Goal: Task Accomplishment & Management: Use online tool/utility

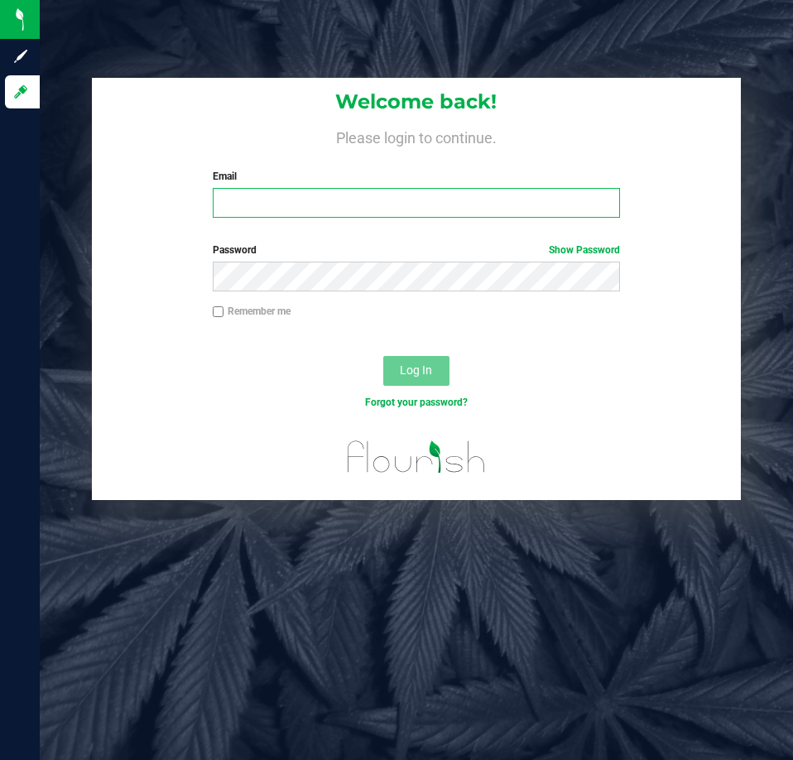
drag, startPoint x: 272, startPoint y: 200, endPoint x: 281, endPoint y: 197, distance: 9.7
click at [275, 200] on input "Email" at bounding box center [416, 203] width 407 height 30
type input "[EMAIL_ADDRESS][DOMAIN_NAME]"
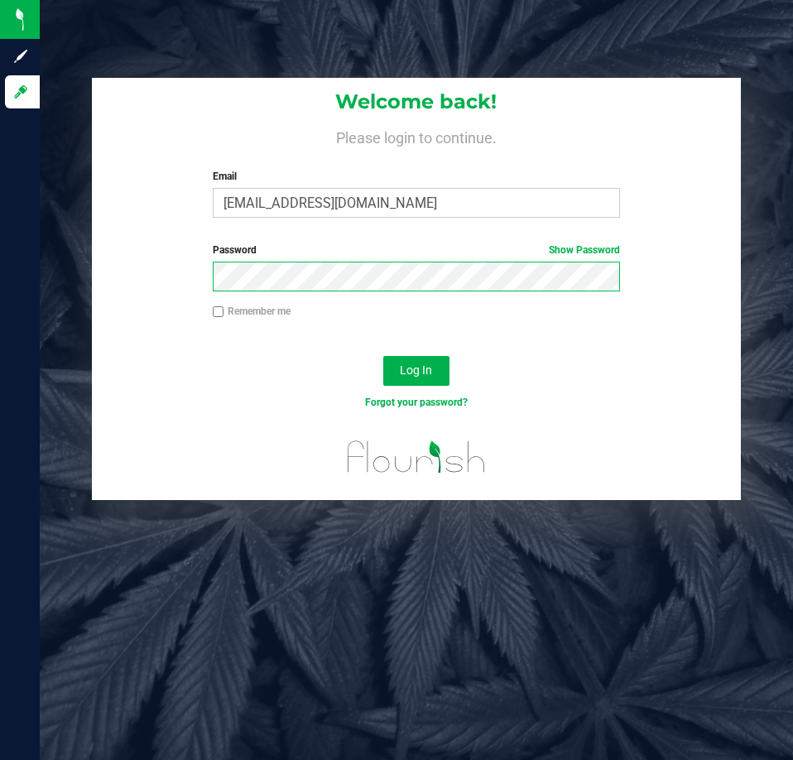
click at [383, 356] on button "Log In" at bounding box center [416, 371] width 66 height 30
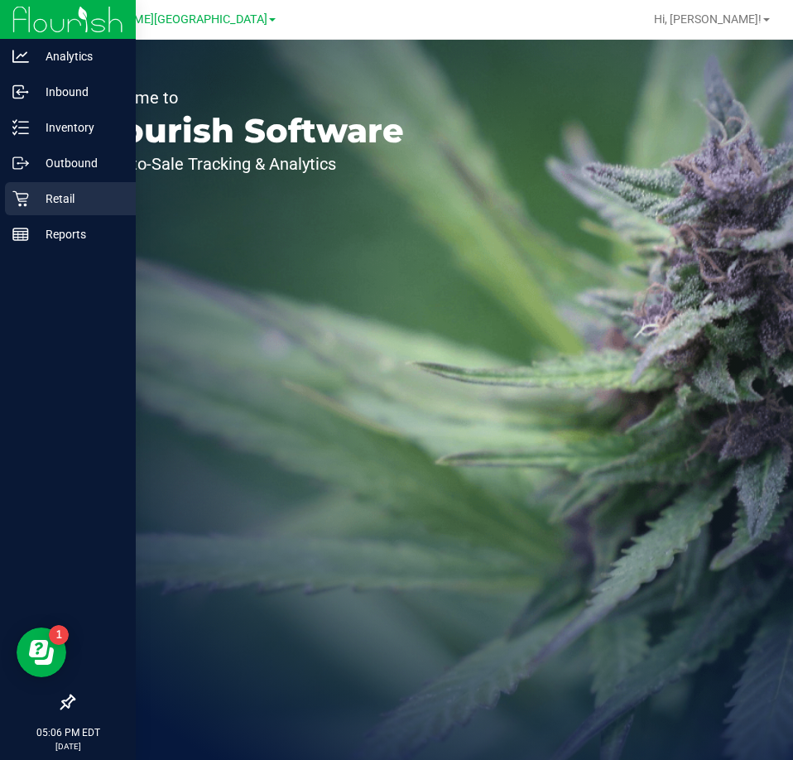
click at [32, 197] on p "Retail" at bounding box center [78, 199] width 99 height 20
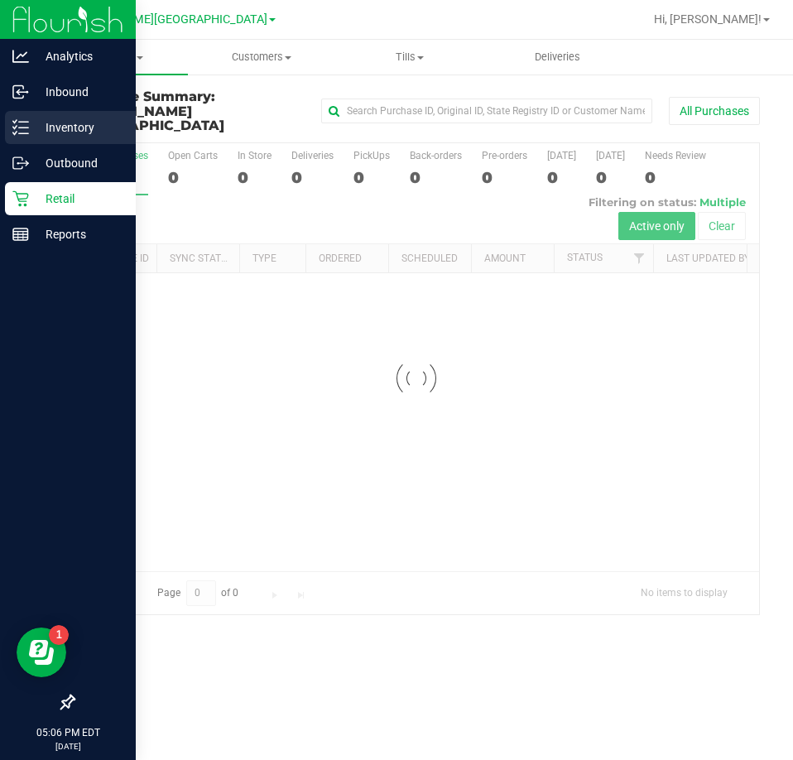
click at [75, 128] on p "Inventory" at bounding box center [78, 128] width 99 height 20
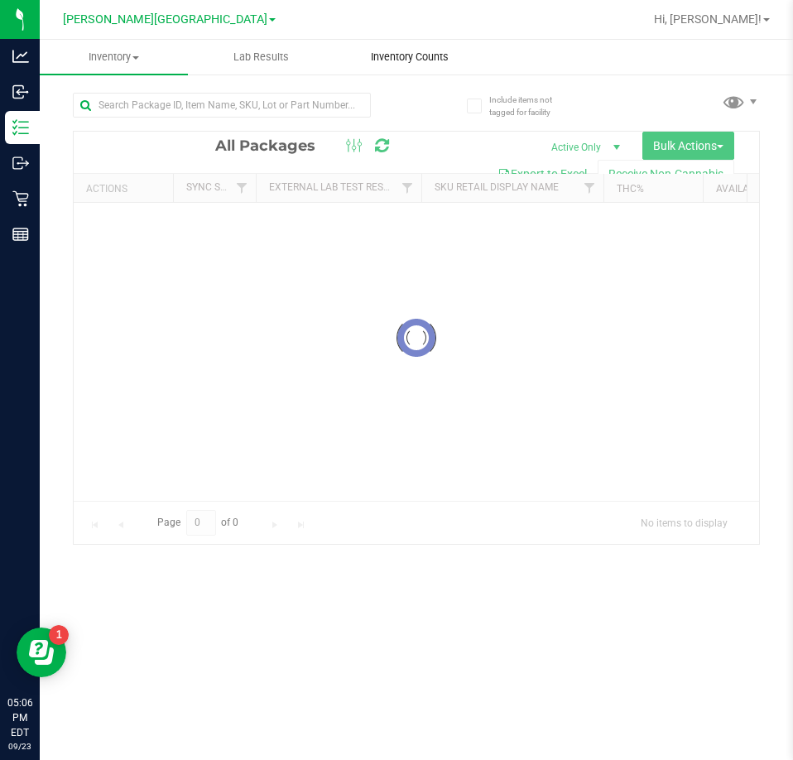
click at [374, 60] on span "Inventory Counts" at bounding box center [410, 57] width 123 height 15
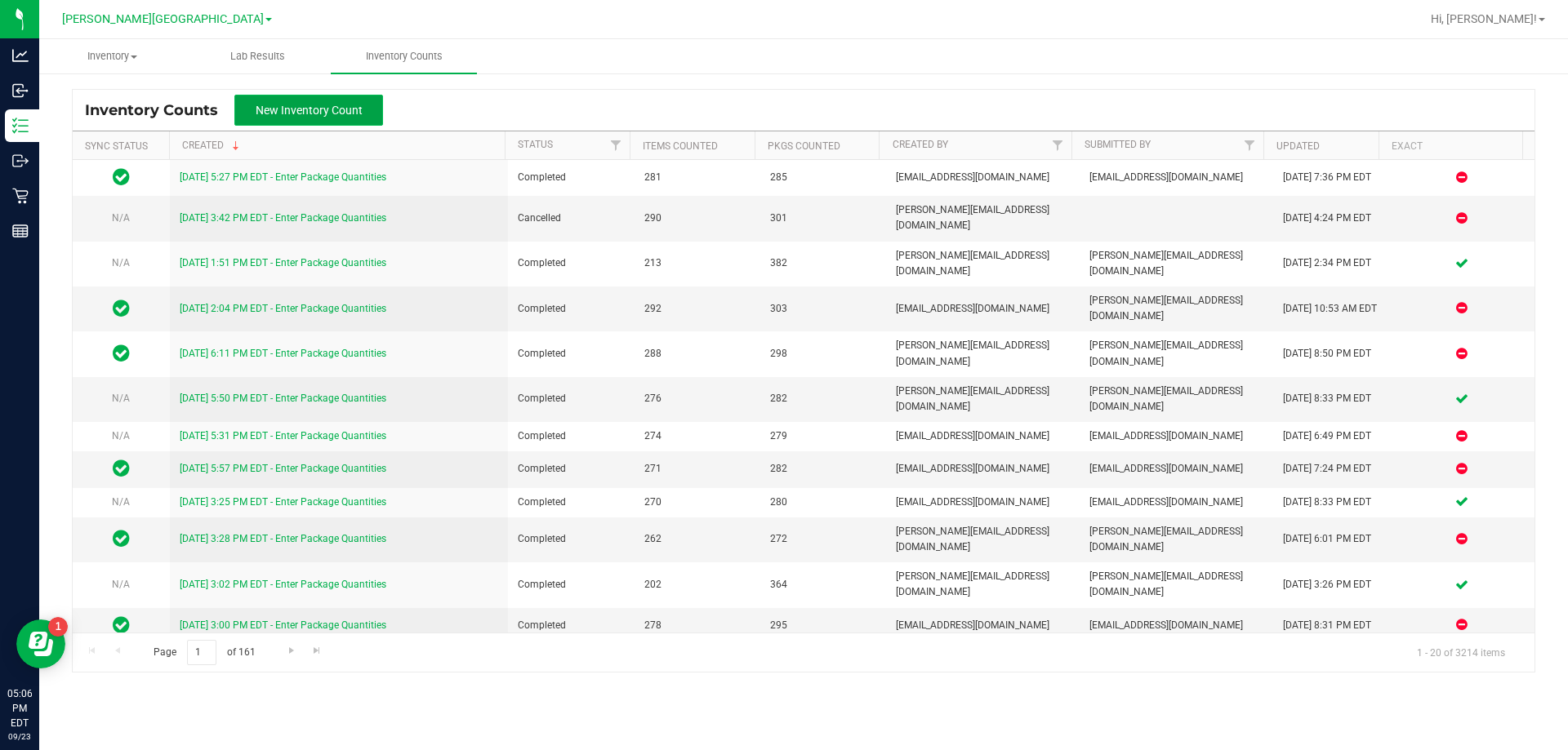
click at [323, 103] on span "New Inventory Count" at bounding box center [309, 109] width 107 height 13
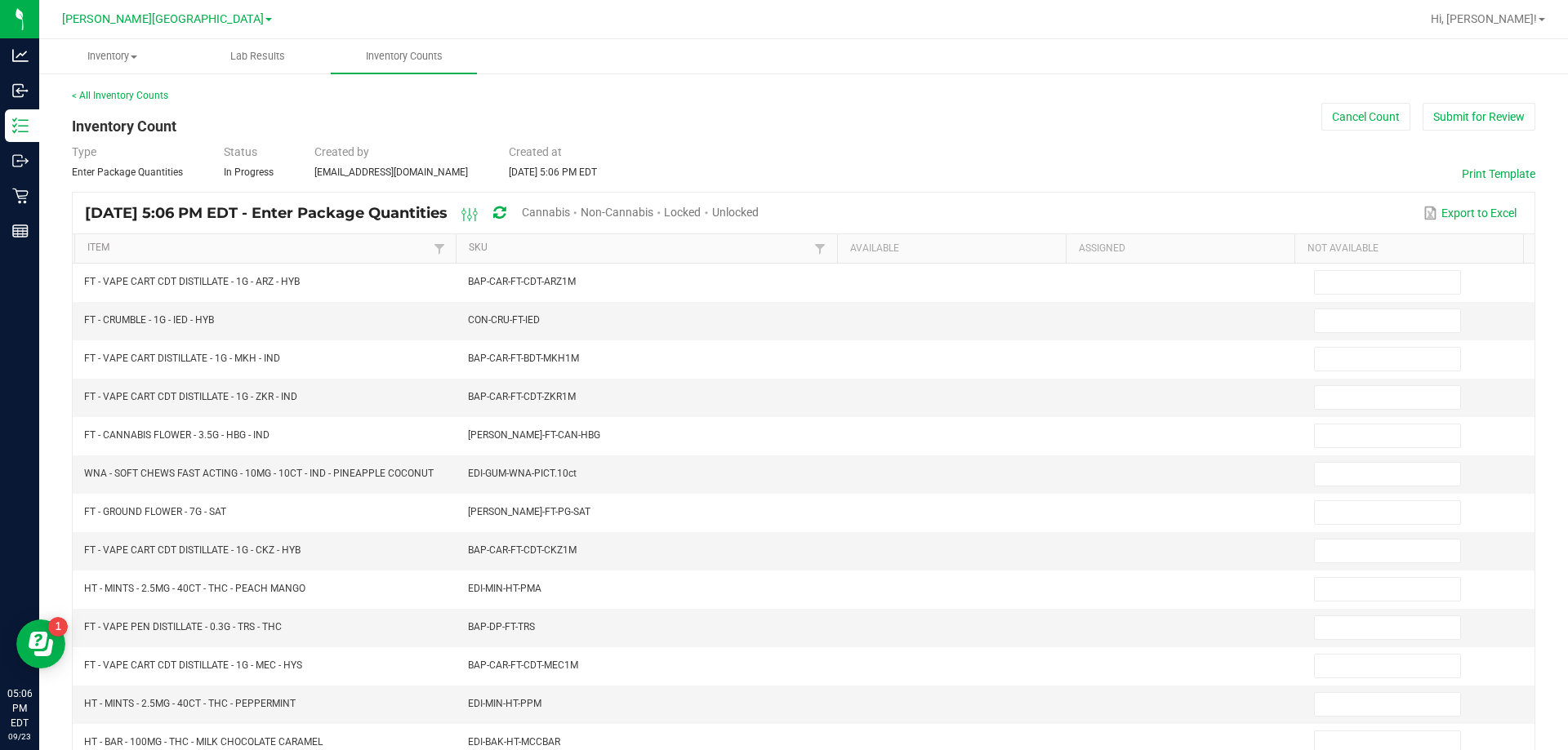
click at [570, 212] on span "Cannabis" at bounding box center [545, 212] width 48 height 13
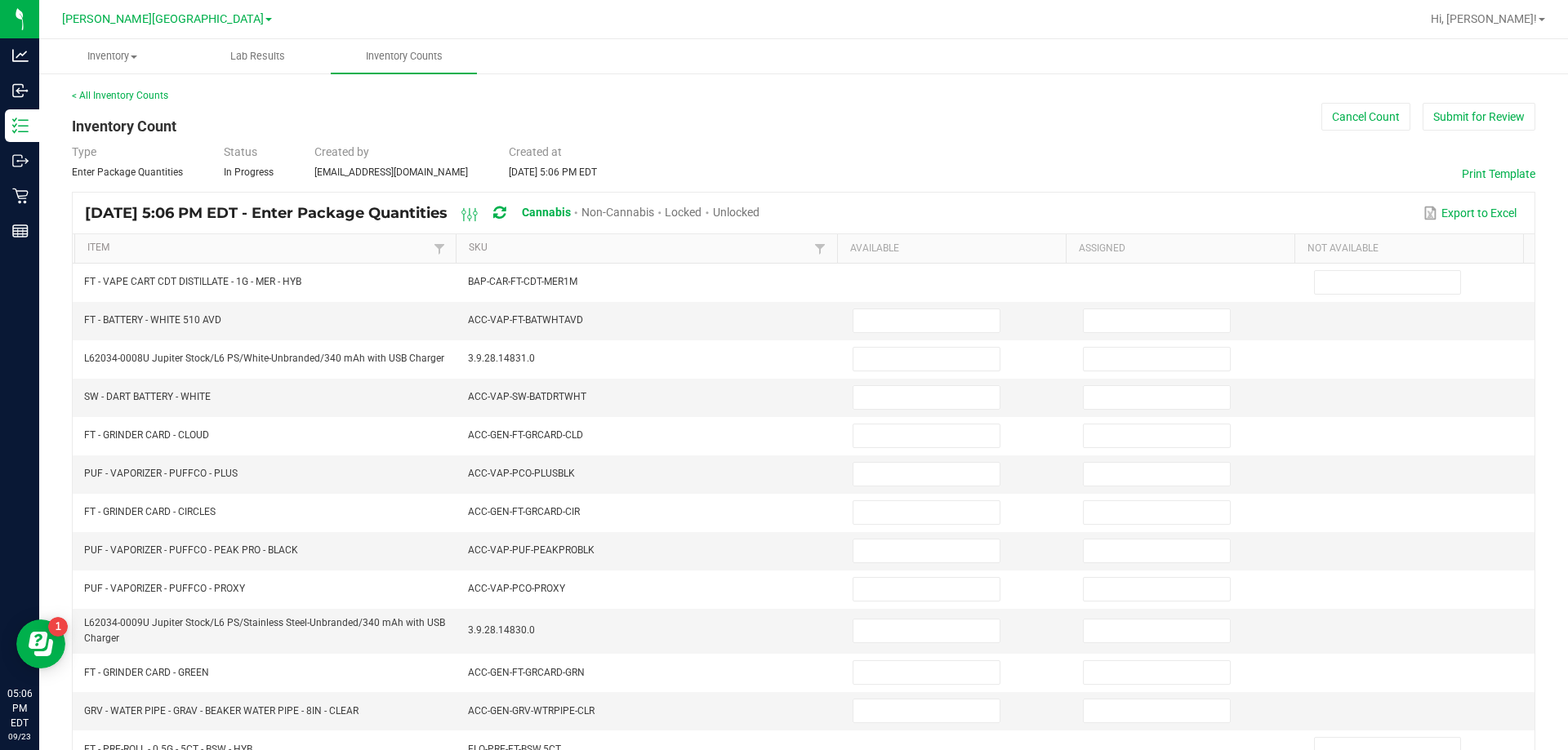
click at [759, 210] on span "Unlocked" at bounding box center [736, 212] width 46 height 13
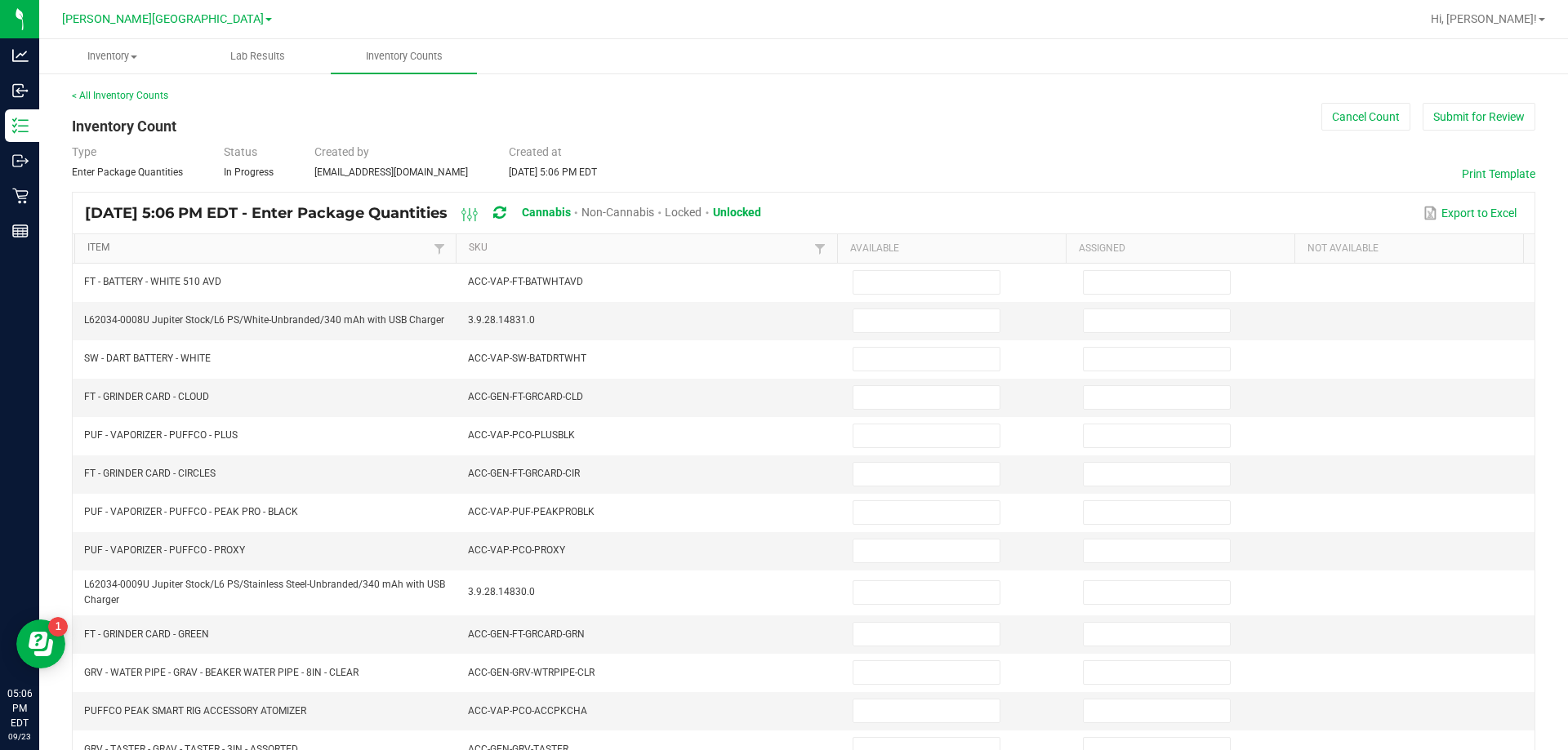
click at [105, 244] on link "Item" at bounding box center [258, 247] width 341 height 13
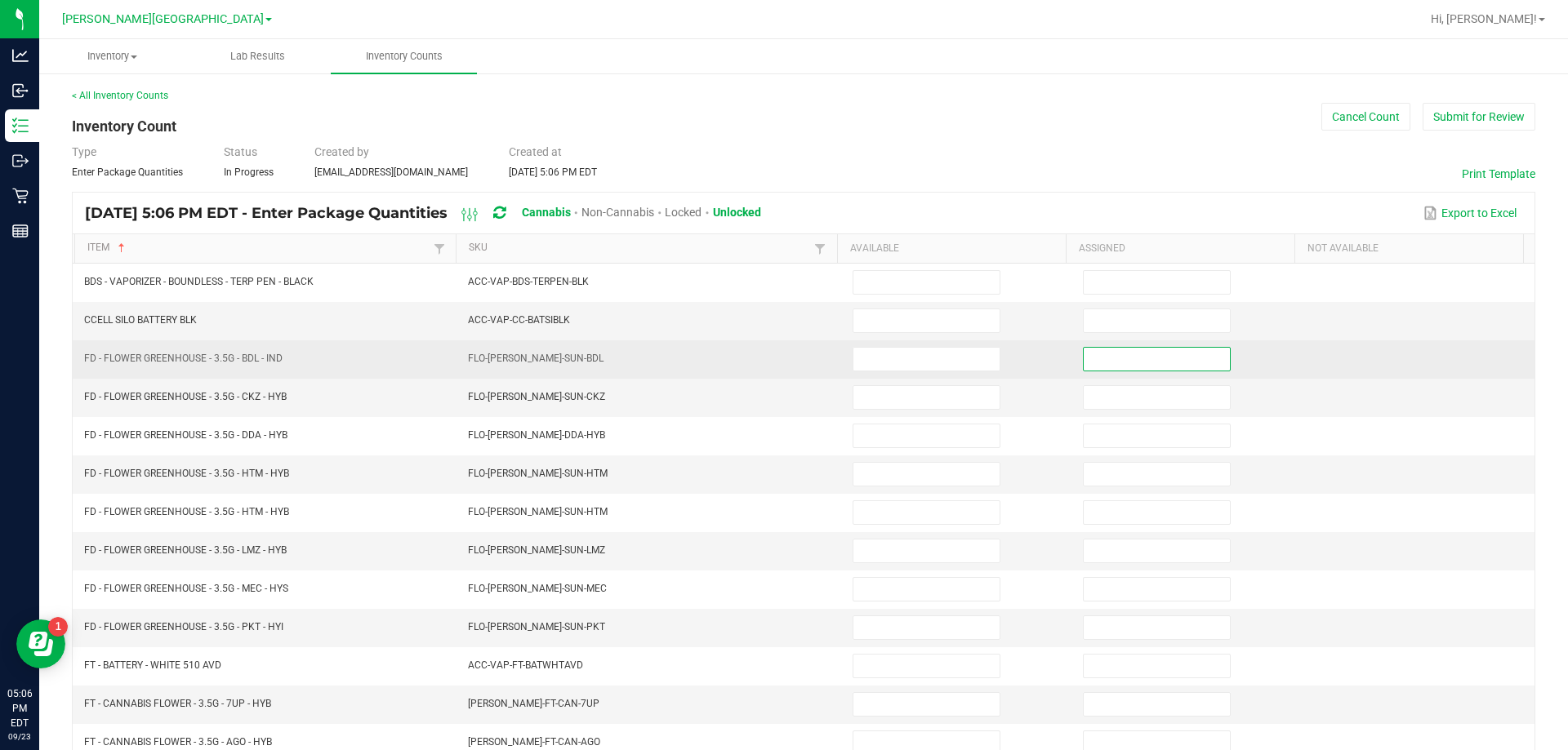
click at [1099, 358] on input at bounding box center [1157, 359] width 146 height 23
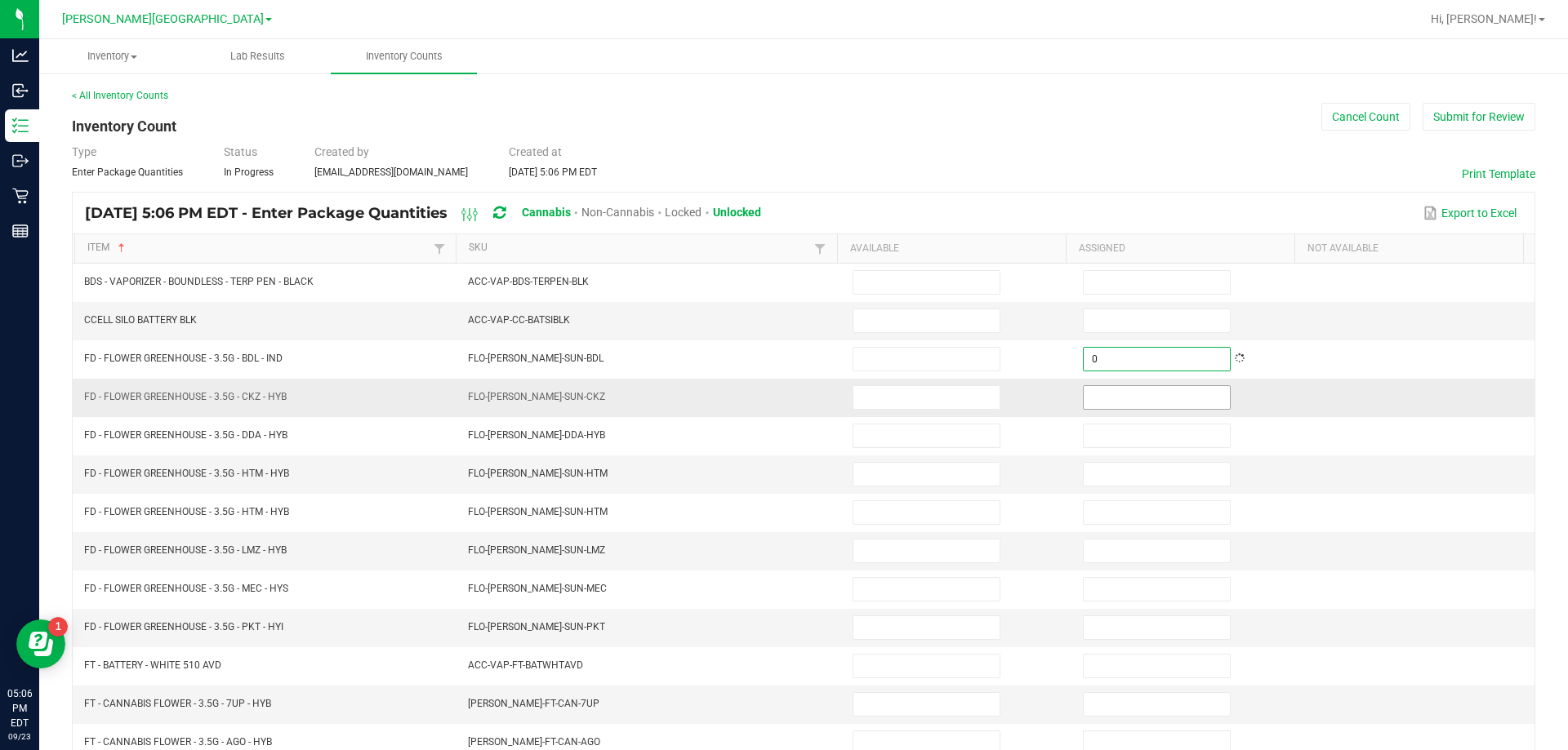
type input "0"
click at [1120, 401] on input at bounding box center [1157, 397] width 146 height 23
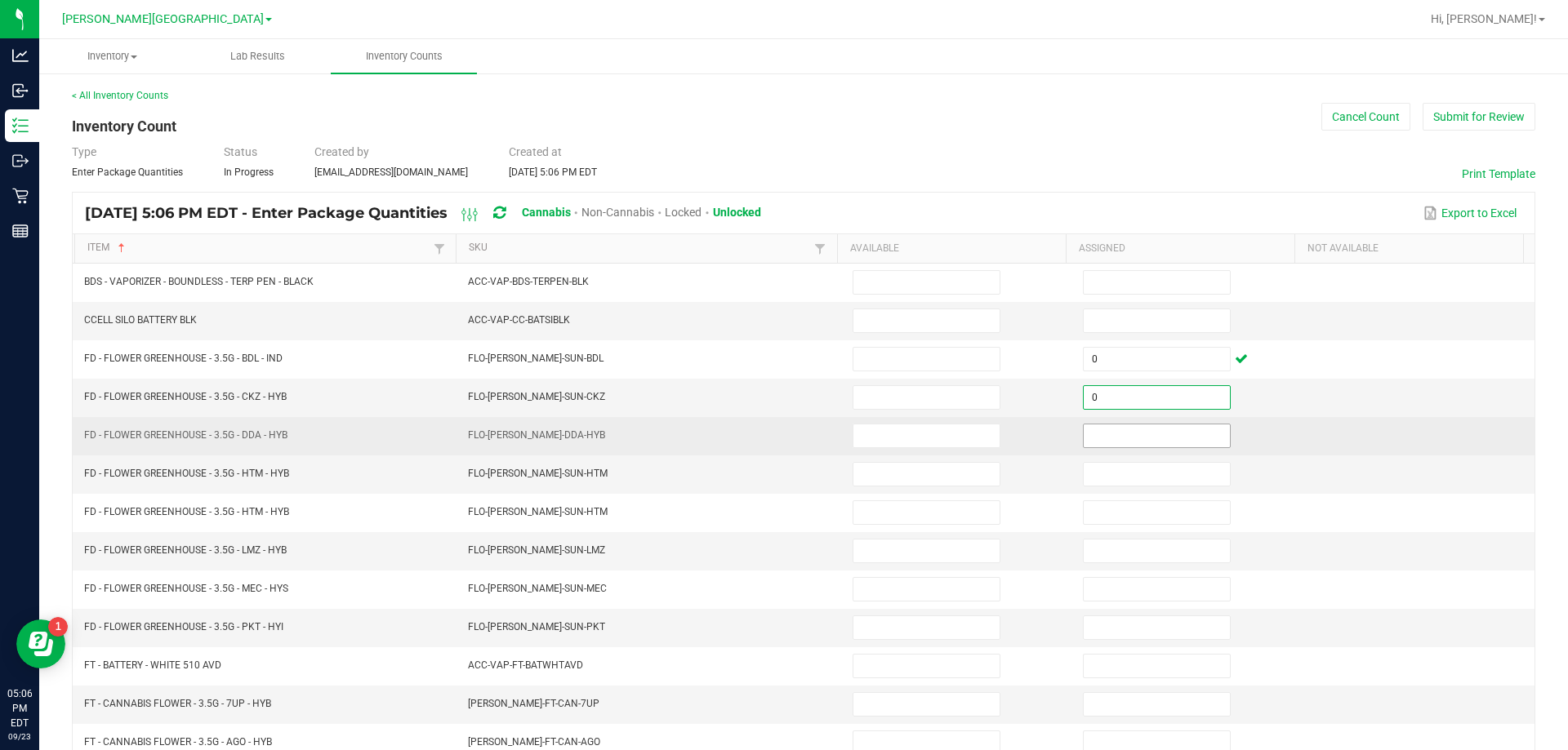
type input "0"
click at [1122, 437] on input at bounding box center [1157, 436] width 146 height 23
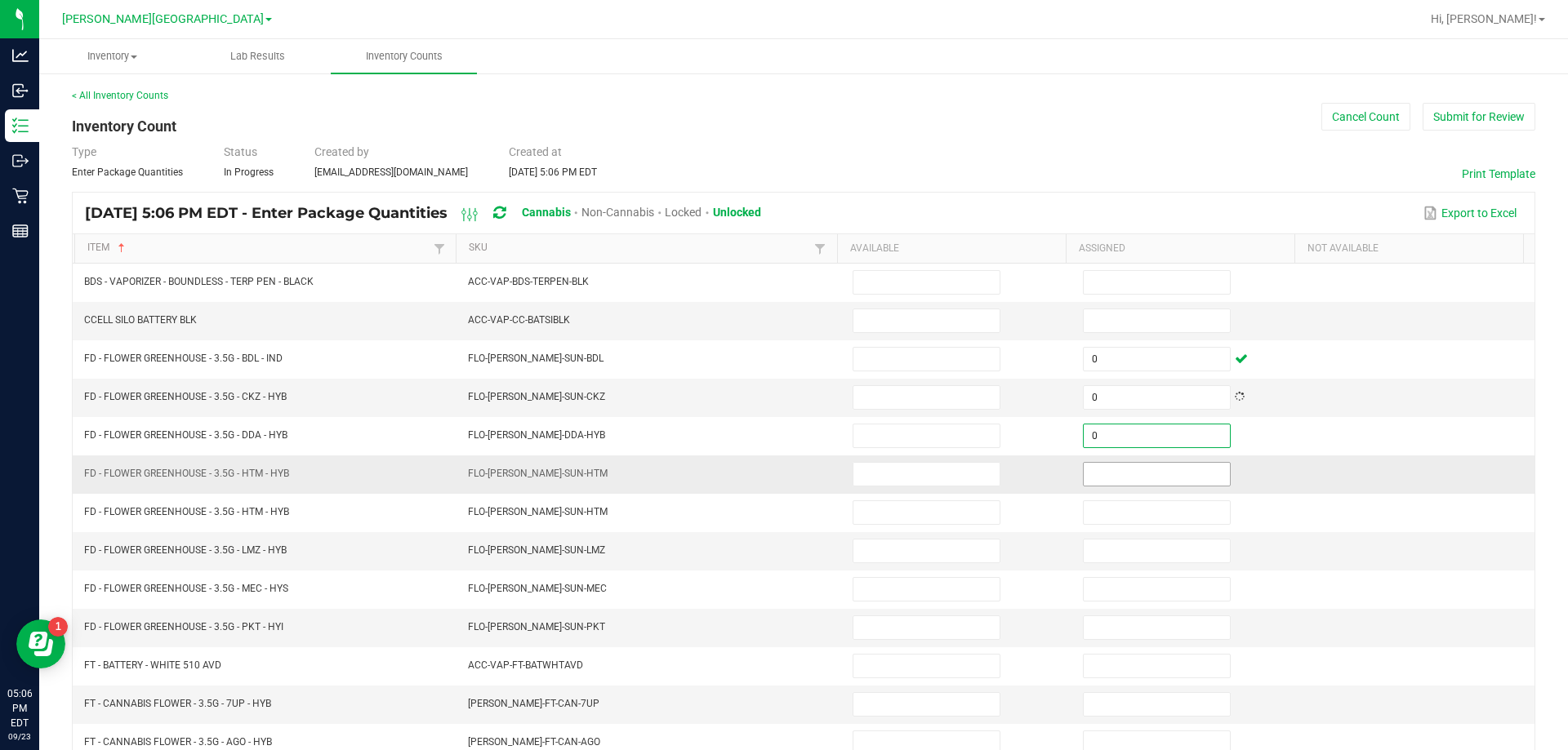
type input "0"
click at [1118, 473] on input at bounding box center [1157, 473] width 146 height 23
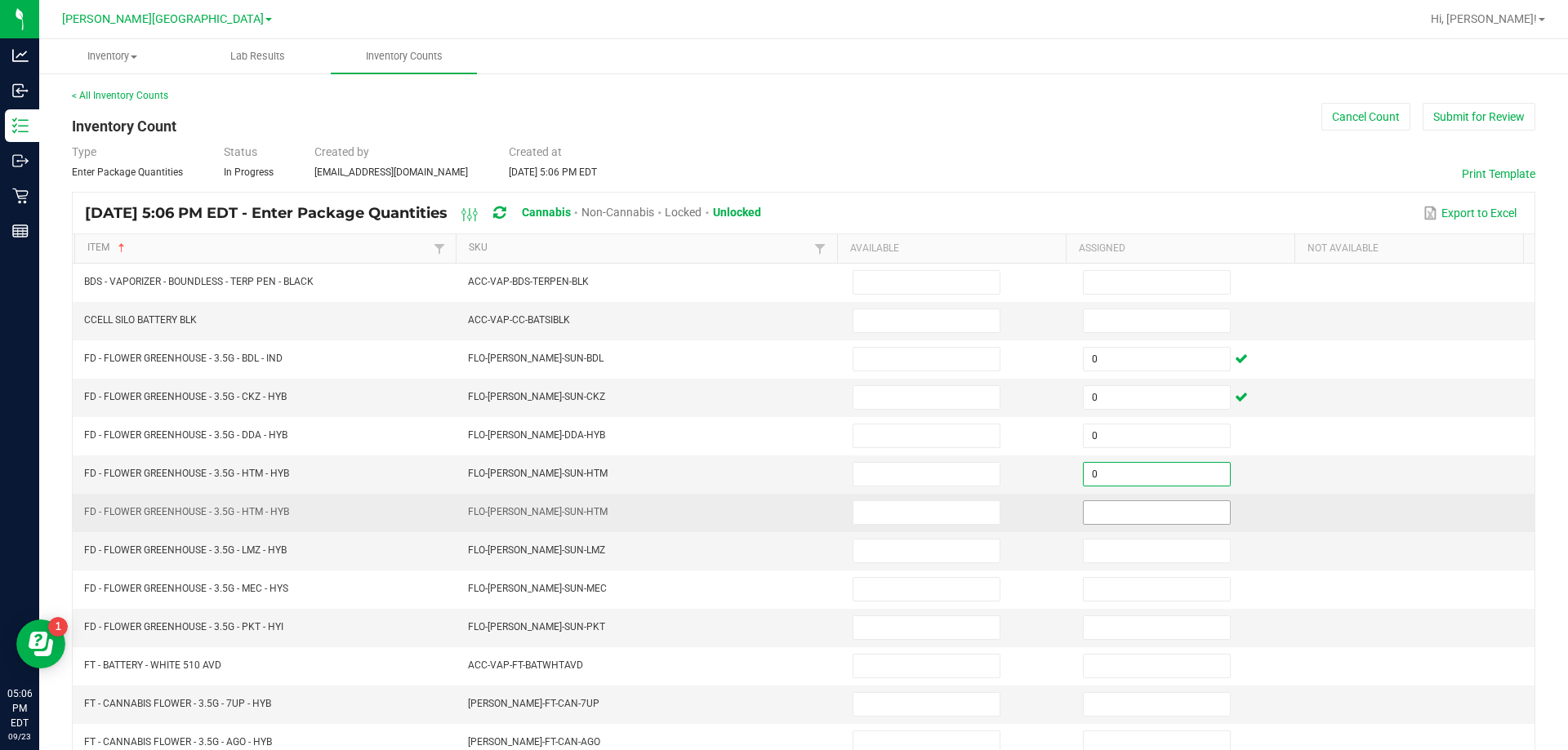
type input "0"
click at [1112, 511] on input at bounding box center [1157, 511] width 146 height 23
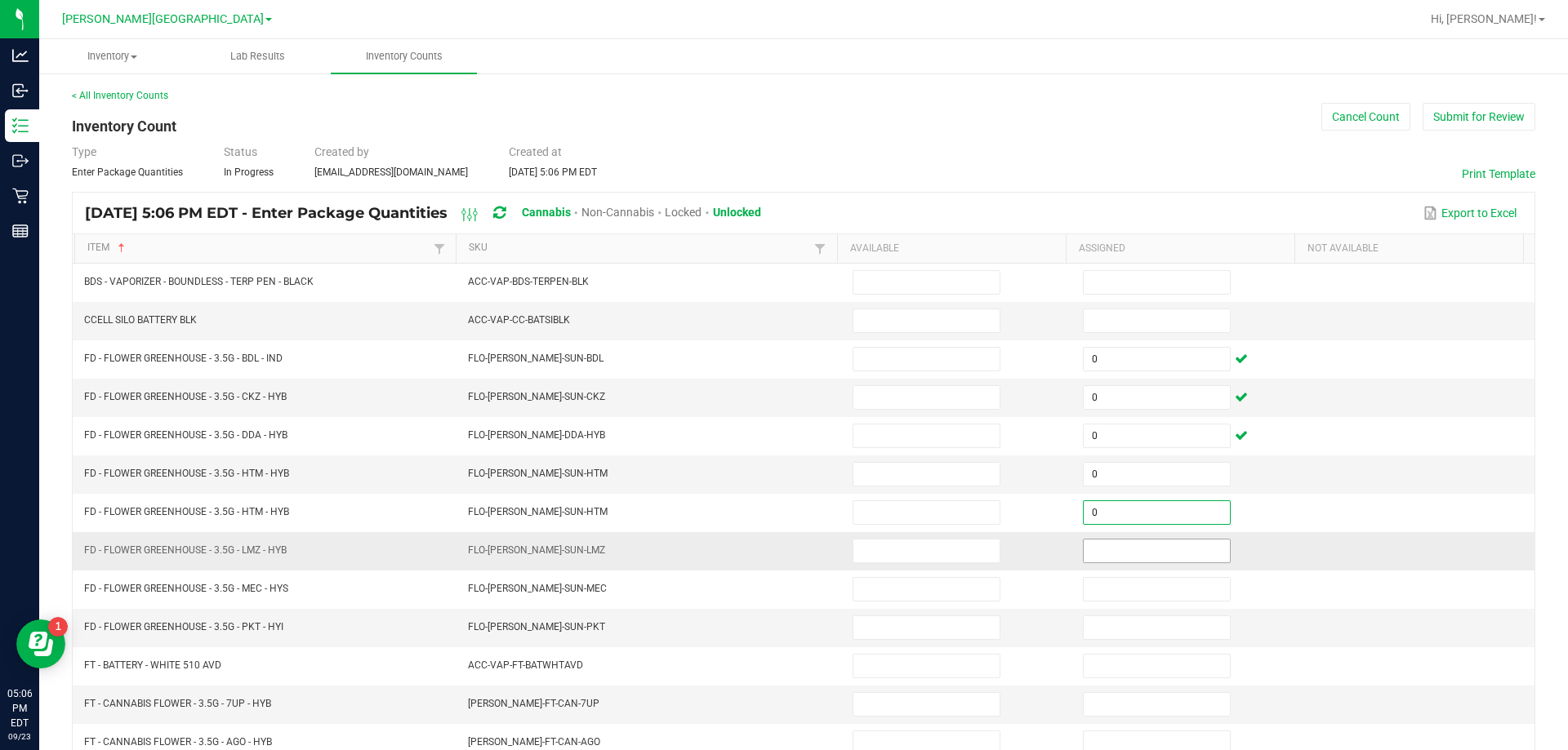
type input "0"
click at [1113, 555] on input at bounding box center [1157, 550] width 146 height 23
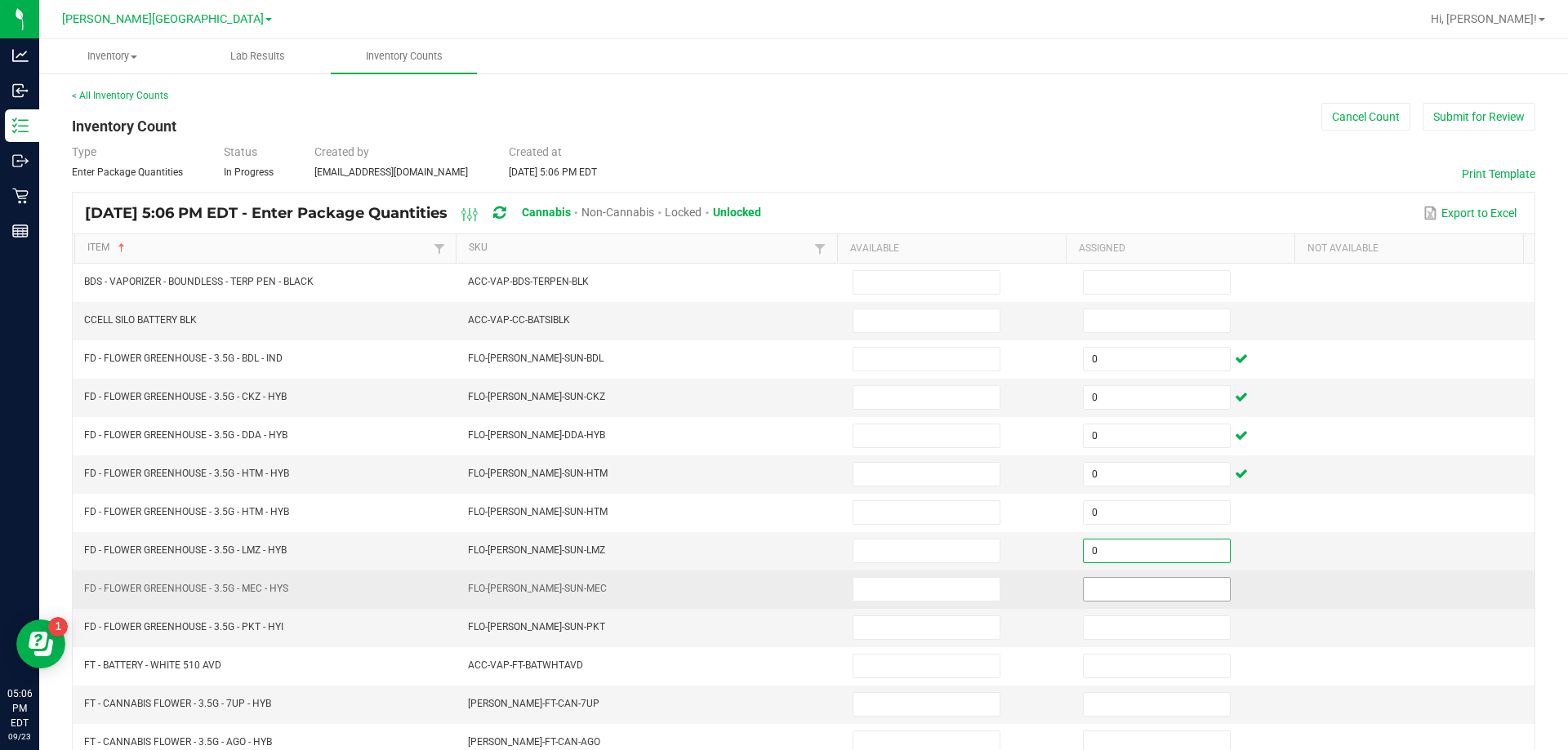
type input "0"
click at [1116, 585] on input "0" at bounding box center [1157, 588] width 146 height 23
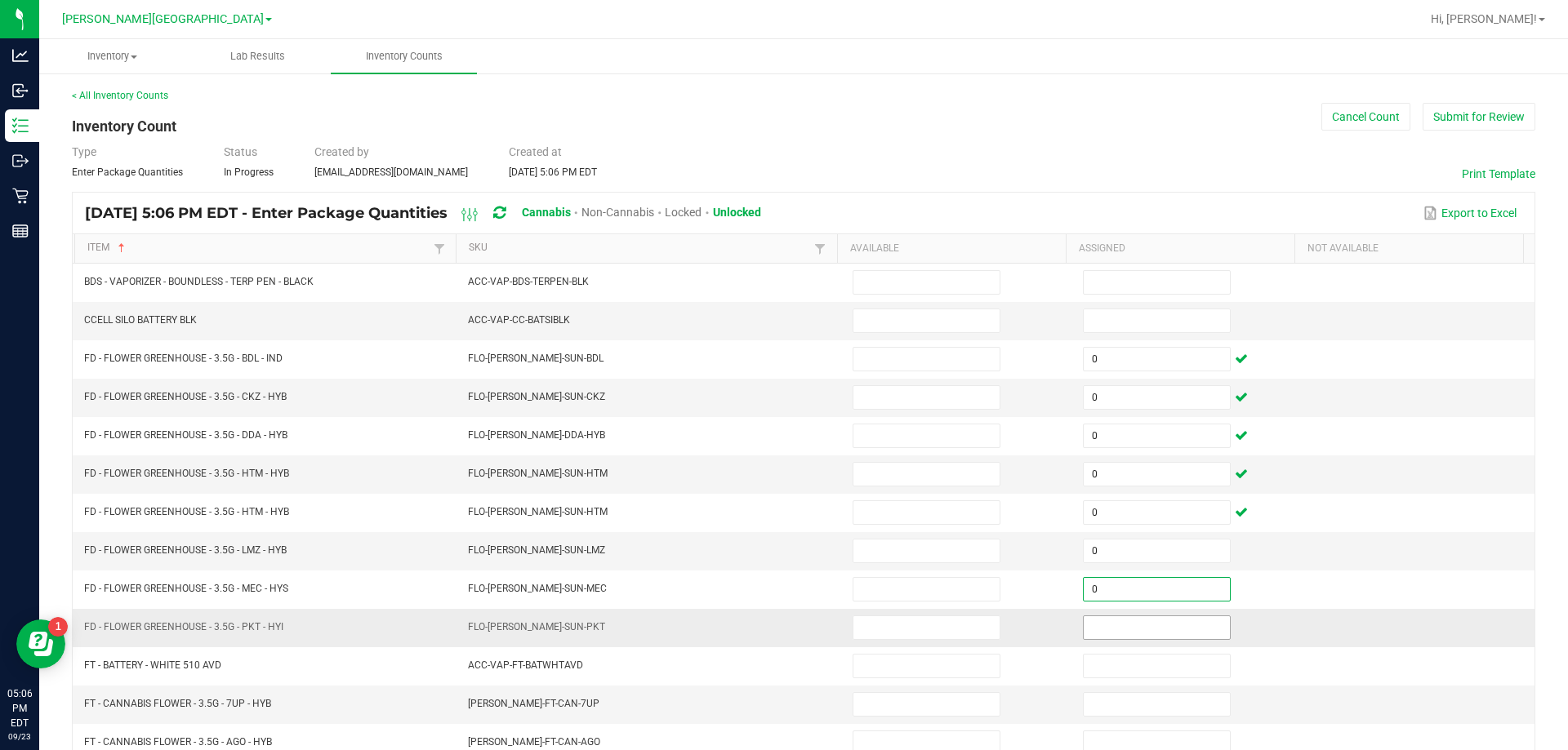
type input "0"
click at [1121, 630] on input at bounding box center [1157, 627] width 146 height 23
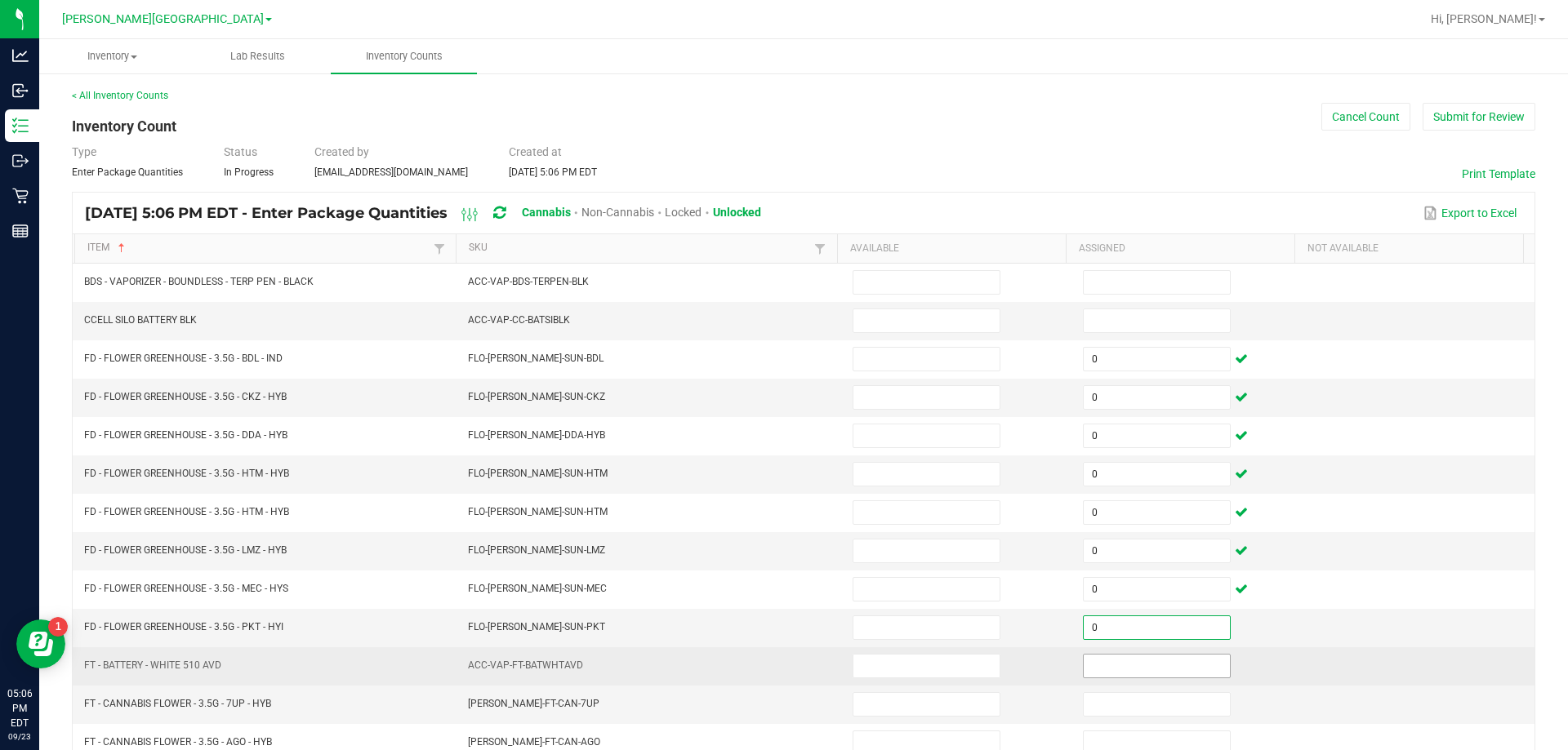
type input "0"
click at [1113, 663] on input at bounding box center [1157, 665] width 146 height 23
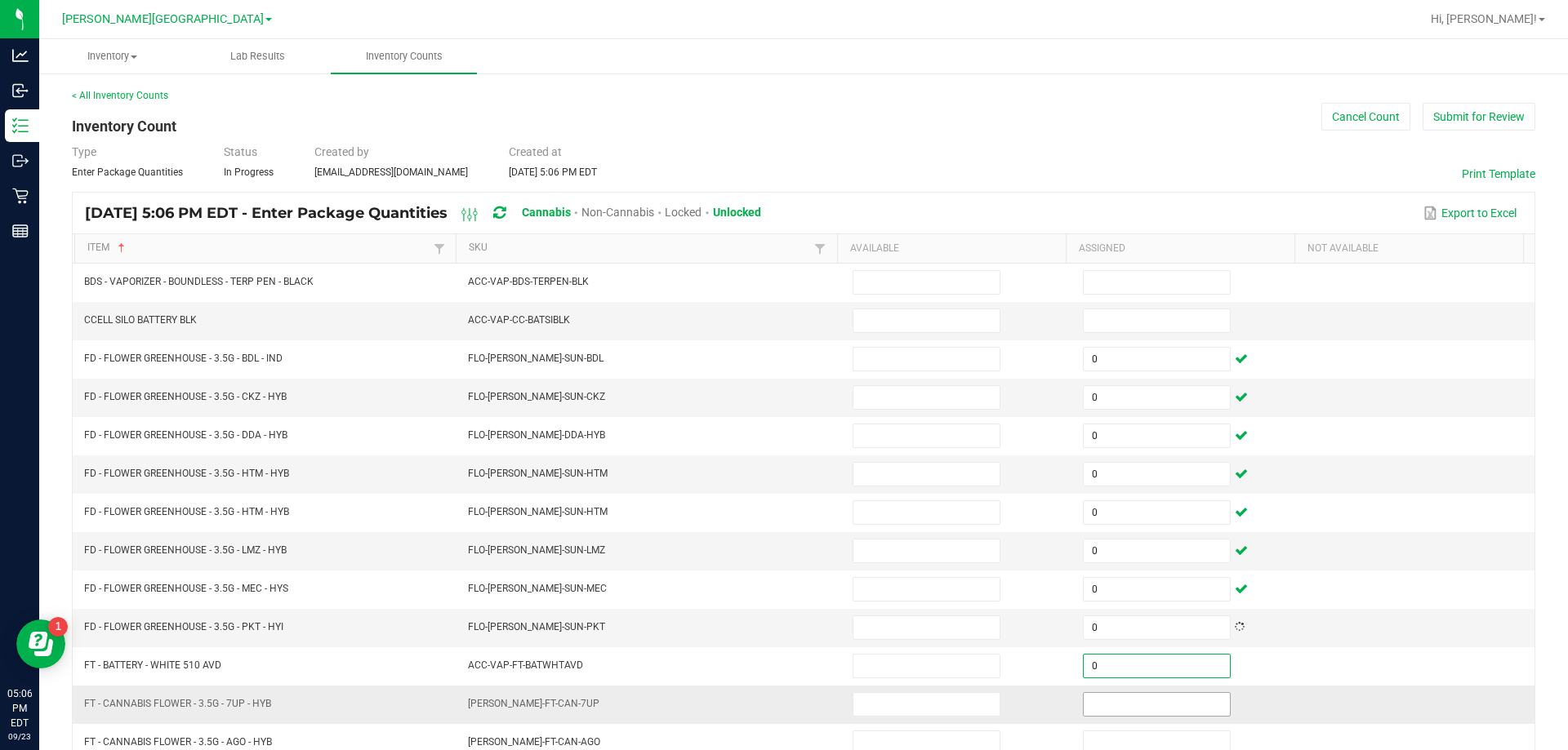
type input "0"
click at [1109, 711] on input at bounding box center [1157, 704] width 146 height 23
click at [1109, 709] on input at bounding box center [1157, 704] width 146 height 23
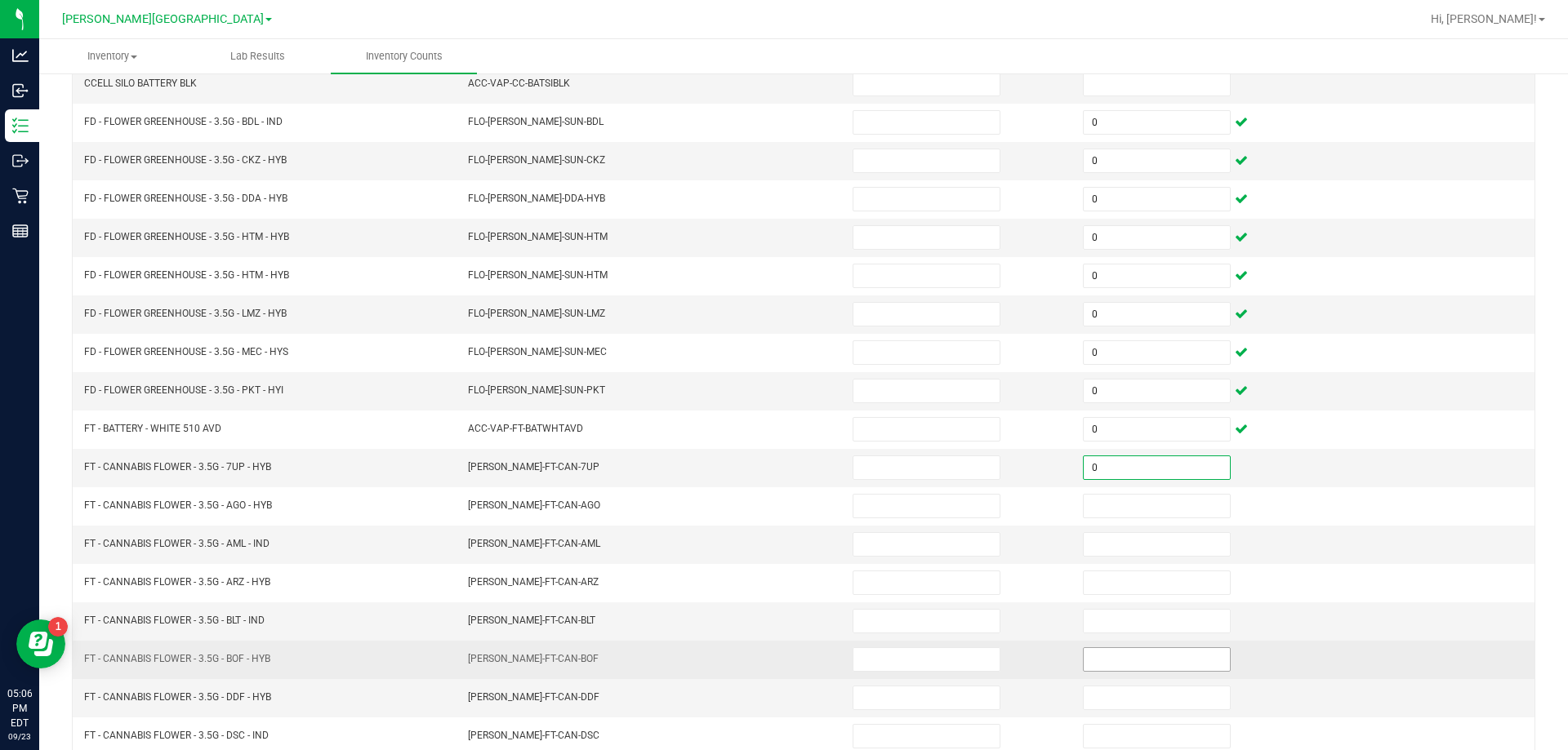
scroll to position [244, 0]
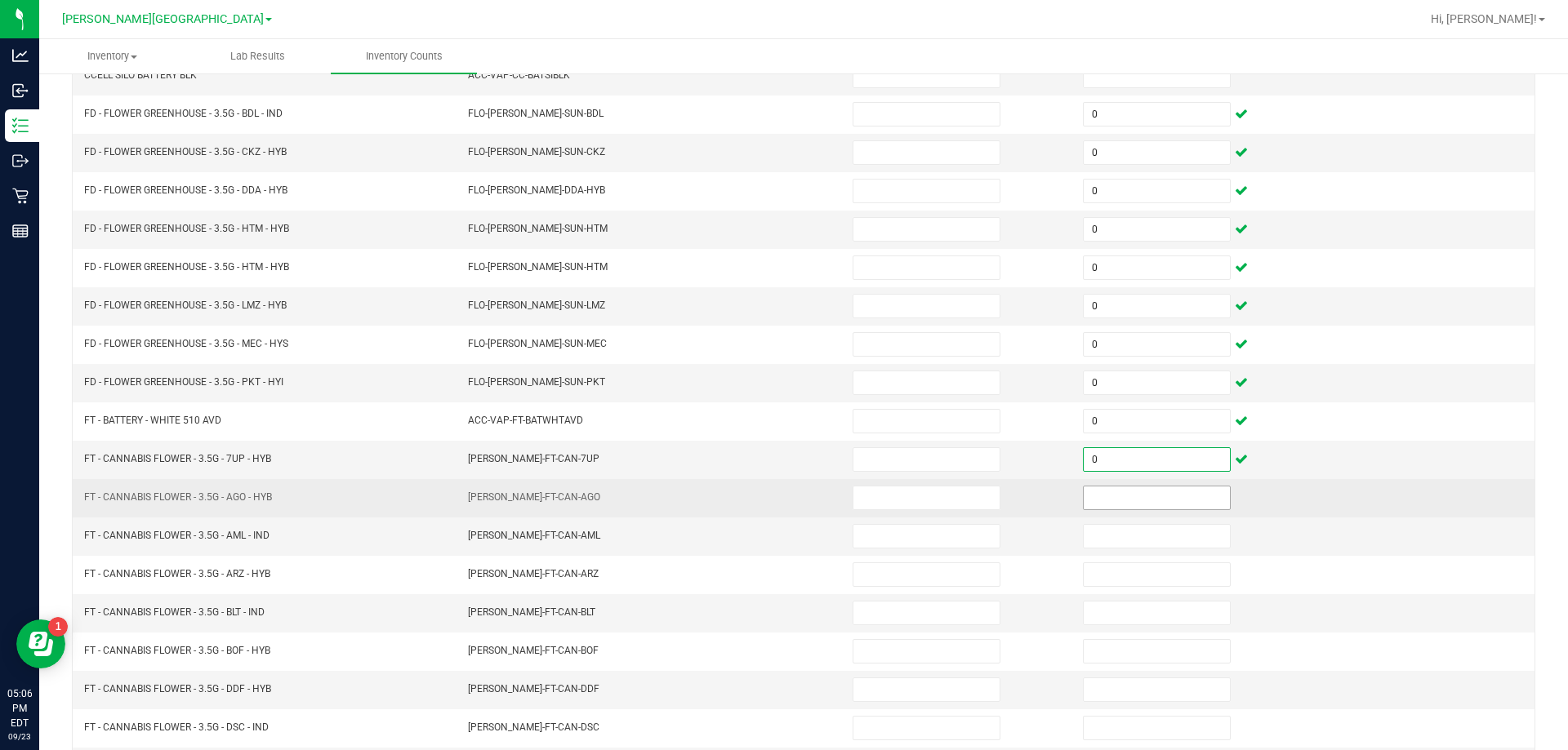
type input "0"
click at [1141, 507] on input at bounding box center [1157, 497] width 146 height 23
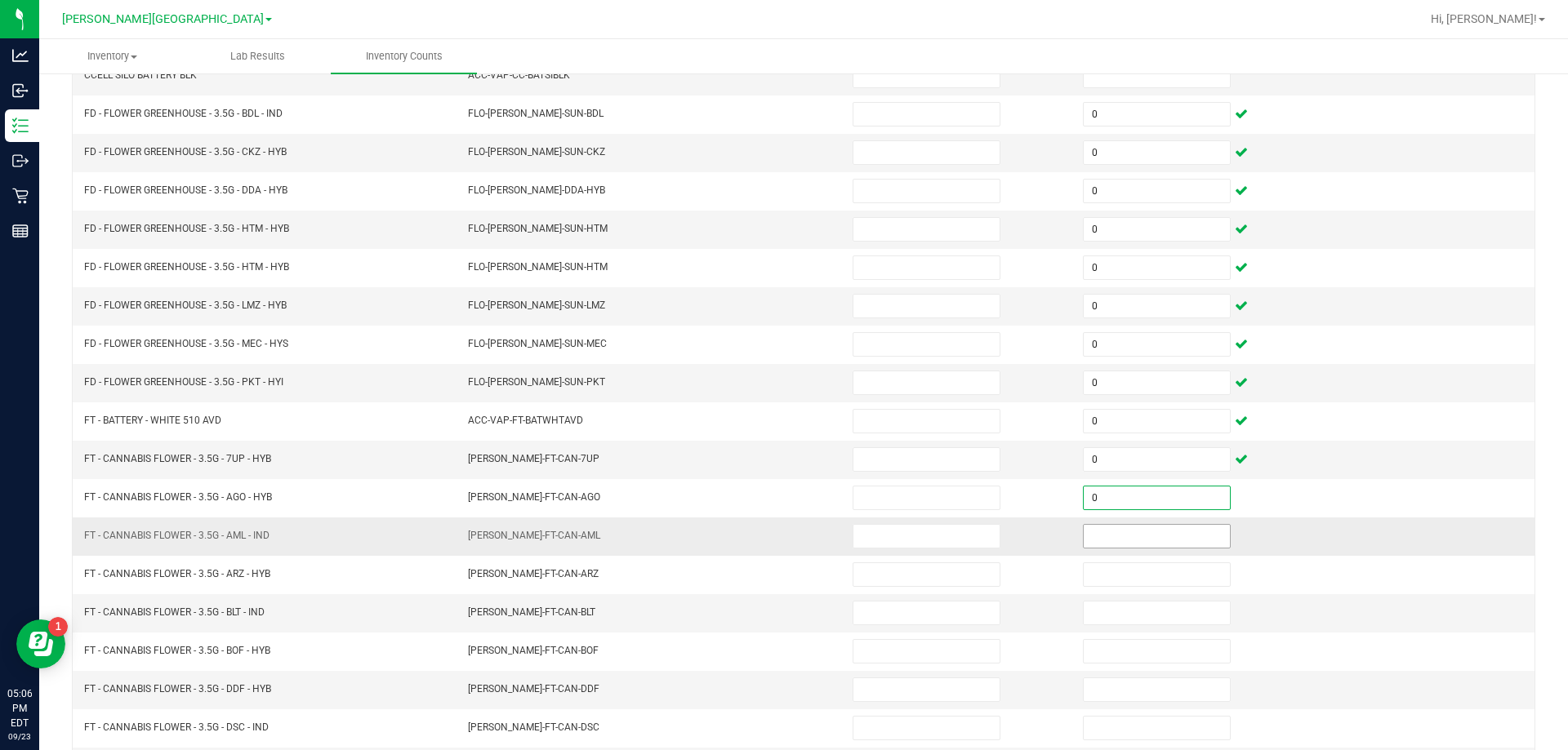
type input "0"
click at [1139, 532] on input at bounding box center [1157, 535] width 146 height 23
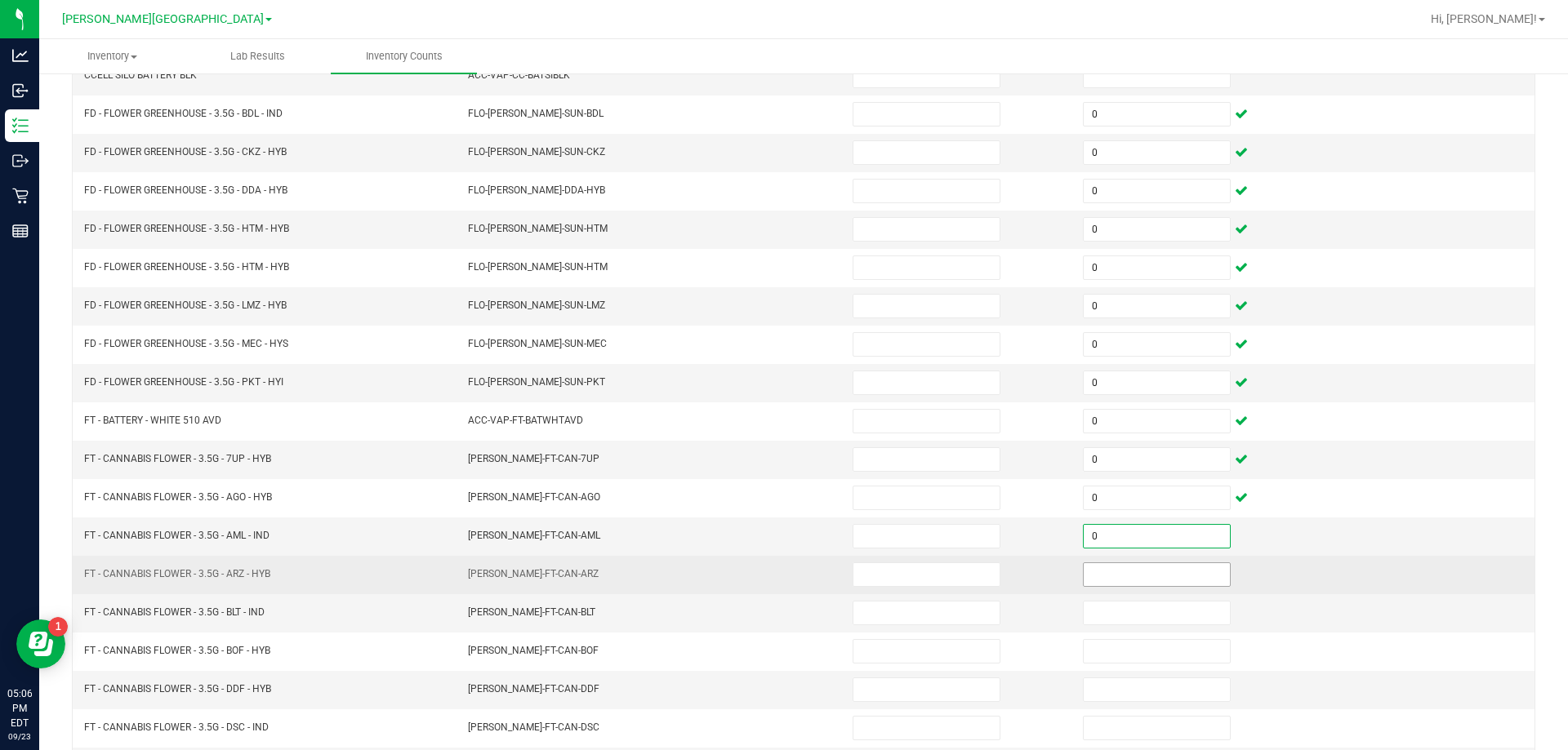
type input "0"
click at [1141, 567] on input at bounding box center [1157, 574] width 146 height 23
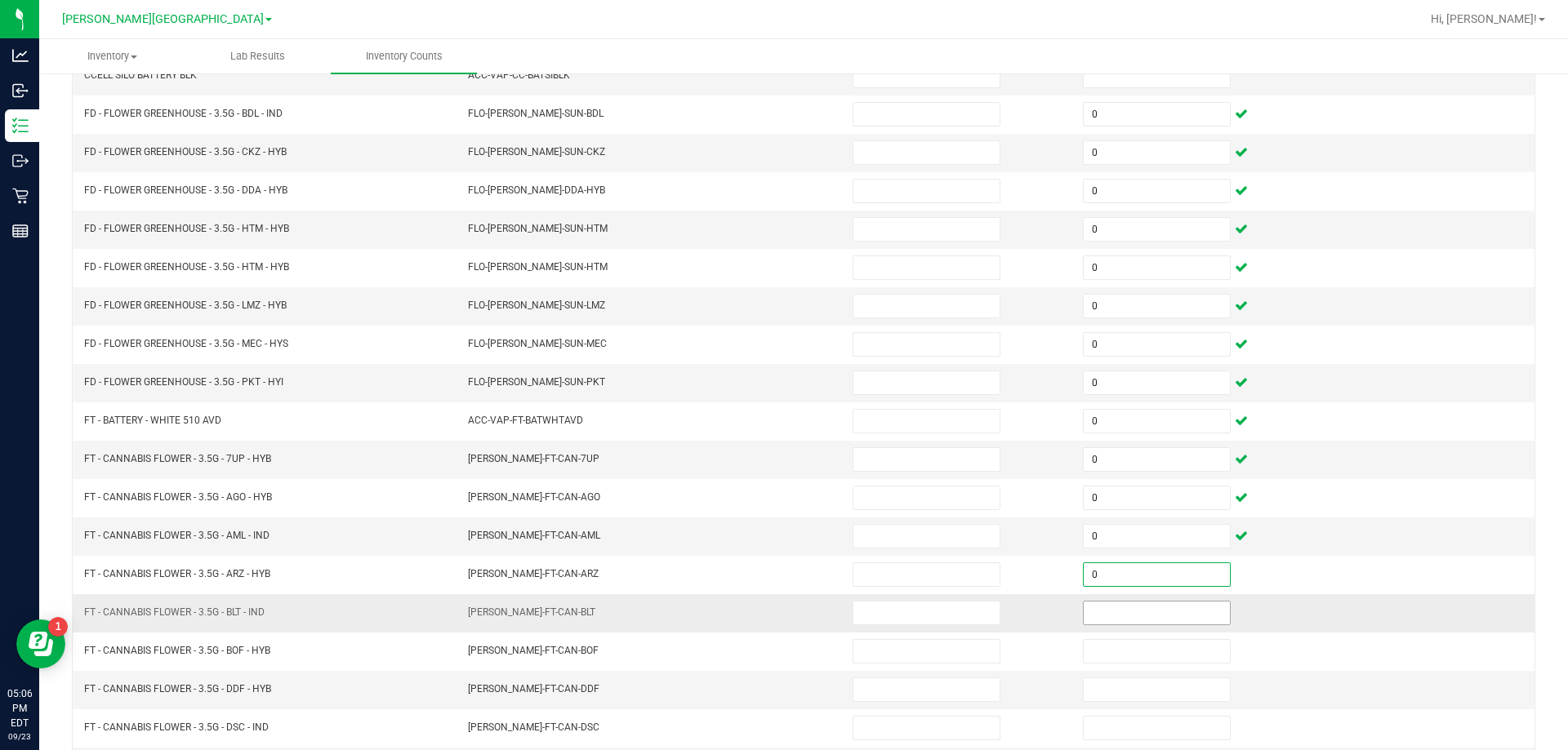
type input "0"
click at [1128, 619] on input at bounding box center [1157, 612] width 146 height 23
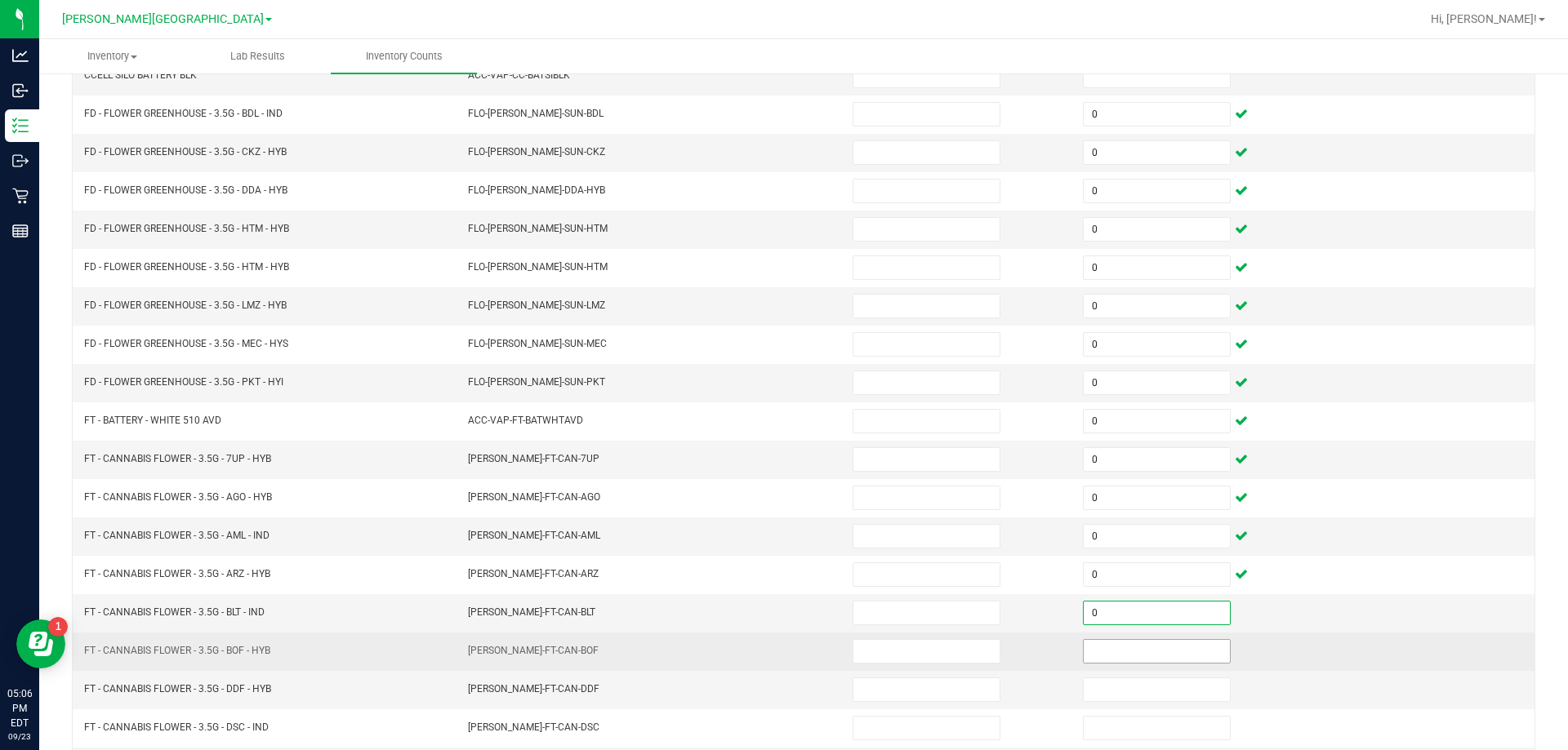
type input "0"
click at [1122, 652] on input at bounding box center [1157, 650] width 146 height 23
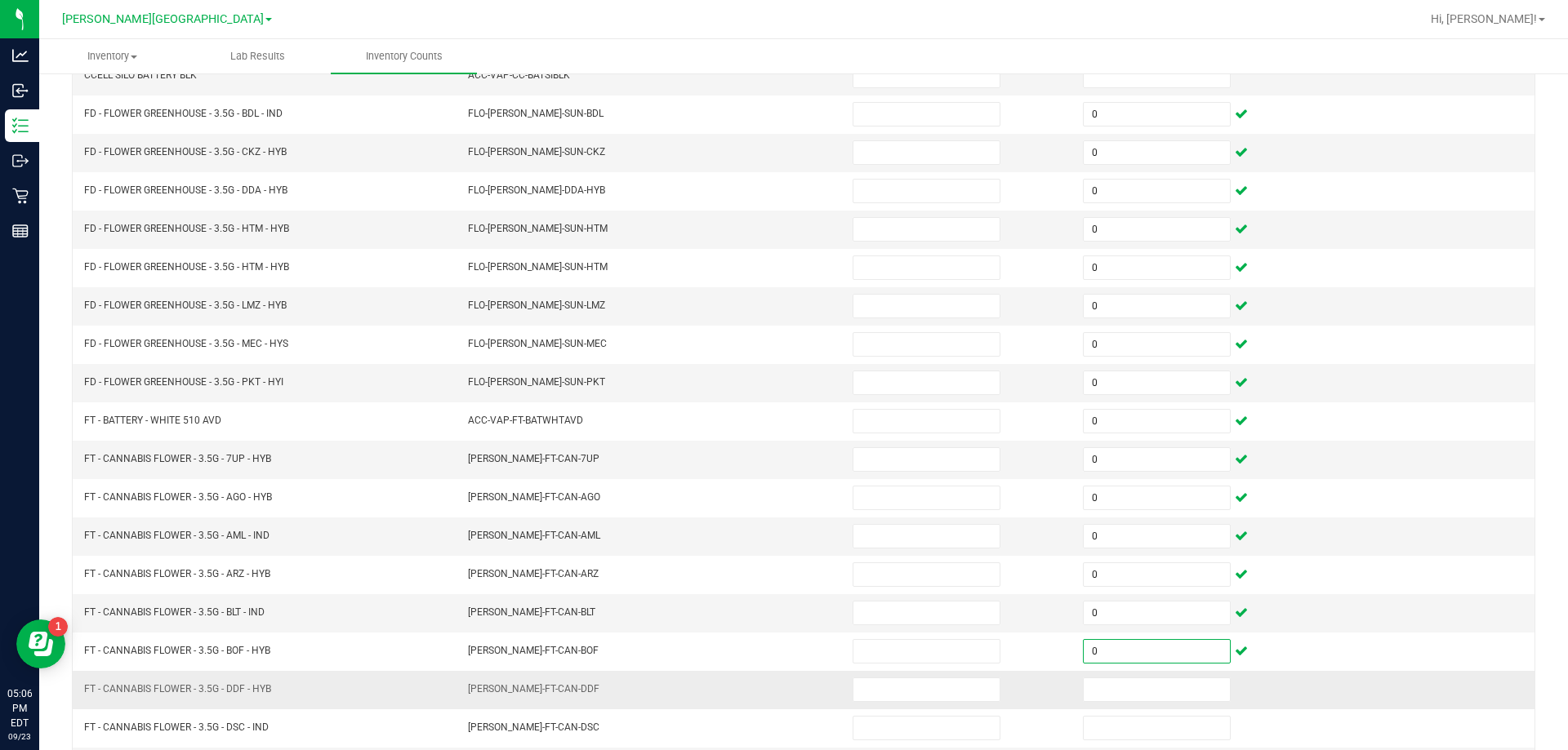
type input "0"
click at [1112, 704] on td at bounding box center [1187, 690] width 230 height 38
click at [1116, 690] on input at bounding box center [1157, 689] width 146 height 23
type input "0"
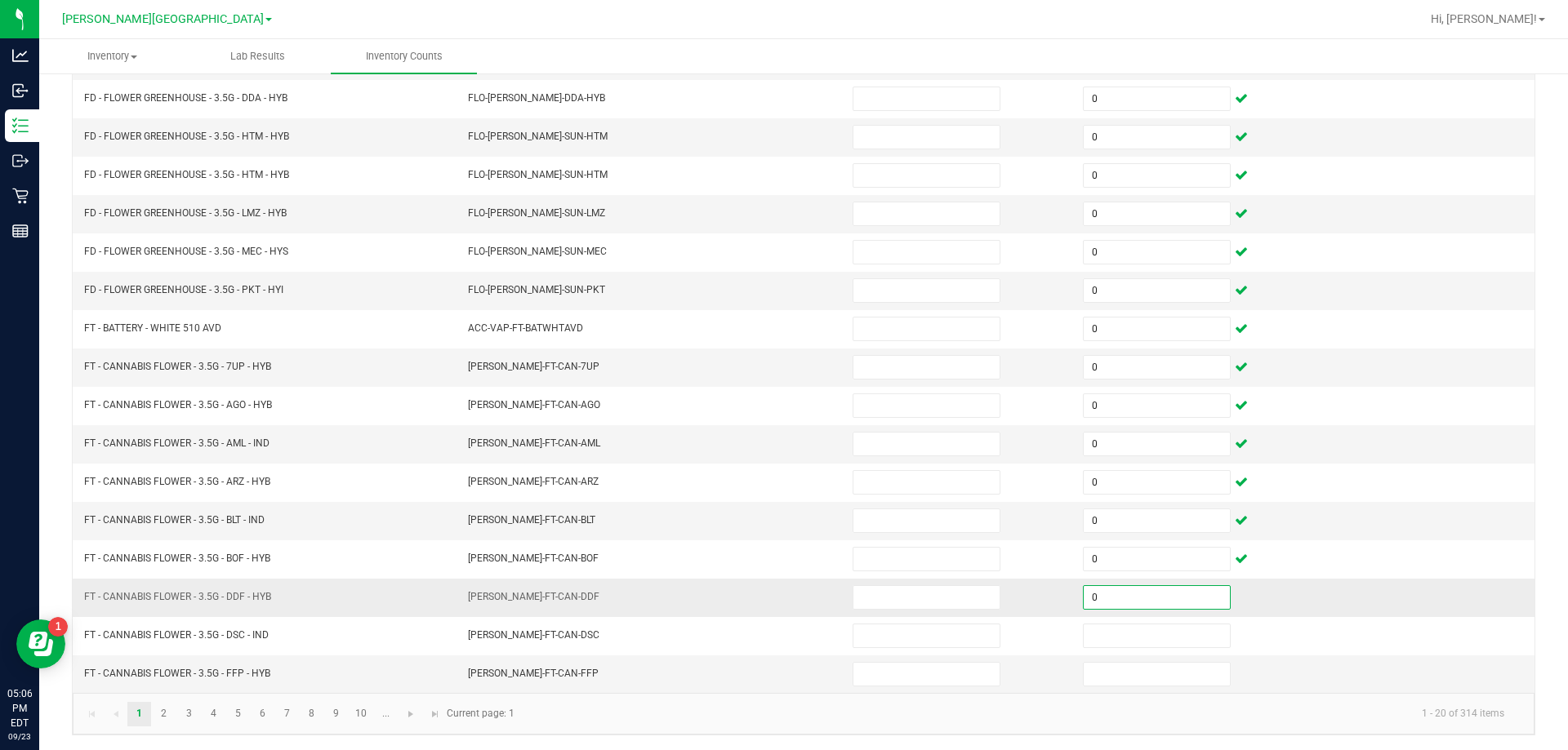
scroll to position [339, 0]
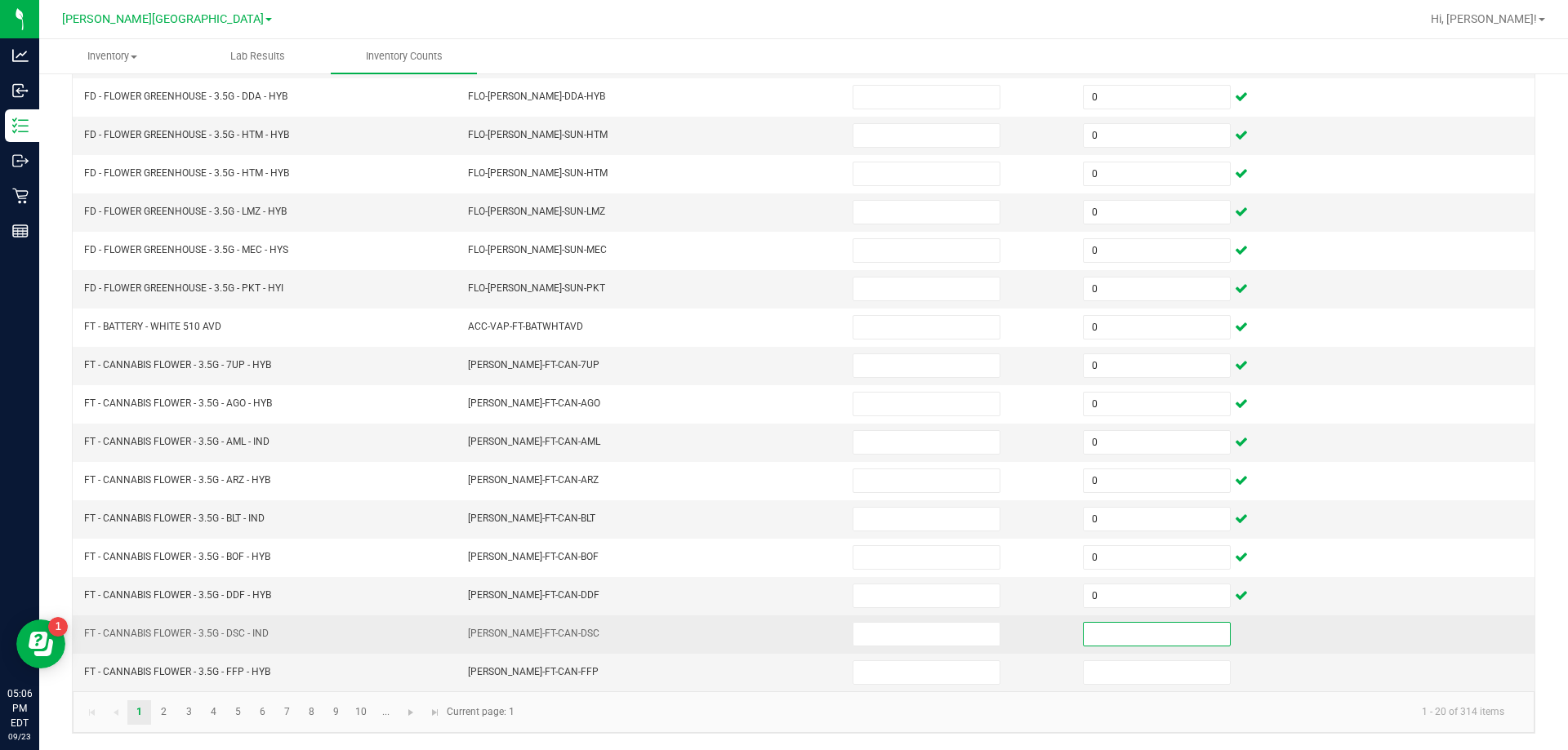
click at [1108, 641] on input at bounding box center [1157, 634] width 146 height 23
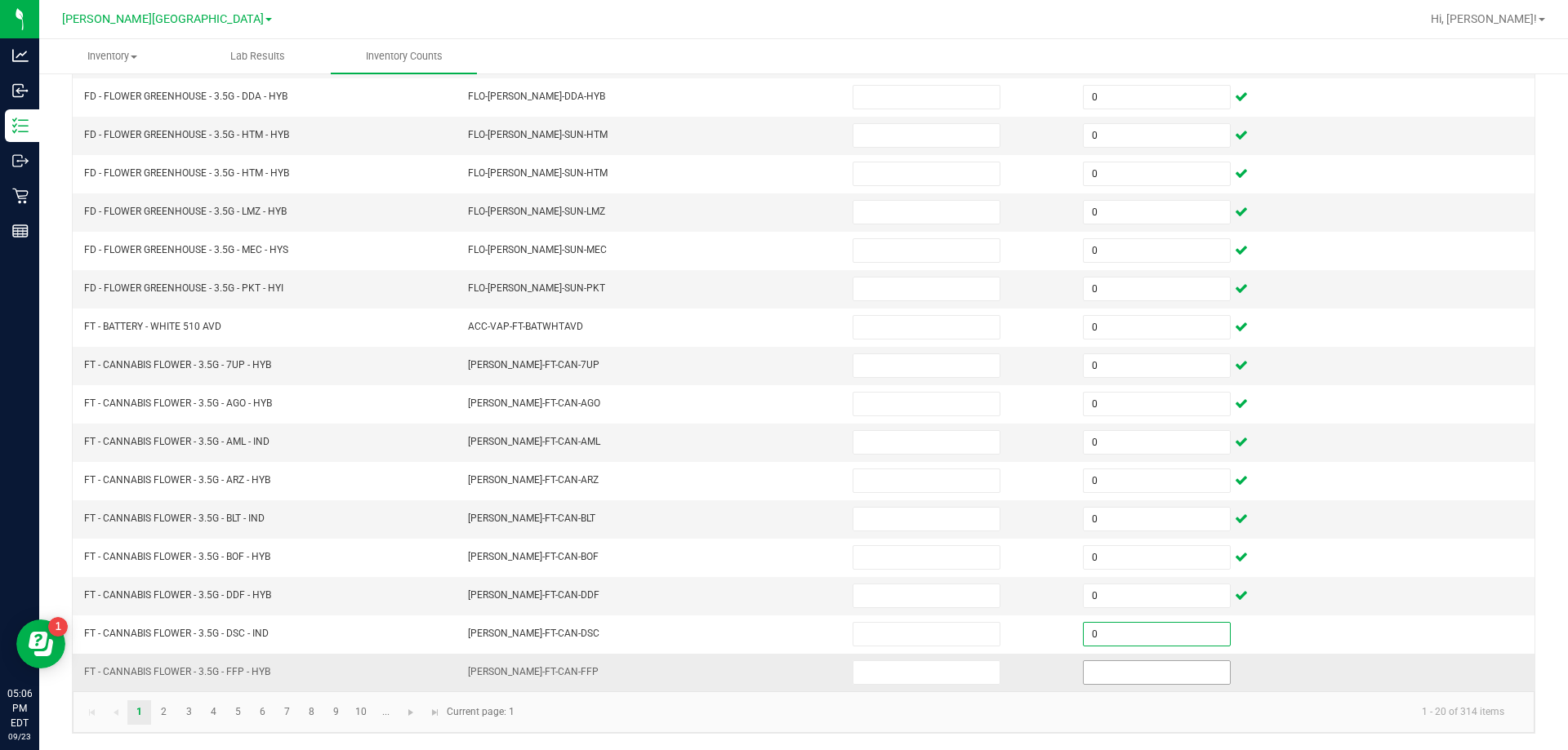
type input "0"
click at [1110, 663] on input at bounding box center [1157, 672] width 146 height 23
type input "0"
click at [160, 713] on link "2" at bounding box center [164, 712] width 24 height 25
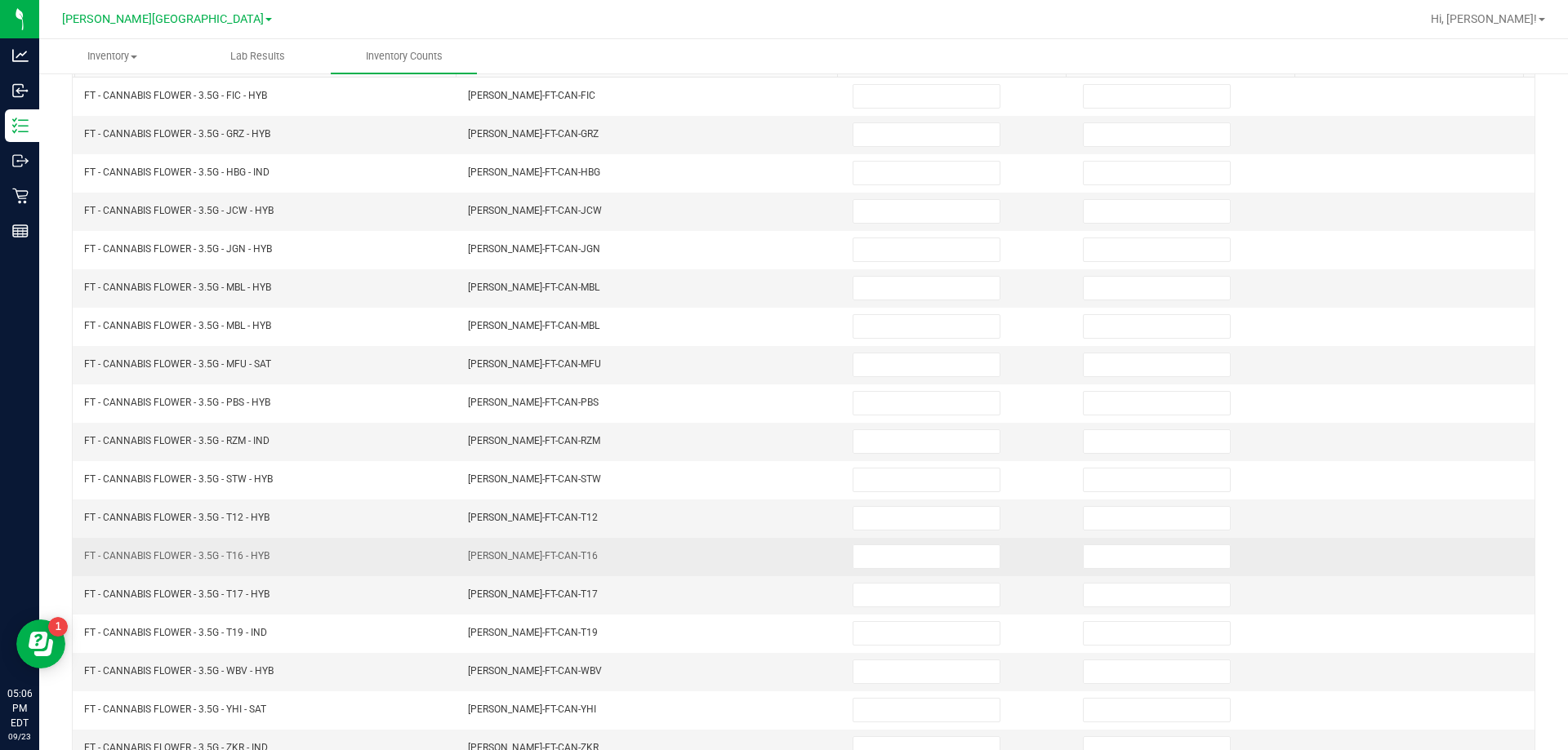
scroll to position [0, 0]
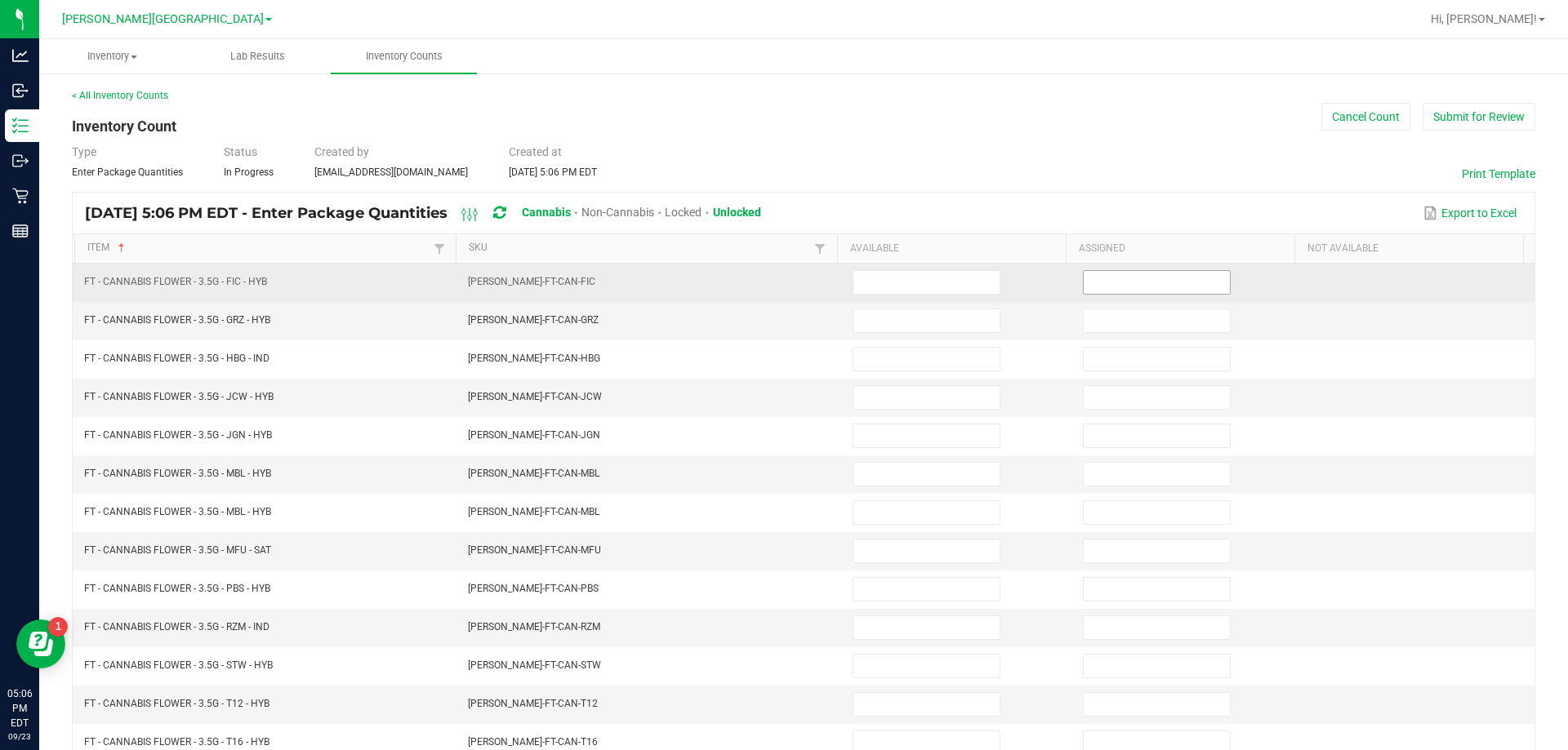
click at [1126, 279] on input at bounding box center [1157, 282] width 146 height 23
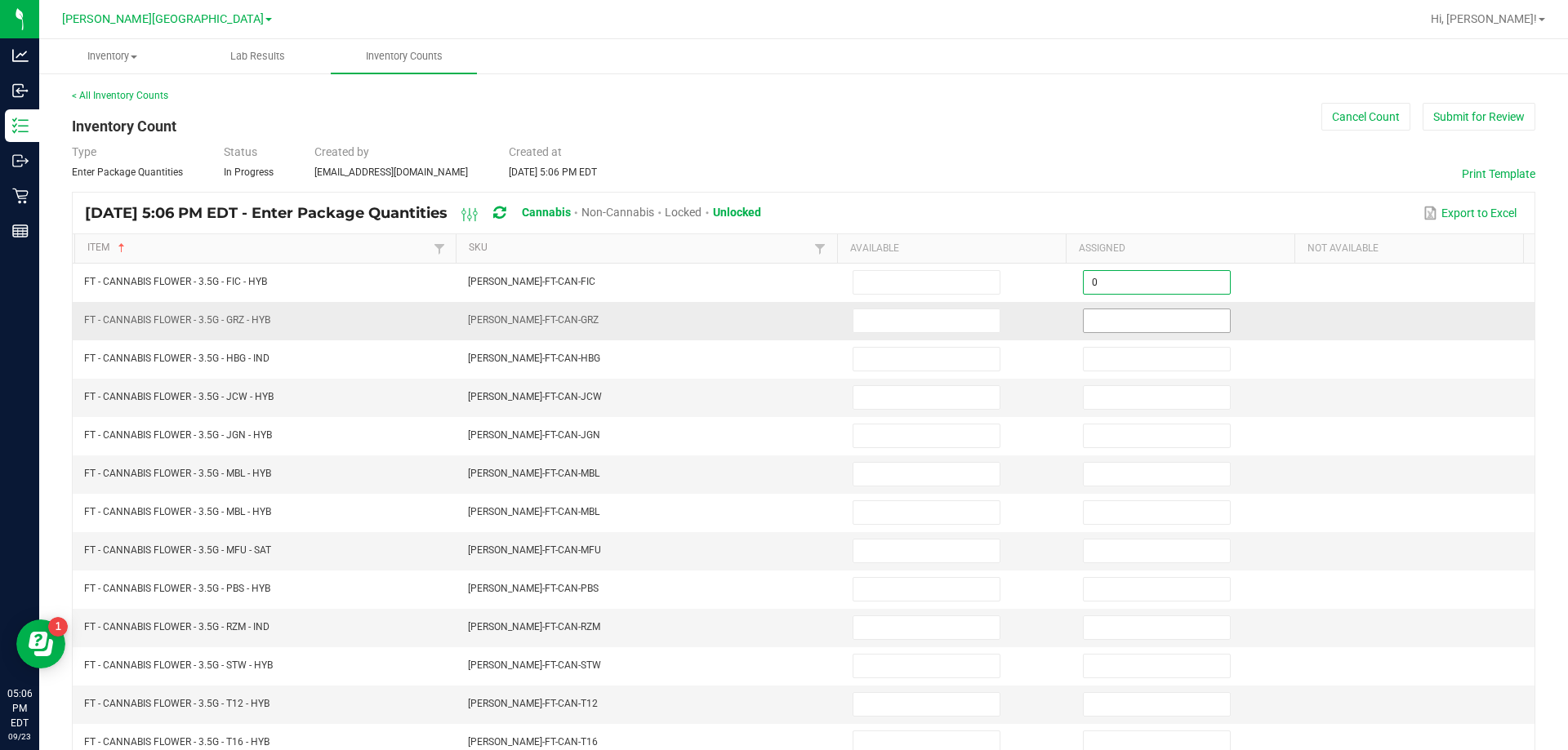
type input "0"
click at [1105, 329] on input at bounding box center [1157, 320] width 146 height 23
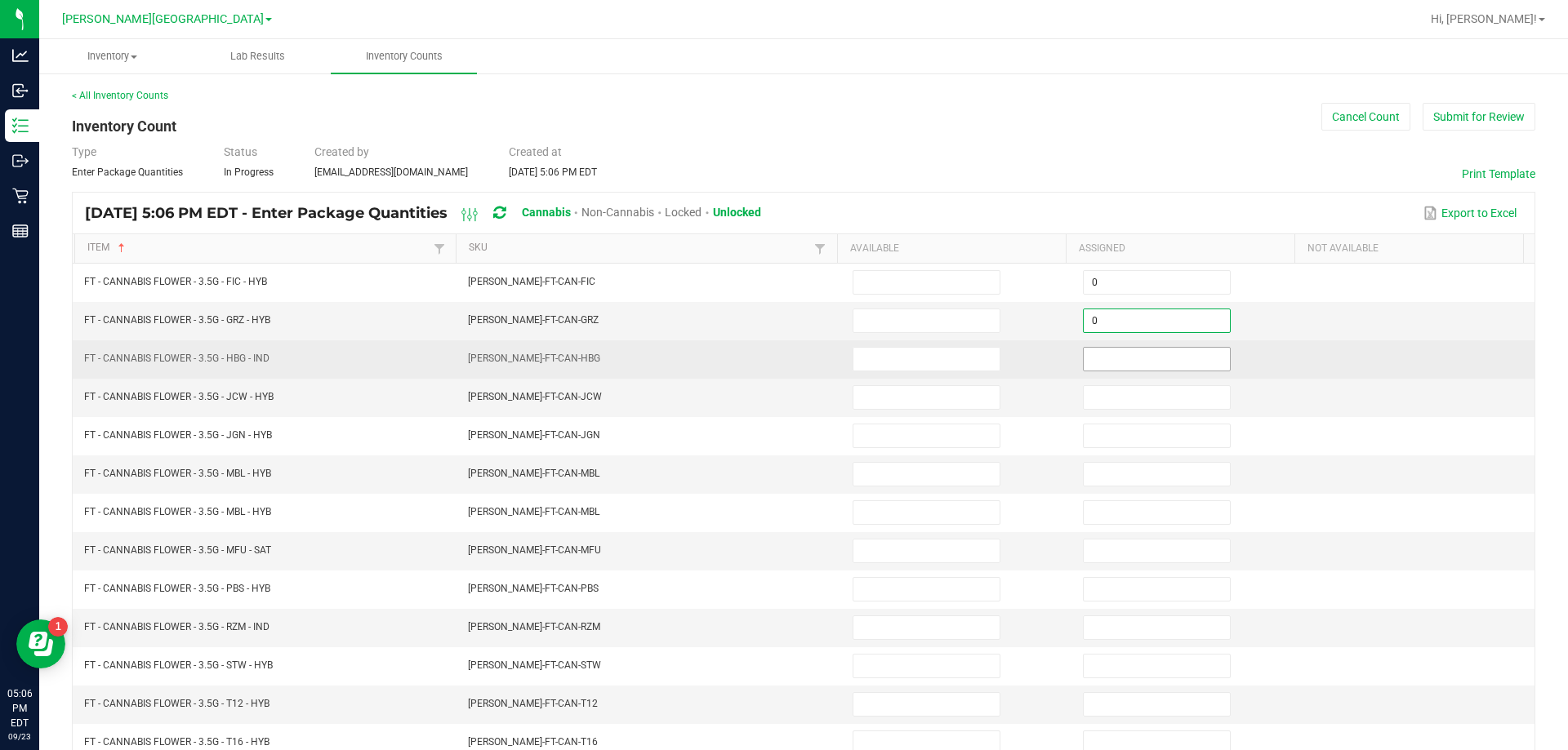
type input "0"
click at [1106, 350] on input at bounding box center [1157, 359] width 146 height 23
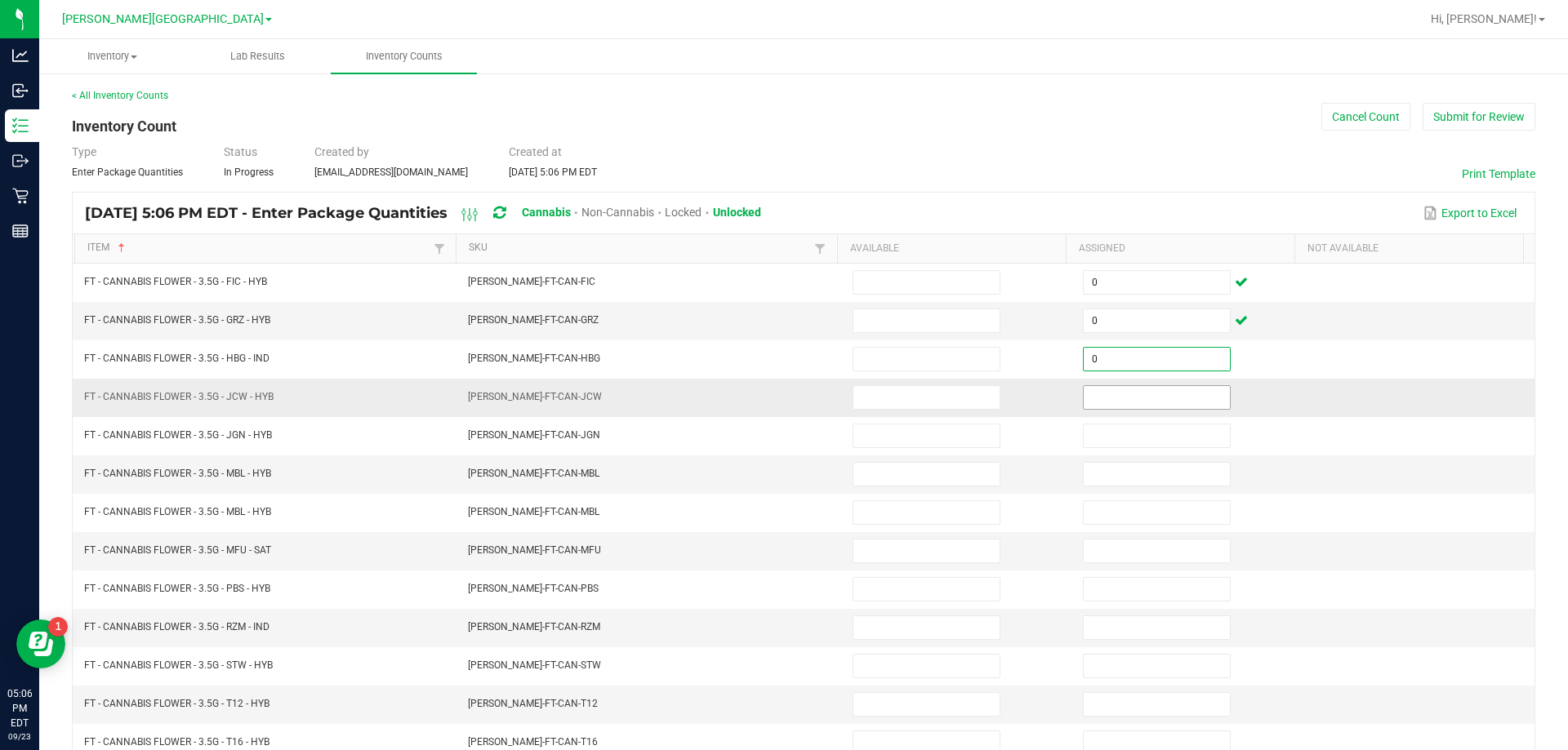
type input "0"
click at [1118, 401] on input at bounding box center [1157, 397] width 146 height 23
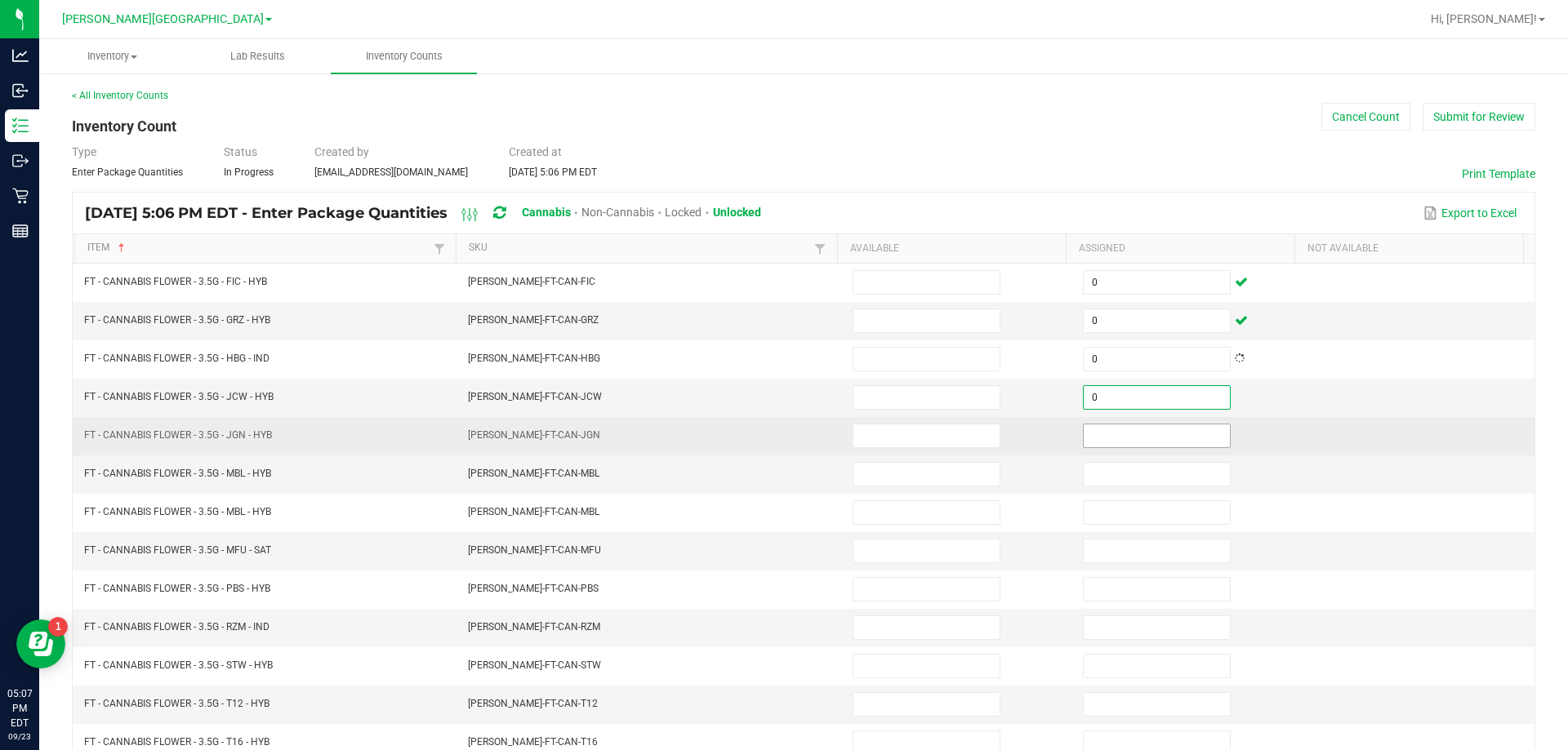
type input "0"
click at [1118, 426] on input at bounding box center [1157, 436] width 146 height 23
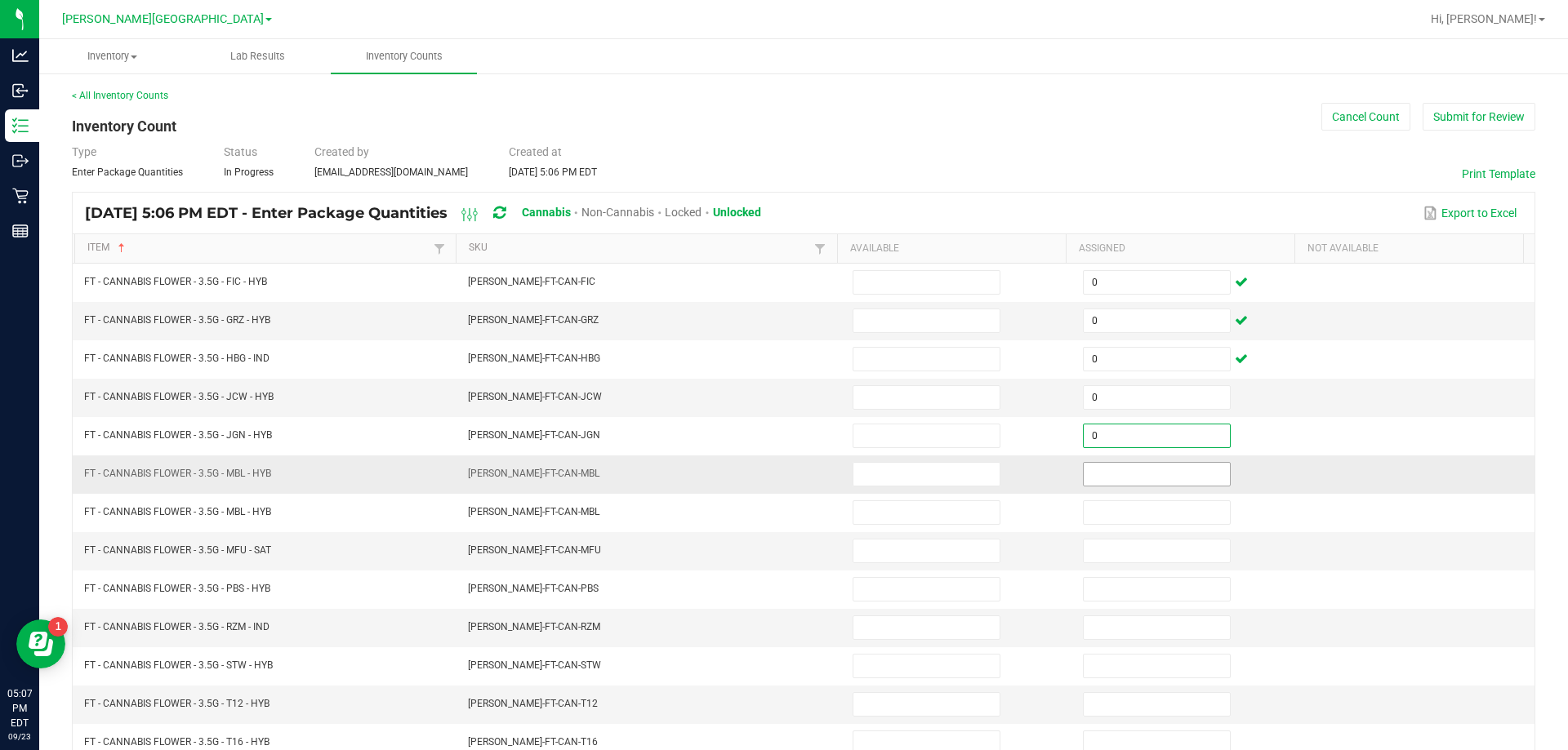
type input "0"
click at [1112, 472] on input at bounding box center [1157, 473] width 146 height 23
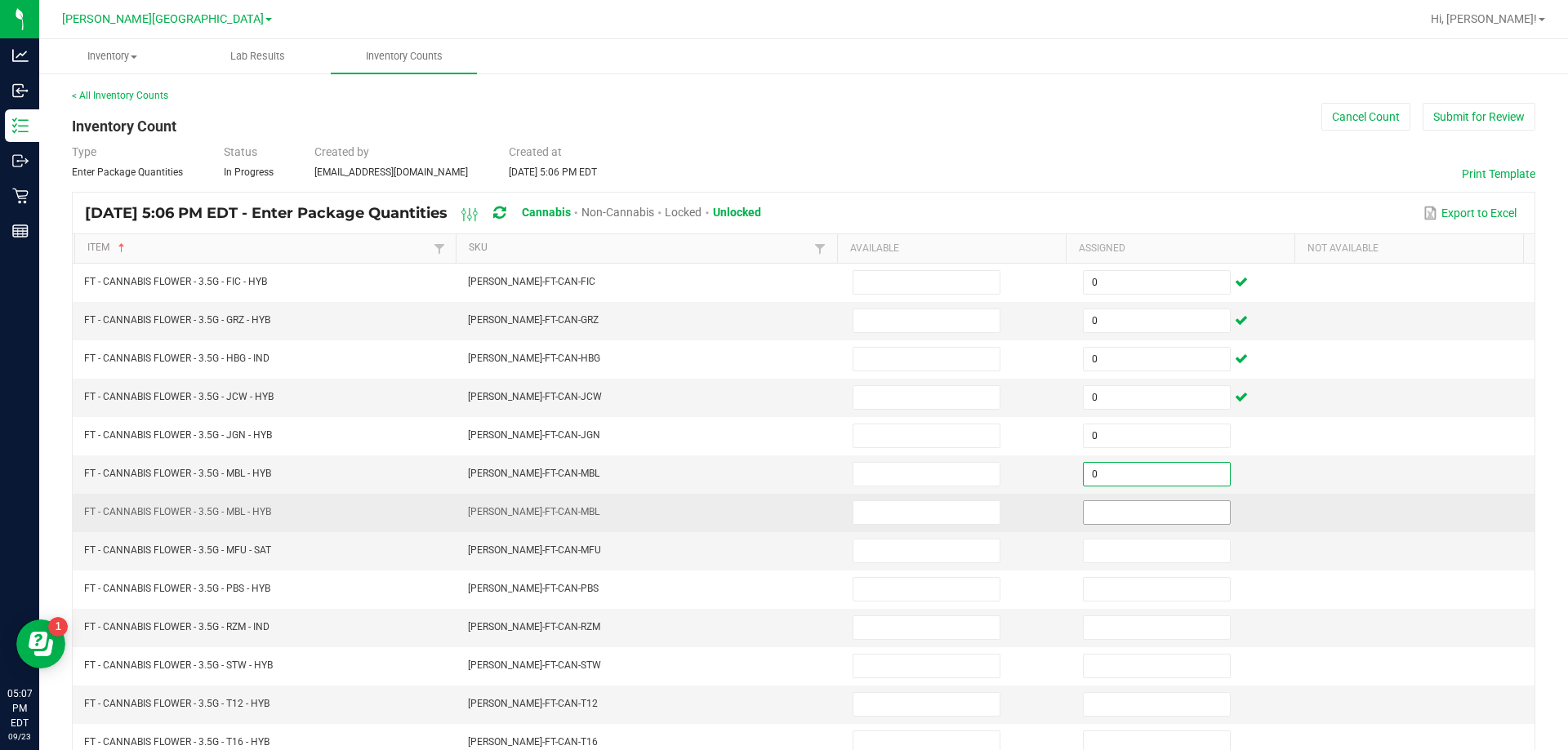
type input "0"
click at [1107, 505] on input at bounding box center [1157, 511] width 146 height 23
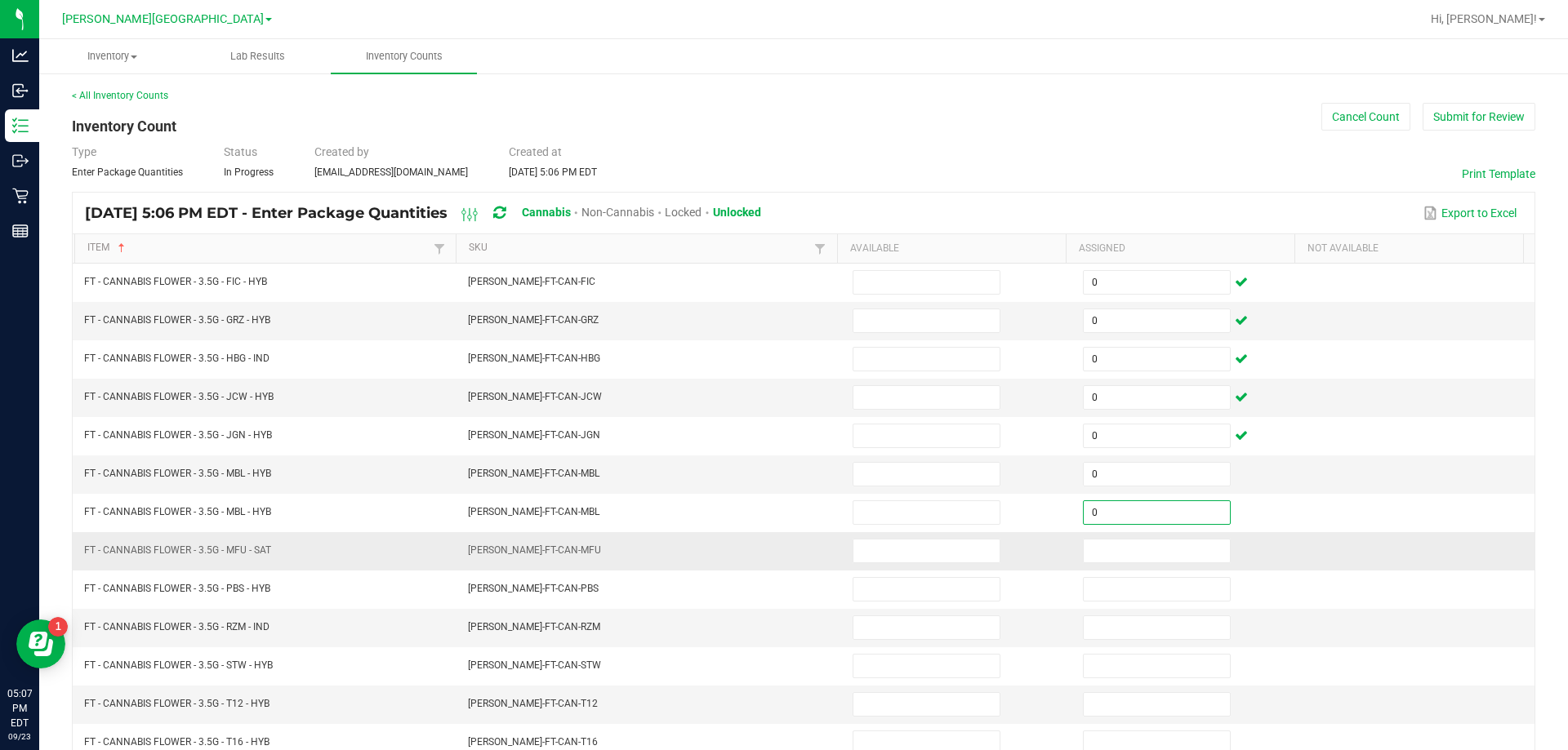
type input "0"
click at [1105, 563] on td at bounding box center [1187, 551] width 230 height 38
click at [1104, 557] on input at bounding box center [1157, 550] width 146 height 23
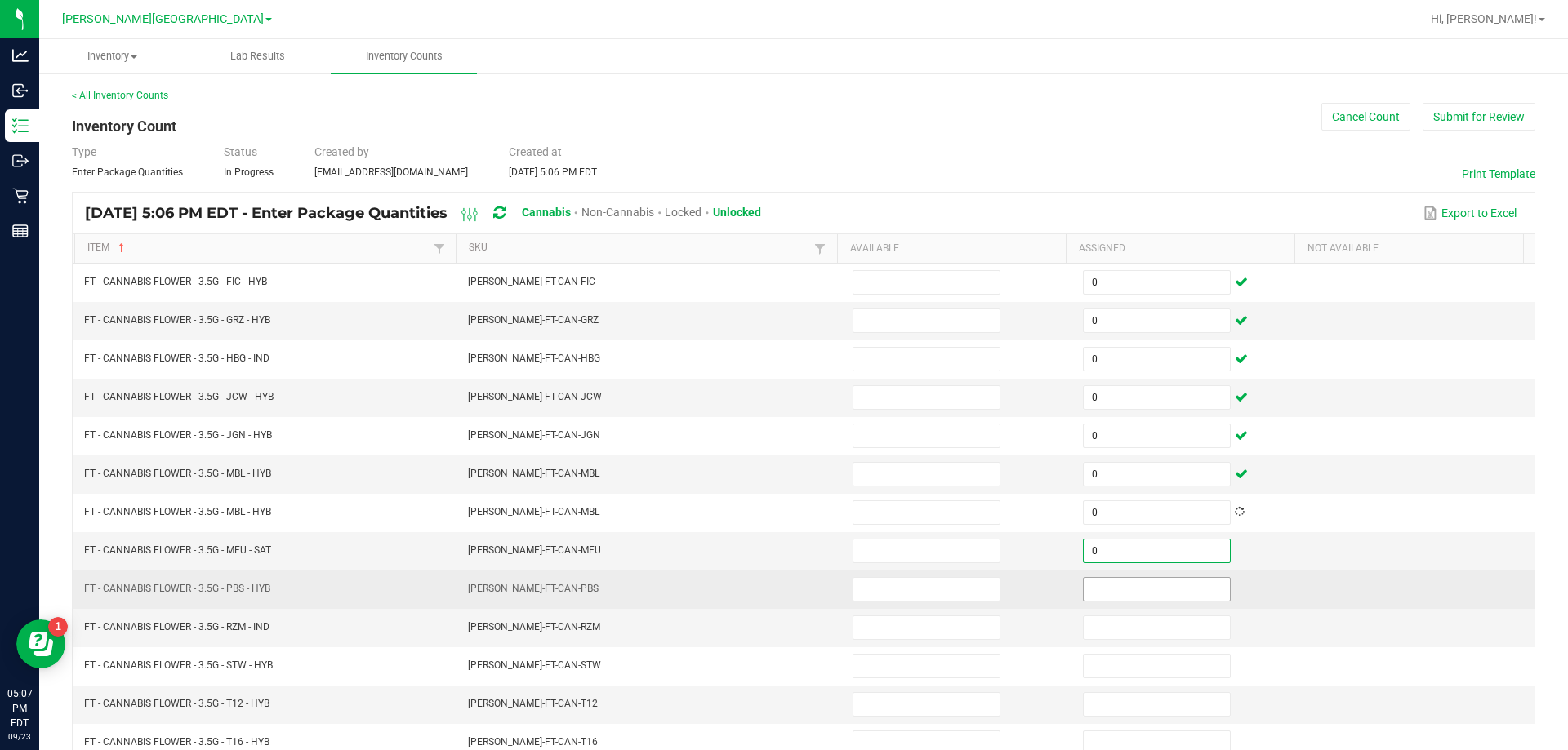
type input "0"
click at [1107, 585] on input at bounding box center [1157, 588] width 146 height 23
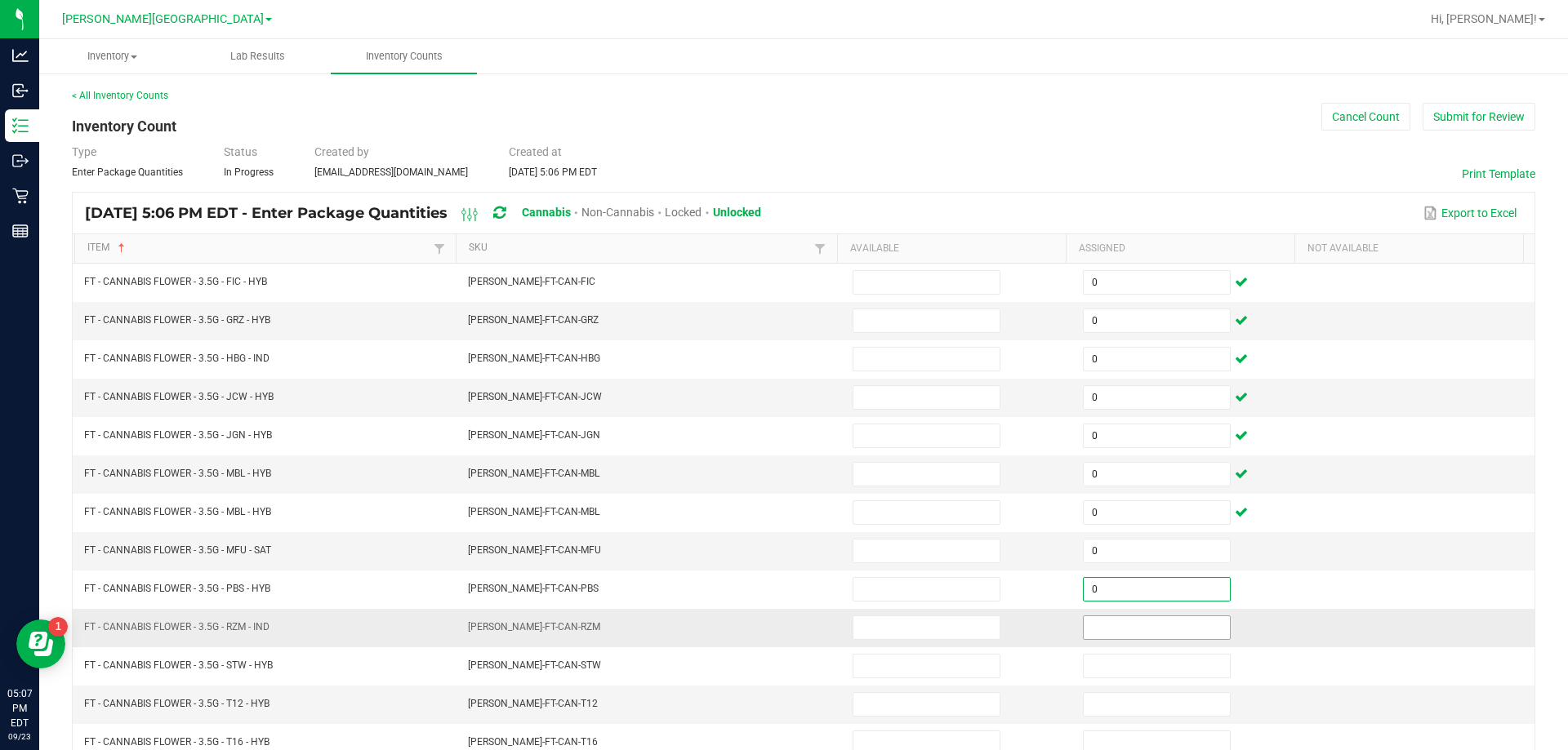
type input "0"
click at [1107, 619] on input at bounding box center [1157, 627] width 146 height 23
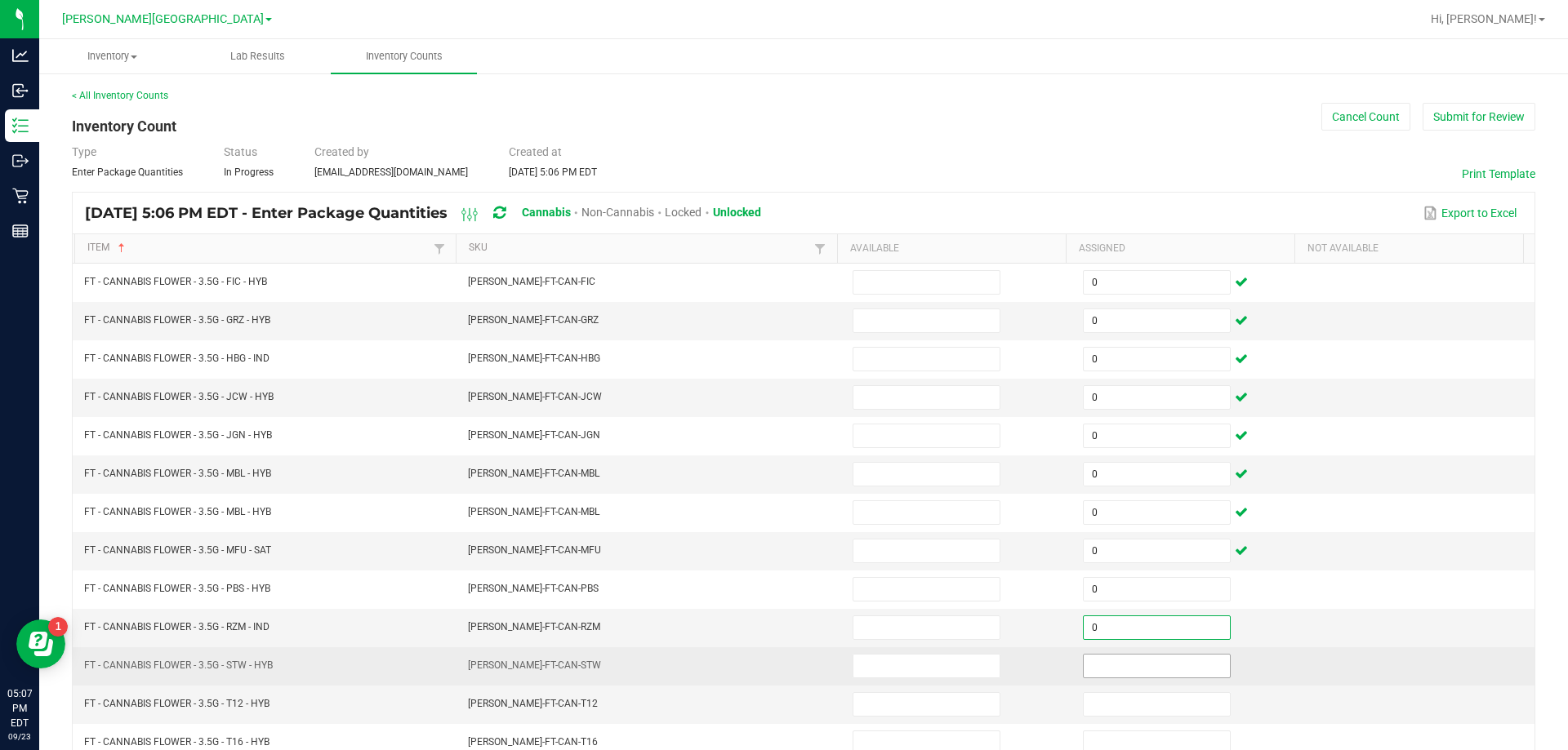
type input "0"
click at [1101, 658] on input at bounding box center [1157, 665] width 146 height 23
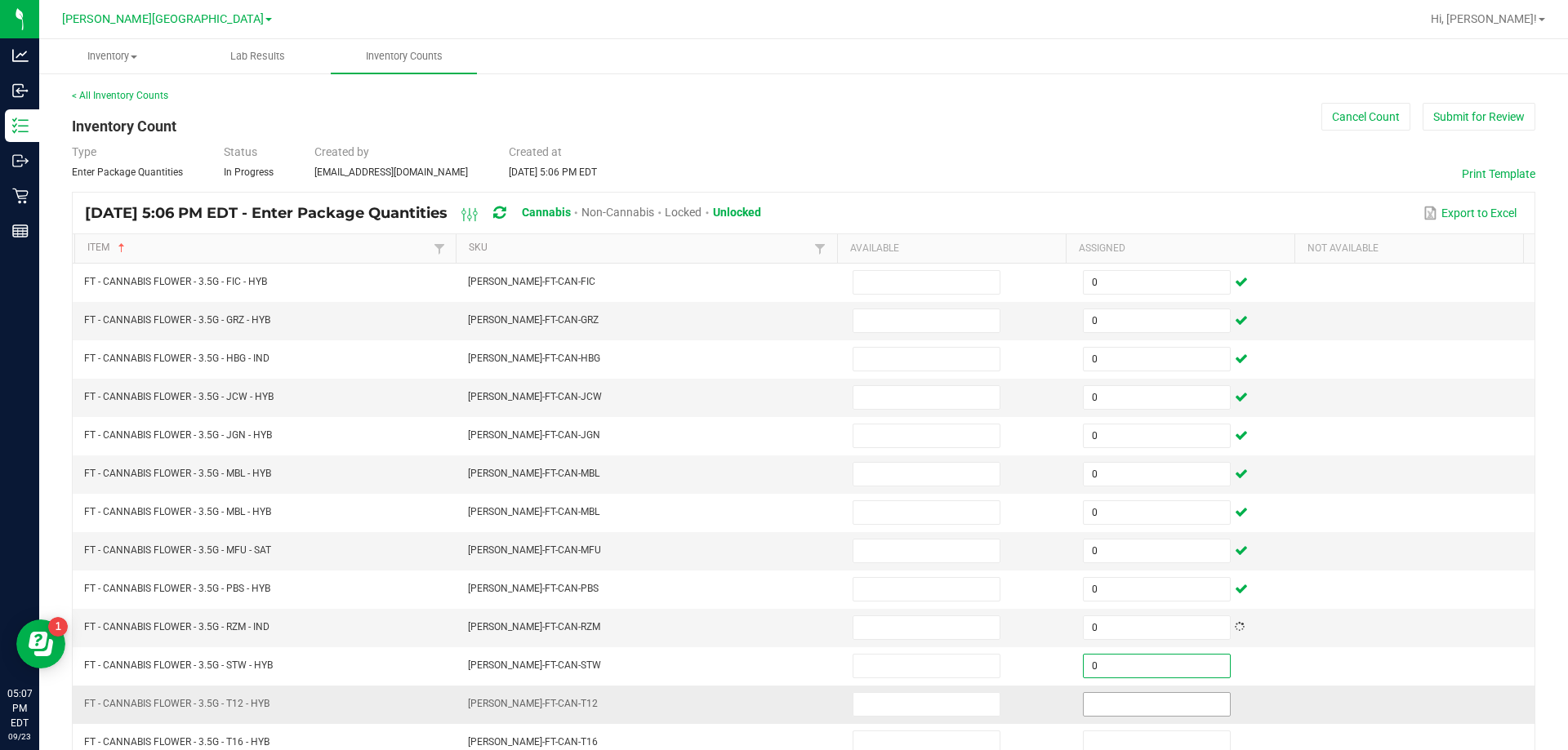
type input "0"
click at [1096, 699] on input at bounding box center [1157, 704] width 146 height 23
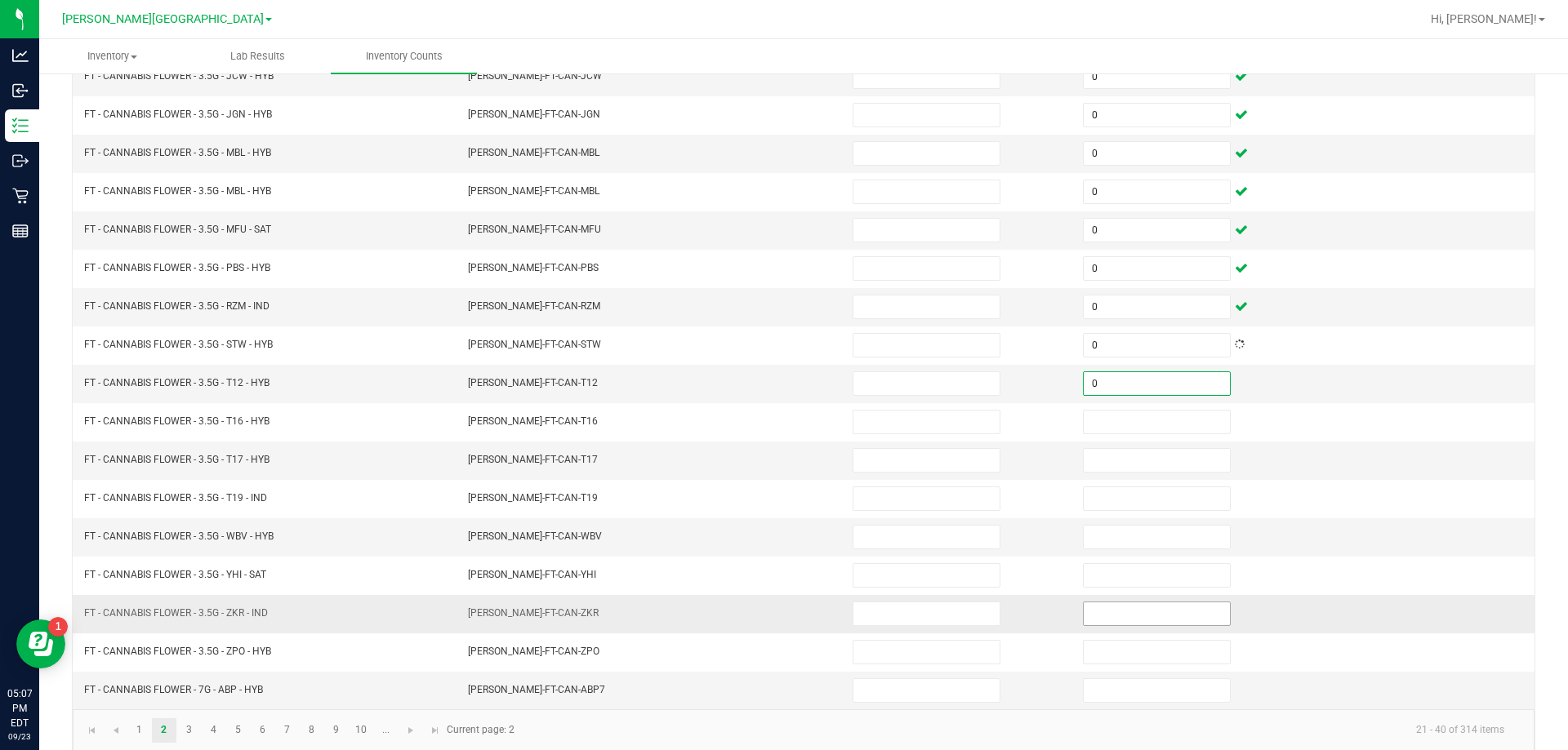
scroll to position [339, 0]
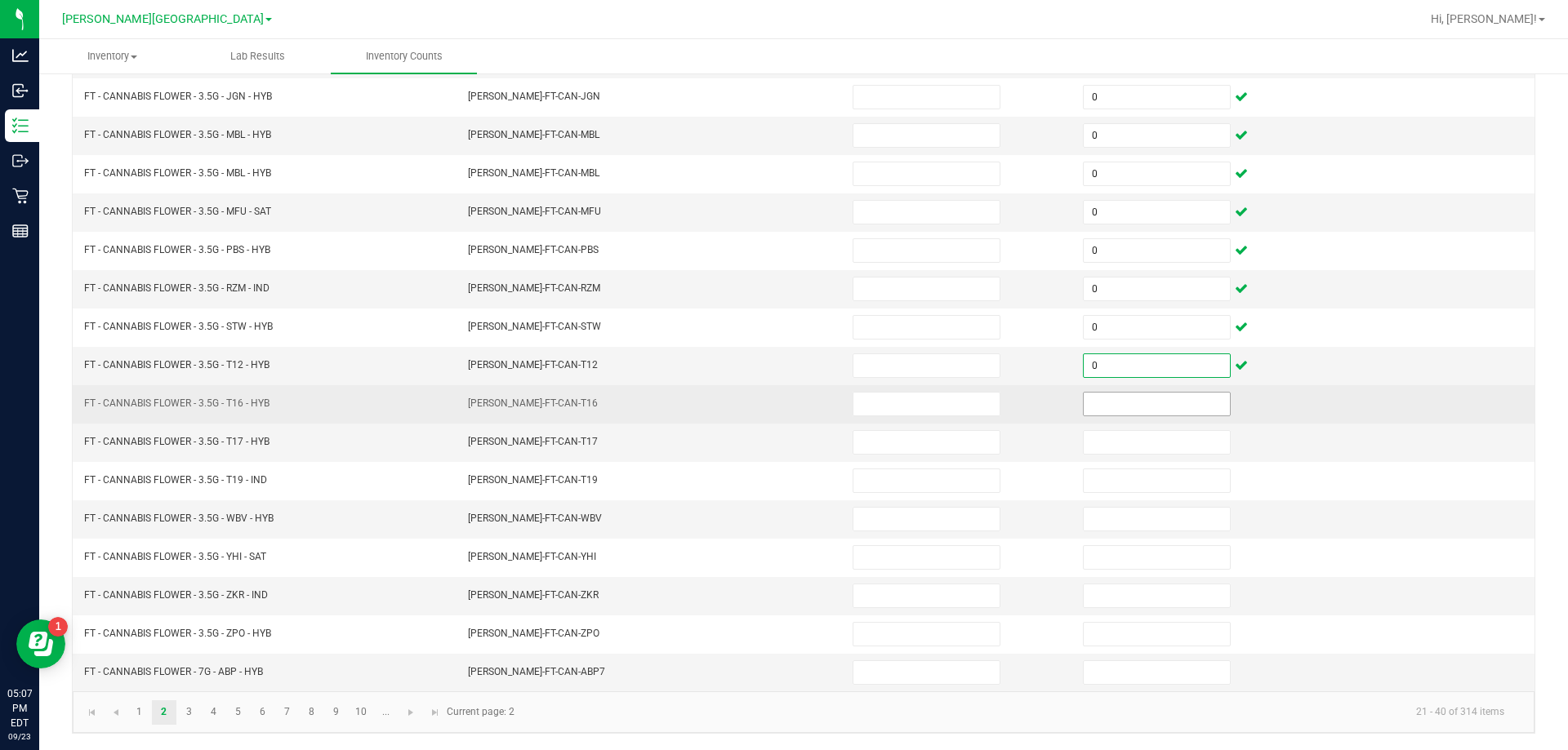
type input "0"
click at [1105, 410] on input at bounding box center [1157, 403] width 146 height 23
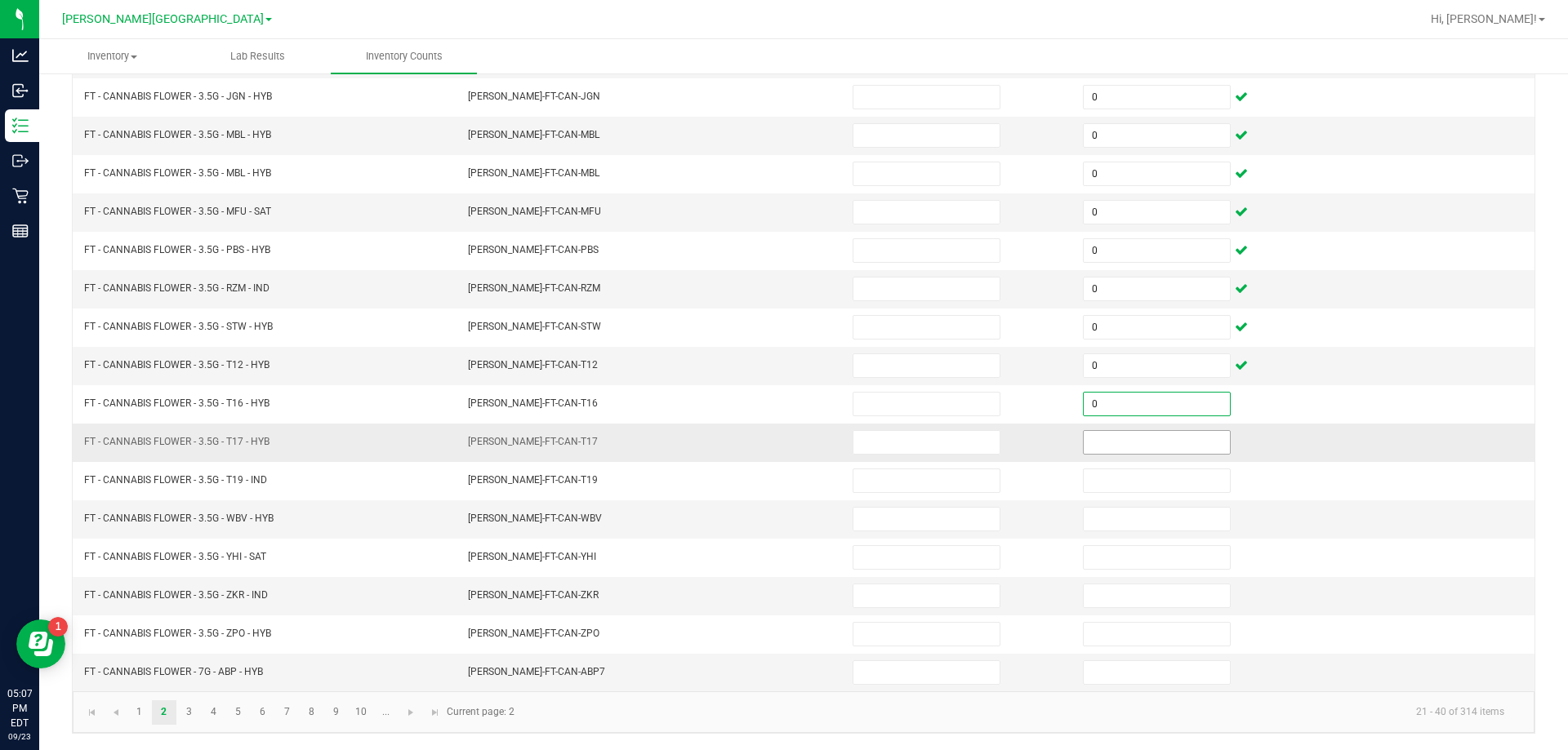
type input "0"
click at [1106, 434] on input at bounding box center [1157, 442] width 146 height 23
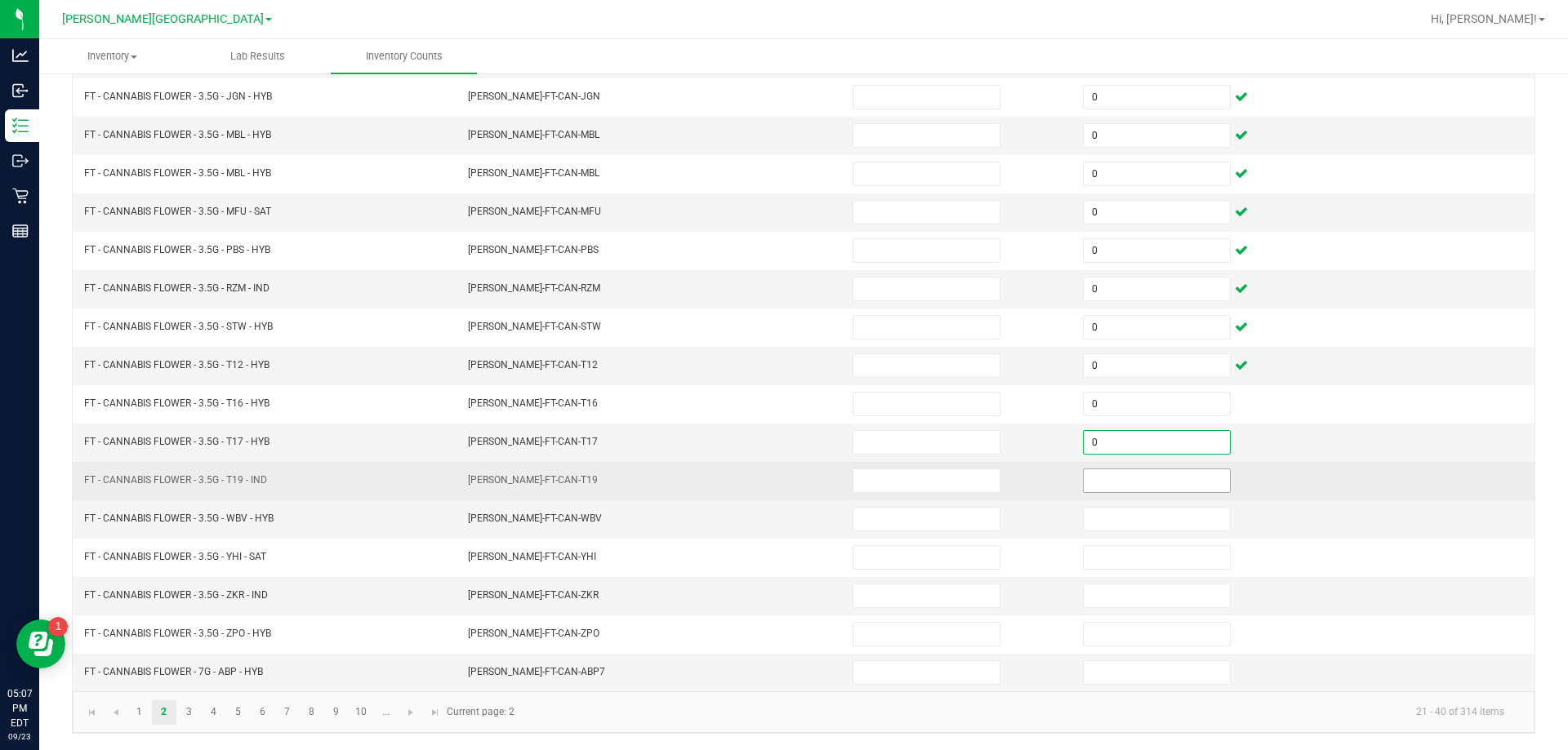
type input "0"
click at [1102, 472] on input at bounding box center [1157, 480] width 146 height 23
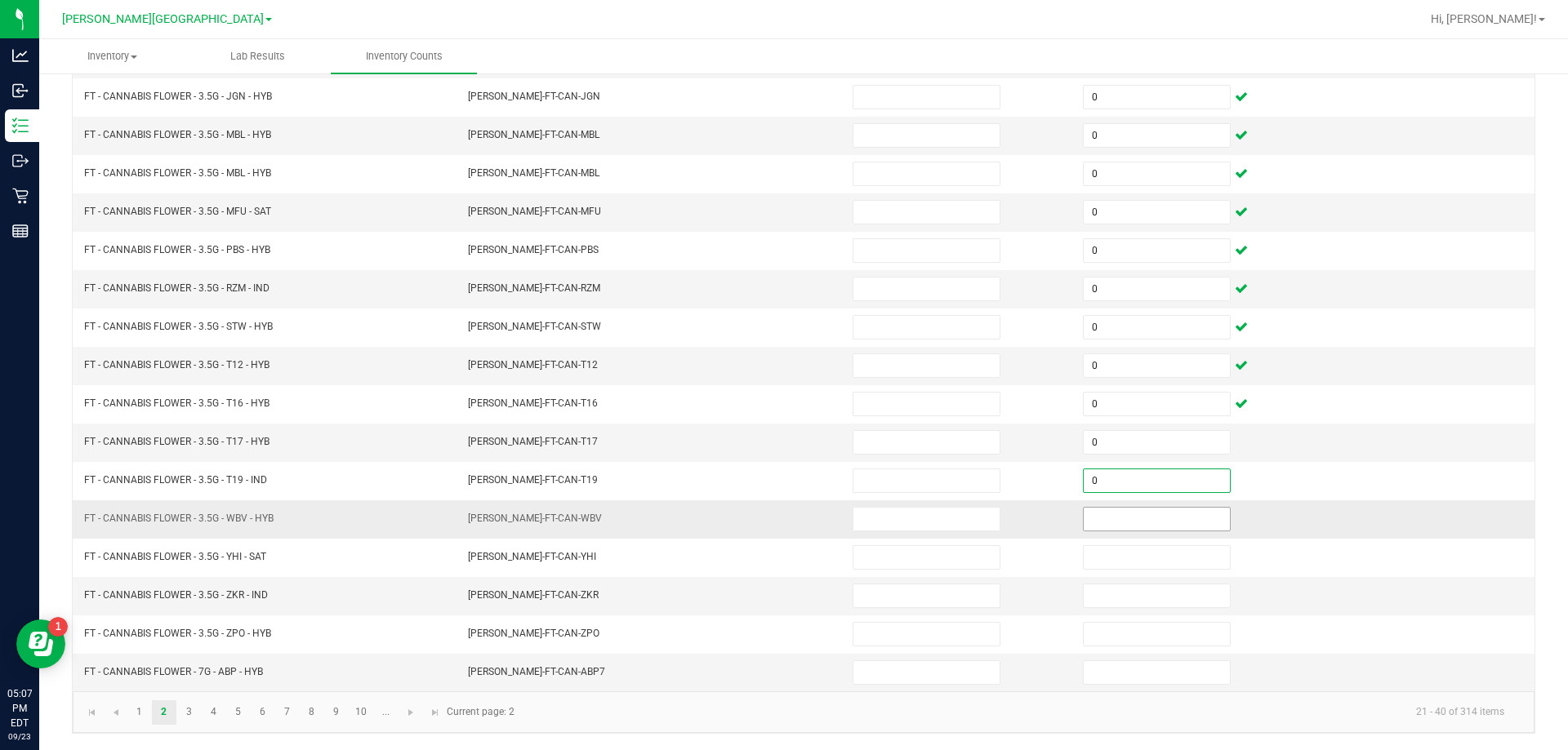
type input "0"
click at [1106, 518] on input at bounding box center [1157, 518] width 146 height 23
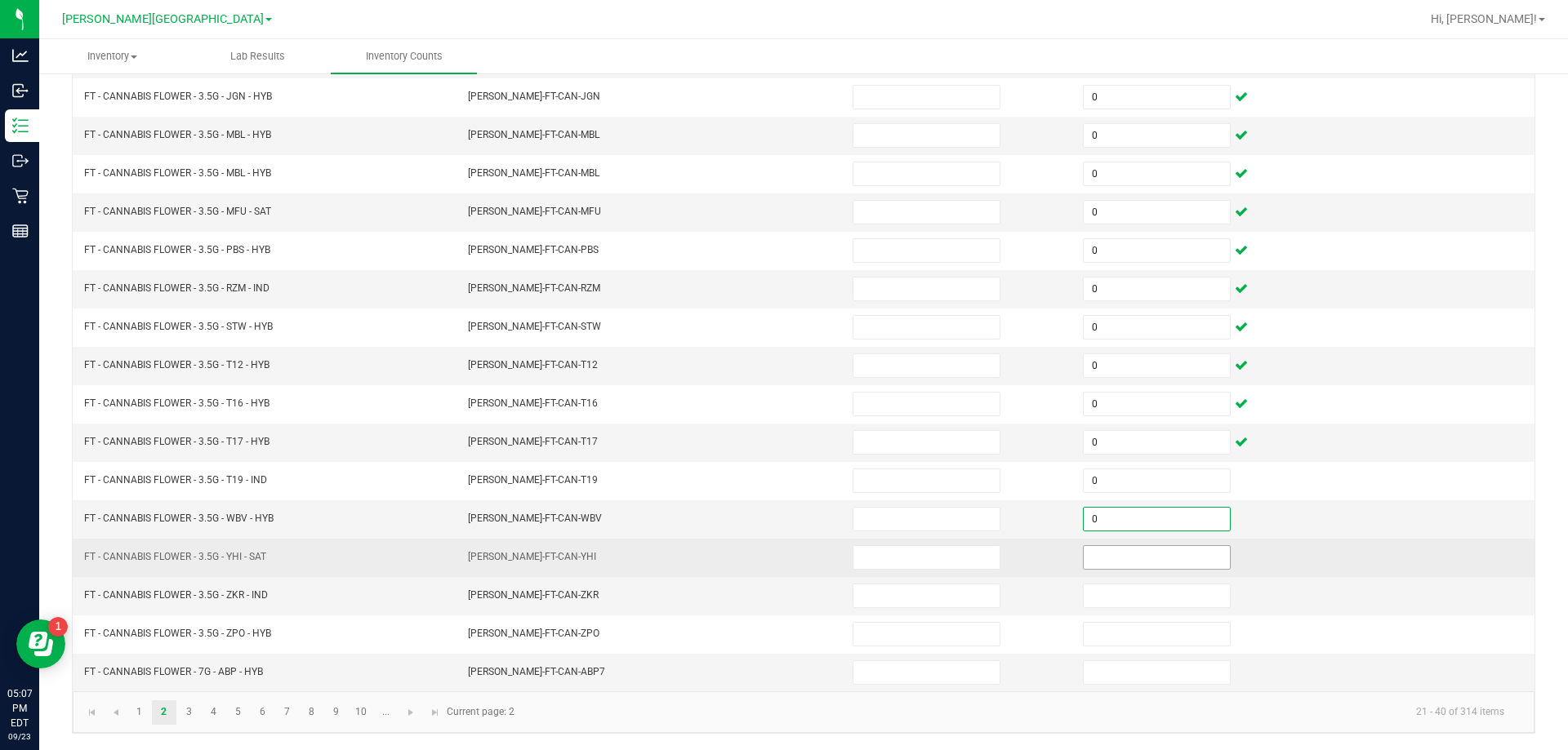
type input "0"
click at [1107, 552] on input at bounding box center [1157, 557] width 146 height 23
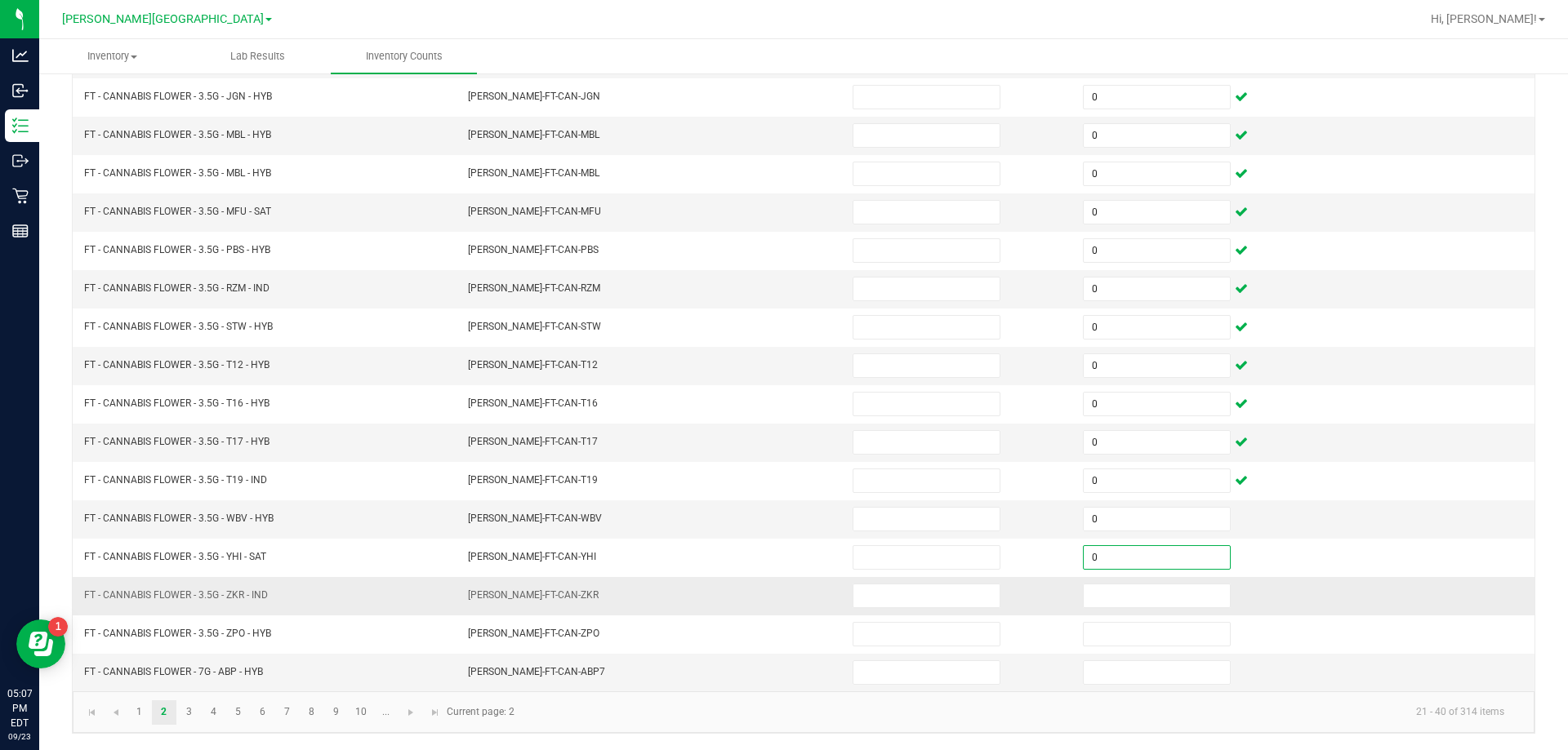
type input "0"
click at [1106, 580] on td at bounding box center [1187, 595] width 230 height 38
click at [1109, 590] on input at bounding box center [1157, 595] width 146 height 23
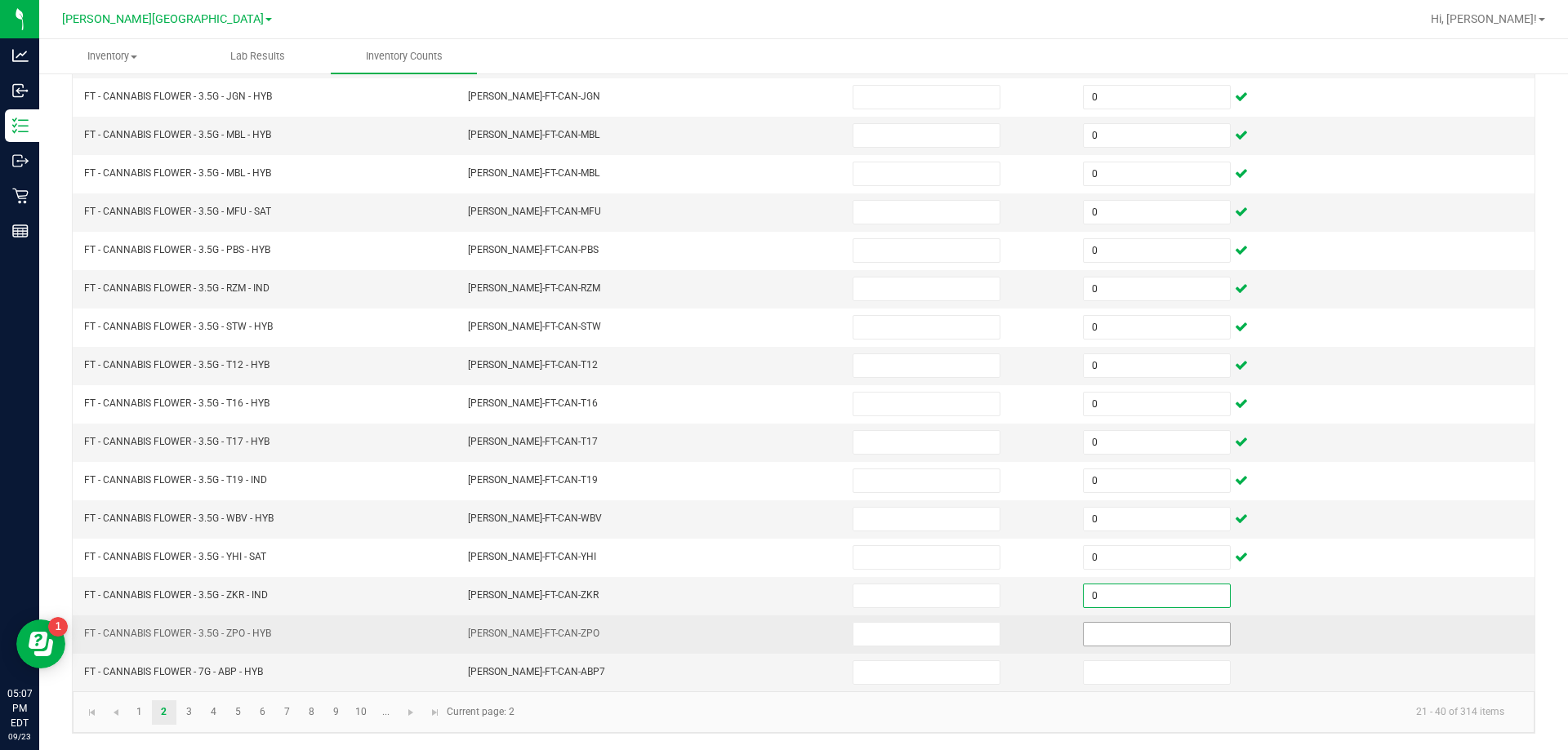
type input "0"
click at [1094, 628] on input at bounding box center [1157, 634] width 146 height 23
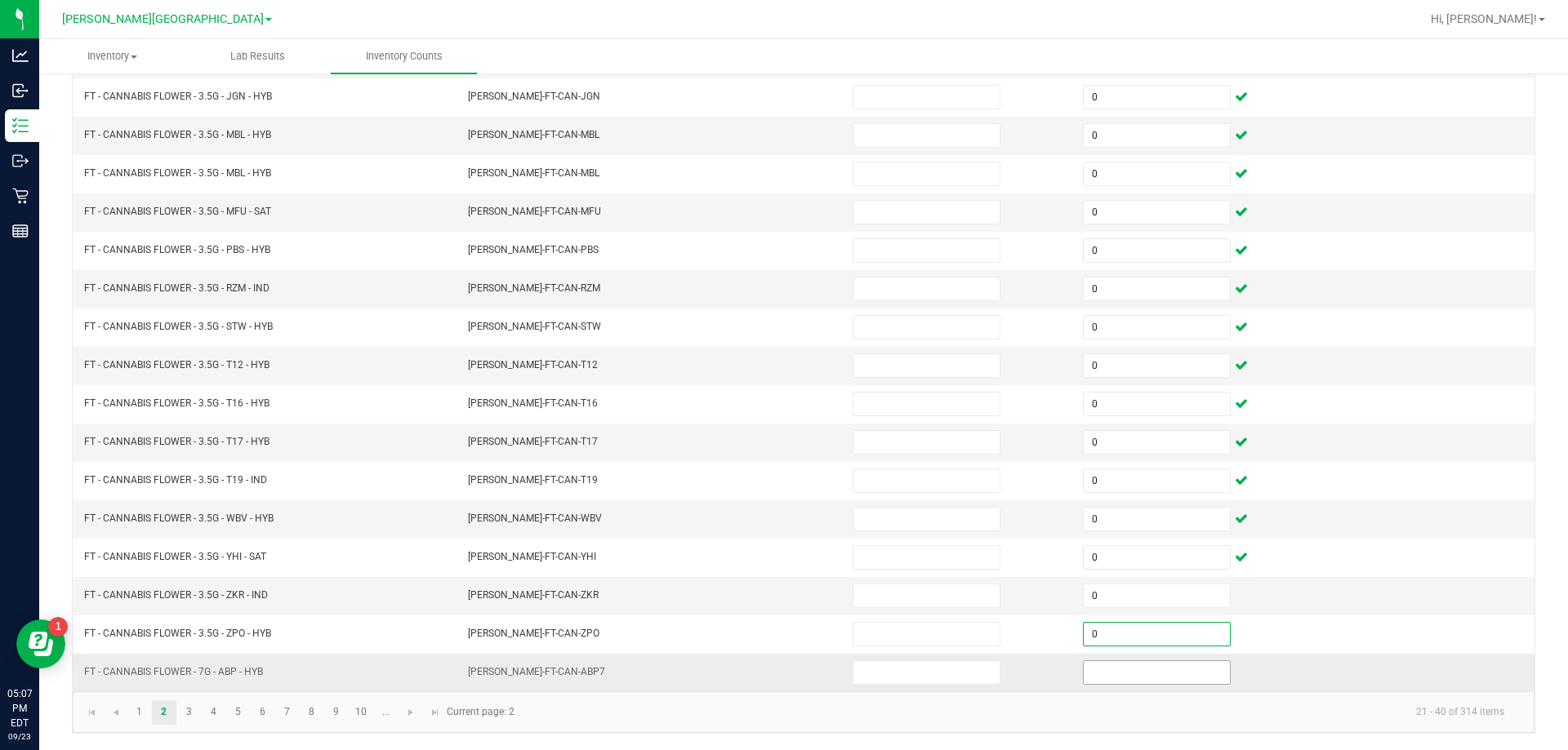
type input "0"
click at [1084, 666] on input "0" at bounding box center [1157, 672] width 146 height 23
type input "0"
click at [182, 714] on link "3" at bounding box center [189, 712] width 24 height 25
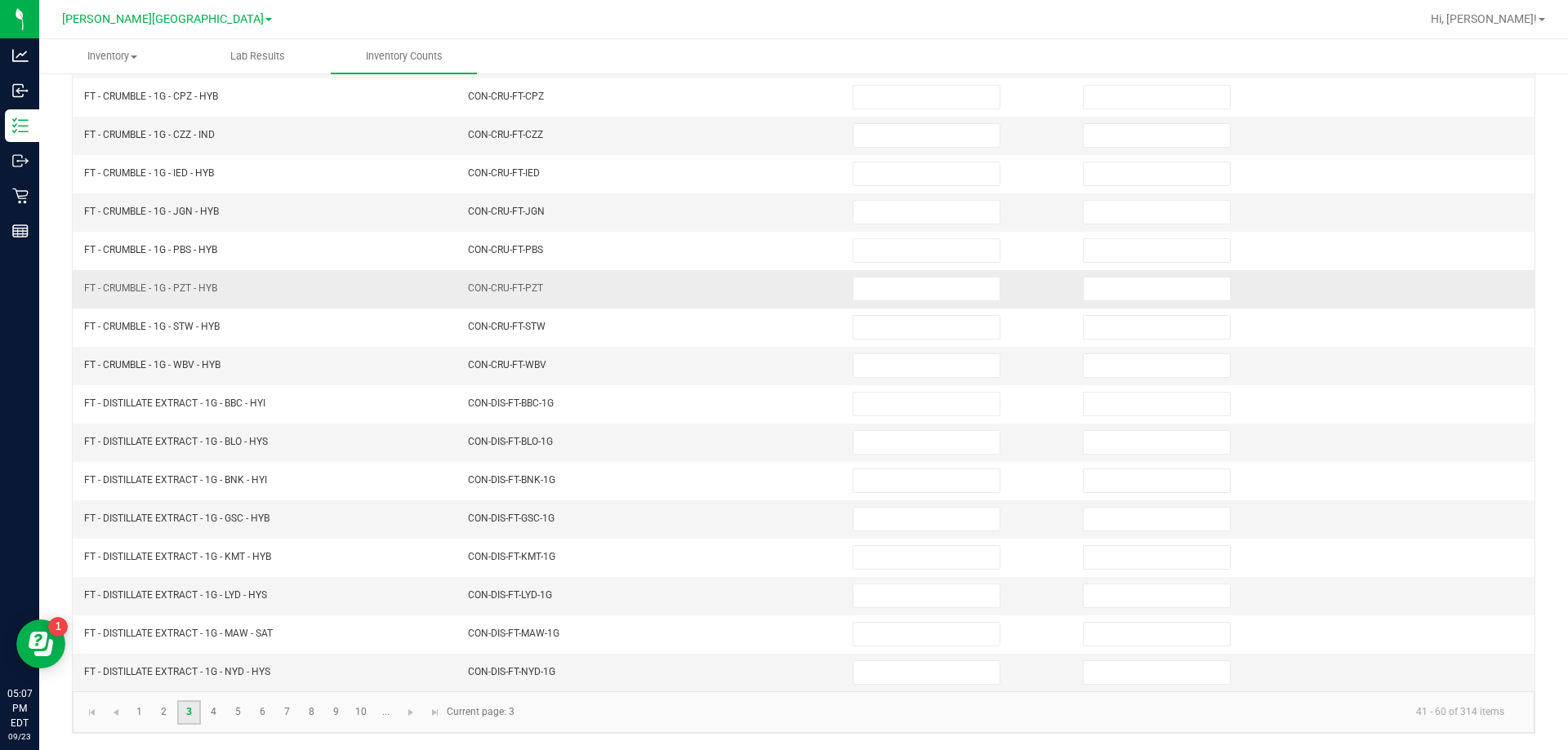
scroll to position [0, 0]
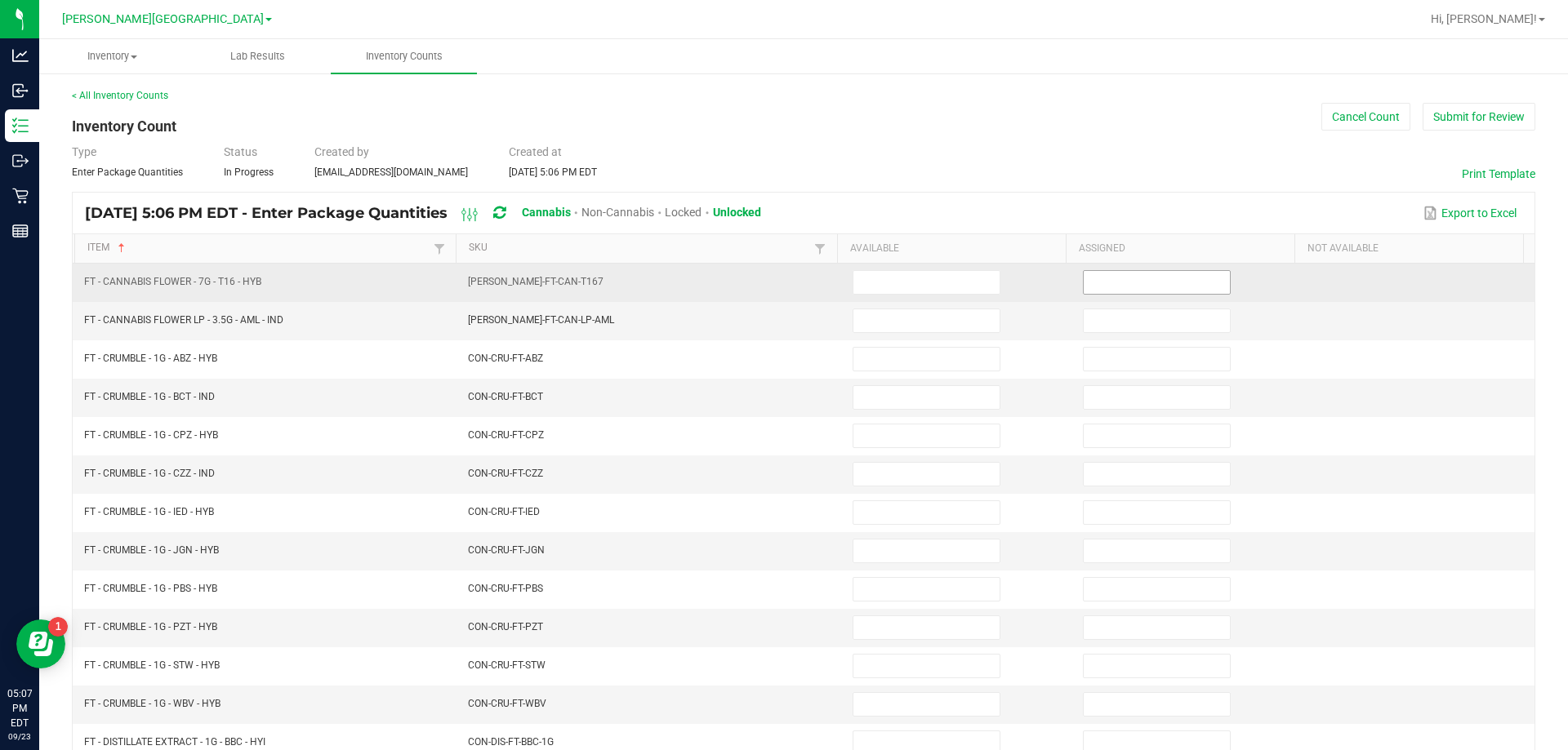
click at [1092, 287] on input at bounding box center [1157, 282] width 146 height 23
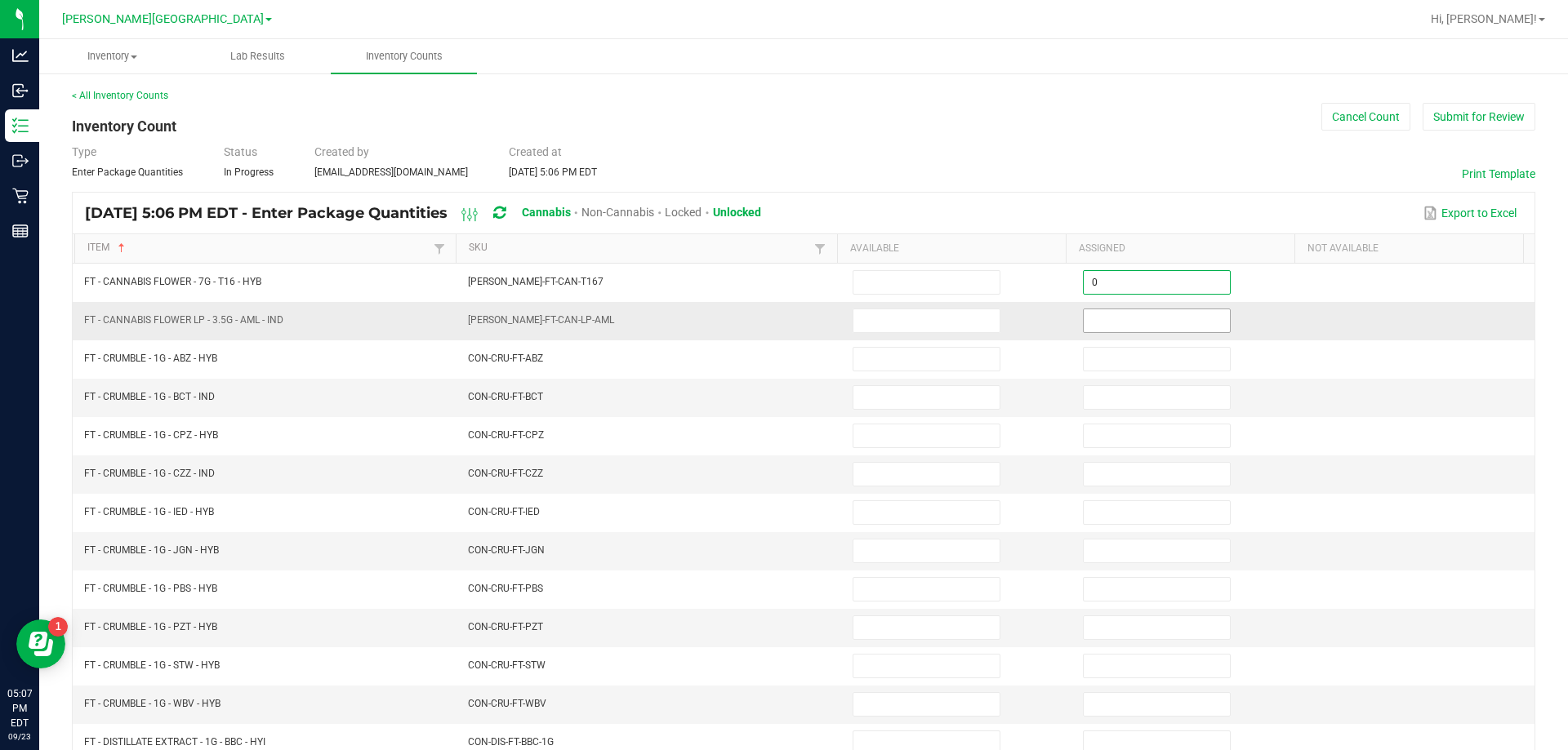
type input "0"
click at [1099, 324] on input at bounding box center [1157, 320] width 146 height 23
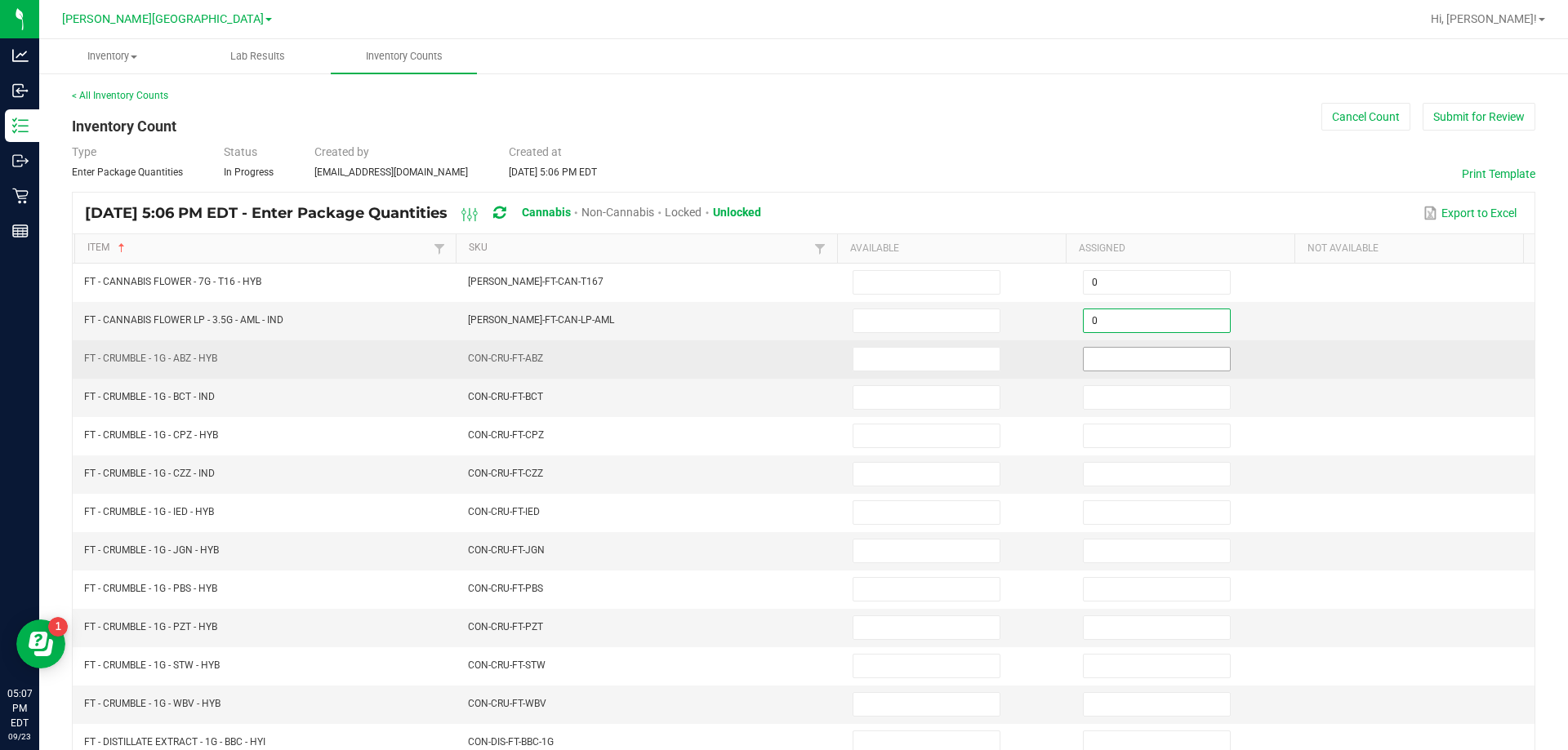
type input "0"
click at [1097, 358] on input at bounding box center [1157, 359] width 146 height 23
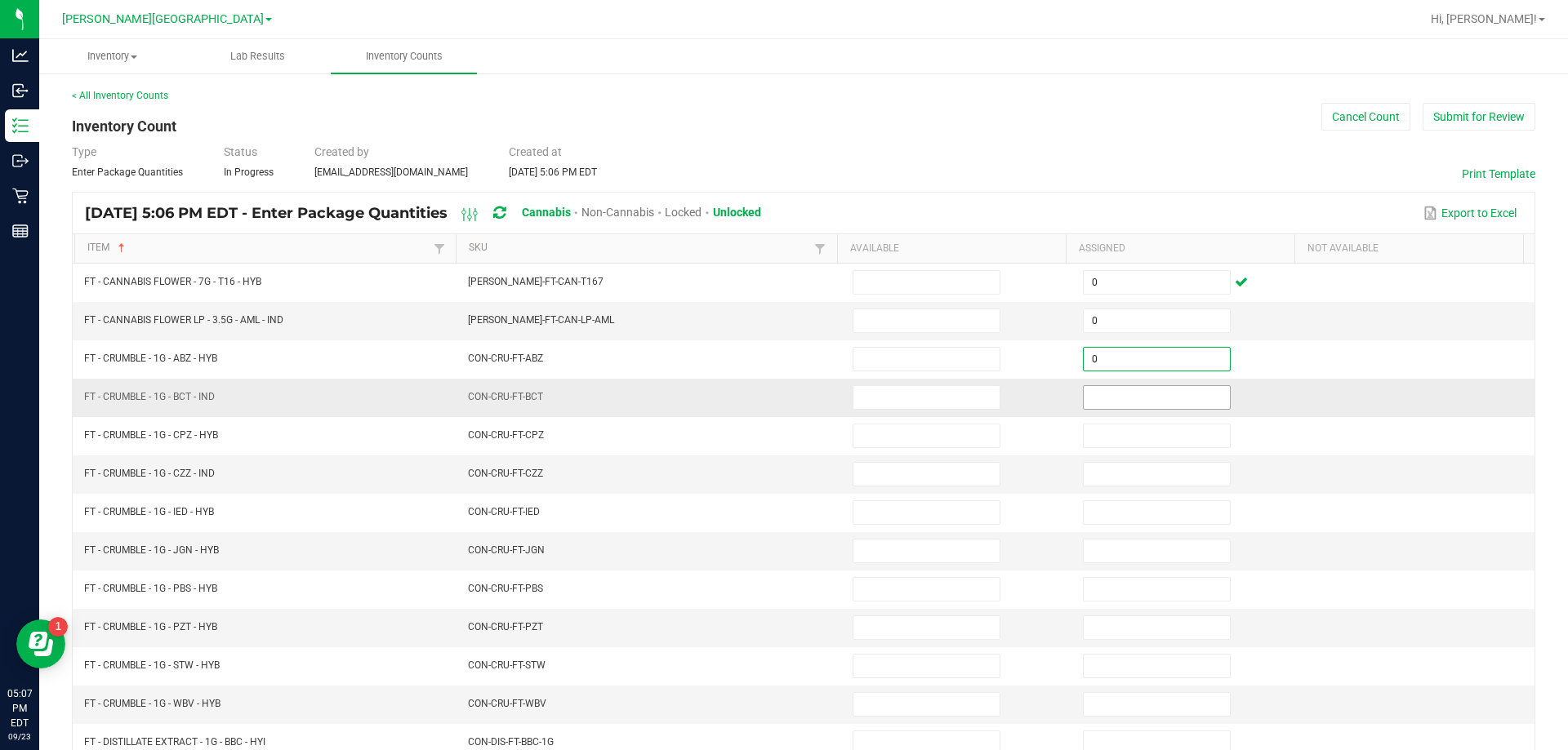
type input "0"
click at [1098, 399] on input at bounding box center [1157, 397] width 146 height 23
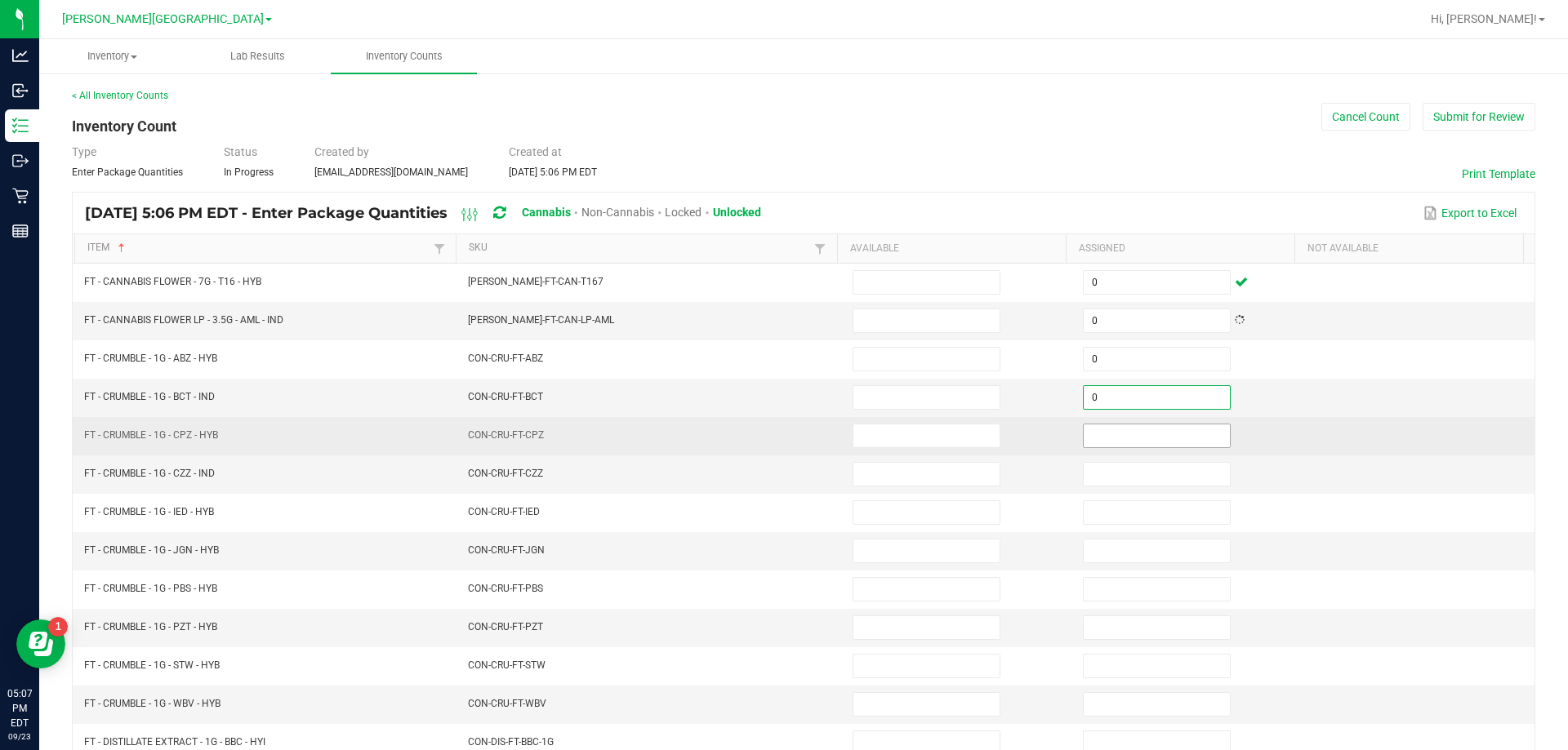
type input "0"
click at [1103, 434] on input at bounding box center [1157, 436] width 146 height 23
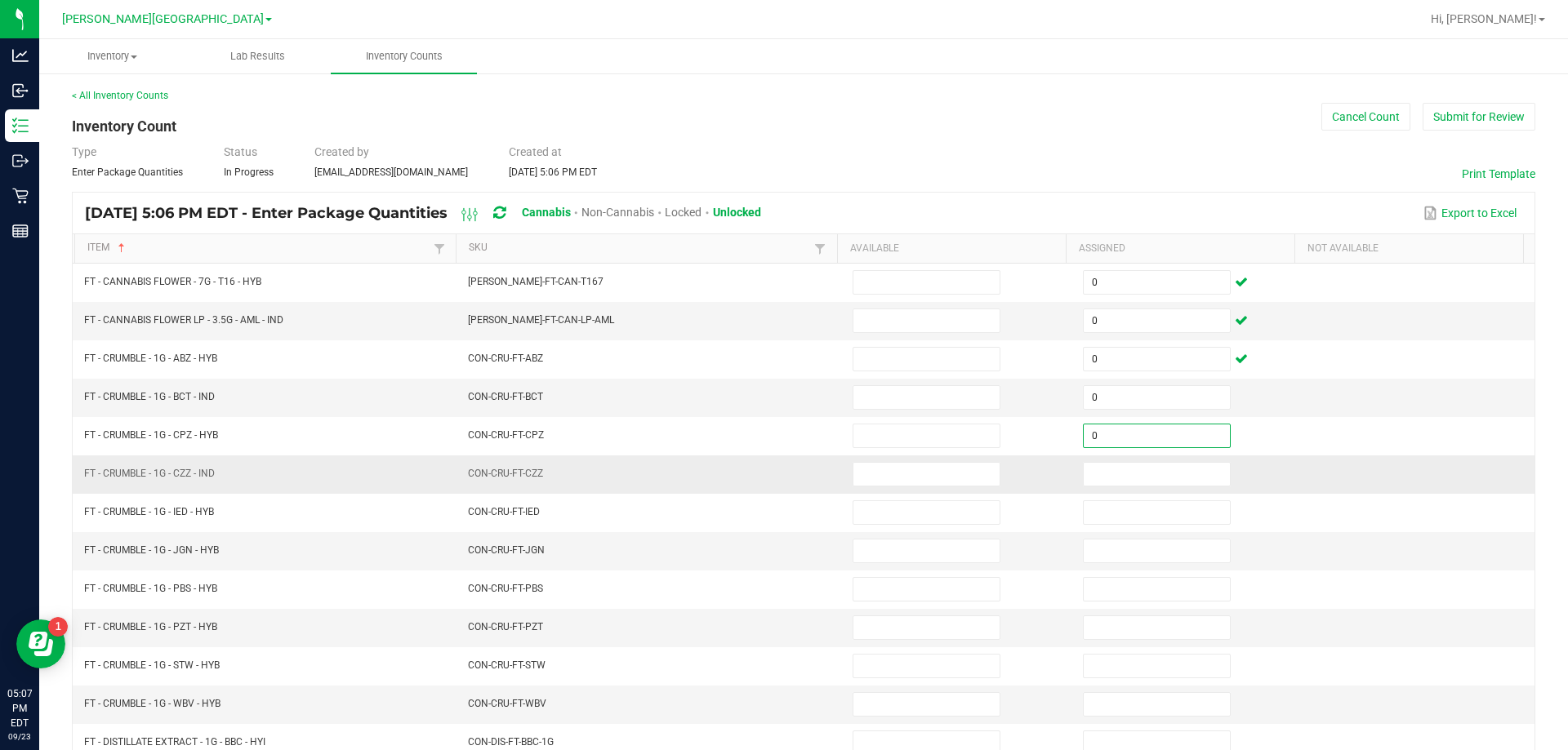
type input "0"
click at [1103, 457] on td at bounding box center [1187, 474] width 230 height 38
click at [1103, 478] on input at bounding box center [1157, 473] width 146 height 23
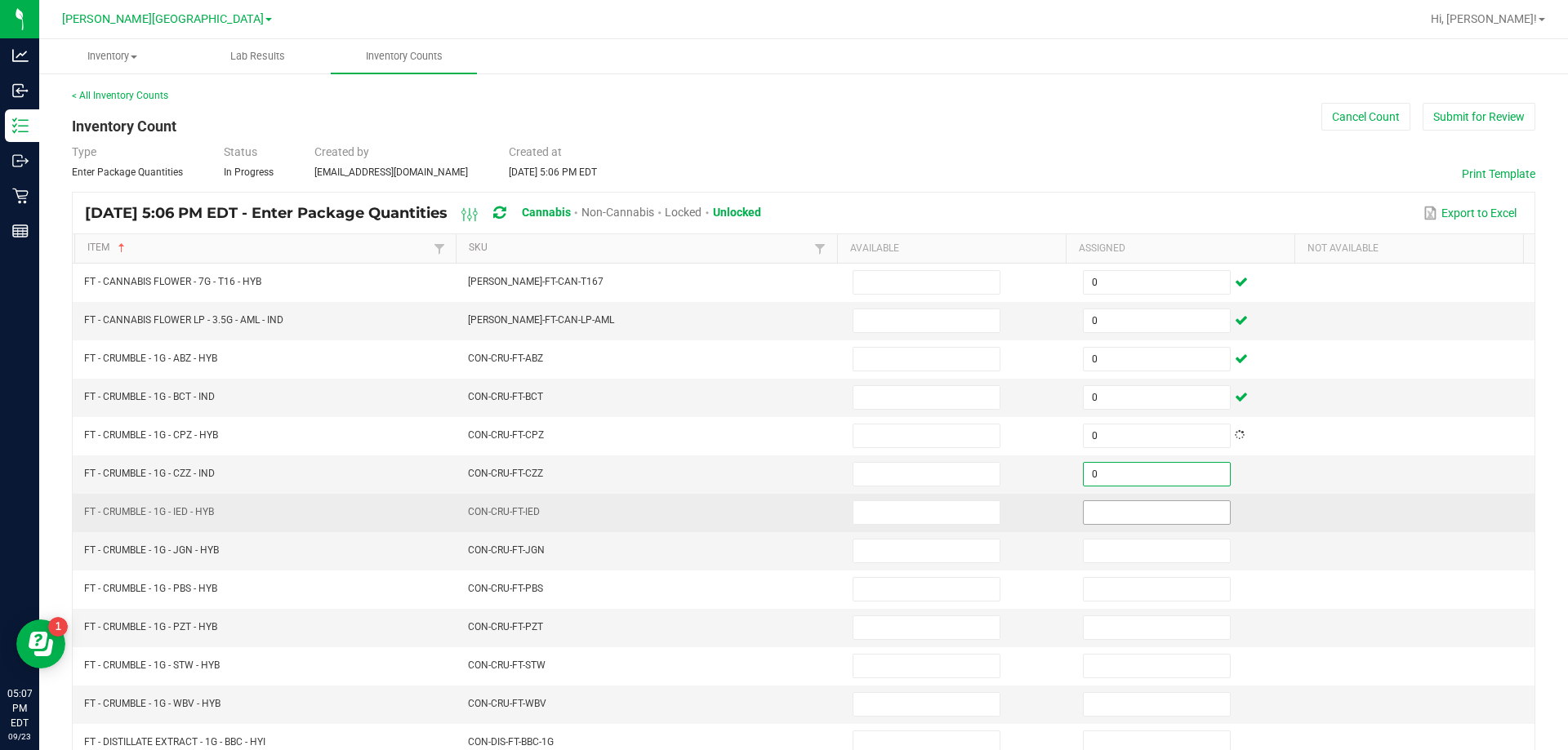
type input "0"
click at [1106, 514] on input at bounding box center [1157, 511] width 146 height 23
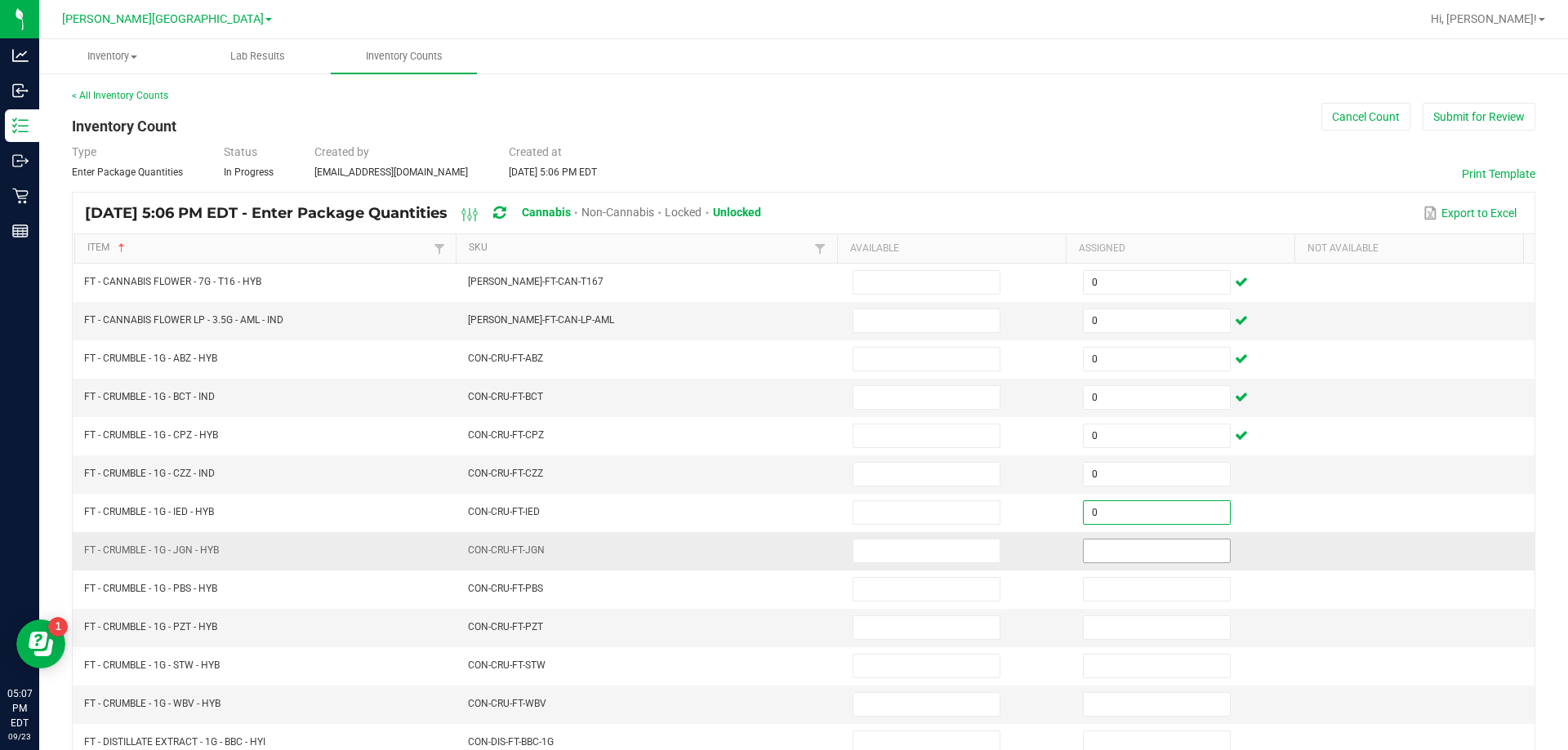
type input "0"
drag, startPoint x: 1096, startPoint y: 548, endPoint x: 1089, endPoint y: 559, distance: 13.0
click at [1094, 548] on input at bounding box center [1157, 550] width 146 height 23
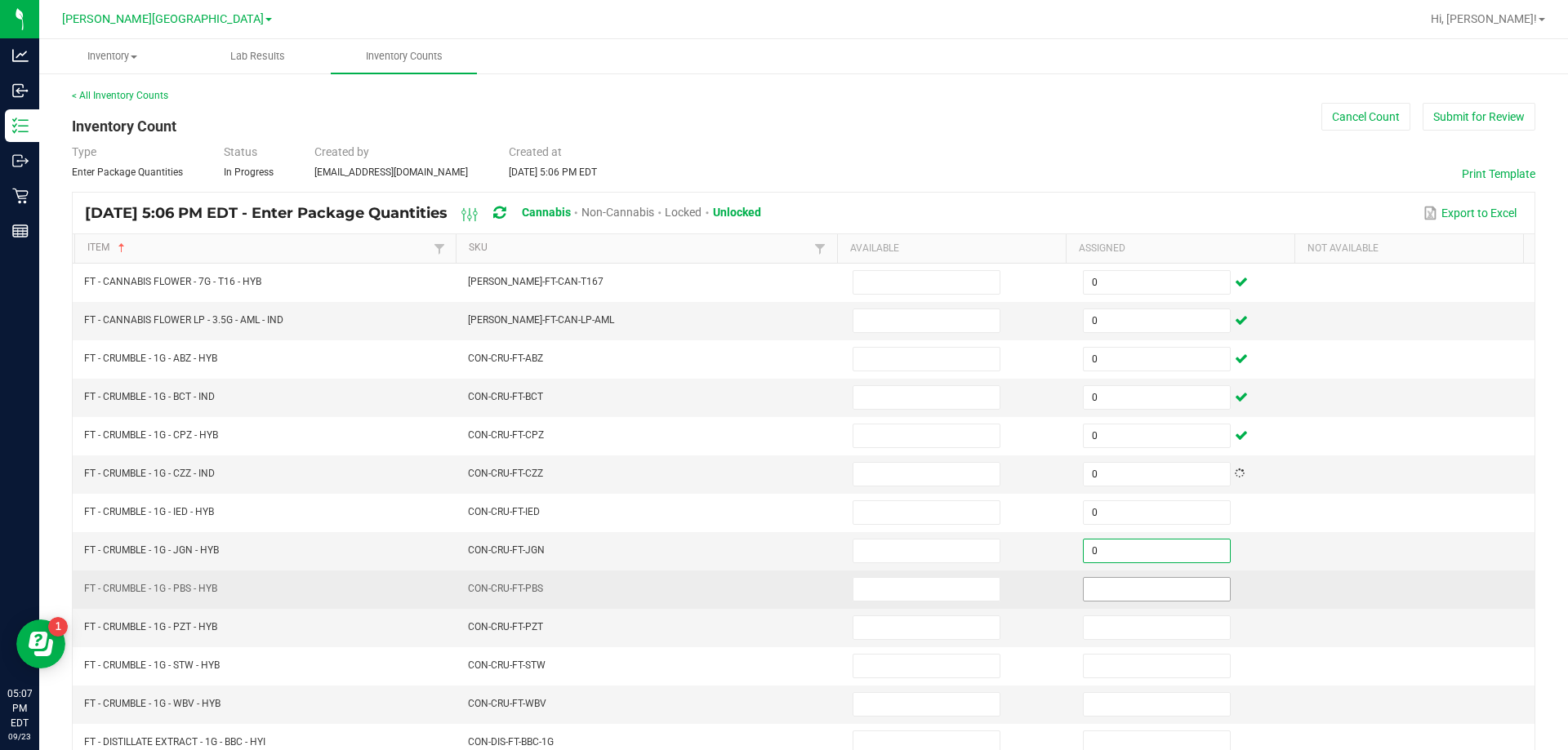
type input "0"
click at [1089, 580] on input "0" at bounding box center [1157, 588] width 146 height 23
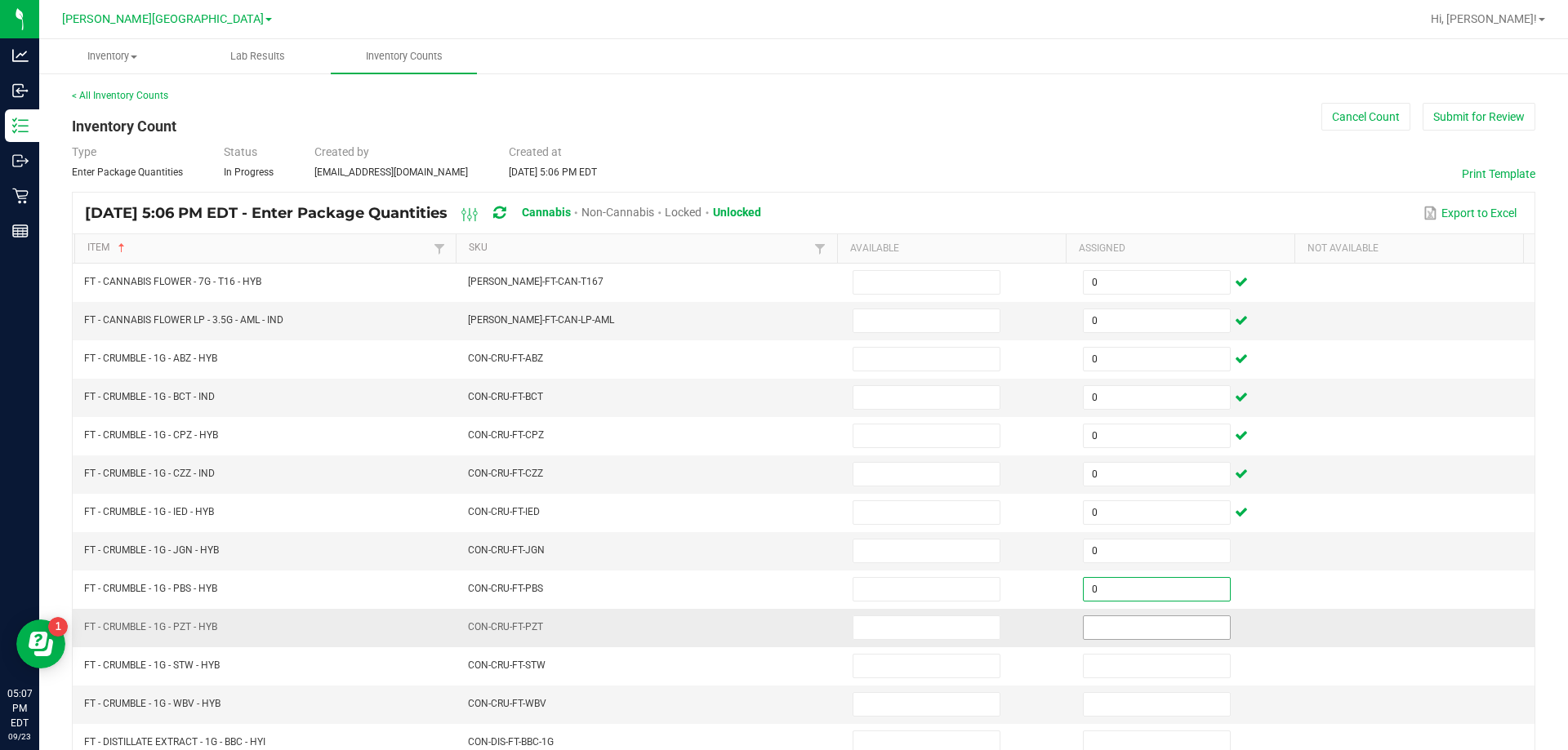
type input "0"
click at [1091, 621] on input at bounding box center [1157, 627] width 146 height 23
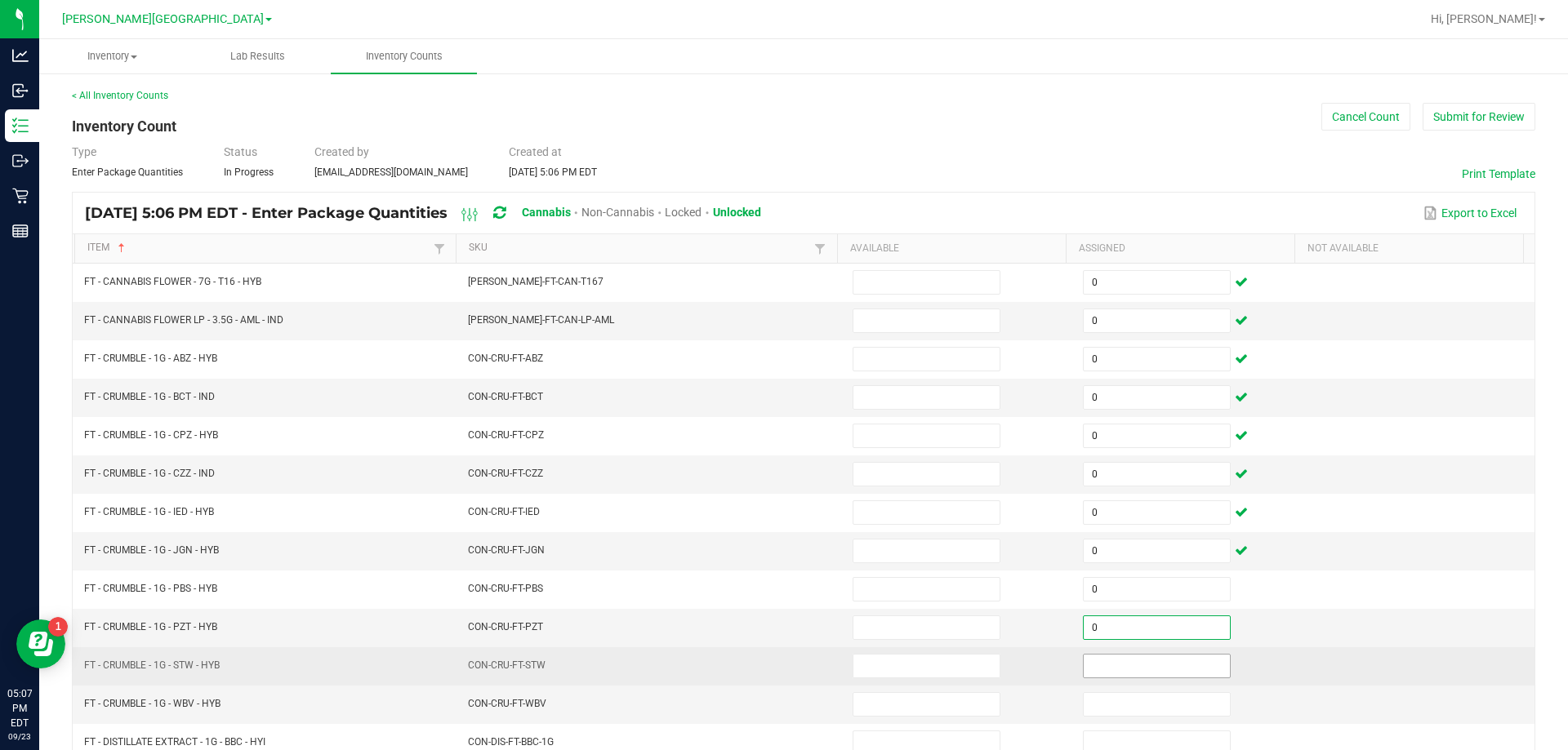
type input "0"
click at [1099, 660] on input at bounding box center [1157, 665] width 146 height 23
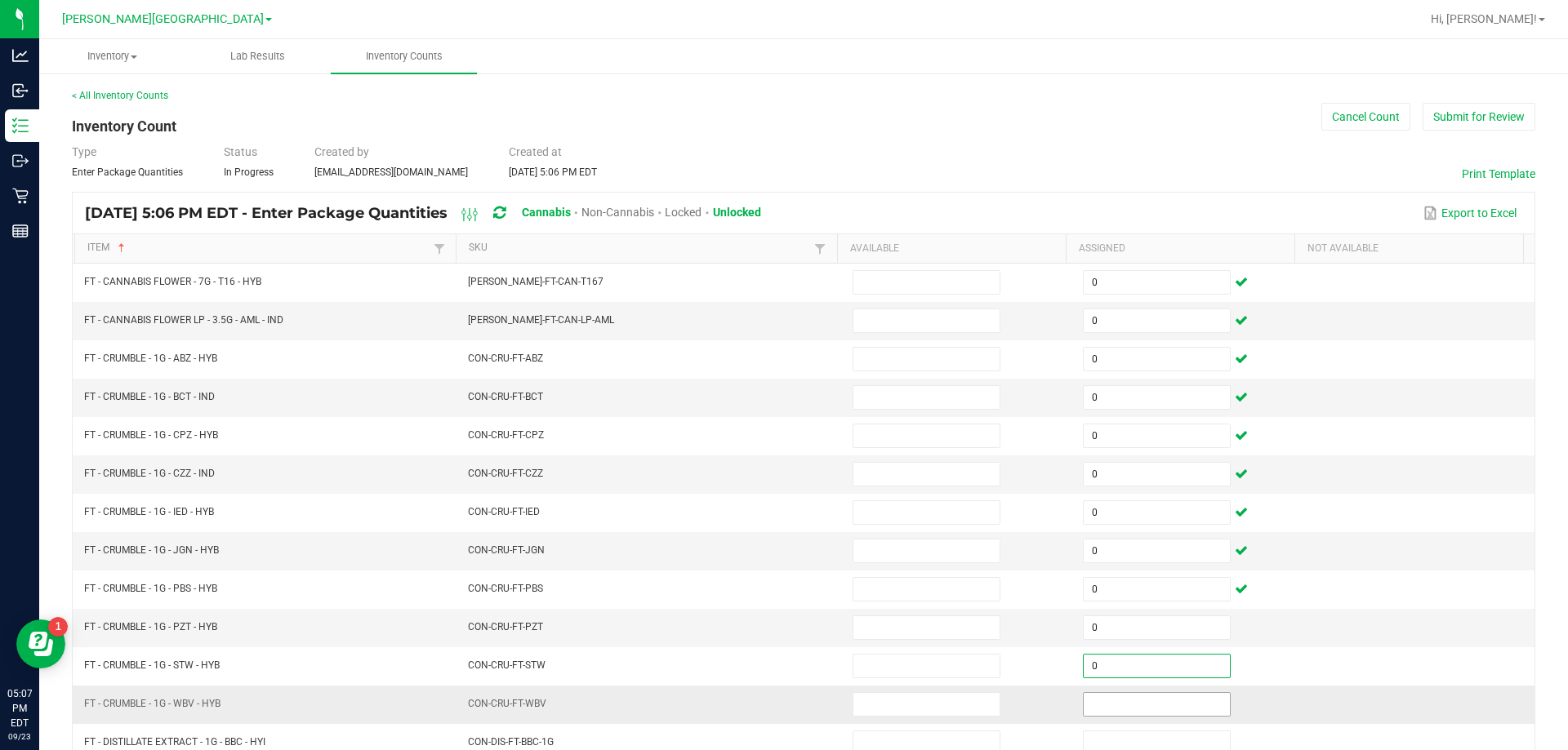
type input "0"
click at [1108, 693] on input at bounding box center [1157, 704] width 146 height 23
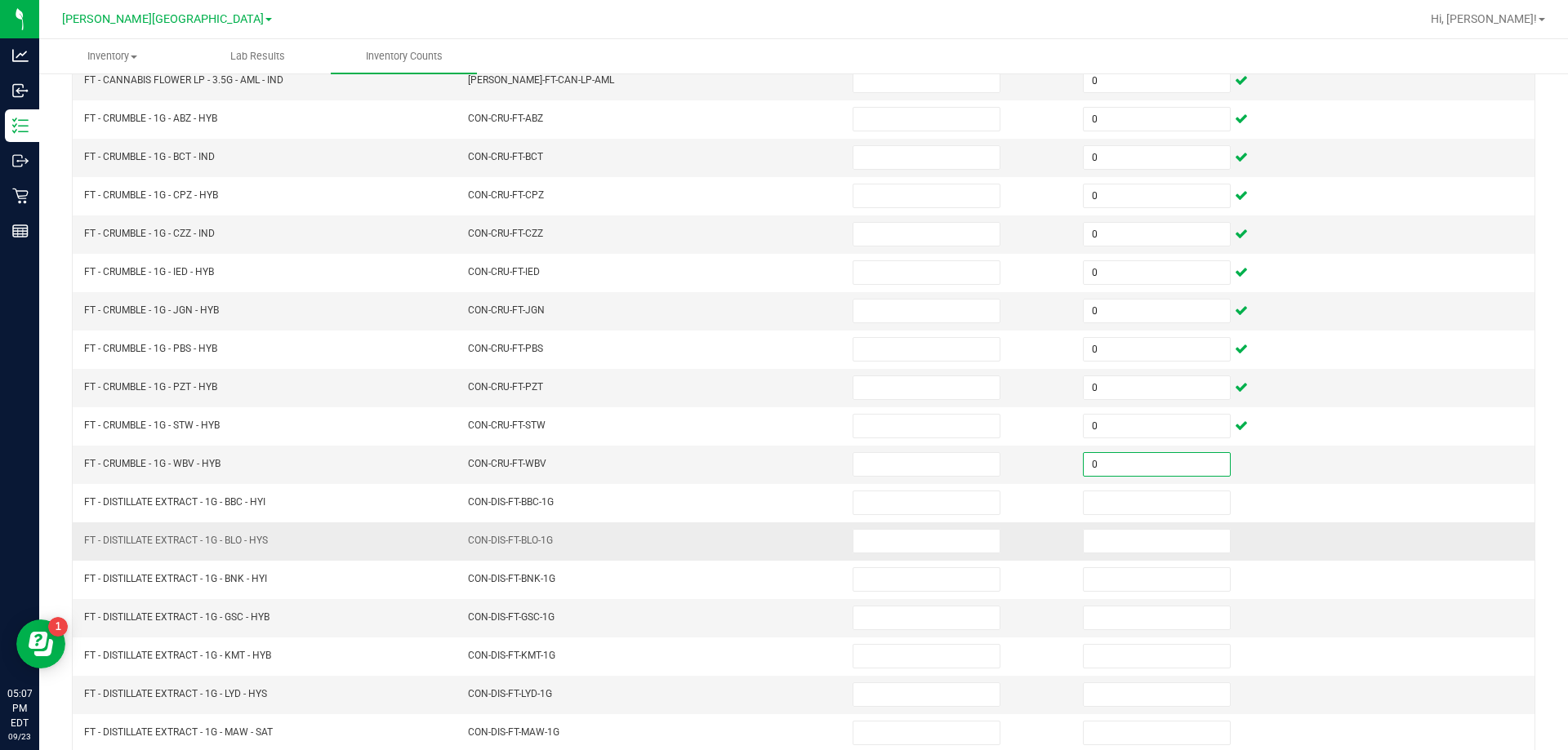
scroll to position [244, 0]
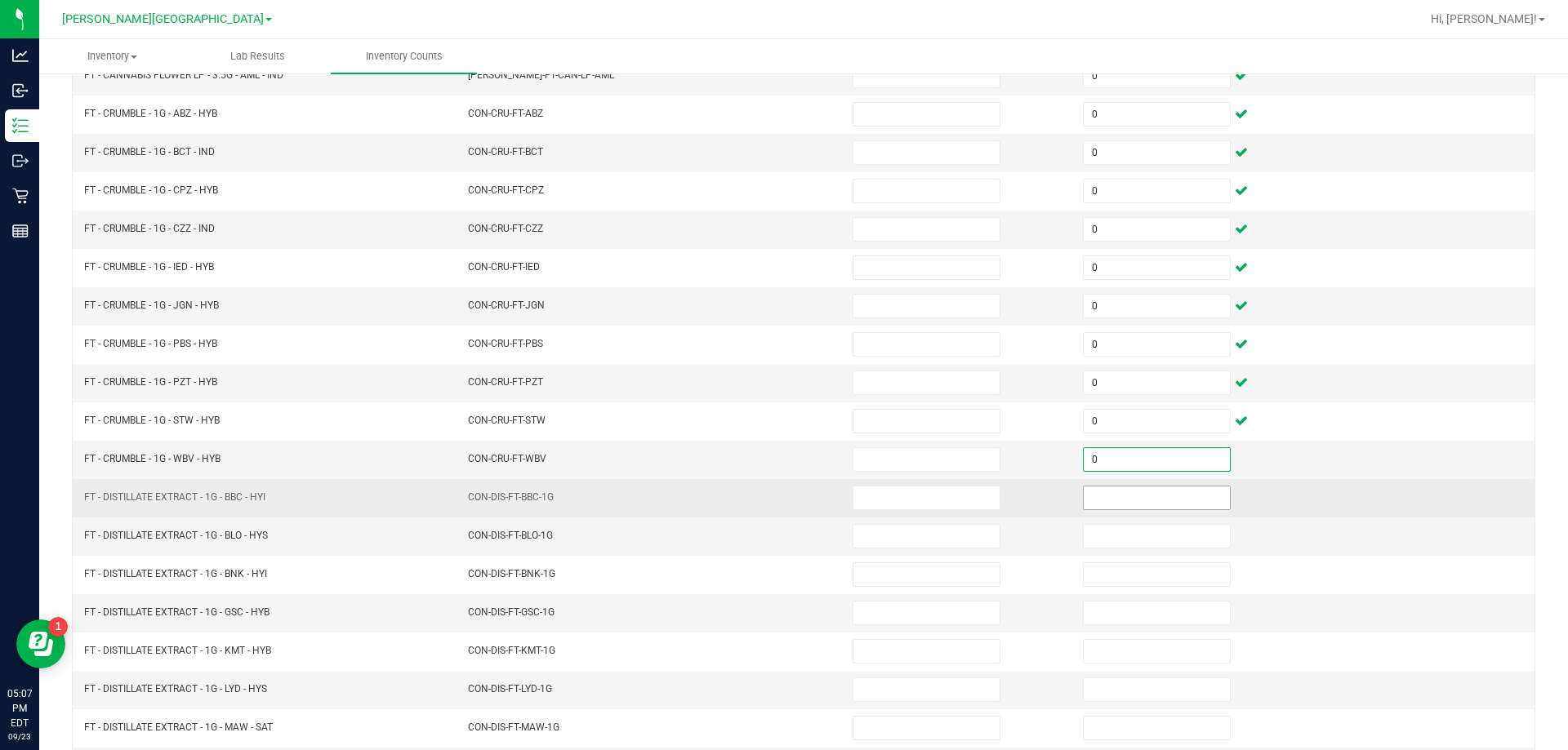
type input "0"
click at [1144, 499] on input at bounding box center [1157, 497] width 146 height 23
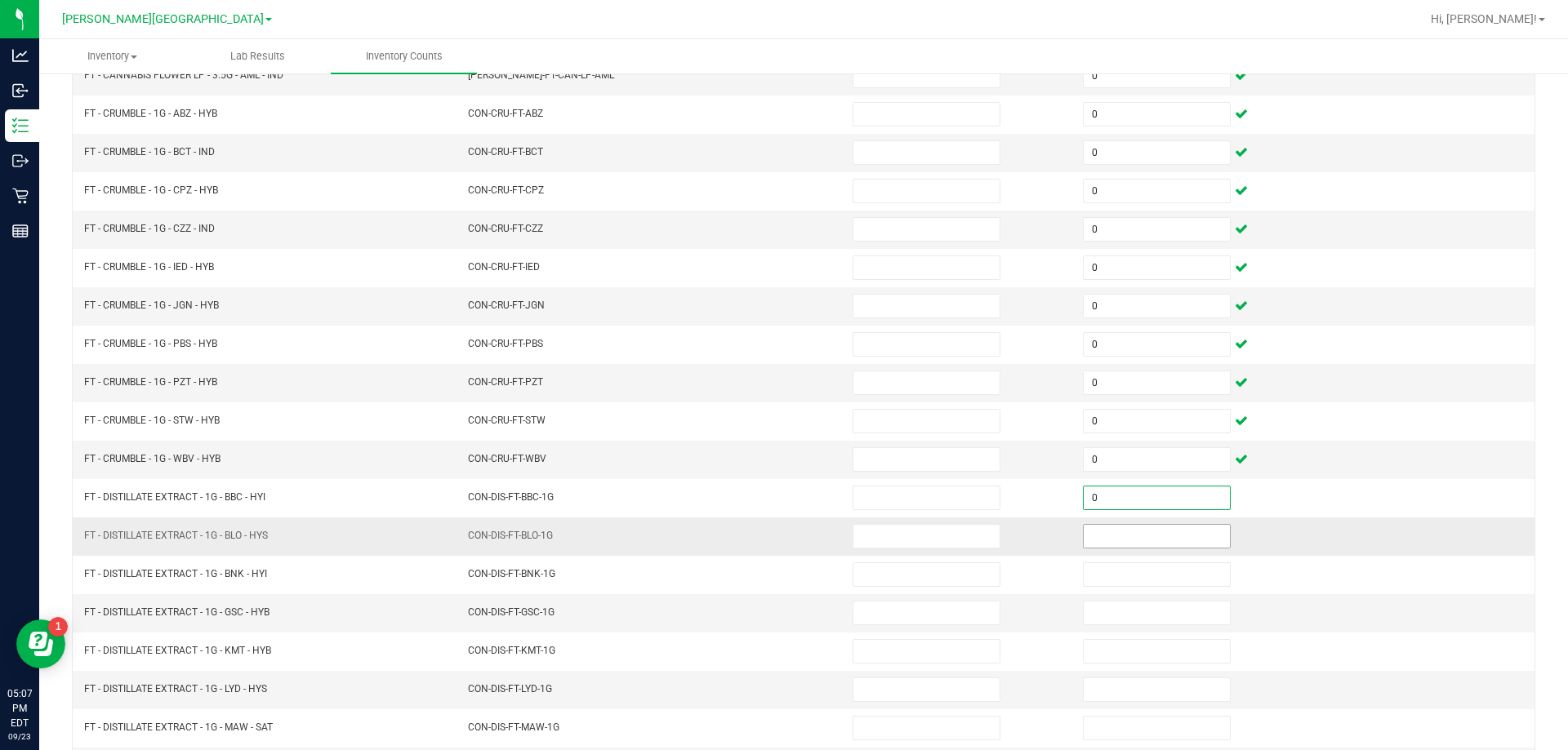
type input "0"
click at [1130, 528] on input at bounding box center [1157, 535] width 146 height 23
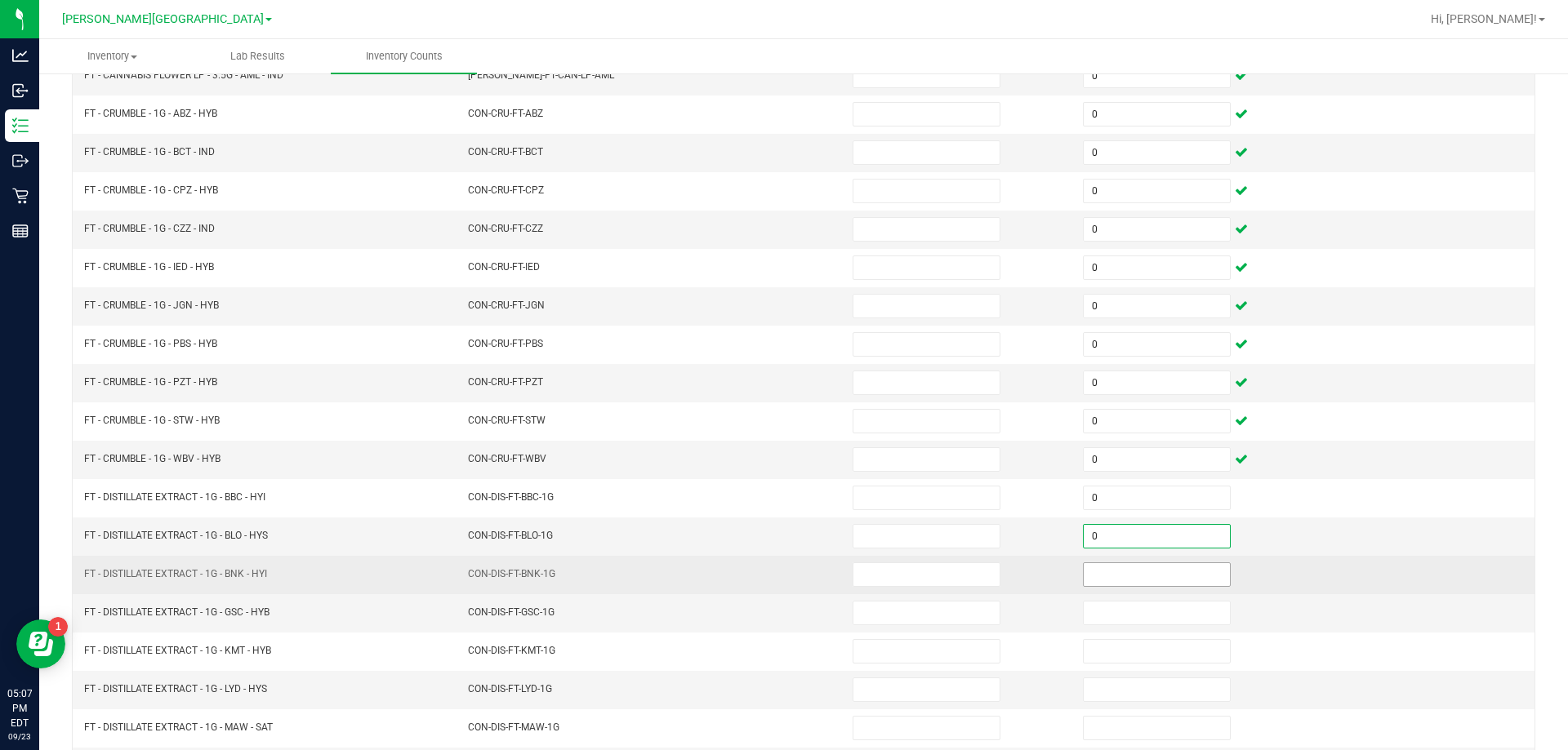
type input "0"
click at [1120, 578] on input at bounding box center [1157, 574] width 146 height 23
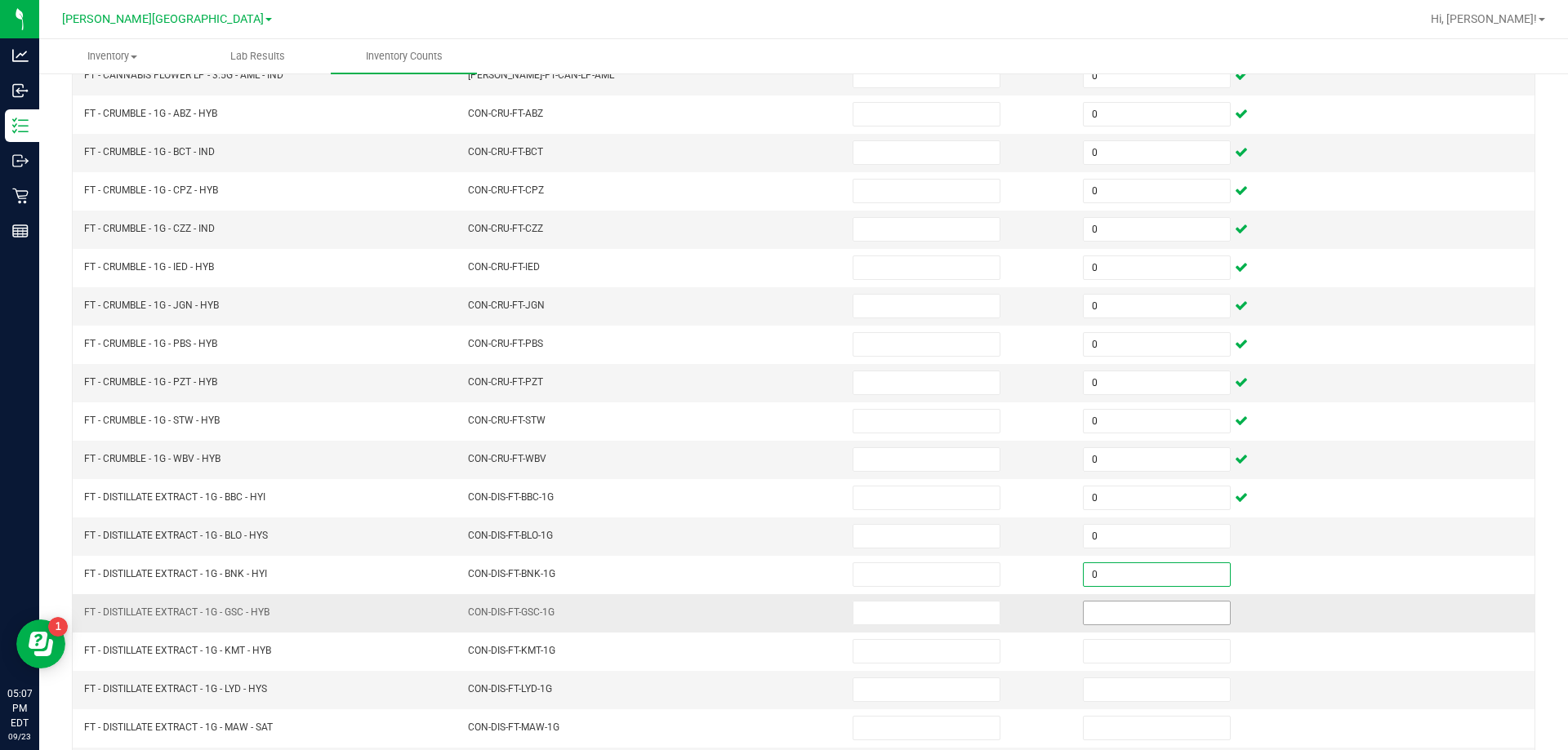
type input "0"
click at [1113, 608] on input at bounding box center [1157, 612] width 146 height 23
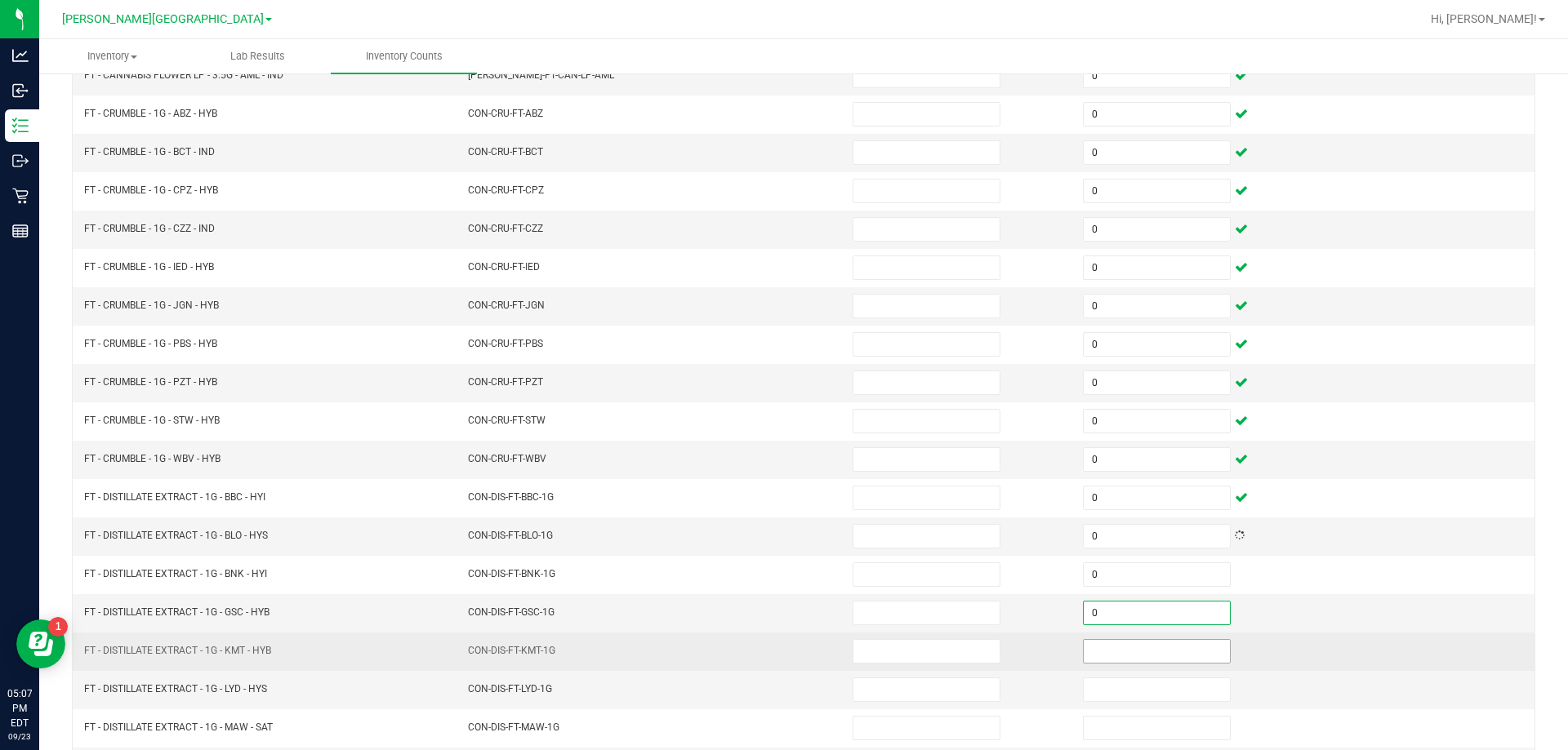
type input "0"
click at [1099, 652] on input at bounding box center [1157, 650] width 146 height 23
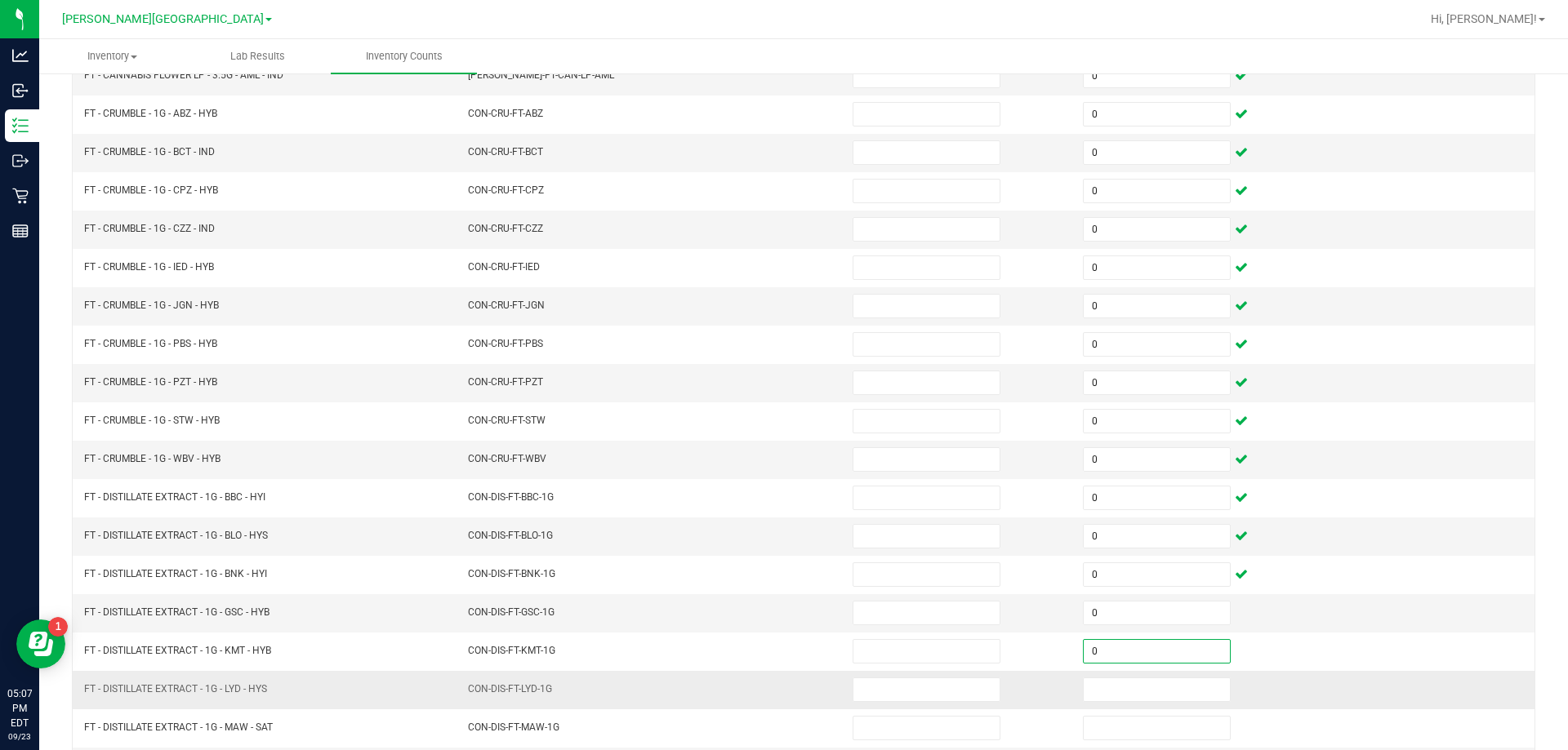
type input "0"
drag, startPoint x: 1093, startPoint y: 705, endPoint x: 1109, endPoint y: 678, distance: 31.4
click at [1094, 704] on td at bounding box center [1187, 690] width 230 height 38
click at [1117, 672] on td at bounding box center [1187, 690] width 230 height 38
click at [1116, 688] on input at bounding box center [1157, 689] width 146 height 23
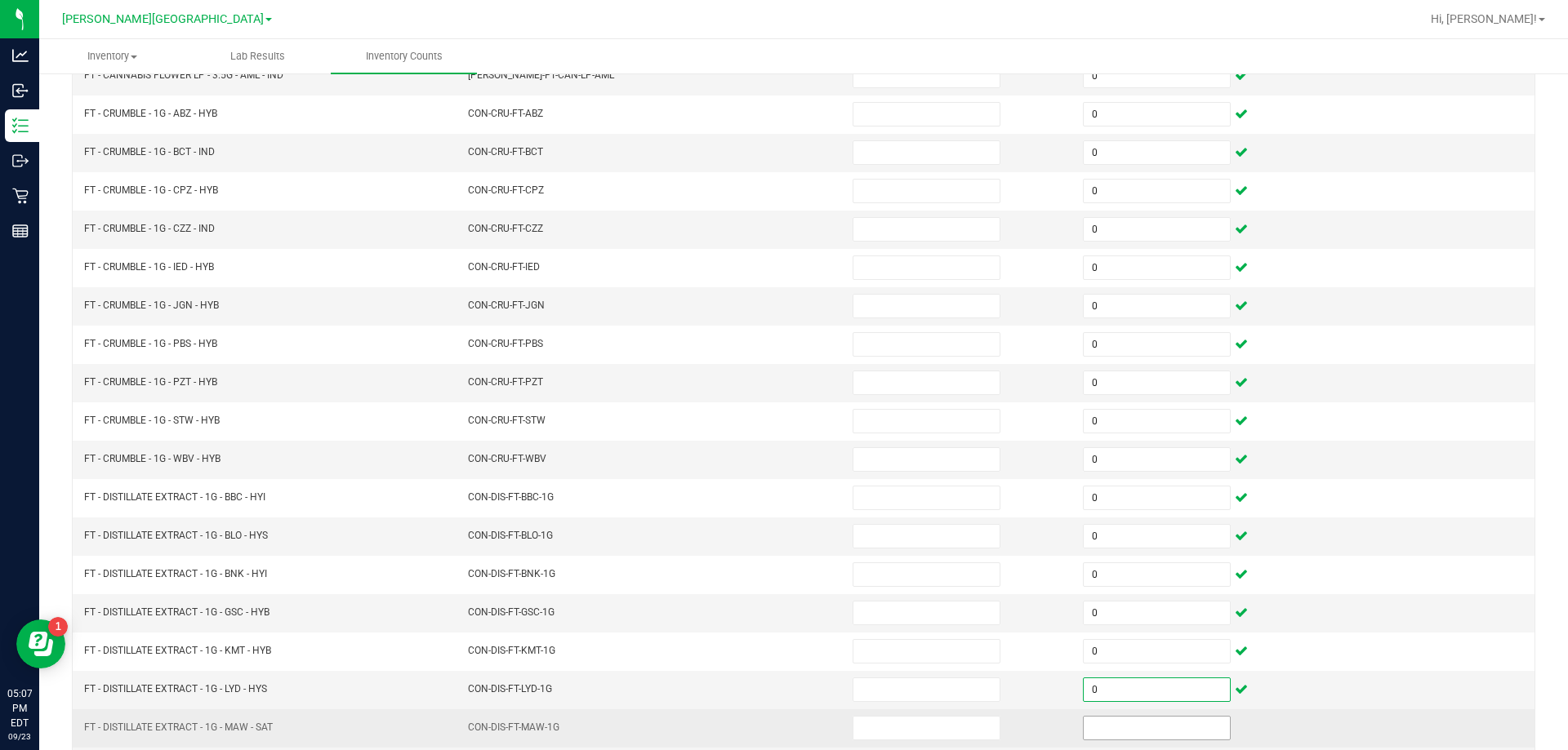
type input "0"
click at [1100, 716] on input at bounding box center [1157, 727] width 146 height 23
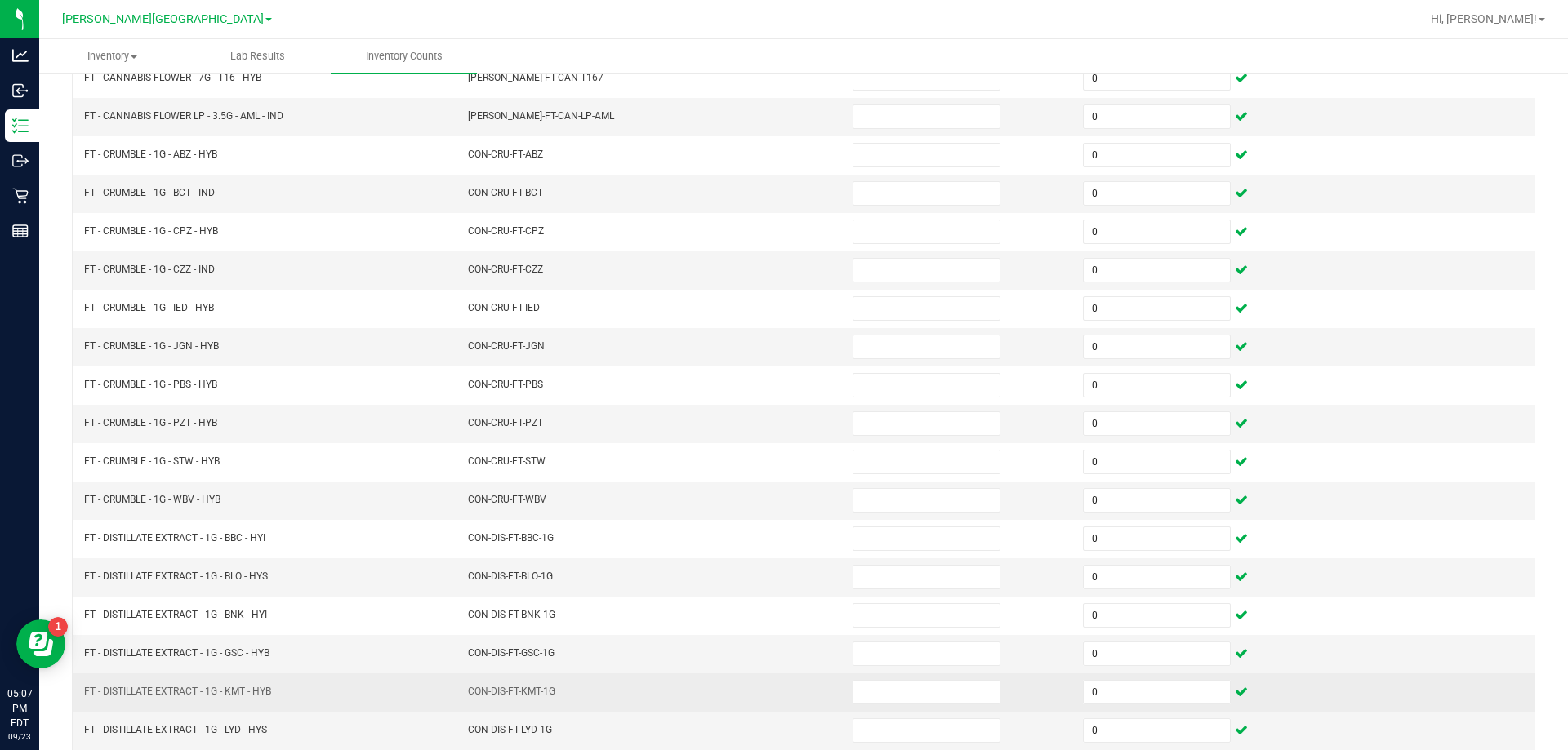
scroll to position [339, 0]
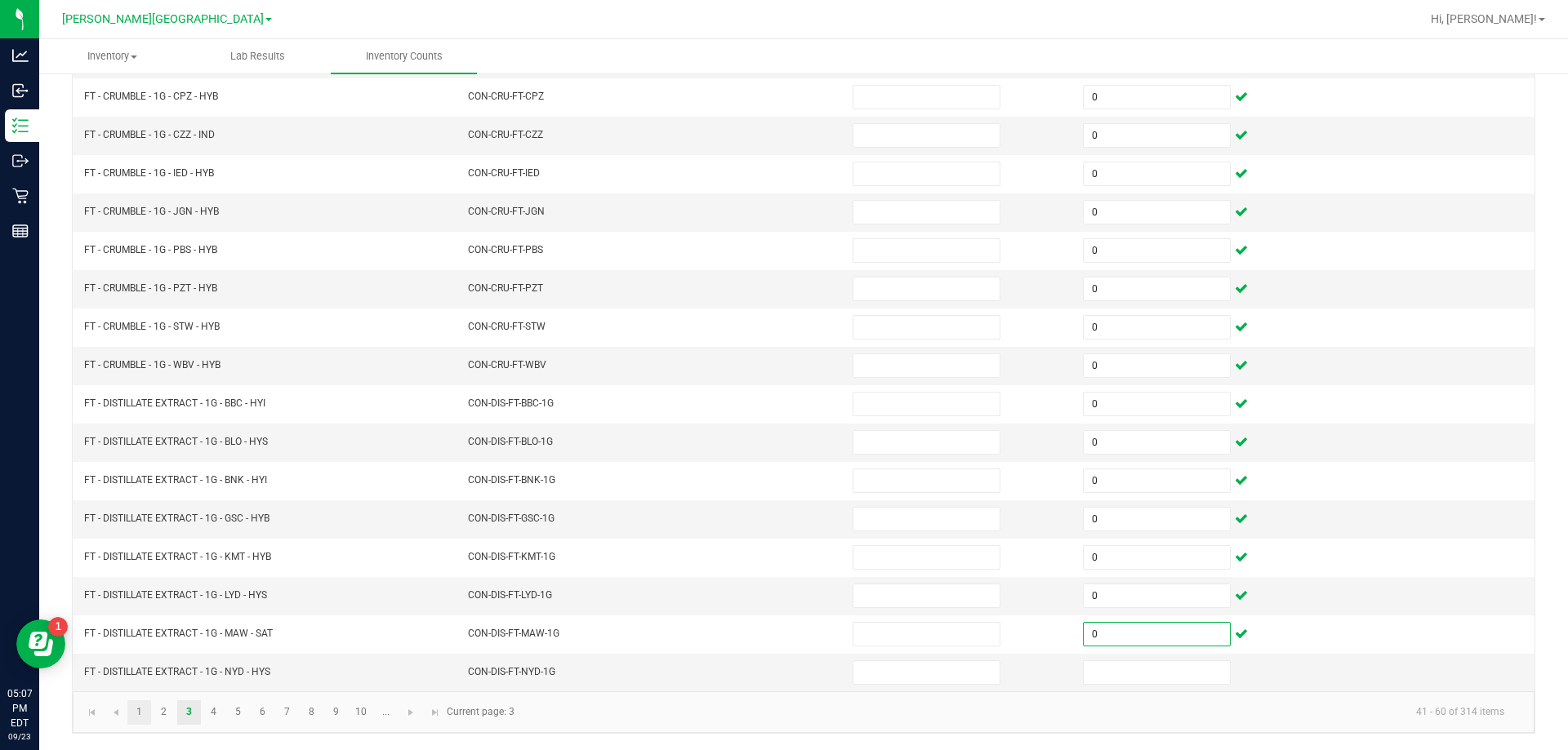
type input "0"
click at [138, 715] on link "1" at bounding box center [139, 712] width 24 height 25
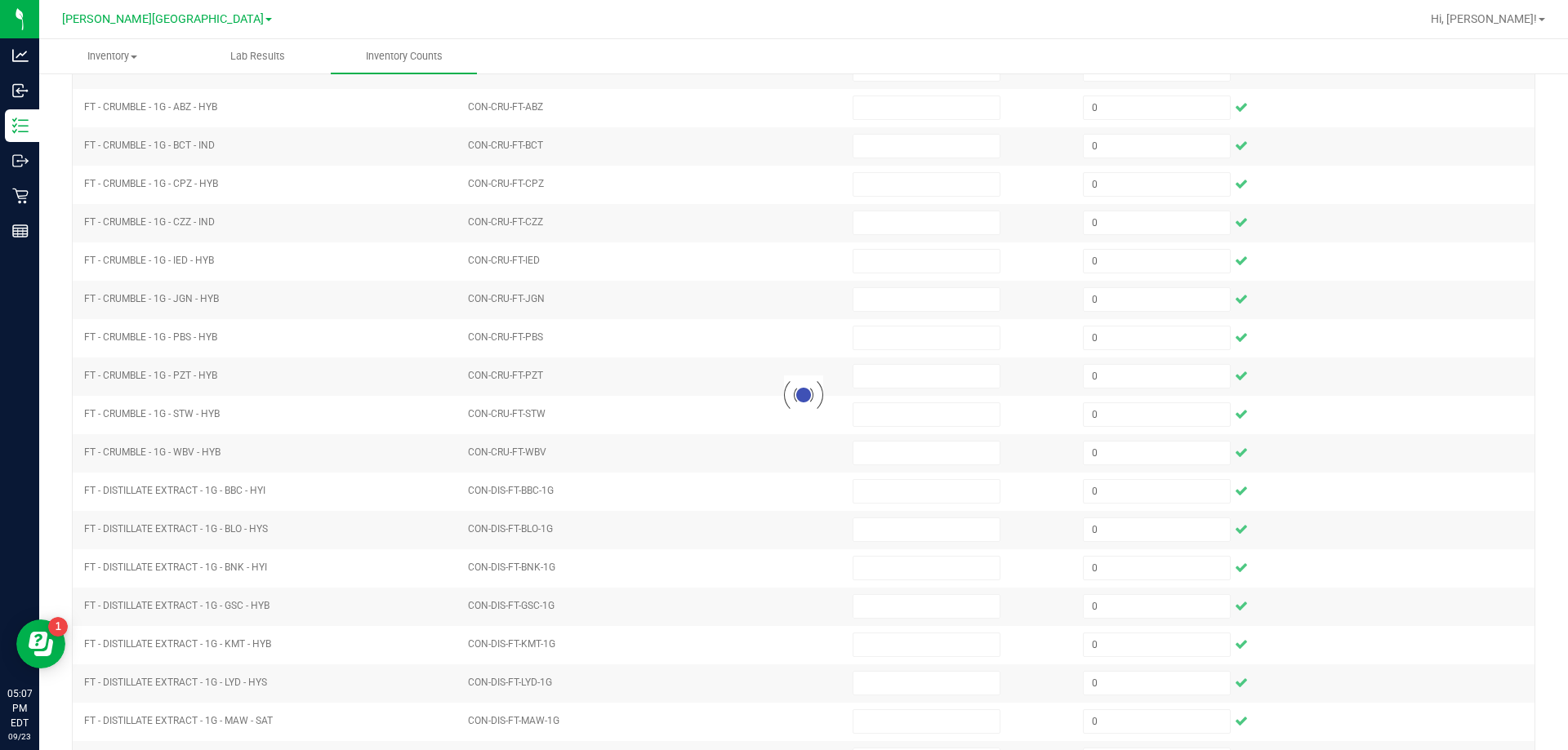
type input "0"
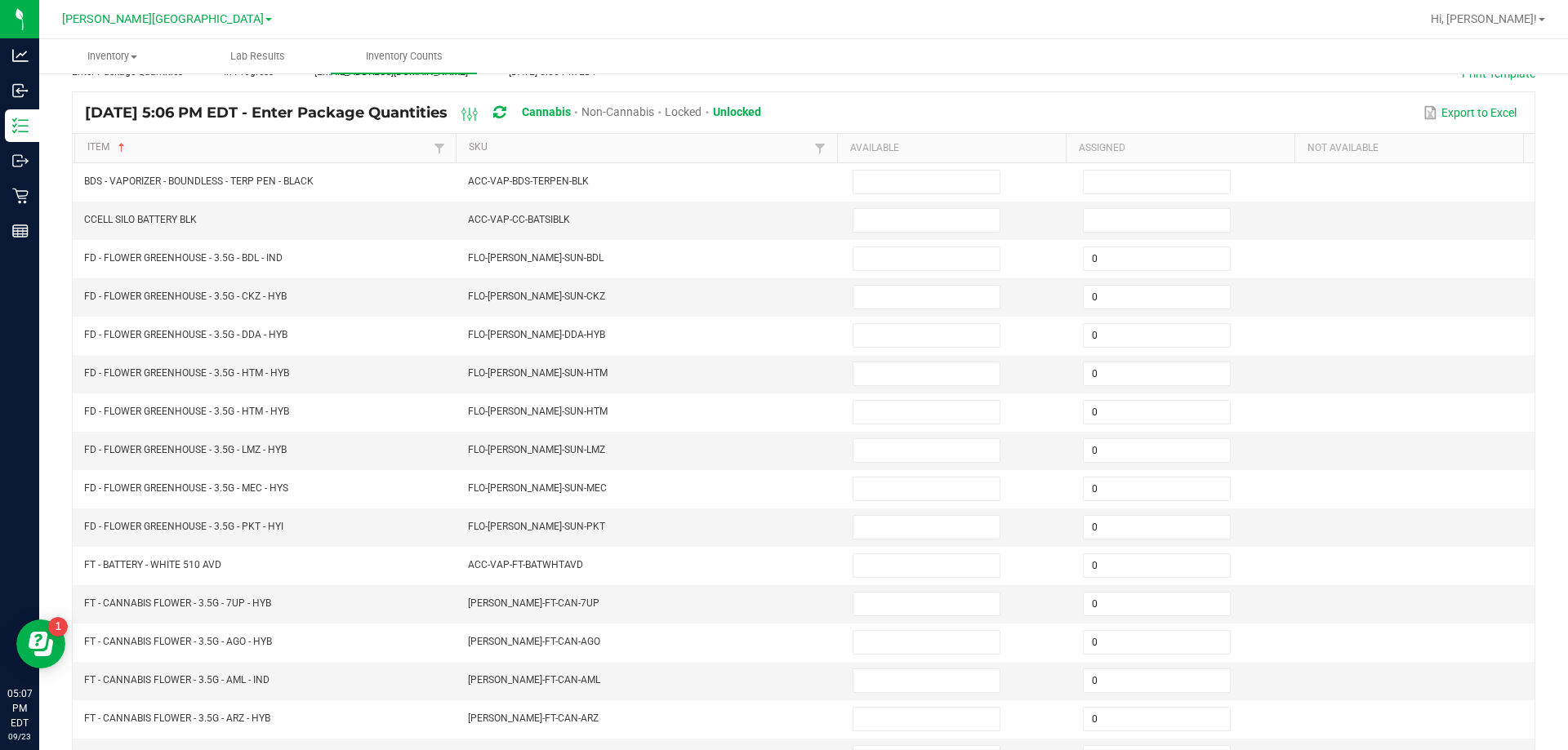
scroll to position [94, 0]
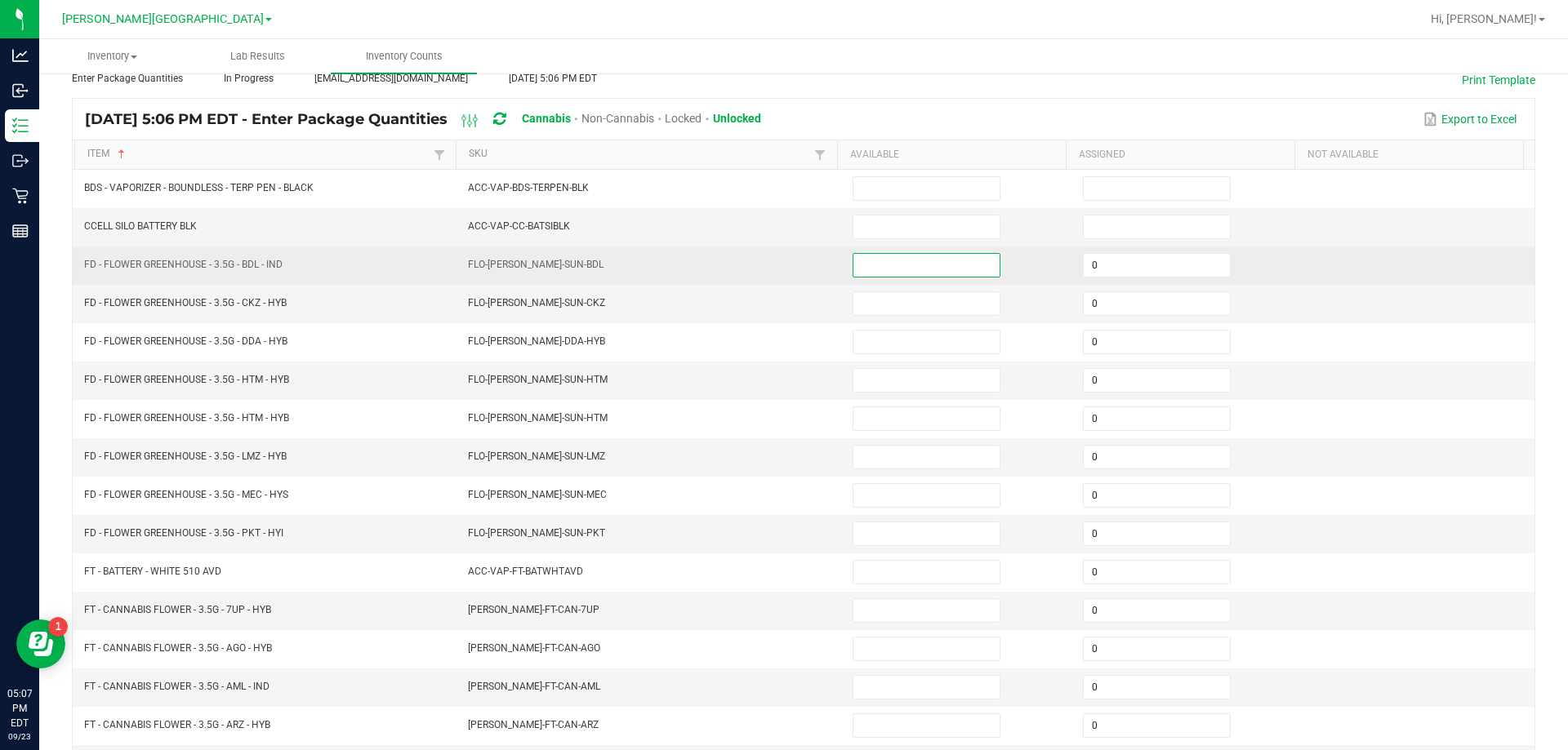
click at [945, 274] on input at bounding box center [926, 264] width 146 height 23
click at [943, 266] on input at bounding box center [926, 264] width 146 height 23
type input "9"
type input "18"
type input "14"
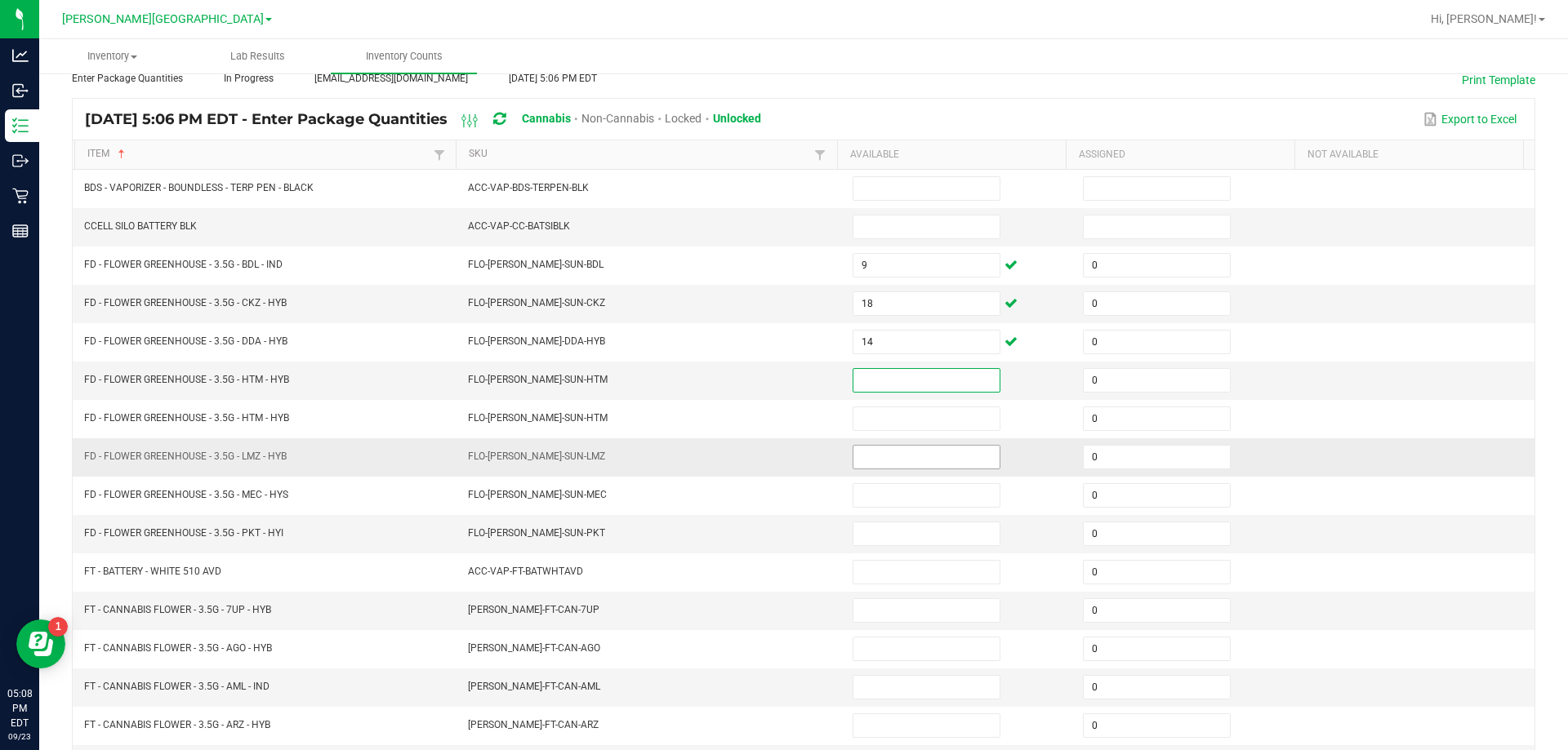
click at [930, 461] on input at bounding box center [926, 456] width 146 height 23
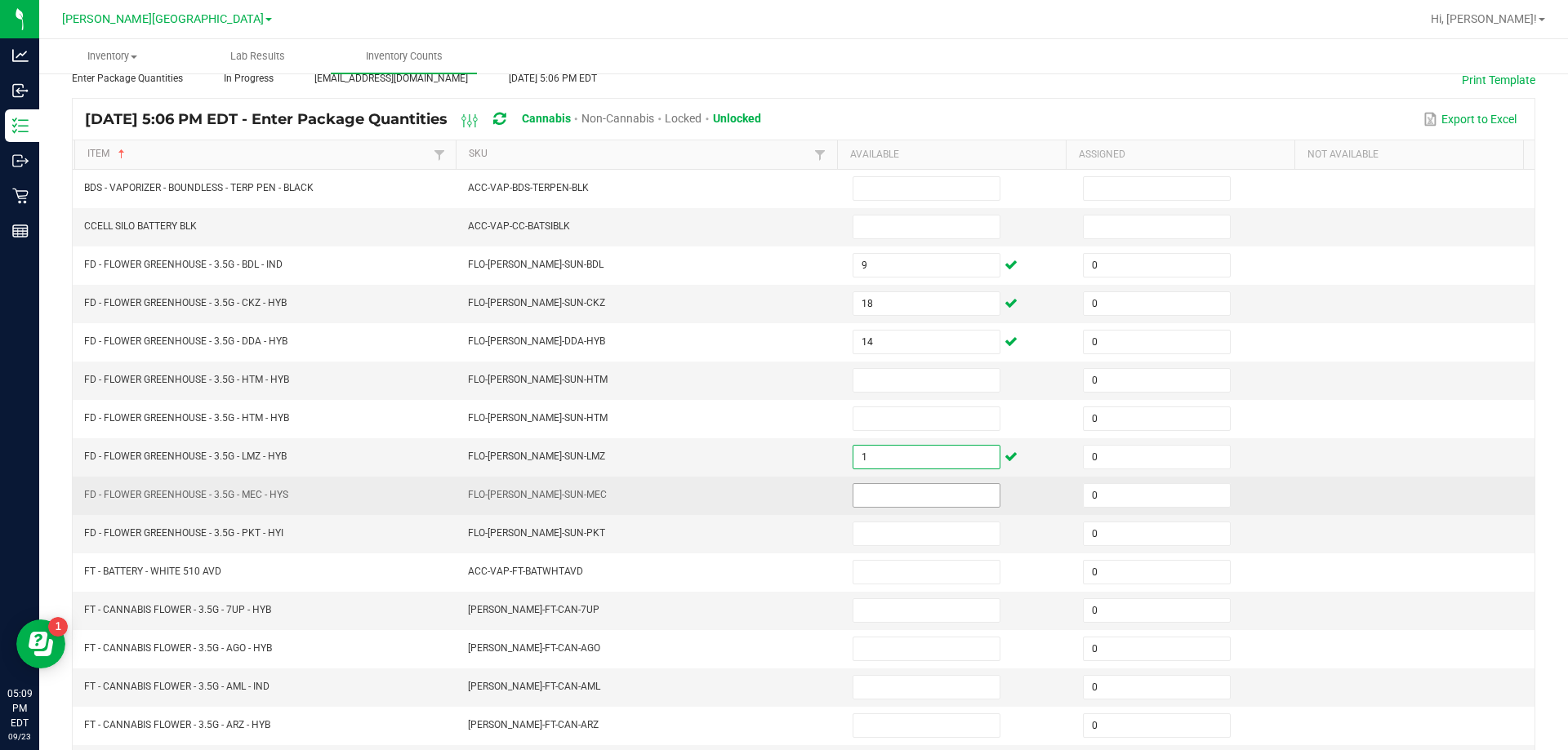
type input "1"
click at [909, 496] on input at bounding box center [926, 495] width 146 height 23
type input "16"
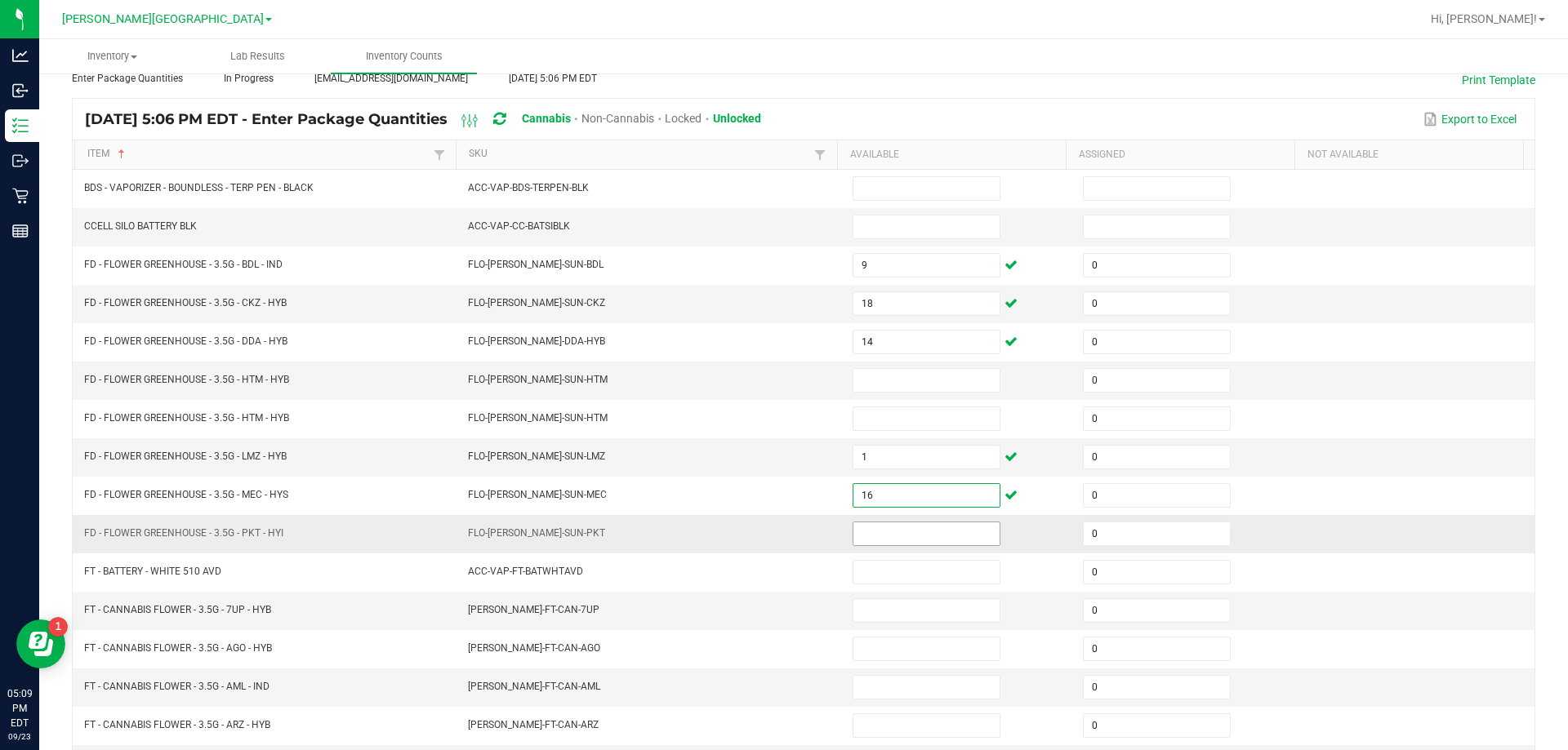
click at [913, 533] on input at bounding box center [926, 533] width 146 height 23
type input "12"
click at [894, 382] on input at bounding box center [926, 379] width 146 height 23
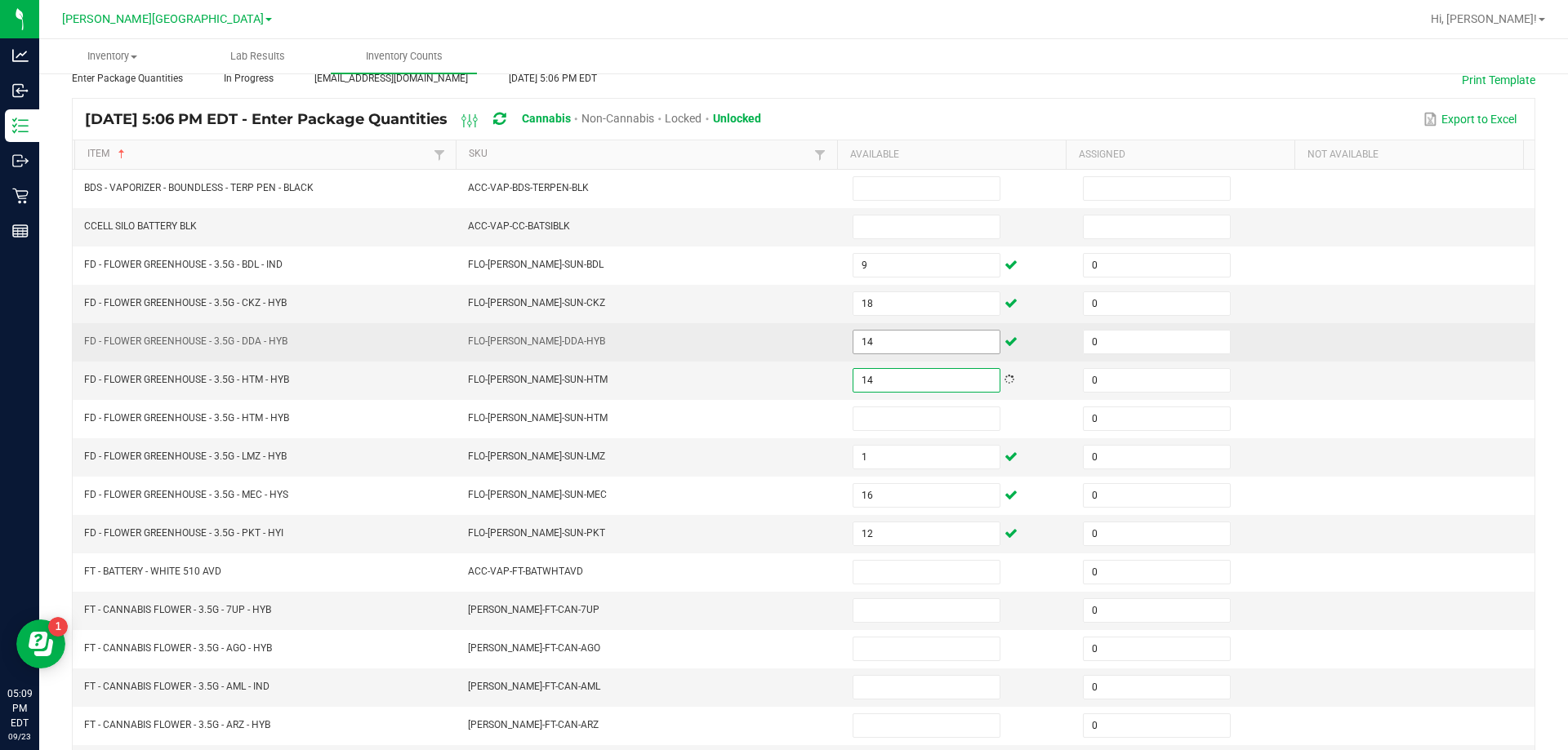
type input "14"
click at [900, 342] on input "14" at bounding box center [926, 341] width 146 height 23
type input "0"
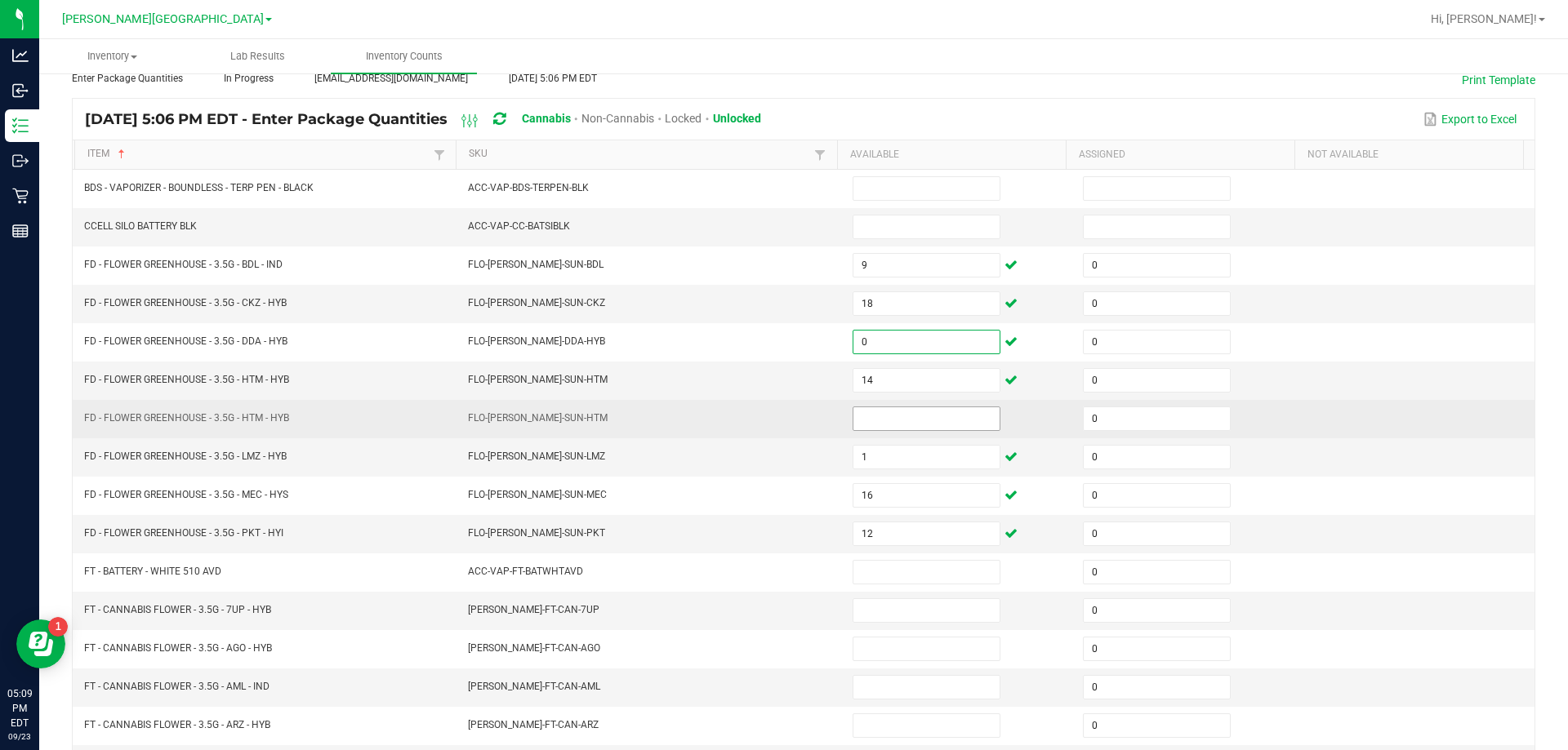
click at [902, 417] on input at bounding box center [926, 418] width 146 height 23
type input "0"
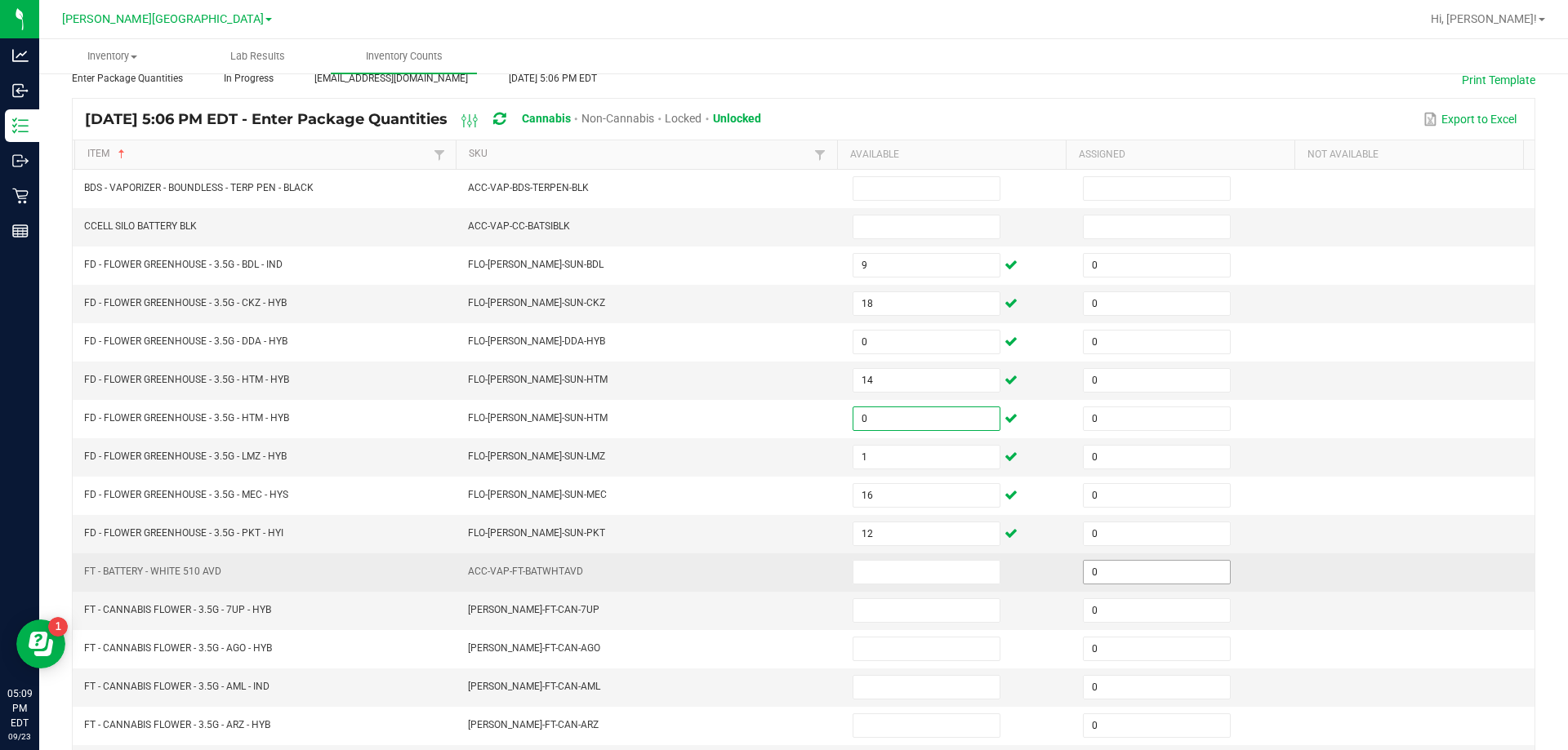
click at [1121, 573] on input "0" at bounding box center [1157, 572] width 146 height 23
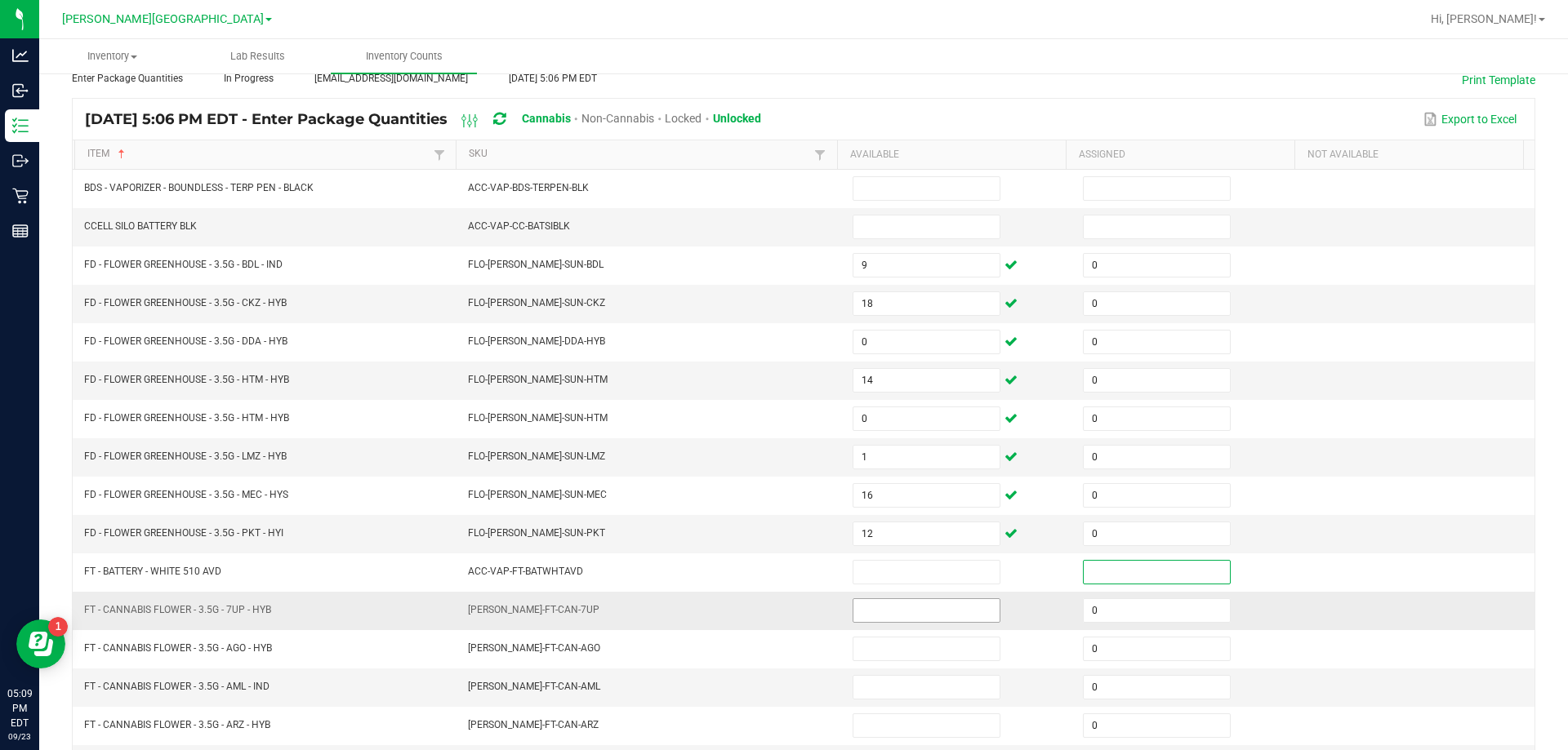
click at [892, 614] on input at bounding box center [926, 610] width 146 height 23
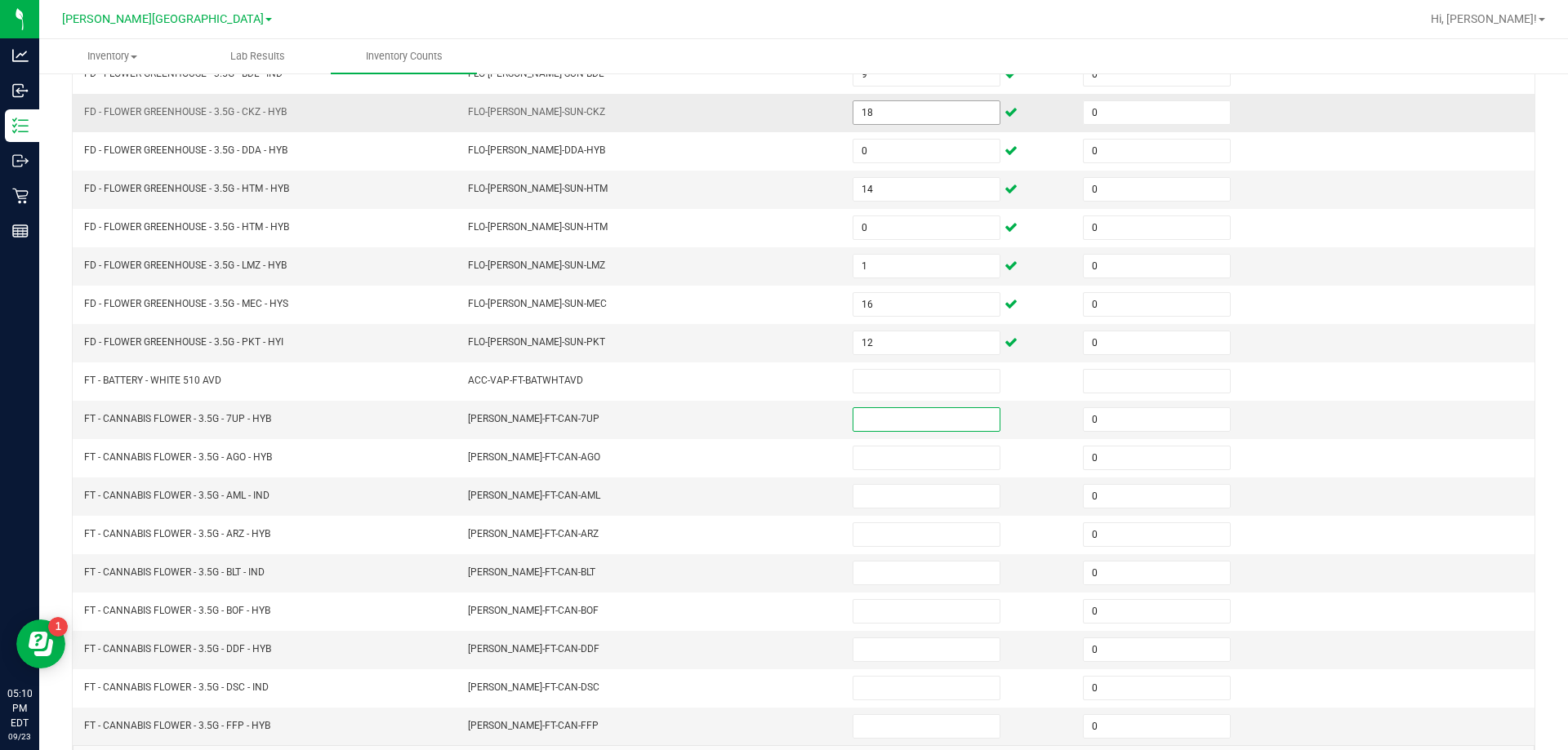
scroll to position [339, 0]
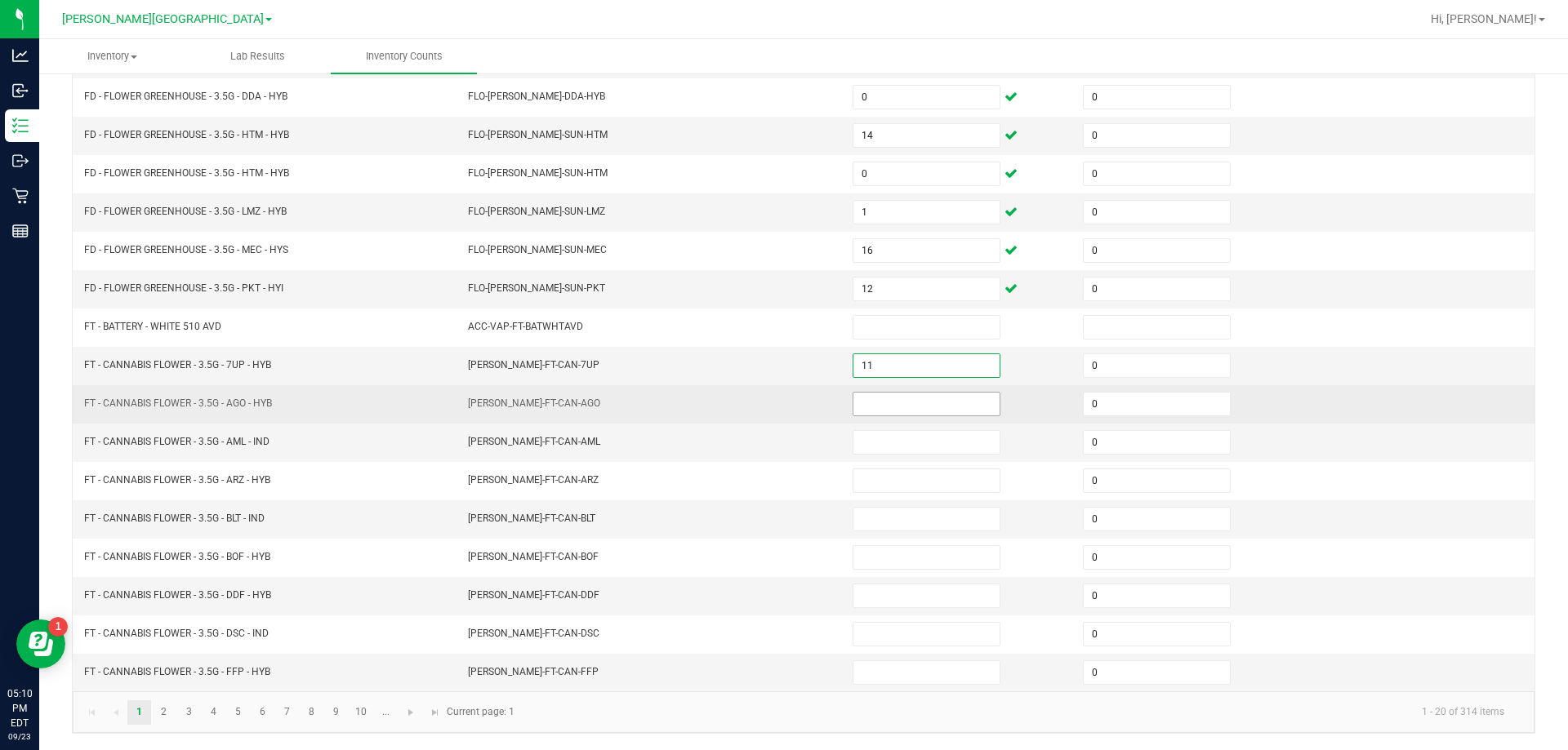
type input "11"
click at [922, 403] on input at bounding box center [926, 403] width 146 height 23
type input "7"
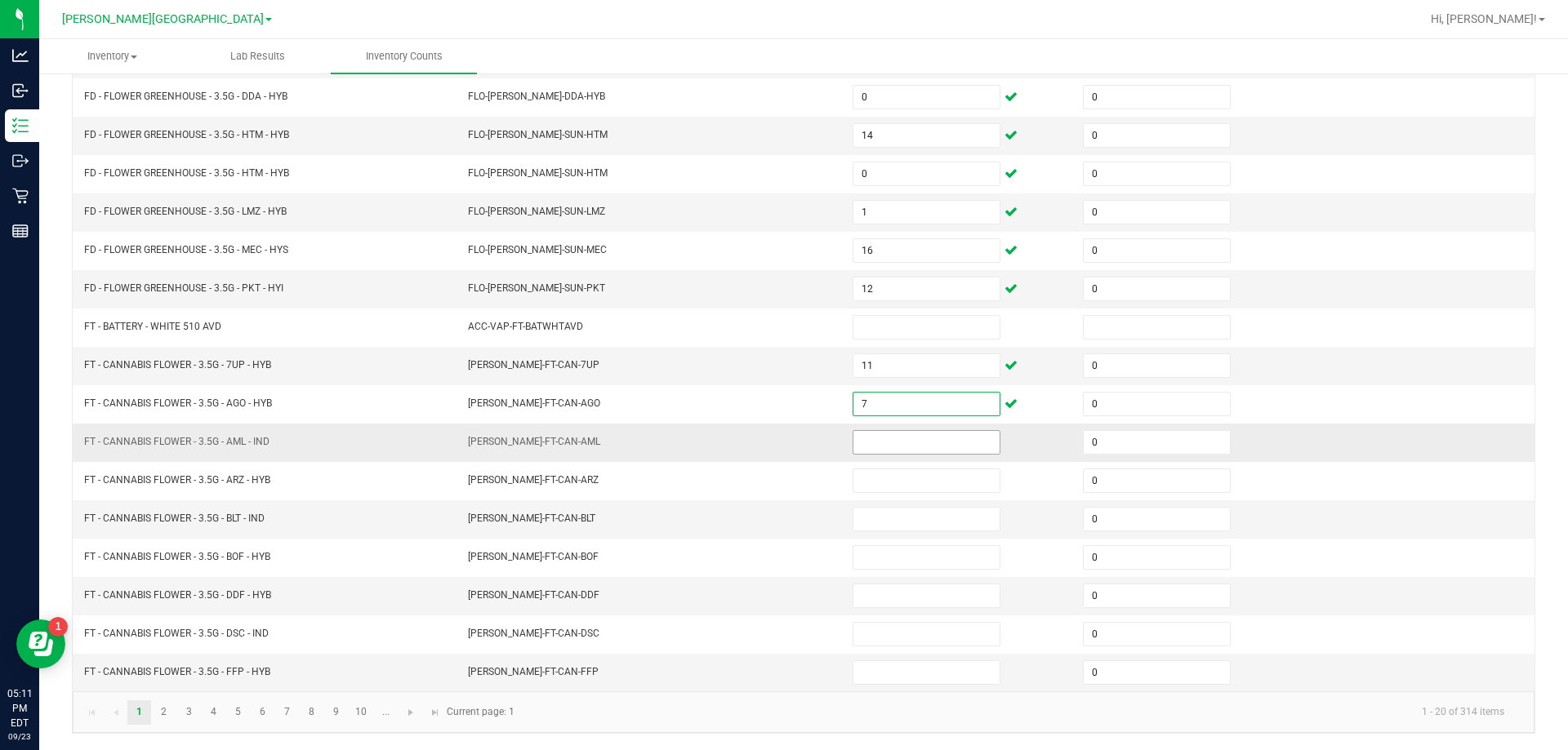
click at [900, 447] on input at bounding box center [926, 442] width 146 height 23
type input "4"
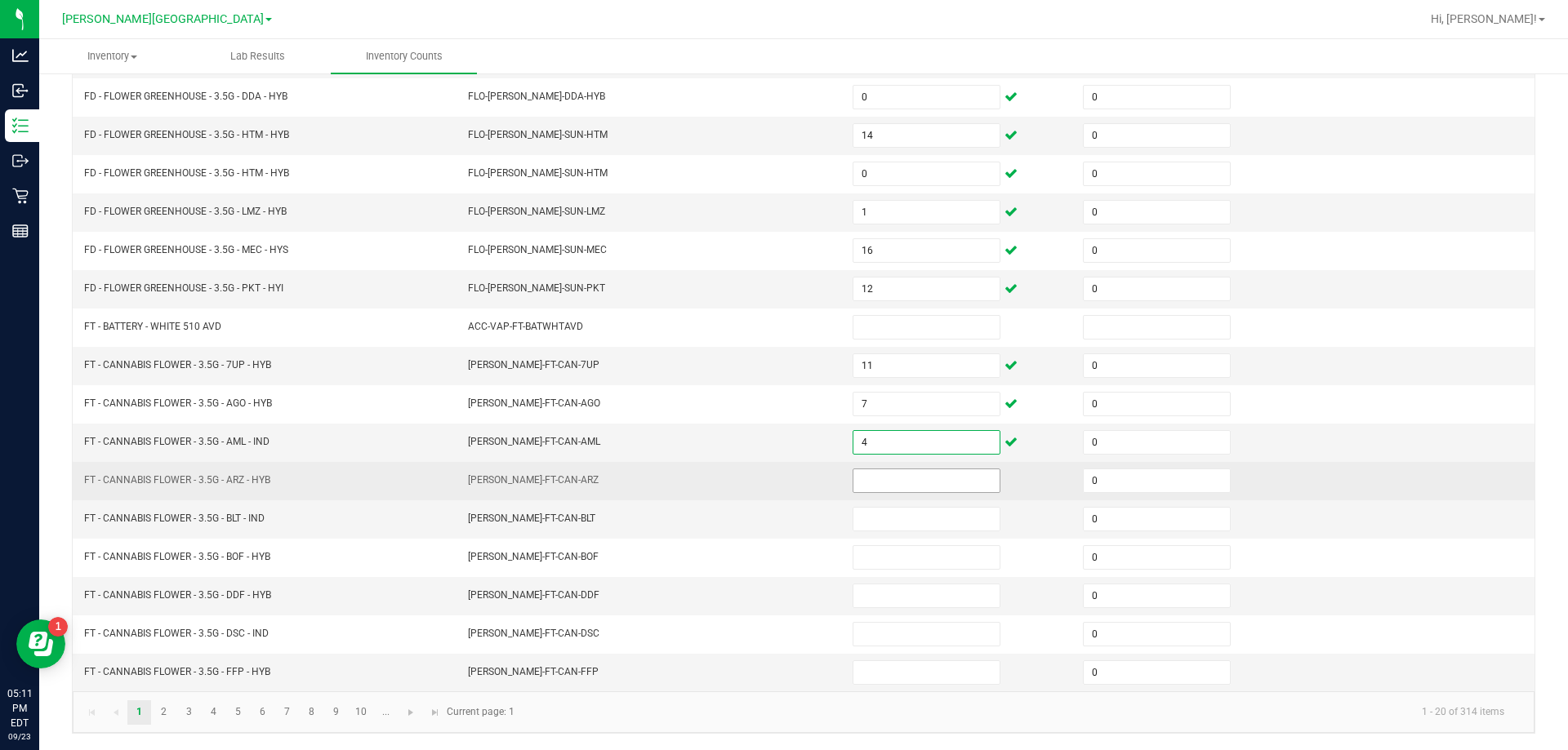
click at [890, 479] on input at bounding box center [926, 480] width 146 height 23
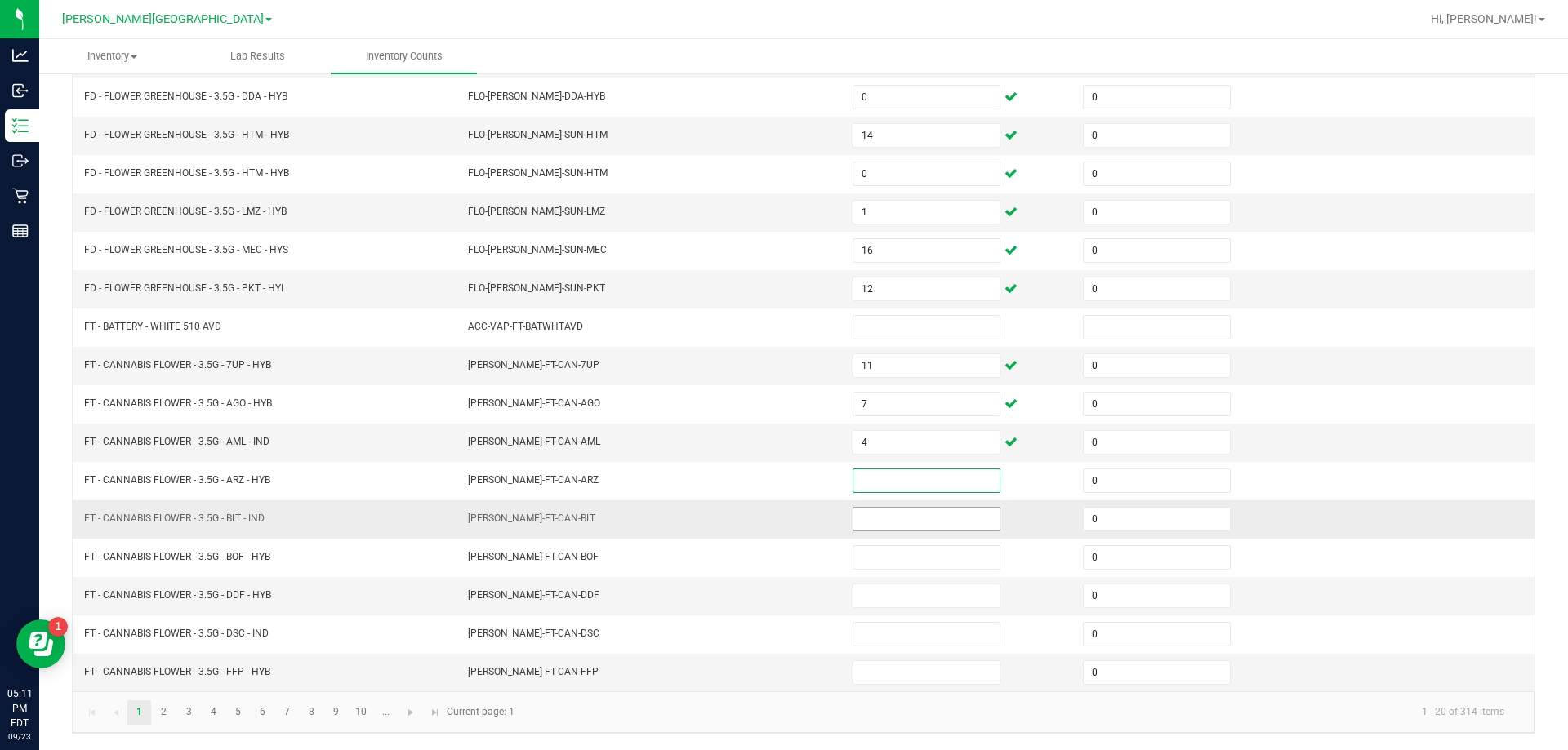
click at [909, 515] on input at bounding box center [926, 518] width 146 height 23
type input "9"
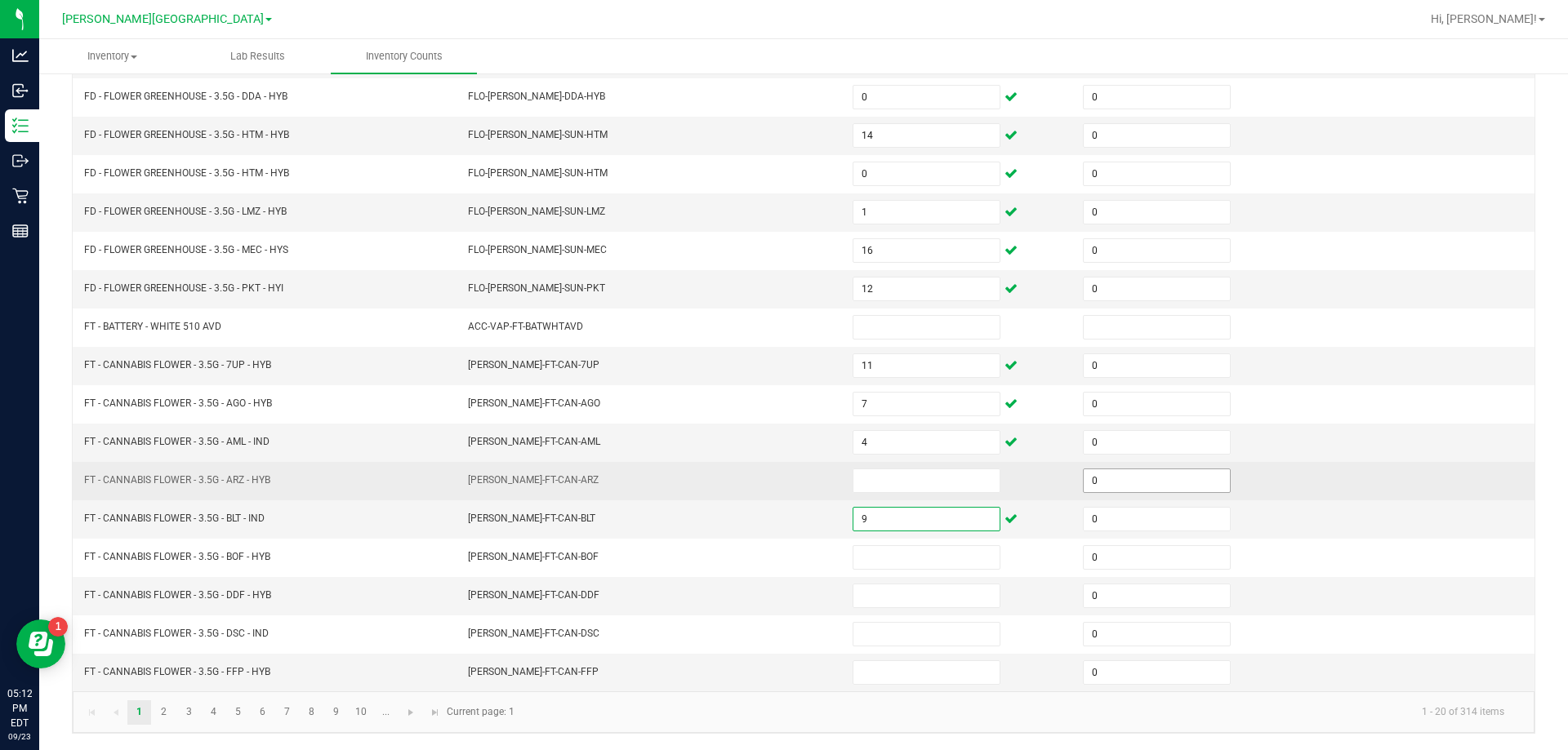
click at [1122, 483] on input "0" at bounding box center [1157, 480] width 146 height 23
type input "1"
click at [912, 477] on input at bounding box center [926, 480] width 146 height 23
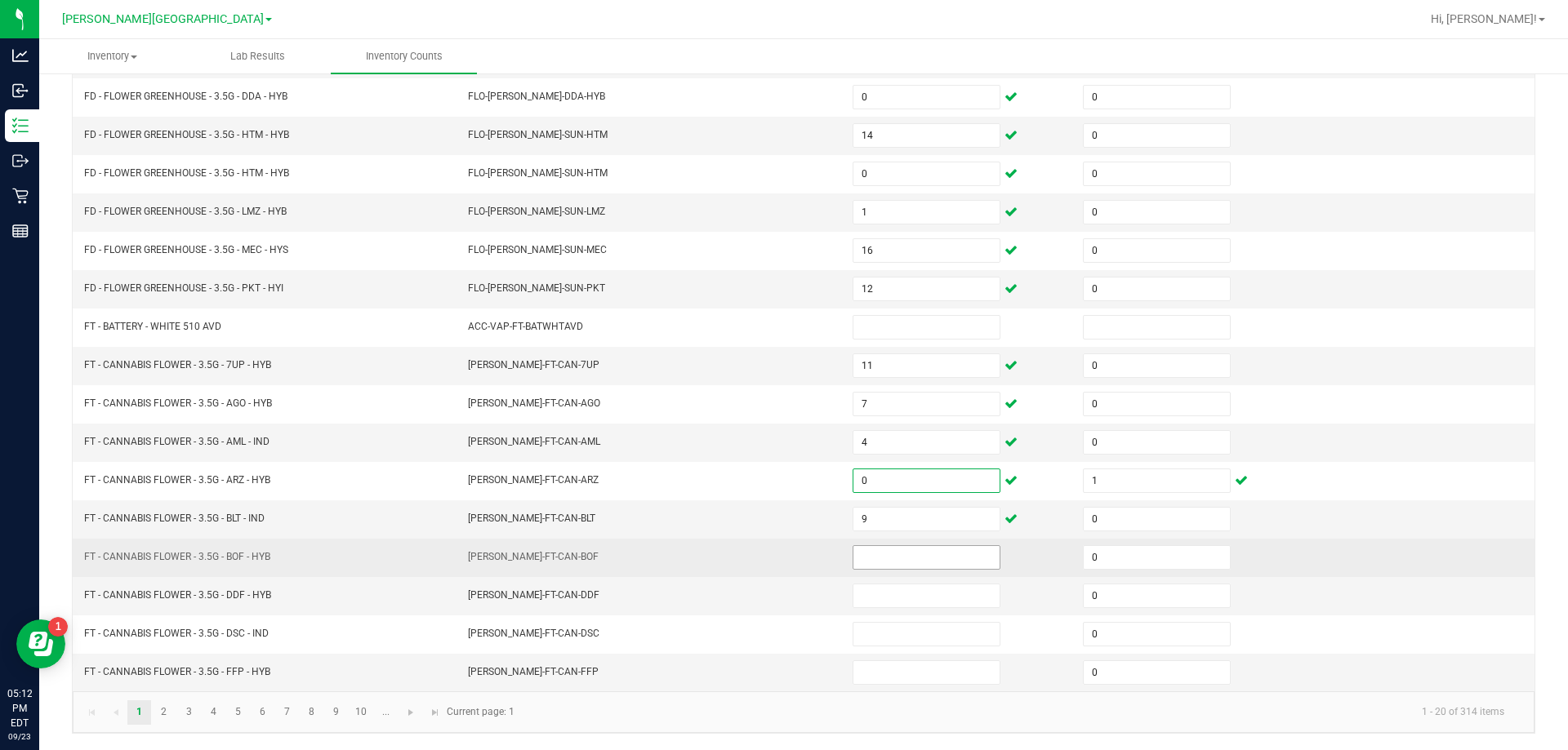
type input "0"
click at [911, 556] on input at bounding box center [926, 557] width 146 height 23
type input "6"
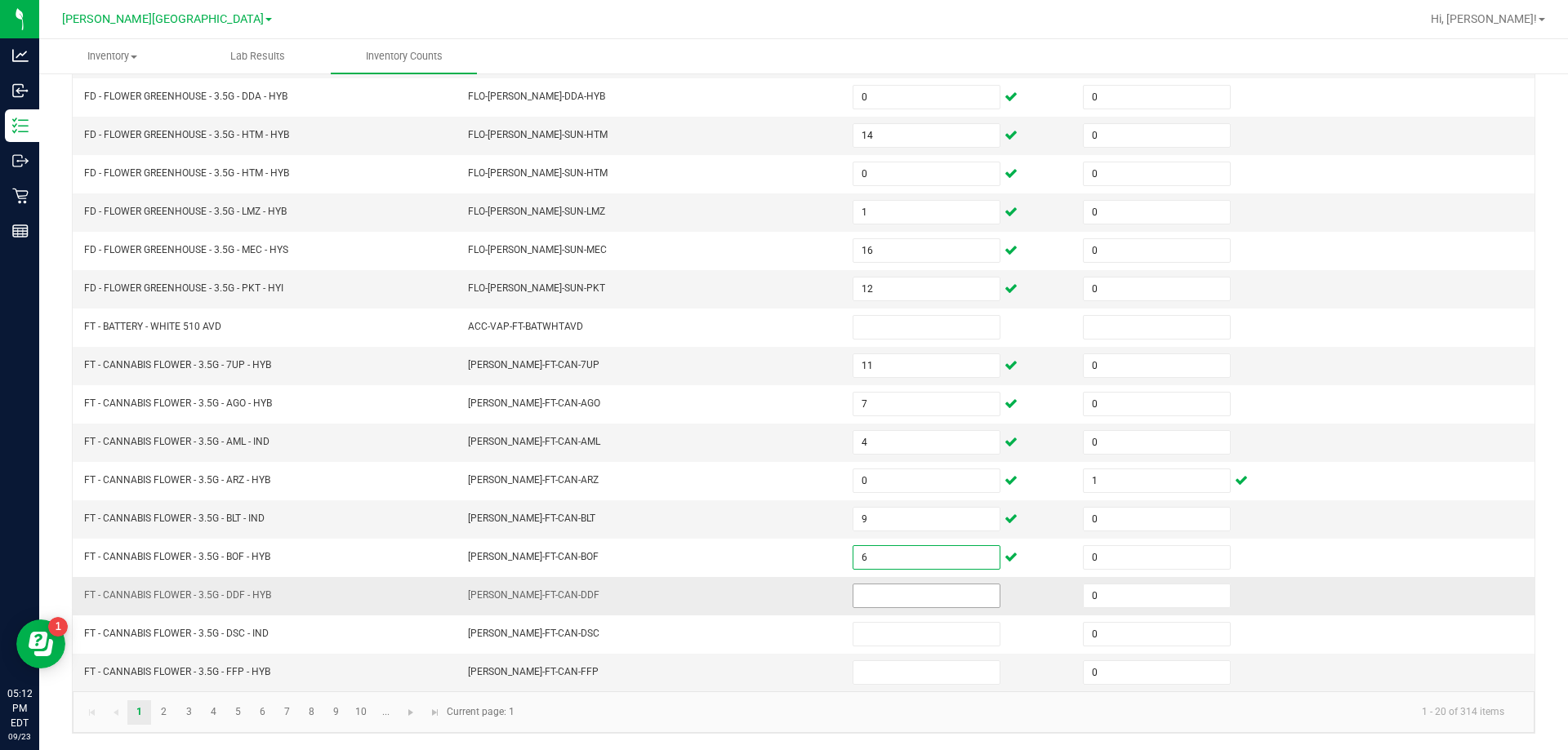
click at [901, 595] on input at bounding box center [926, 595] width 146 height 23
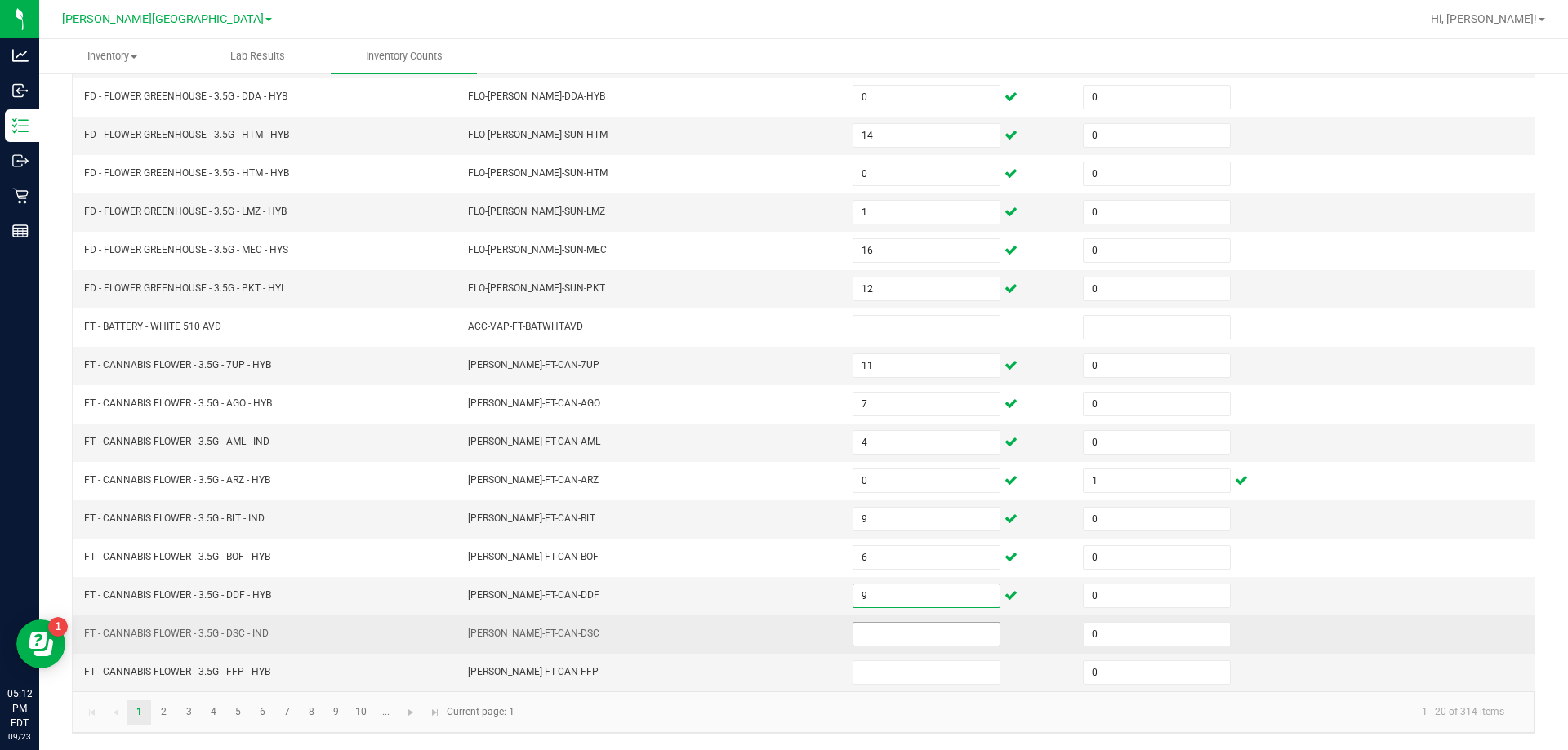
type input "9"
click at [902, 629] on input at bounding box center [926, 634] width 146 height 23
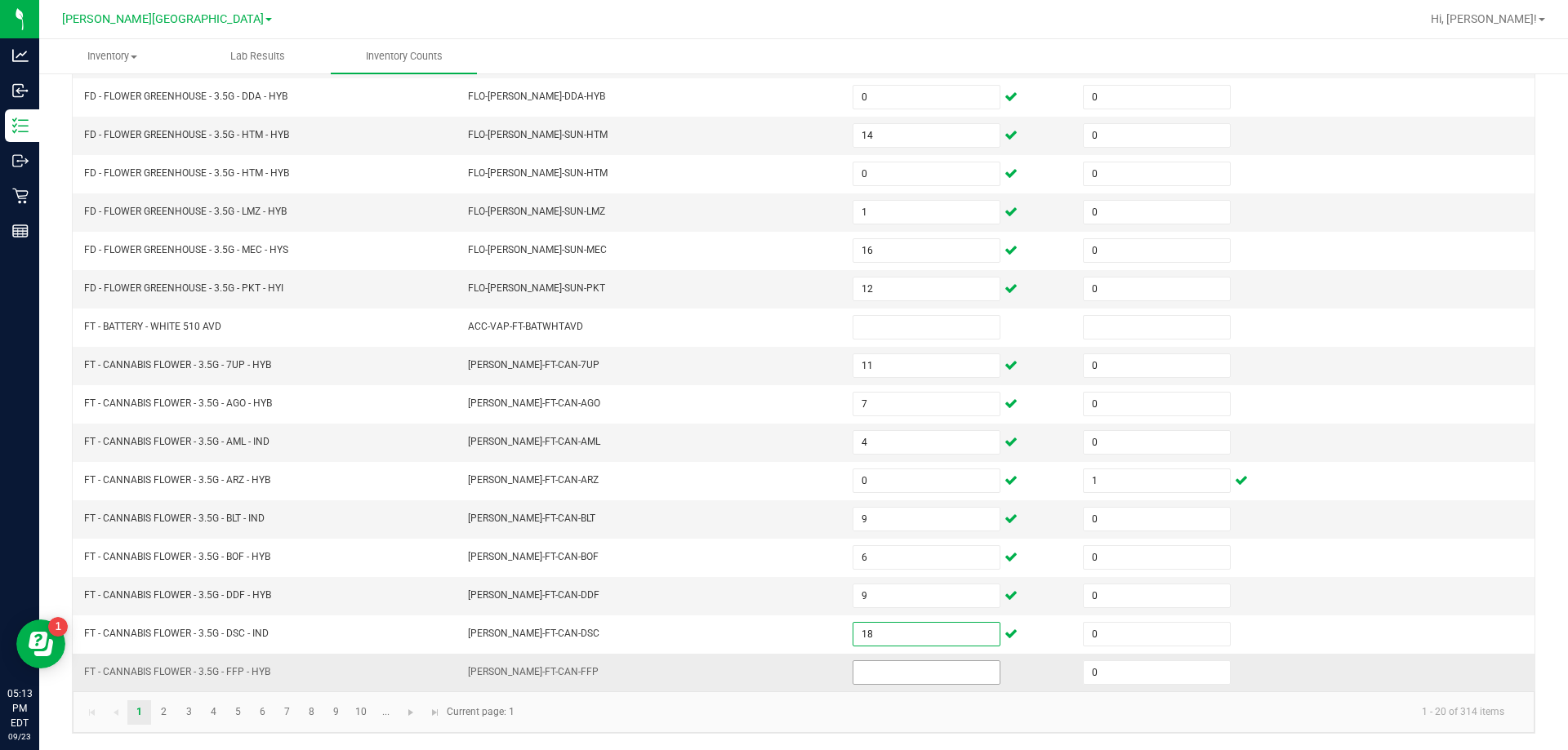
type input "18"
click at [918, 670] on input at bounding box center [926, 672] width 146 height 23
type input "5"
click at [162, 715] on link "2" at bounding box center [164, 712] width 24 height 25
type input "0"
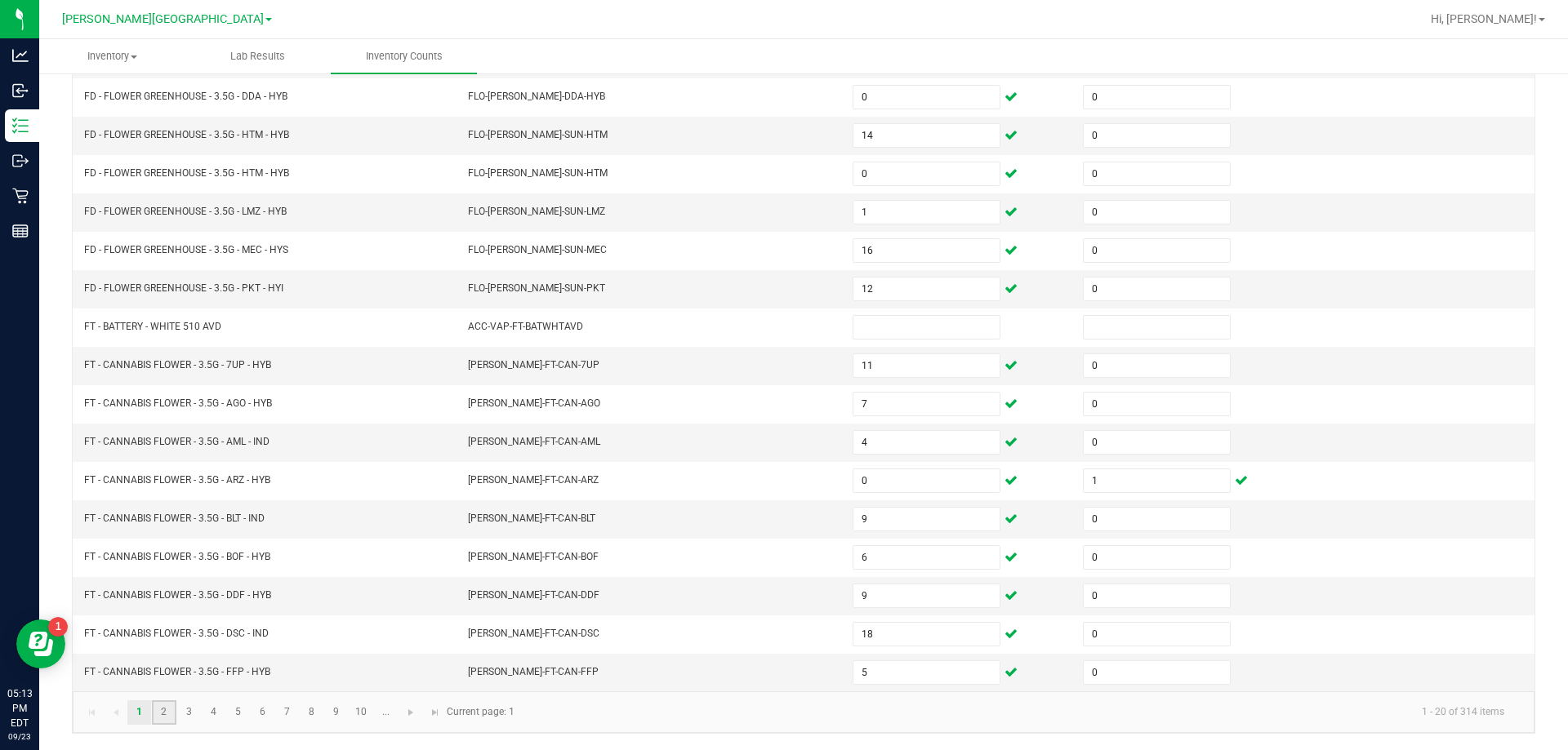
type input "0"
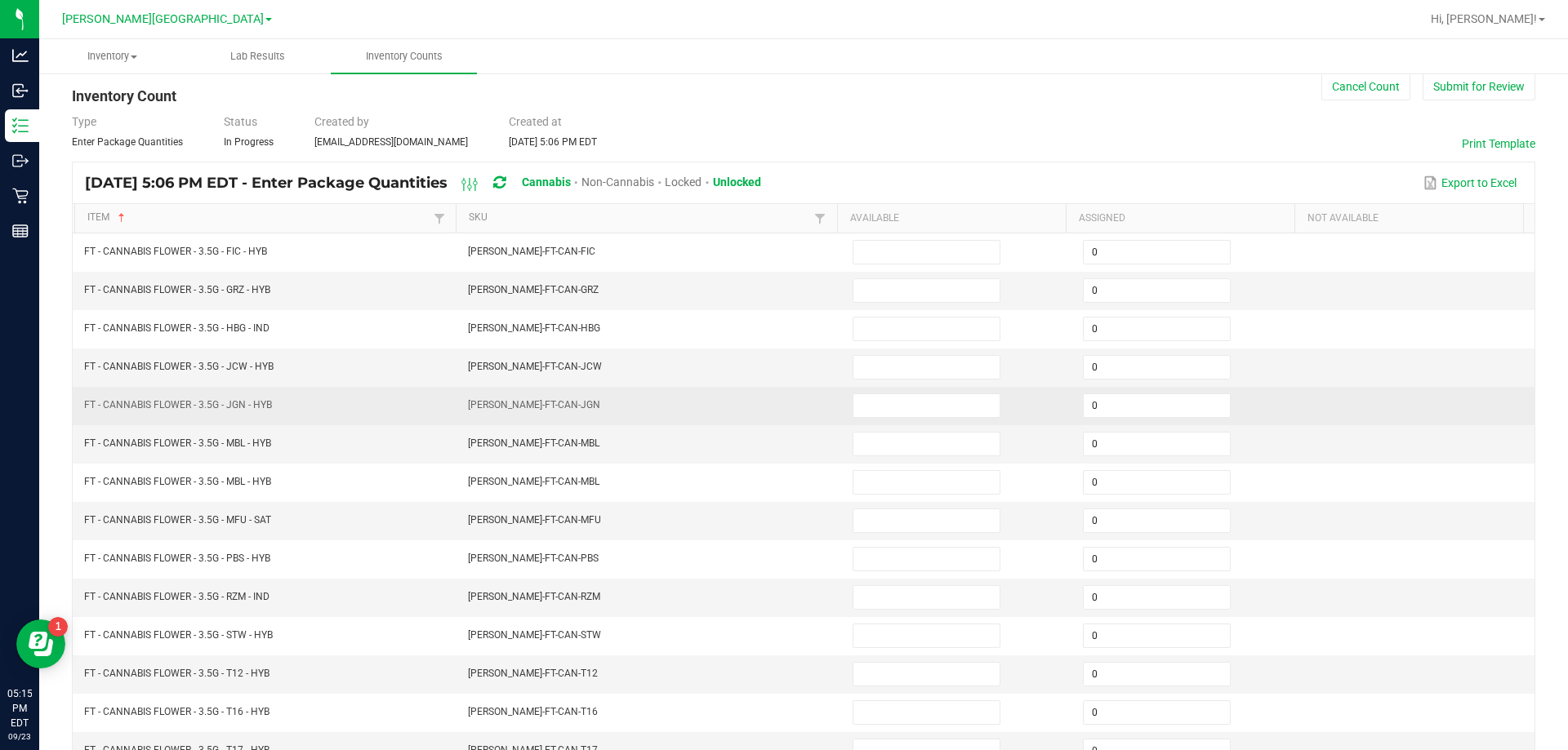
scroll to position [0, 0]
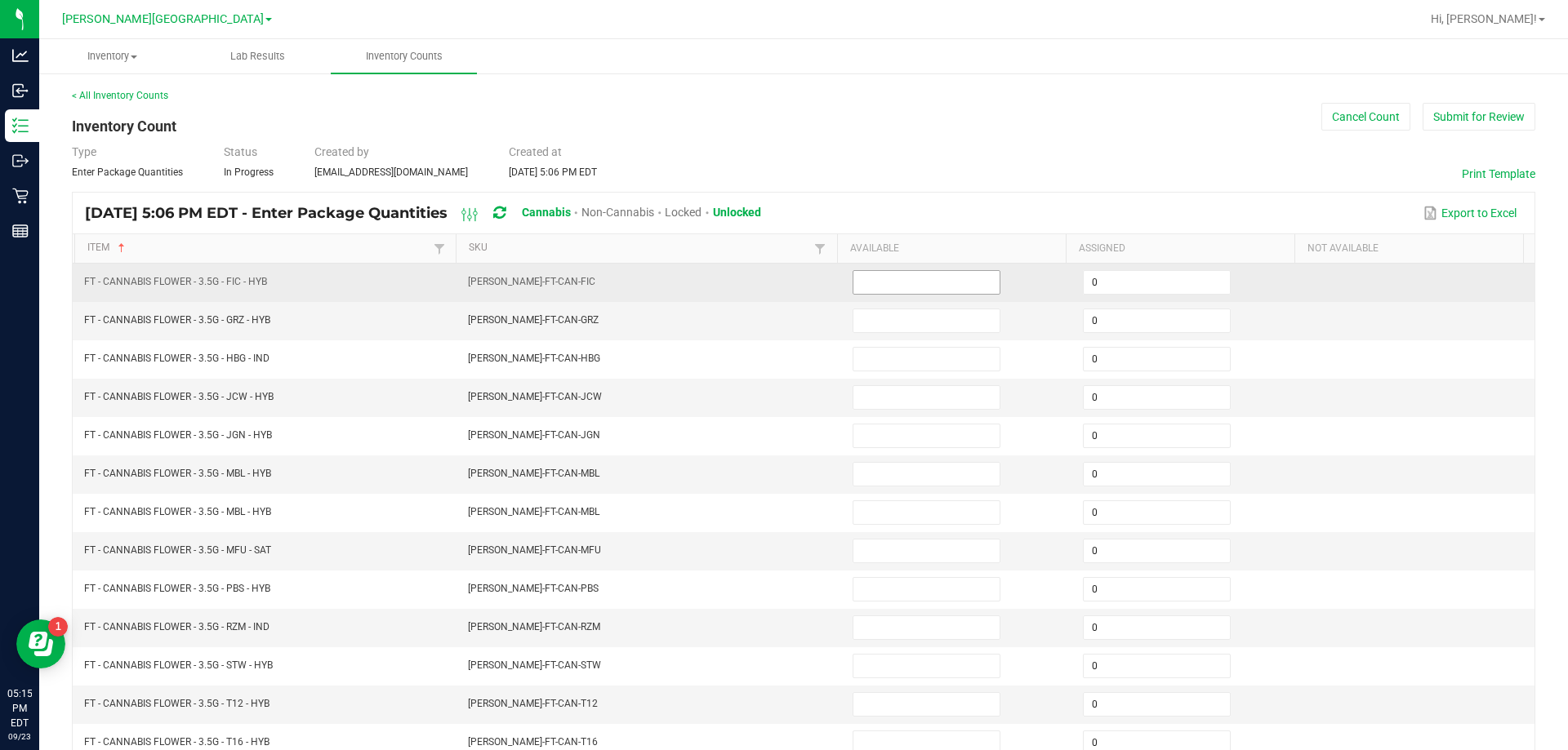
click at [919, 281] on input at bounding box center [926, 282] width 146 height 23
type input "6"
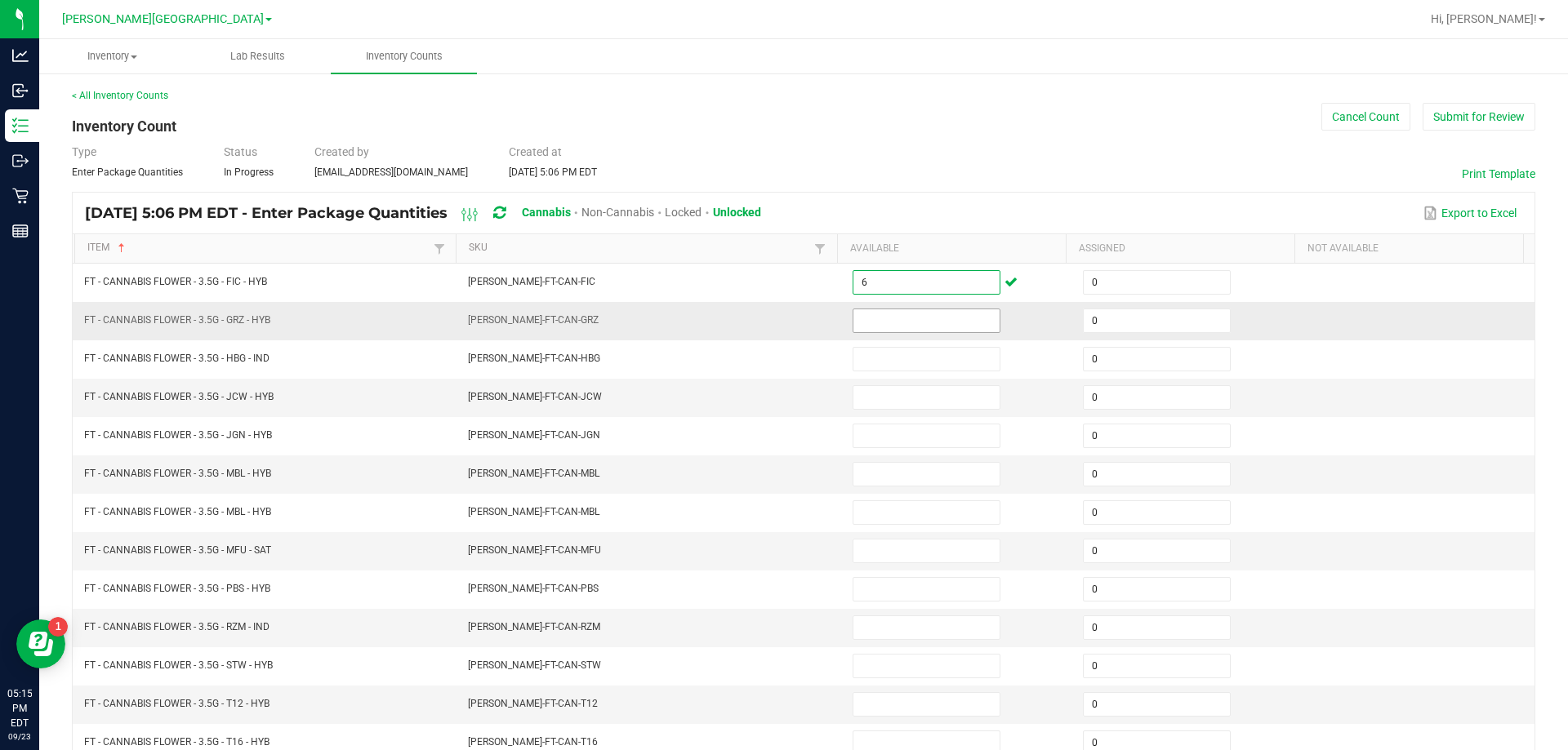
click at [940, 314] on input at bounding box center [926, 320] width 146 height 23
type input "10"
click at [932, 394] on input at bounding box center [926, 397] width 146 height 23
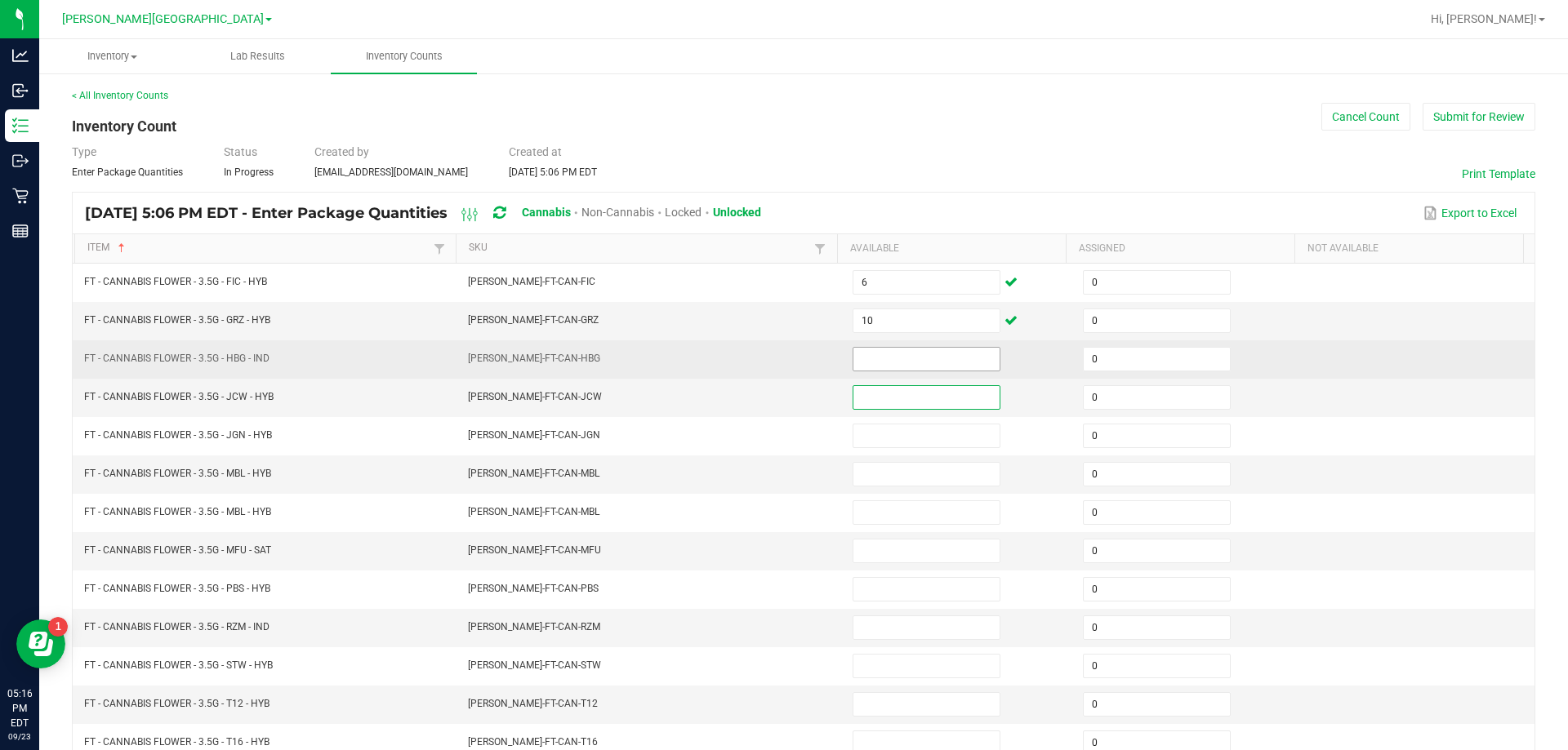
click at [914, 358] on input at bounding box center [926, 359] width 146 height 23
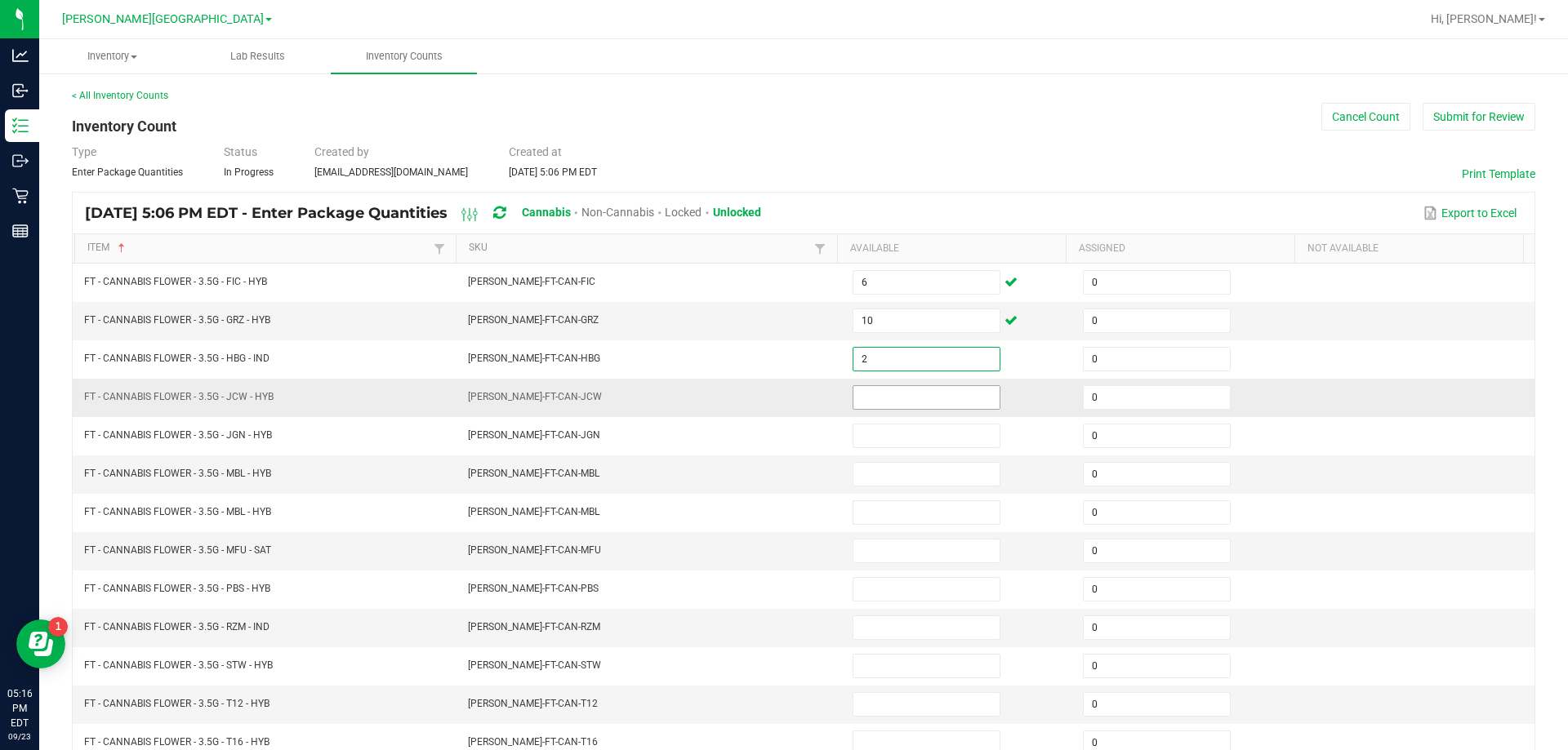
type input "2"
click at [910, 396] on input at bounding box center [926, 397] width 146 height 23
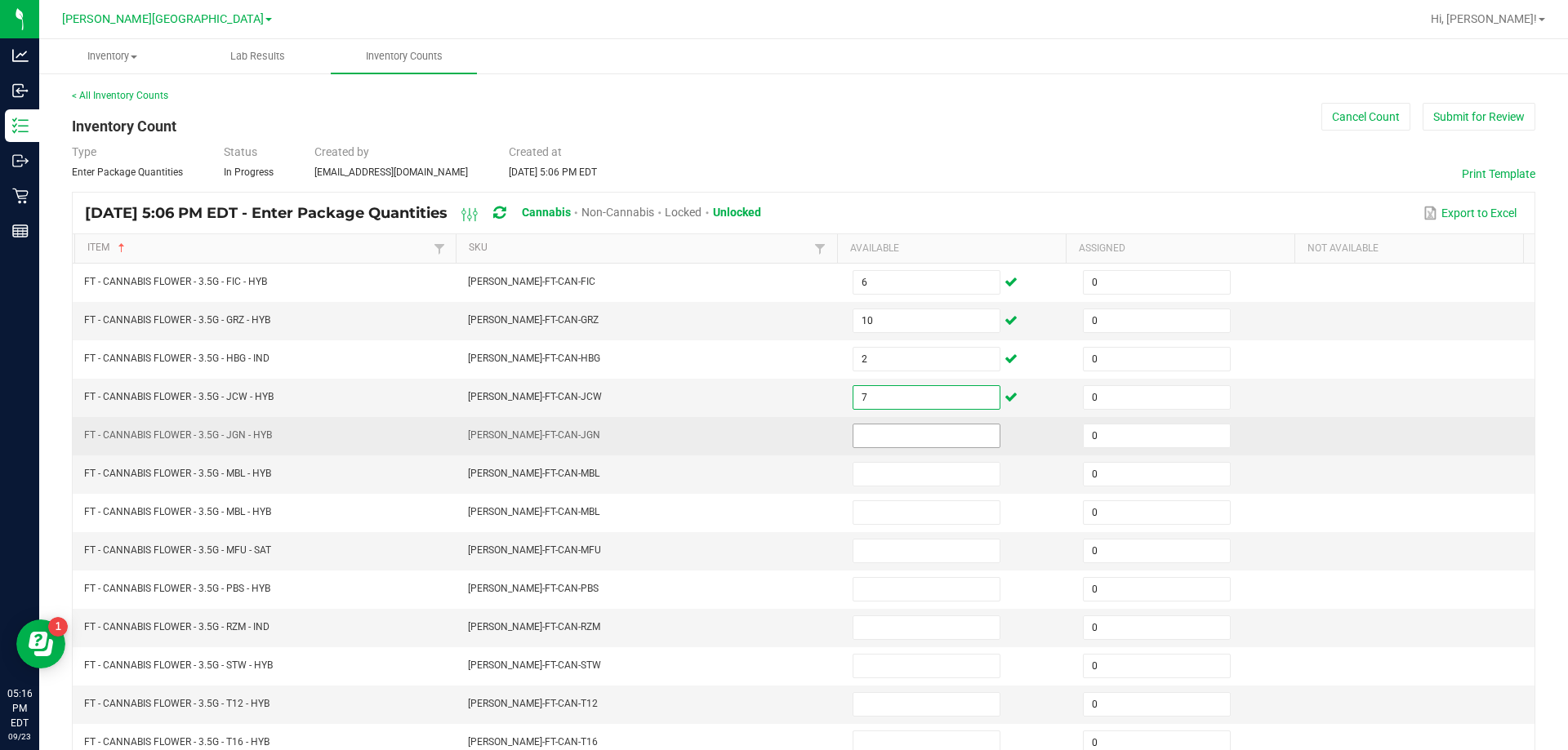
type input "7"
click at [876, 441] on input at bounding box center [926, 436] width 146 height 23
type input "7"
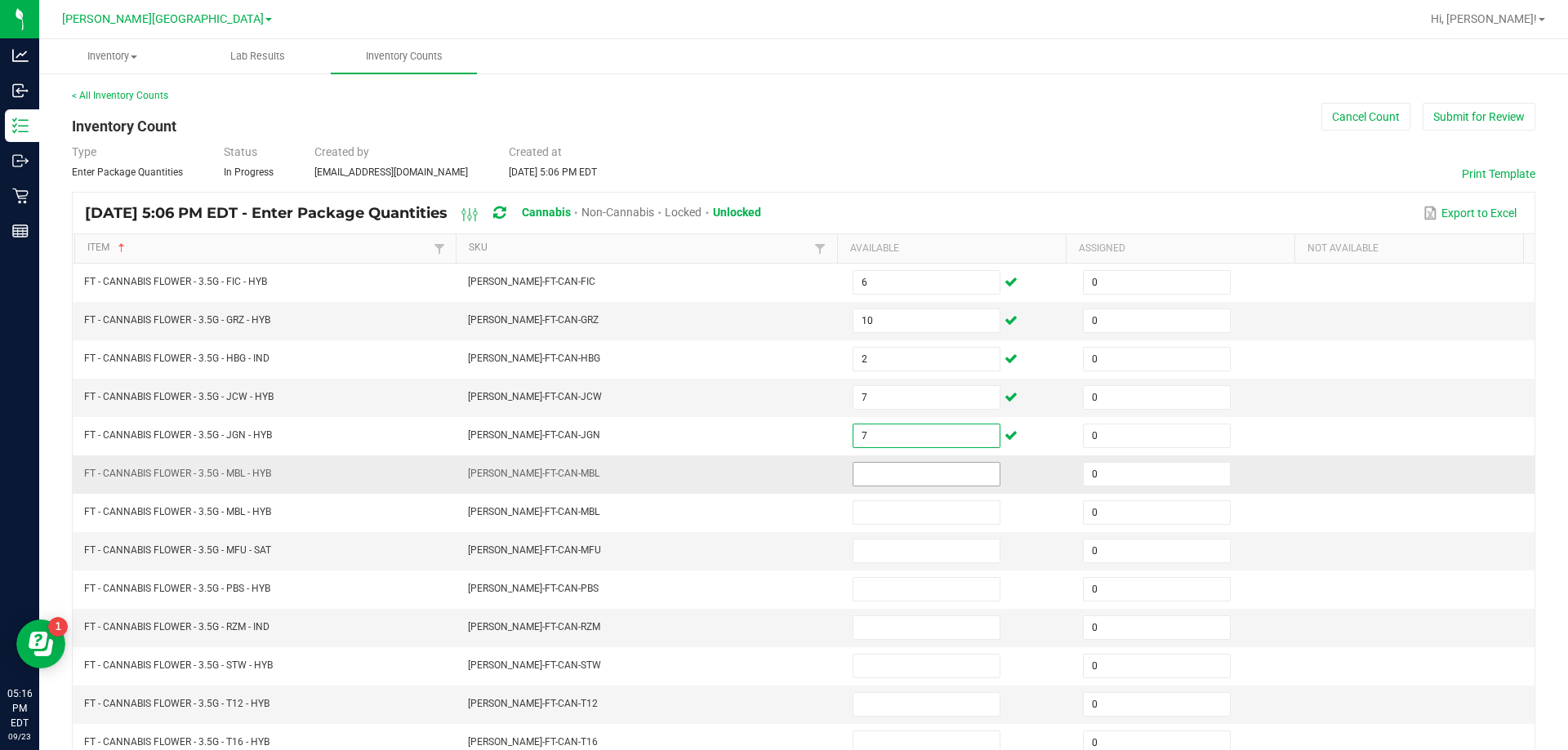
click at [915, 474] on input at bounding box center [926, 473] width 146 height 23
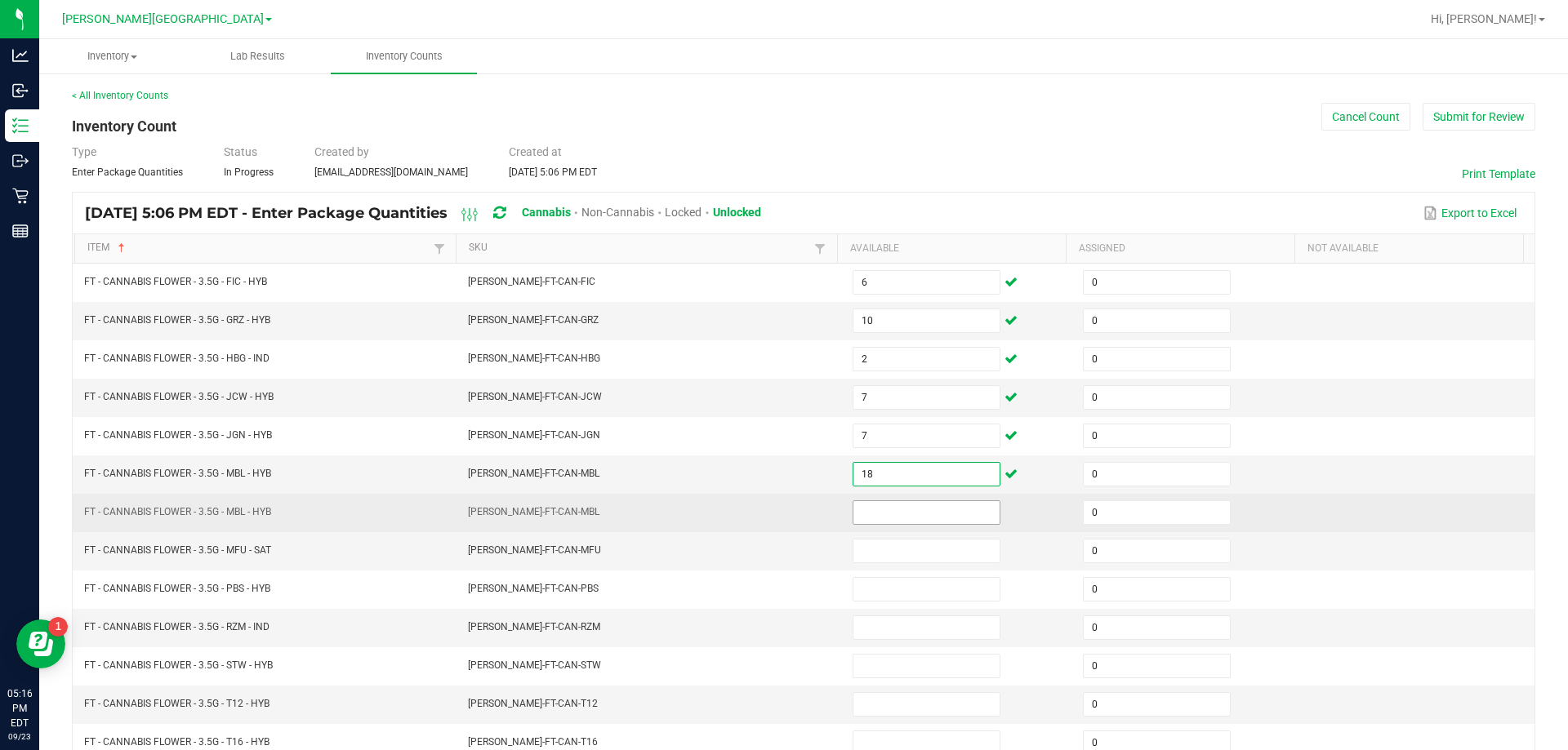
type input "18"
click at [918, 509] on input at bounding box center [926, 511] width 146 height 23
type input "0"
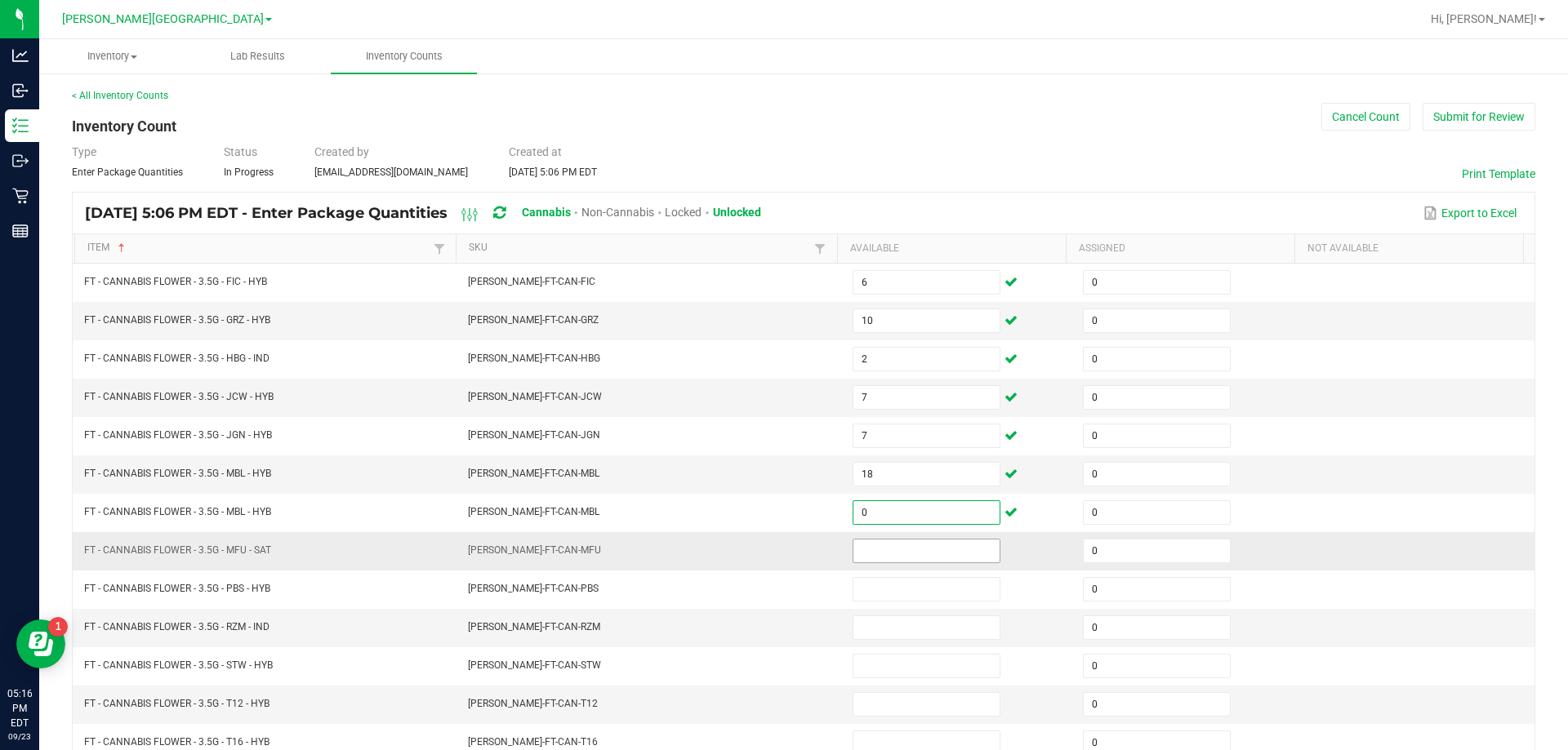
click at [903, 550] on input at bounding box center [926, 550] width 146 height 23
type input "8"
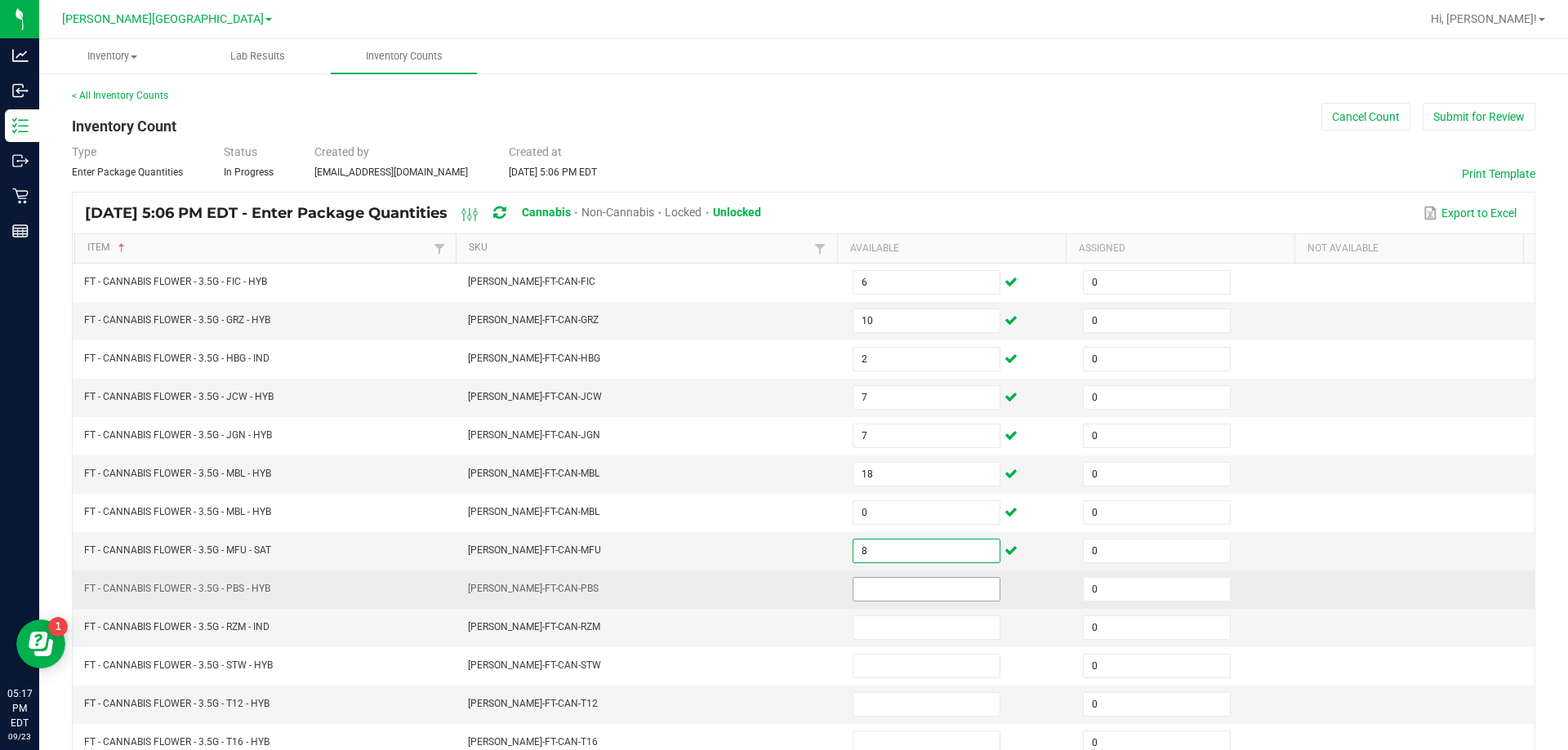
click at [917, 588] on input at bounding box center [926, 588] width 146 height 23
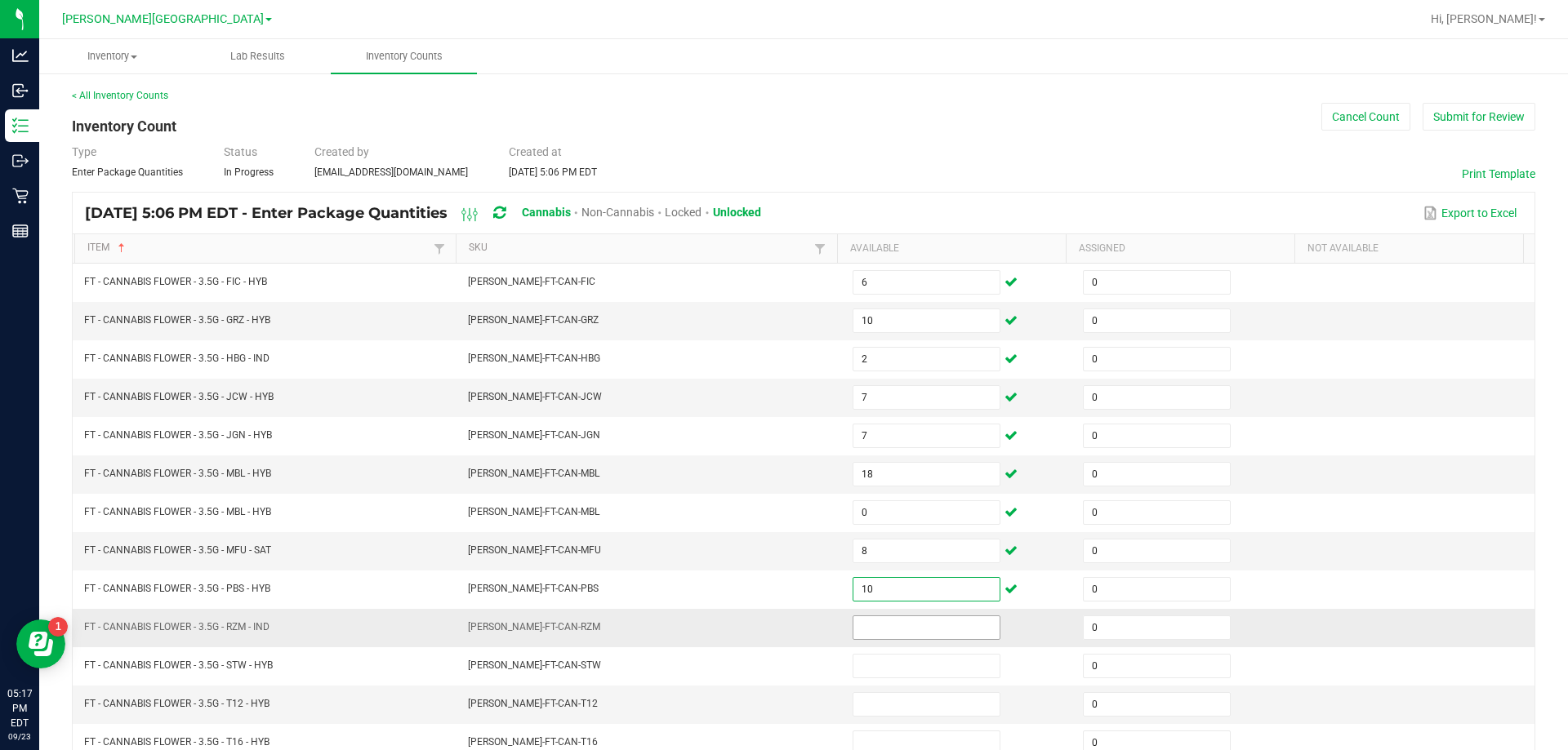
type input "10"
click at [913, 624] on input at bounding box center [926, 627] width 146 height 23
type input "12"
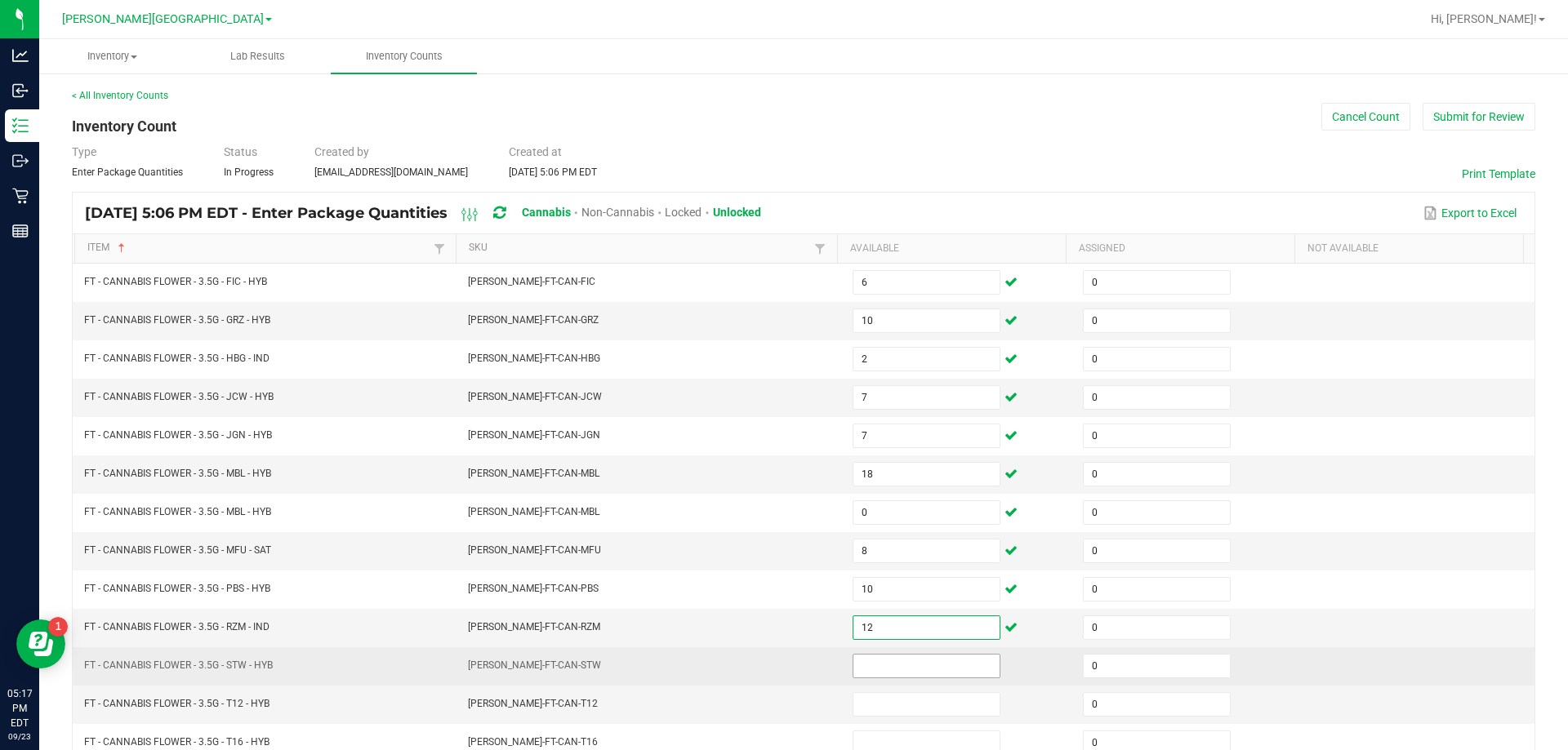
click at [901, 663] on input at bounding box center [926, 665] width 146 height 23
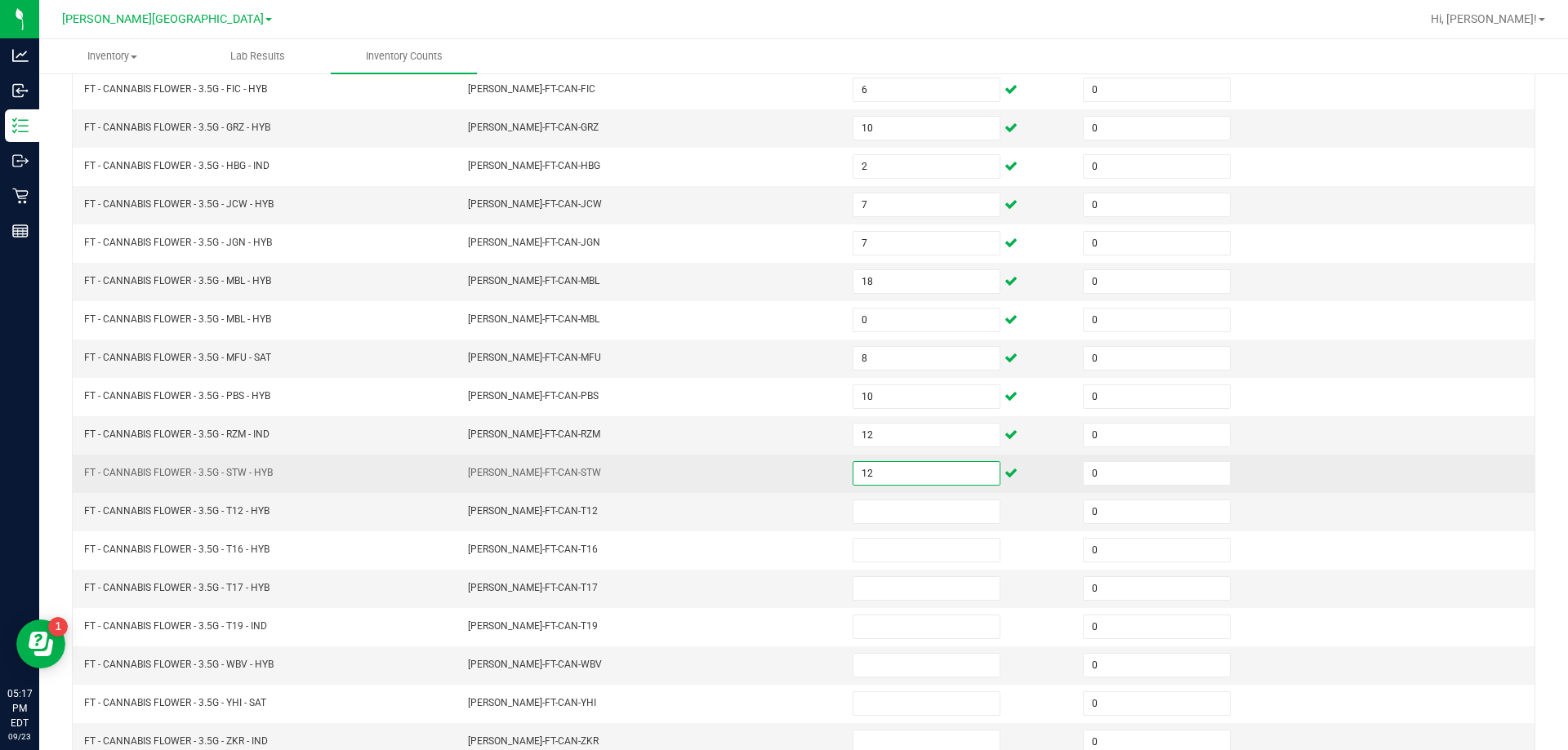
scroll to position [193, 0]
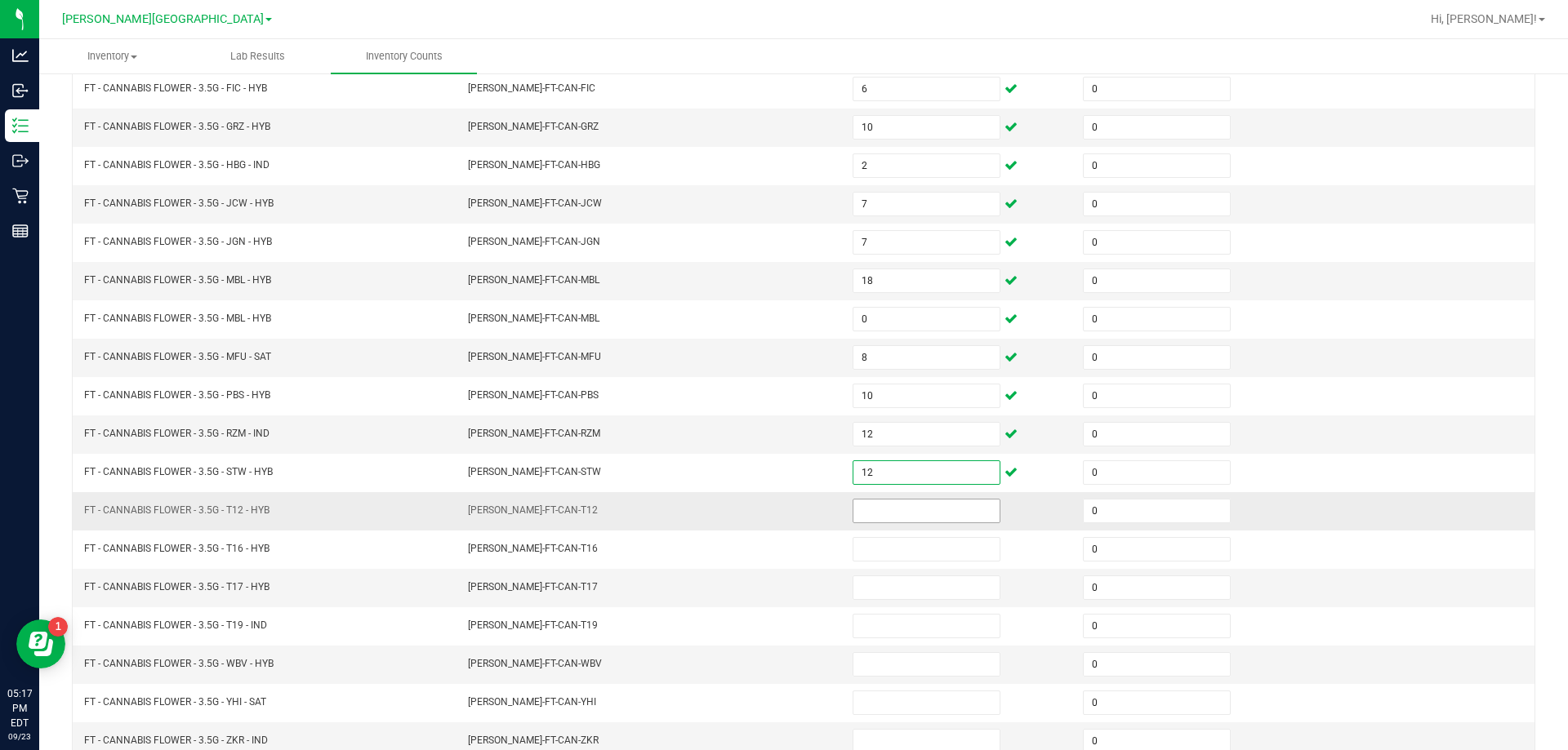
type input "12"
click at [903, 507] on input at bounding box center [926, 511] width 146 height 23
type input "1"
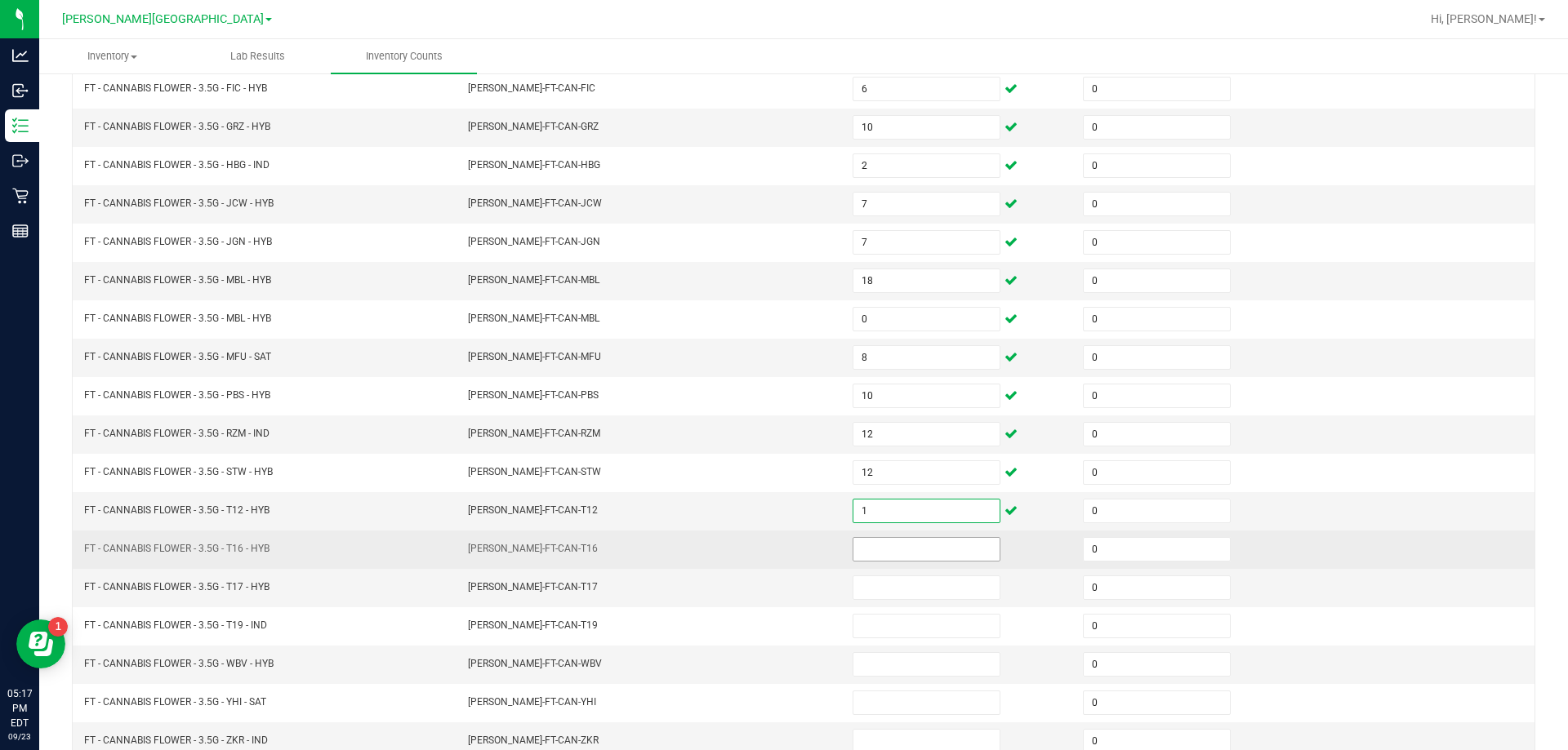
click at [918, 548] on input at bounding box center [926, 549] width 146 height 23
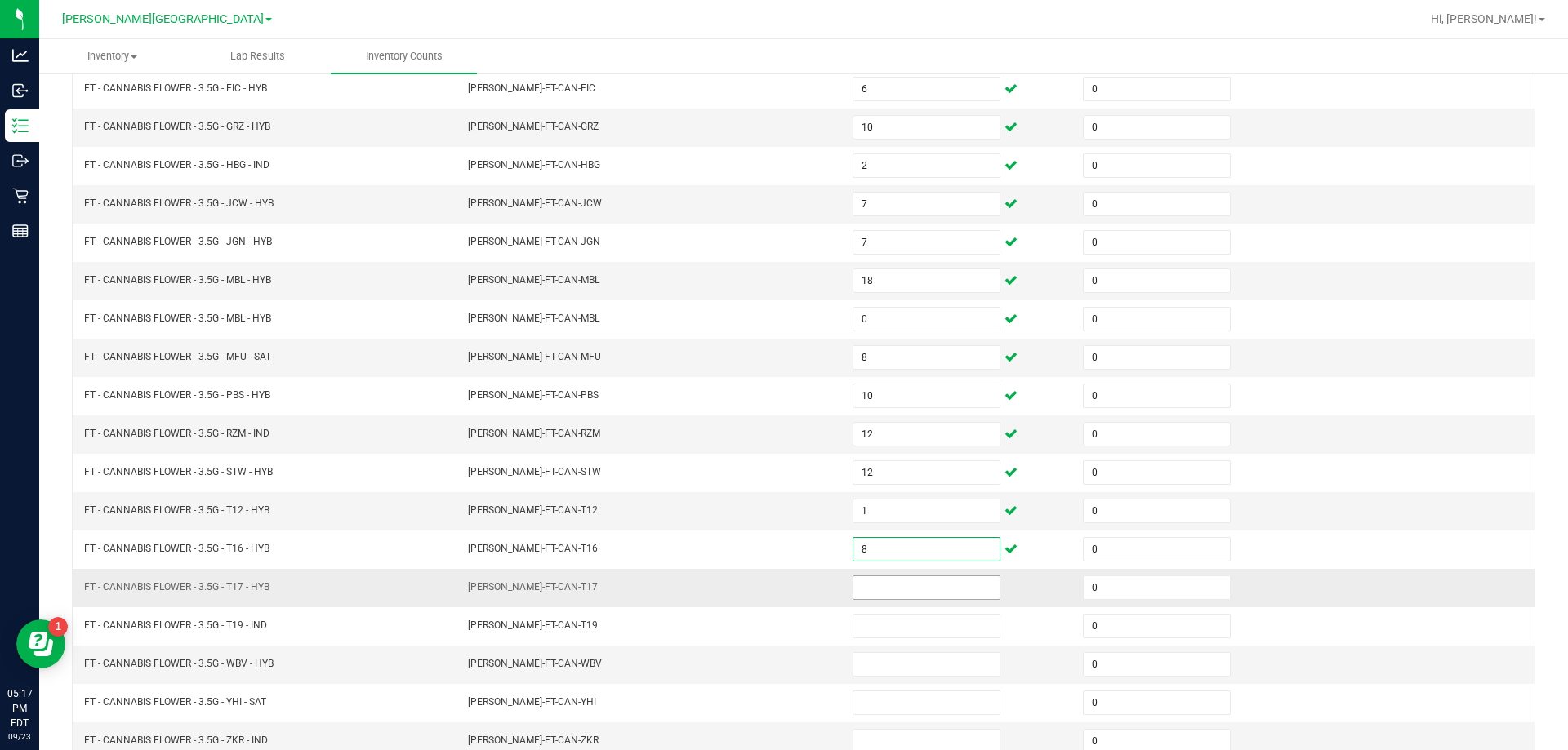
type input "8"
click at [892, 581] on input at bounding box center [926, 587] width 146 height 23
type input "13"
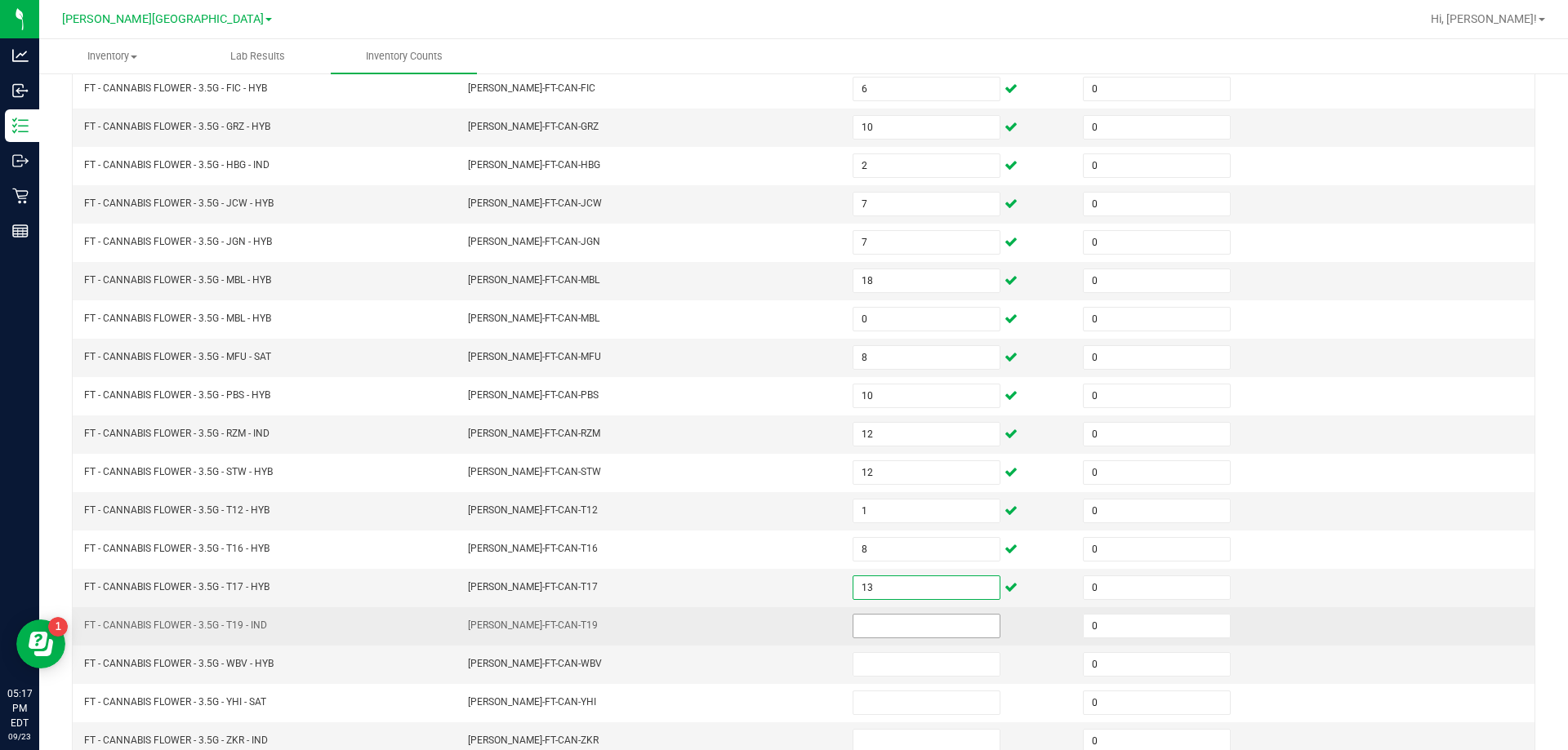
click at [892, 626] on input at bounding box center [926, 625] width 146 height 23
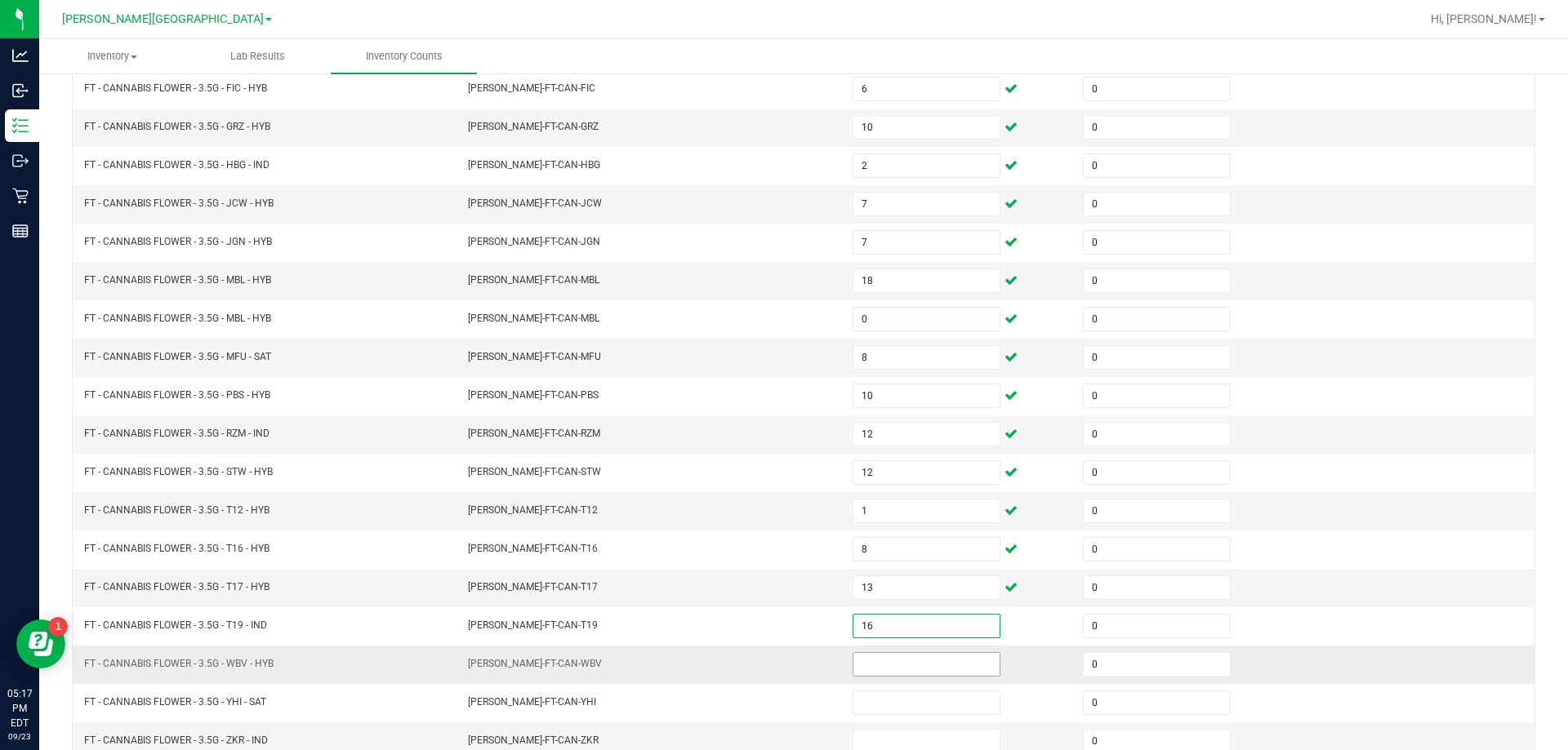
type input "16"
click at [911, 661] on input at bounding box center [926, 663] width 146 height 23
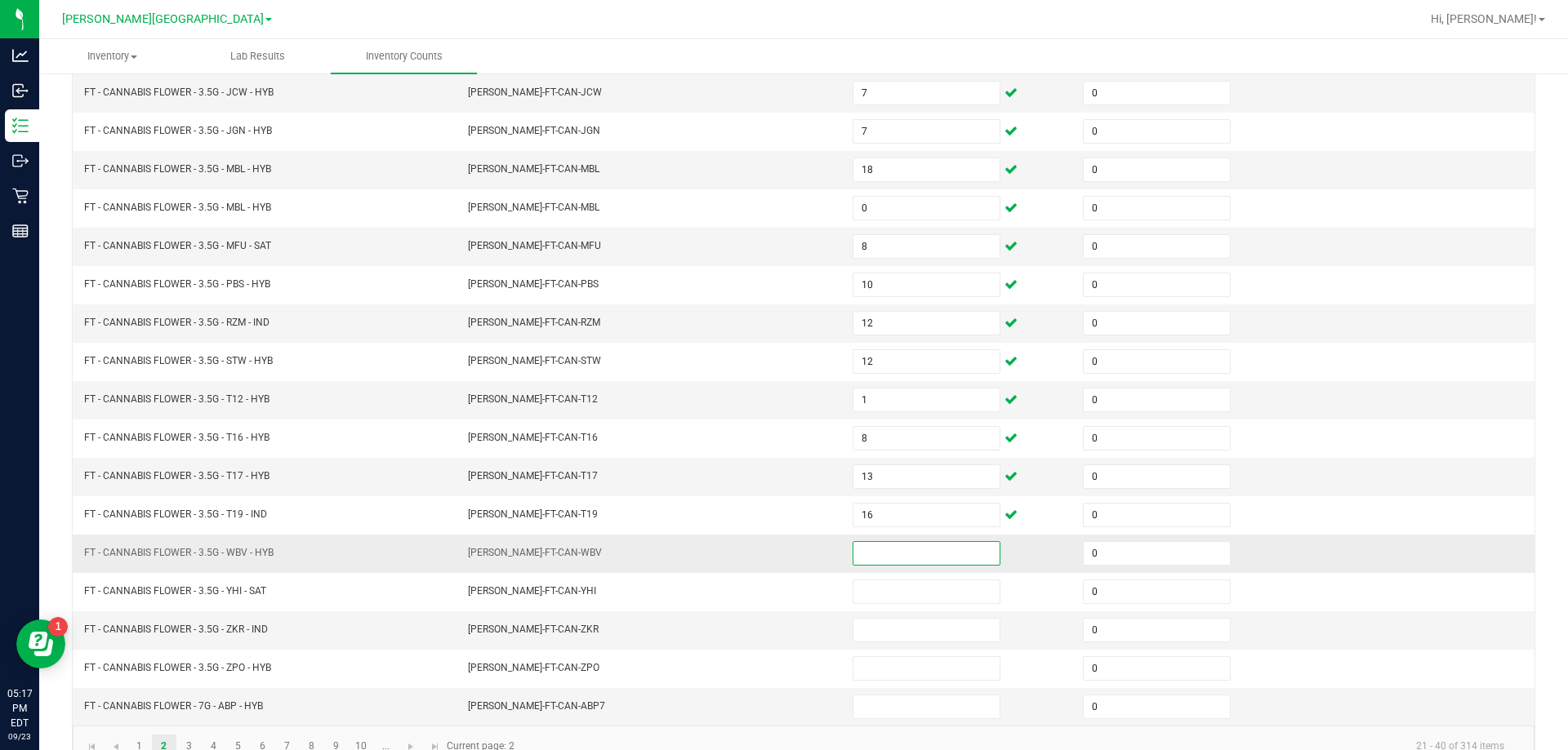
scroll to position [339, 0]
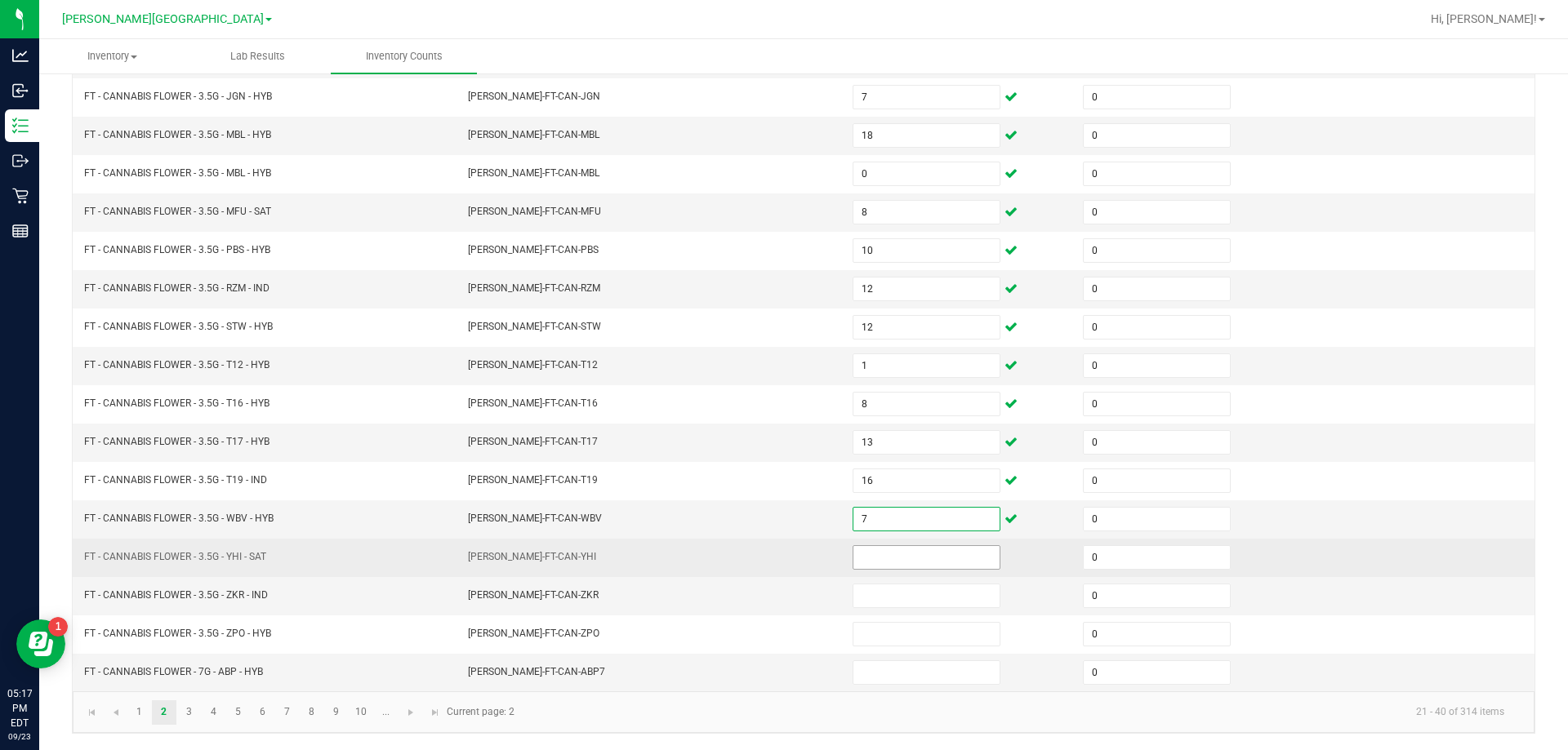
type input "7"
click at [899, 554] on input at bounding box center [926, 557] width 146 height 23
type input "10"
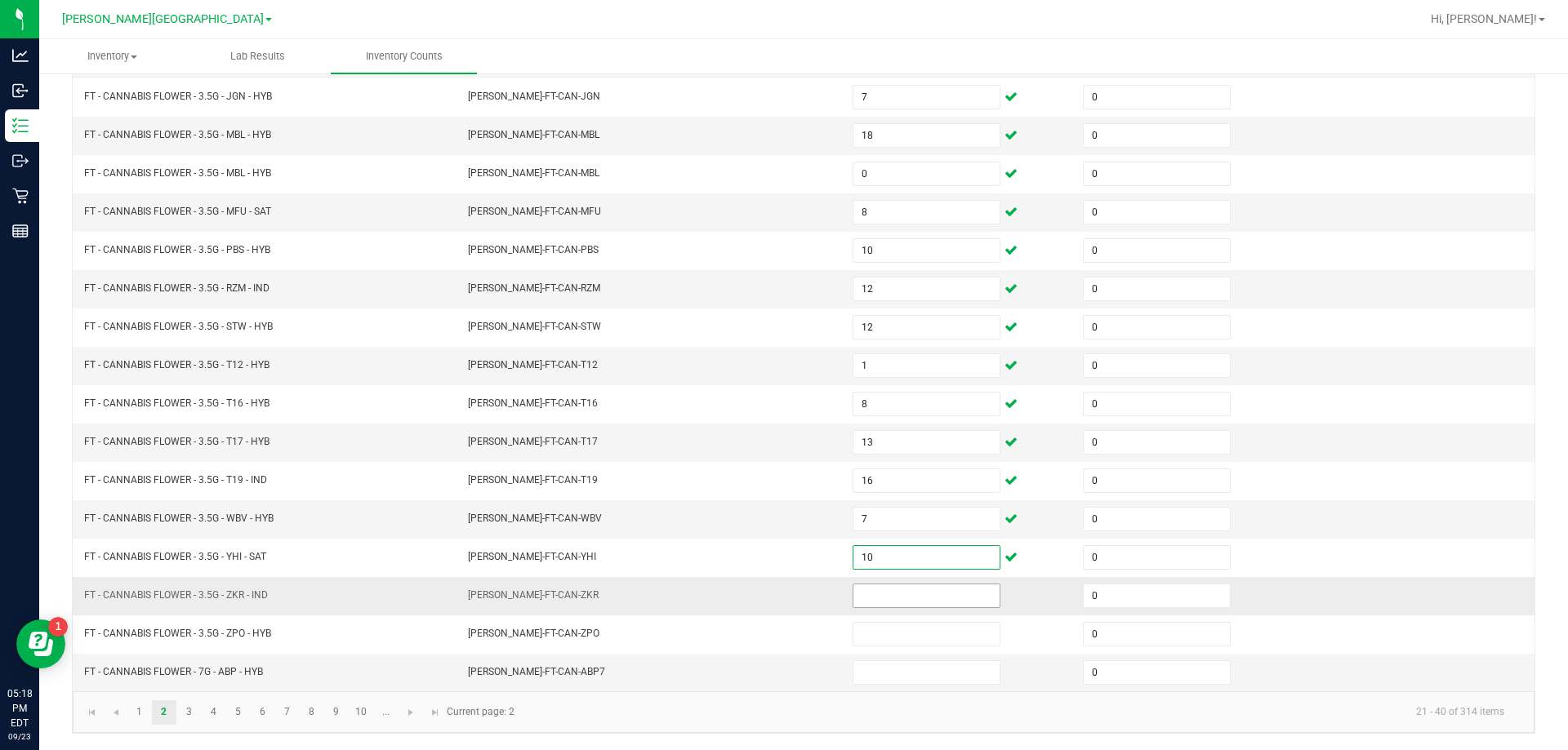
click at [927, 592] on input at bounding box center [926, 595] width 146 height 23
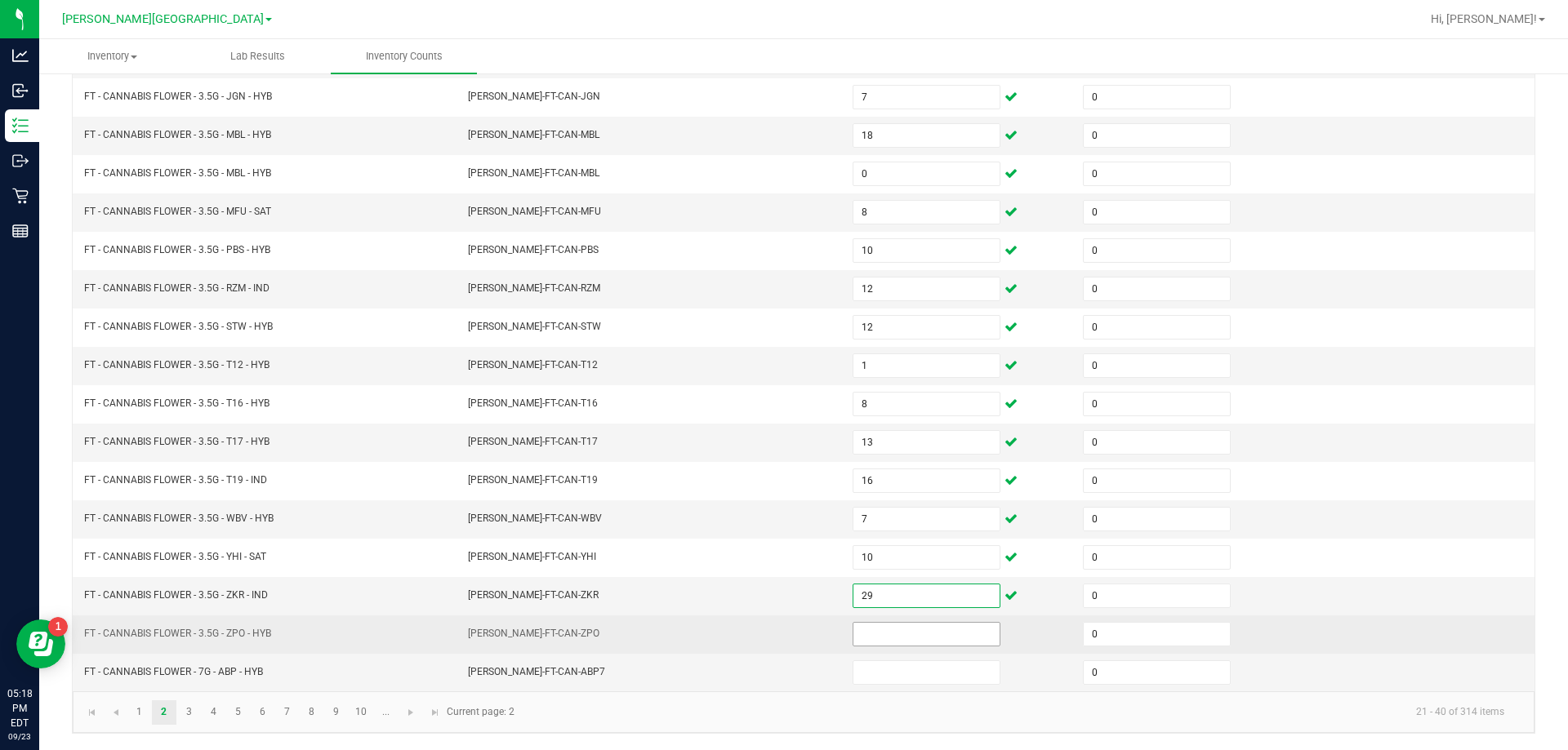
type input "29"
click at [881, 637] on input at bounding box center [926, 634] width 146 height 23
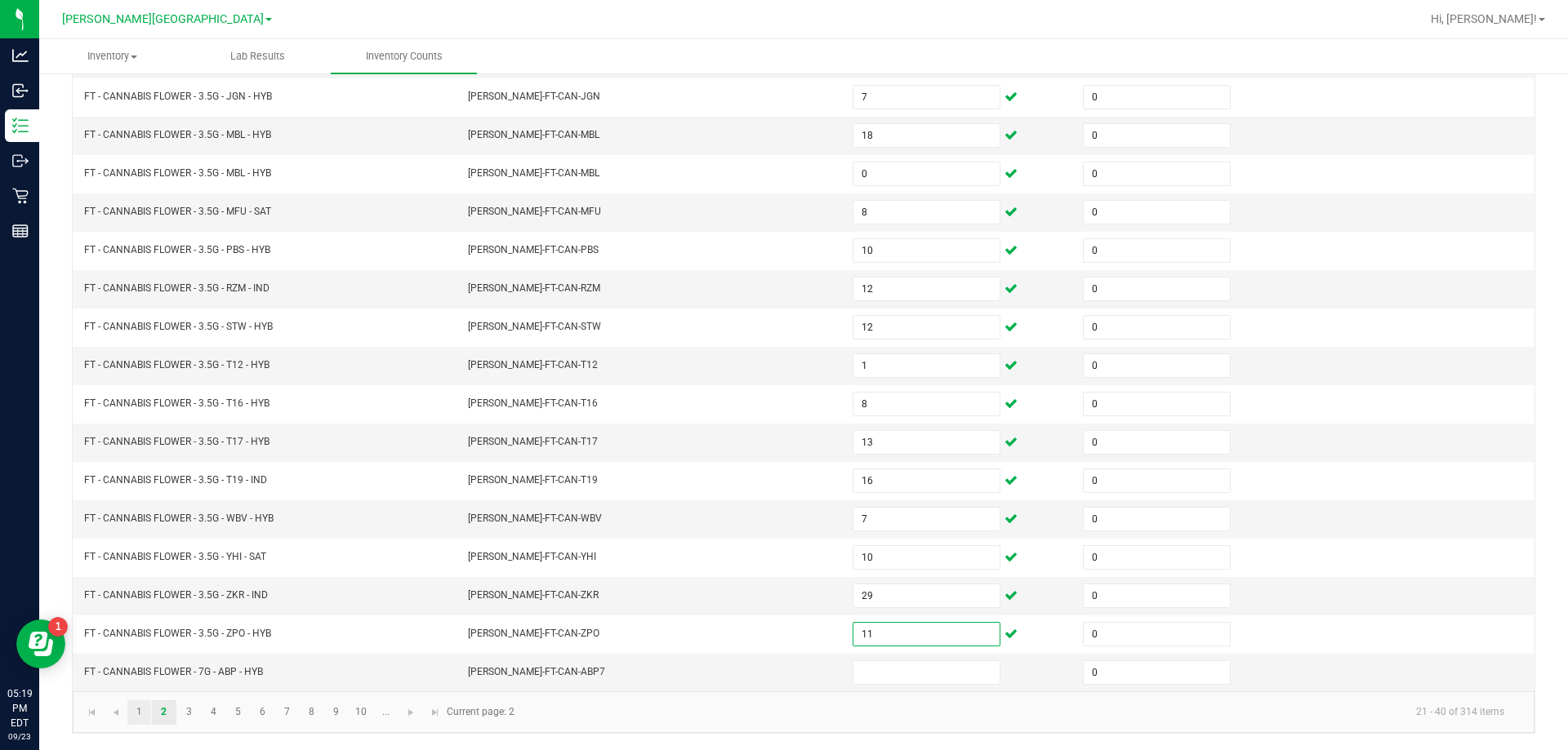
type input "11"
click at [138, 711] on link "1" at bounding box center [139, 712] width 24 height 25
type input "9"
type input "18"
type input "0"
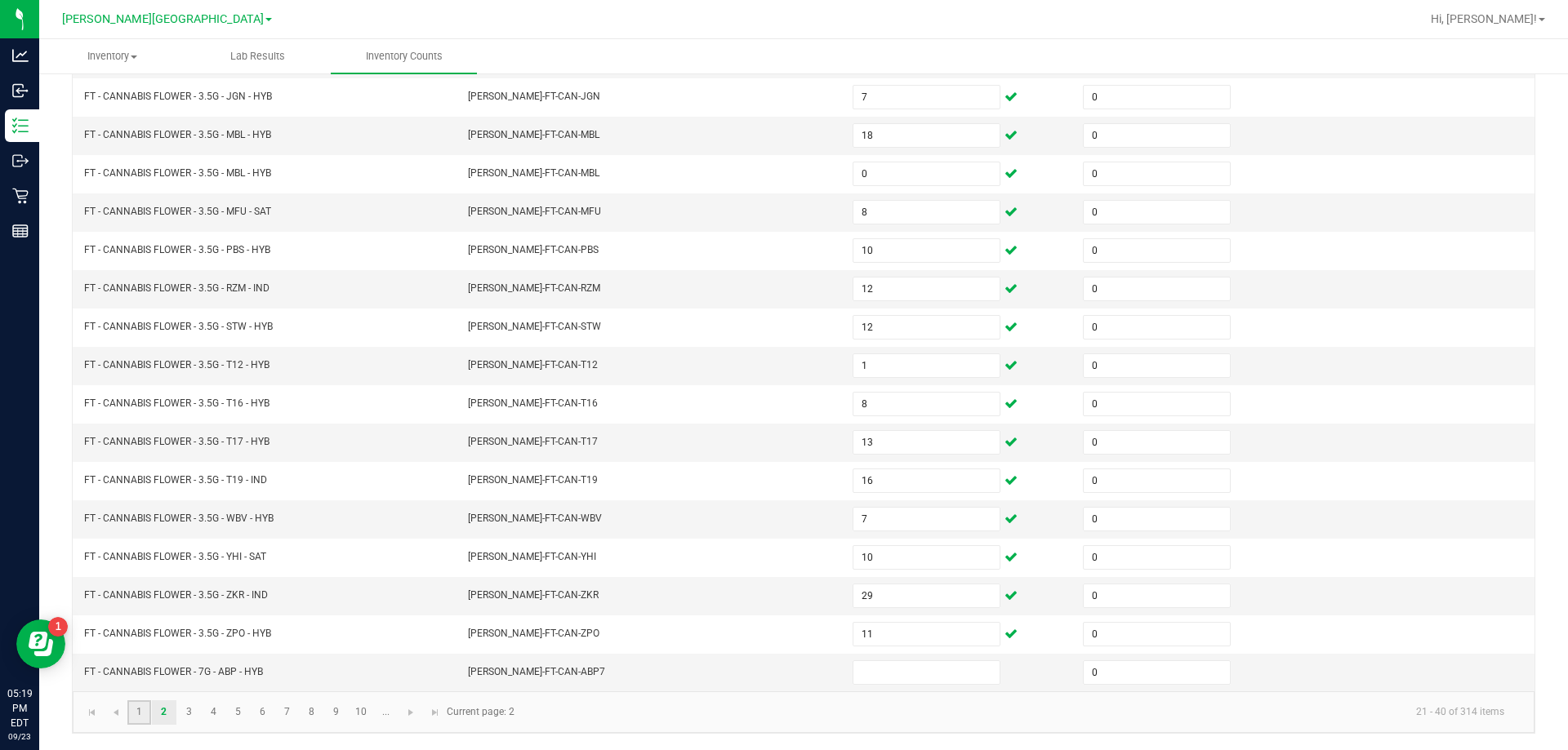
type input "14"
type input "1"
type input "16"
type input "11"
type input "9"
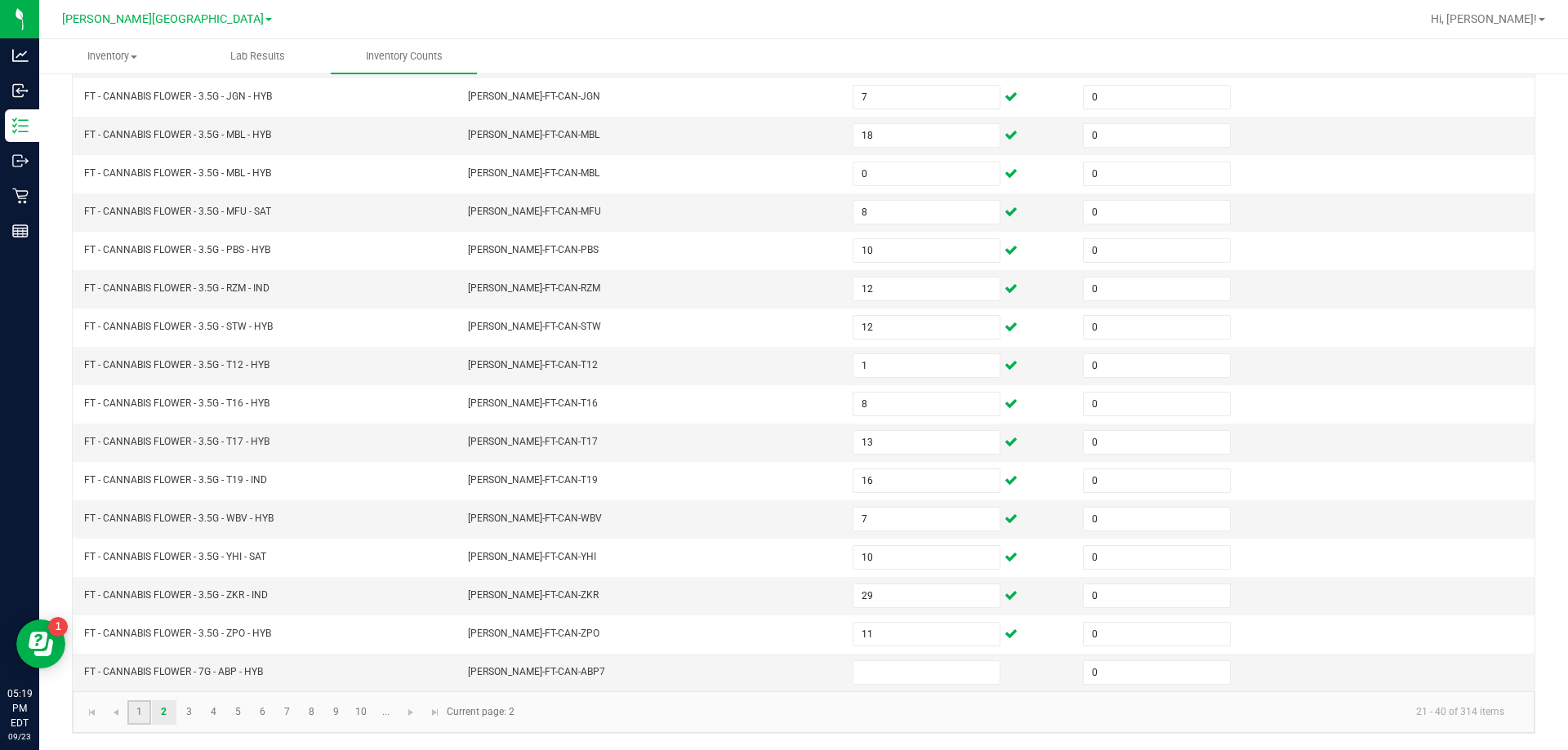
type input "18"
type input "7"
type input "4"
type input "0"
type input "1"
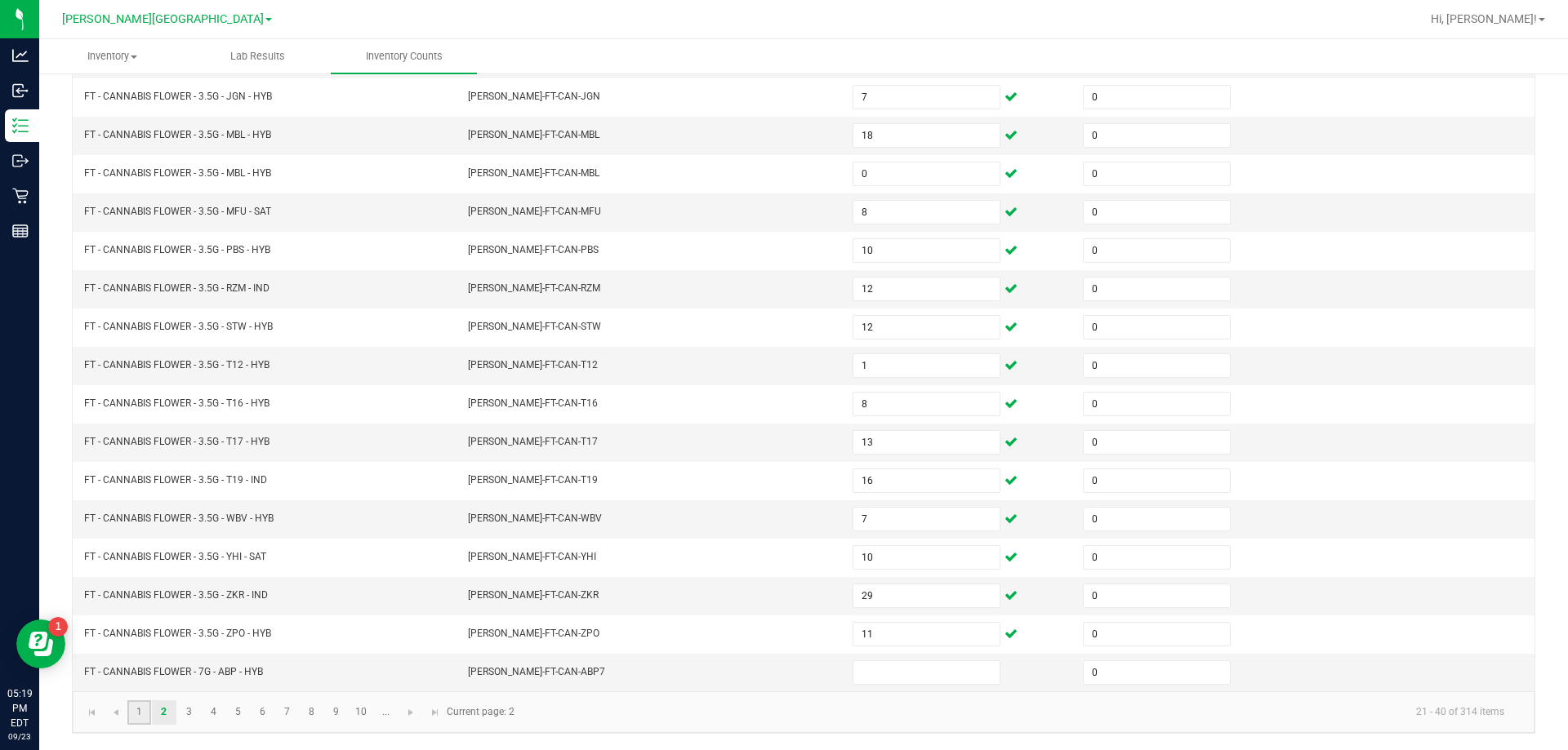
type input "6"
type input "9"
type input "5"
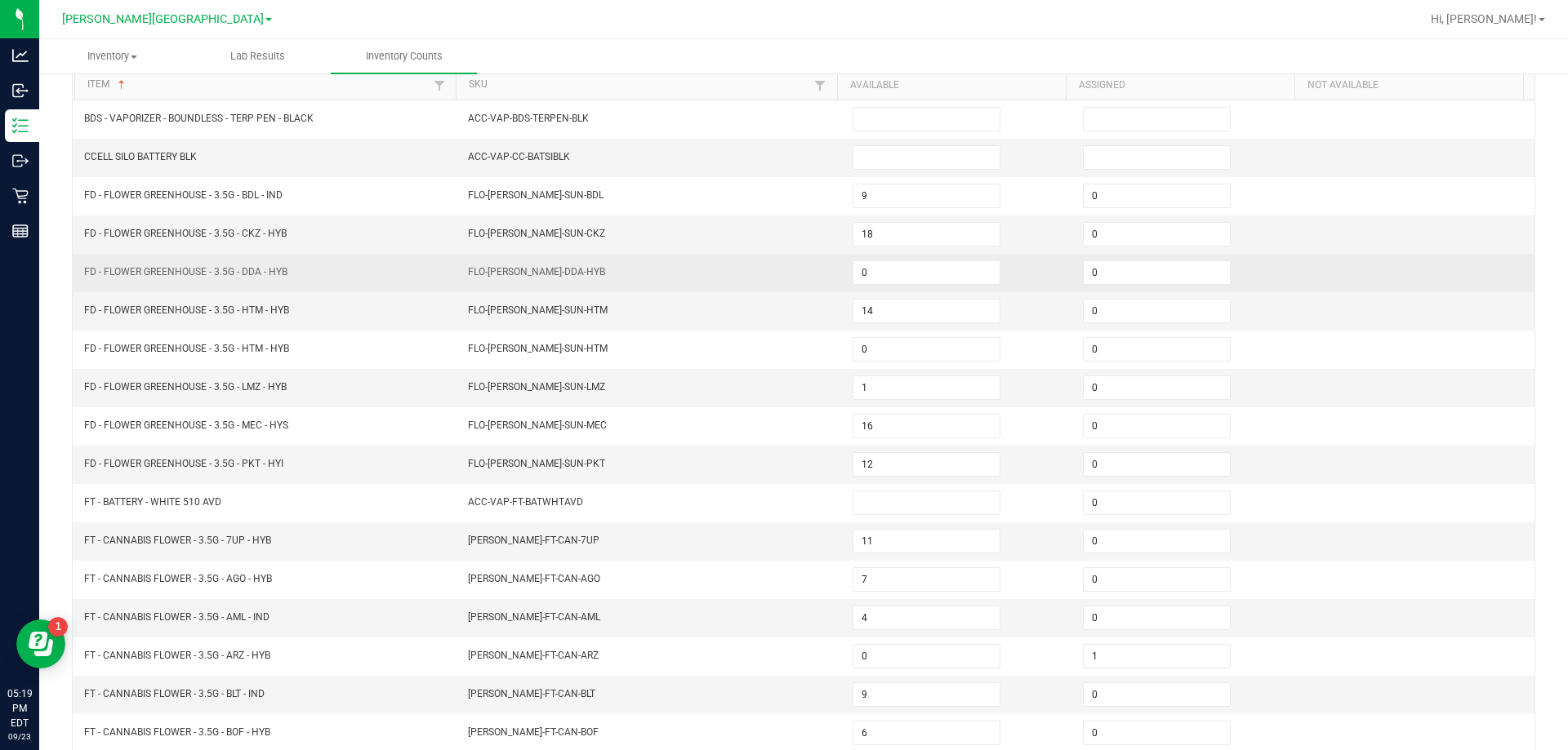
scroll to position [257, 0]
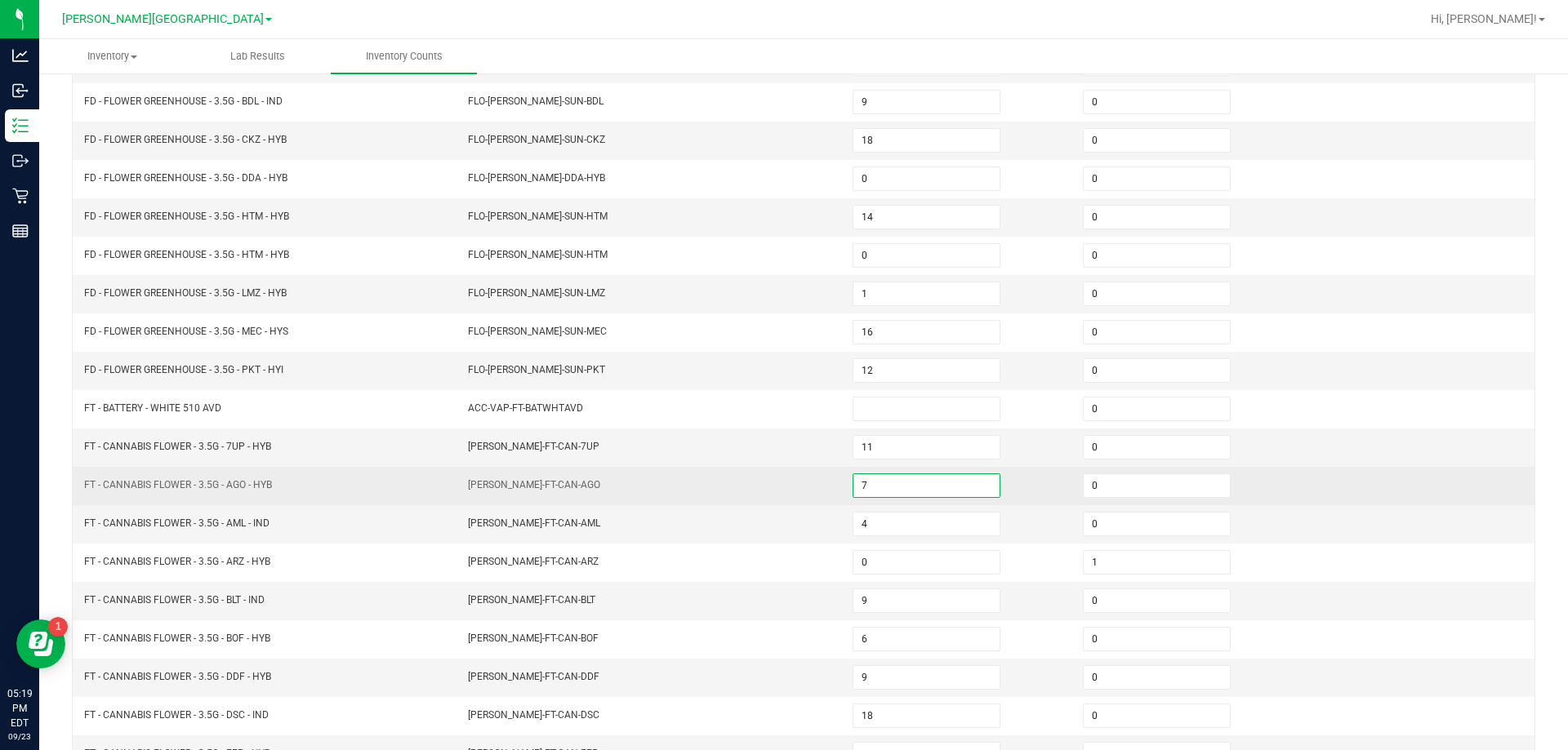
click at [873, 488] on input "7" at bounding box center [926, 485] width 146 height 23
type input "17"
click at [812, 485] on td "[PERSON_NAME]-FT-CAN-AGO" at bounding box center [650, 486] width 385 height 38
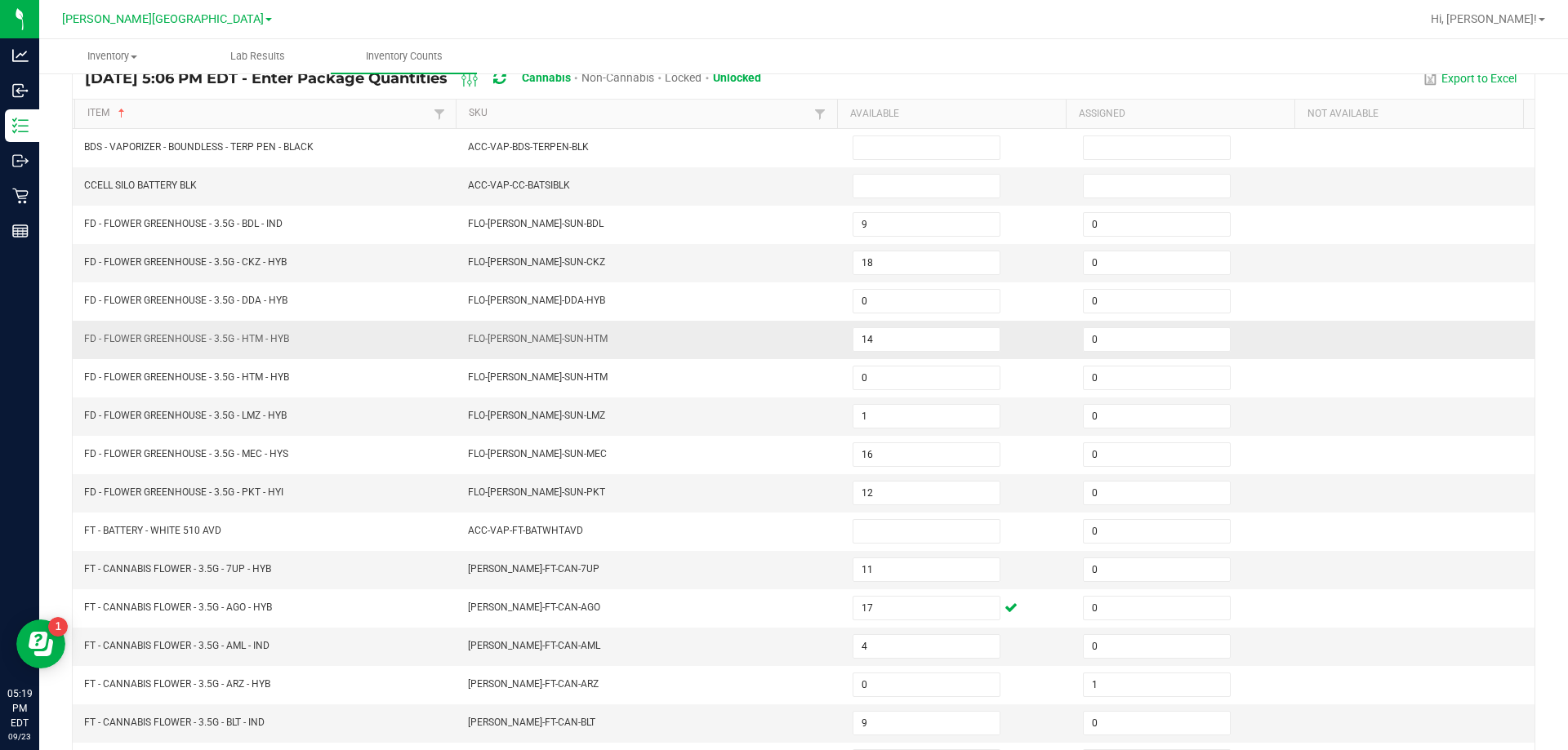
scroll to position [12, 0]
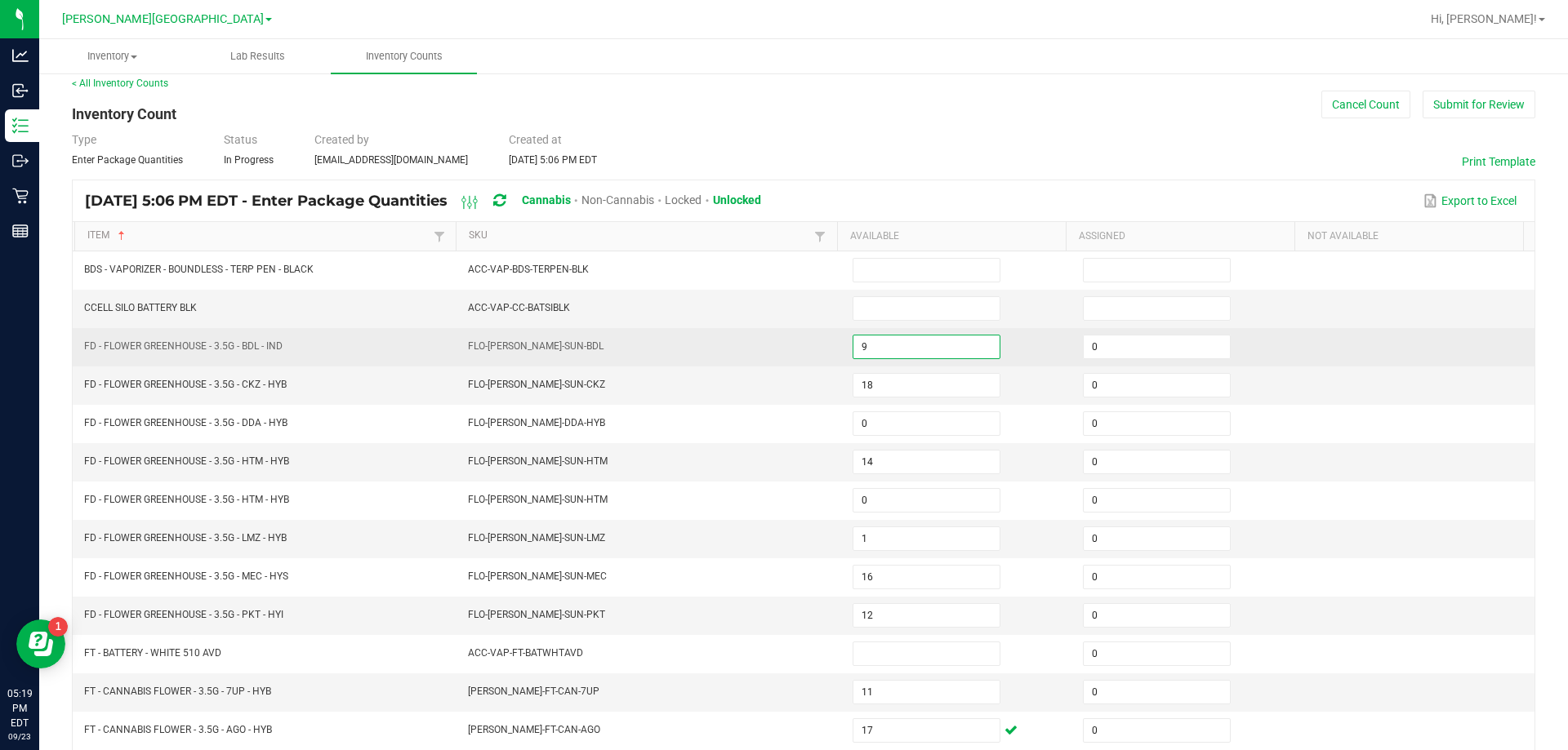
click at [960, 344] on input "9" at bounding box center [926, 346] width 146 height 23
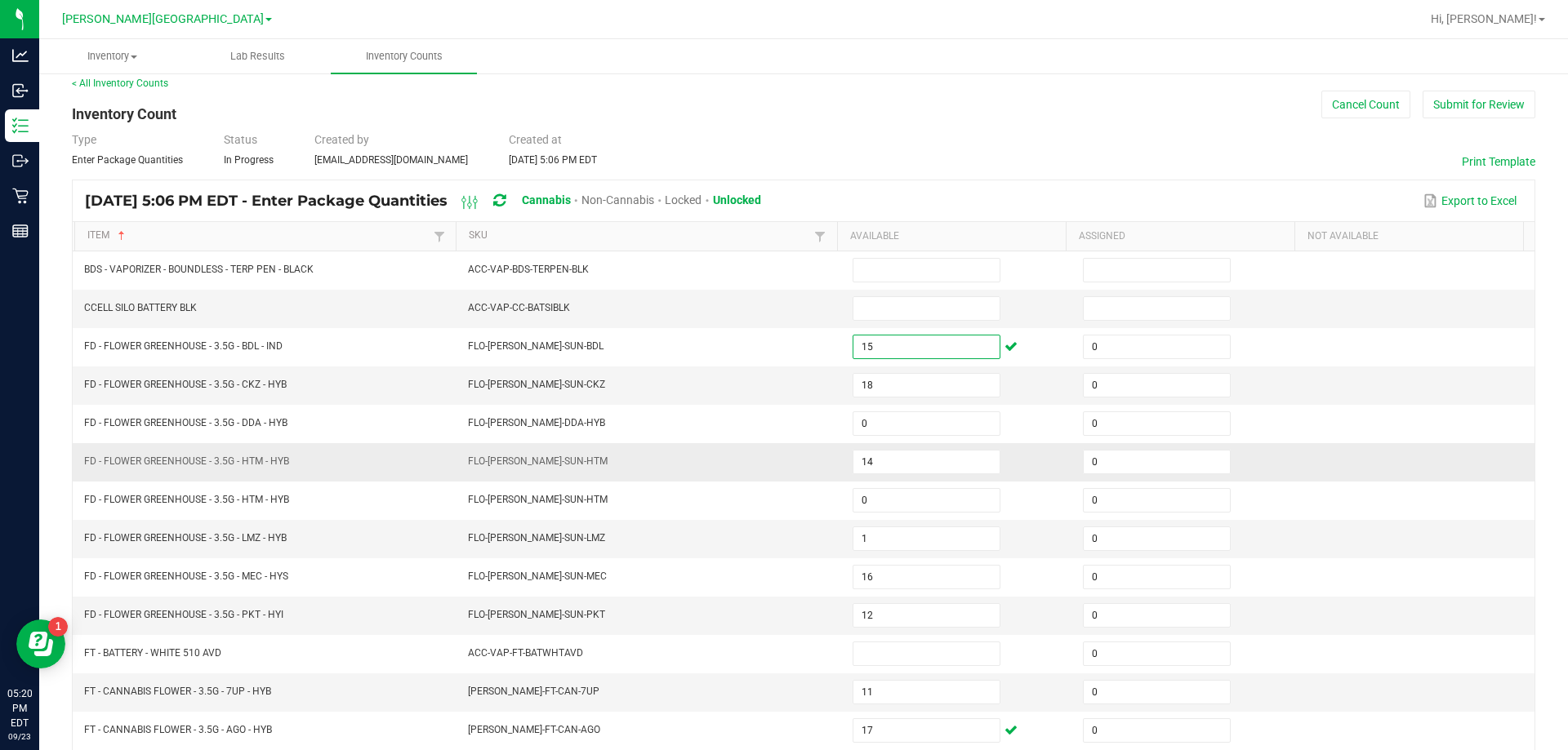
type input "15"
click at [809, 462] on td "FLO-[PERSON_NAME]-SUN-HTM" at bounding box center [650, 462] width 385 height 38
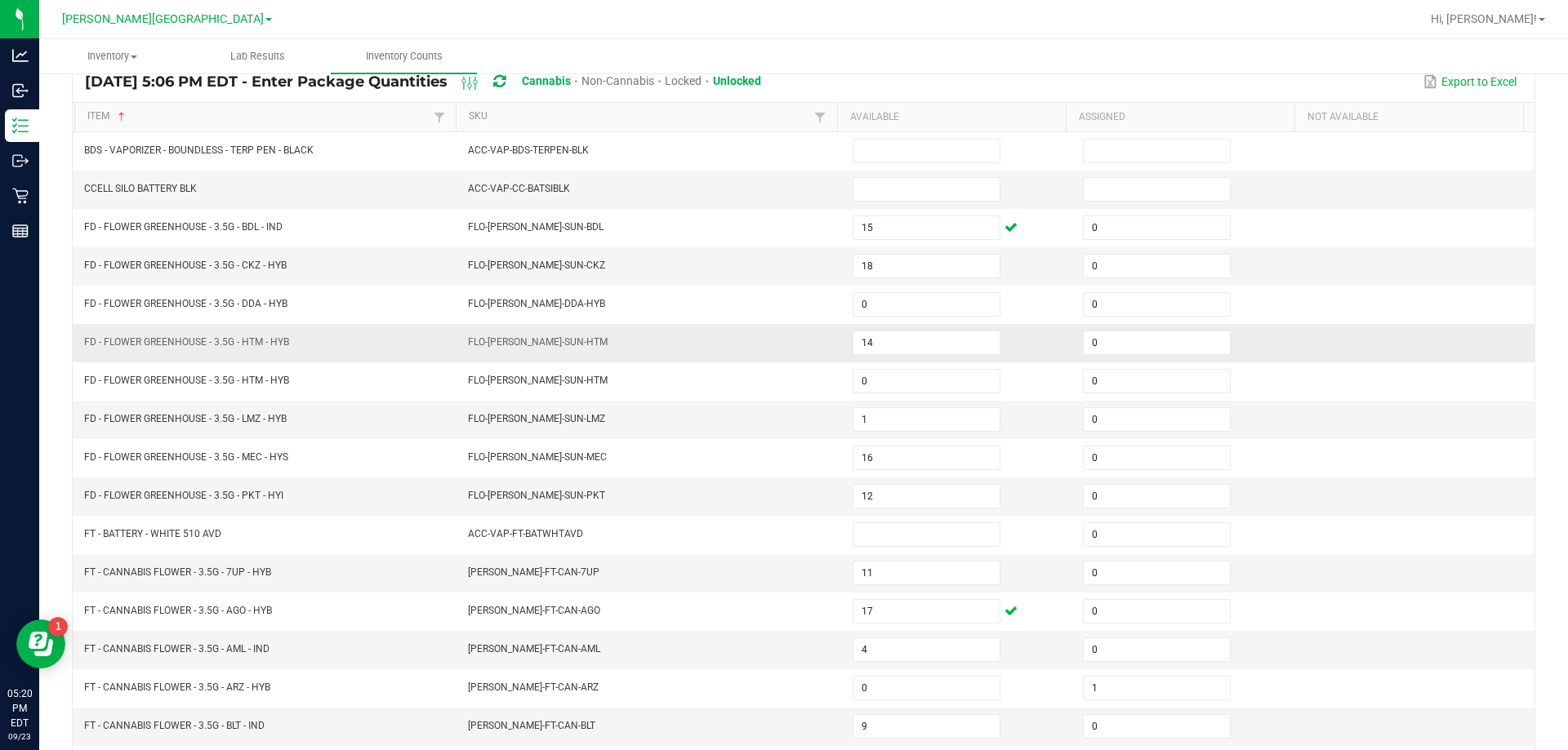
scroll to position [339, 0]
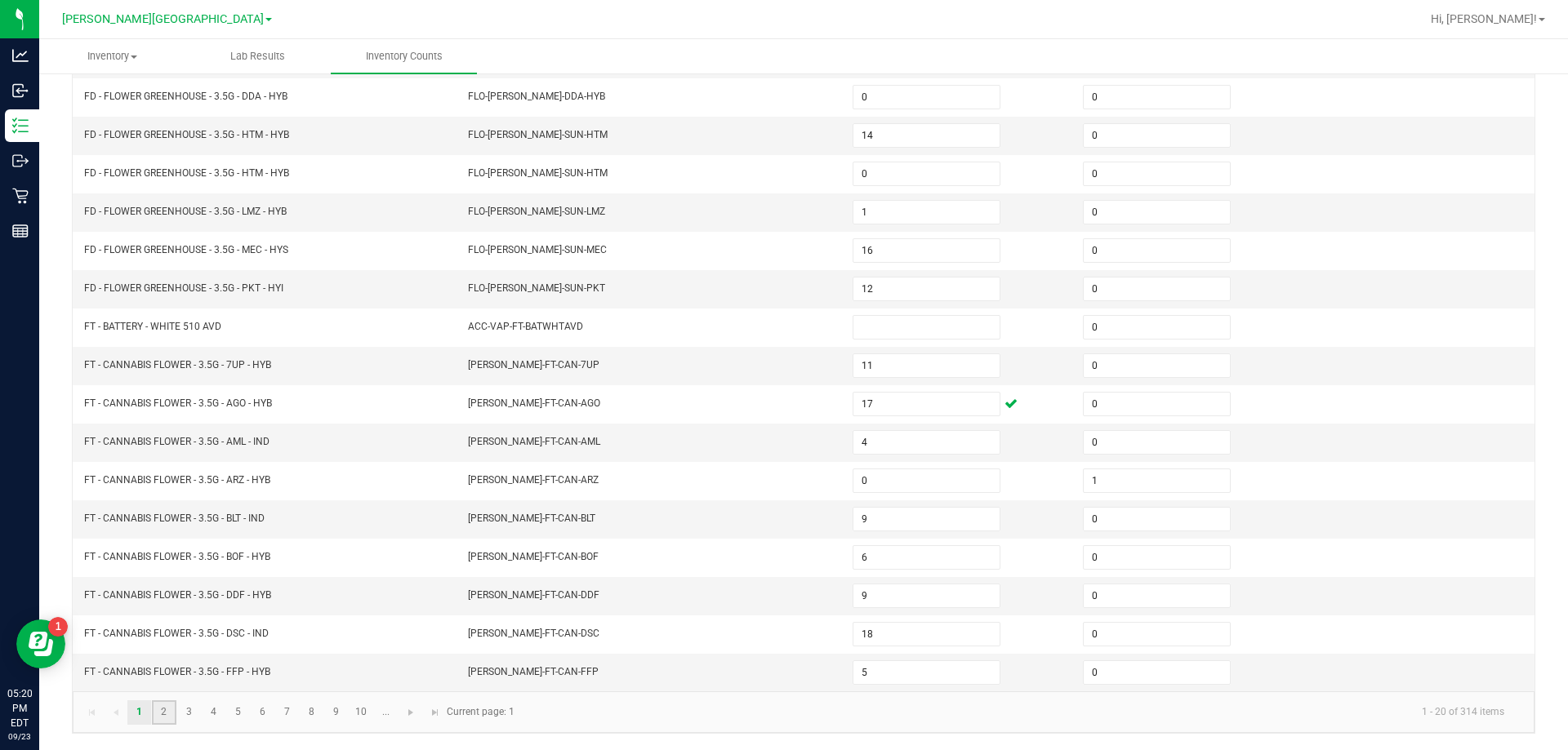
click at [166, 717] on link "2" at bounding box center [164, 712] width 24 height 25
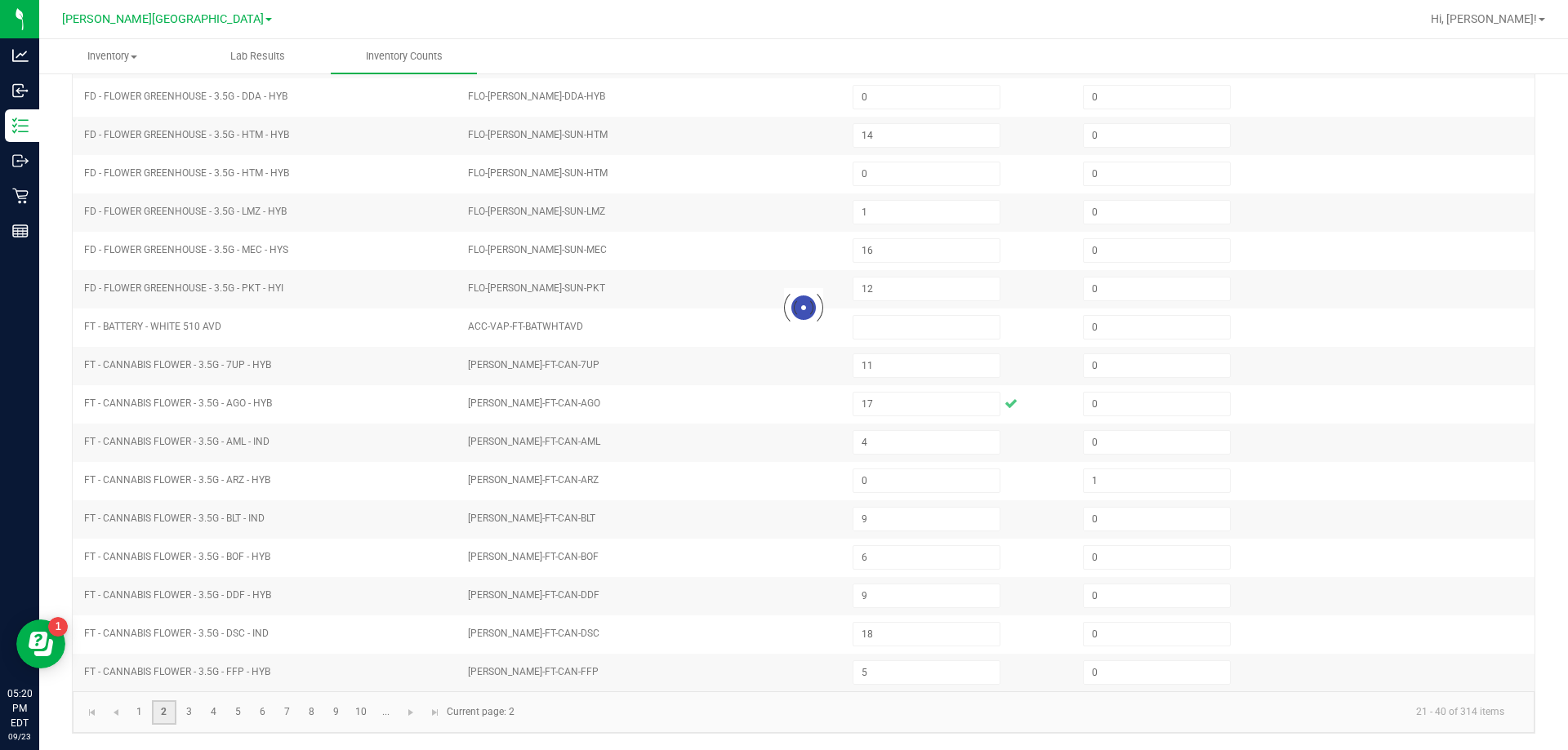
type input "10"
type input "0"
type input "2"
type input "7"
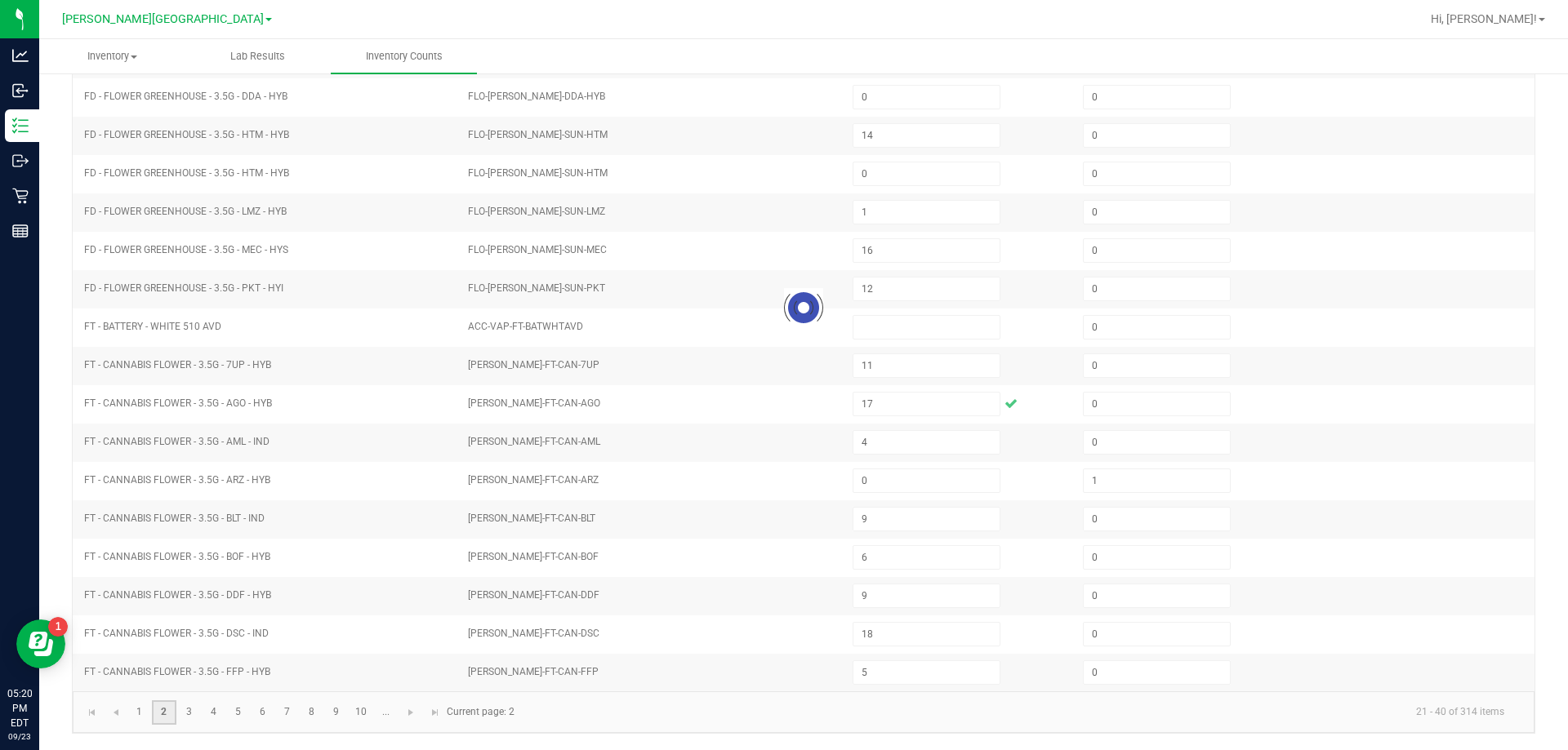
type input "18"
type input "8"
type input "10"
type input "12"
type input "1"
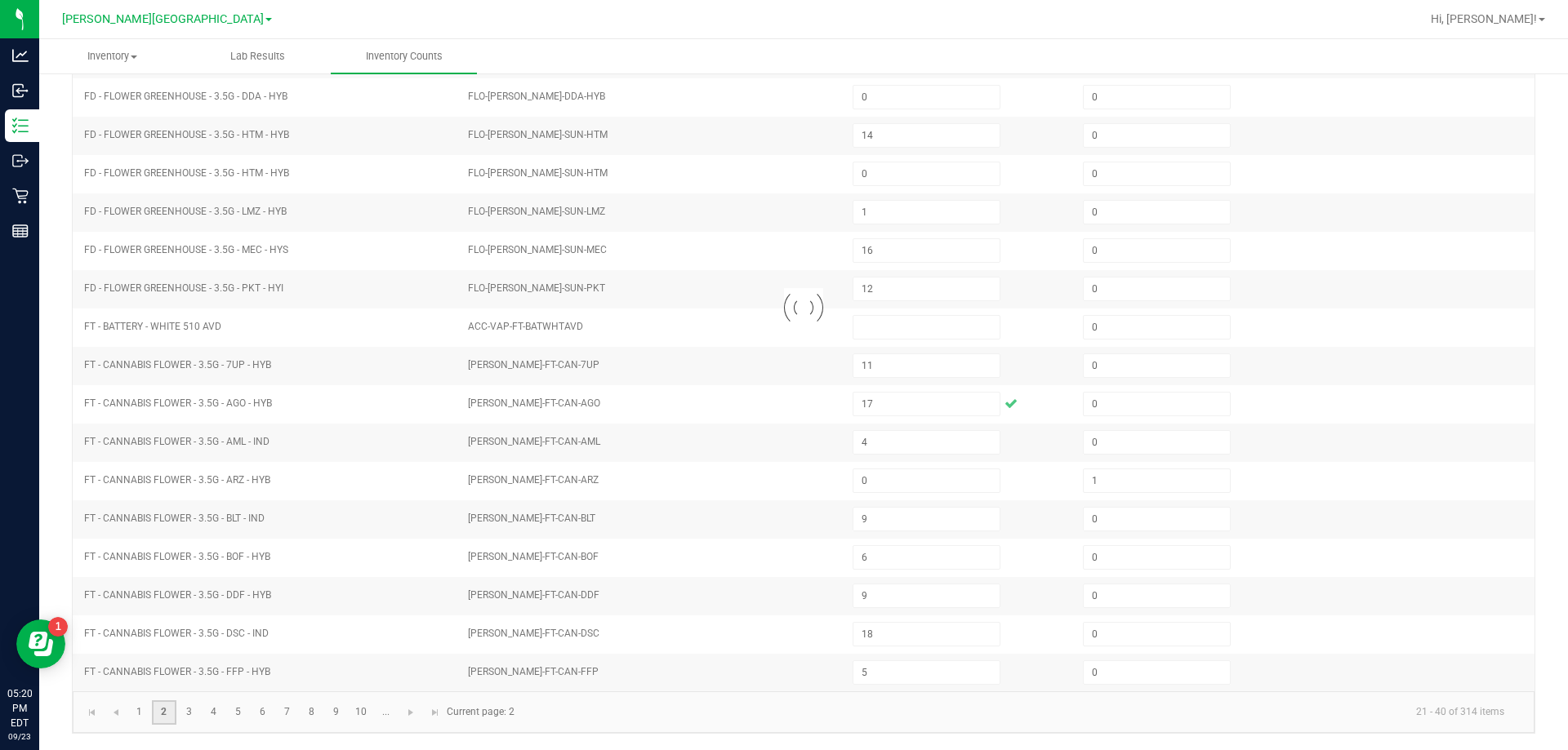
type input "7"
type input "11"
type input "6"
type input "0"
type input "8"
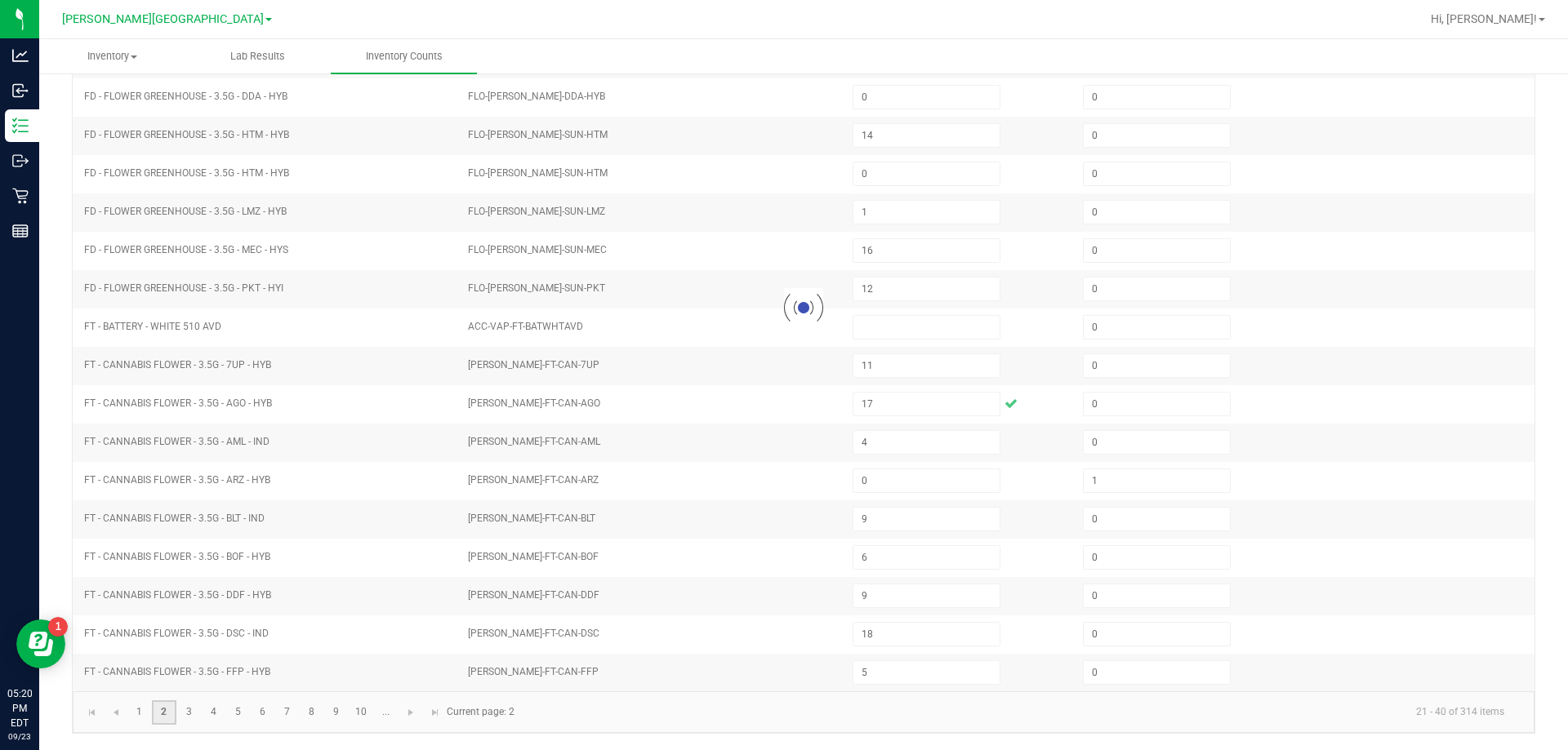
type input "13"
type input "16"
type input "0"
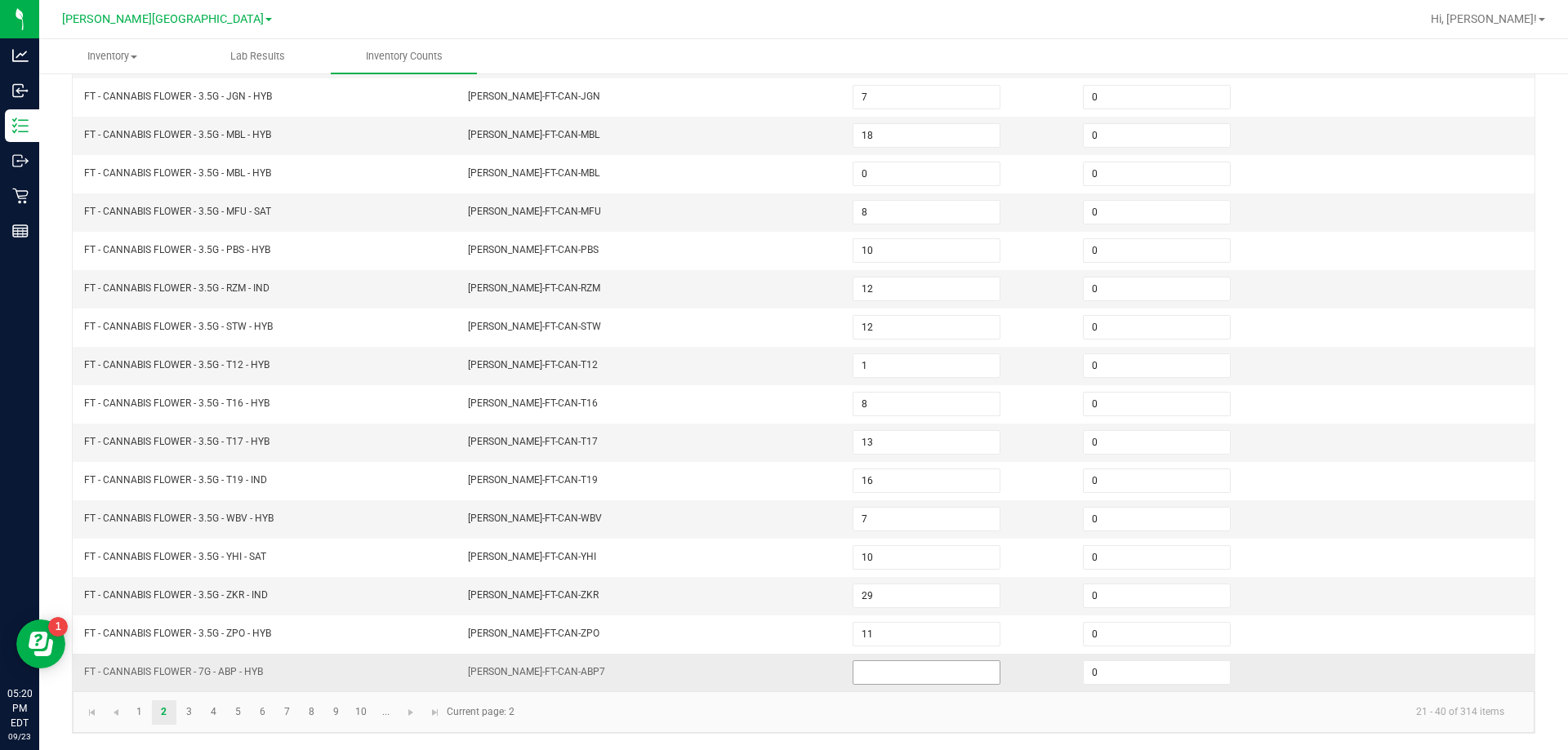
click at [905, 681] on input at bounding box center [926, 672] width 146 height 23
click at [188, 711] on link "3" at bounding box center [189, 712] width 24 height 25
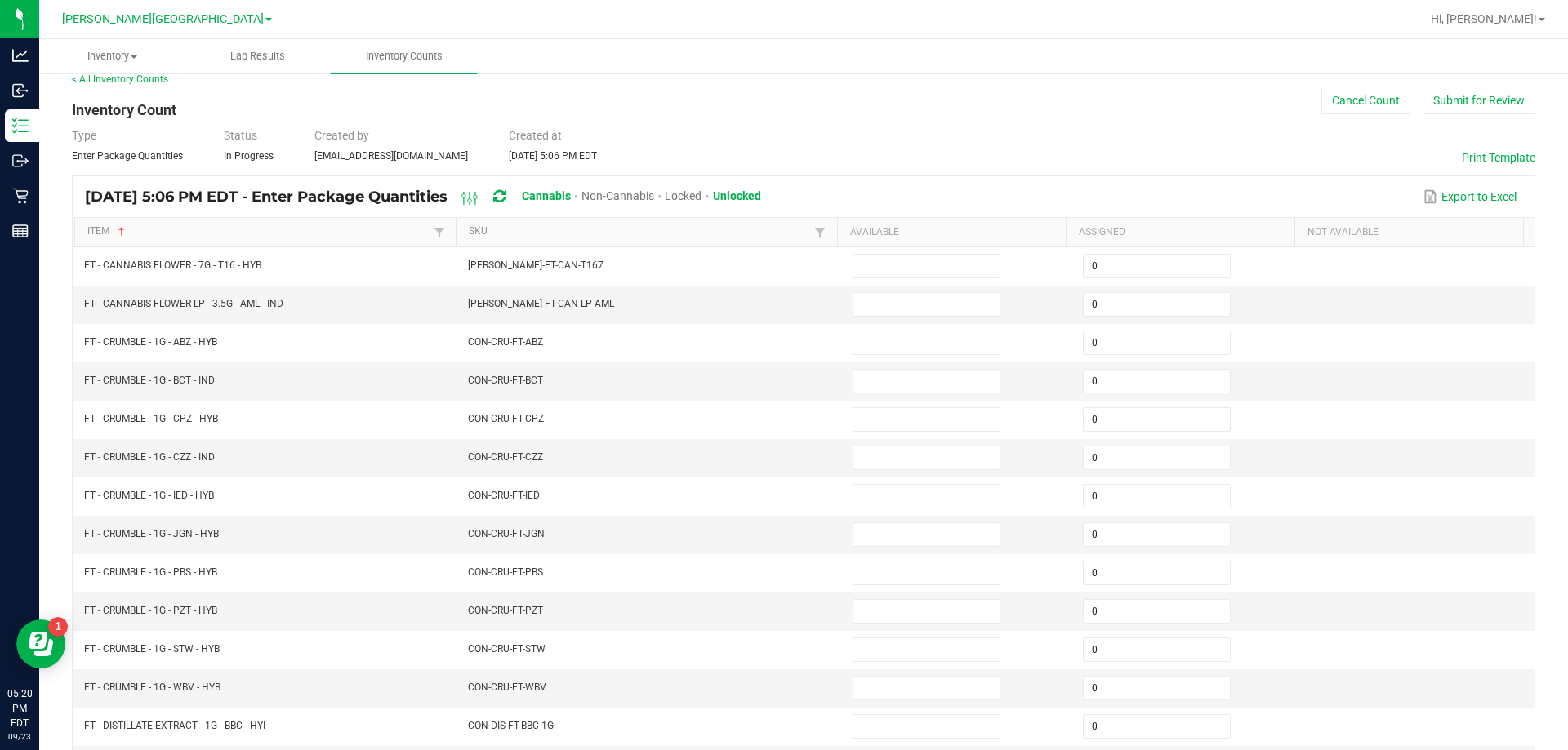
scroll to position [12, 0]
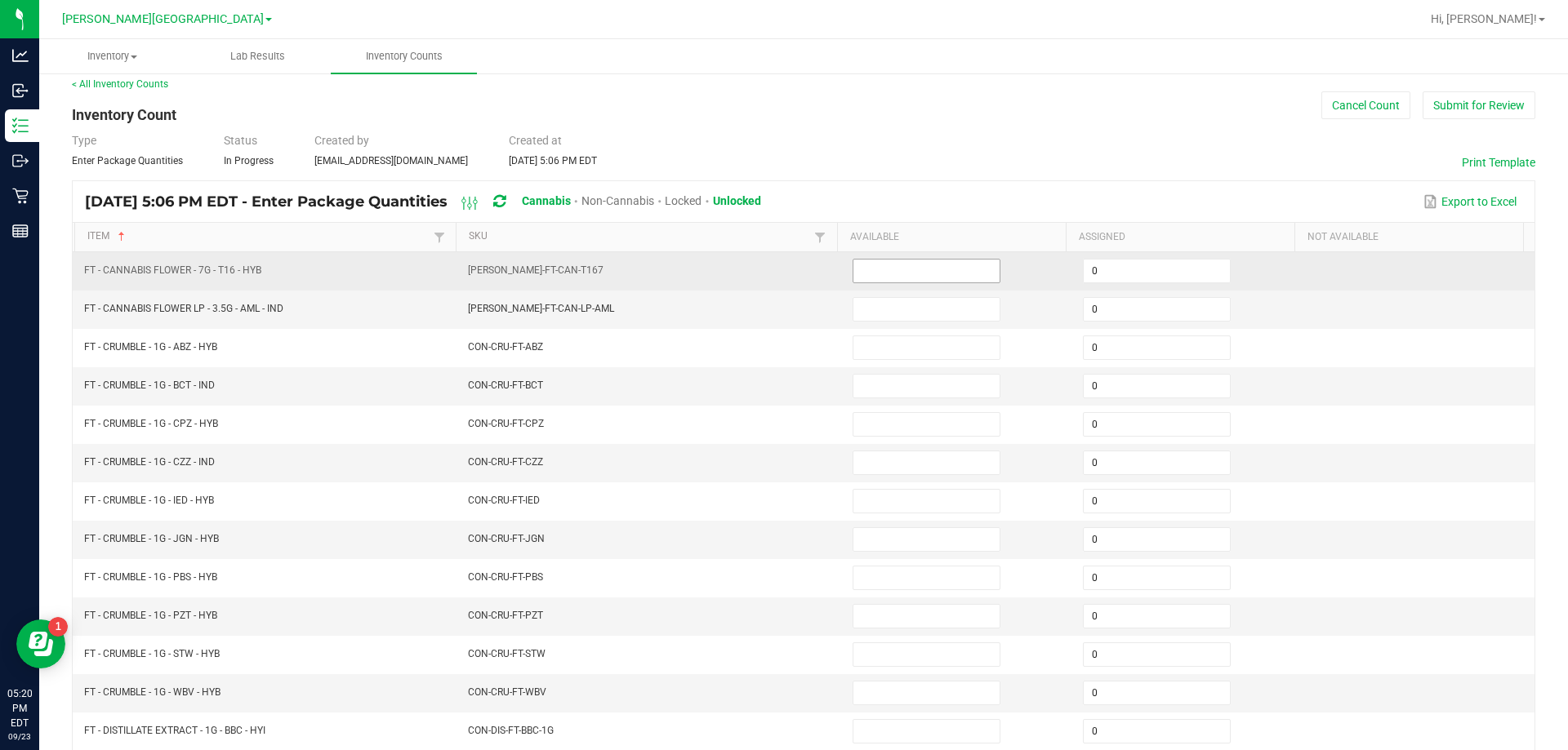
click at [932, 269] on input at bounding box center [926, 270] width 146 height 23
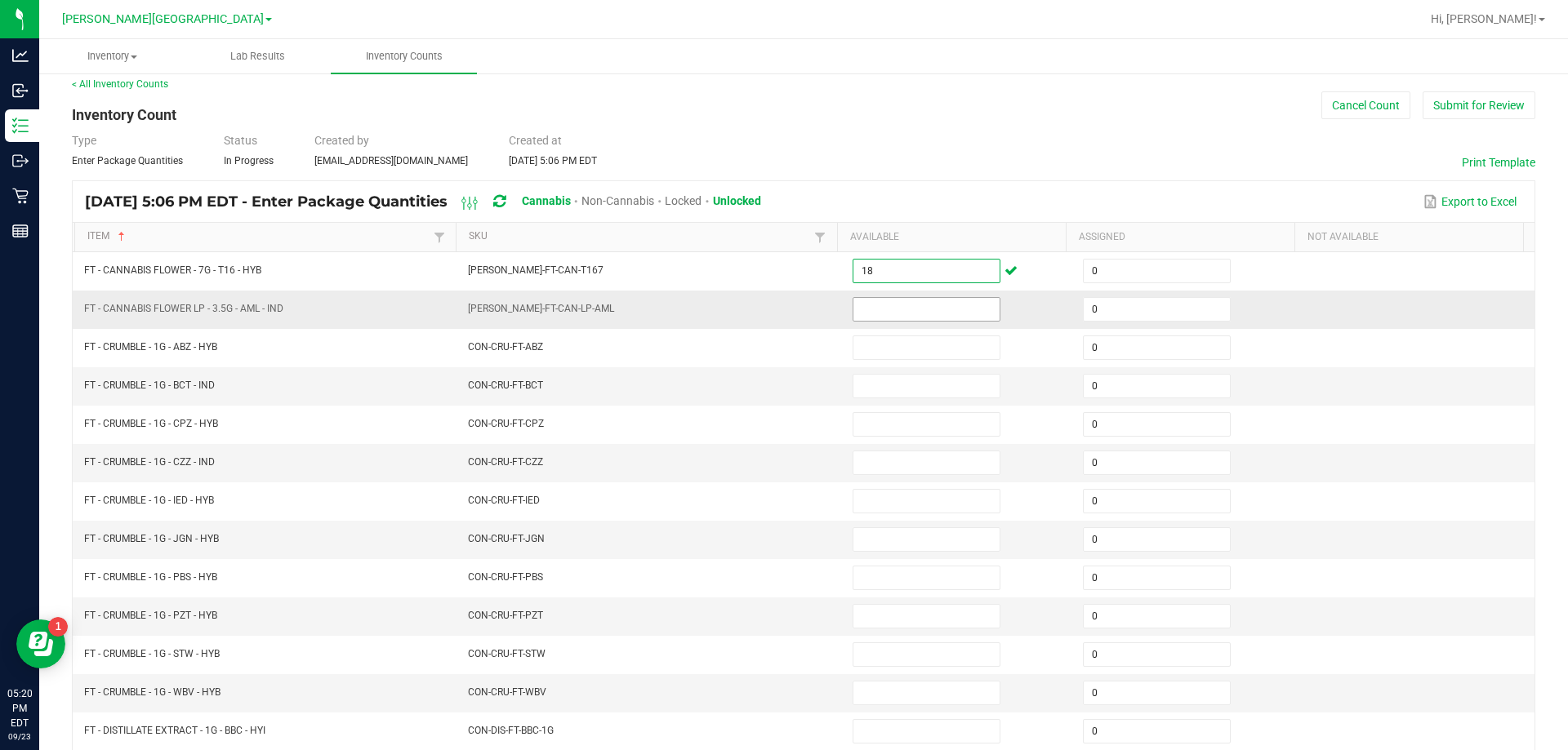
click at [913, 307] on input at bounding box center [926, 308] width 146 height 23
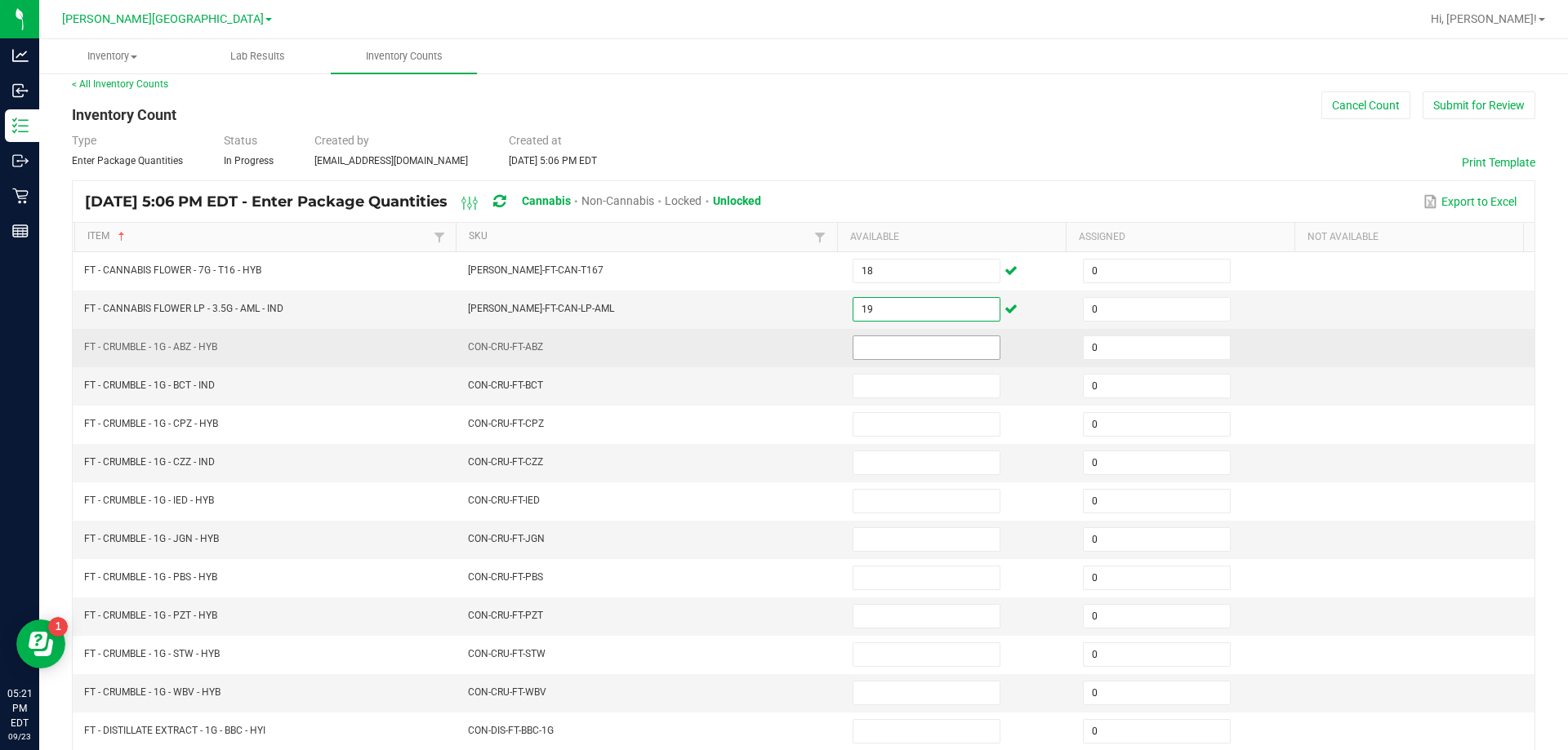
click at [871, 349] on input at bounding box center [926, 347] width 146 height 23
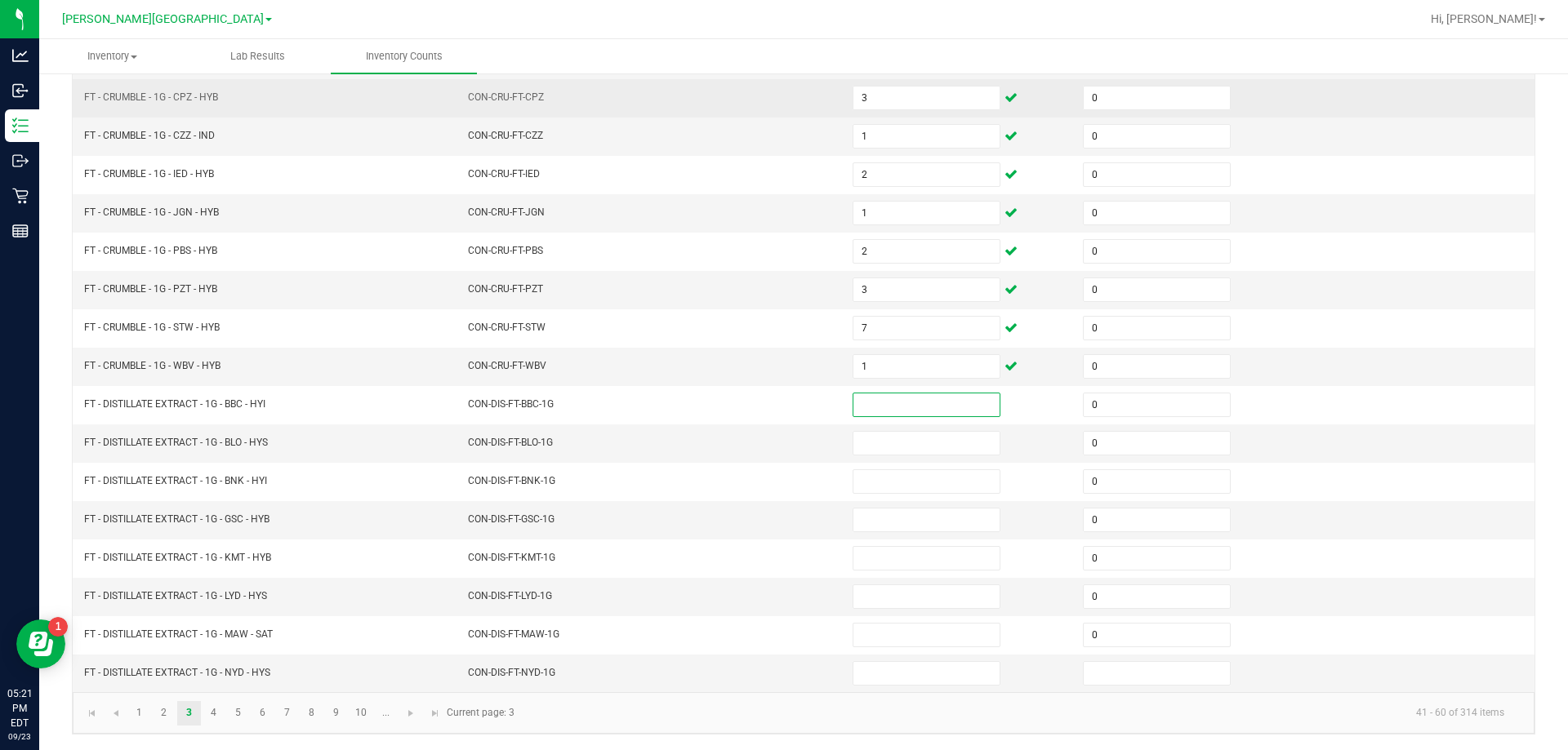
scroll to position [339, 0]
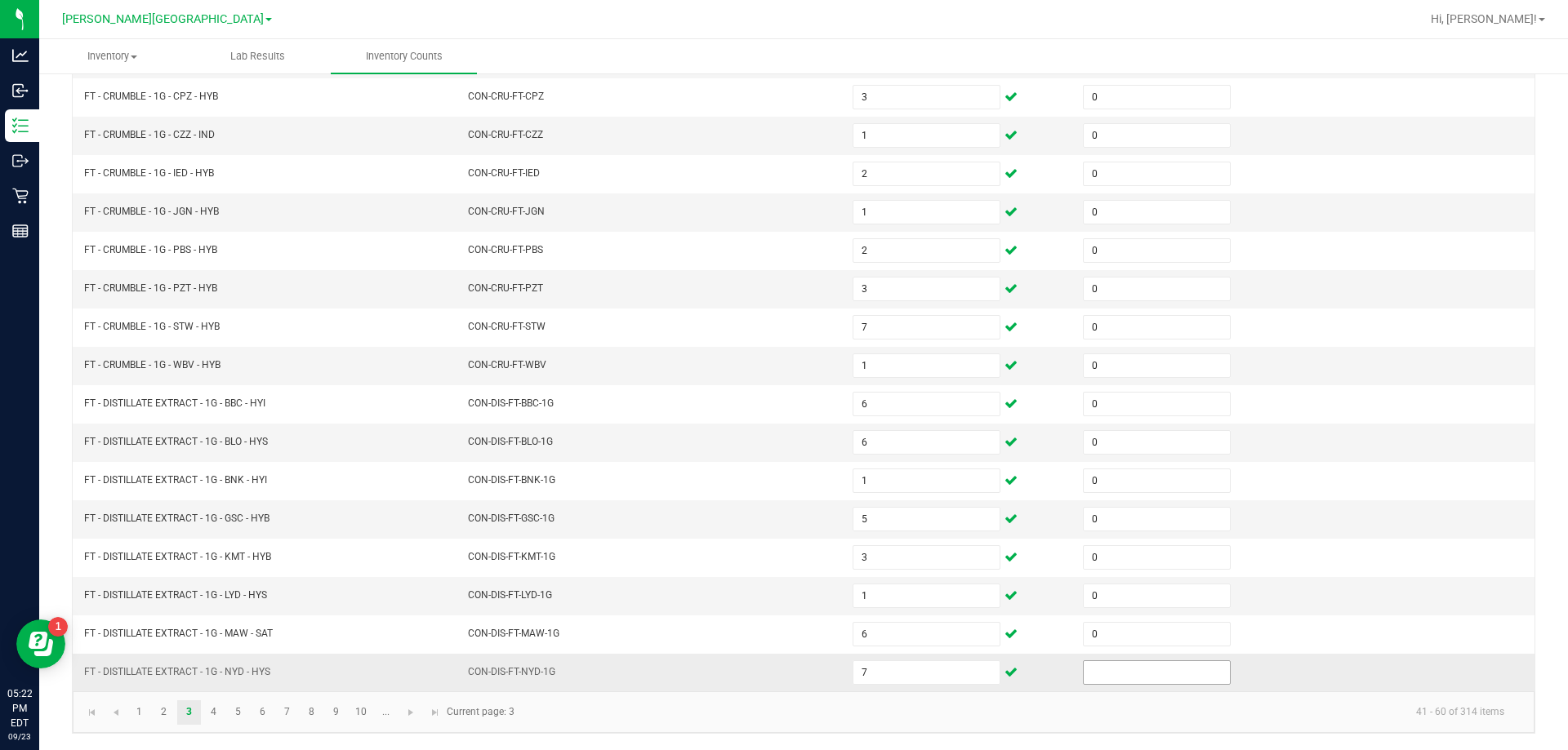
click at [1136, 671] on input at bounding box center [1157, 672] width 146 height 23
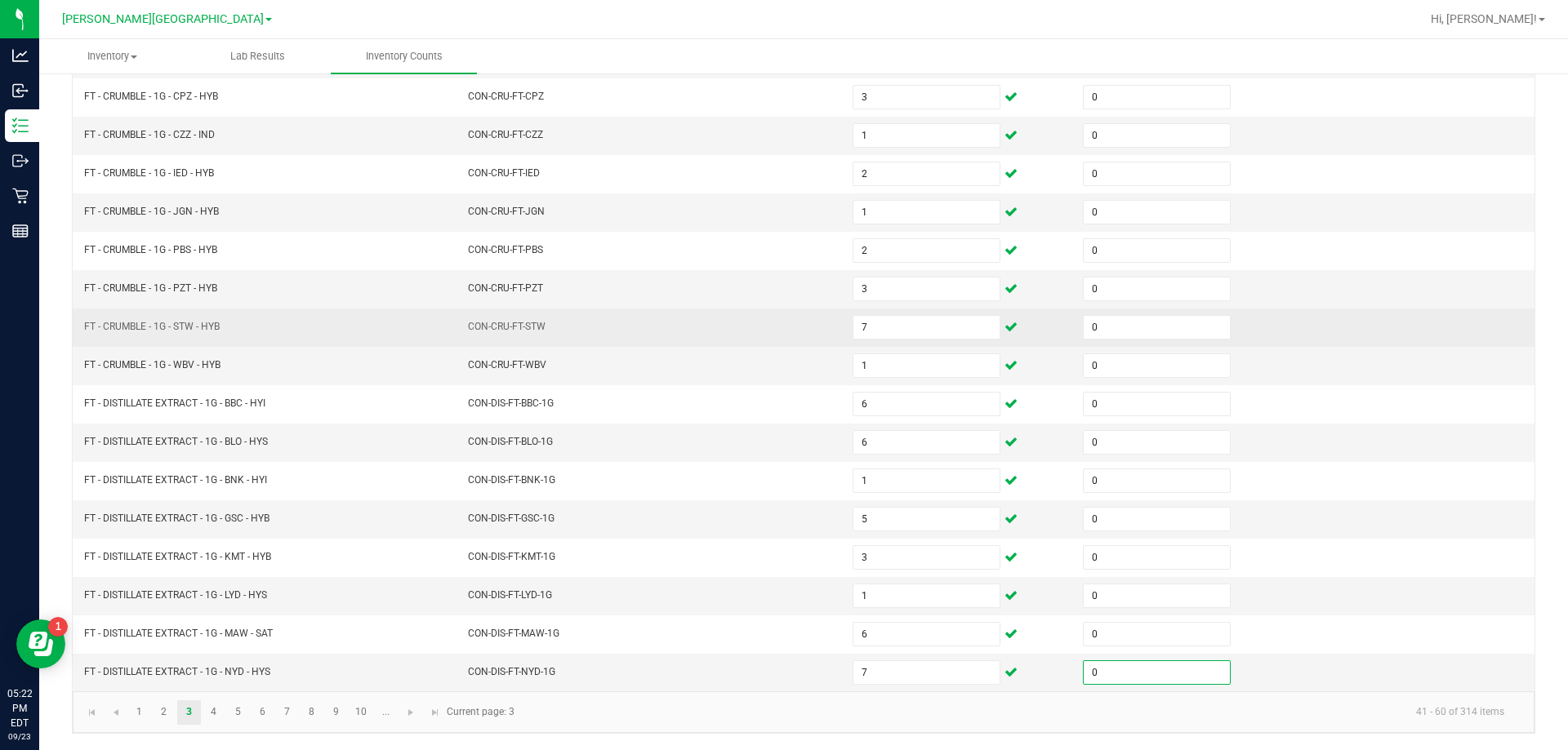
click at [627, 339] on td "CON-CRU-FT-STW" at bounding box center [650, 327] width 385 height 38
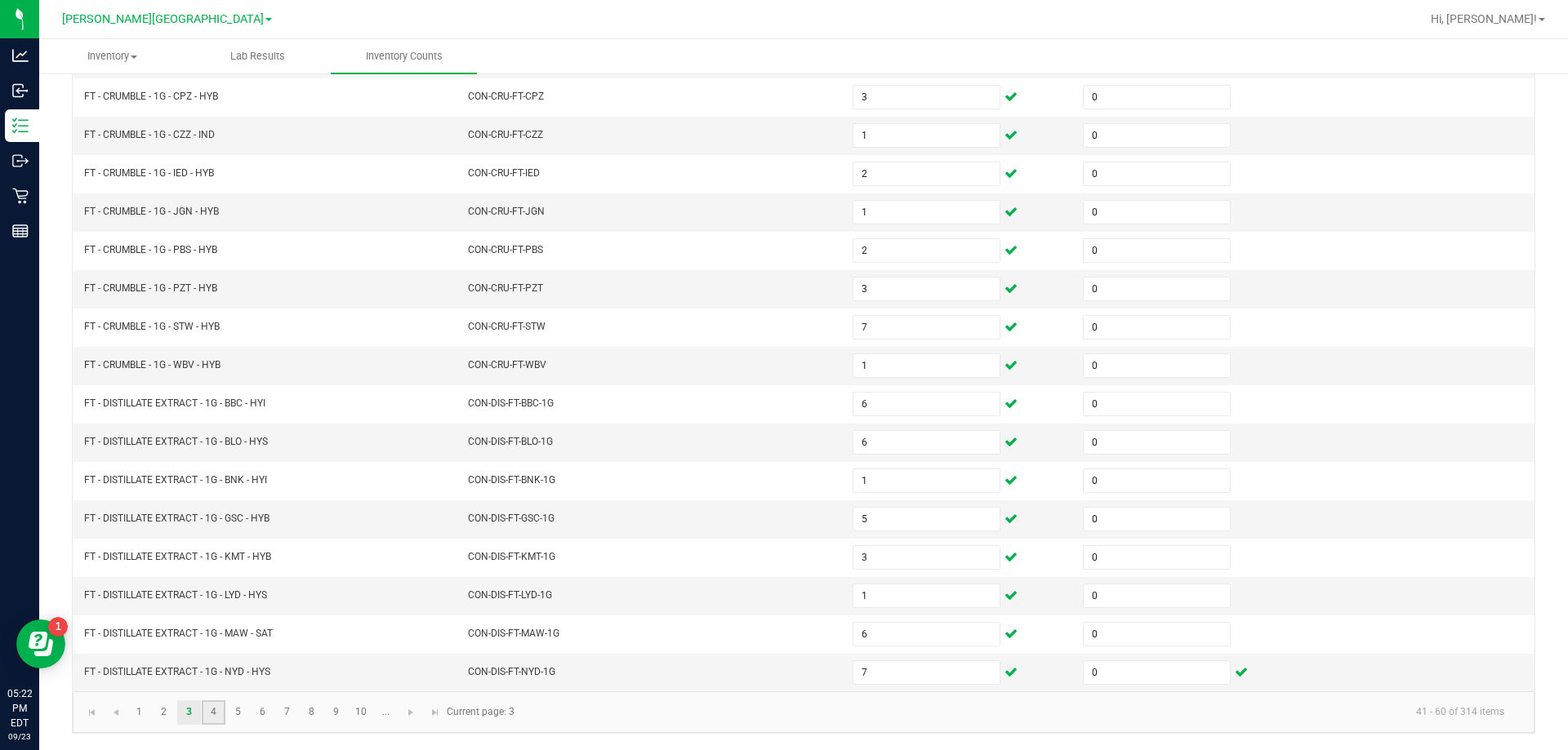
click at [211, 707] on link "4" at bounding box center [213, 712] width 24 height 25
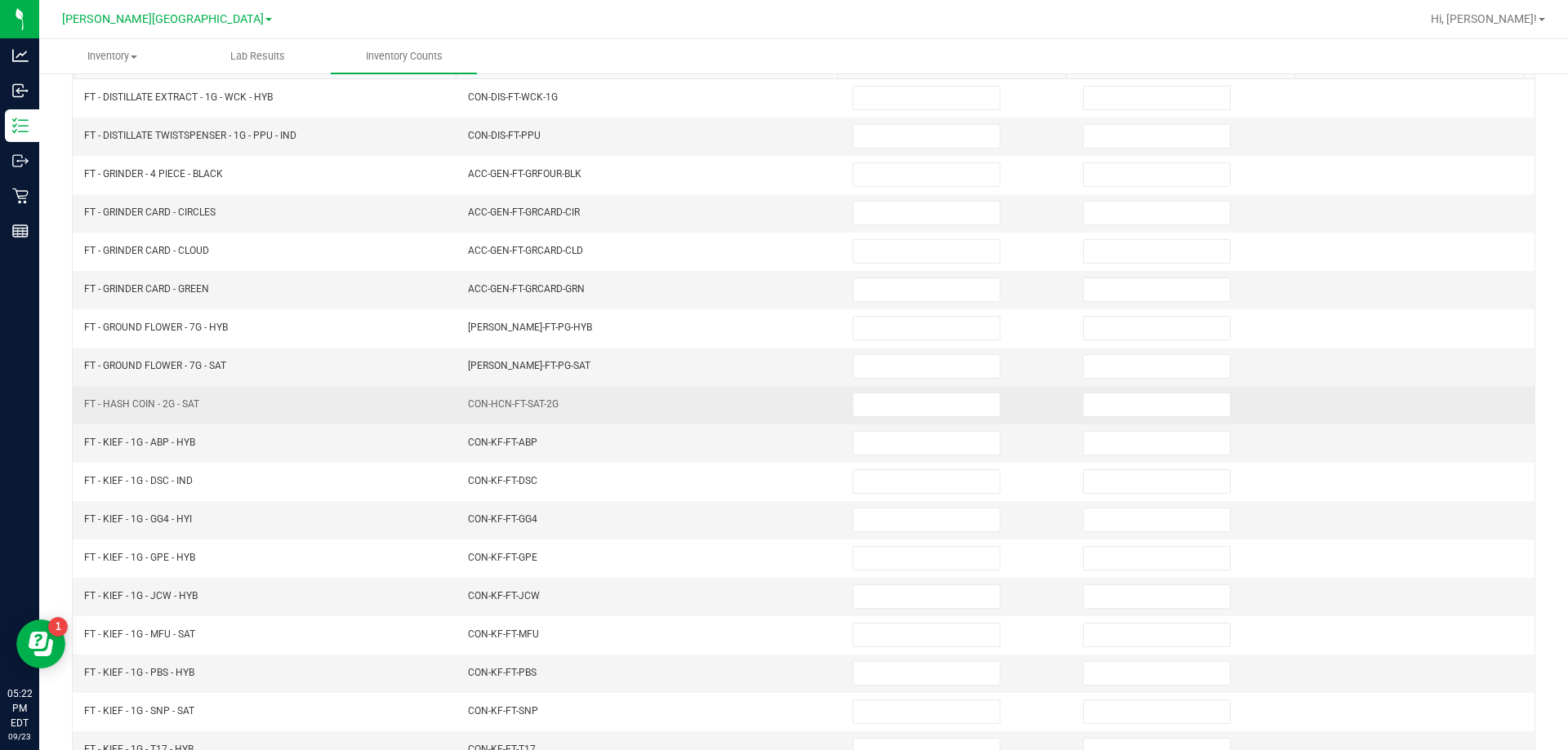
scroll to position [0, 0]
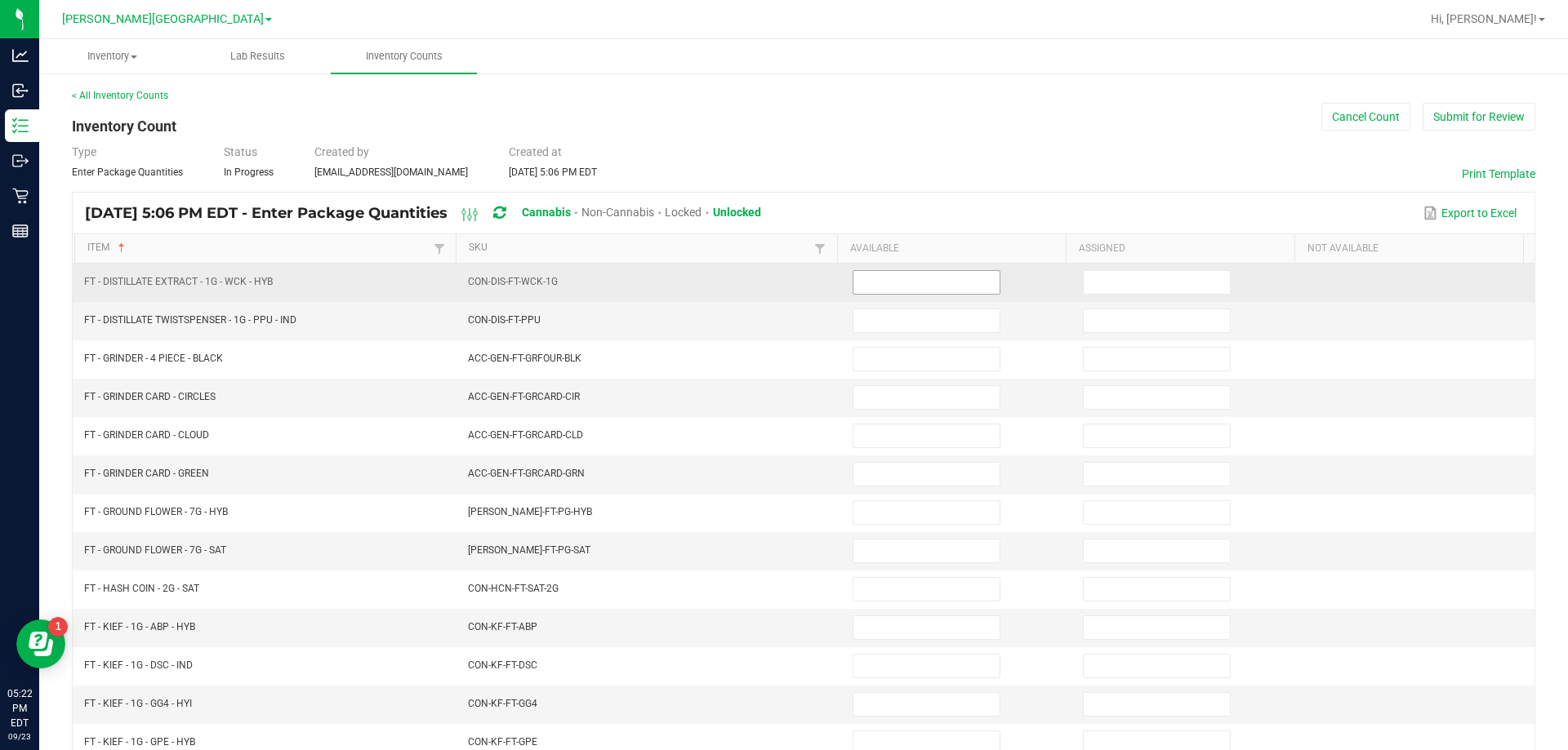
click at [924, 288] on input at bounding box center [926, 282] width 146 height 23
click at [1107, 288] on input at bounding box center [1157, 282] width 146 height 23
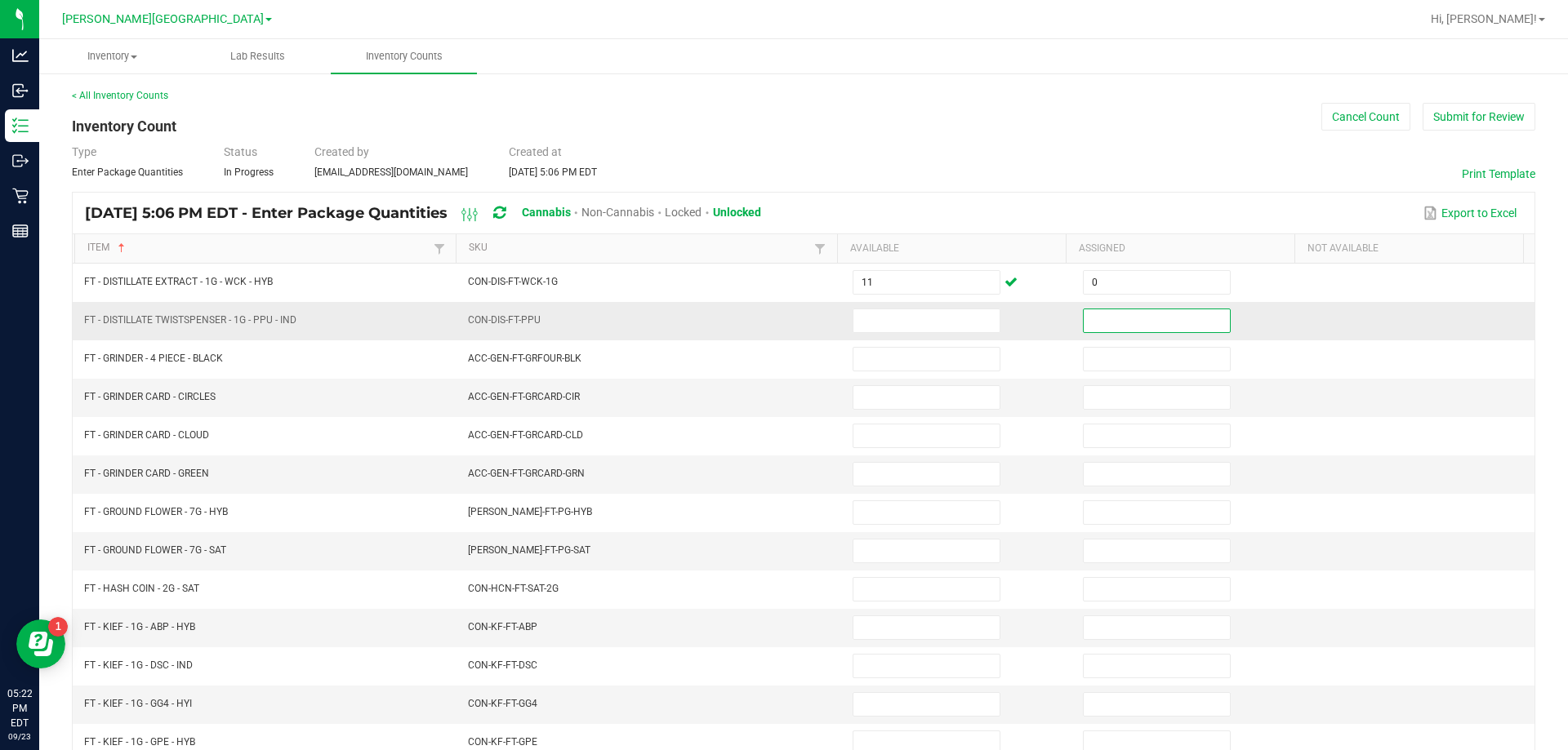
click at [1119, 320] on input at bounding box center [1157, 320] width 146 height 23
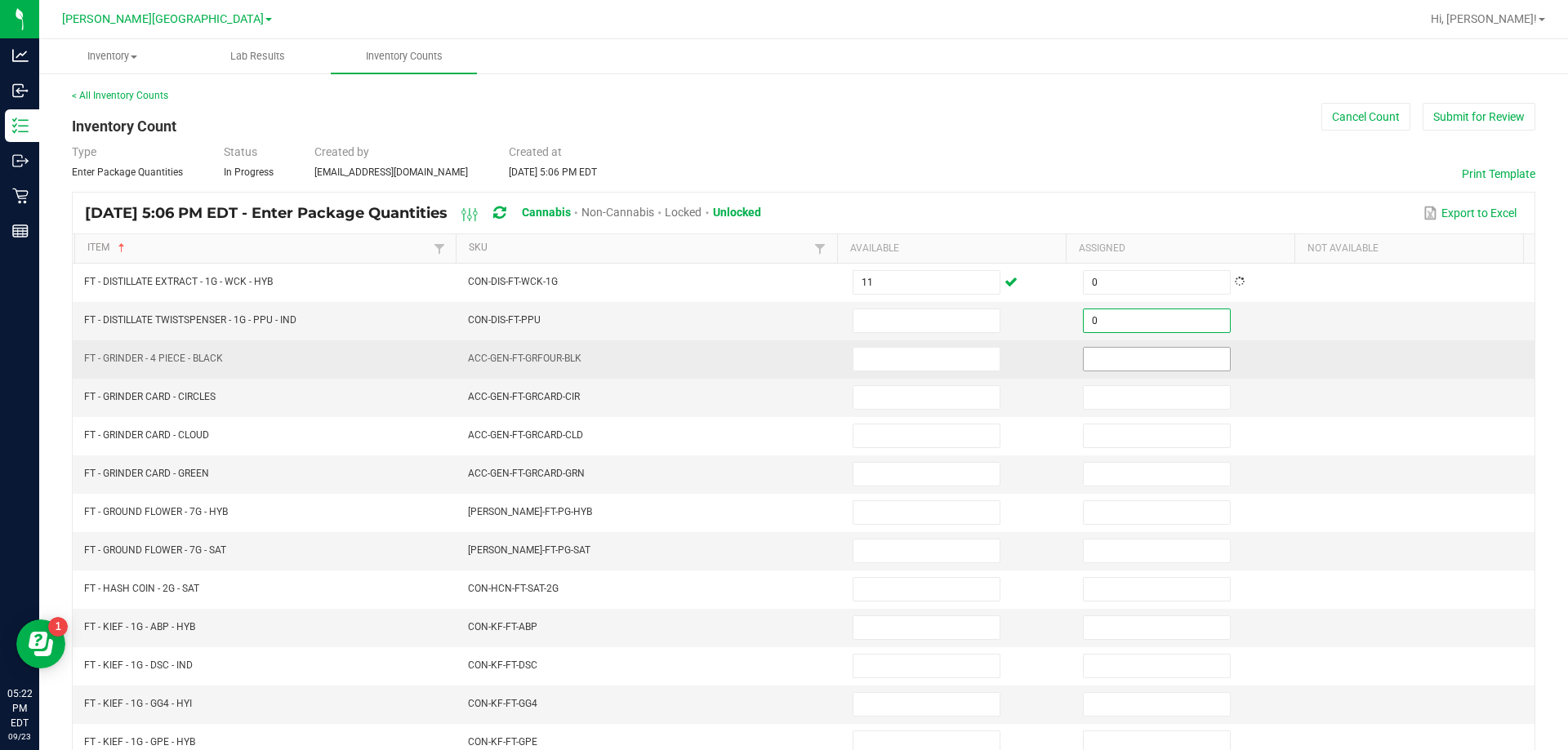
click at [1129, 362] on input at bounding box center [1157, 359] width 146 height 23
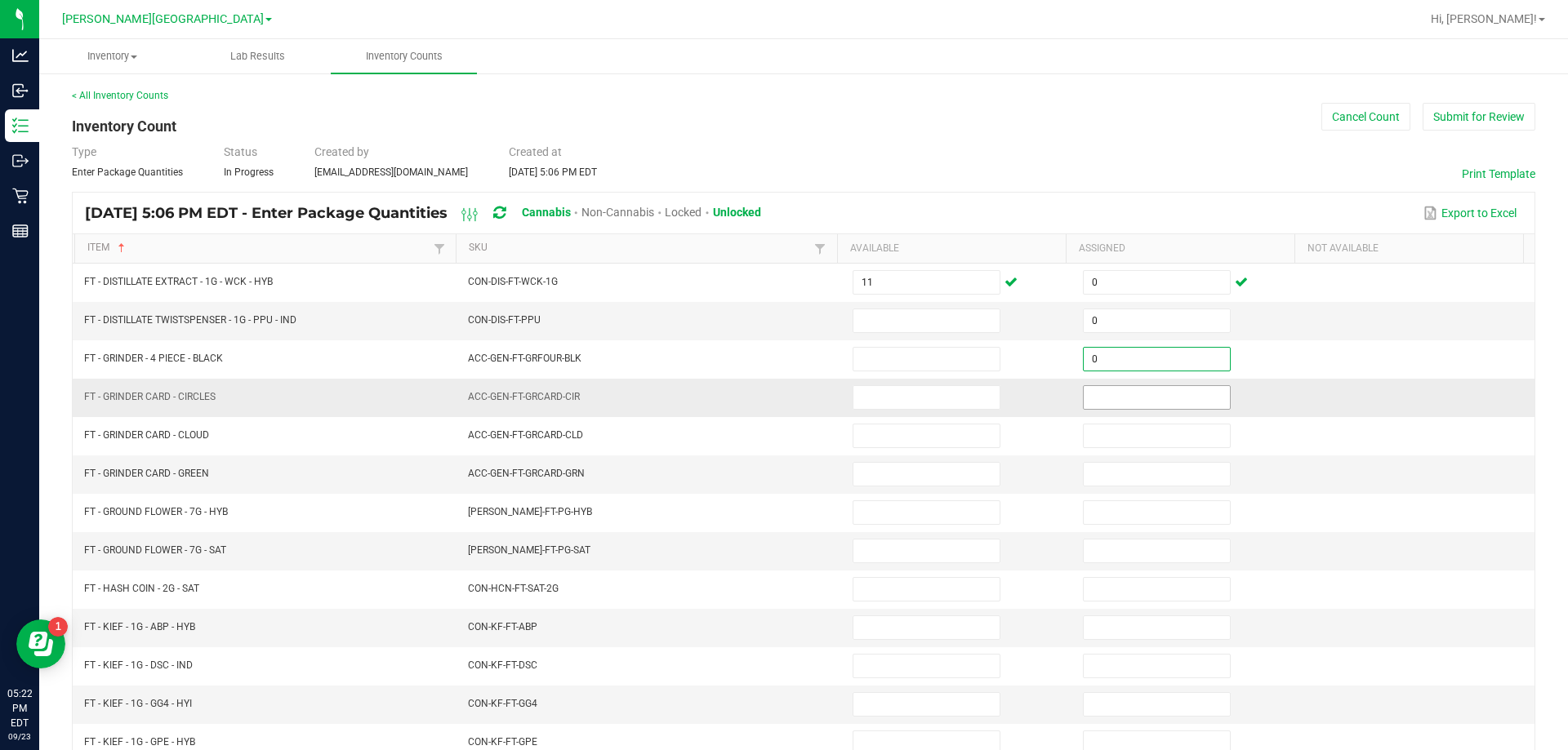
click at [1144, 402] on input at bounding box center [1157, 397] width 146 height 23
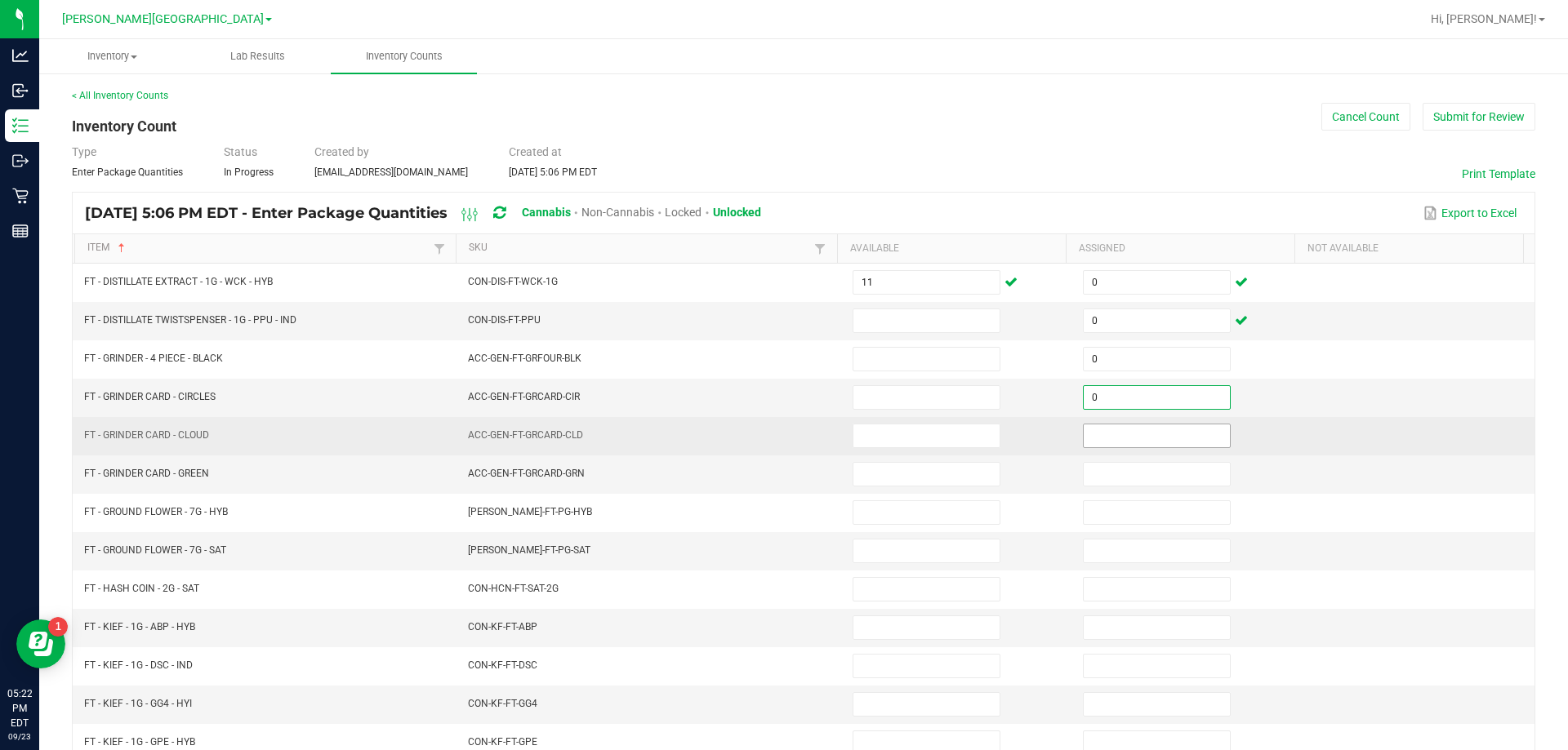
click at [1141, 432] on input at bounding box center [1157, 436] width 146 height 23
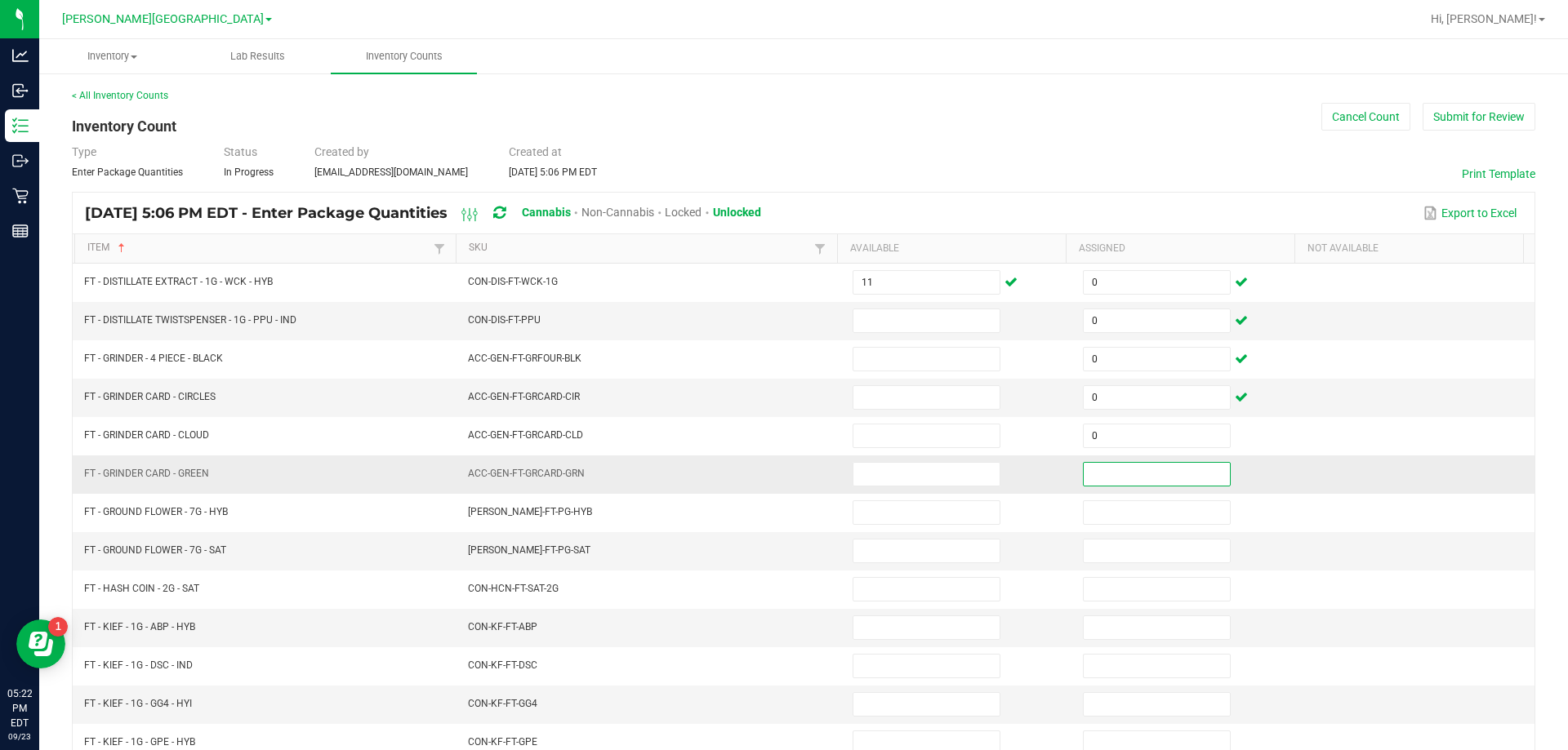
click at [1141, 477] on input at bounding box center [1157, 473] width 146 height 23
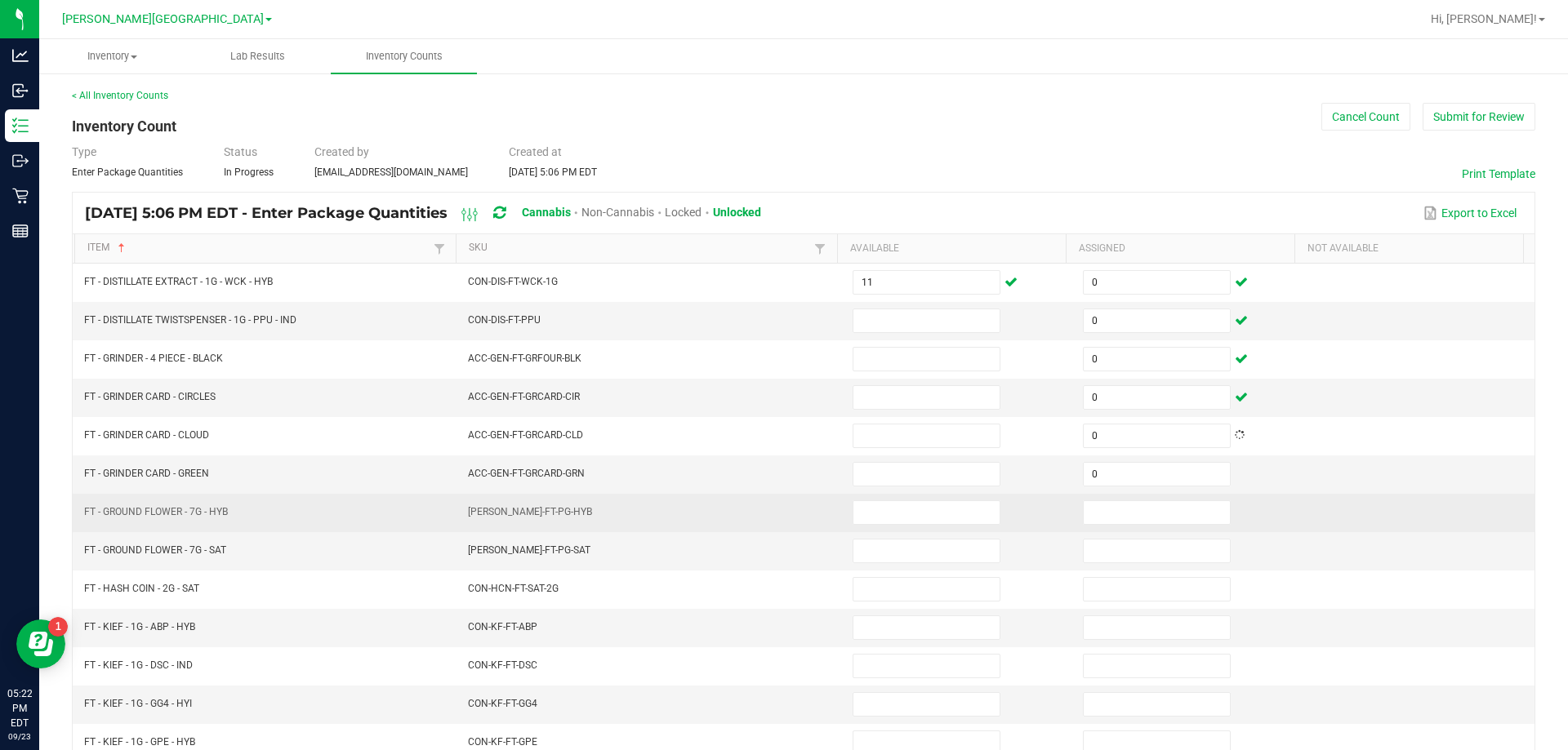
click at [1142, 528] on td at bounding box center [1187, 512] width 230 height 38
click at [1148, 517] on input at bounding box center [1157, 511] width 146 height 23
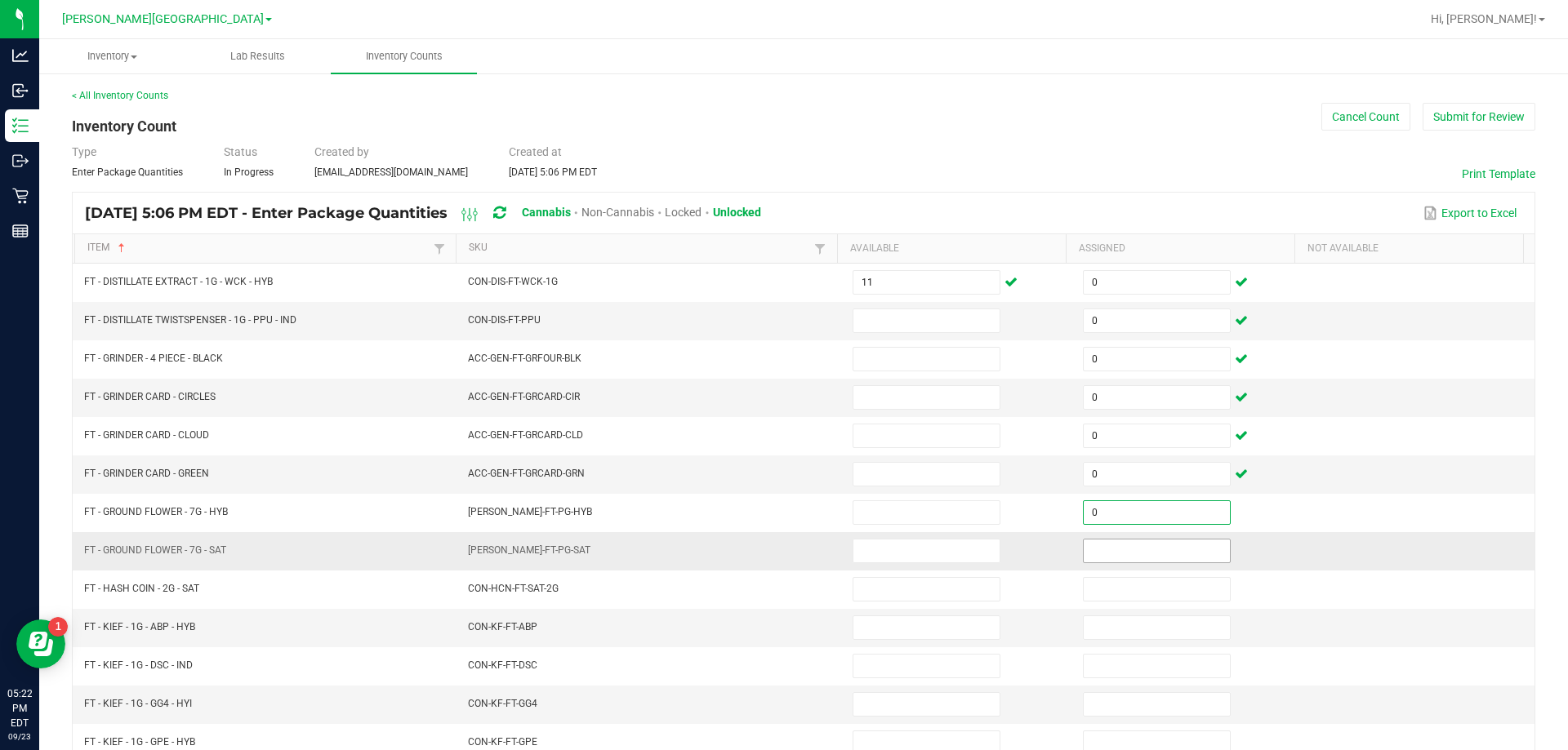
click at [1144, 554] on input at bounding box center [1157, 550] width 146 height 23
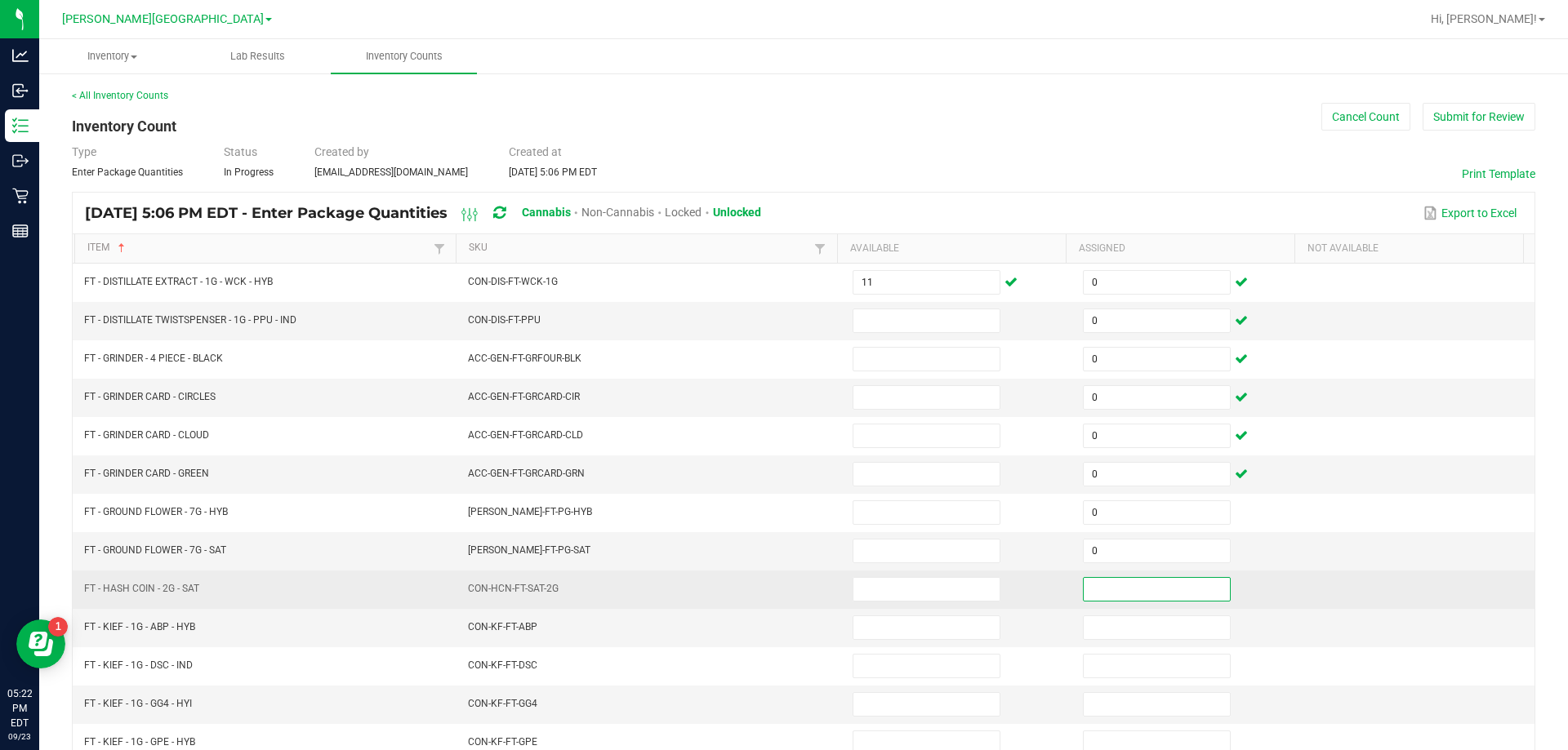
click at [1142, 595] on input at bounding box center [1157, 588] width 146 height 23
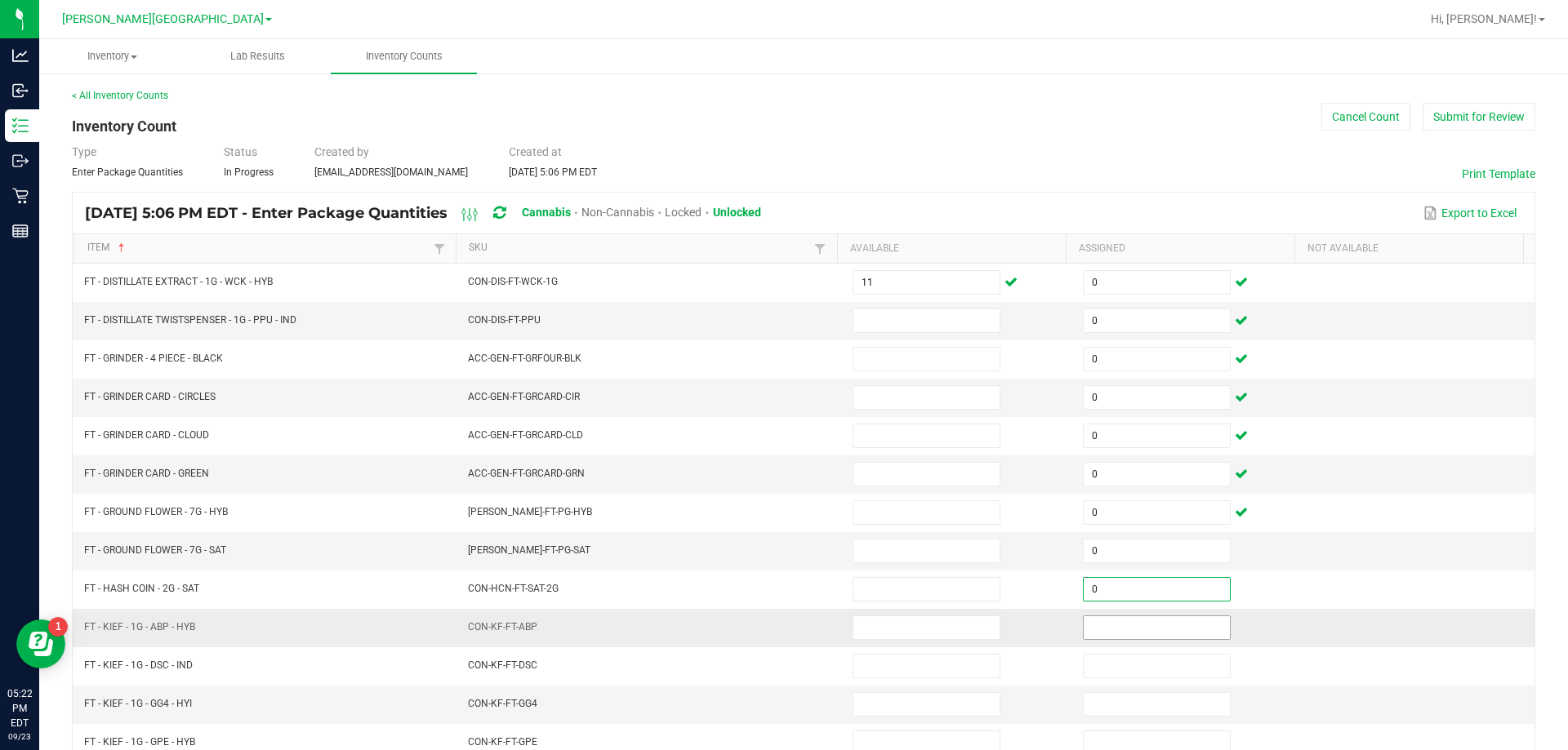
click at [1145, 622] on input at bounding box center [1157, 627] width 146 height 23
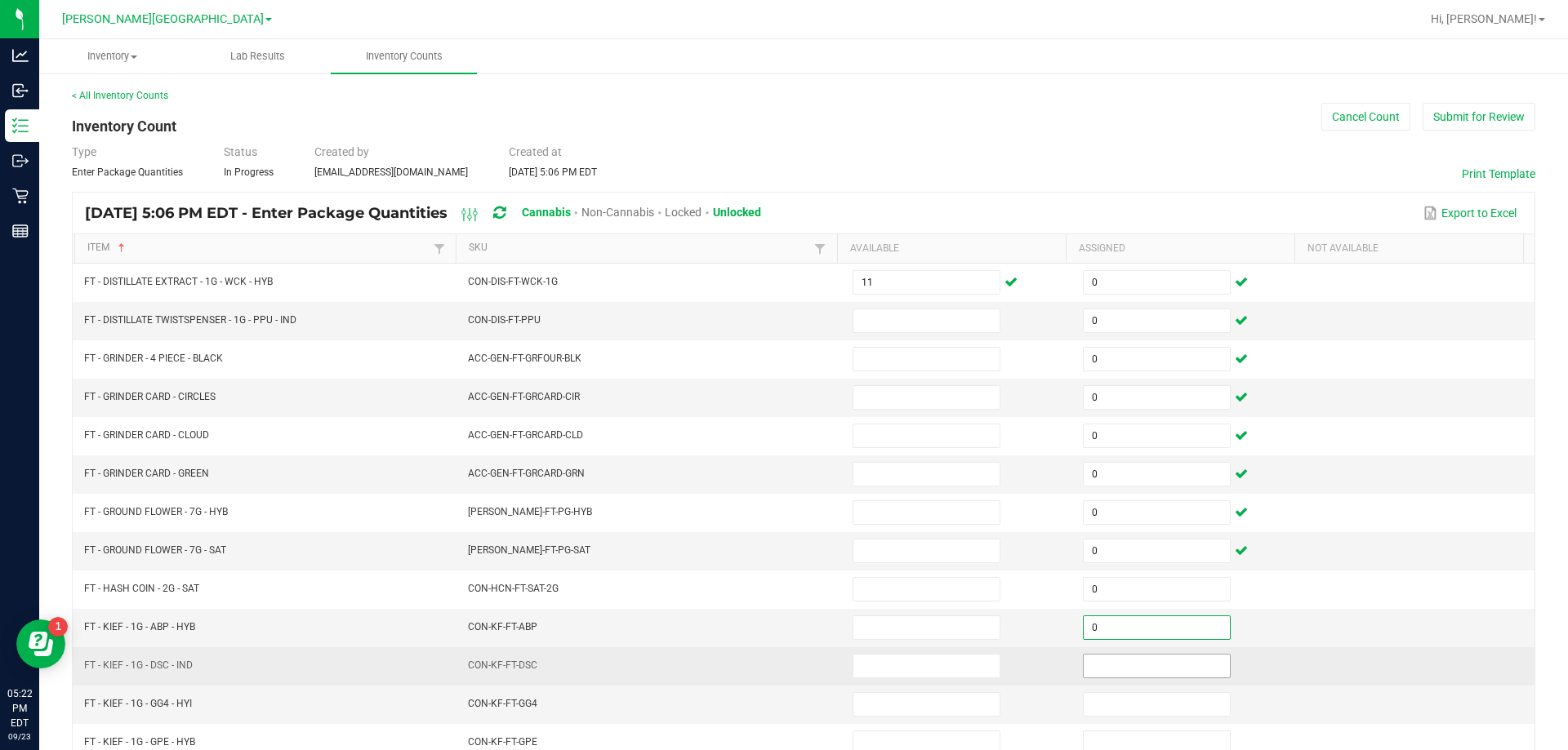
click at [1146, 659] on input at bounding box center [1157, 665] width 146 height 23
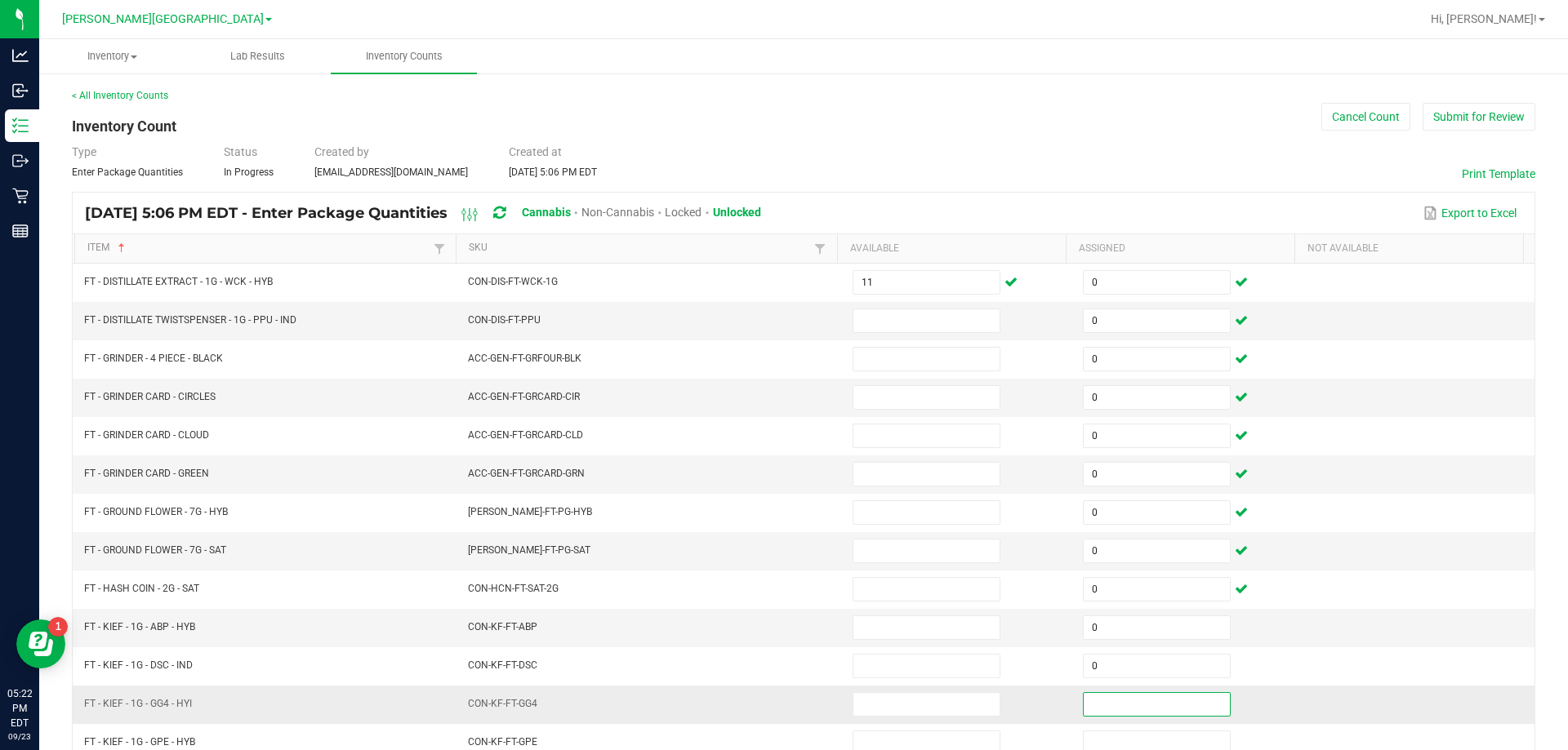
click at [1137, 711] on input at bounding box center [1157, 704] width 146 height 23
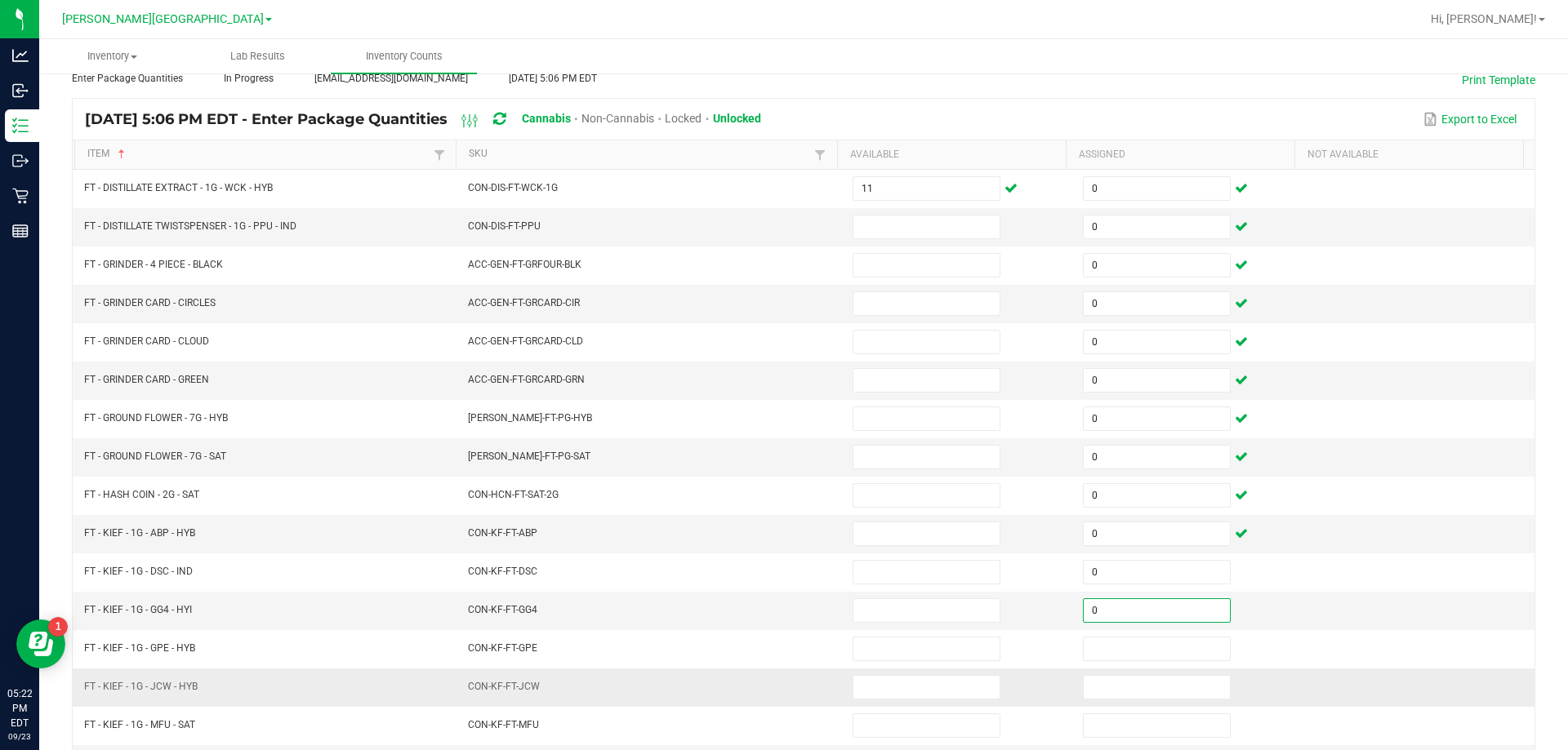
scroll to position [164, 0]
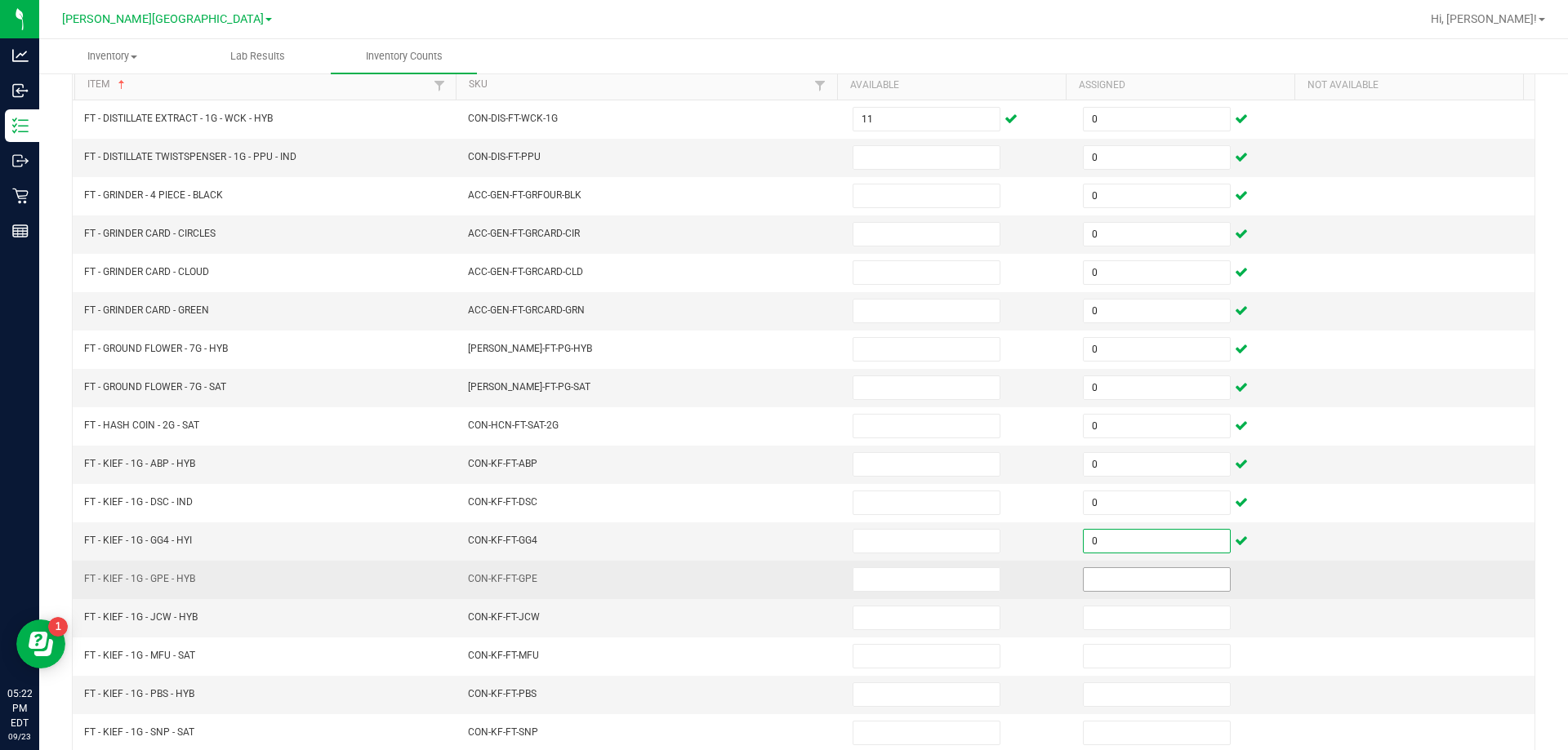
click at [1149, 581] on input at bounding box center [1157, 579] width 146 height 23
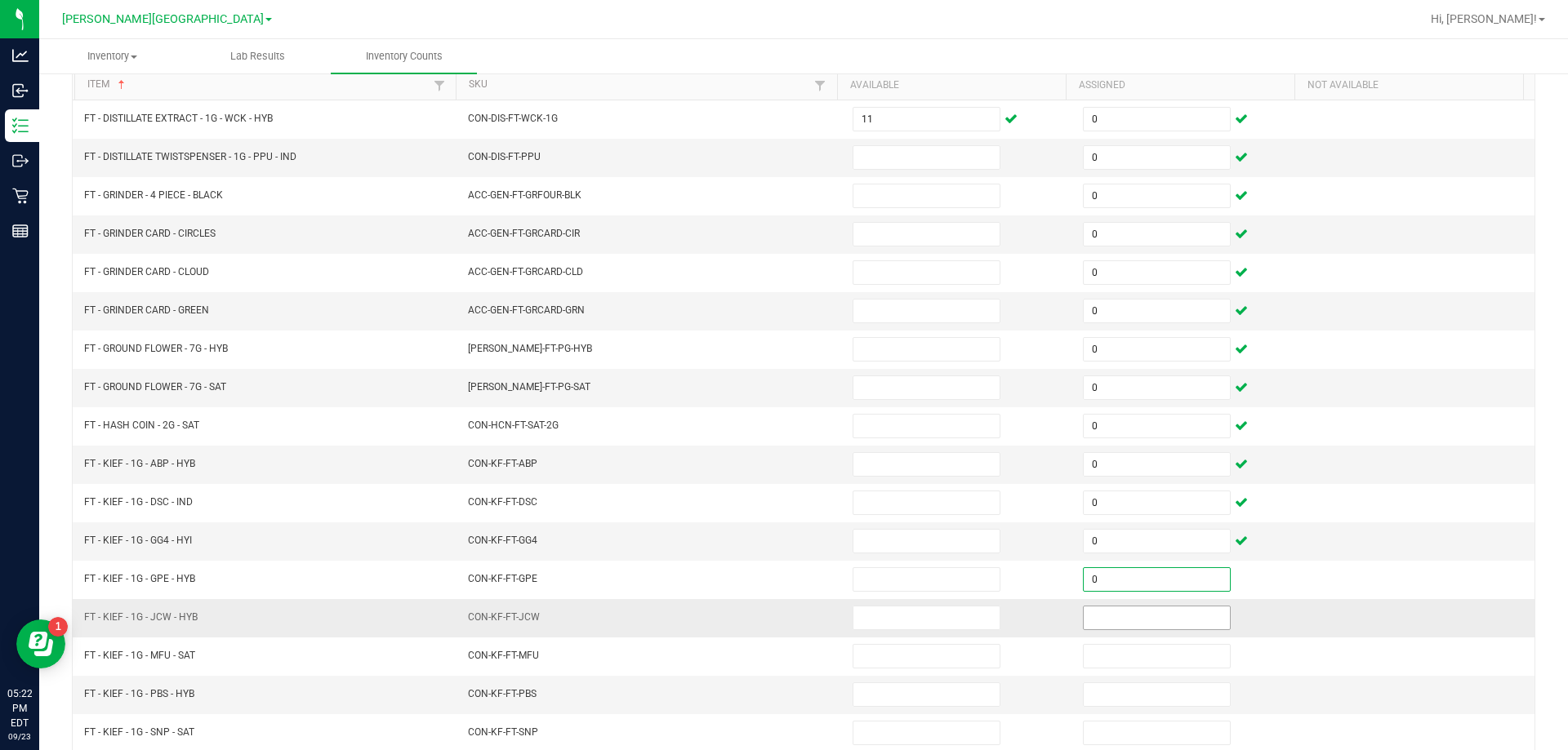
click at [1139, 624] on input at bounding box center [1157, 617] width 146 height 23
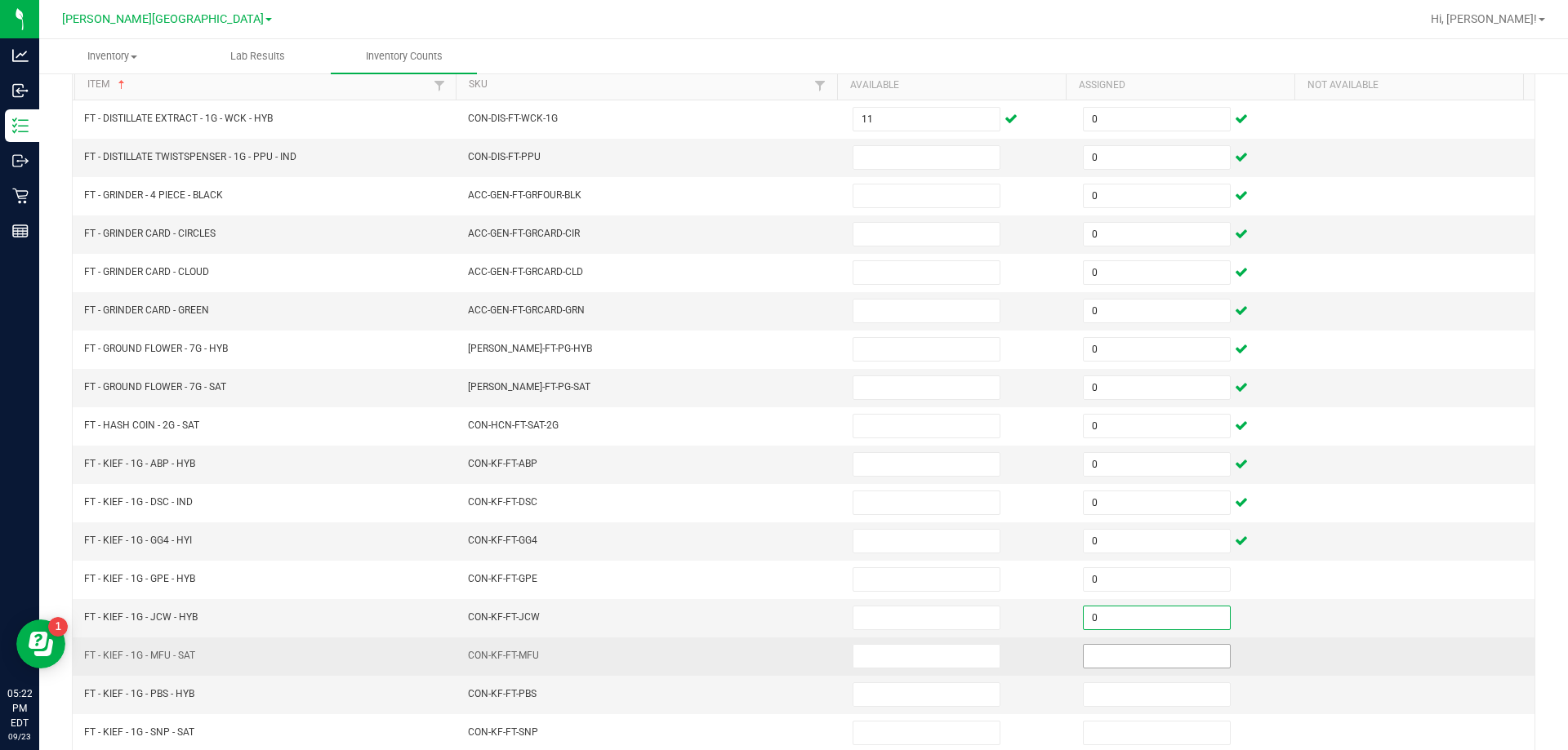
click at [1133, 663] on input at bounding box center [1157, 655] width 146 height 23
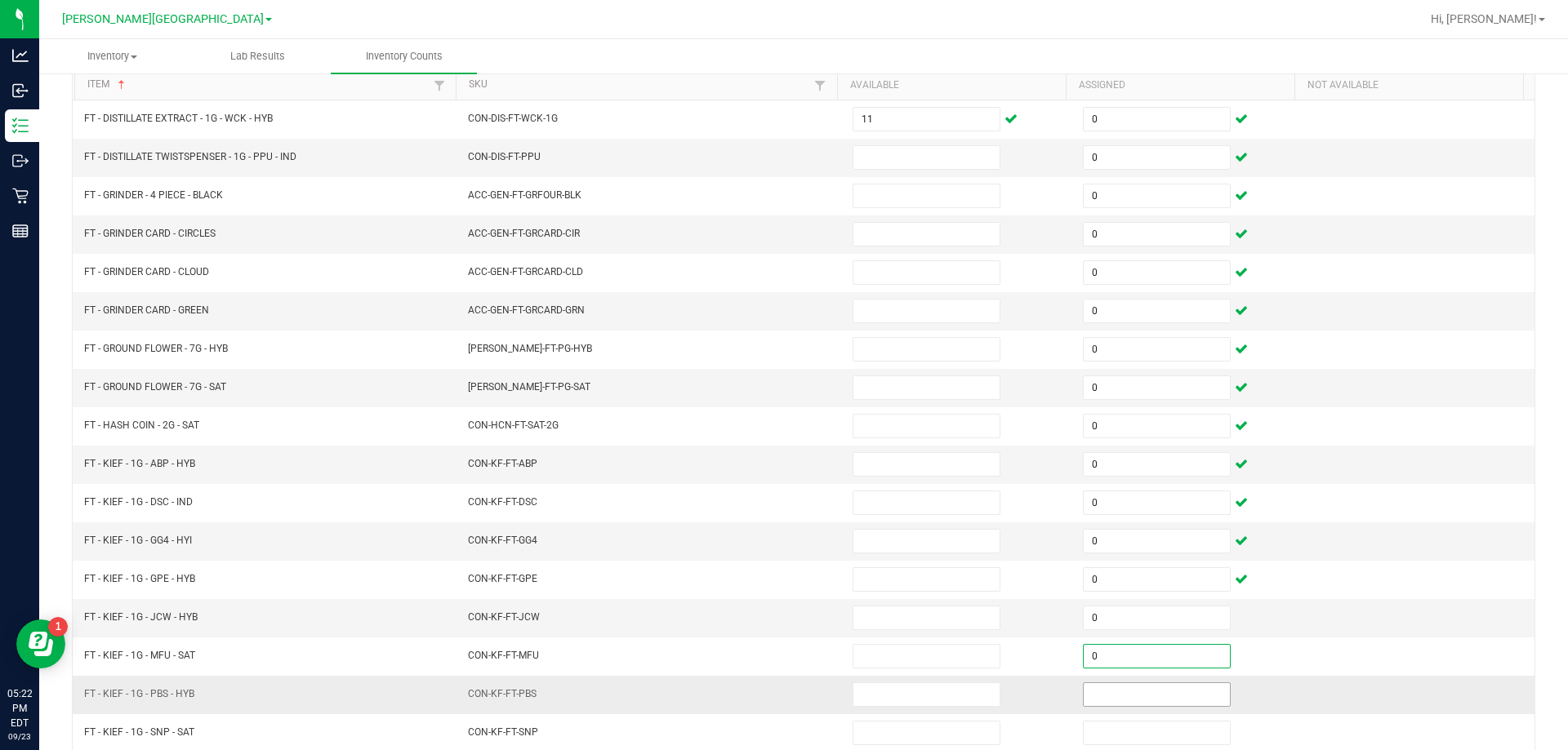
click at [1126, 693] on input at bounding box center [1157, 694] width 146 height 23
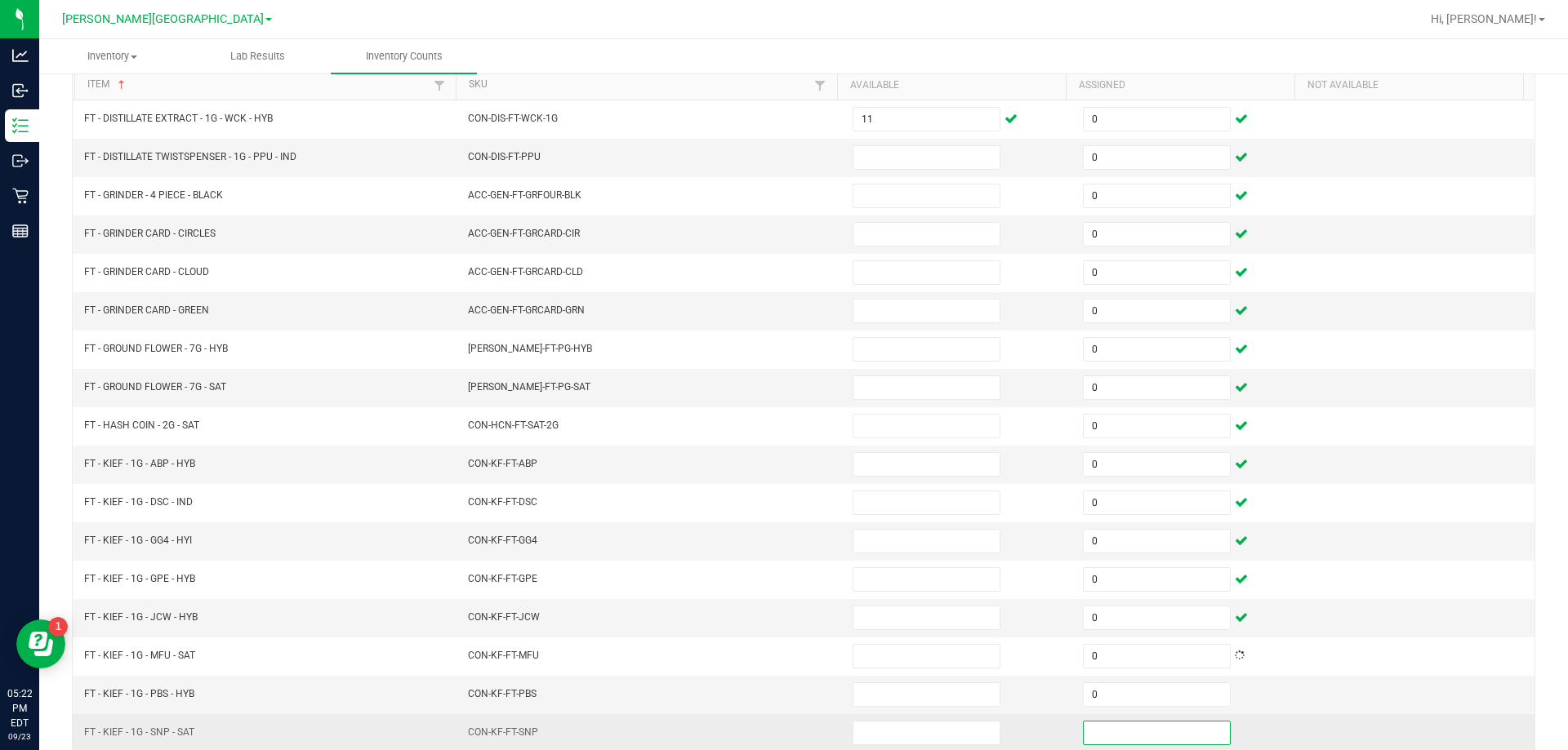
click at [1118, 737] on input at bounding box center [1157, 732] width 146 height 23
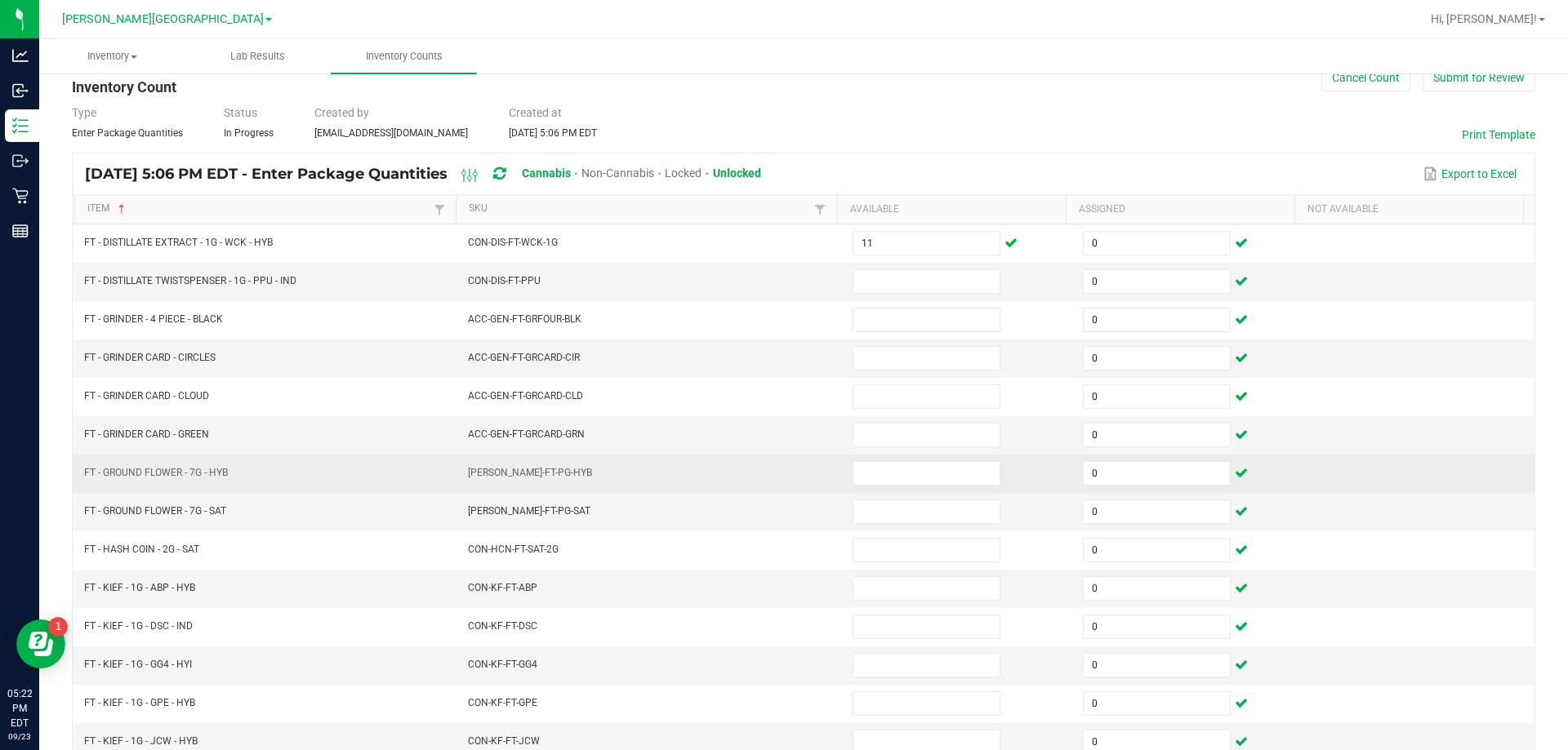
scroll to position [0, 0]
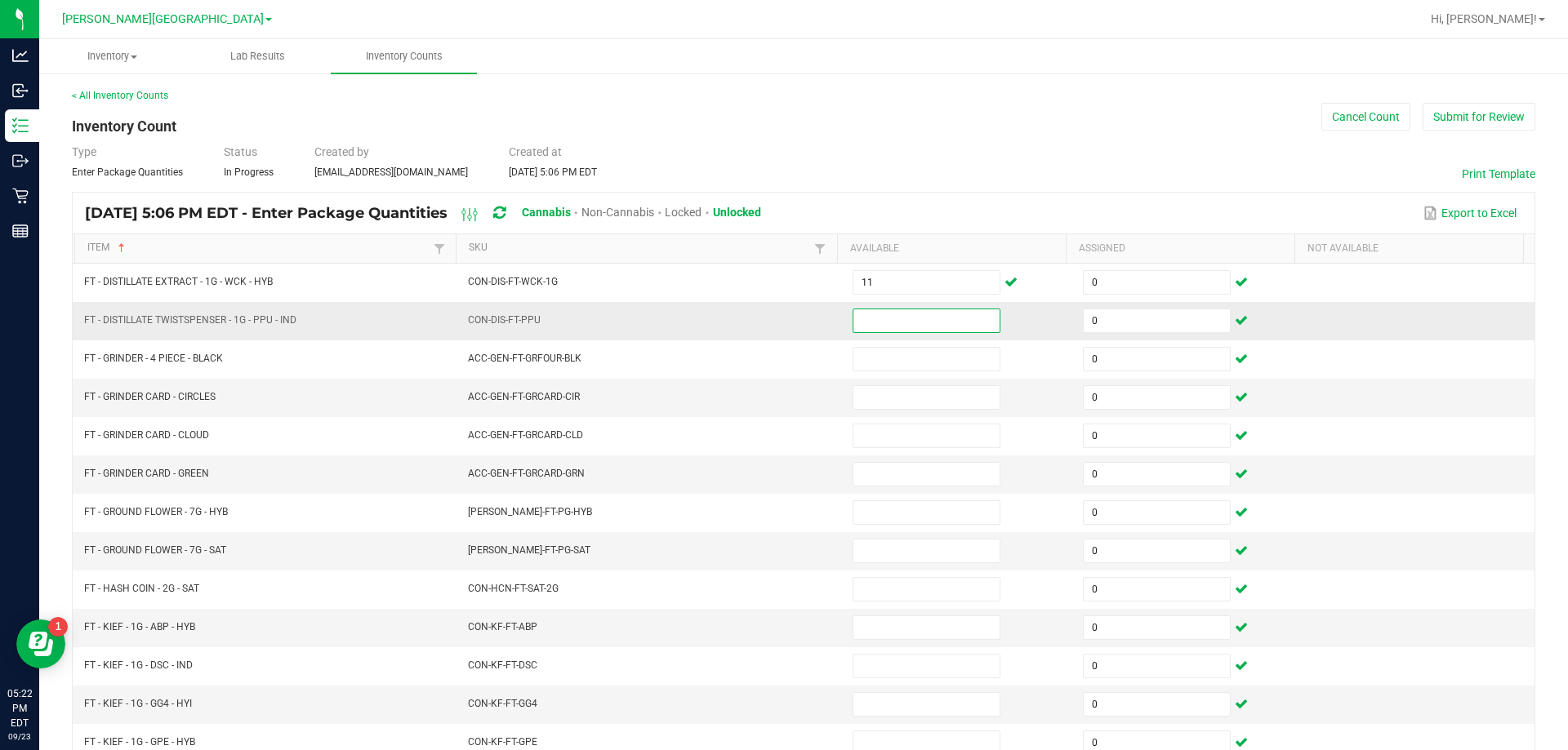
click at [958, 318] on input at bounding box center [926, 320] width 146 height 23
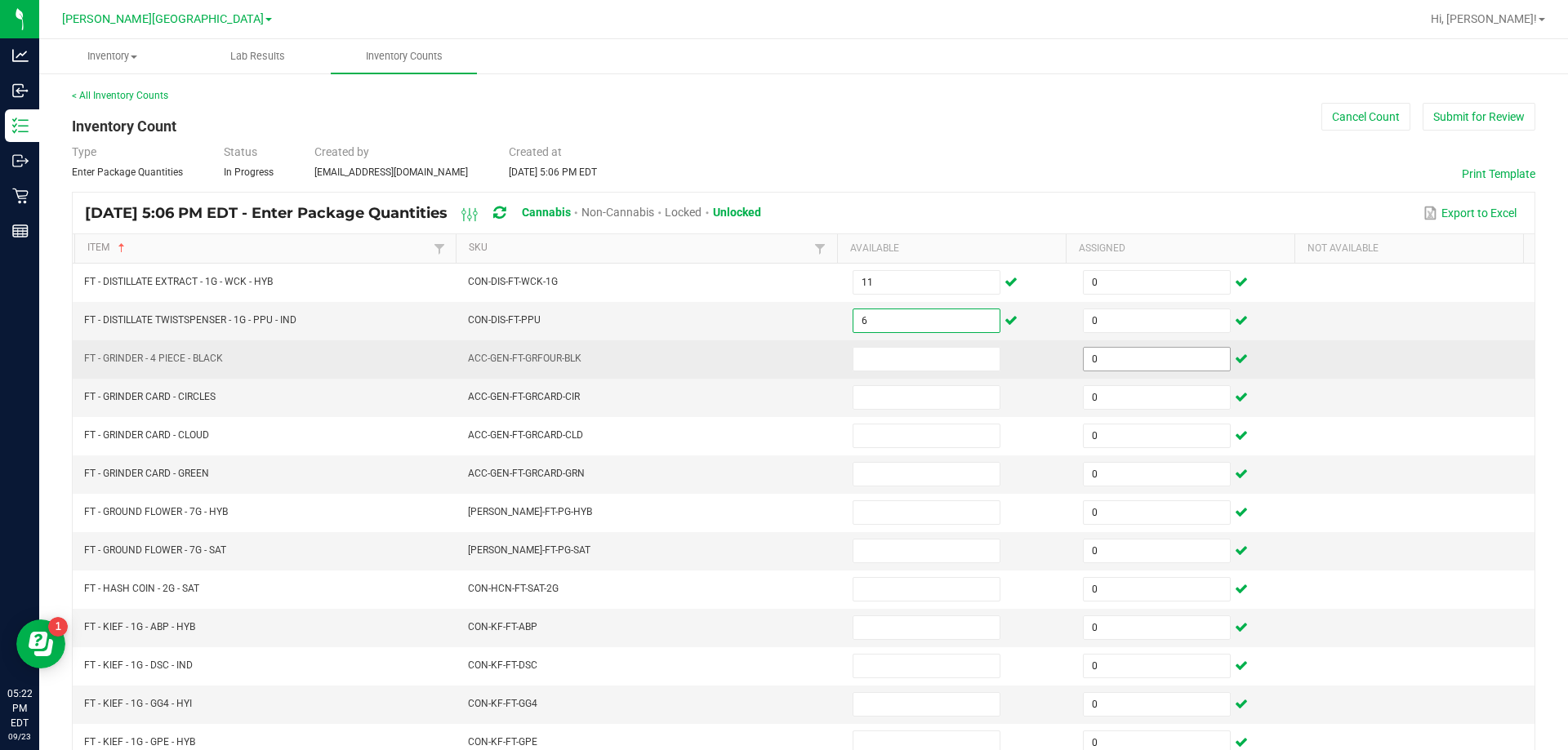
click at [1124, 363] on input "0" at bounding box center [1157, 359] width 146 height 23
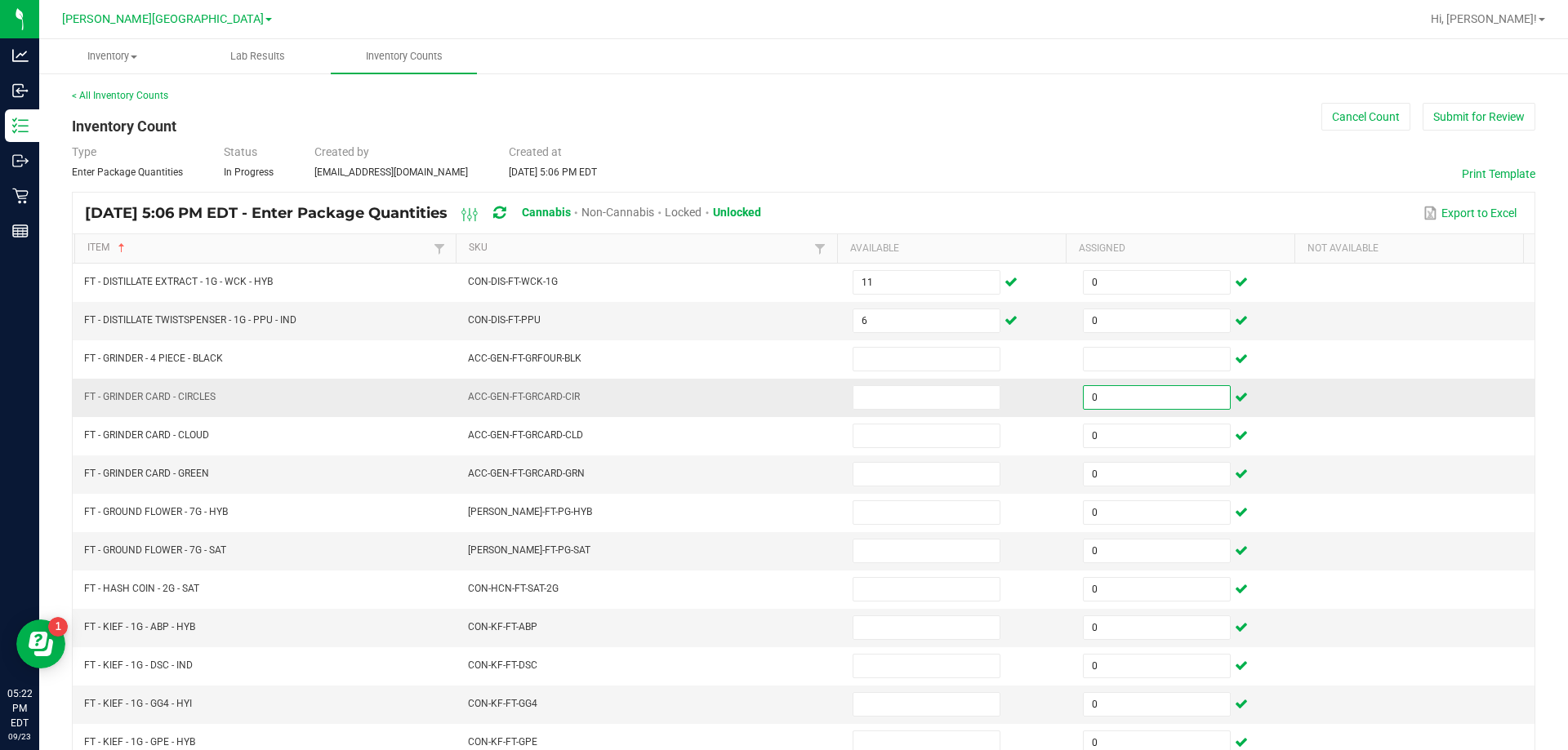
click at [1130, 397] on input "0" at bounding box center [1157, 397] width 146 height 23
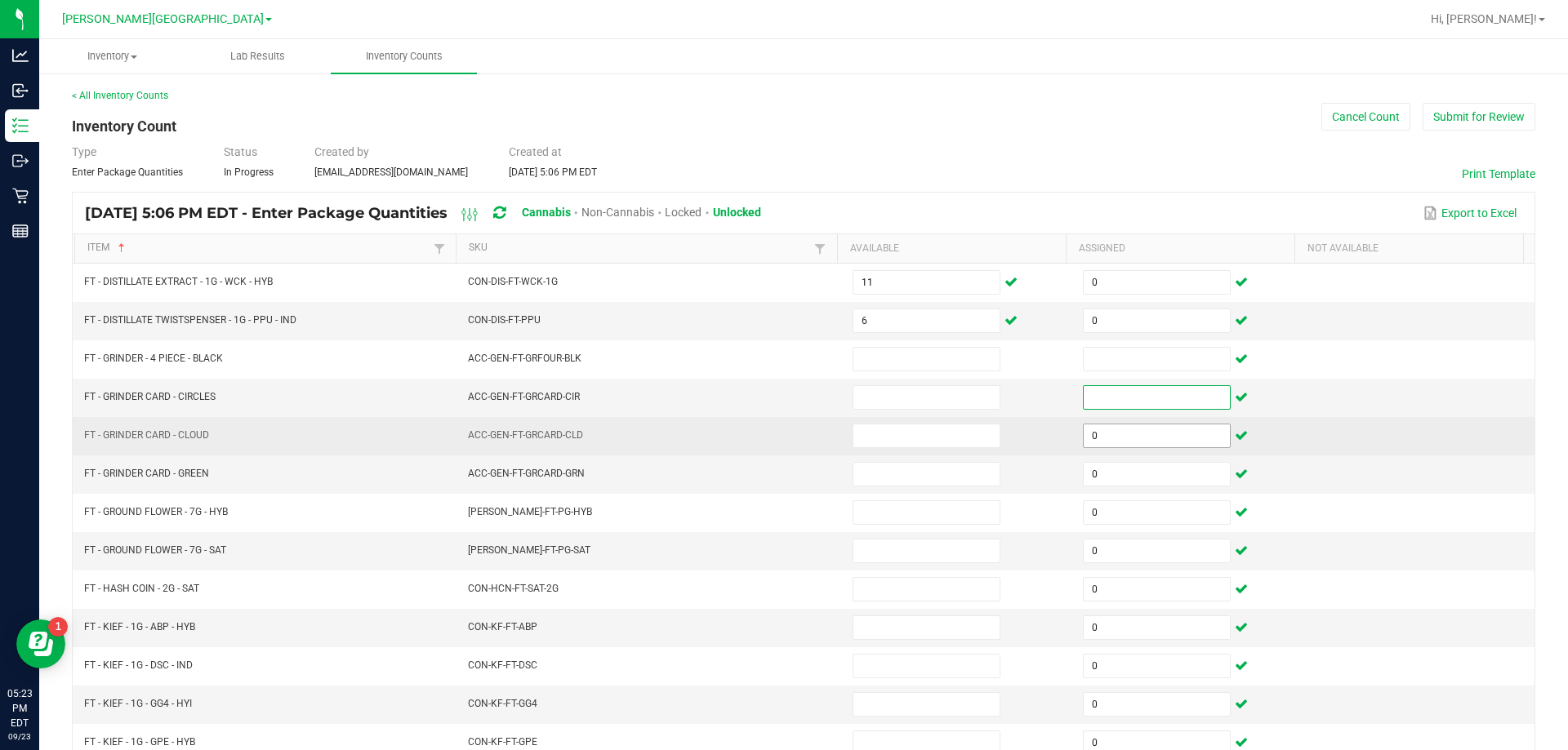
click at [1128, 426] on input "0" at bounding box center [1157, 436] width 146 height 23
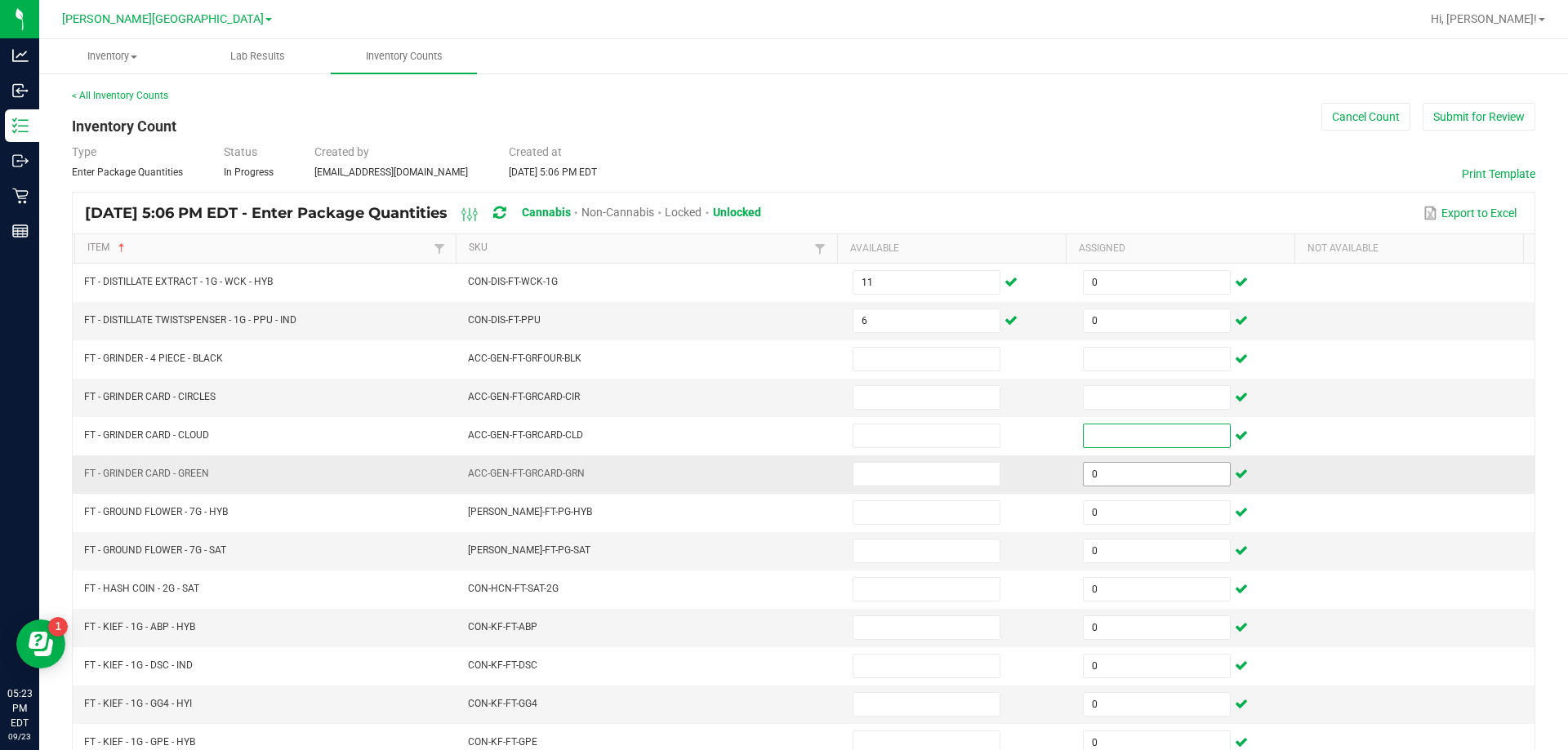
click at [1138, 471] on input "0" at bounding box center [1157, 473] width 146 height 23
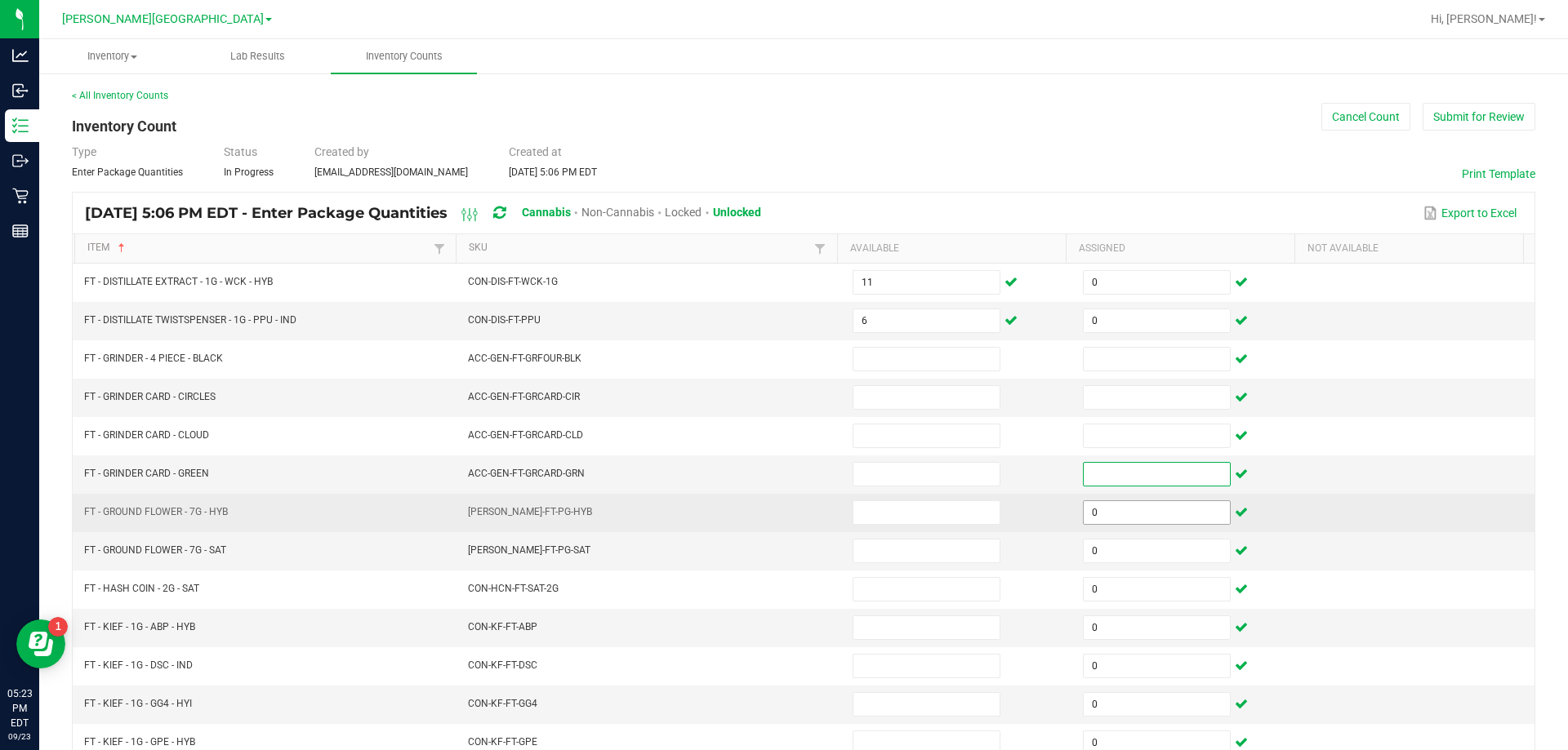
click at [1135, 514] on input "0" at bounding box center [1157, 511] width 146 height 23
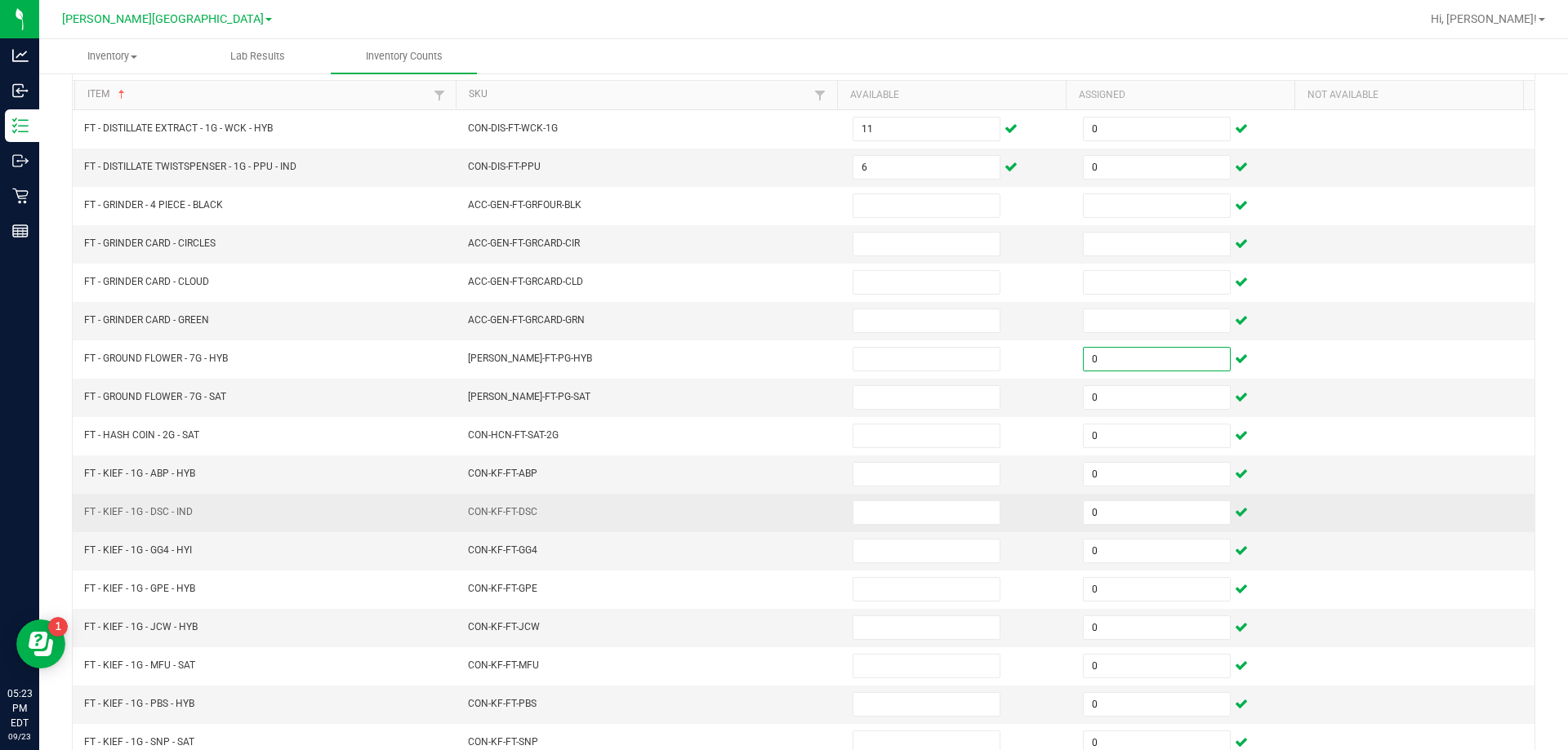
scroll to position [164, 0]
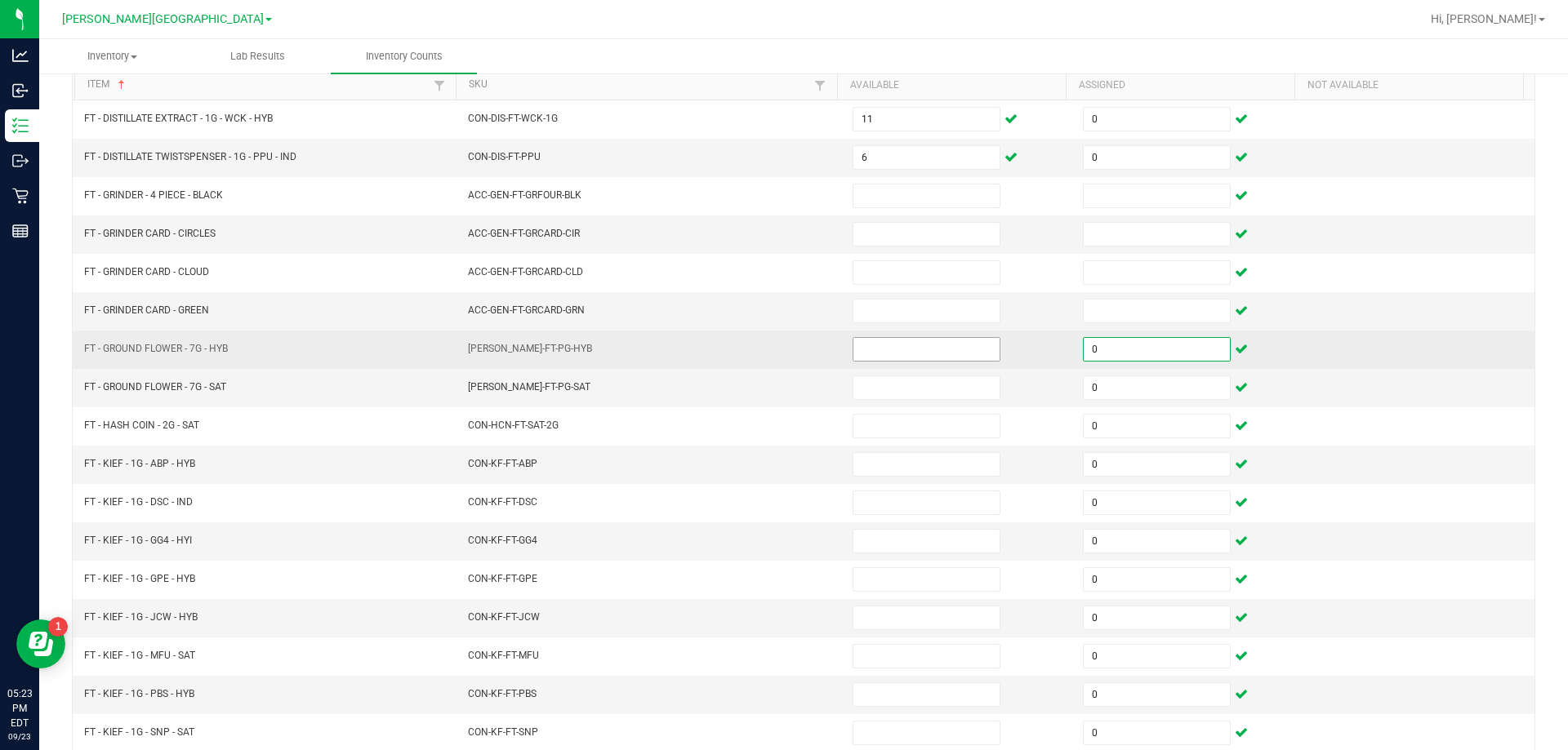
click at [863, 346] on input at bounding box center [926, 349] width 146 height 23
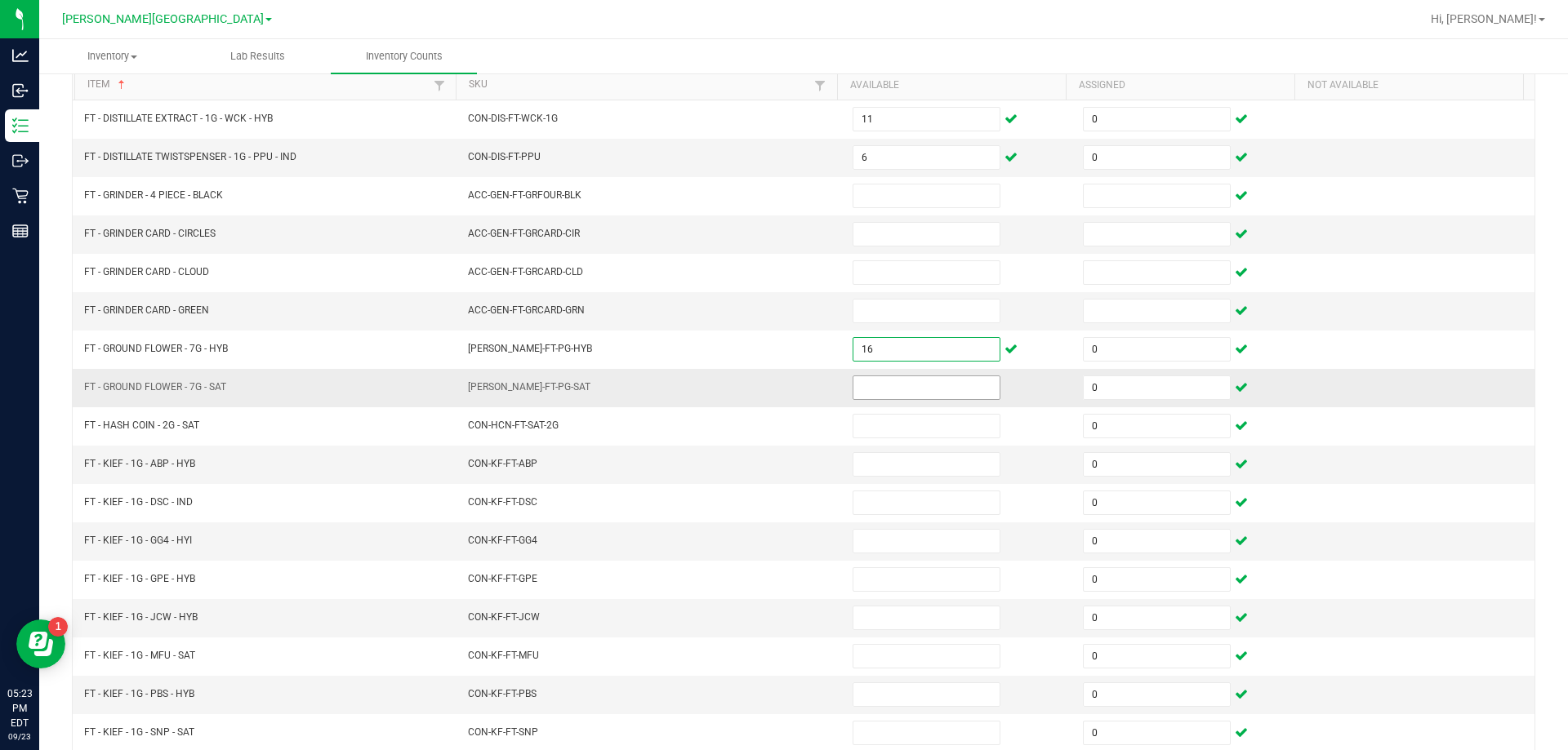
click at [902, 389] on input at bounding box center [926, 387] width 146 height 23
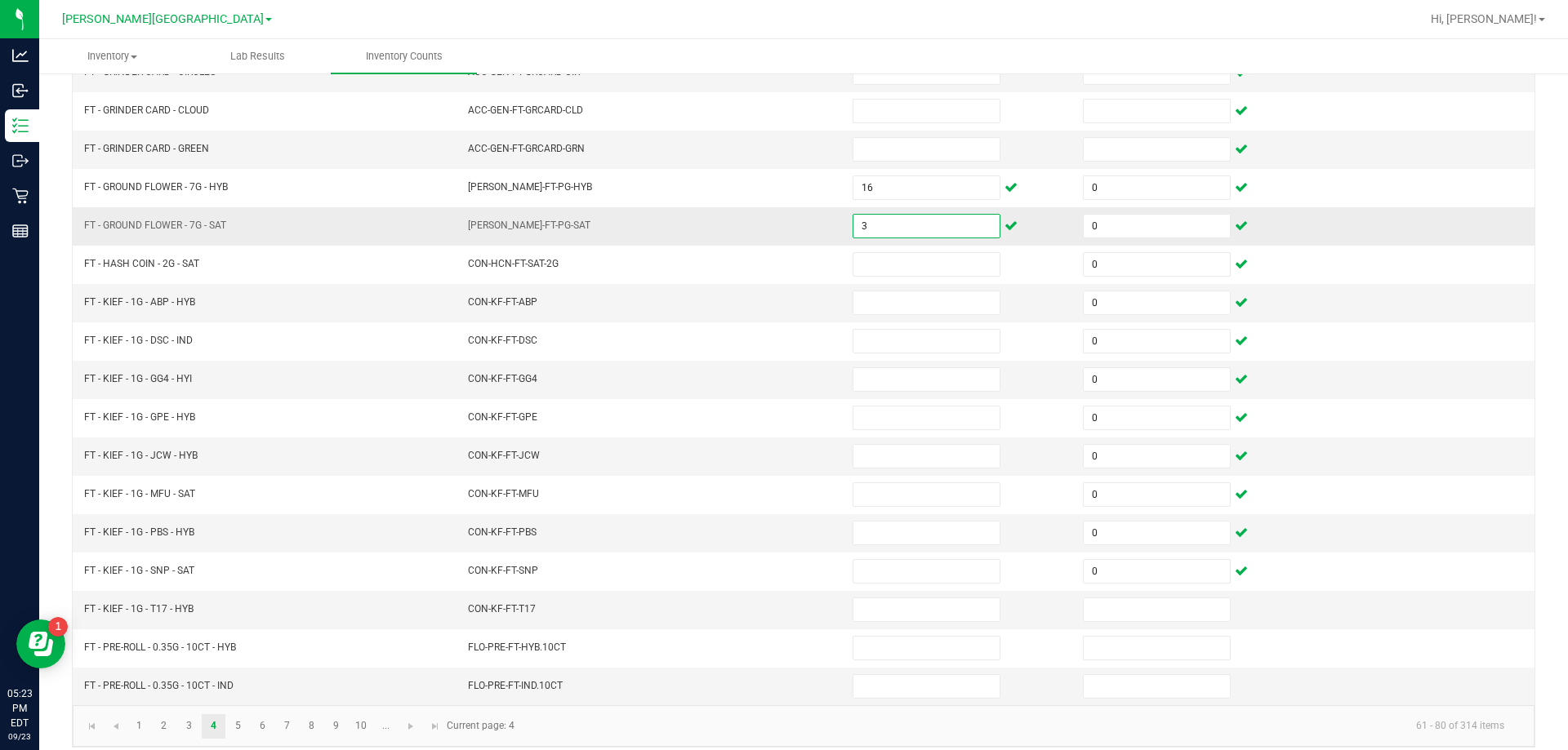
scroll to position [329, 0]
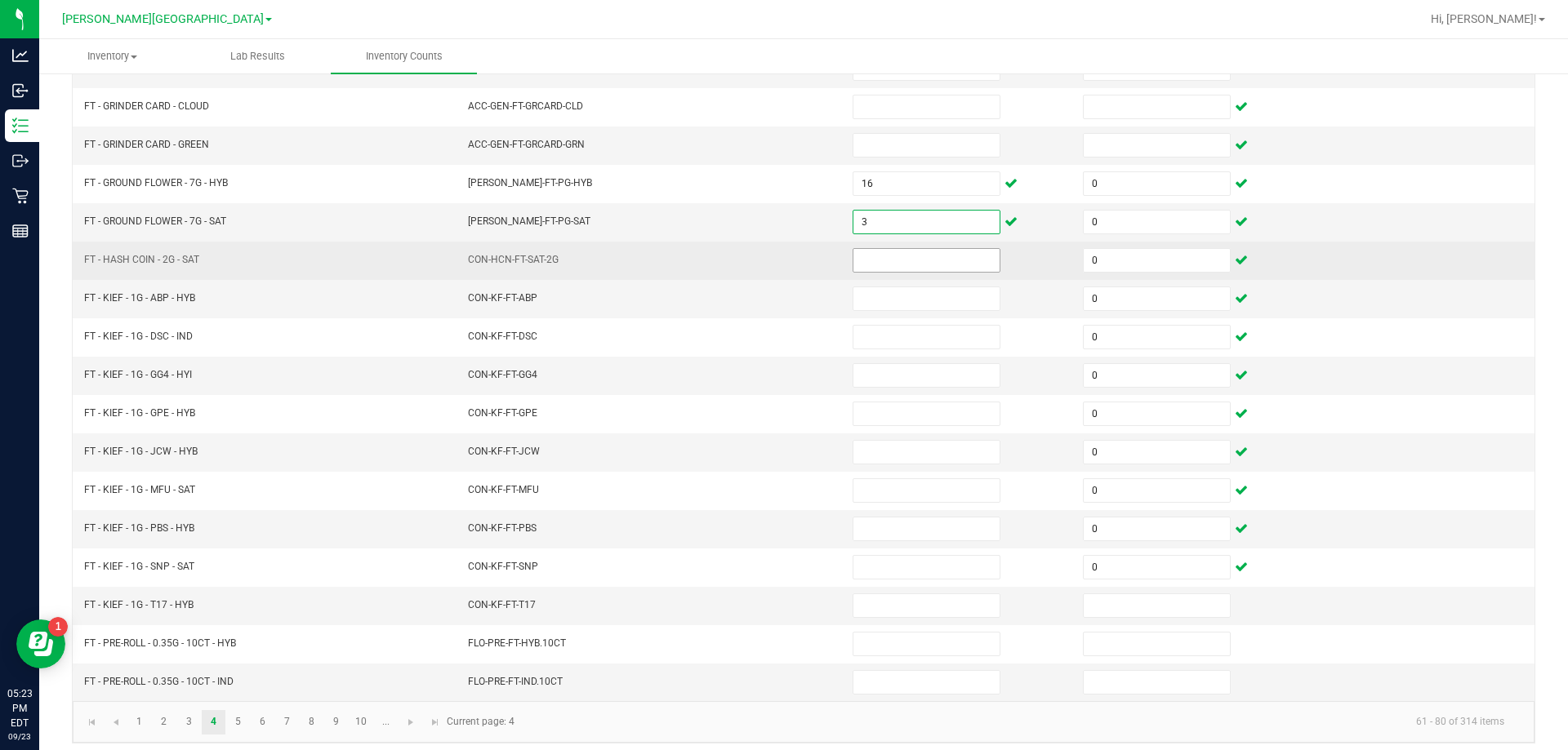
click at [919, 254] on input at bounding box center [926, 260] width 146 height 23
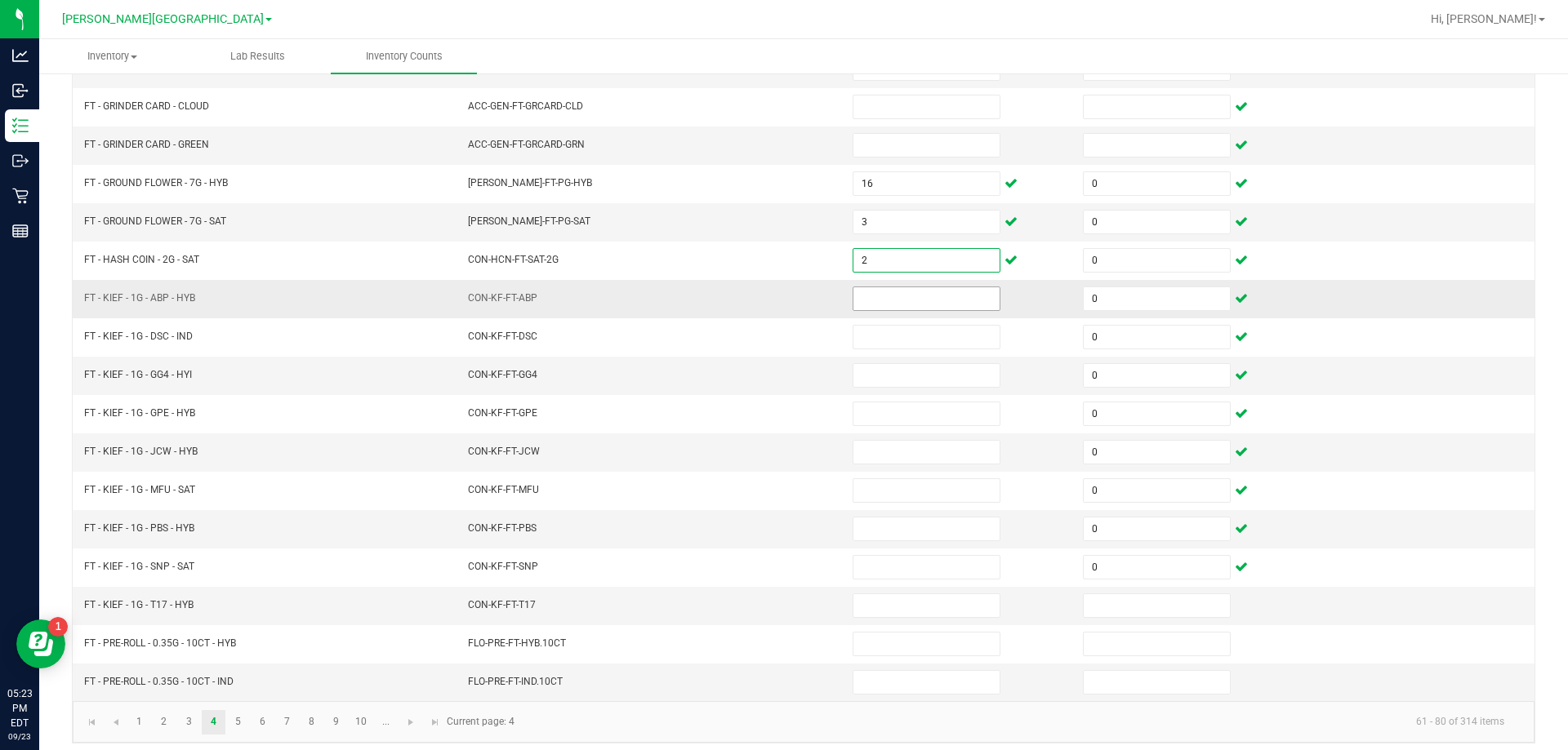
click at [919, 293] on input at bounding box center [926, 298] width 146 height 23
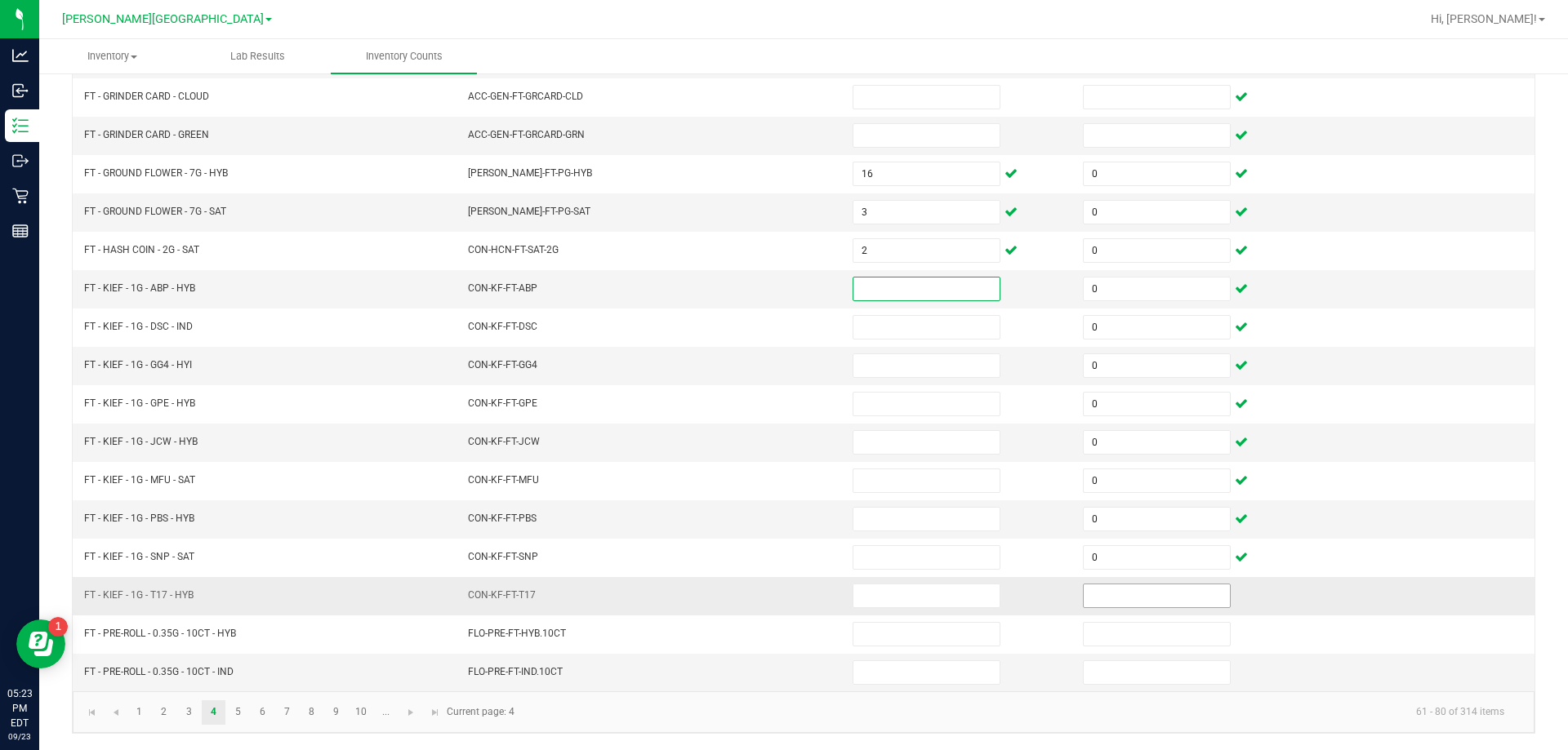
click at [1155, 597] on input at bounding box center [1157, 595] width 146 height 23
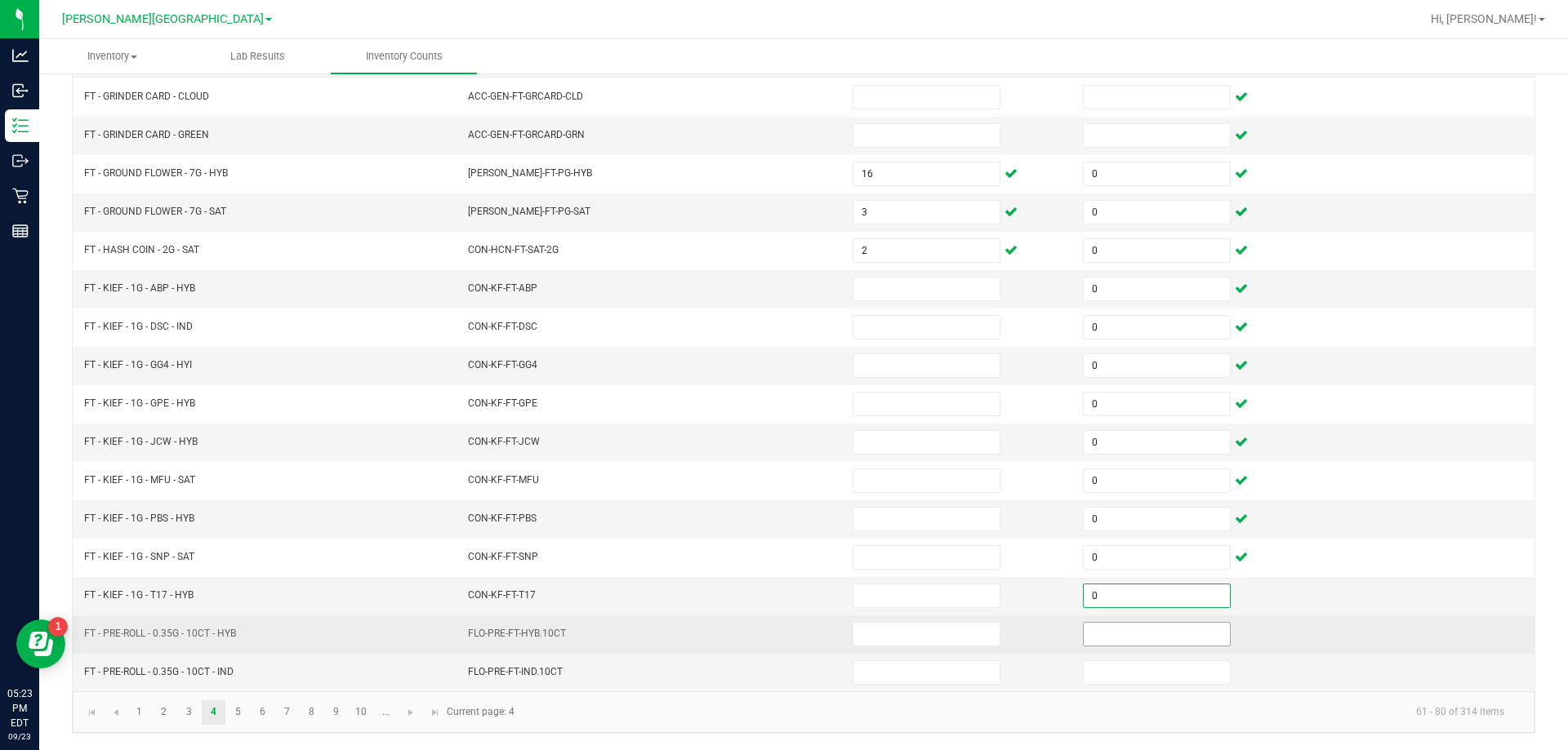
click at [1176, 638] on input at bounding box center [1157, 634] width 146 height 23
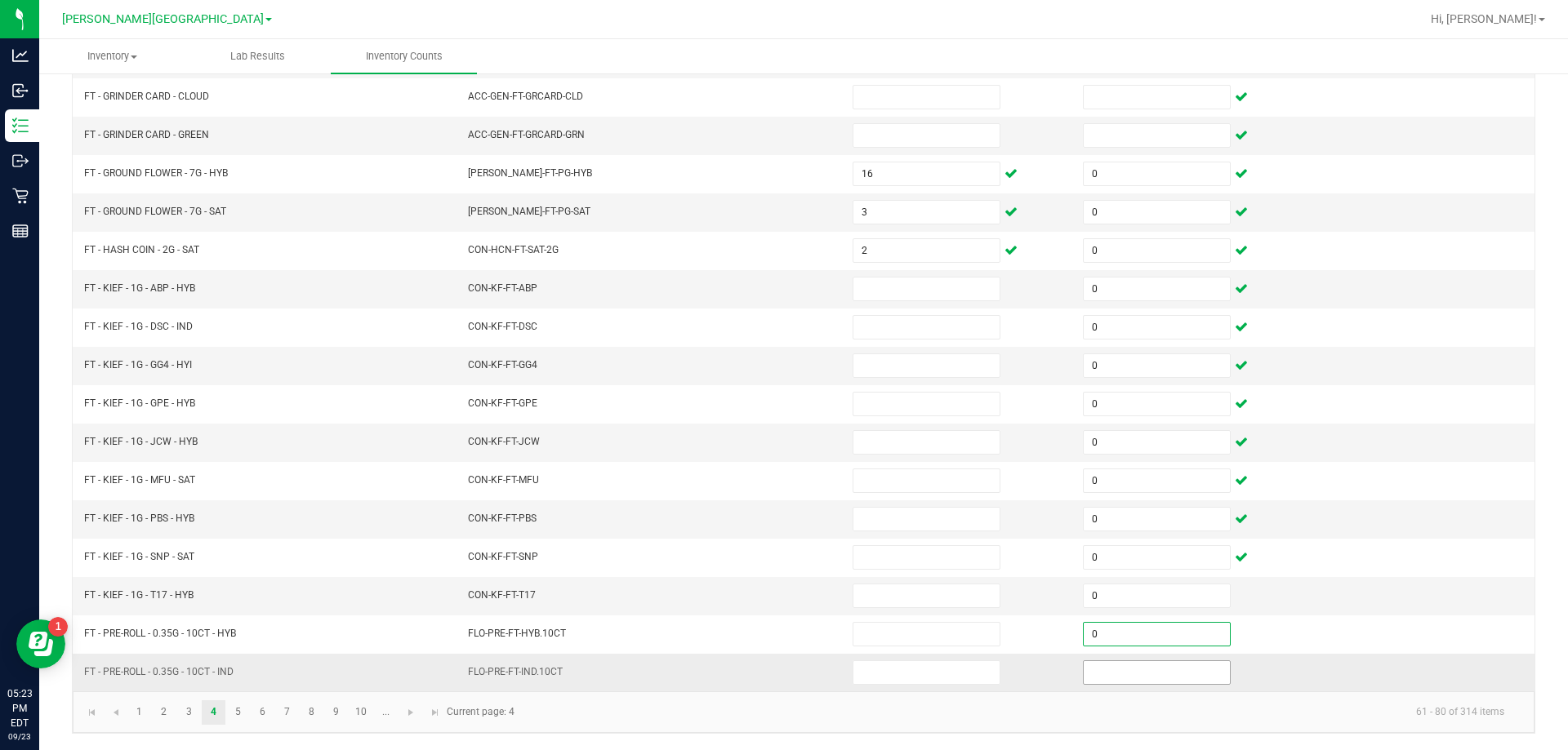
click at [1185, 674] on input at bounding box center [1157, 672] width 146 height 23
click at [884, 284] on input at bounding box center [926, 288] width 146 height 23
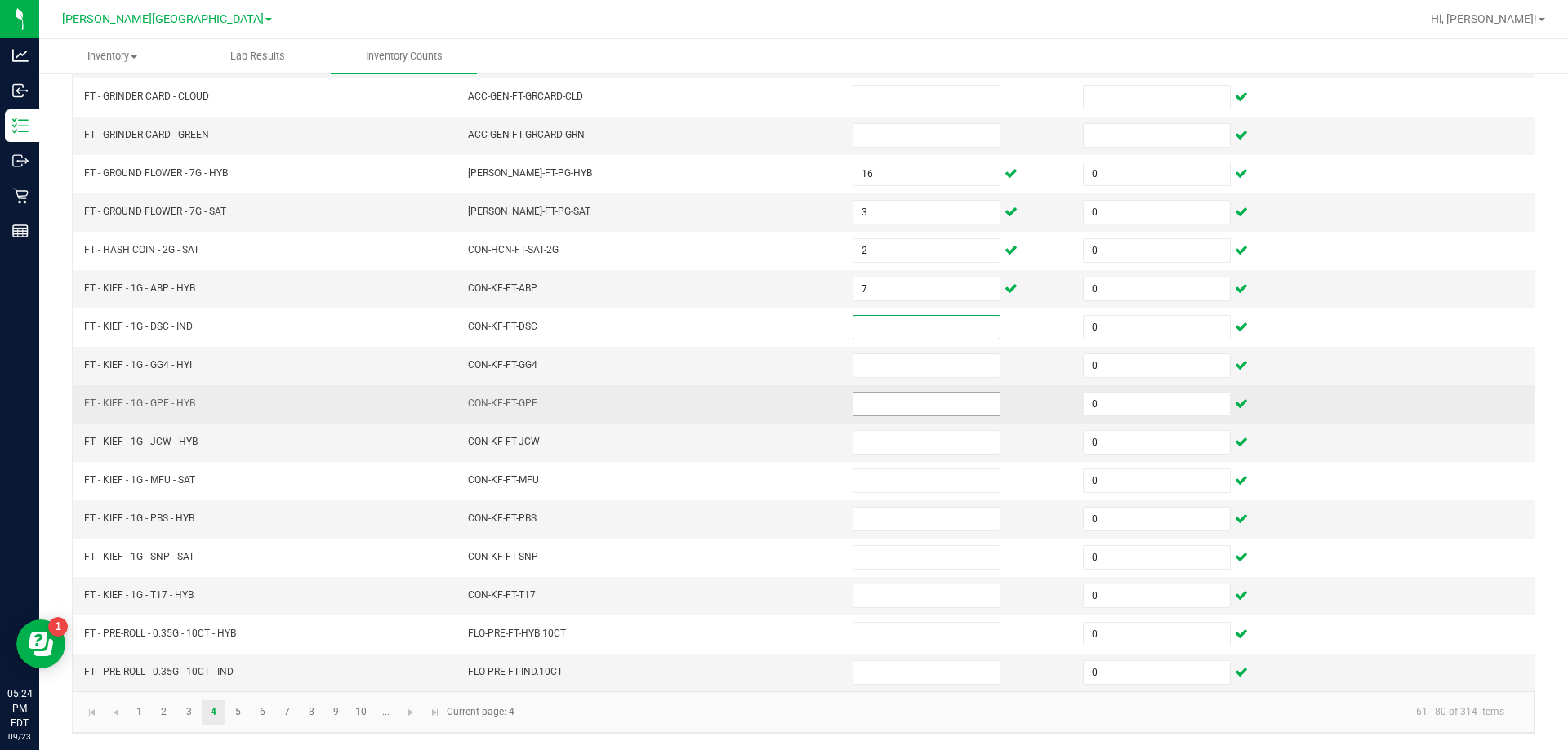
click at [911, 405] on input at bounding box center [926, 403] width 146 height 23
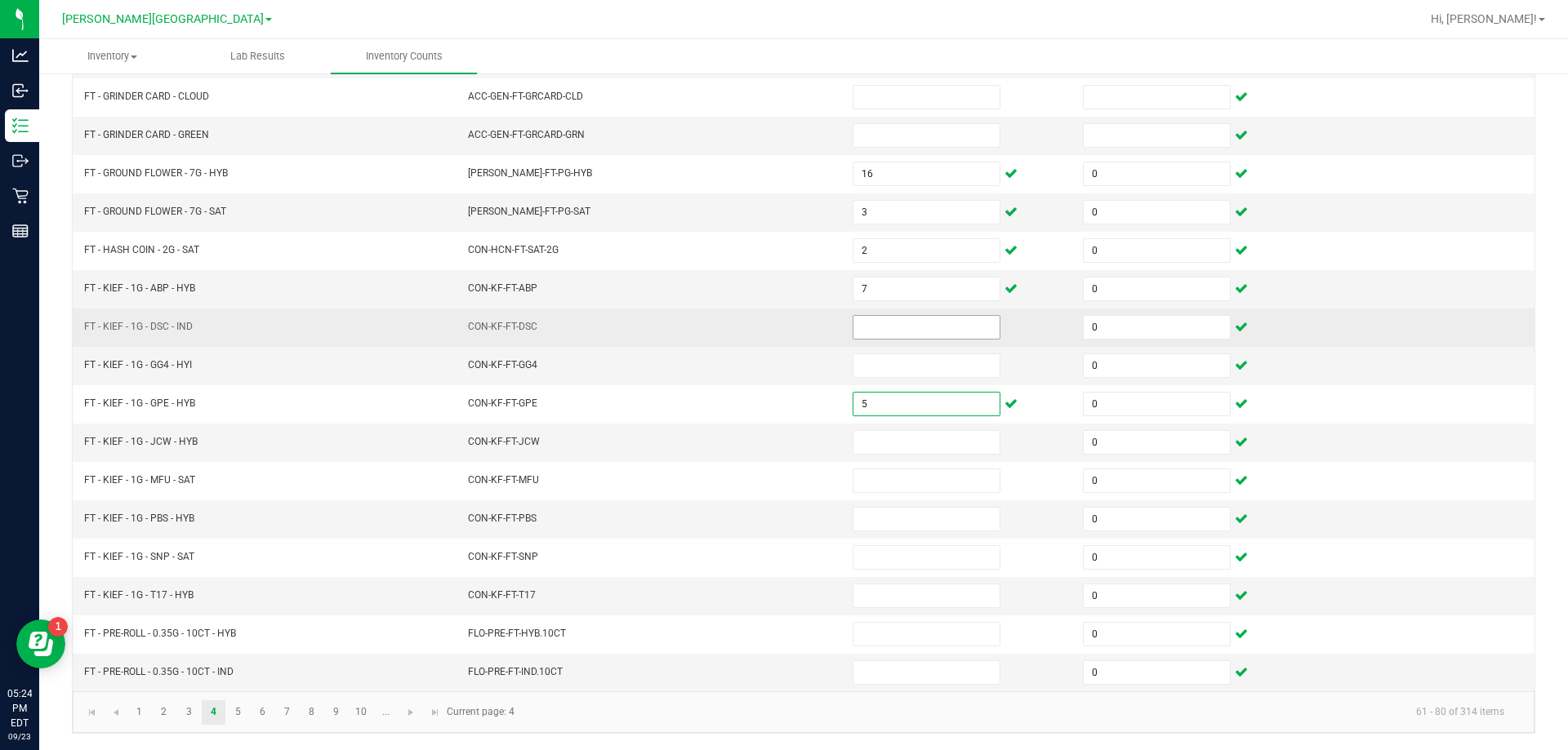
click at [899, 332] on input at bounding box center [926, 326] width 146 height 23
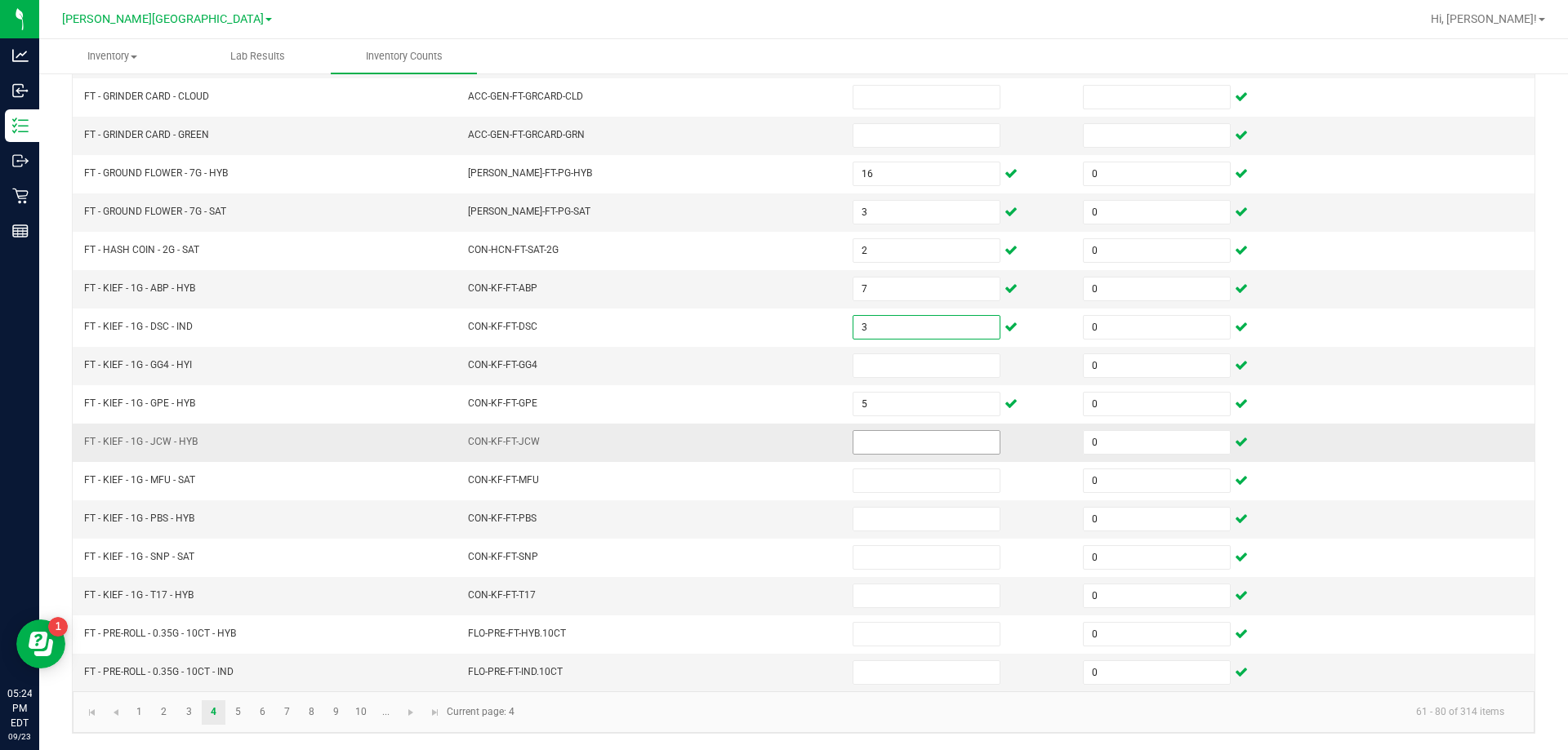
click at [930, 443] on input at bounding box center [926, 442] width 146 height 23
click at [900, 365] on input at bounding box center [926, 365] width 146 height 23
click at [914, 524] on input at bounding box center [926, 518] width 146 height 23
click at [903, 594] on input at bounding box center [926, 595] width 146 height 23
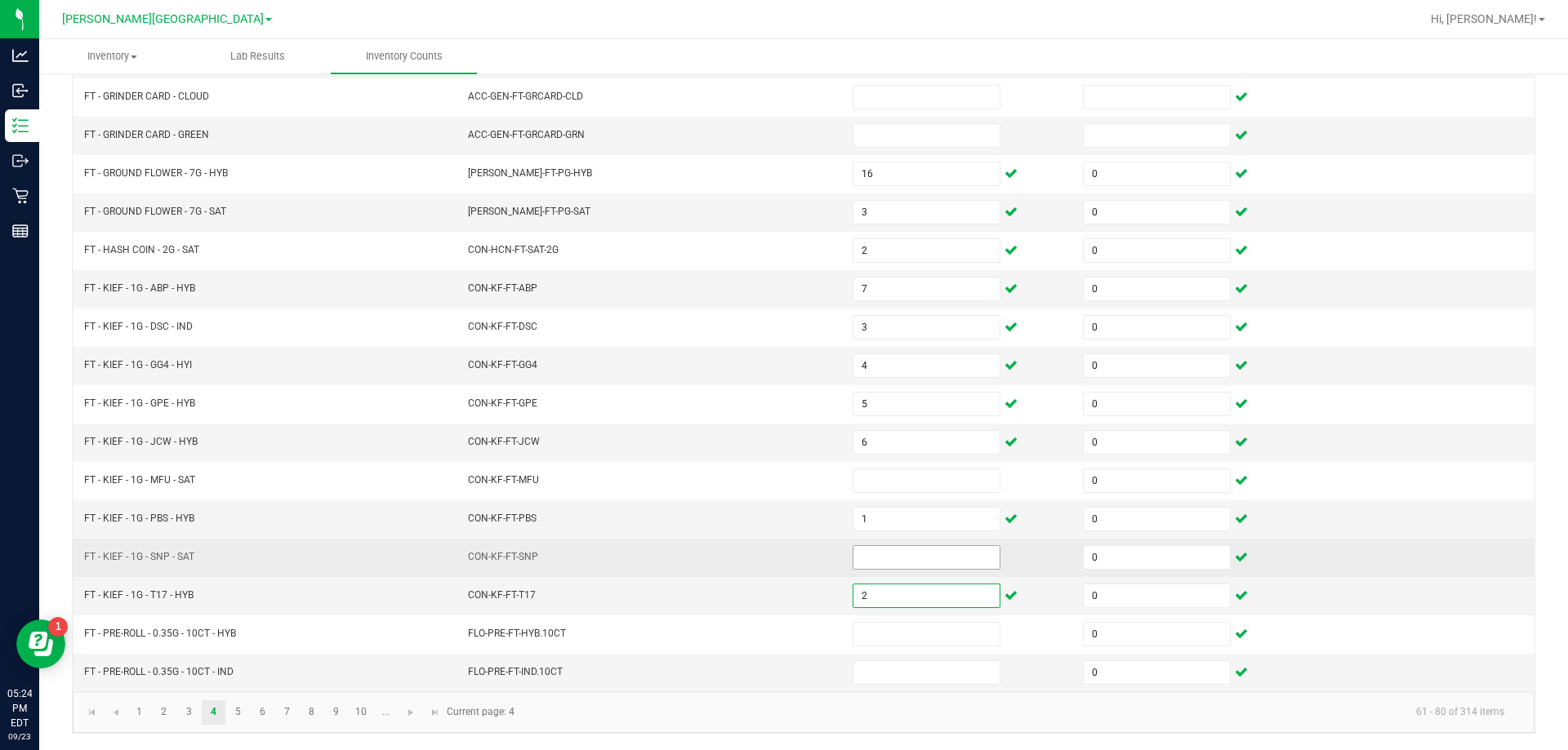
click at [899, 557] on input at bounding box center [926, 557] width 146 height 23
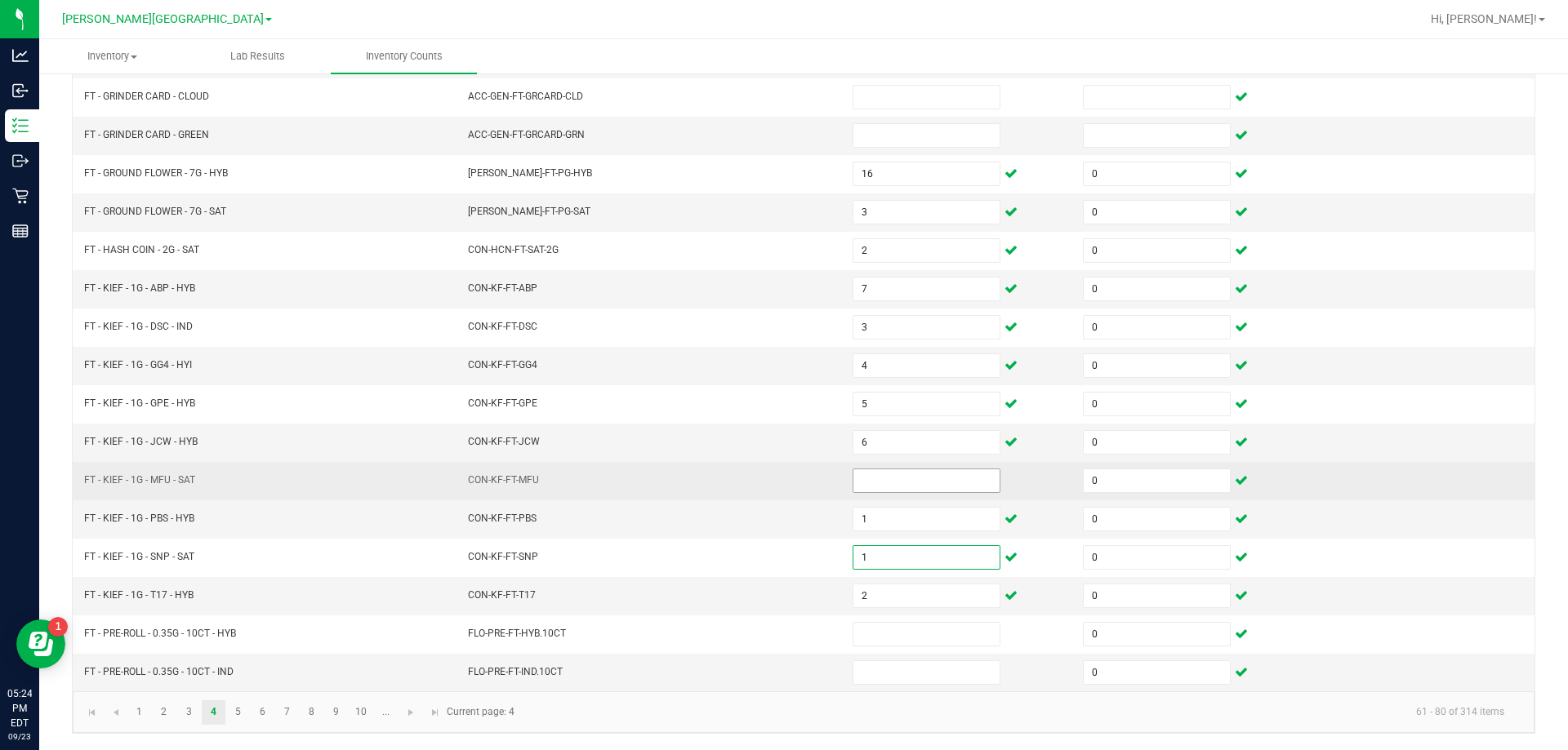
click at [922, 476] on input at bounding box center [926, 480] width 146 height 23
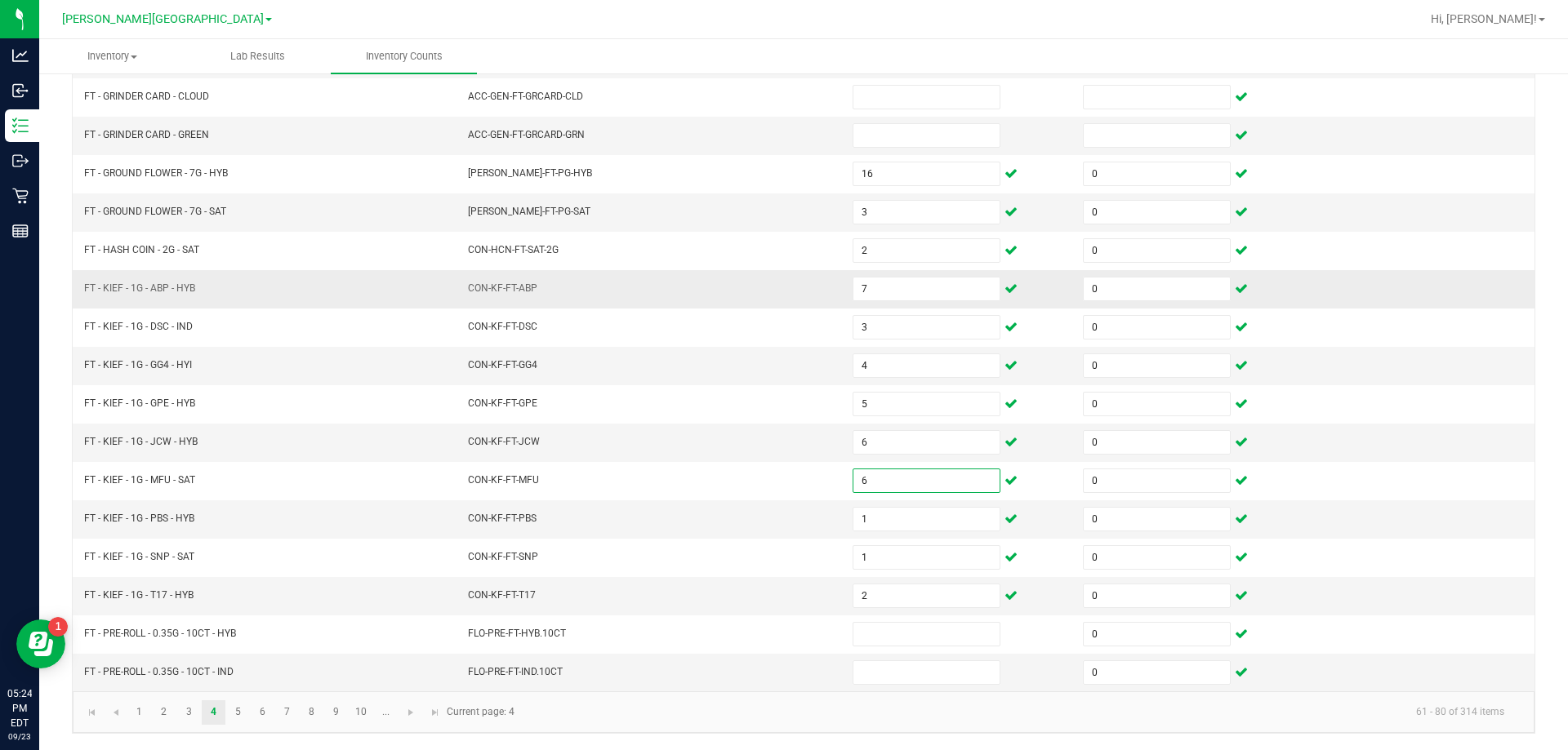
click at [509, 288] on span "CON-KF-FT-ABP" at bounding box center [502, 288] width 69 height 12
click at [238, 711] on link "5" at bounding box center [238, 712] width 24 height 25
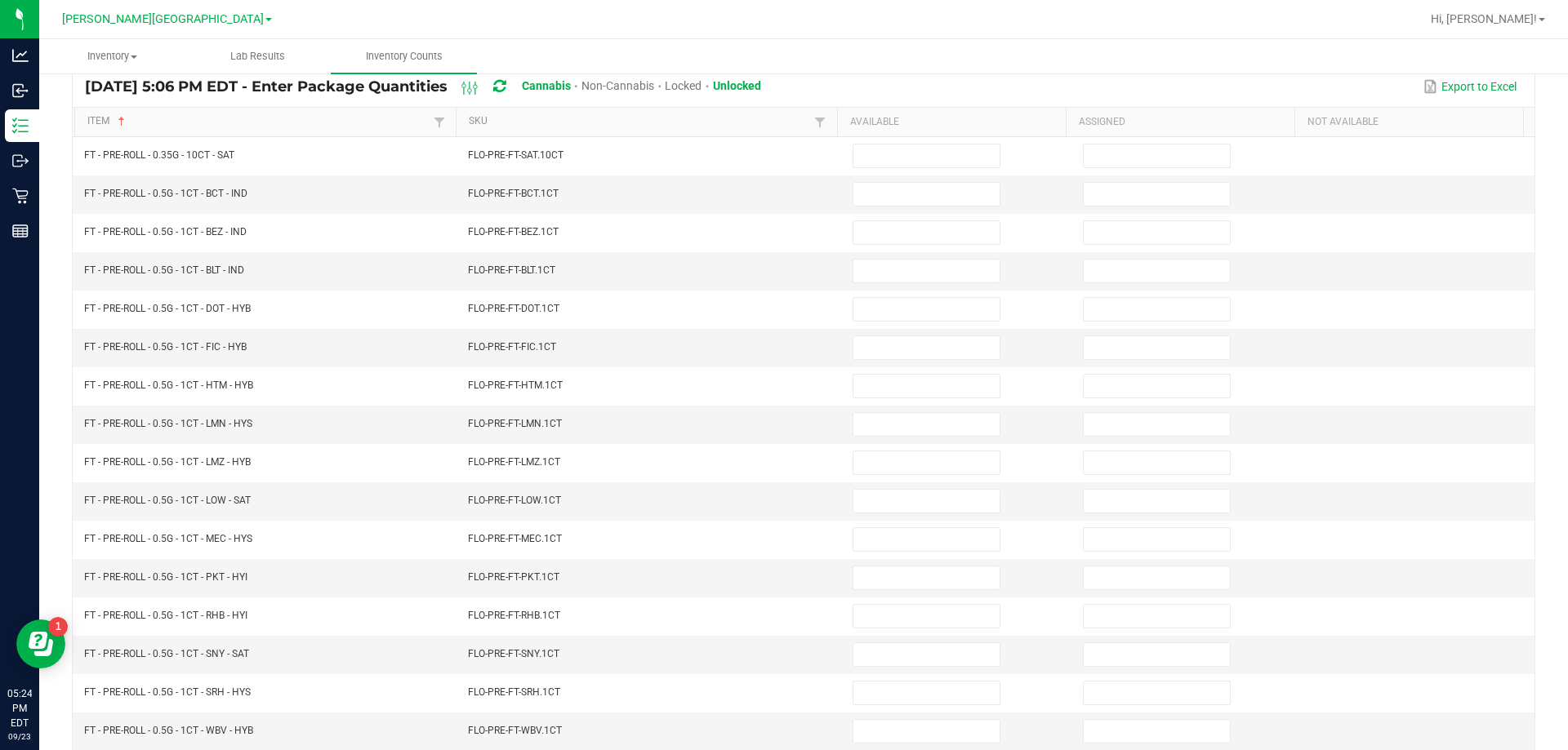
scroll to position [0, 0]
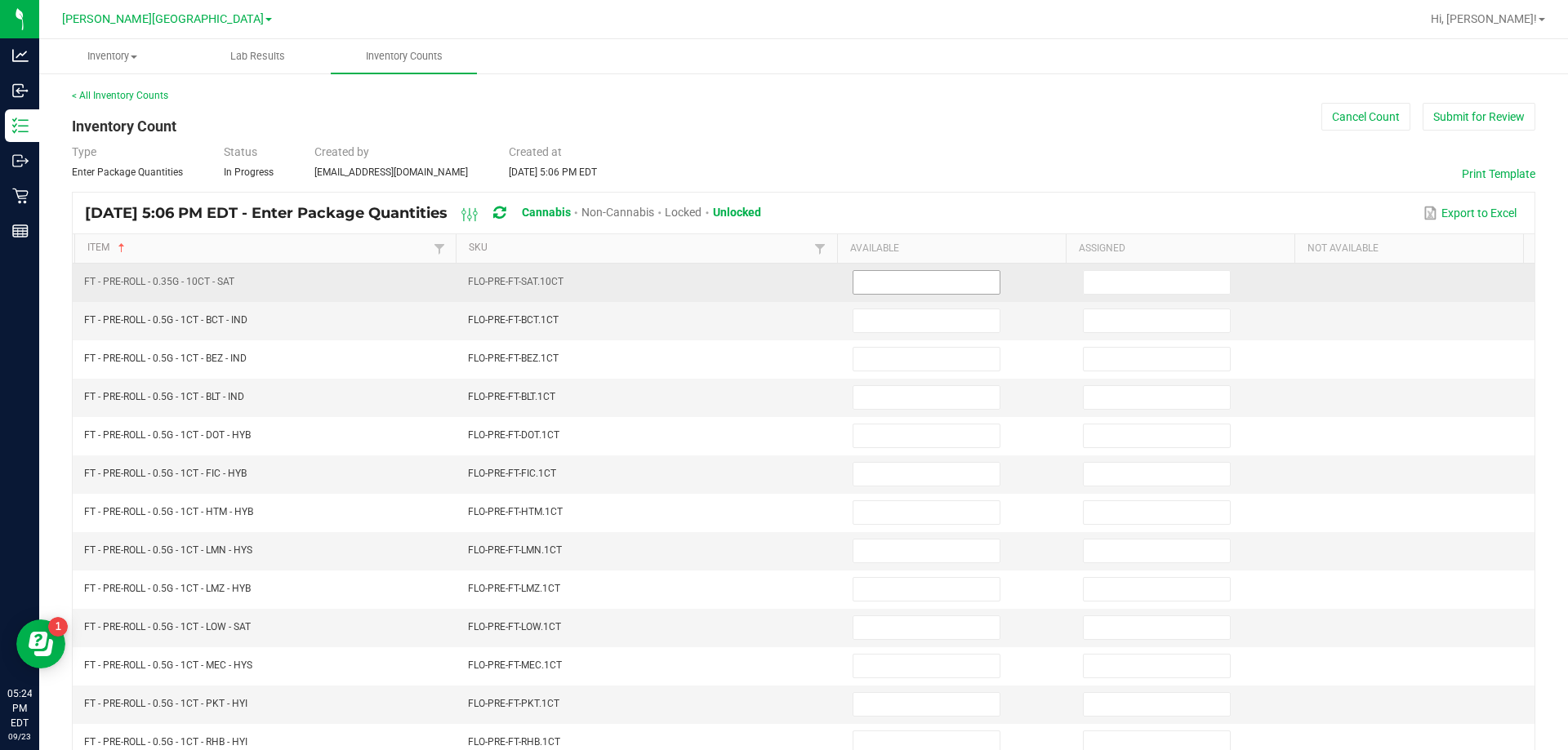
click at [889, 276] on input at bounding box center [926, 282] width 146 height 23
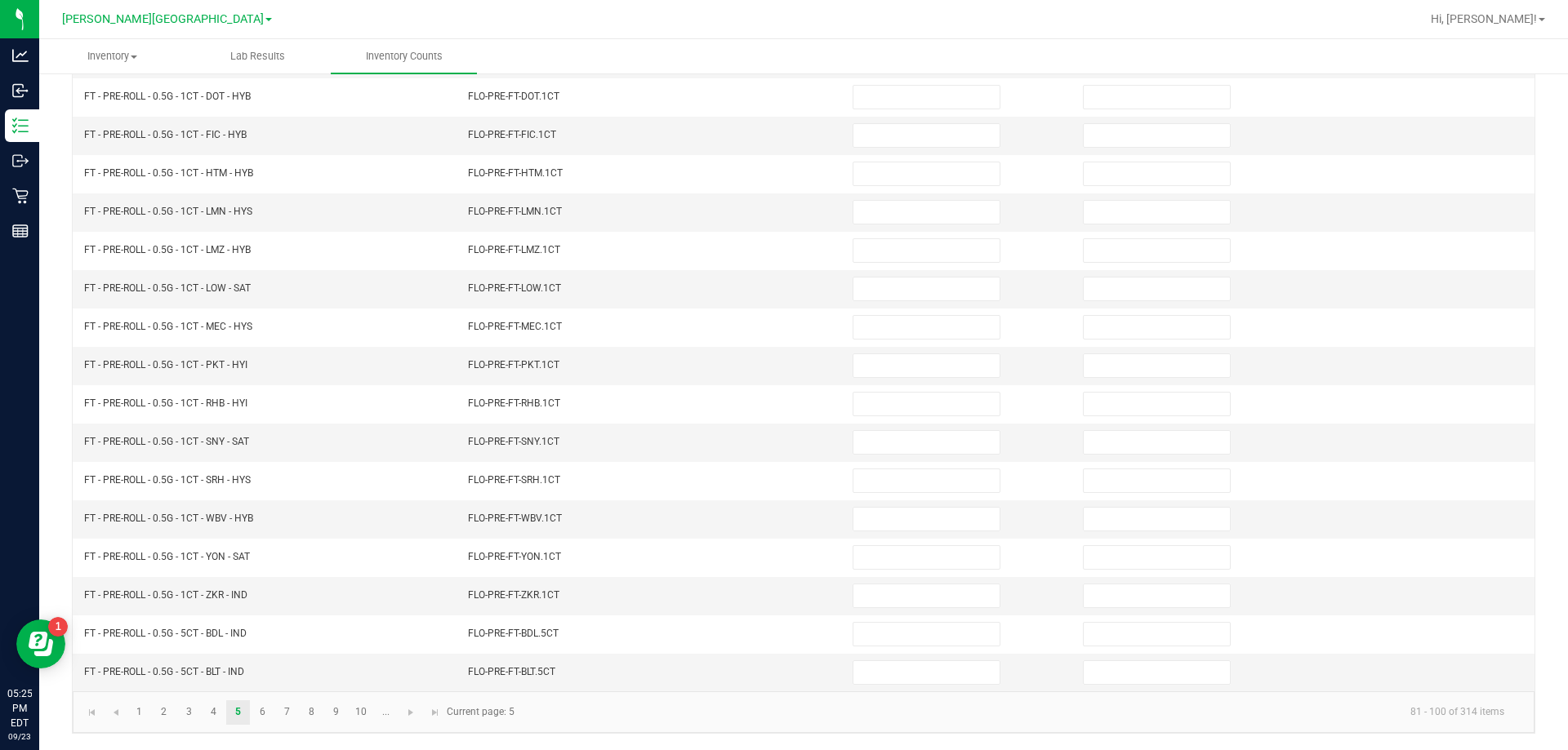
scroll to position [329, 0]
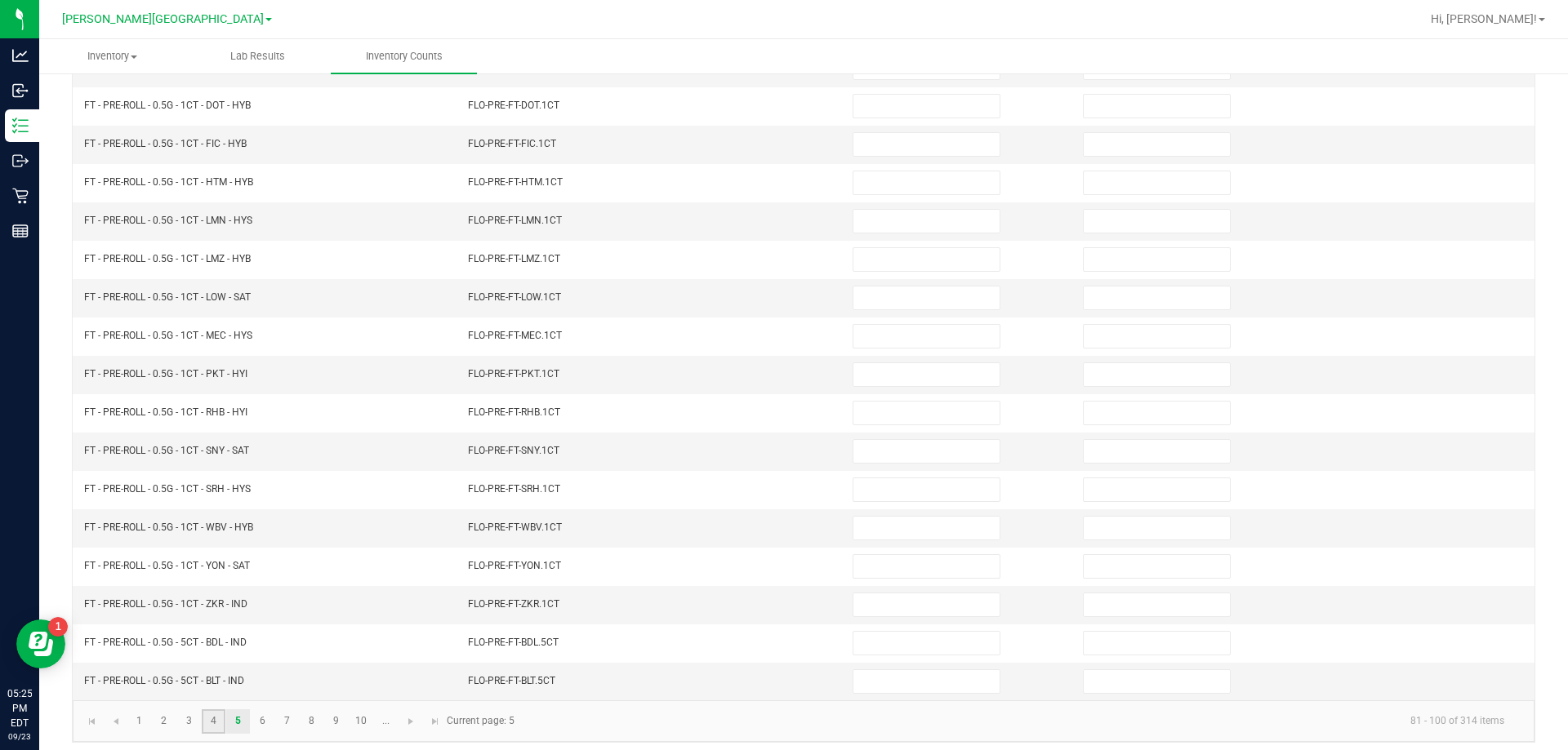
click at [216, 717] on link "4" at bounding box center [213, 720] width 24 height 25
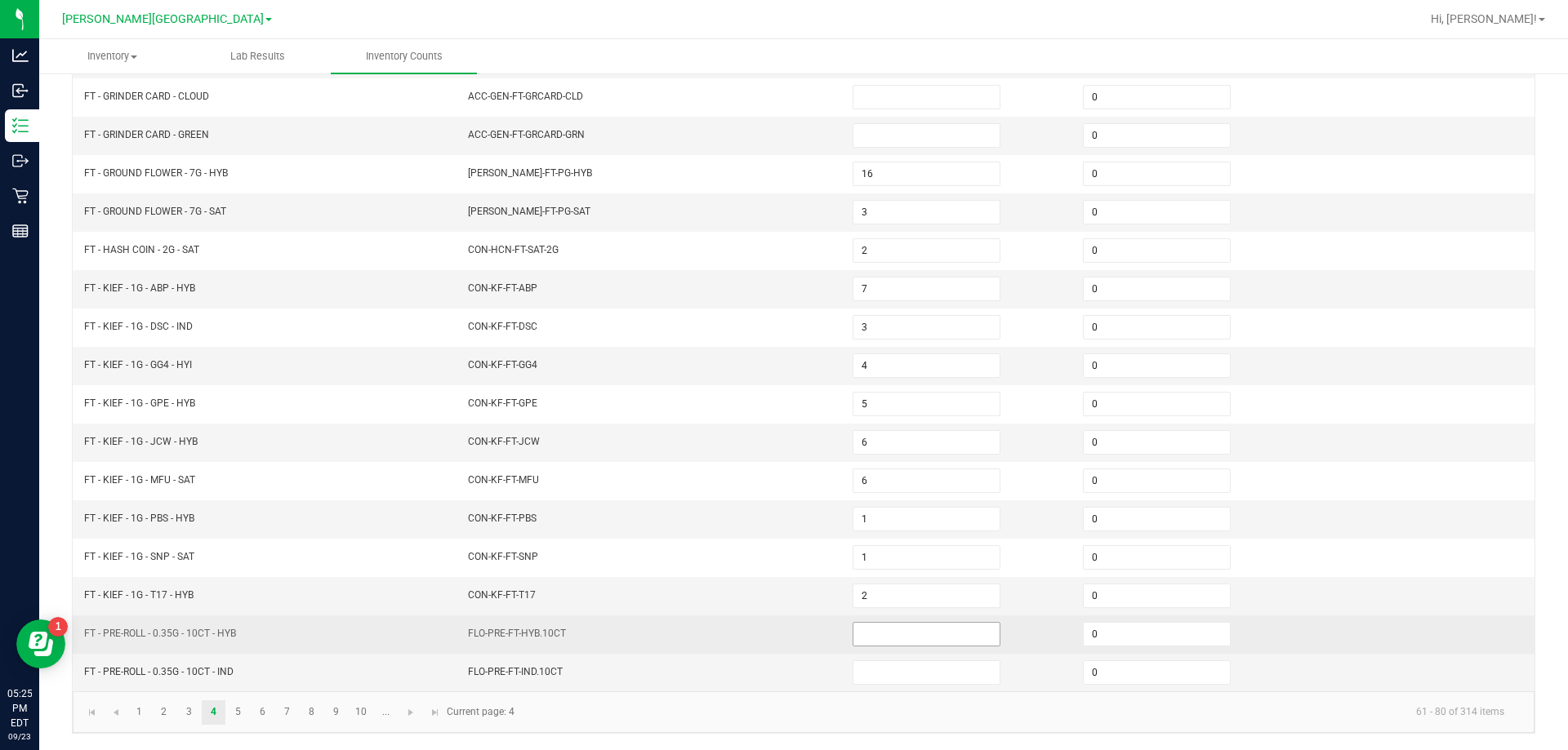
click at [911, 630] on input at bounding box center [926, 634] width 146 height 23
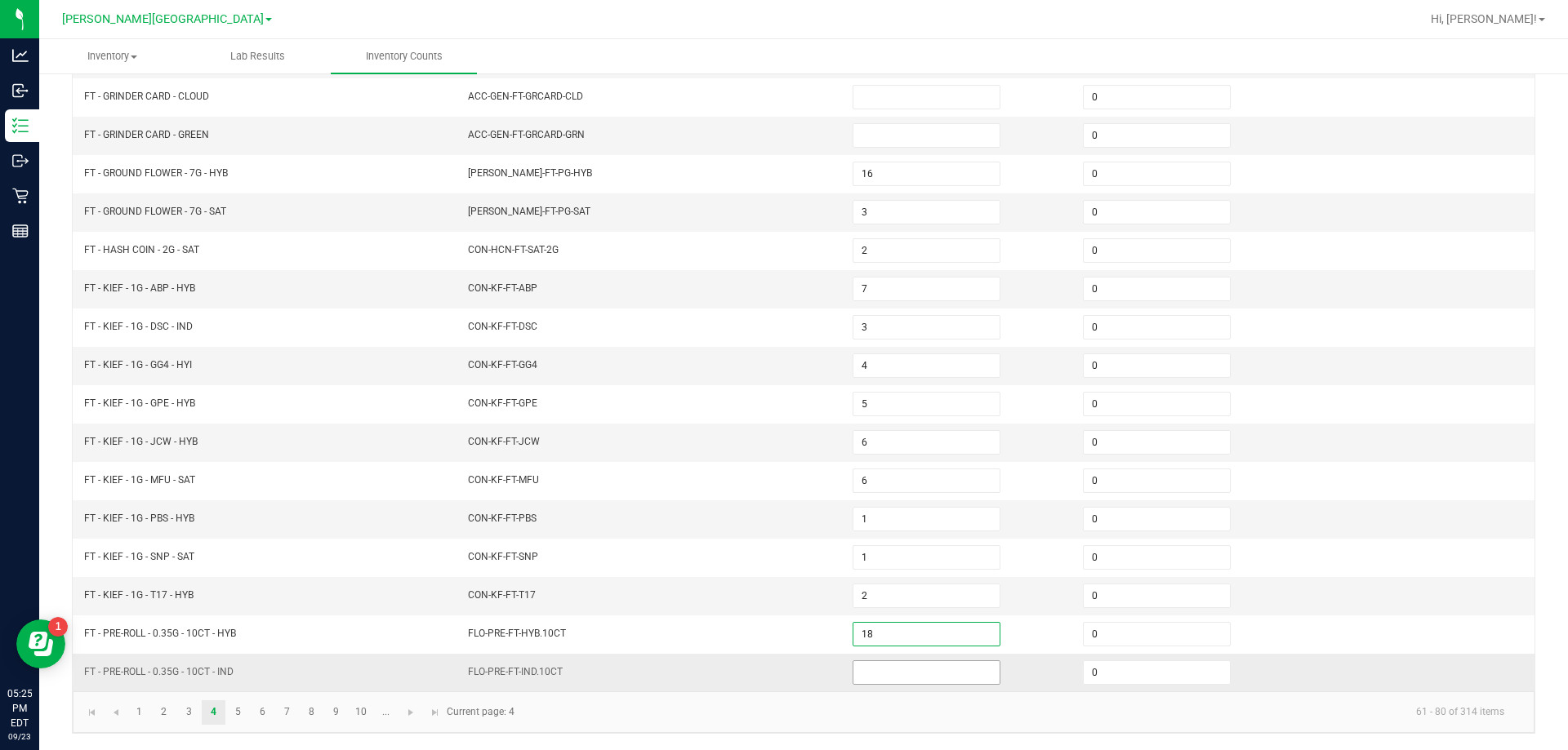
click at [913, 671] on input at bounding box center [926, 672] width 146 height 23
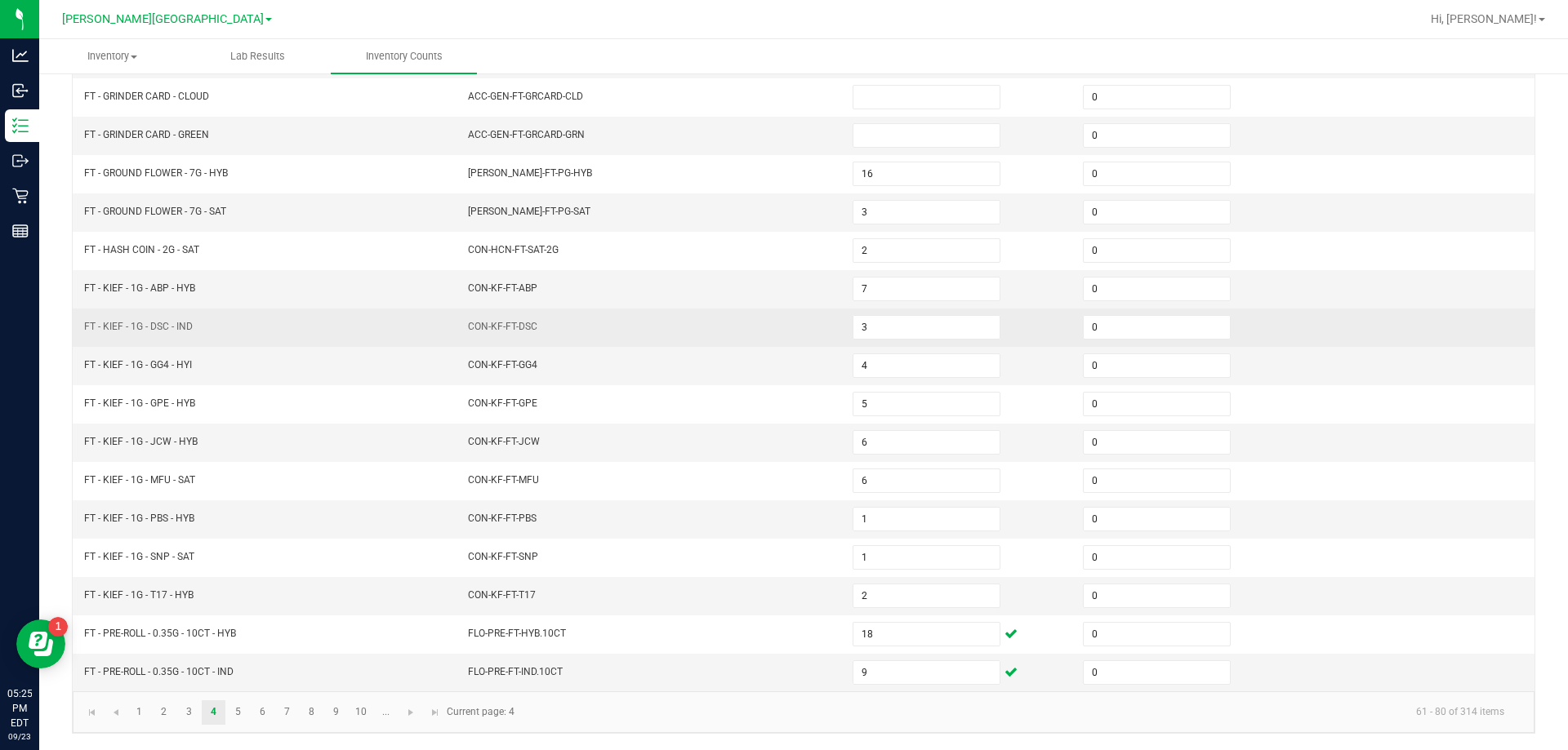
click at [467, 331] on span "CON-KF-FT-DSC" at bounding box center [502, 326] width 69 height 12
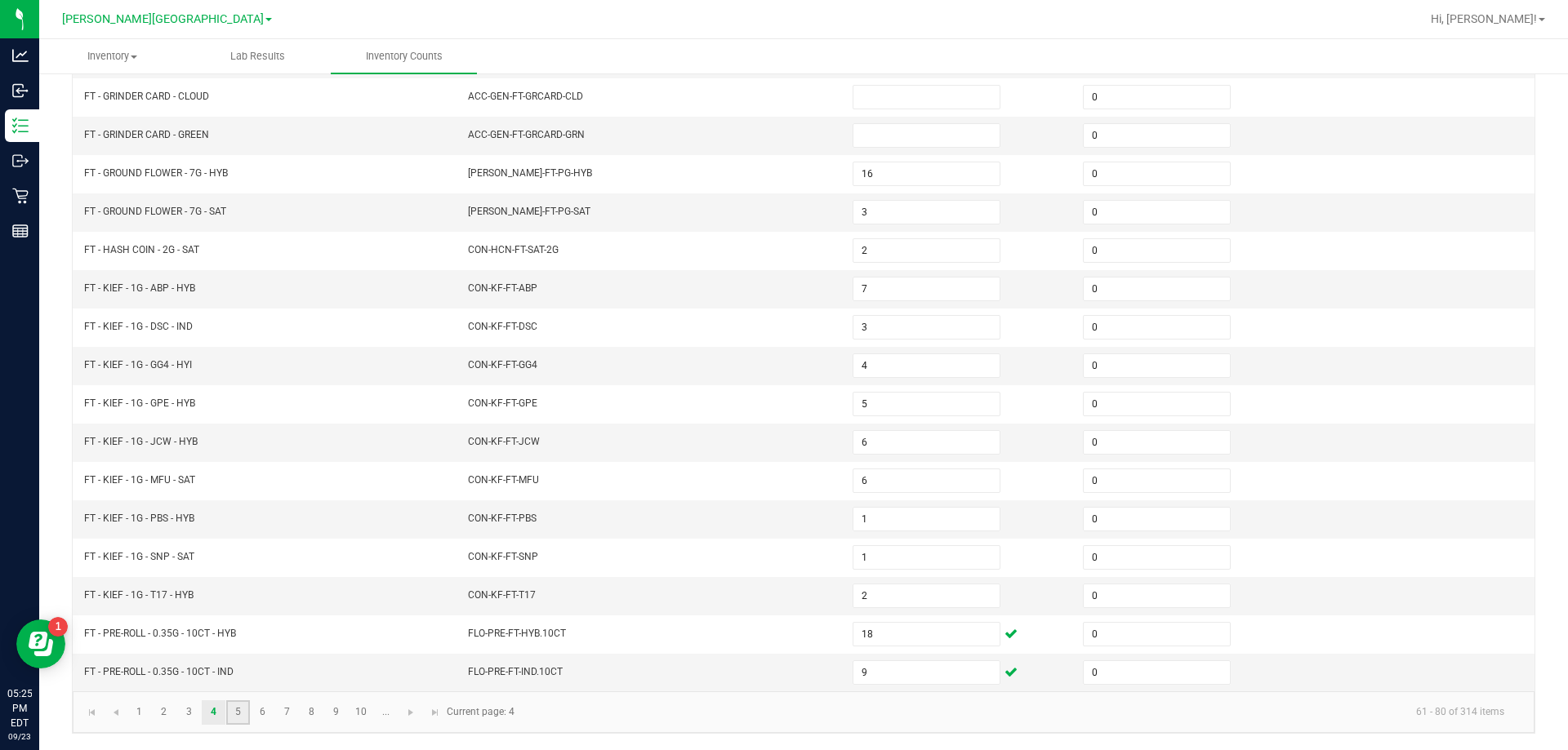
click at [237, 708] on link "5" at bounding box center [238, 712] width 24 height 25
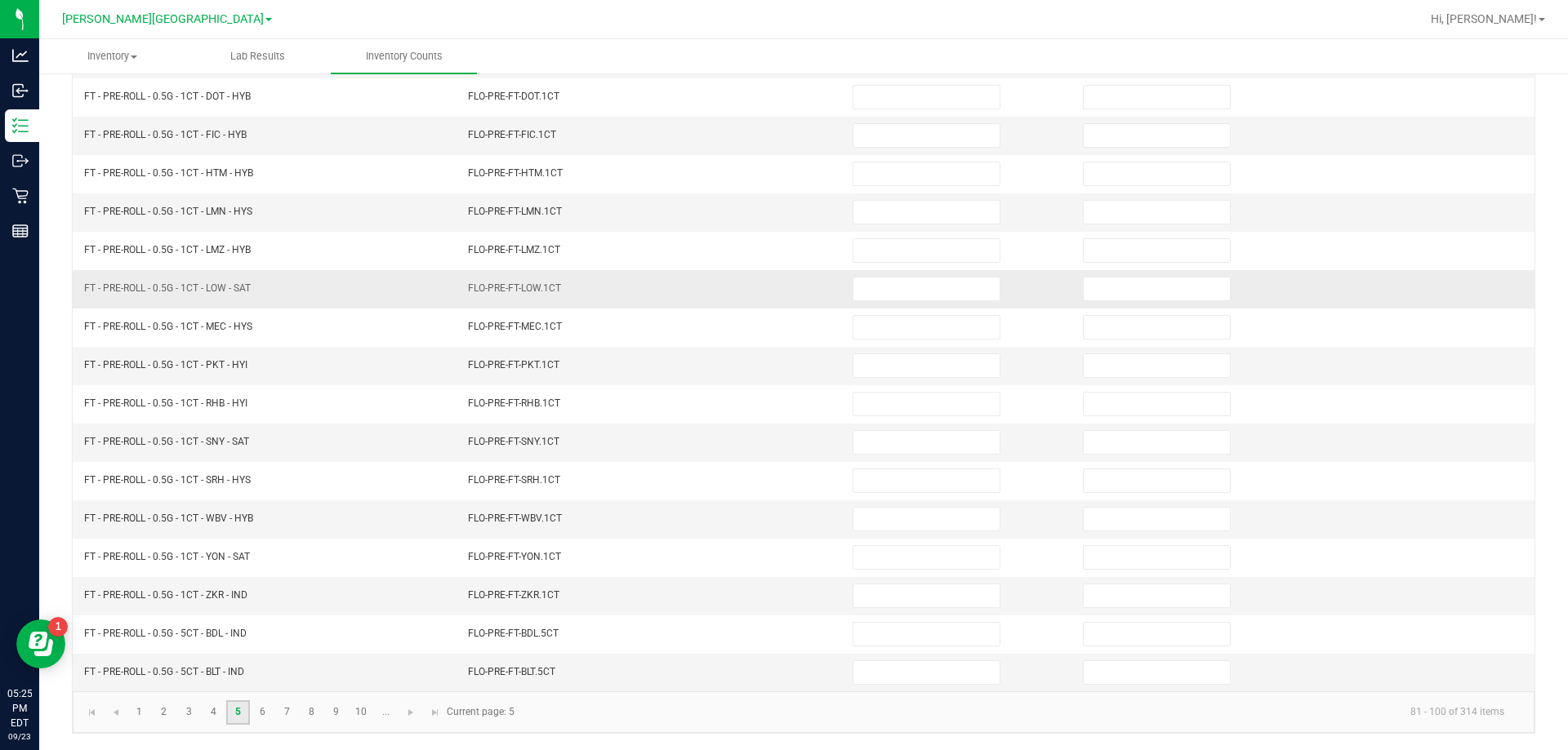
scroll to position [94, 0]
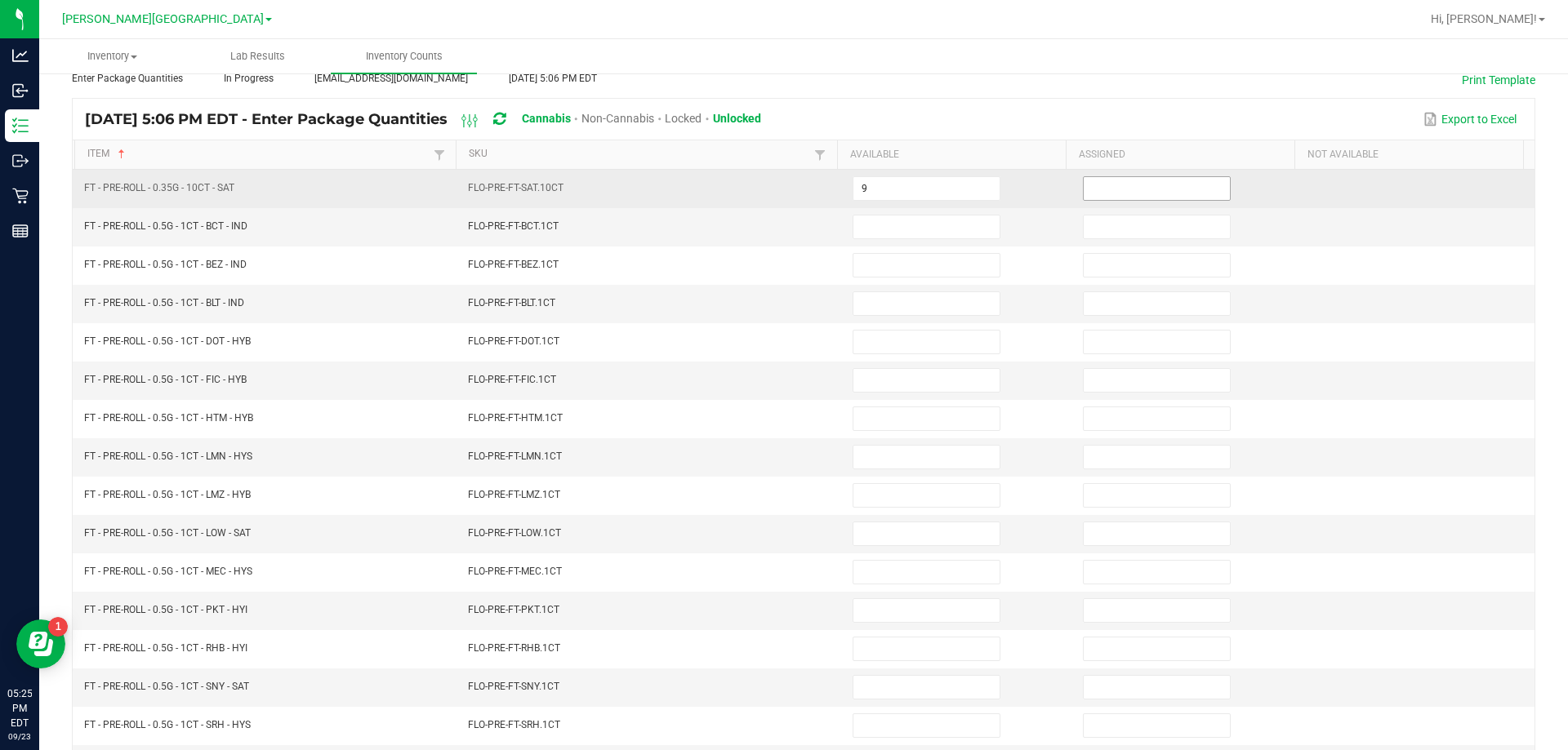
click at [1125, 192] on input at bounding box center [1157, 188] width 146 height 23
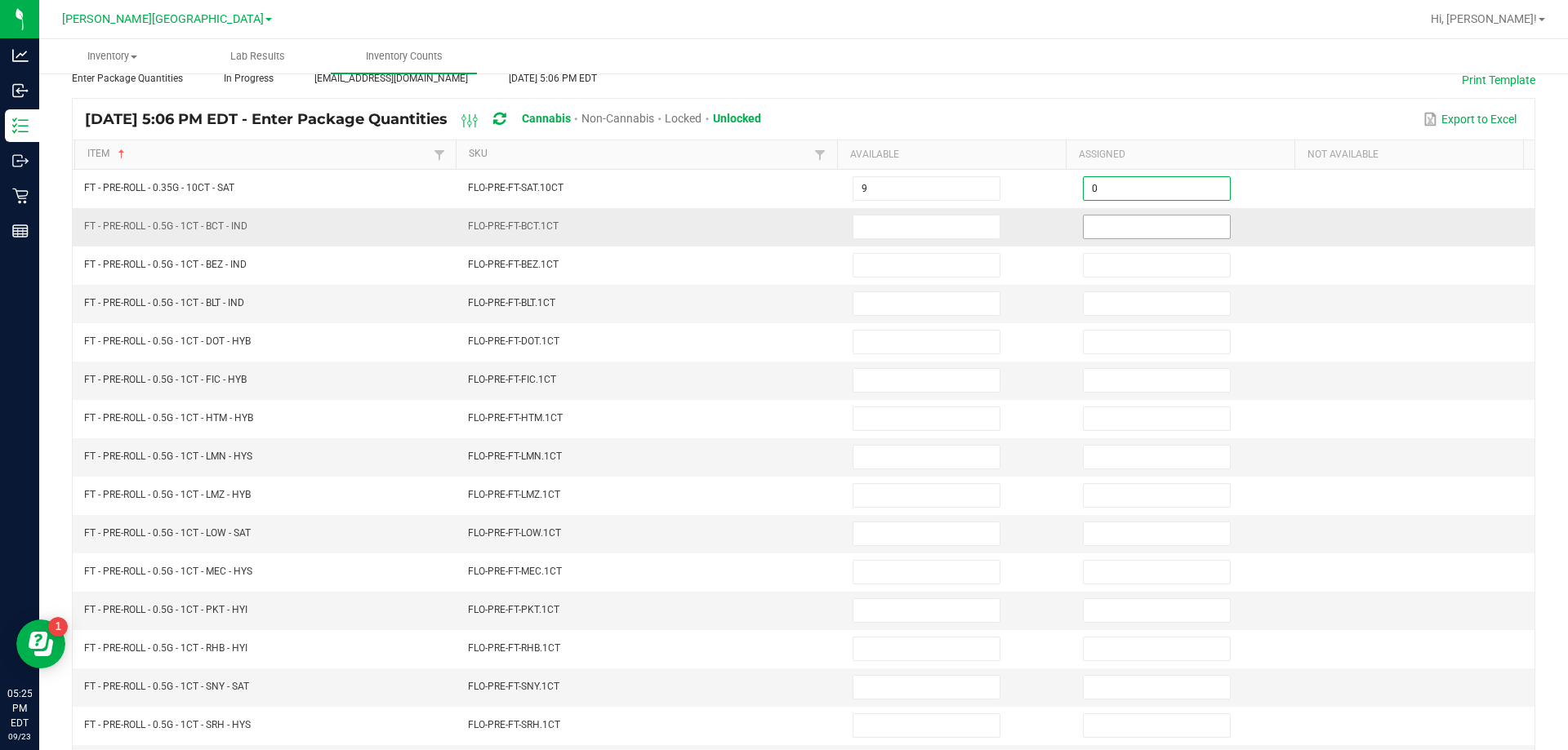
click at [1127, 220] on input at bounding box center [1157, 227] width 146 height 23
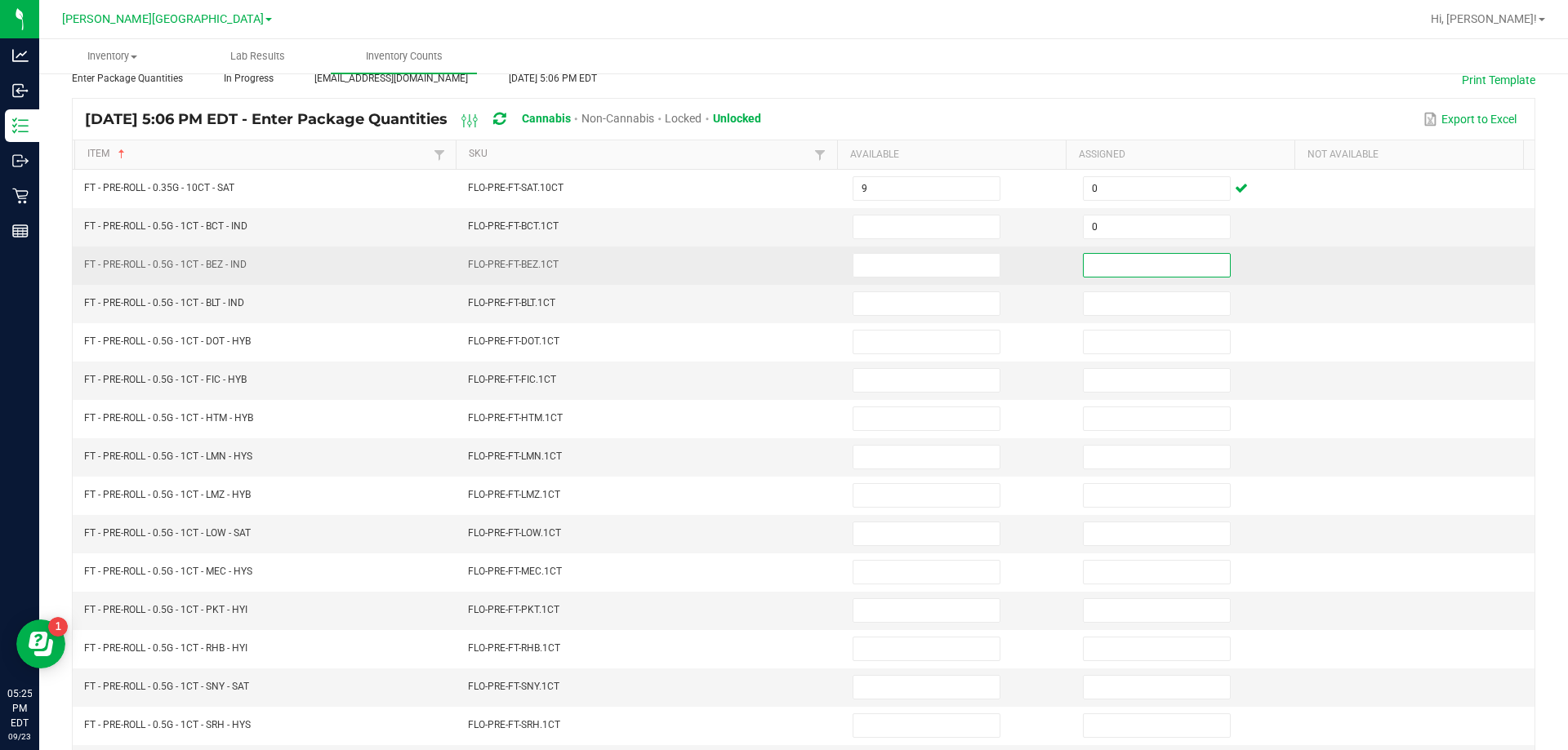
click at [1136, 262] on input at bounding box center [1157, 264] width 146 height 23
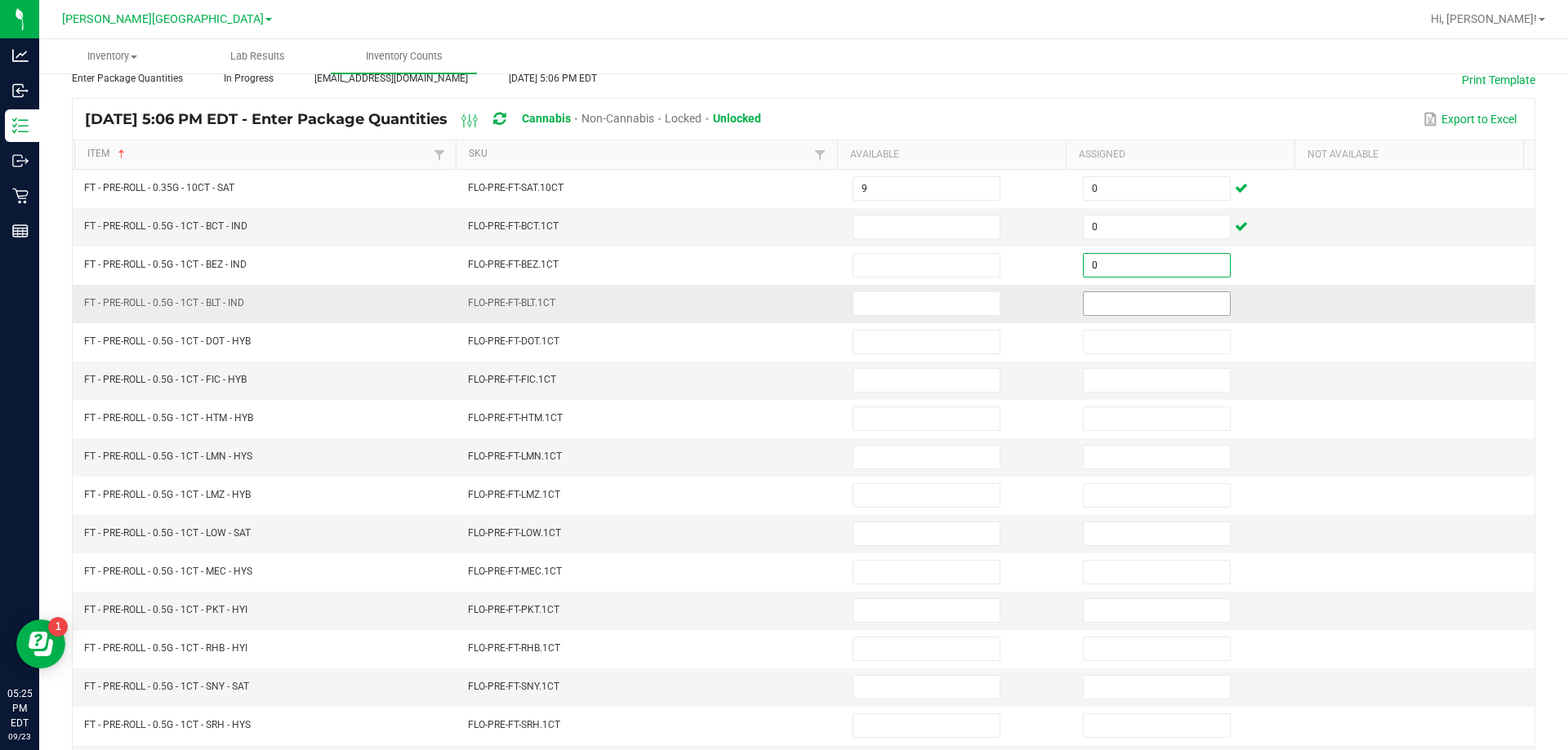
click at [1141, 310] on input at bounding box center [1157, 303] width 146 height 23
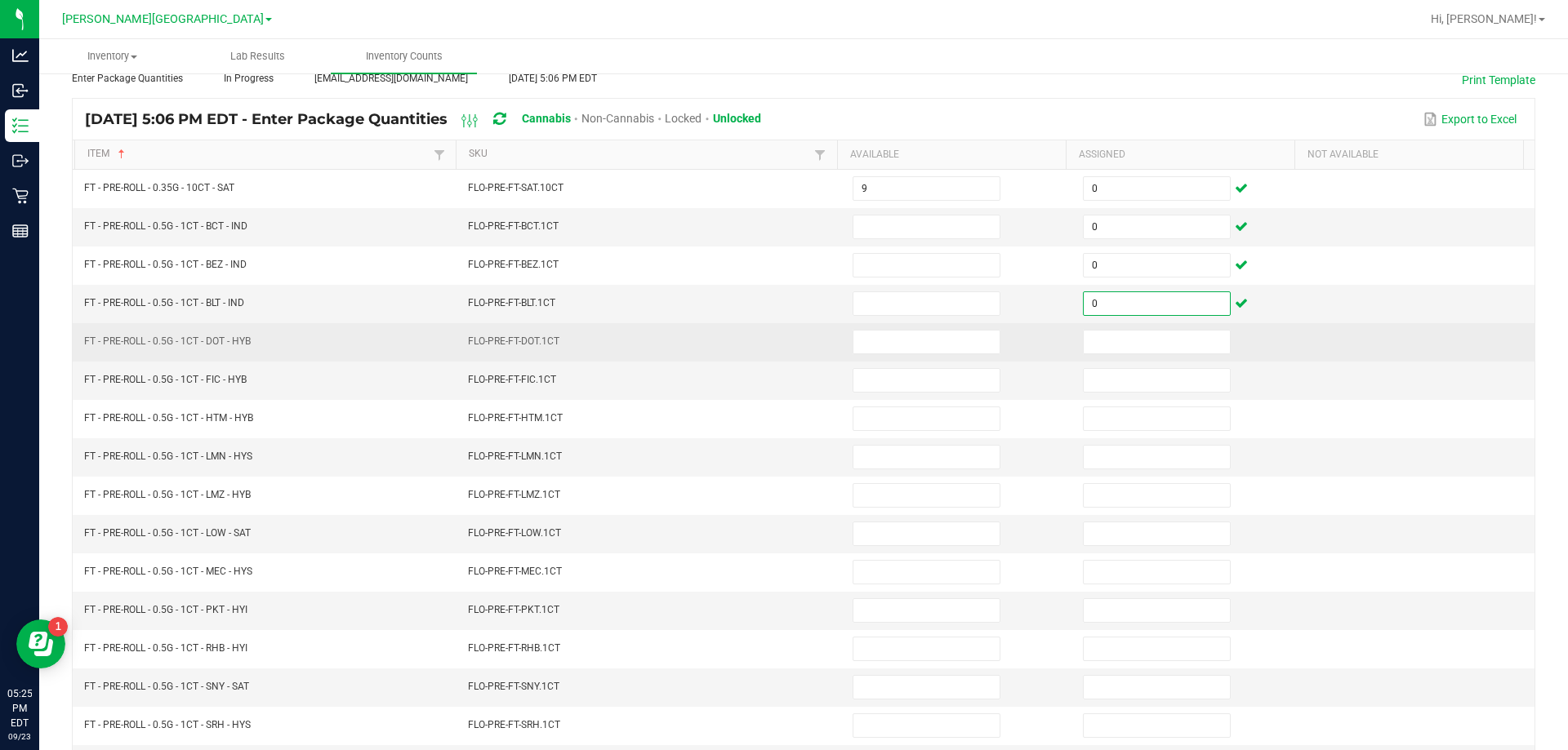
click at [1133, 325] on td at bounding box center [1187, 342] width 230 height 38
click at [1131, 349] on input at bounding box center [1157, 341] width 146 height 23
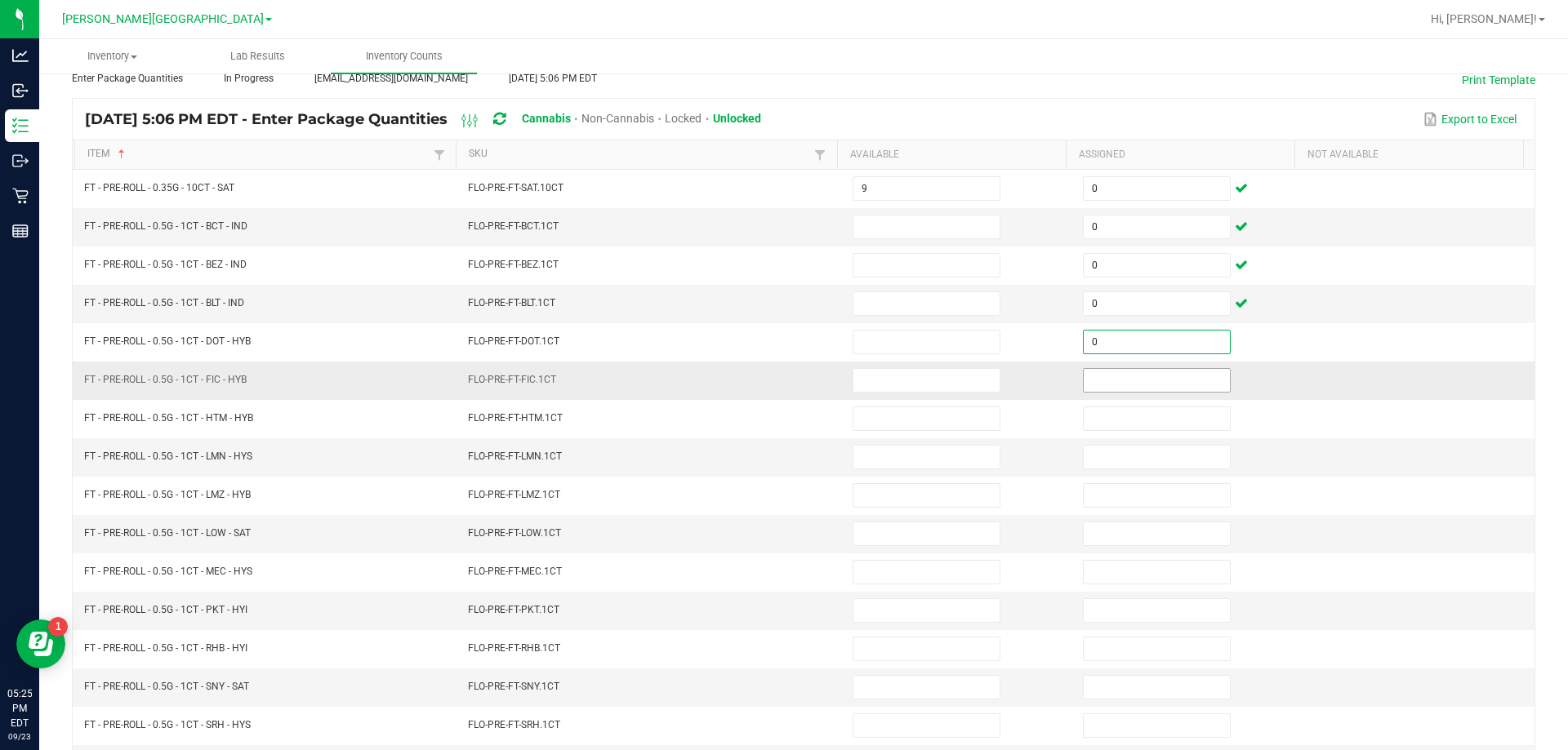
click at [1120, 389] on input at bounding box center [1157, 379] width 146 height 23
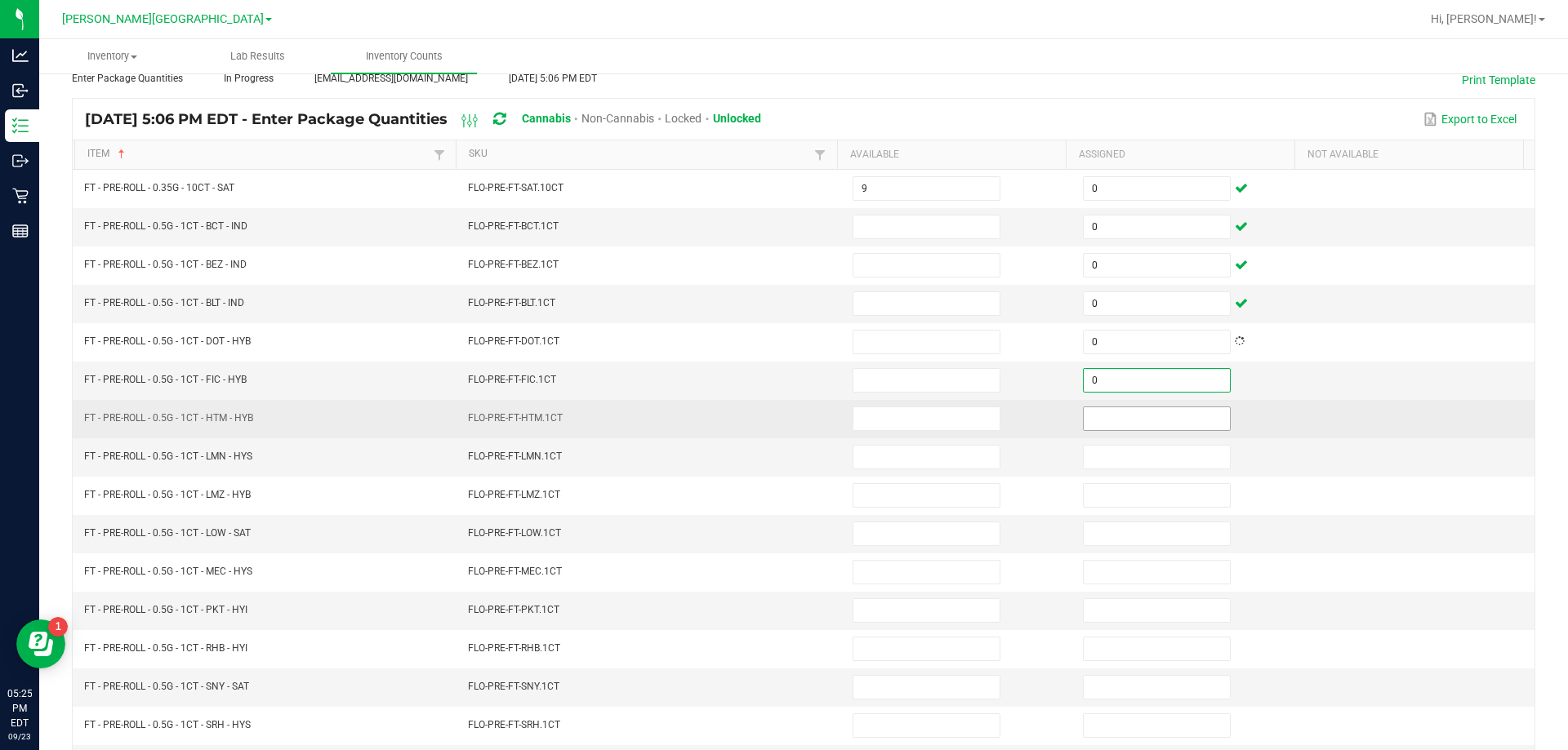
click at [1118, 413] on input at bounding box center [1157, 418] width 146 height 23
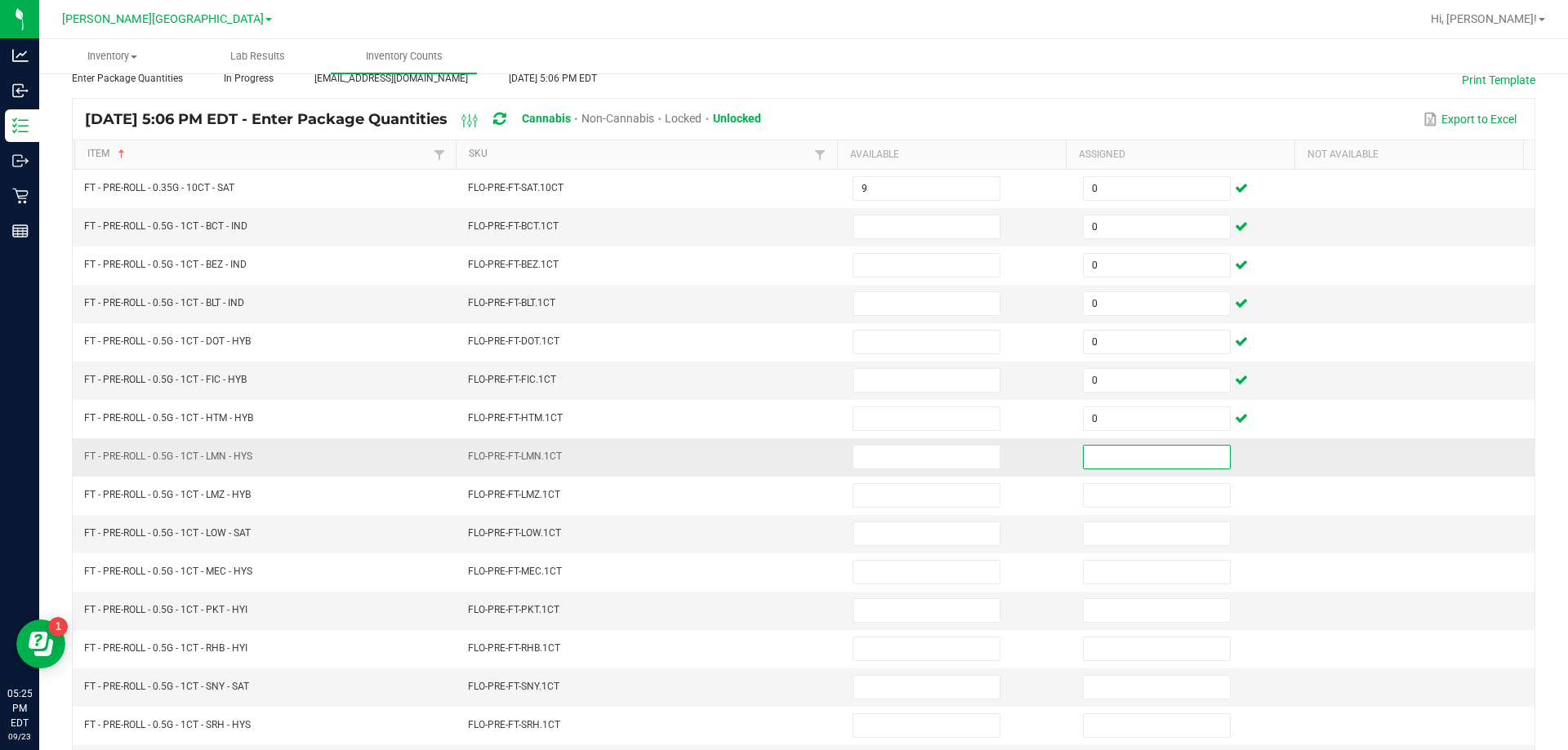
click at [1115, 454] on input at bounding box center [1157, 456] width 146 height 23
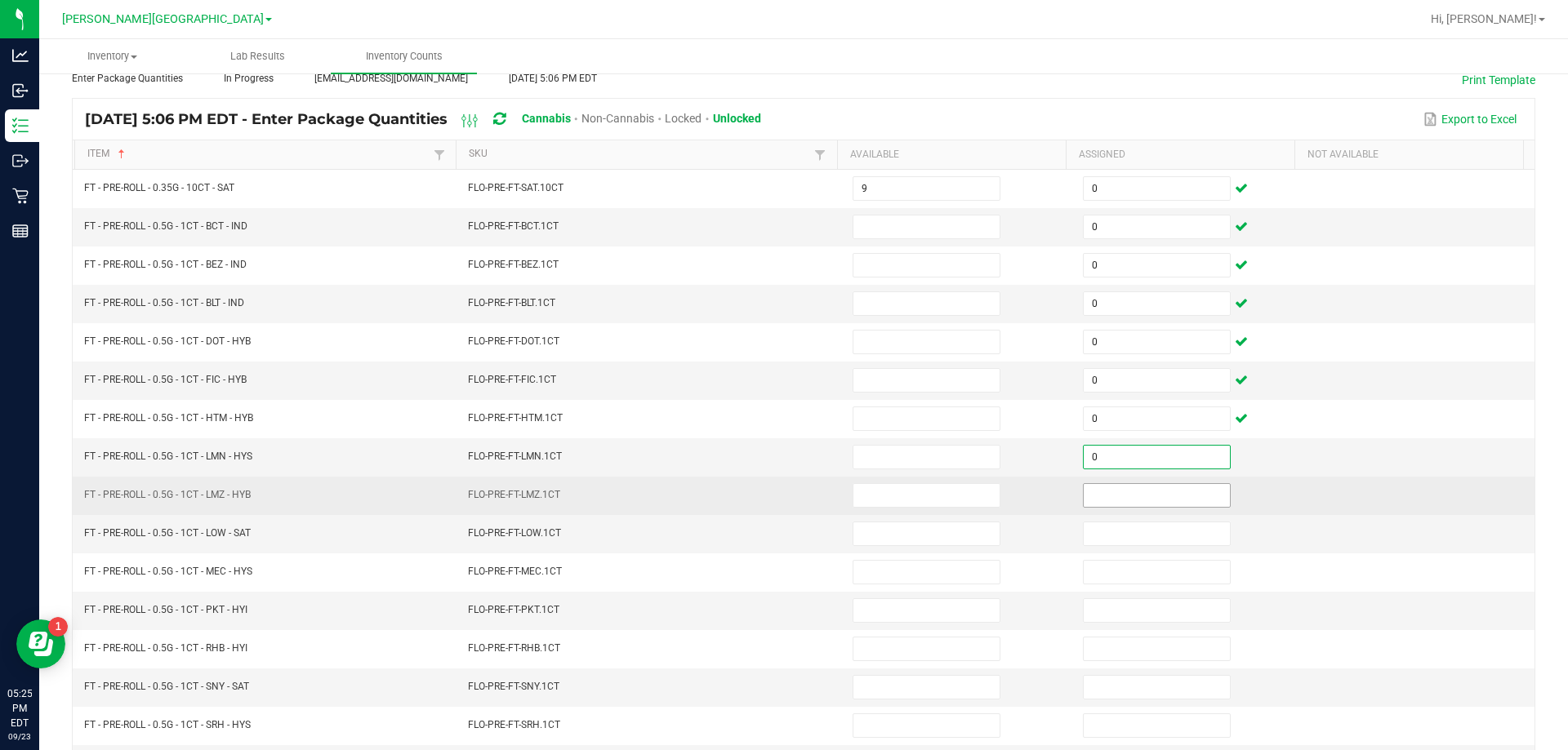
click at [1117, 501] on input at bounding box center [1157, 495] width 146 height 23
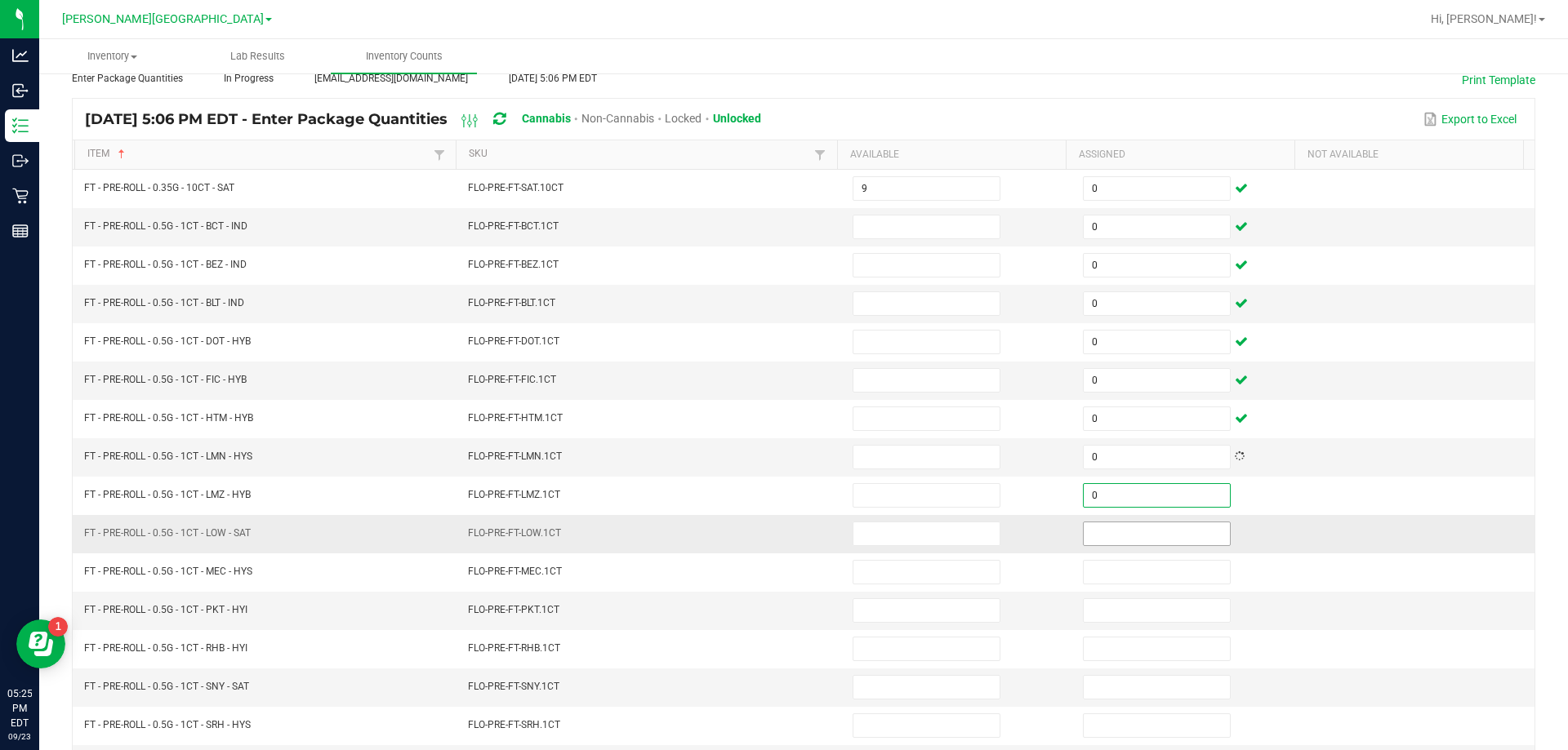
click at [1107, 538] on input at bounding box center [1157, 533] width 146 height 23
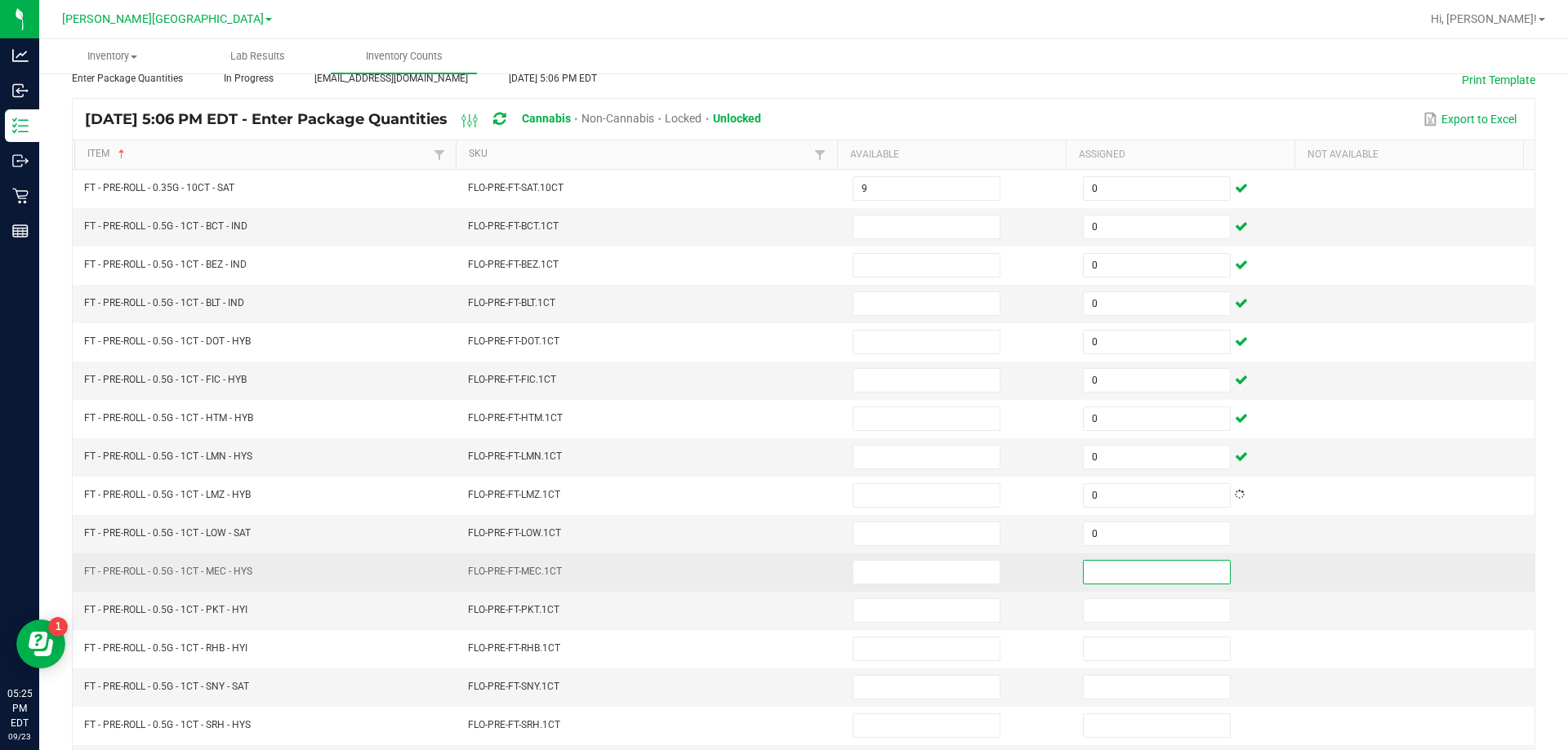
click at [1105, 565] on input at bounding box center [1157, 572] width 146 height 23
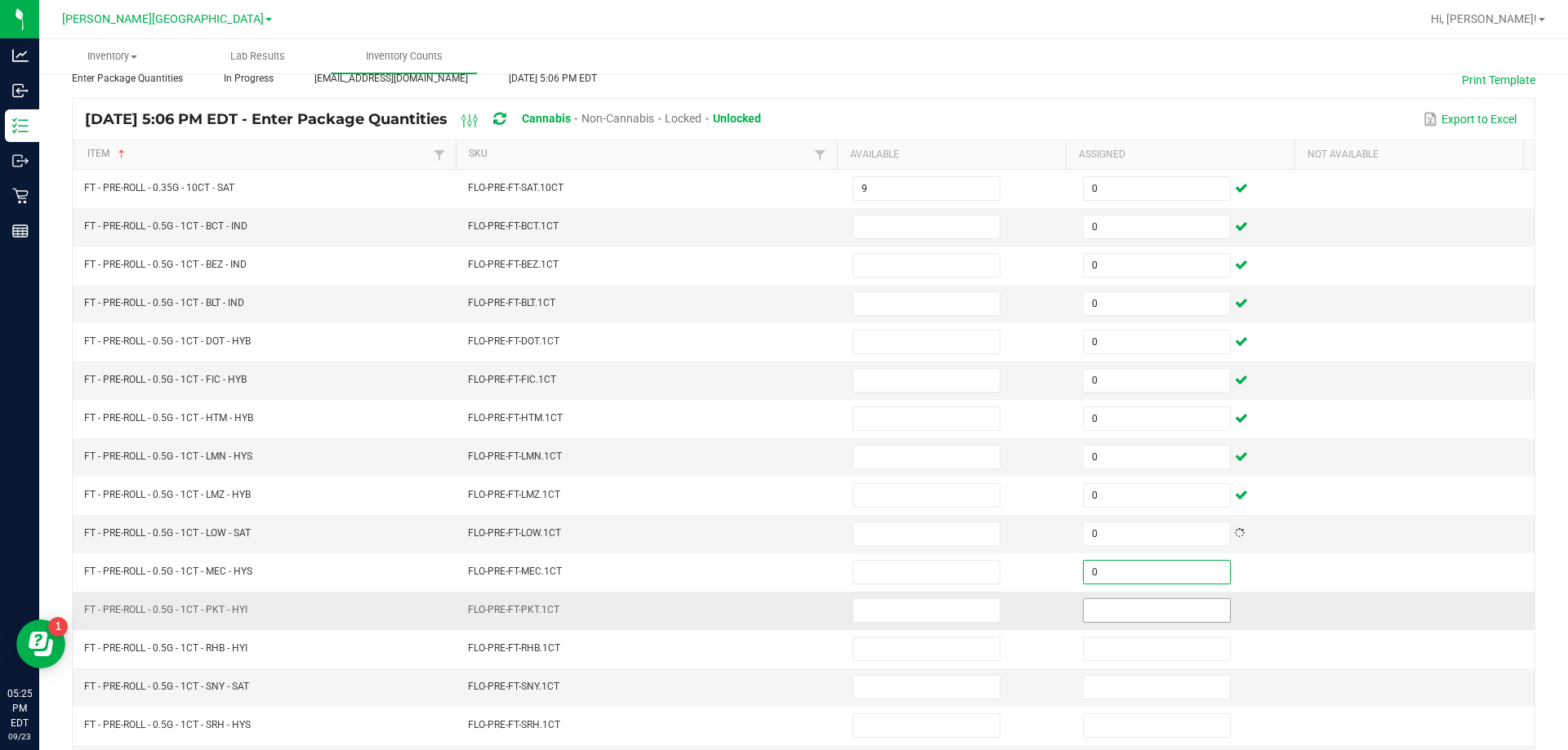
click at [1109, 610] on input at bounding box center [1157, 610] width 146 height 23
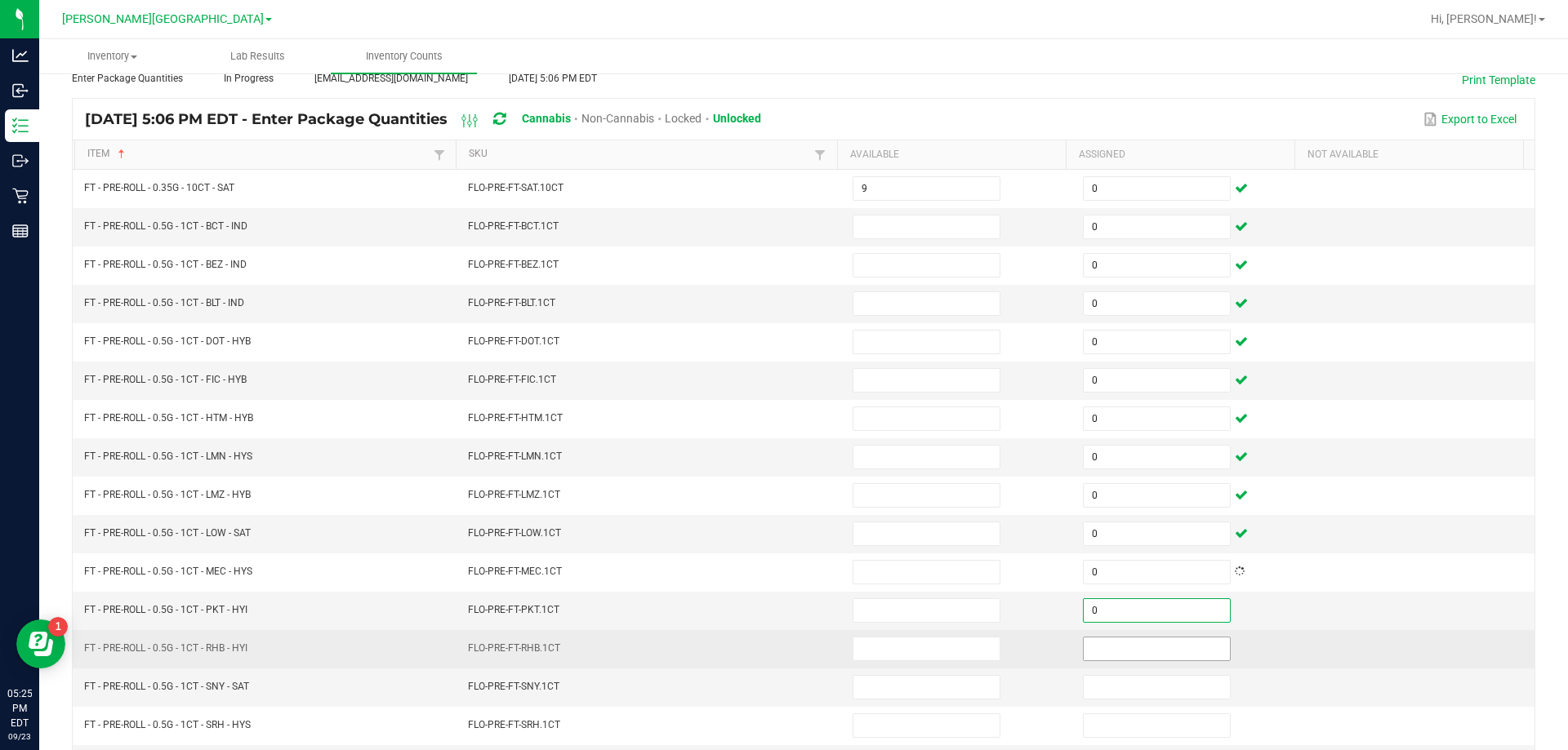
click at [1107, 653] on input at bounding box center [1157, 648] width 146 height 23
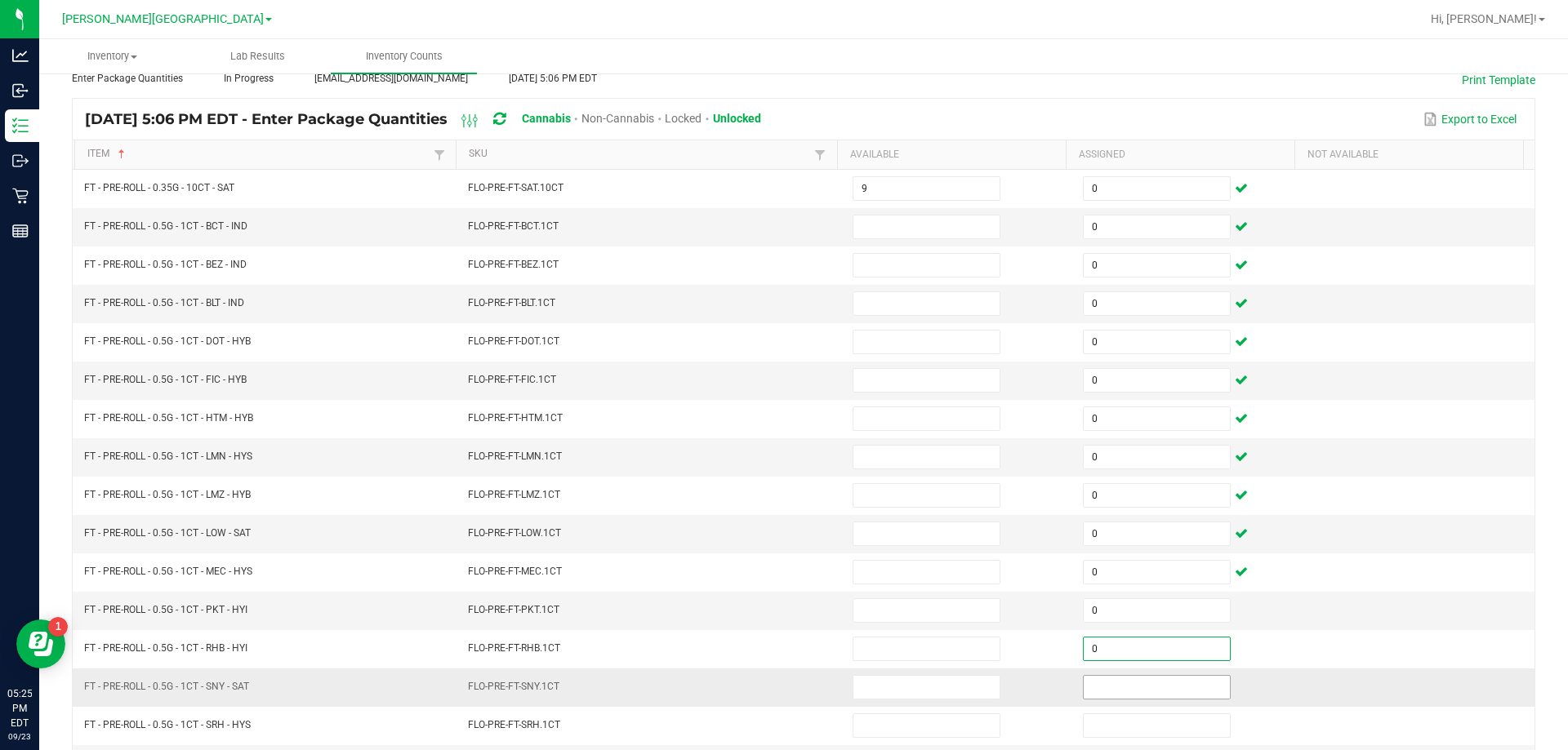
click at [1109, 685] on input at bounding box center [1157, 687] width 146 height 23
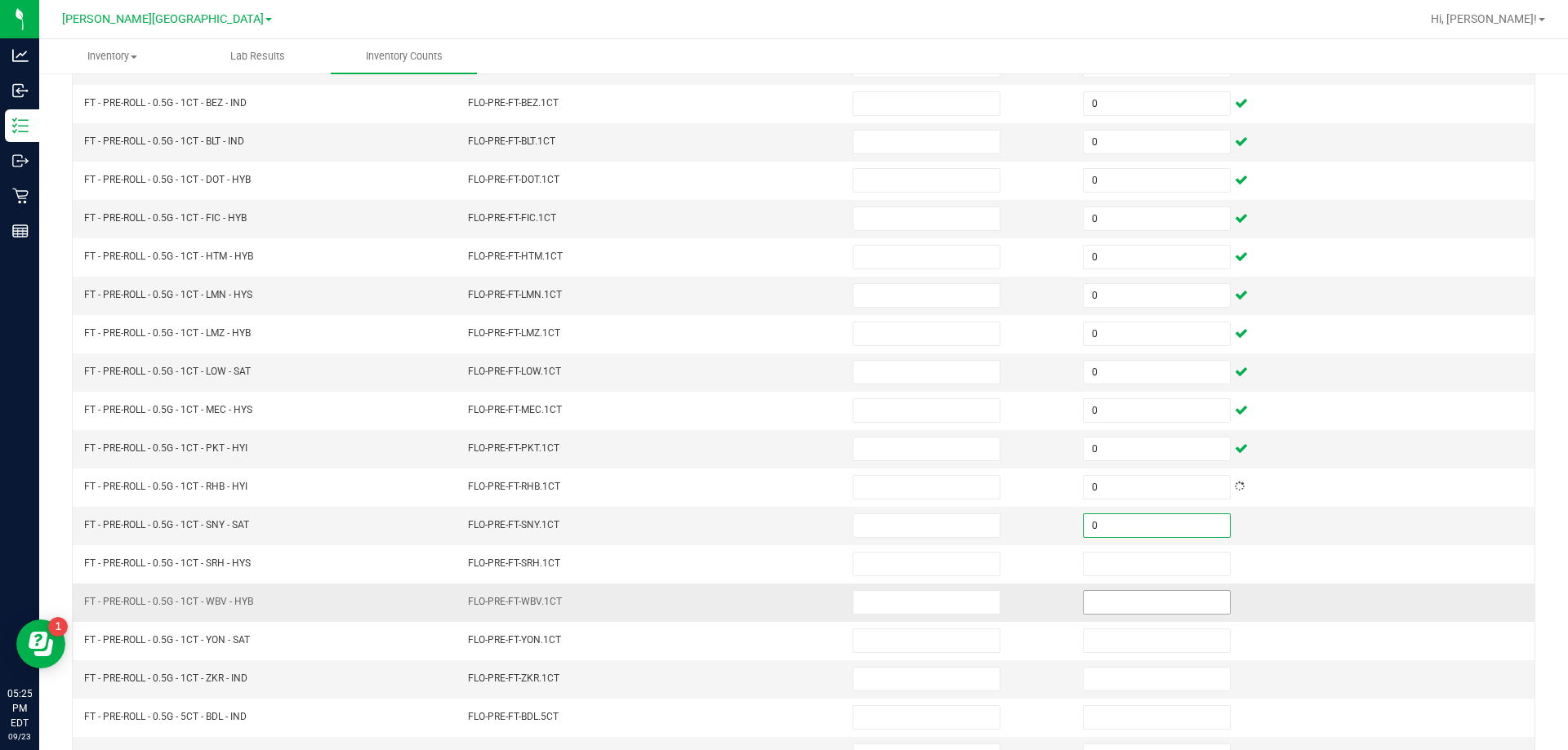
scroll to position [257, 0]
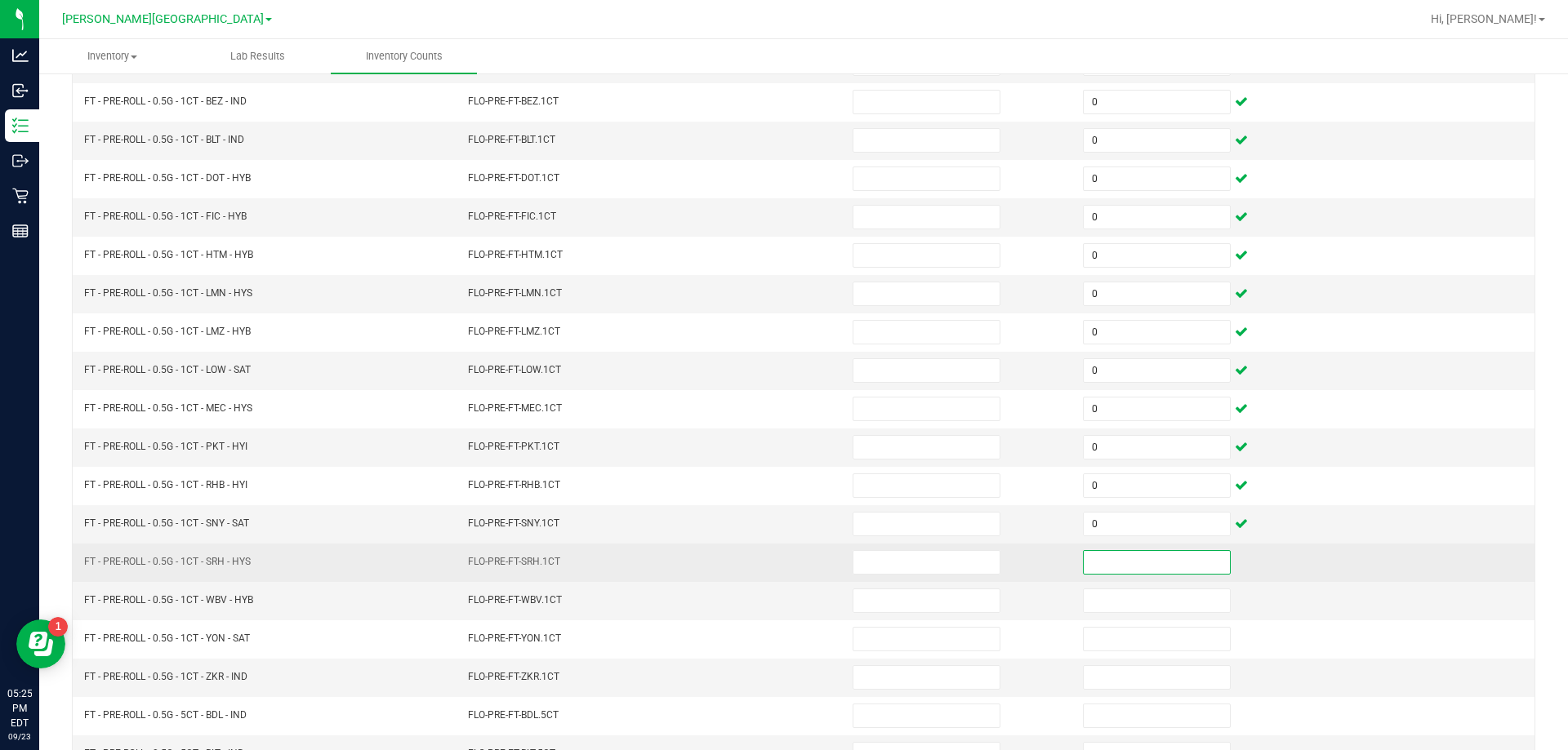
click at [1141, 560] on input at bounding box center [1157, 562] width 146 height 23
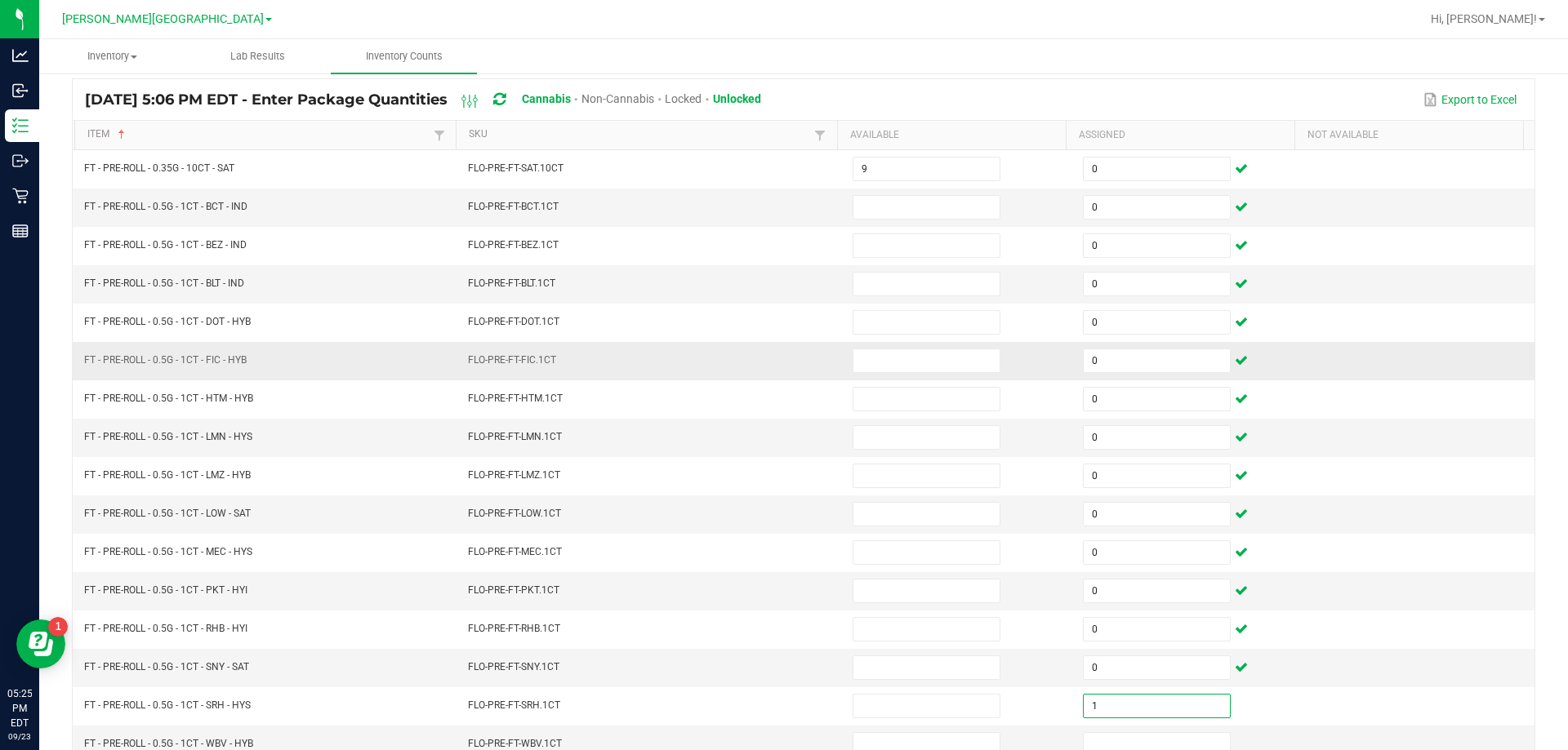
scroll to position [0, 0]
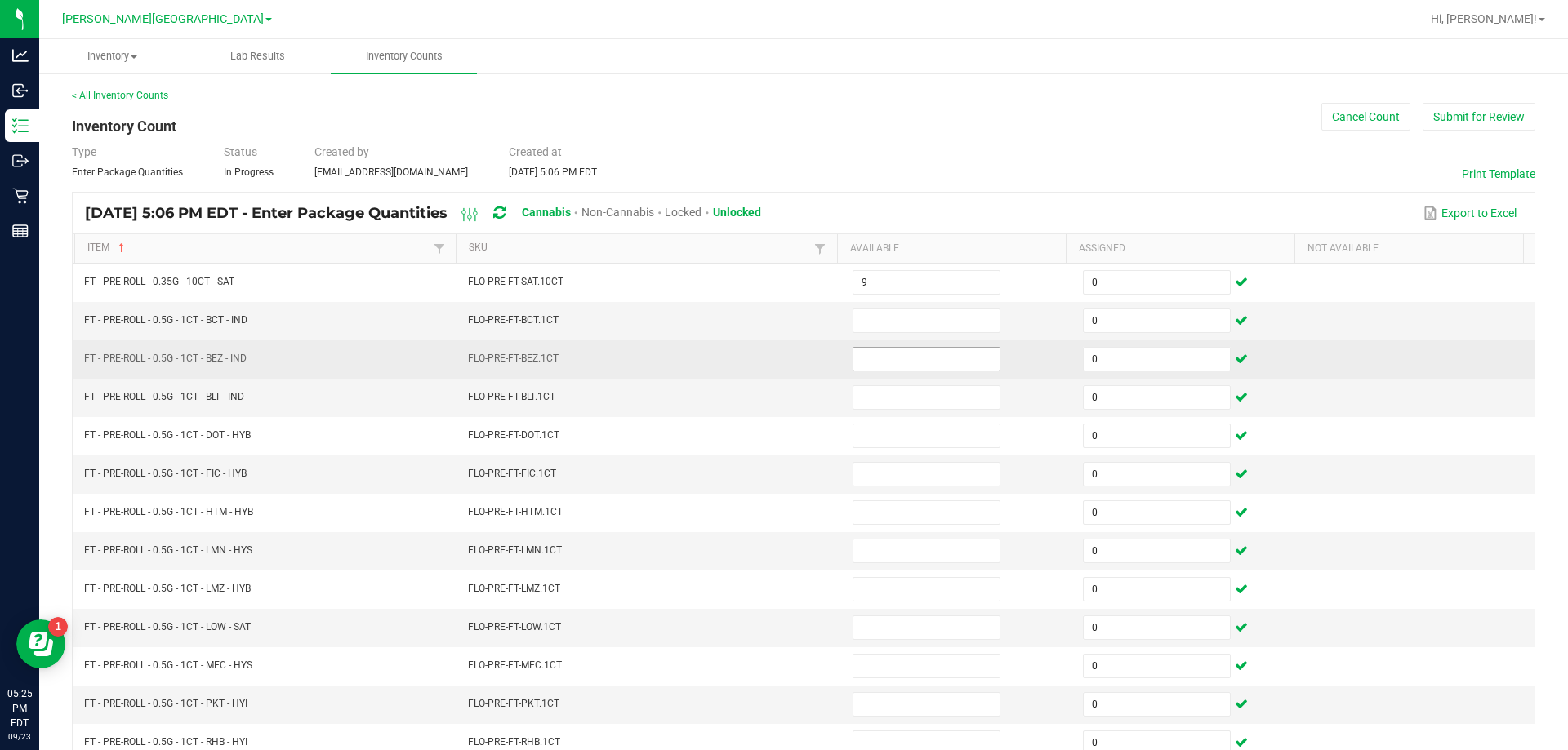
click at [894, 367] on input at bounding box center [926, 359] width 146 height 23
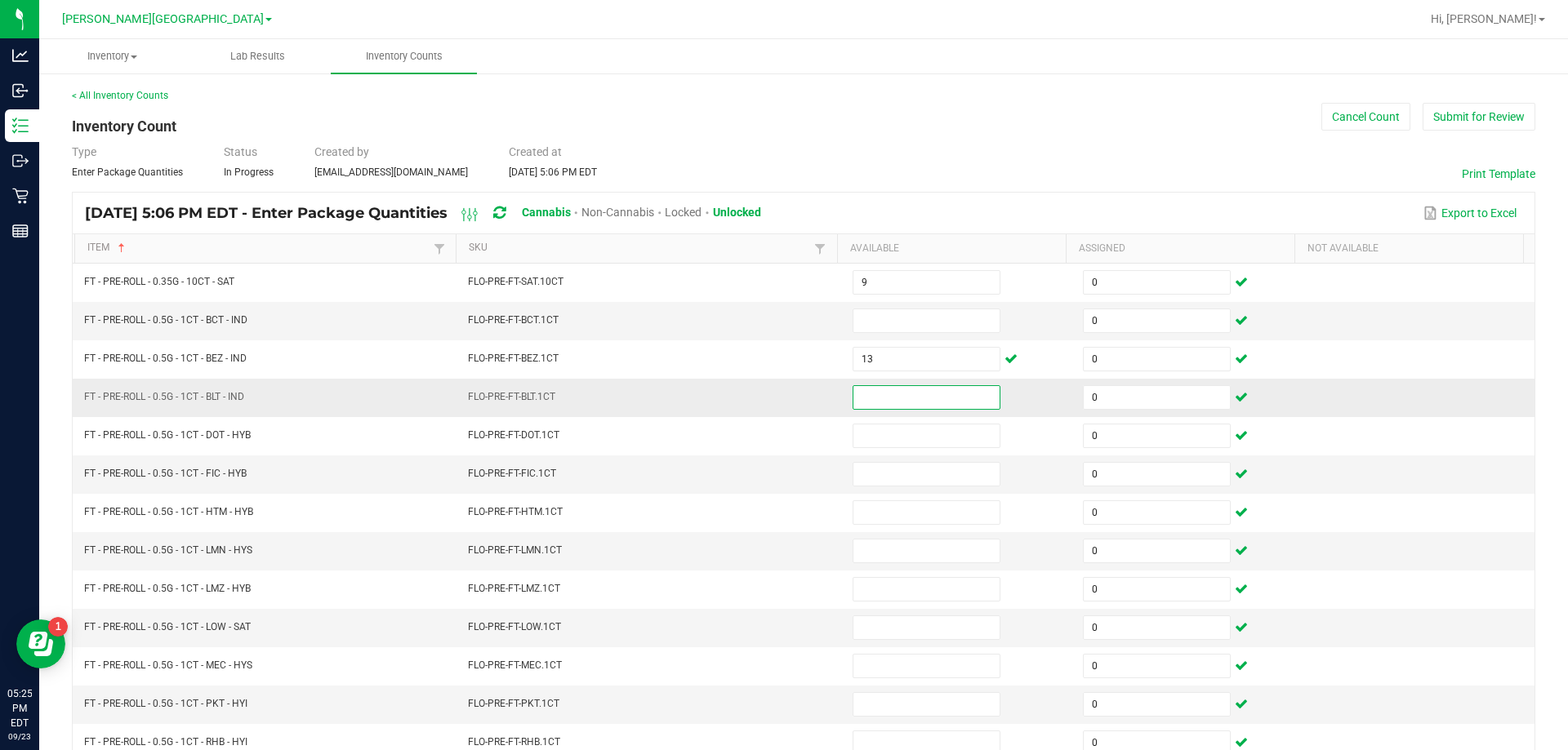
click at [897, 403] on input at bounding box center [926, 397] width 146 height 23
click at [885, 321] on input at bounding box center [926, 320] width 146 height 23
click at [758, 479] on td "FLO-PRE-FT-FIC.1CT" at bounding box center [650, 474] width 385 height 38
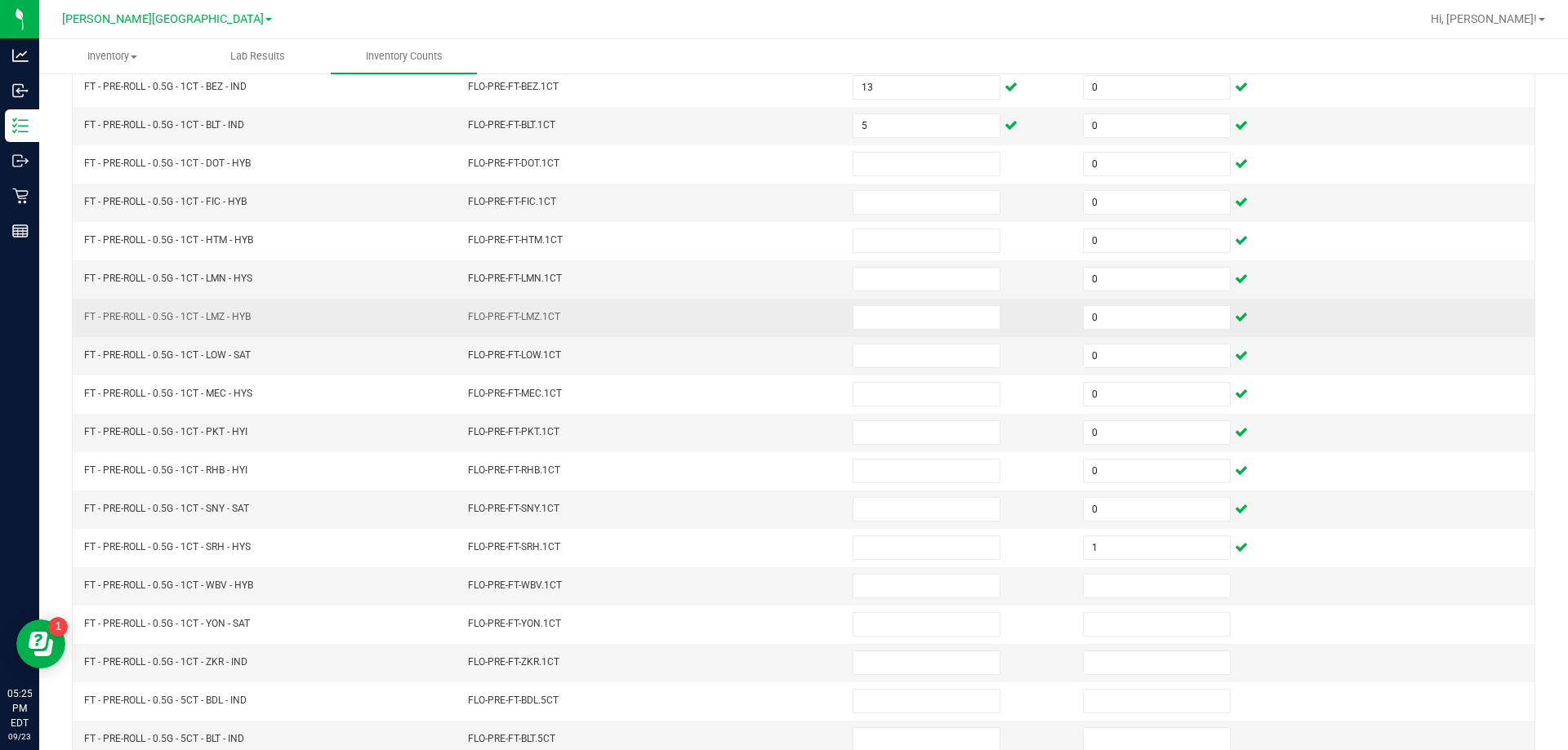
scroll to position [244, 0]
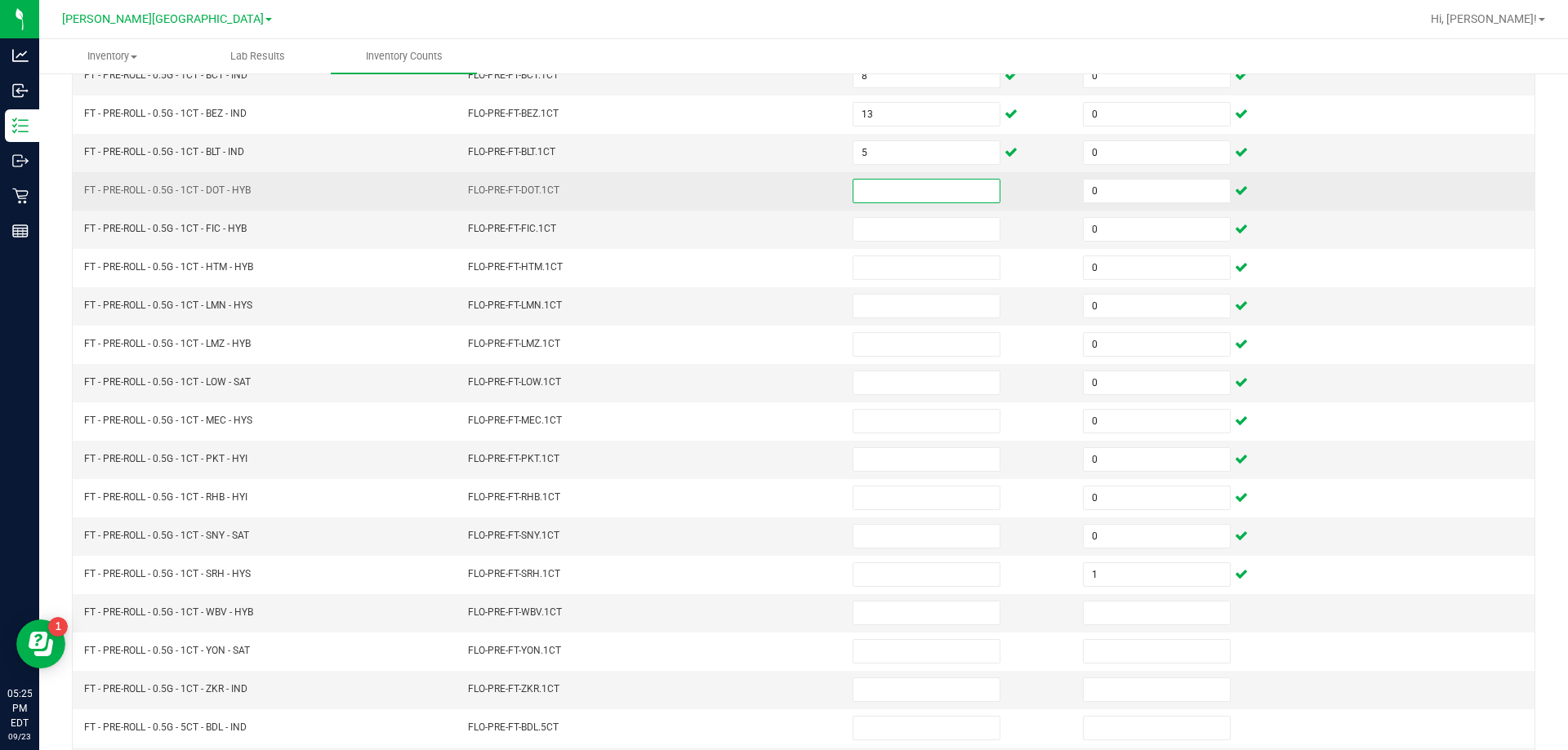
click at [927, 200] on input at bounding box center [926, 190] width 146 height 23
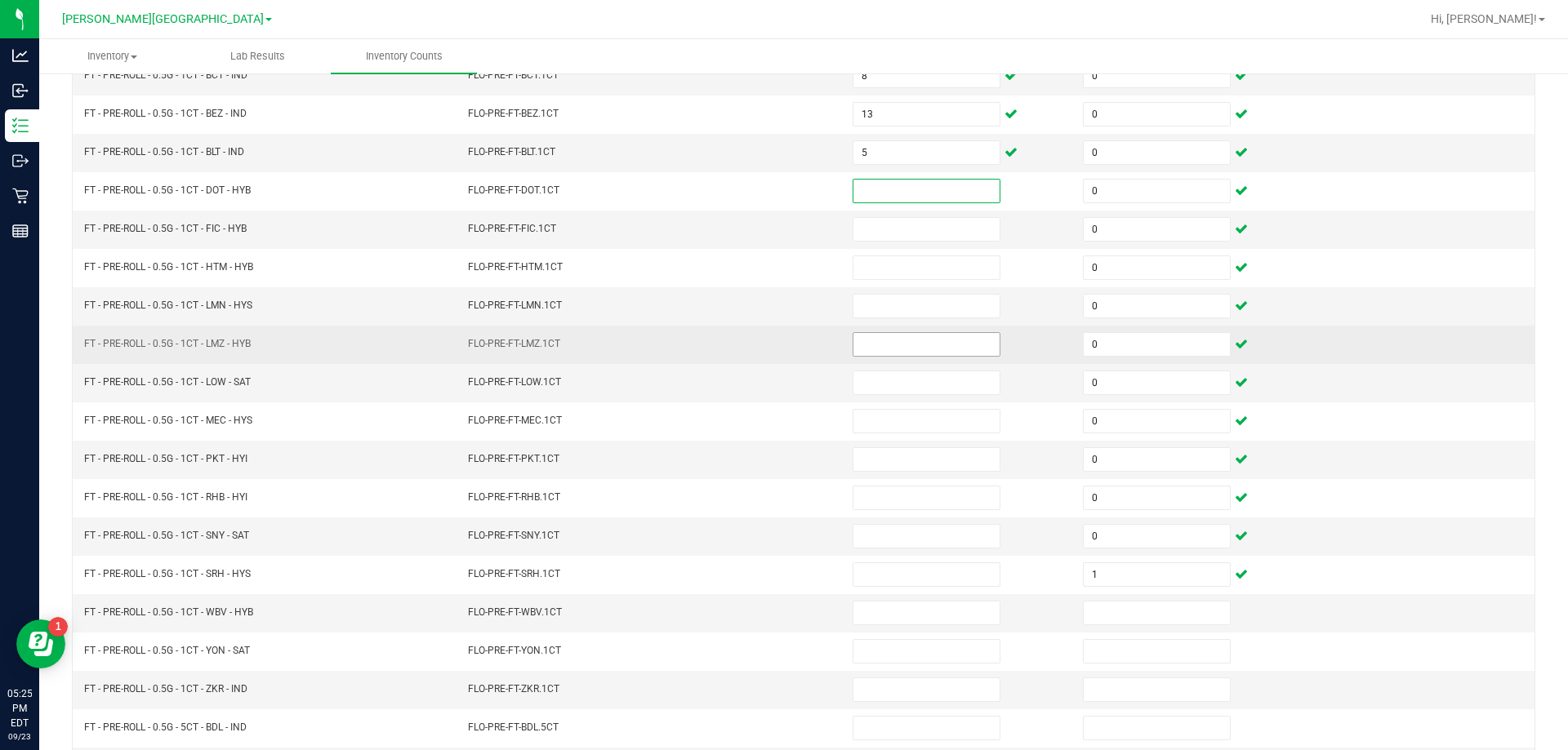
drag, startPoint x: 888, startPoint y: 344, endPoint x: 909, endPoint y: 344, distance: 21.0
click at [908, 344] on input at bounding box center [926, 344] width 146 height 23
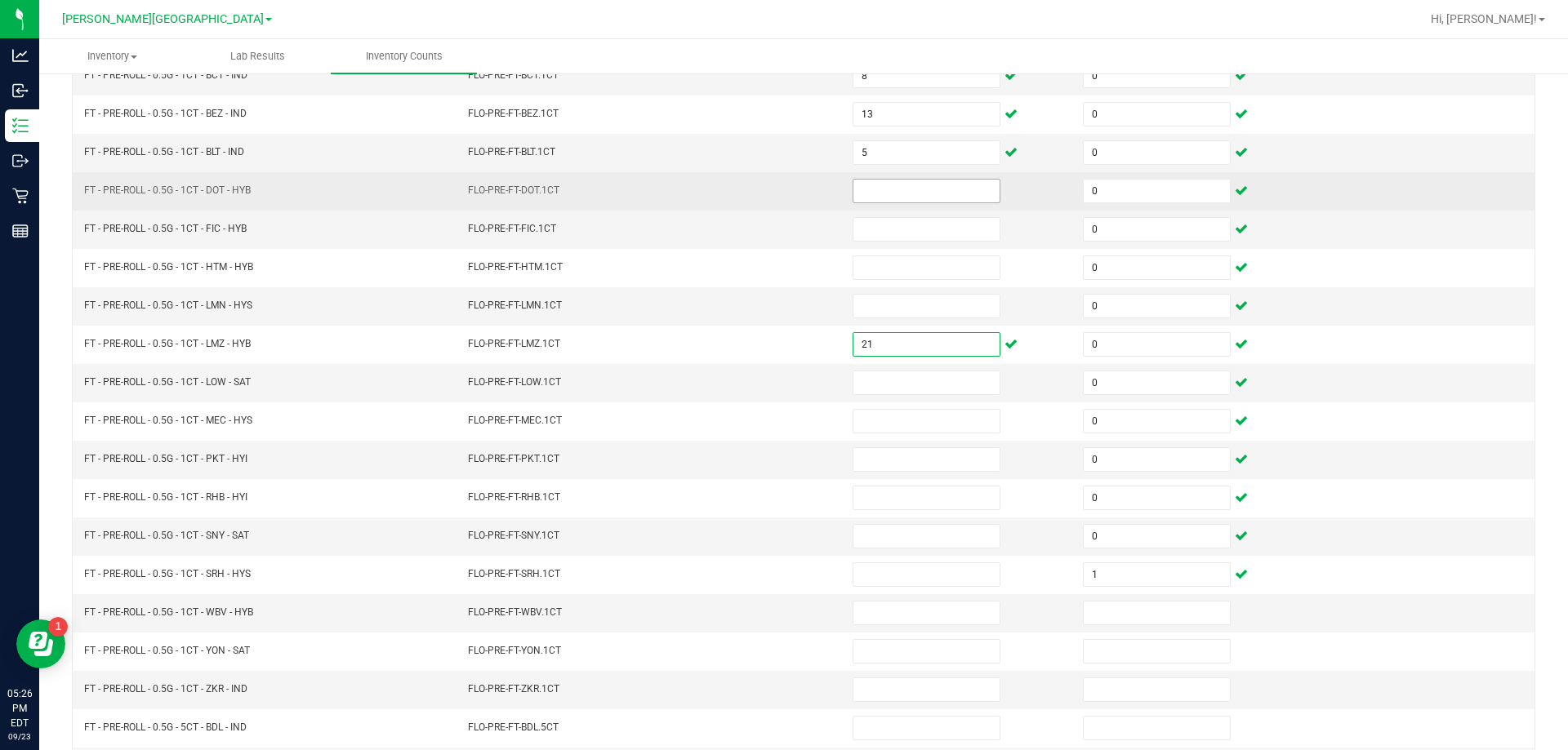
click at [867, 193] on input at bounding box center [926, 190] width 146 height 23
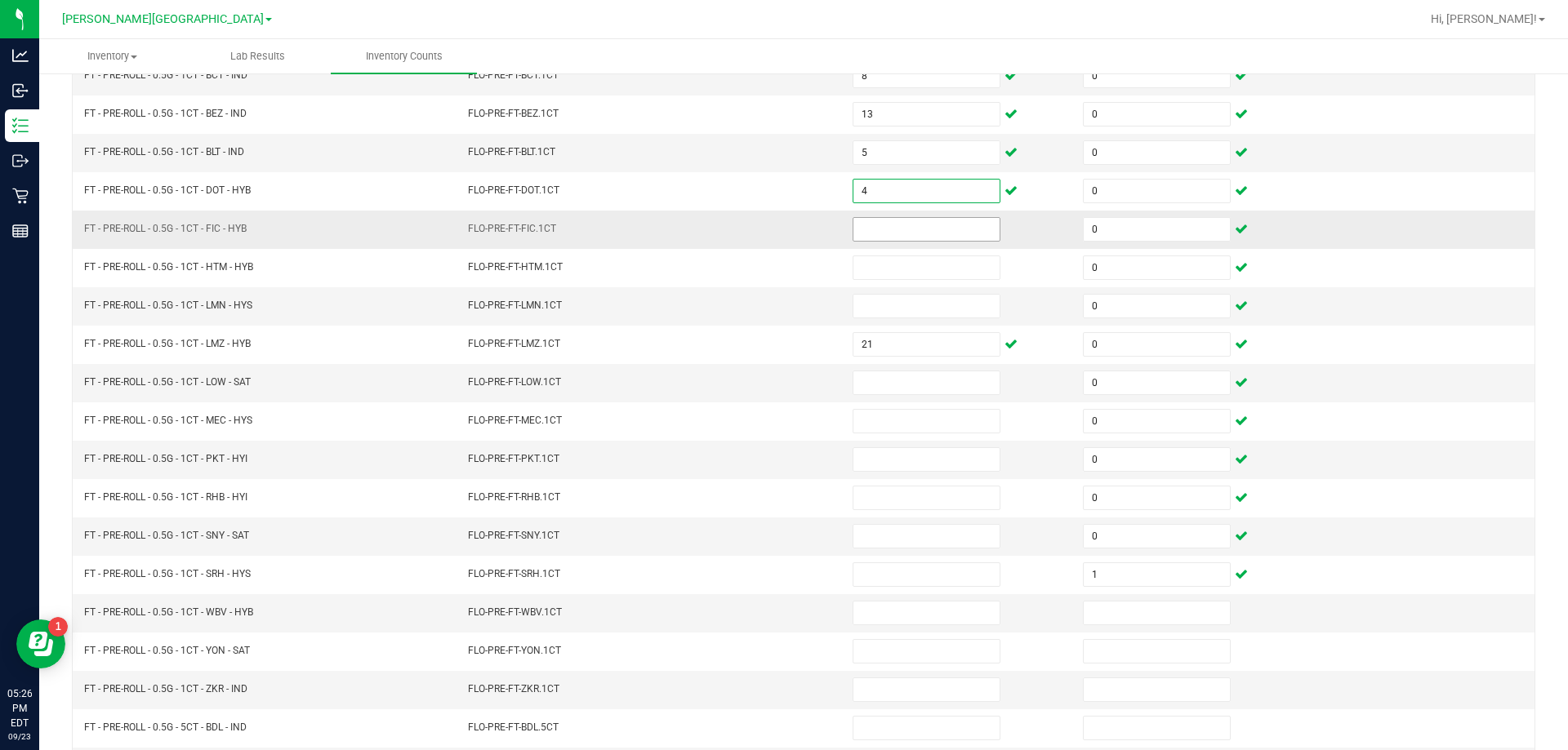
click at [858, 231] on input at bounding box center [926, 229] width 146 height 23
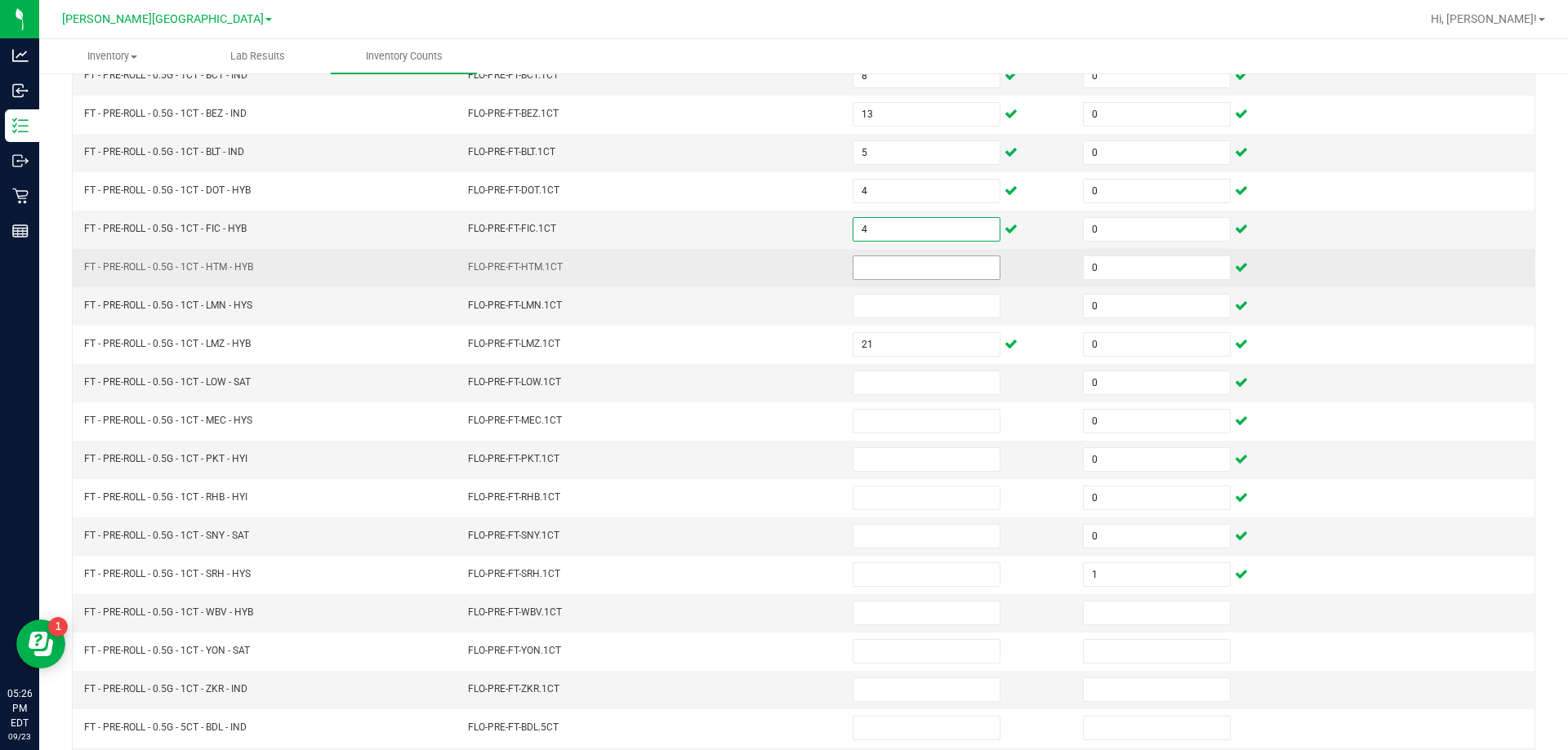
click at [873, 269] on input at bounding box center [926, 267] width 146 height 23
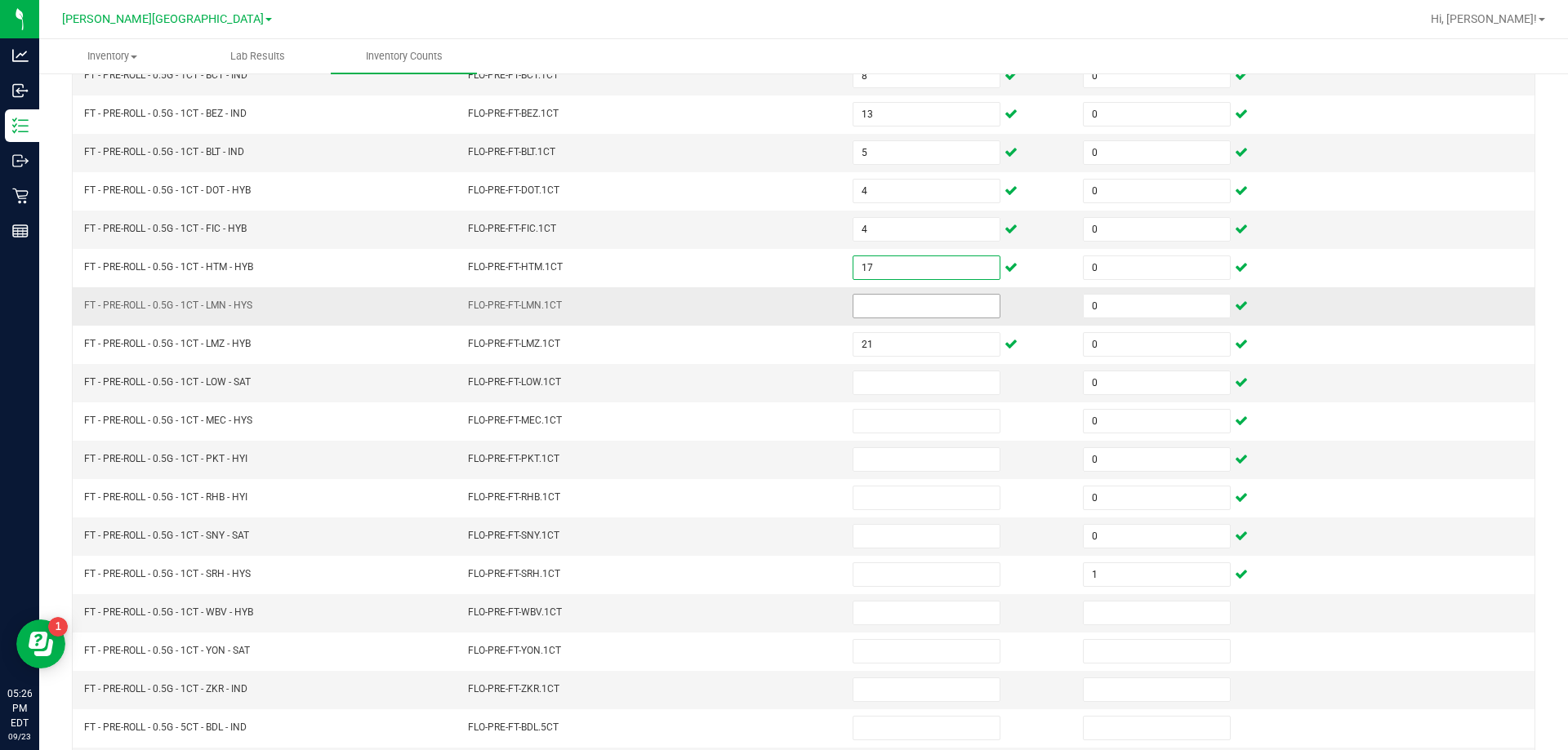
click at [886, 311] on input at bounding box center [926, 306] width 146 height 23
click at [884, 384] on input at bounding box center [926, 382] width 146 height 23
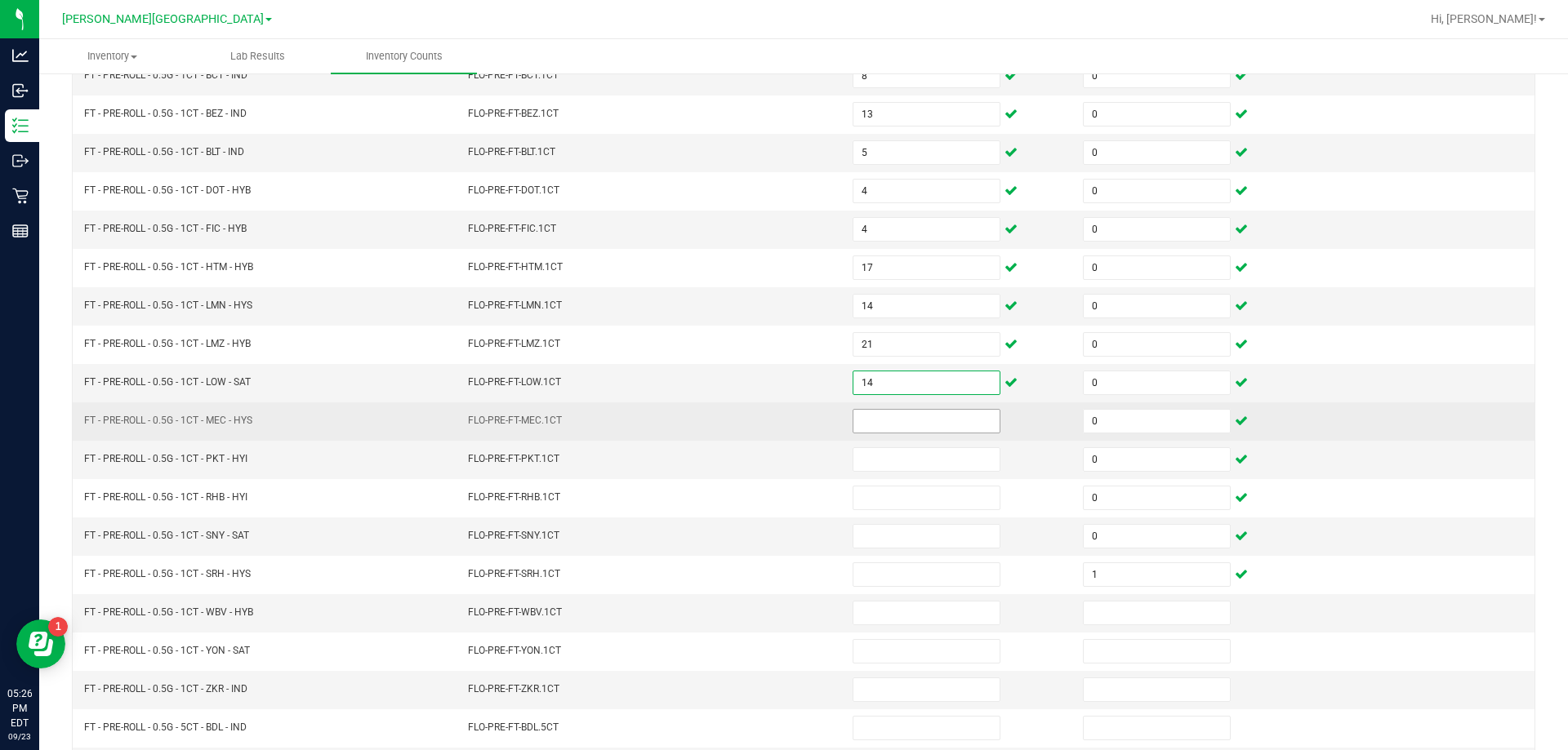
click at [880, 422] on input at bounding box center [926, 421] width 146 height 23
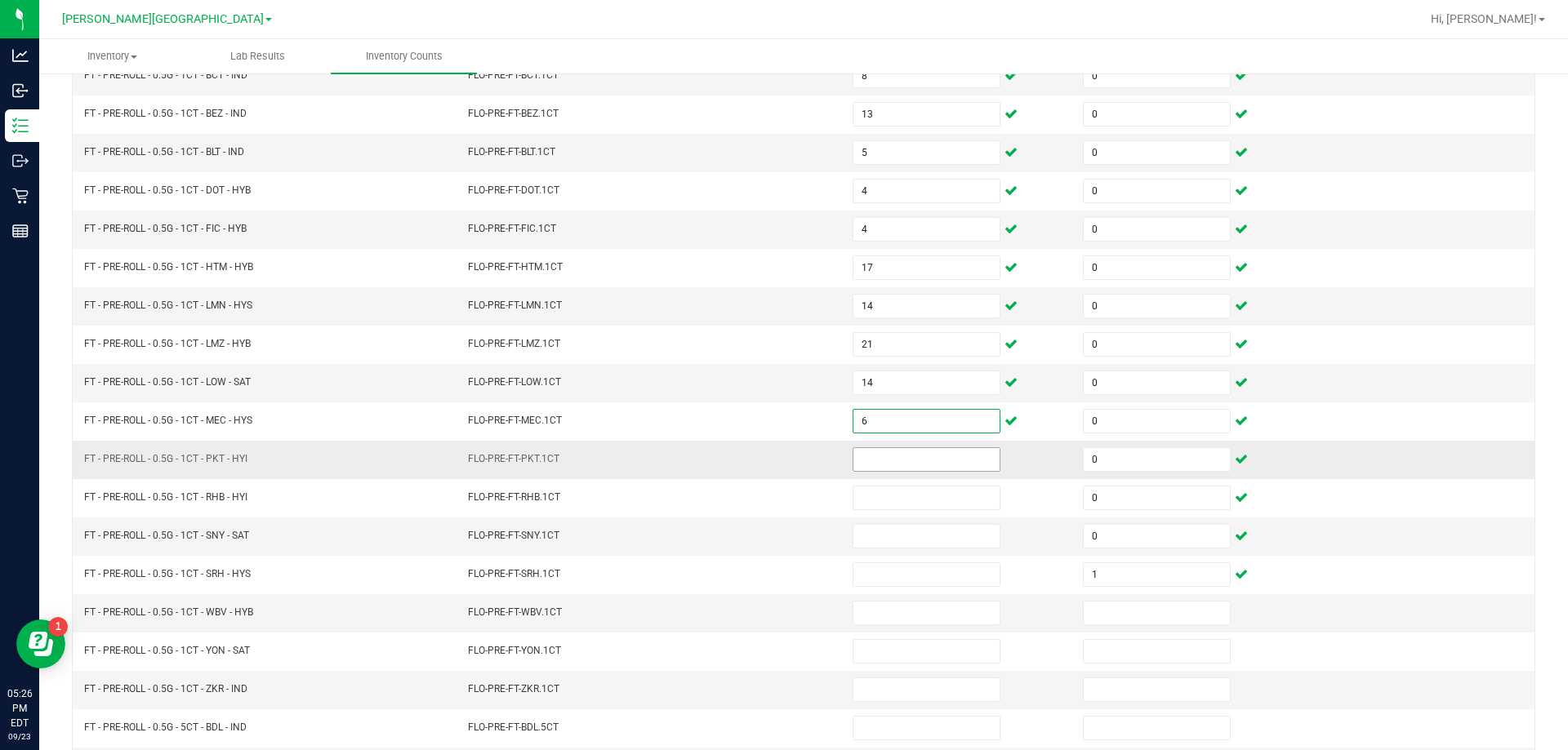
click at [903, 462] on input at bounding box center [926, 459] width 146 height 23
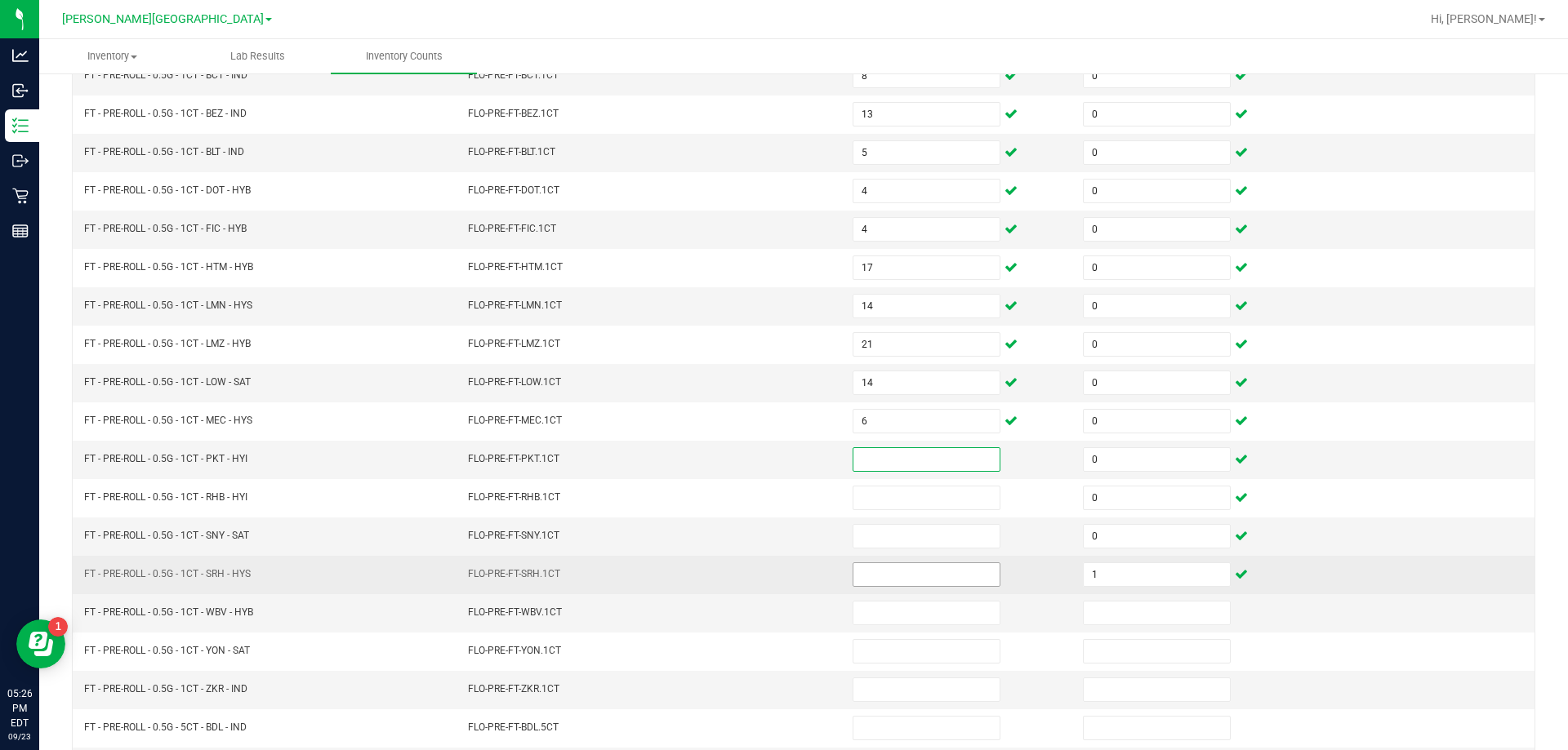
click at [885, 584] on input at bounding box center [926, 574] width 146 height 23
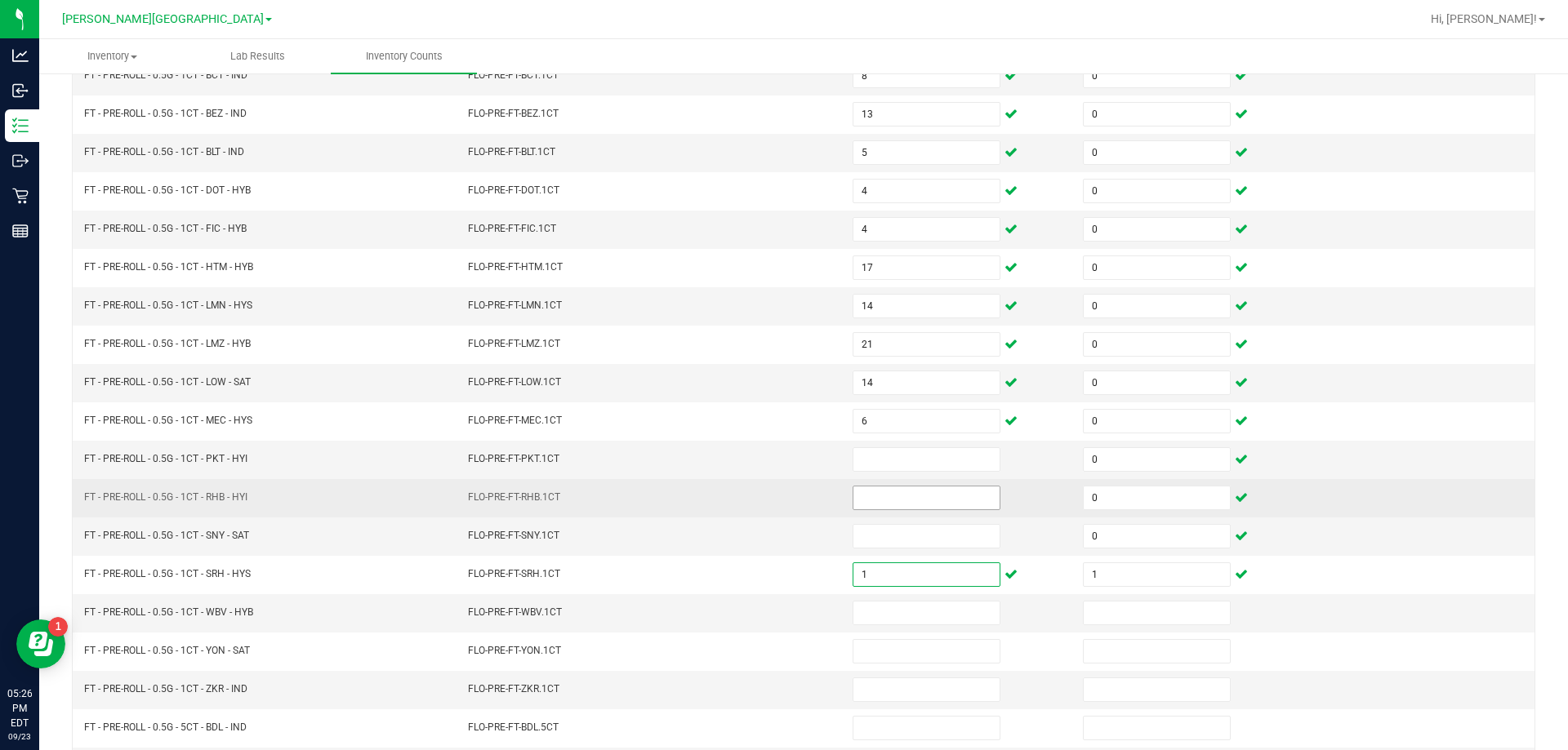
click at [897, 503] on input at bounding box center [926, 497] width 146 height 23
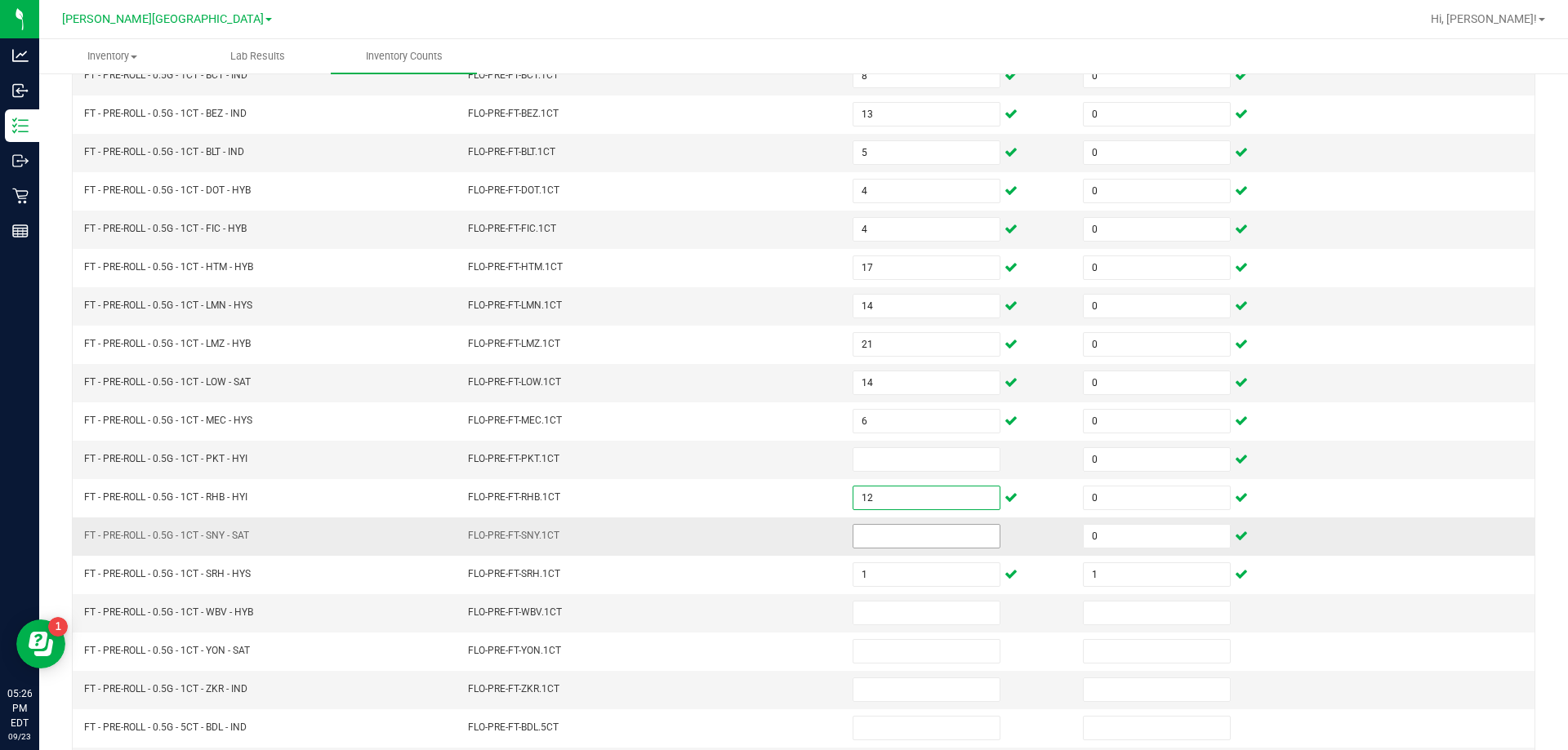
drag, startPoint x: 879, startPoint y: 532, endPoint x: 891, endPoint y: 533, distance: 12.0
click at [891, 533] on input at bounding box center [926, 535] width 146 height 23
click at [864, 689] on input at bounding box center [926, 689] width 146 height 23
click at [877, 467] on input at bounding box center [926, 459] width 146 height 23
click at [938, 613] on input at bounding box center [926, 612] width 146 height 23
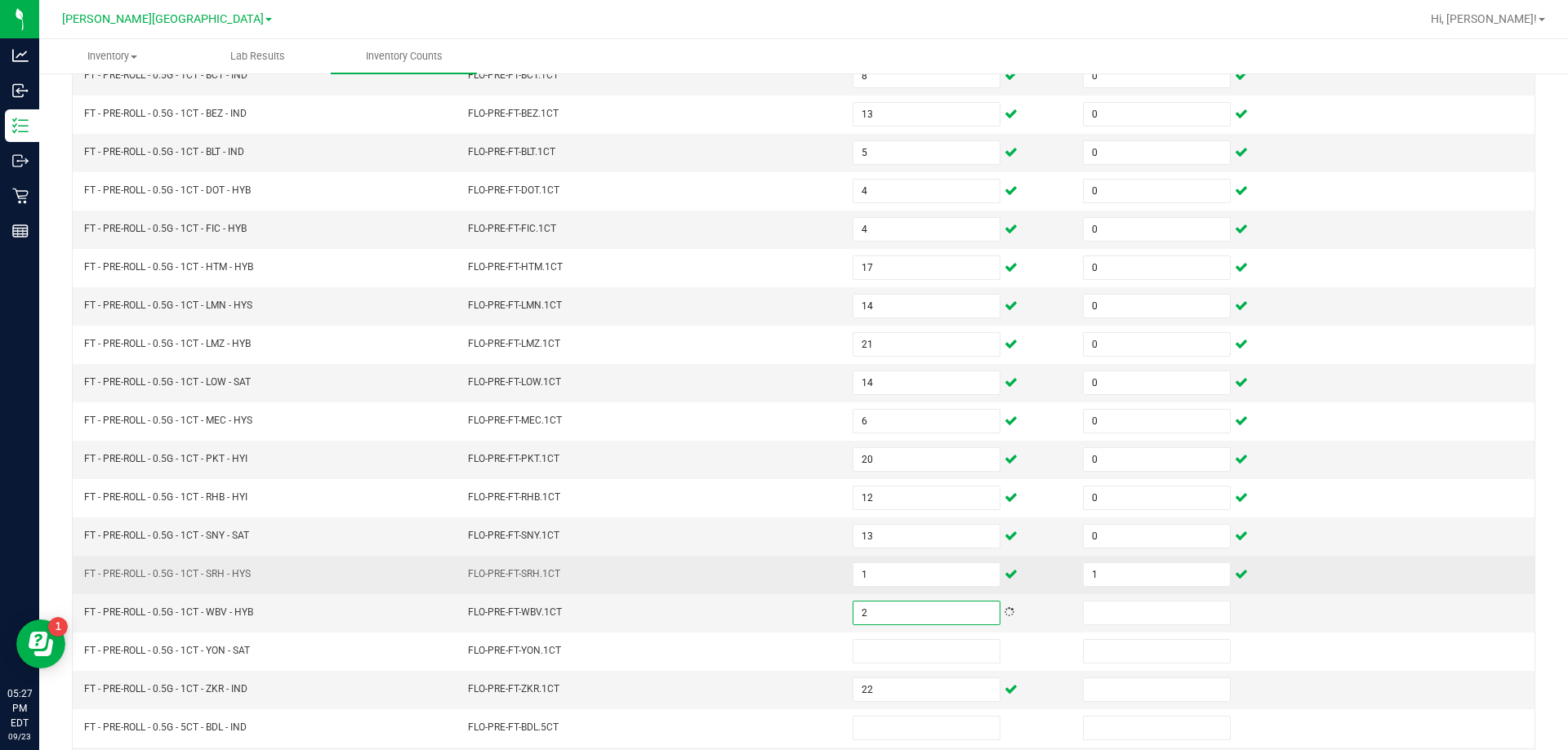
click at [738, 592] on td "FLO-PRE-FT-SRH.1CT" at bounding box center [650, 575] width 385 height 38
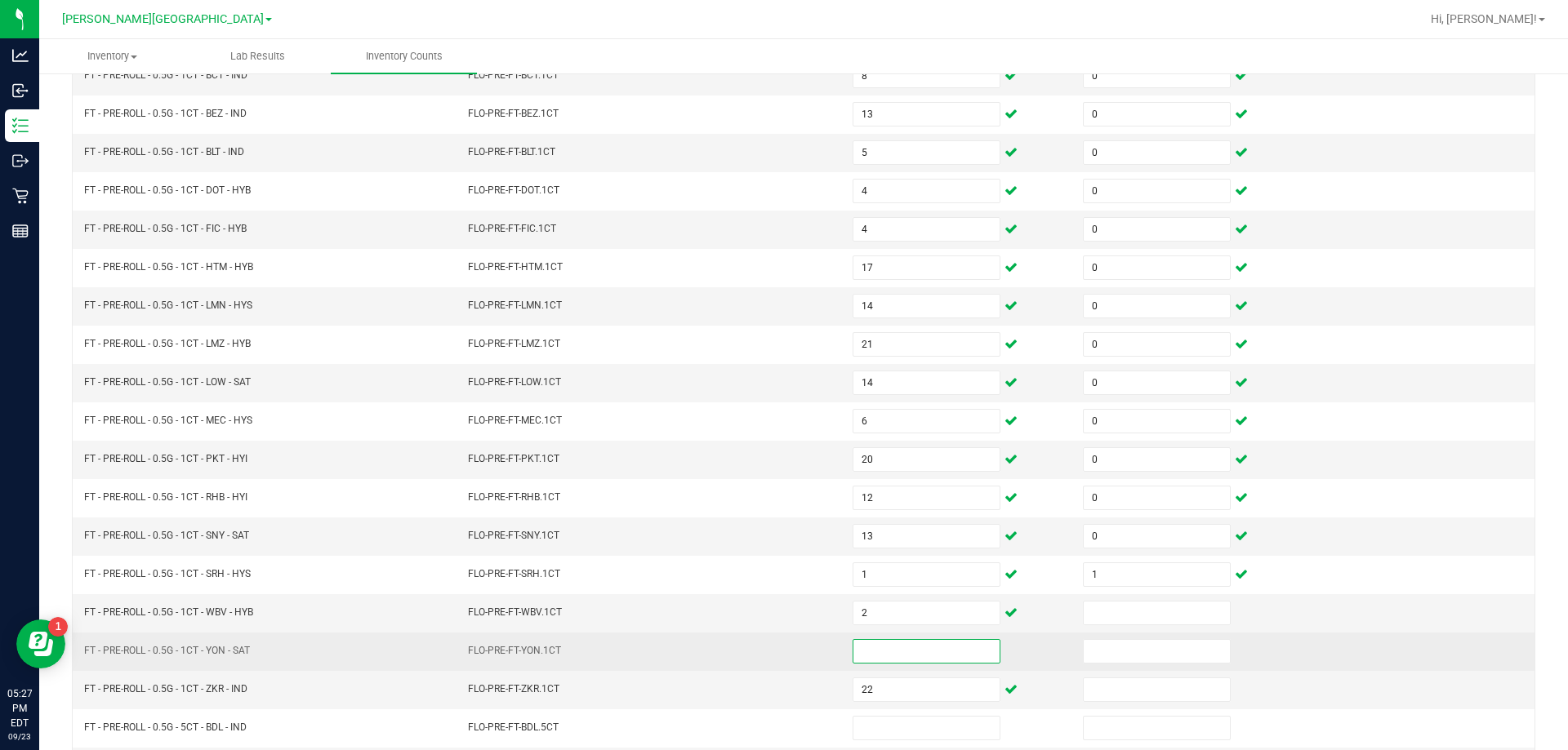
drag, startPoint x: 954, startPoint y: 654, endPoint x: 961, endPoint y: 648, distance: 9.2
click at [960, 648] on input at bounding box center [926, 650] width 146 height 23
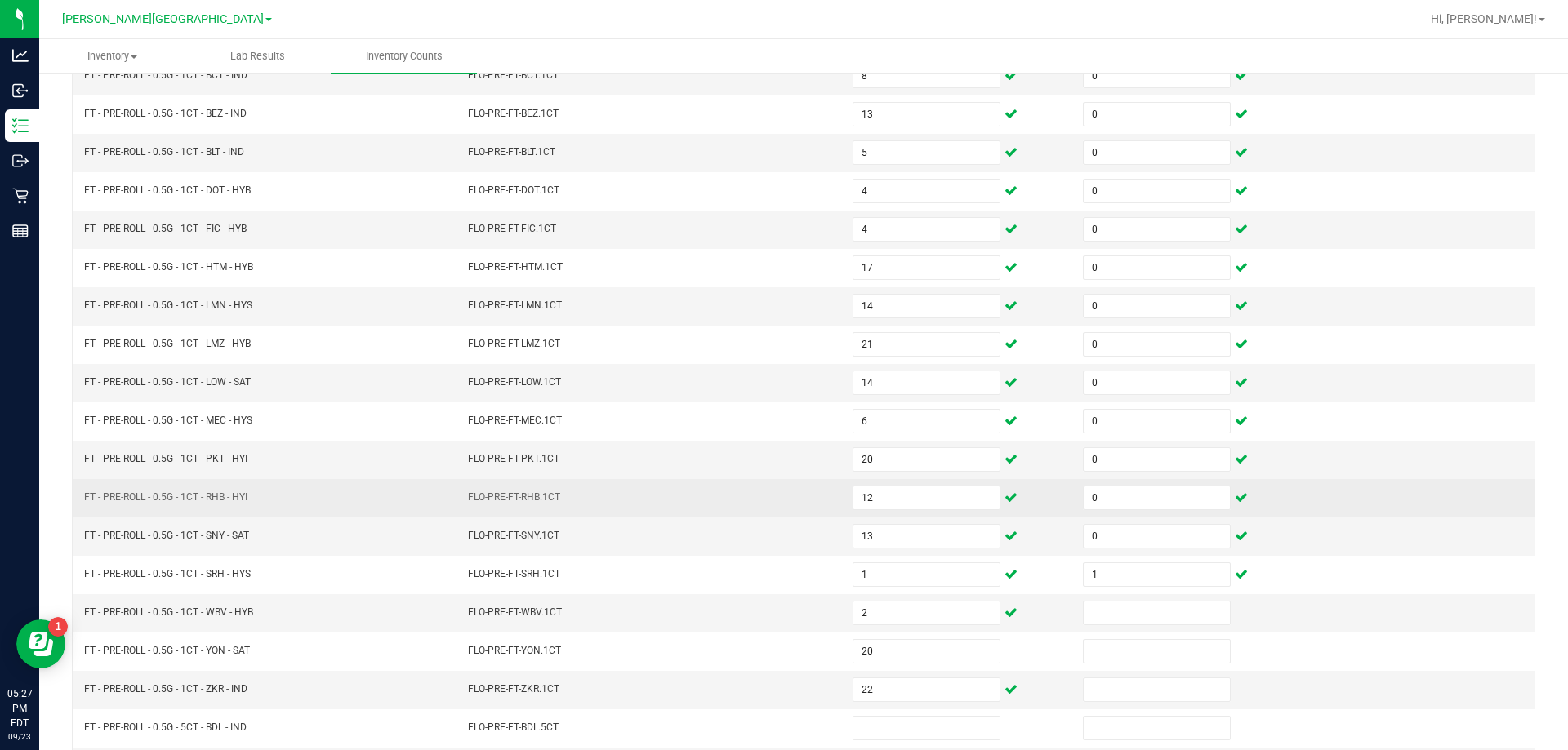
click at [646, 482] on td "FLO-PRE-FT-RHB.1CT" at bounding box center [650, 498] width 385 height 38
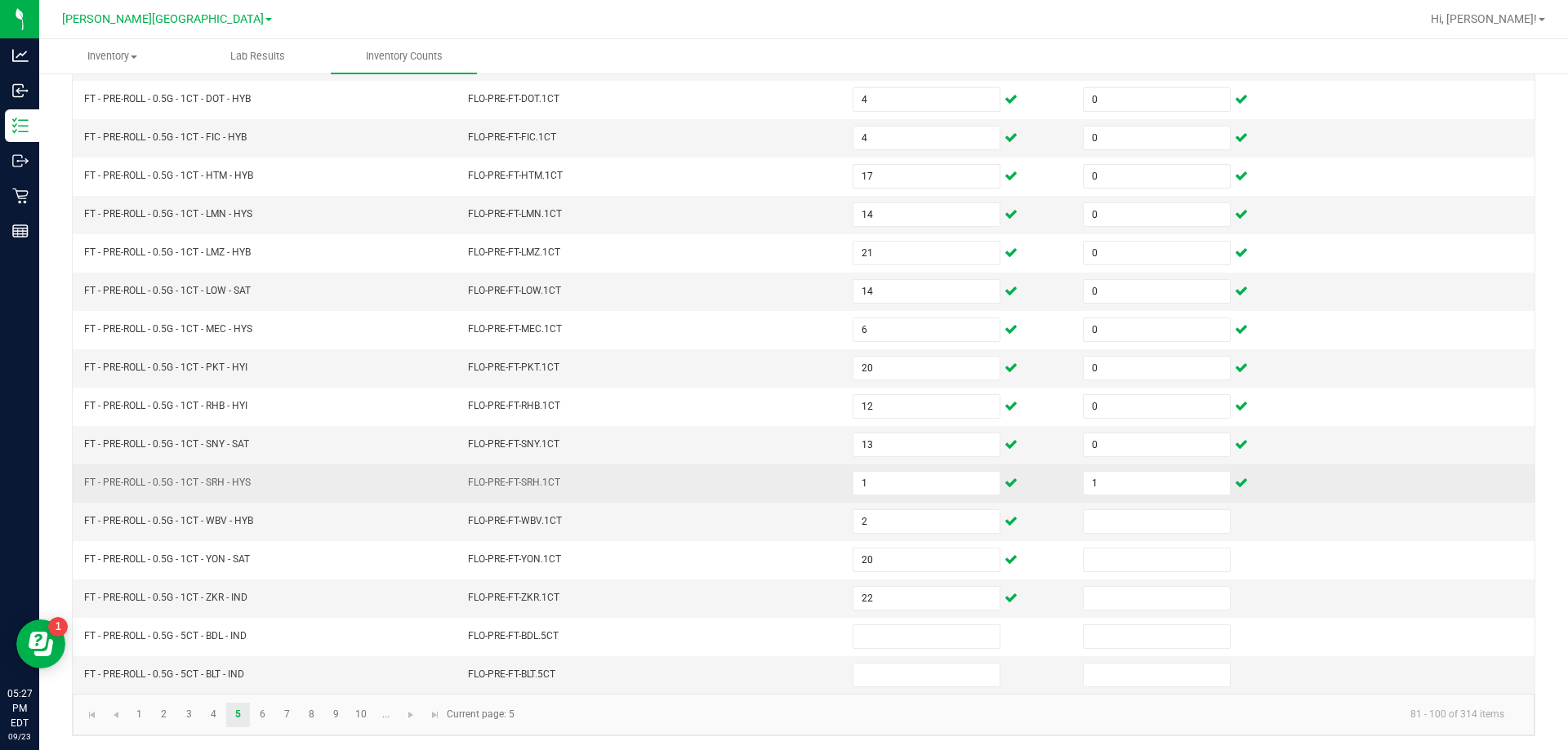
scroll to position [339, 0]
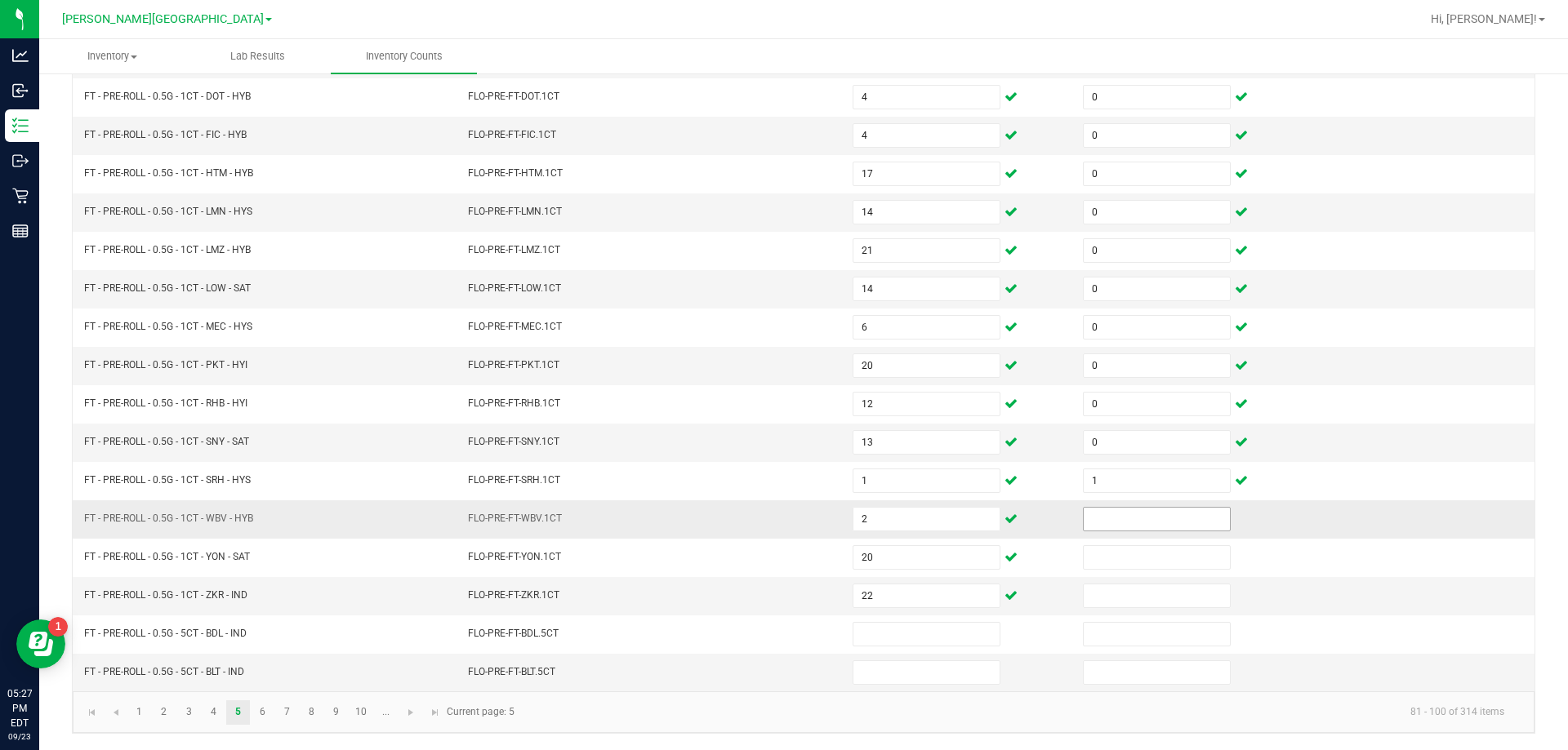
click at [1140, 523] on input at bounding box center [1157, 518] width 146 height 23
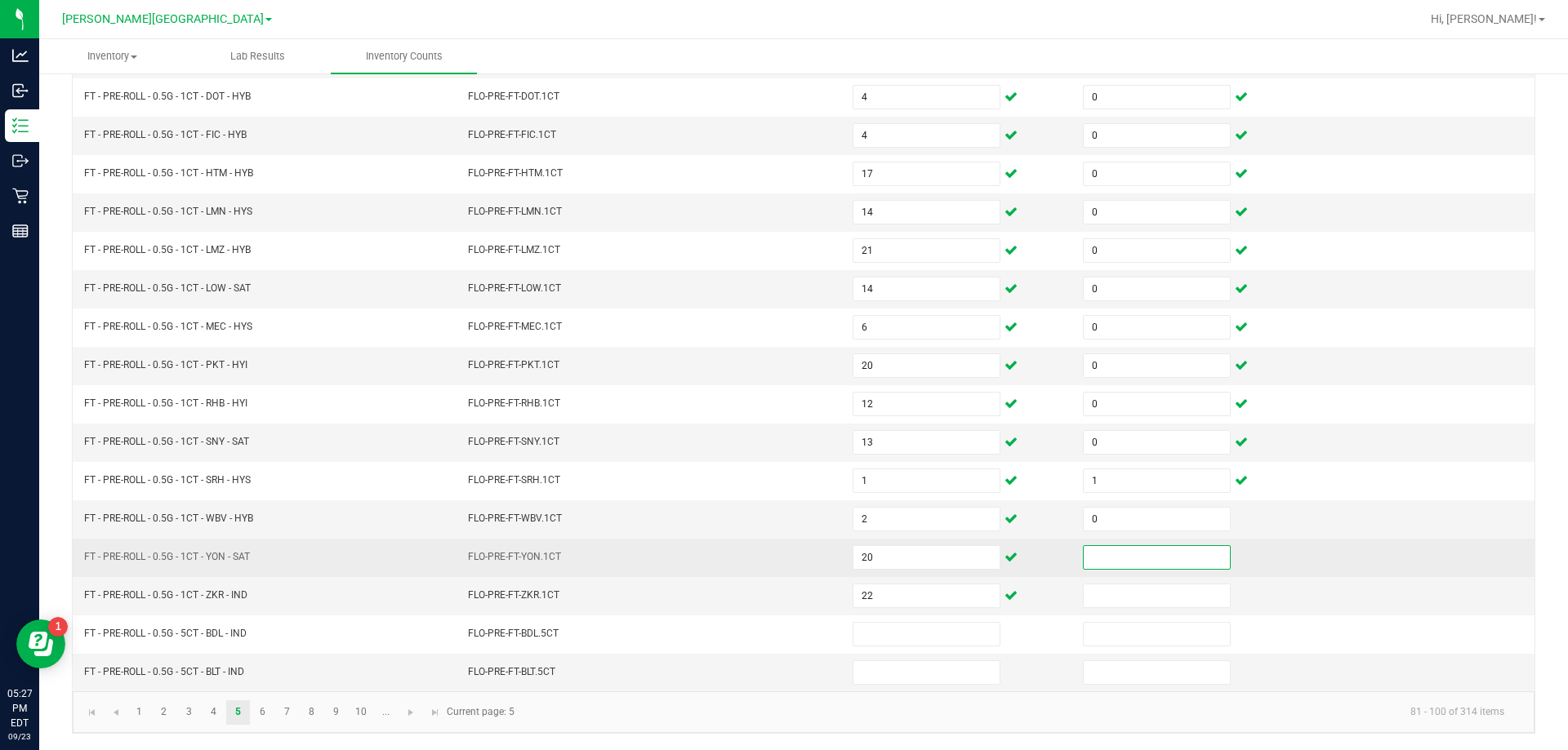
click at [1113, 562] on input at bounding box center [1157, 557] width 146 height 23
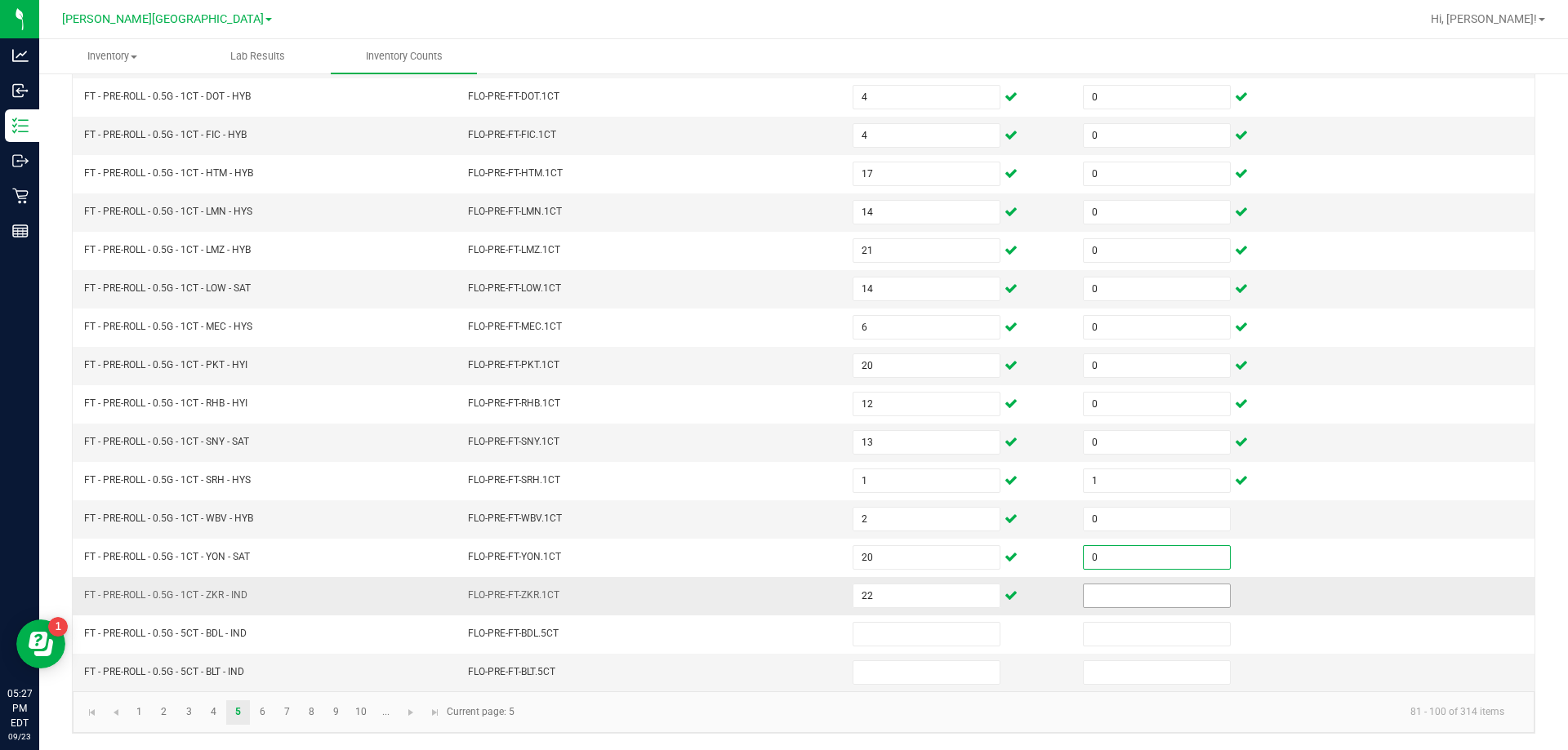
click at [1122, 585] on input at bounding box center [1157, 595] width 146 height 23
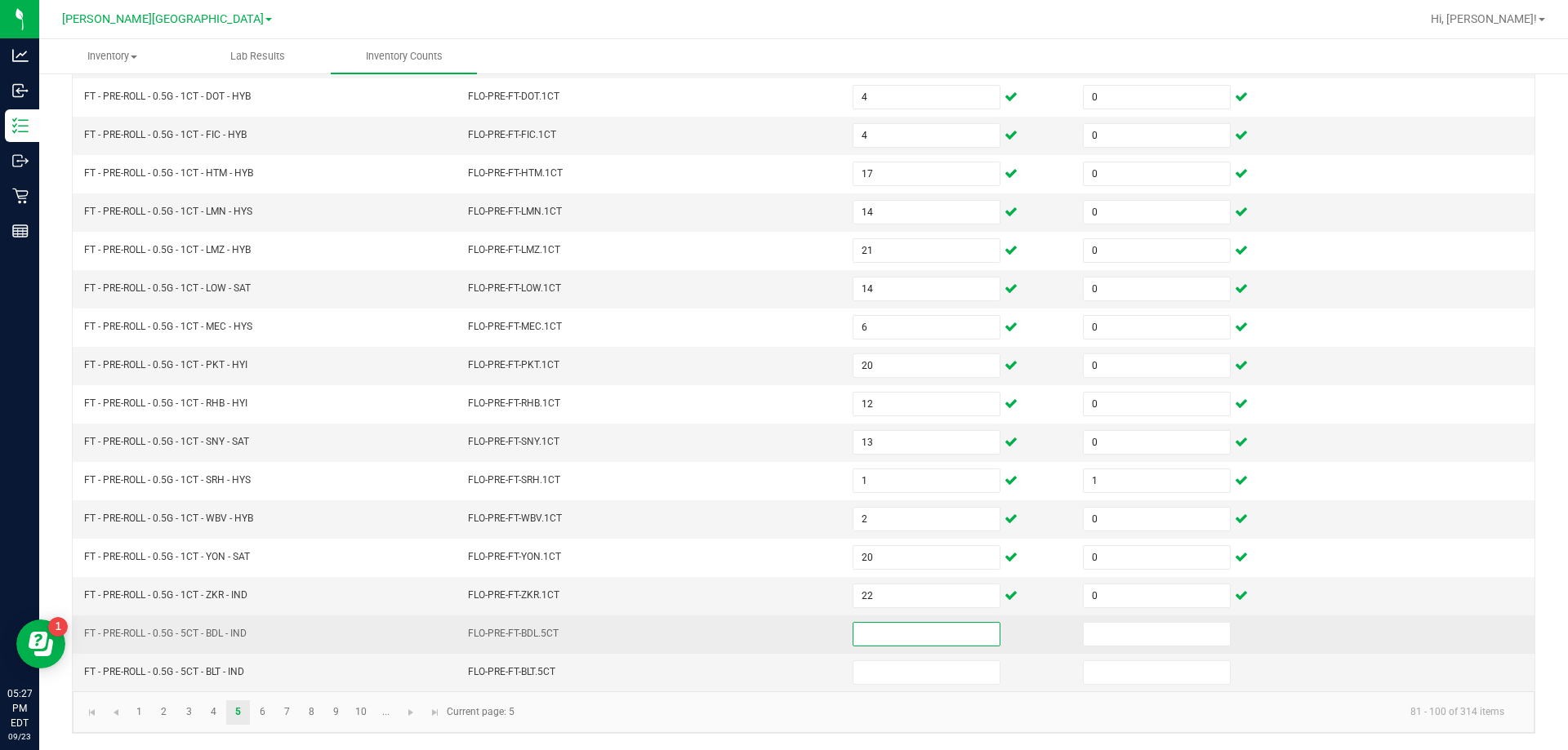
click at [950, 630] on input at bounding box center [926, 634] width 146 height 23
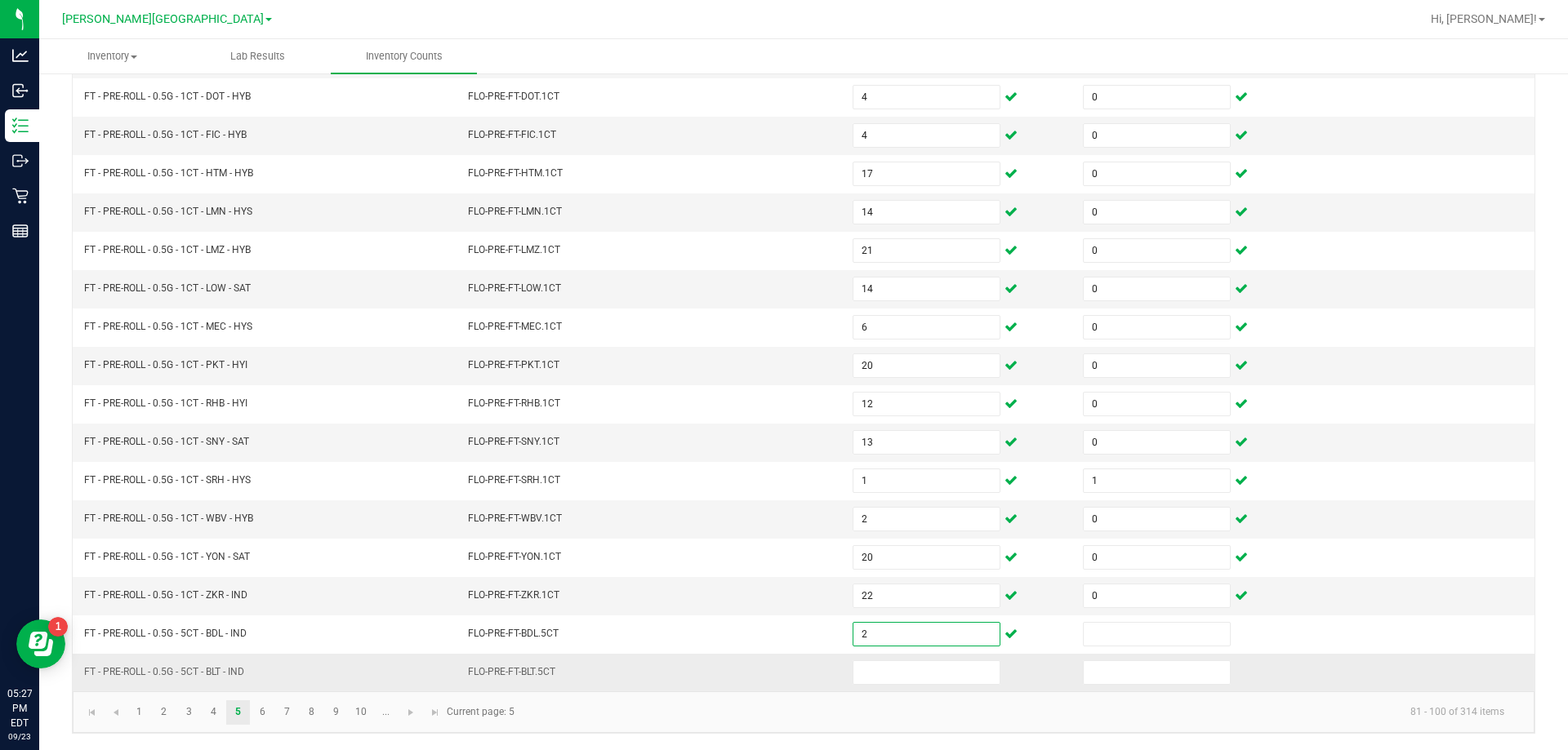
click at [949, 685] on td at bounding box center [957, 672] width 230 height 37
click at [979, 665] on input at bounding box center [926, 672] width 146 height 23
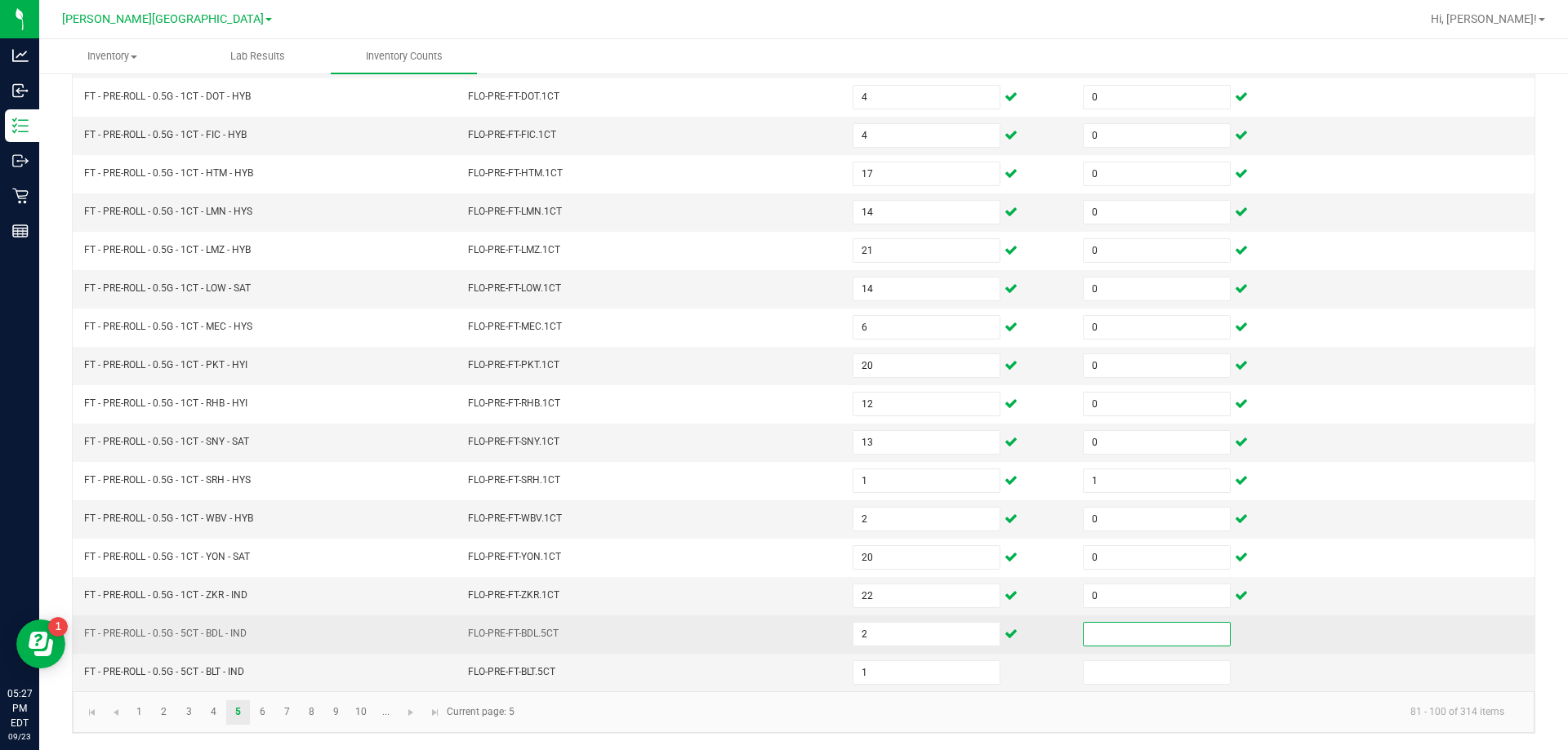
click at [1084, 630] on input at bounding box center [1157, 634] width 146 height 23
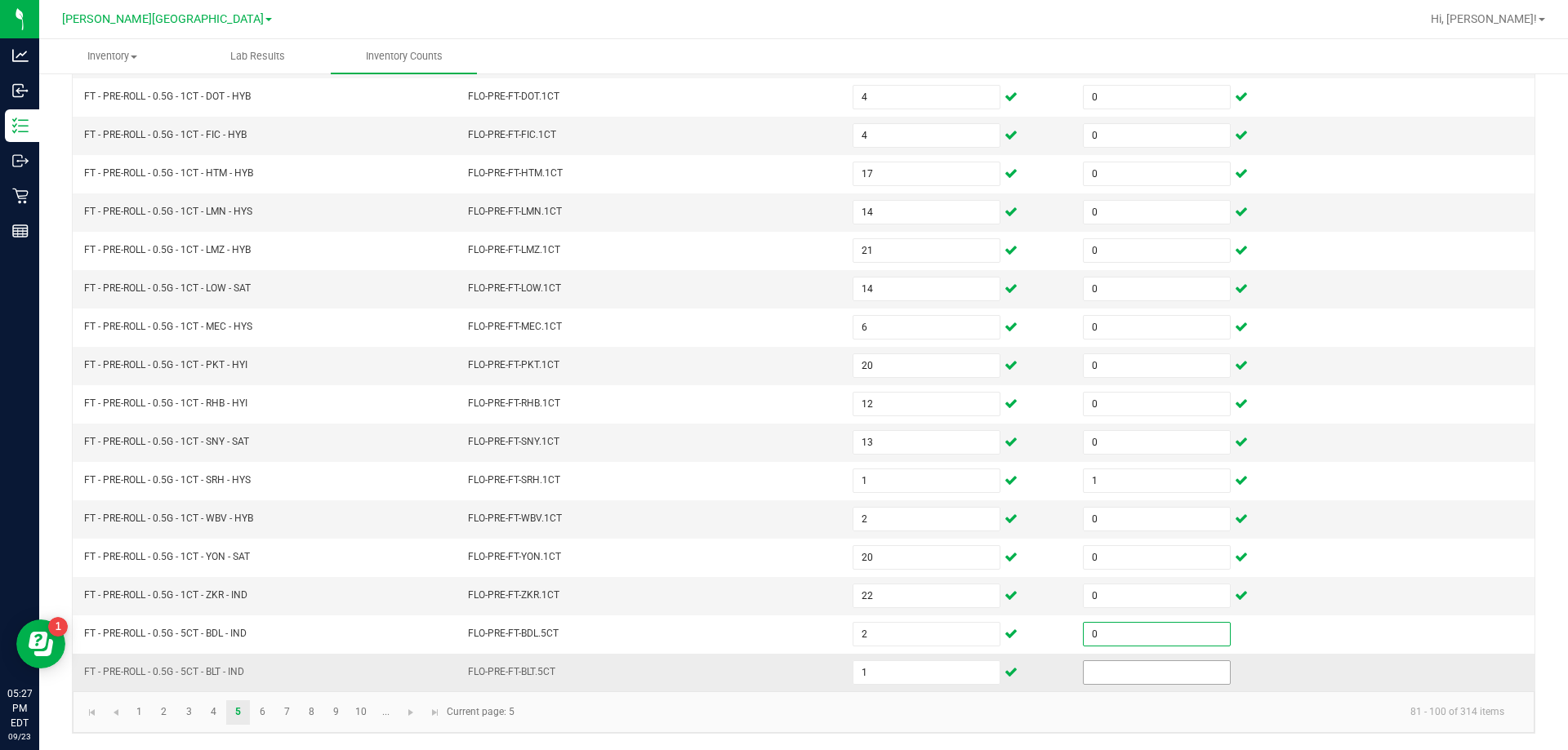
click at [1093, 668] on input at bounding box center [1157, 672] width 146 height 23
click at [691, 527] on td "FLO-PRE-FT-WBV.1CT" at bounding box center [650, 519] width 385 height 38
click at [268, 711] on link "6" at bounding box center [262, 712] width 24 height 25
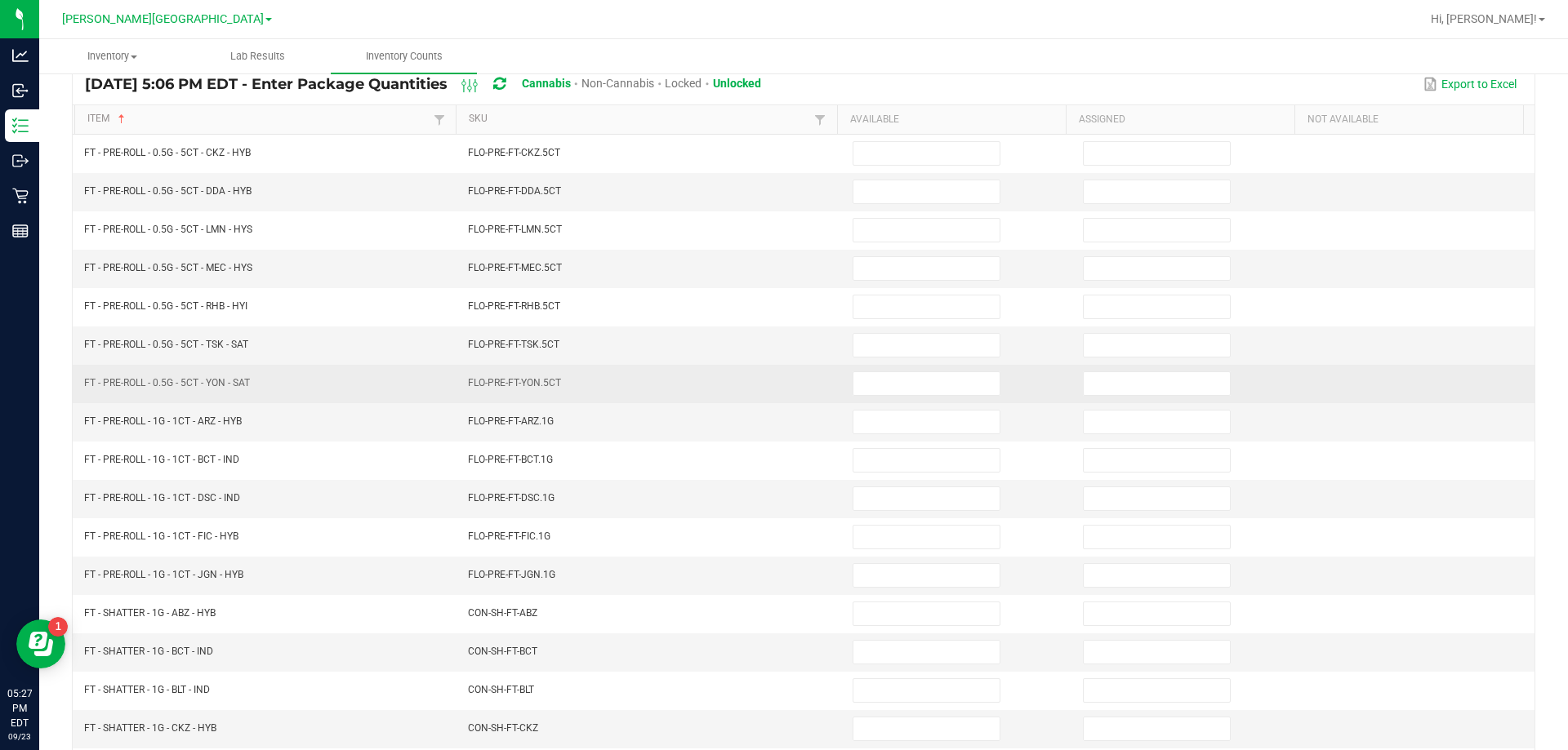
scroll to position [0, 0]
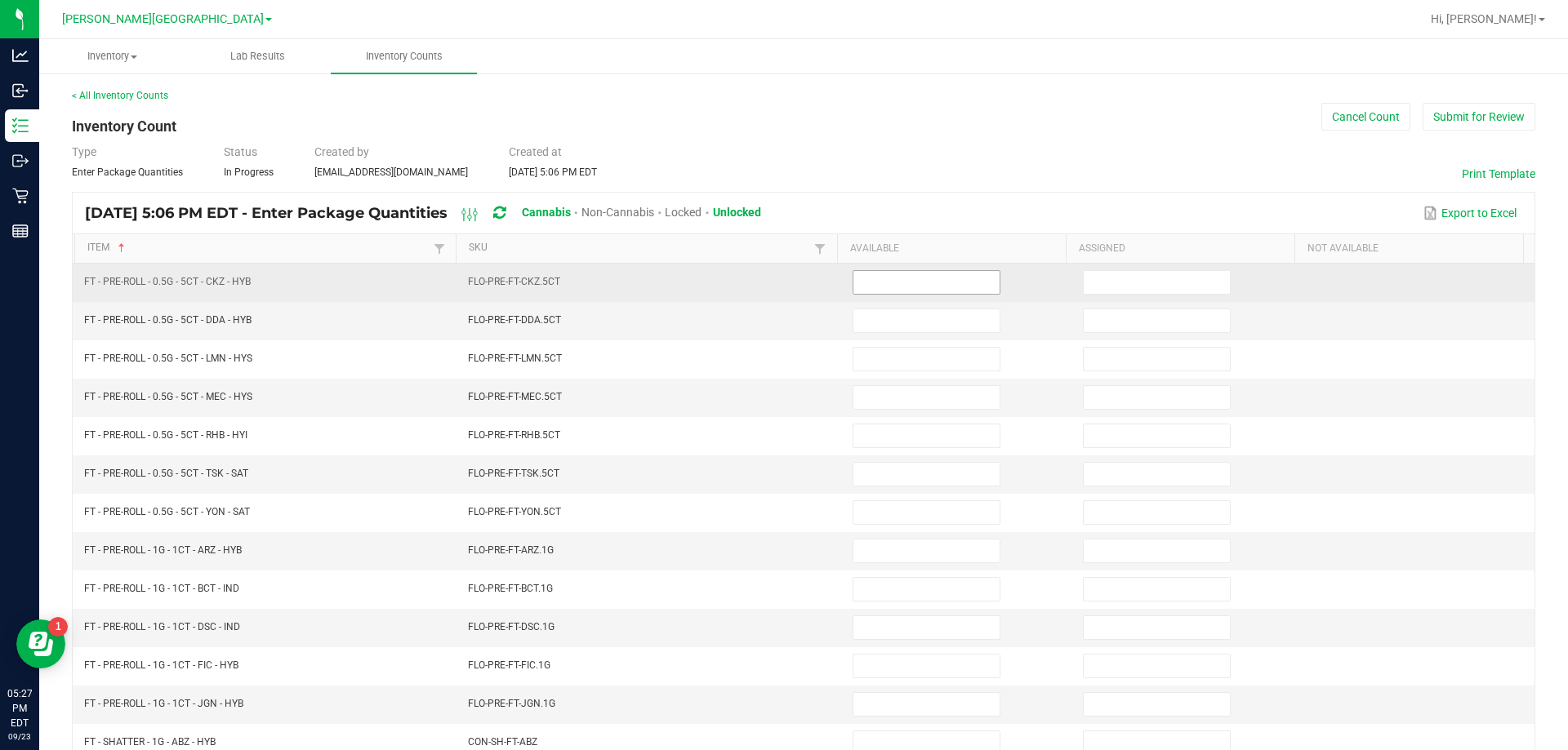
click at [907, 283] on input at bounding box center [926, 282] width 146 height 23
click at [1097, 275] on input at bounding box center [1157, 282] width 146 height 23
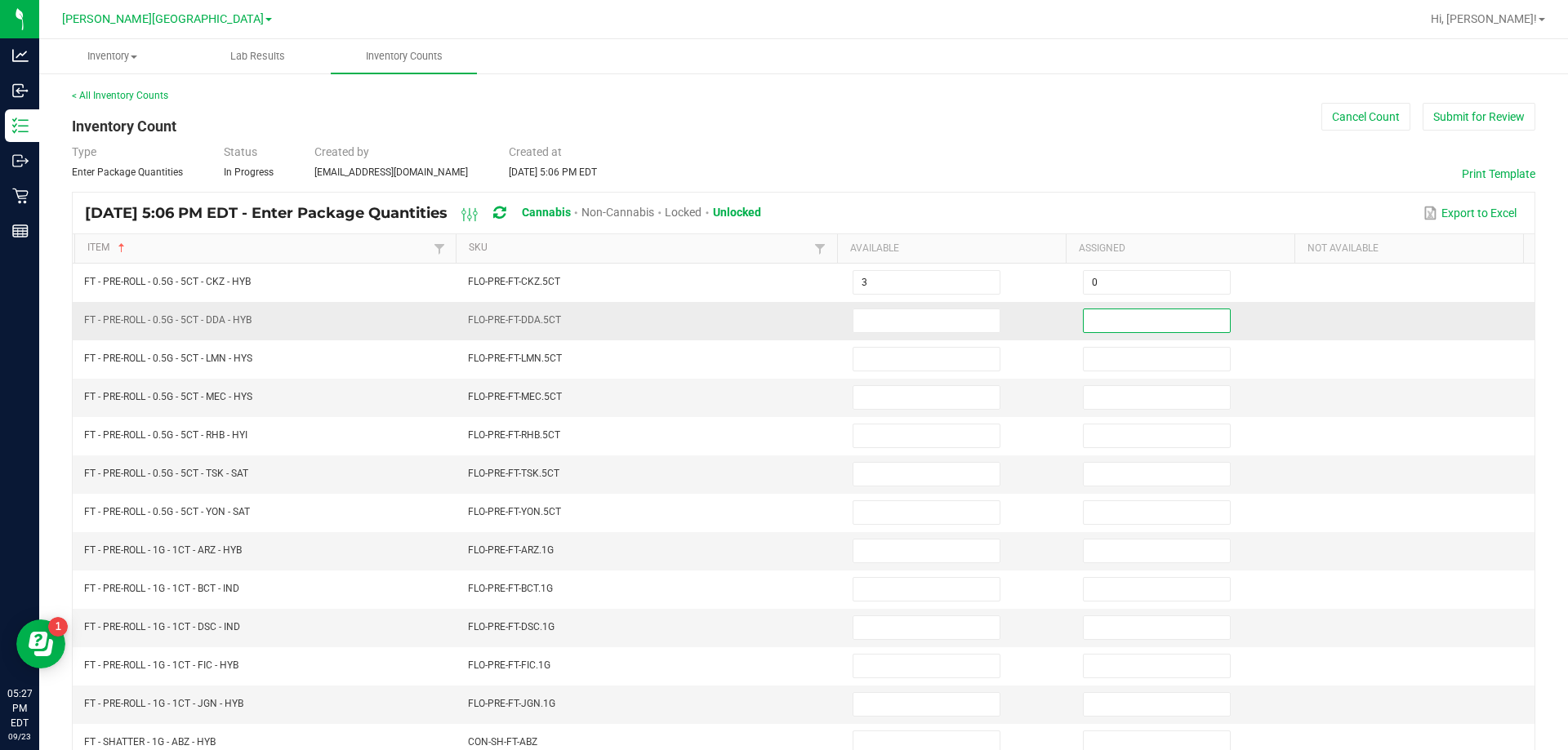
click at [1118, 328] on input at bounding box center [1157, 320] width 146 height 23
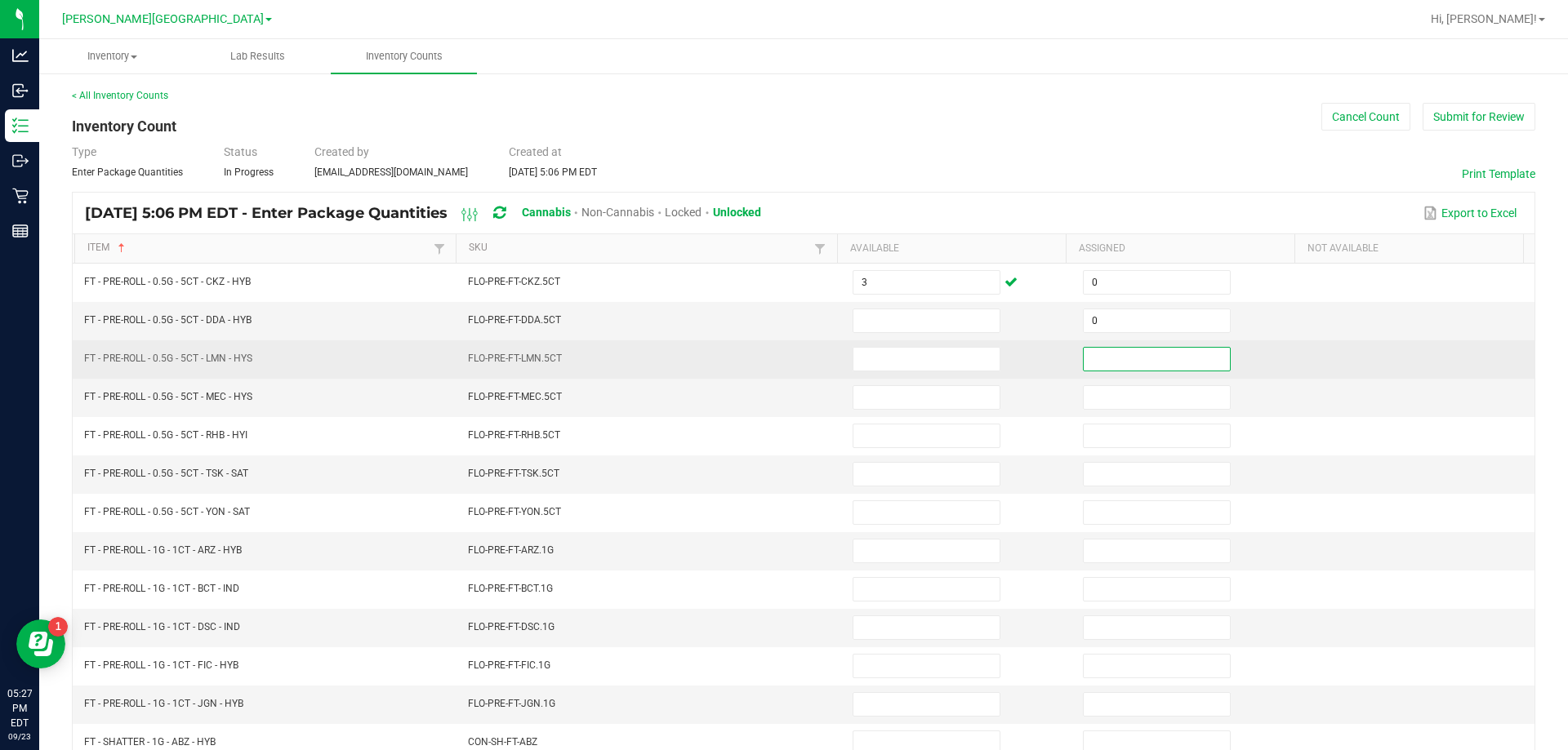
click at [1115, 368] on input at bounding box center [1157, 359] width 146 height 23
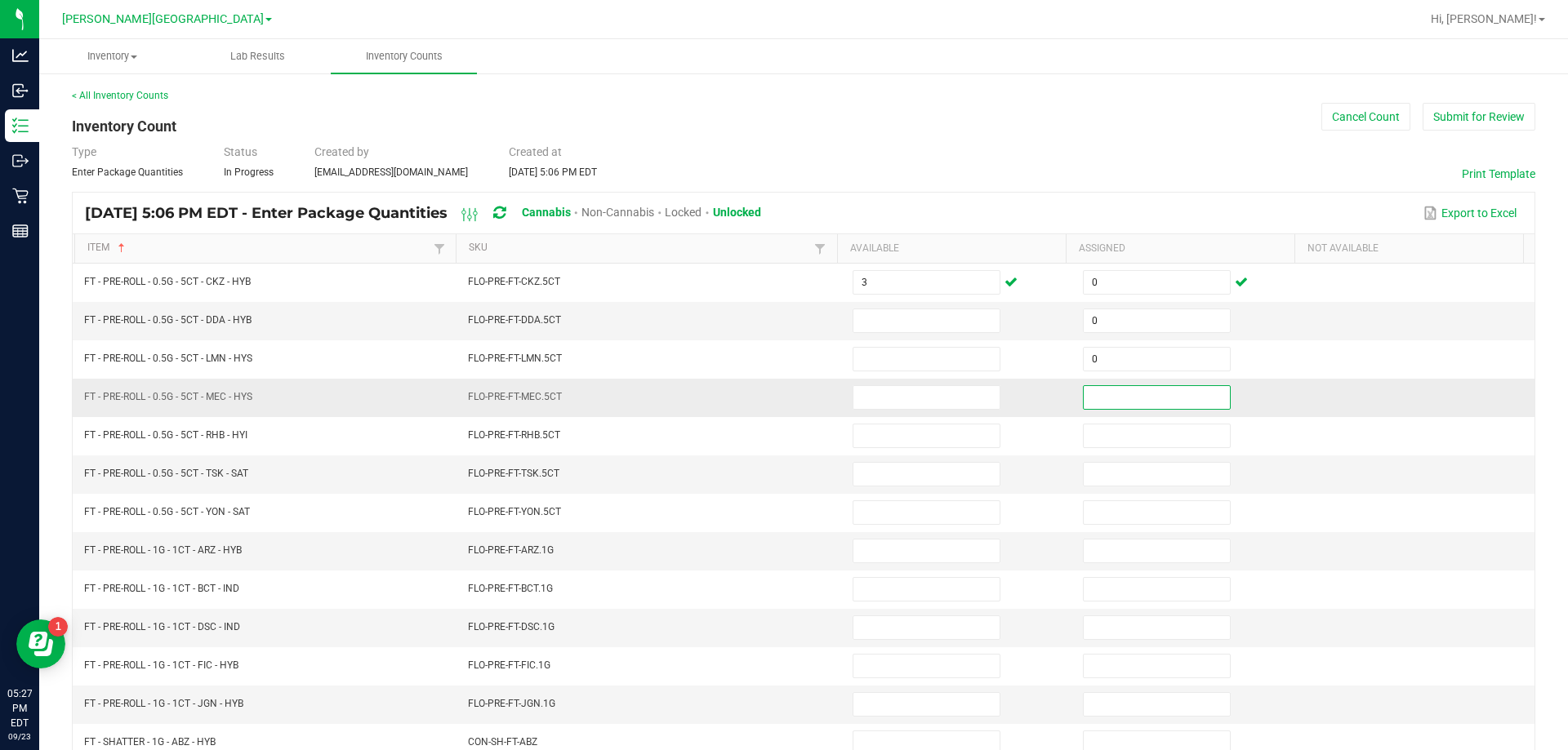
click at [1117, 393] on input at bounding box center [1157, 397] width 146 height 23
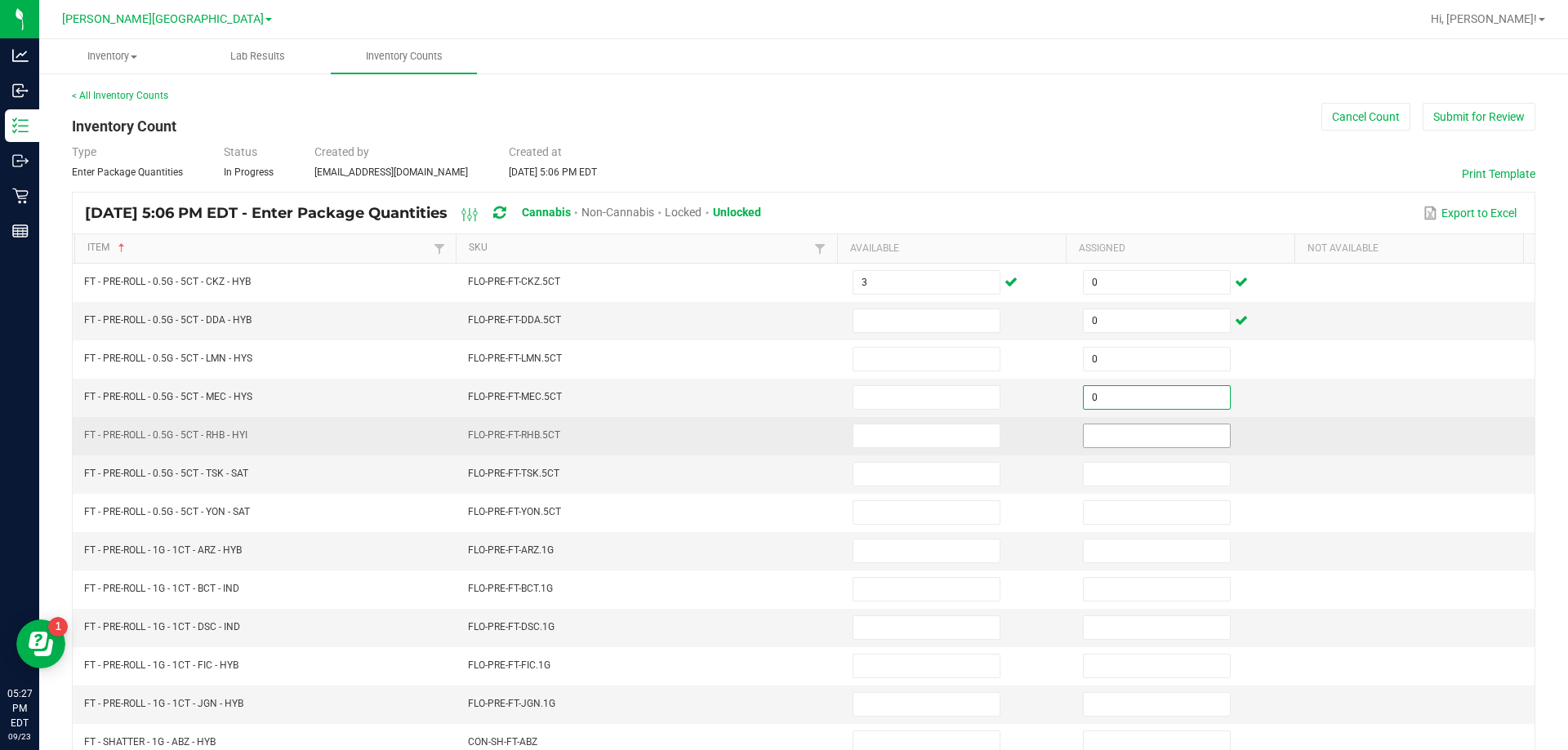
click at [1112, 433] on input at bounding box center [1157, 436] width 146 height 23
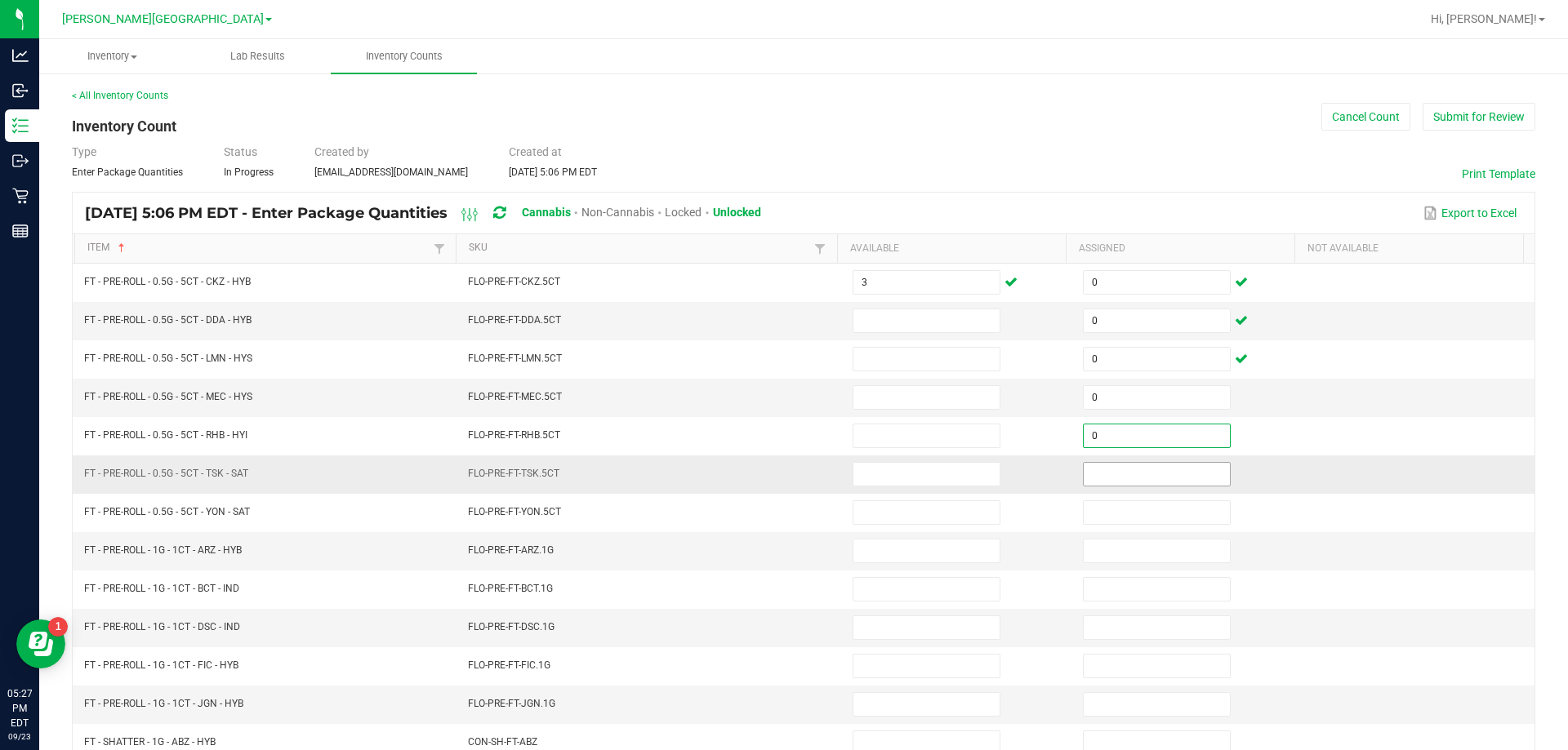
click at [1113, 470] on input at bounding box center [1157, 473] width 146 height 23
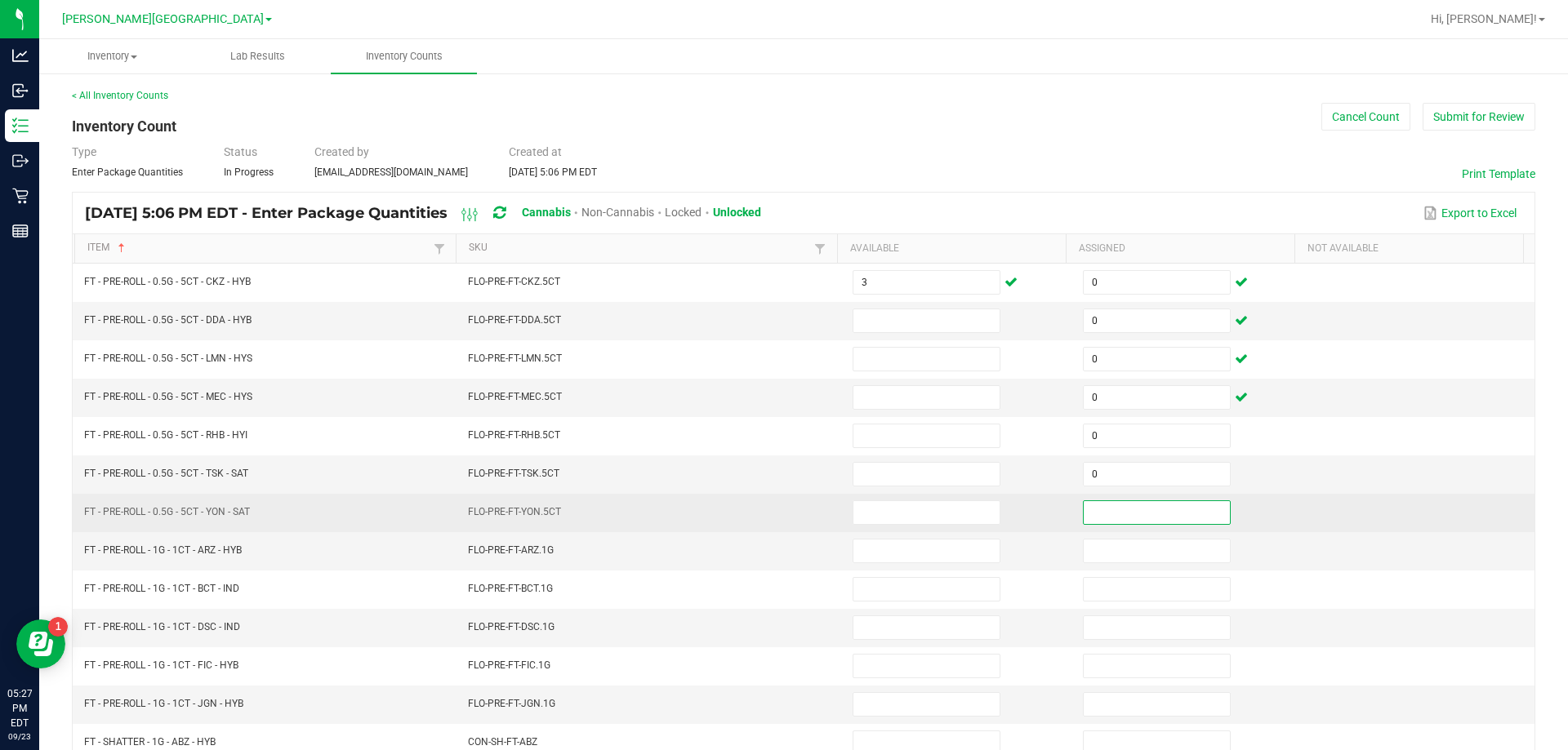
click at [1116, 505] on input at bounding box center [1157, 511] width 146 height 23
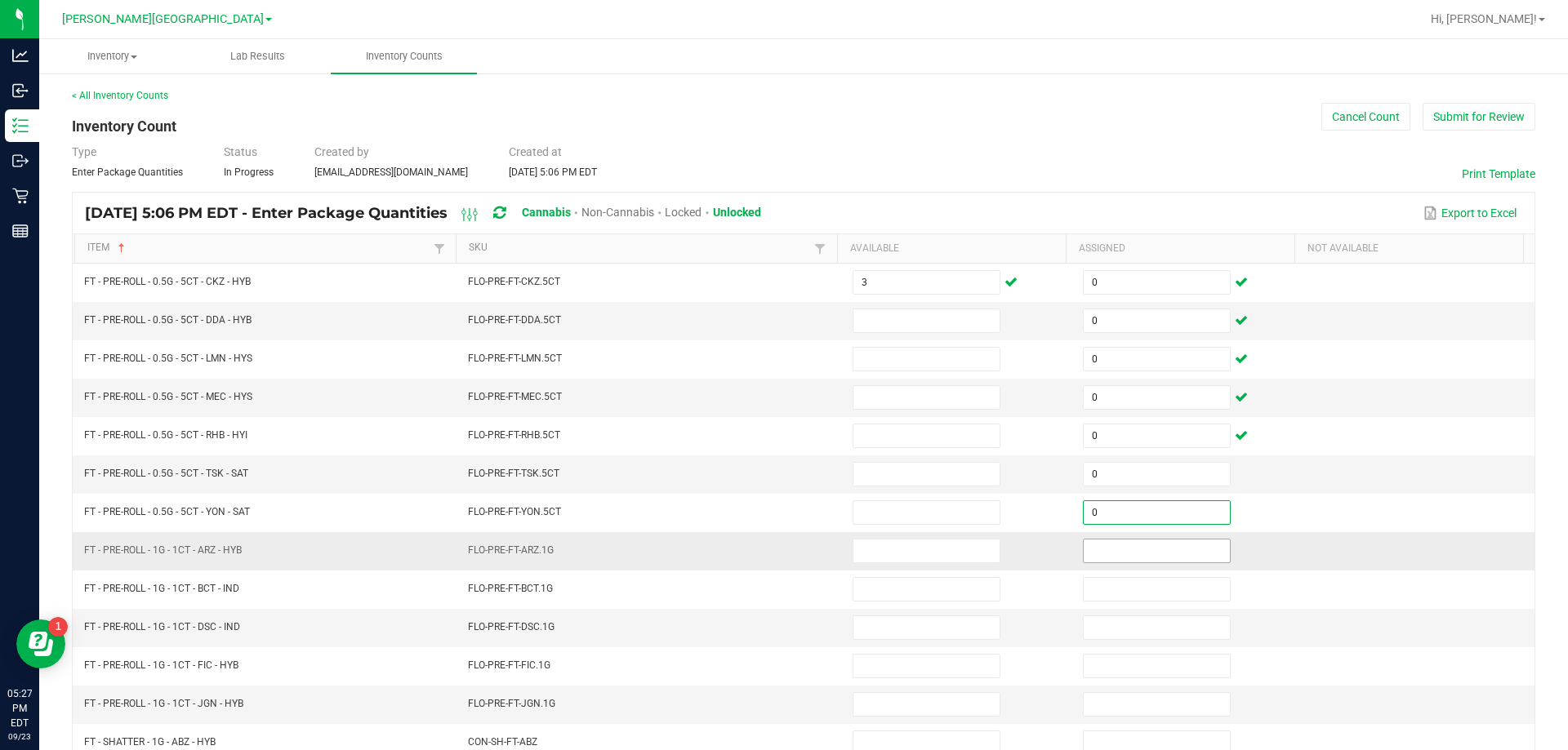
click at [1117, 543] on input at bounding box center [1157, 550] width 146 height 23
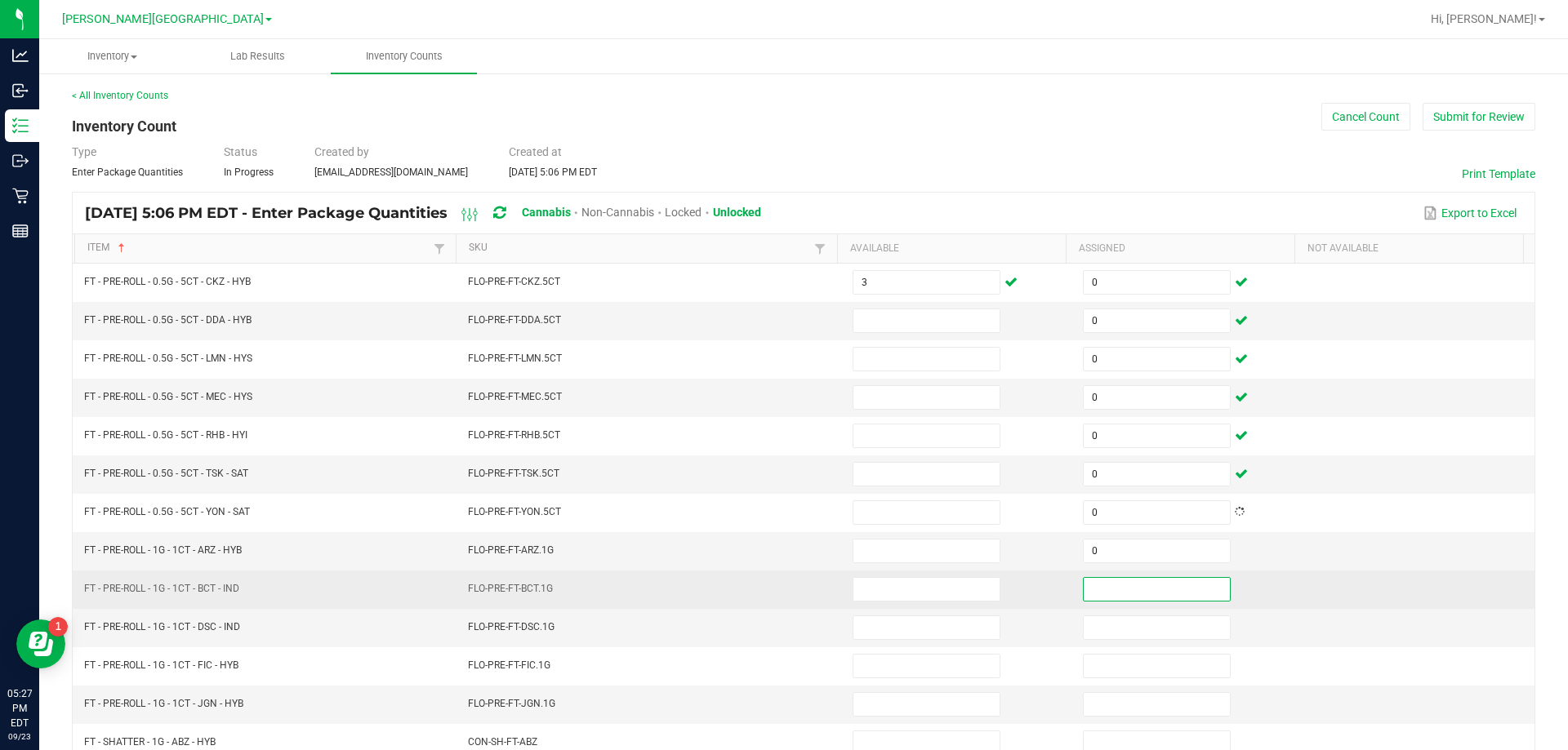
click at [1119, 592] on input at bounding box center [1157, 588] width 146 height 23
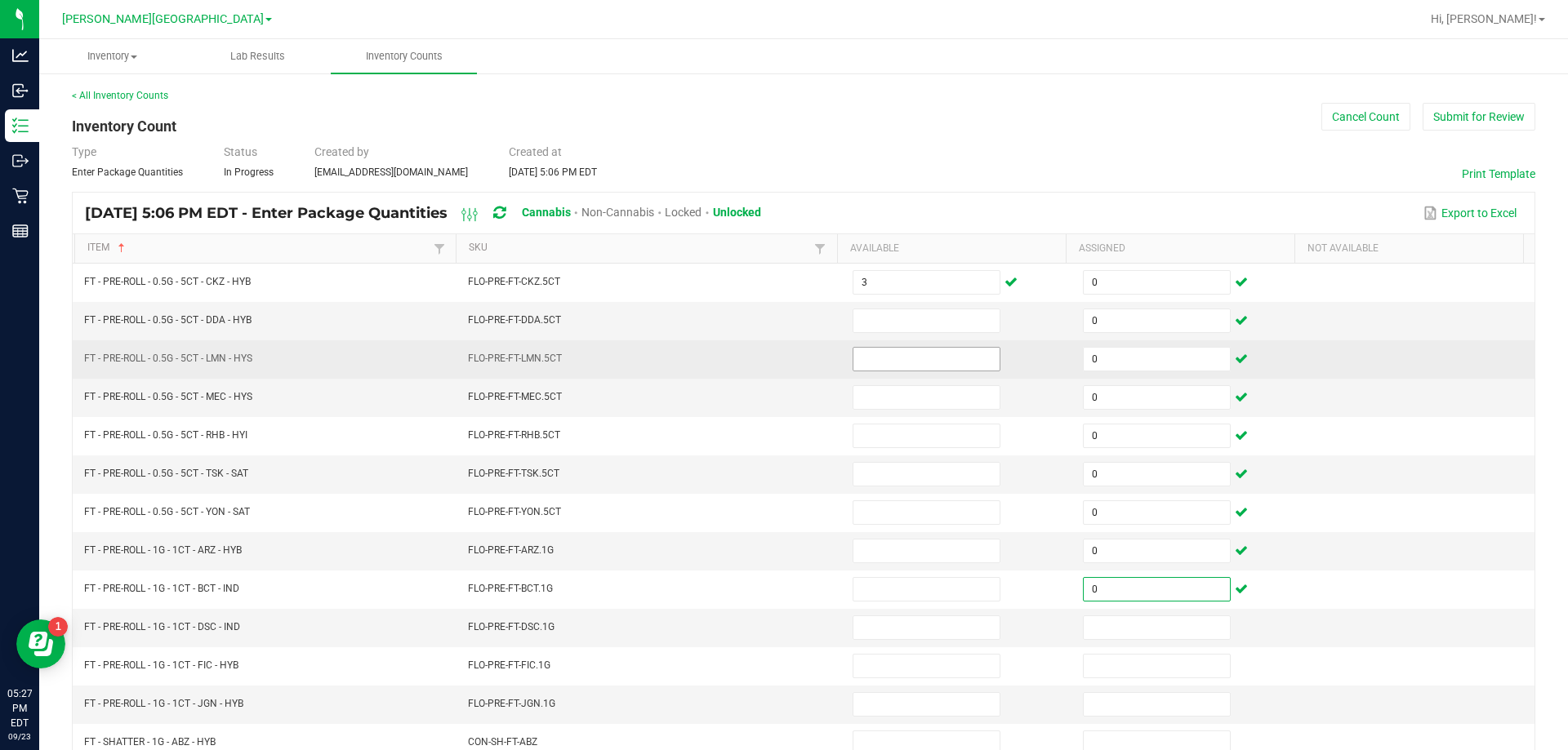
click at [903, 364] on input at bounding box center [926, 359] width 146 height 23
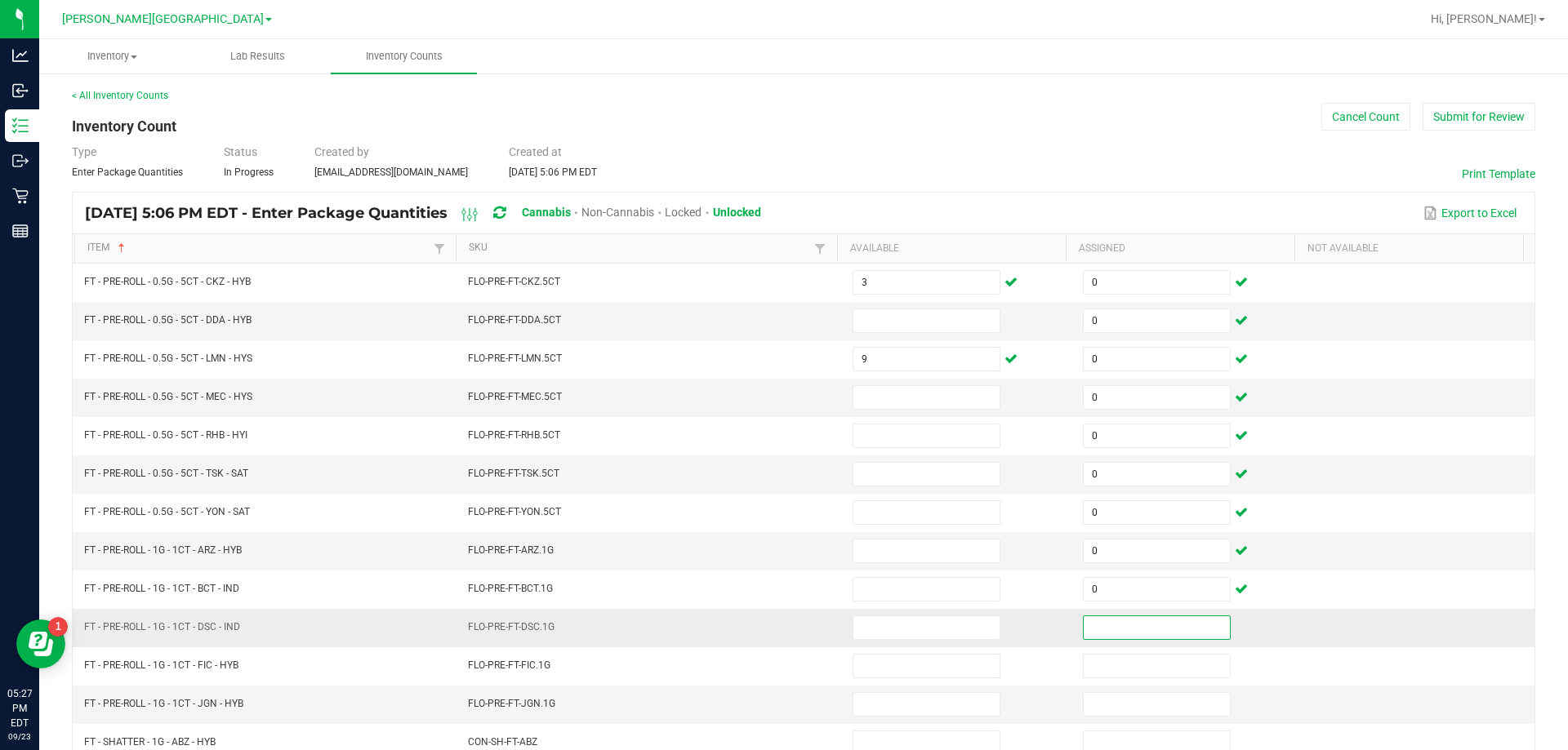
click at [1112, 638] on input at bounding box center [1157, 627] width 146 height 23
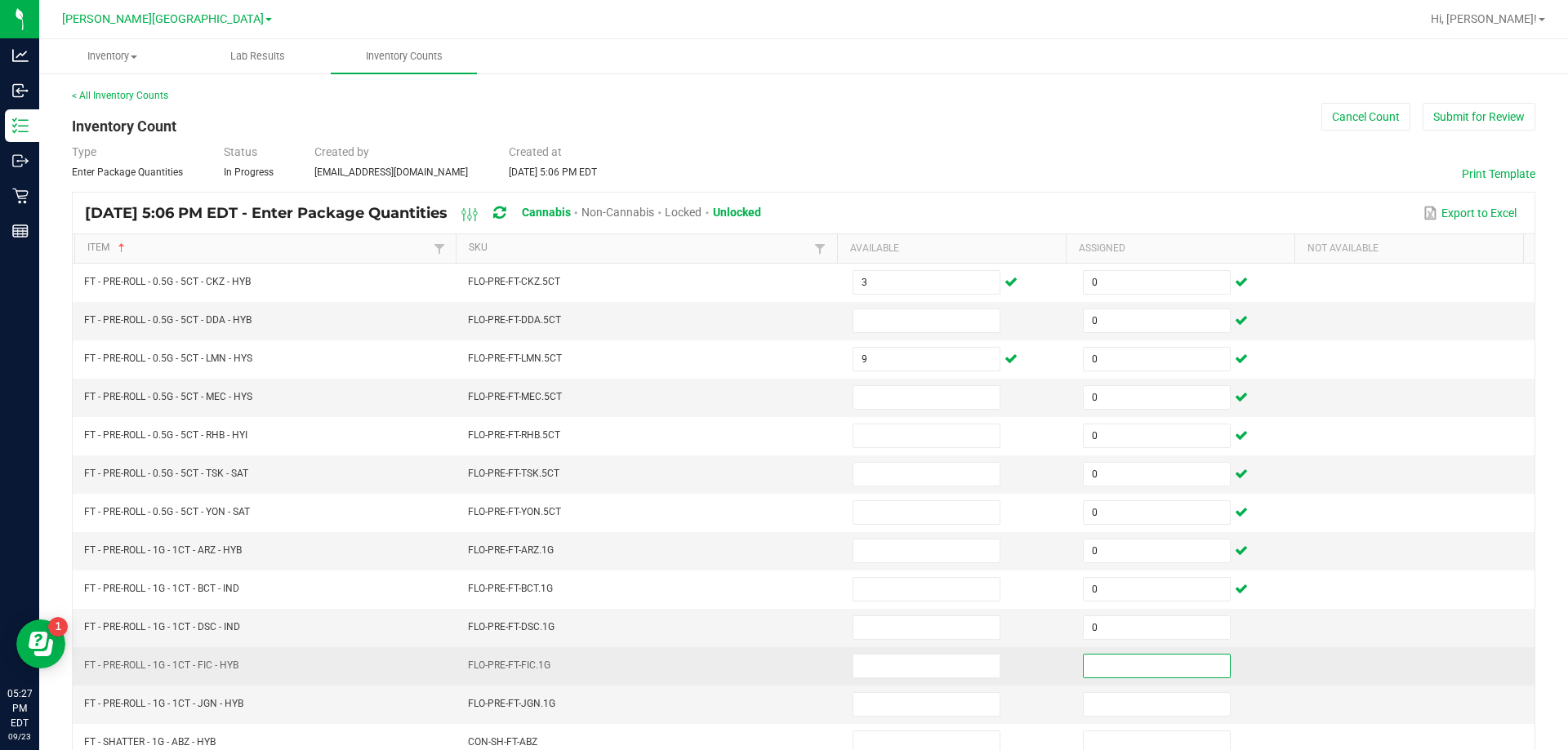
click at [1117, 664] on input at bounding box center [1157, 665] width 146 height 23
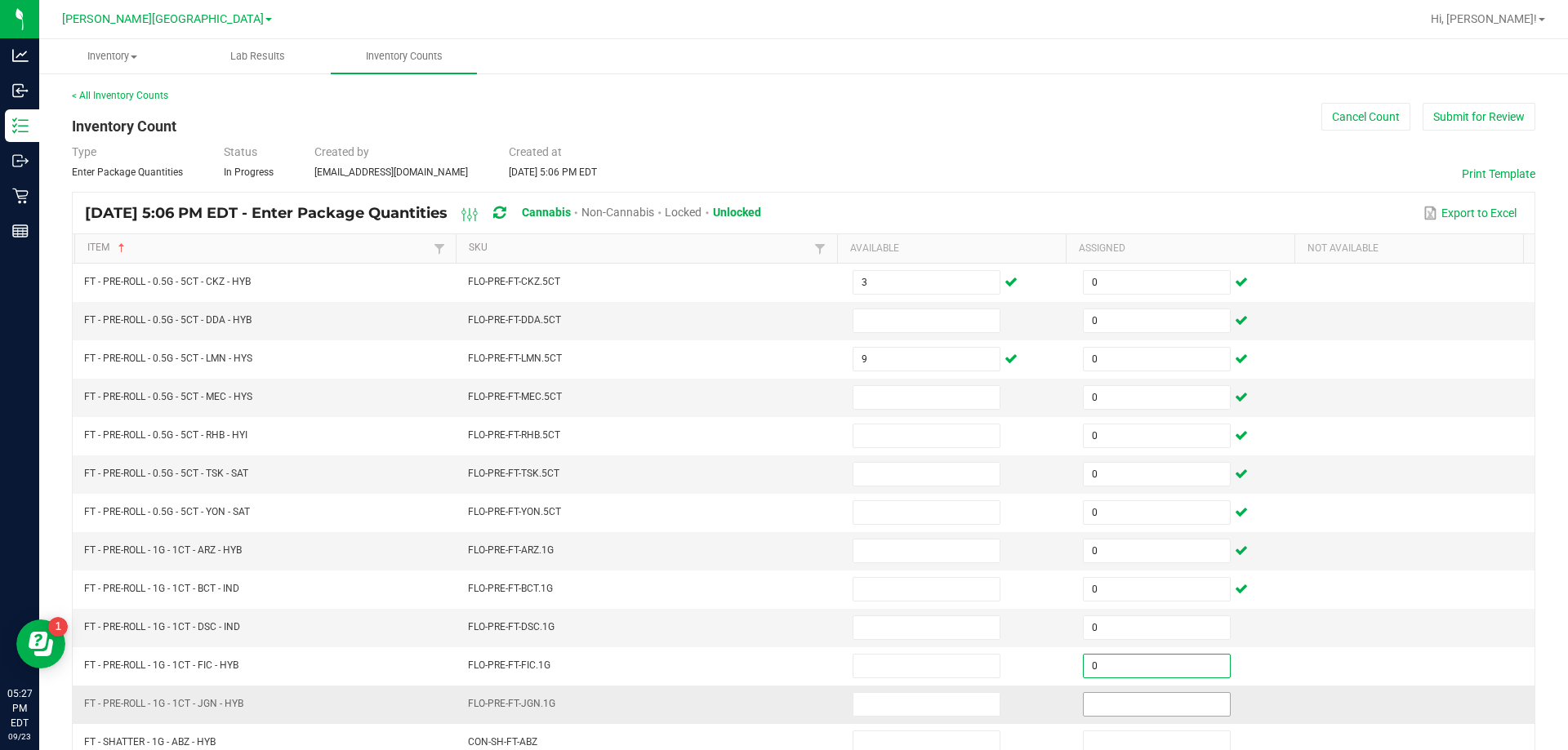
click at [1114, 710] on input at bounding box center [1157, 704] width 146 height 23
click at [897, 407] on input at bounding box center [926, 397] width 146 height 23
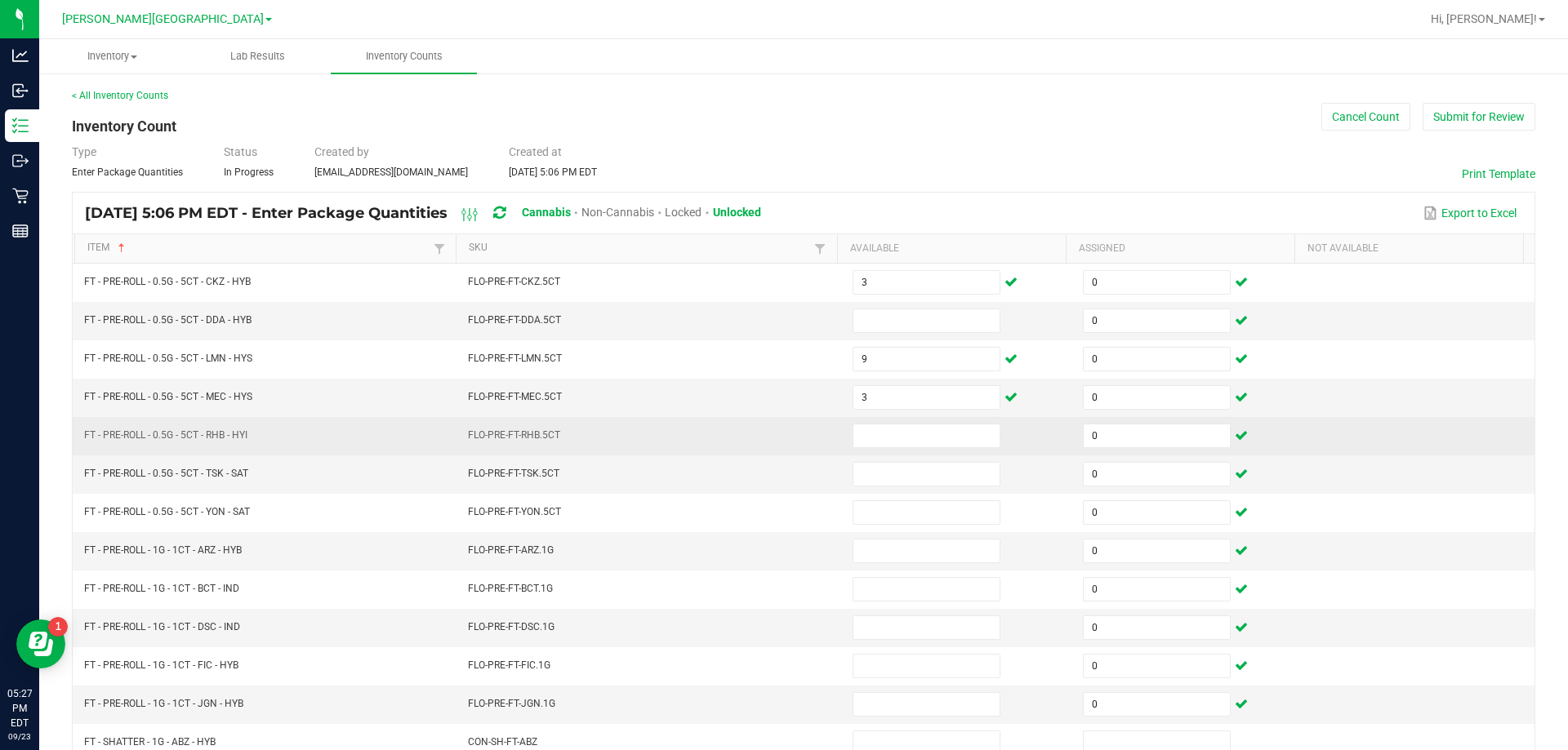
click at [1014, 434] on td at bounding box center [957, 436] width 230 height 38
click at [908, 436] on input at bounding box center [926, 436] width 146 height 23
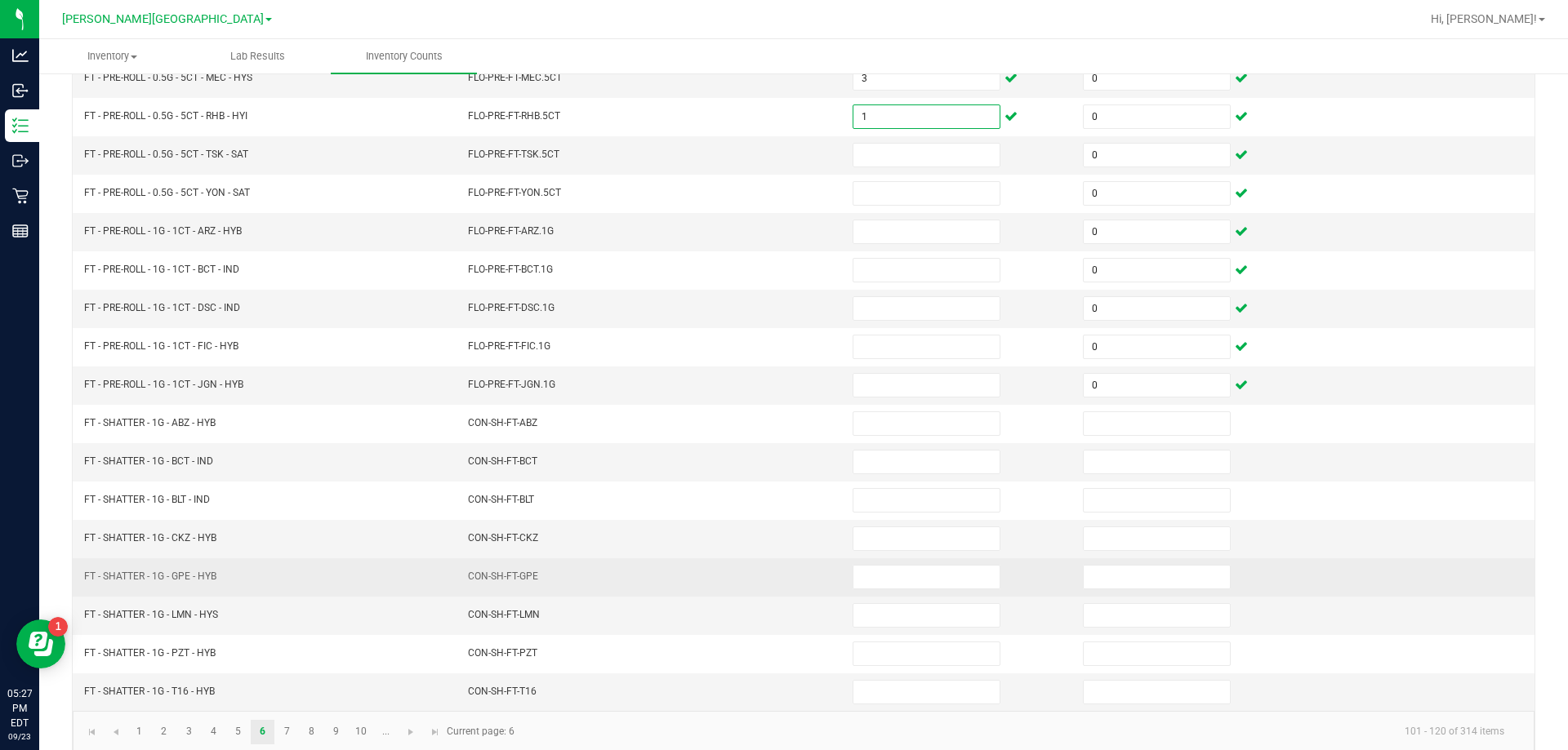
scroll to position [326, 0]
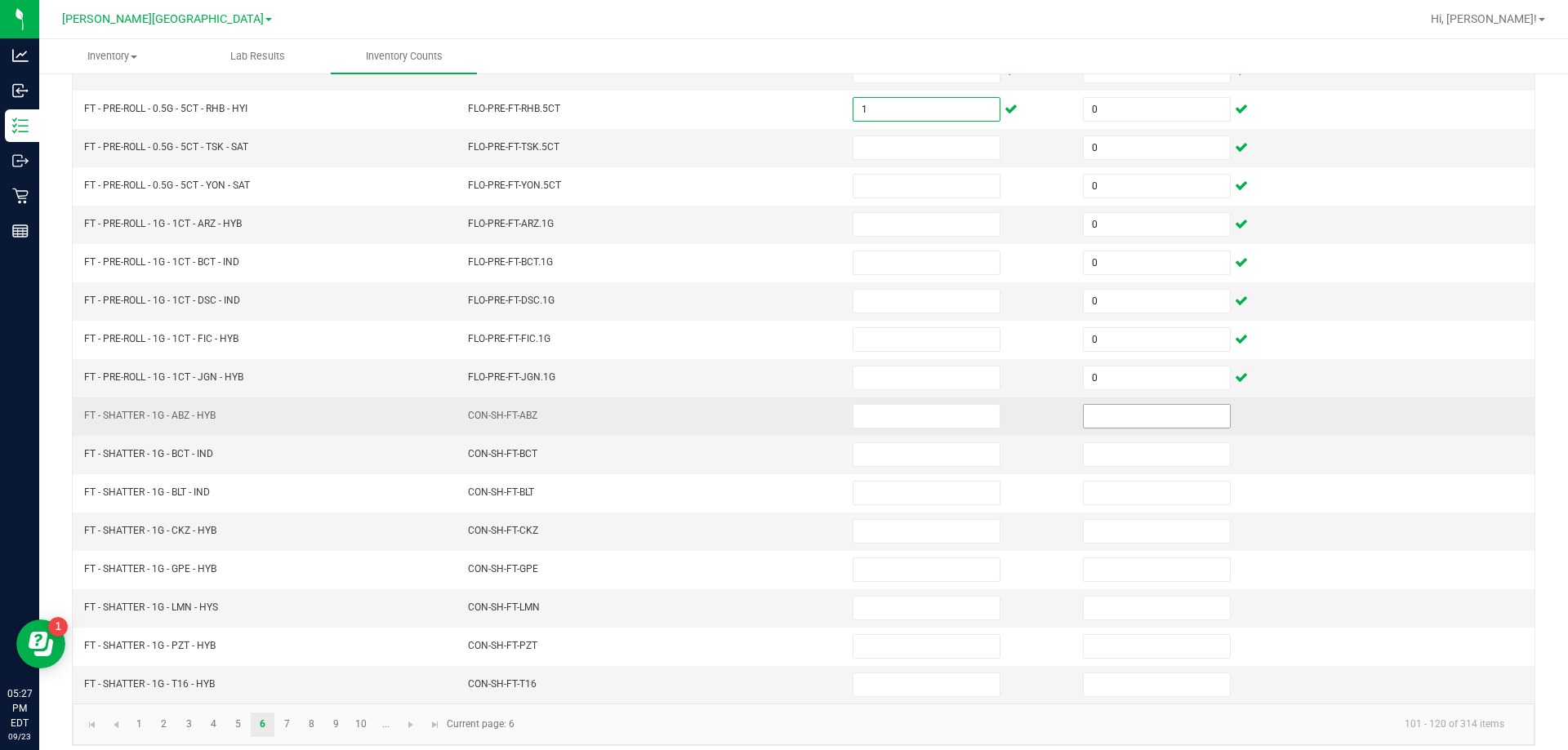
click at [1110, 418] on input at bounding box center [1157, 416] width 146 height 23
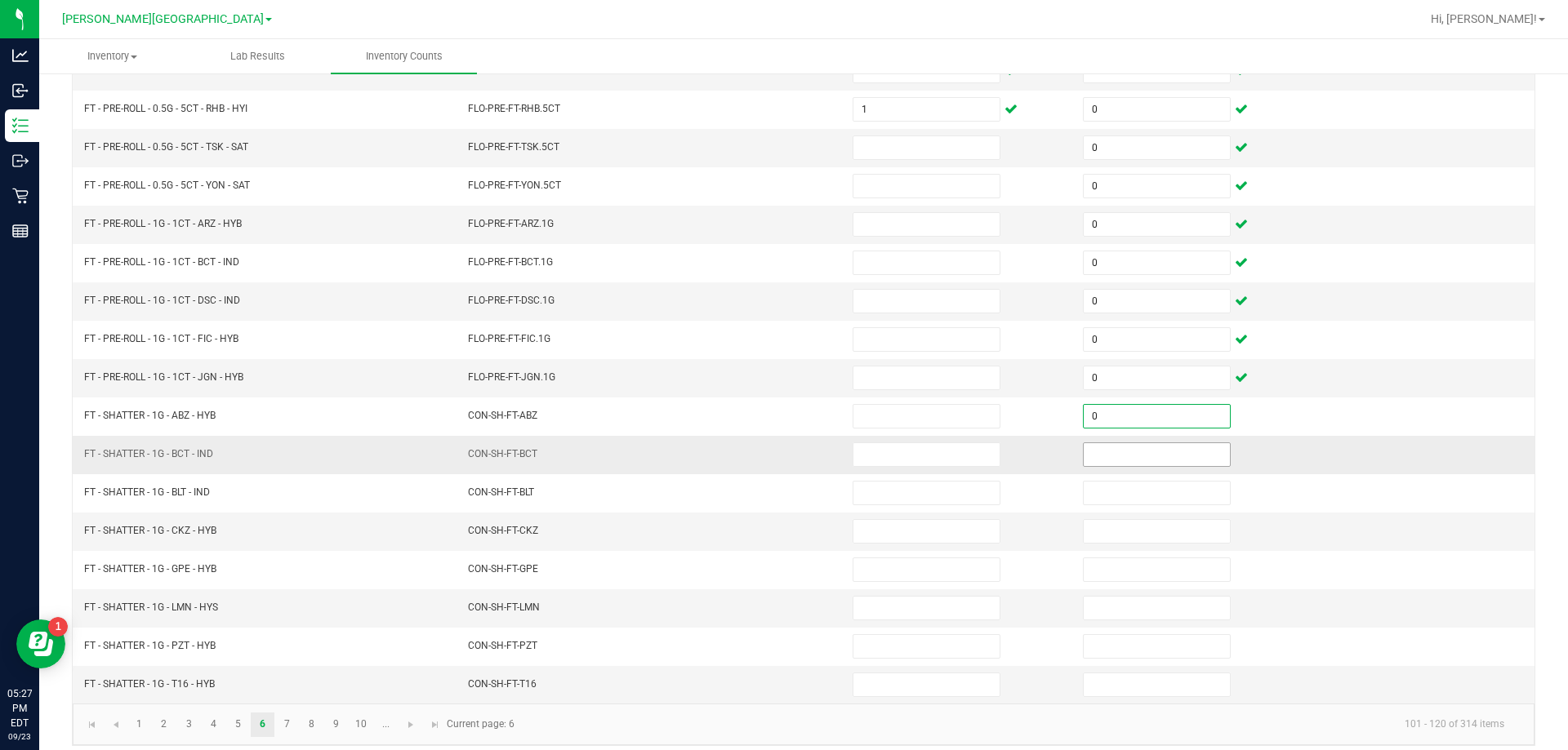
click at [1110, 454] on input at bounding box center [1157, 454] width 146 height 23
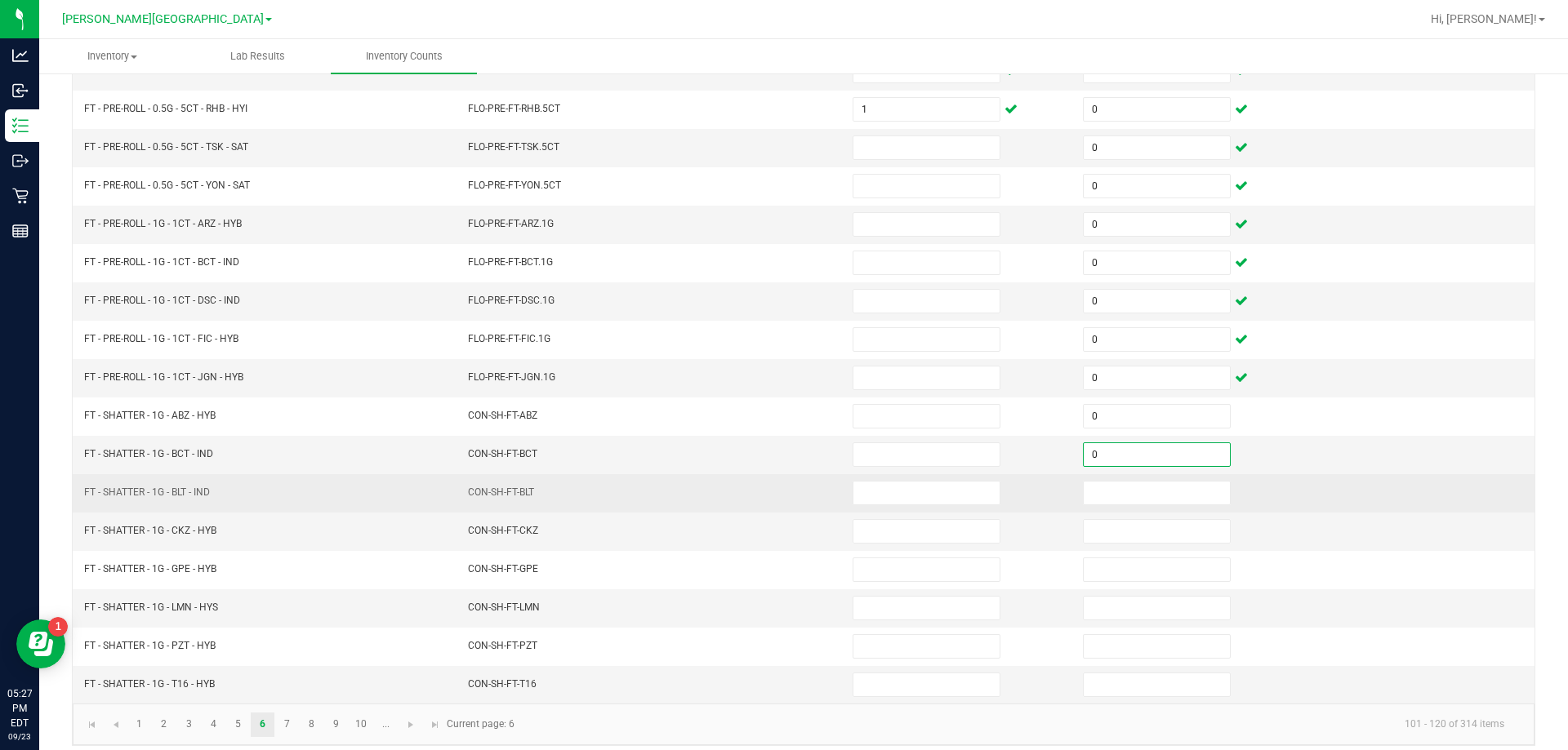
click at [1118, 507] on td at bounding box center [1187, 493] width 230 height 38
click at [1122, 496] on input at bounding box center [1157, 492] width 146 height 23
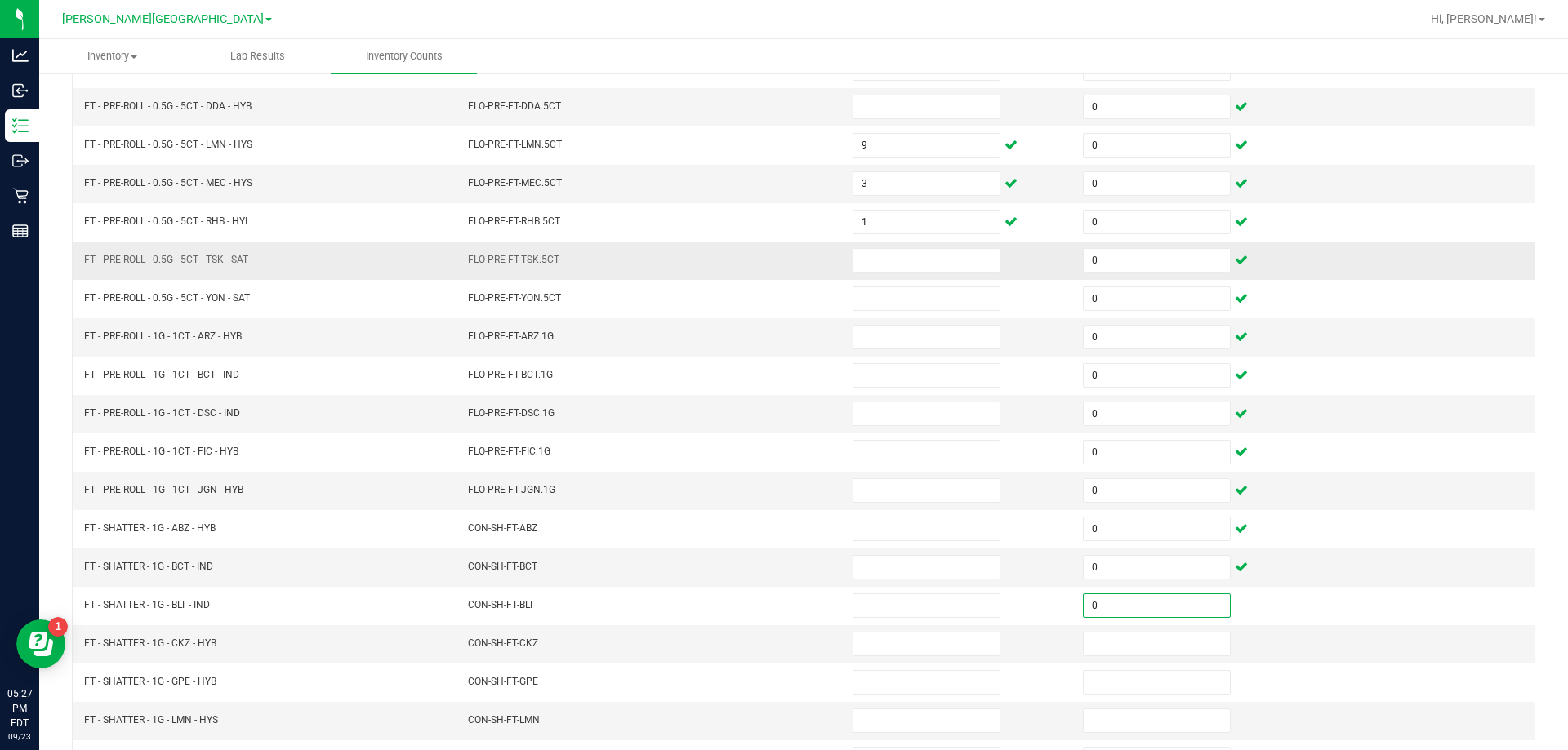
scroll to position [82, 0]
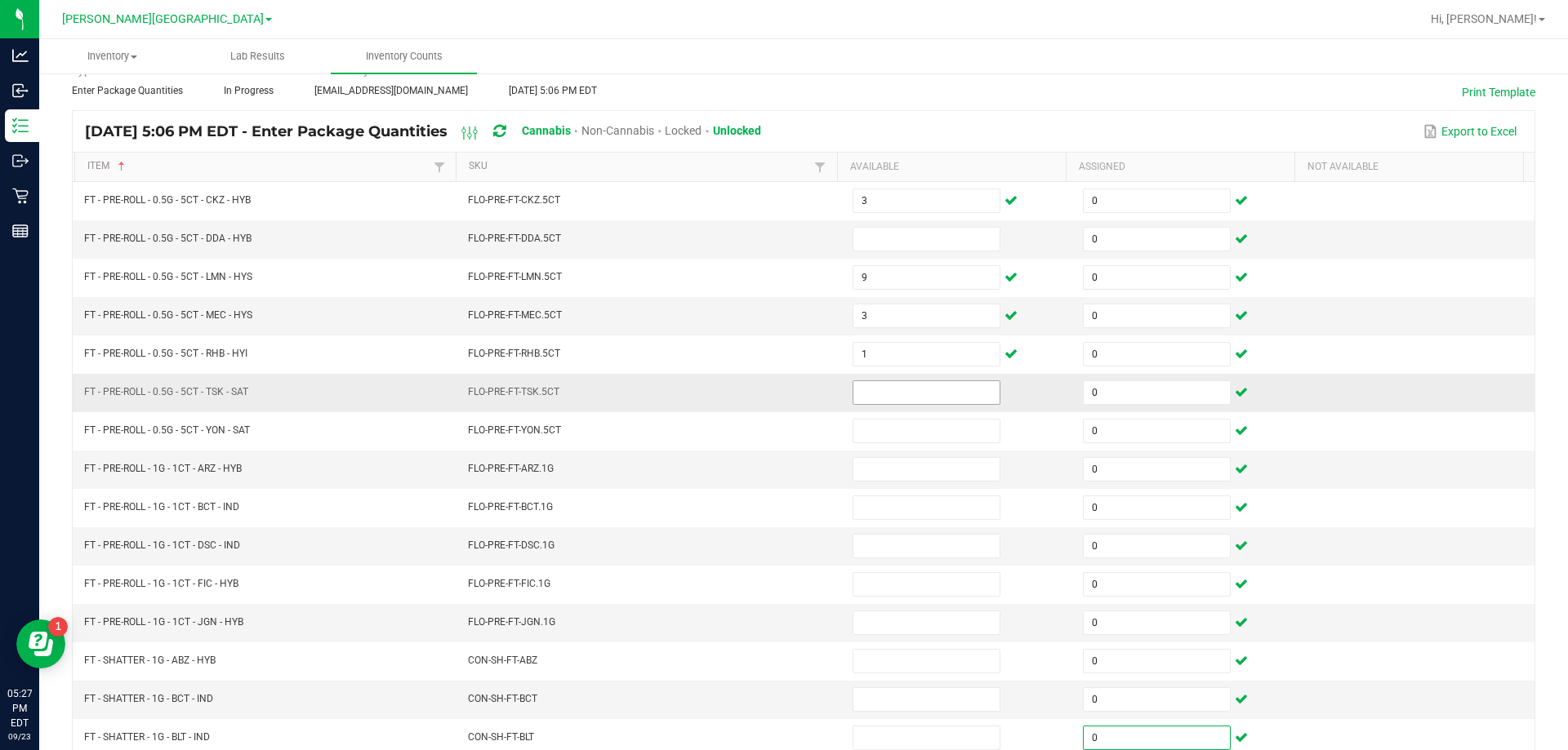
click at [873, 393] on input at bounding box center [926, 392] width 146 height 23
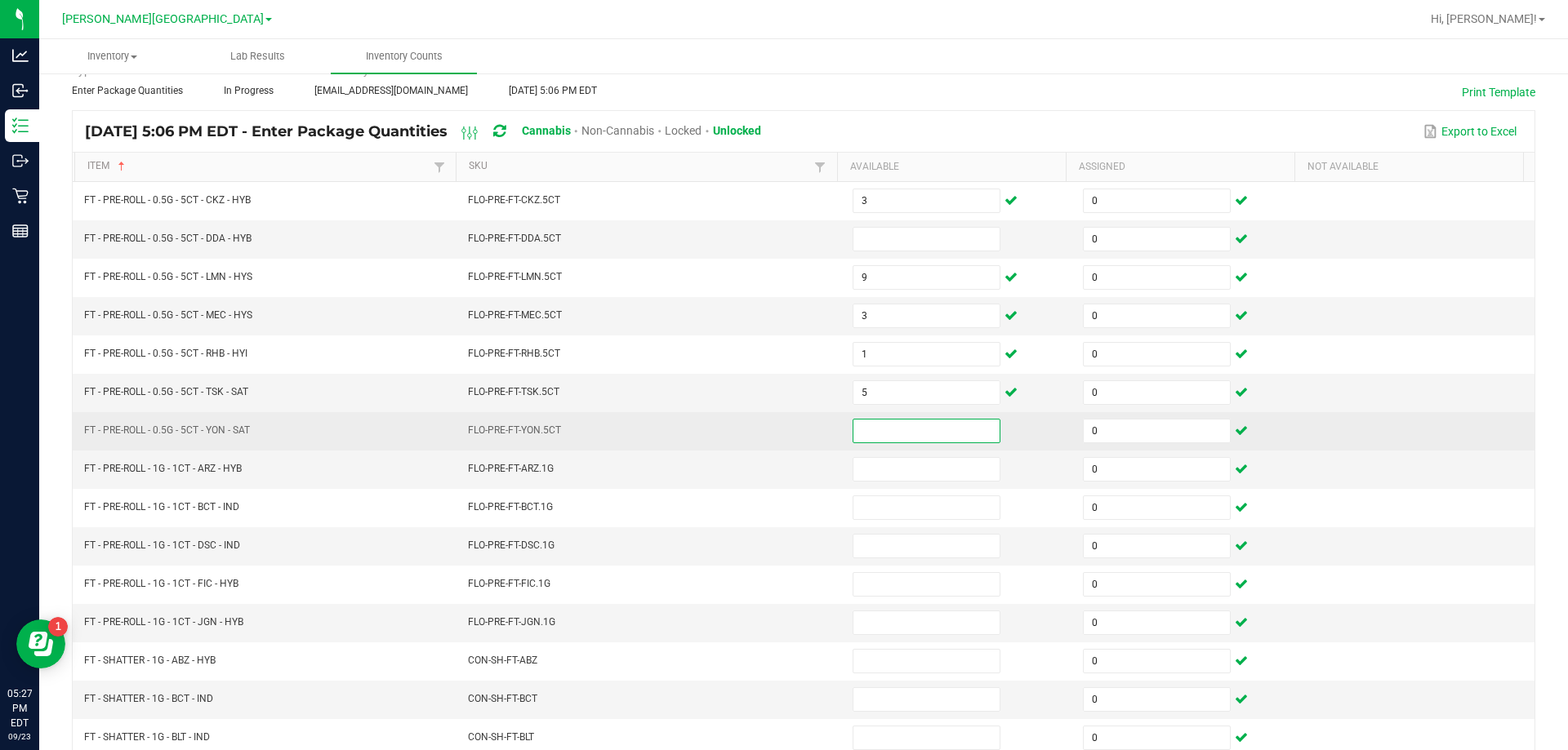
click at [903, 439] on input at bounding box center [926, 431] width 146 height 23
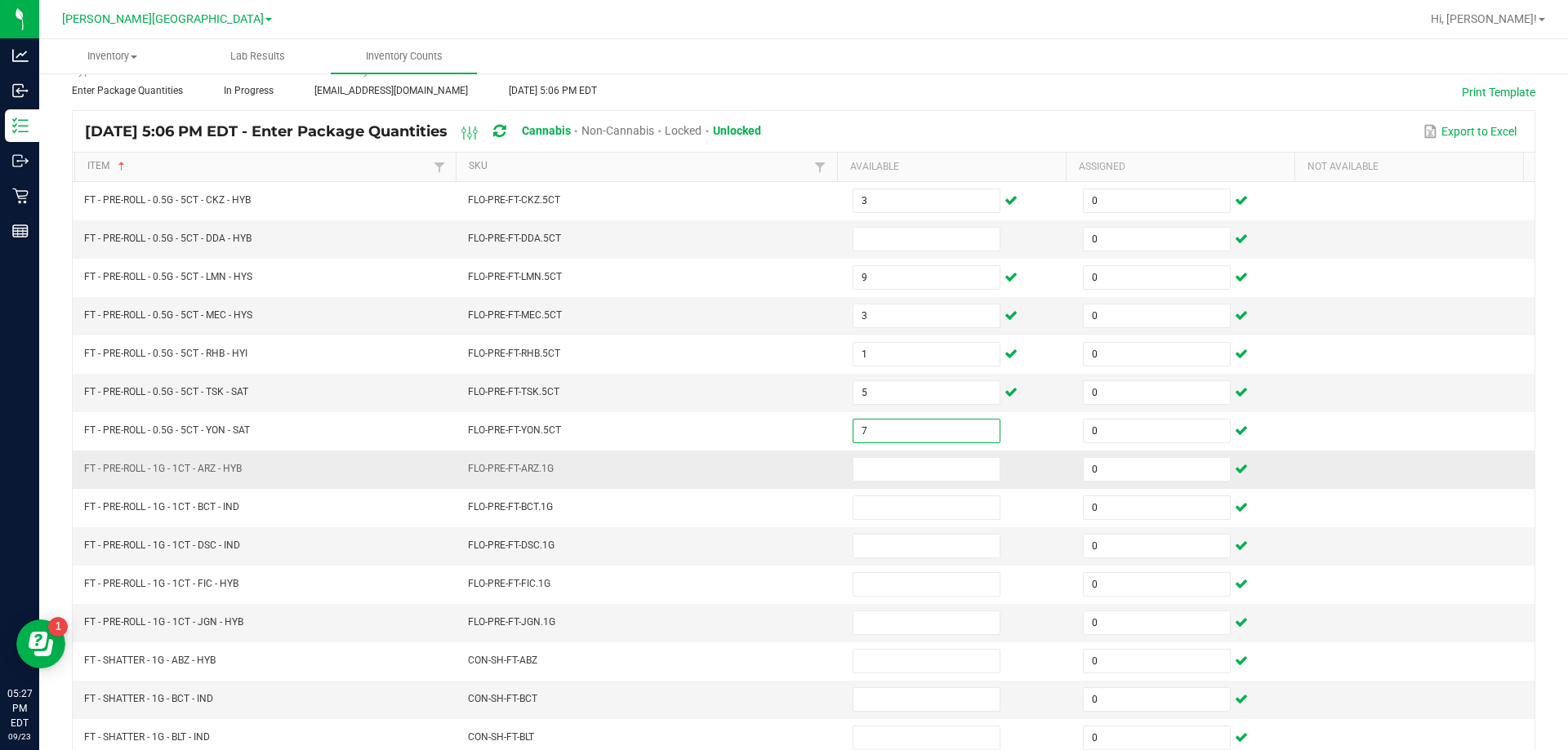
click at [745, 475] on td "FLO-PRE-FT-ARZ.1G" at bounding box center [650, 469] width 385 height 38
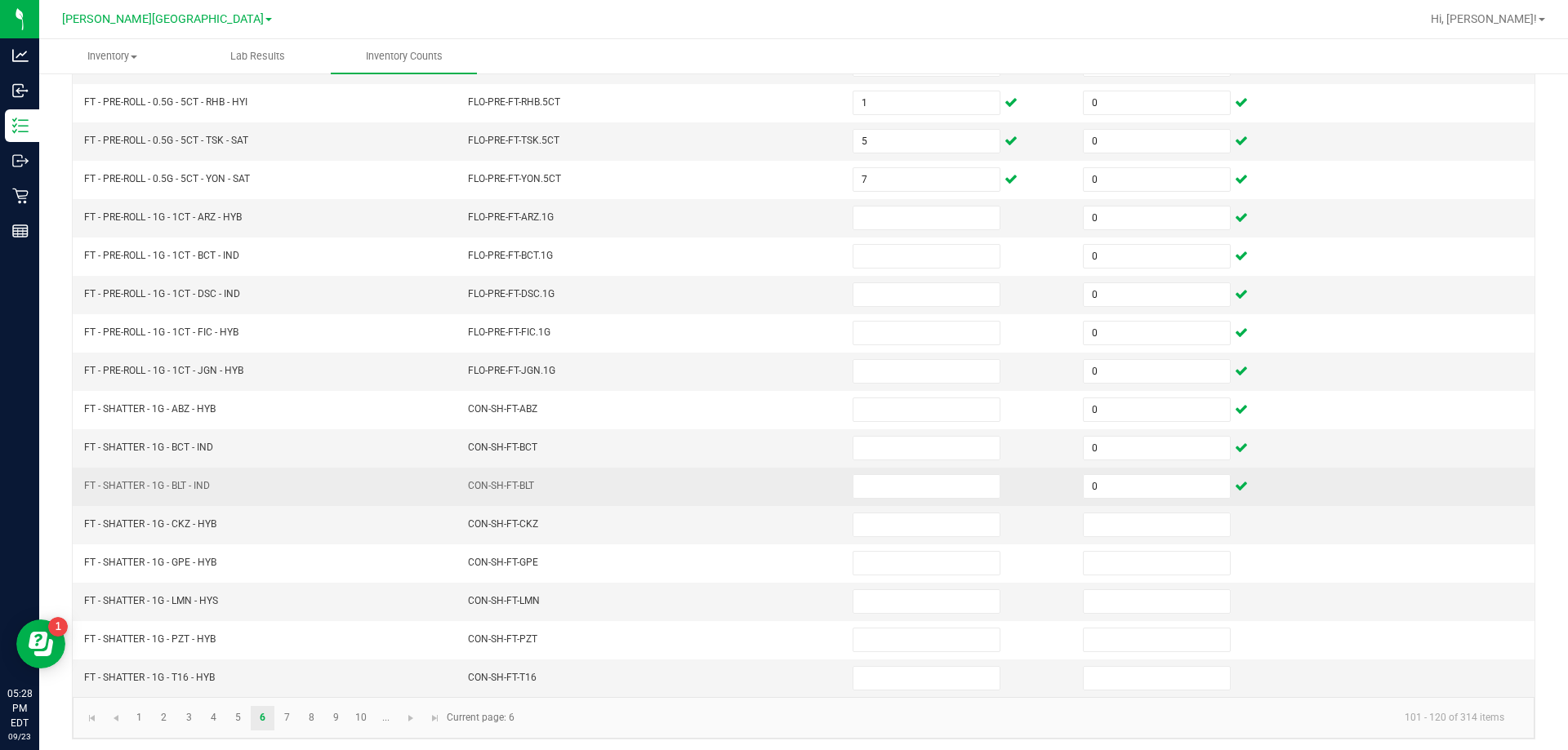
scroll to position [339, 0]
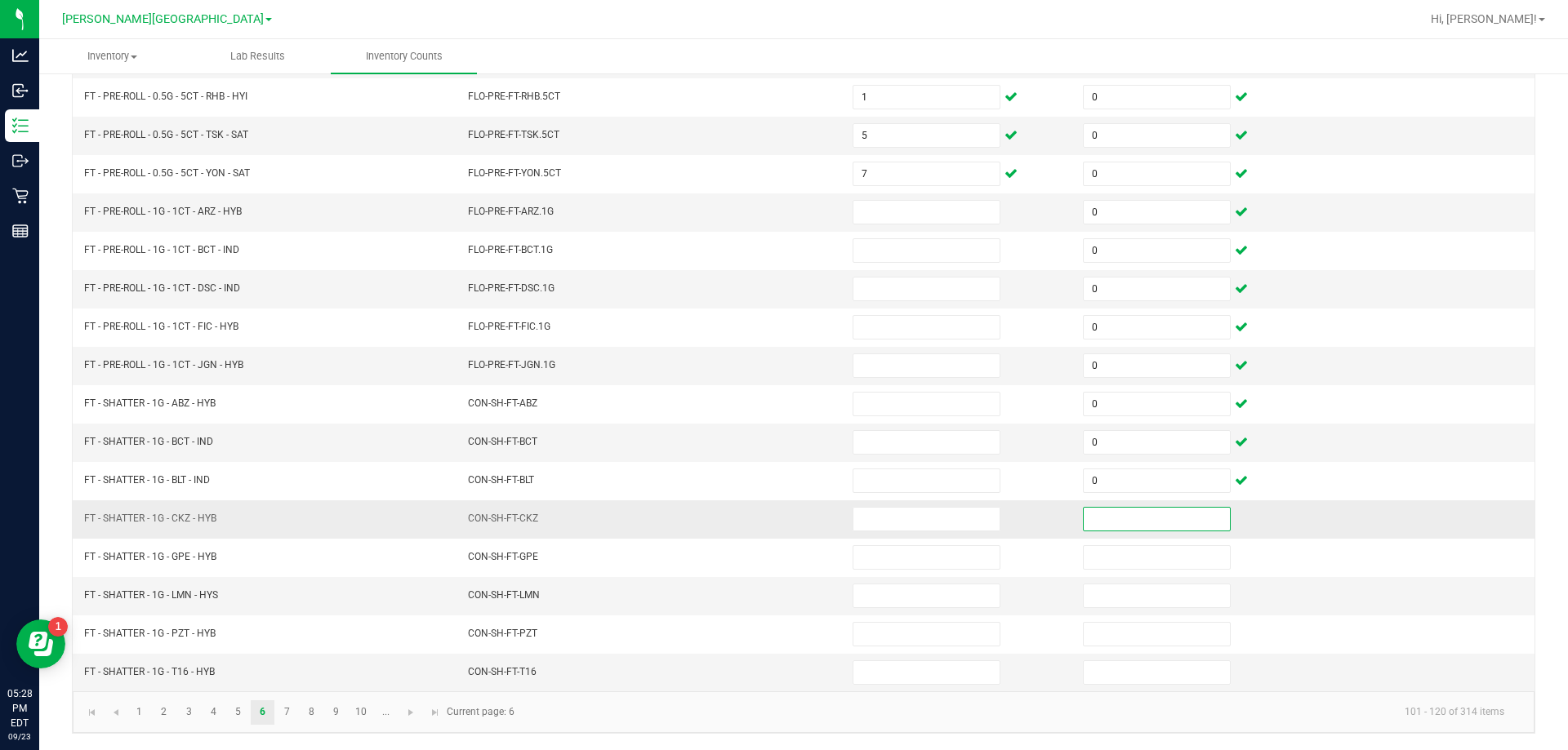
click at [1190, 514] on input at bounding box center [1157, 518] width 146 height 23
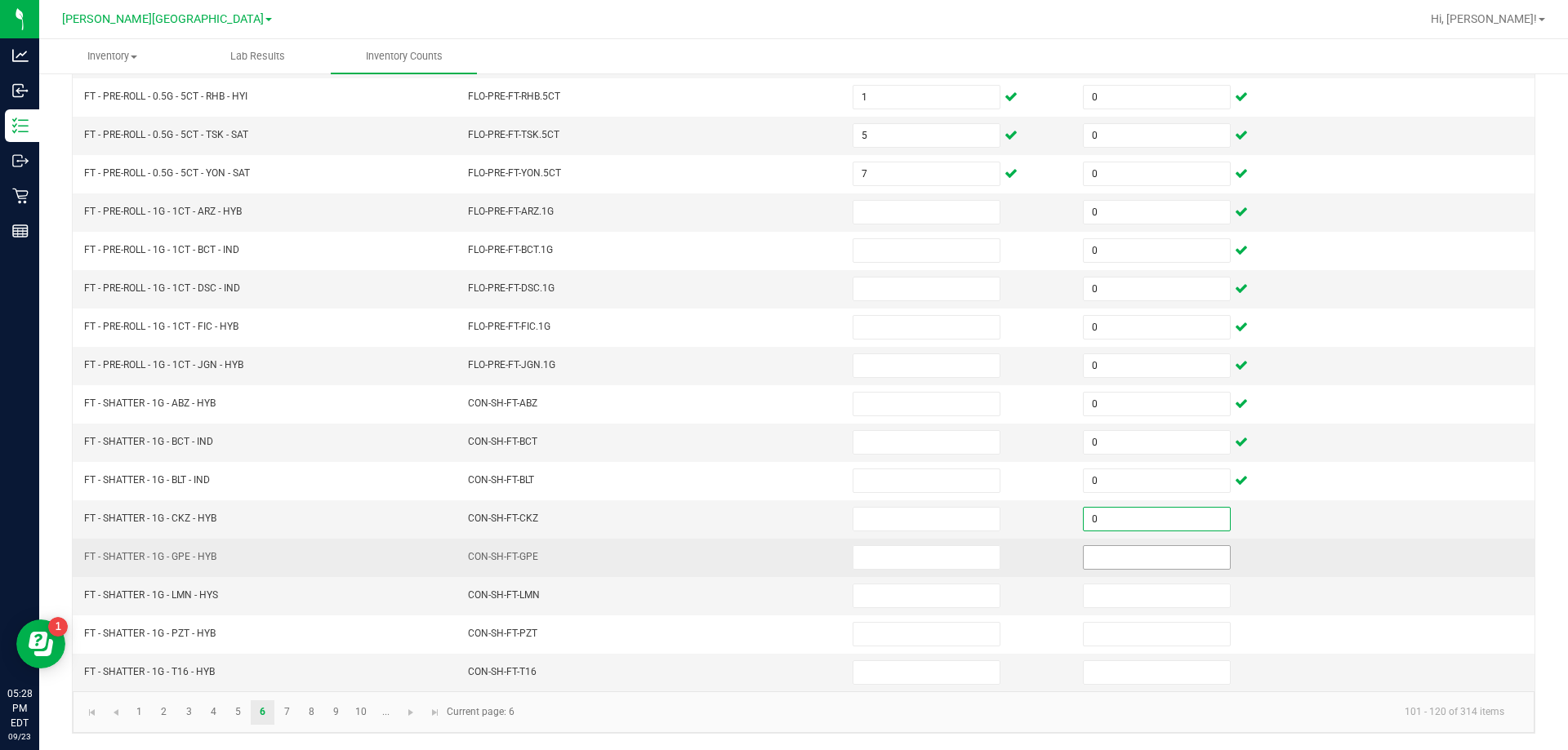
click at [1167, 555] on input at bounding box center [1157, 557] width 146 height 23
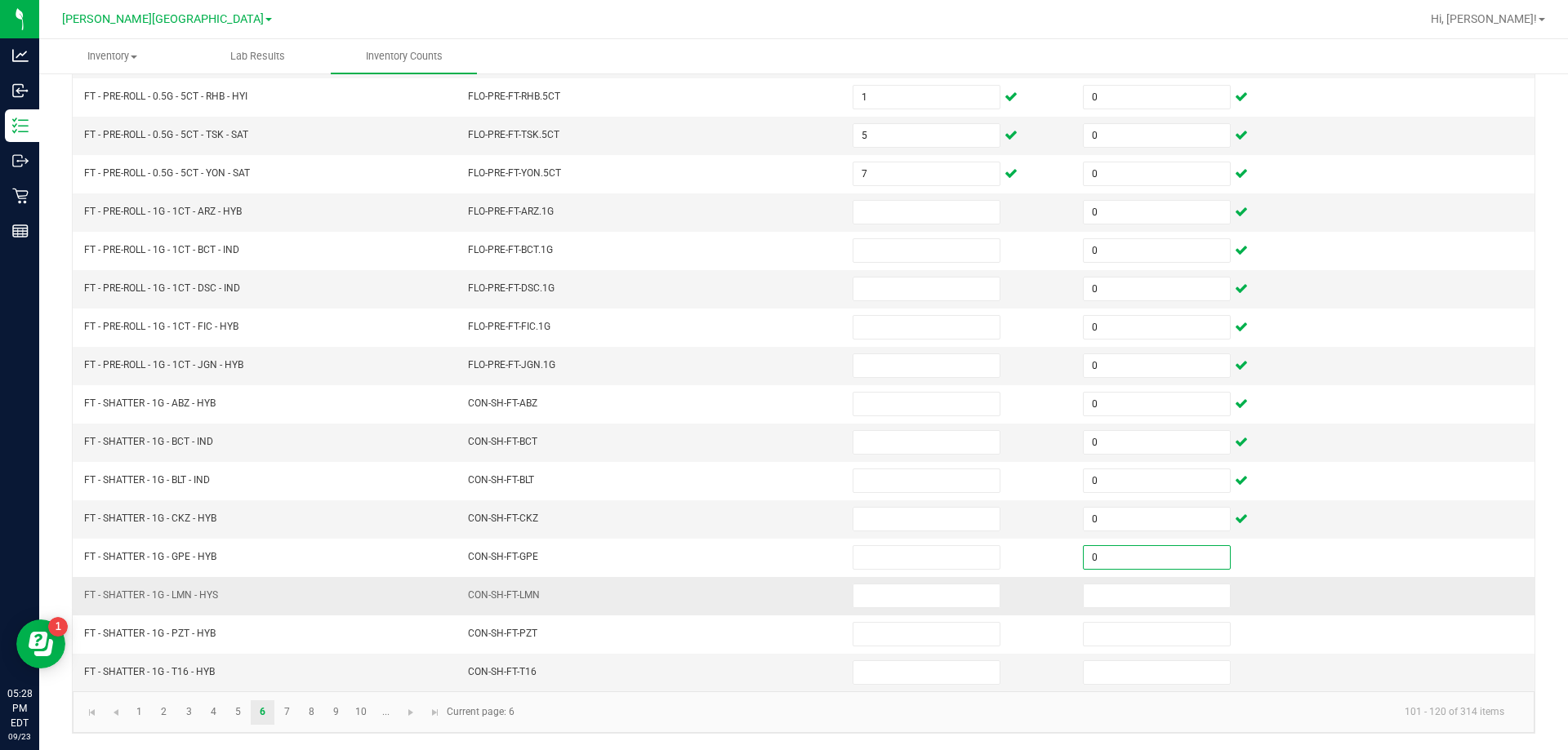
click at [1168, 580] on td at bounding box center [1187, 595] width 230 height 38
click at [1165, 590] on input at bounding box center [1157, 595] width 146 height 23
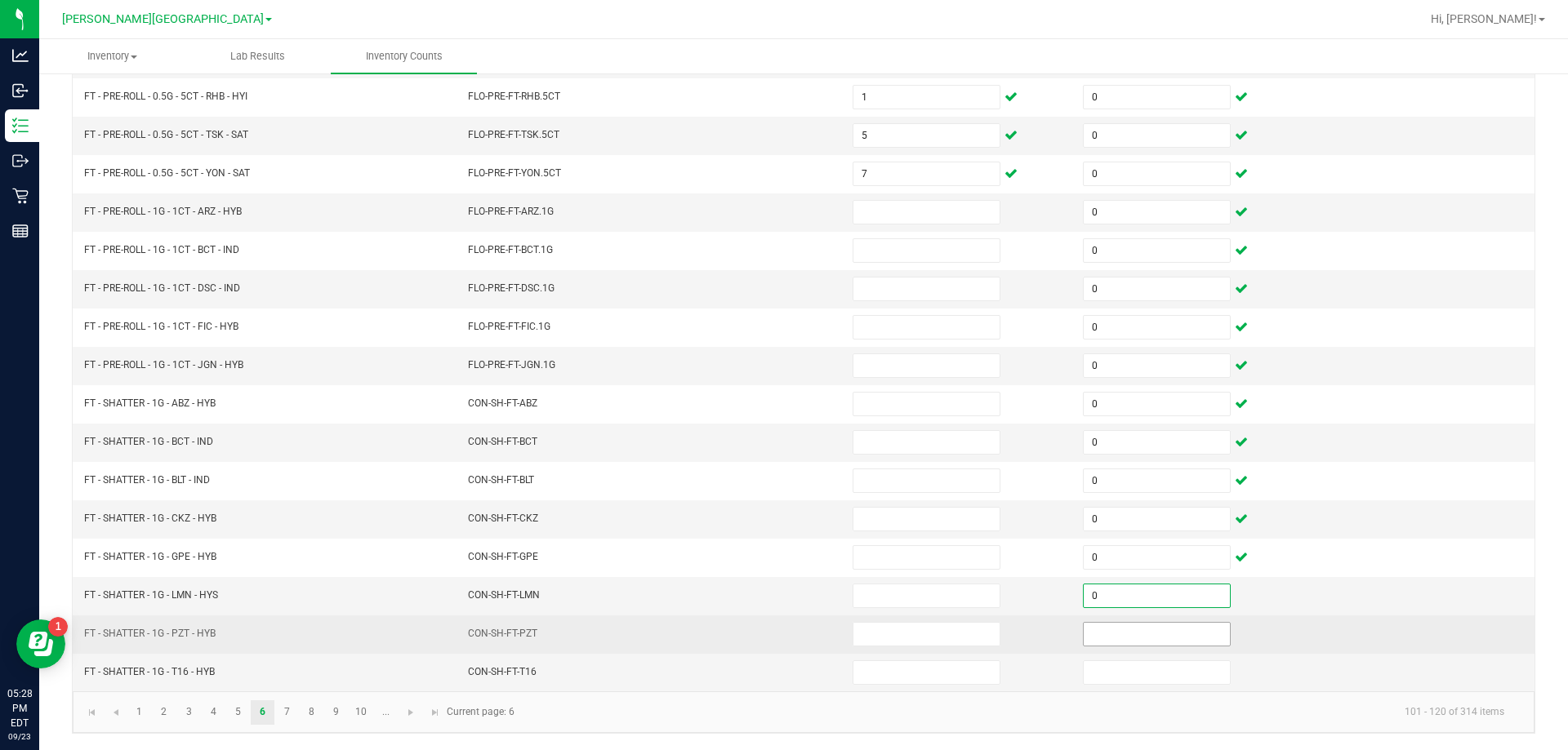
click at [1160, 634] on input at bounding box center [1157, 634] width 146 height 23
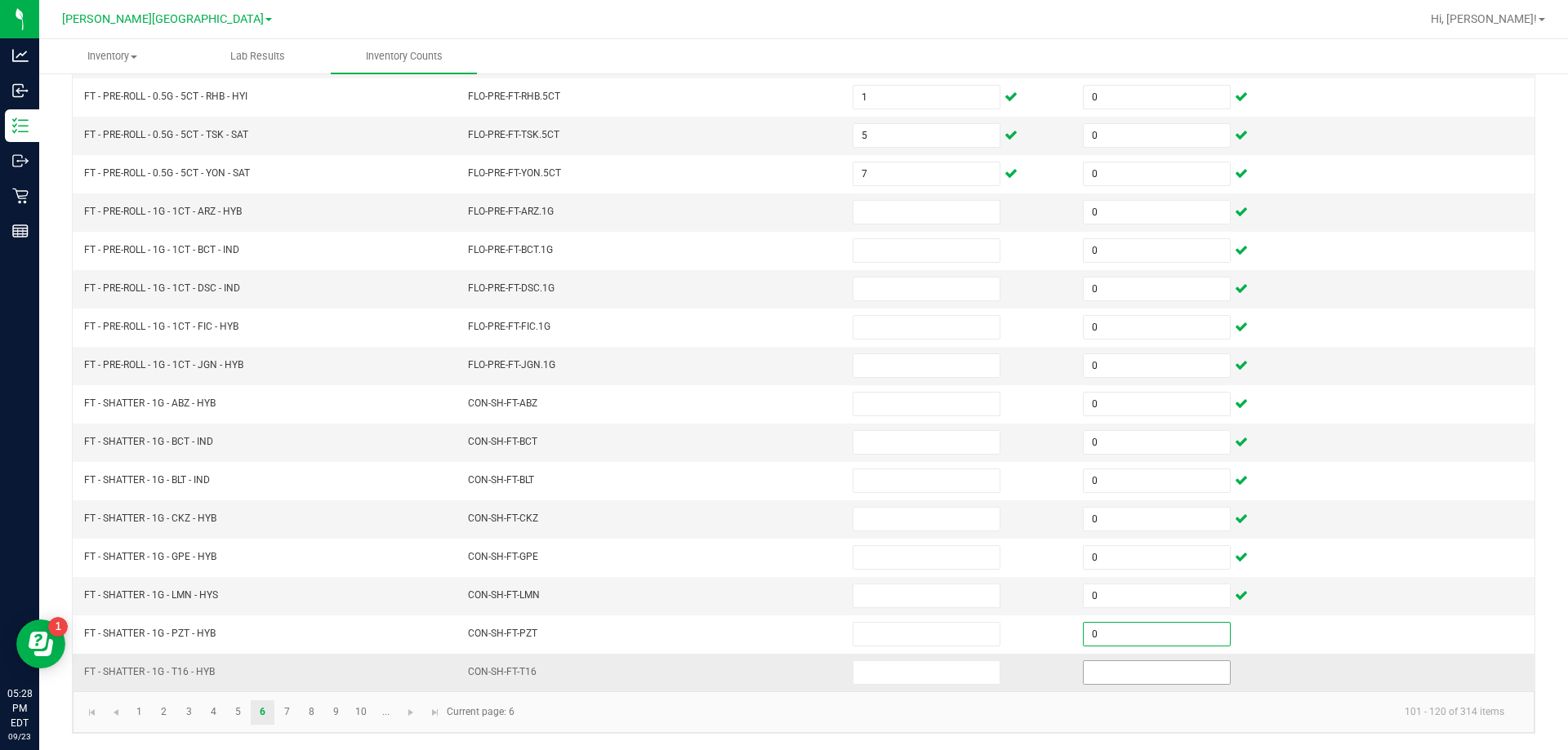
click at [1159, 676] on input at bounding box center [1157, 672] width 146 height 23
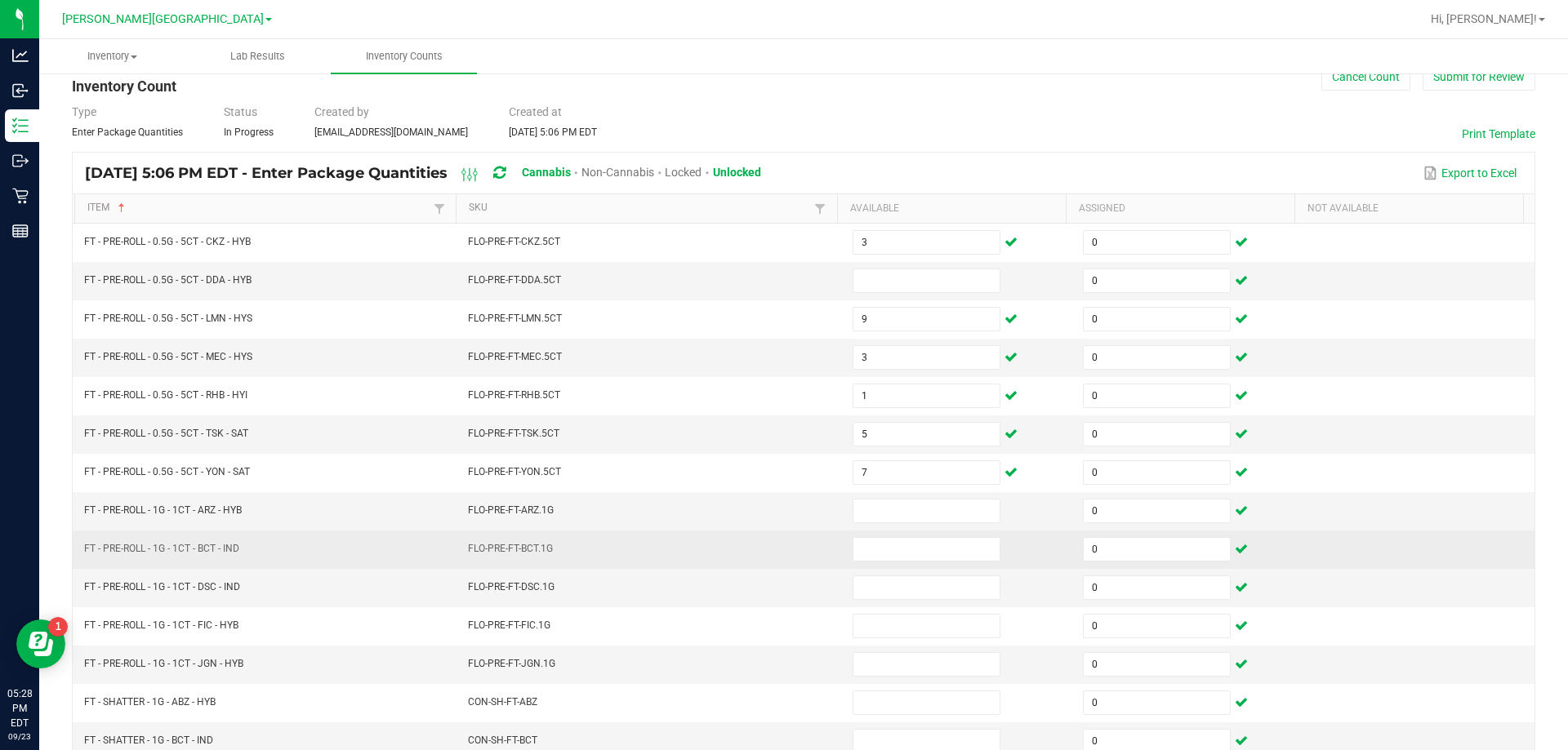
scroll to position [12, 0]
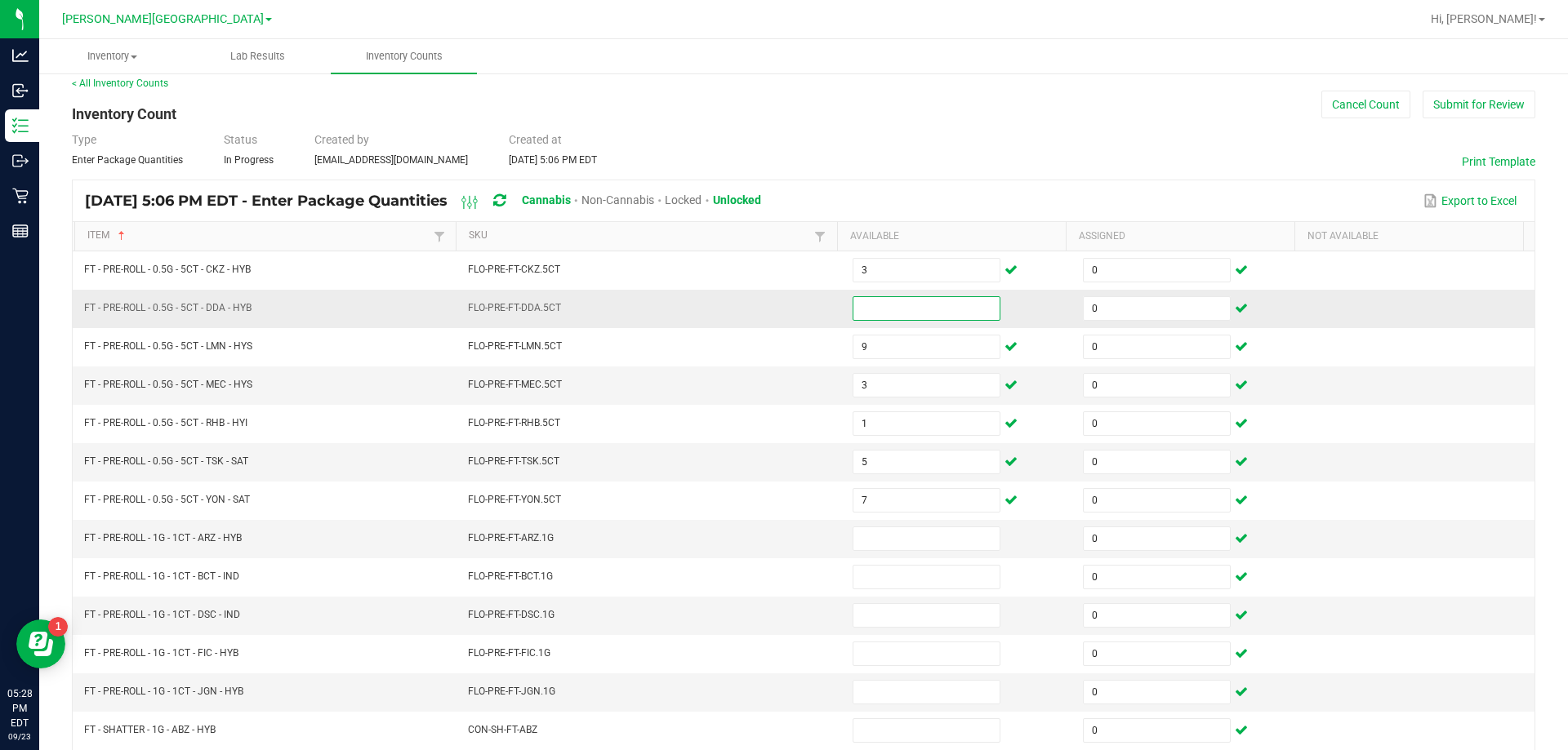
click at [949, 306] on input at bounding box center [926, 307] width 146 height 23
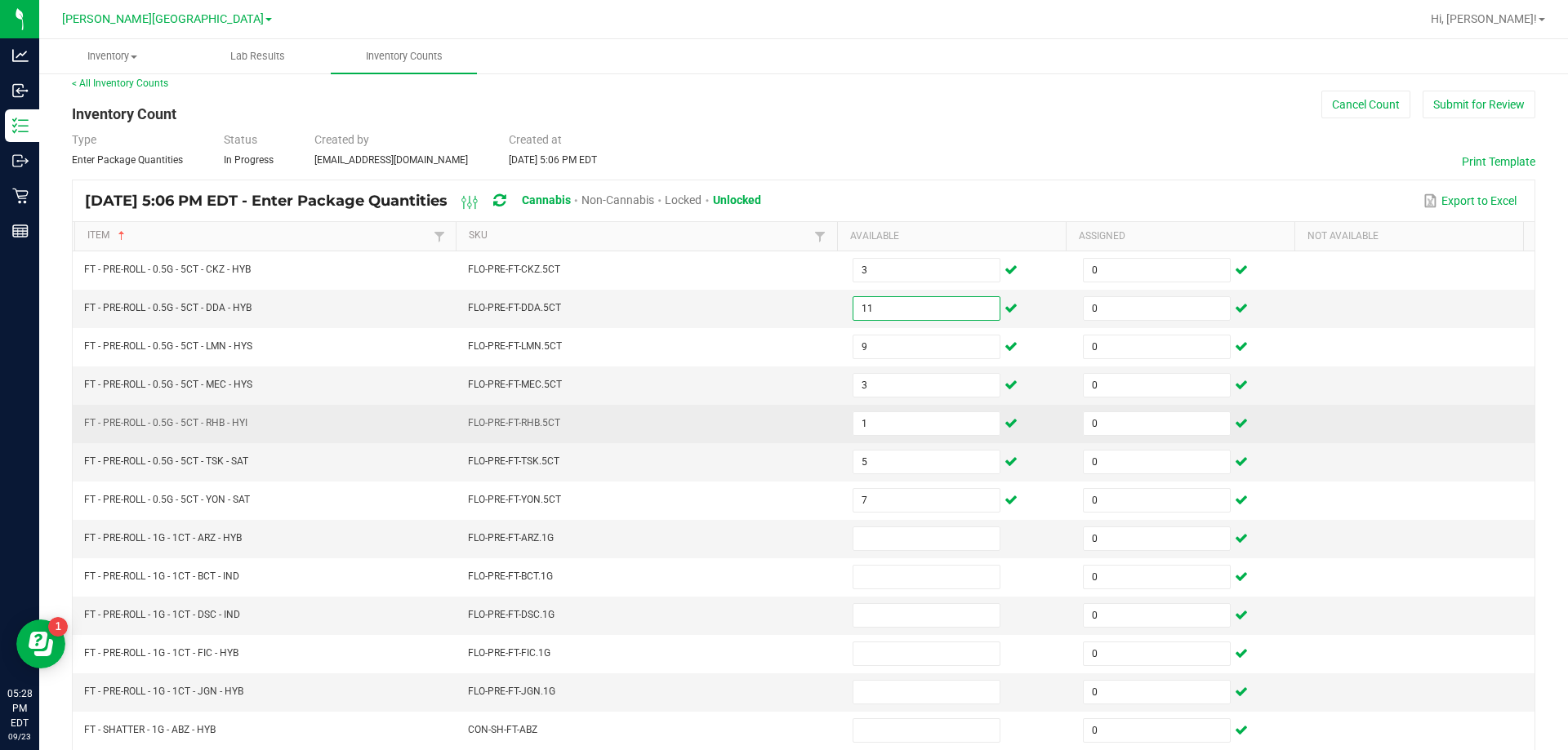
click at [642, 405] on td "FLO-PRE-FT-RHB.5CT" at bounding box center [650, 424] width 385 height 38
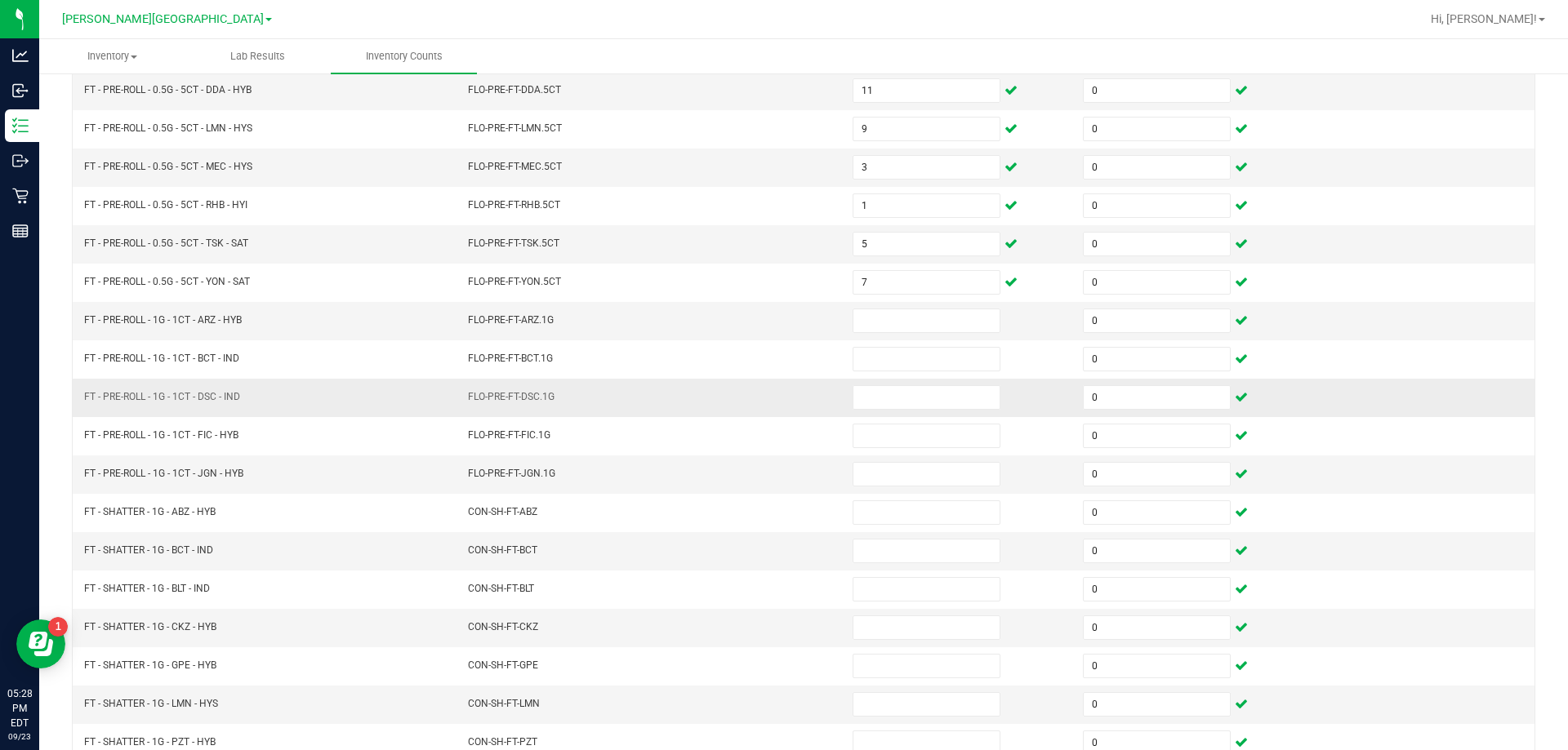
scroll to position [257, 0]
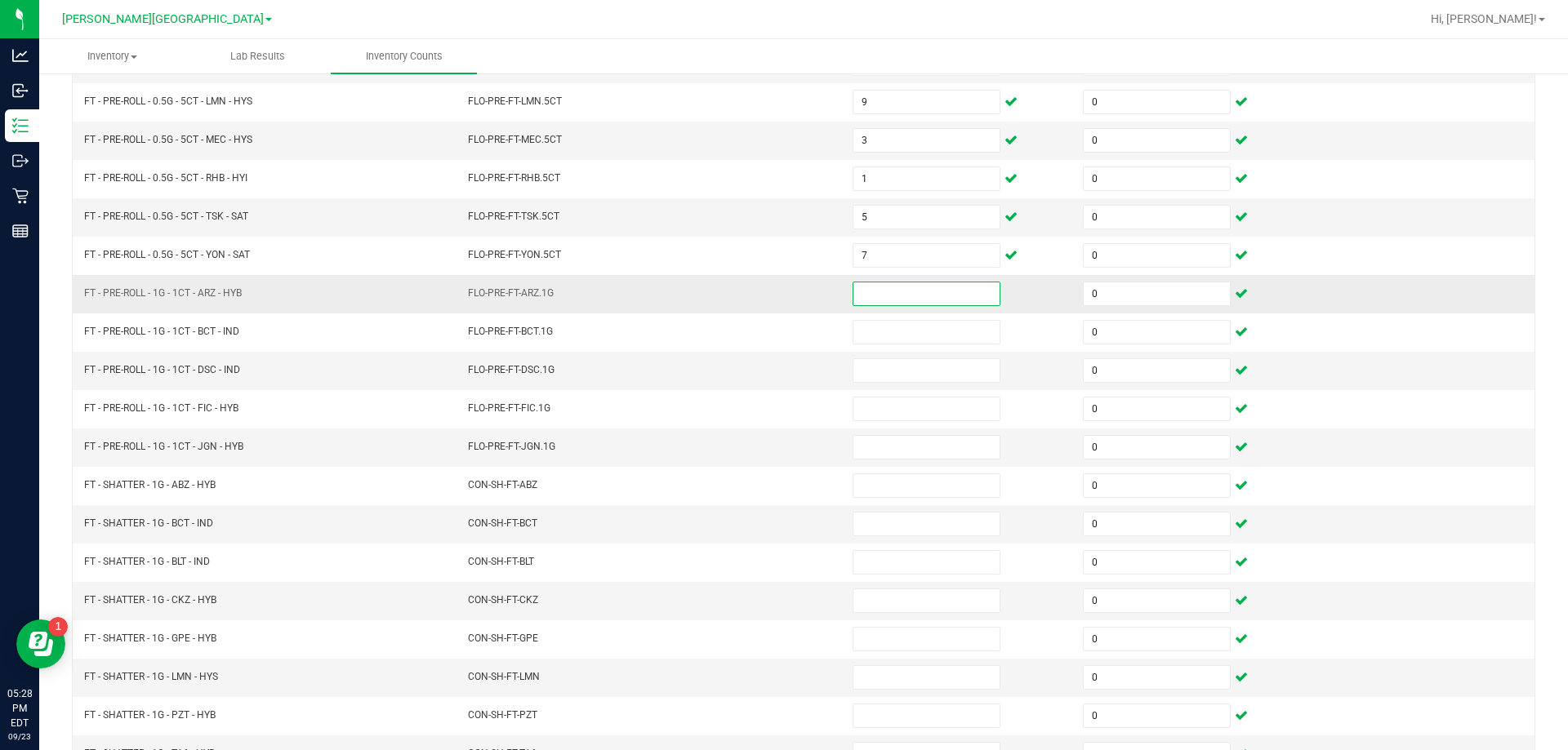
click at [902, 295] on input at bounding box center [926, 293] width 146 height 23
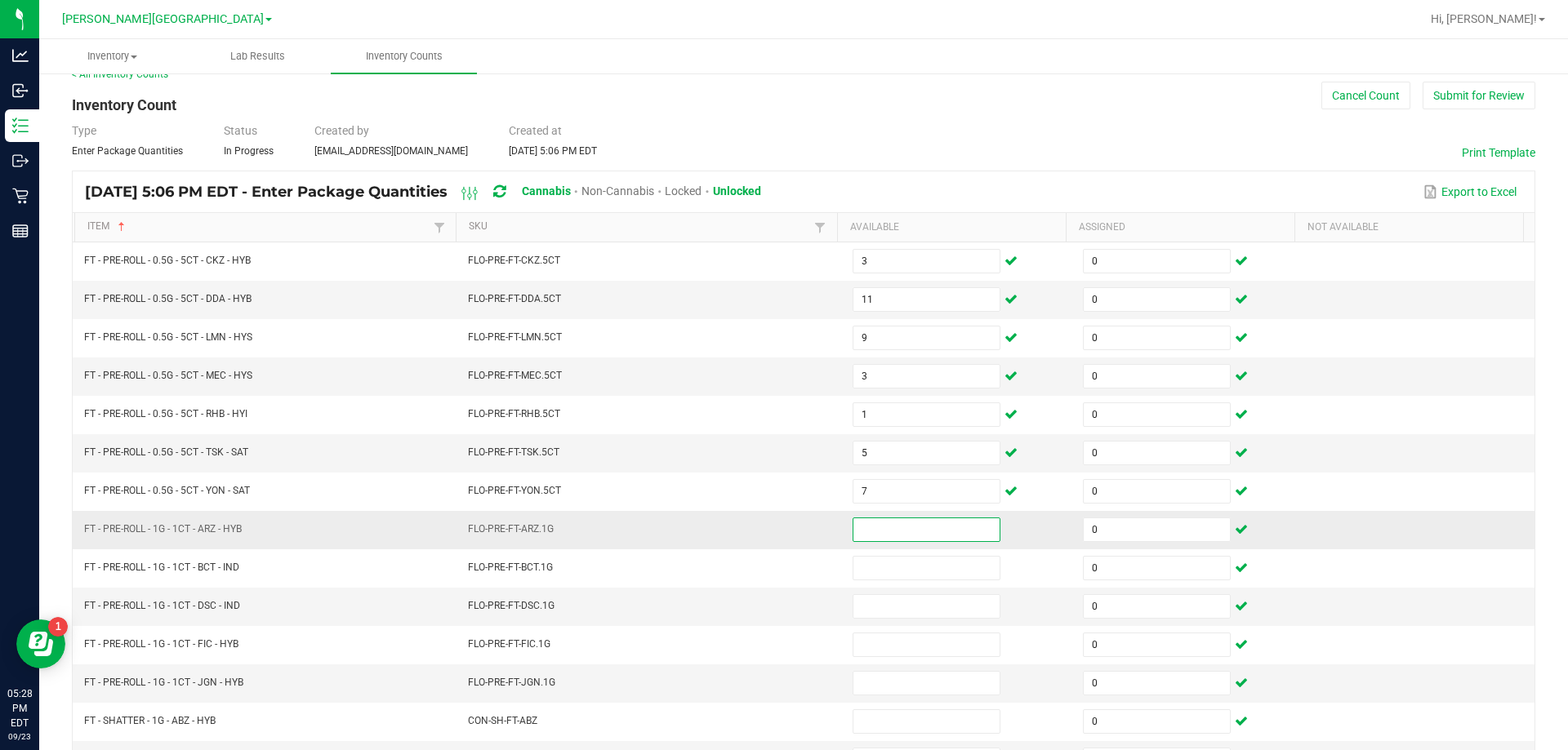
scroll to position [23, 0]
click at [1142, 444] on input "0" at bounding box center [1157, 450] width 146 height 23
click at [1156, 296] on input "0" at bounding box center [1157, 298] width 146 height 23
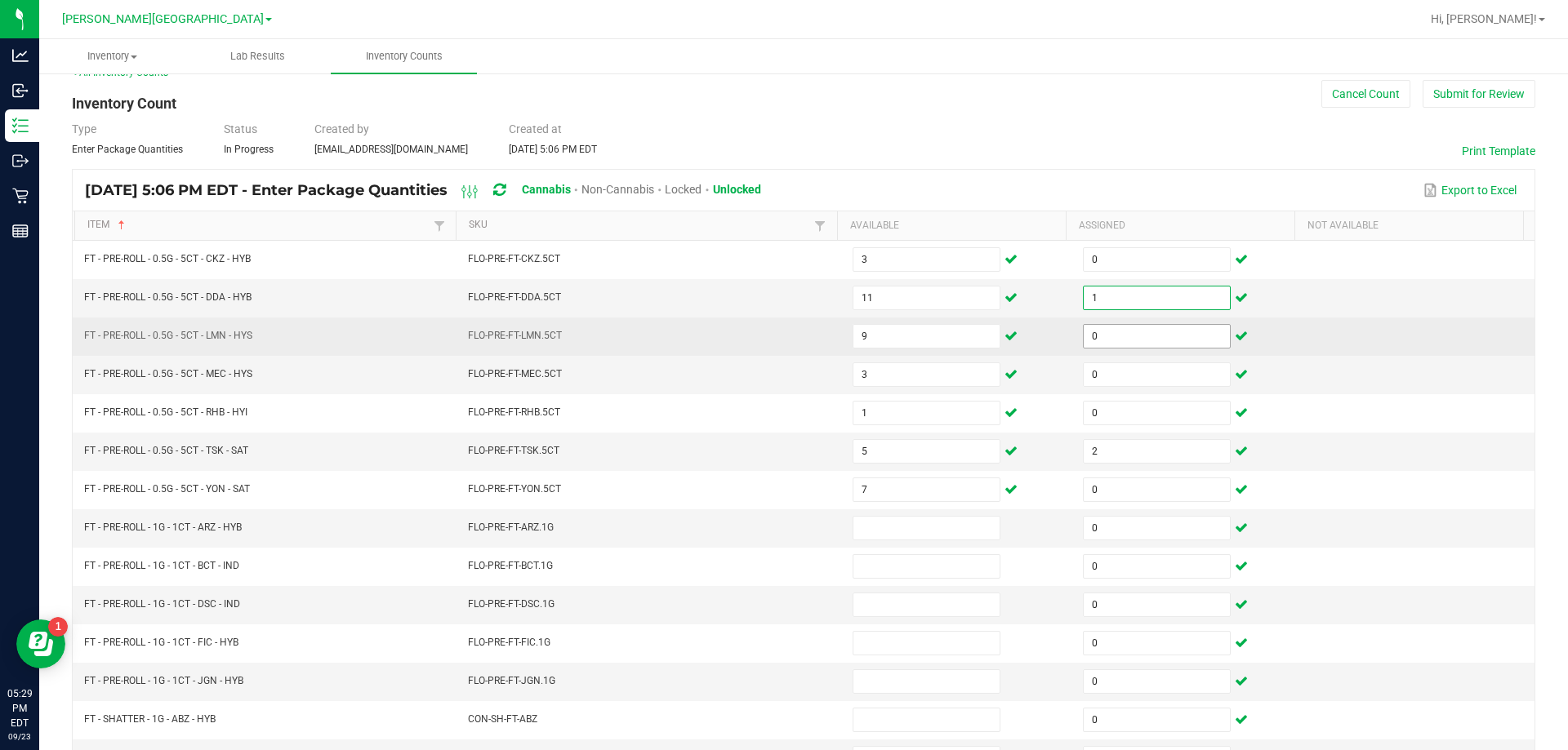
click at [1136, 333] on input "0" at bounding box center [1157, 336] width 146 height 23
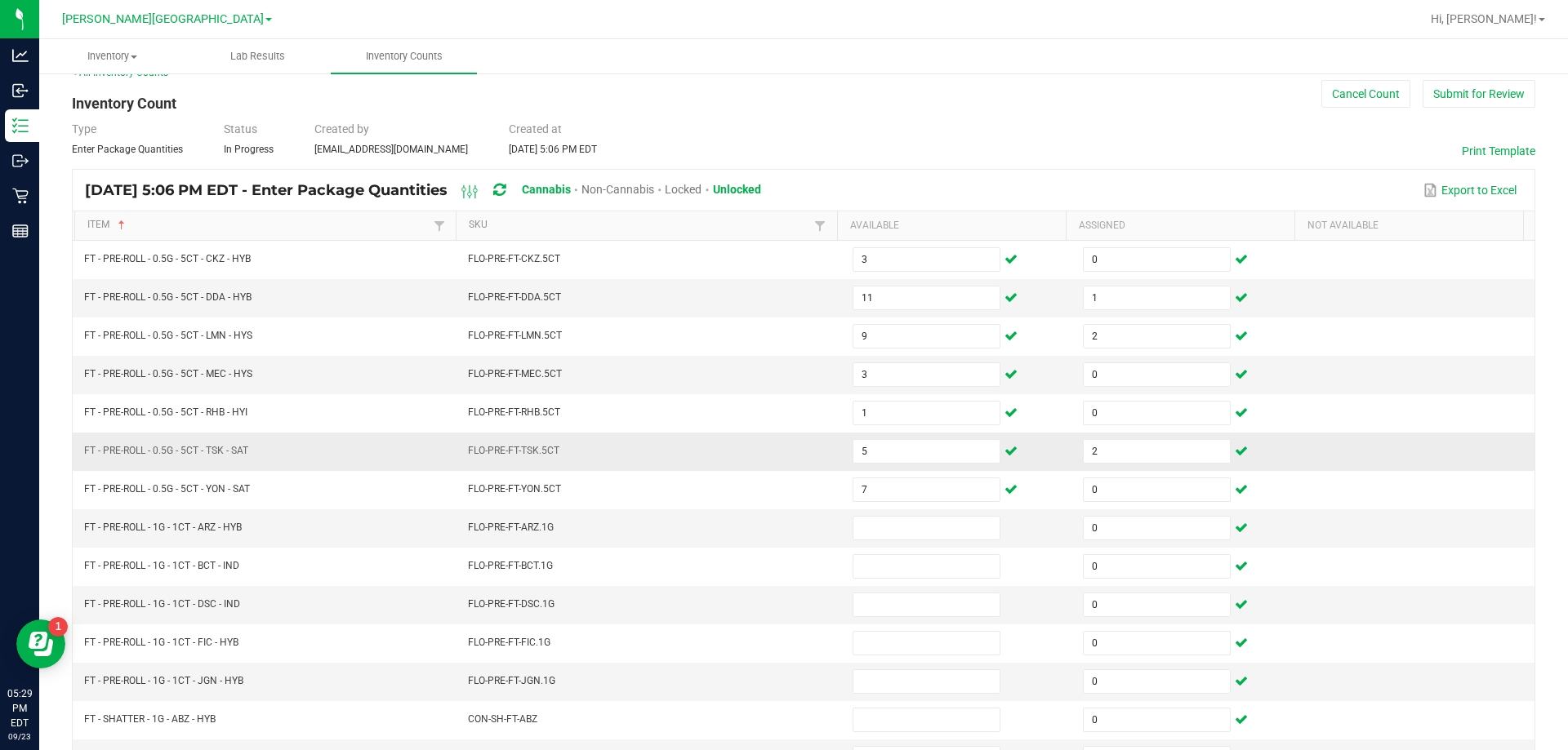
click at [689, 466] on td "FLO-PRE-FT-TSK.5CT" at bounding box center [650, 451] width 385 height 38
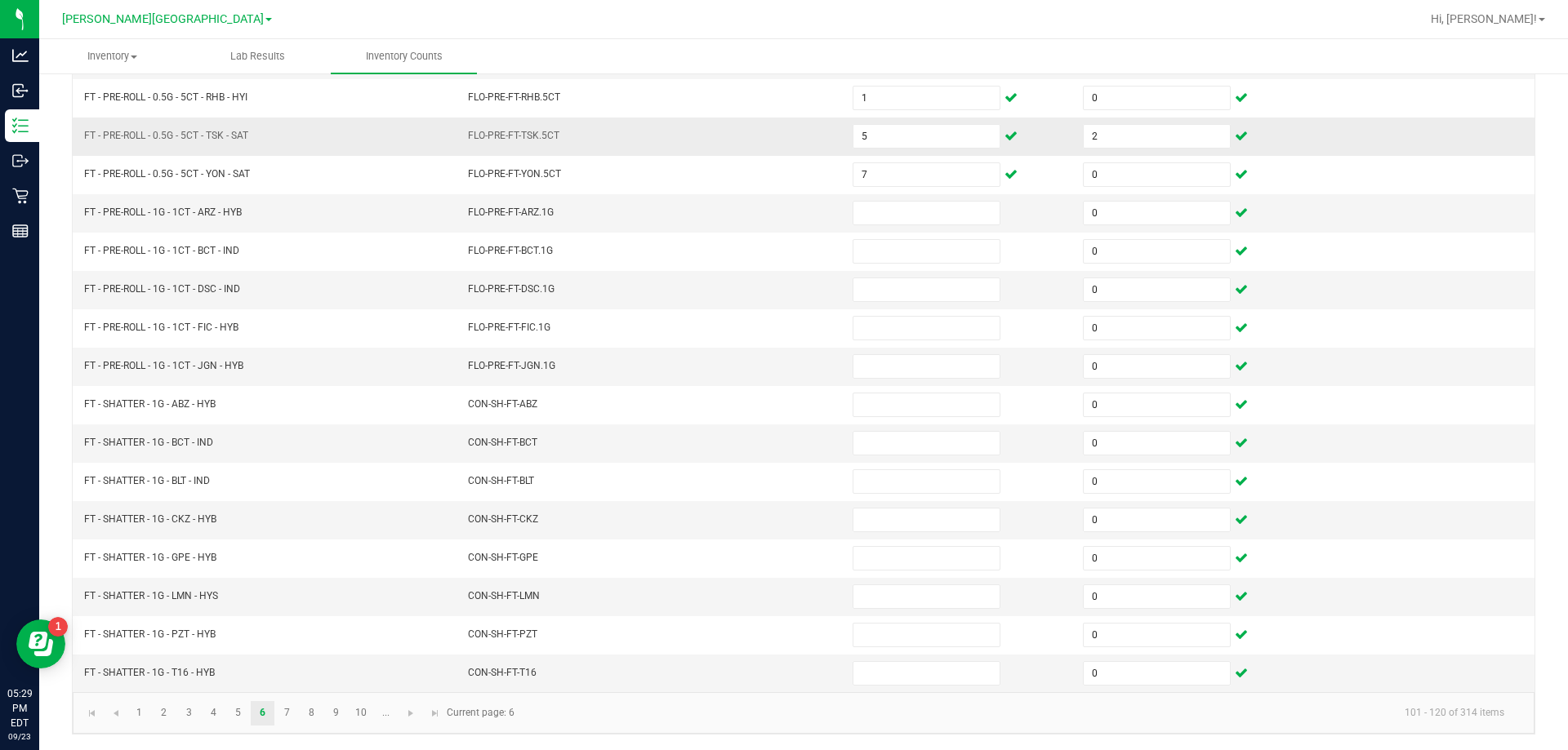
scroll to position [339, 0]
click at [234, 709] on link "5" at bounding box center [238, 712] width 24 height 25
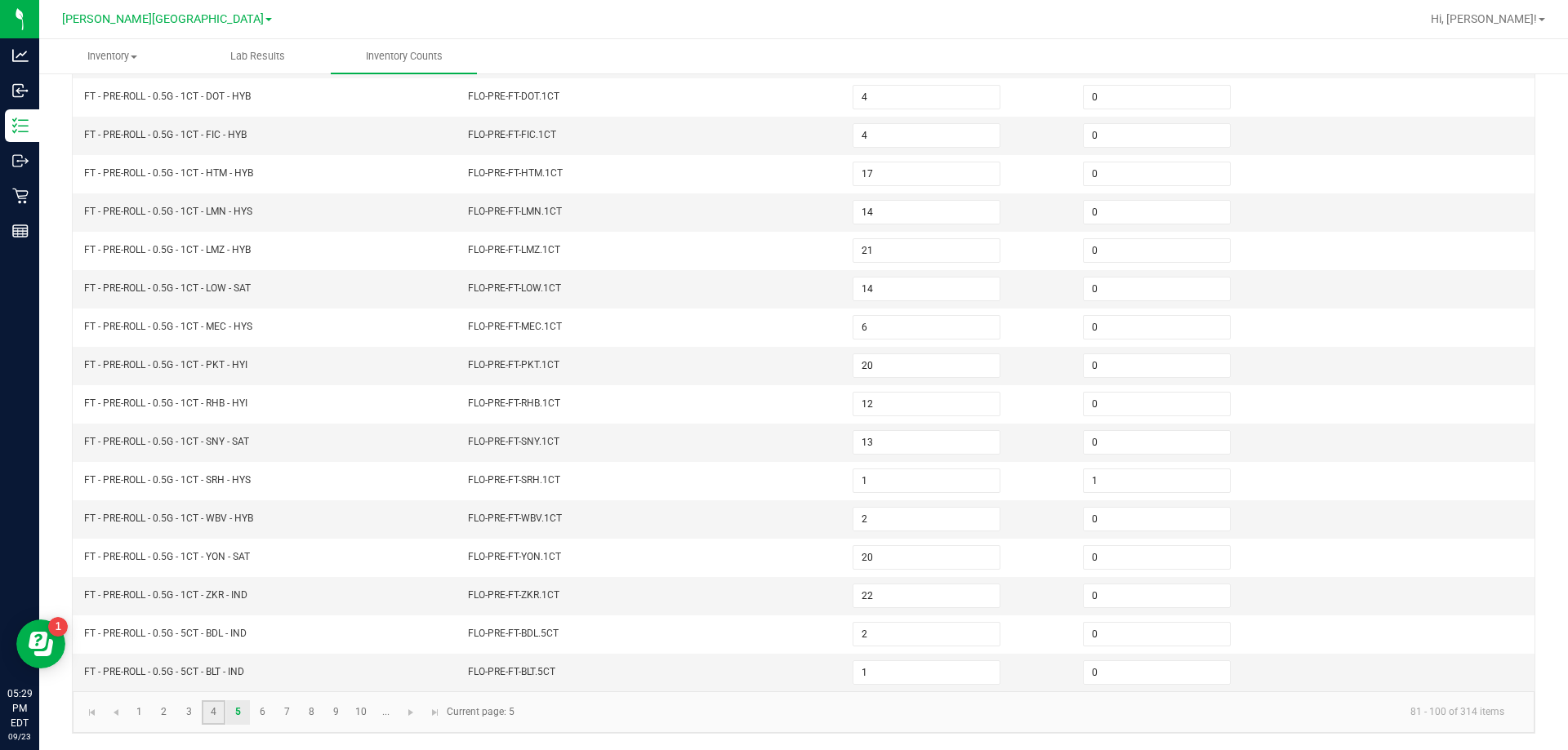
click at [206, 711] on link "4" at bounding box center [213, 712] width 24 height 25
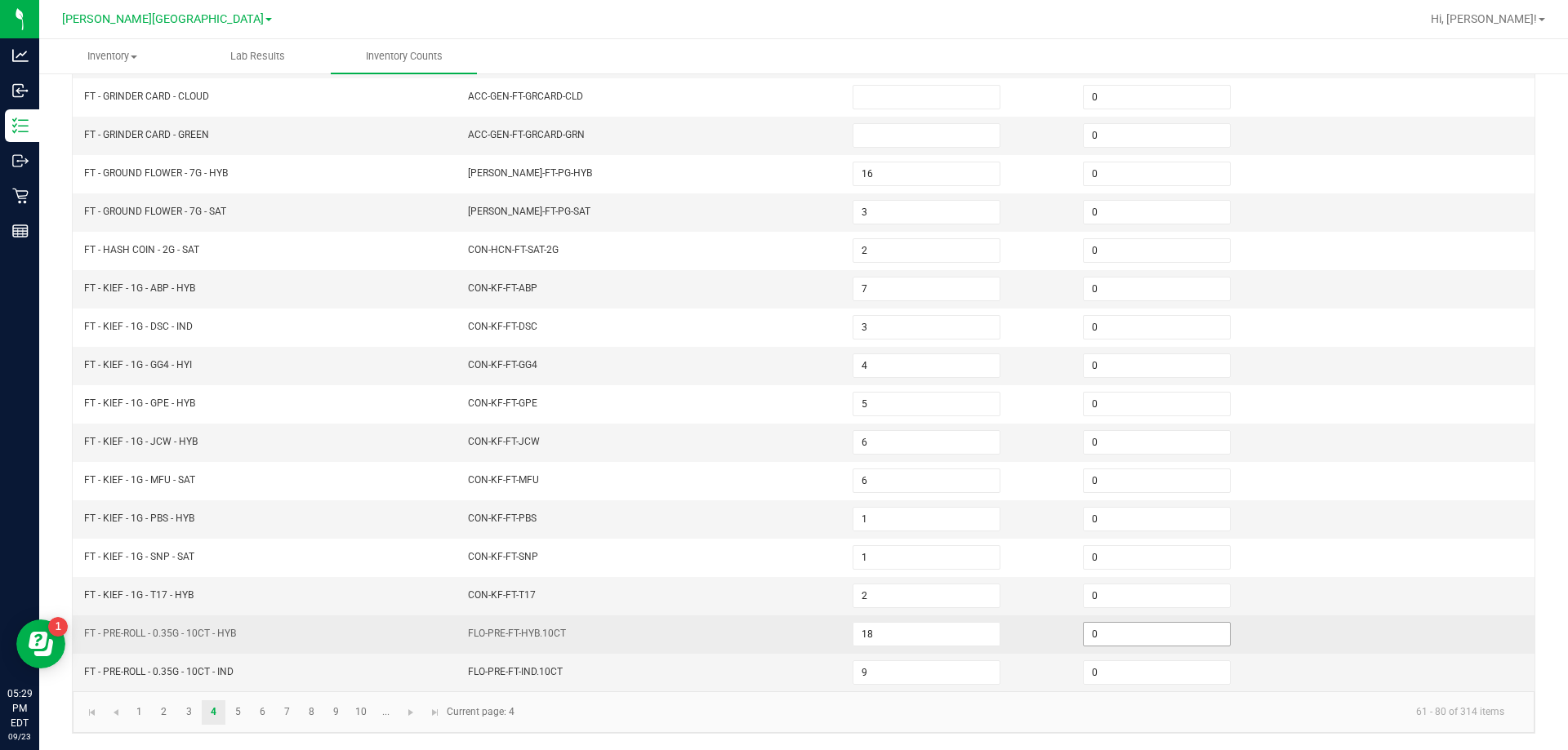
click at [1085, 633] on input "0" at bounding box center [1157, 634] width 146 height 23
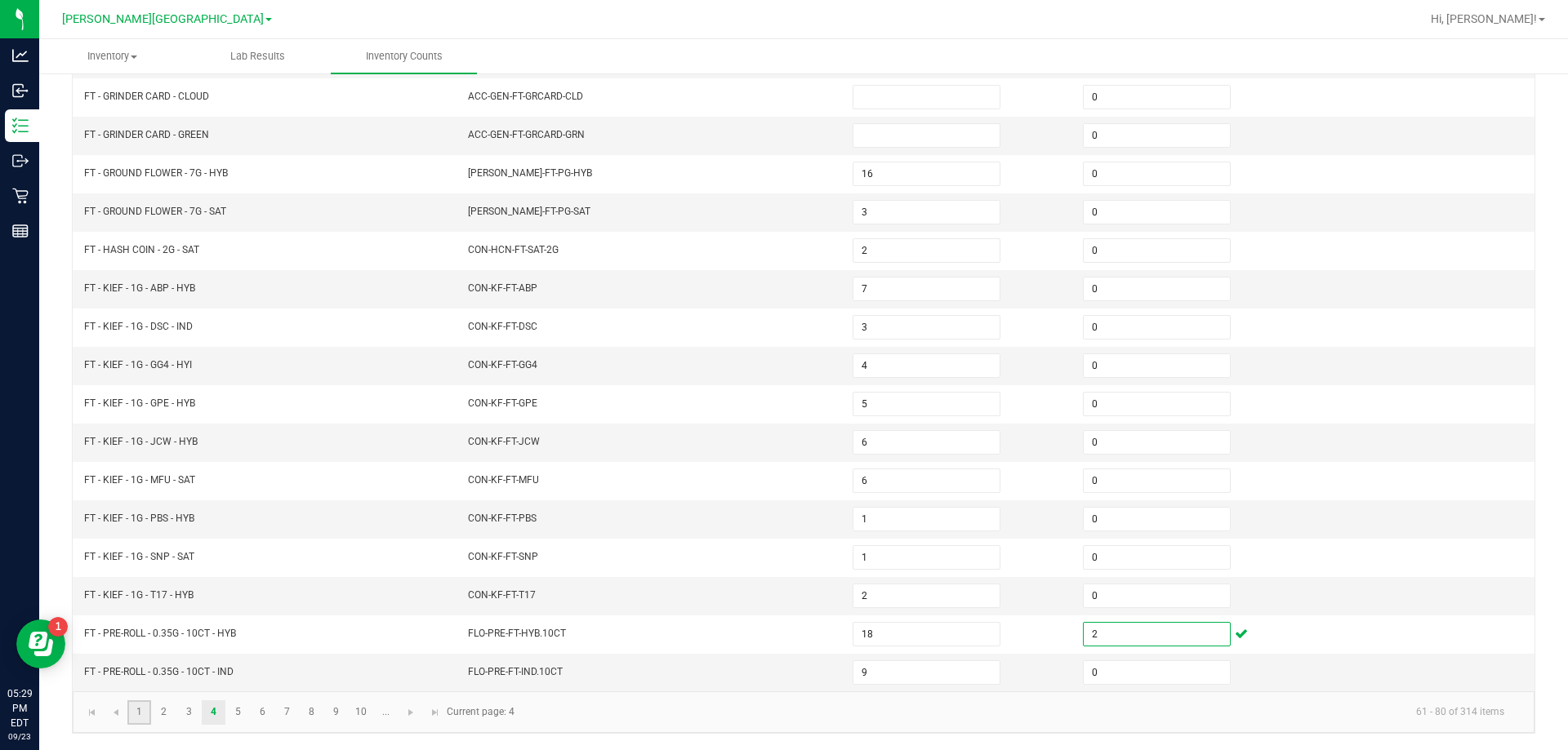
click at [137, 707] on link "1" at bounding box center [139, 712] width 24 height 25
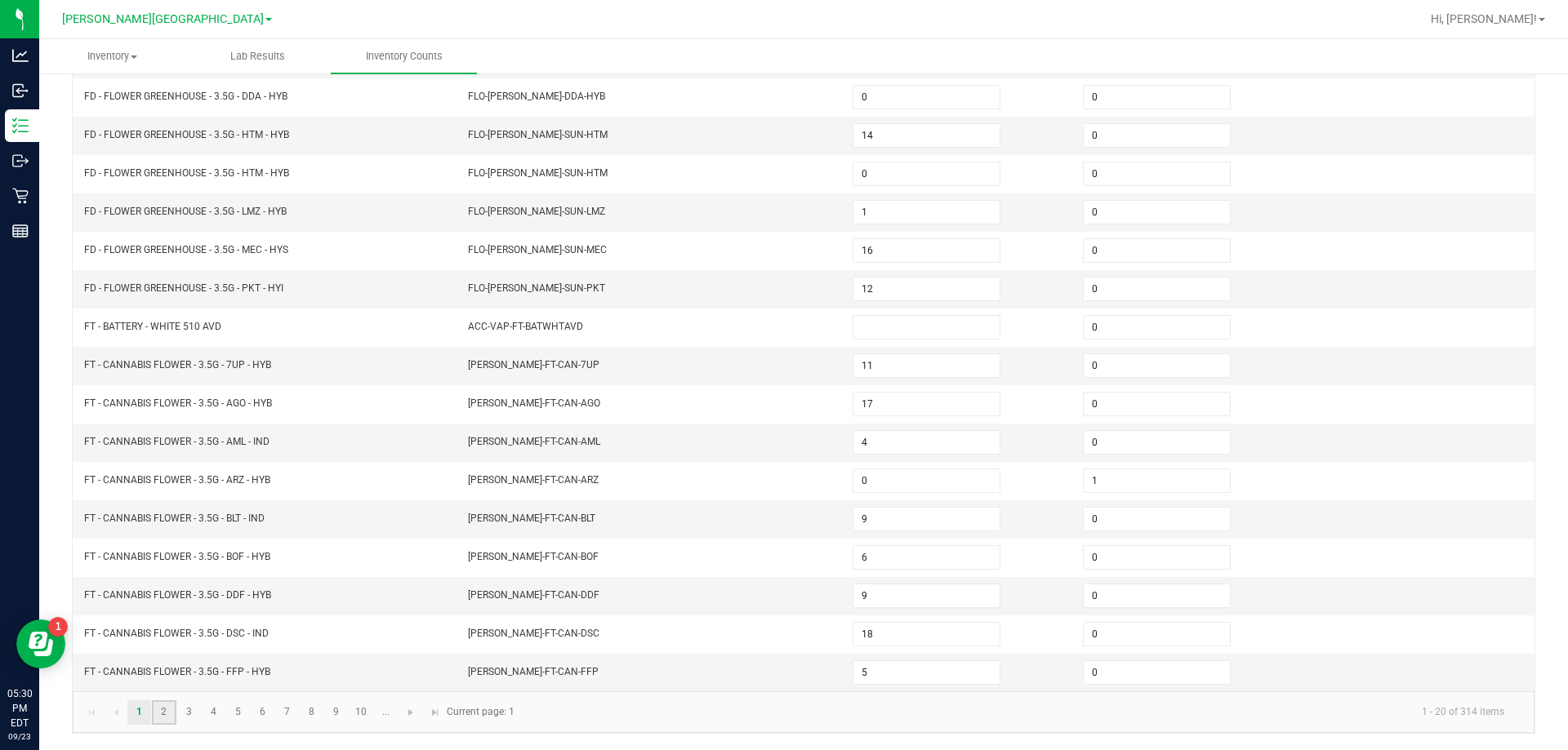
click at [167, 709] on link "2" at bounding box center [164, 712] width 24 height 25
click at [191, 715] on link "3" at bounding box center [189, 712] width 24 height 25
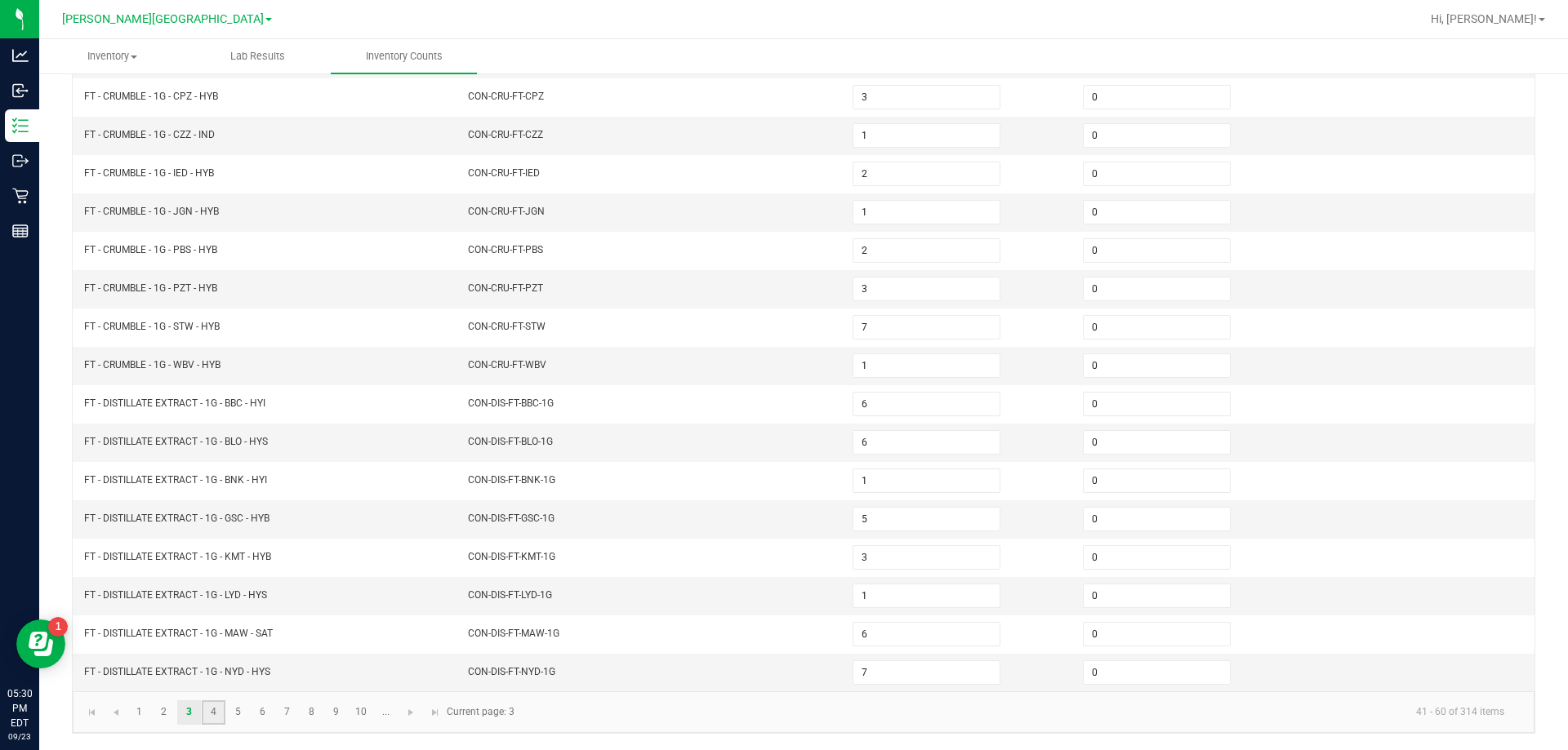
click at [206, 713] on link "4" at bounding box center [213, 712] width 24 height 25
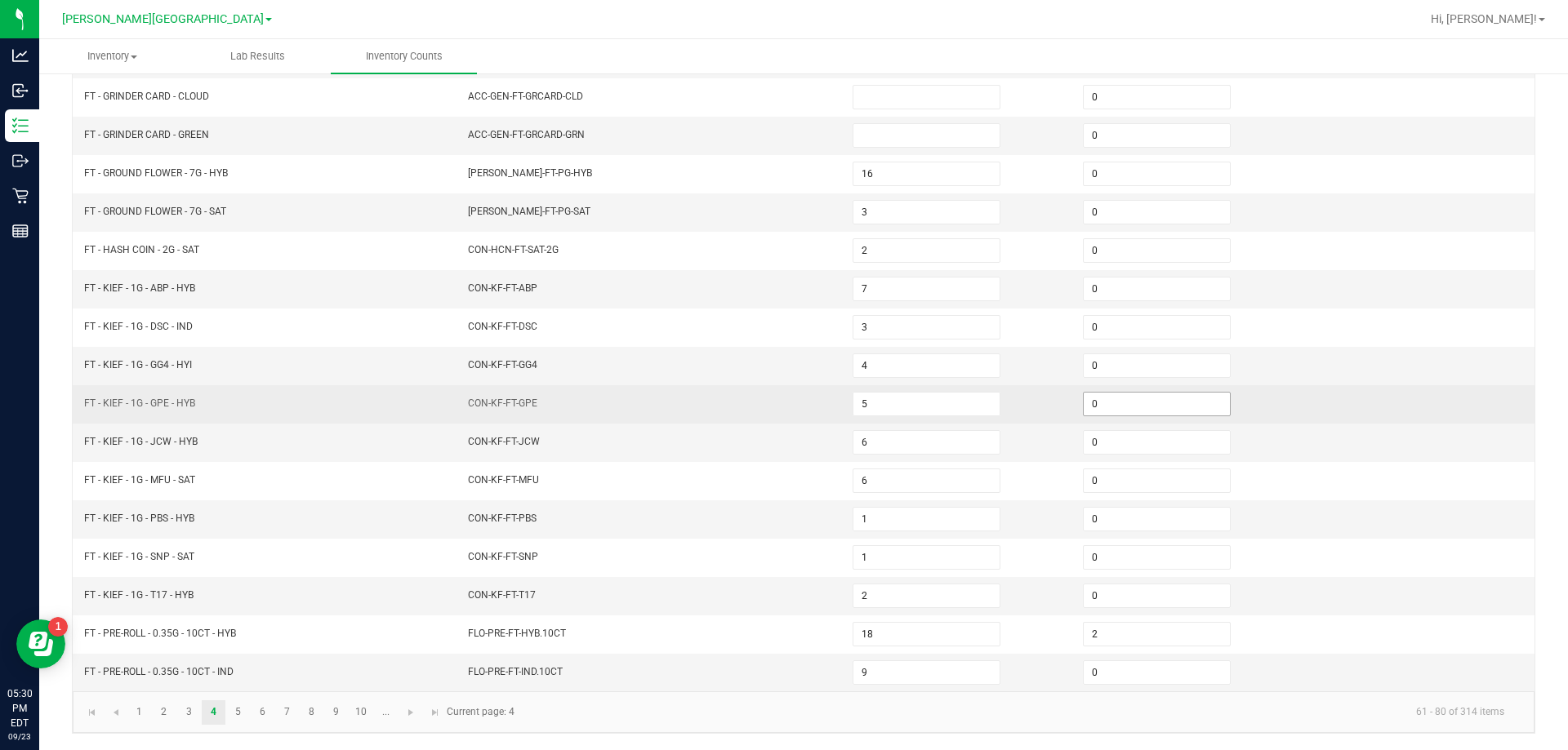
click at [1092, 400] on input "0" at bounding box center [1157, 403] width 146 height 23
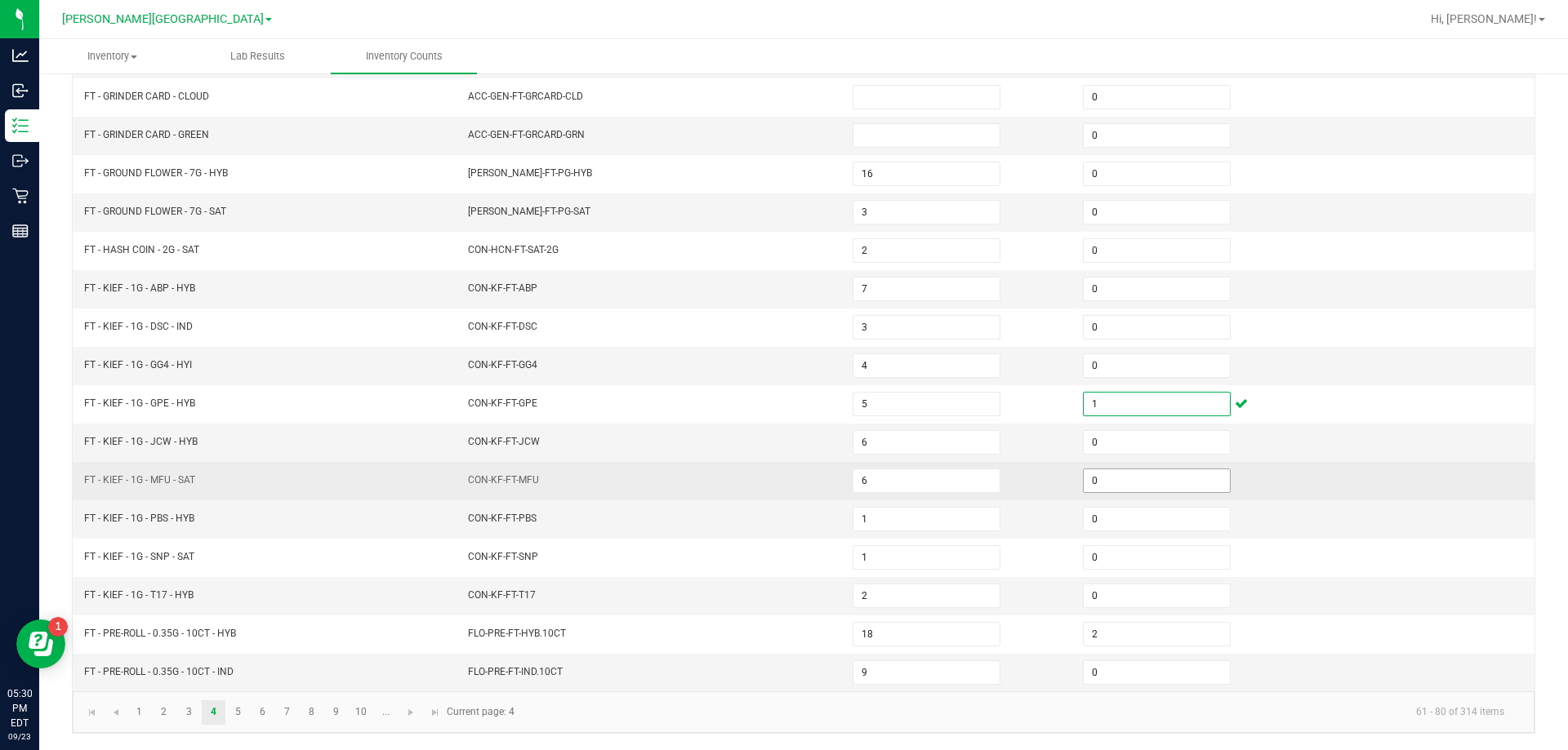
click at [1126, 483] on input "0" at bounding box center [1157, 480] width 146 height 23
click at [738, 496] on td "CON-KF-FT-MFU" at bounding box center [650, 481] width 385 height 38
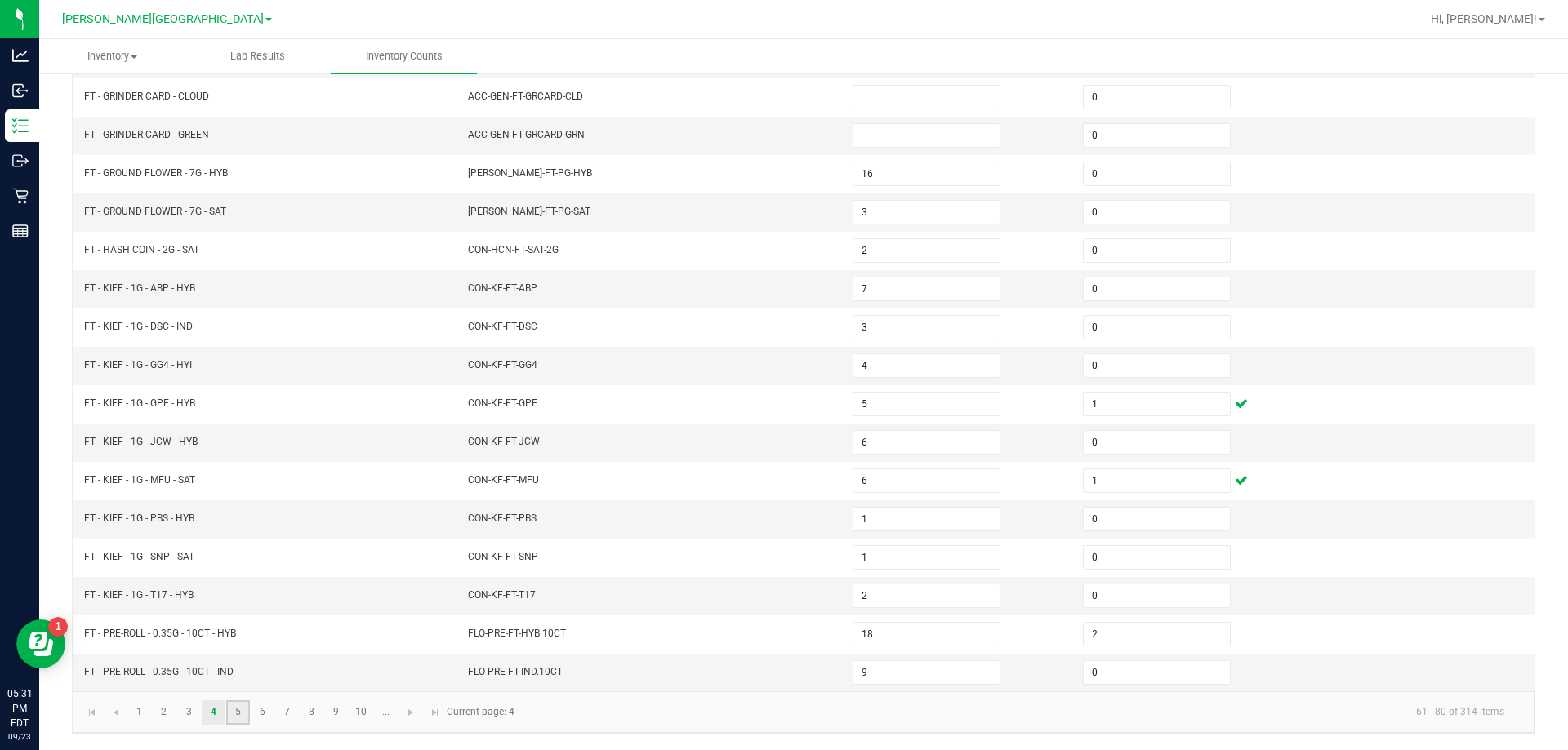
click at [246, 708] on link "5" at bounding box center [238, 712] width 24 height 25
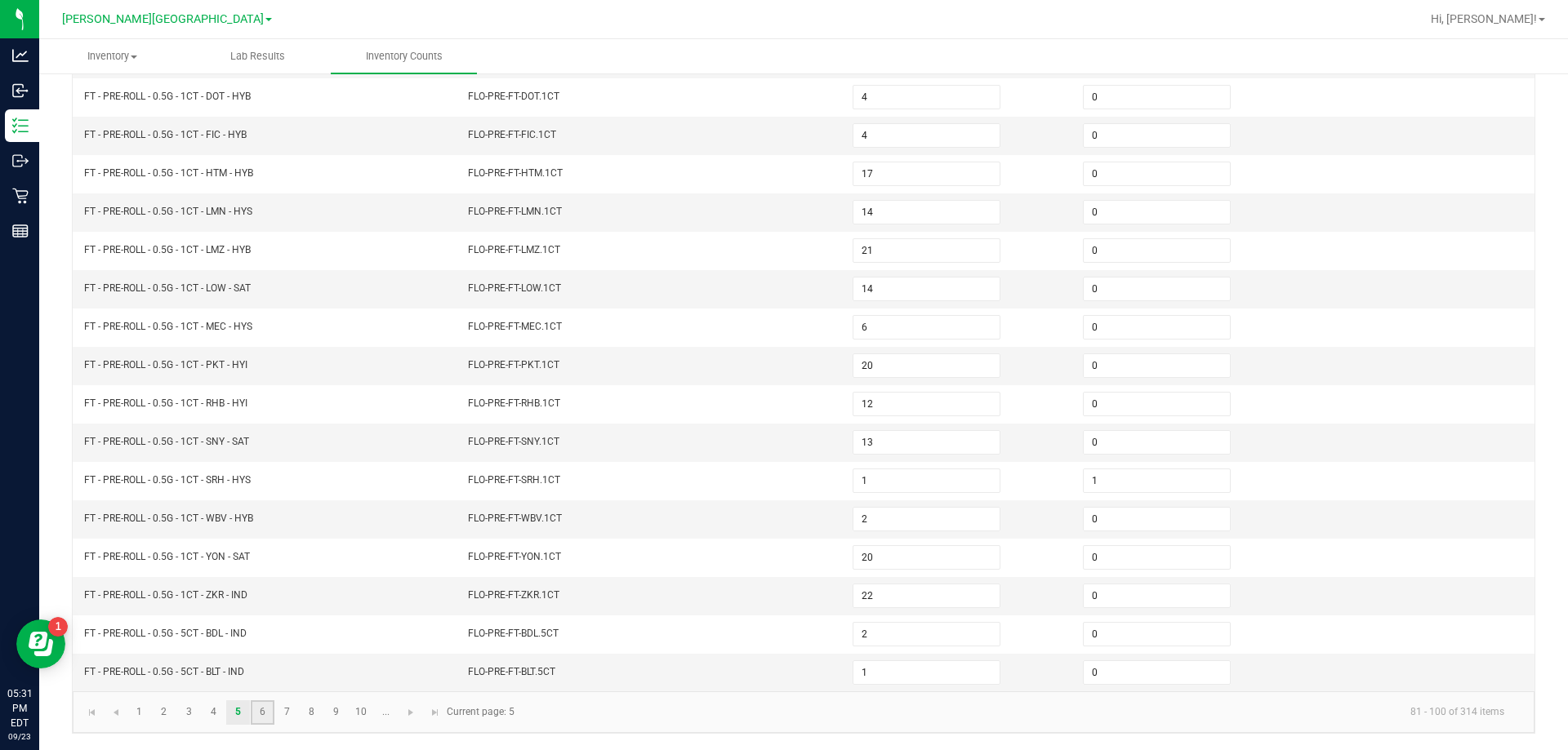
click at [264, 712] on link "6" at bounding box center [262, 712] width 24 height 25
click at [924, 216] on input at bounding box center [926, 212] width 146 height 23
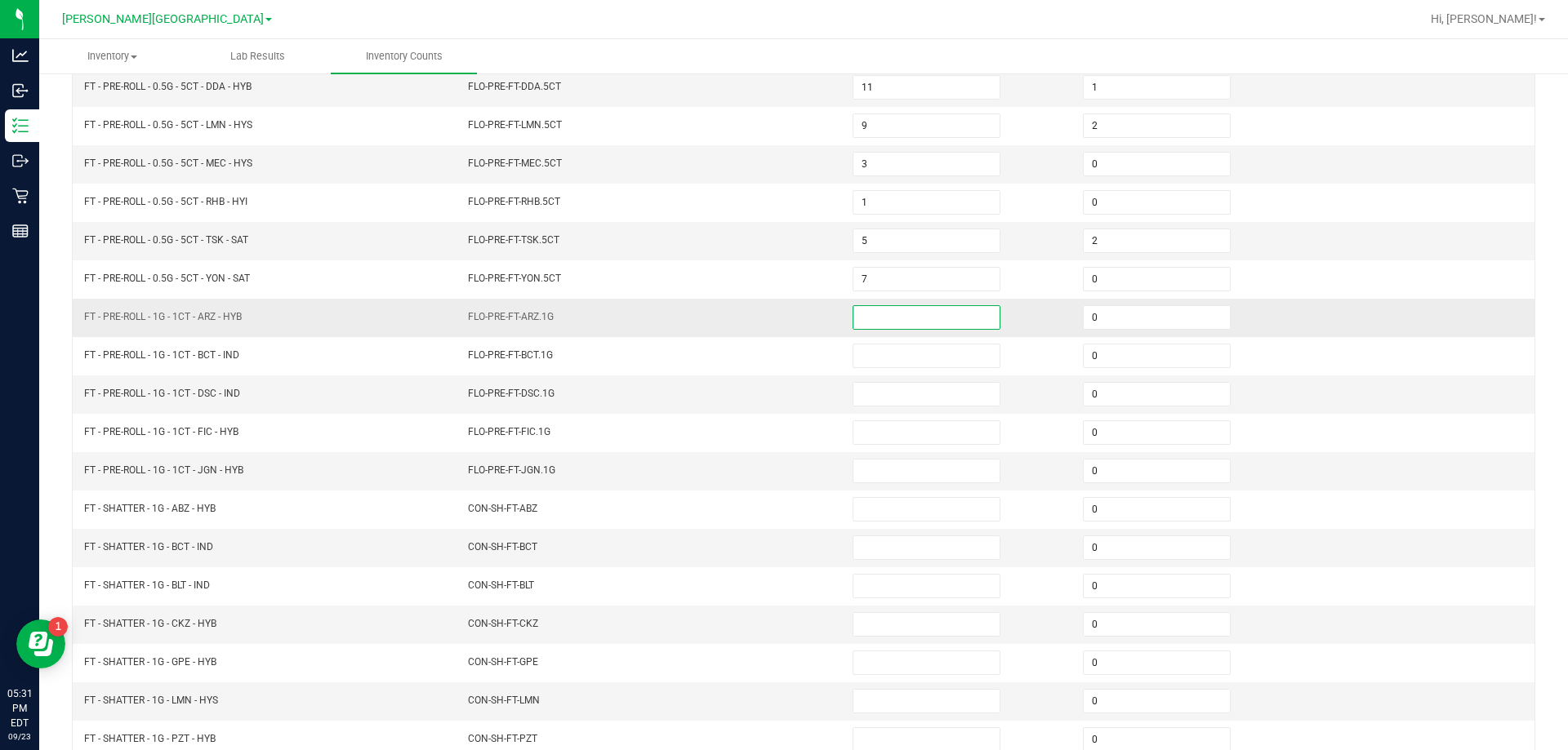
scroll to position [230, 0]
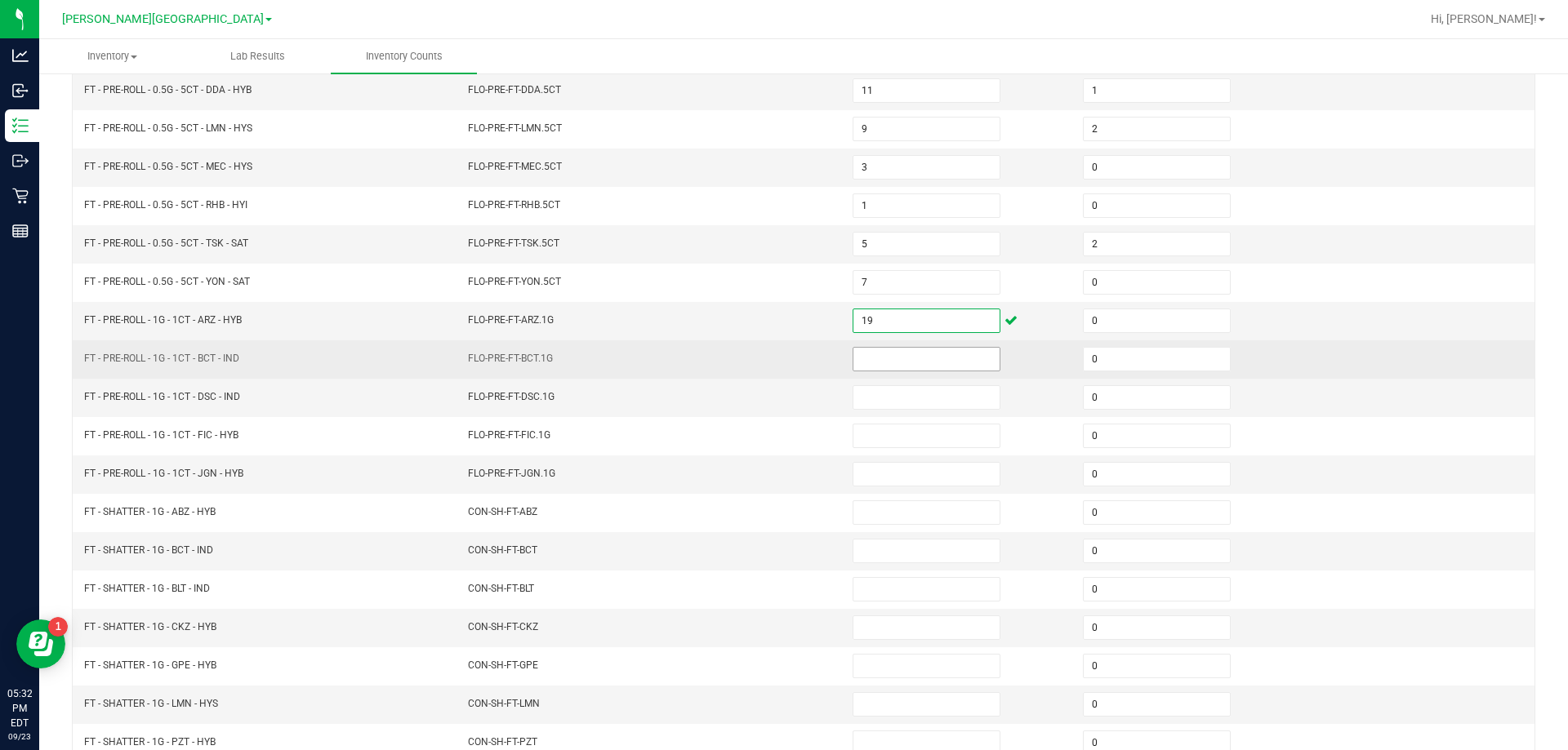
click at [891, 359] on input at bounding box center [926, 359] width 146 height 23
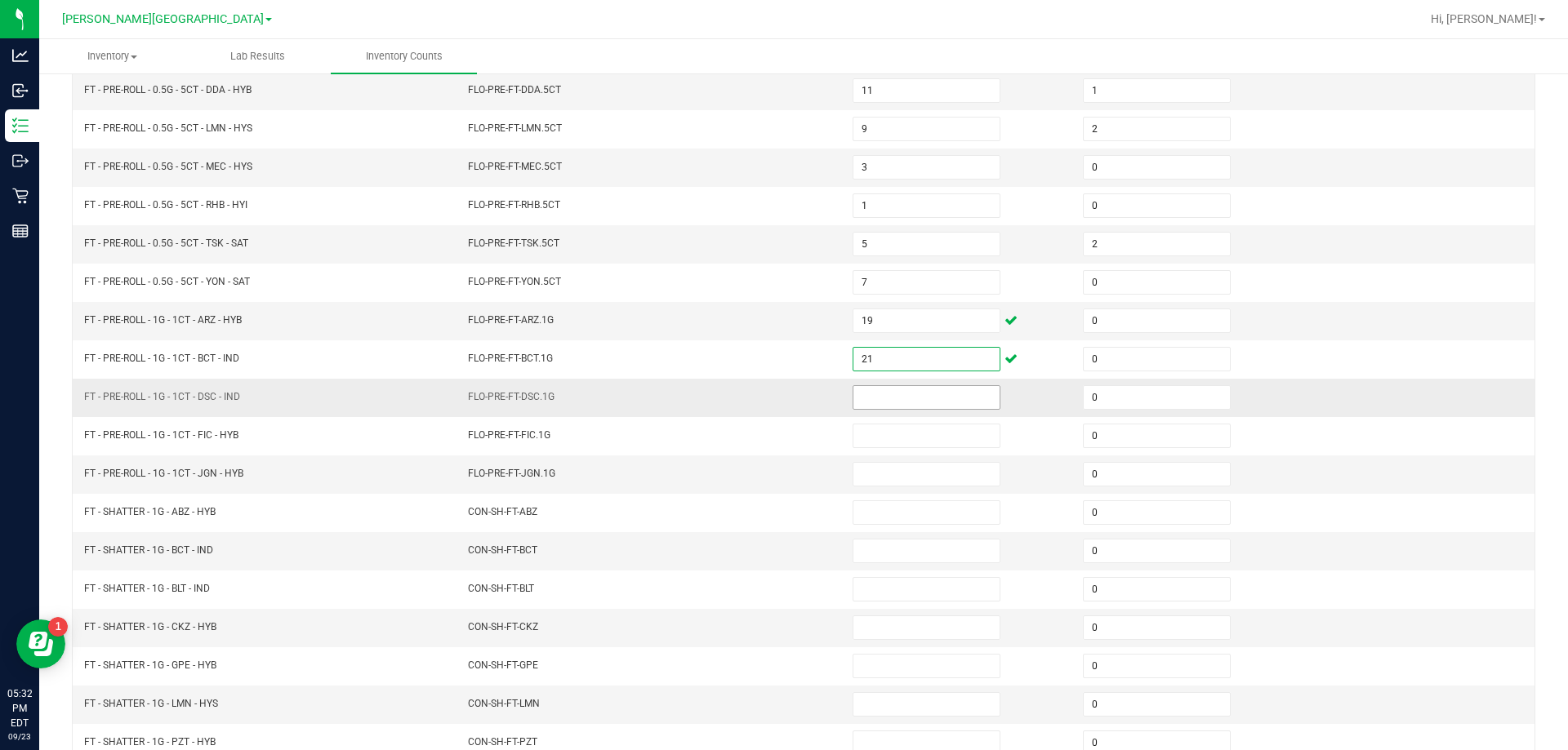
click at [906, 396] on input at bounding box center [926, 397] width 146 height 23
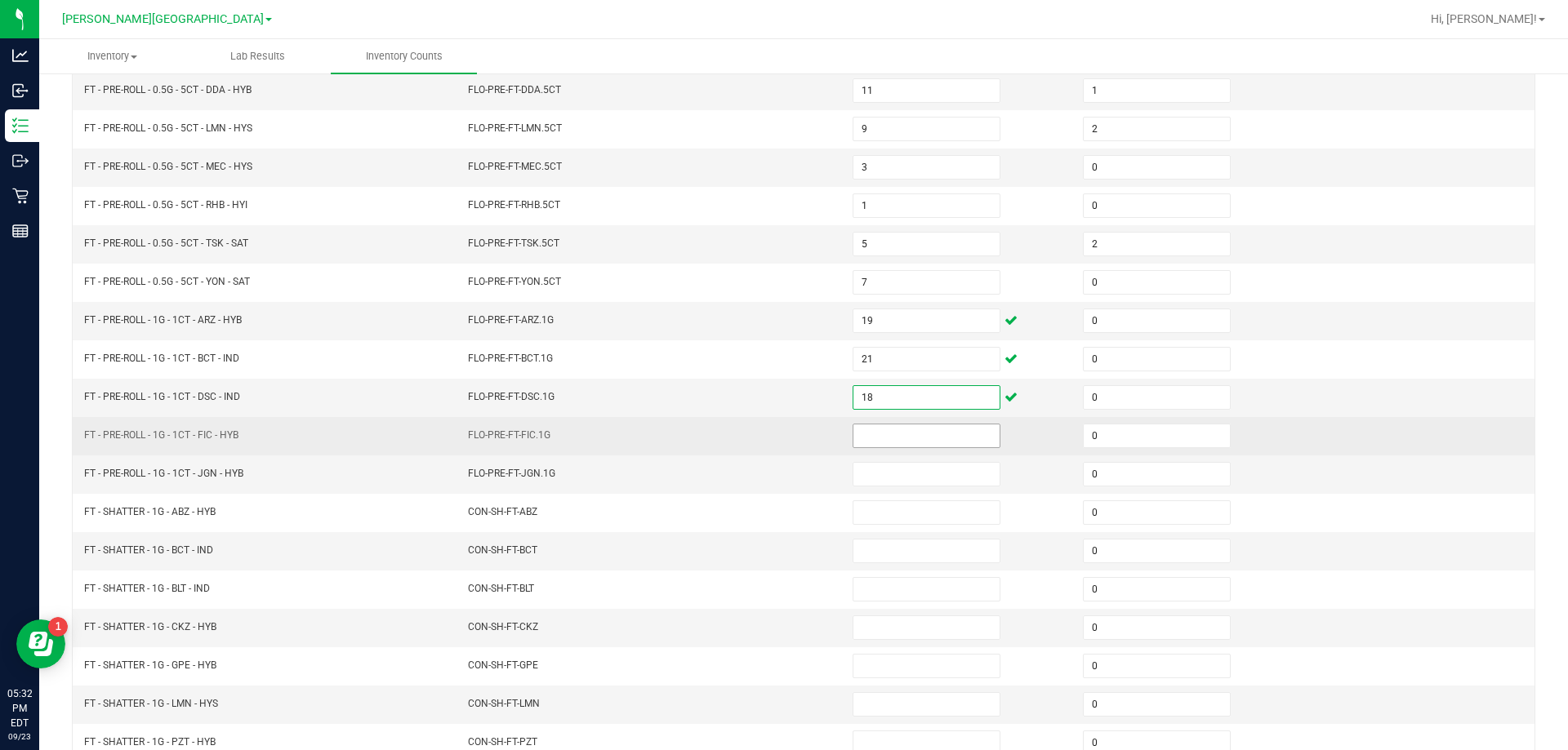
click at [927, 437] on input at bounding box center [926, 436] width 146 height 23
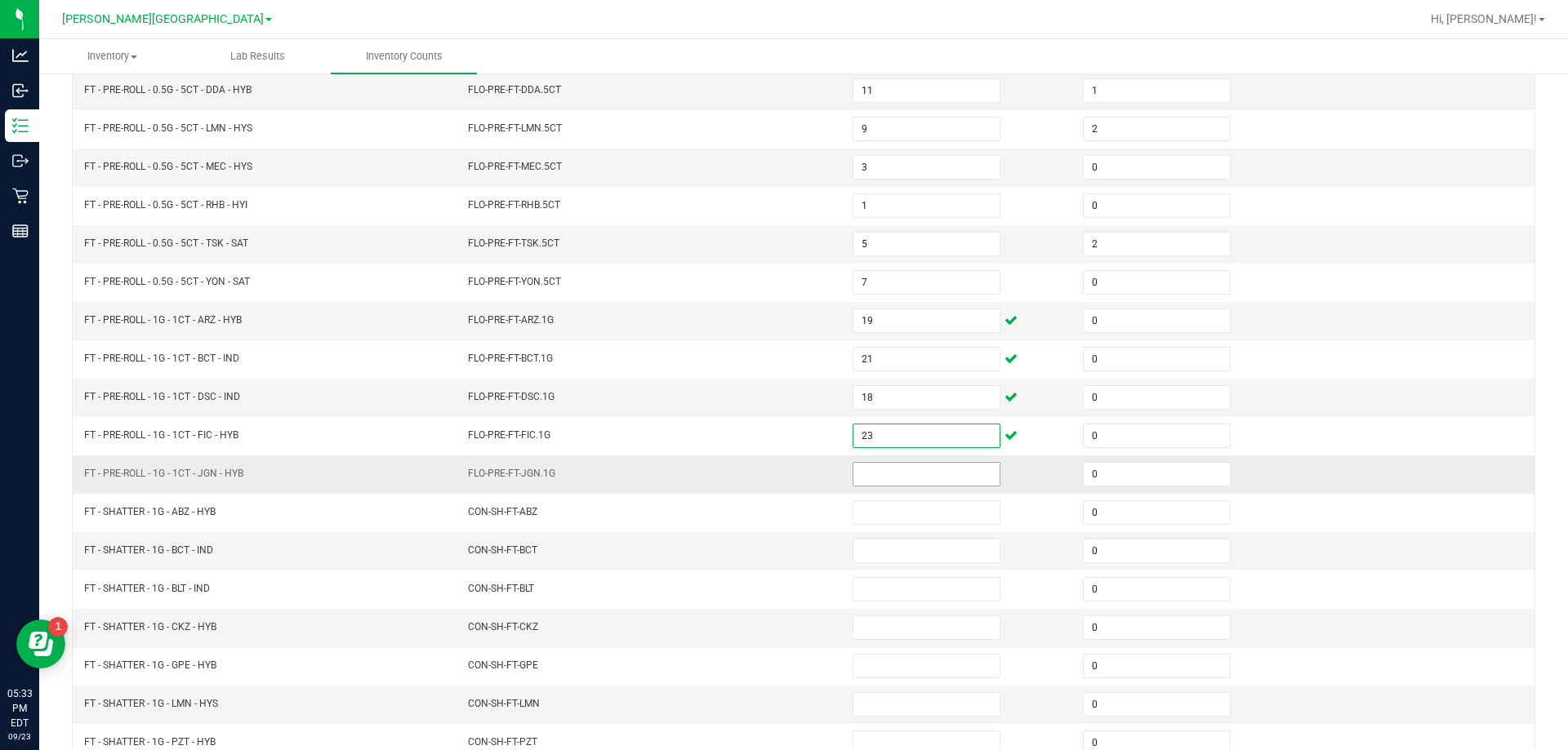
click at [923, 469] on input at bounding box center [926, 473] width 146 height 23
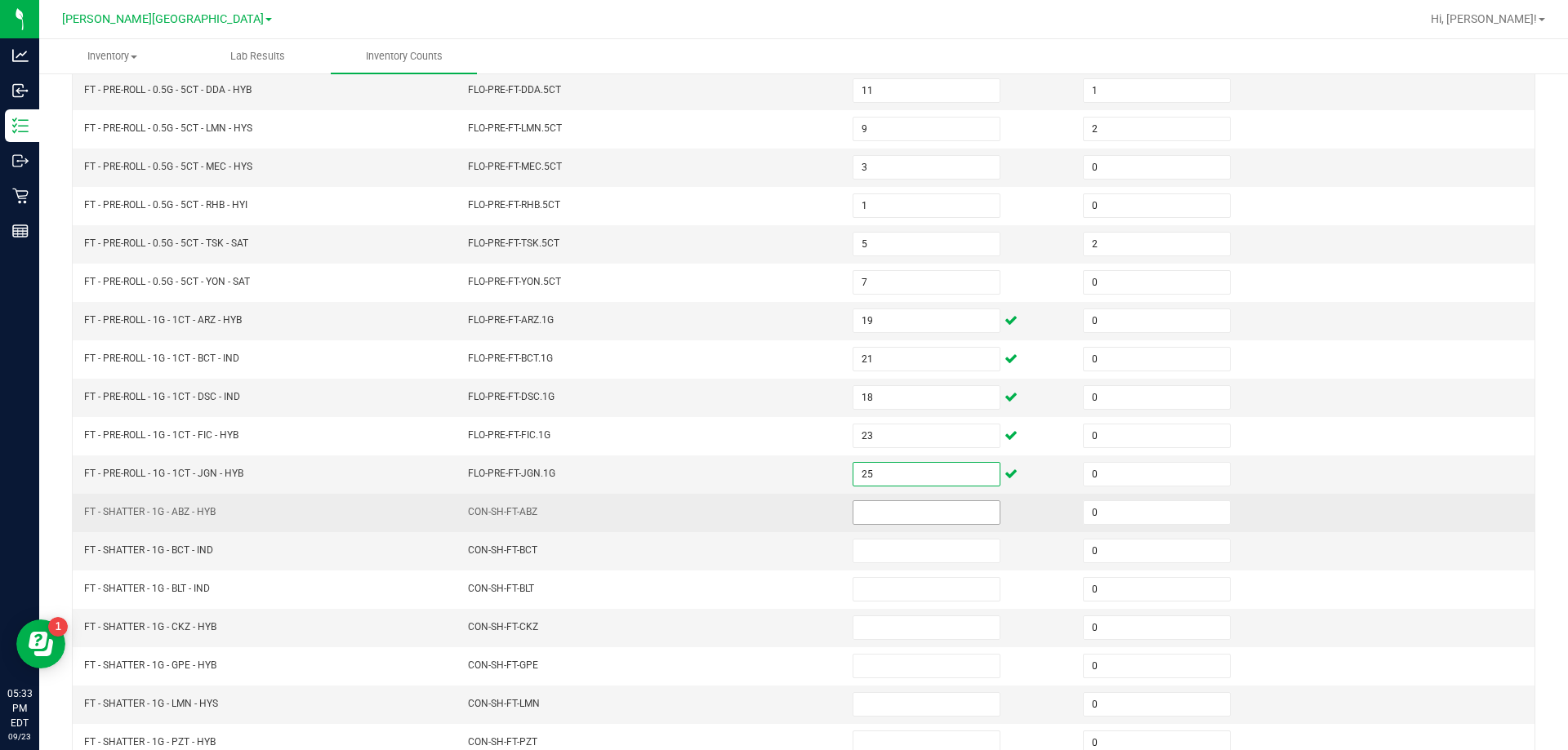
click at [911, 510] on input at bounding box center [926, 511] width 146 height 23
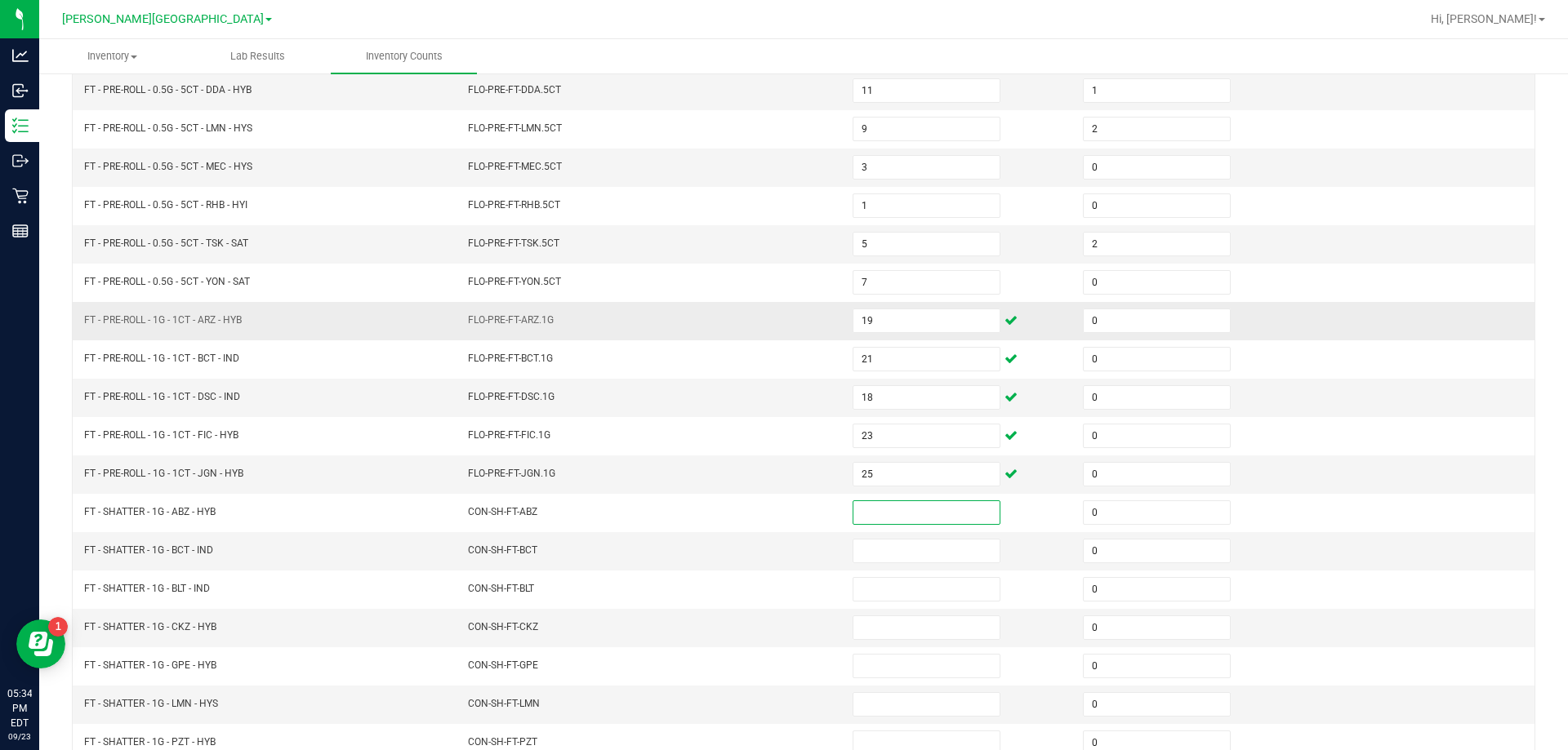
scroll to position [339, 0]
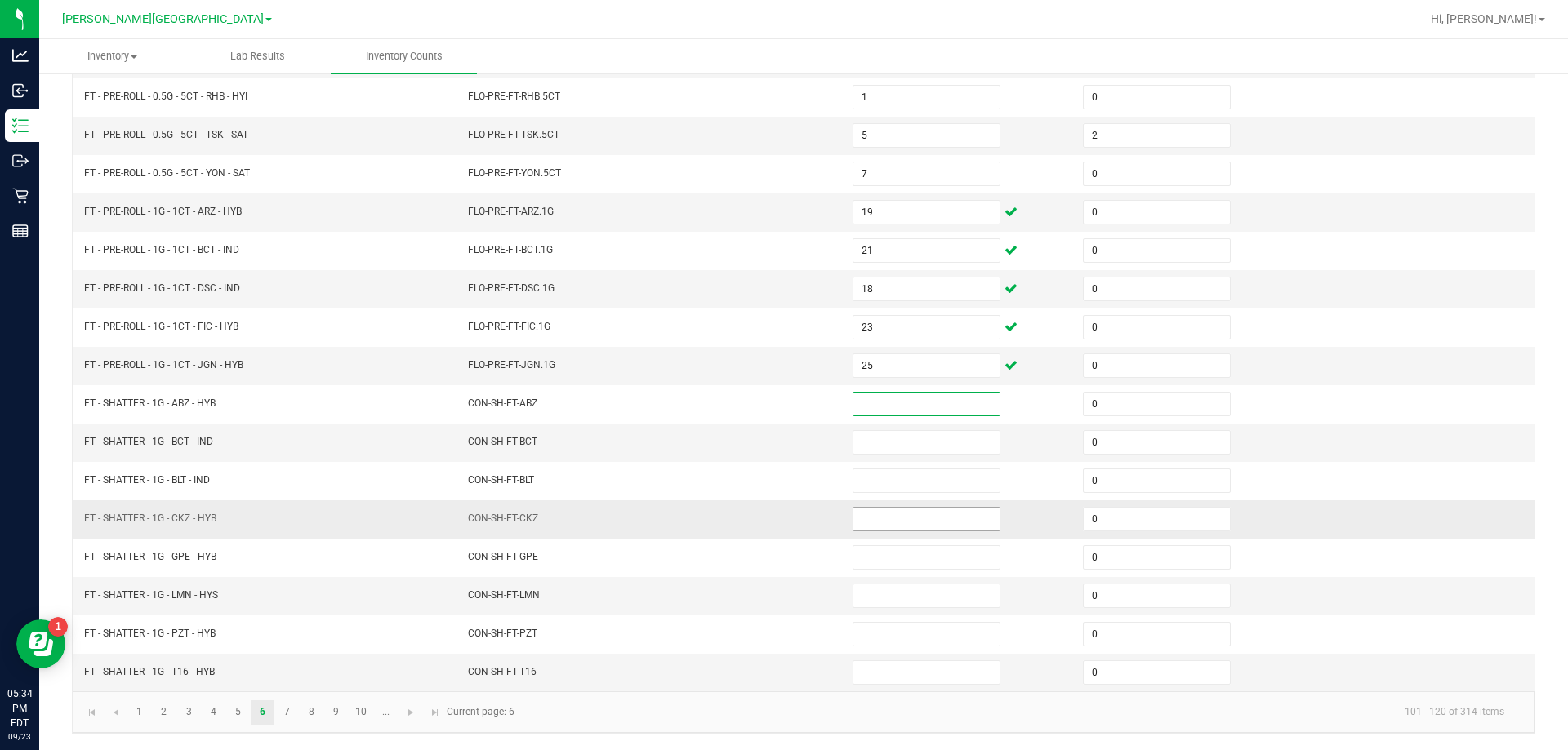
click at [900, 518] on input at bounding box center [926, 518] width 146 height 23
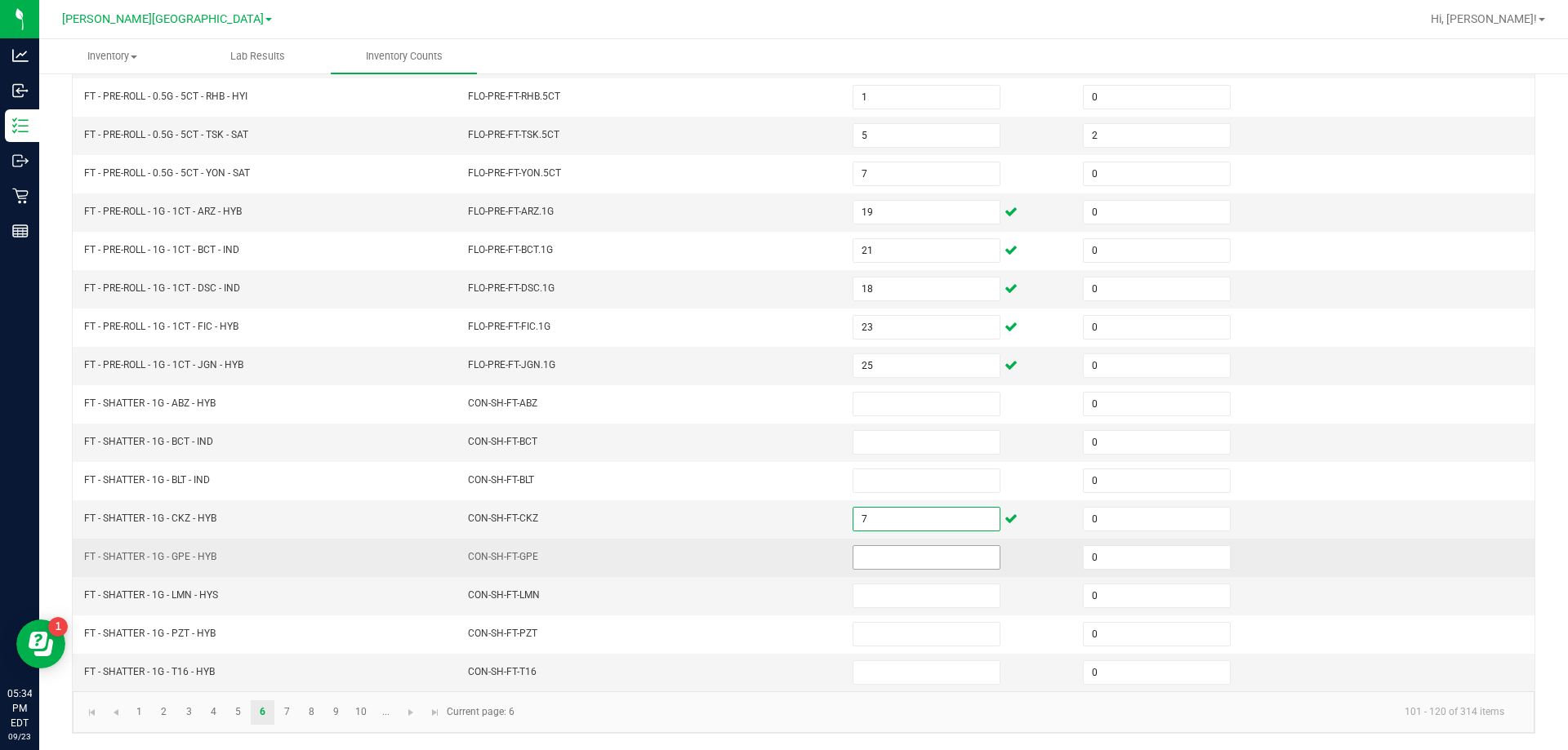
click at [911, 556] on input at bounding box center [926, 557] width 146 height 23
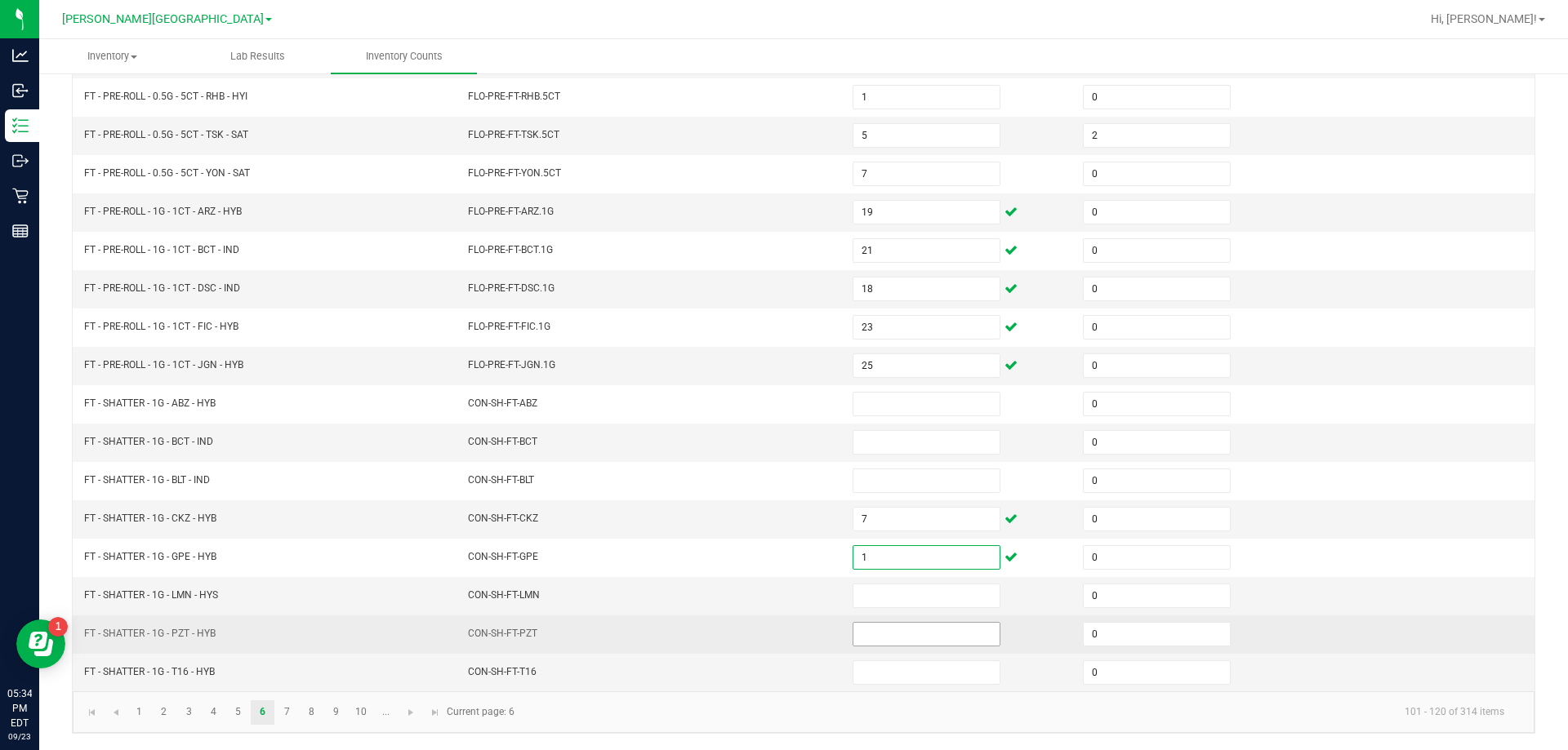
click at [922, 635] on input at bounding box center [926, 634] width 146 height 23
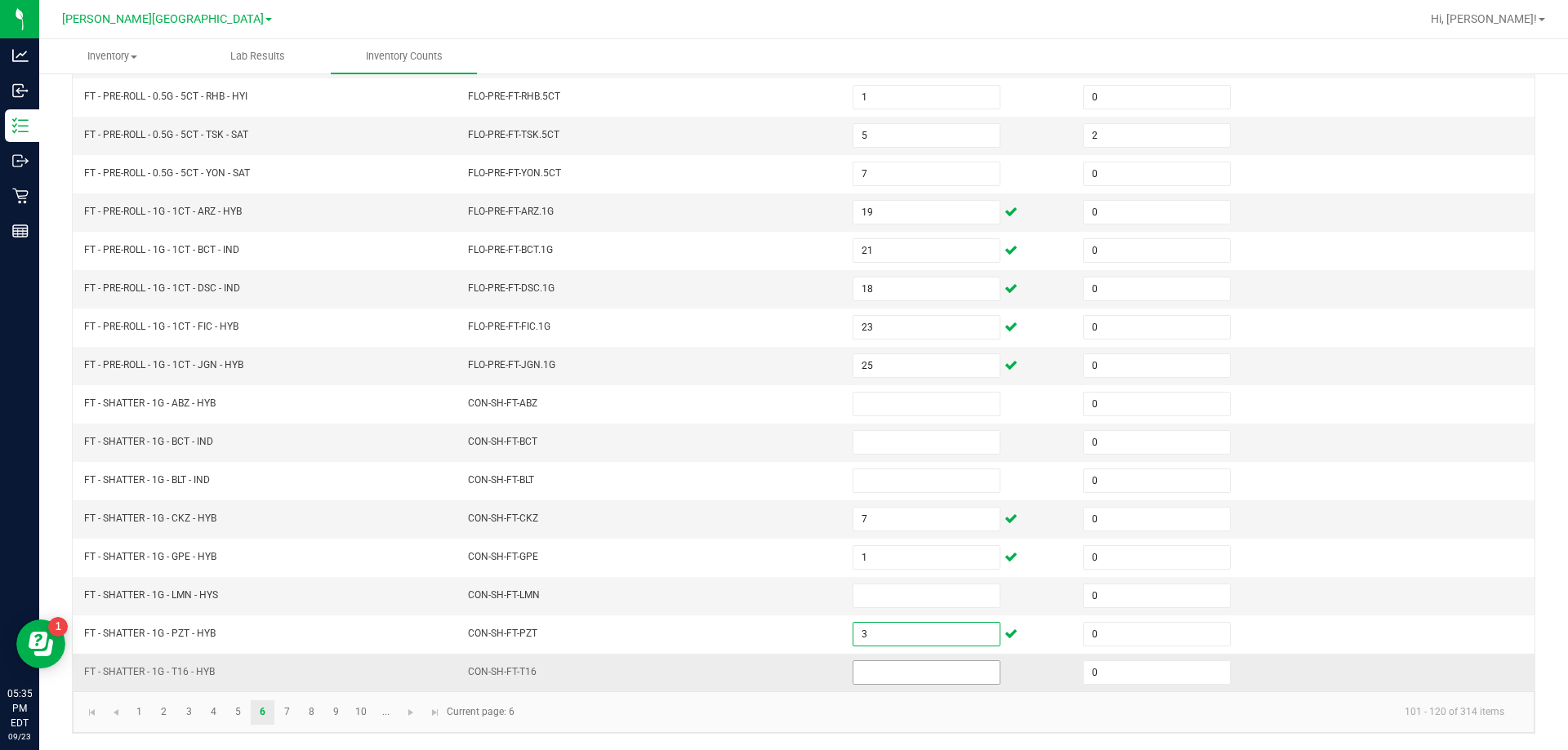
click at [881, 671] on input at bounding box center [926, 672] width 146 height 23
click at [883, 600] on input at bounding box center [926, 595] width 146 height 23
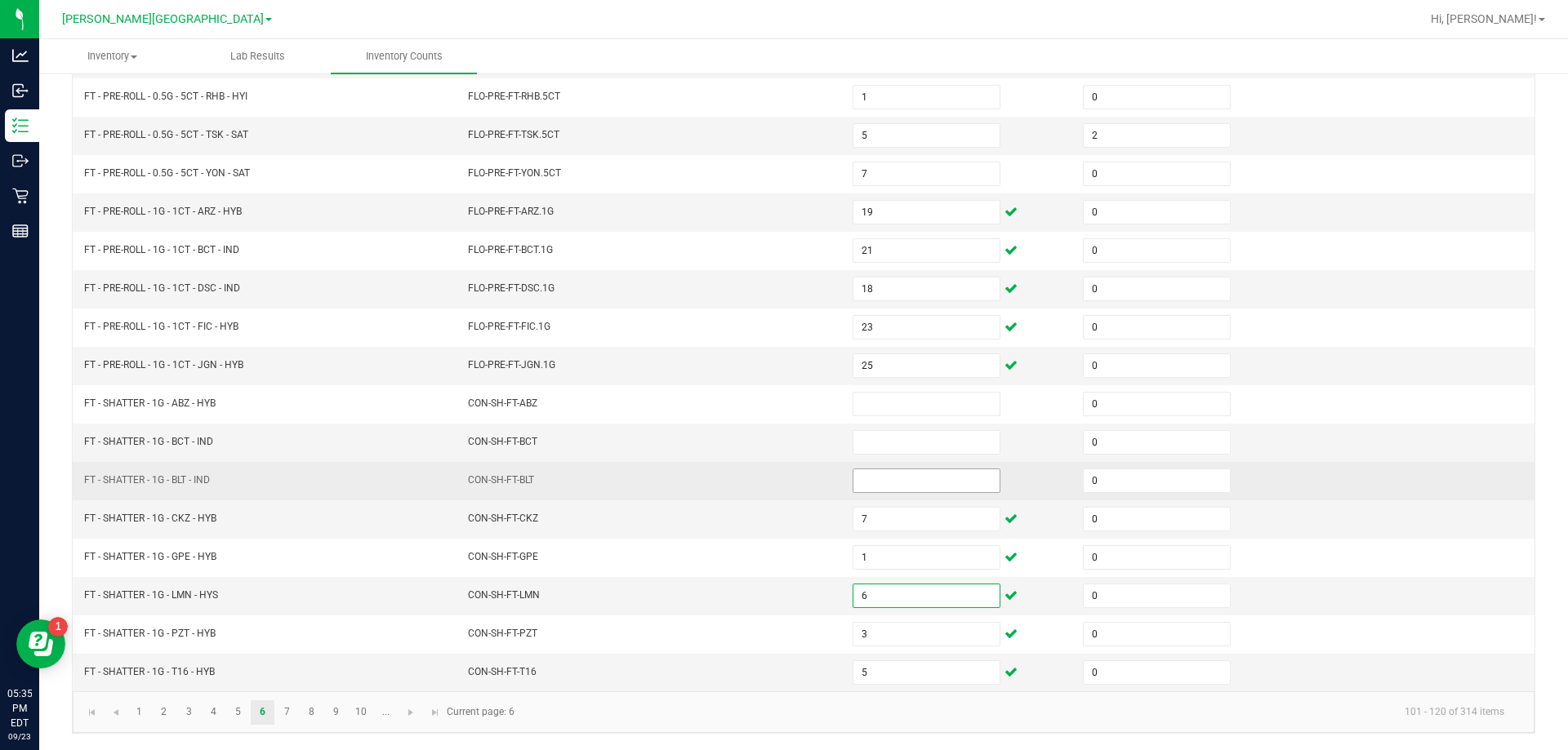
click at [894, 479] on input at bounding box center [926, 480] width 146 height 23
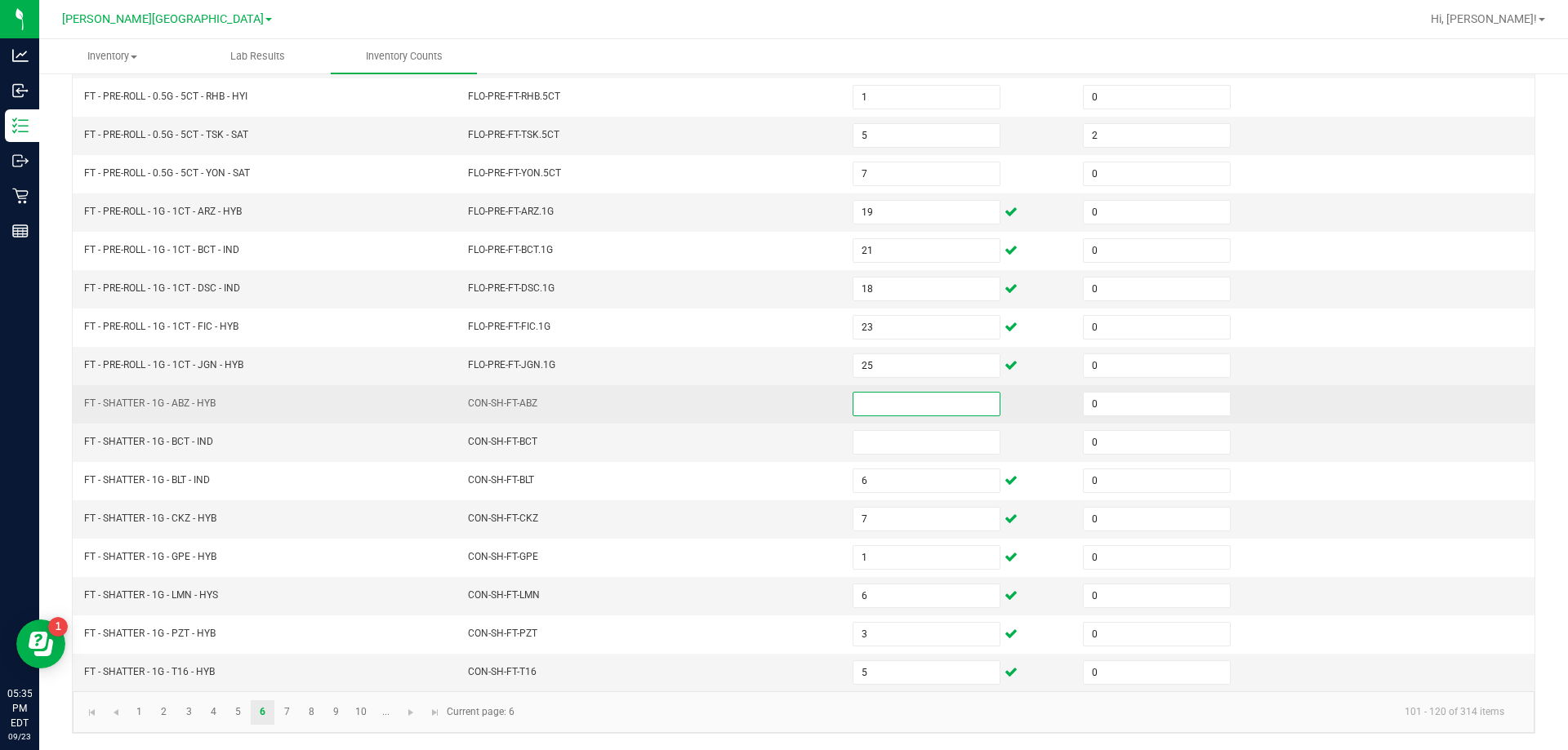
click at [881, 405] on input at bounding box center [926, 403] width 146 height 23
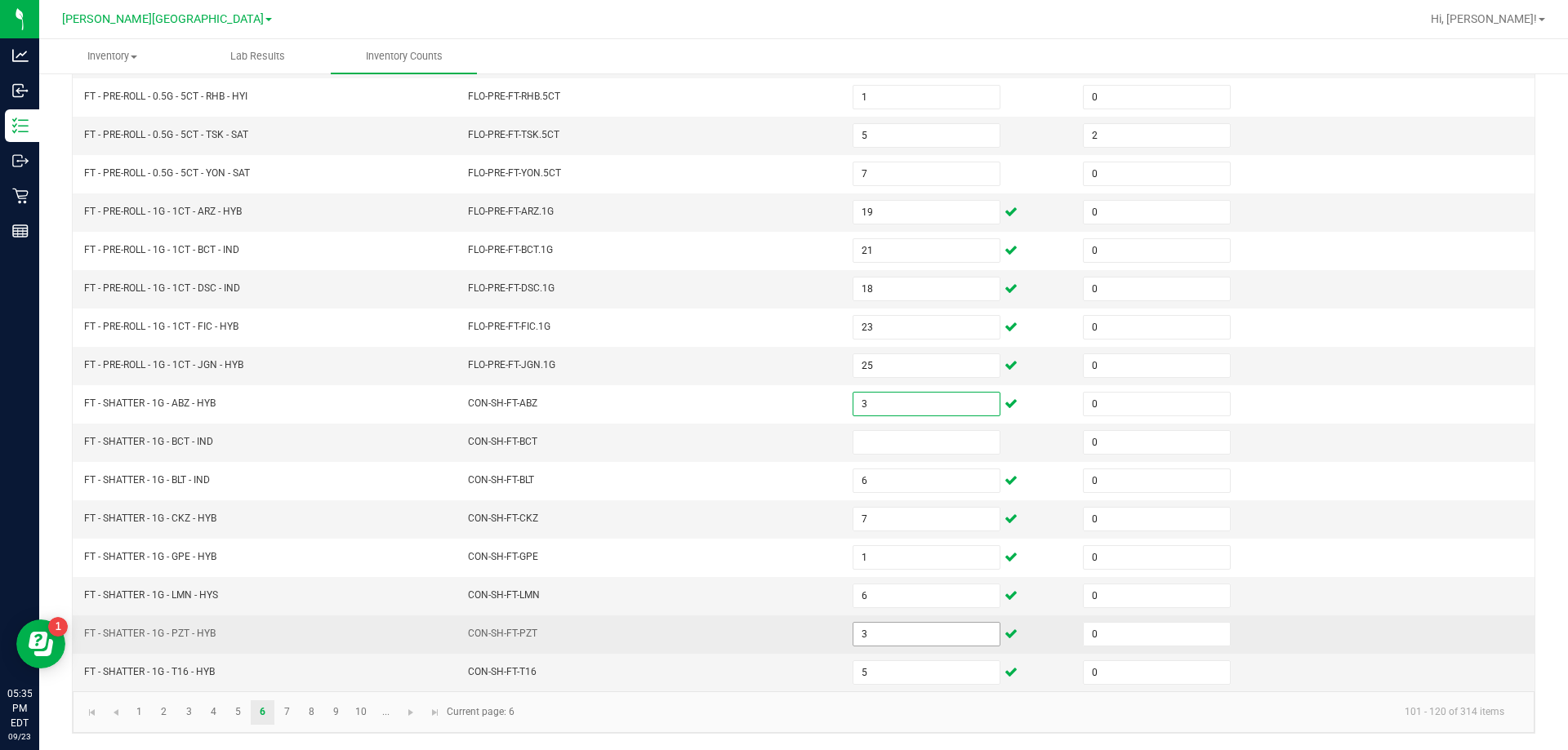
click at [885, 633] on input "3" at bounding box center [926, 634] width 146 height 23
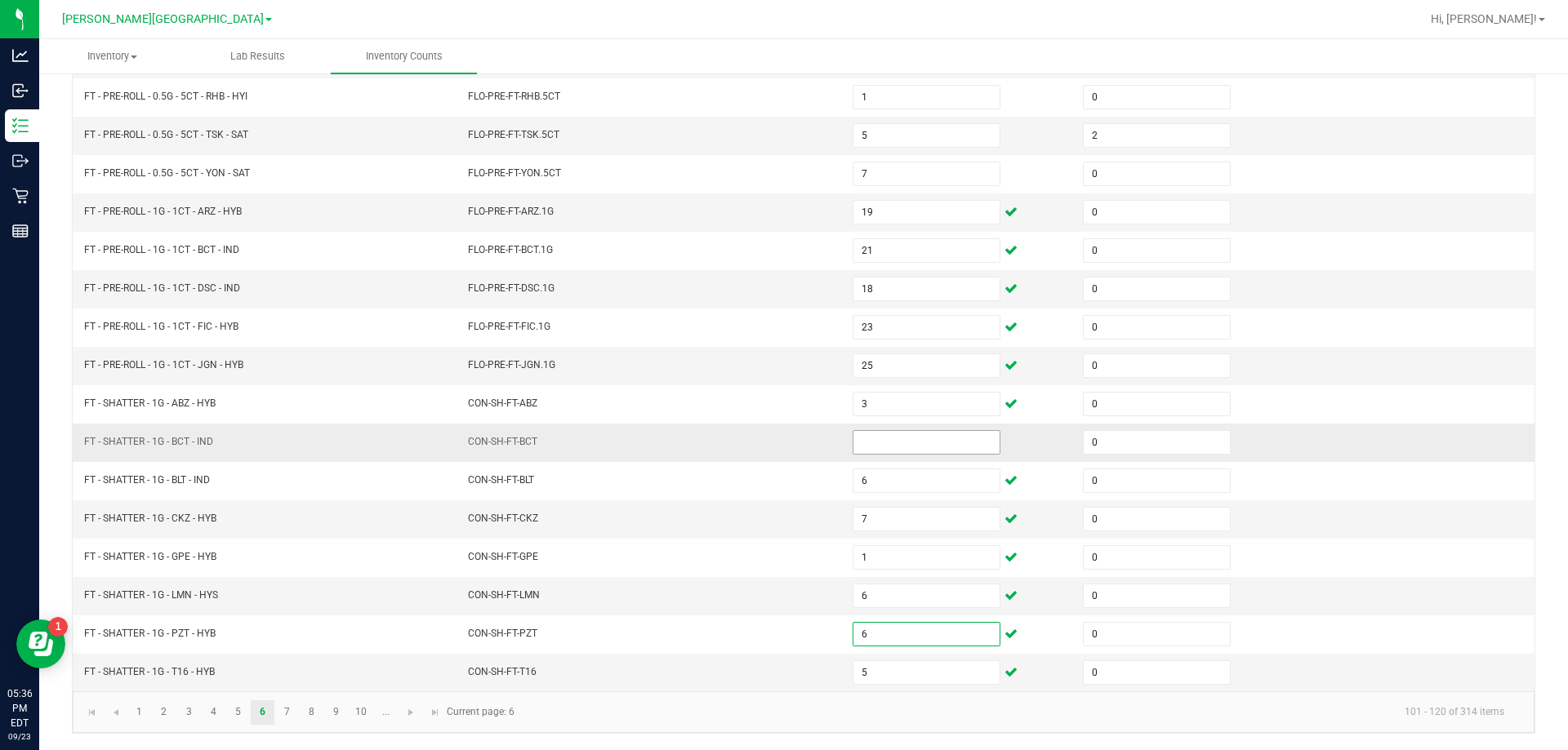
click at [871, 442] on input at bounding box center [926, 442] width 146 height 23
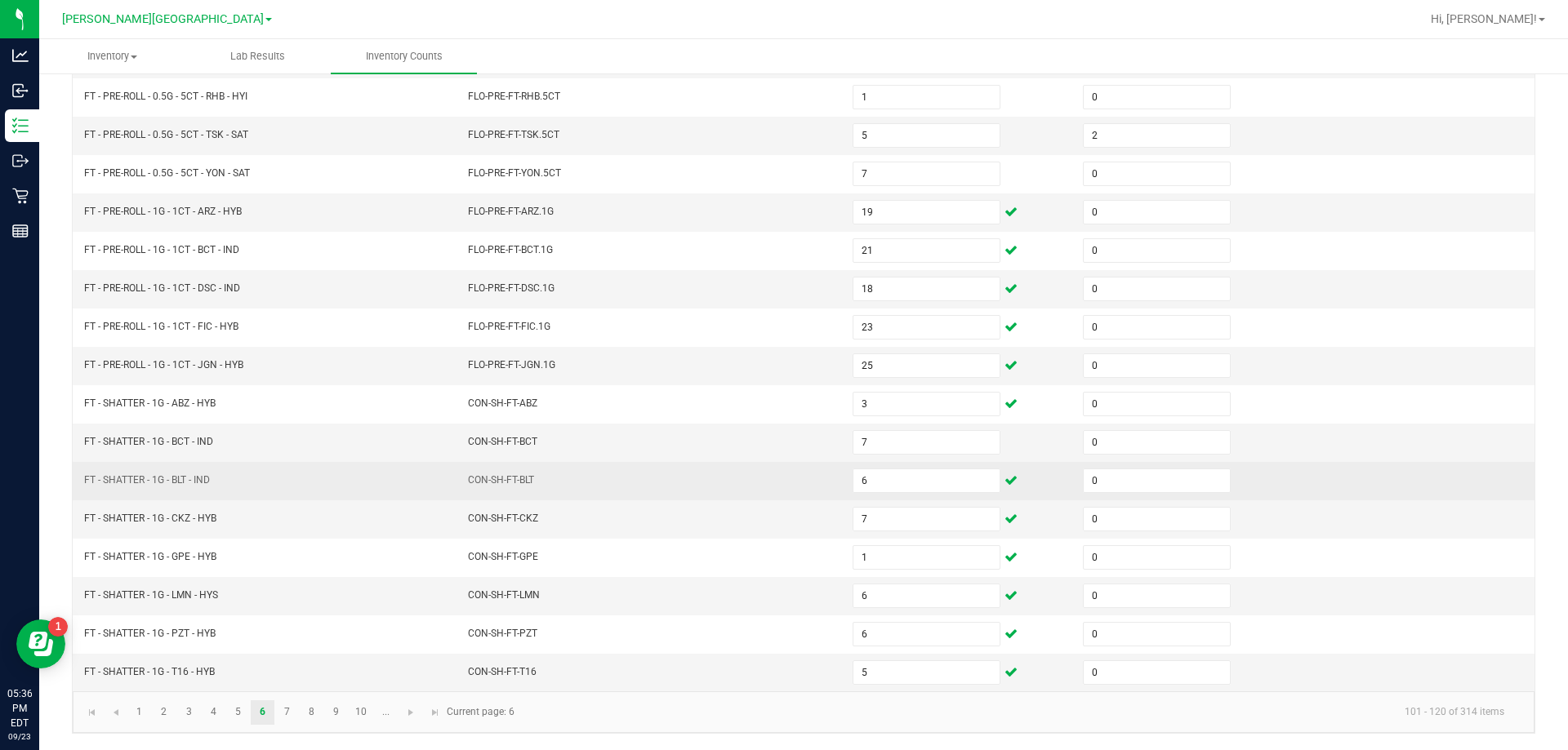
click at [531, 477] on td "CON-SH-FT-BLT" at bounding box center [650, 481] width 385 height 38
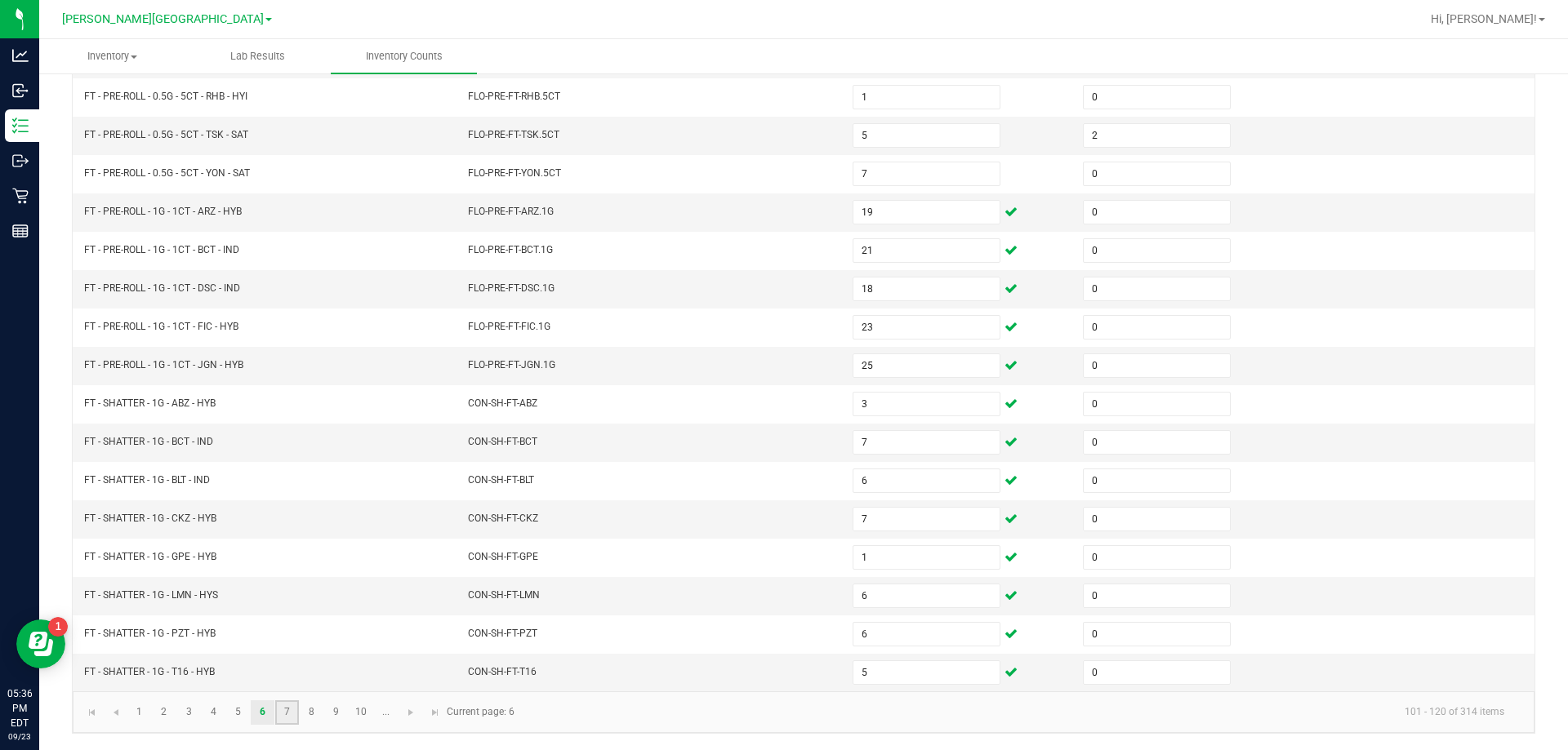
click at [295, 713] on link "7" at bounding box center [287, 712] width 24 height 25
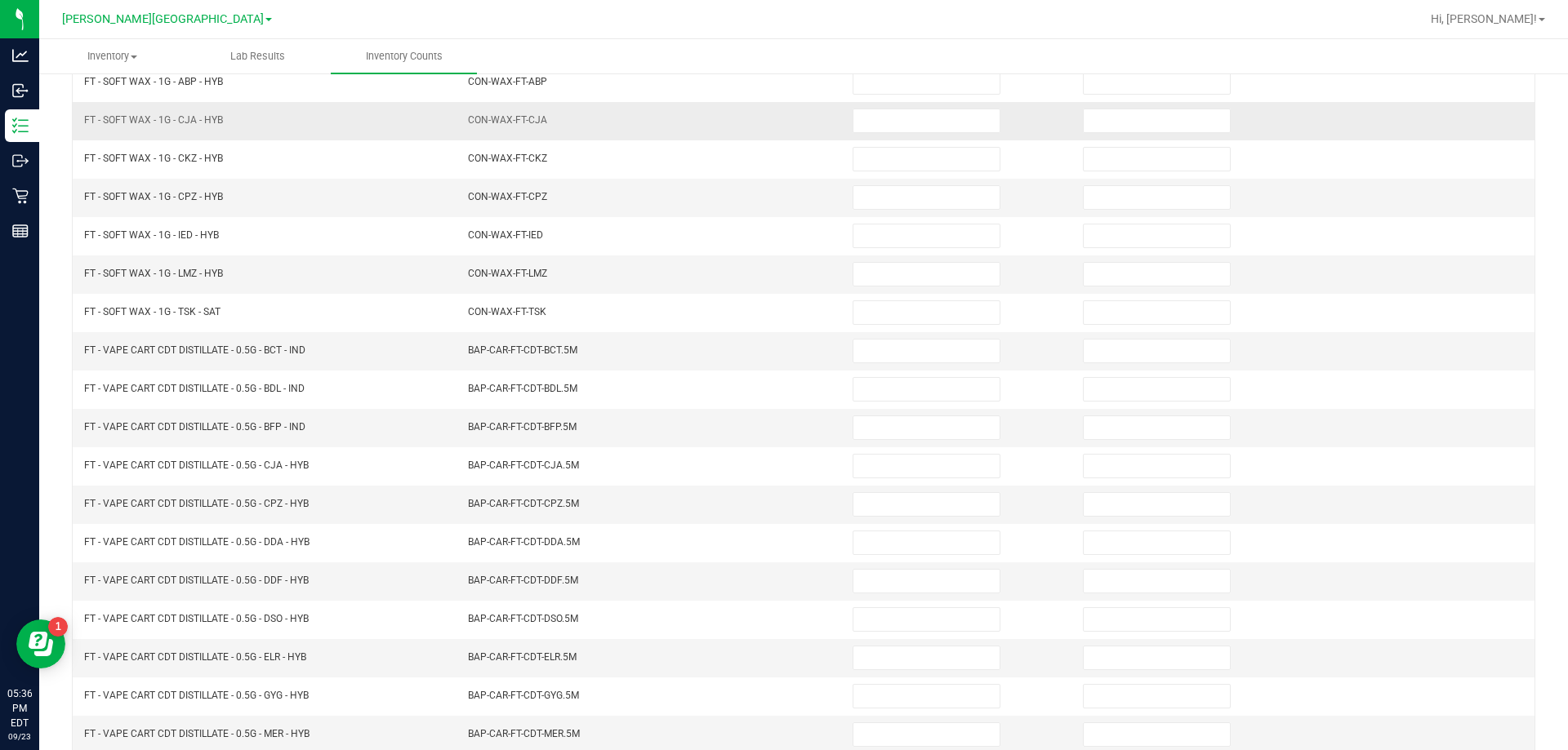
scroll to position [94, 0]
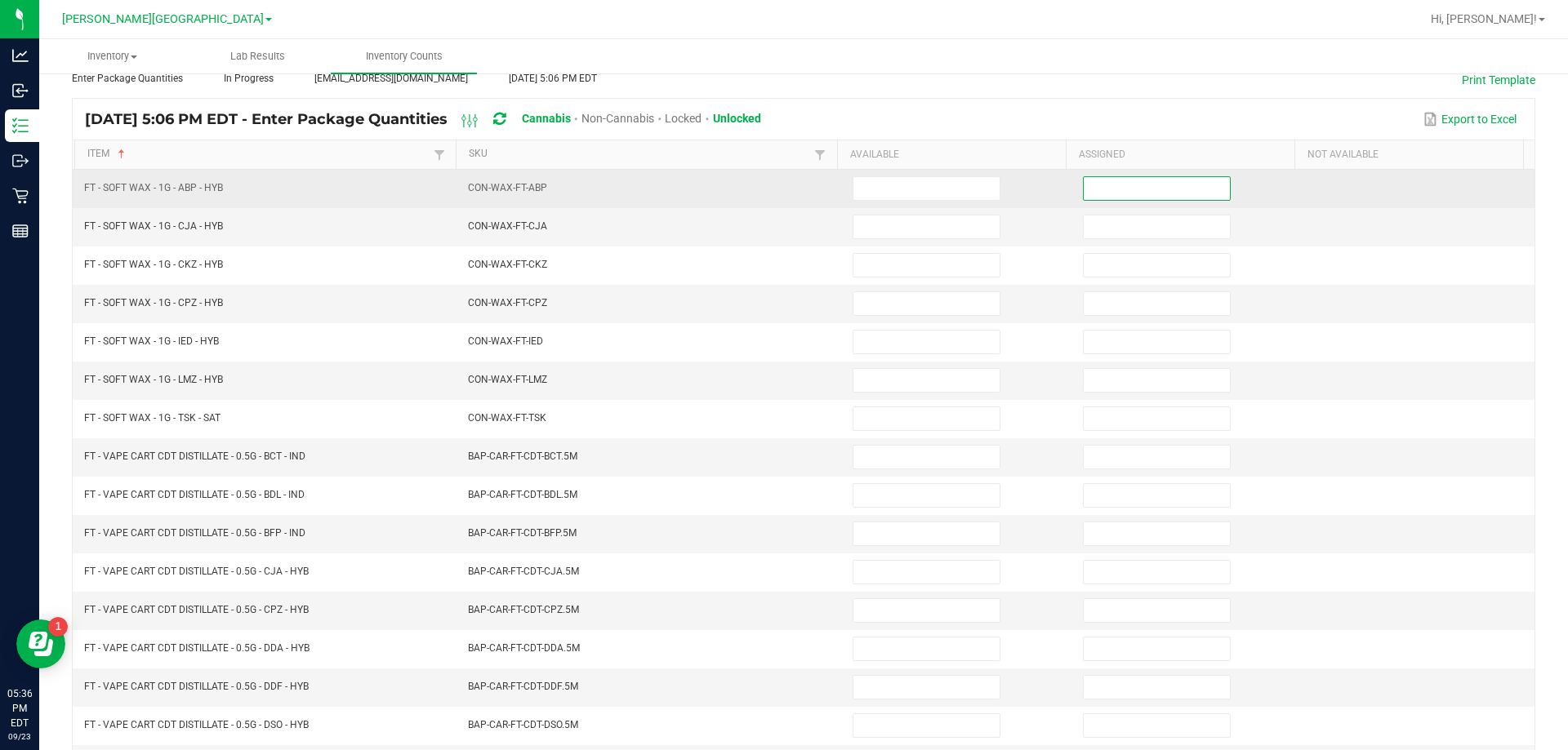
click at [1160, 191] on input at bounding box center [1157, 188] width 146 height 23
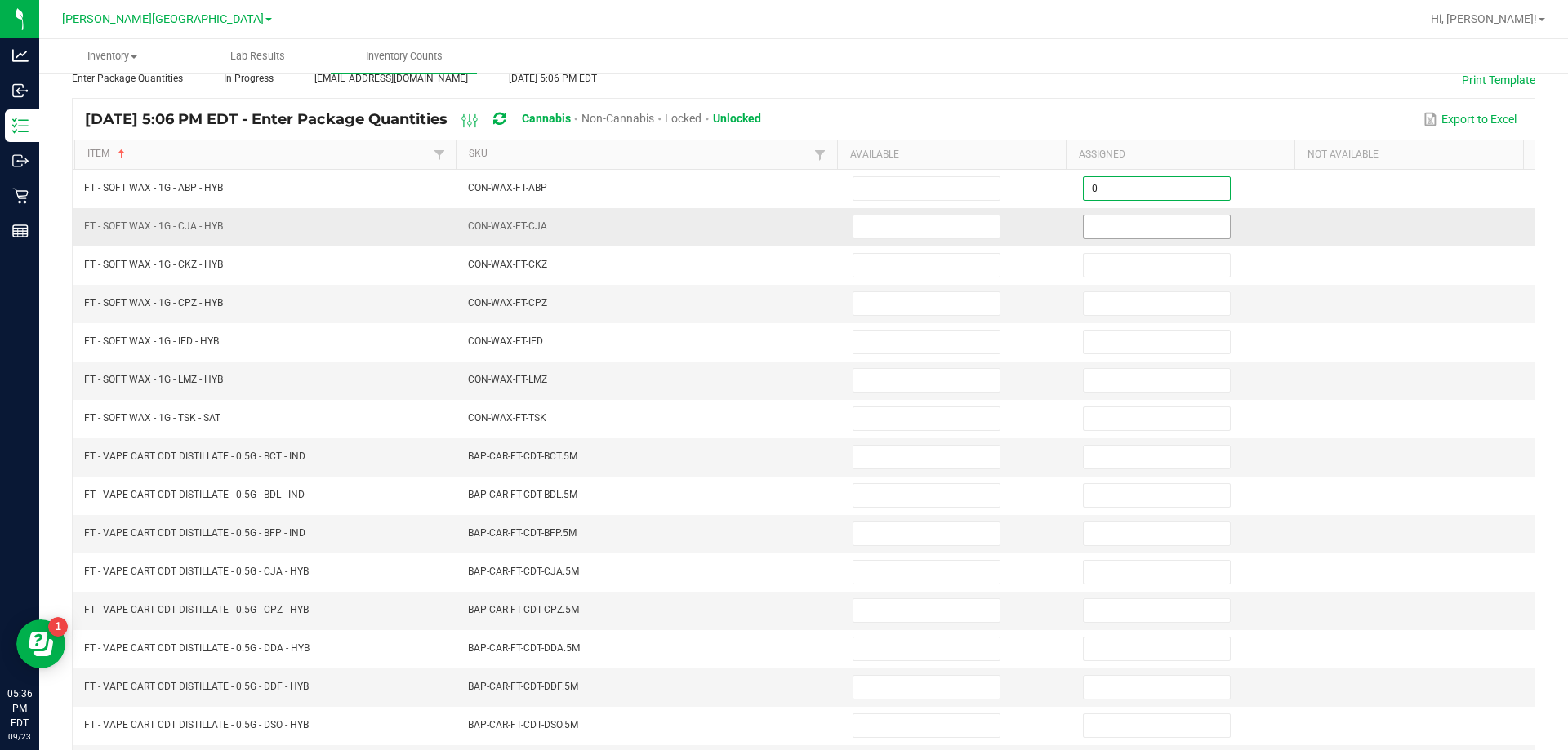
click at [1151, 221] on input at bounding box center [1157, 227] width 146 height 23
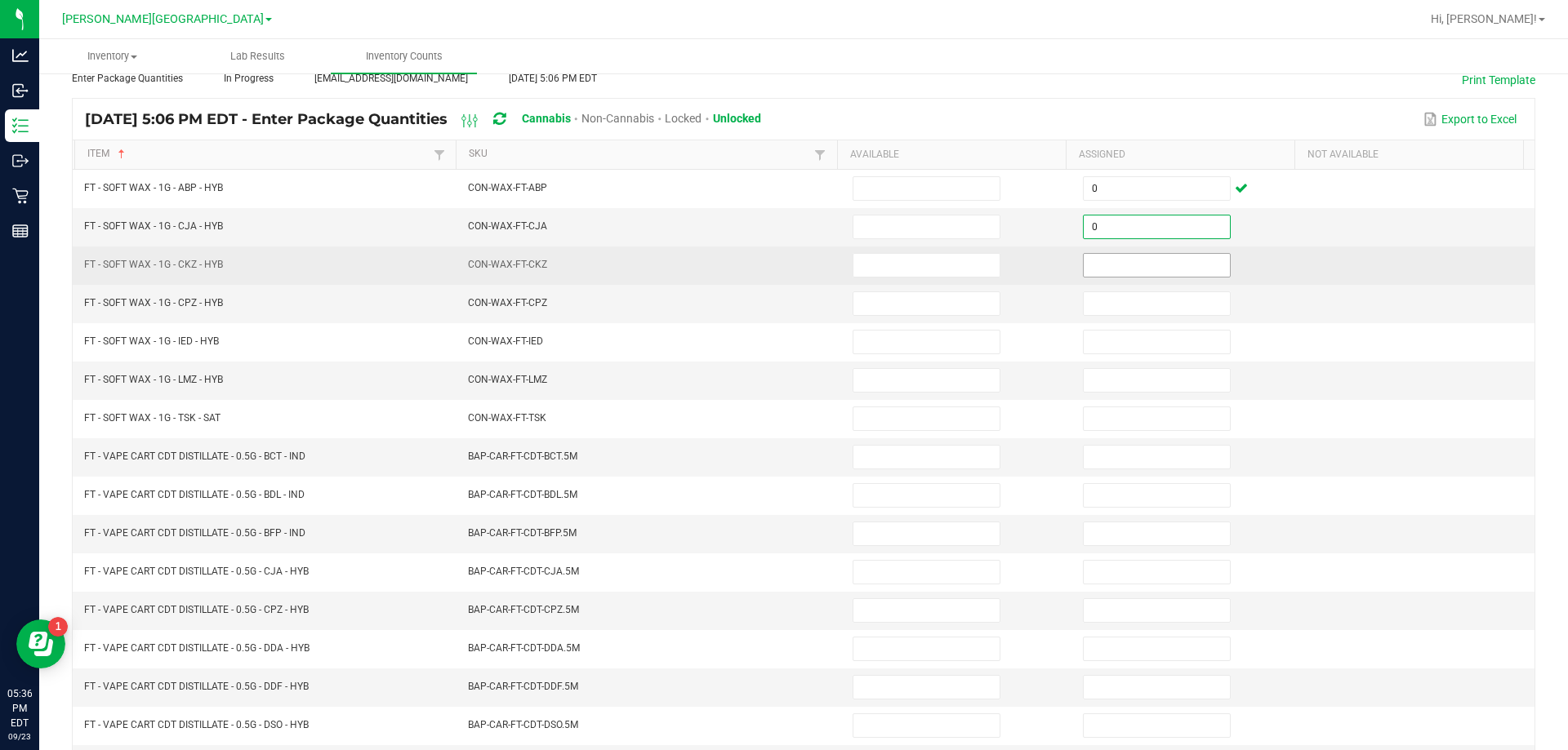
click at [1174, 260] on input at bounding box center [1157, 264] width 146 height 23
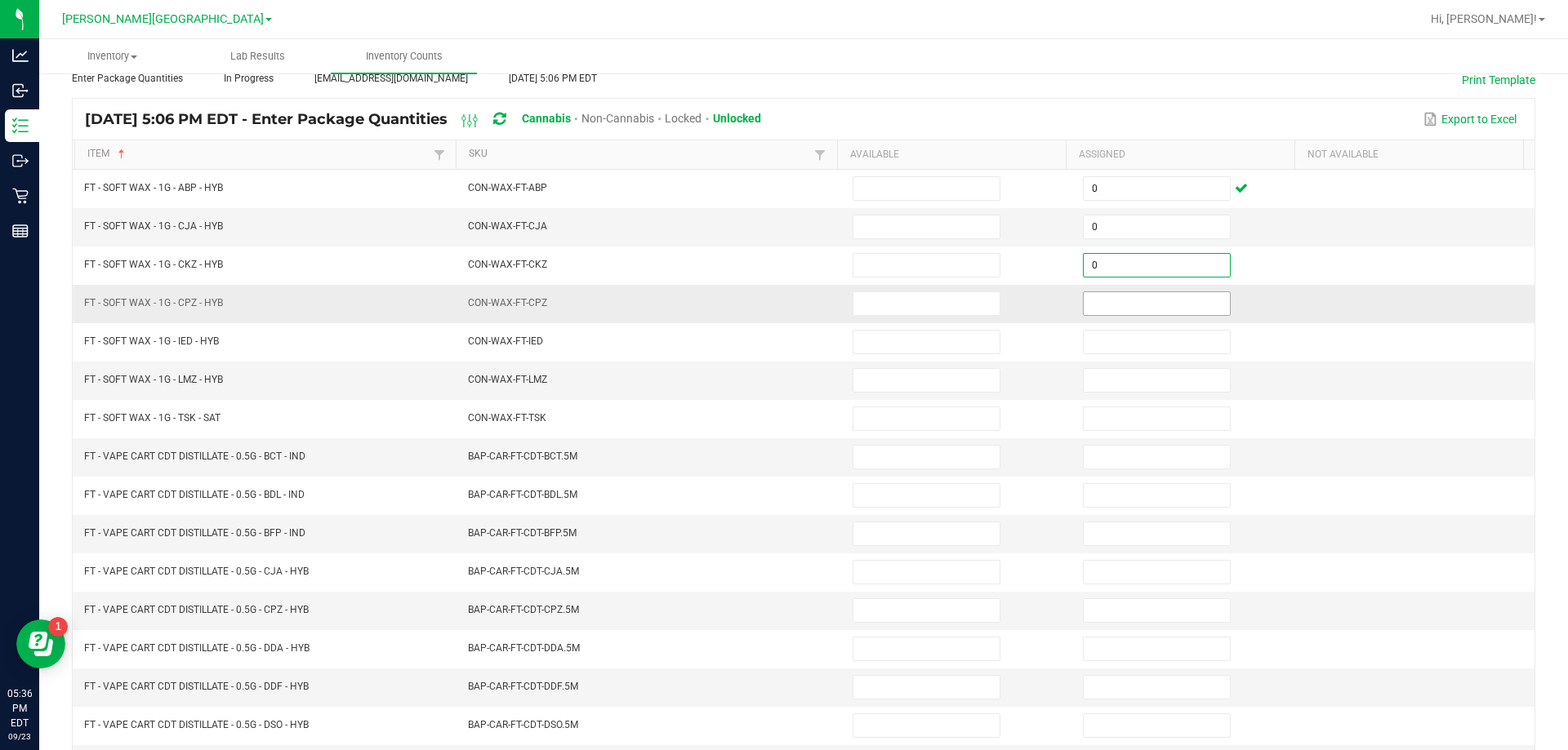
click at [1178, 304] on input at bounding box center [1157, 303] width 146 height 23
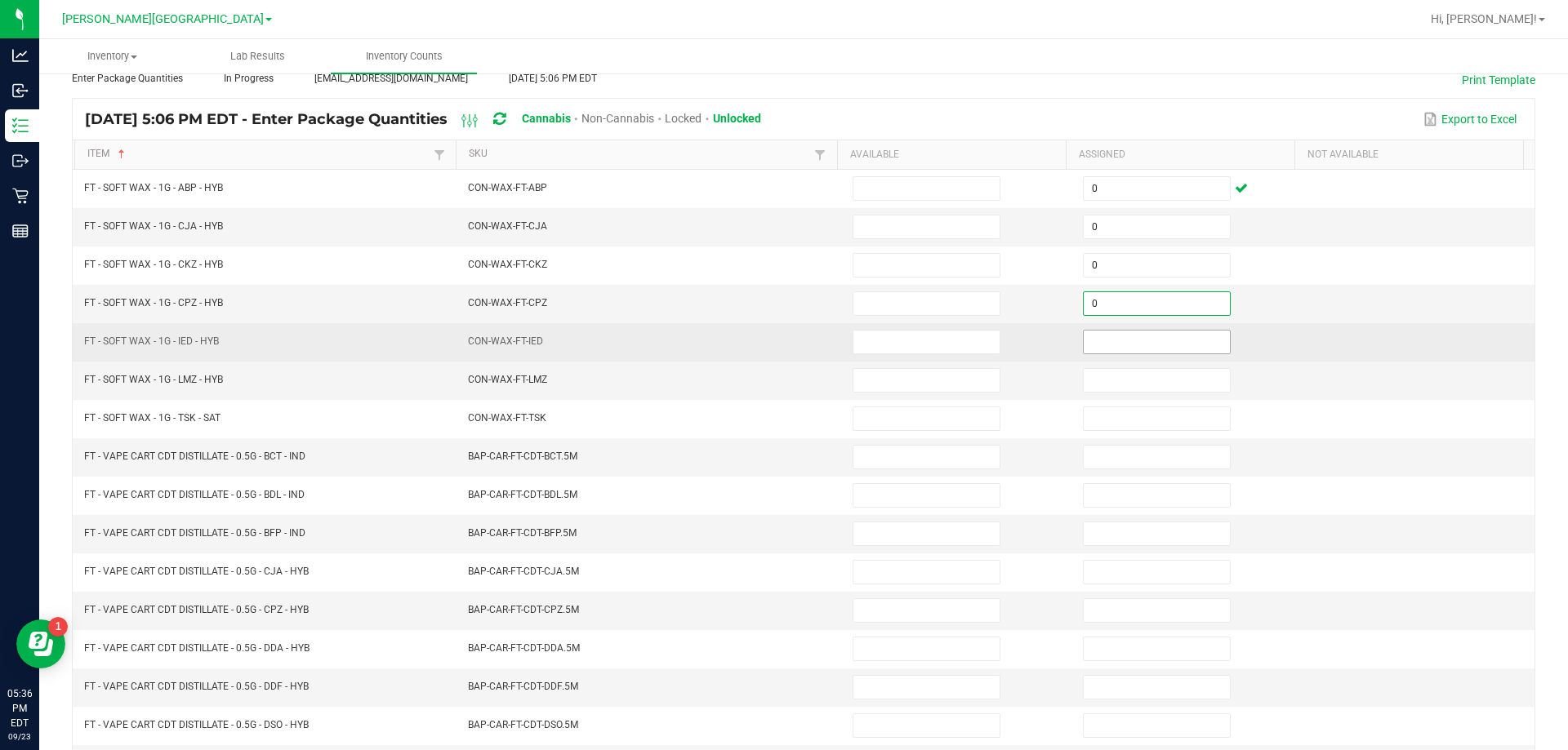
click at [1172, 339] on input at bounding box center [1157, 341] width 146 height 23
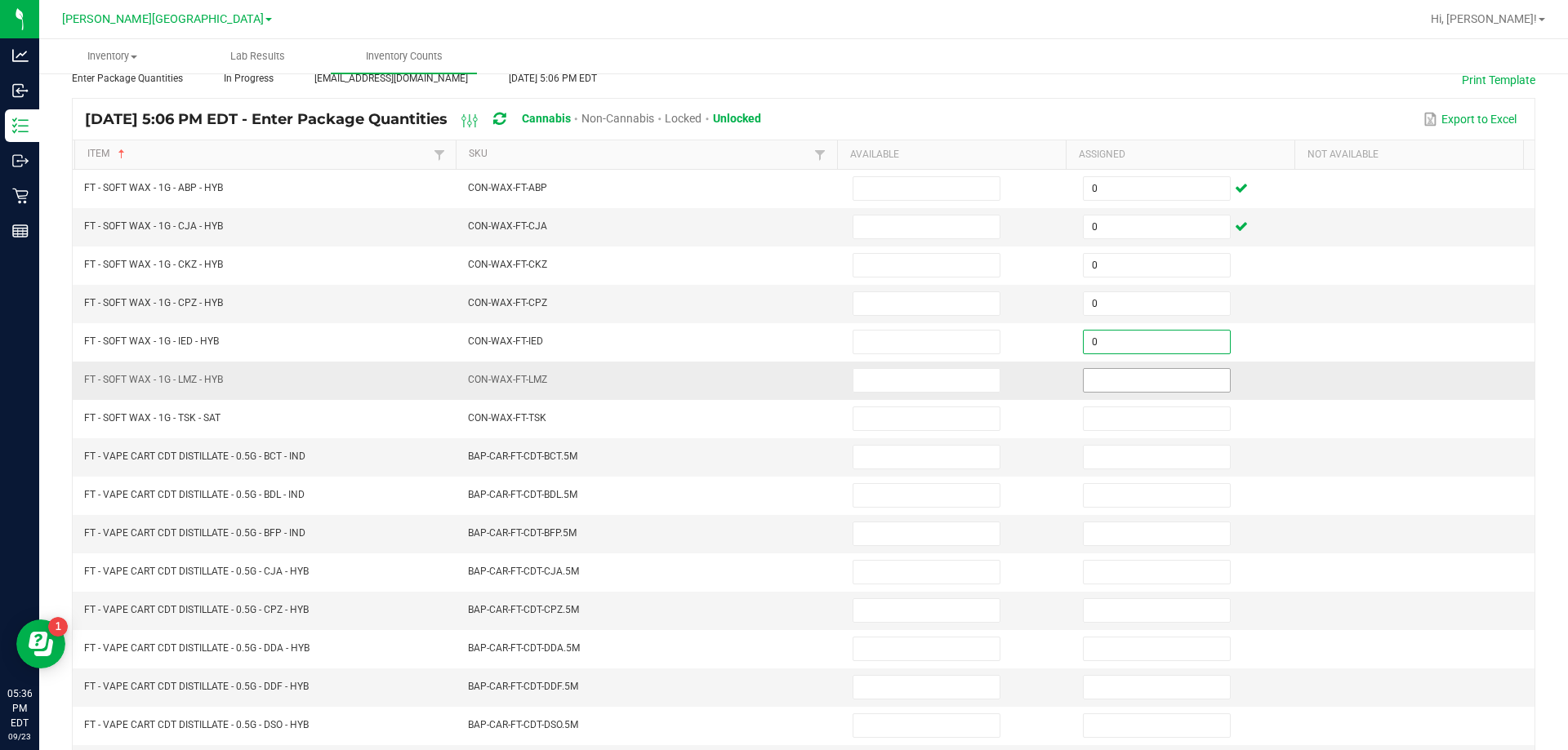
click at [1170, 379] on input at bounding box center [1157, 379] width 146 height 23
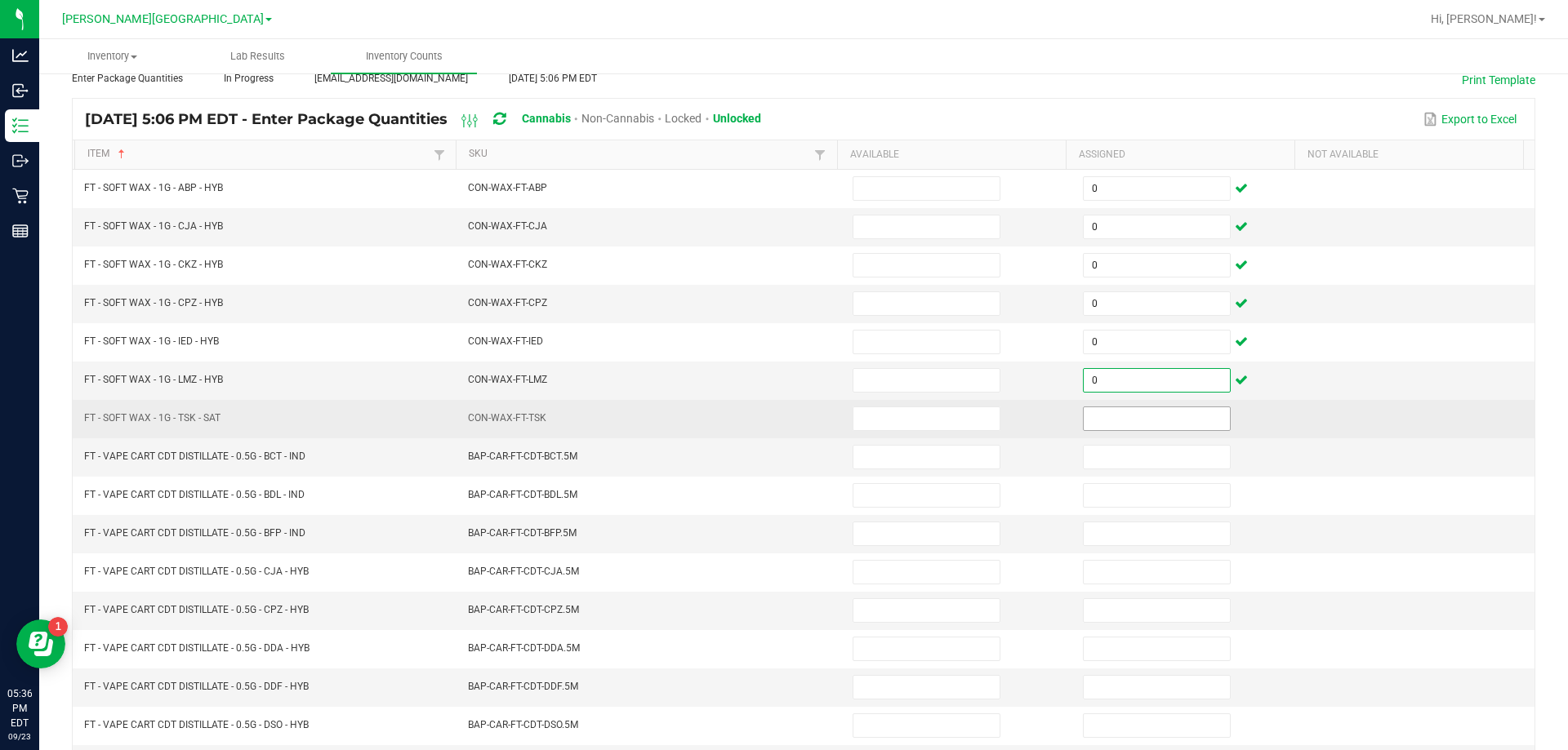
click at [1183, 418] on input at bounding box center [1157, 418] width 146 height 23
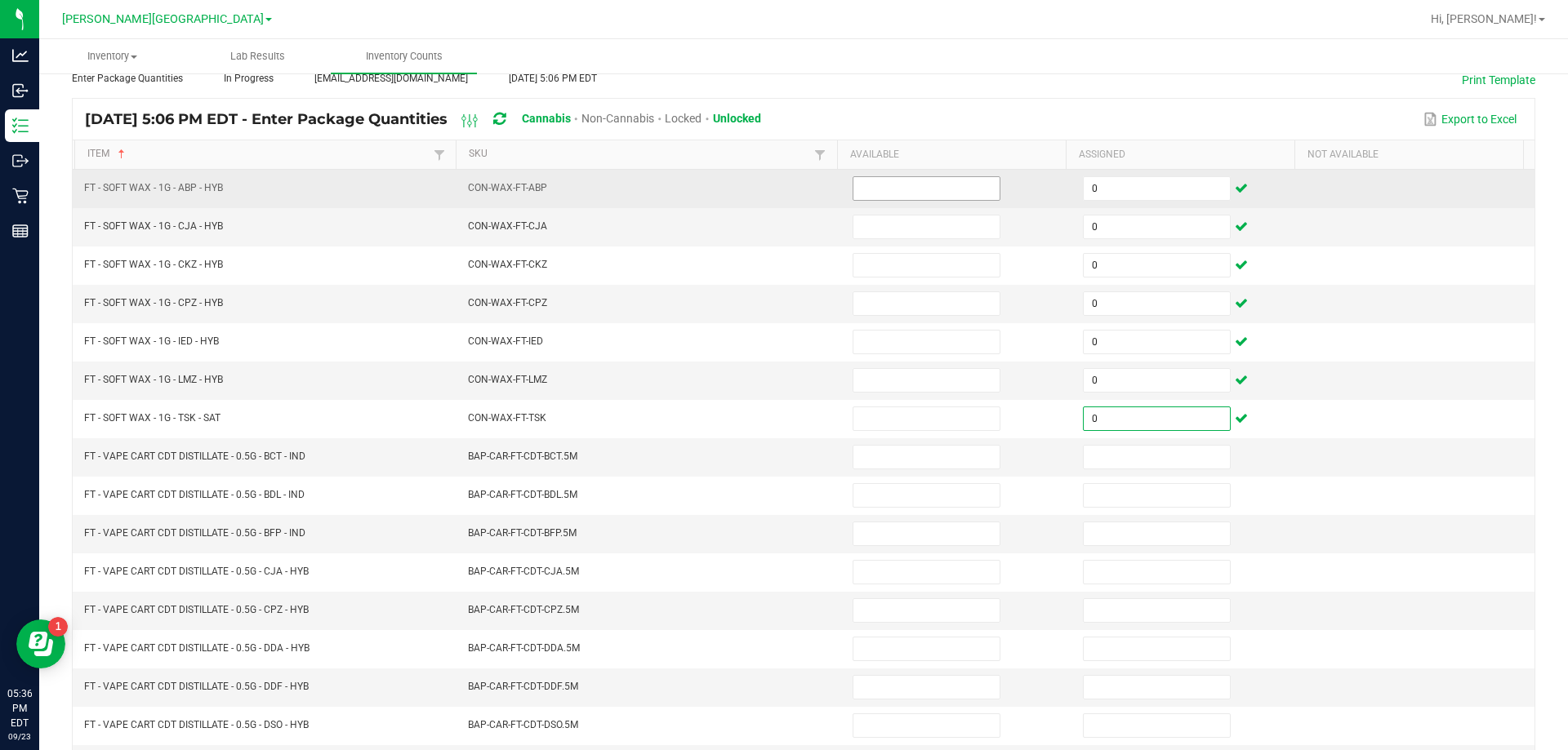
click at [931, 184] on input at bounding box center [926, 188] width 146 height 23
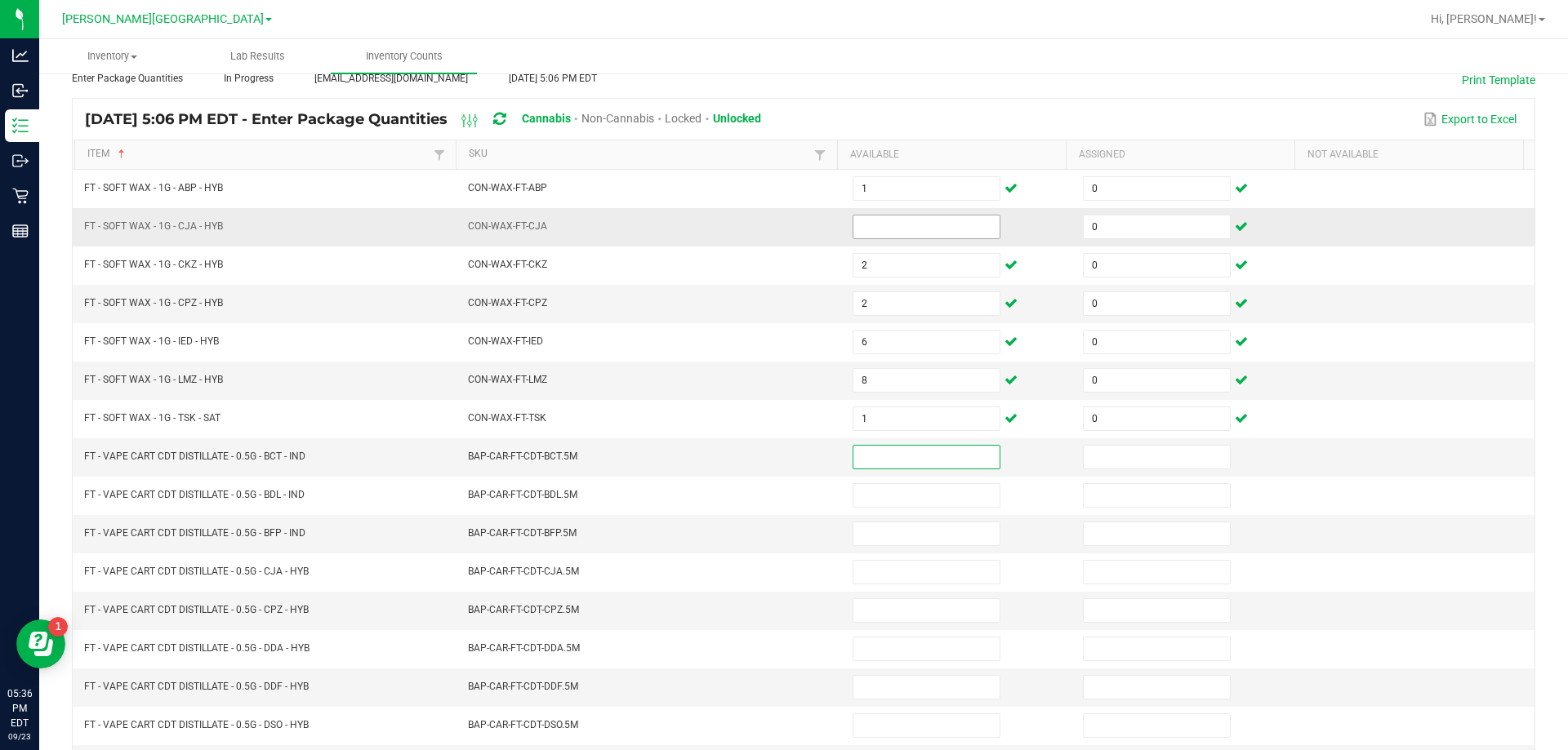
click at [891, 224] on input at bounding box center [926, 227] width 146 height 23
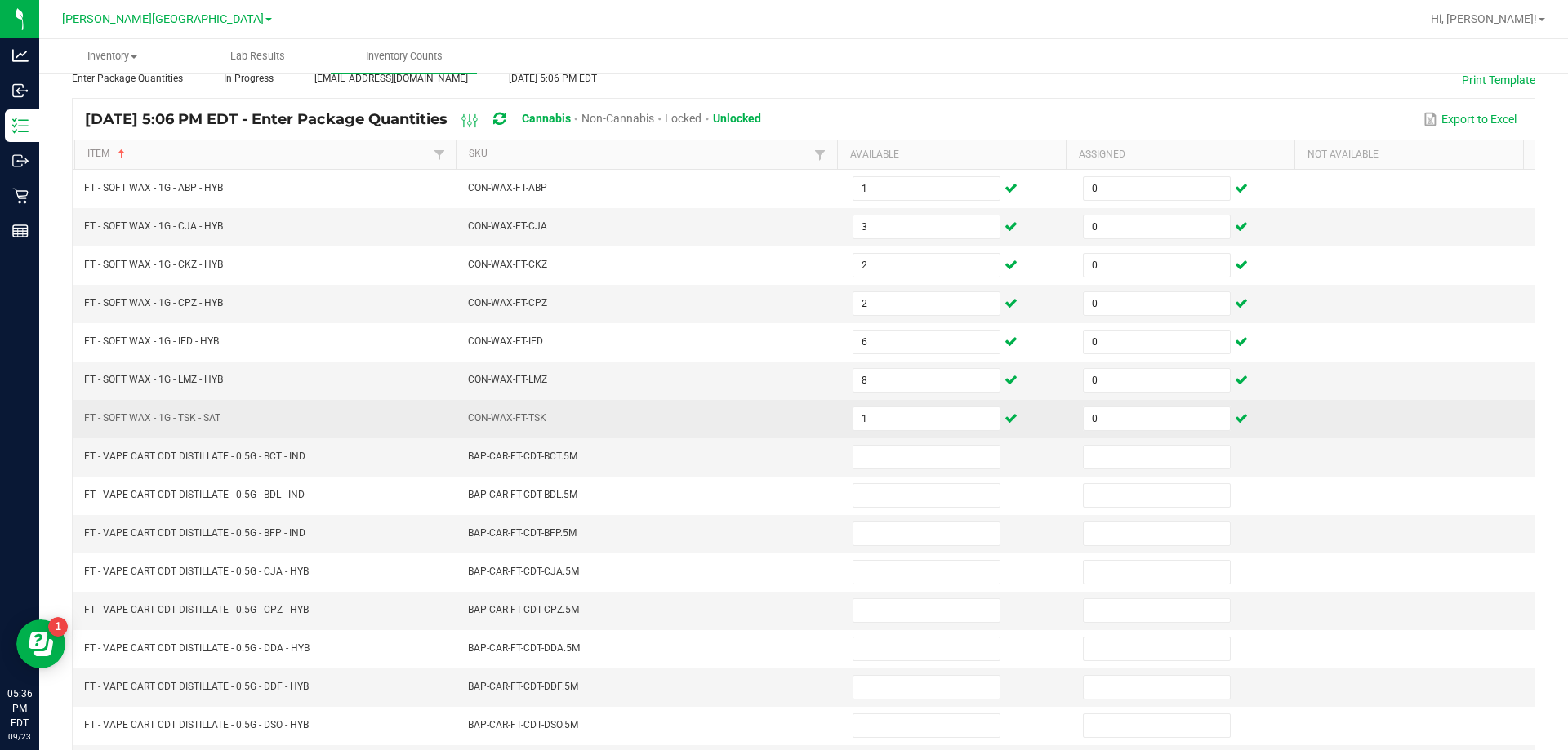
click at [632, 430] on td "CON-WAX-FT-TSK" at bounding box center [650, 419] width 385 height 38
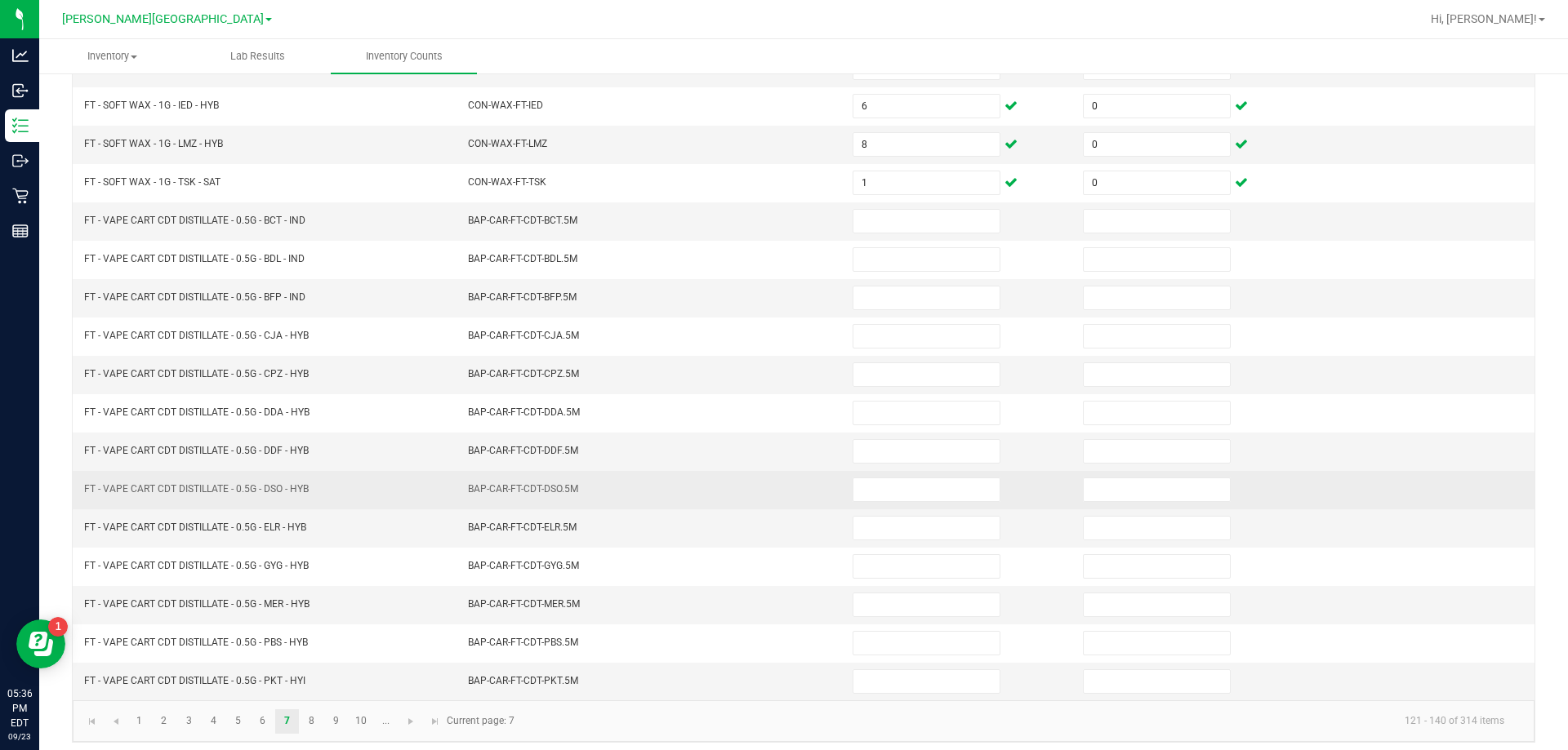
scroll to position [339, 0]
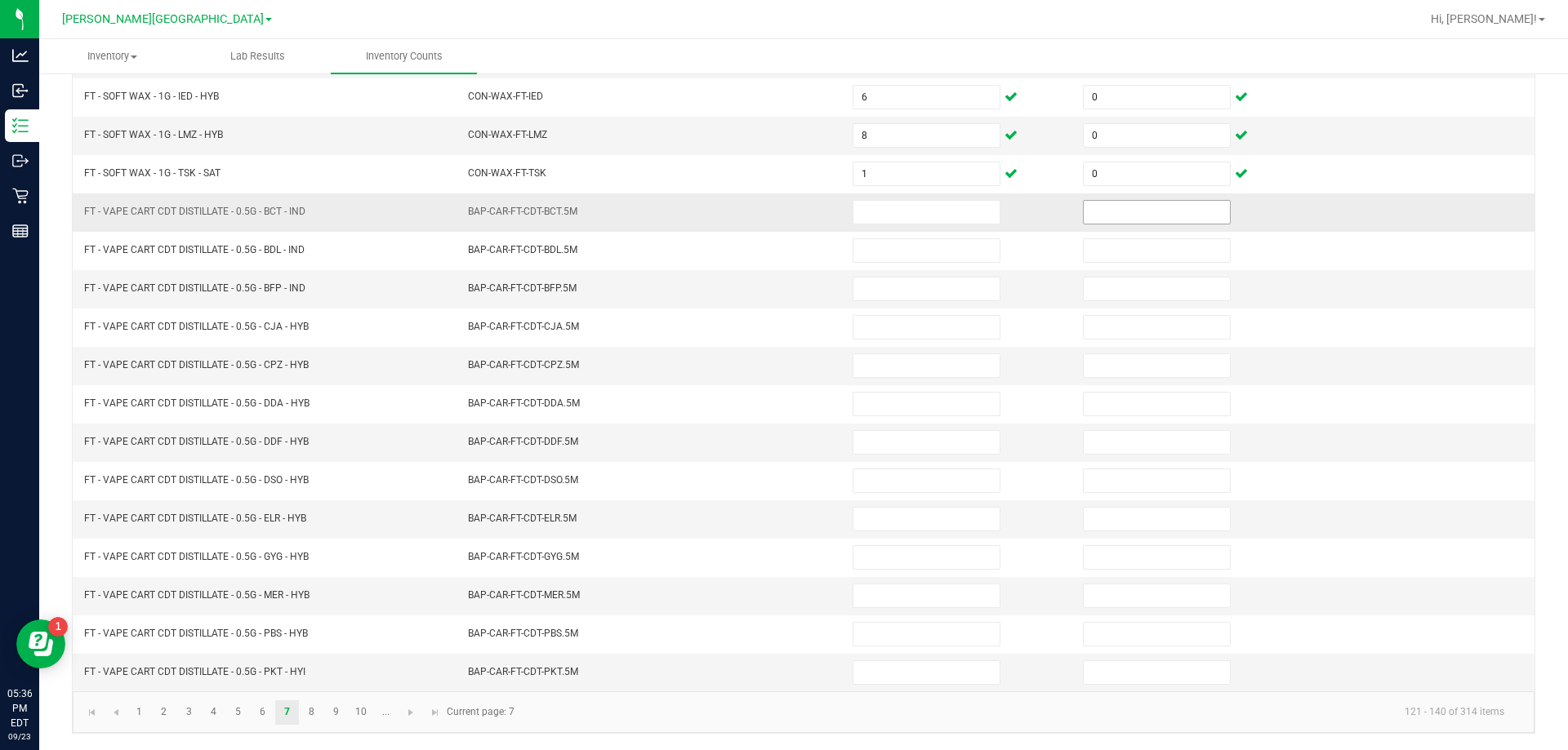
click at [1091, 212] on input at bounding box center [1157, 212] width 146 height 23
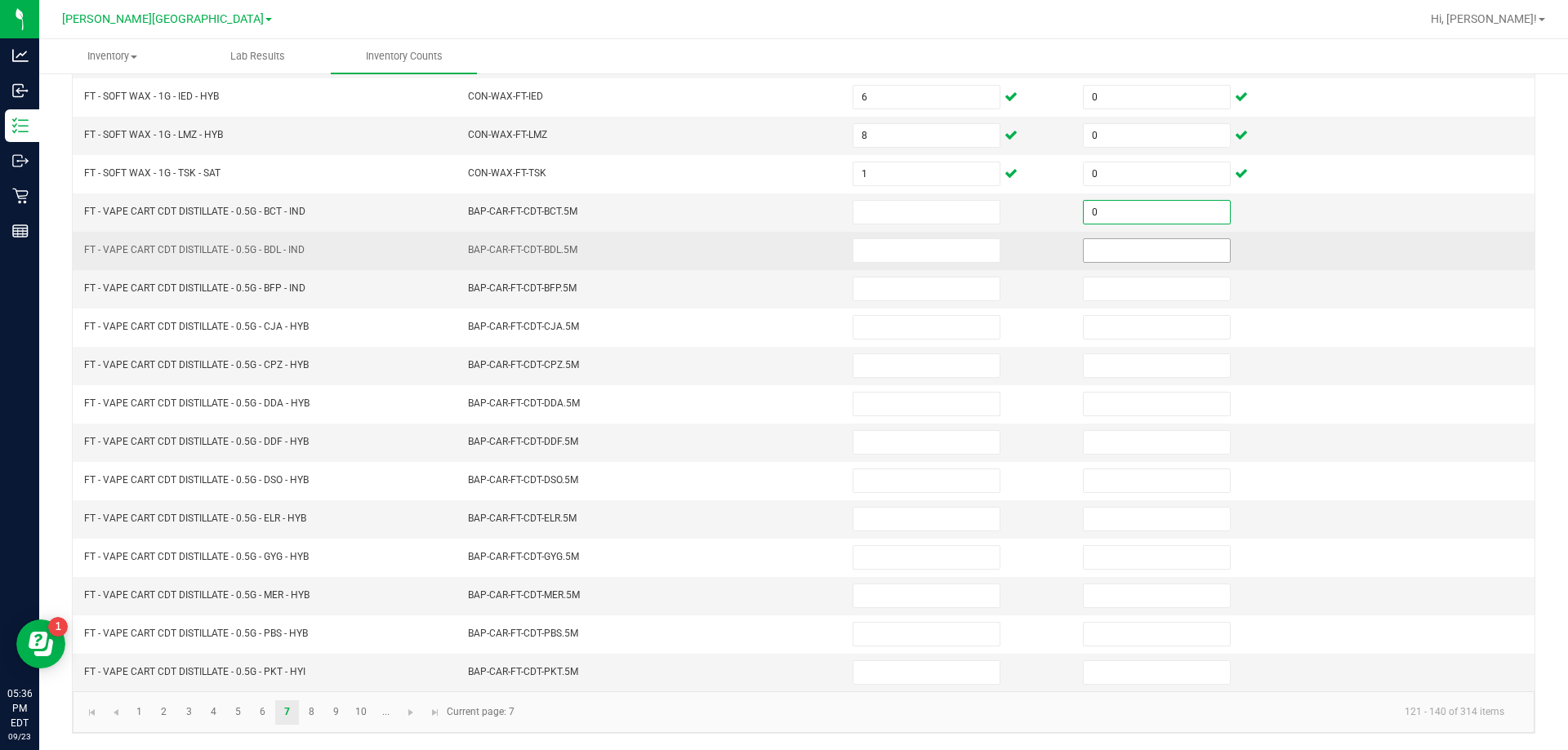
click at [1146, 247] on input at bounding box center [1157, 250] width 146 height 23
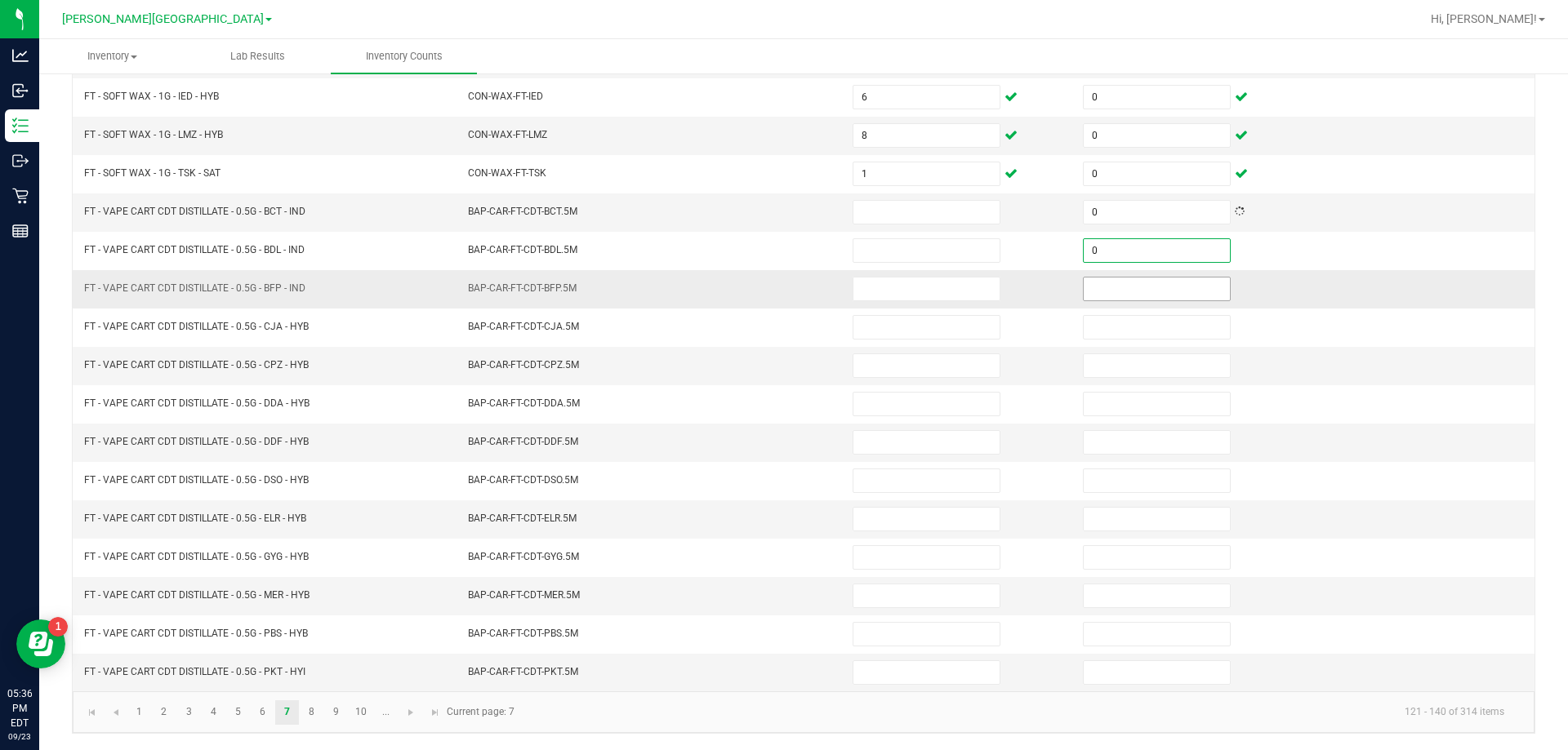
click at [1155, 290] on input at bounding box center [1157, 288] width 146 height 23
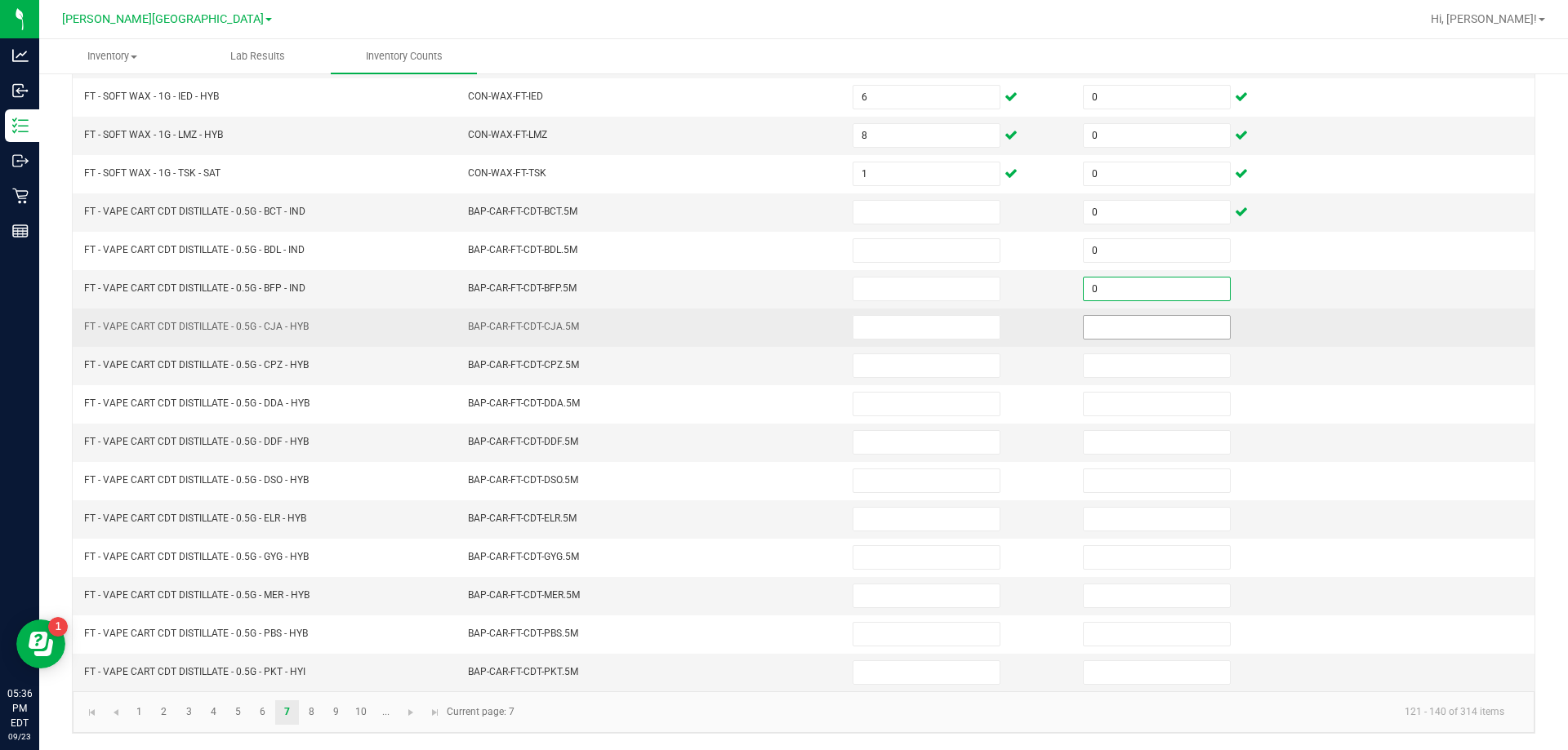
click at [1169, 328] on input at bounding box center [1157, 326] width 146 height 23
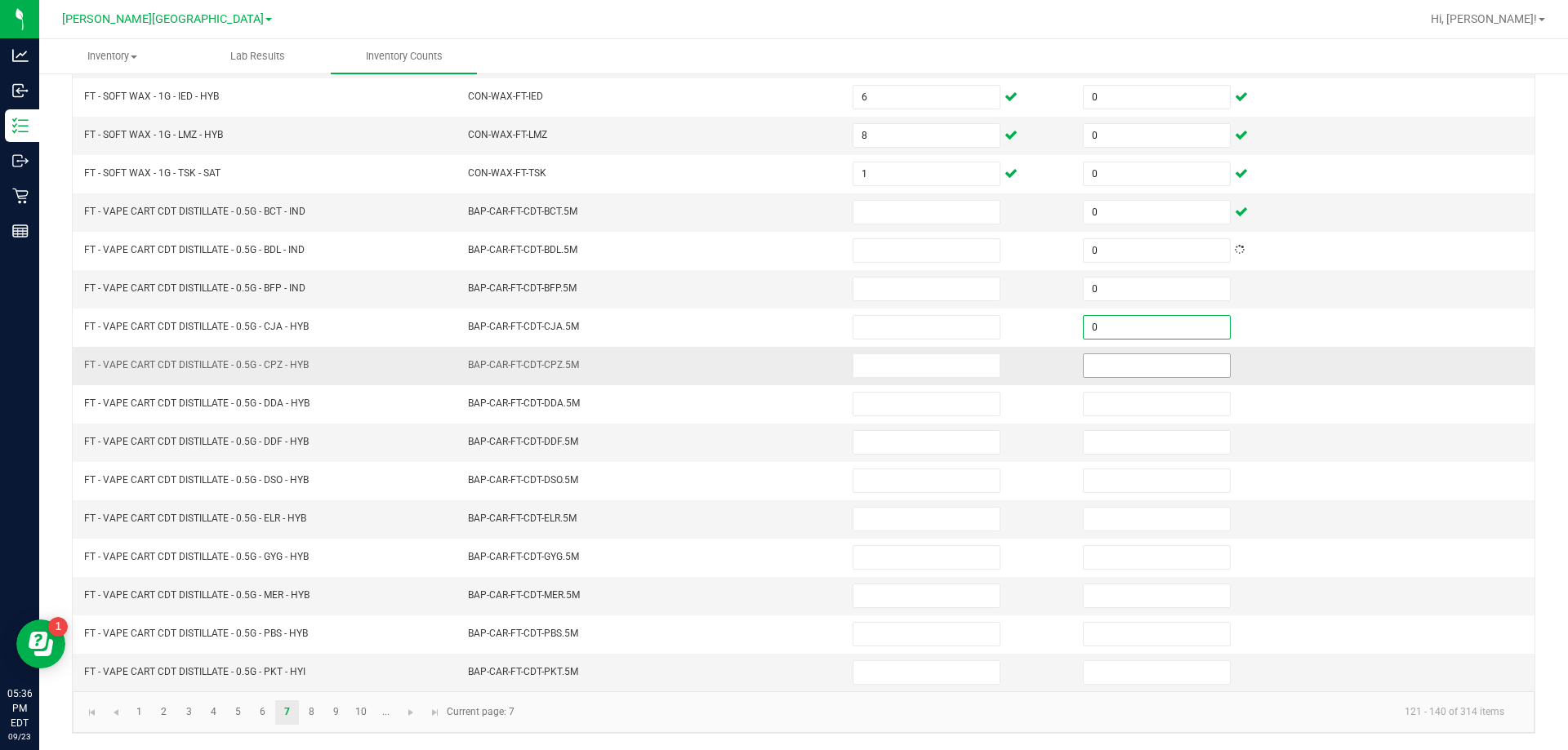
click at [1176, 364] on input at bounding box center [1157, 365] width 146 height 23
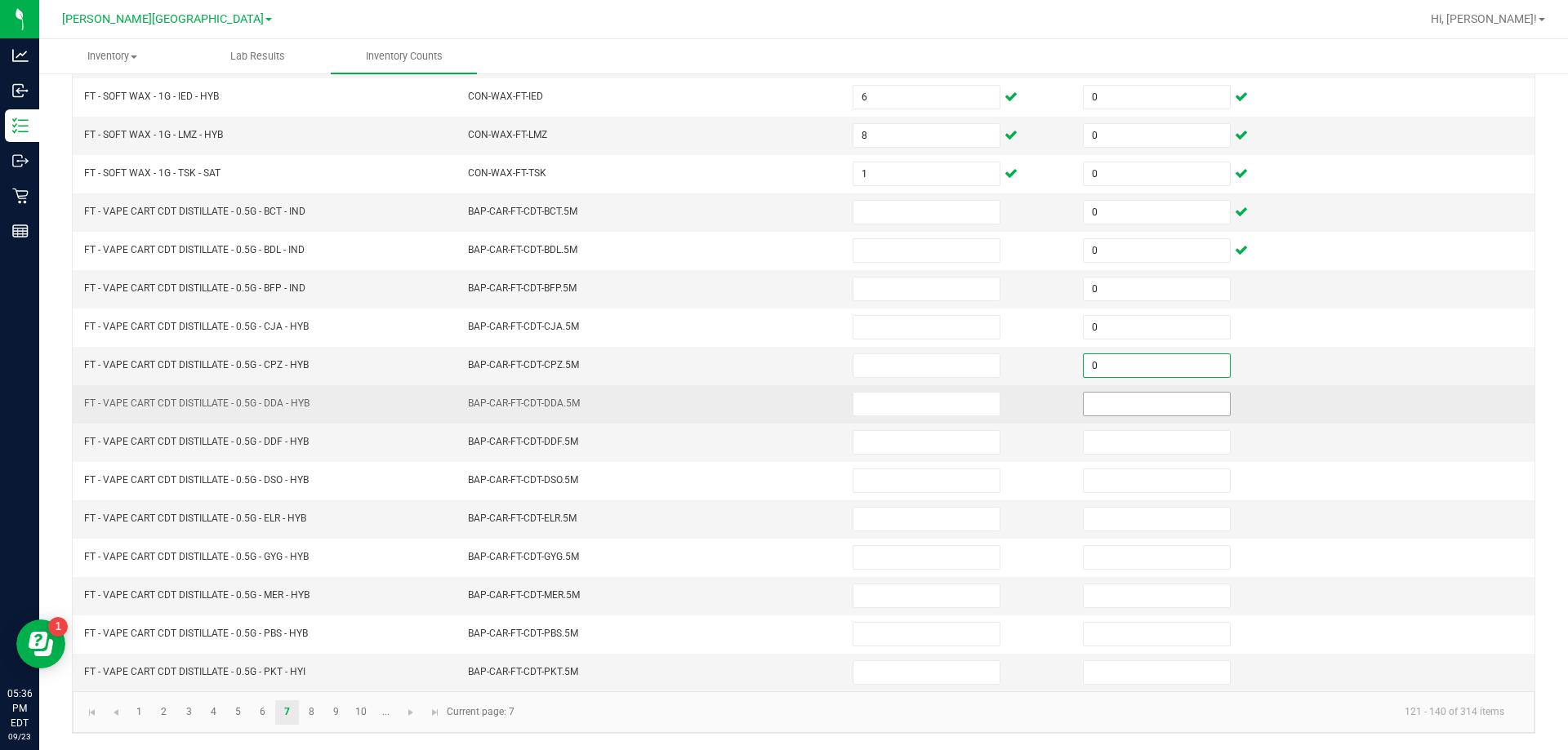
click at [1176, 405] on input at bounding box center [1157, 403] width 146 height 23
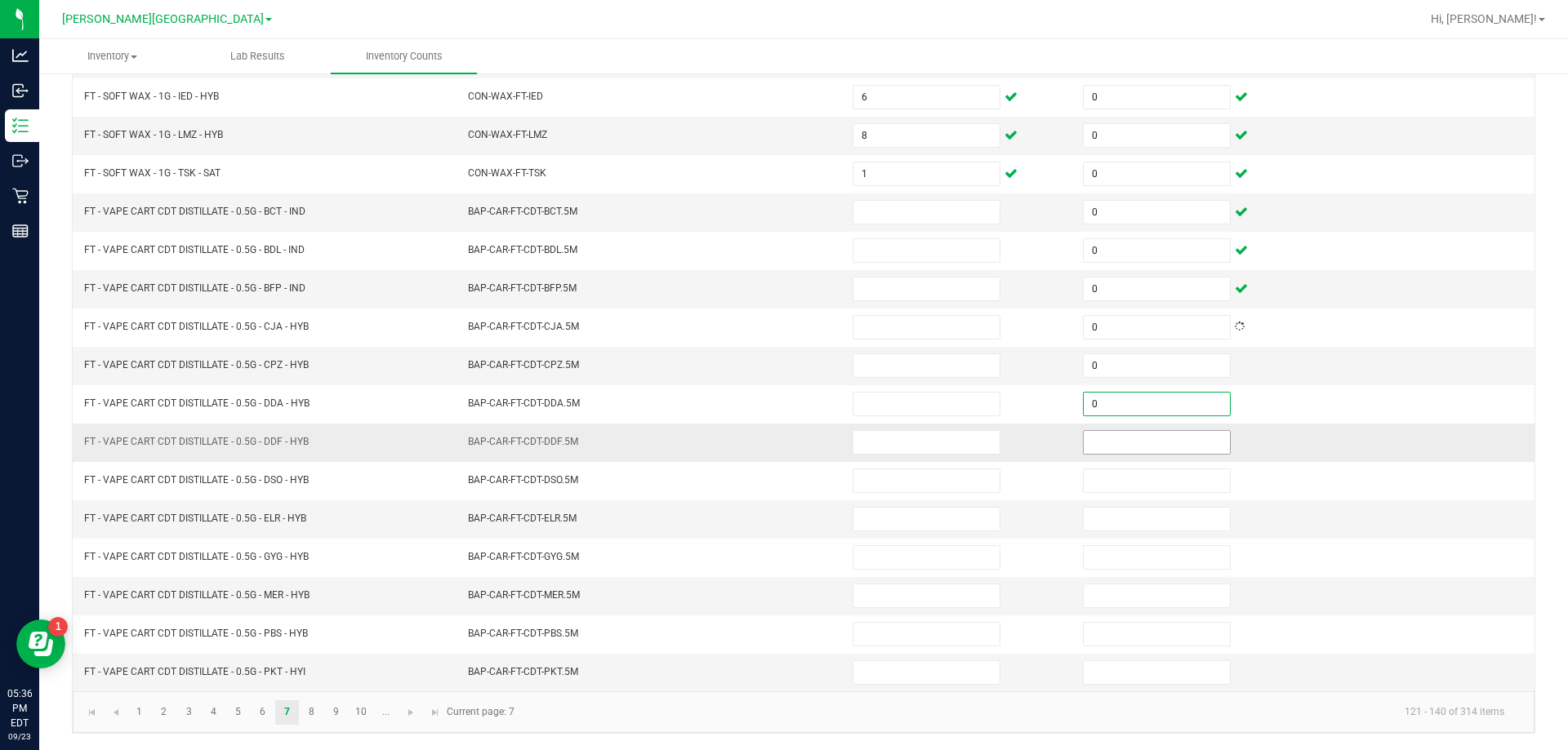
click at [1175, 440] on input at bounding box center [1157, 442] width 146 height 23
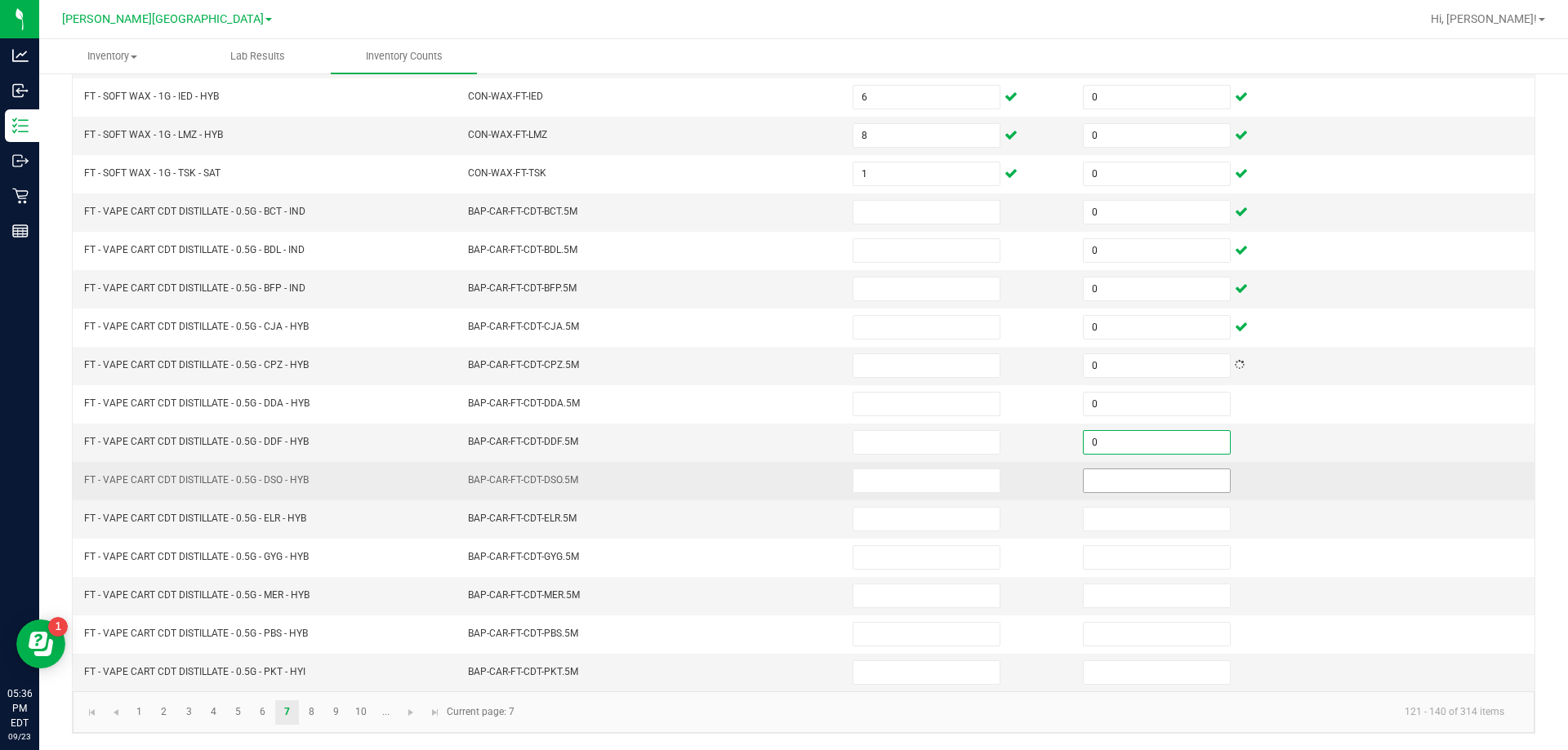
click at [1174, 481] on input at bounding box center [1157, 480] width 146 height 23
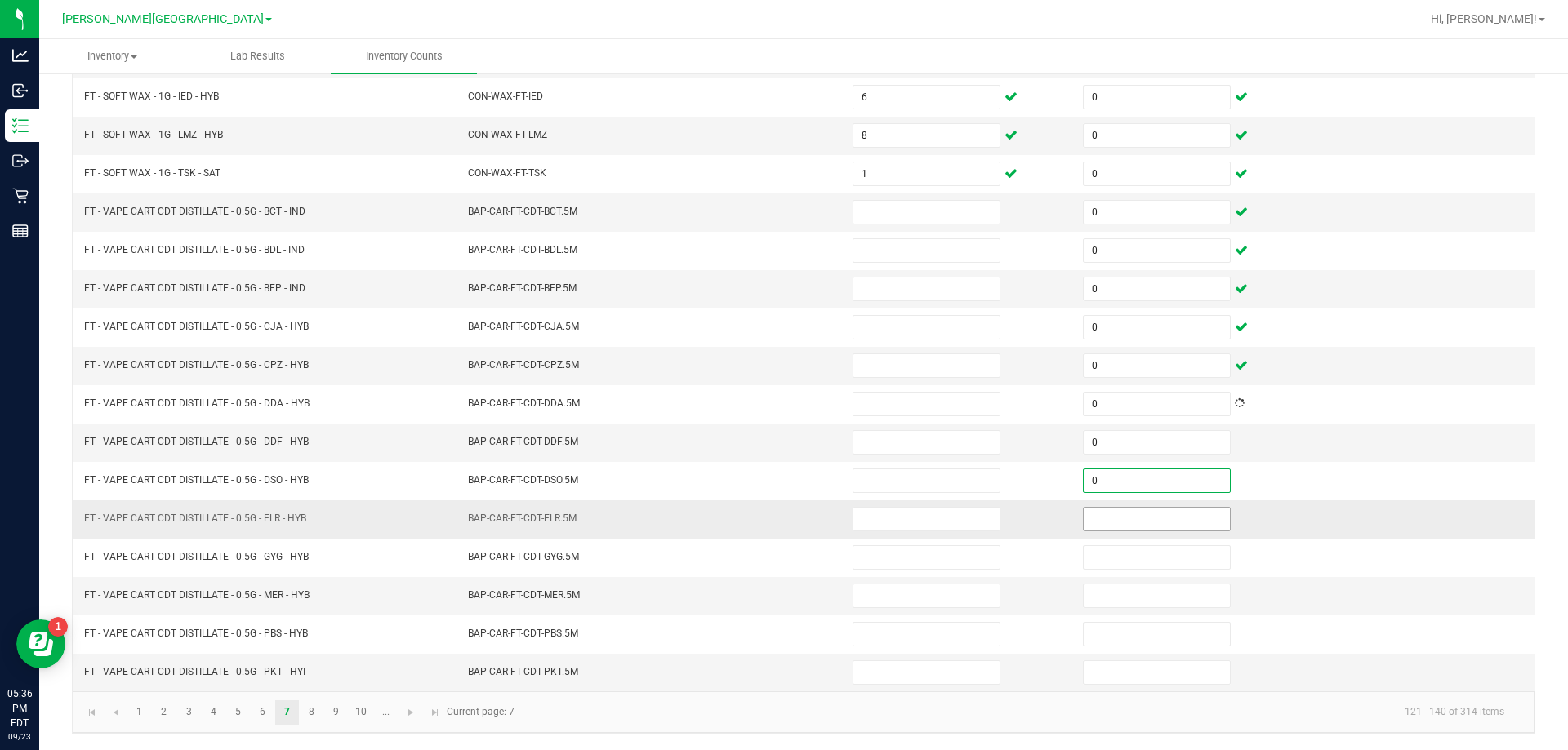
click at [1176, 521] on input at bounding box center [1157, 518] width 146 height 23
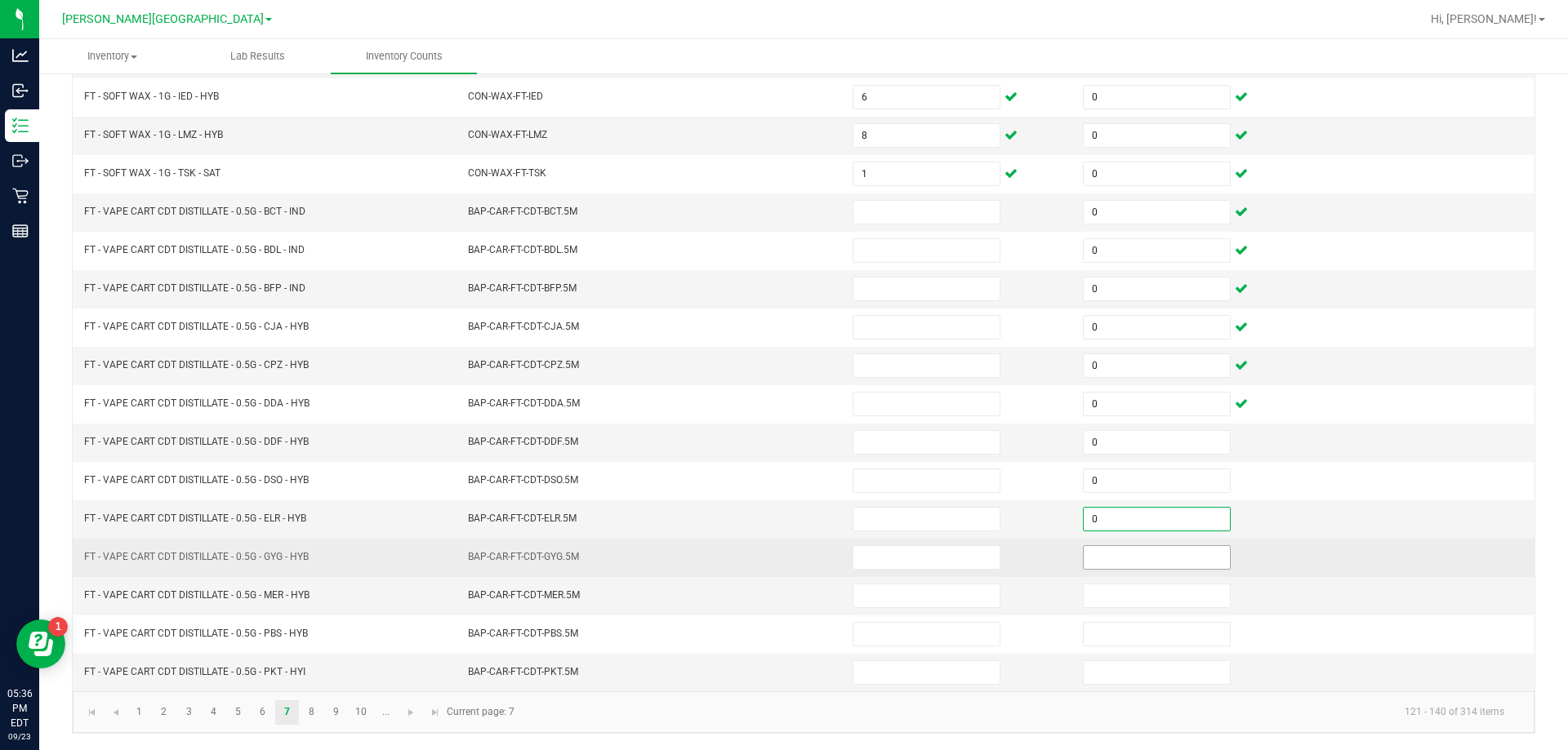
click at [1176, 560] on input at bounding box center [1157, 557] width 146 height 23
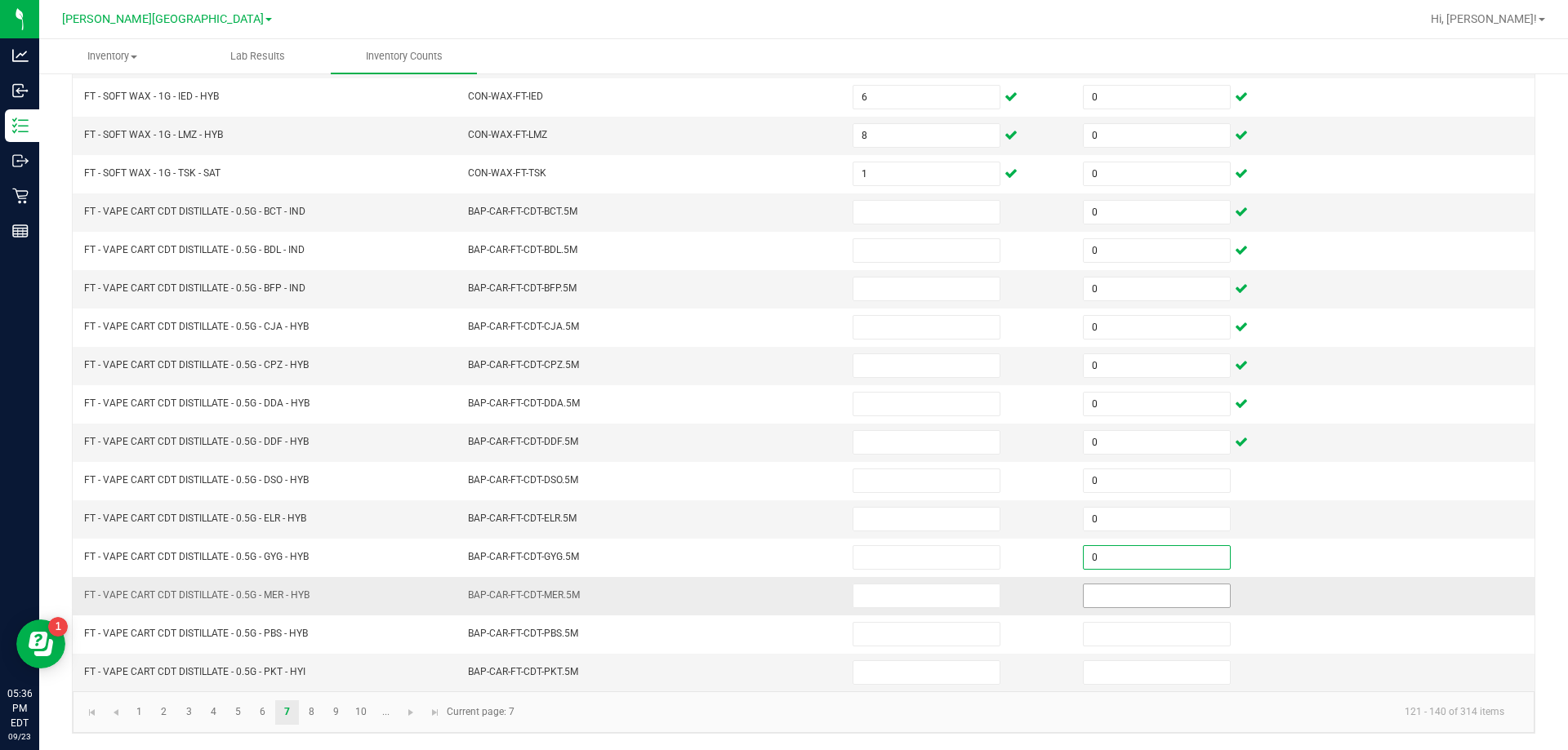
click at [1172, 600] on input at bounding box center [1157, 595] width 146 height 23
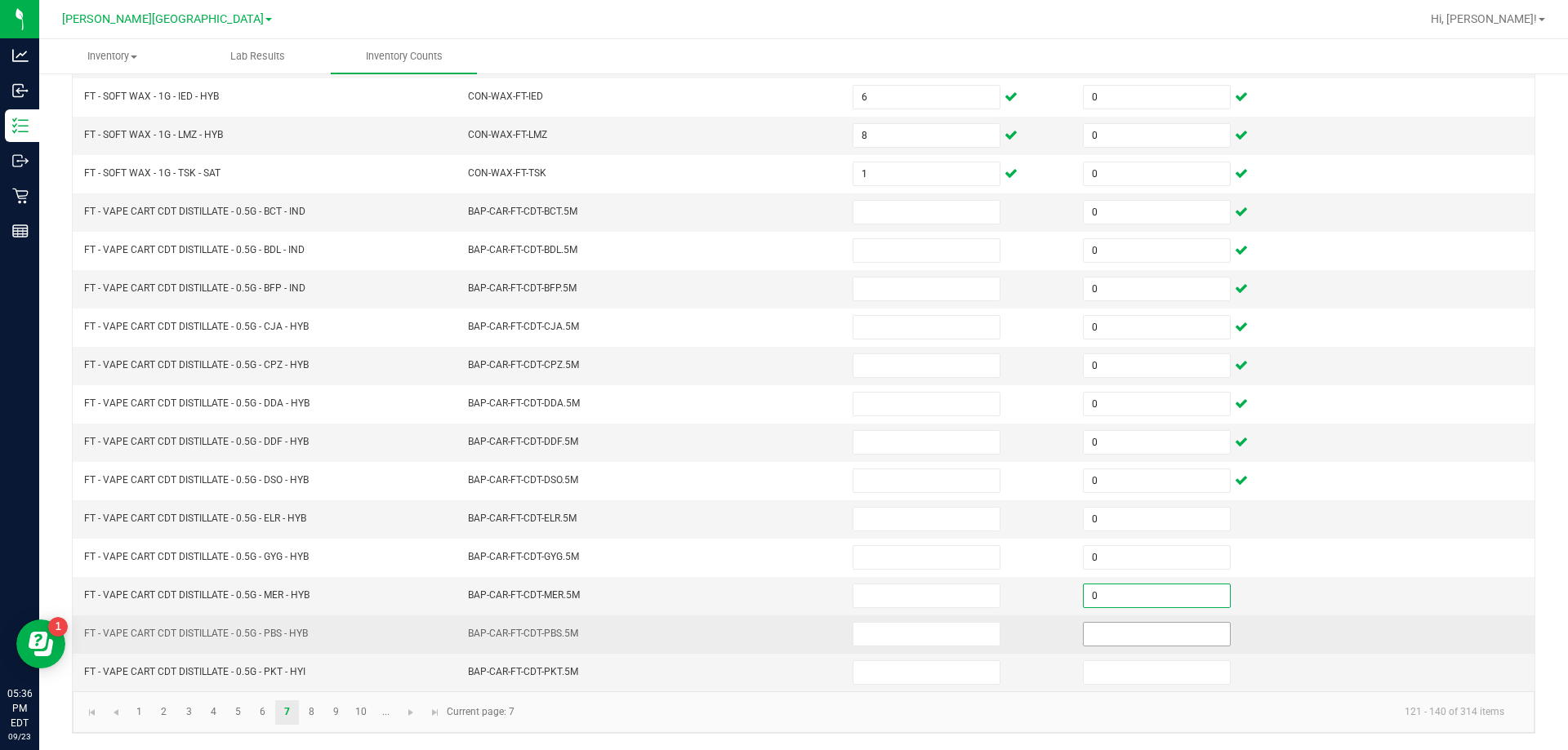
click at [1174, 632] on input at bounding box center [1157, 634] width 146 height 23
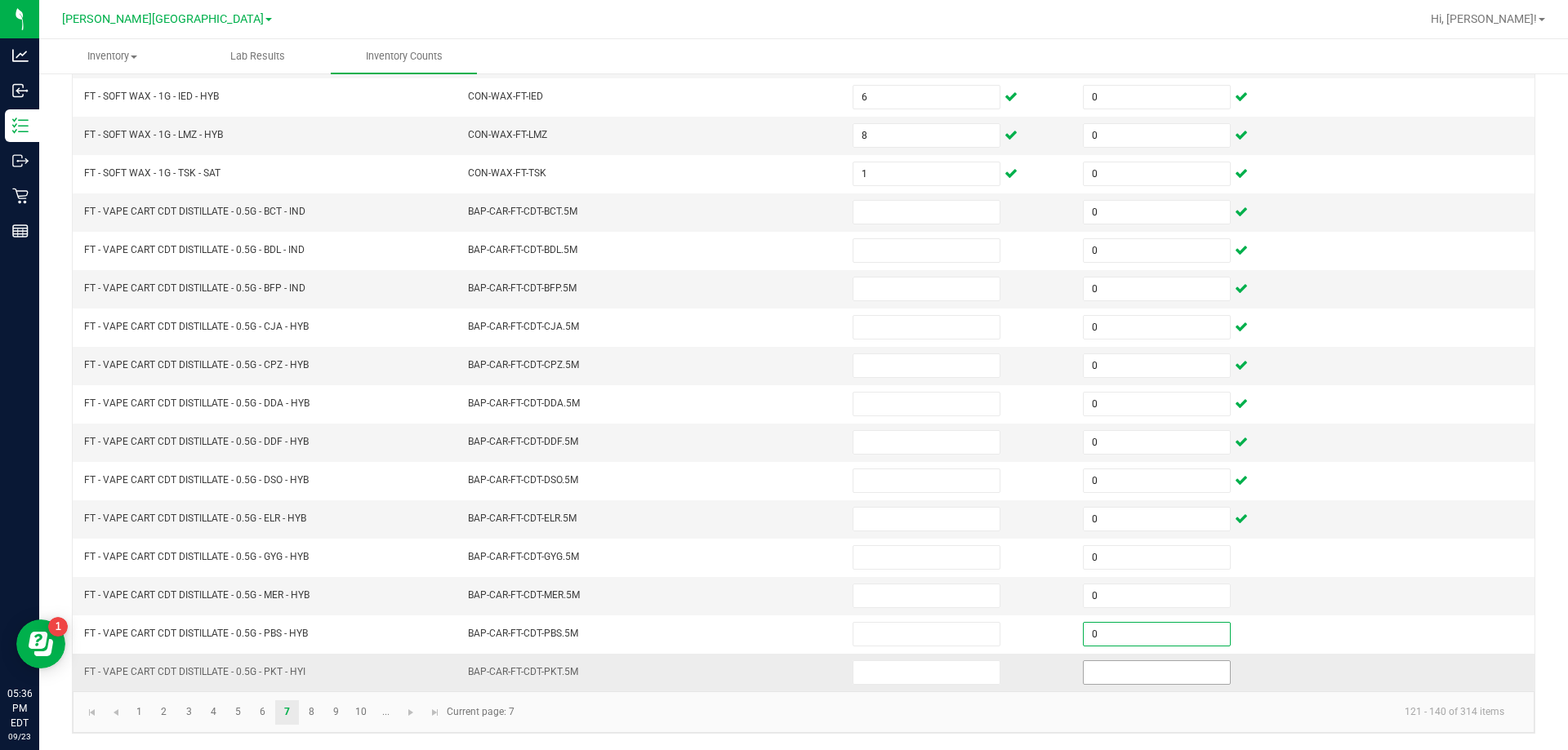
click at [1169, 673] on input at bounding box center [1157, 672] width 146 height 23
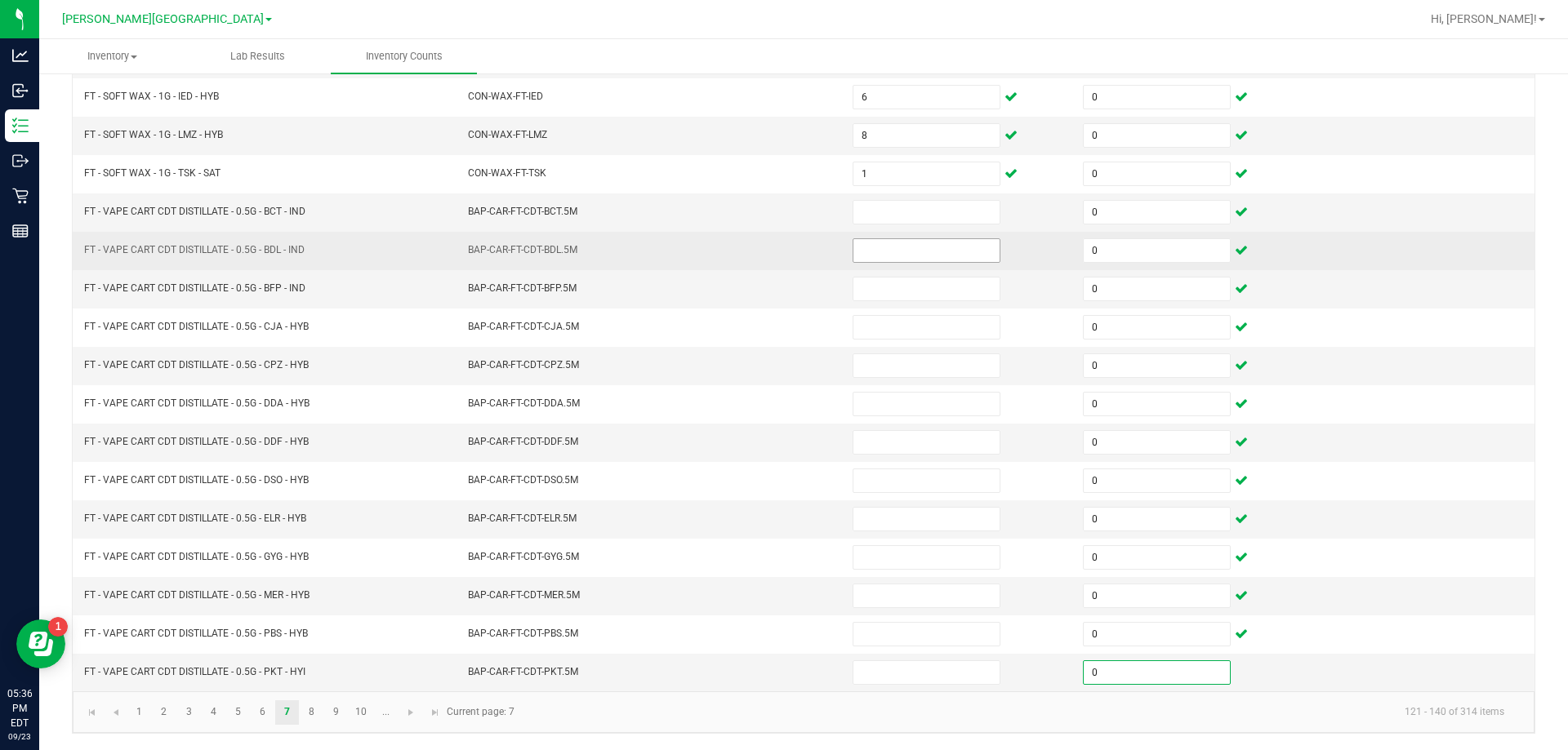
click at [910, 240] on input at bounding box center [926, 250] width 146 height 23
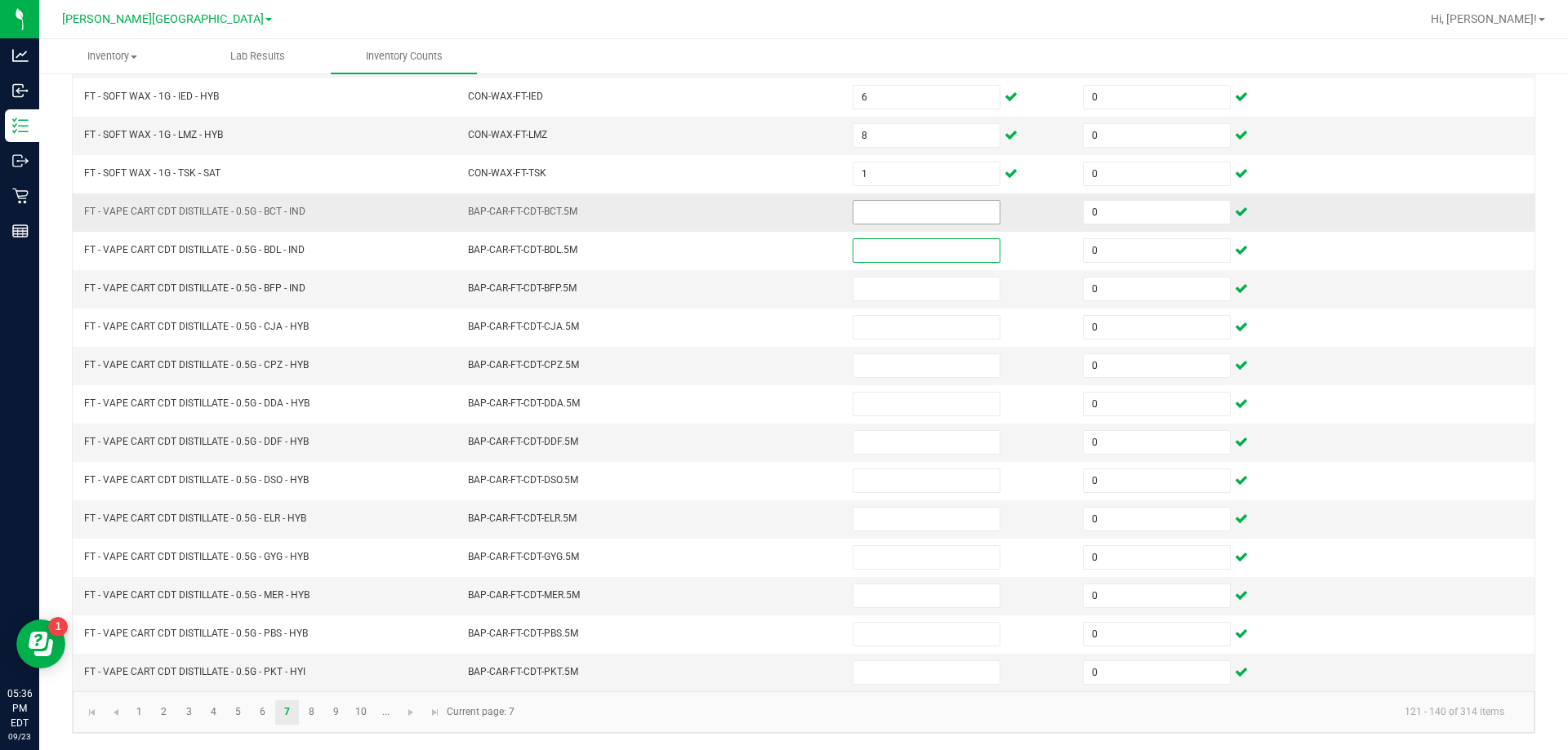
click at [891, 214] on input at bounding box center [926, 212] width 146 height 23
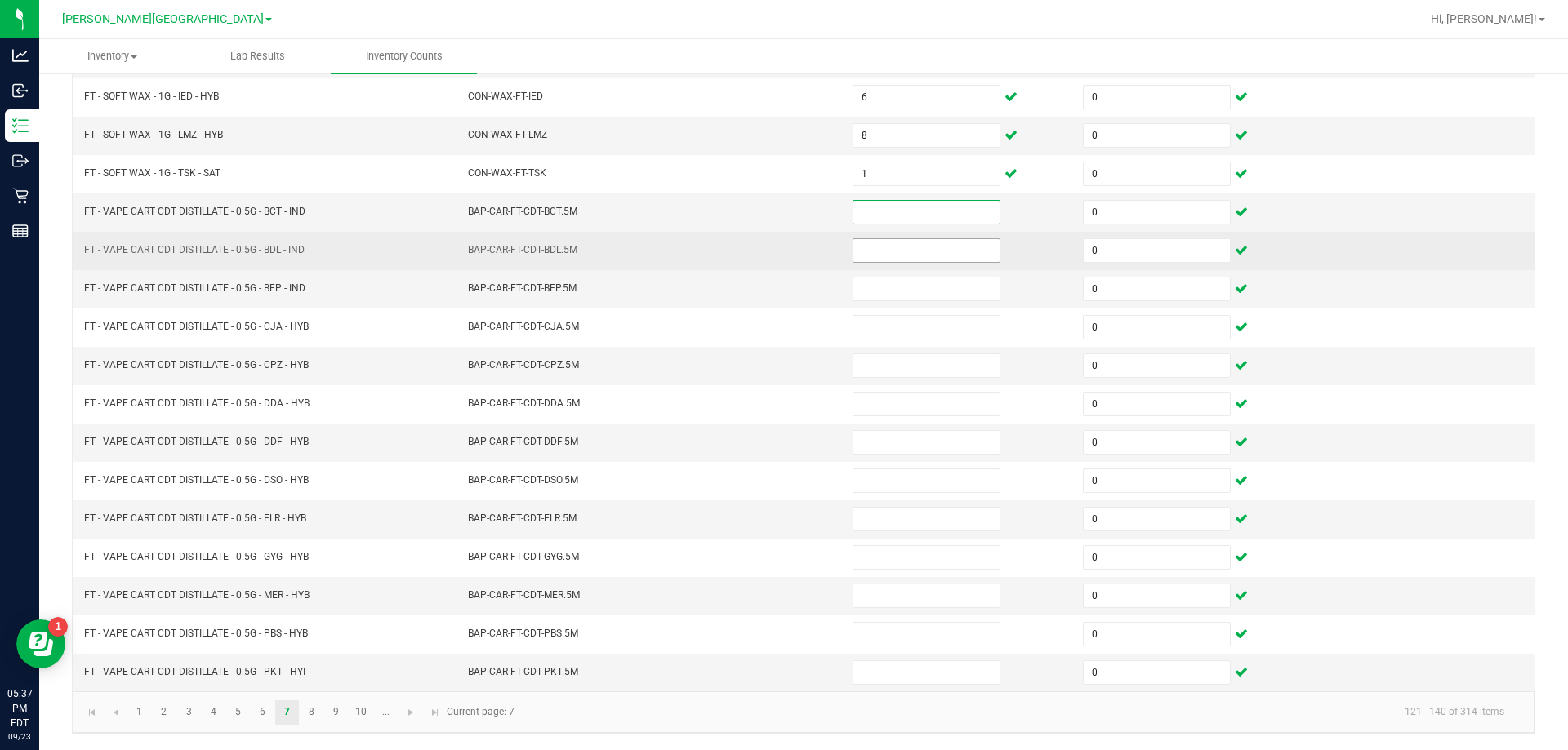
click at [901, 247] on input at bounding box center [926, 250] width 146 height 23
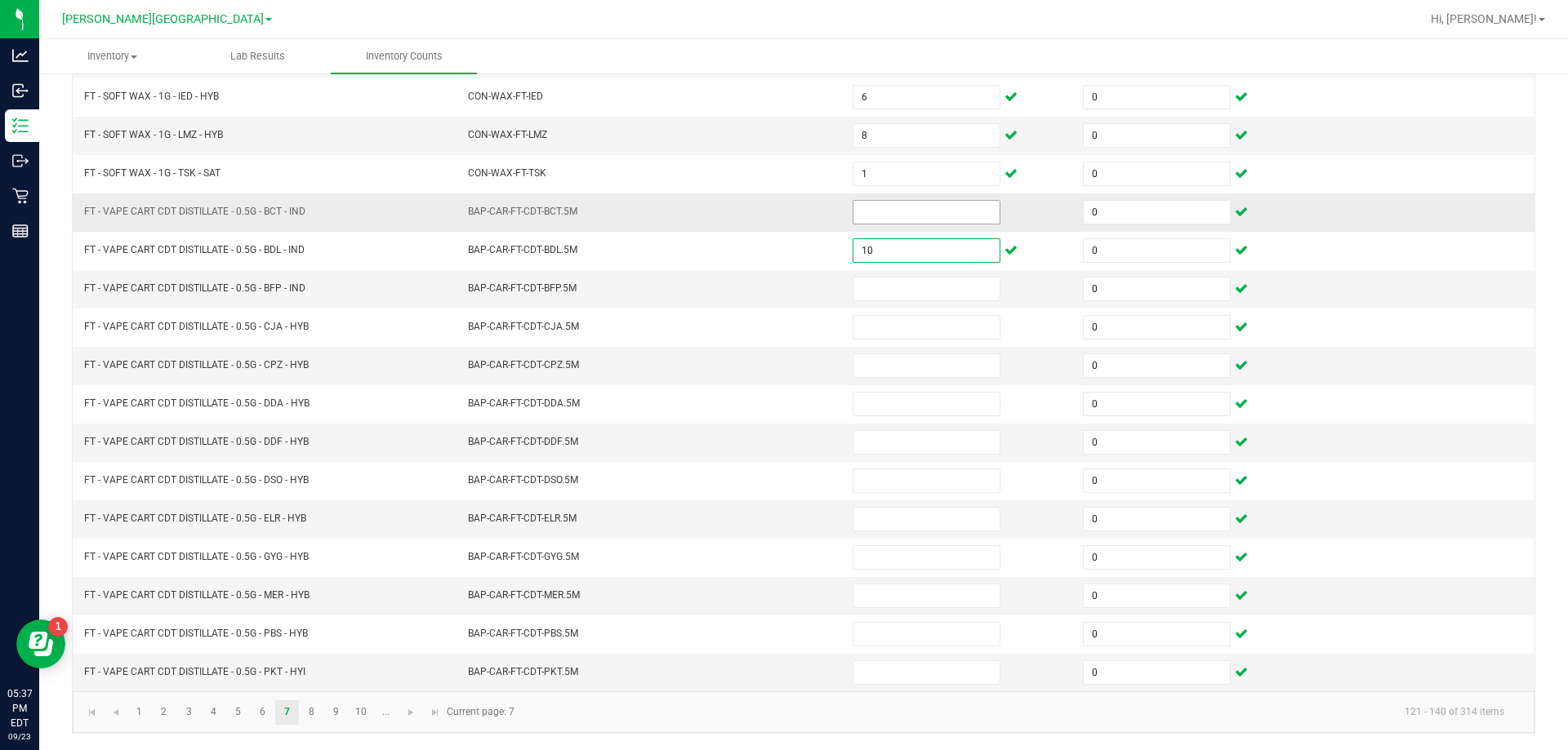
click at [918, 213] on input at bounding box center [926, 212] width 146 height 23
click at [909, 286] on input at bounding box center [926, 288] width 146 height 23
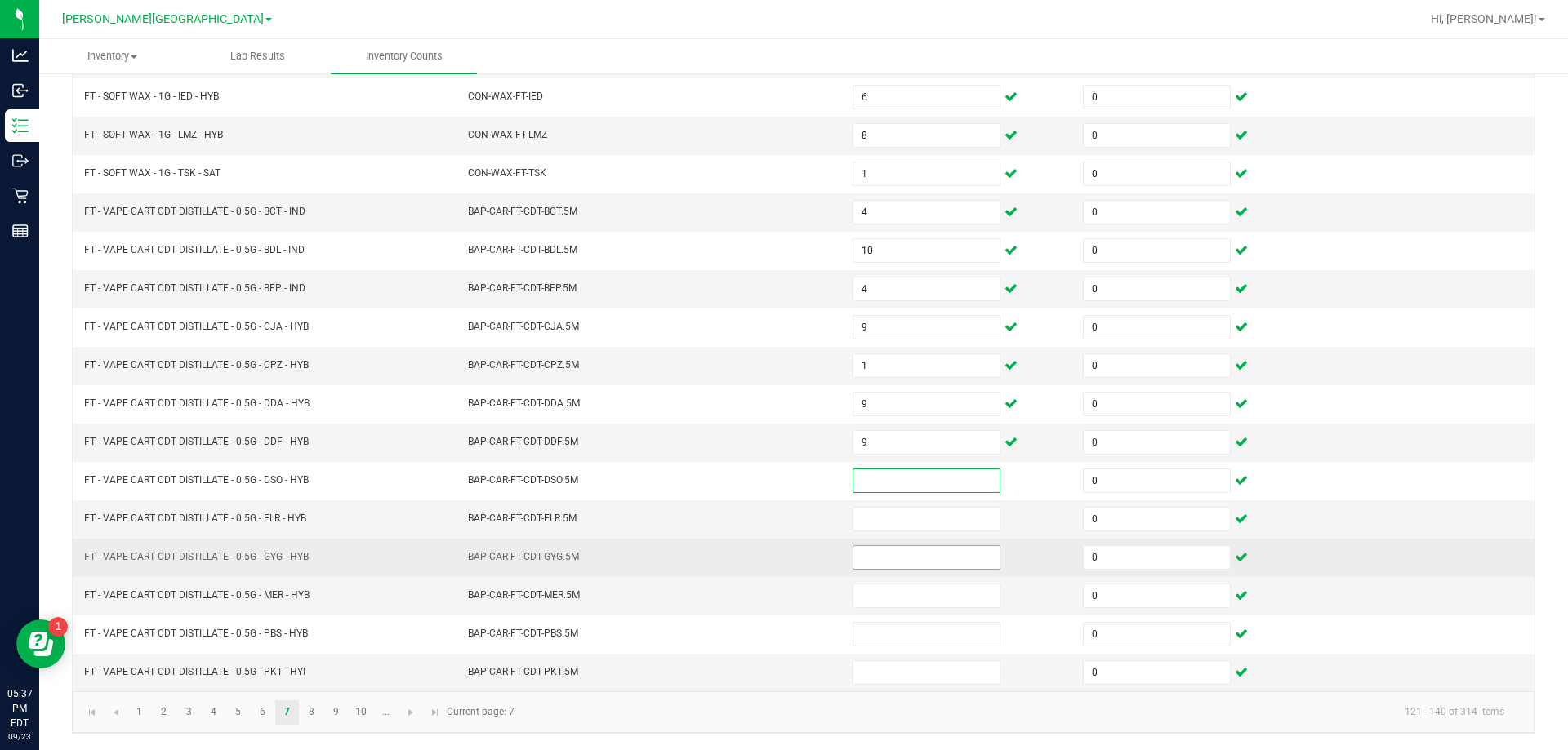
click at [905, 552] on input at bounding box center [926, 557] width 146 height 23
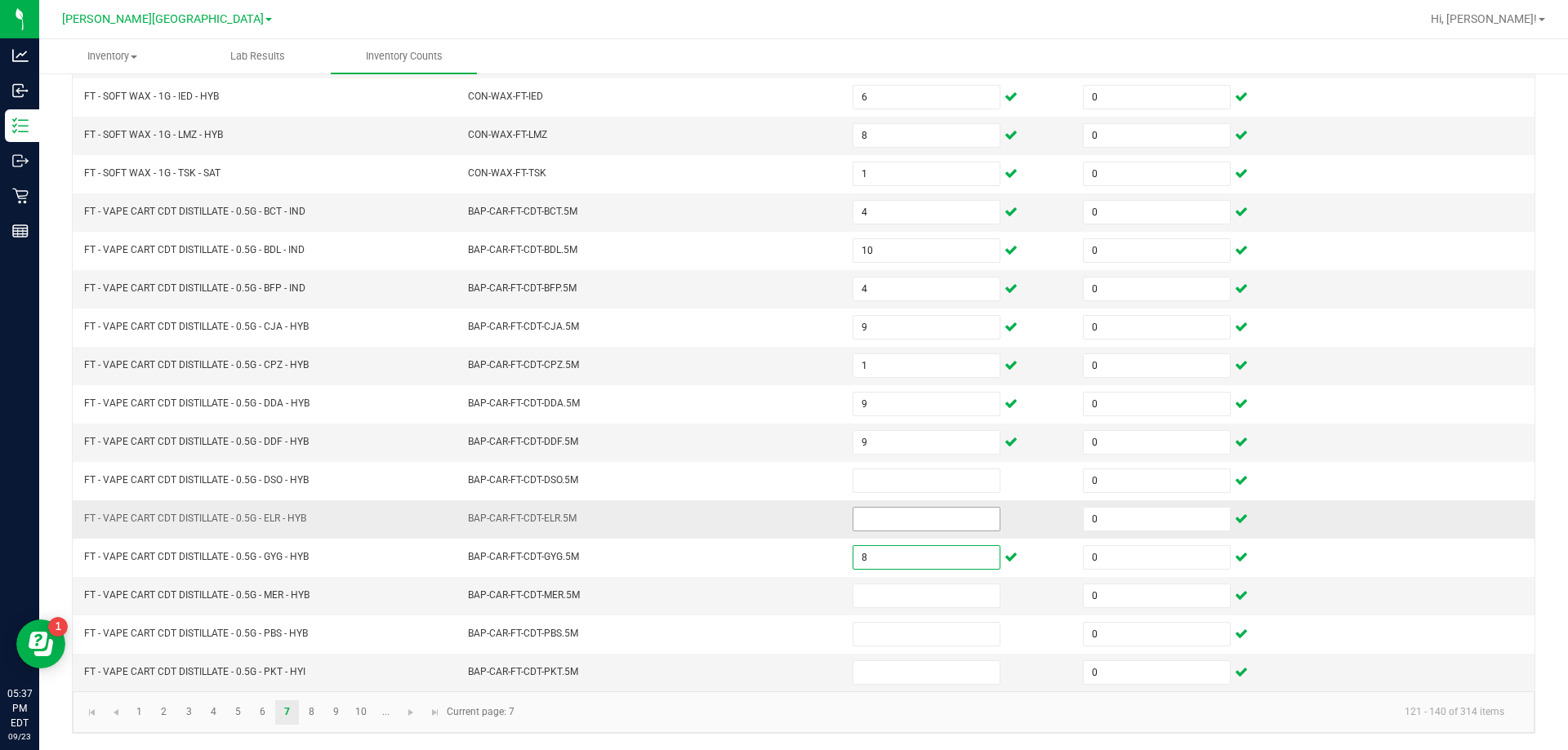
click at [893, 522] on input at bounding box center [926, 518] width 146 height 23
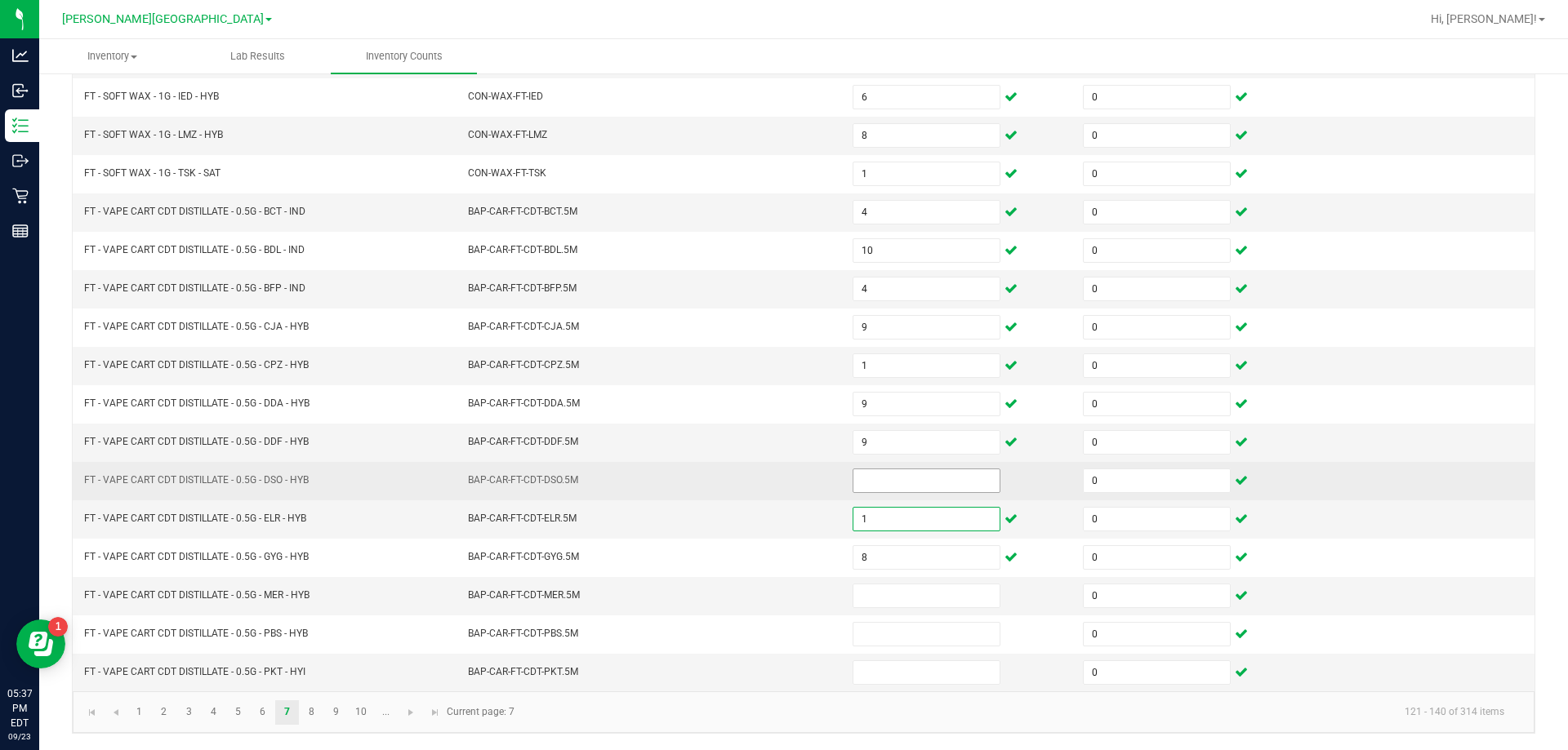
click at [882, 477] on input at bounding box center [926, 480] width 146 height 23
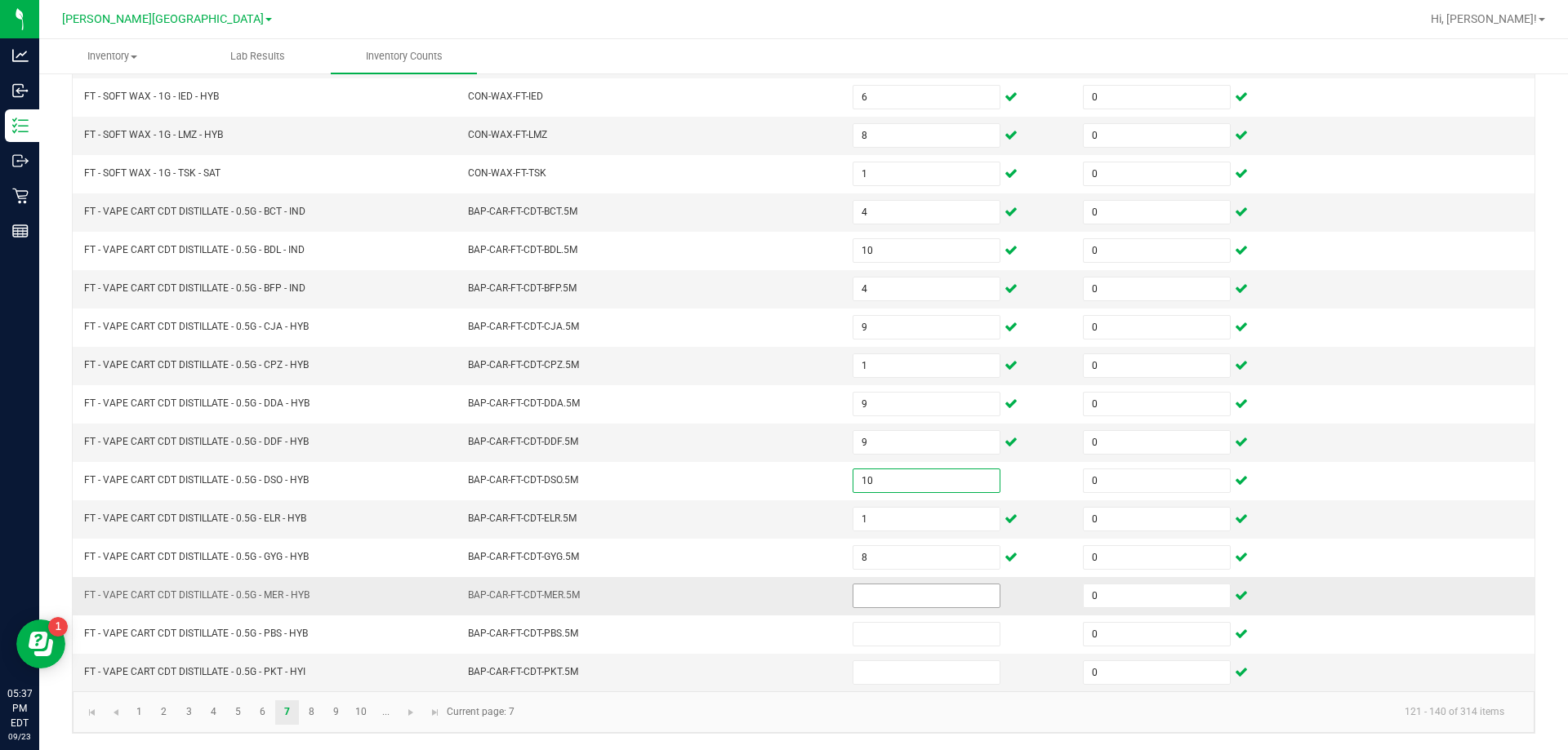
click at [900, 589] on input at bounding box center [926, 595] width 146 height 23
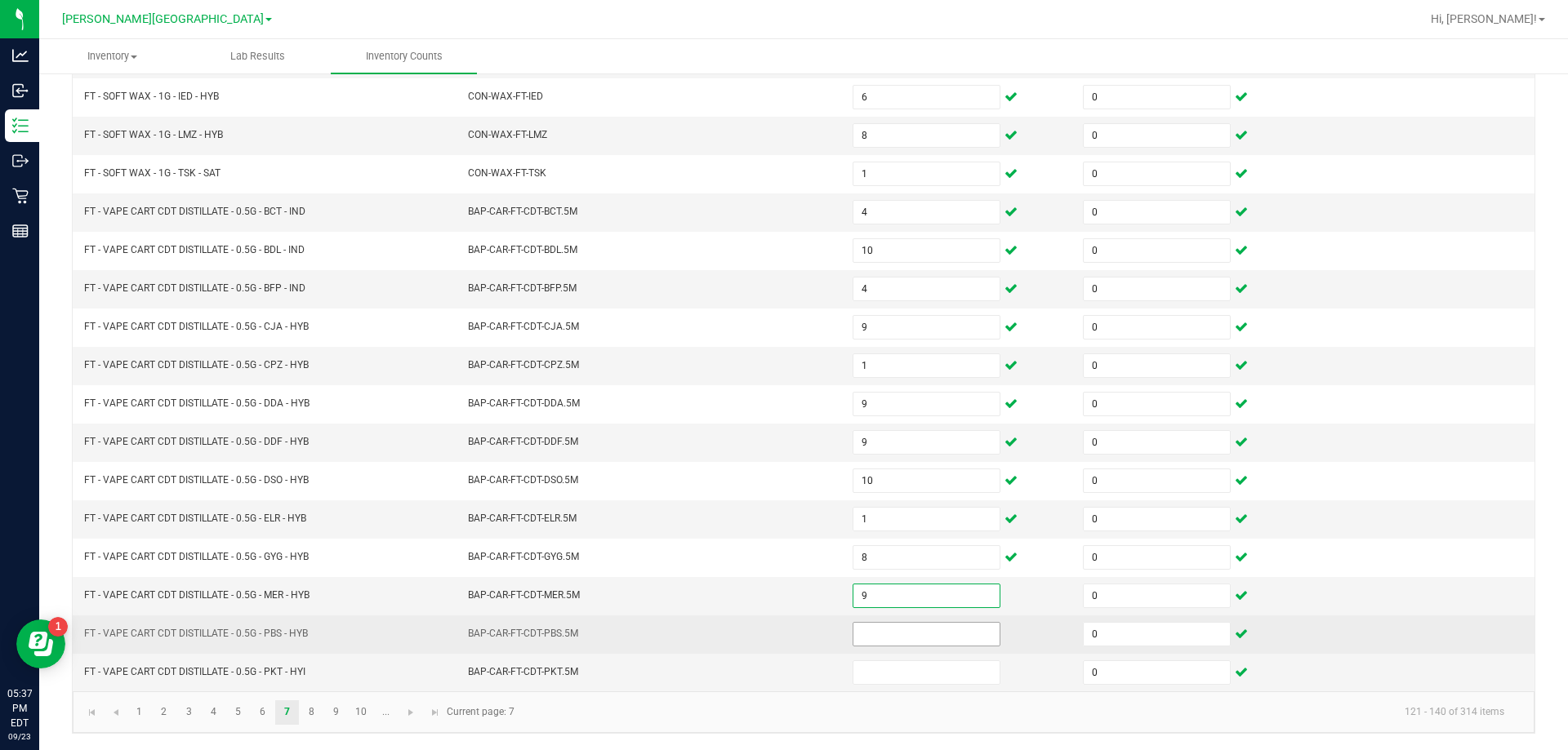
click at [950, 628] on input at bounding box center [926, 634] width 146 height 23
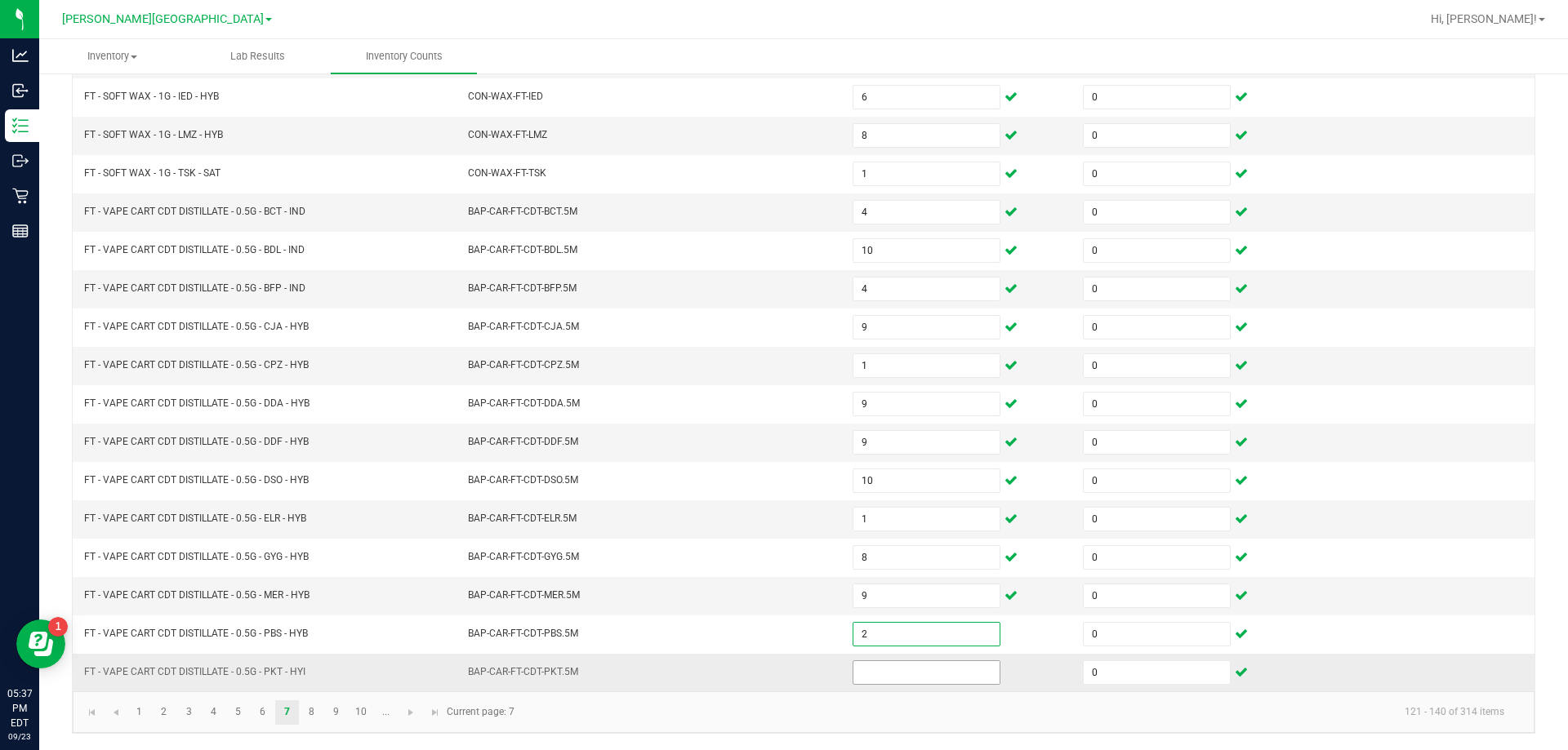
click at [918, 674] on input at bounding box center [926, 672] width 146 height 23
click at [1073, 216] on td "0" at bounding box center [1187, 212] width 230 height 38
click at [311, 715] on link "8" at bounding box center [312, 712] width 24 height 25
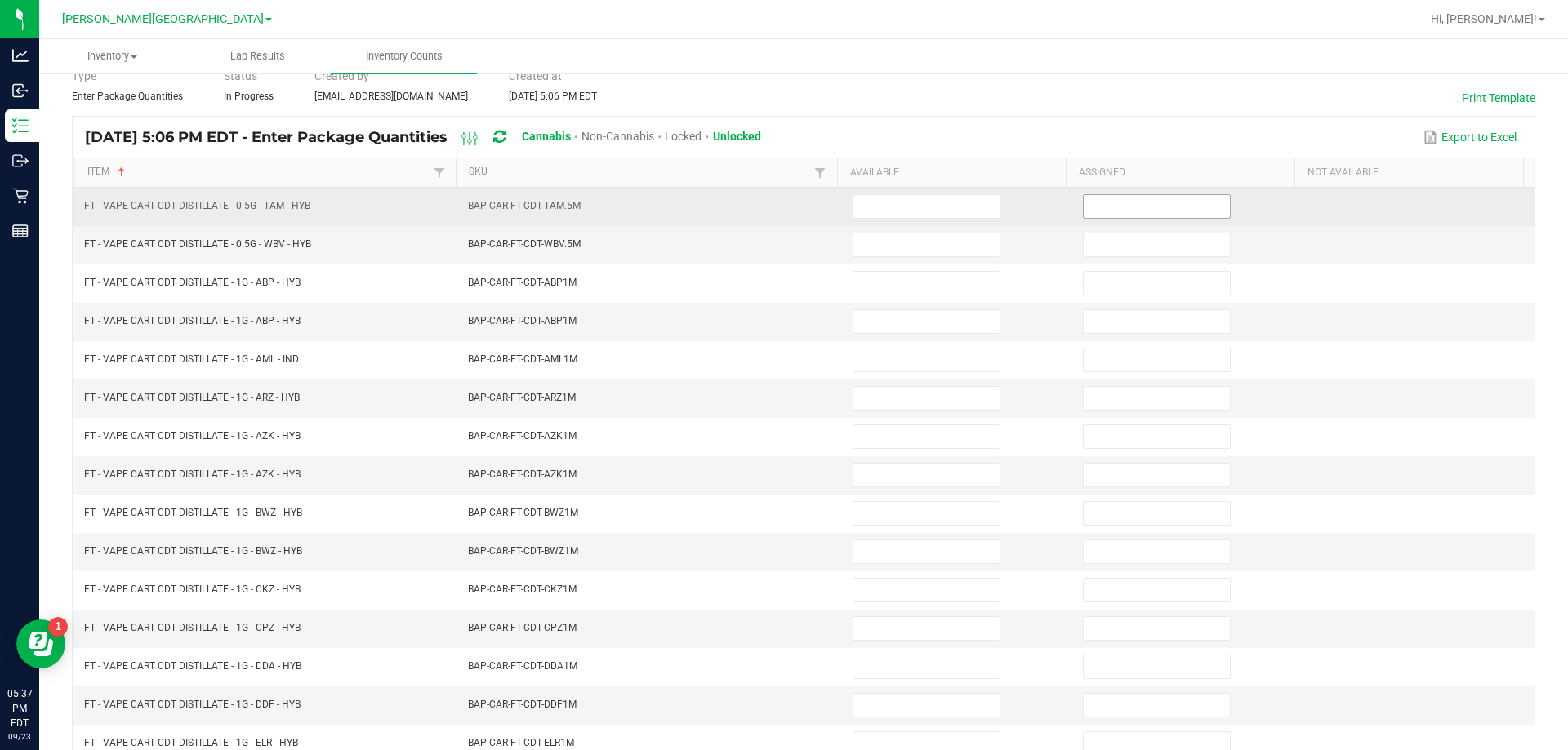
scroll to position [12, 0]
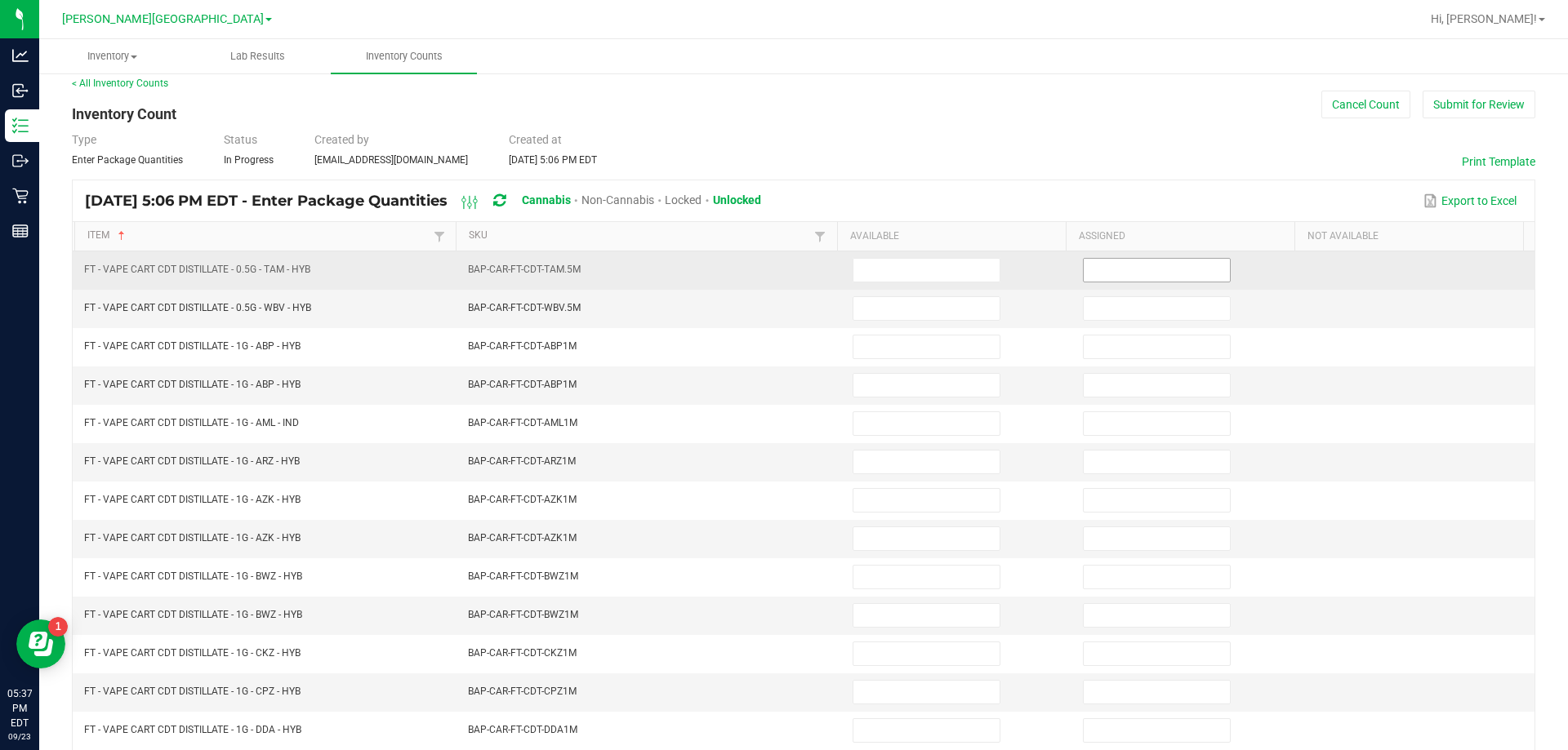
click at [1141, 273] on input at bounding box center [1157, 269] width 146 height 23
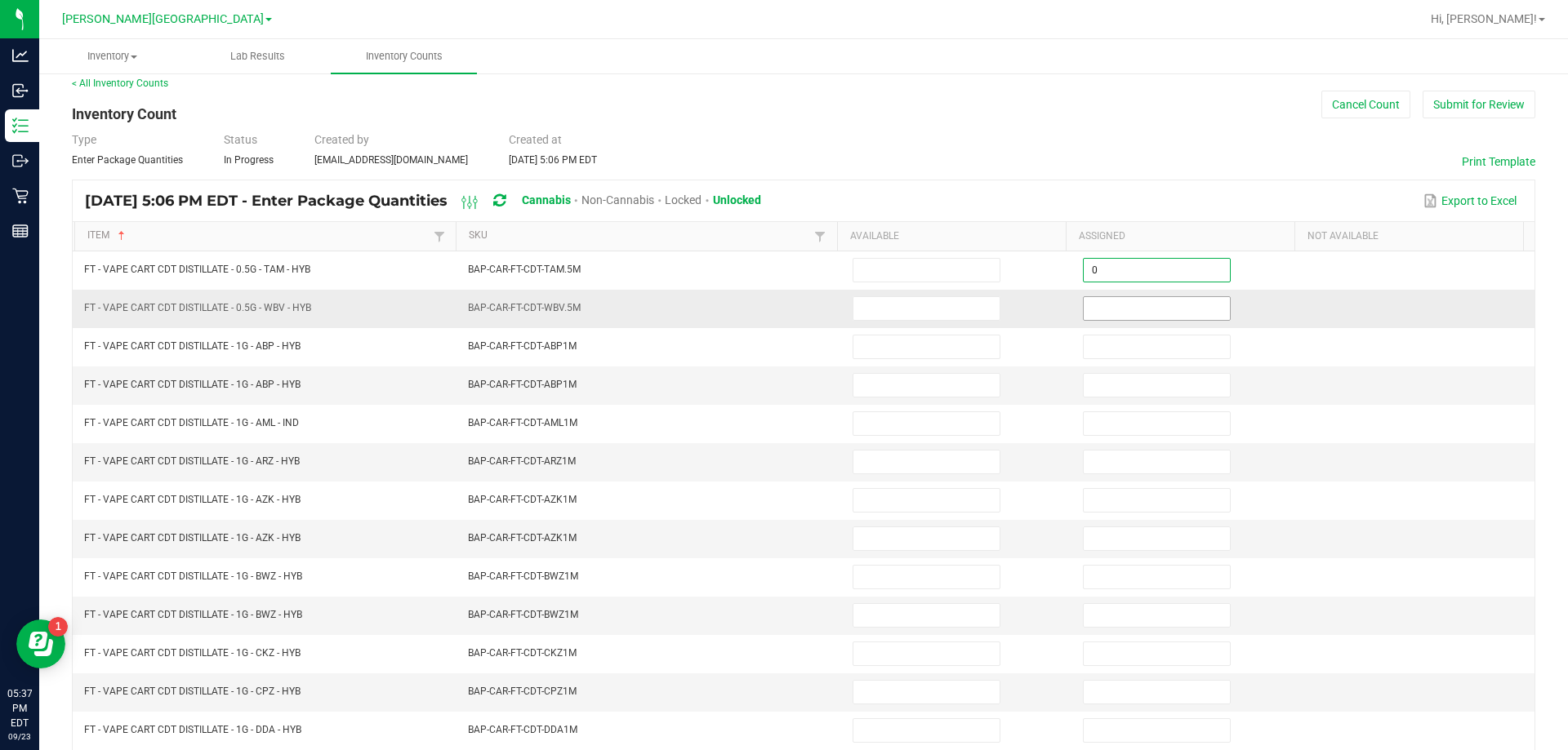
click at [1170, 307] on input at bounding box center [1157, 307] width 146 height 23
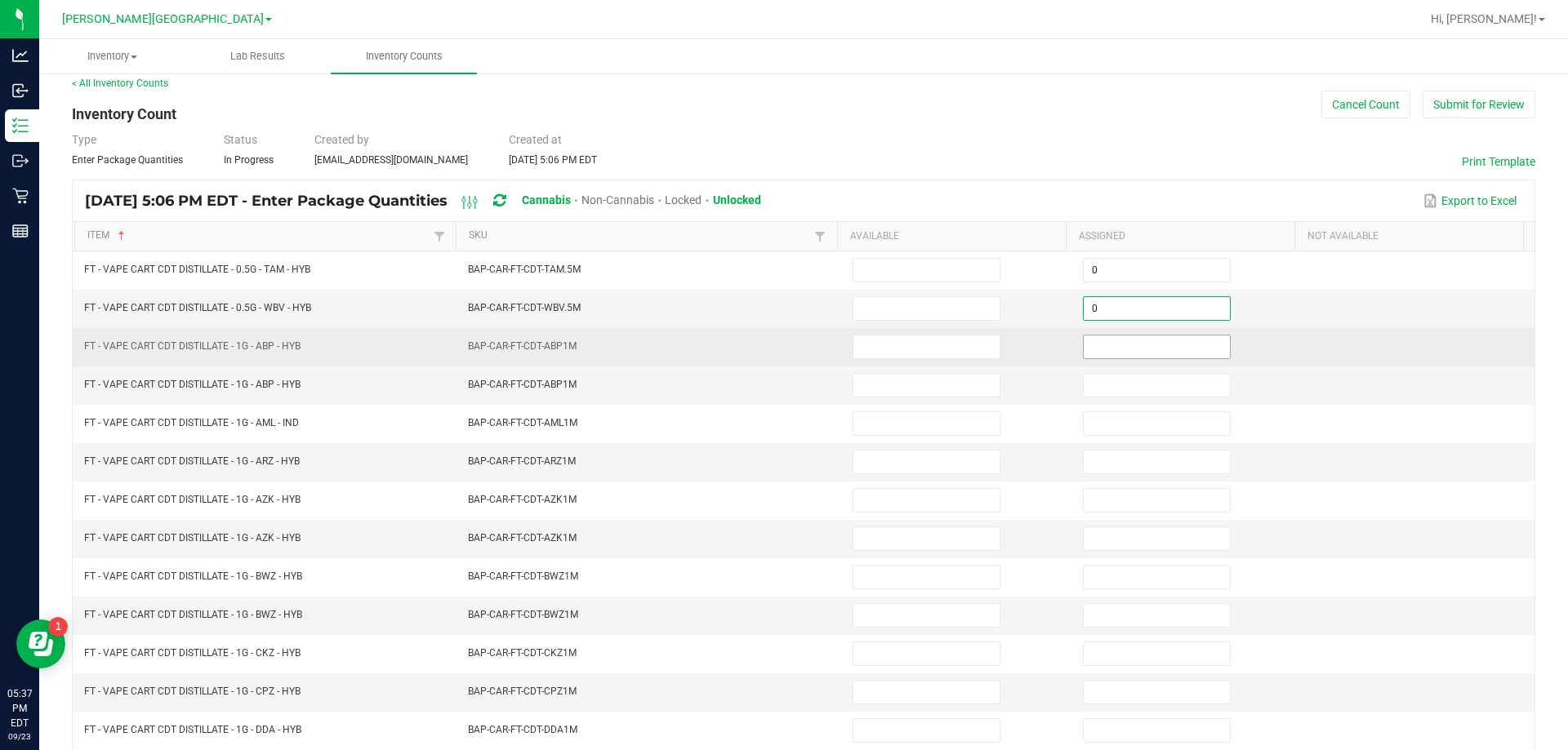
click at [1180, 346] on input at bounding box center [1157, 346] width 146 height 23
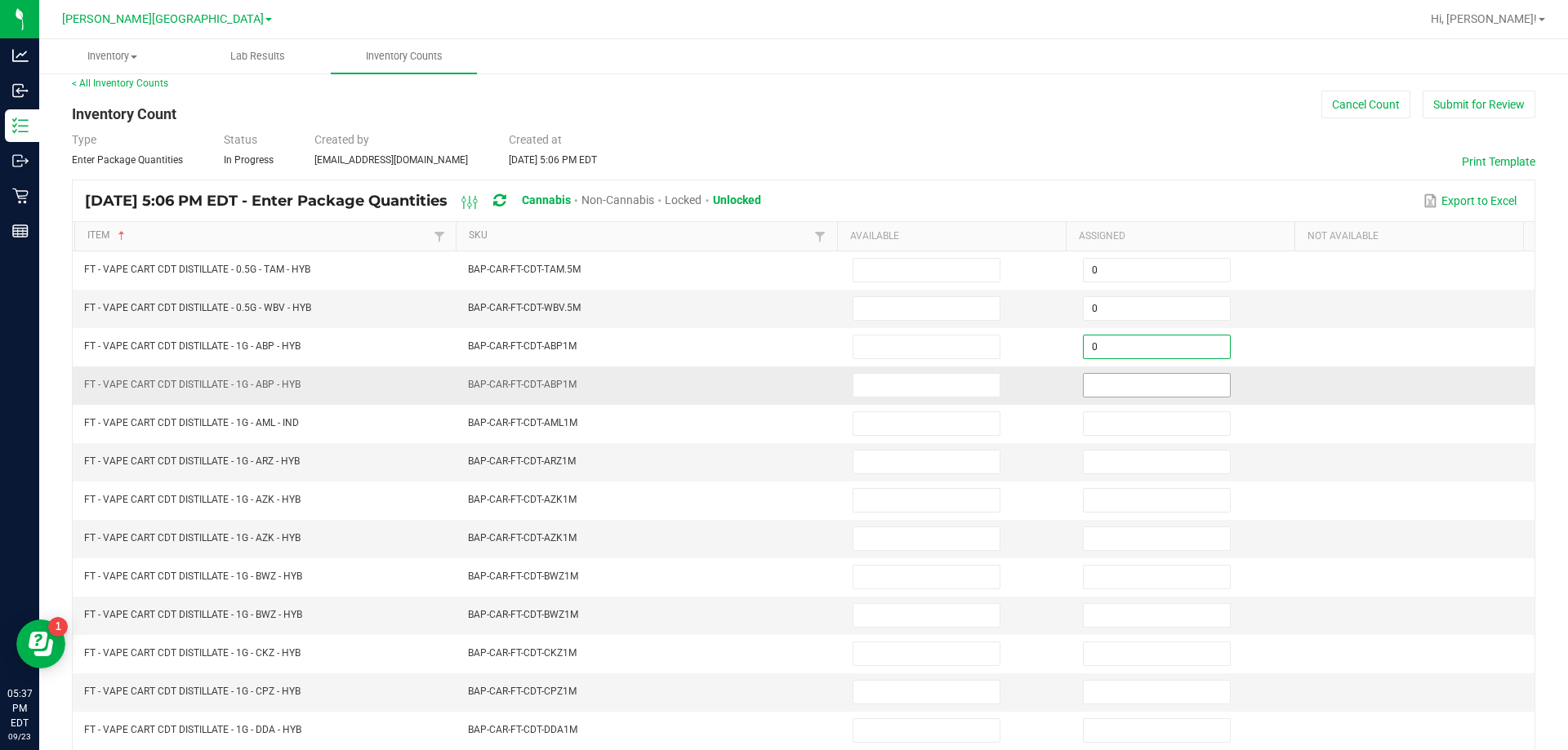
click at [1176, 387] on input at bounding box center [1157, 384] width 146 height 23
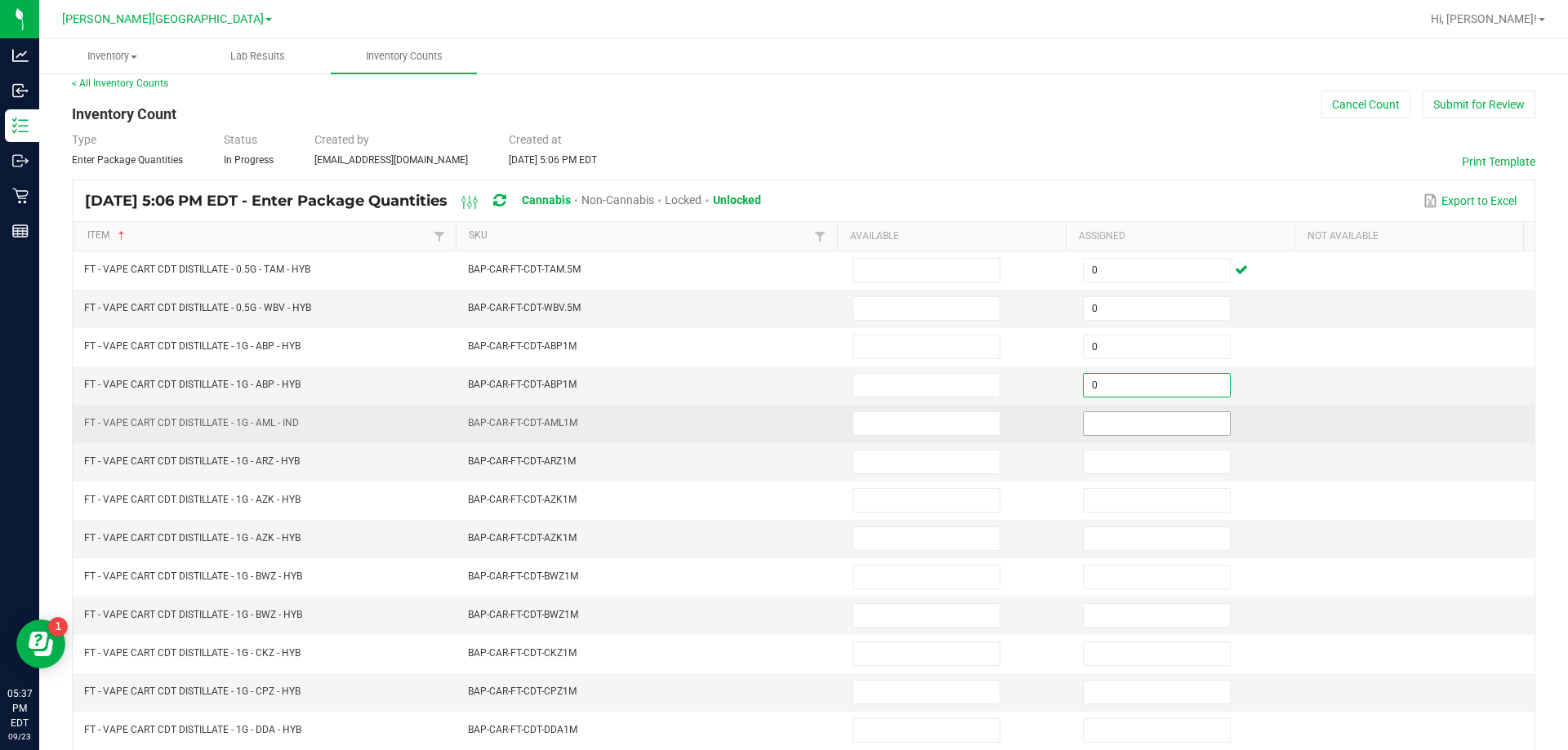
click at [1179, 425] on input at bounding box center [1157, 423] width 146 height 23
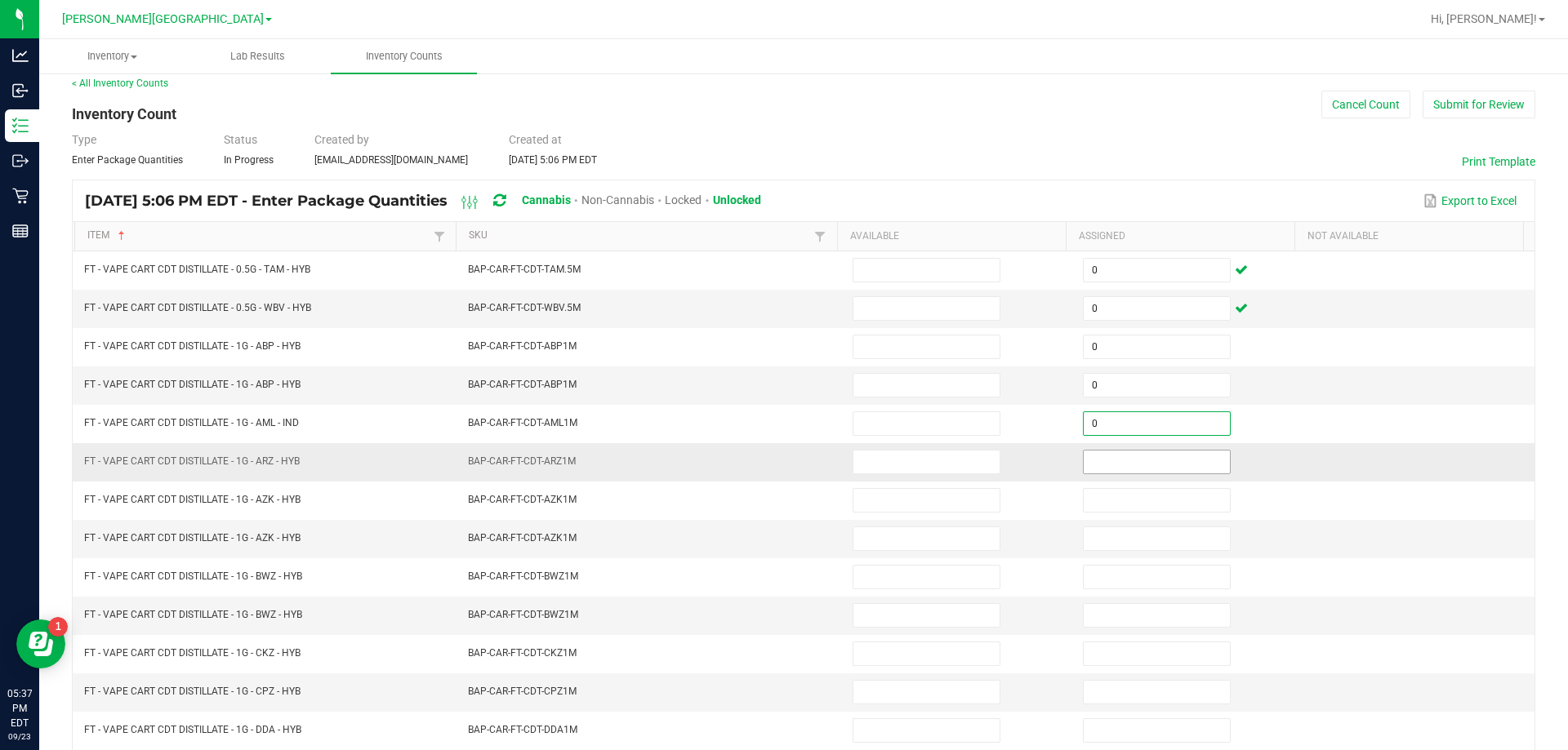
click at [1176, 460] on input at bounding box center [1157, 461] width 146 height 23
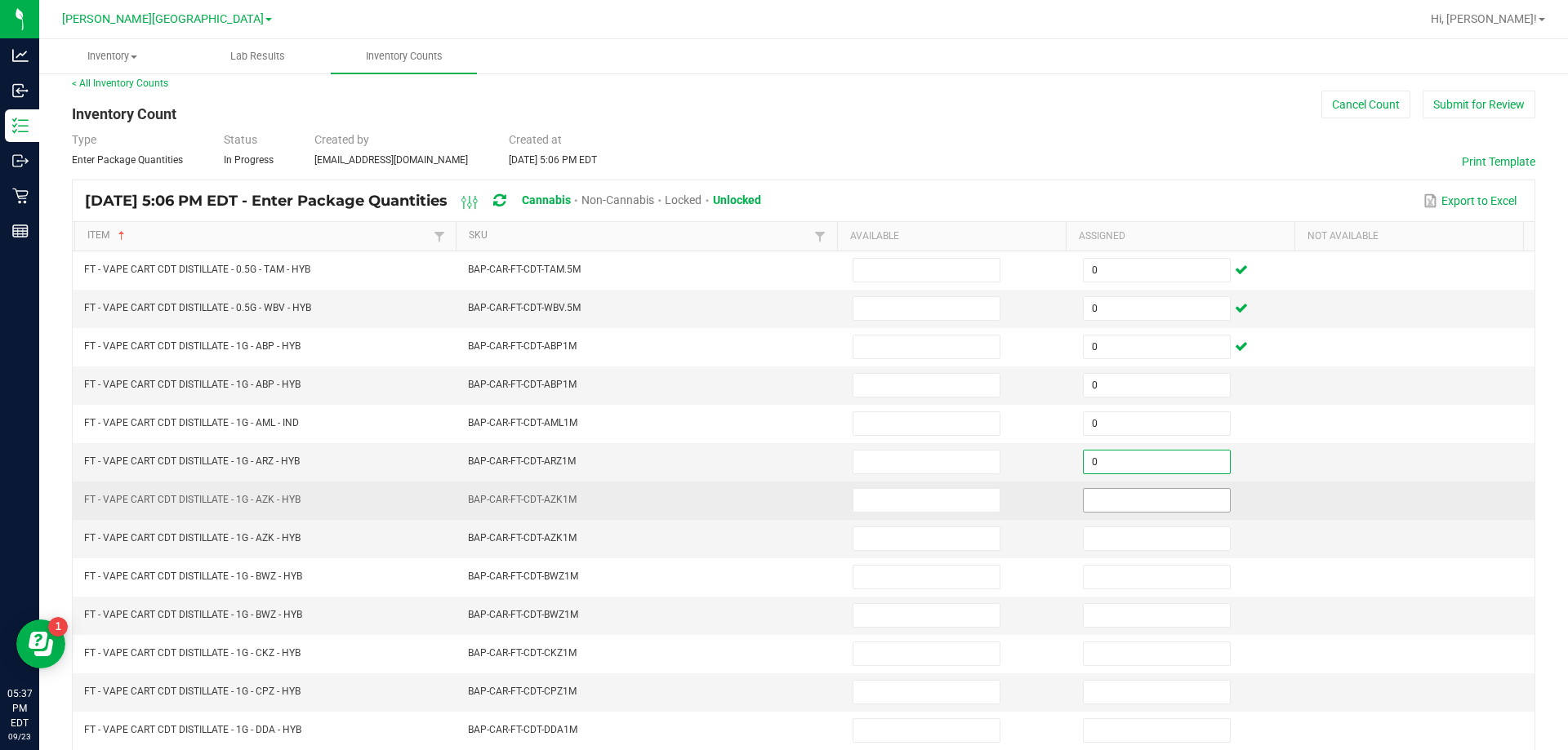
click at [1188, 500] on input at bounding box center [1157, 500] width 146 height 23
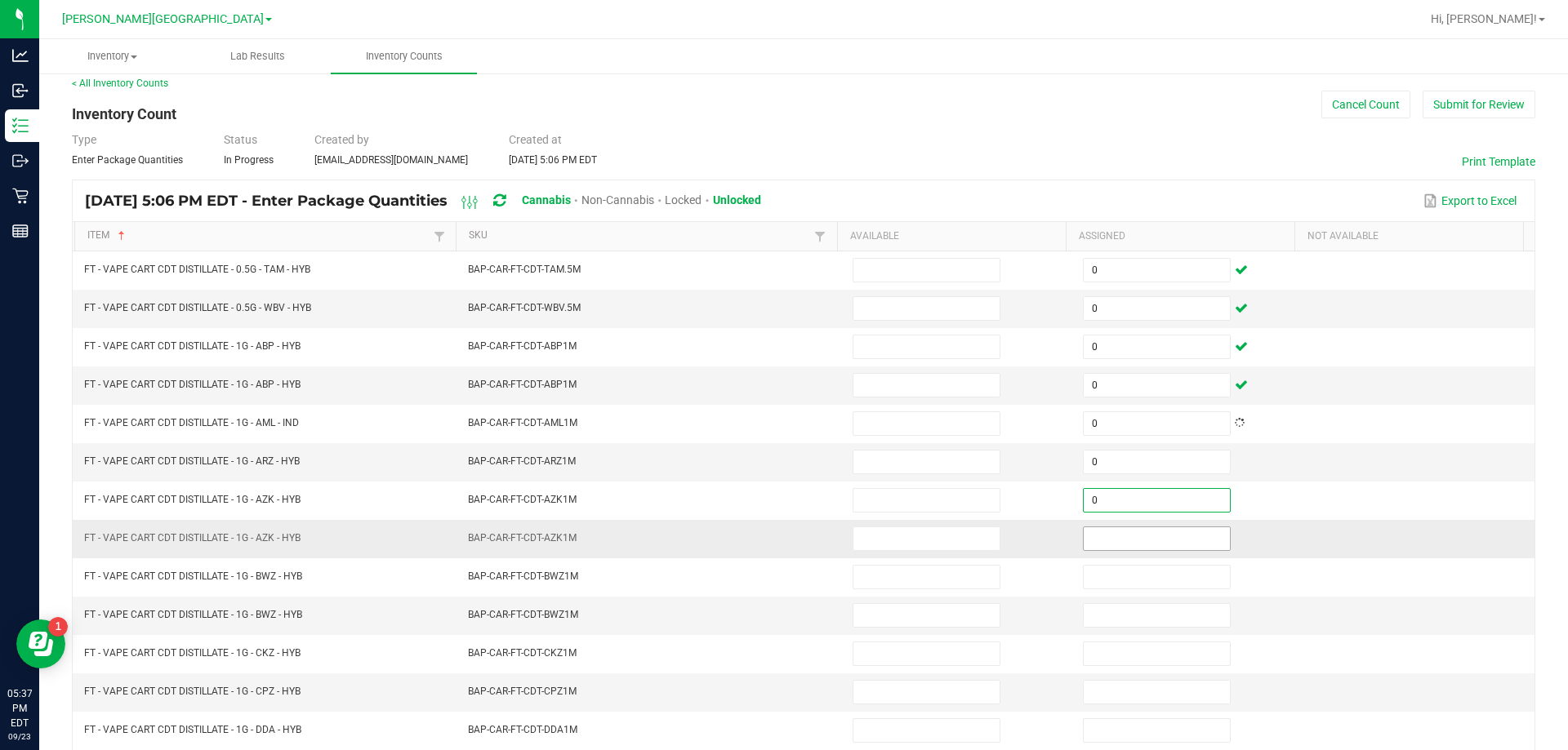
click at [1184, 538] on input at bounding box center [1157, 538] width 146 height 23
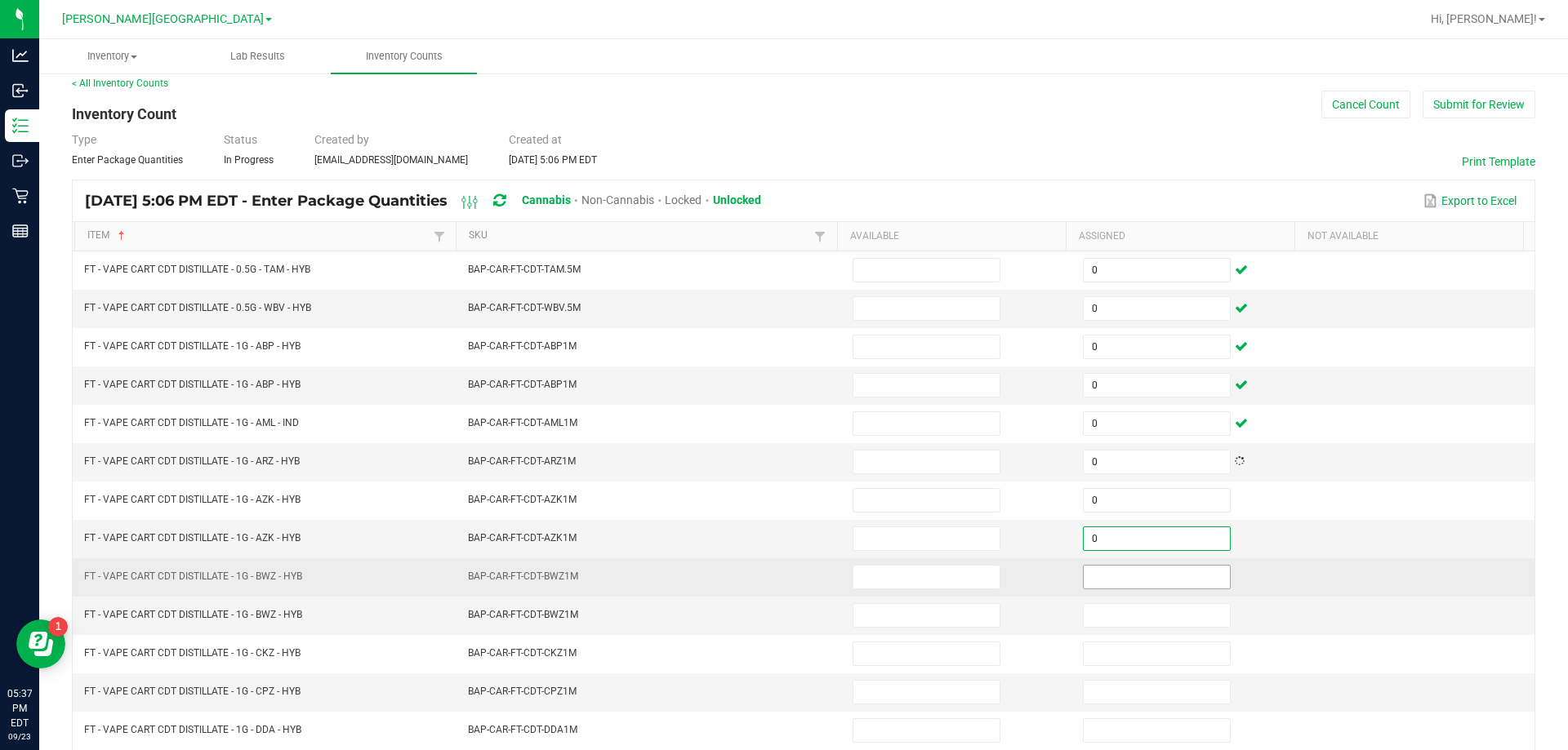
click at [1188, 579] on input at bounding box center [1157, 577] width 146 height 23
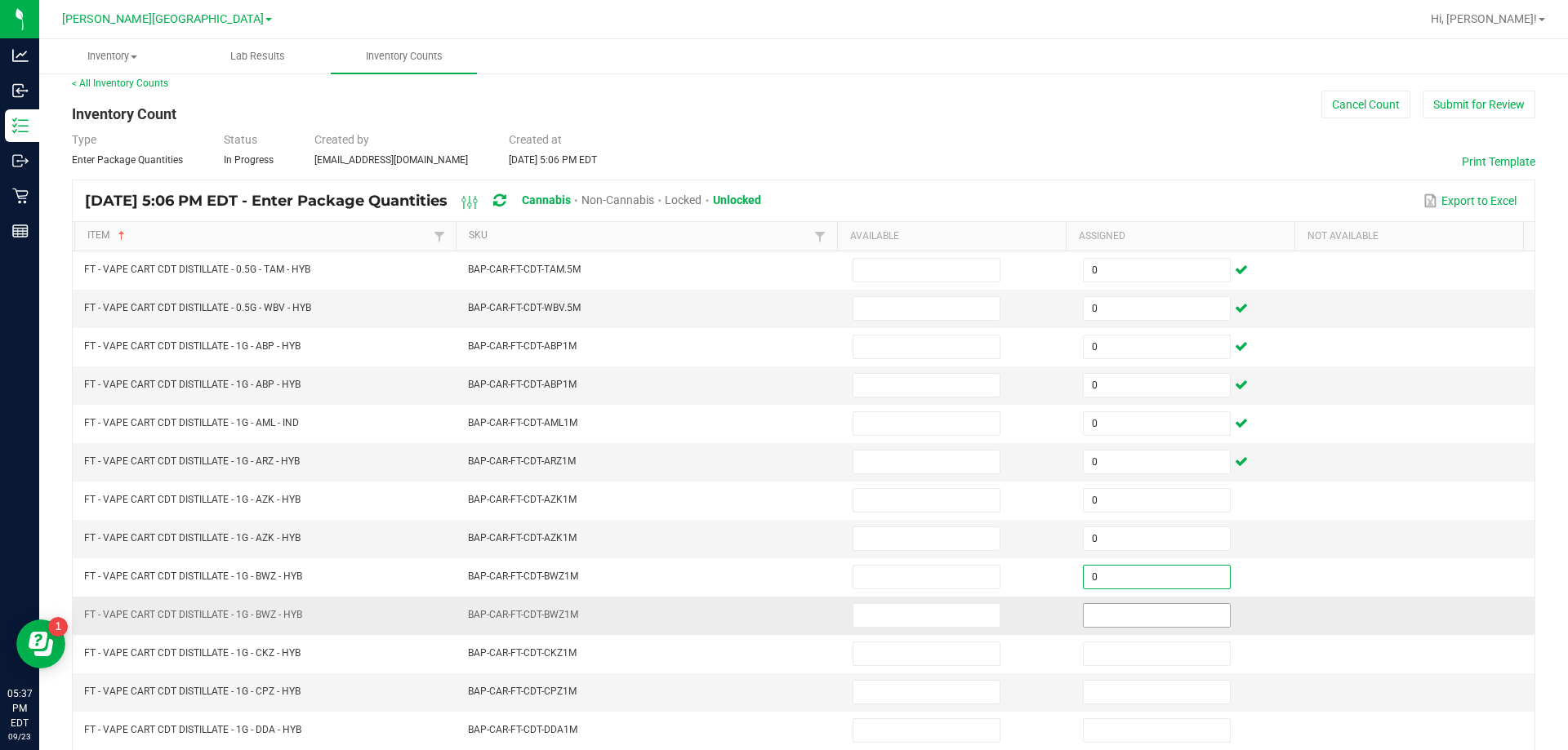
click at [1194, 615] on input at bounding box center [1157, 615] width 146 height 23
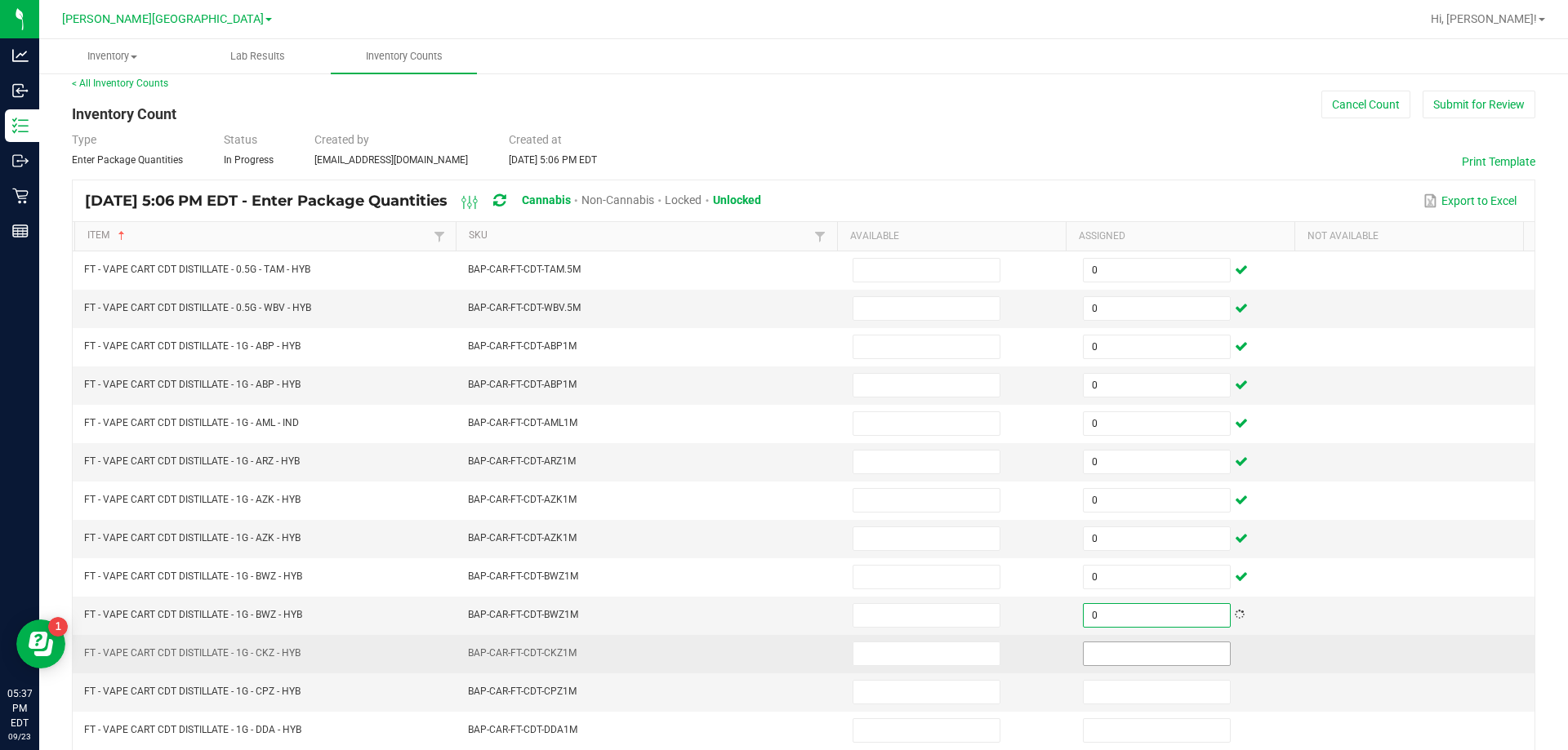
click at [1182, 651] on input at bounding box center [1157, 653] width 146 height 23
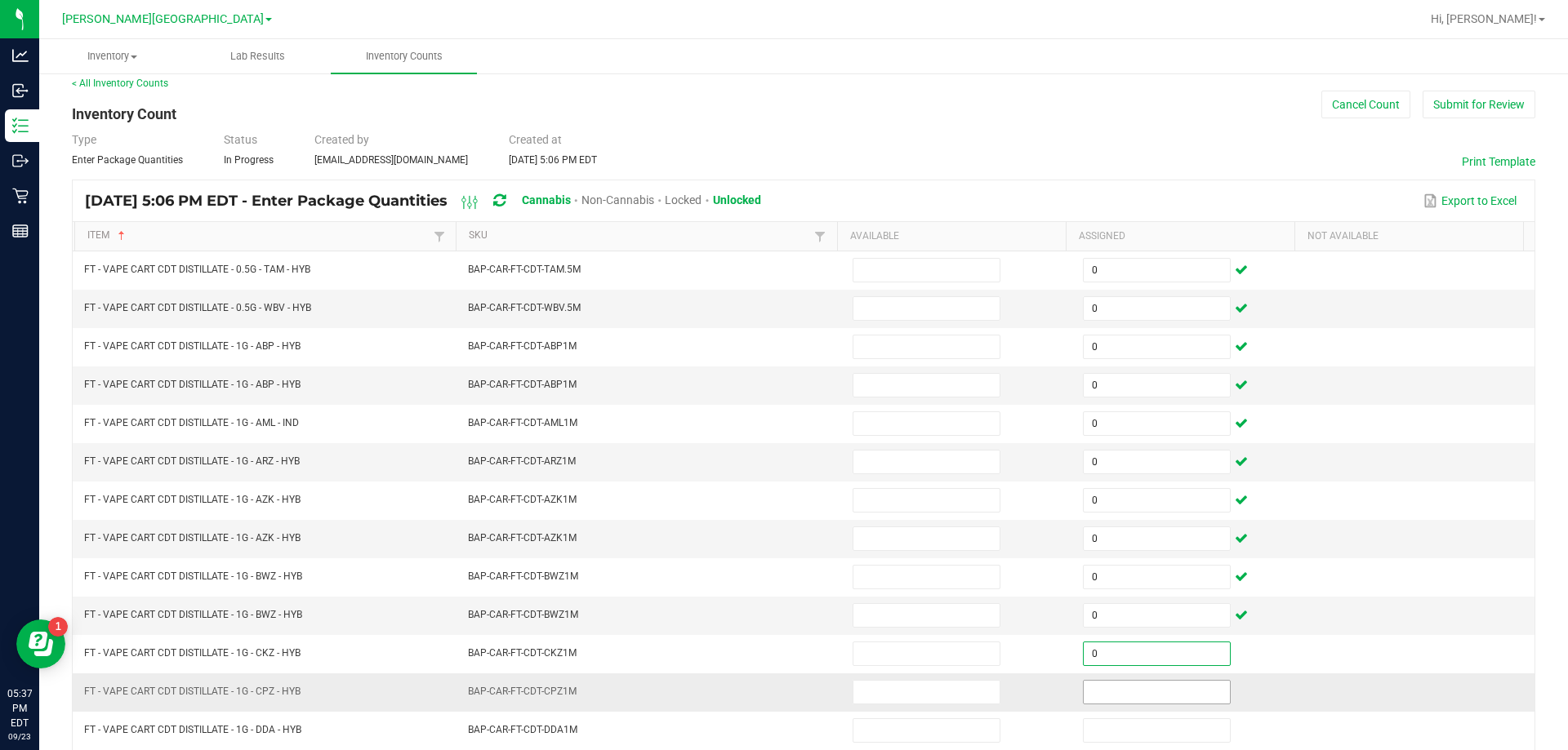
click at [1186, 688] on input at bounding box center [1157, 691] width 146 height 23
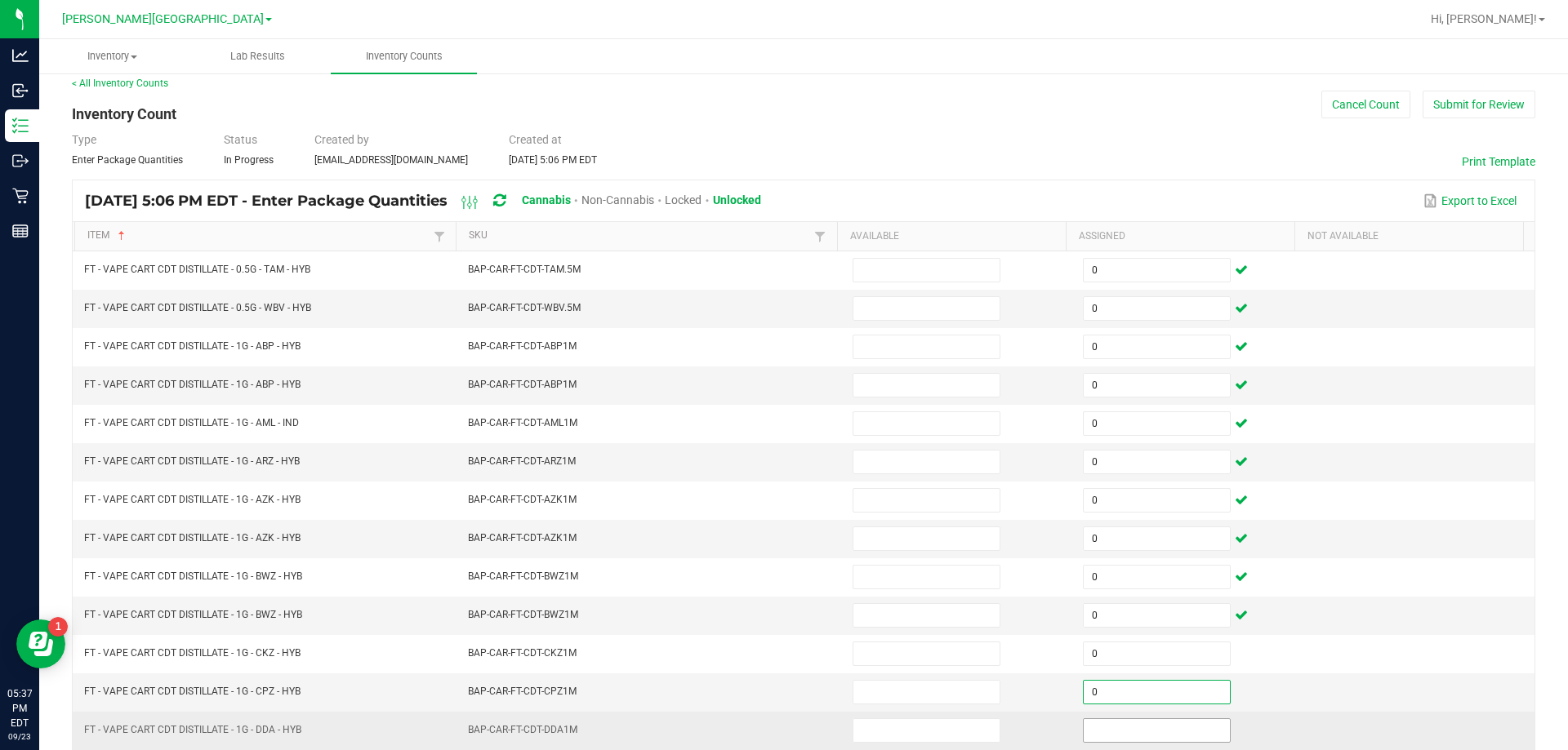
click at [1176, 729] on input at bounding box center [1157, 729] width 146 height 23
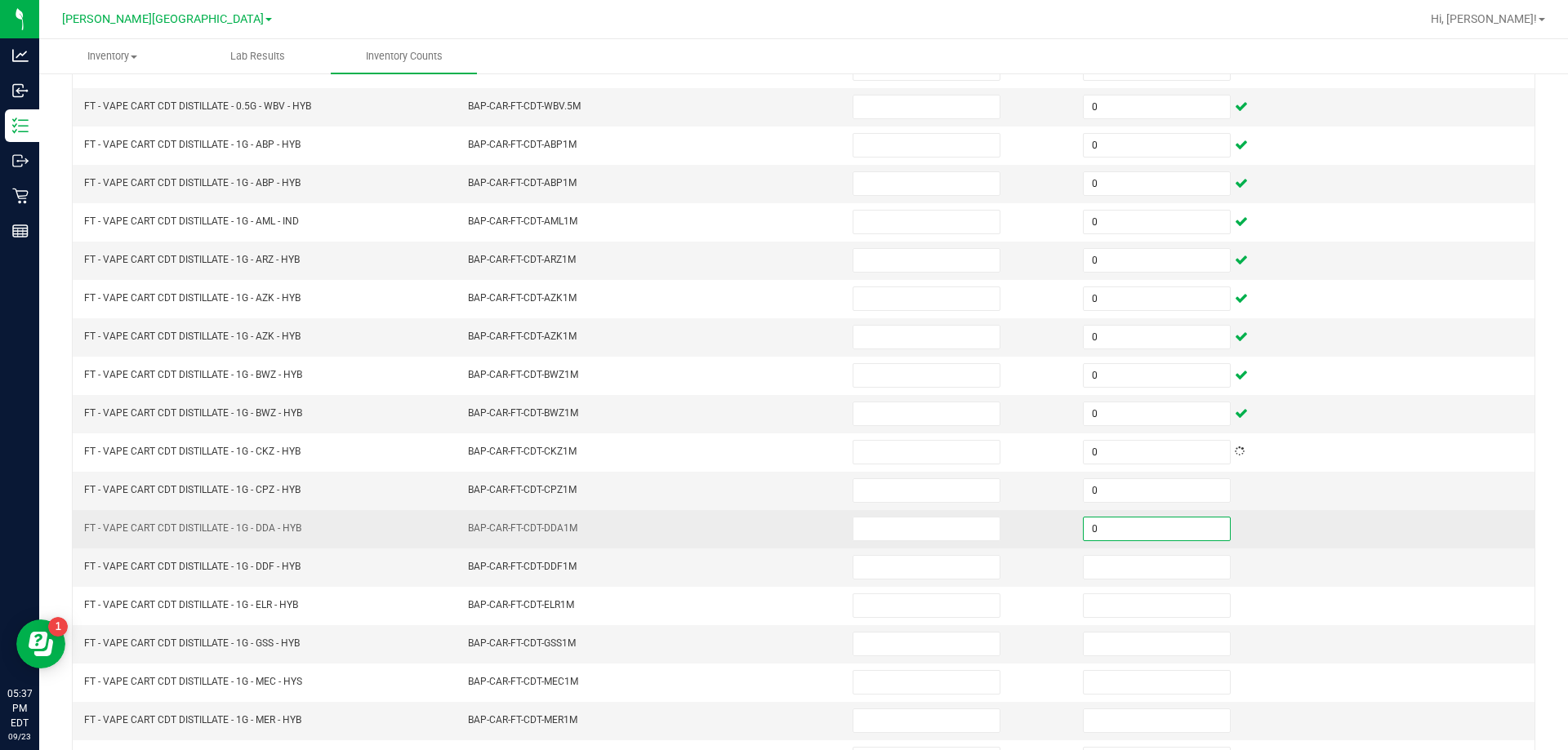
scroll to position [304, 0]
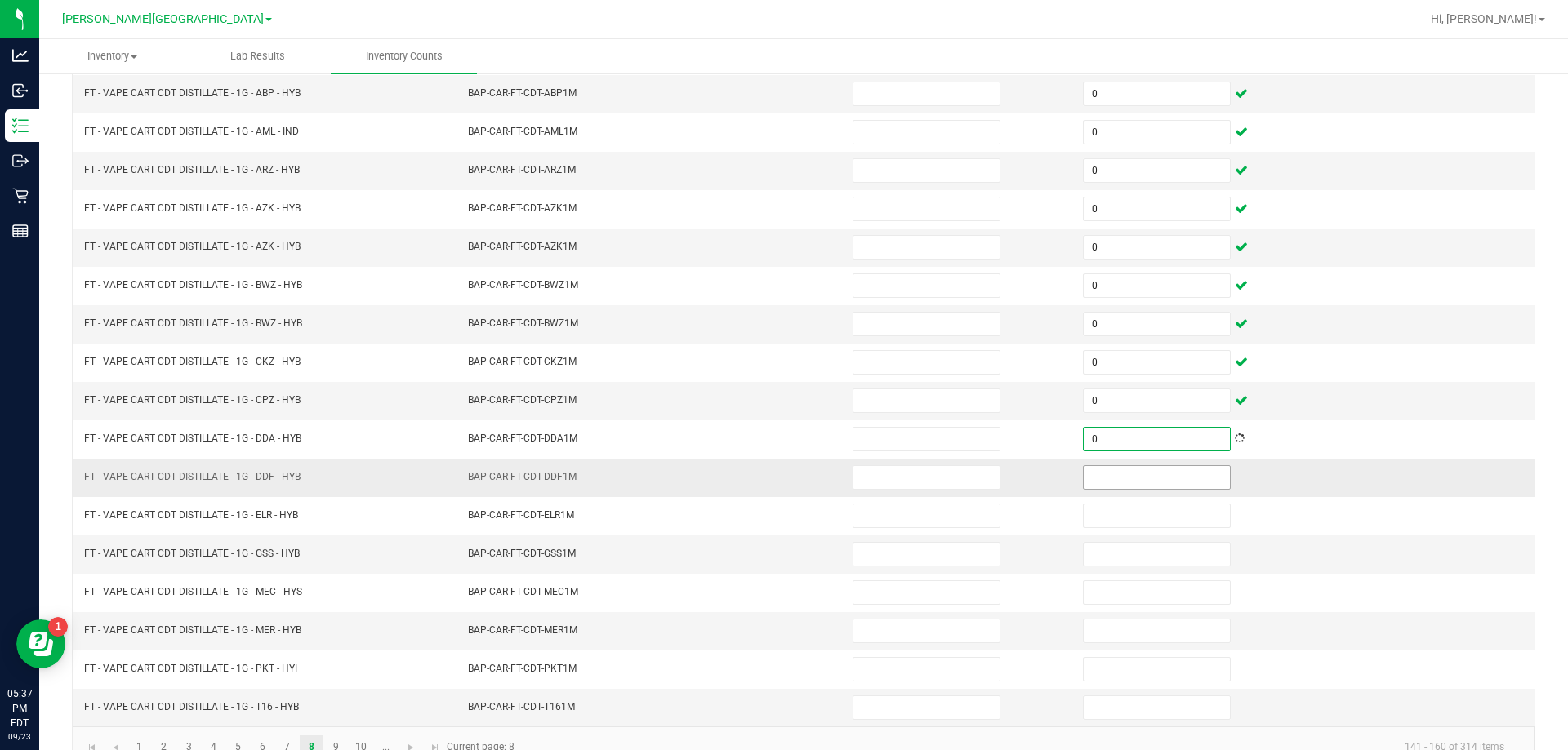
click at [1146, 478] on input at bounding box center [1157, 477] width 146 height 23
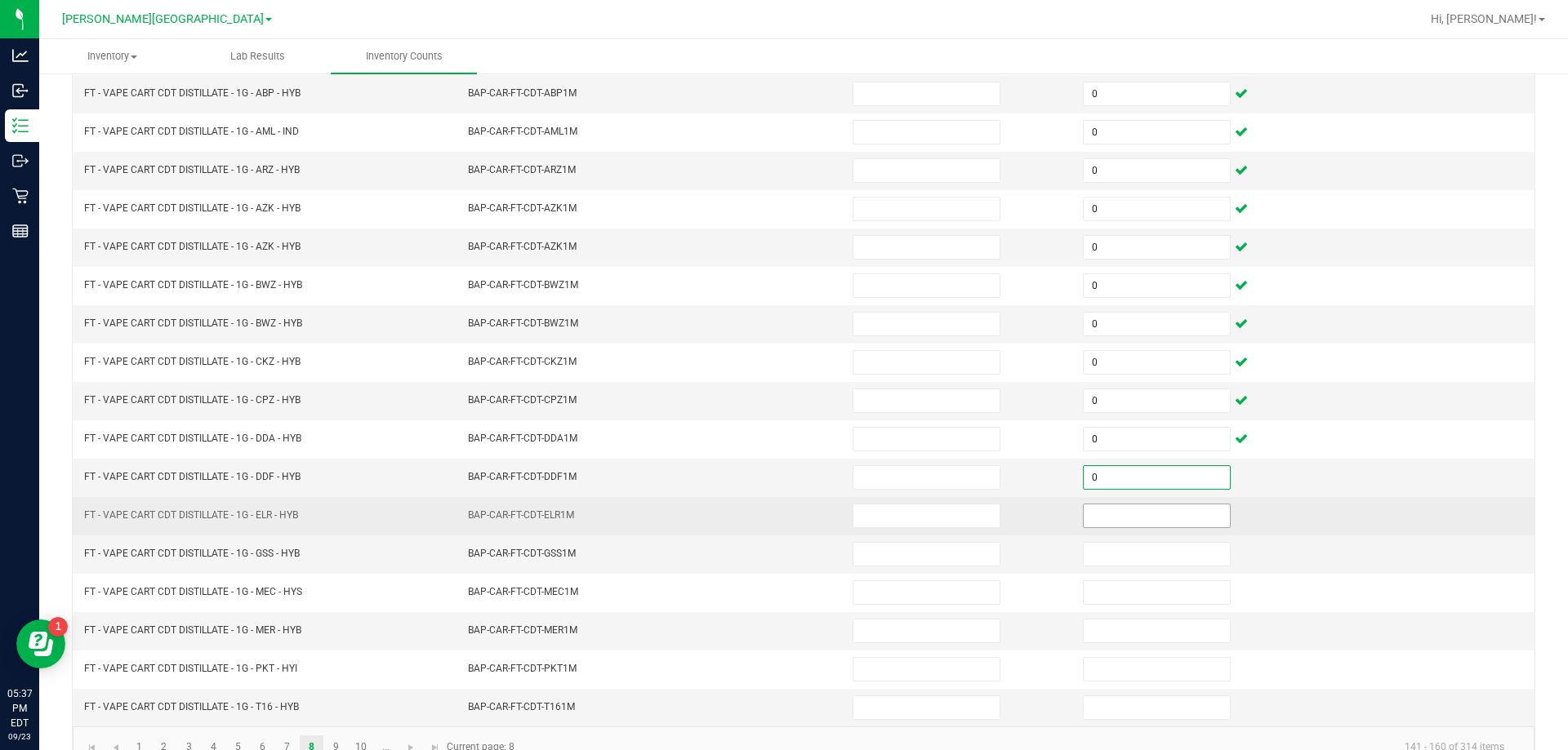
click at [1151, 514] on input at bounding box center [1157, 515] width 146 height 23
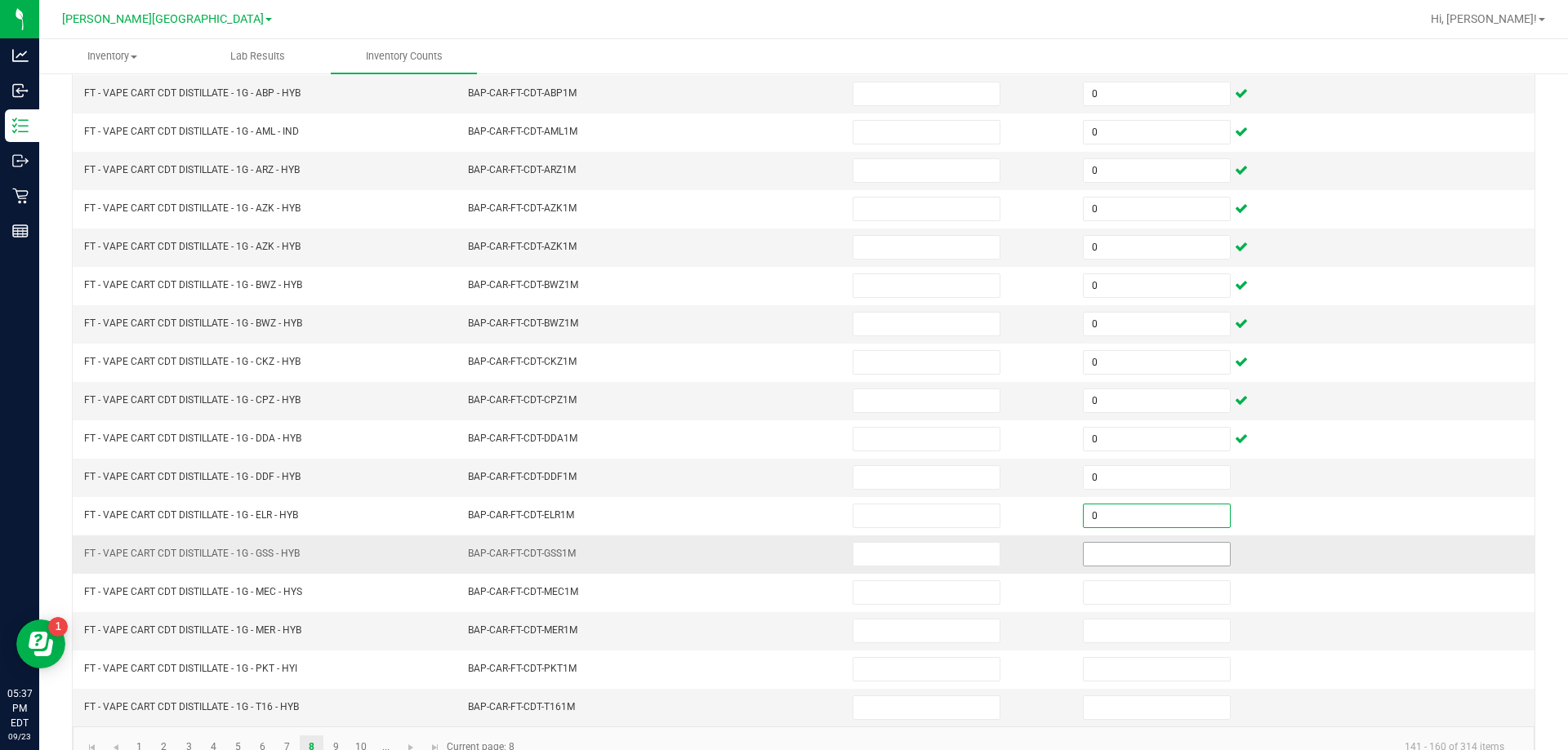
click at [1154, 555] on input at bounding box center [1157, 554] width 146 height 23
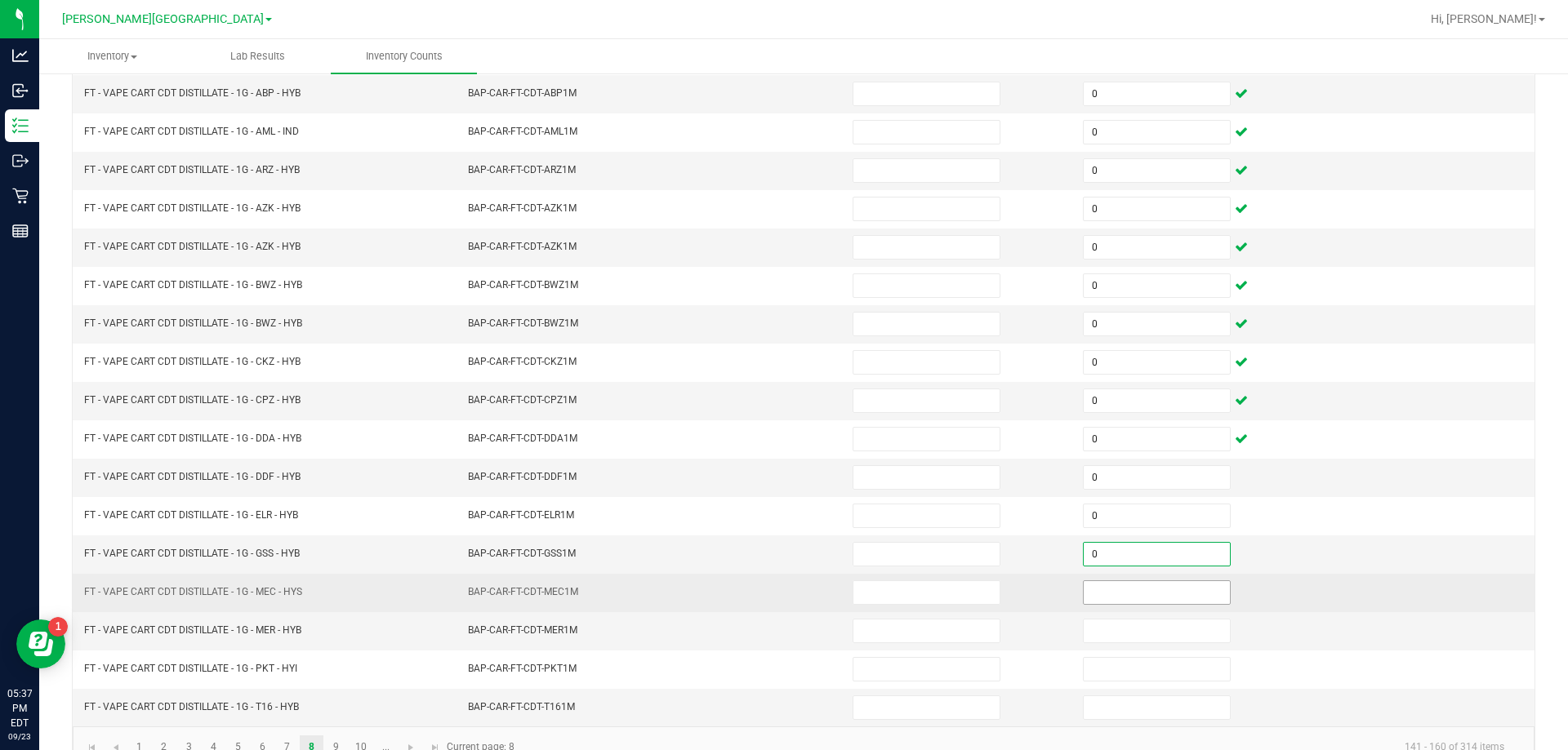
click at [1152, 589] on input at bounding box center [1157, 591] width 146 height 23
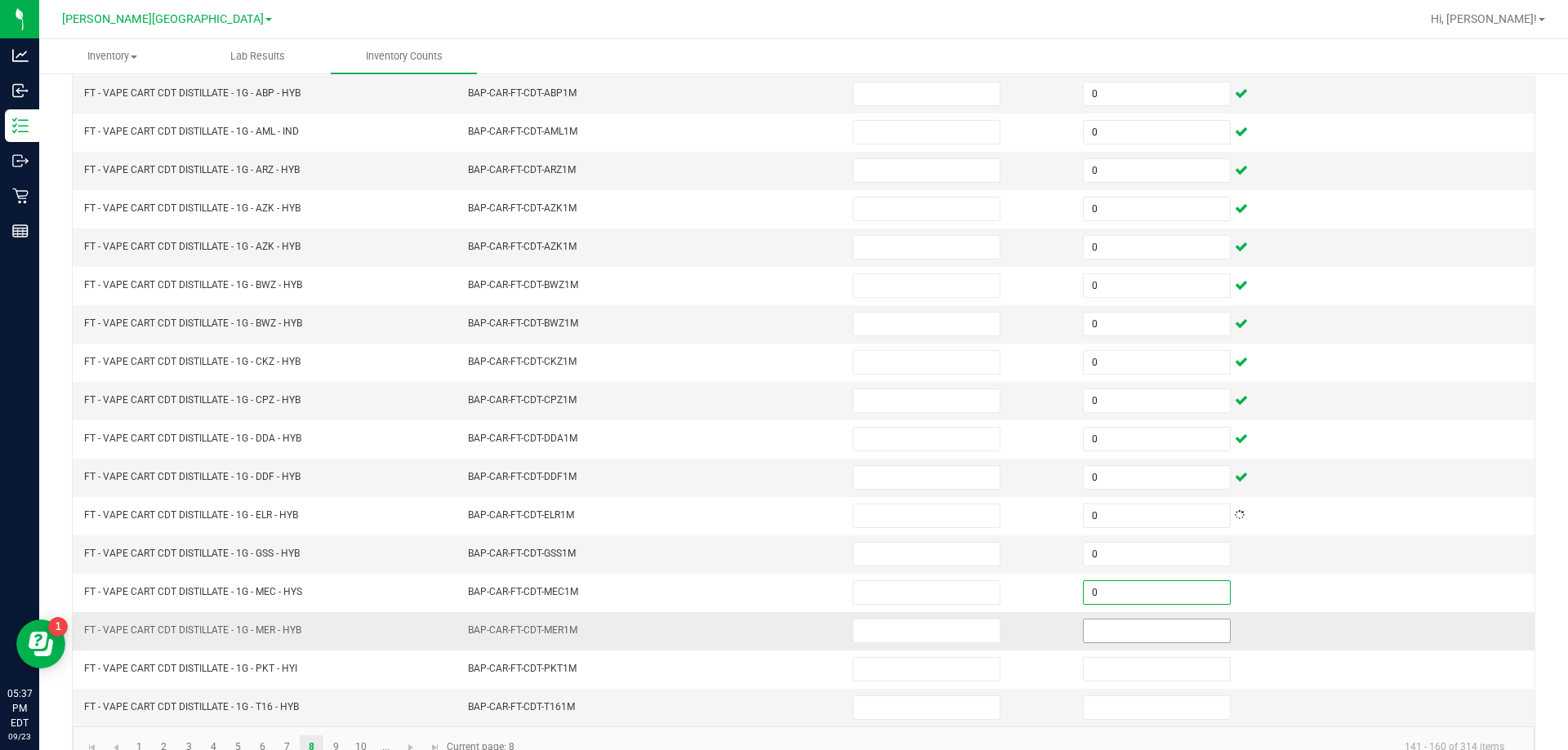
click at [1155, 628] on input at bounding box center [1157, 630] width 146 height 23
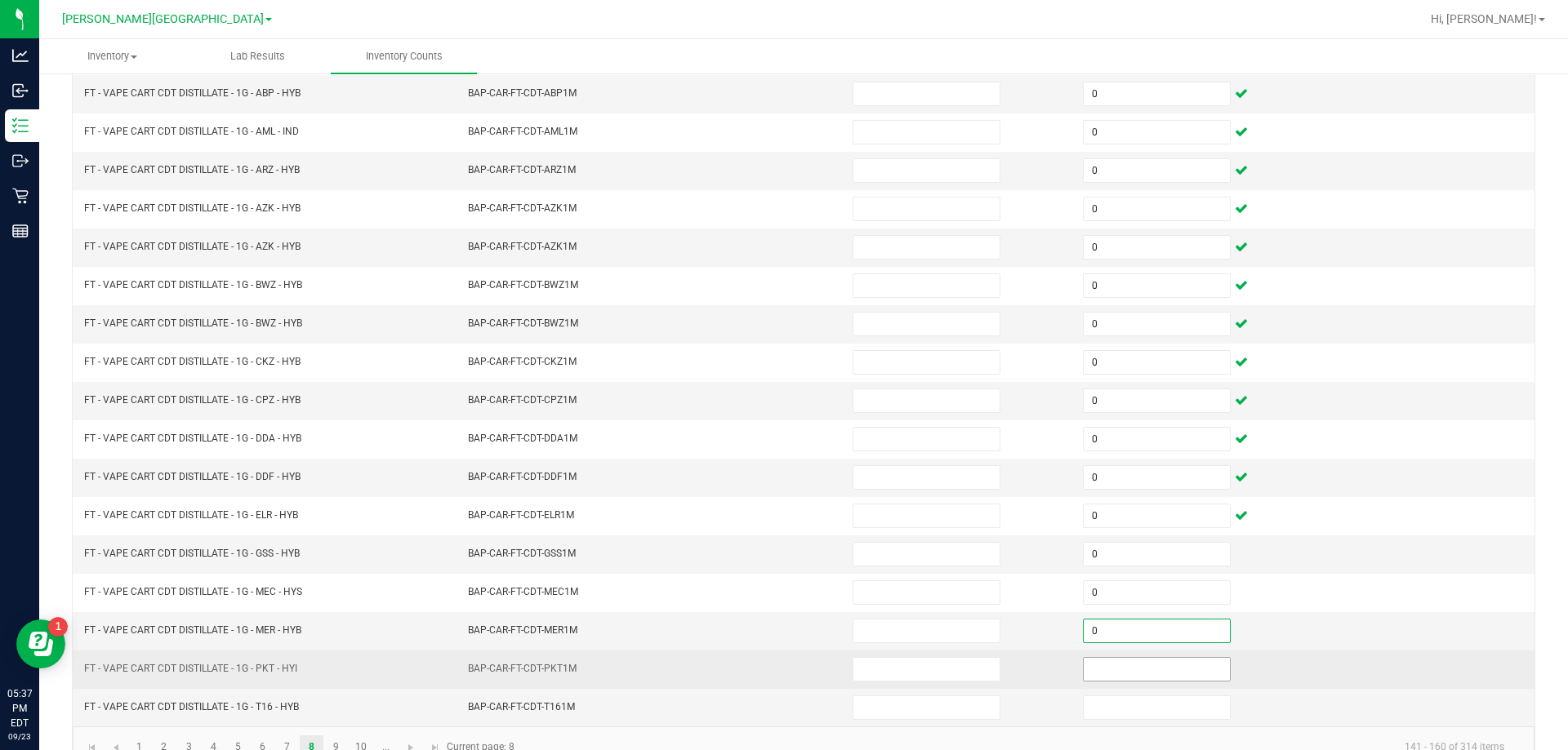
click at [1157, 667] on input at bounding box center [1157, 668] width 146 height 23
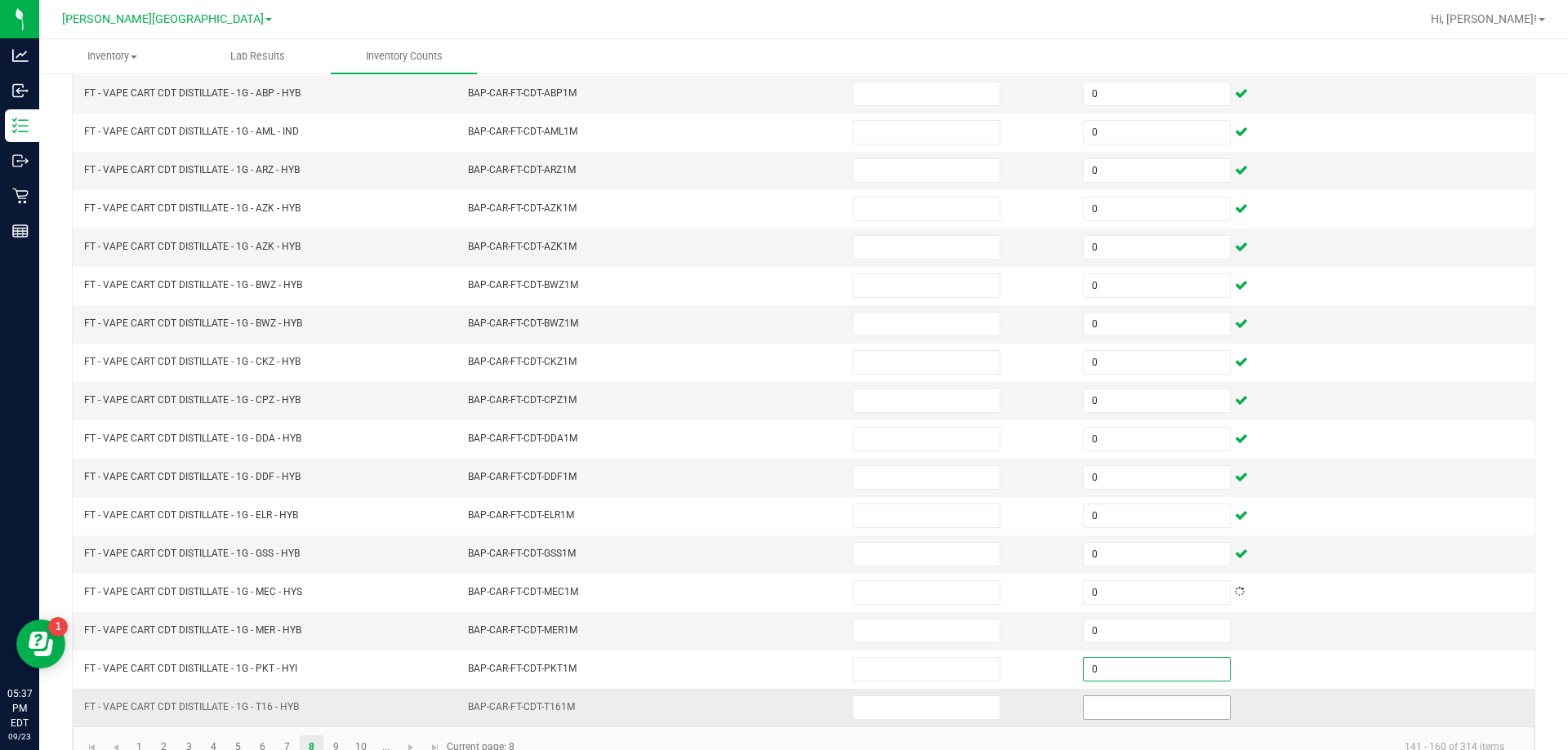
click at [1155, 713] on input at bounding box center [1157, 707] width 146 height 23
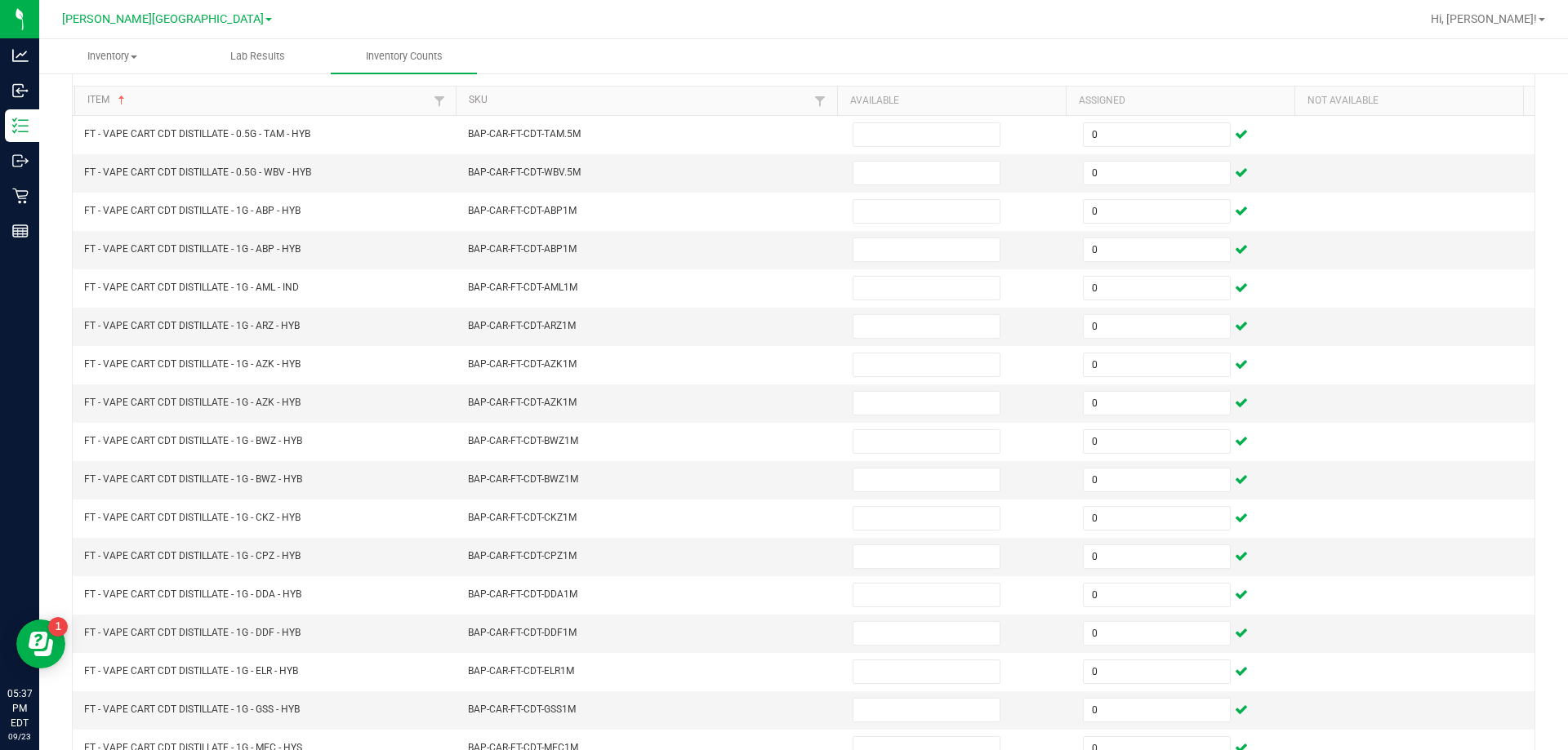
scroll to position [69, 0]
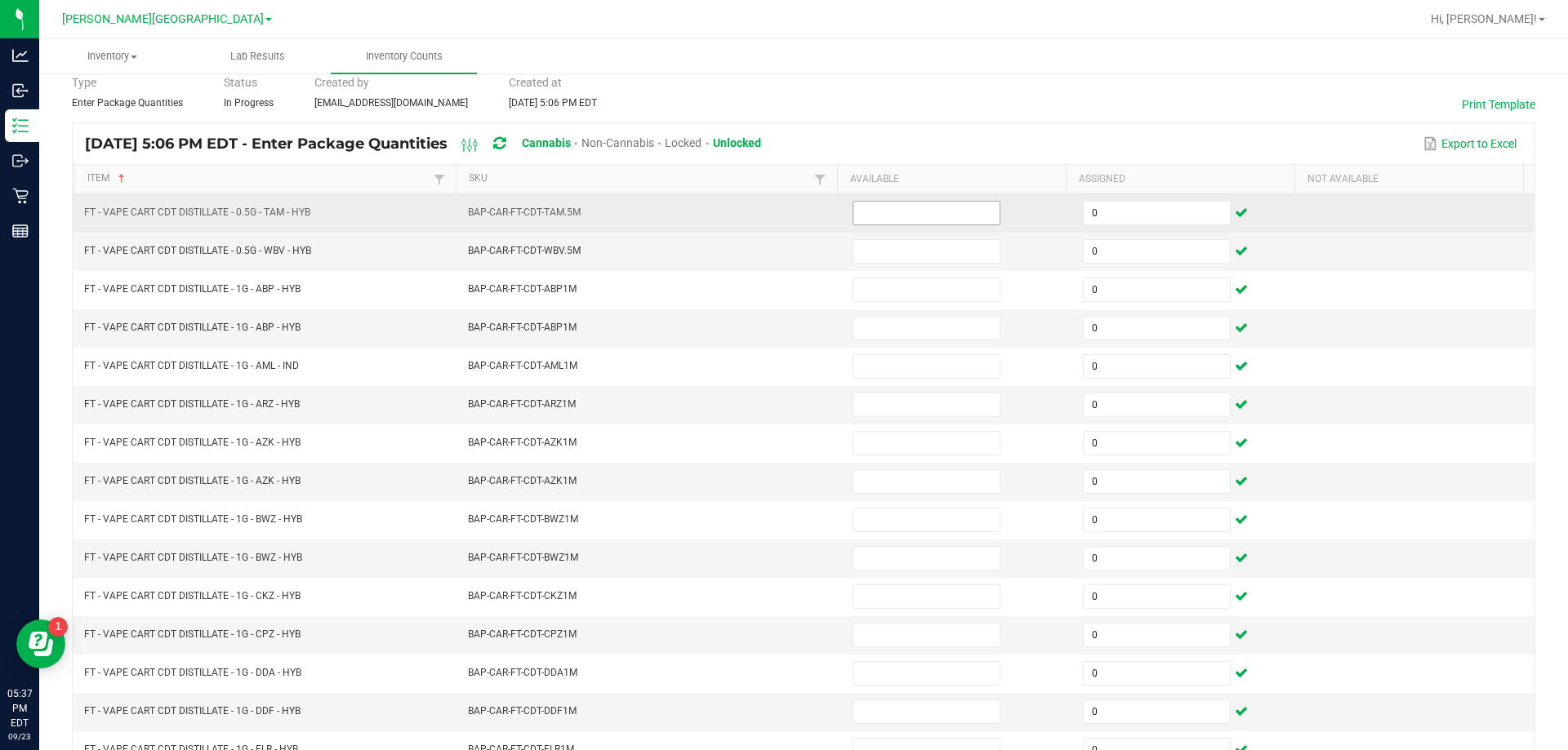
click at [908, 212] on input at bounding box center [926, 212] width 146 height 23
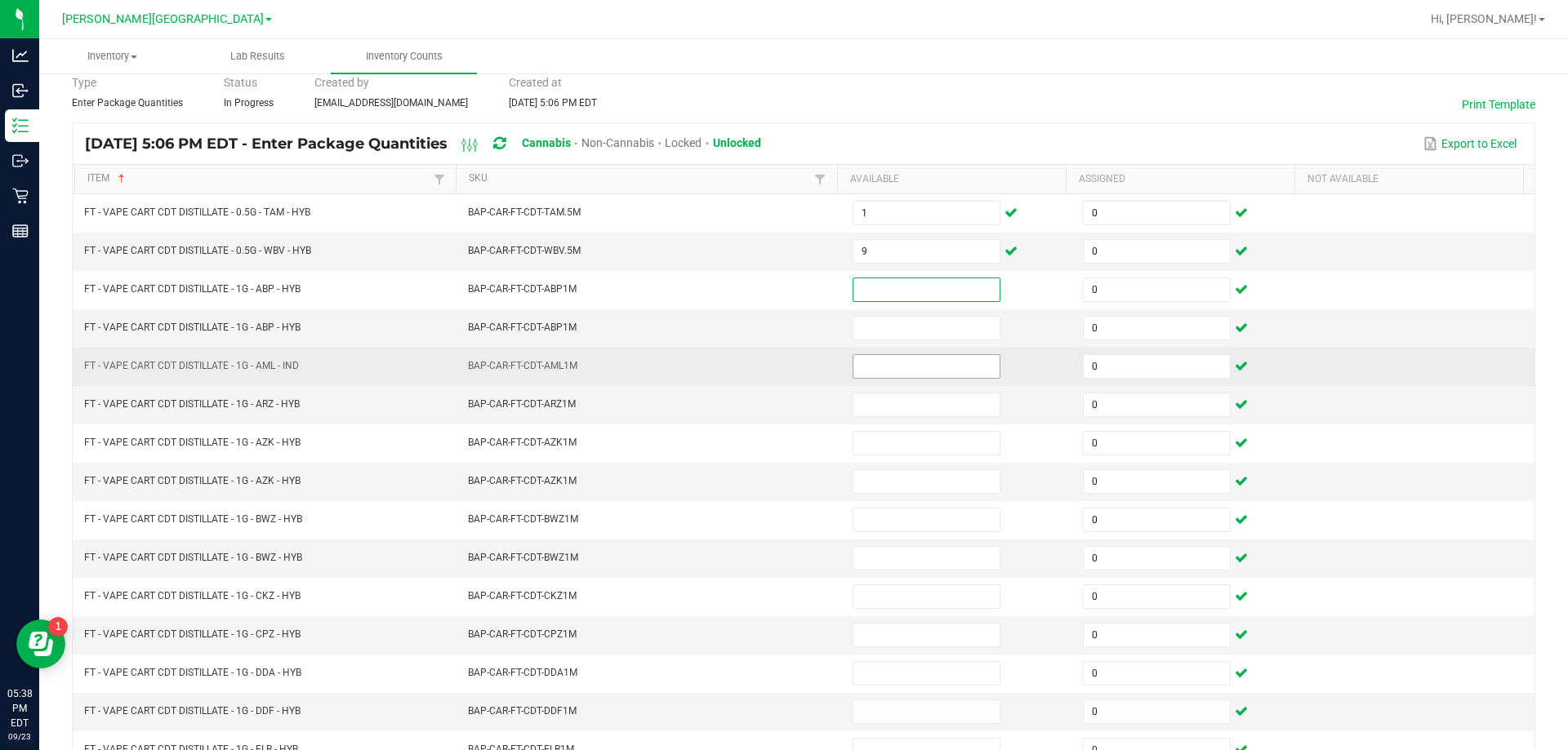
click at [923, 366] on input at bounding box center [926, 366] width 146 height 23
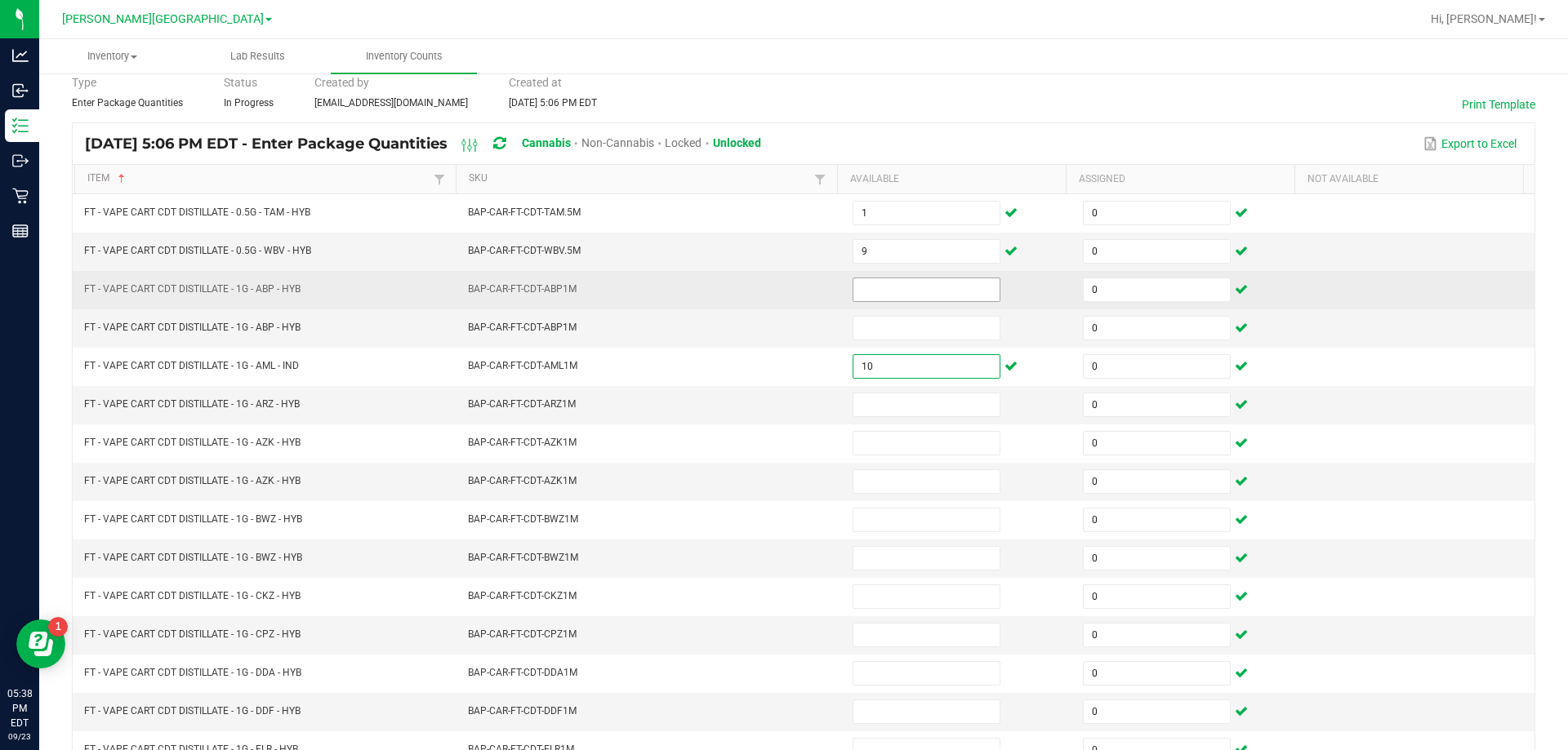
click at [902, 286] on input at bounding box center [926, 289] width 146 height 23
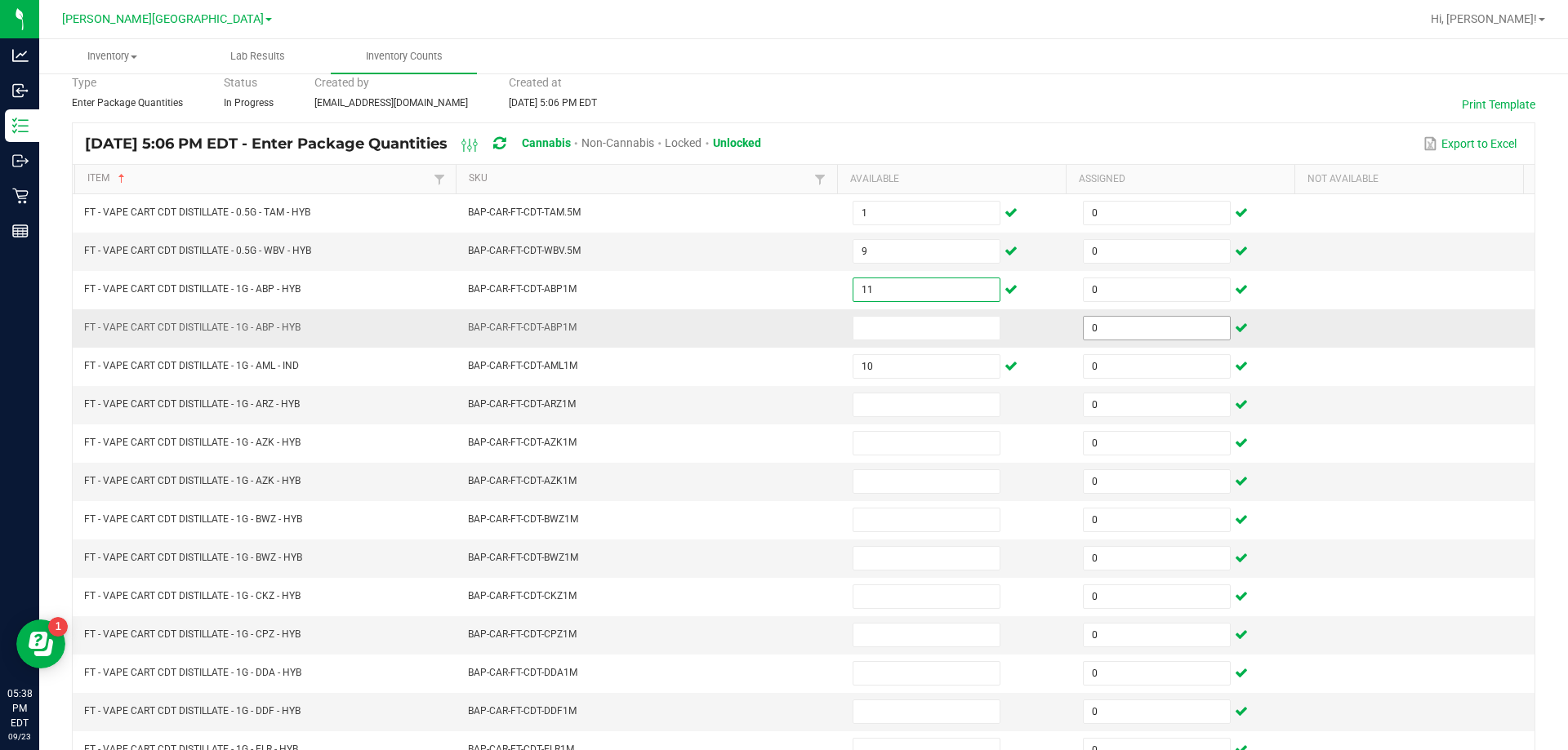
click at [1150, 333] on input "0" at bounding box center [1157, 327] width 146 height 23
click at [952, 328] on input at bounding box center [926, 327] width 146 height 23
click at [1130, 405] on input "0" at bounding box center [1157, 404] width 146 height 23
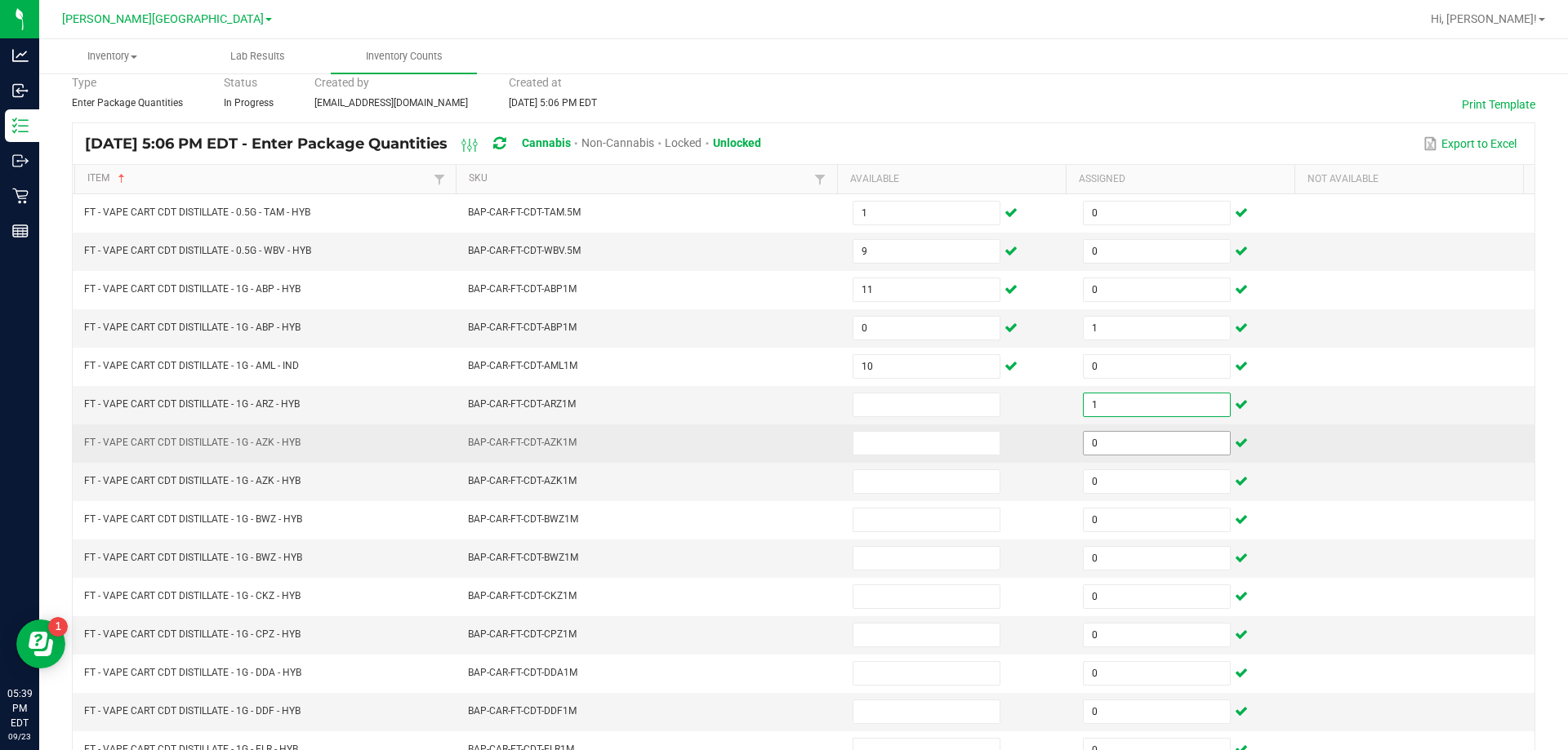
click at [1141, 448] on input "0" at bounding box center [1157, 443] width 146 height 23
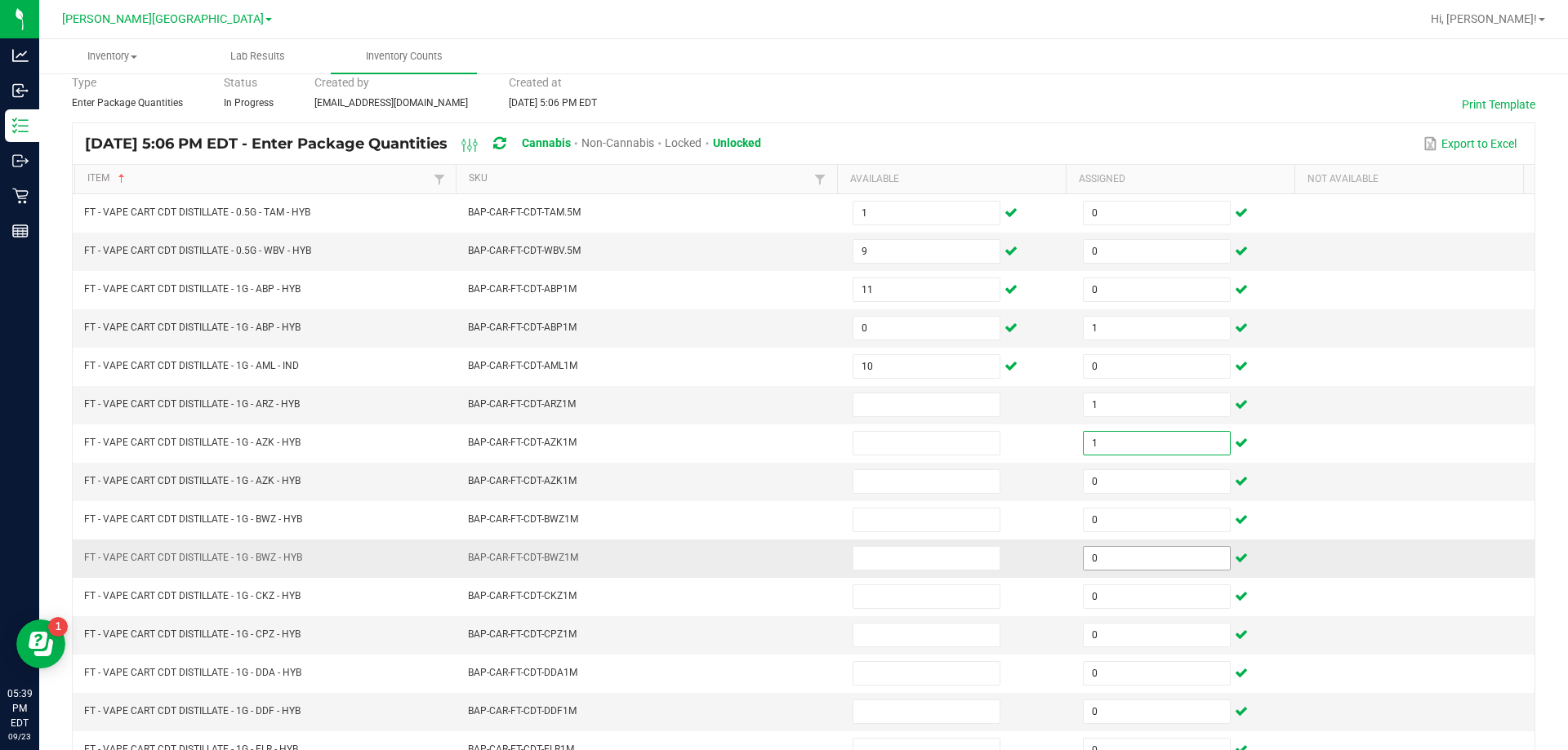
click at [1139, 558] on input "0" at bounding box center [1157, 558] width 146 height 23
click at [937, 556] on input at bounding box center [926, 558] width 146 height 23
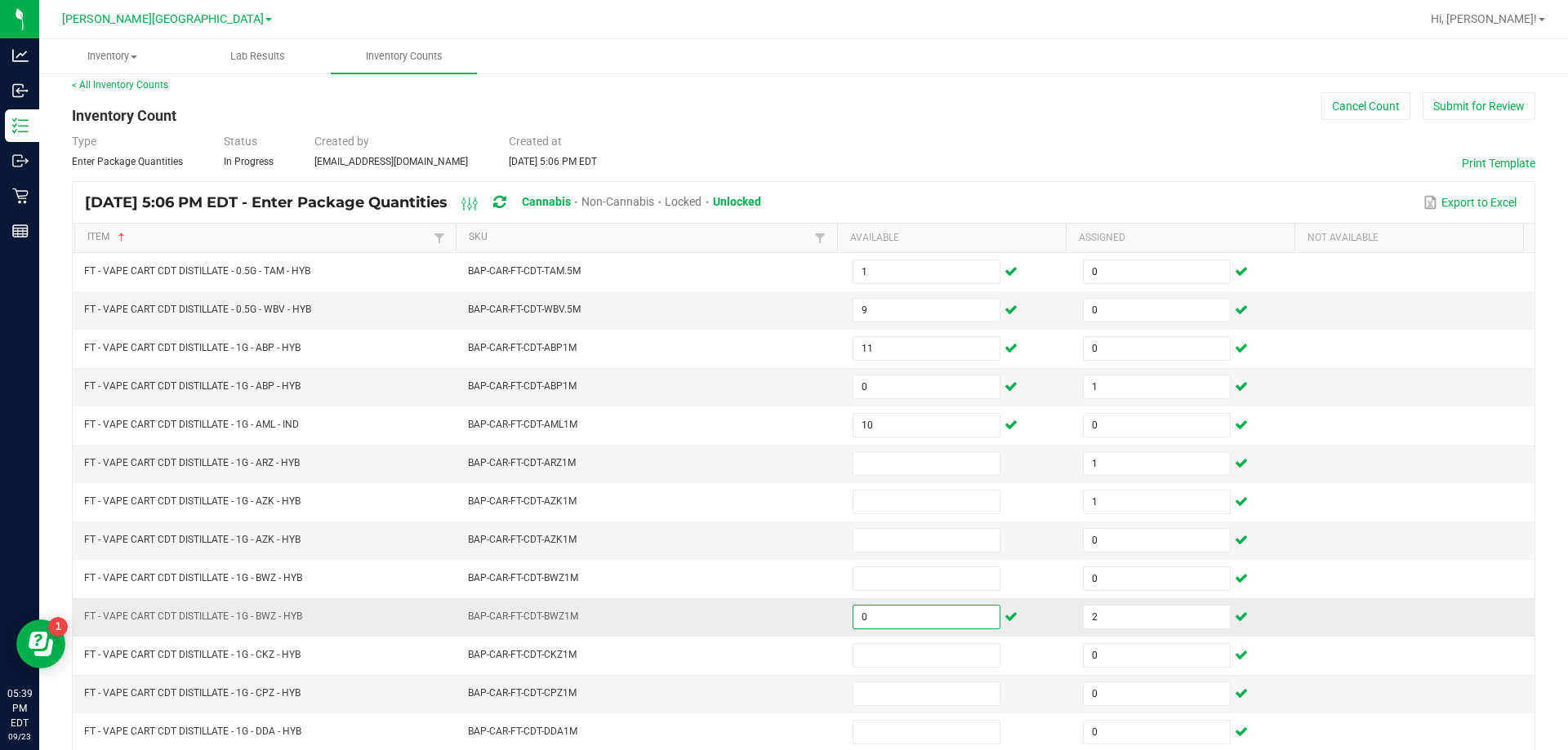
scroll to position [0, 0]
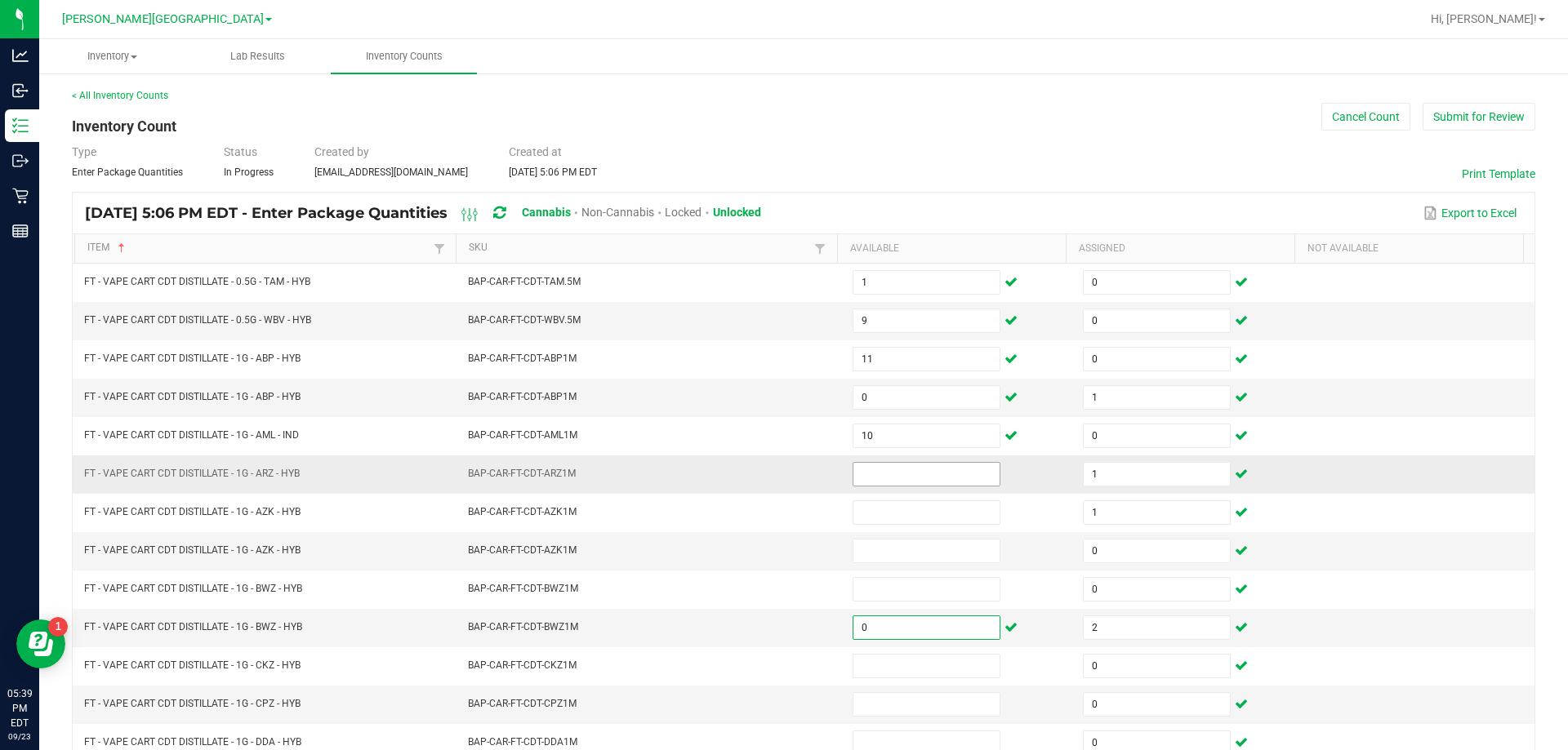
click at [924, 472] on input at bounding box center [926, 473] width 146 height 23
click at [921, 551] on input at bounding box center [926, 550] width 146 height 23
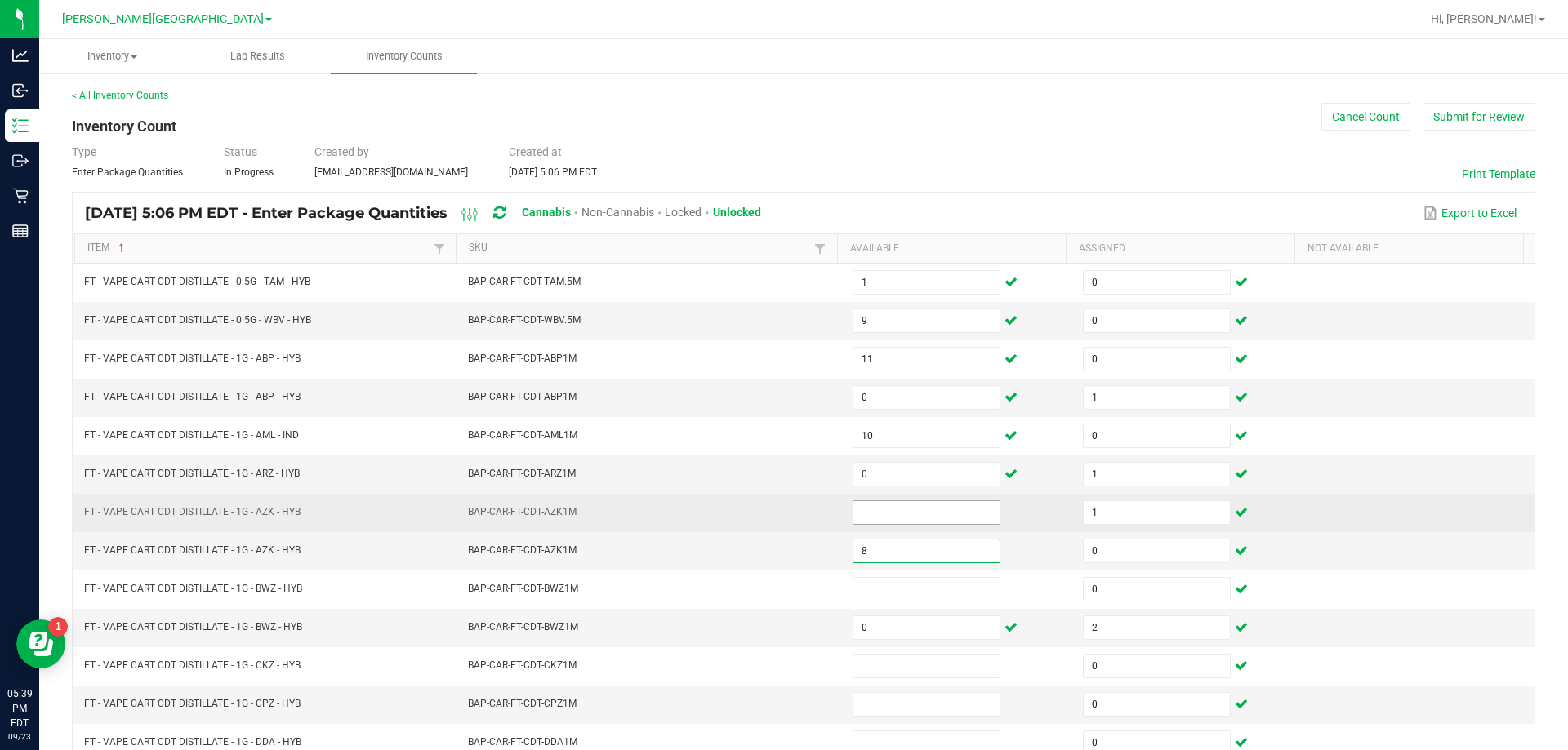
click at [913, 511] on input at bounding box center [926, 511] width 146 height 23
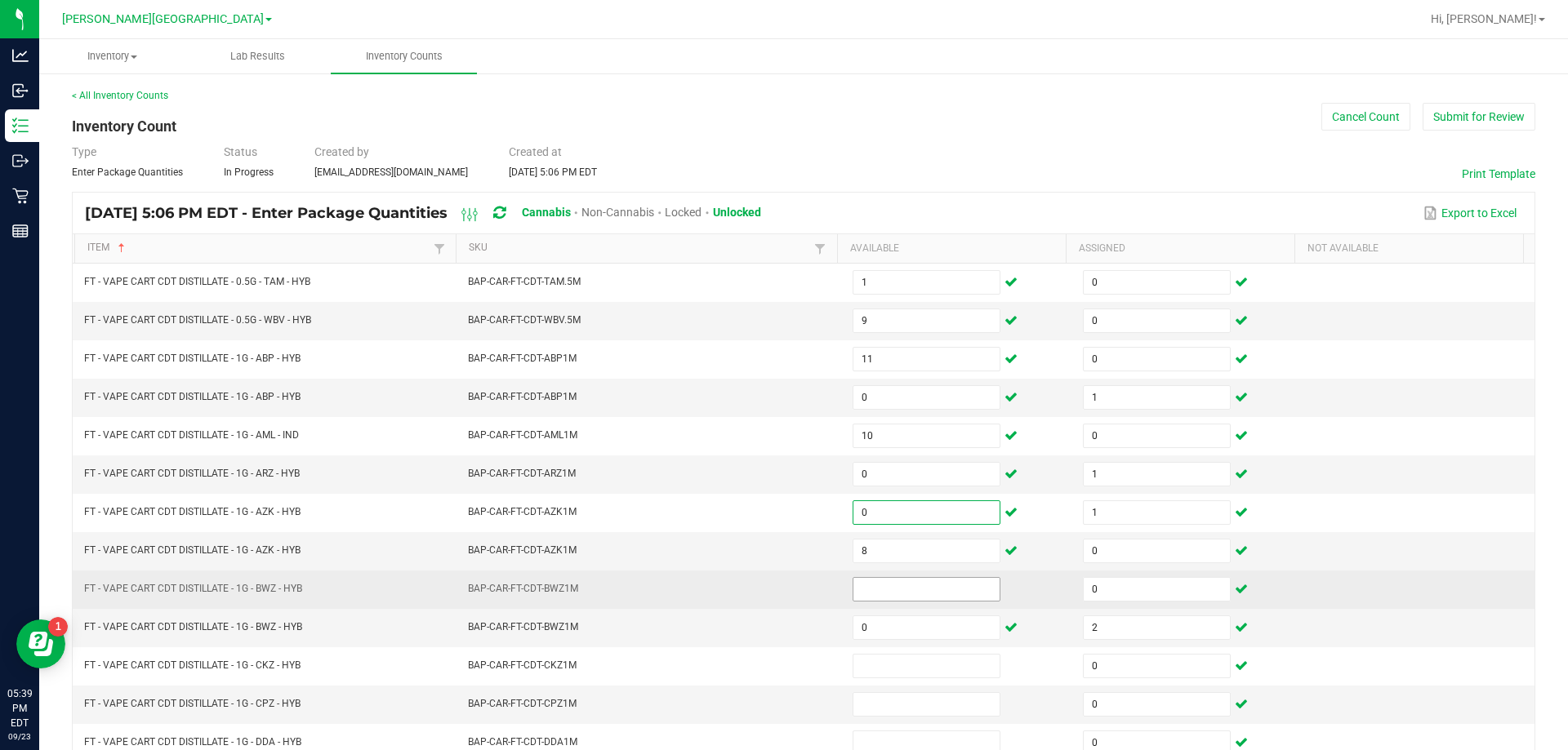
click at [912, 590] on input at bounding box center [926, 588] width 146 height 23
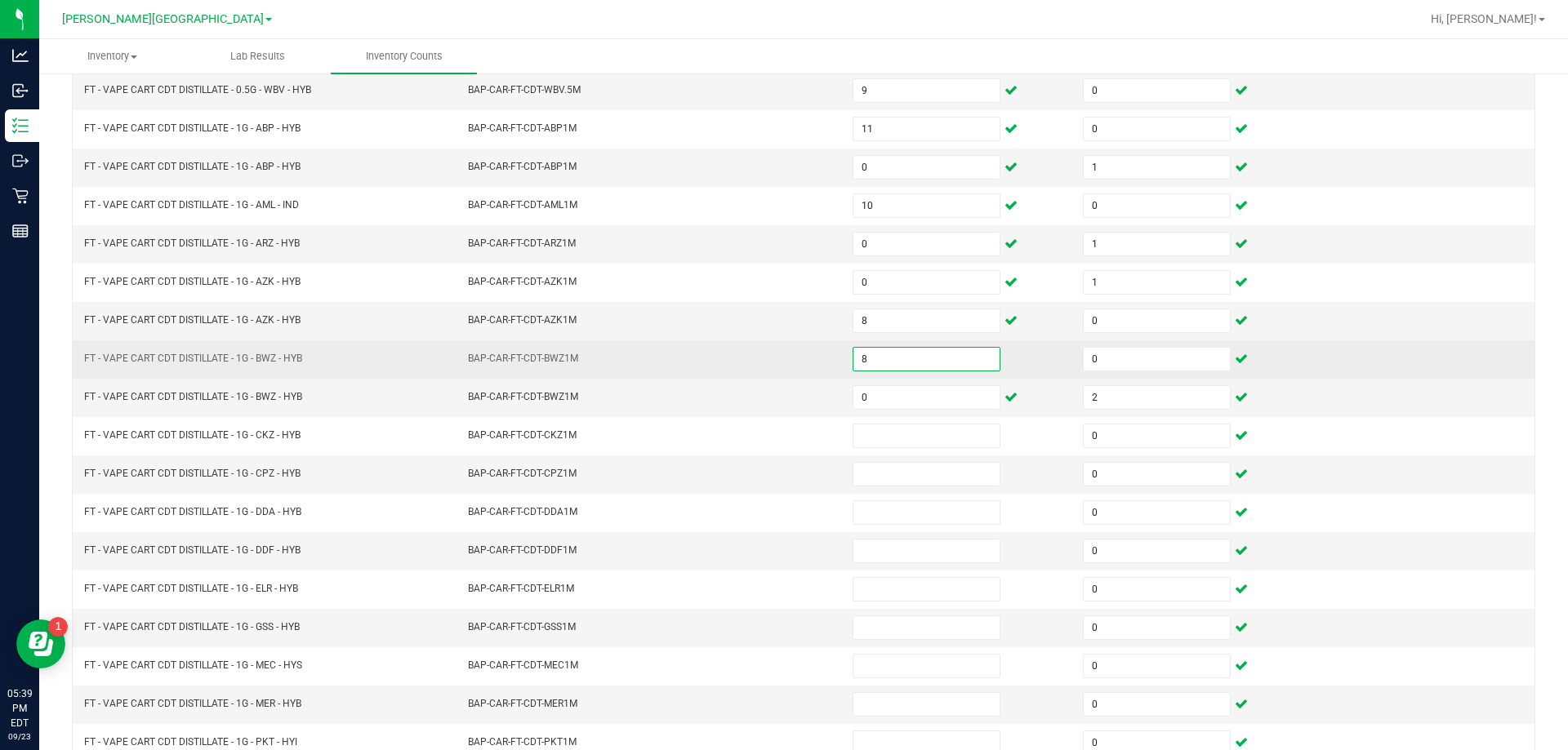
scroll to position [235, 0]
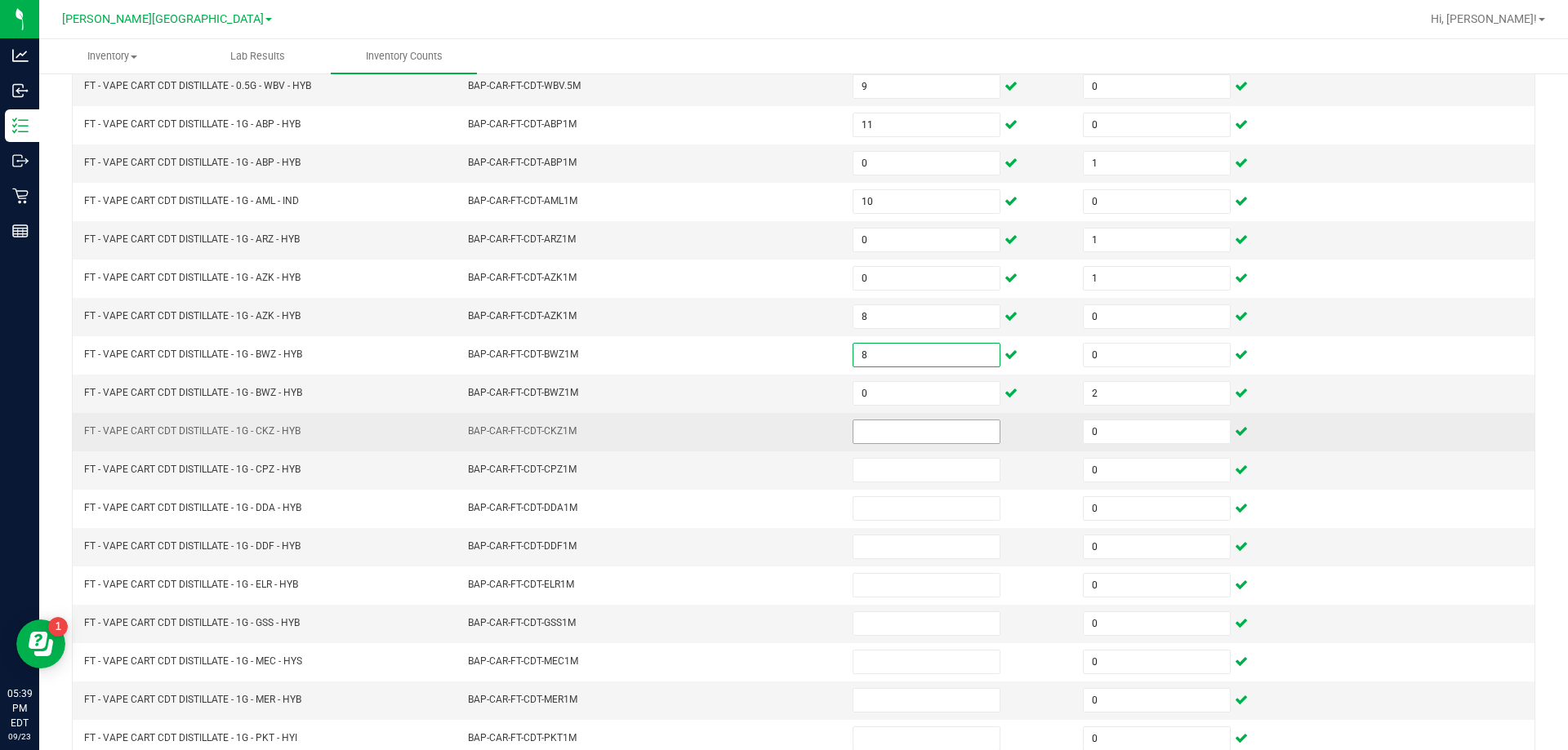
click at [931, 430] on input at bounding box center [926, 431] width 146 height 23
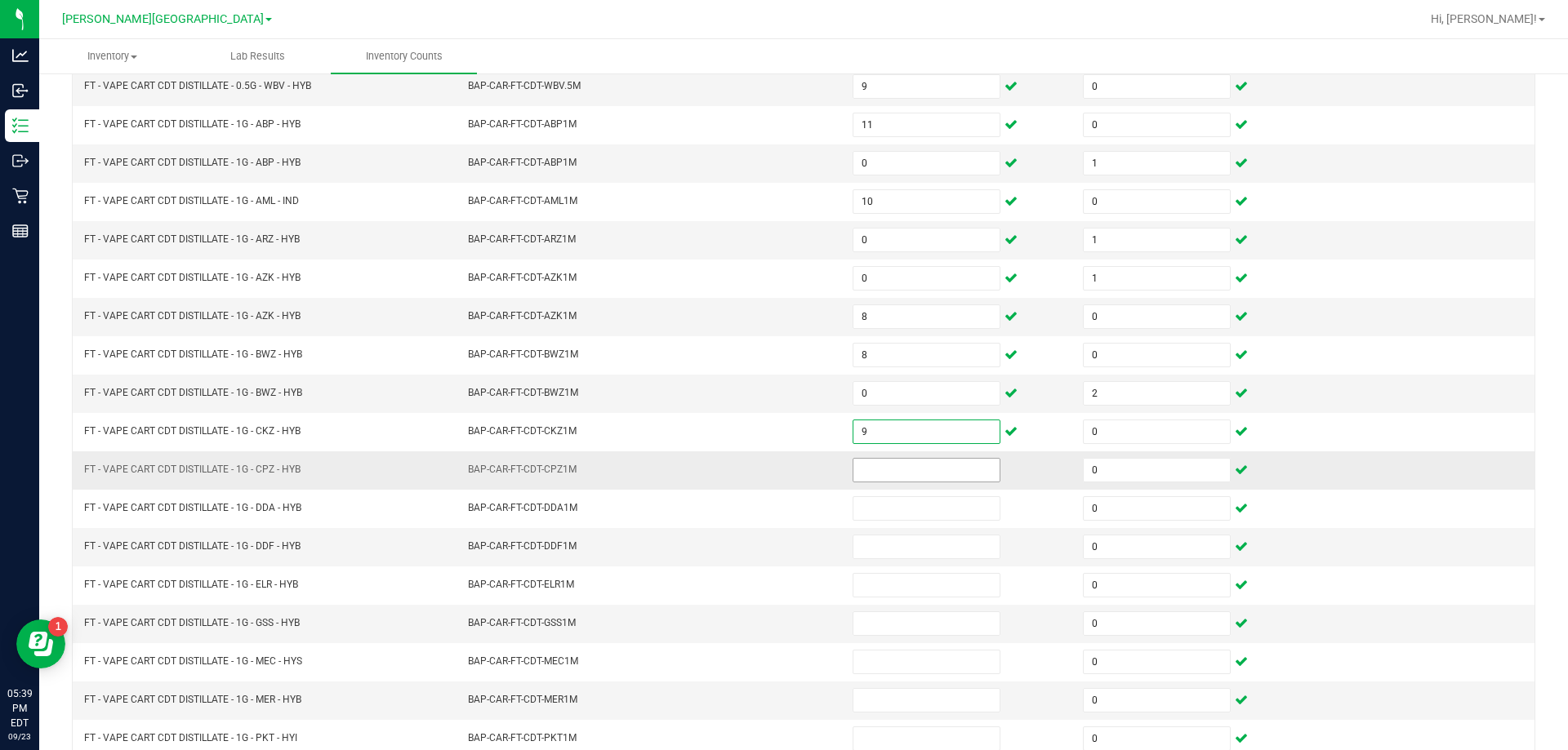
click at [903, 471] on input at bounding box center [926, 469] width 146 height 23
click at [921, 548] on input at bounding box center [926, 546] width 146 height 23
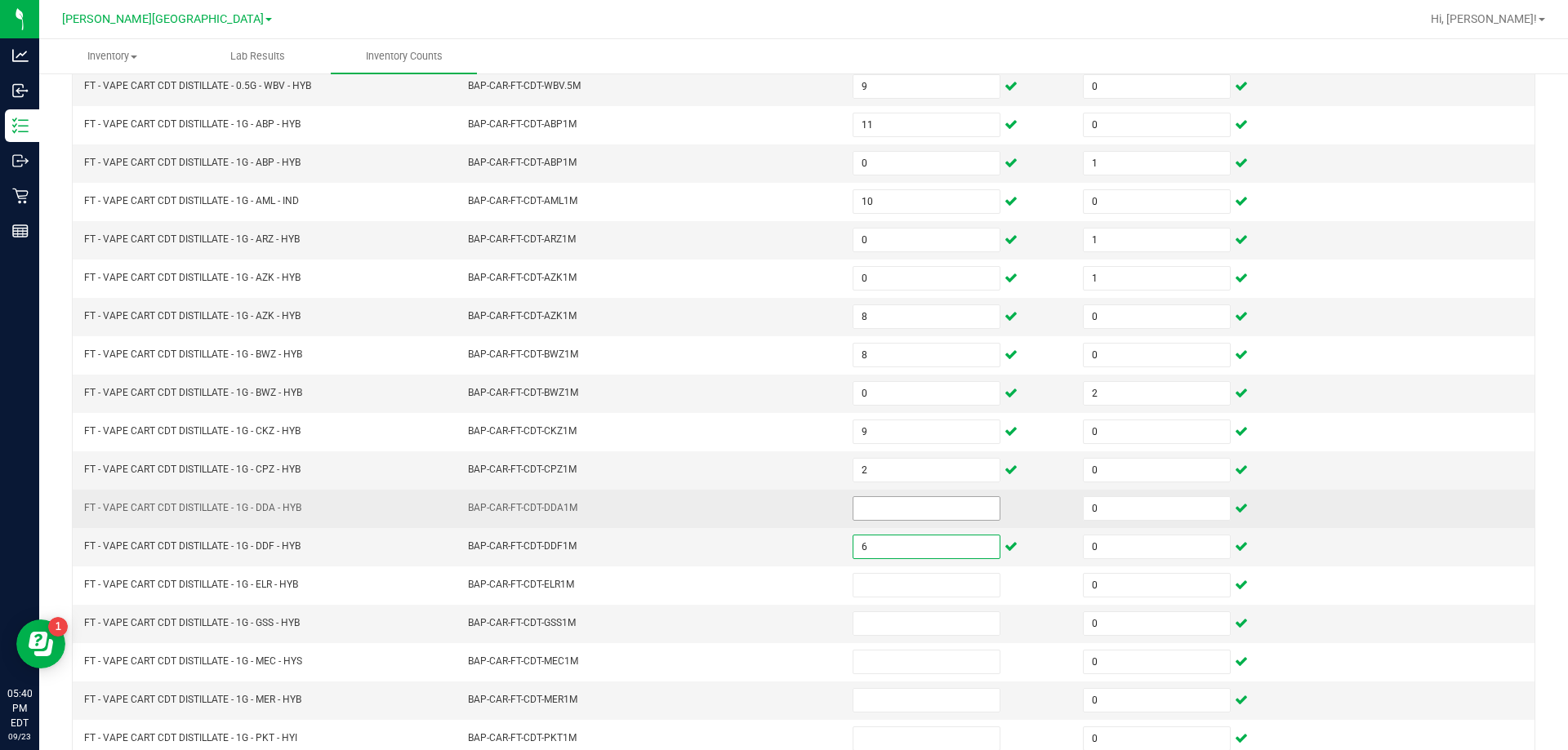
click at [941, 509] on input at bounding box center [926, 508] width 146 height 23
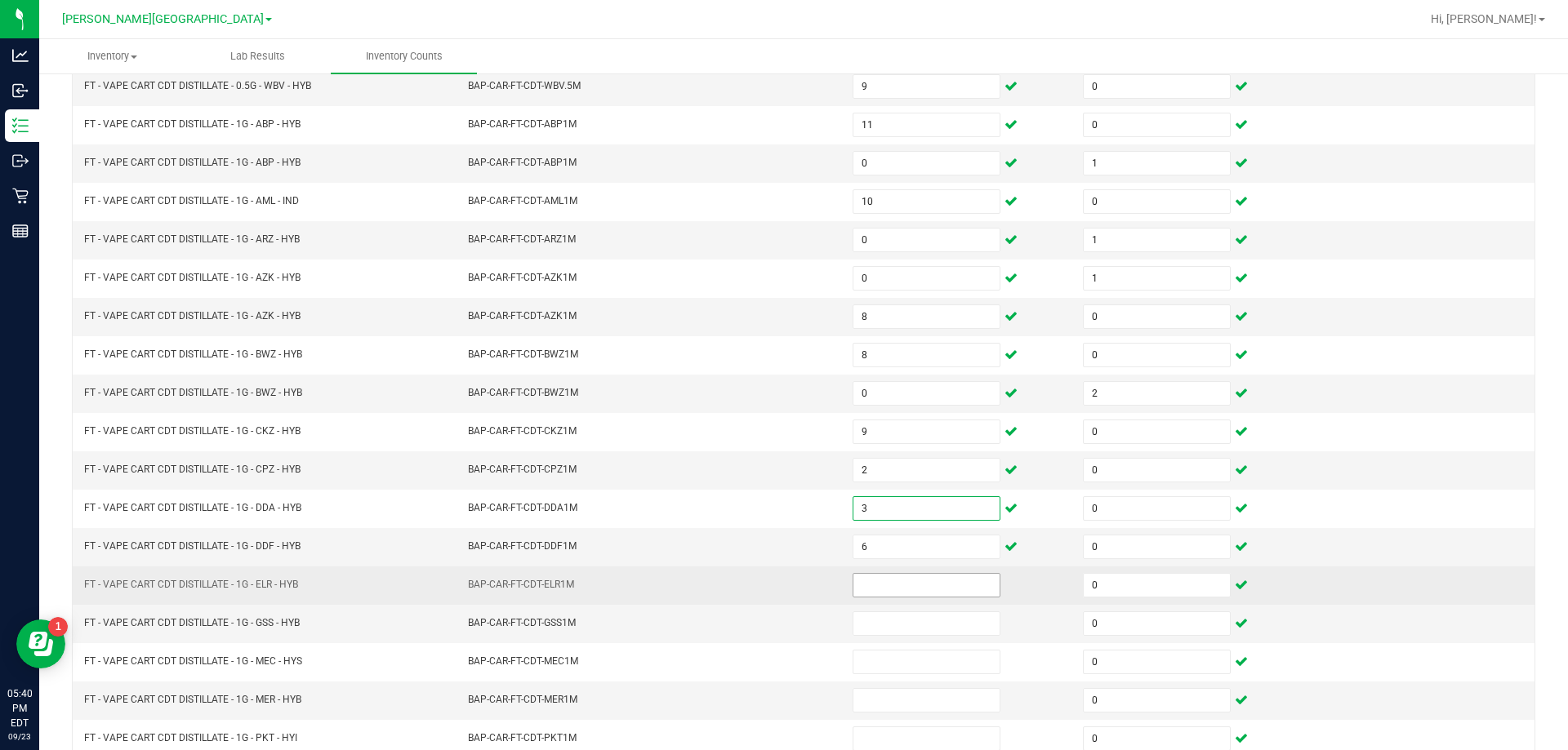
click at [928, 583] on input at bounding box center [926, 584] width 146 height 23
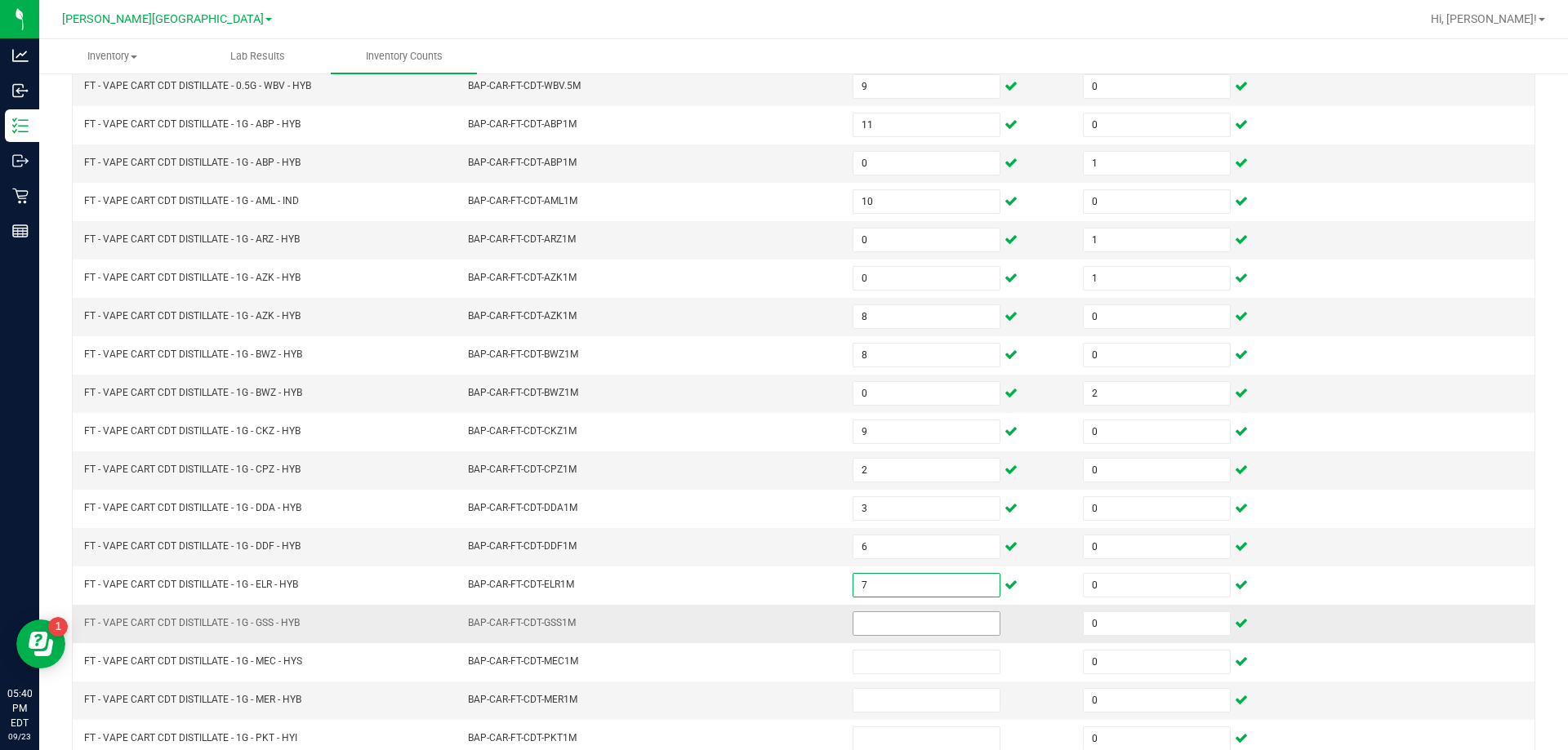
click at [902, 624] on input at bounding box center [926, 623] width 146 height 23
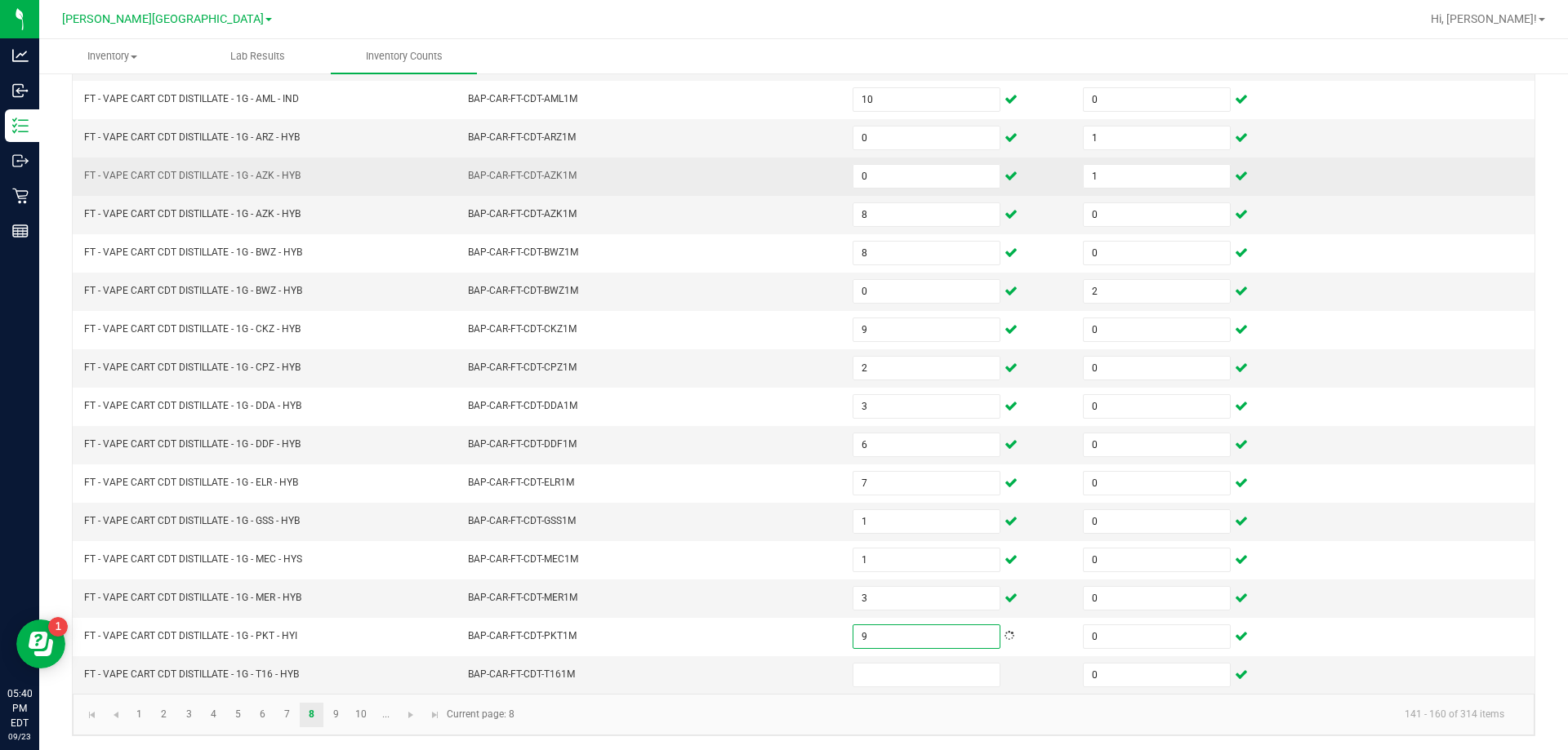
scroll to position [339, 0]
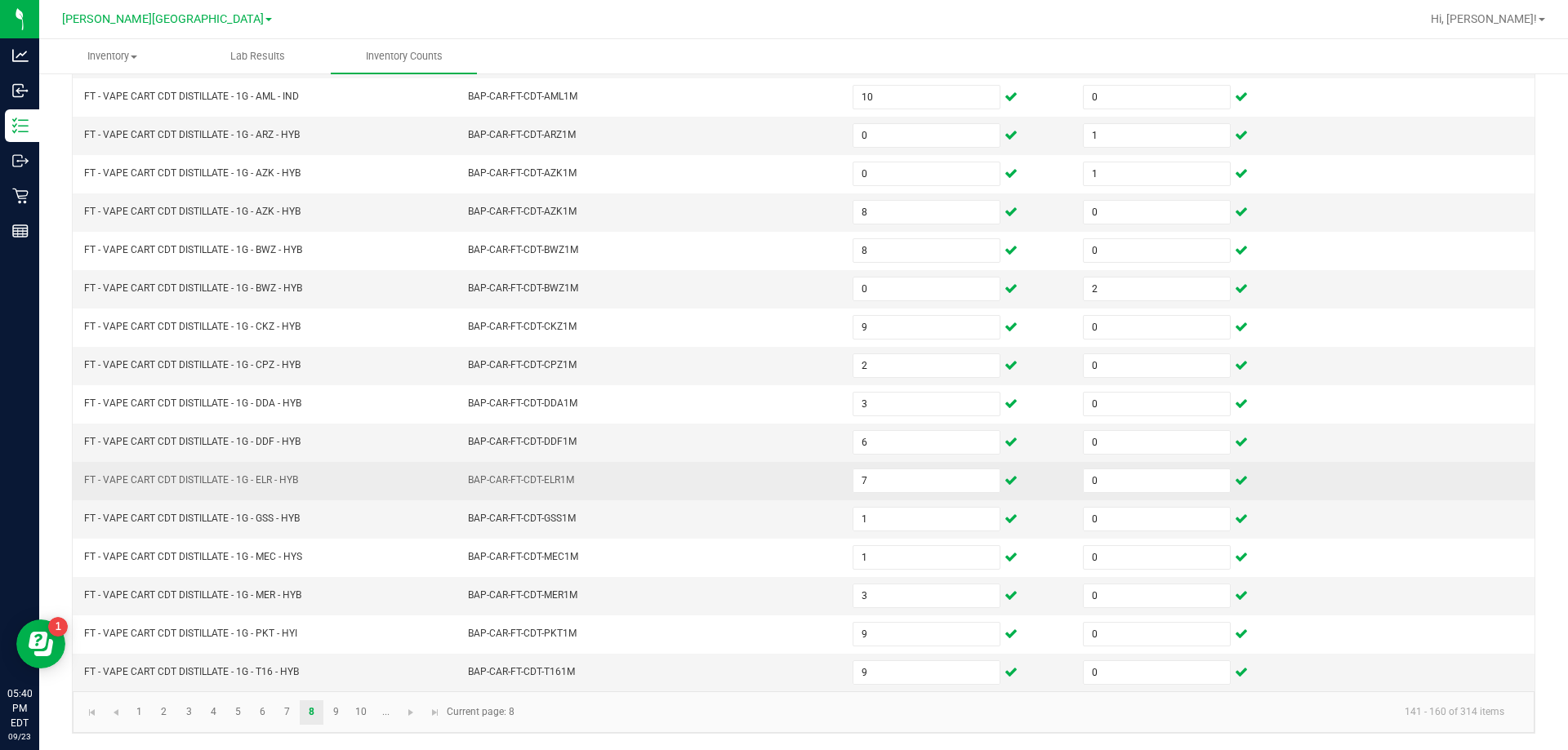
click at [520, 491] on td "BAP-CAR-FT-CDT-ELR1M" at bounding box center [650, 481] width 385 height 38
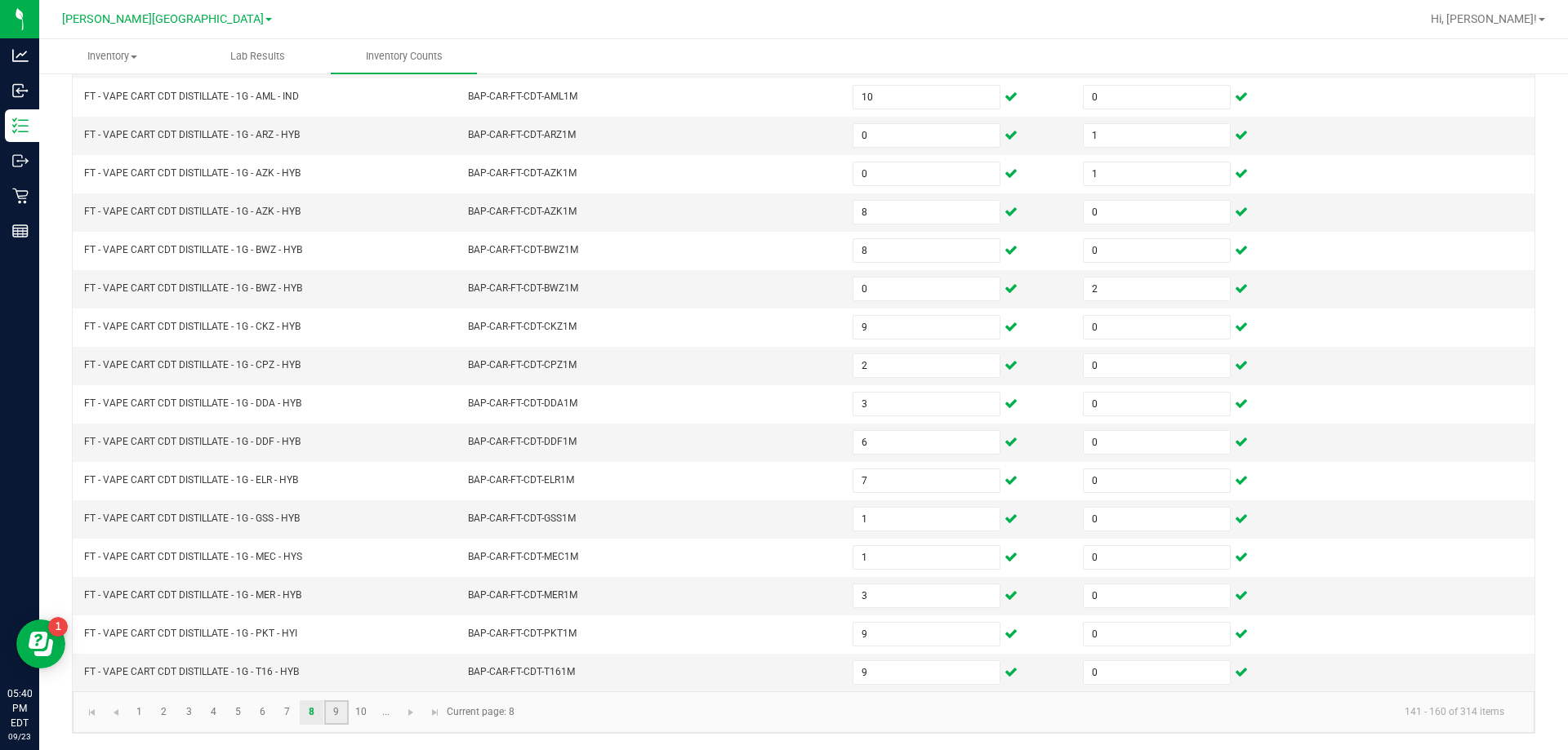
click at [334, 711] on link "9" at bounding box center [336, 712] width 24 height 25
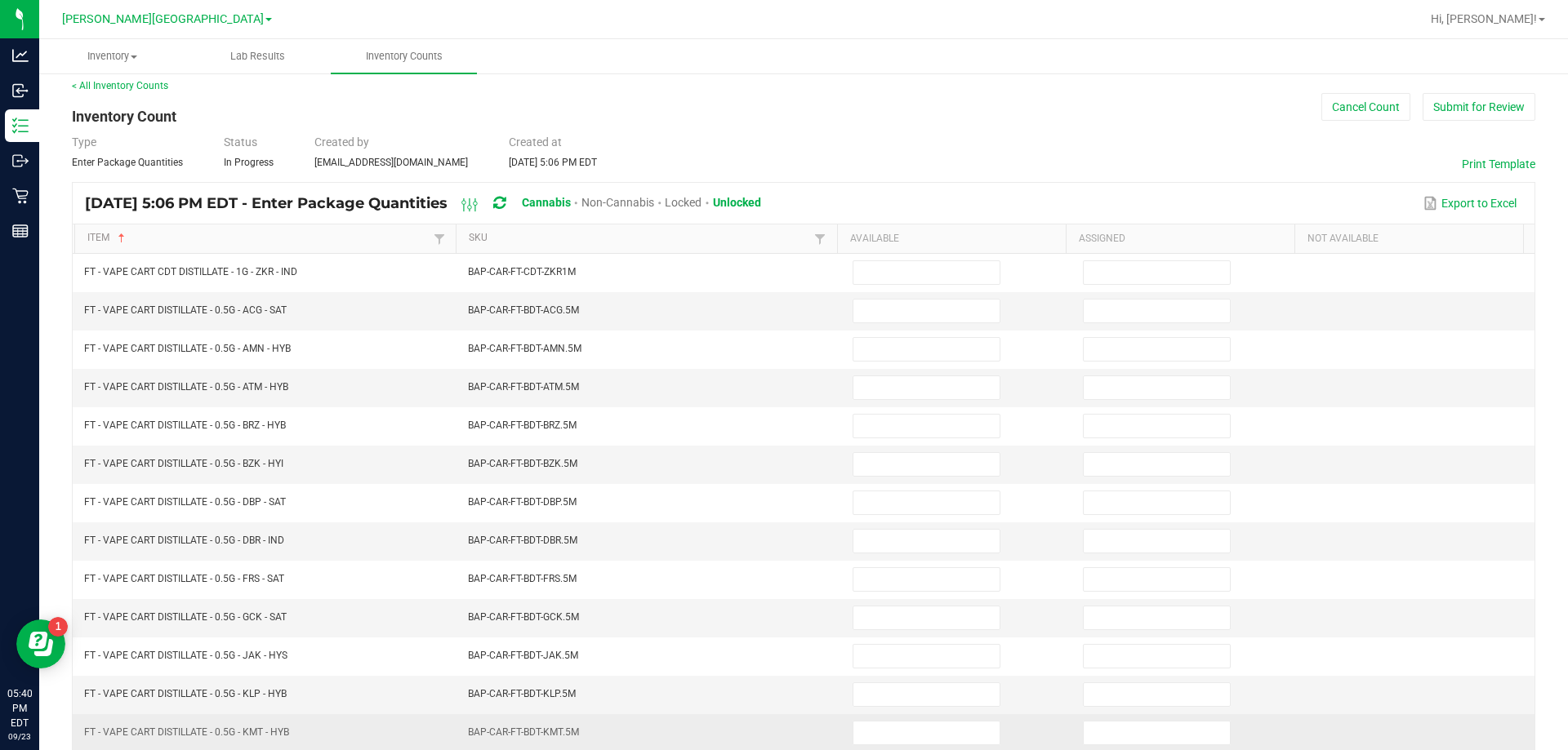
scroll to position [0, 0]
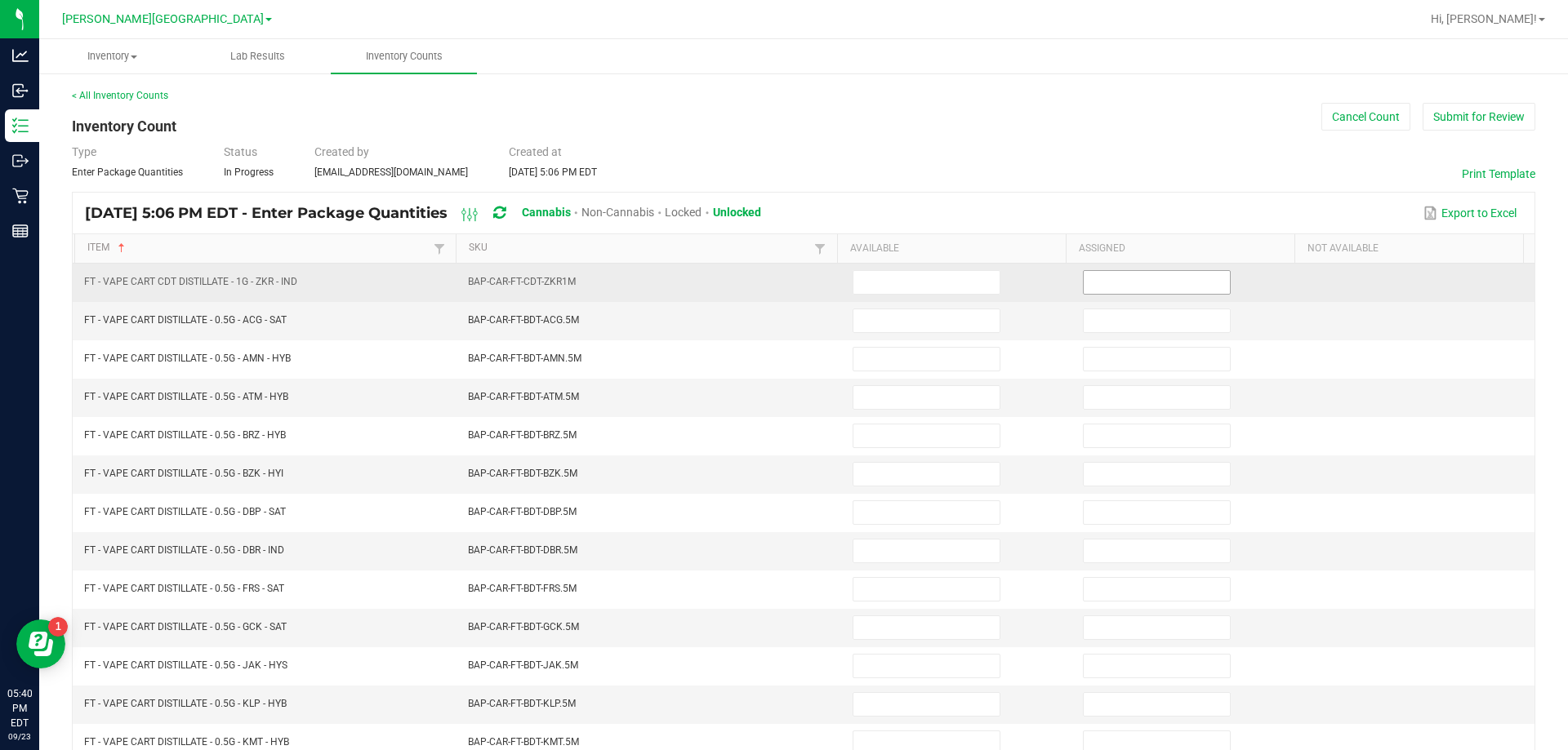
click at [1180, 284] on input at bounding box center [1157, 282] width 146 height 23
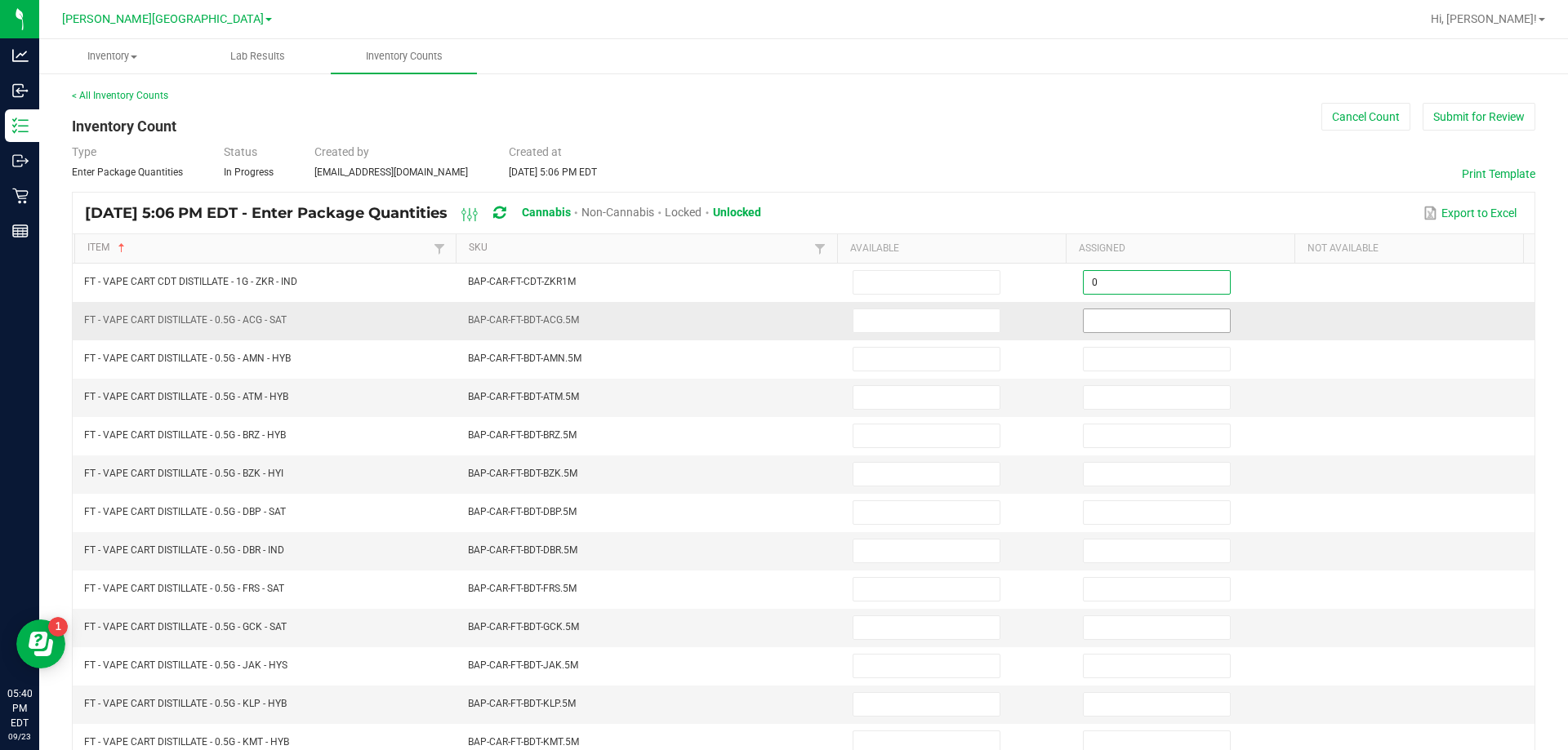
click at [1185, 323] on input at bounding box center [1157, 320] width 146 height 23
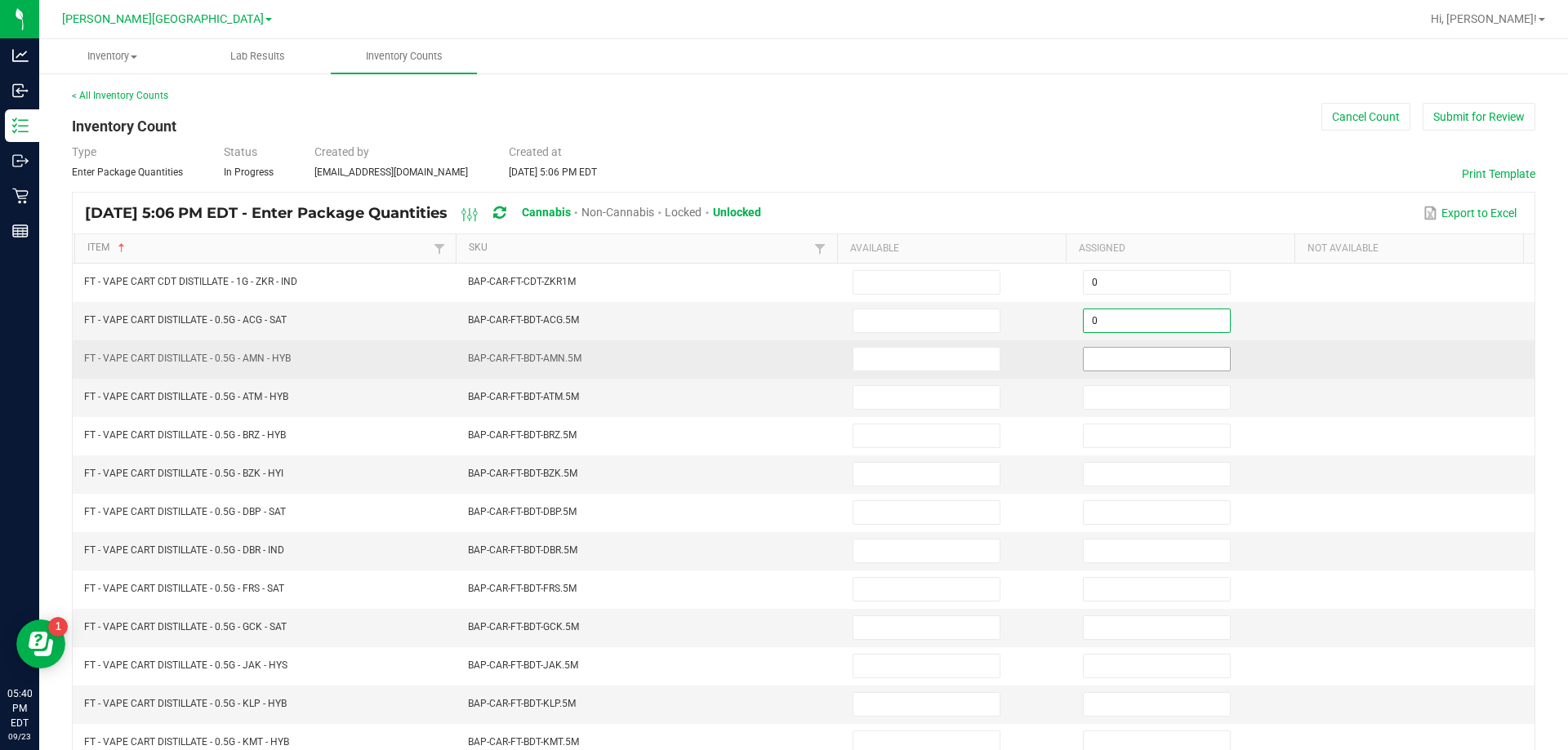
click at [1188, 363] on input at bounding box center [1157, 359] width 146 height 23
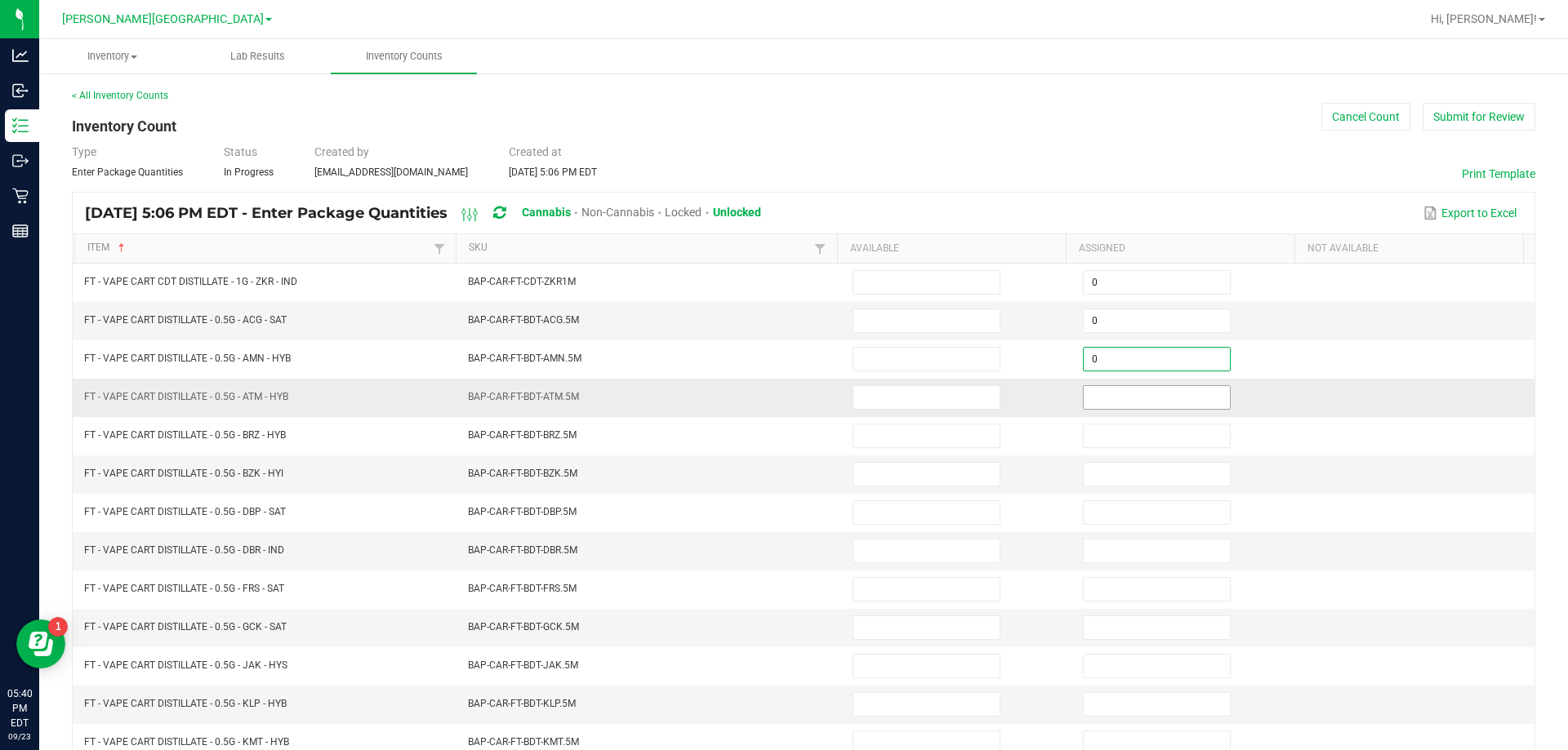
click at [1184, 398] on input at bounding box center [1157, 397] width 146 height 23
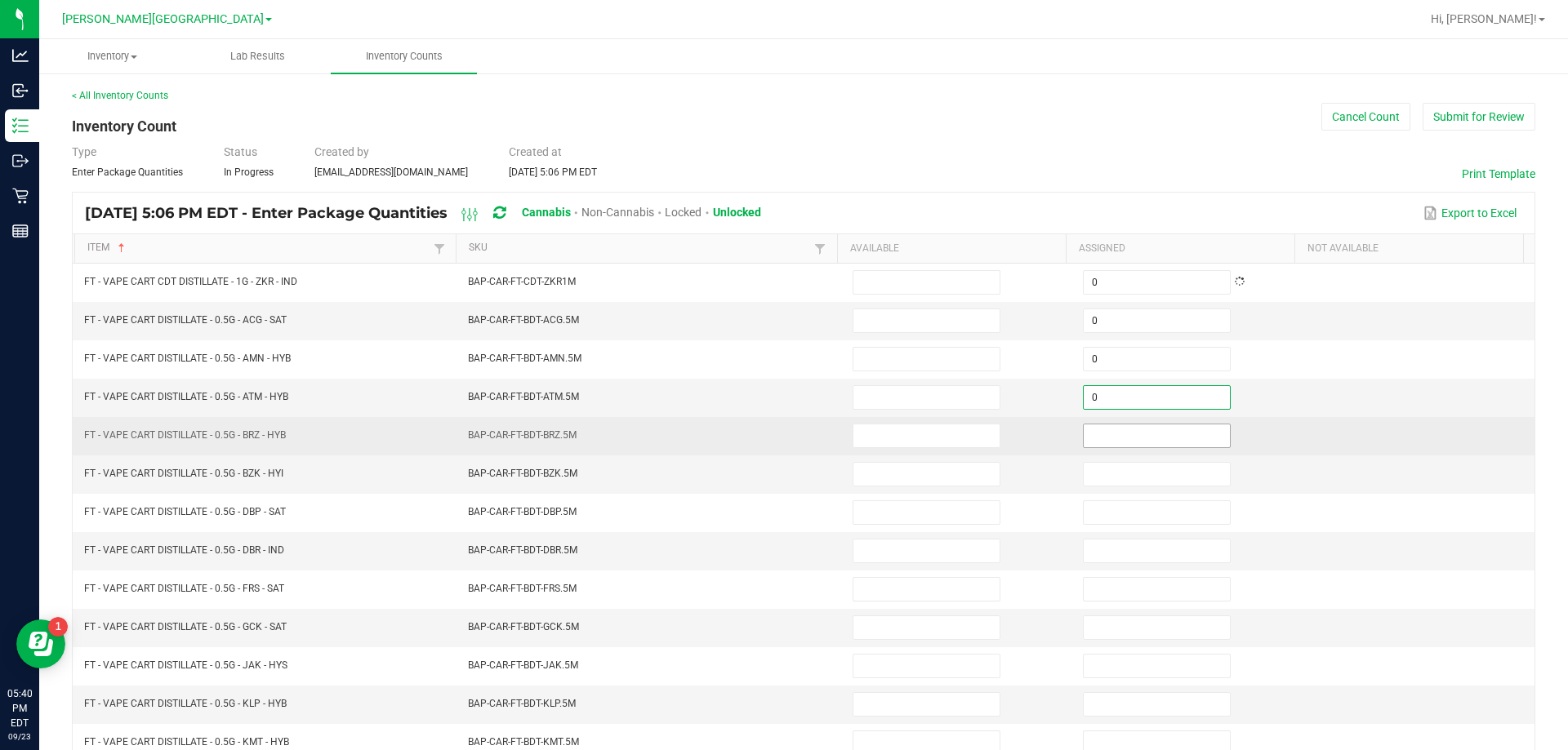
click at [1188, 437] on input at bounding box center [1157, 436] width 146 height 23
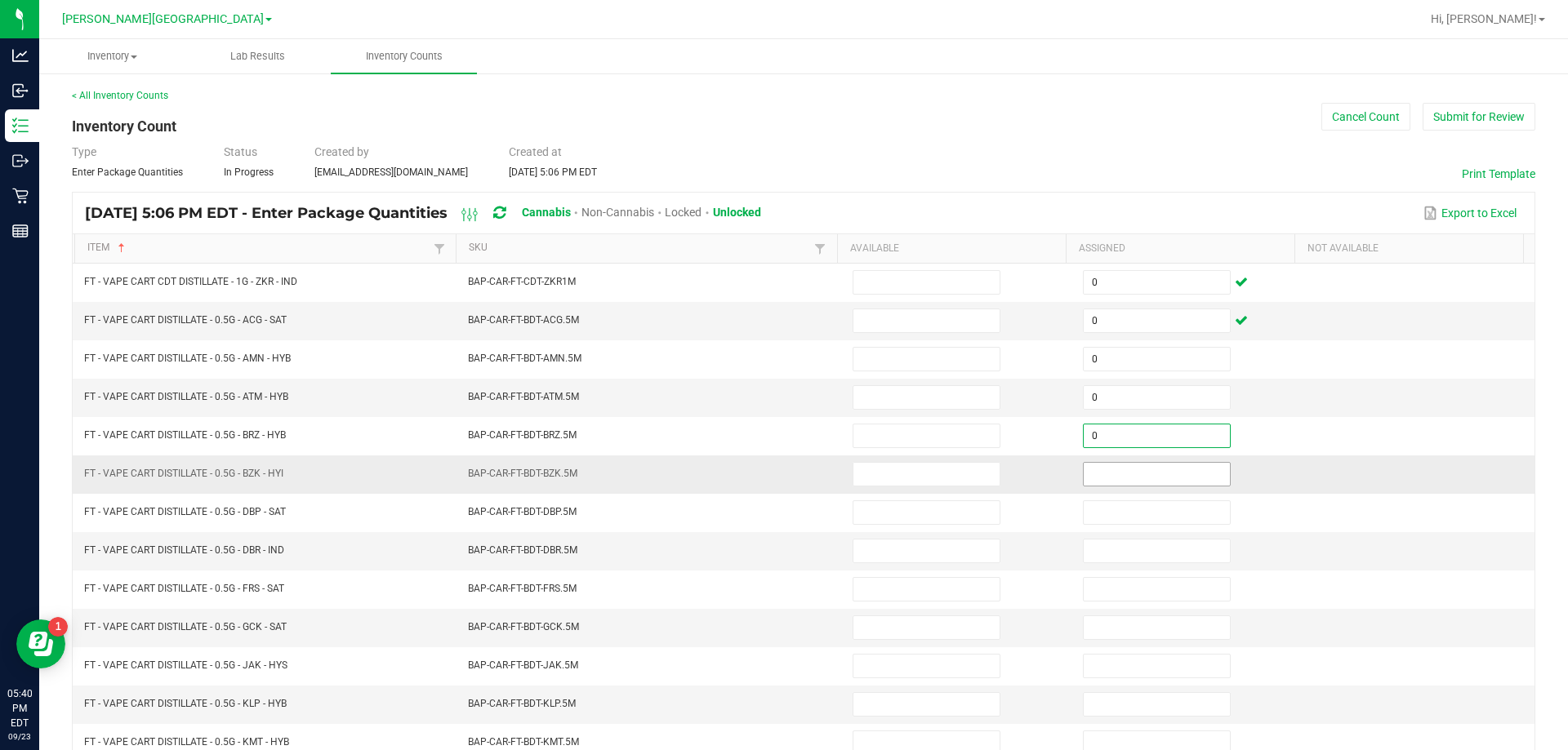
click at [1188, 475] on input at bounding box center [1157, 473] width 146 height 23
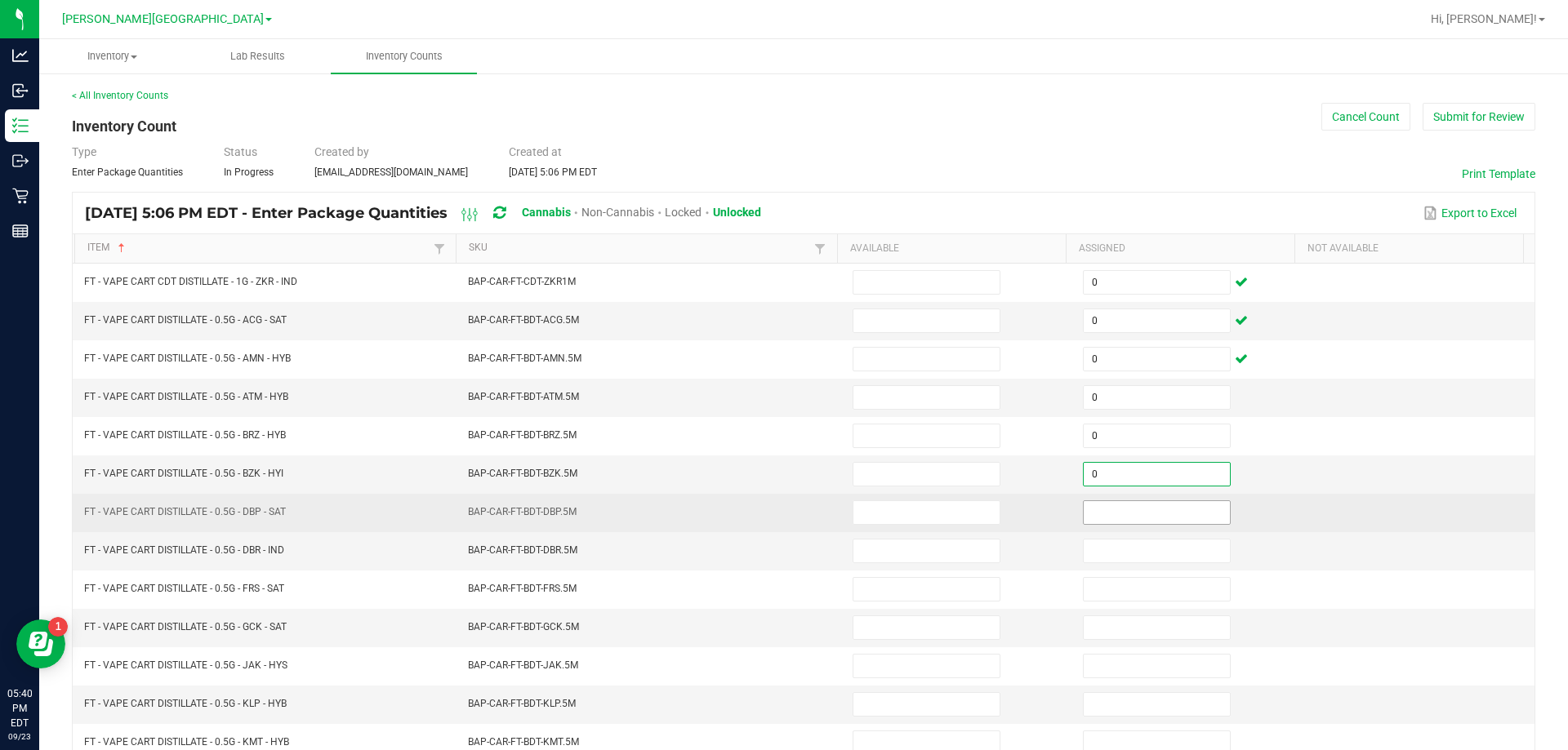
click at [1181, 511] on input at bounding box center [1157, 511] width 146 height 23
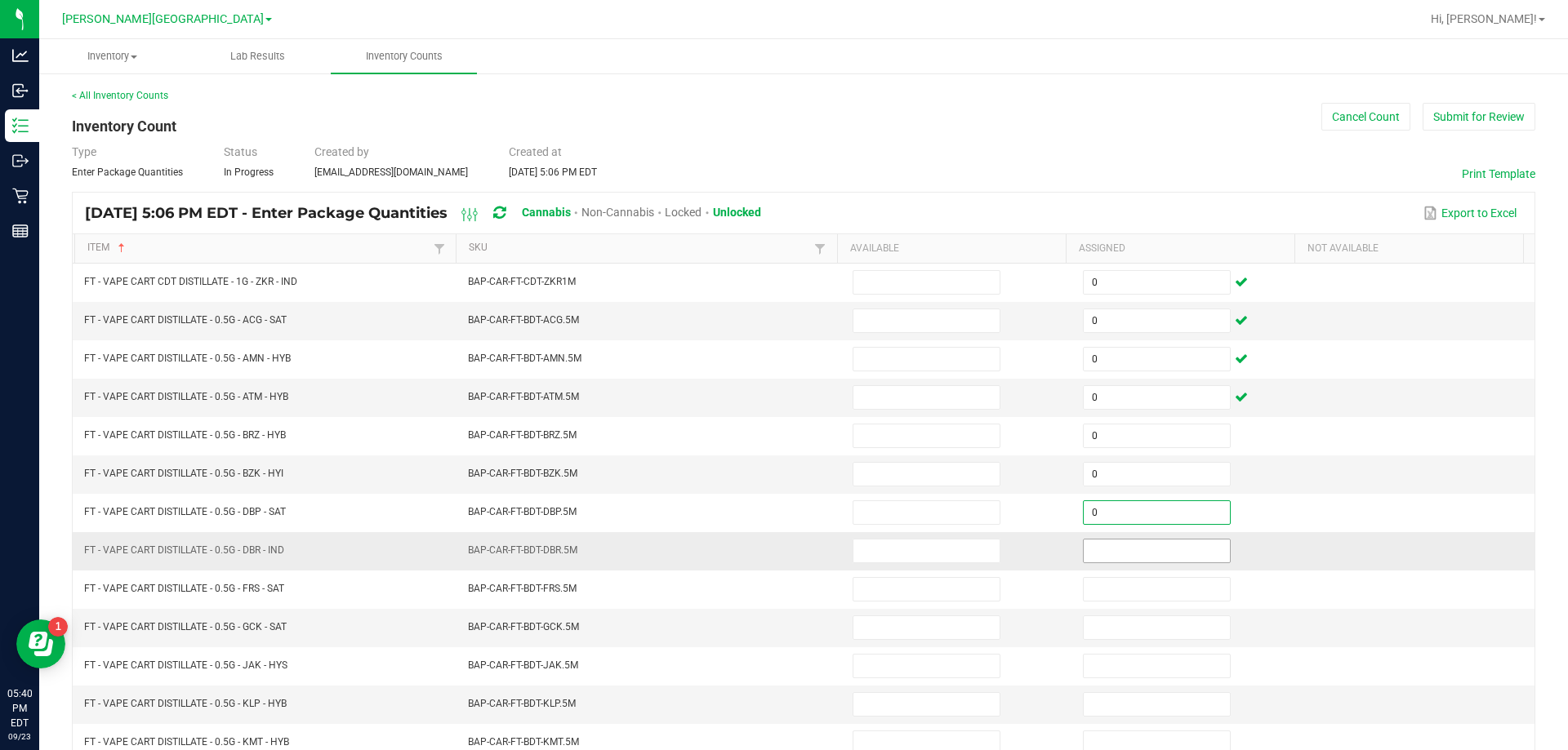
click at [1185, 548] on input at bounding box center [1157, 550] width 146 height 23
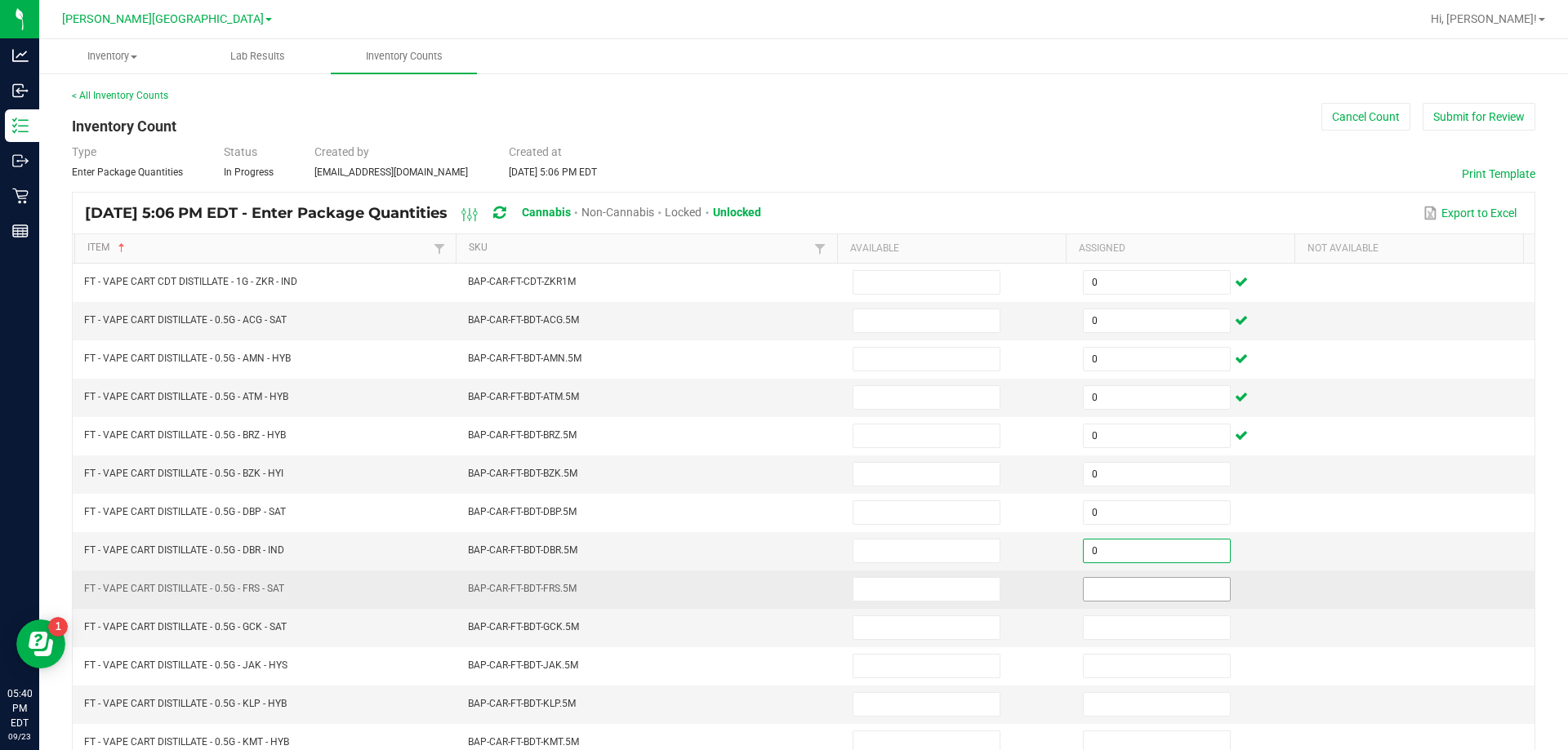
click at [1176, 586] on input at bounding box center [1157, 588] width 146 height 23
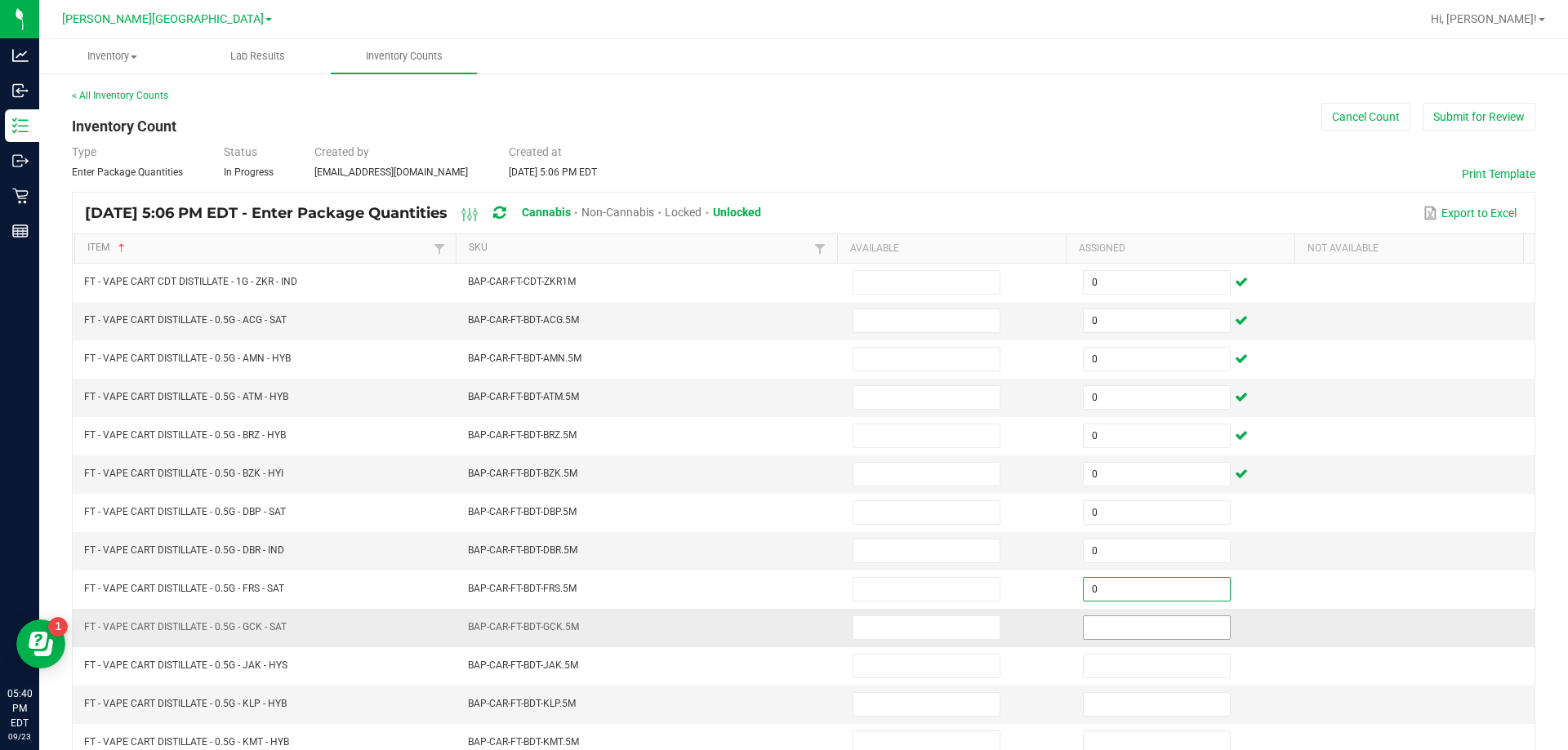
click at [1175, 626] on input at bounding box center [1157, 627] width 146 height 23
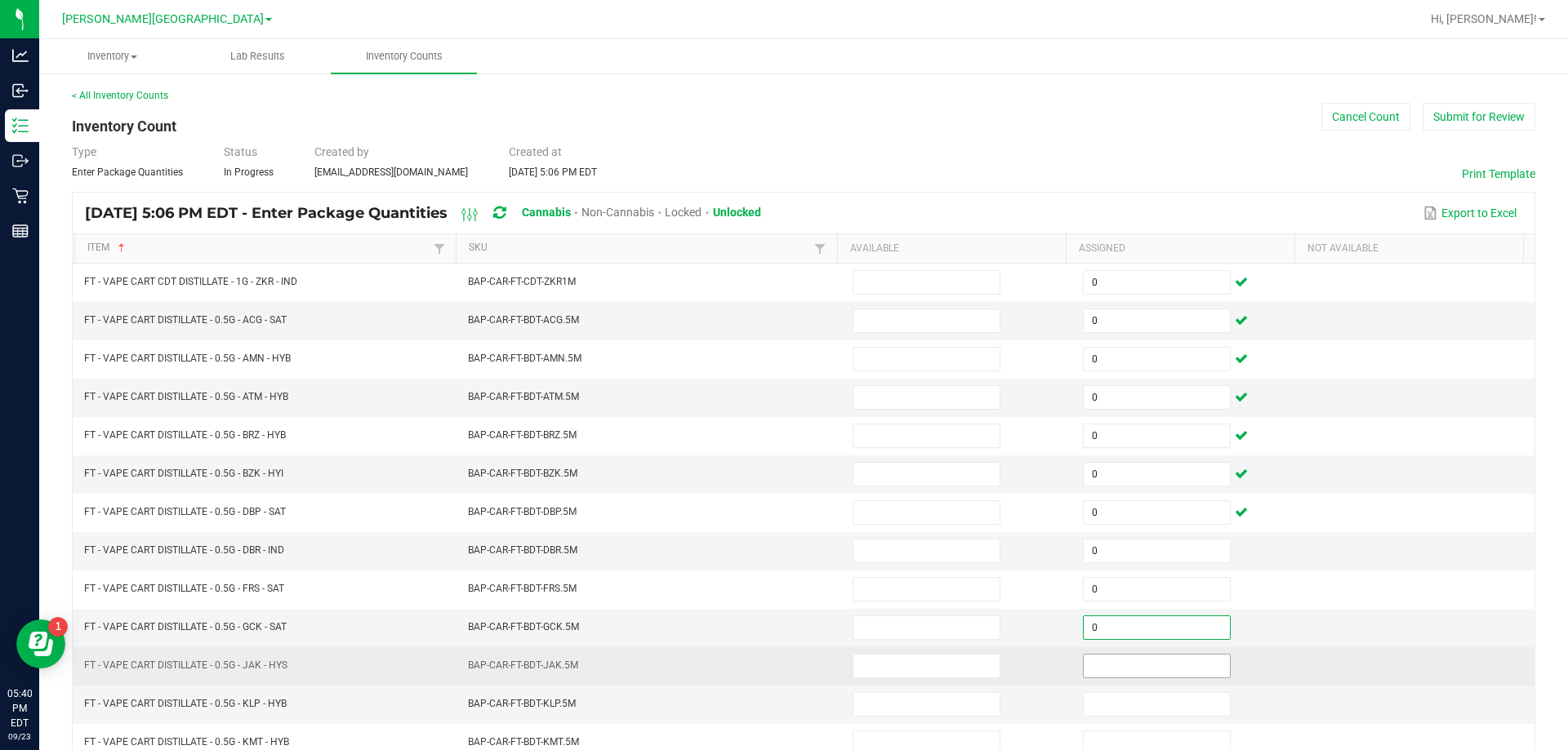
click at [1173, 656] on input at bounding box center [1157, 665] width 146 height 23
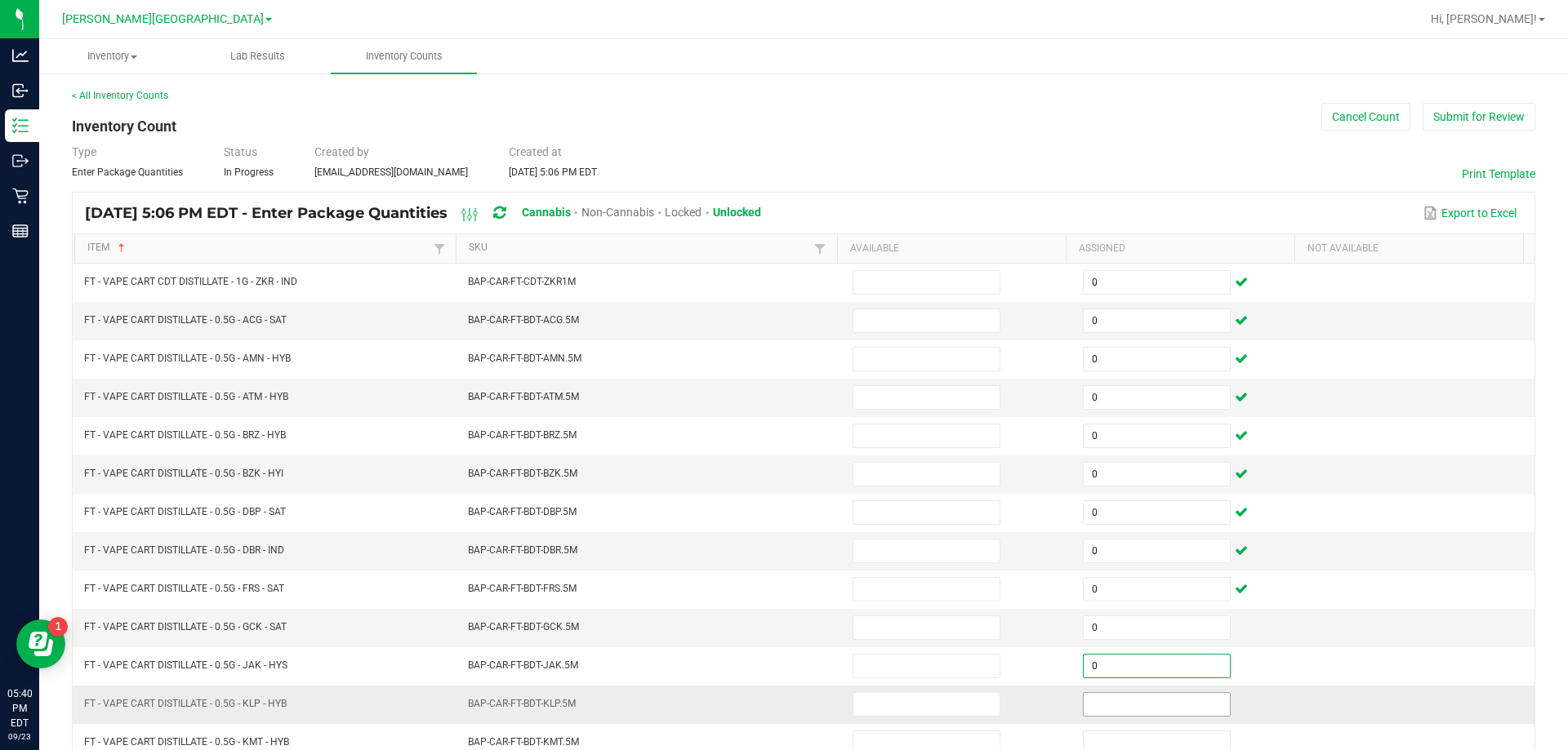
click at [1170, 704] on input at bounding box center [1157, 704] width 146 height 23
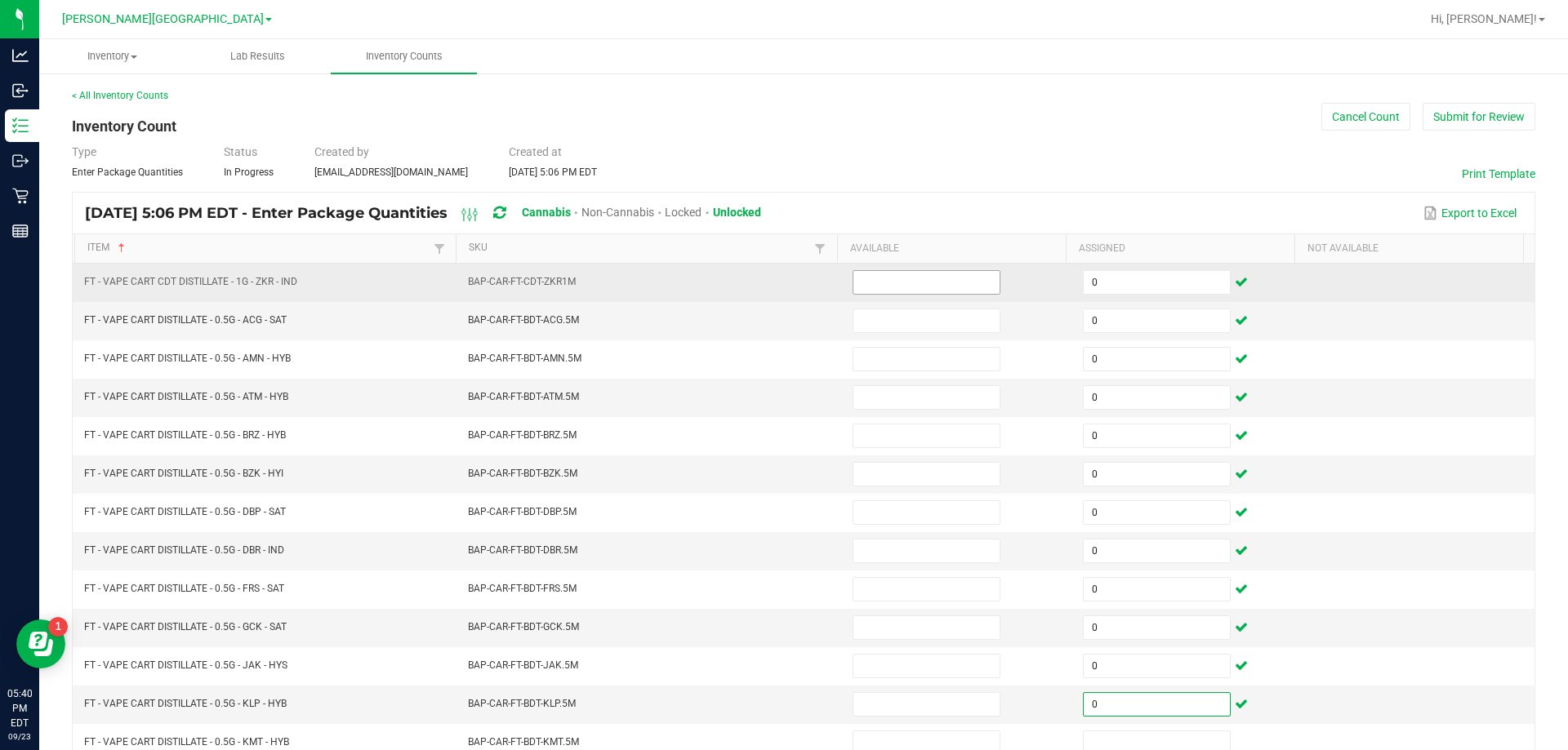
click at [926, 282] on input at bounding box center [926, 282] width 146 height 23
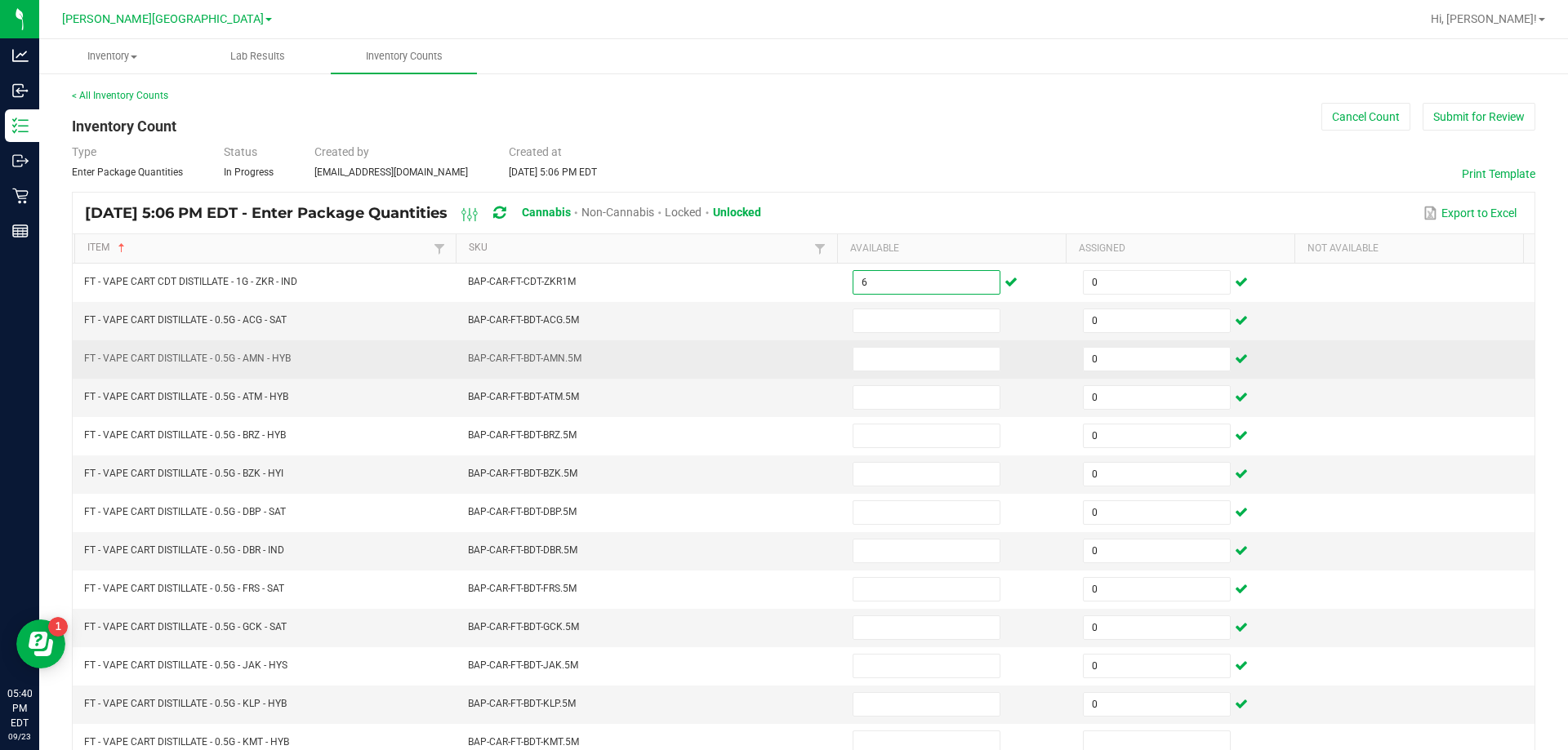
scroll to position [82, 0]
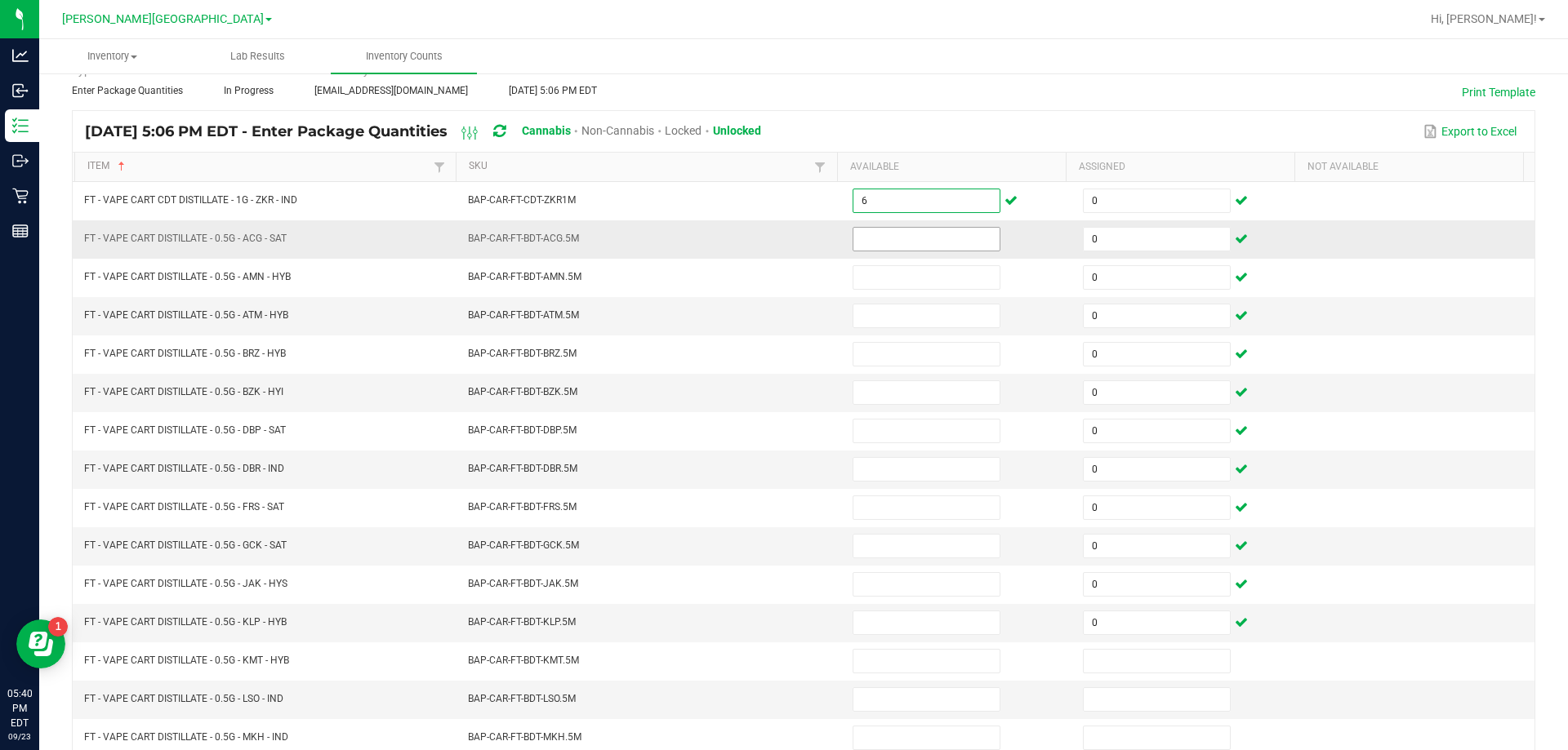
click at [901, 244] on input at bounding box center [926, 239] width 146 height 23
click at [894, 316] on input at bounding box center [926, 315] width 146 height 23
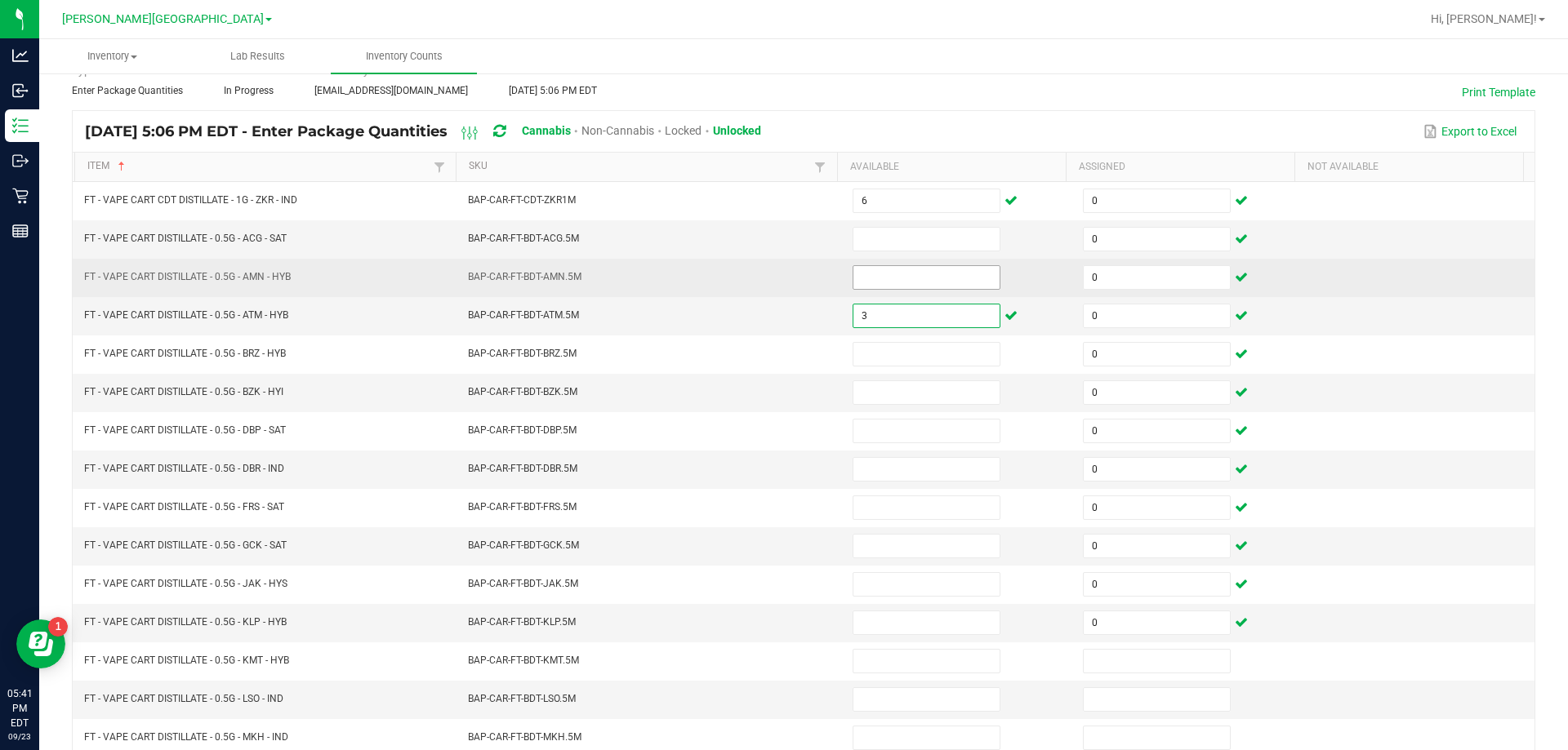
click at [916, 277] on input at bounding box center [926, 277] width 146 height 23
click at [1117, 273] on input "0" at bounding box center [1157, 277] width 146 height 23
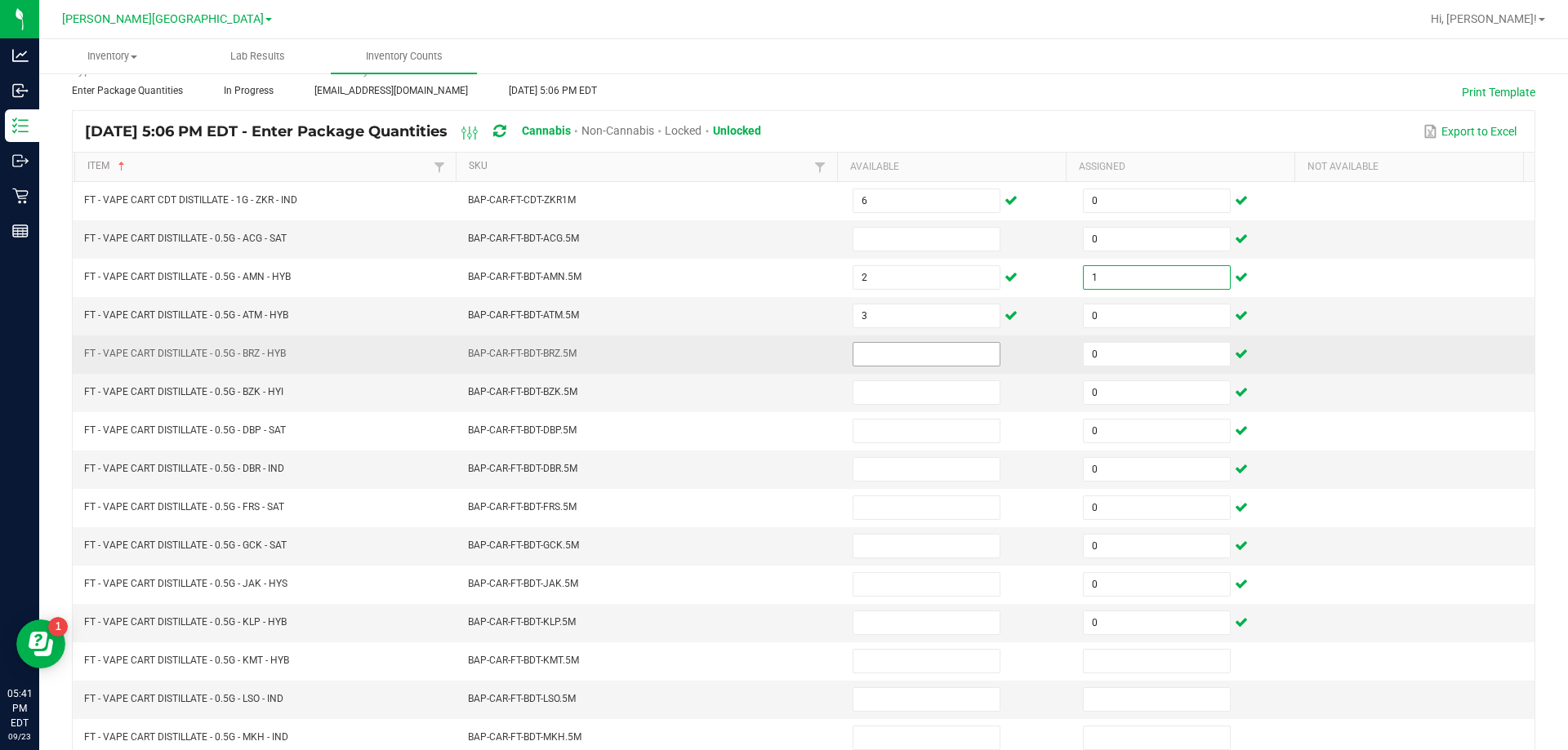
click at [942, 353] on input at bounding box center [926, 354] width 146 height 23
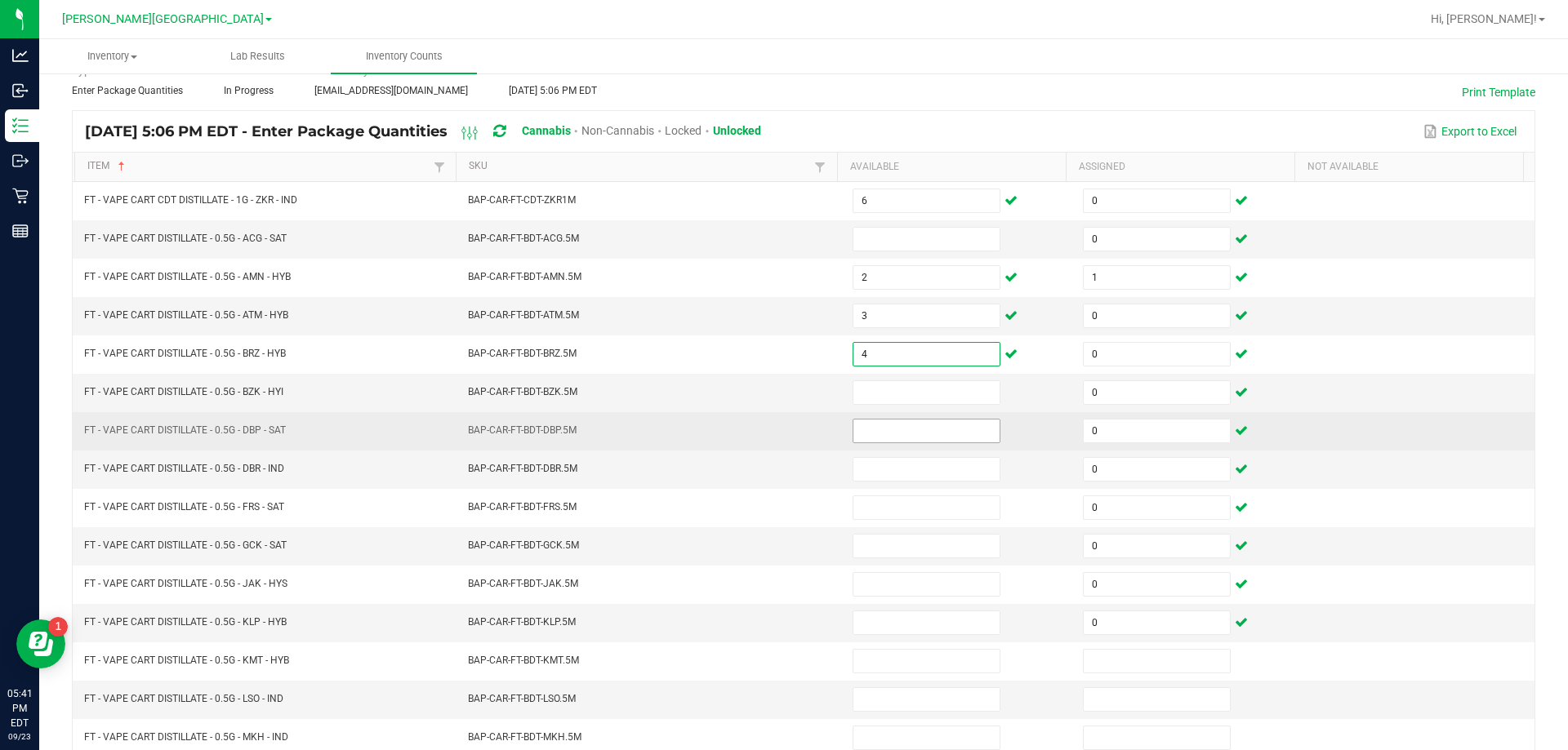
click at [882, 429] on input at bounding box center [926, 431] width 146 height 23
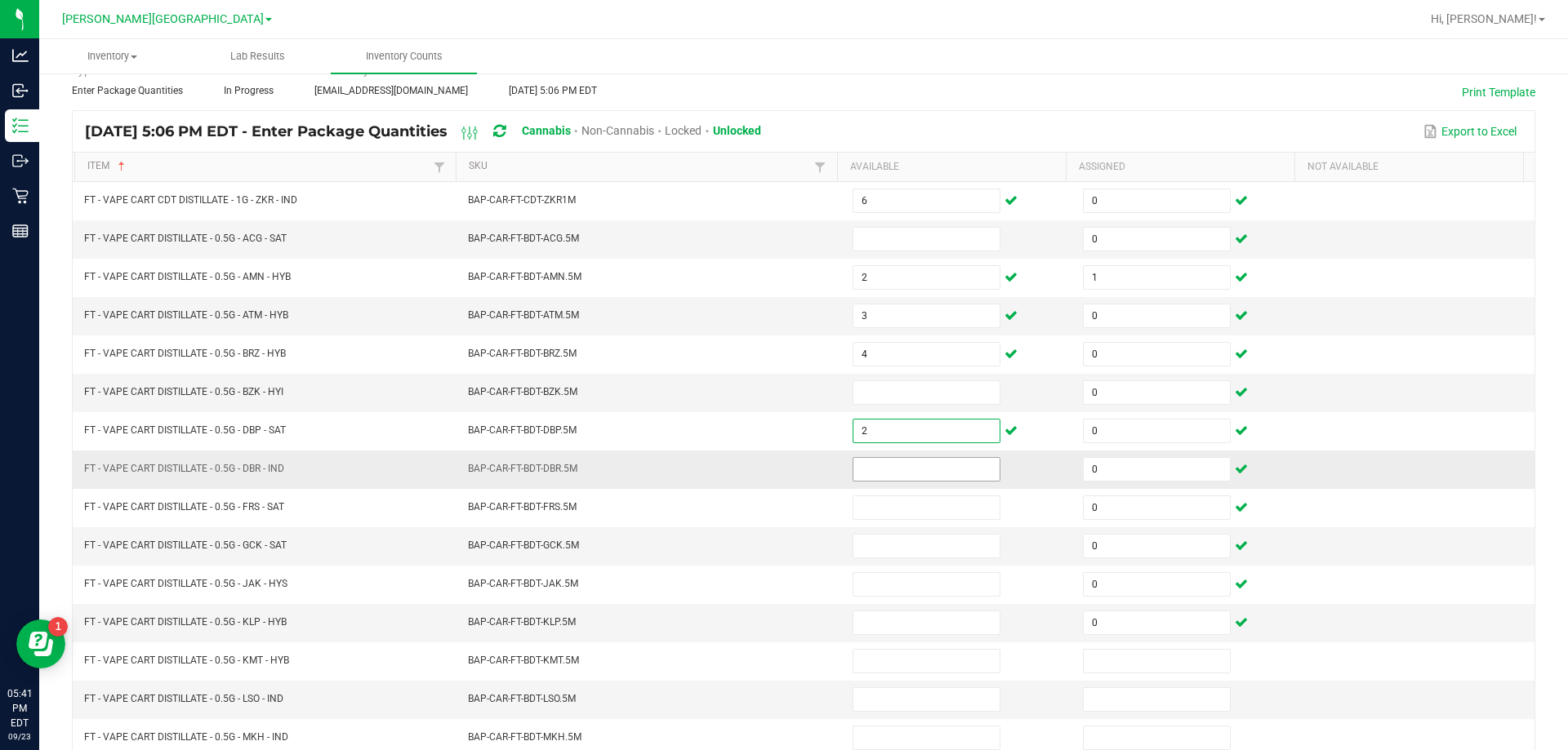
click at [907, 465] on input at bounding box center [926, 468] width 146 height 23
click at [885, 390] on input at bounding box center [926, 392] width 146 height 23
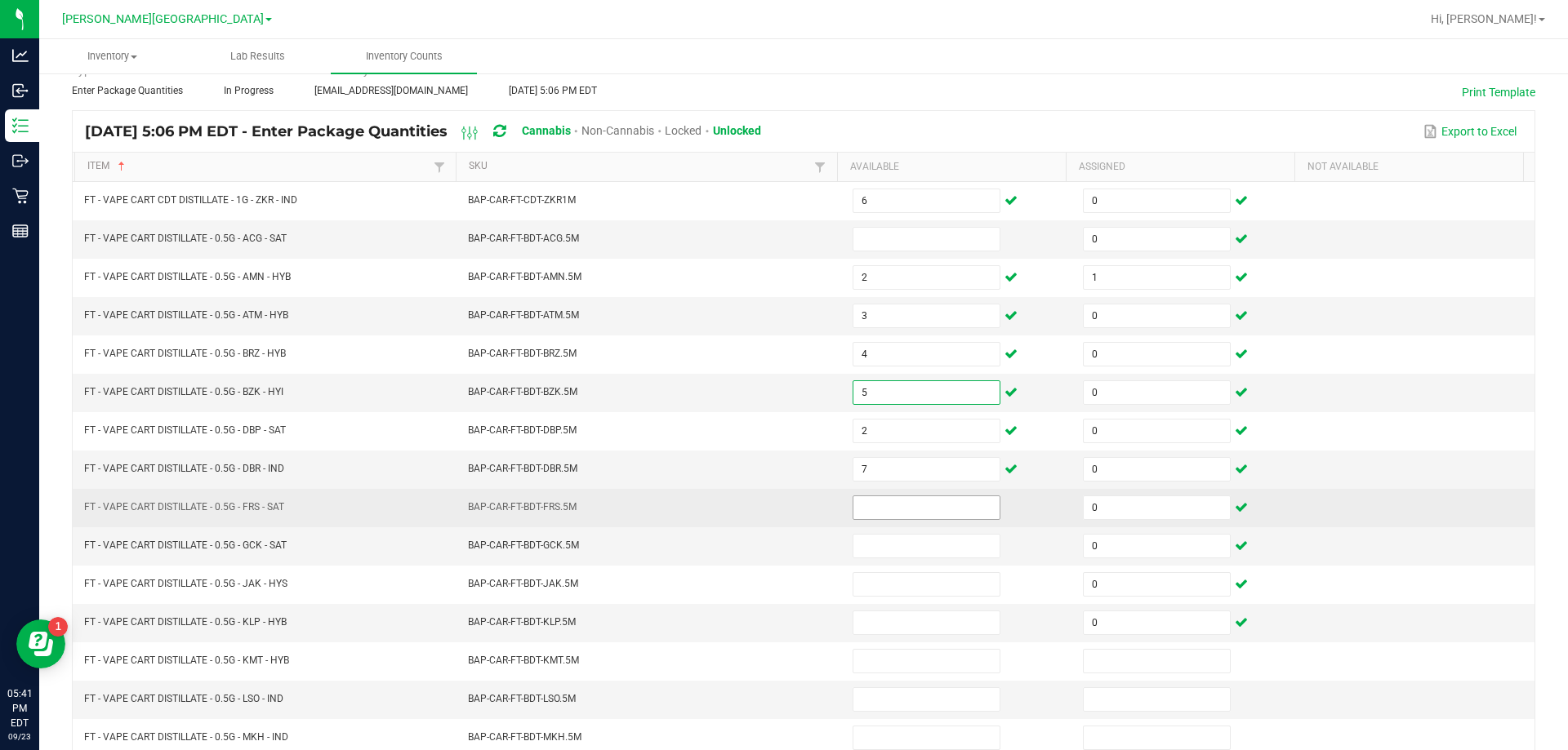
click at [918, 509] on input at bounding box center [926, 507] width 146 height 23
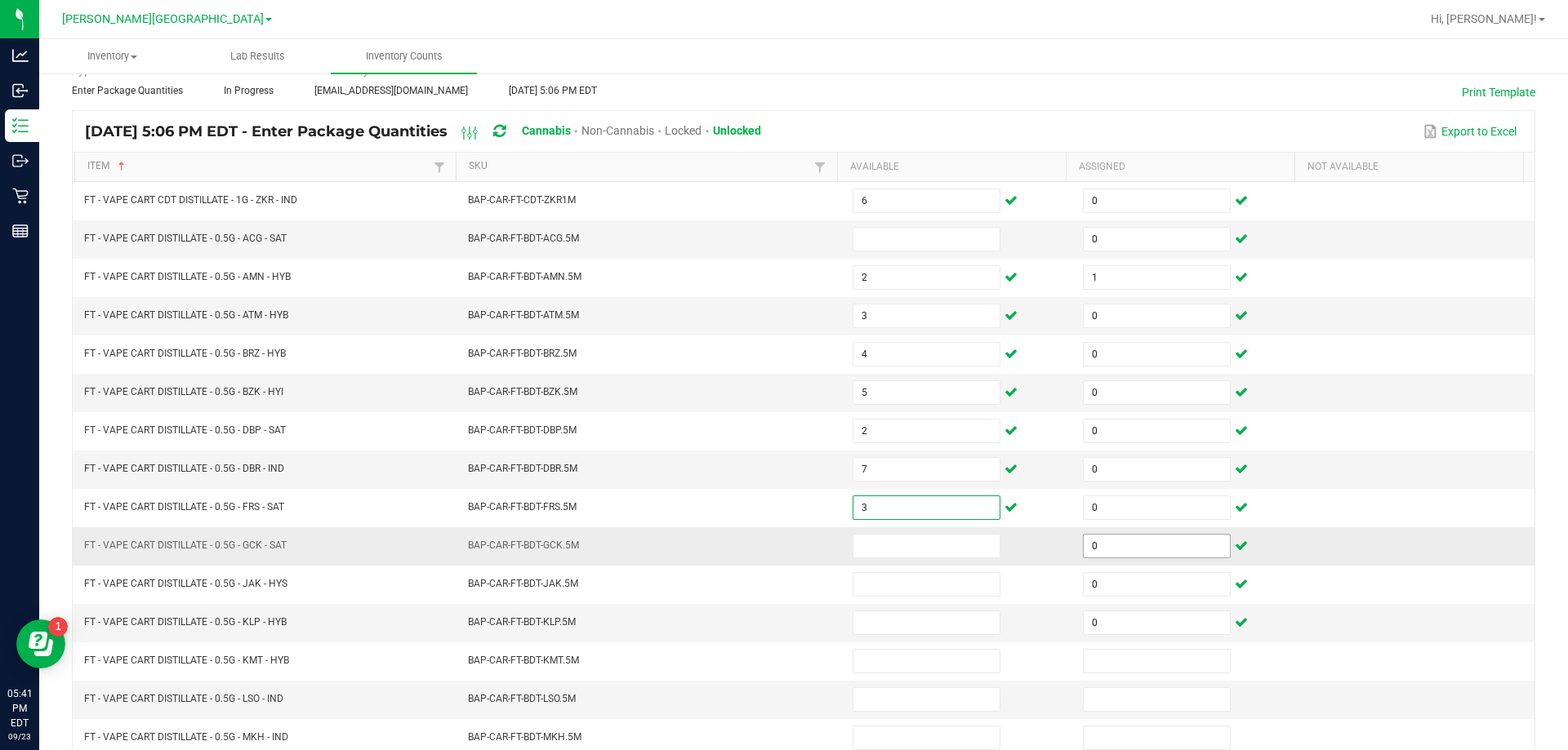
click at [1128, 541] on input "0" at bounding box center [1157, 545] width 146 height 23
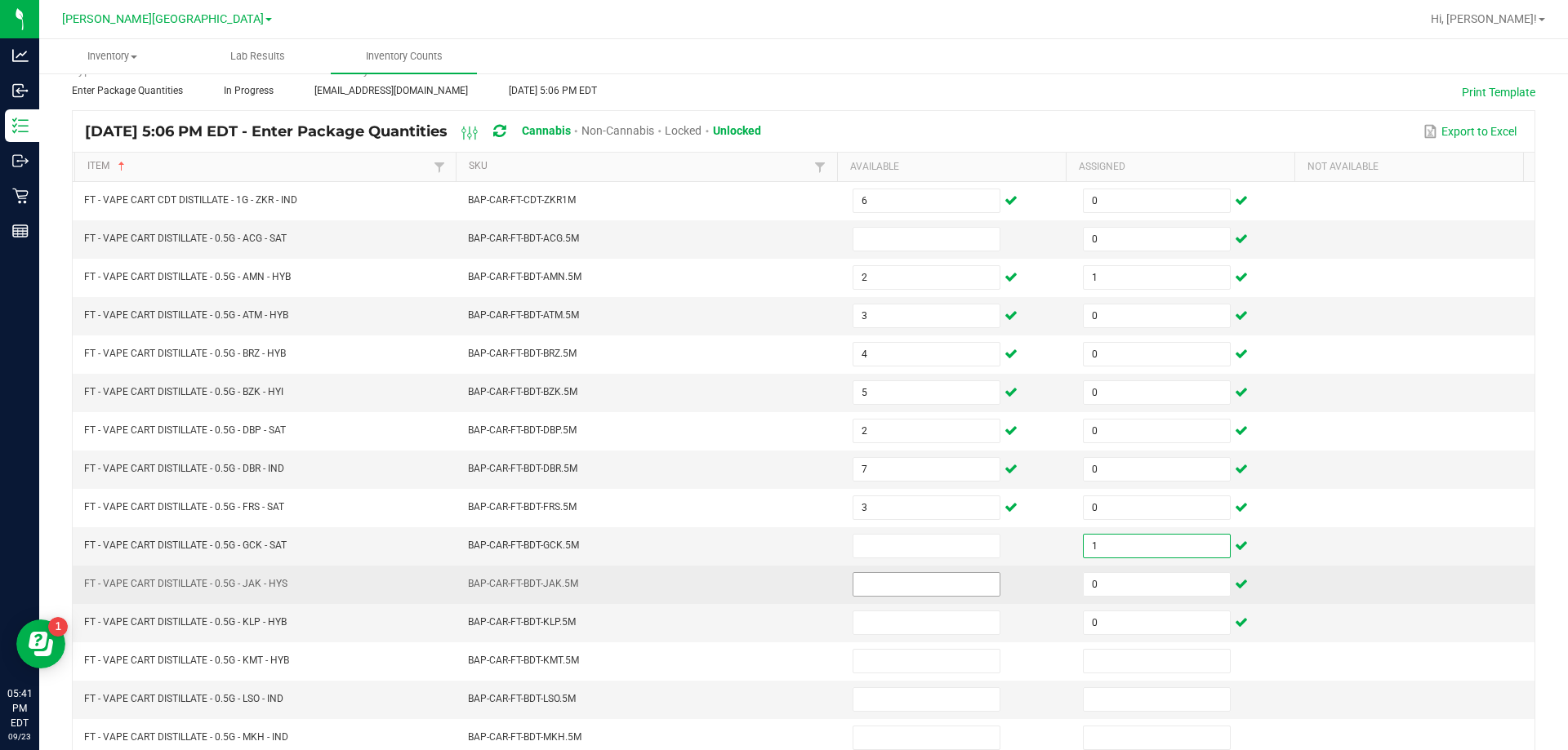
click at [922, 584] on input at bounding box center [926, 583] width 146 height 23
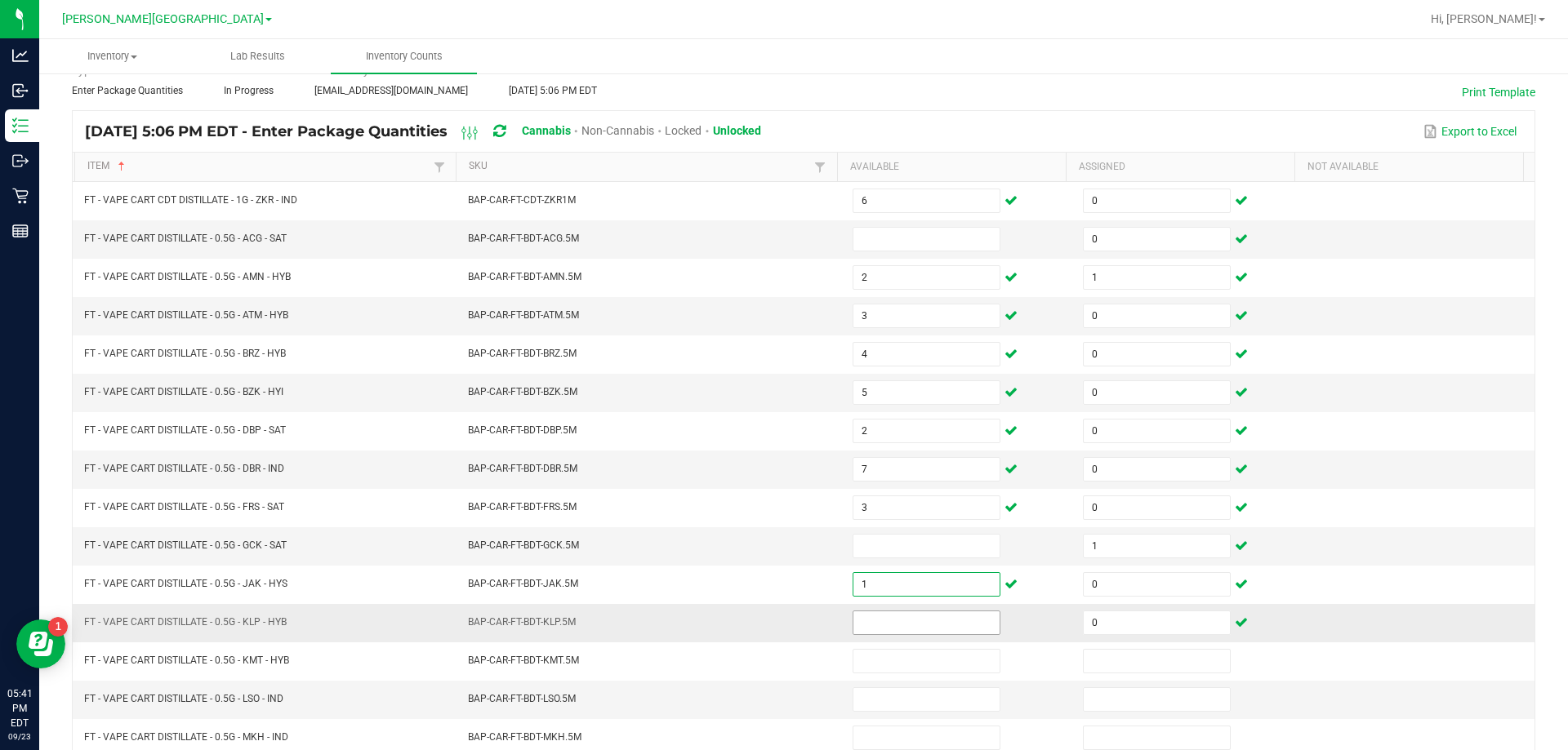
click at [911, 618] on input at bounding box center [926, 622] width 146 height 23
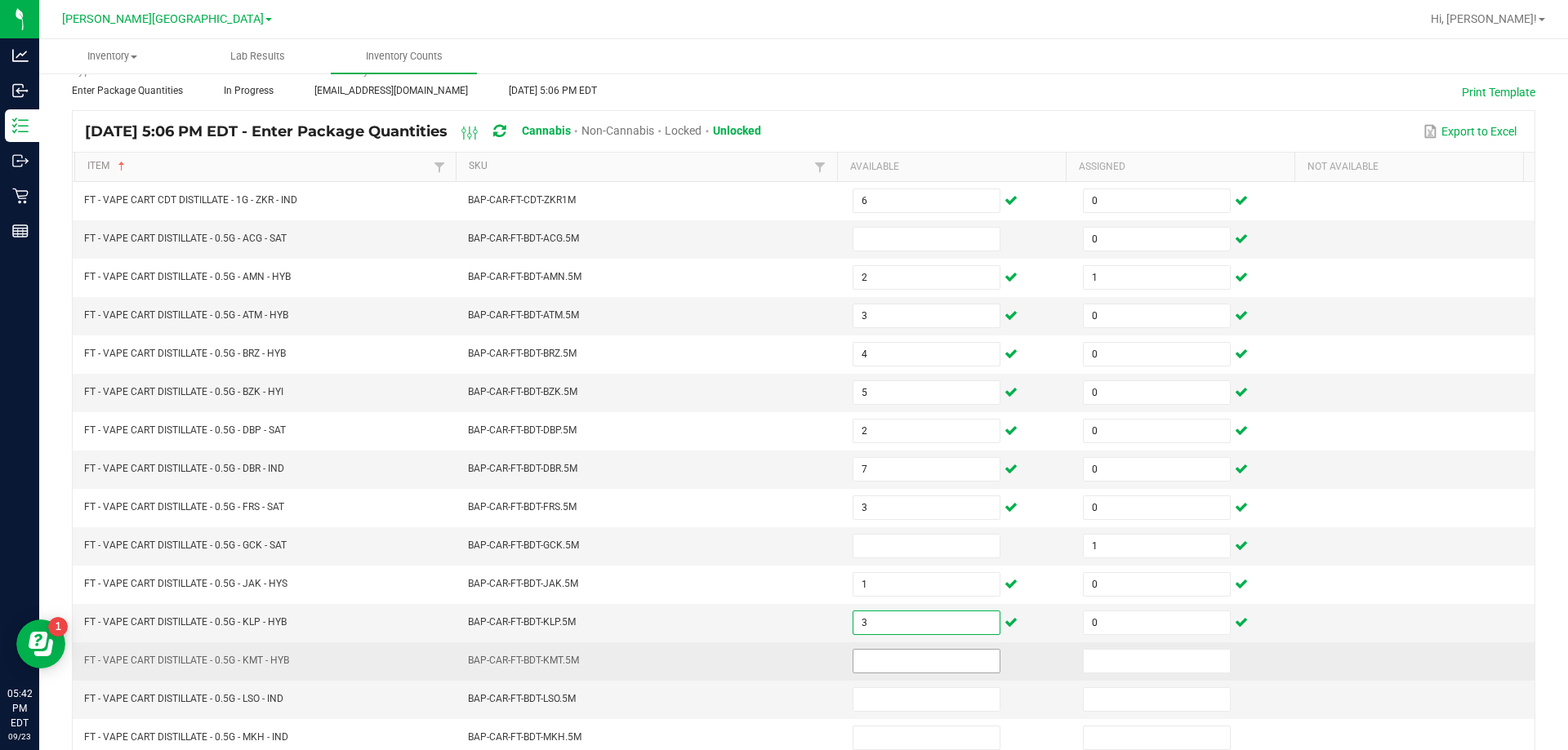
click at [888, 659] on input at bounding box center [926, 660] width 146 height 23
click at [1125, 658] on input at bounding box center [1157, 660] width 146 height 23
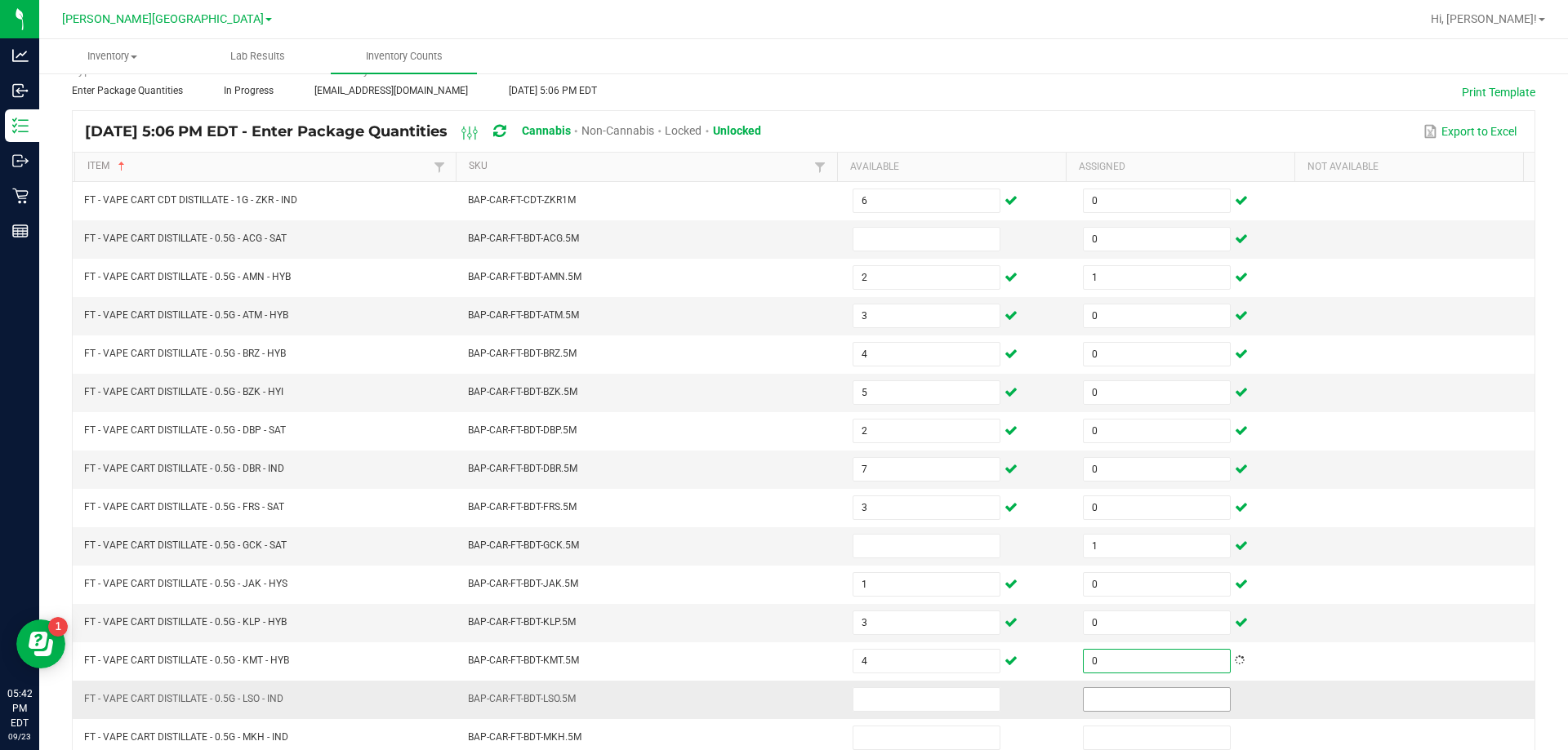
click at [1136, 702] on input at bounding box center [1157, 699] width 146 height 23
click at [919, 704] on input at bounding box center [926, 699] width 146 height 23
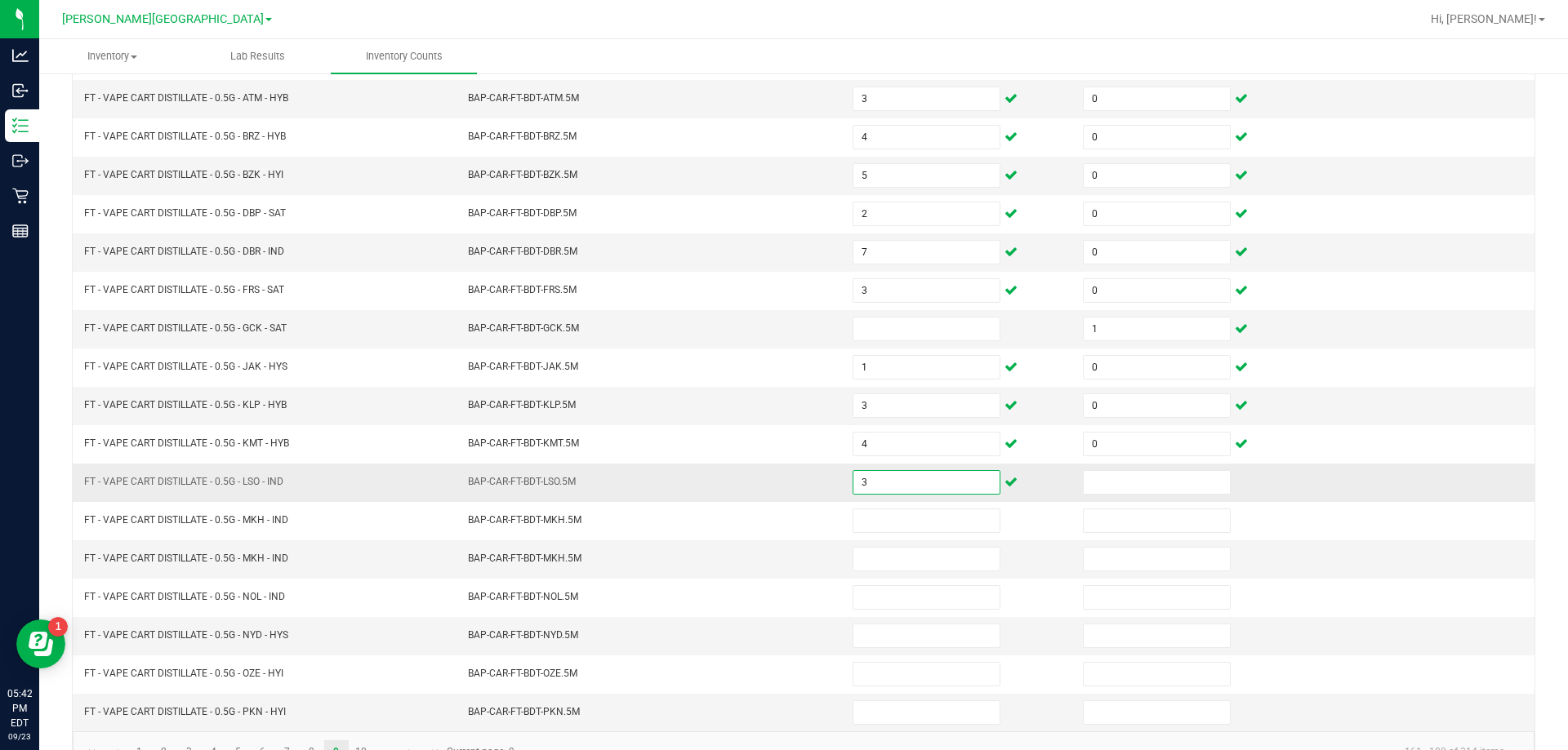
scroll to position [311, 0]
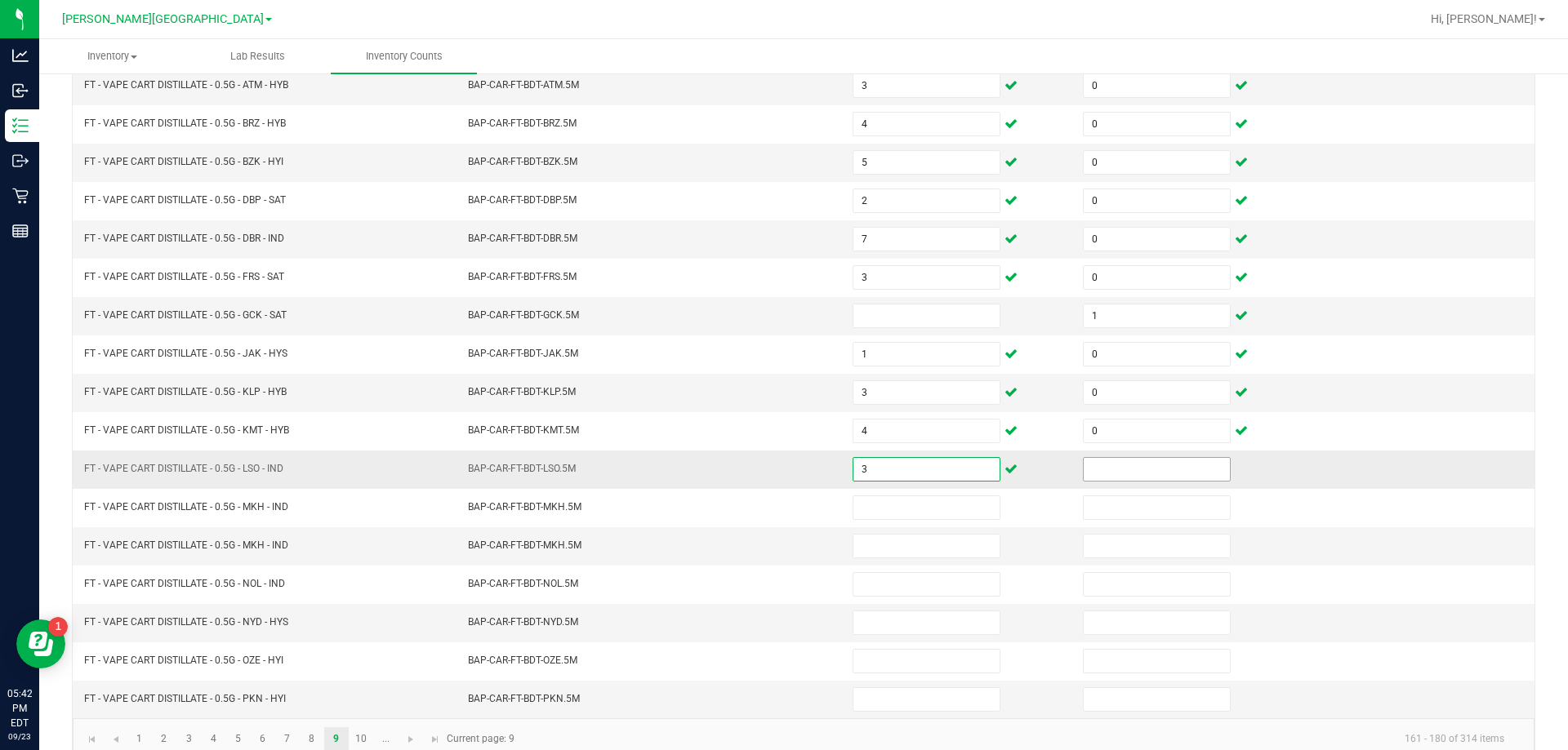
click at [1137, 468] on input at bounding box center [1157, 468] width 146 height 23
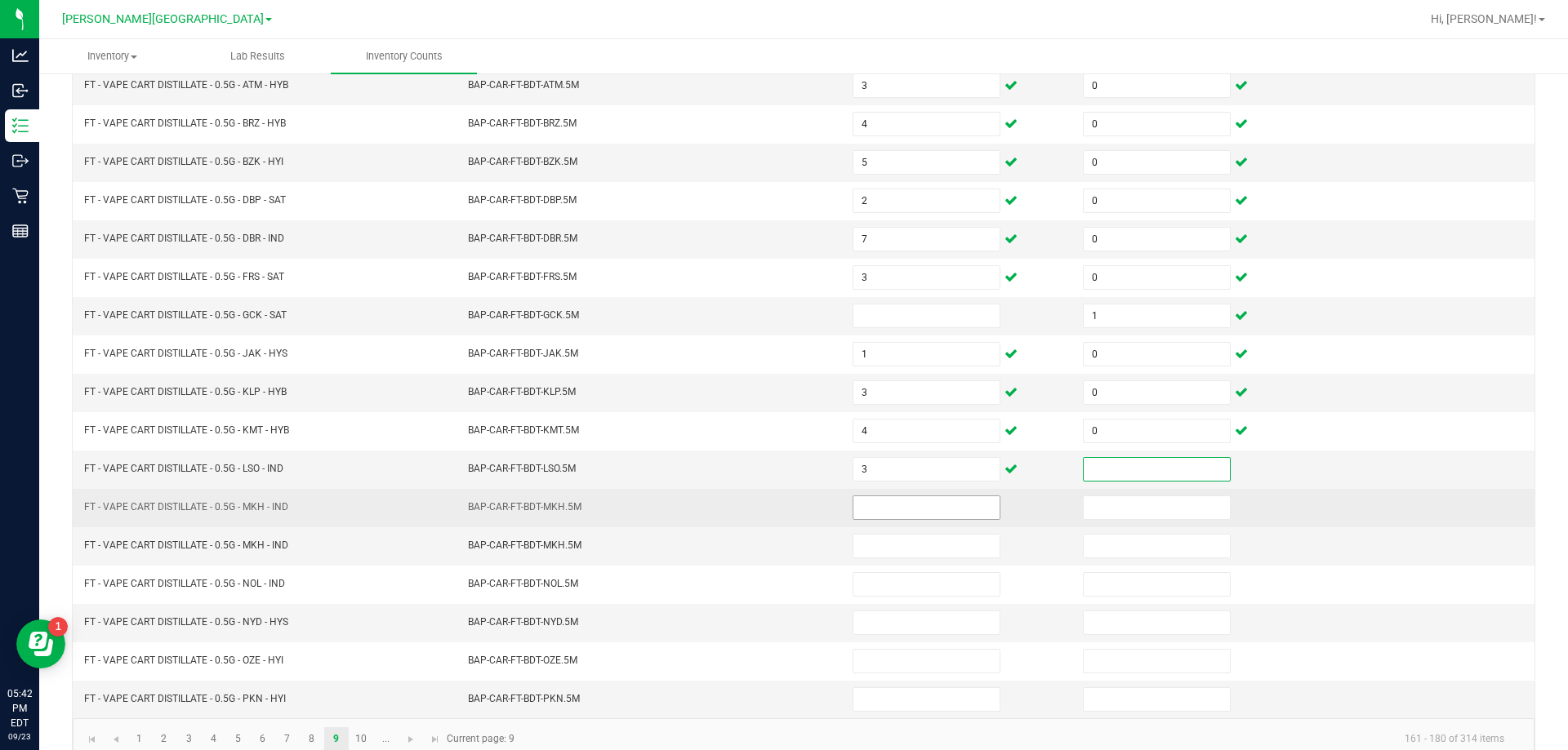
click at [931, 506] on input at bounding box center [926, 507] width 146 height 23
click at [1136, 509] on input at bounding box center [1157, 507] width 146 height 23
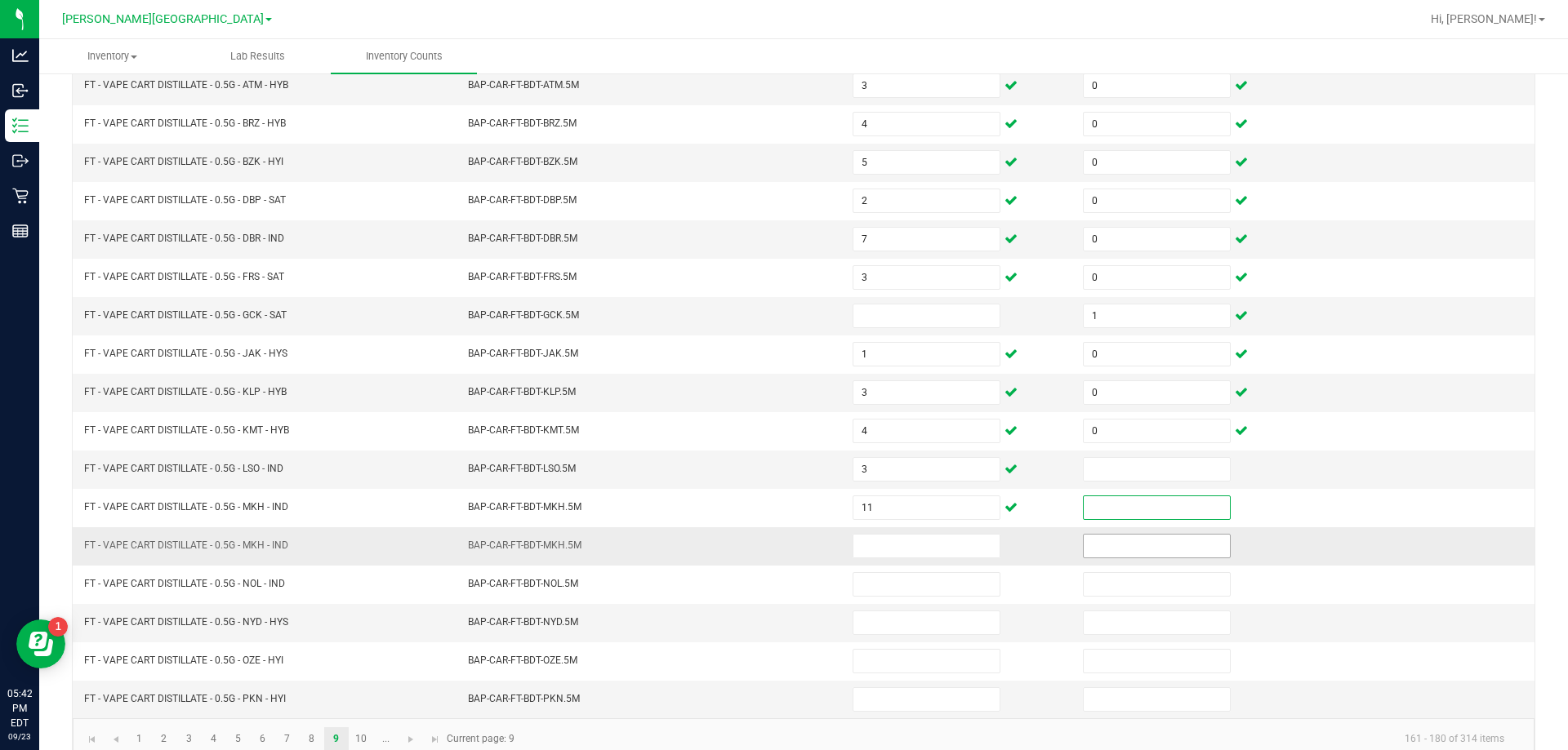
click at [1146, 542] on input at bounding box center [1157, 545] width 146 height 23
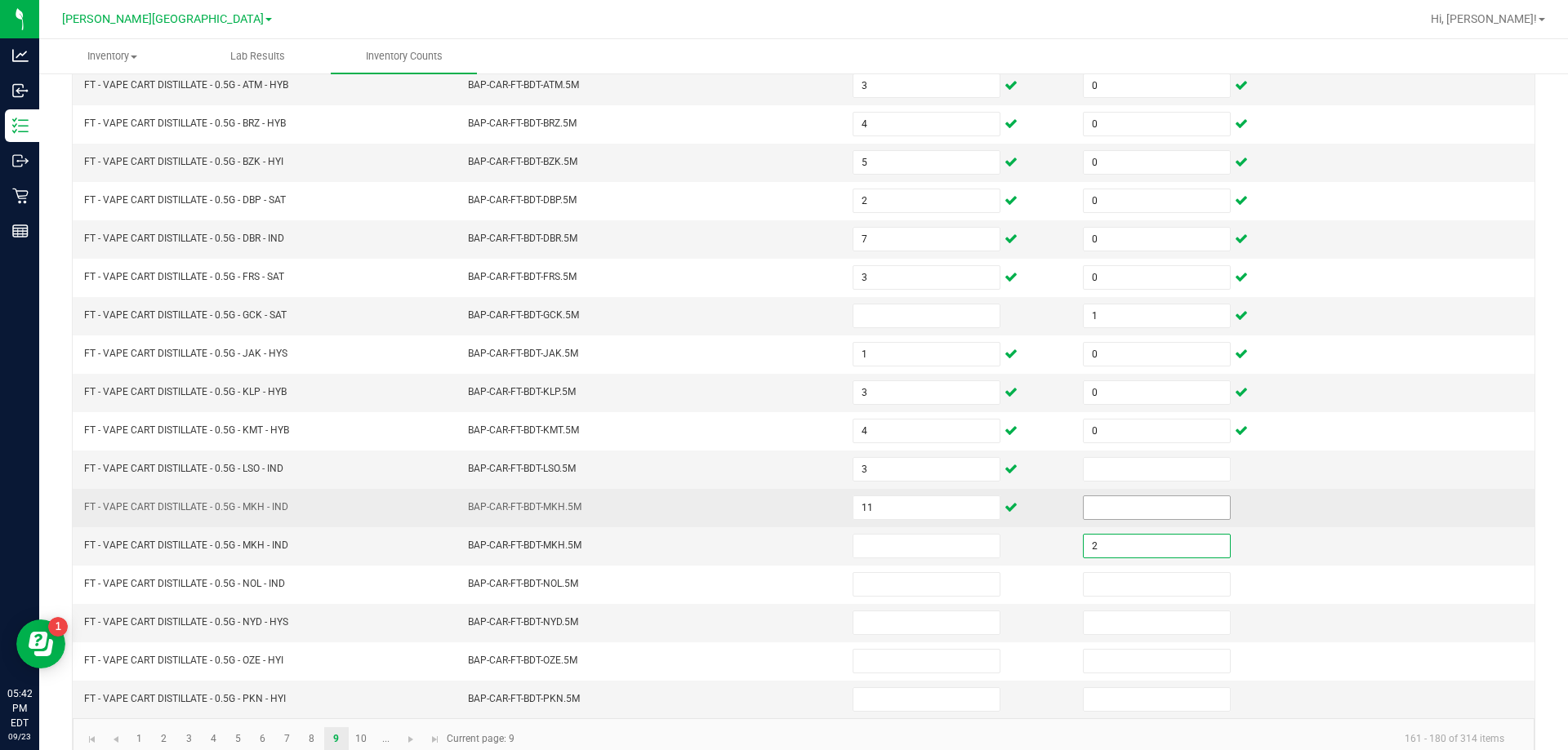
click at [1135, 510] on input at bounding box center [1157, 507] width 146 height 23
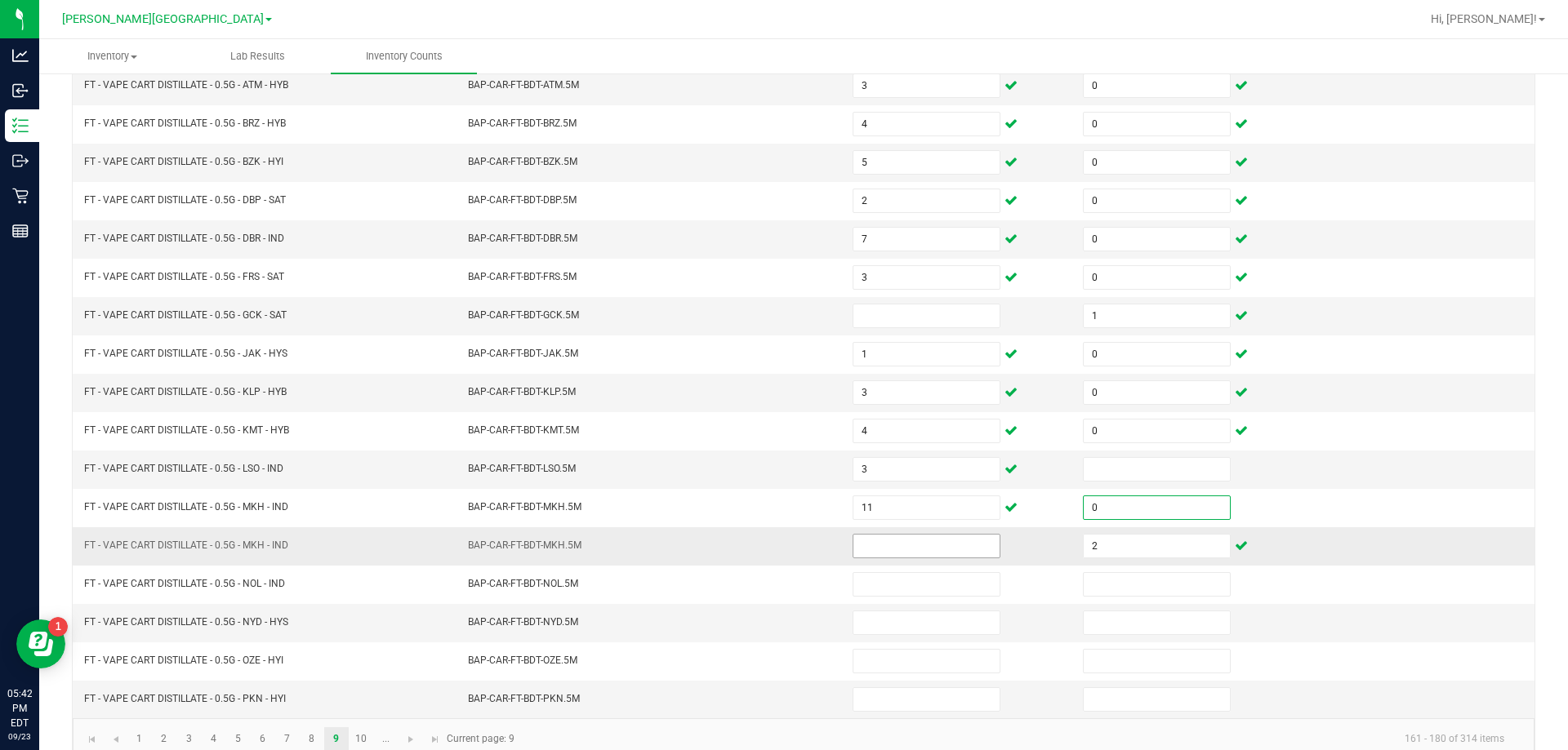
click at [927, 540] on input at bounding box center [926, 545] width 146 height 23
click at [923, 313] on input at bounding box center [926, 315] width 146 height 23
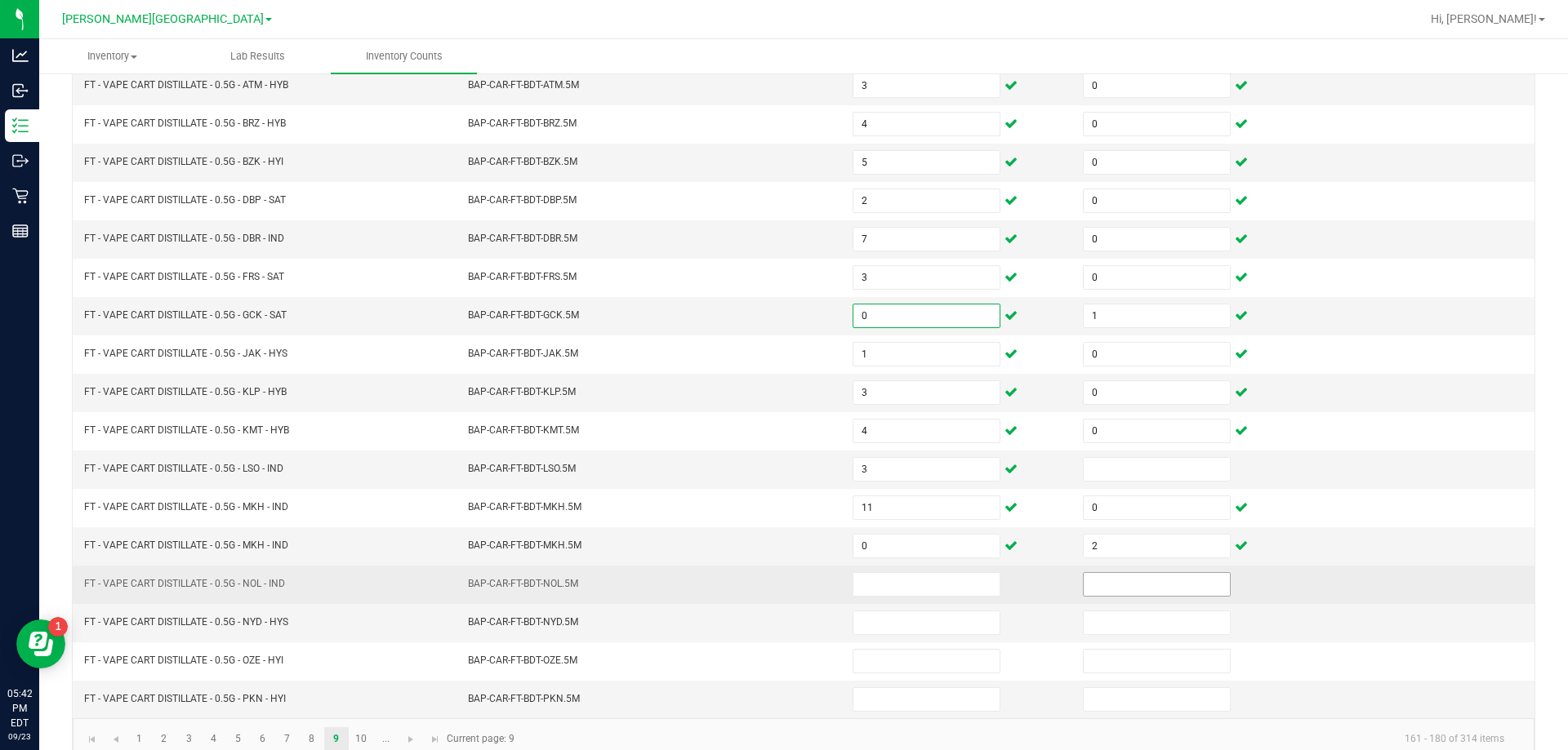
click at [1156, 586] on input at bounding box center [1157, 583] width 146 height 23
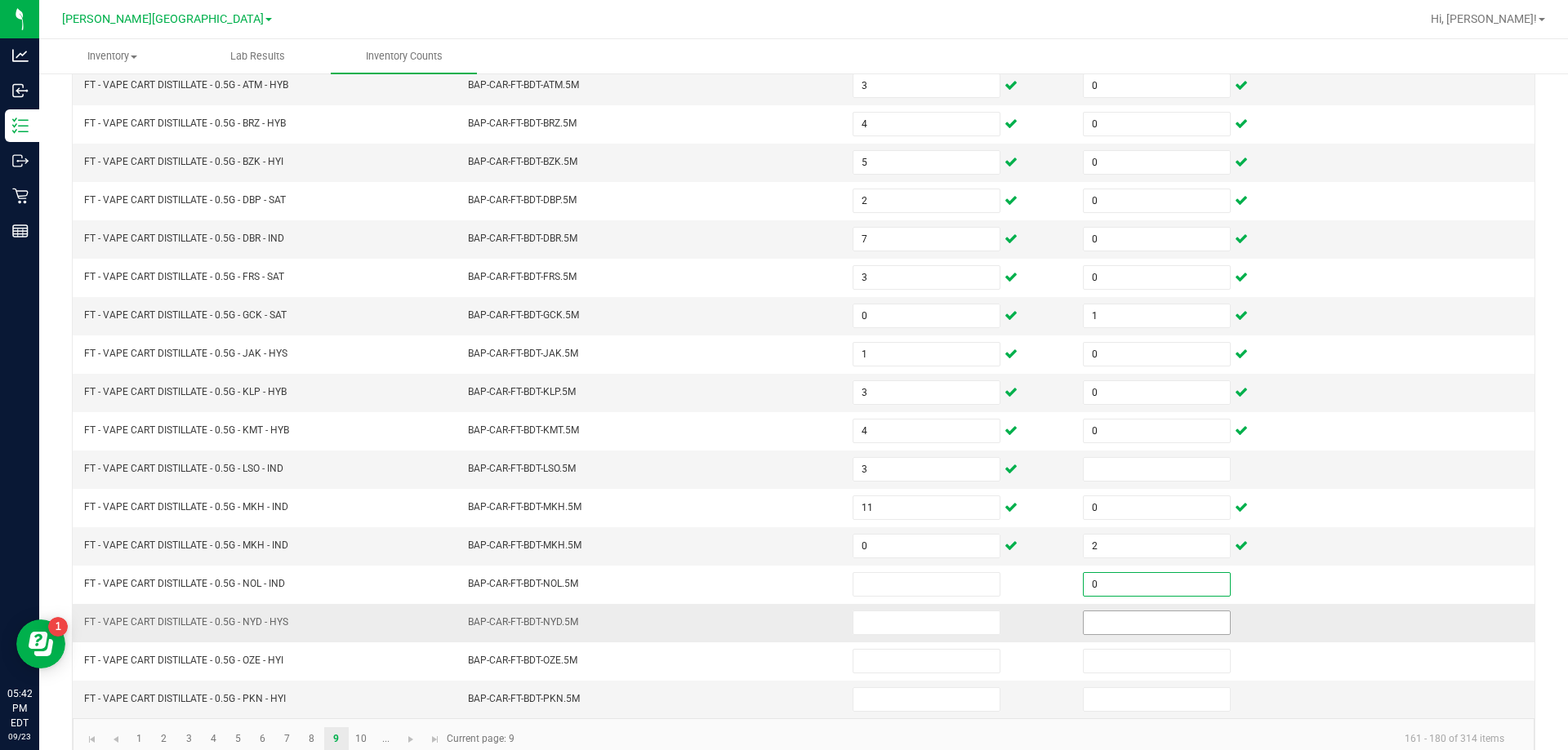
click at [1168, 627] on input at bounding box center [1157, 622] width 146 height 23
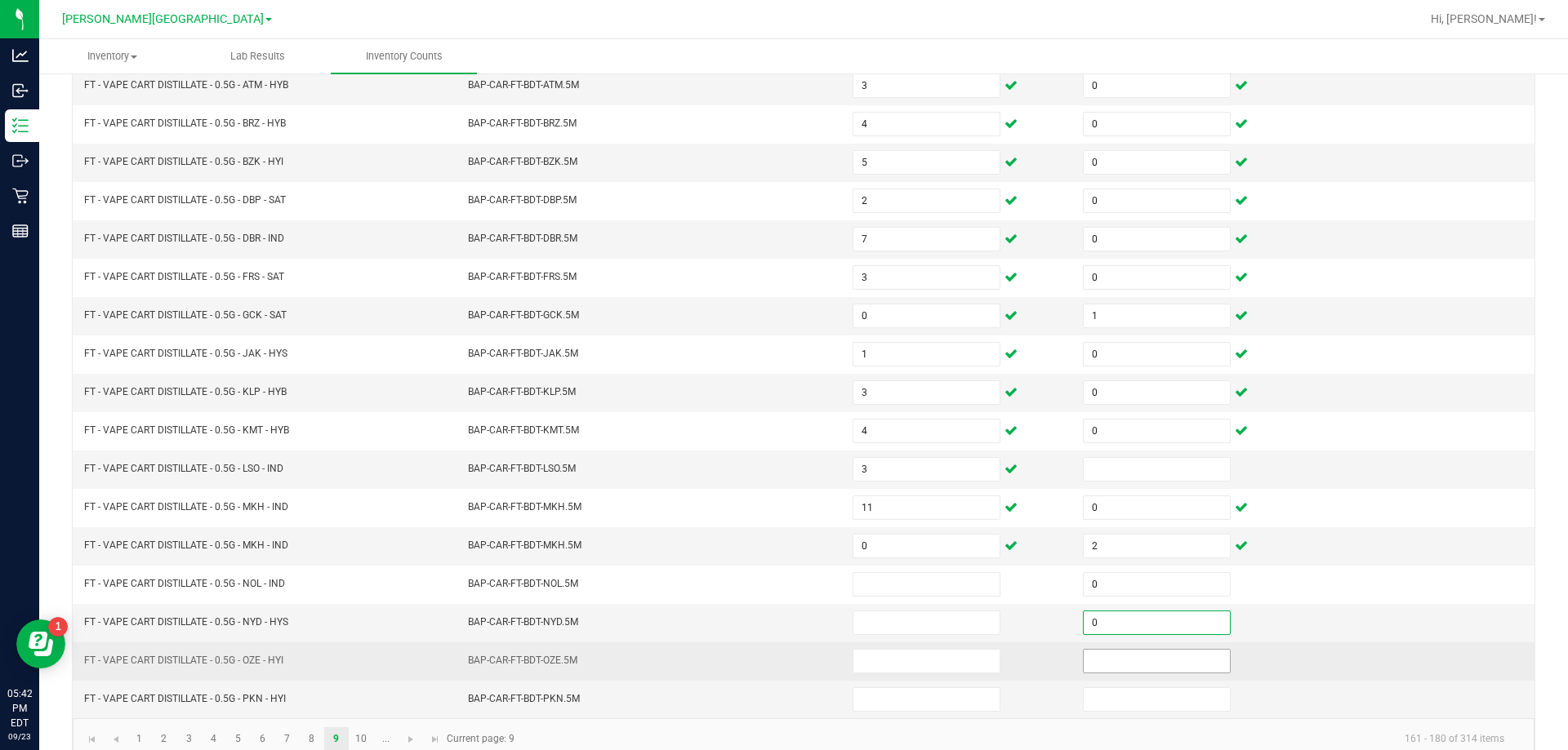
click at [1185, 665] on input at bounding box center [1157, 660] width 146 height 23
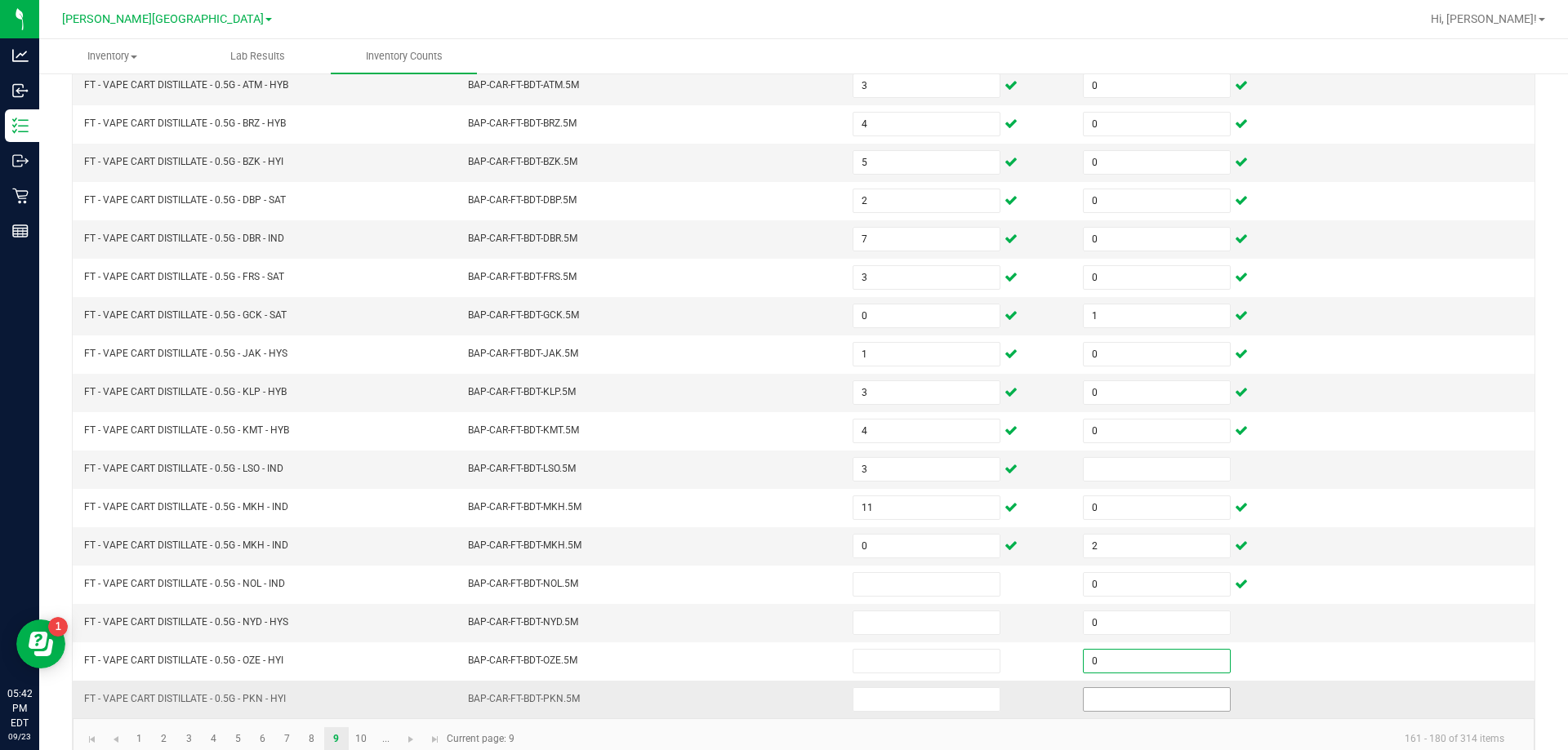
click at [1181, 698] on input at bounding box center [1157, 699] width 146 height 23
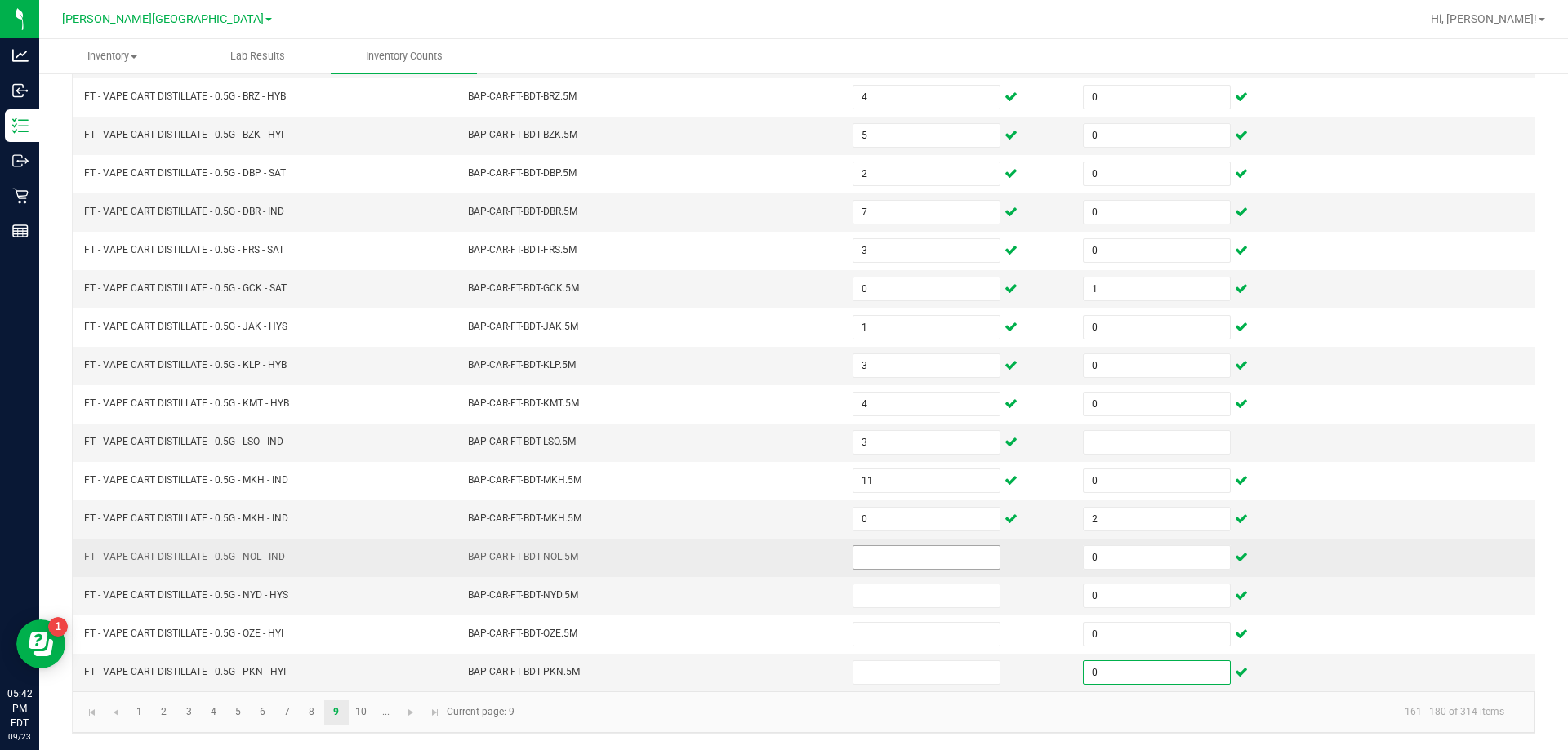
click at [932, 560] on input at bounding box center [926, 557] width 146 height 23
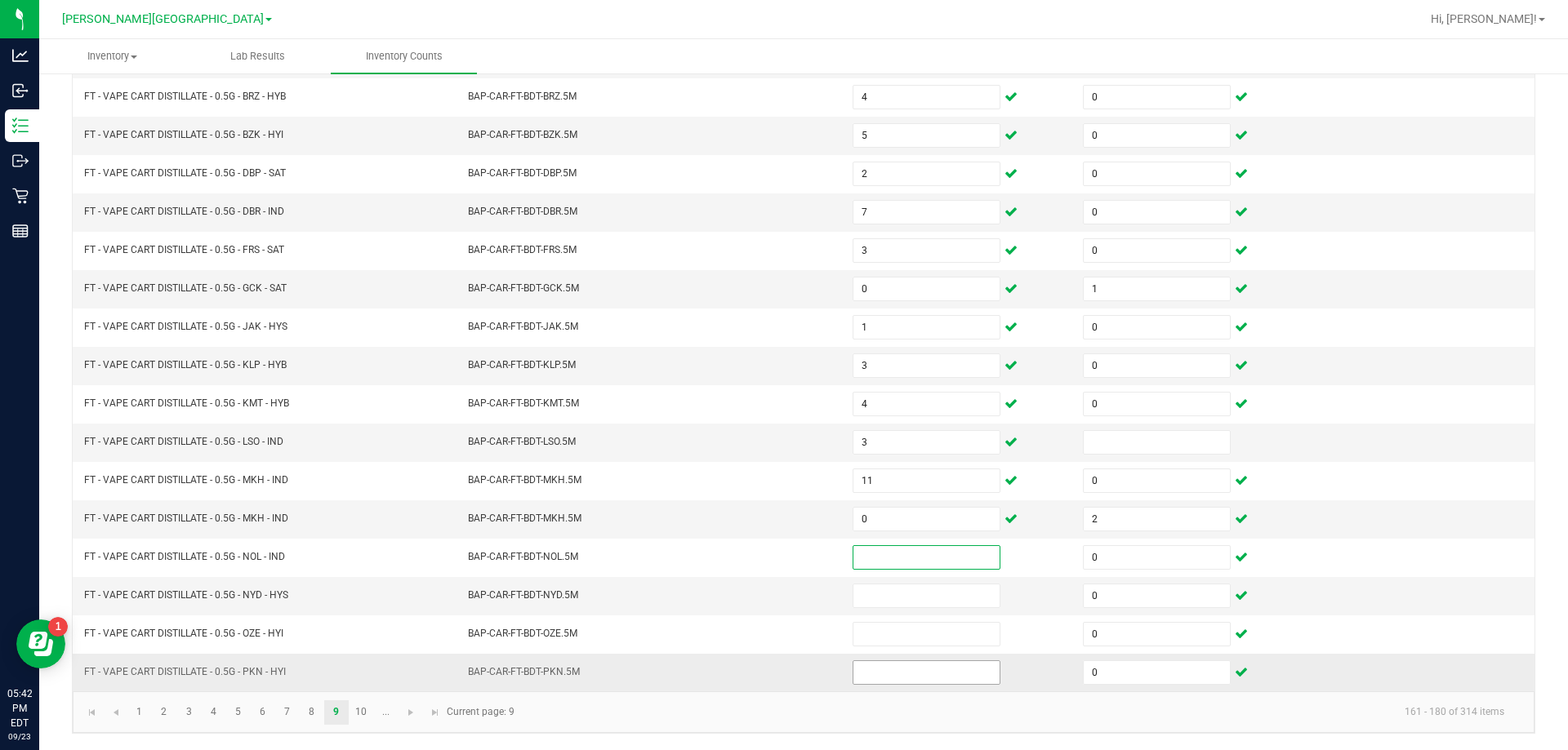
click at [911, 667] on input at bounding box center [926, 672] width 146 height 23
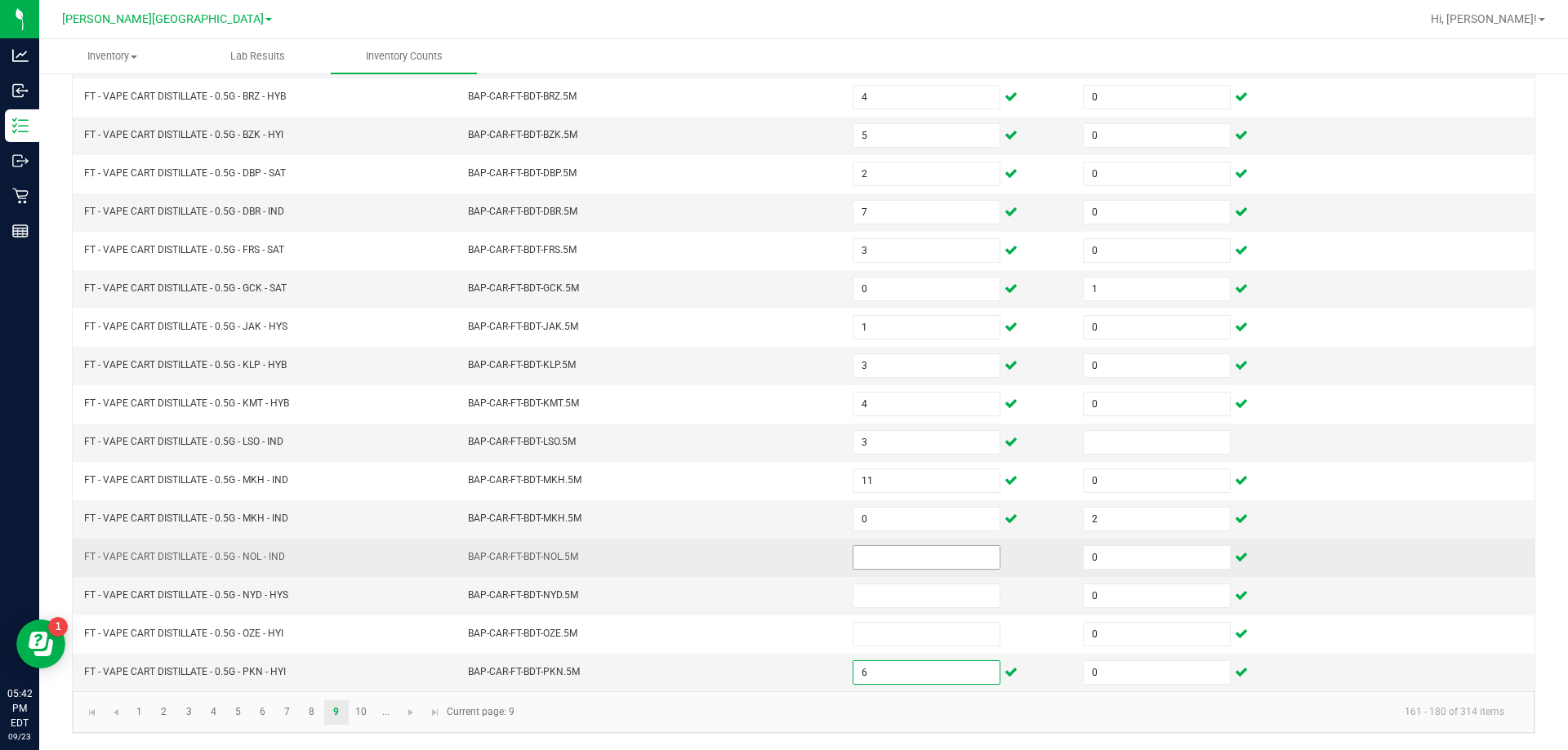
click at [912, 557] on input at bounding box center [926, 557] width 146 height 23
click at [1141, 560] on input "0" at bounding box center [1157, 557] width 146 height 23
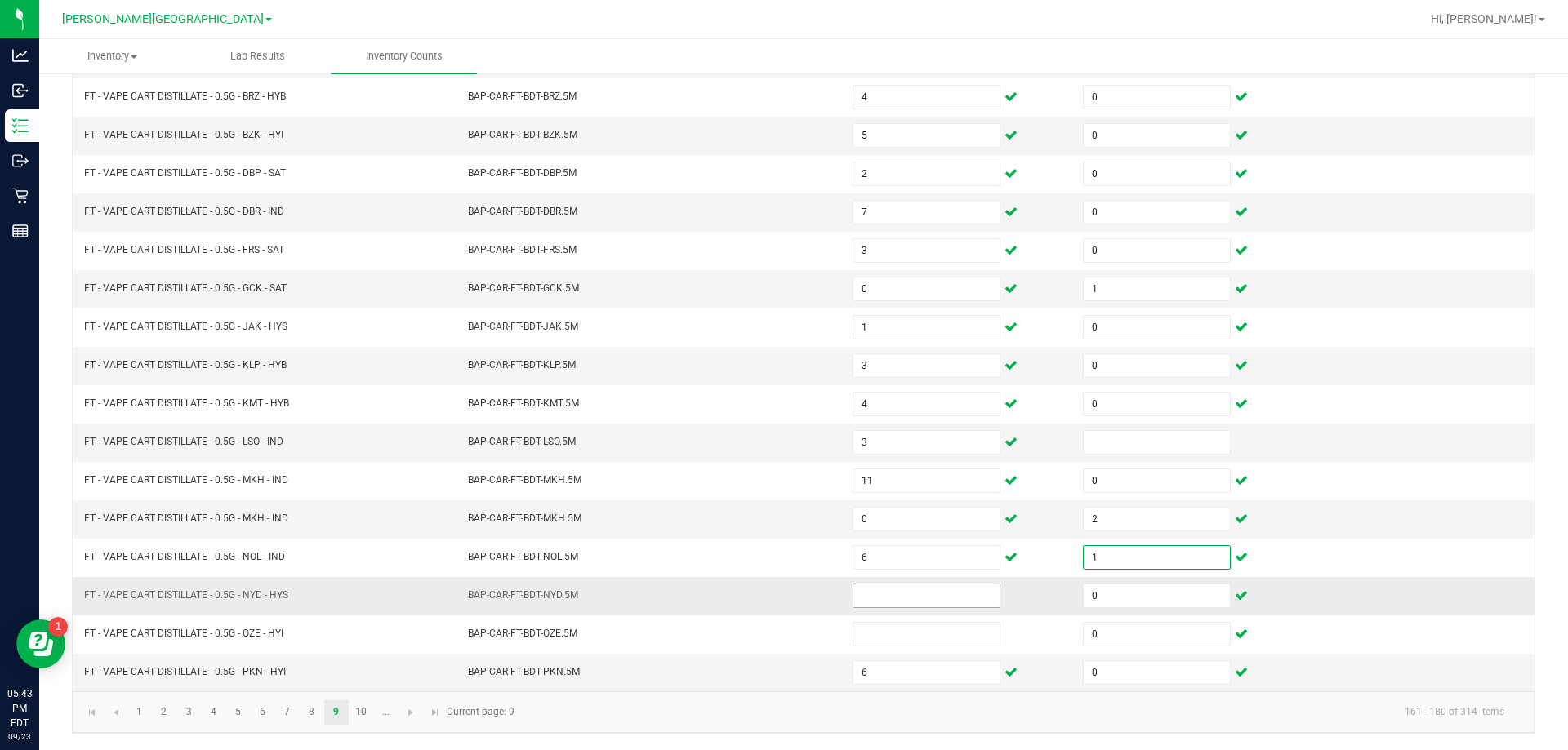
click at [919, 595] on input at bounding box center [926, 595] width 146 height 23
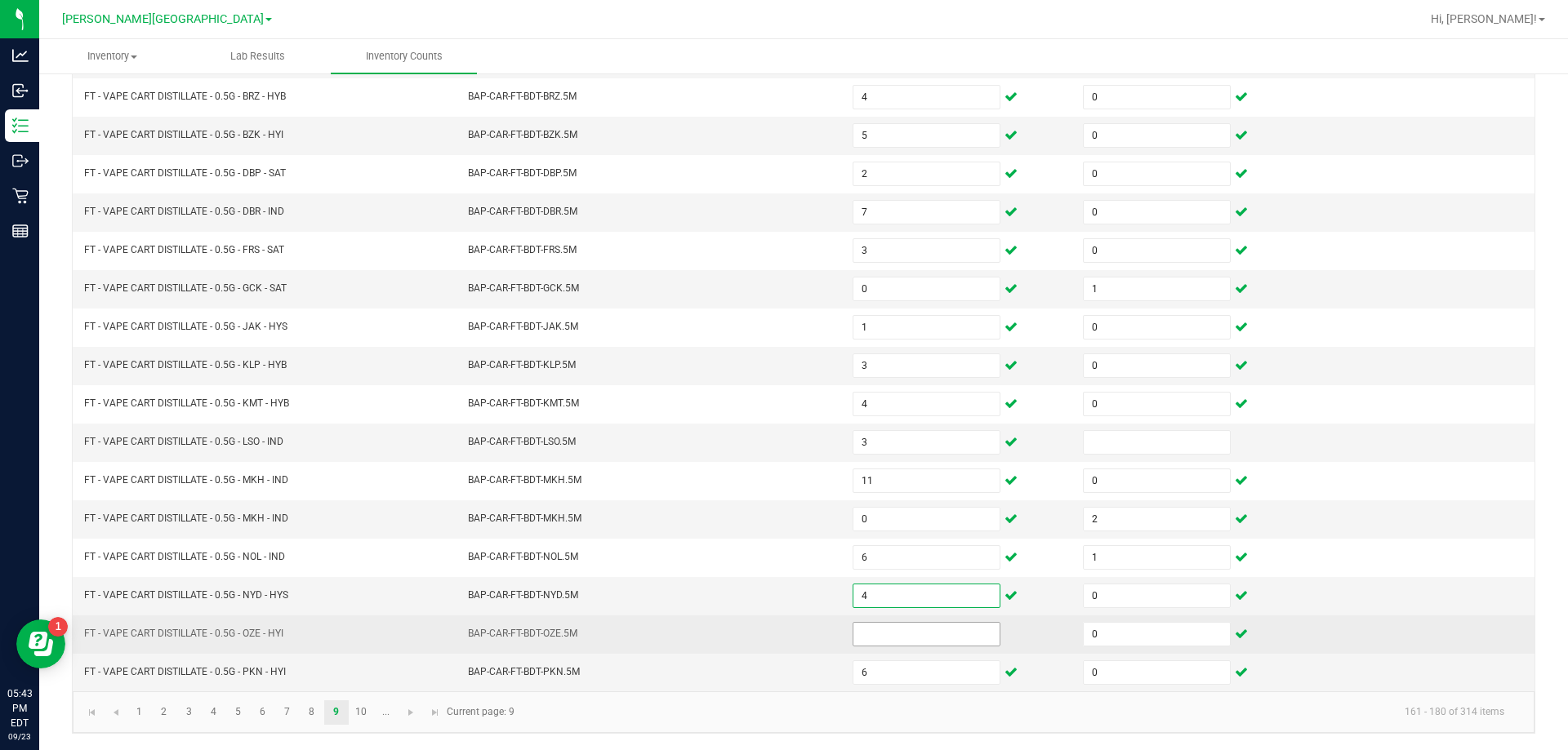
click at [922, 633] on input at bounding box center [926, 634] width 146 height 23
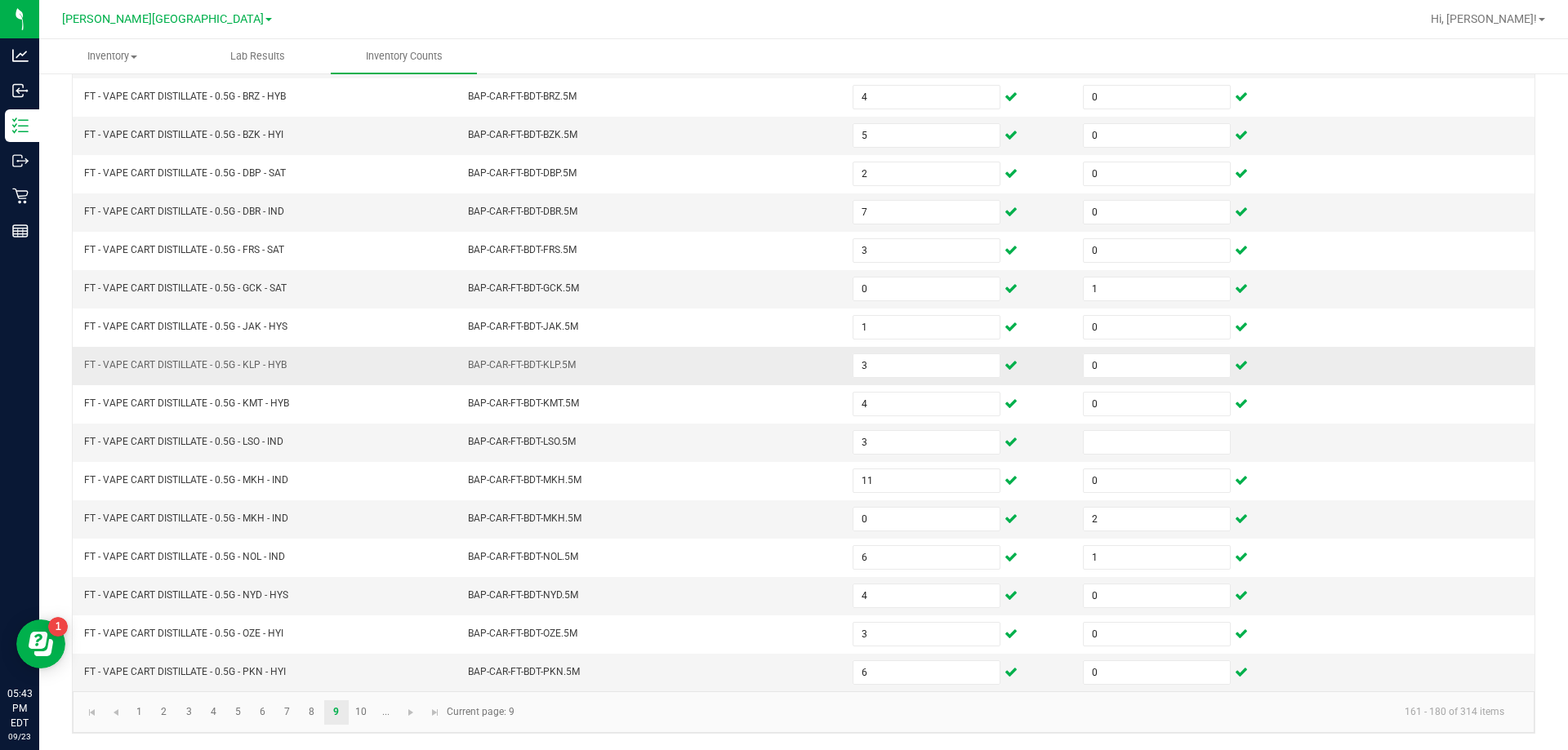
click at [684, 365] on td "BAP-CAR-FT-BDT-KLP.5M" at bounding box center [650, 366] width 385 height 38
click at [361, 716] on link "10" at bounding box center [361, 712] width 24 height 25
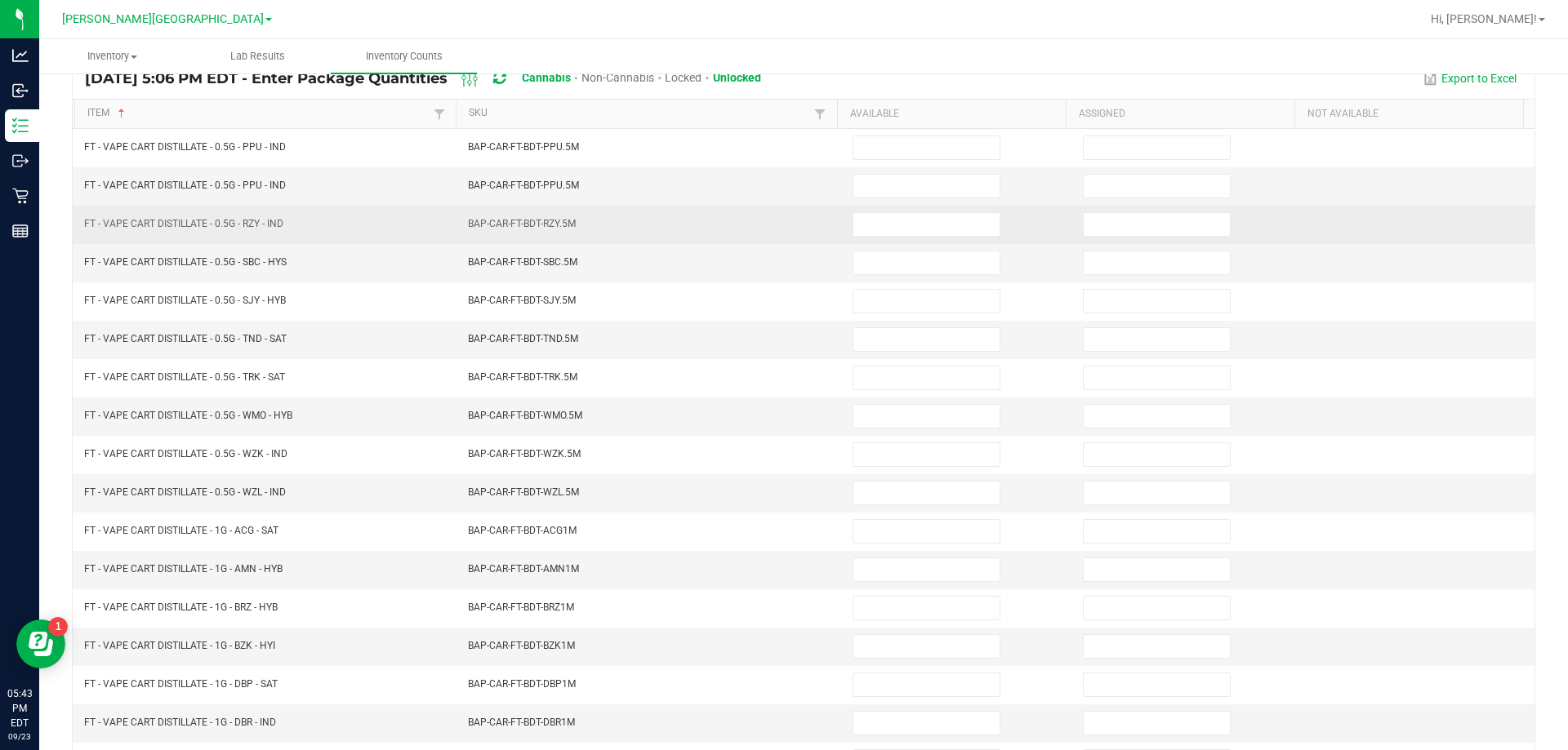
scroll to position [0, 0]
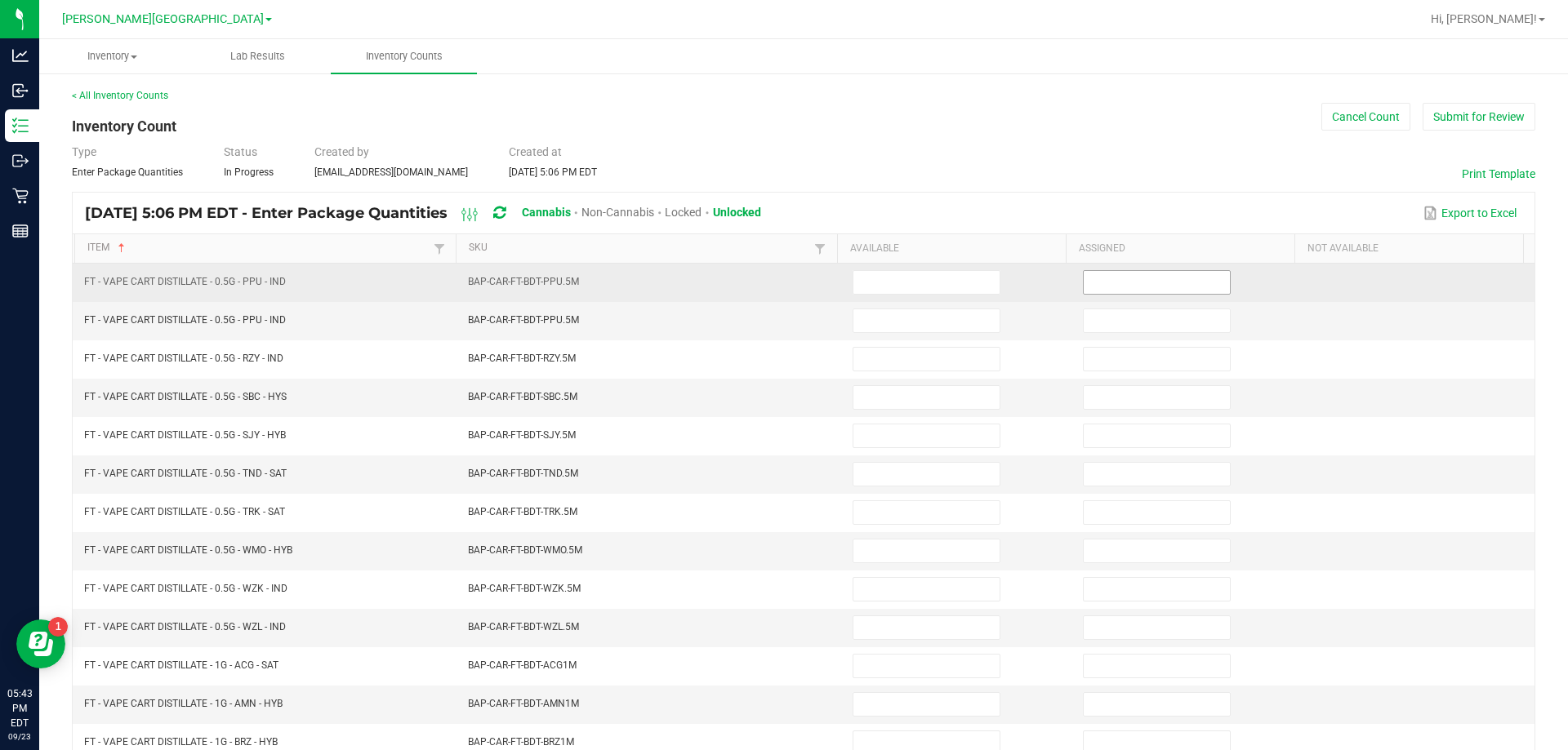
click at [1107, 276] on input at bounding box center [1157, 282] width 146 height 23
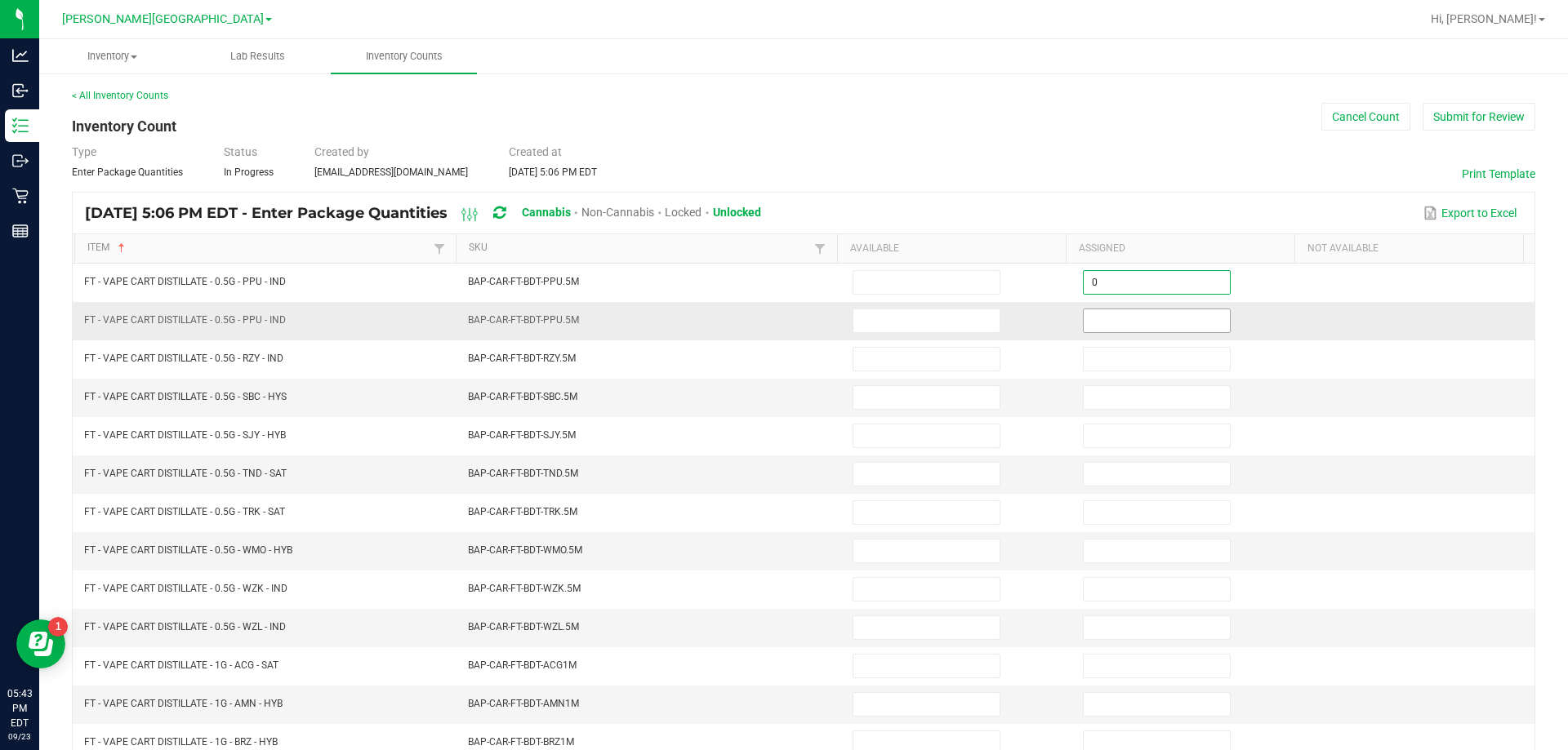
click at [1170, 319] on input at bounding box center [1157, 320] width 146 height 23
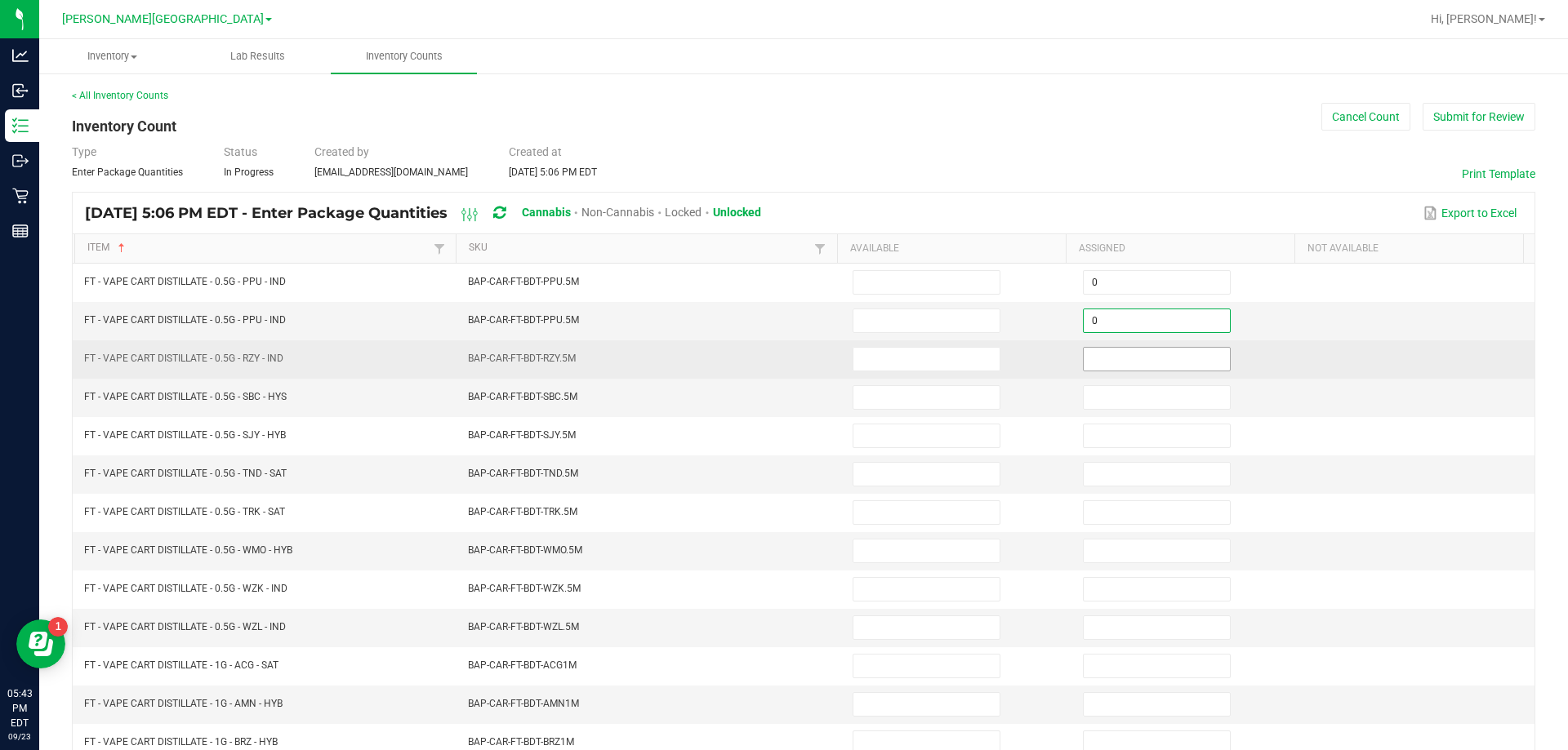
click at [1178, 358] on input at bounding box center [1157, 359] width 146 height 23
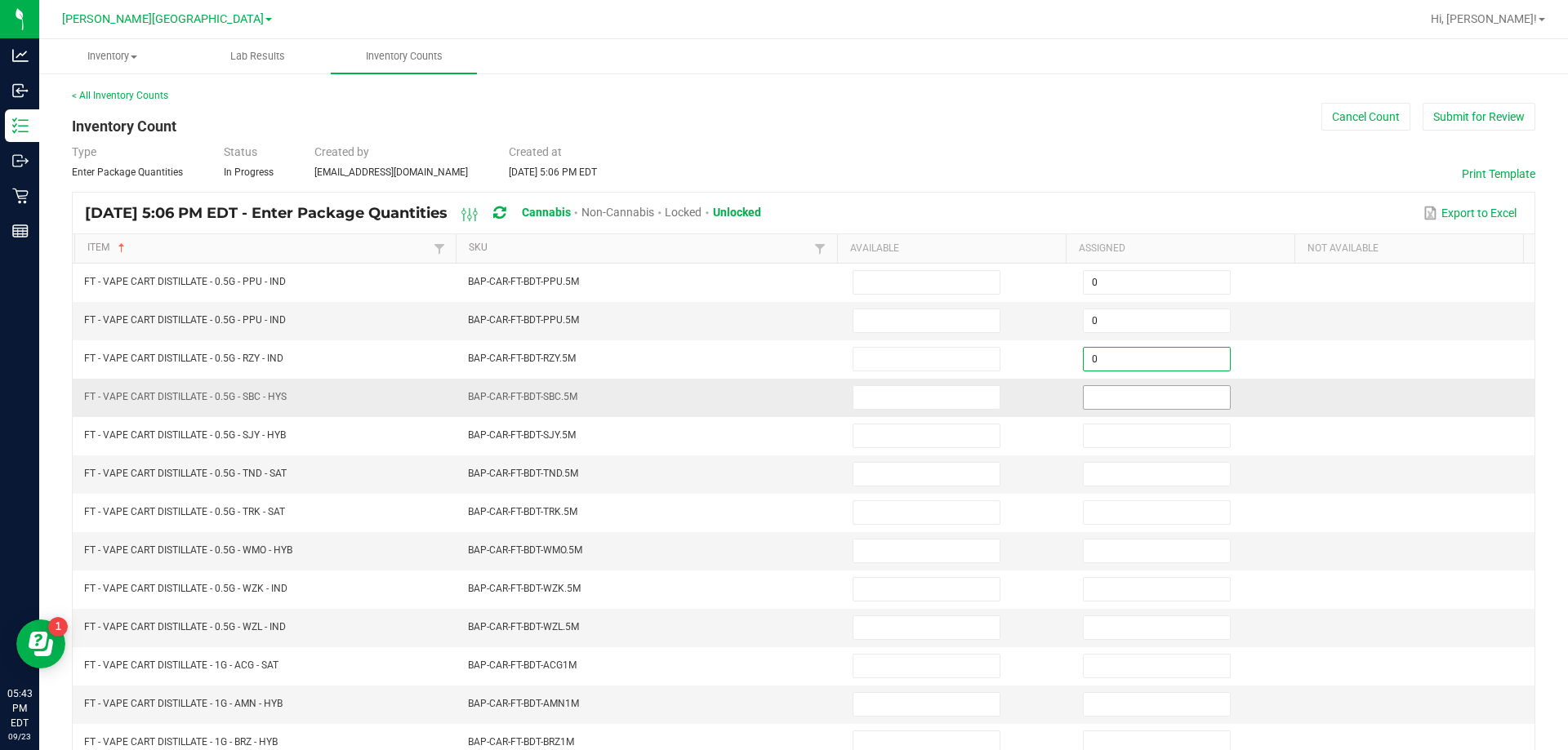
click at [1169, 400] on input at bounding box center [1157, 397] width 146 height 23
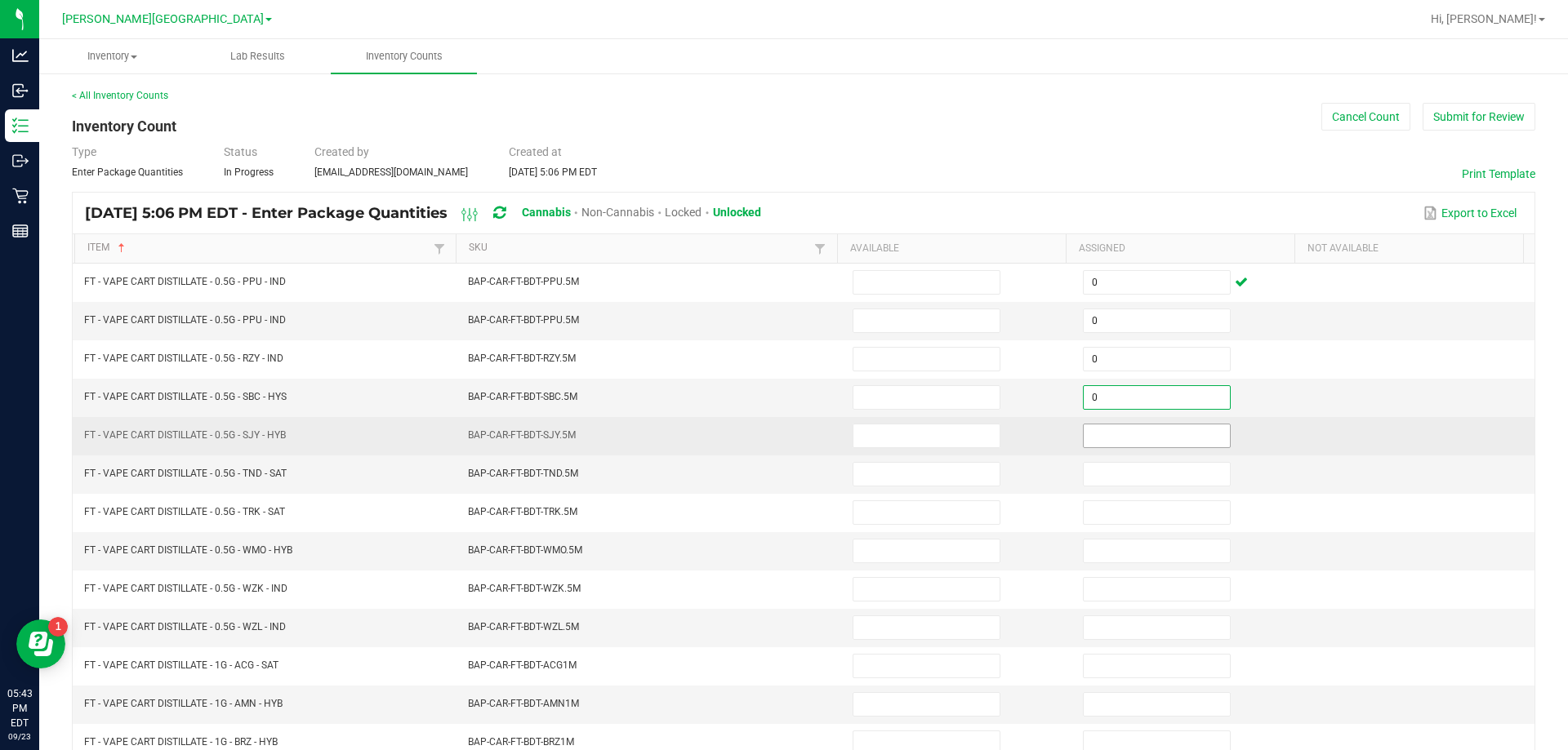
click at [1171, 437] on input at bounding box center [1157, 436] width 146 height 23
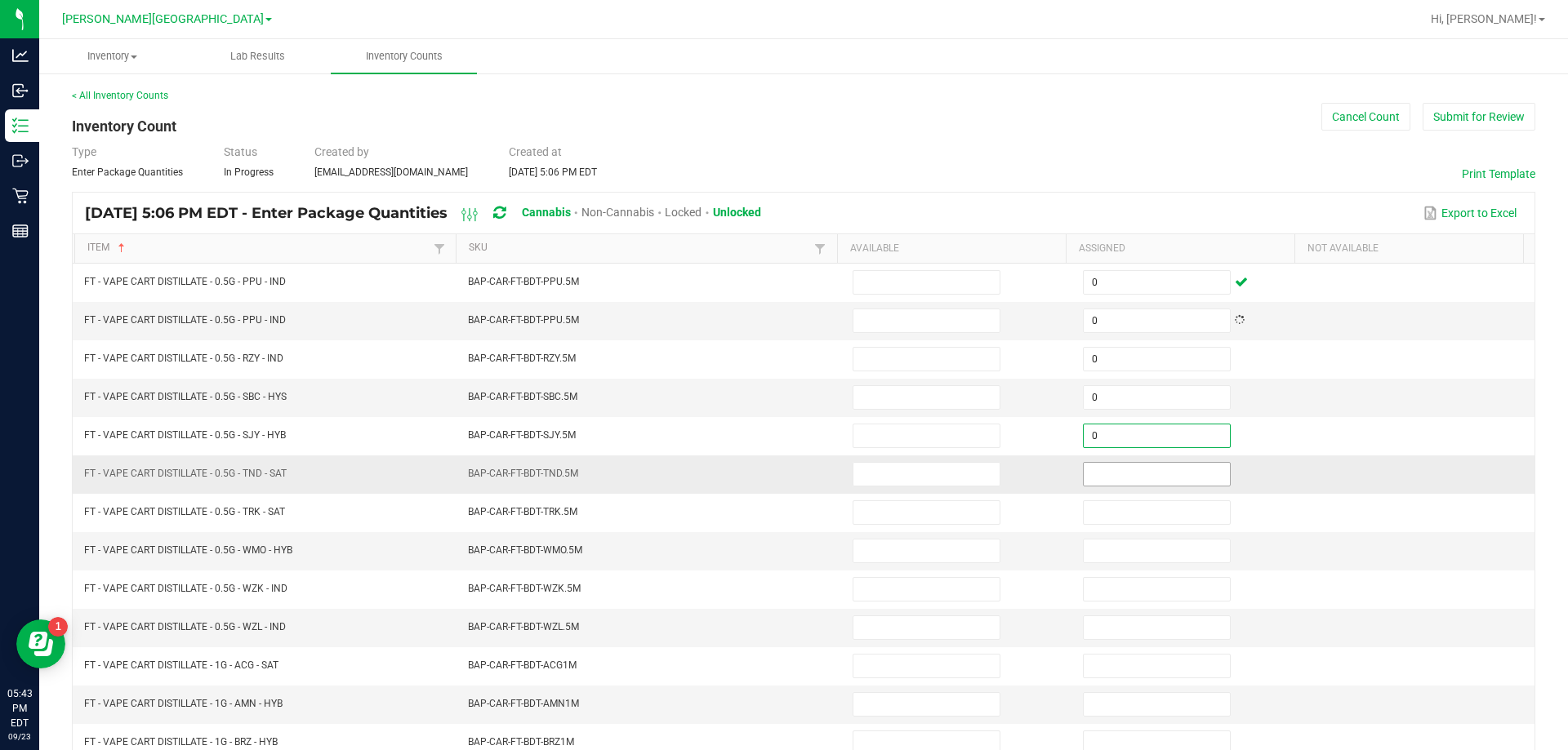
click at [1168, 469] on input at bounding box center [1157, 473] width 146 height 23
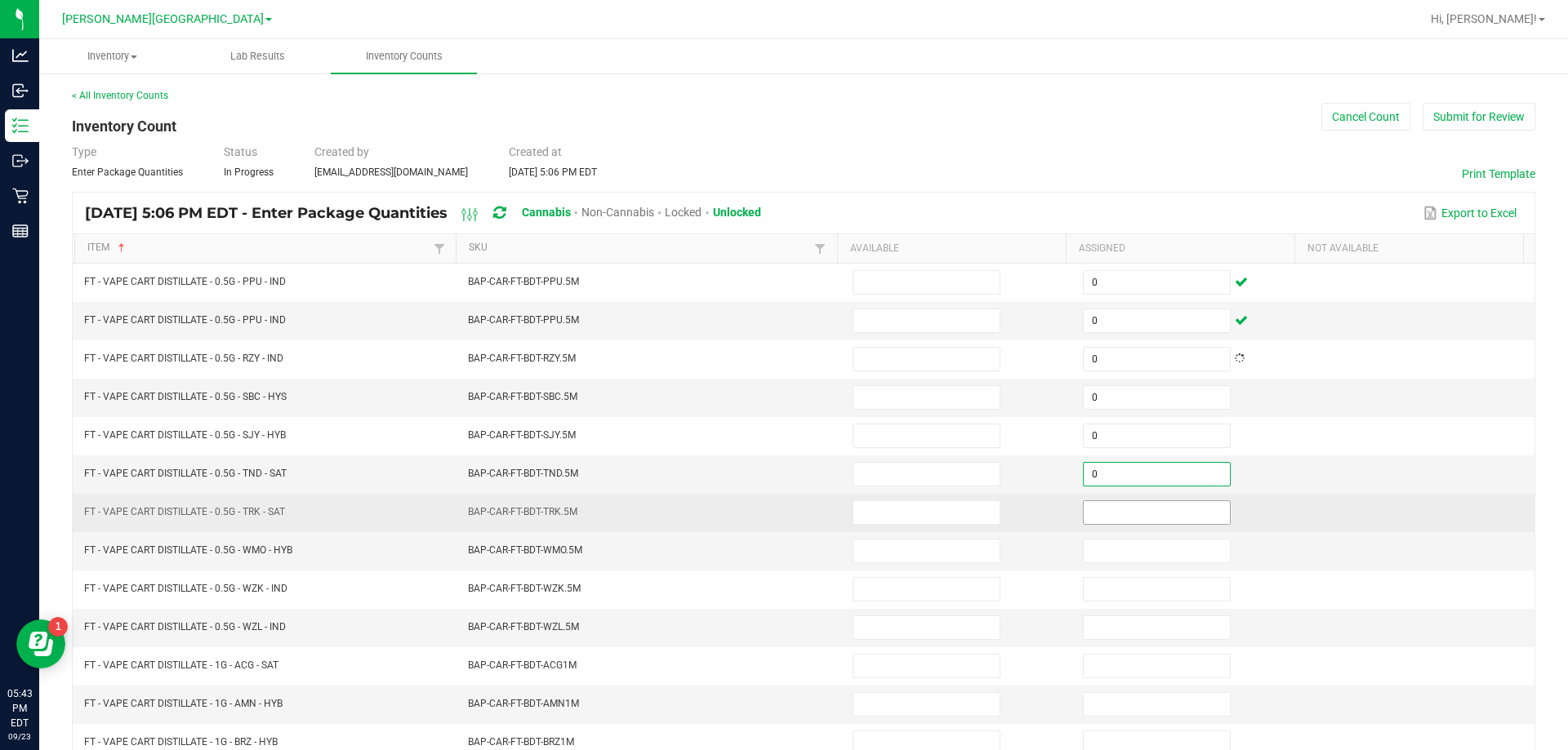
click at [1176, 511] on input at bounding box center [1157, 511] width 146 height 23
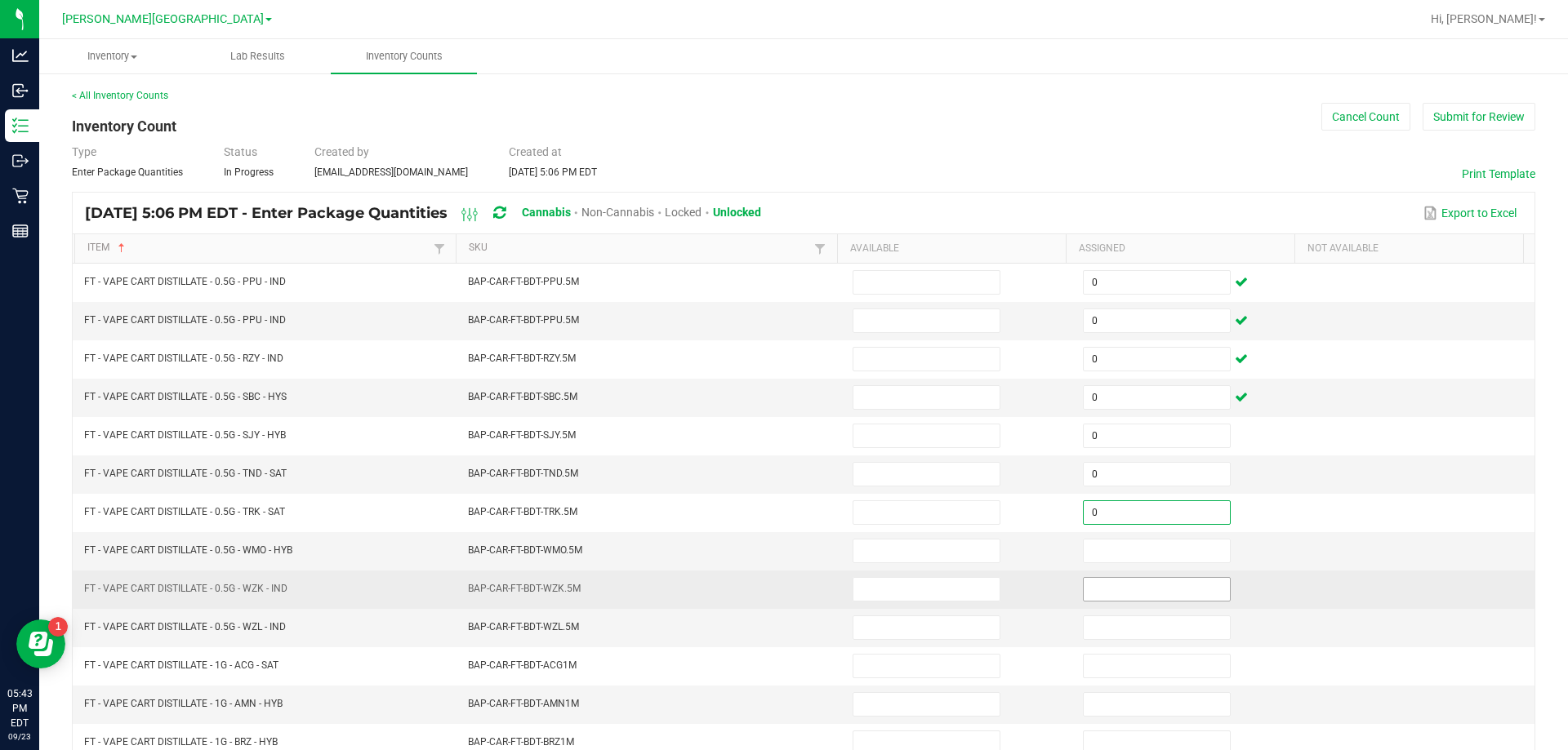
click at [1173, 580] on input at bounding box center [1157, 588] width 146 height 23
click at [1176, 592] on input "0" at bounding box center [1157, 588] width 146 height 23
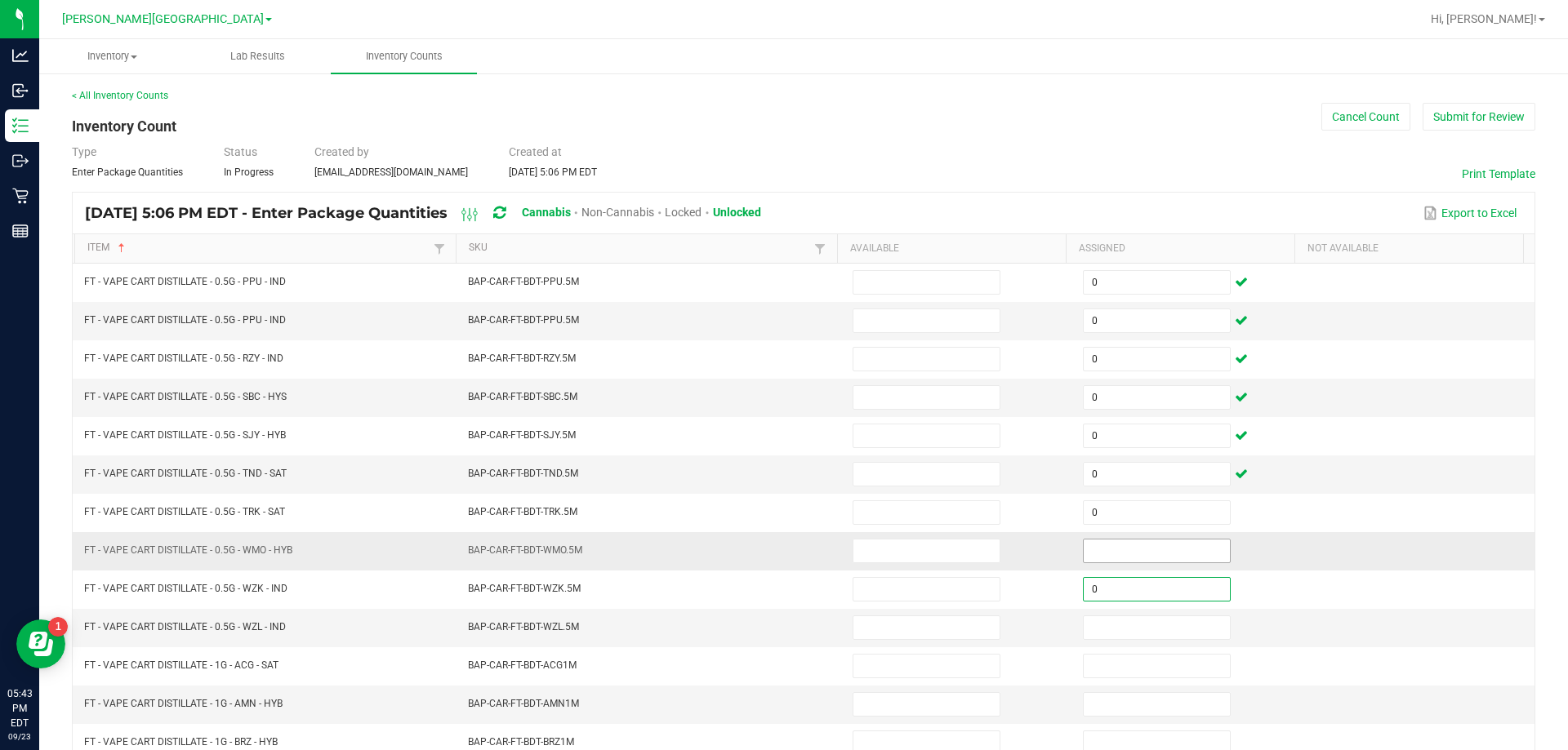
click at [1169, 548] on input at bounding box center [1157, 550] width 146 height 23
click at [1175, 625] on input at bounding box center [1157, 627] width 146 height 23
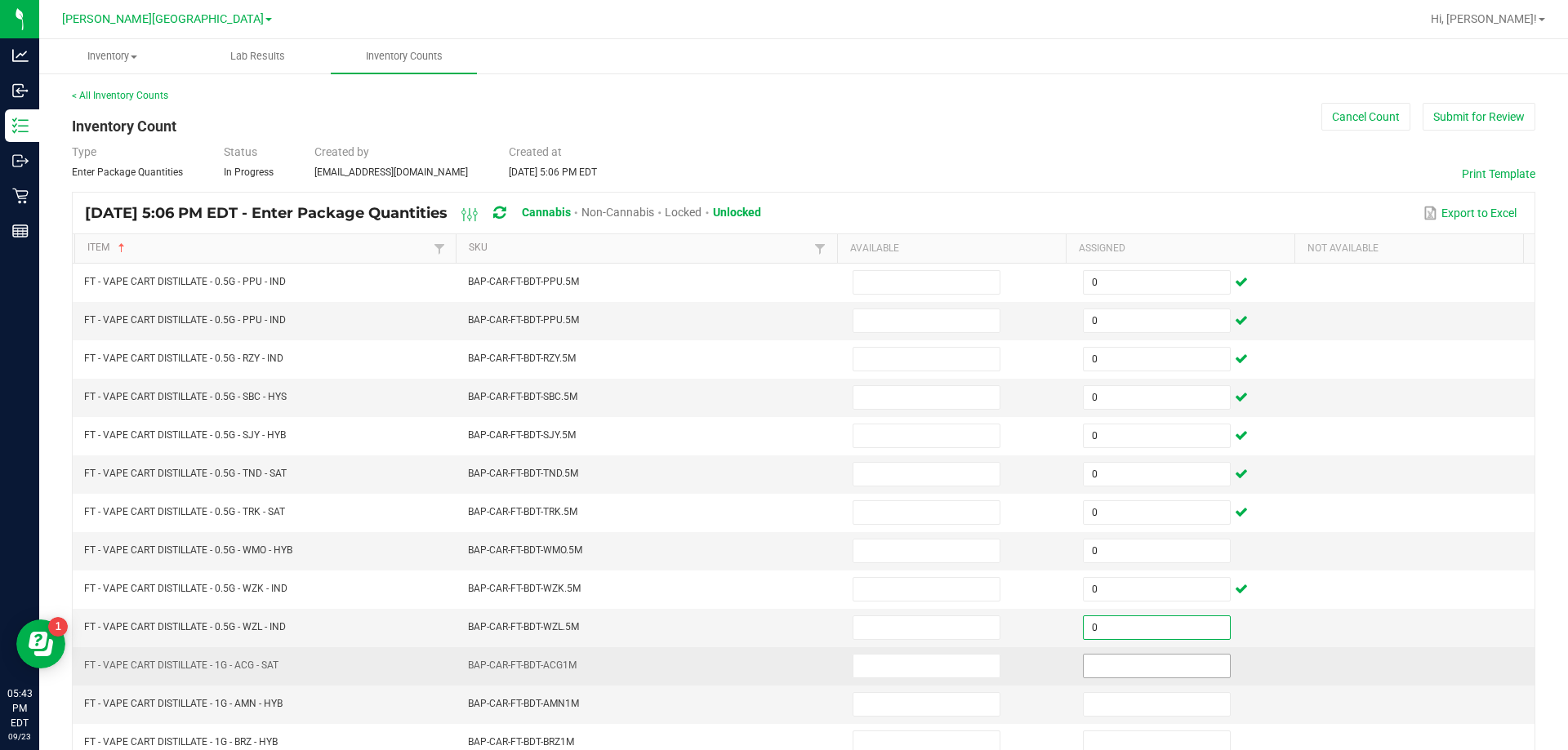
click at [1170, 668] on input at bounding box center [1157, 665] width 146 height 23
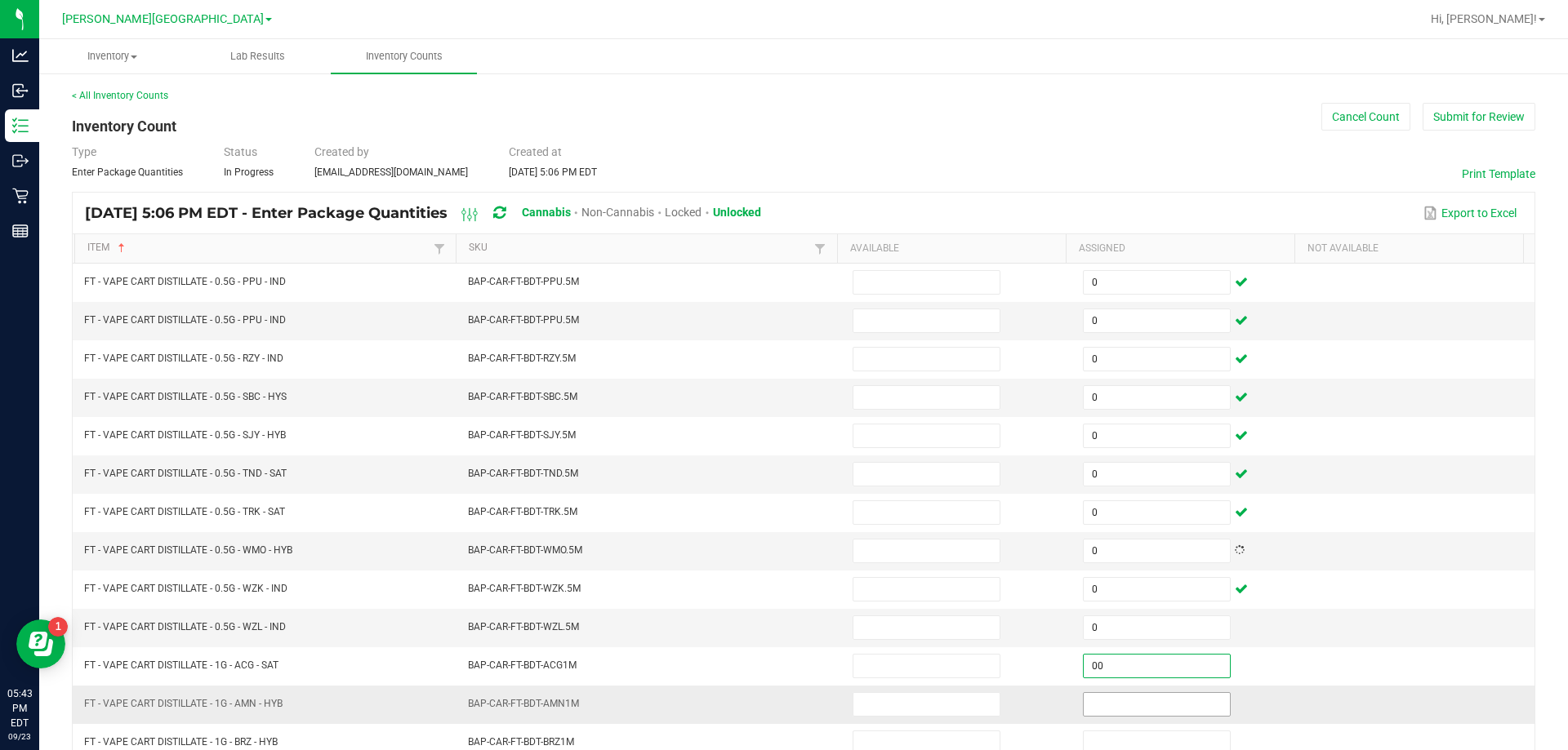
click at [1170, 707] on input at bounding box center [1157, 704] width 146 height 23
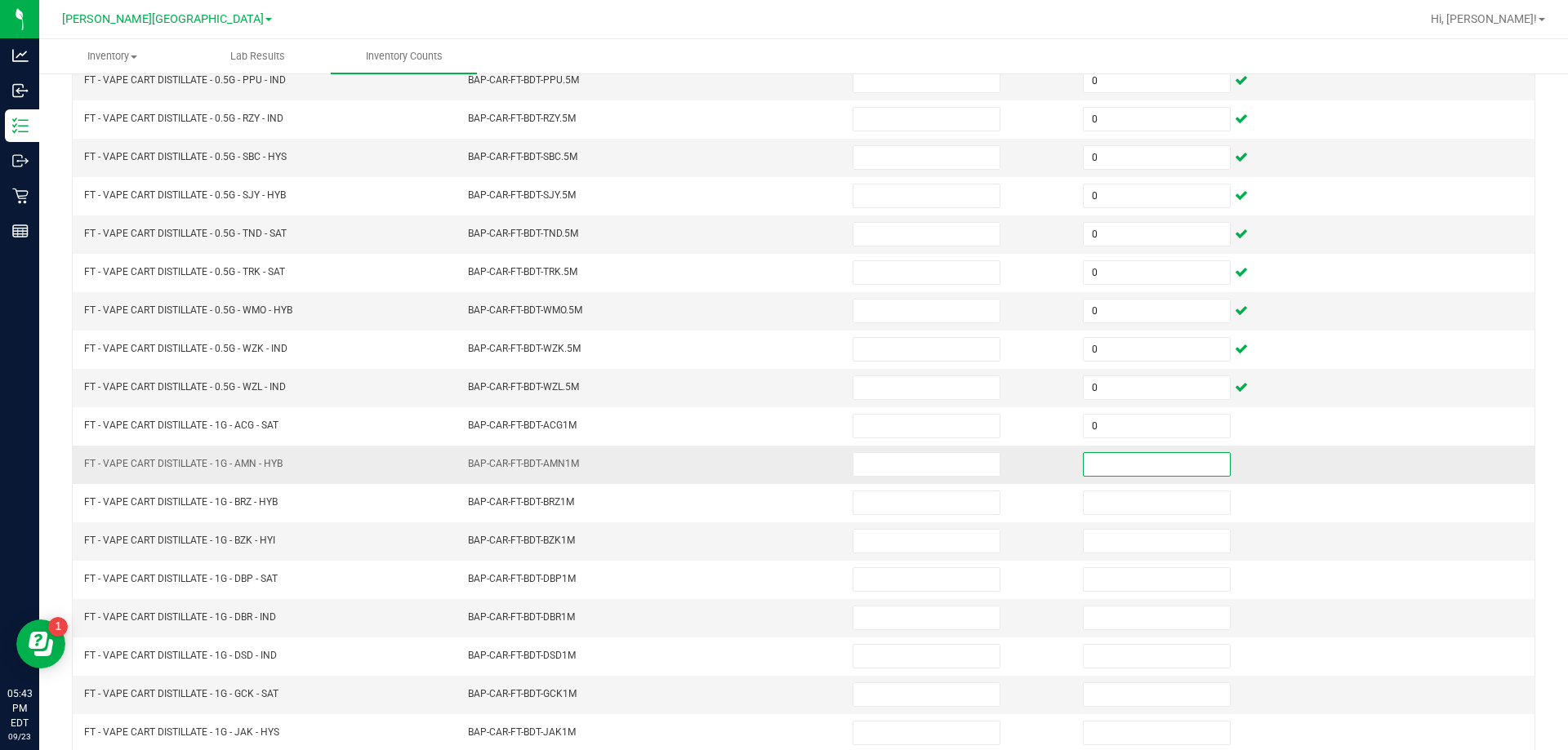
scroll to position [240, 0]
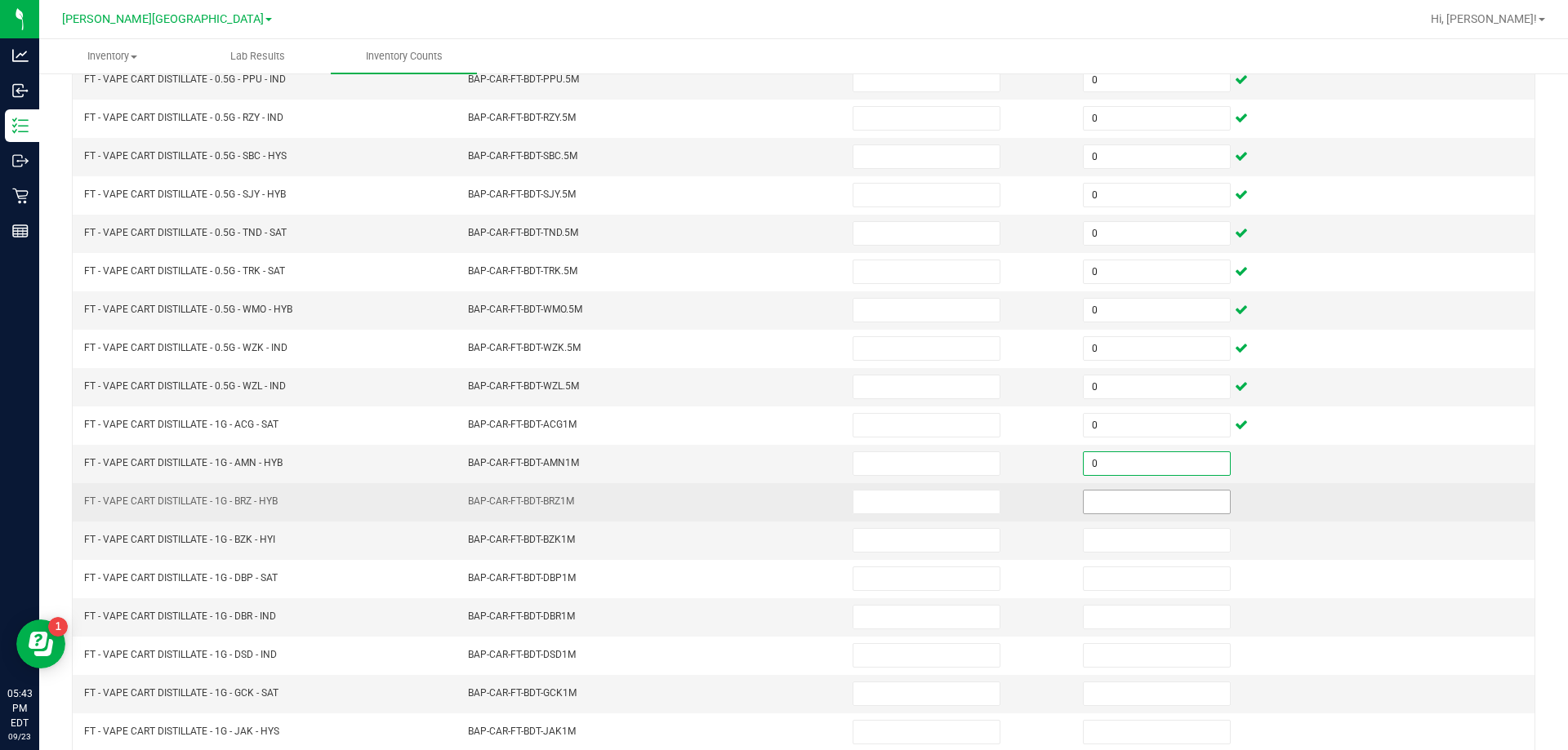
click at [1177, 506] on input at bounding box center [1157, 502] width 146 height 23
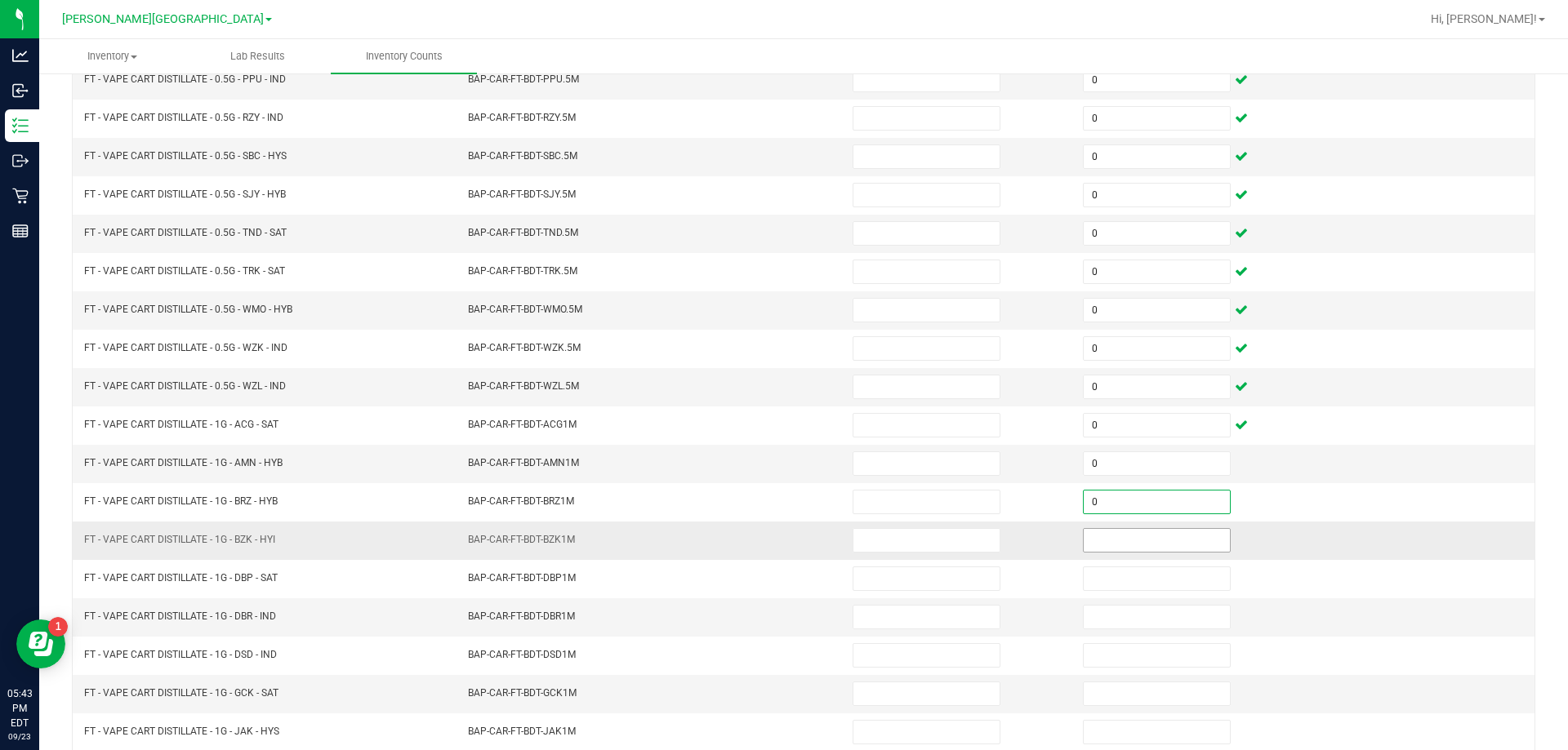
click at [1180, 543] on input at bounding box center [1157, 539] width 146 height 23
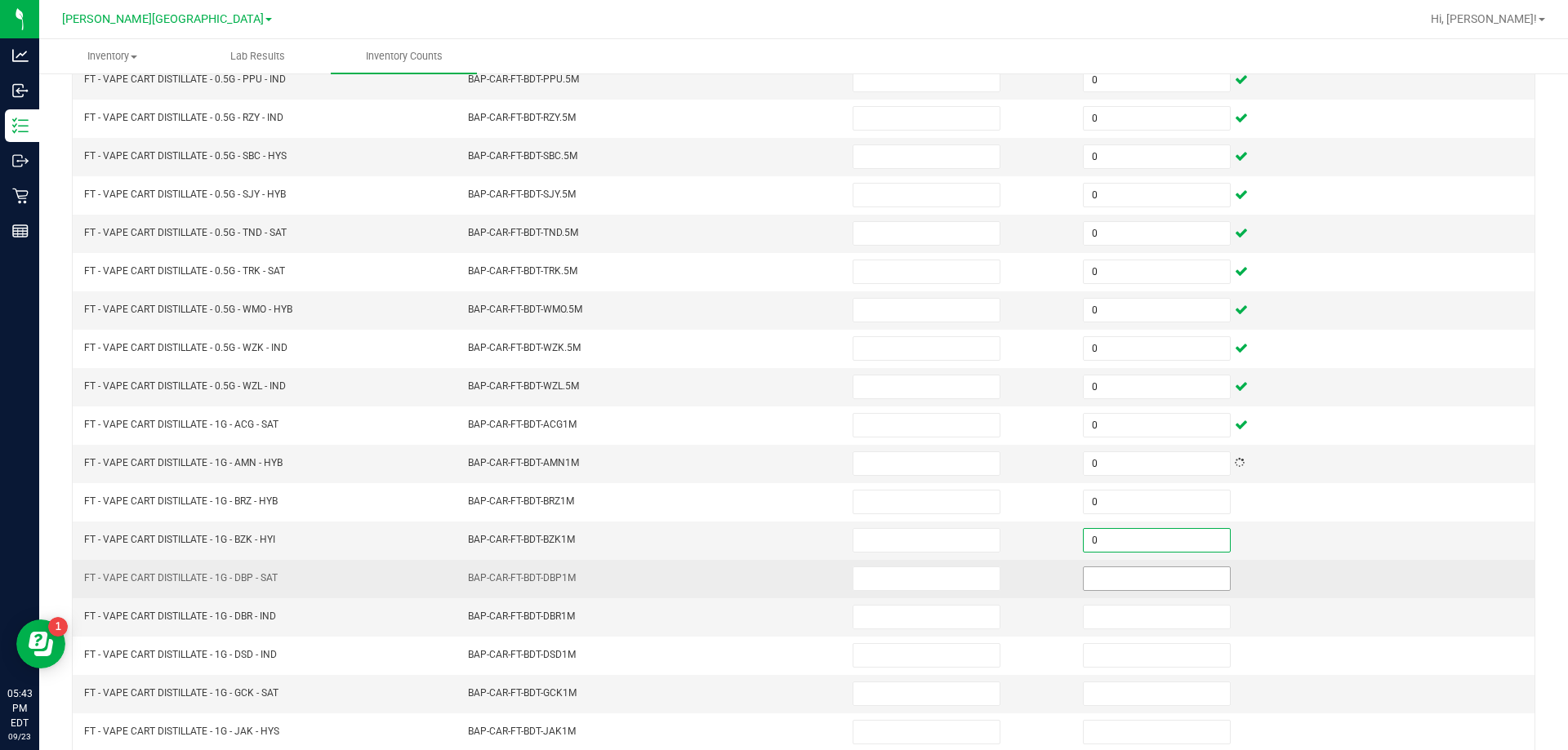
click at [1183, 580] on input at bounding box center [1157, 578] width 146 height 23
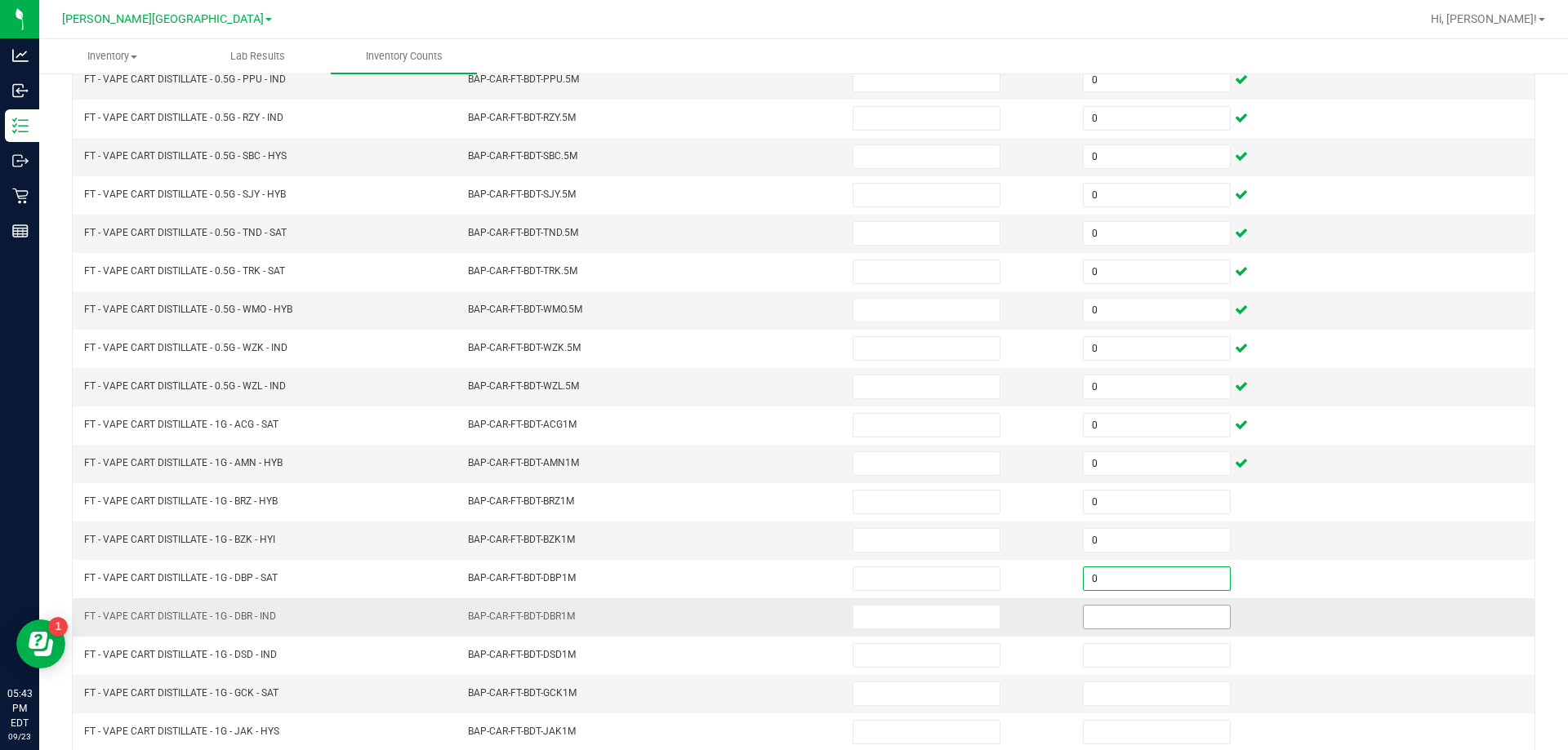
click at [1178, 614] on input at bounding box center [1157, 616] width 146 height 23
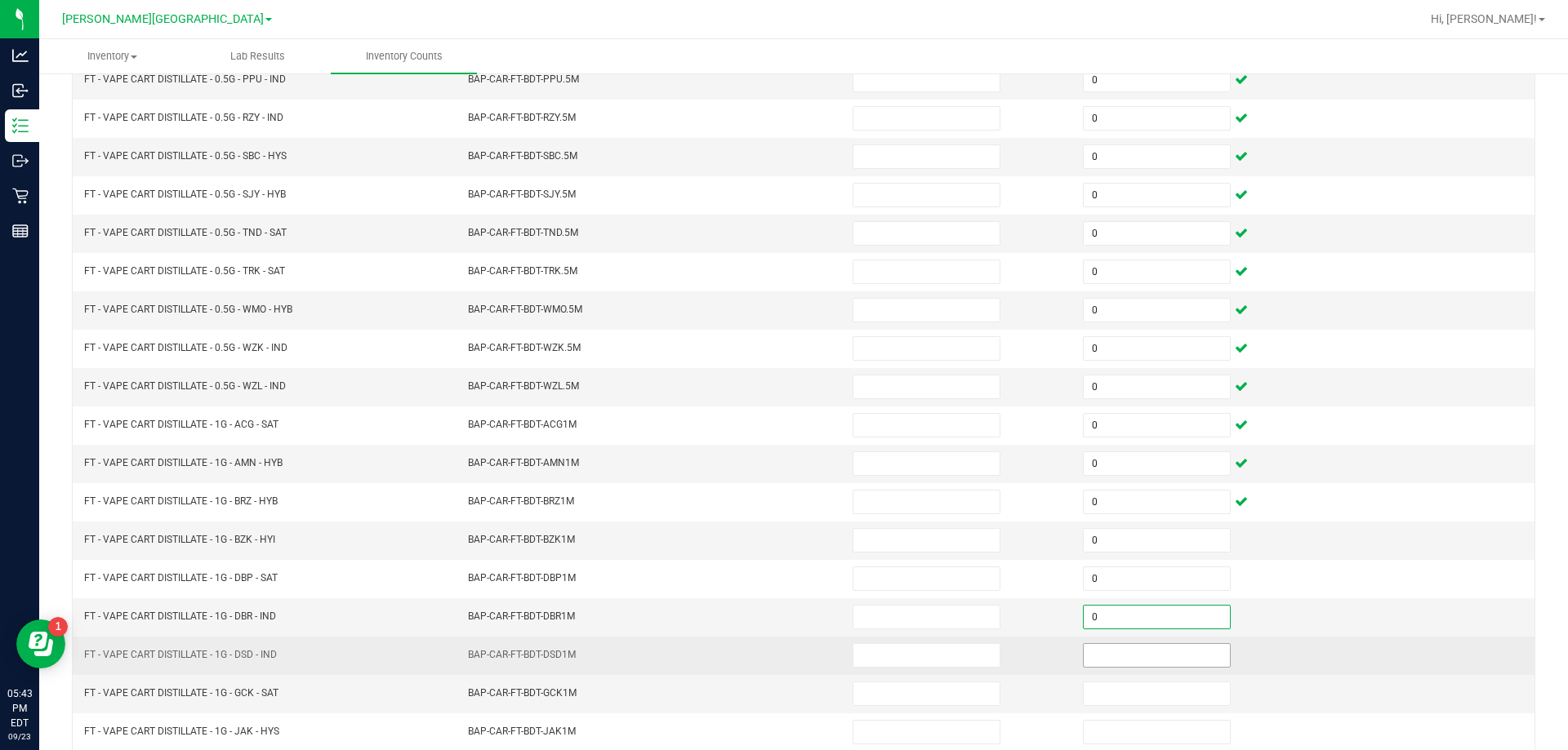
click at [1184, 649] on input at bounding box center [1157, 654] width 146 height 23
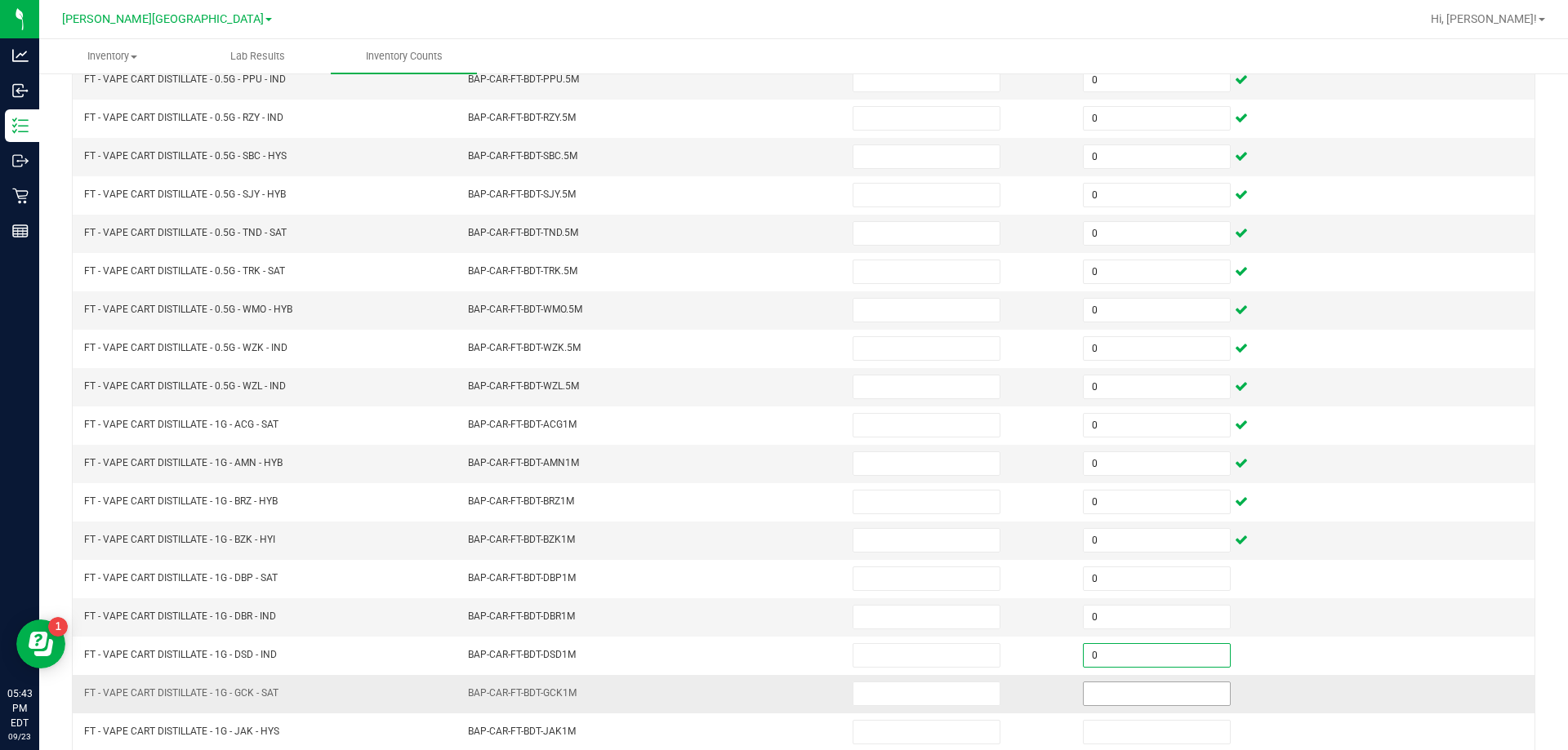
click at [1188, 690] on input at bounding box center [1157, 693] width 146 height 23
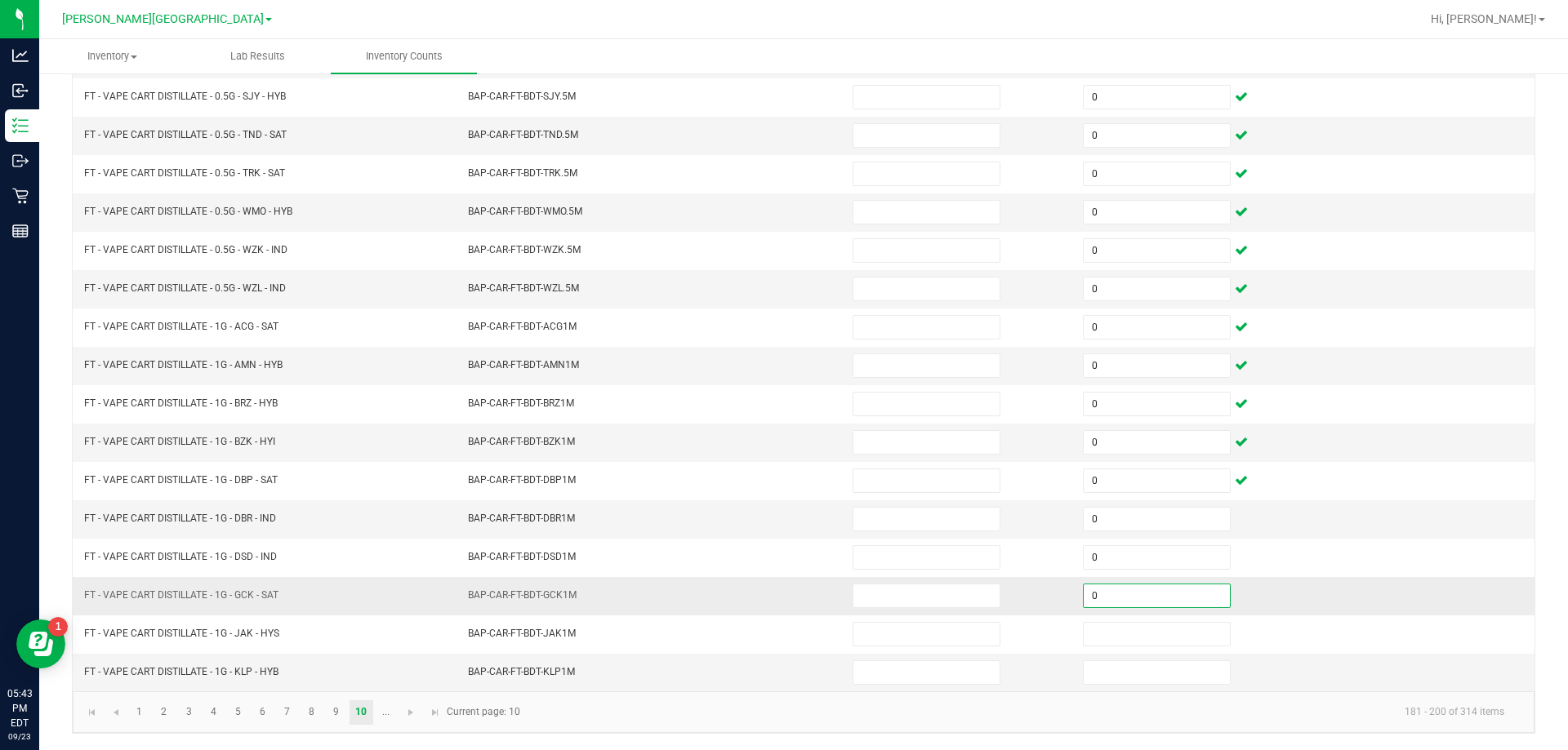
scroll to position [333, 0]
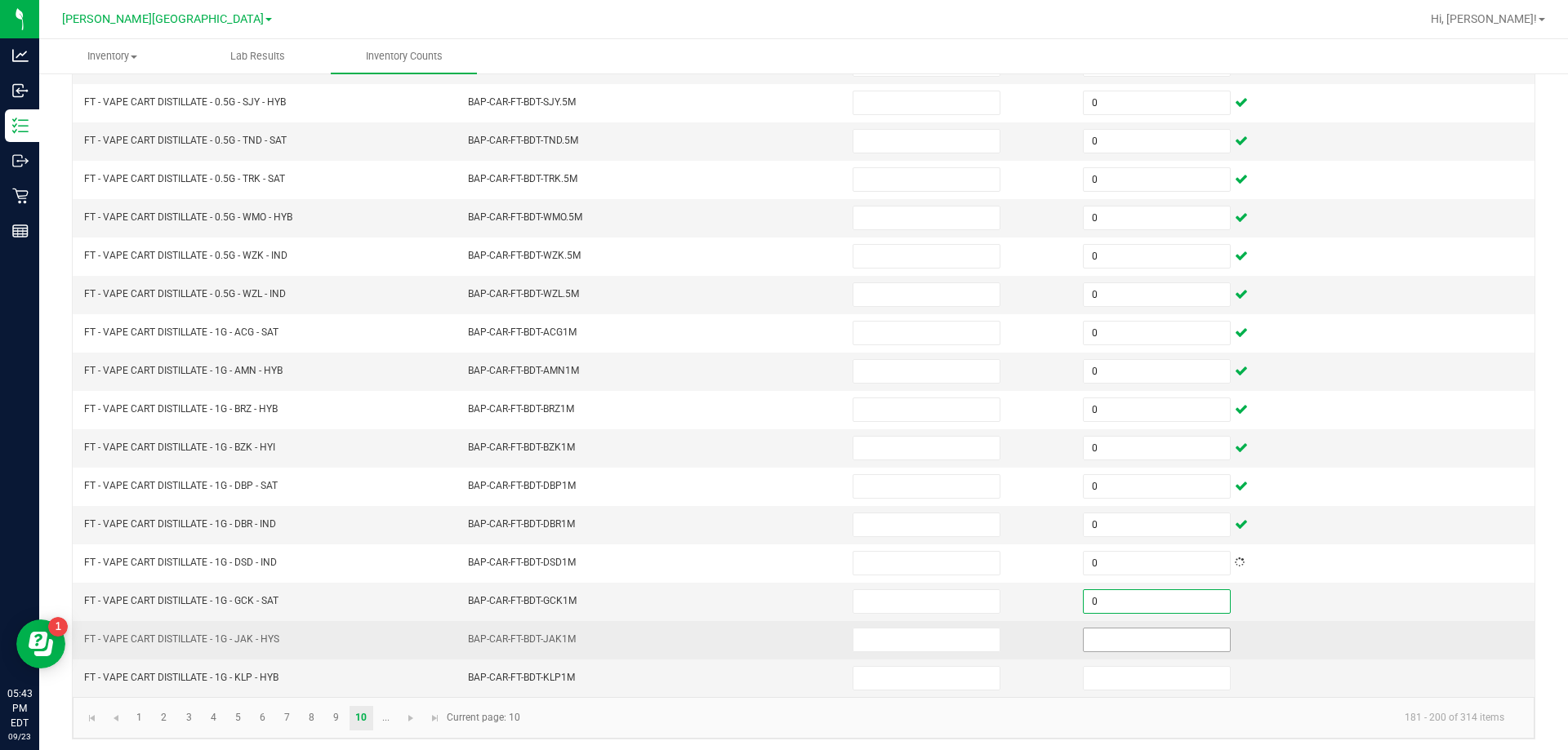
click at [1176, 643] on input at bounding box center [1157, 639] width 146 height 23
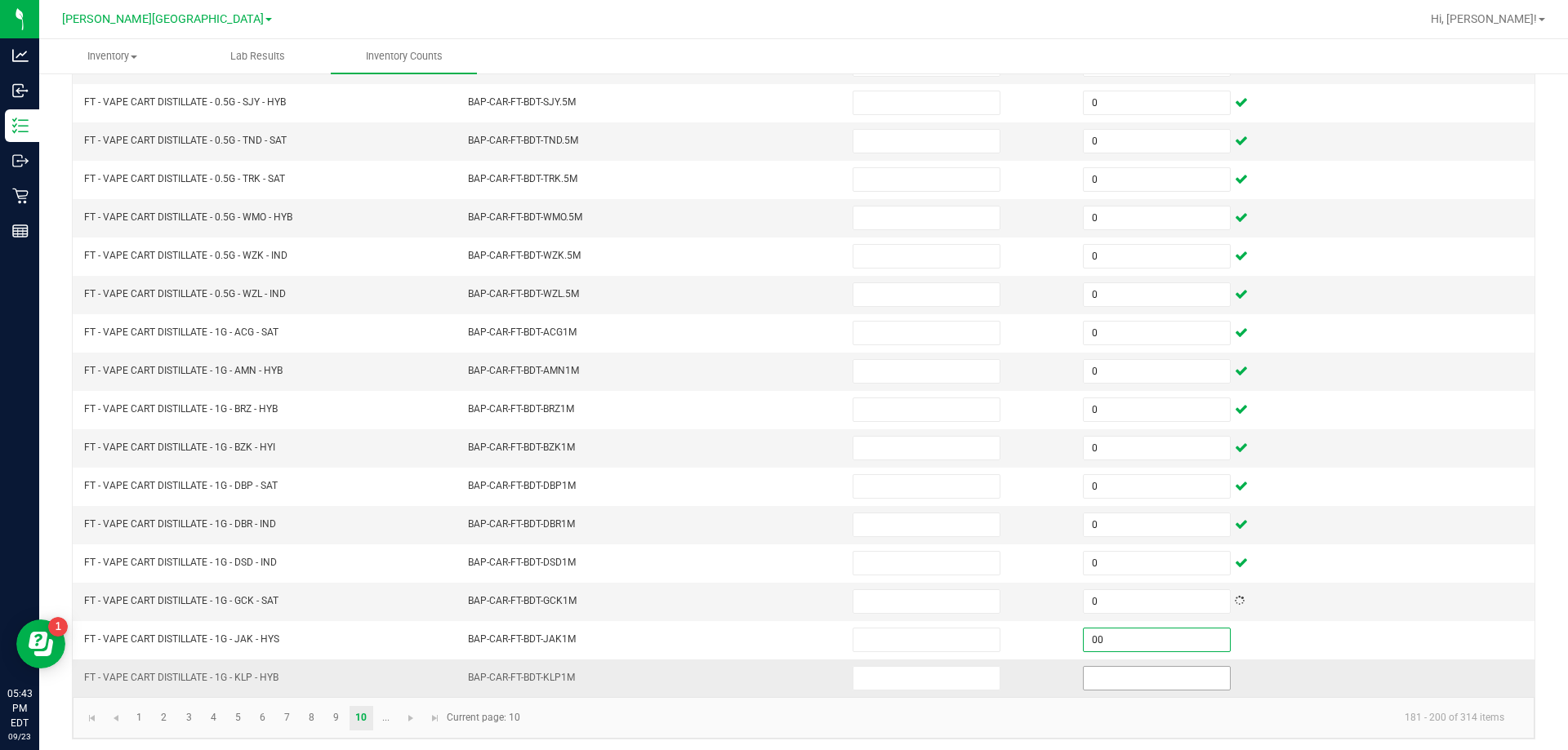
click at [1174, 677] on input at bounding box center [1157, 677] width 146 height 23
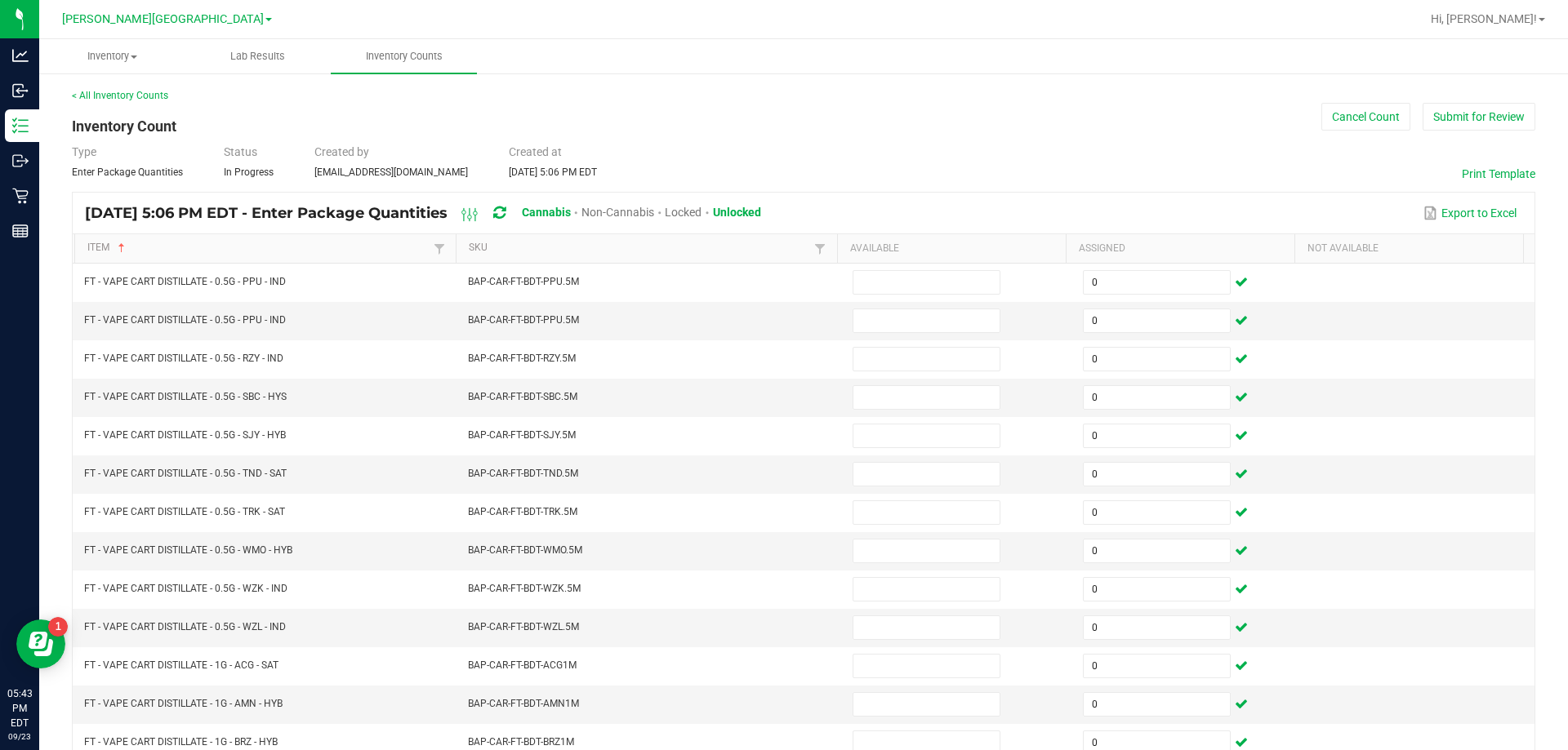
scroll to position [2, 0]
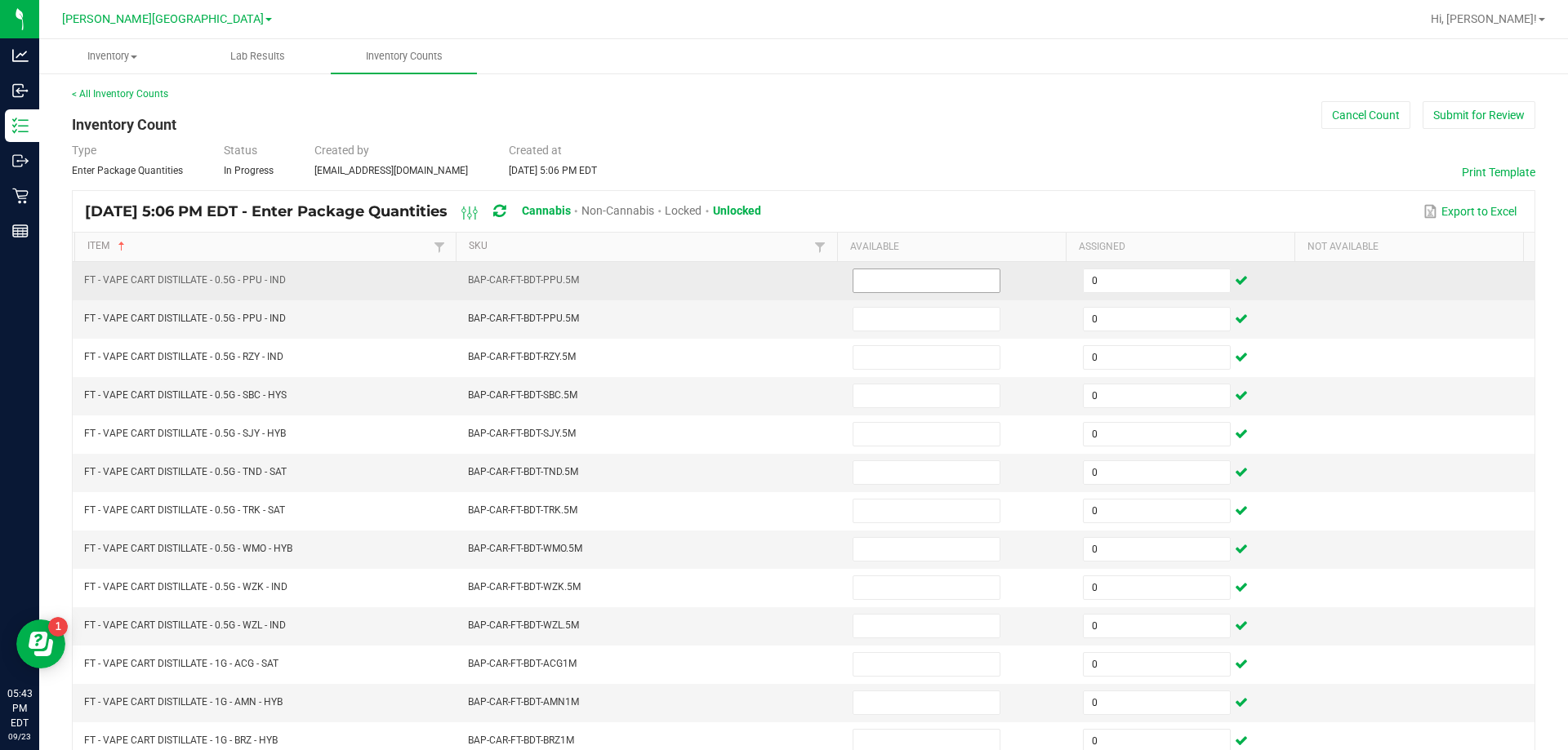
click at [923, 280] on input at bounding box center [926, 280] width 146 height 23
click at [1136, 280] on input "0" at bounding box center [1157, 280] width 146 height 23
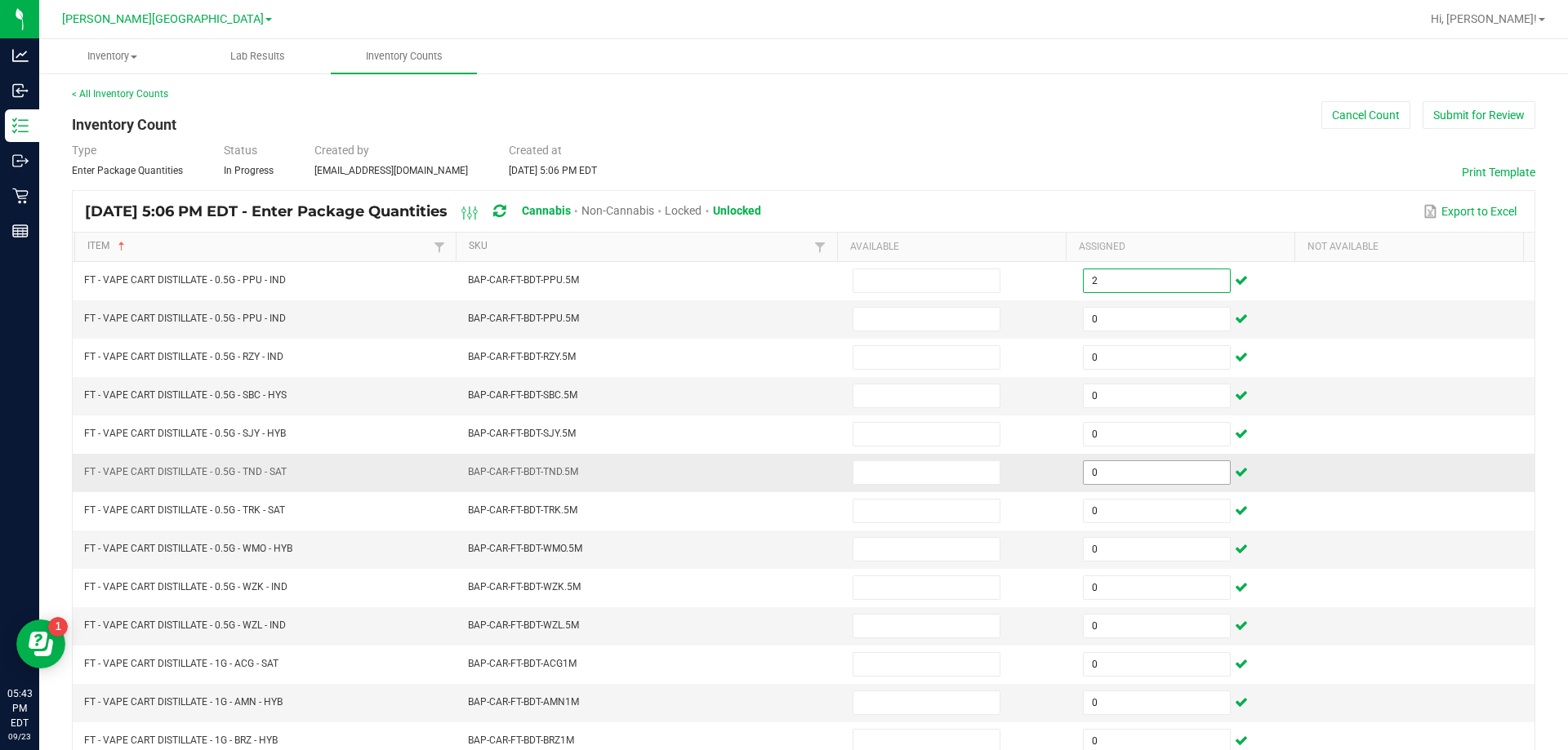
click at [1145, 471] on input "0" at bounding box center [1157, 472] width 146 height 23
click at [422, 557] on td "FT - VAPE CART DISTILLATE - 0.5G - WMO - HYB" at bounding box center [266, 551] width 385 height 38
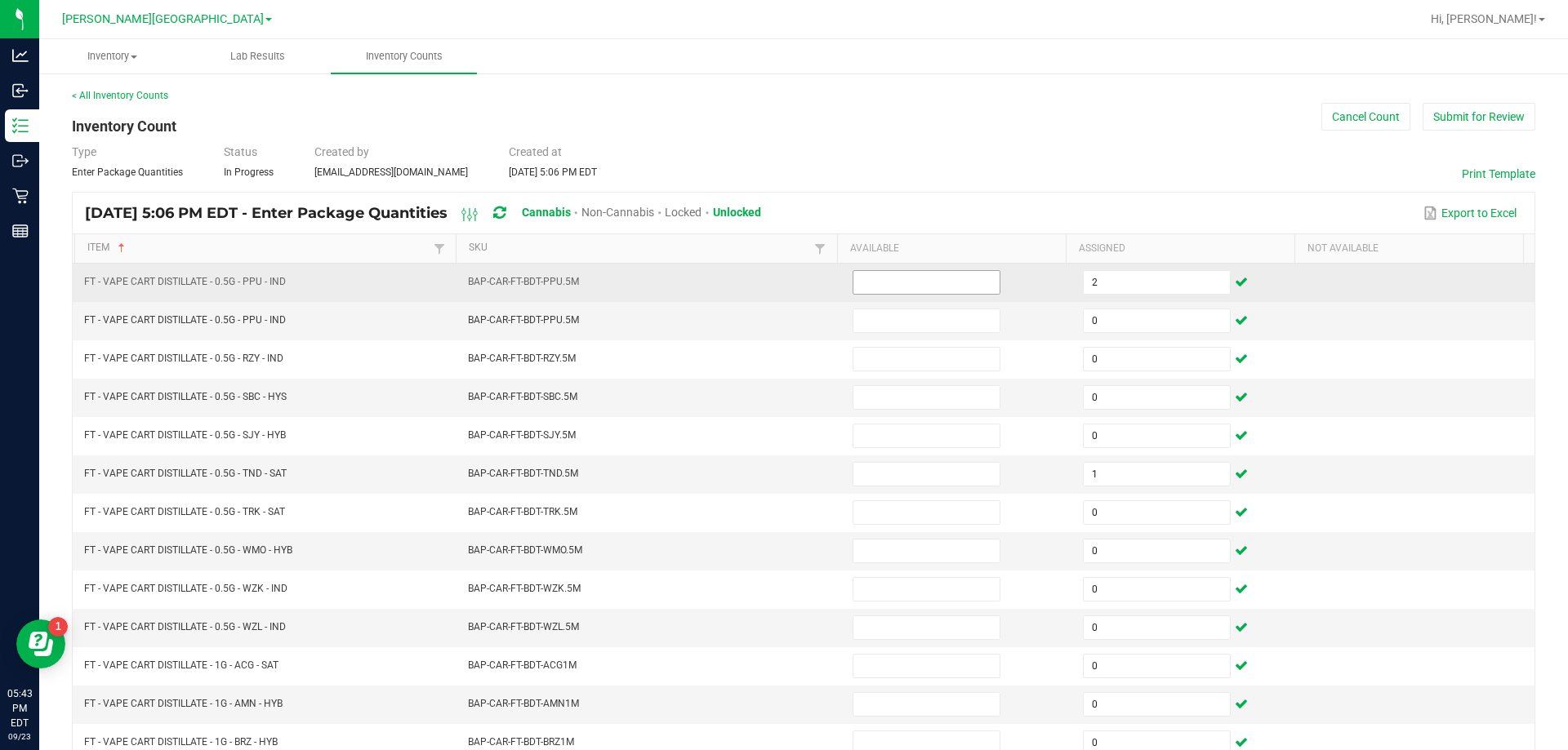
click at [908, 279] on input at bounding box center [926, 282] width 146 height 23
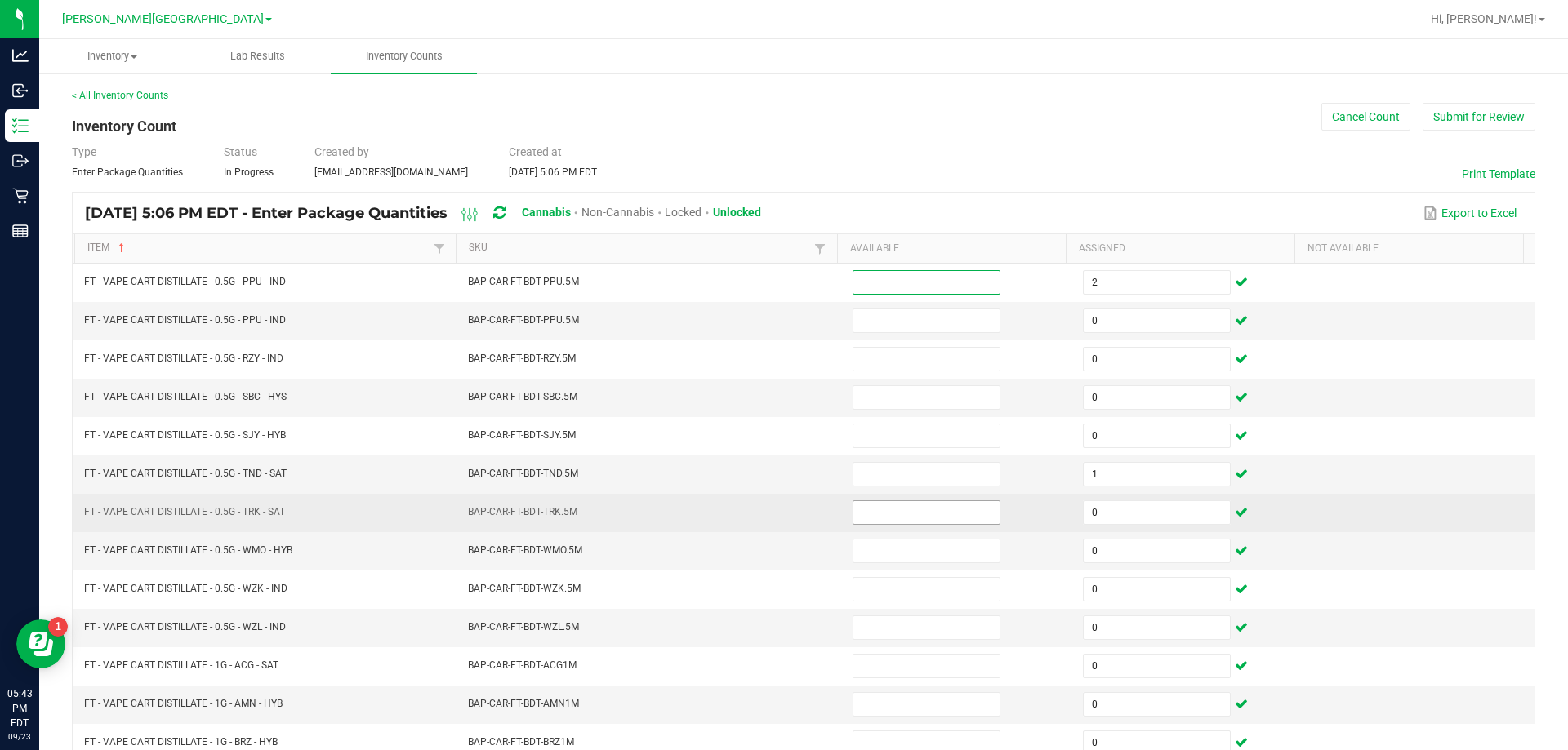
click at [952, 510] on input at bounding box center [926, 511] width 146 height 23
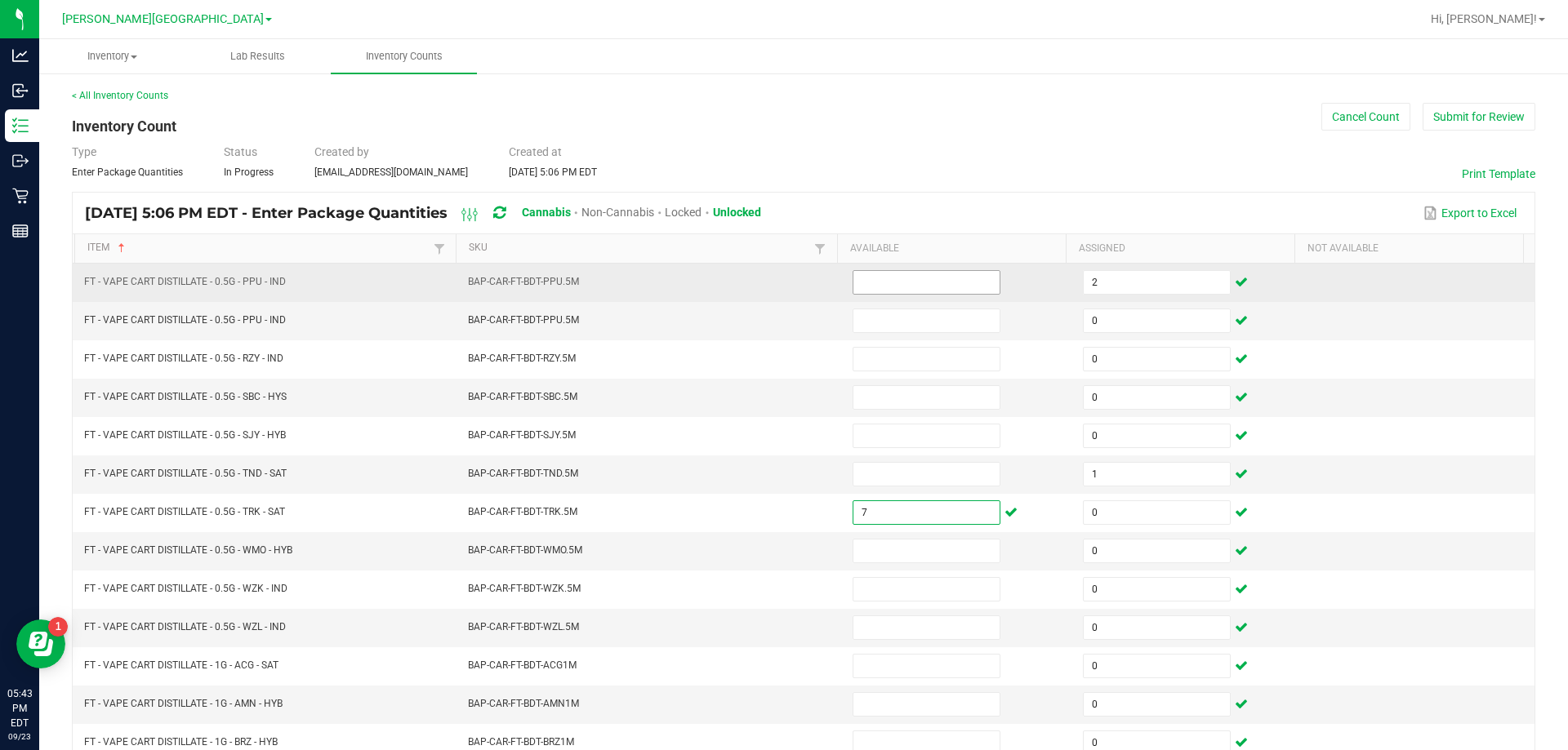
click at [919, 279] on input at bounding box center [926, 282] width 146 height 23
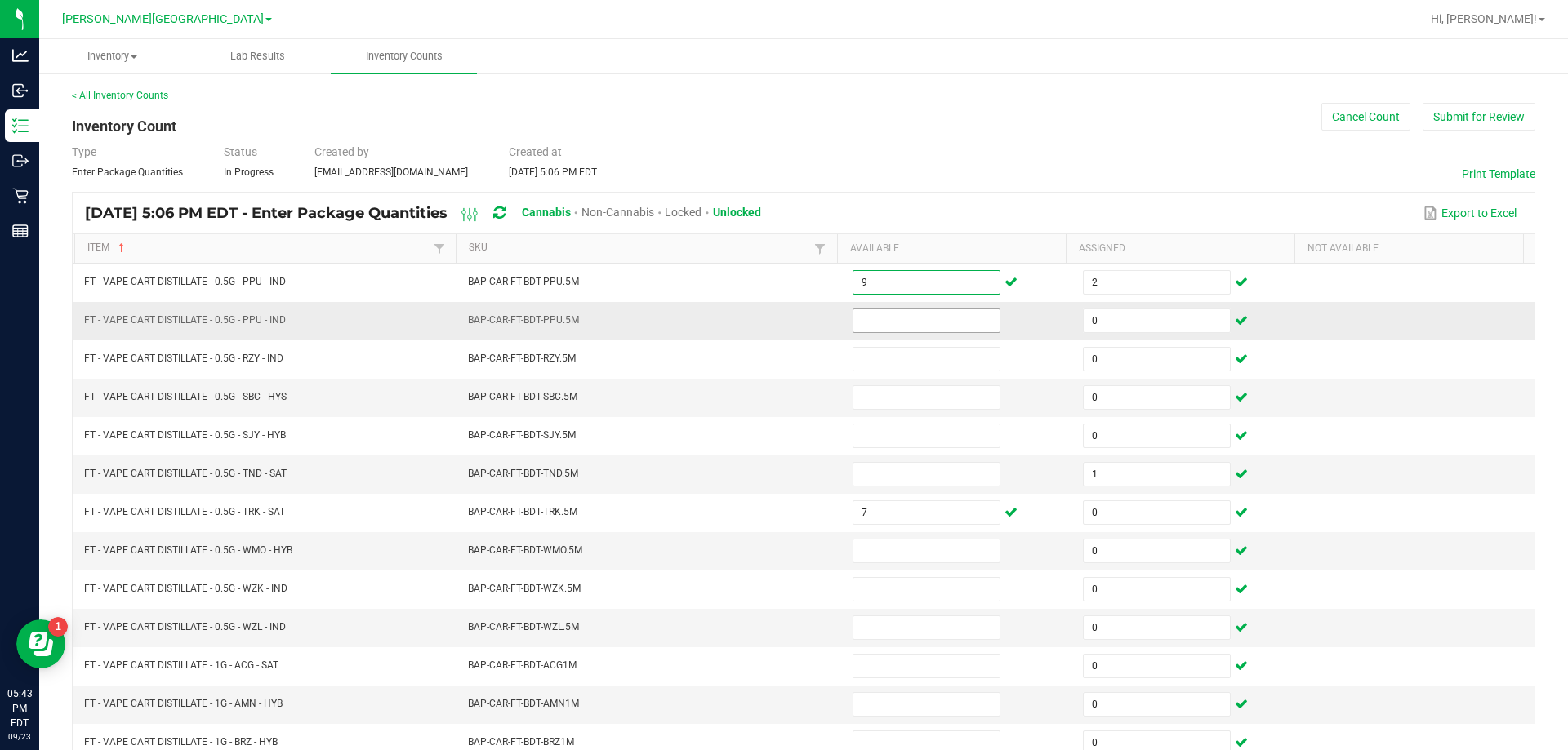
click at [923, 319] on input at bounding box center [926, 320] width 146 height 23
click at [907, 395] on input at bounding box center [926, 397] width 146 height 23
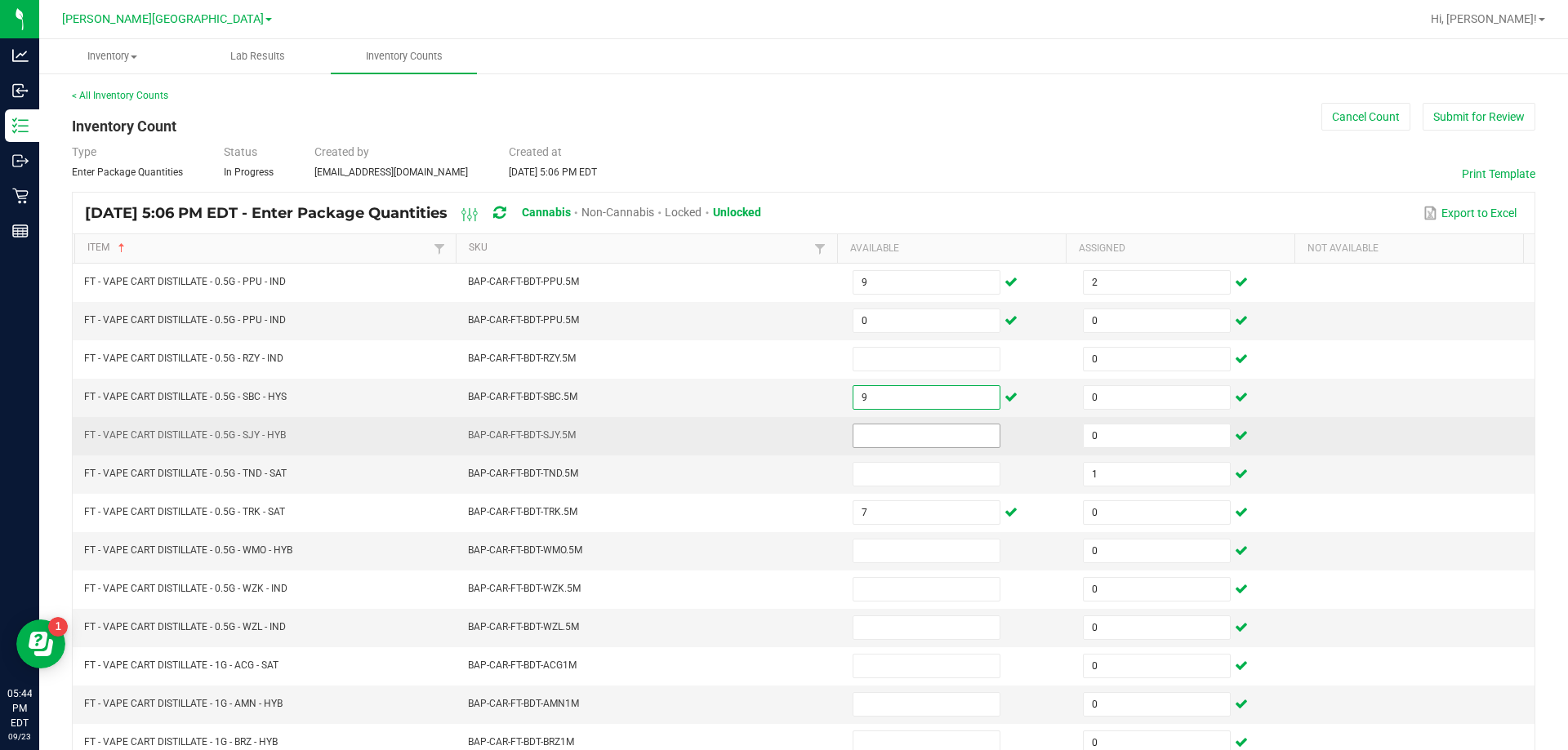
click at [913, 429] on input at bounding box center [926, 436] width 146 height 23
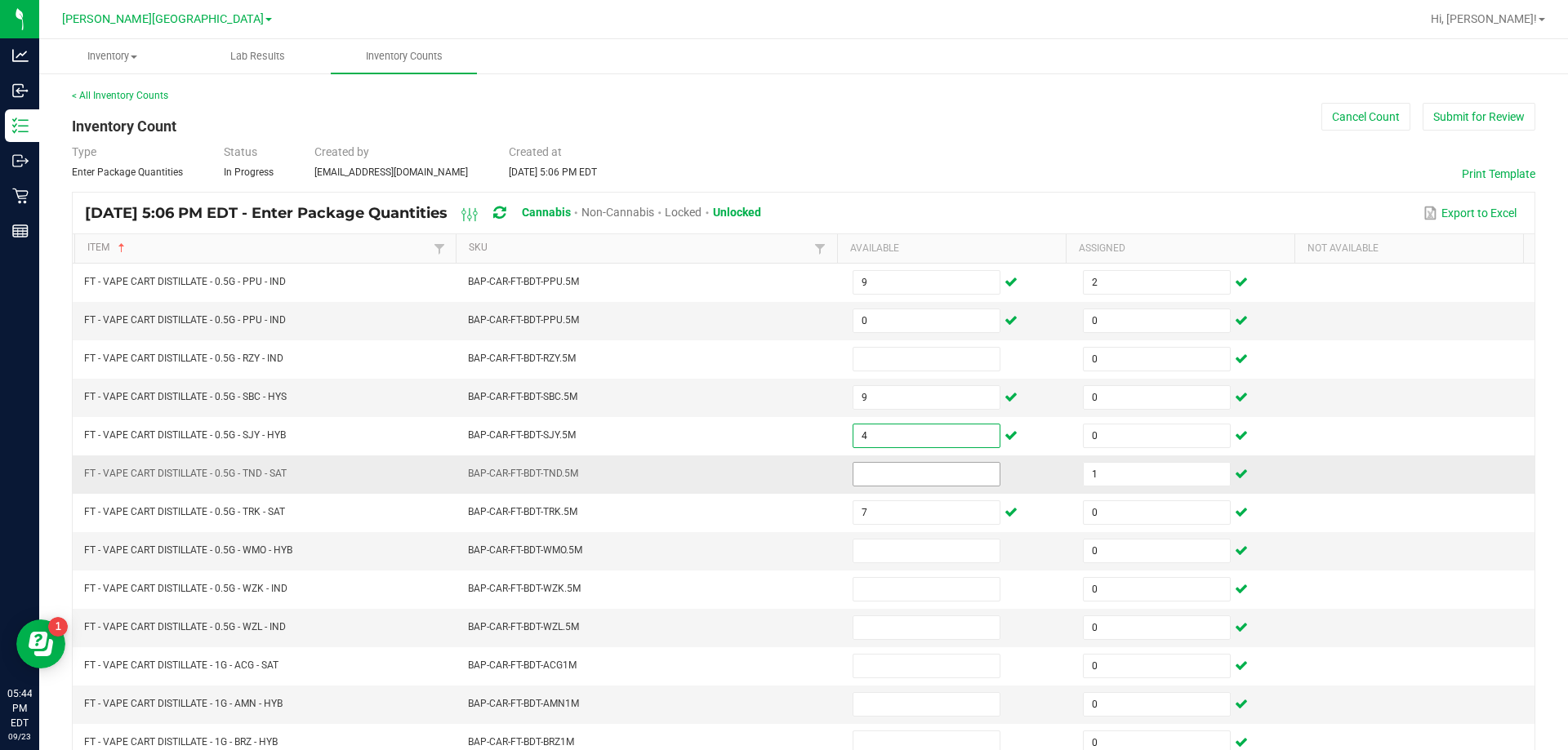
click at [903, 469] on input at bounding box center [926, 473] width 146 height 23
click at [883, 546] on input at bounding box center [926, 550] width 146 height 23
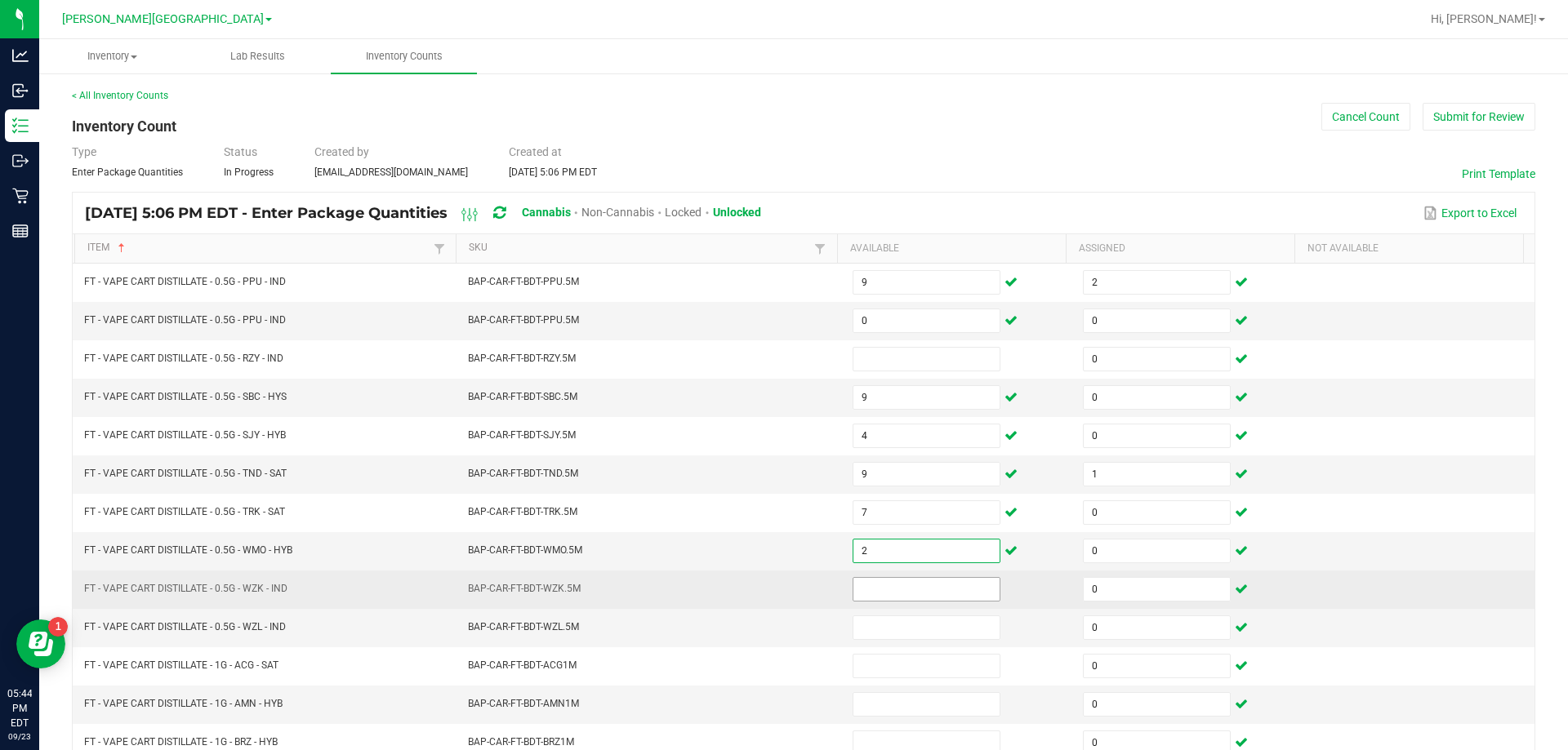
click at [923, 585] on input at bounding box center [926, 588] width 146 height 23
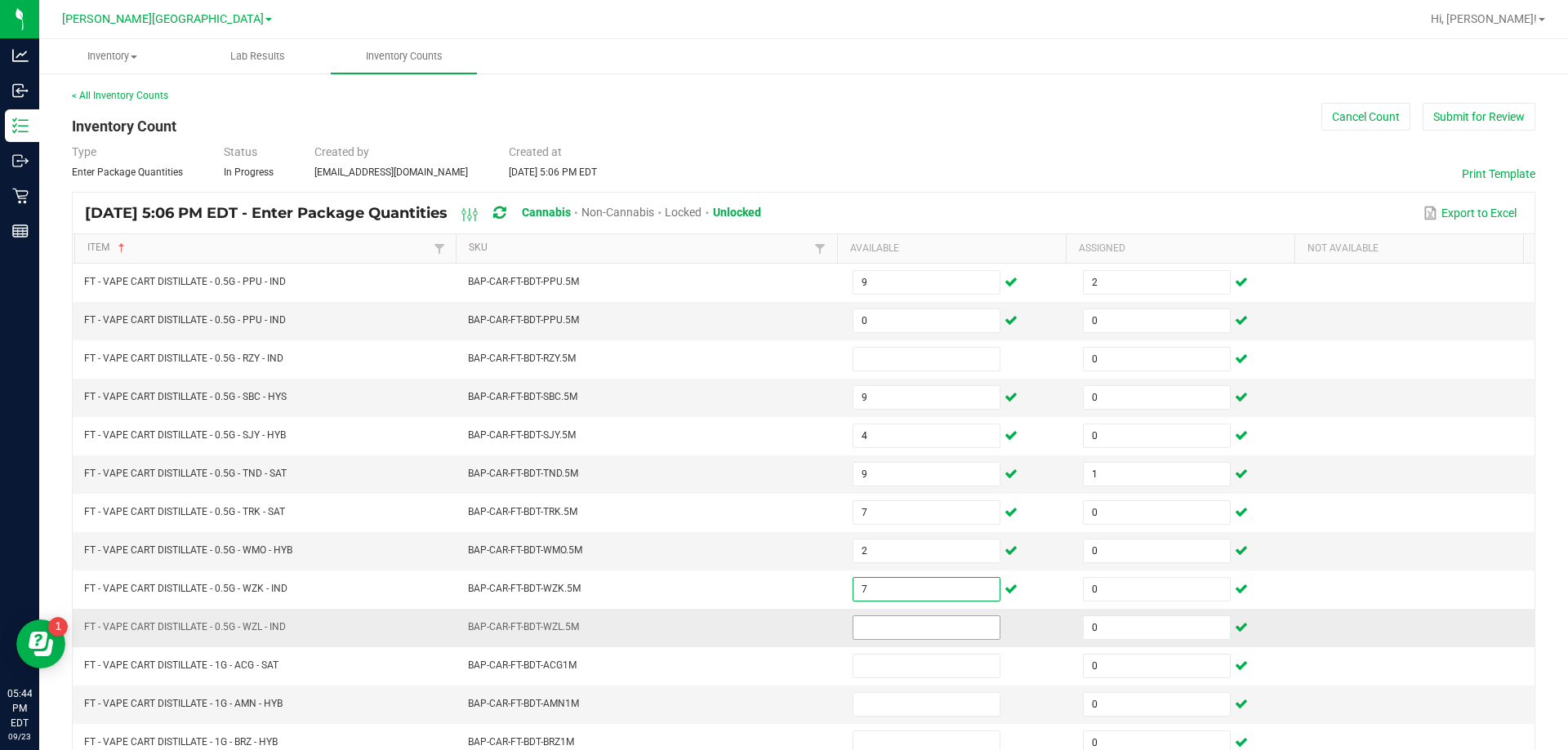
click at [923, 626] on input at bounding box center [926, 627] width 146 height 23
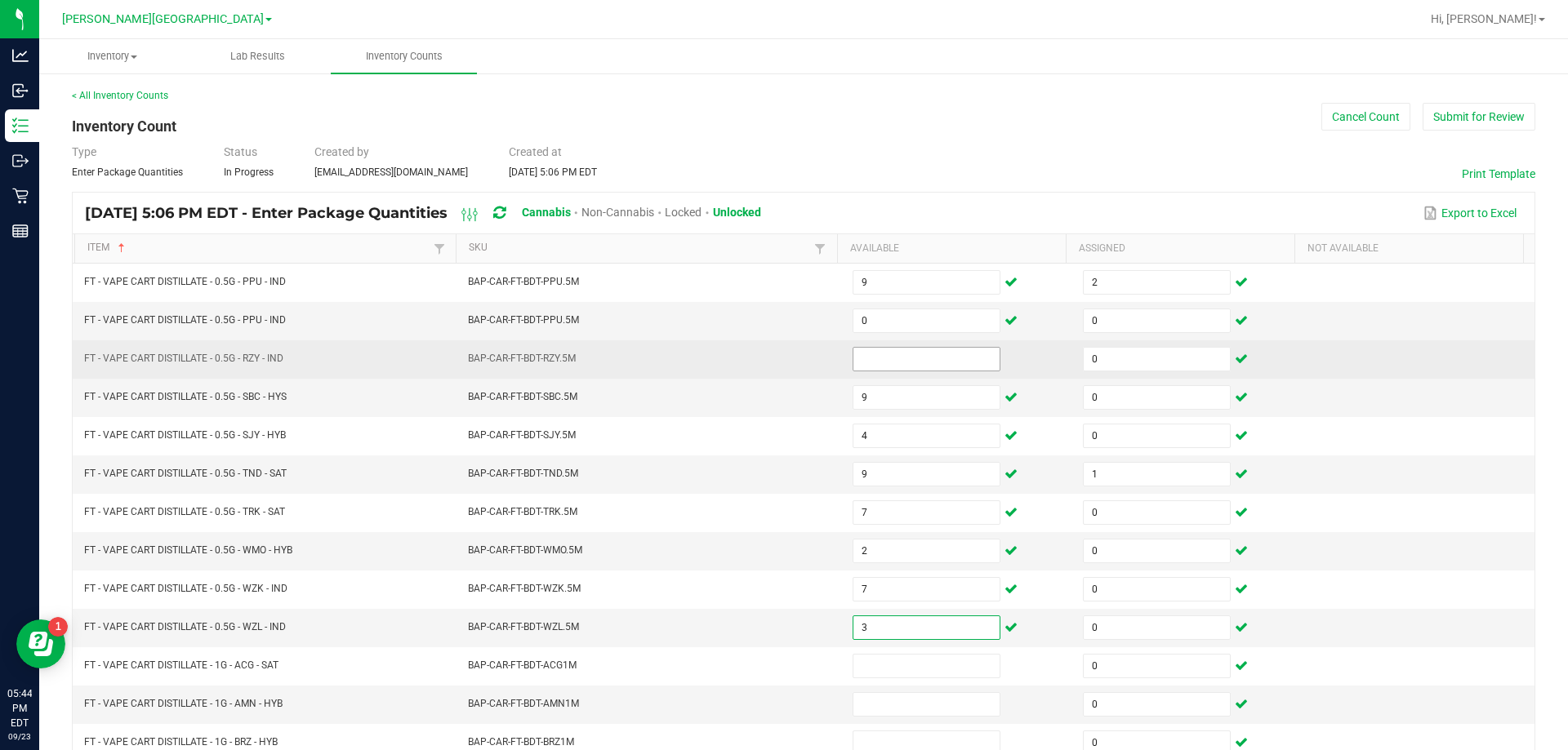
click at [910, 360] on input at bounding box center [926, 359] width 146 height 23
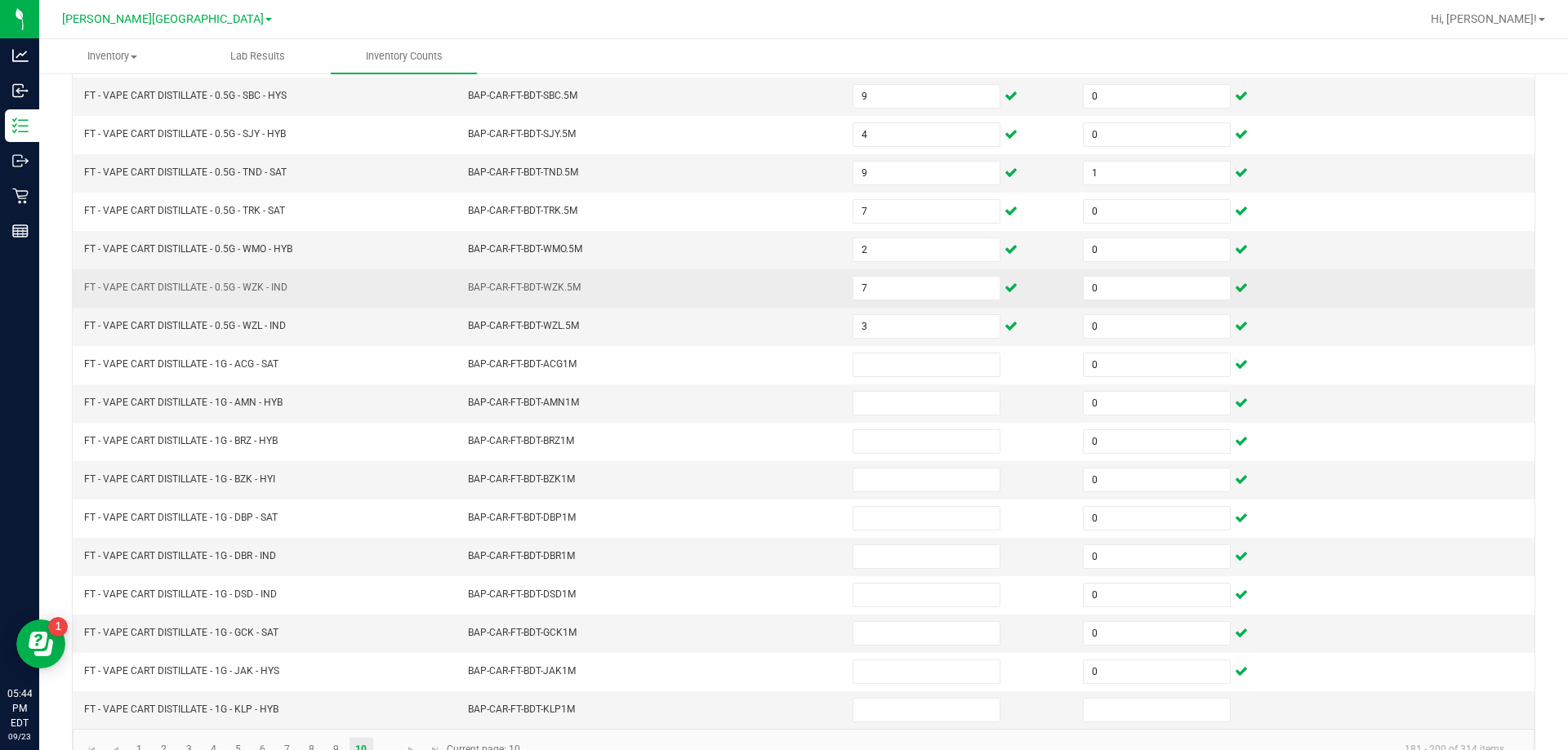
scroll to position [339, 0]
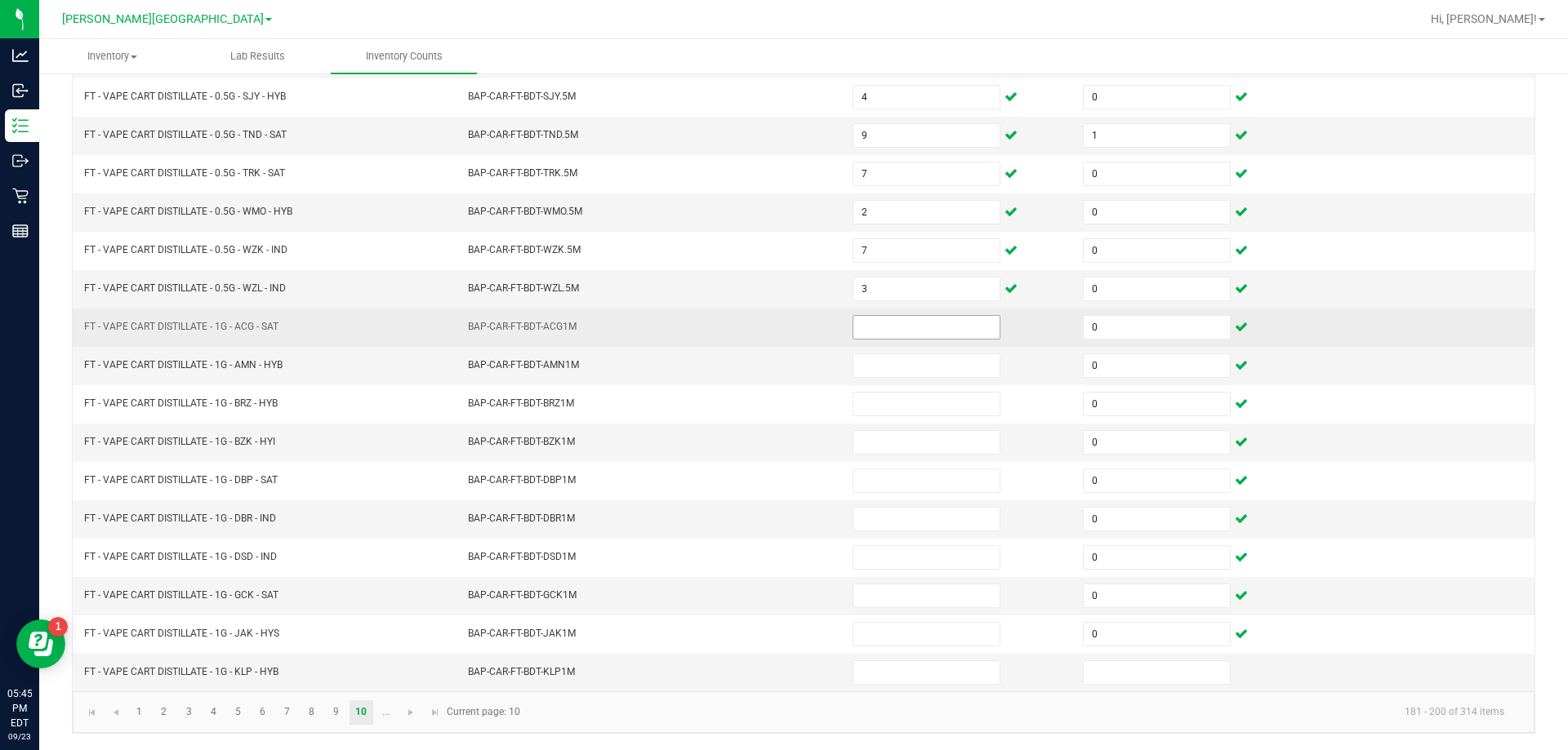
click at [911, 325] on input at bounding box center [926, 326] width 146 height 23
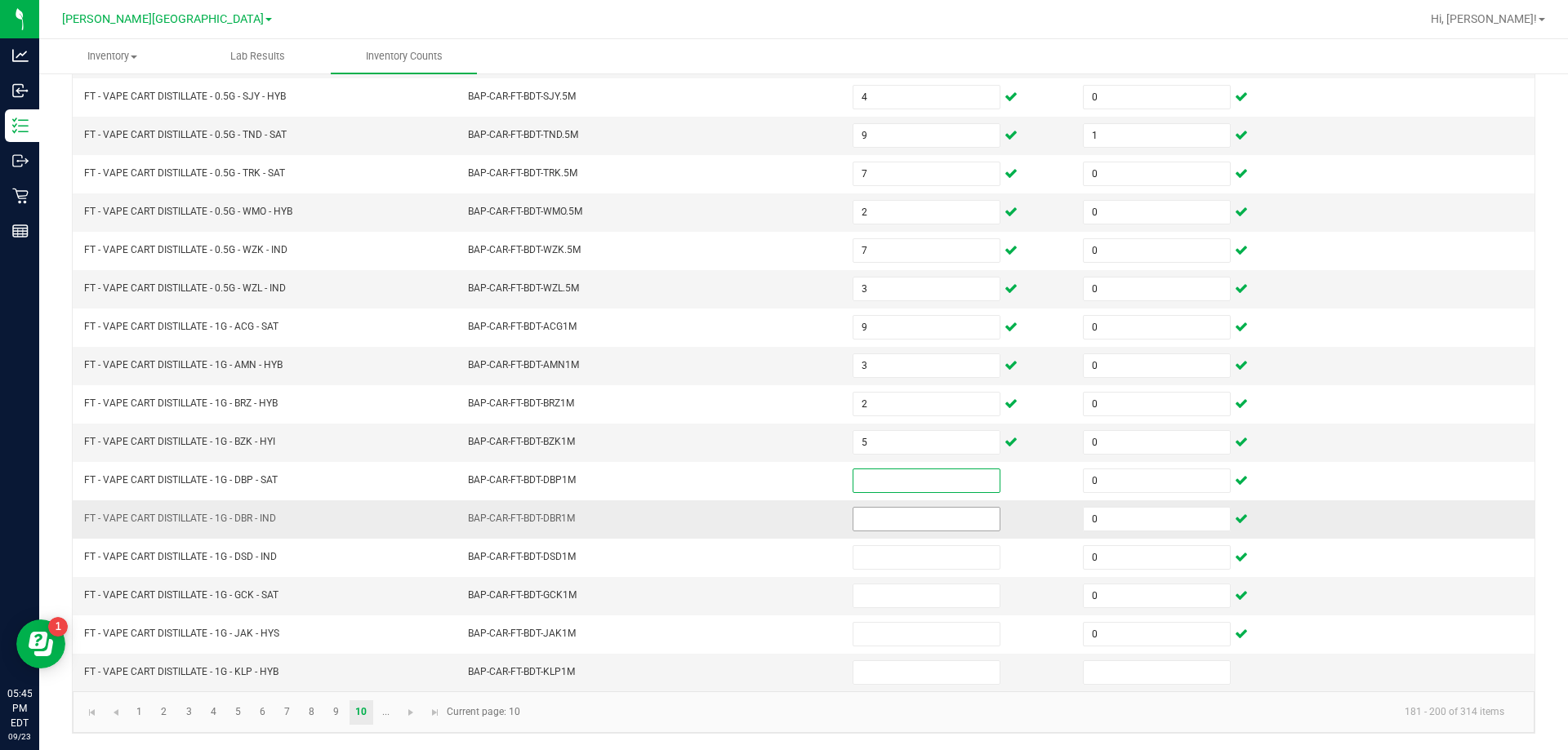
click at [900, 517] on input at bounding box center [926, 518] width 146 height 23
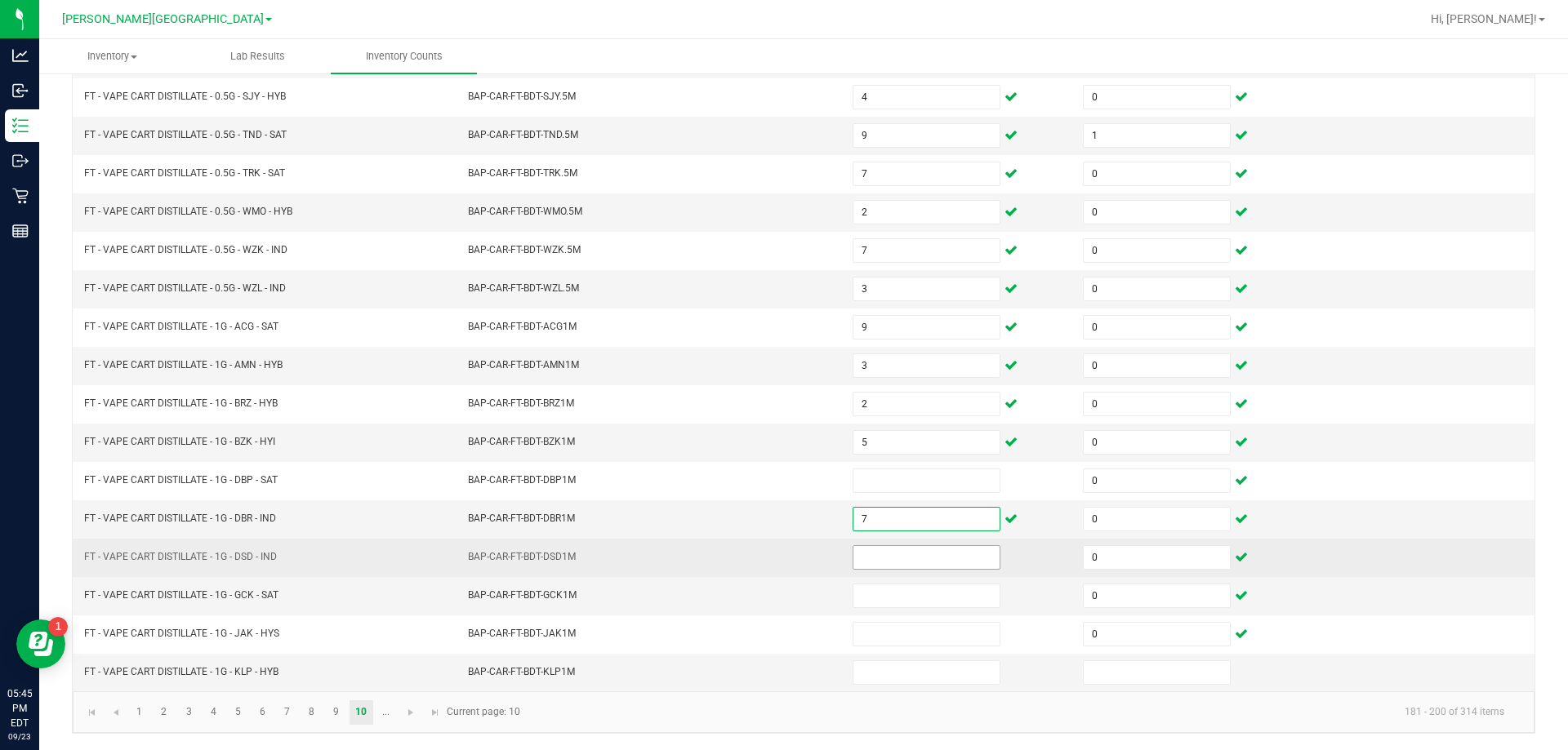
click at [910, 553] on input at bounding box center [926, 557] width 146 height 23
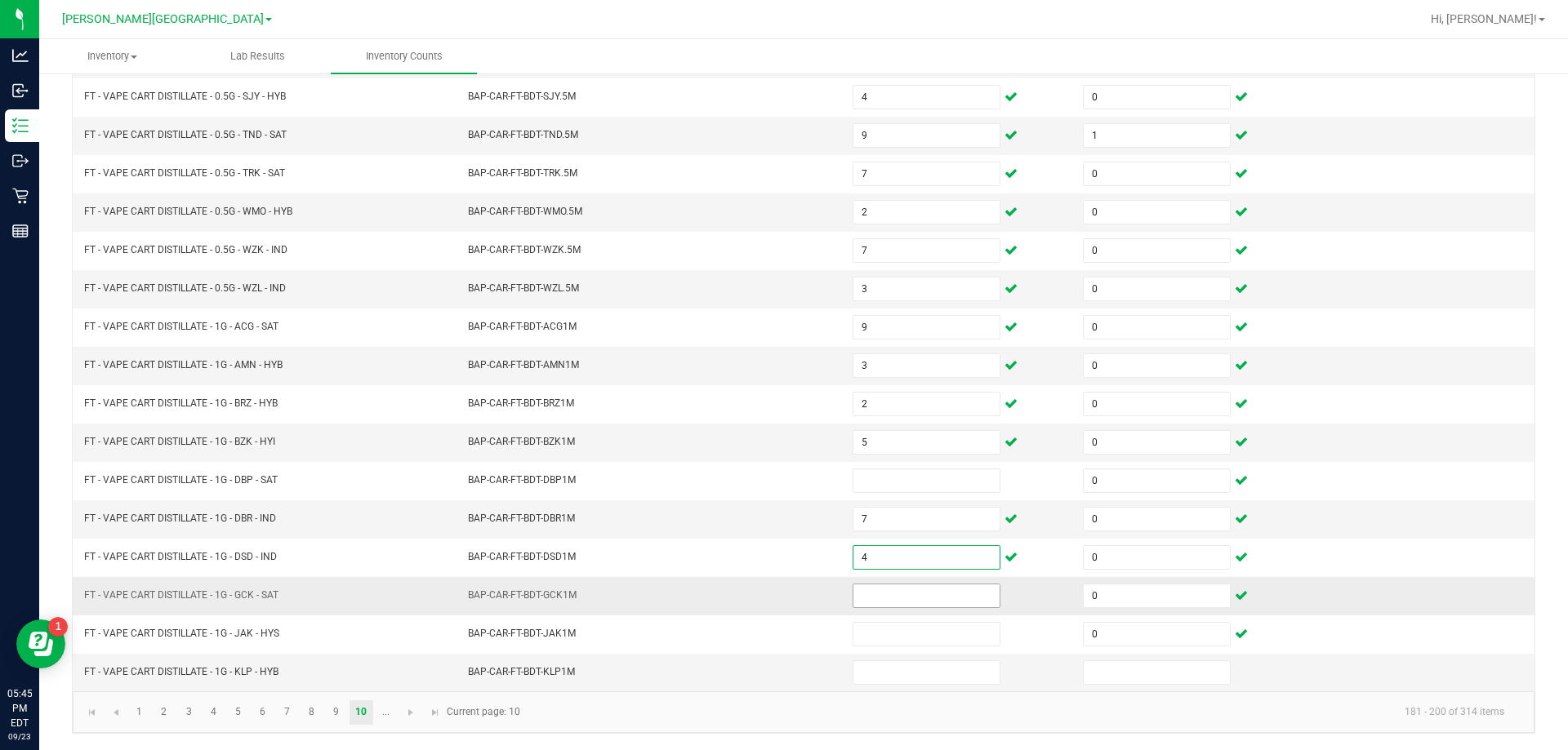
click at [919, 595] on input at bounding box center [926, 595] width 146 height 23
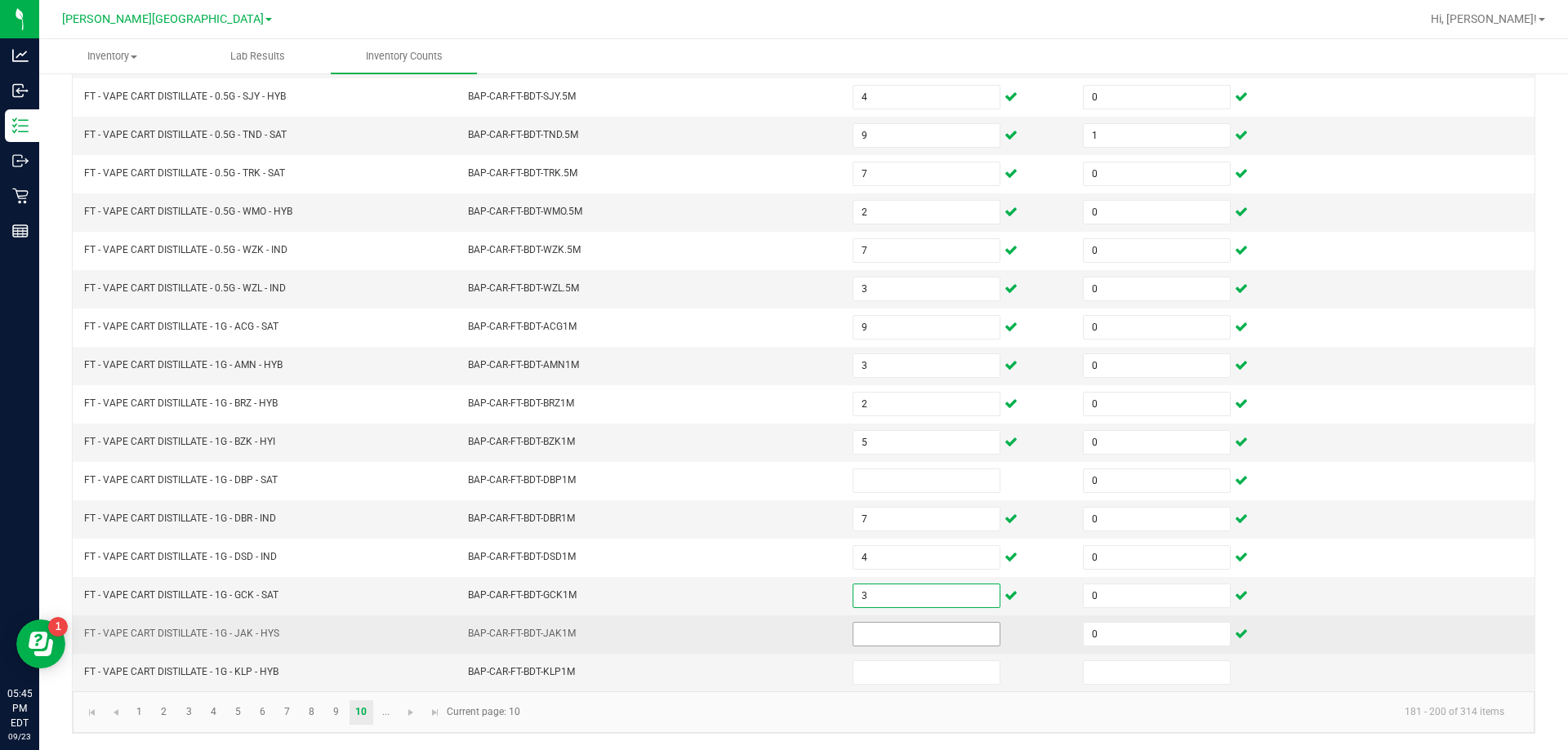
click at [930, 630] on input at bounding box center [926, 634] width 146 height 23
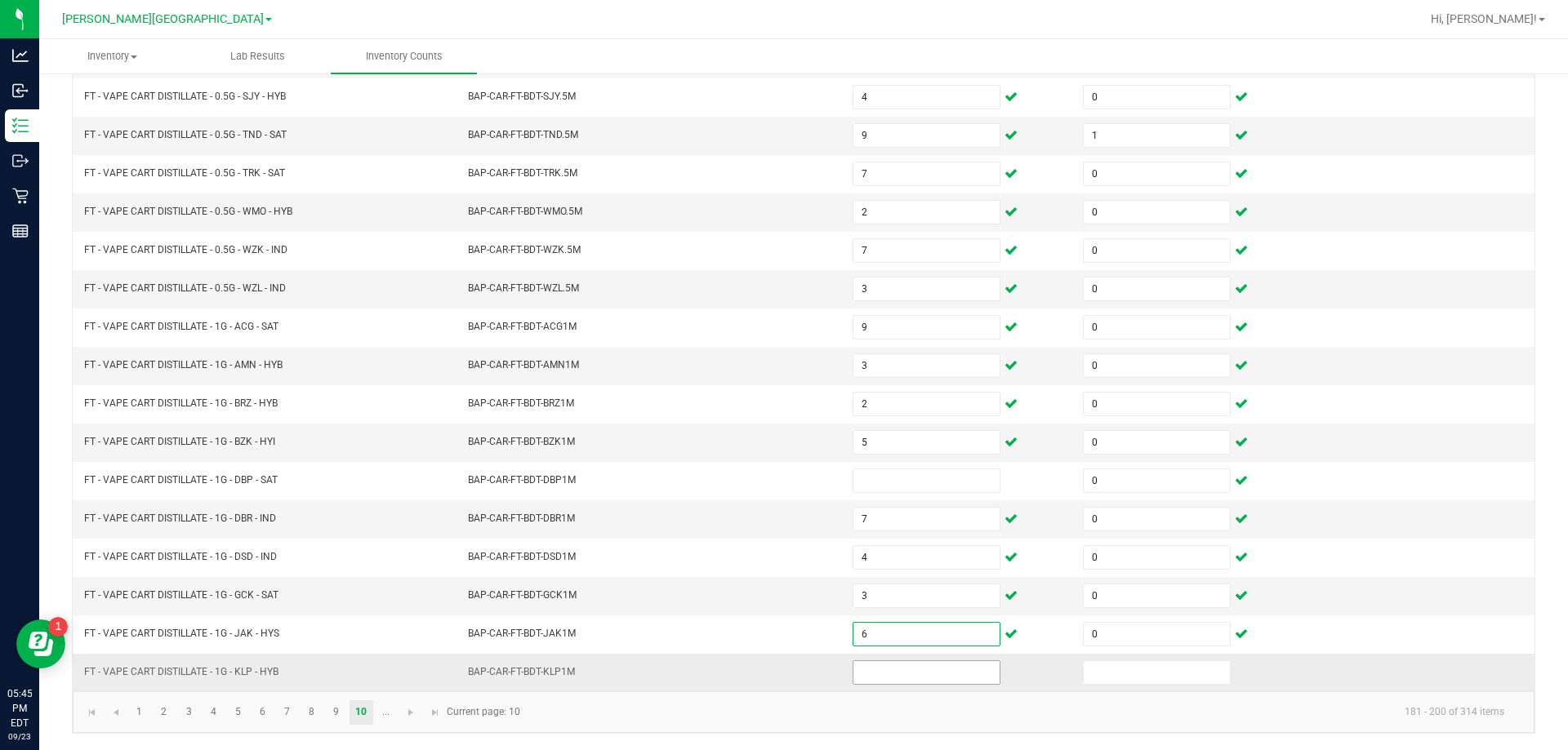
click at [909, 670] on input at bounding box center [926, 672] width 146 height 23
click at [409, 712] on span "Go to the next page" at bounding box center [410, 712] width 13 height 13
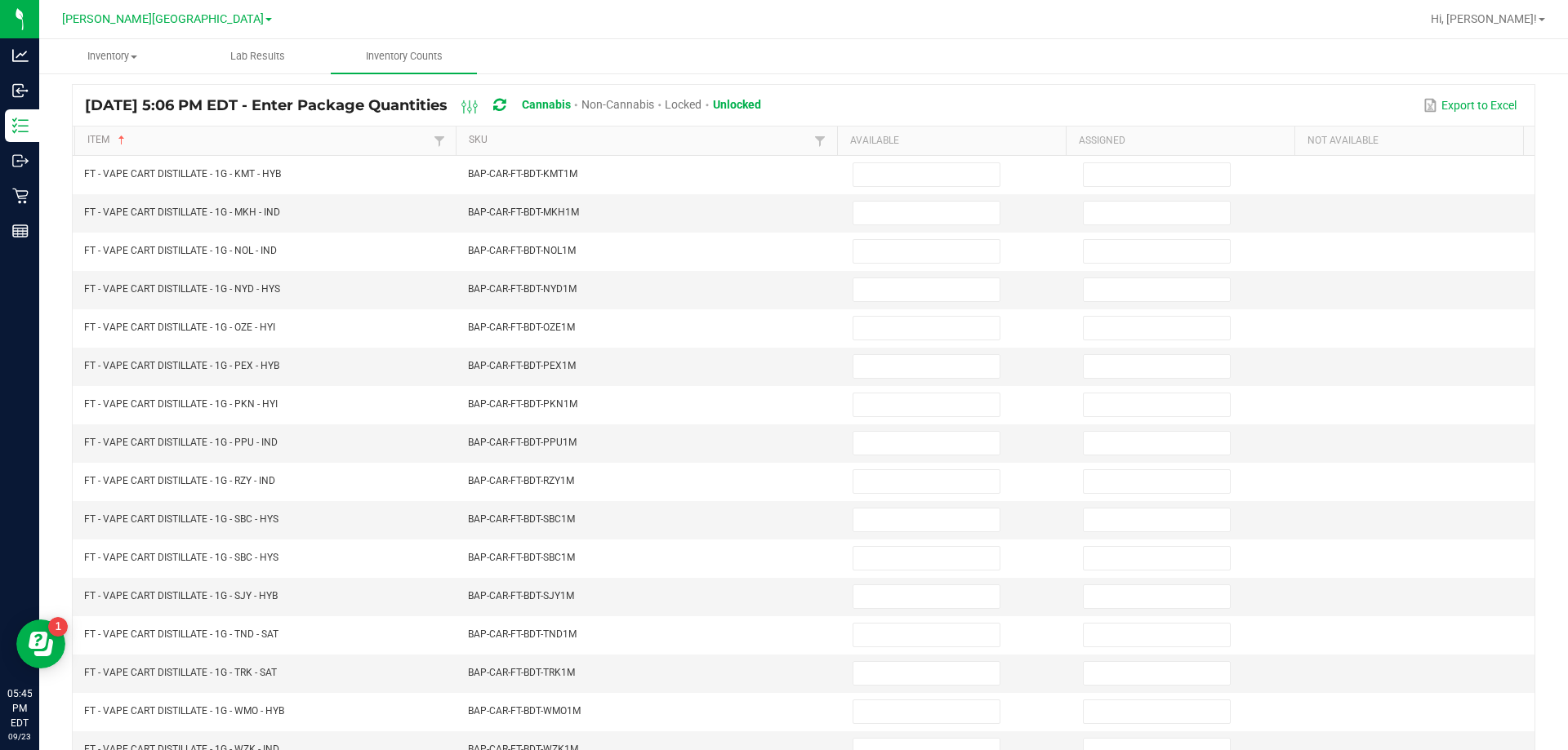
scroll to position [99, 0]
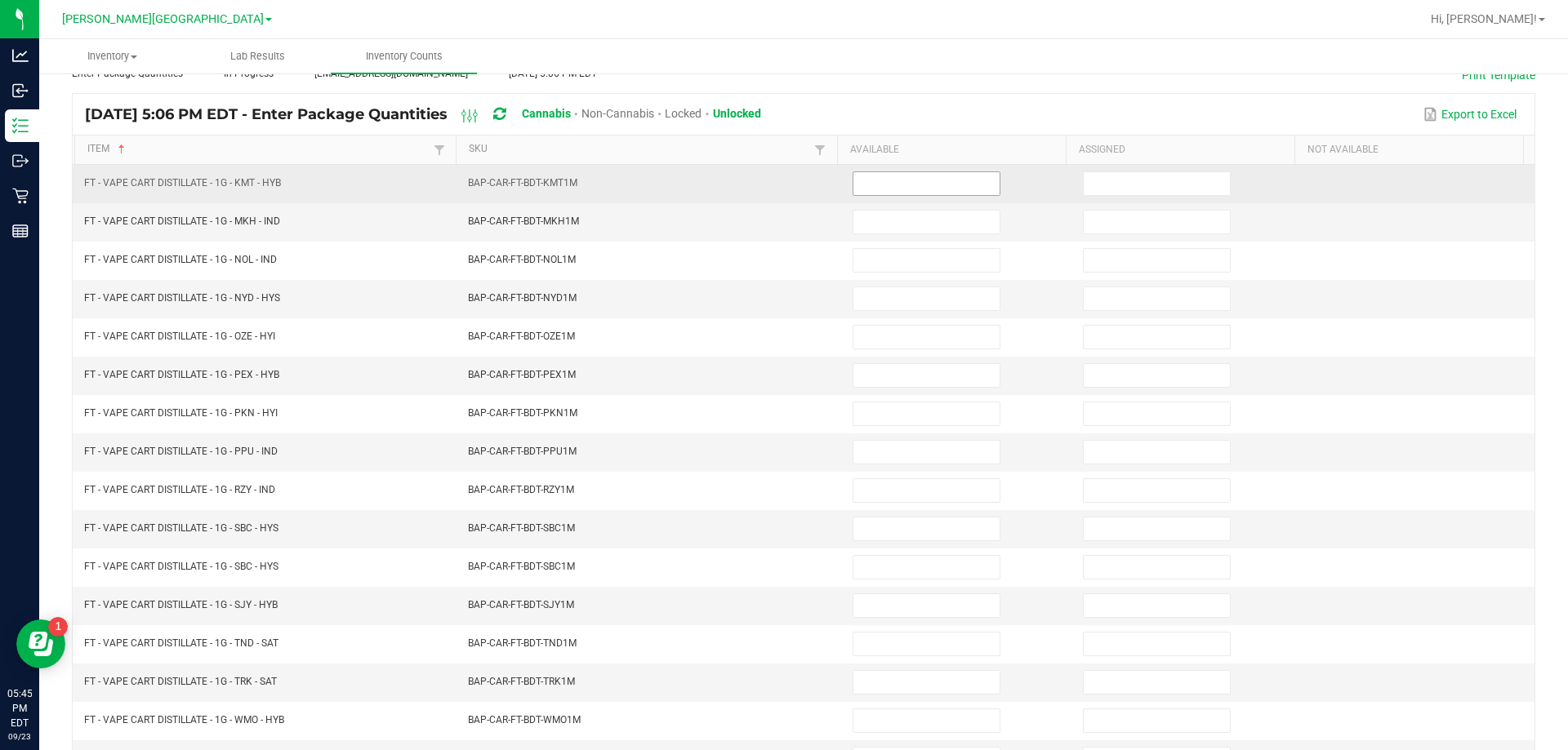
click at [922, 182] on input at bounding box center [926, 183] width 146 height 23
click at [1145, 178] on input at bounding box center [1157, 183] width 146 height 23
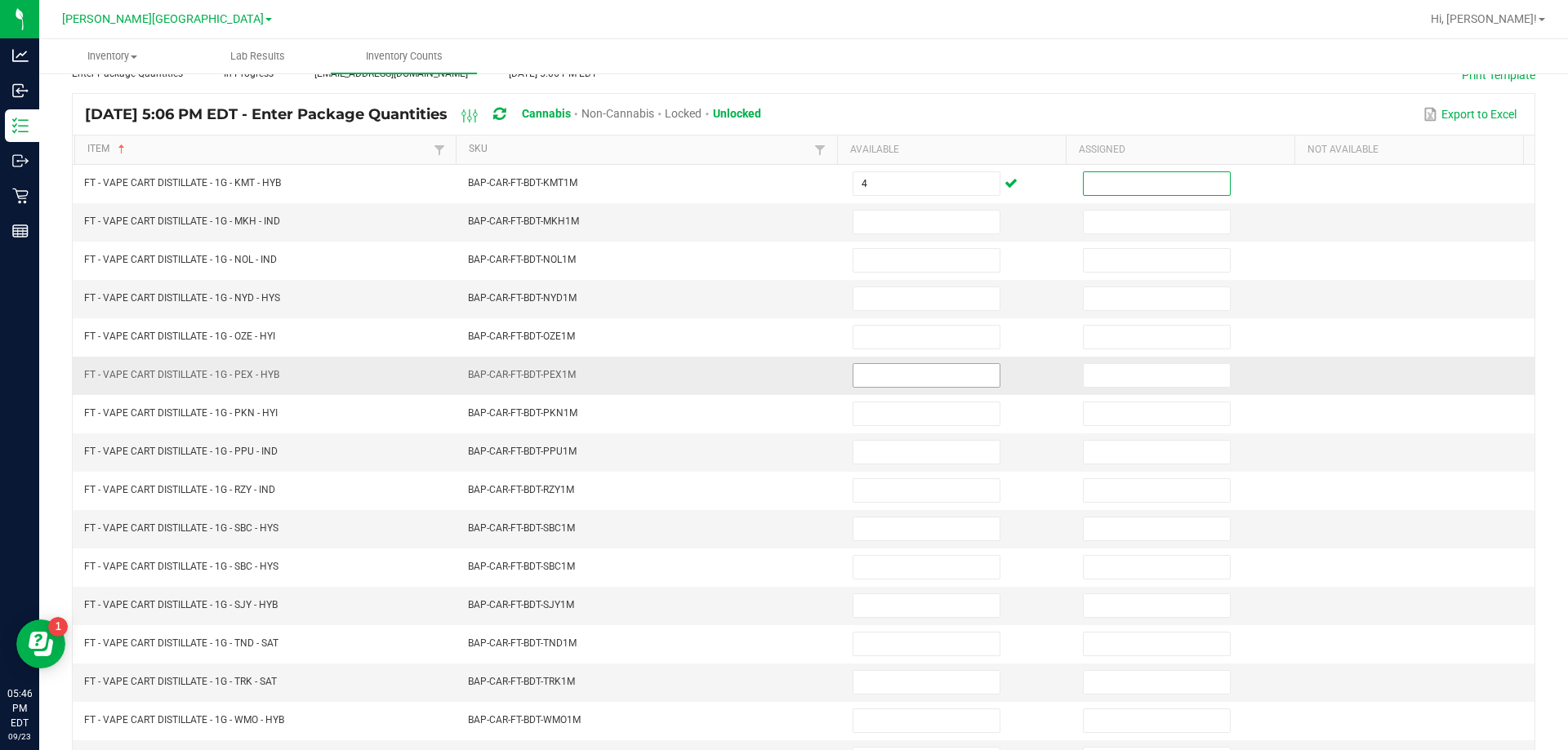
click at [901, 371] on input at bounding box center [926, 375] width 146 height 23
click at [903, 221] on input at bounding box center [926, 222] width 146 height 23
click at [922, 294] on input at bounding box center [926, 298] width 146 height 23
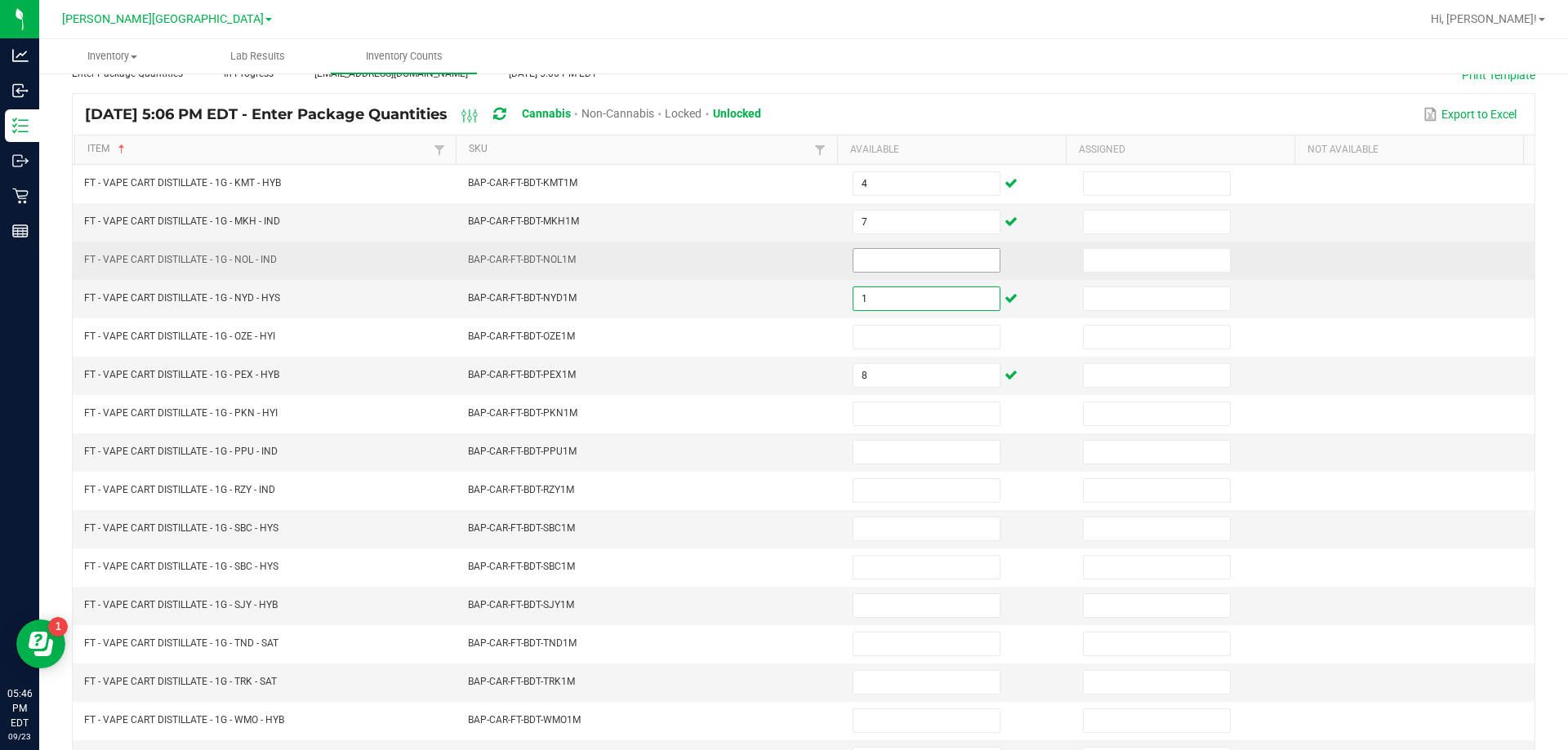
click at [899, 256] on input at bounding box center [926, 260] width 146 height 23
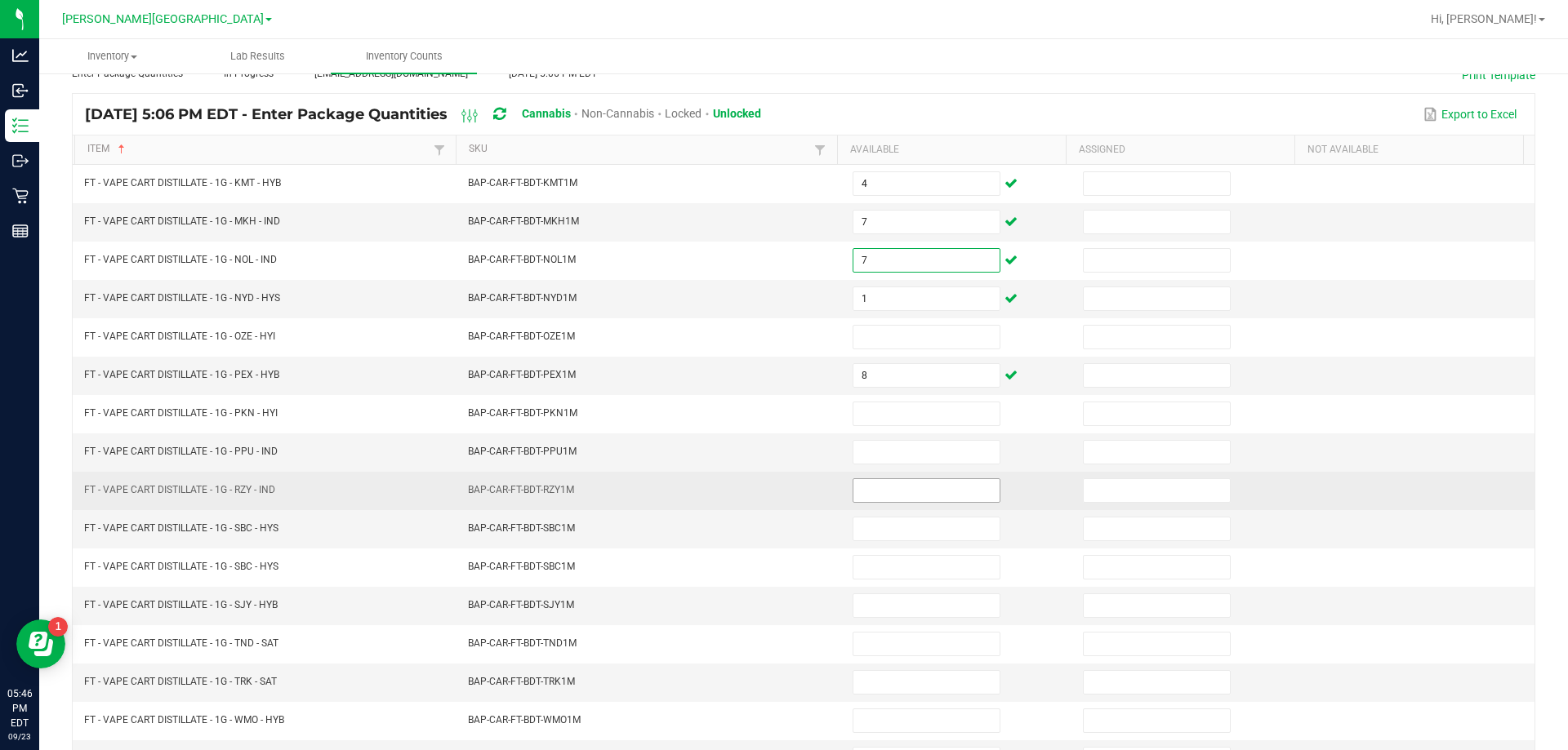
click at [903, 489] on input at bounding box center [926, 490] width 146 height 23
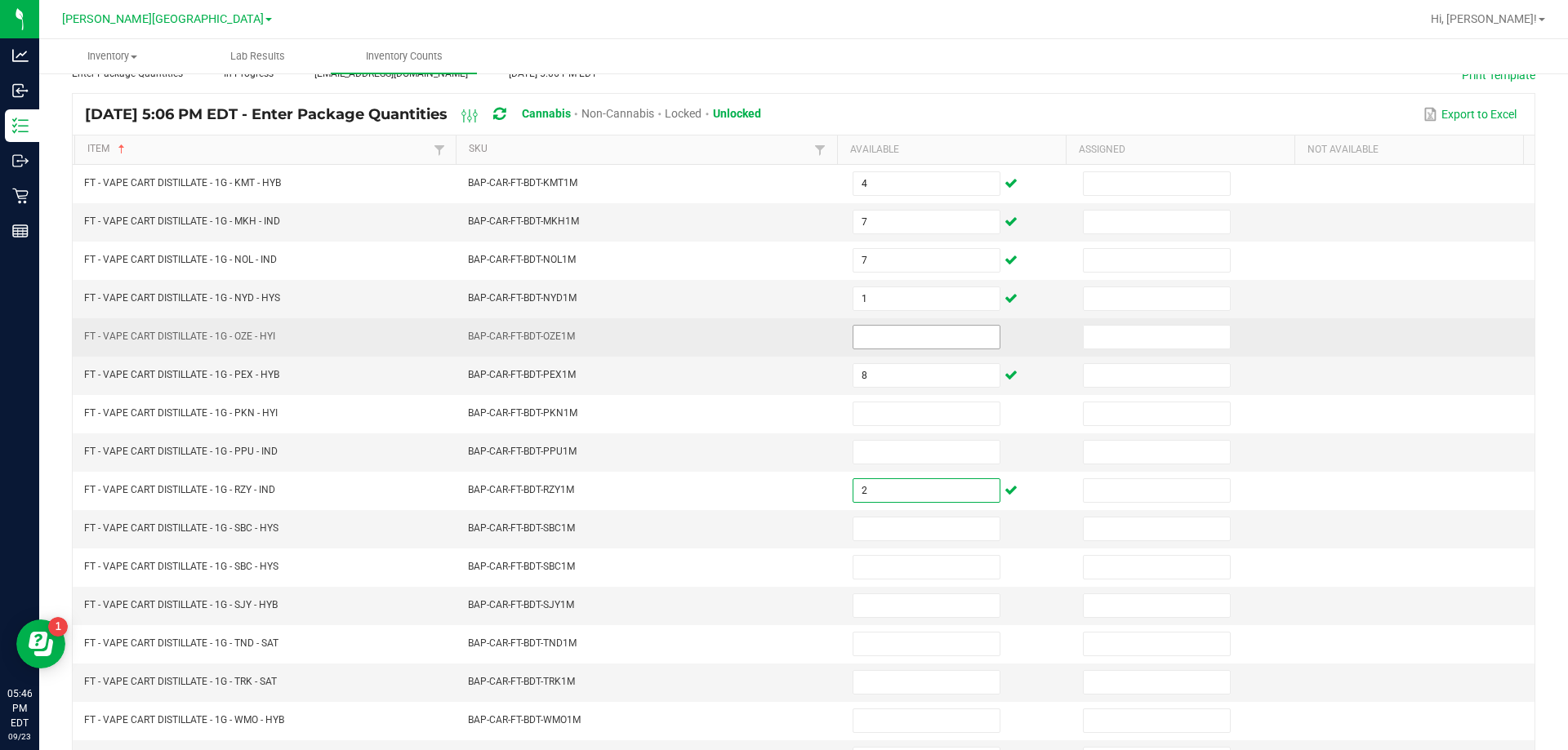
click at [907, 326] on input at bounding box center [926, 336] width 146 height 23
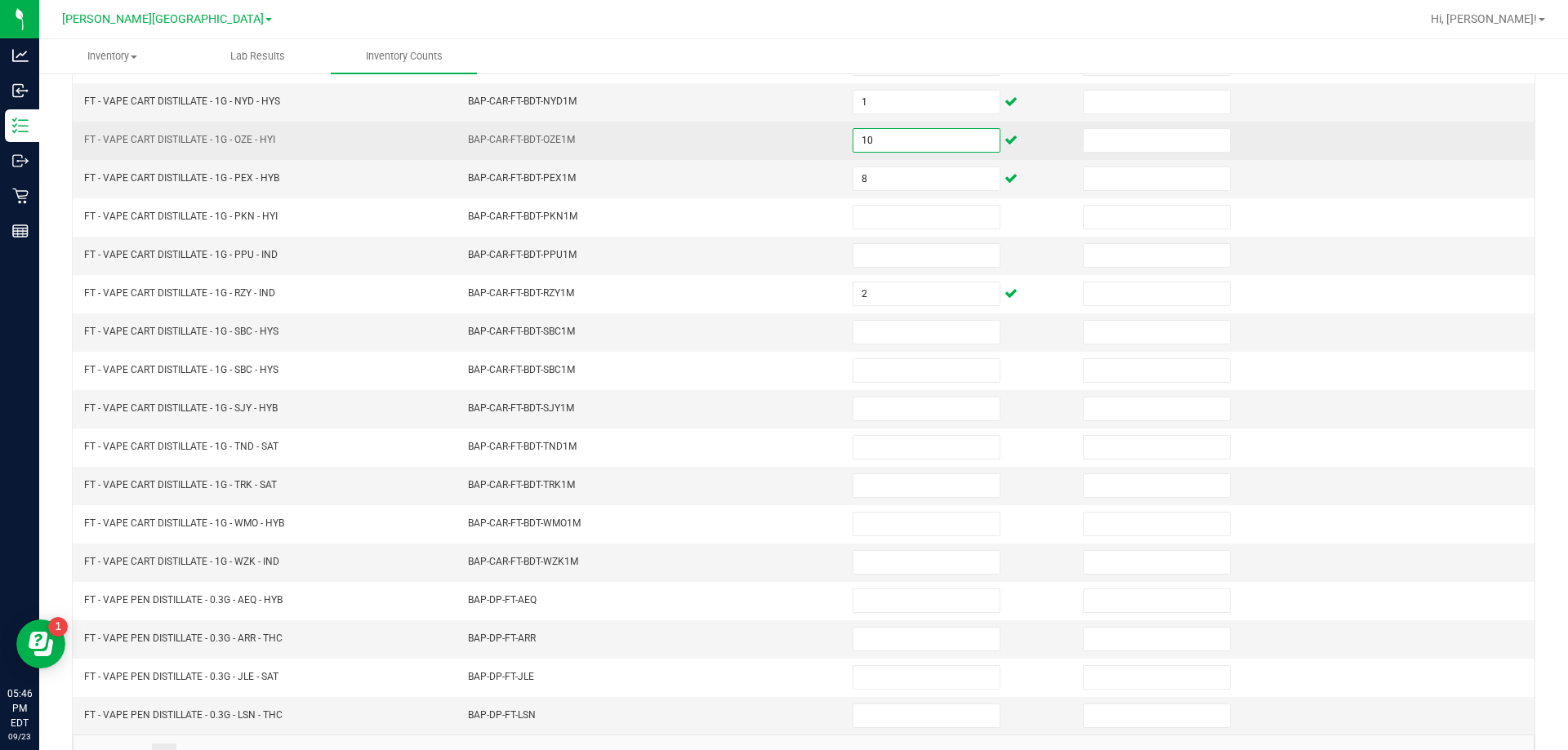
scroll to position [313, 0]
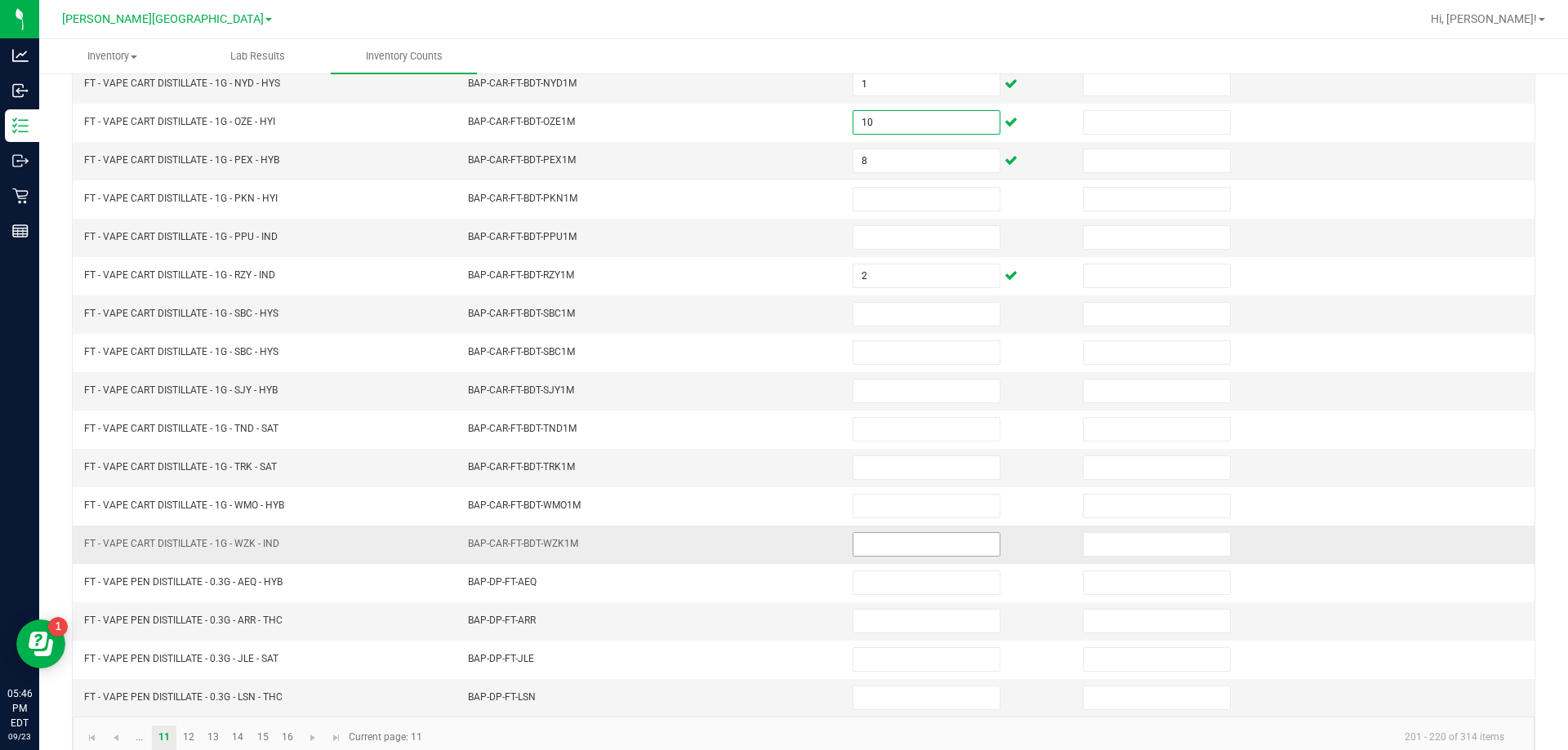
click at [916, 543] on input at bounding box center [926, 544] width 146 height 23
click at [912, 235] on input at bounding box center [926, 237] width 146 height 23
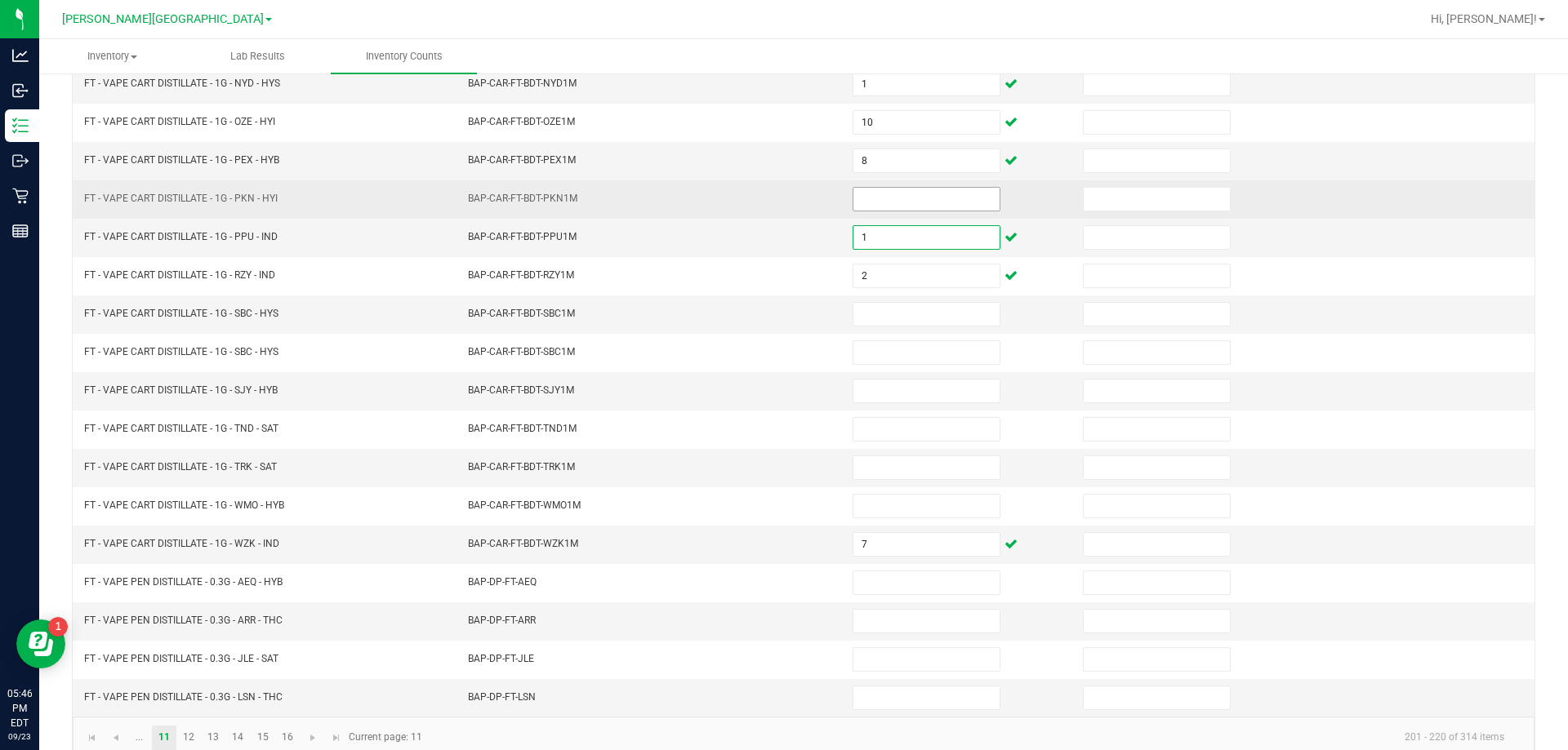
click at [899, 194] on input at bounding box center [926, 198] width 146 height 23
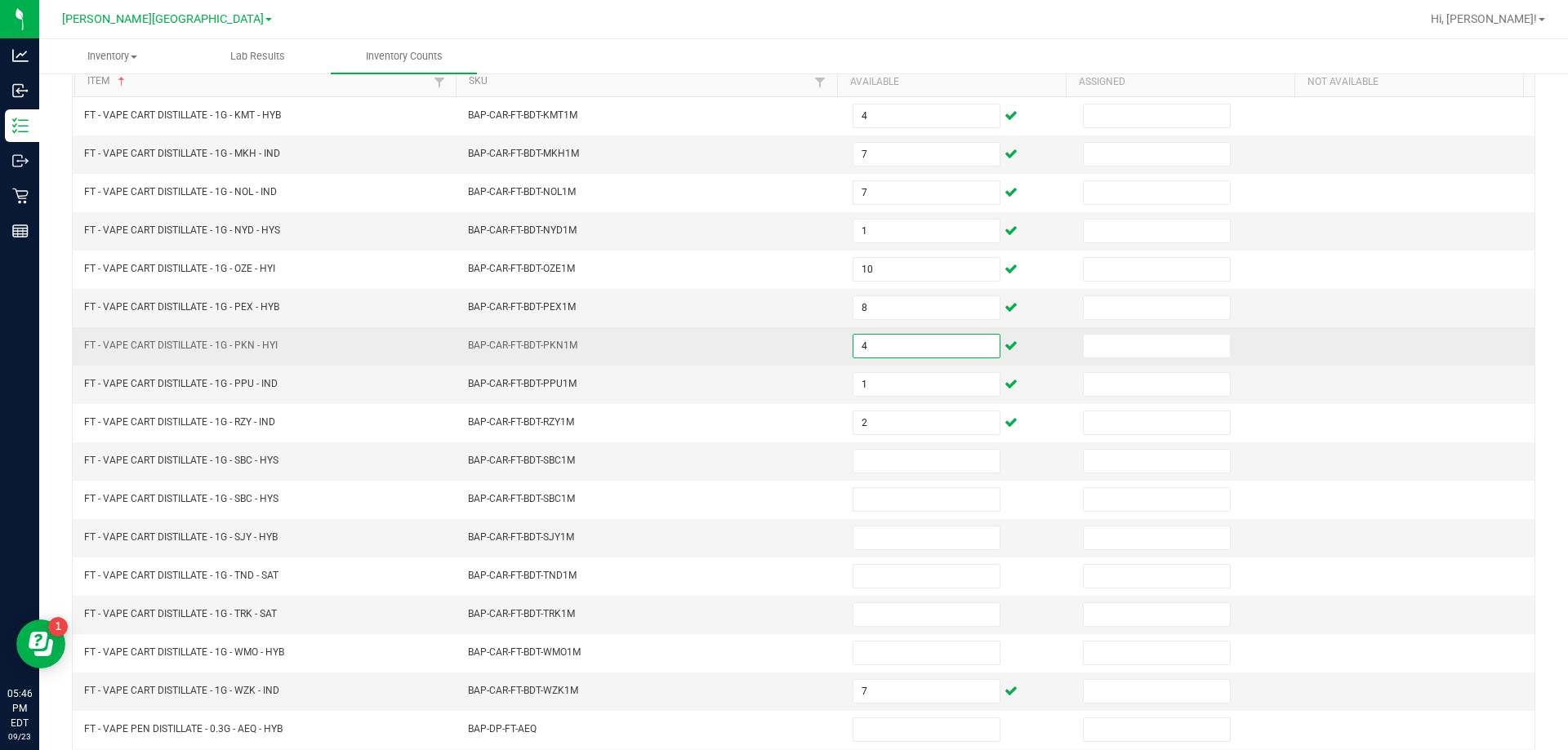
scroll to position [174, 0]
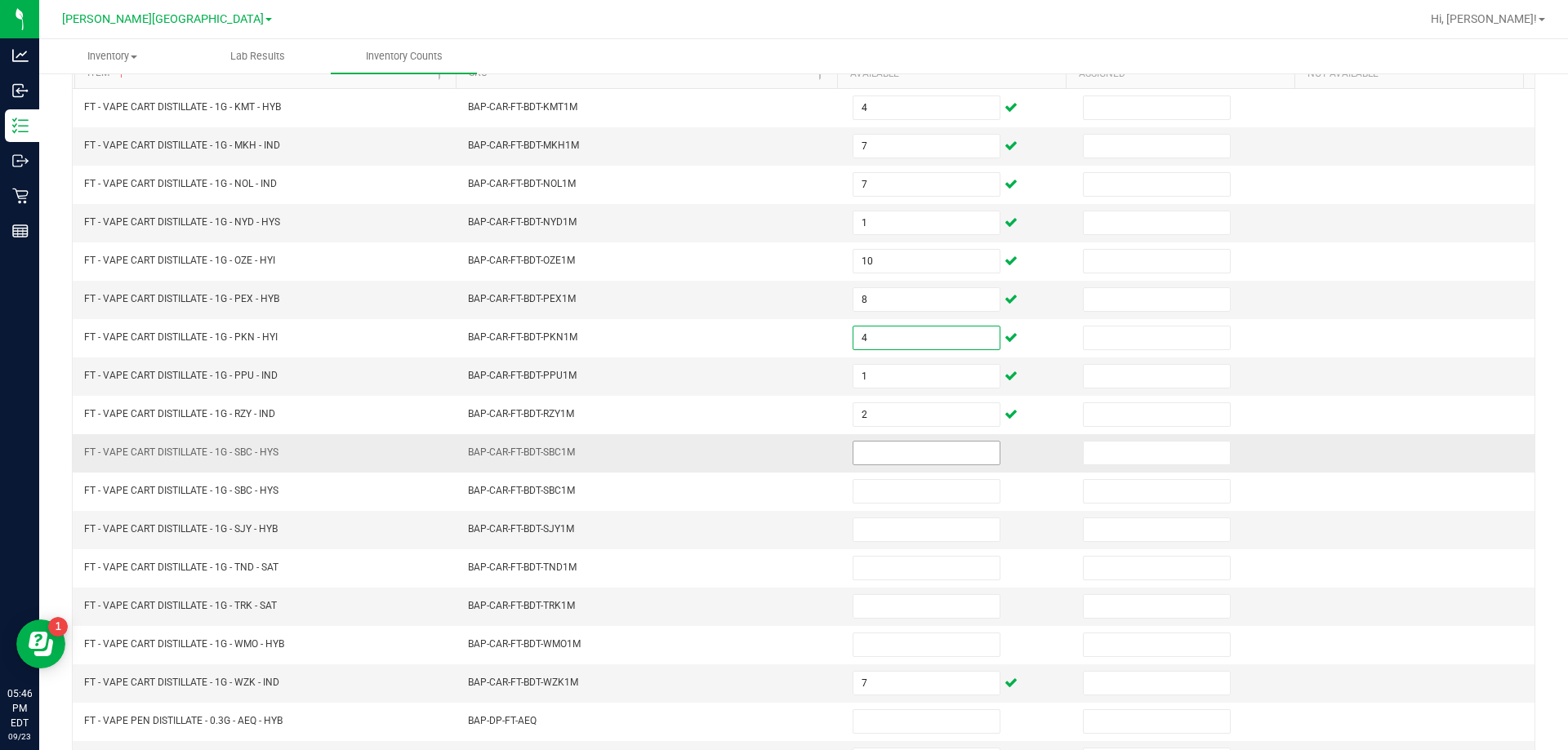
click at [922, 449] on input at bounding box center [926, 452] width 146 height 23
click at [921, 604] on input at bounding box center [926, 606] width 146 height 23
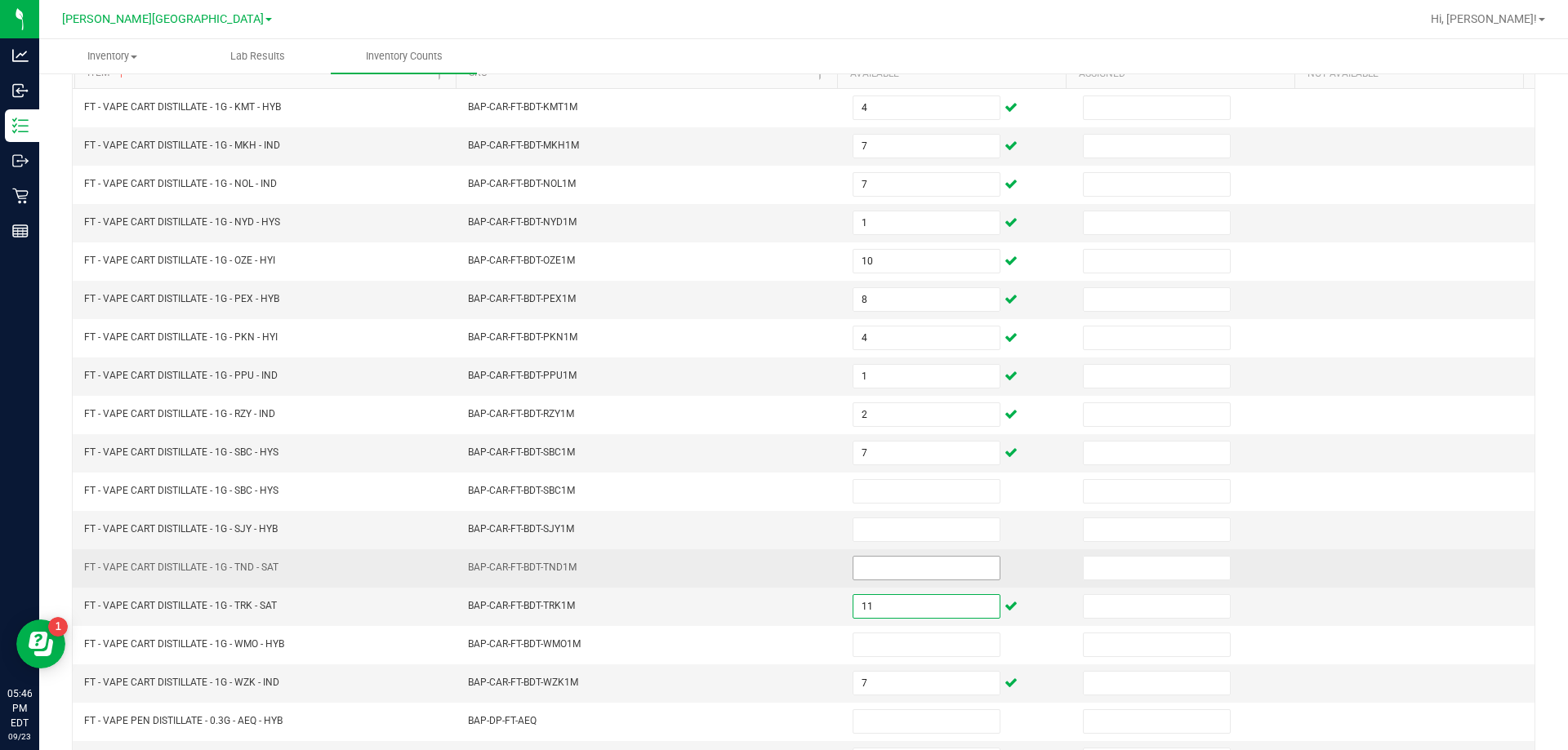
click at [922, 566] on input at bounding box center [926, 568] width 146 height 23
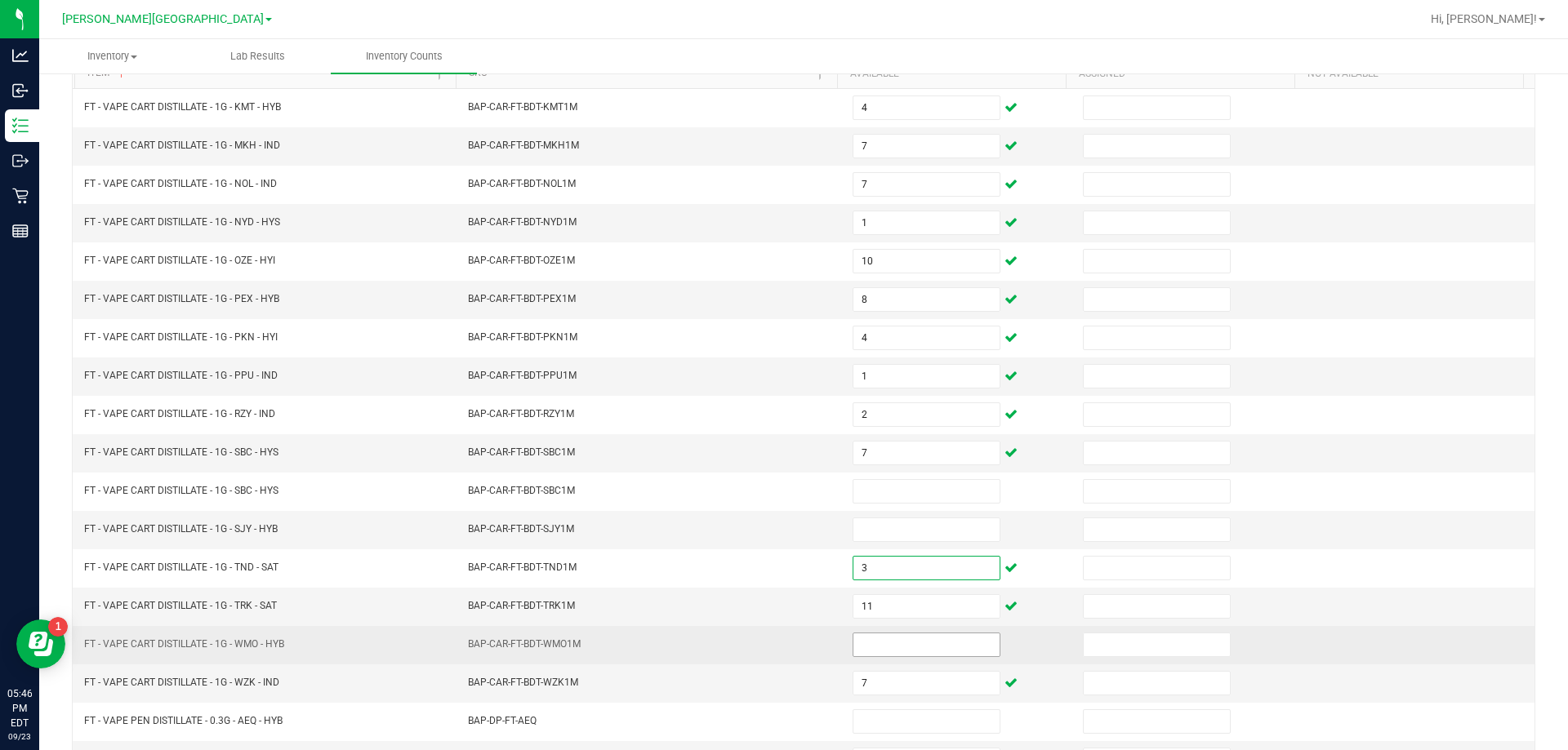
click at [919, 640] on input at bounding box center [926, 644] width 146 height 23
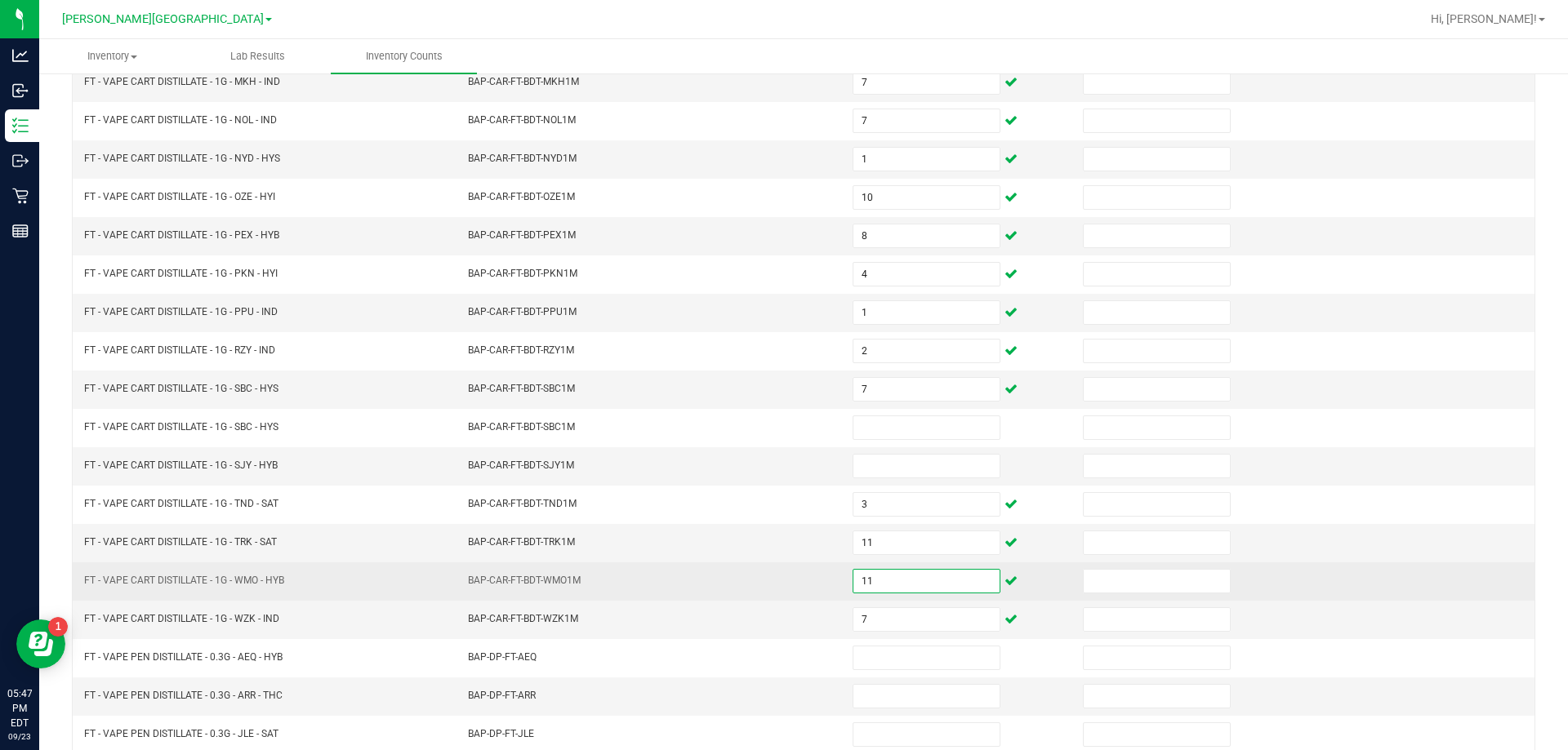
scroll to position [0, 0]
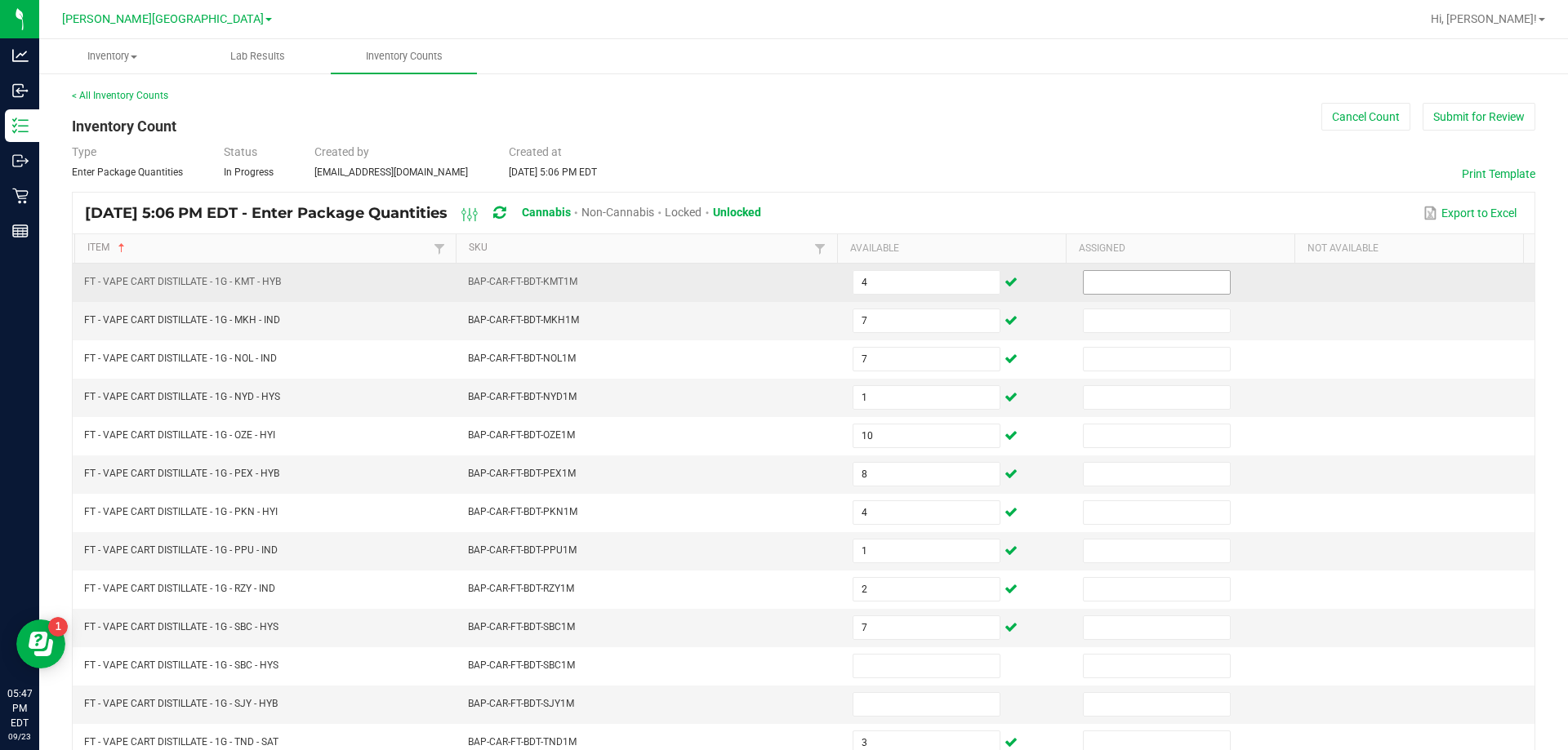
click at [1145, 282] on input at bounding box center [1157, 282] width 146 height 23
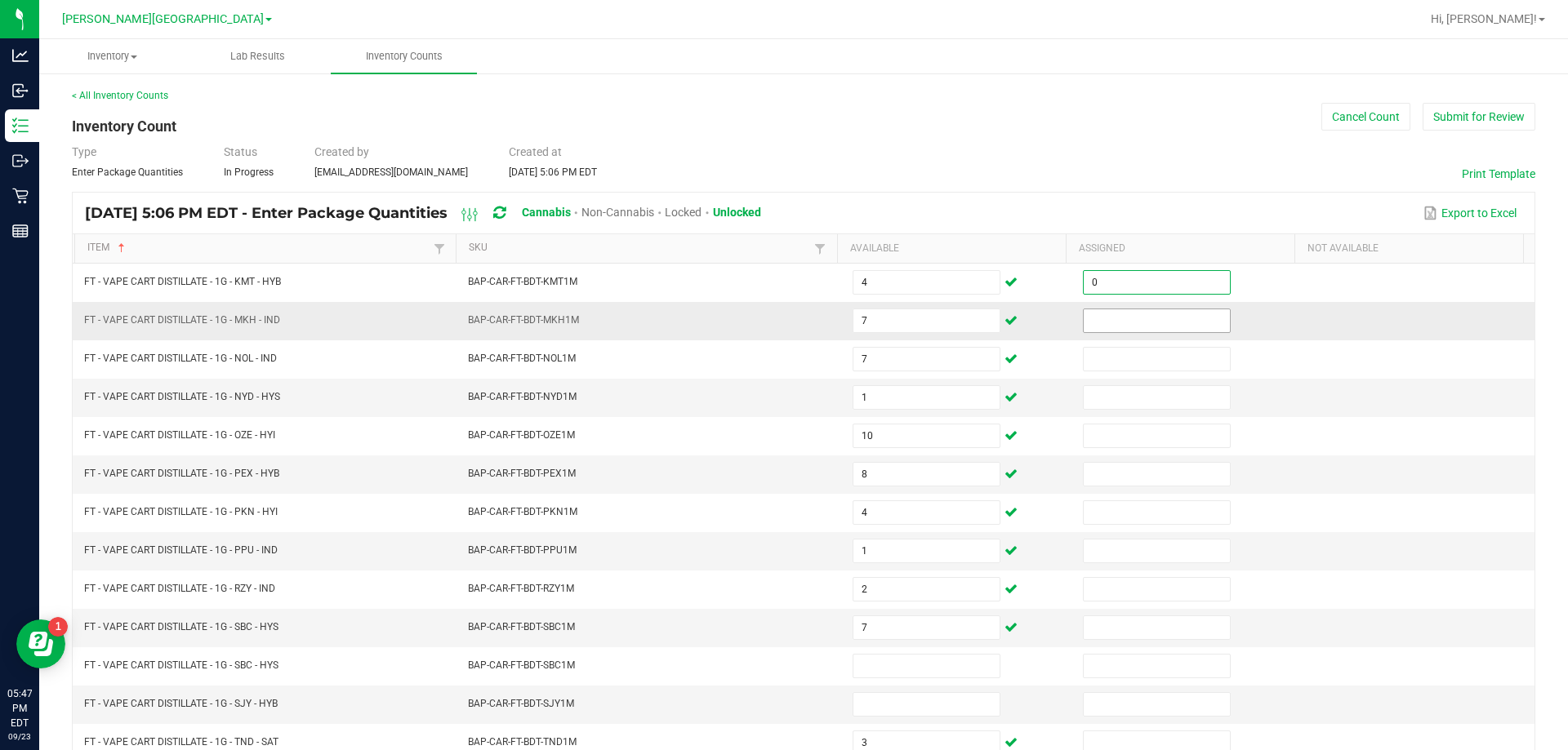
click at [1188, 320] on input at bounding box center [1157, 320] width 146 height 23
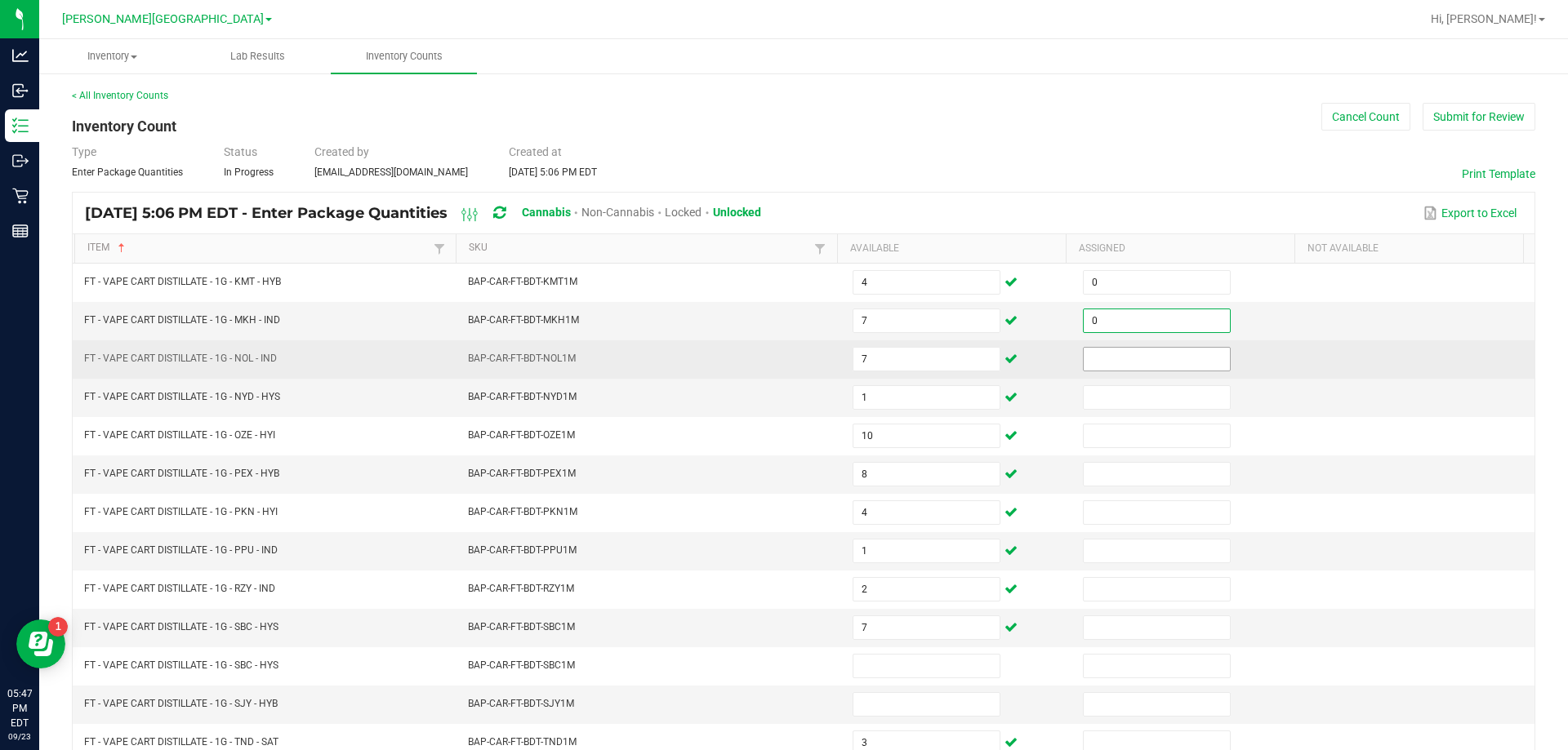
click at [1192, 360] on input at bounding box center [1157, 359] width 146 height 23
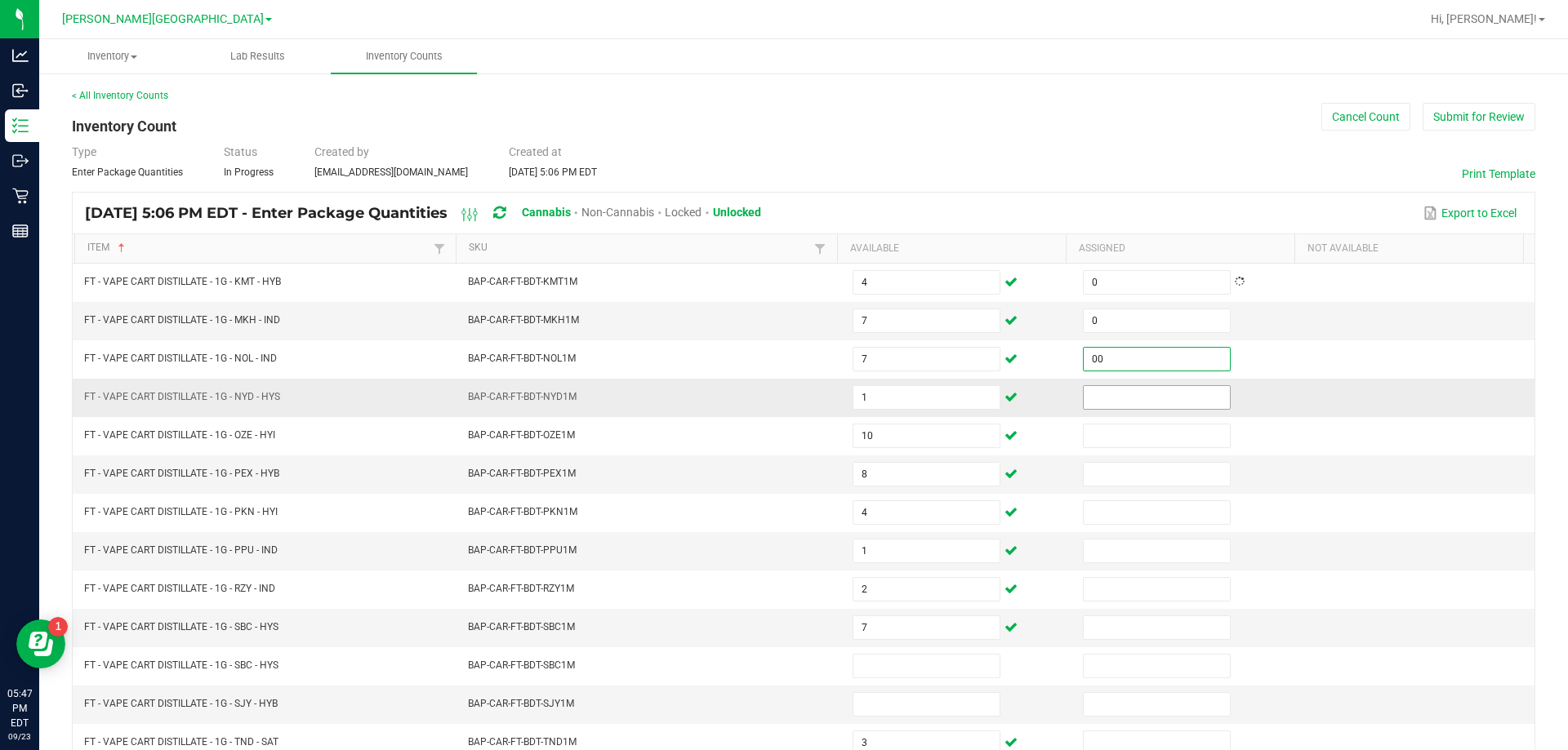
click at [1184, 401] on input at bounding box center [1157, 397] width 146 height 23
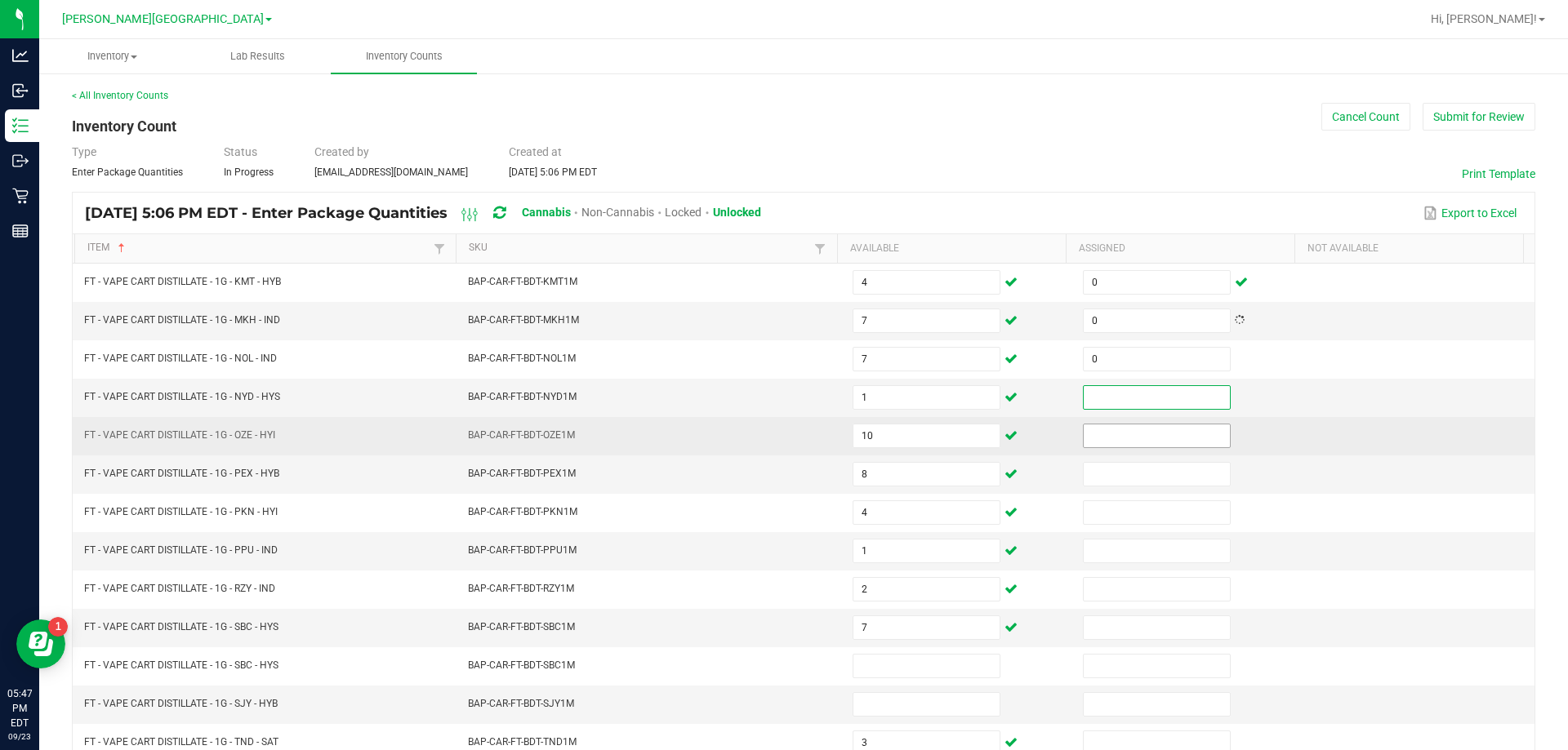
click at [1180, 436] on input at bounding box center [1157, 436] width 146 height 23
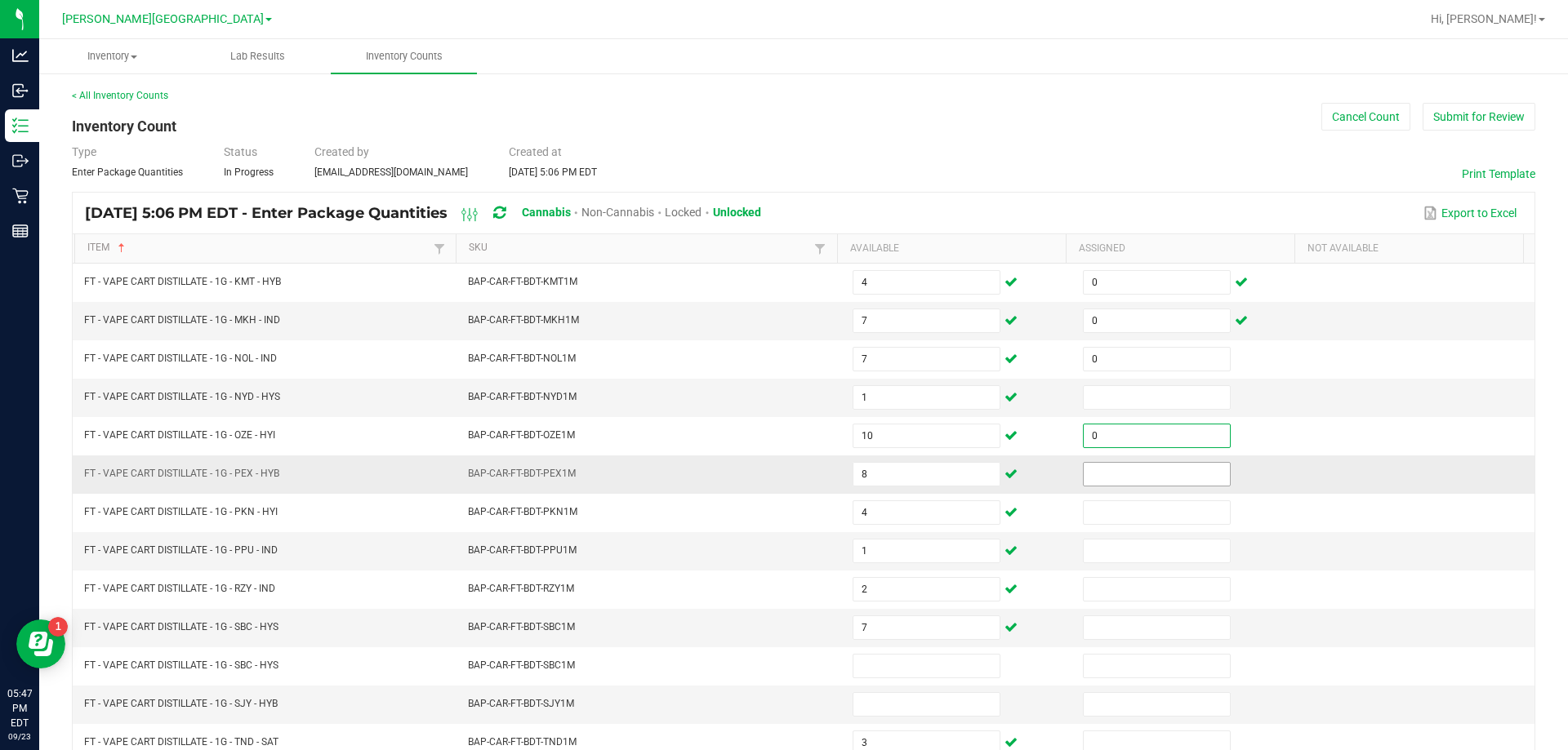
click at [1184, 476] on input at bounding box center [1157, 473] width 146 height 23
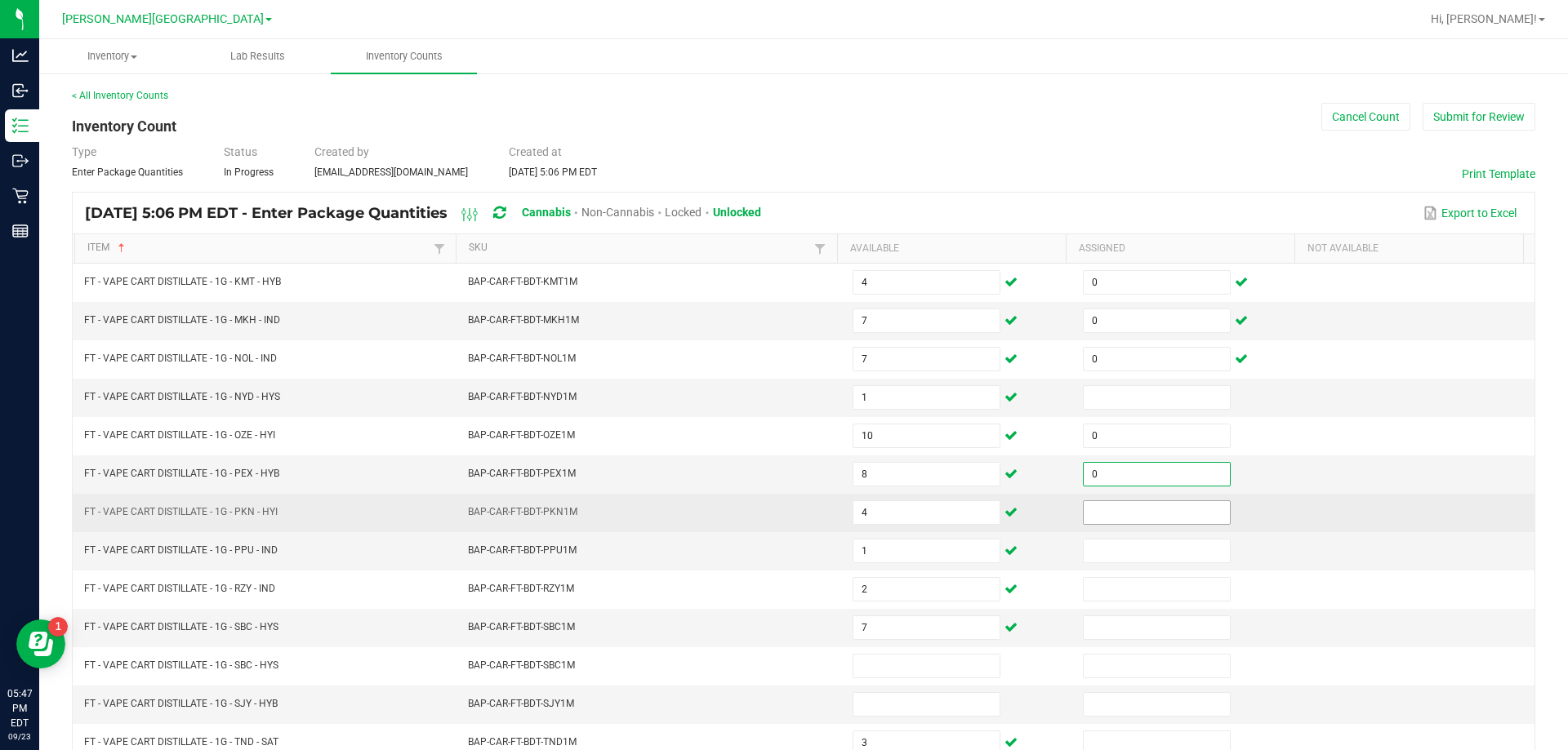
click at [1184, 515] on input at bounding box center [1157, 511] width 146 height 23
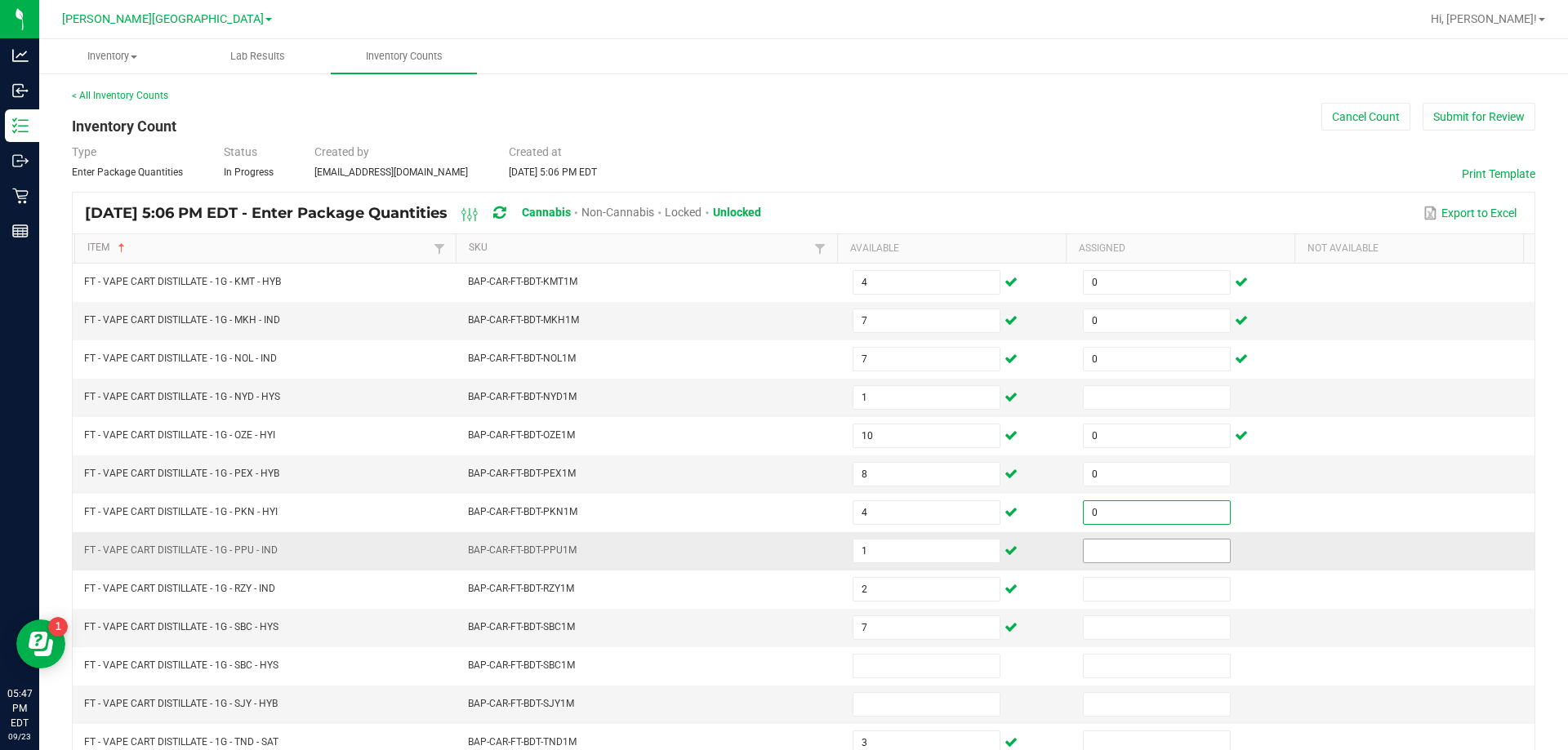
click at [1176, 552] on input at bounding box center [1157, 550] width 146 height 23
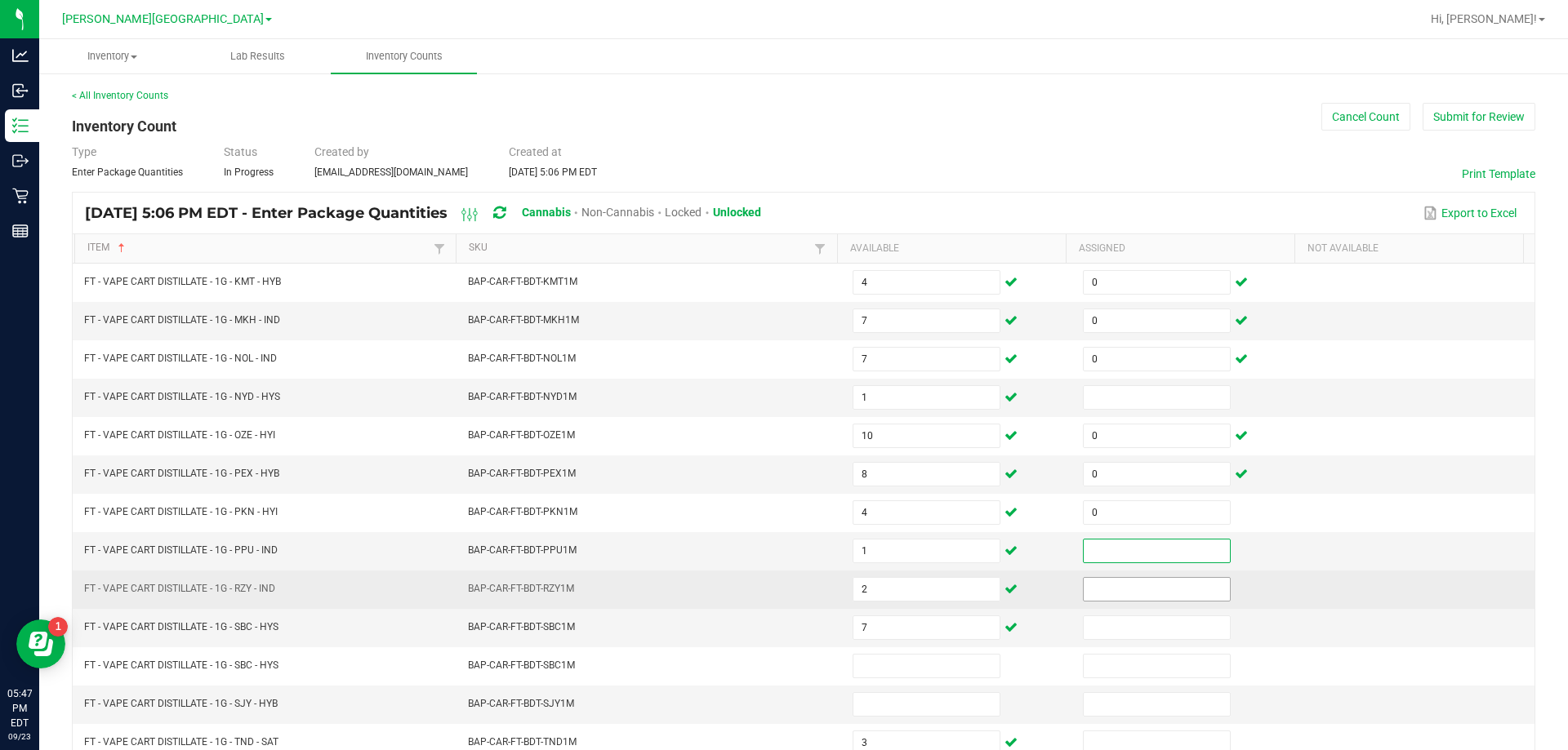
click at [1178, 588] on input at bounding box center [1157, 588] width 146 height 23
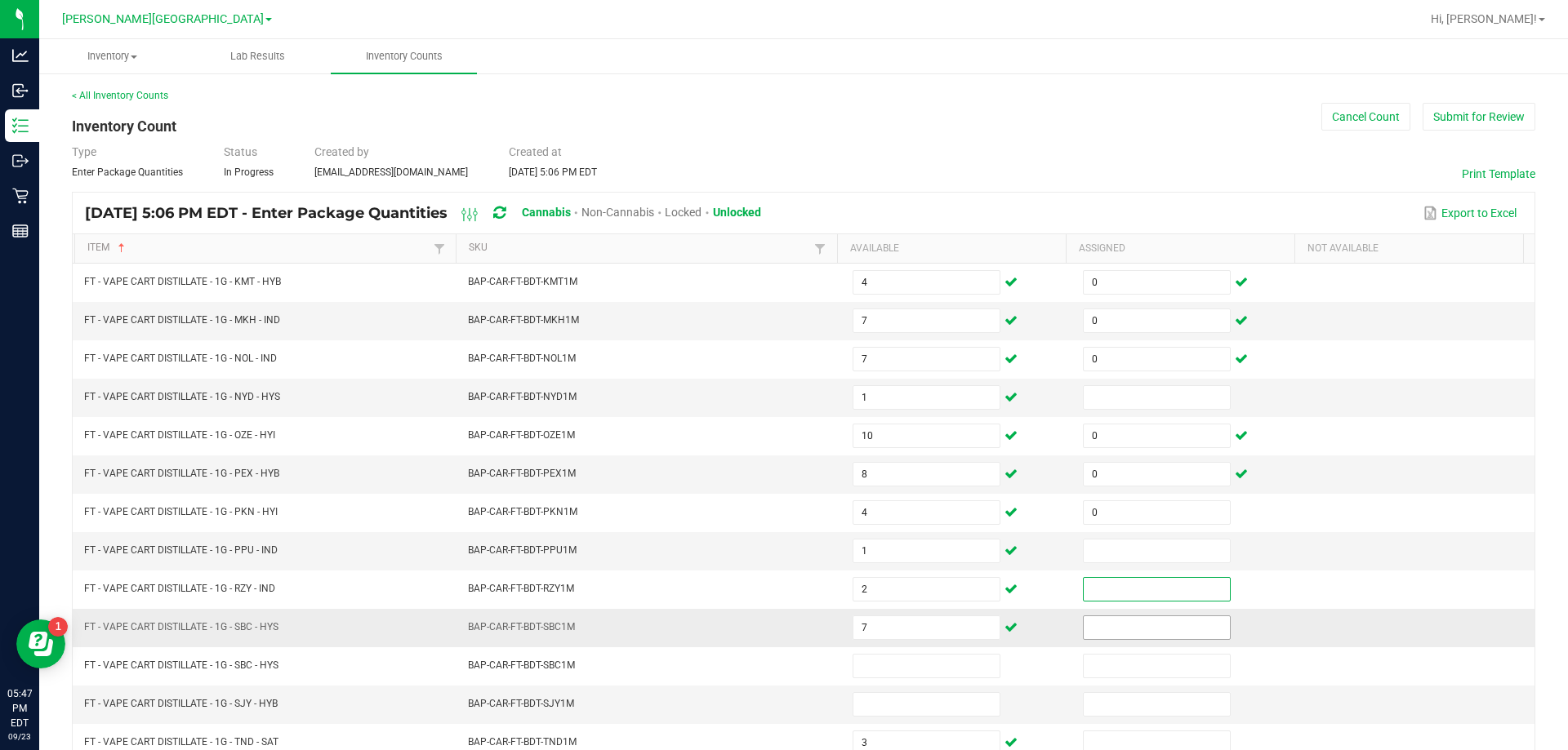
click at [1178, 628] on input at bounding box center [1157, 627] width 146 height 23
click at [1175, 552] on input at bounding box center [1157, 550] width 146 height 23
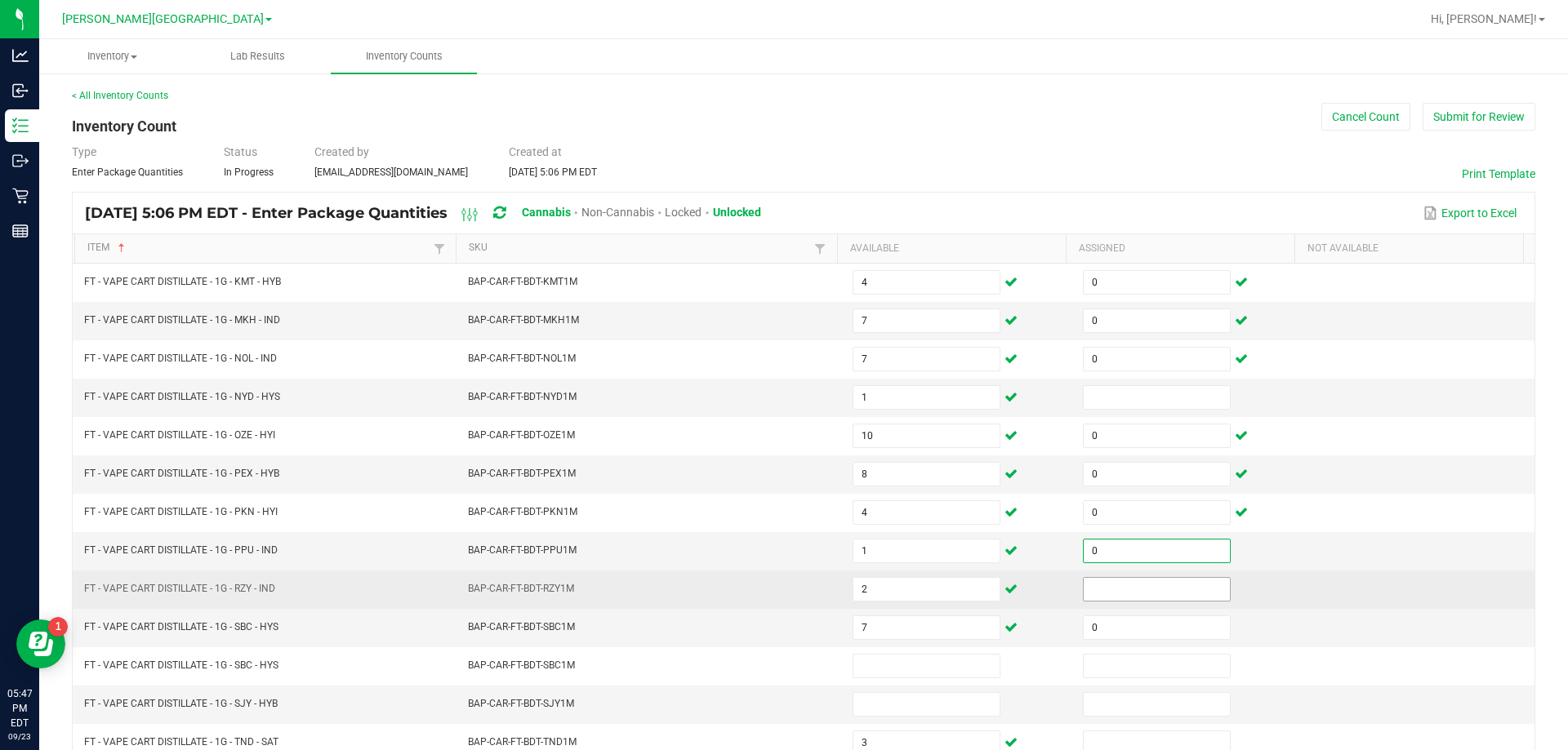
click at [1174, 588] on input at bounding box center [1157, 588] width 146 height 23
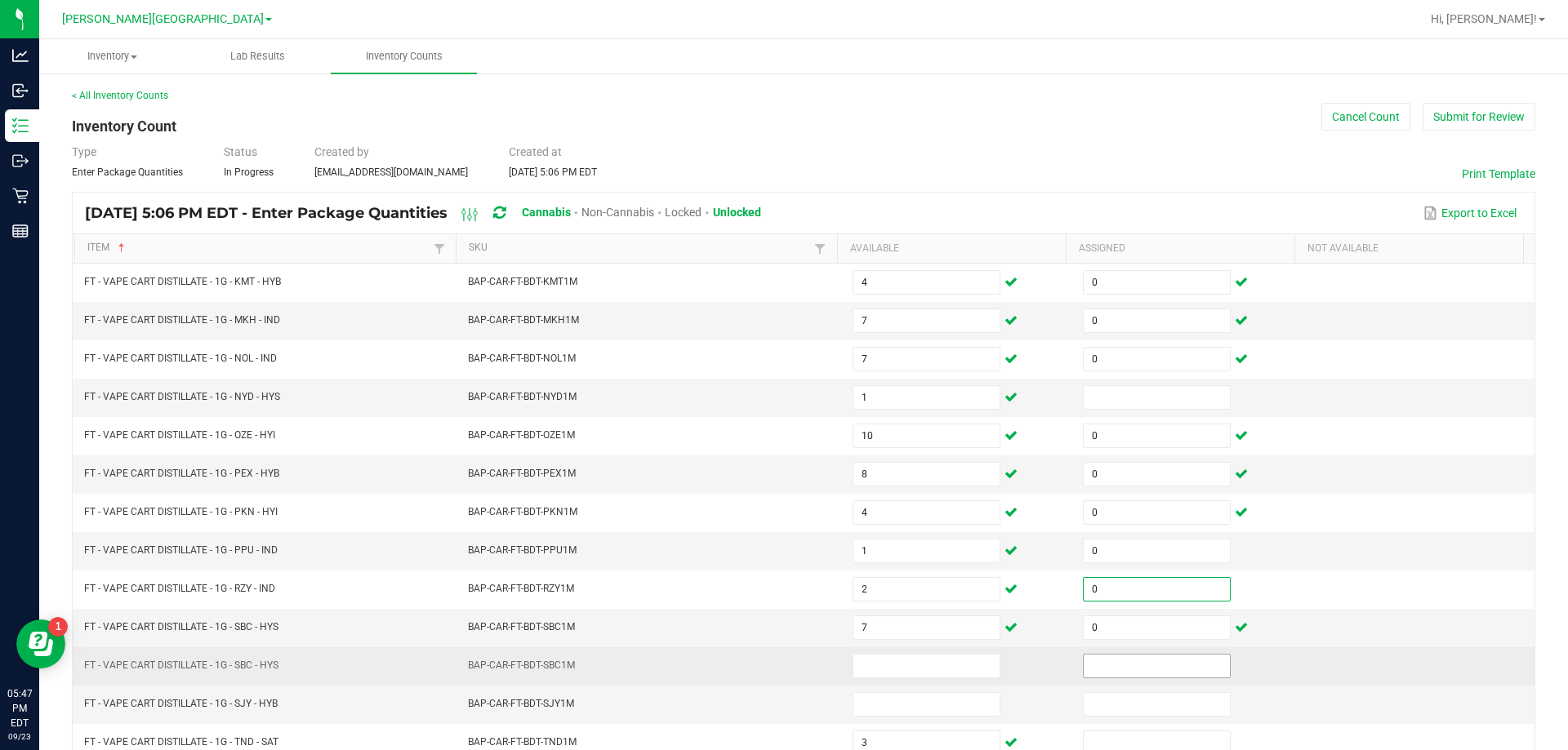
click at [1183, 665] on input at bounding box center [1157, 665] width 146 height 23
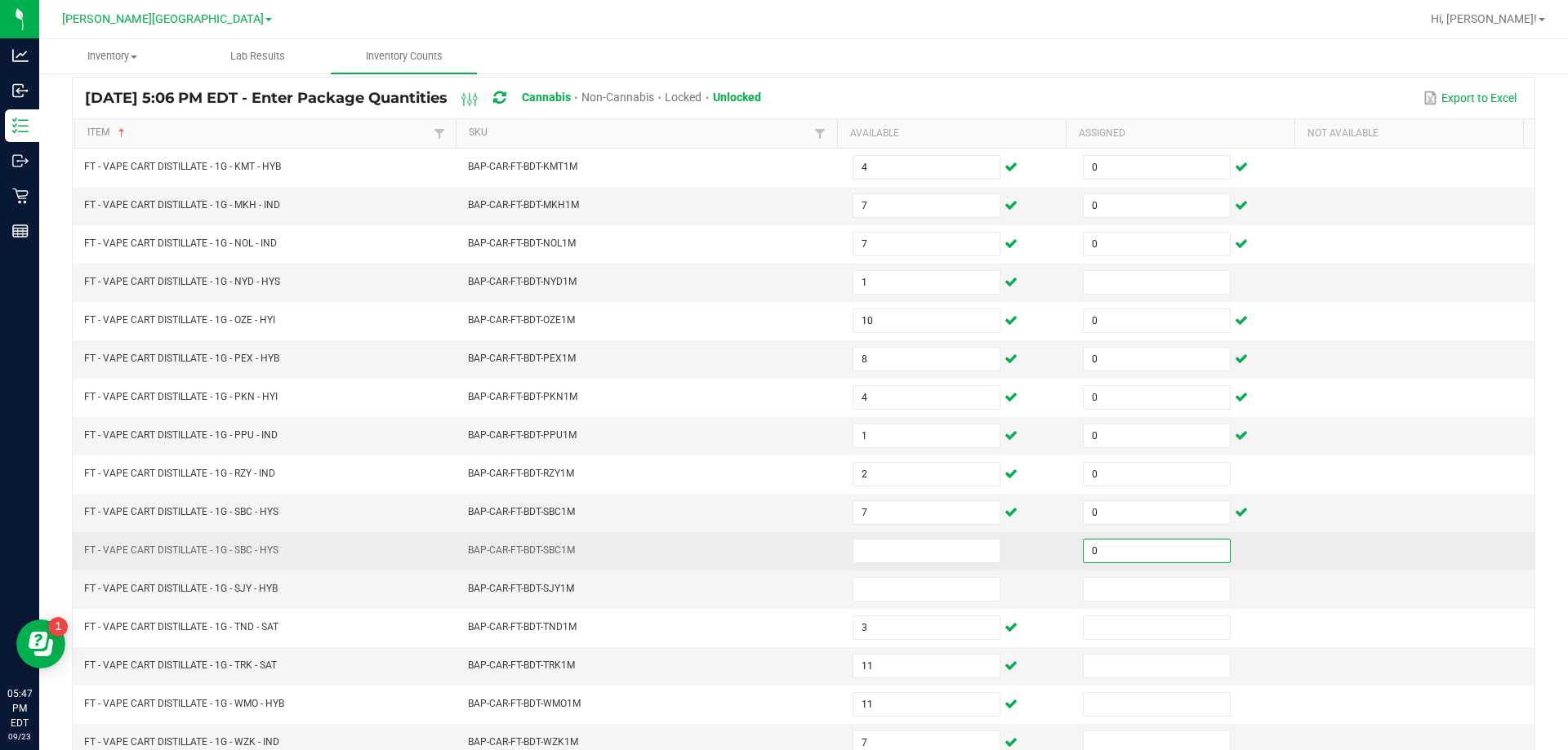
scroll to position [140, 0]
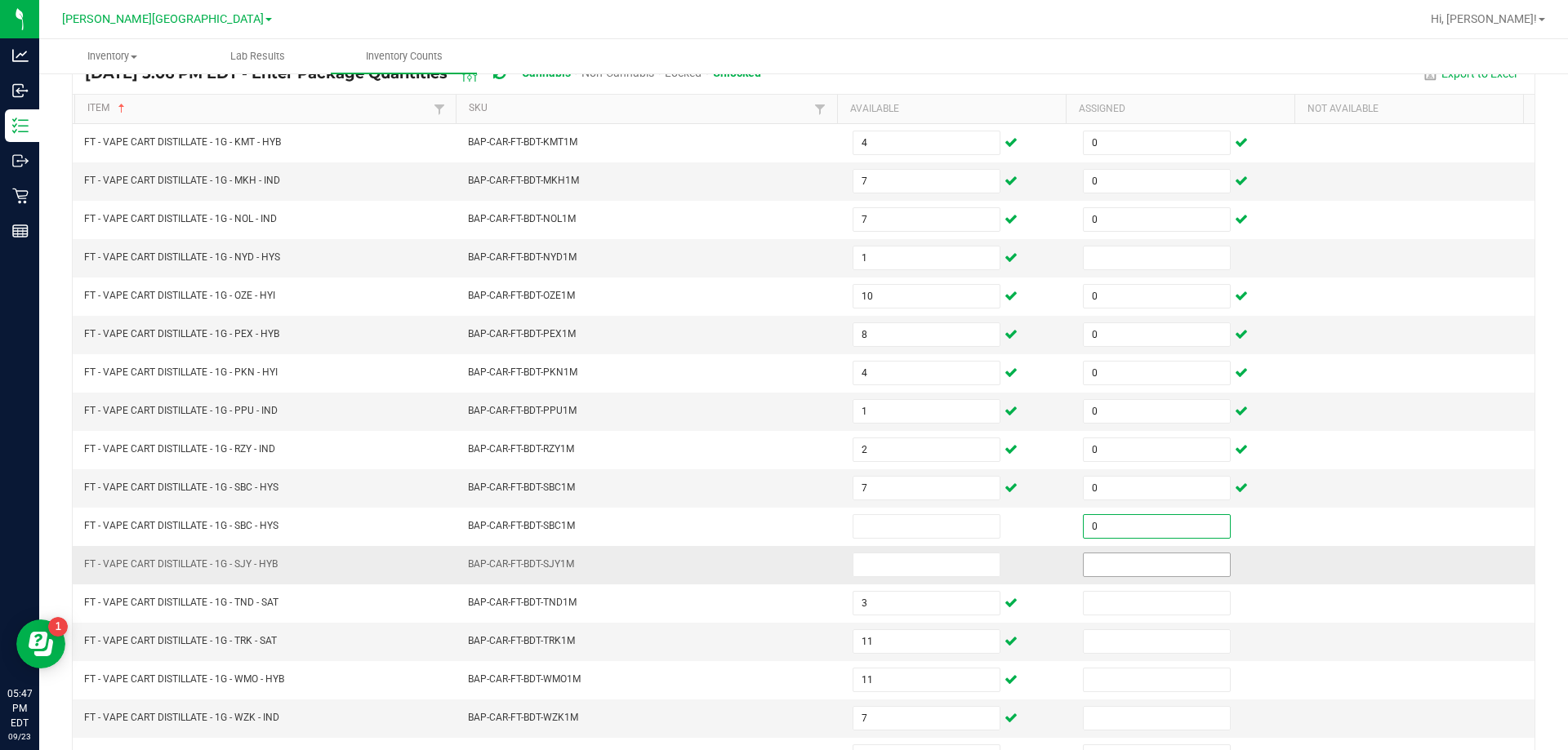
click at [1176, 563] on input at bounding box center [1157, 564] width 146 height 23
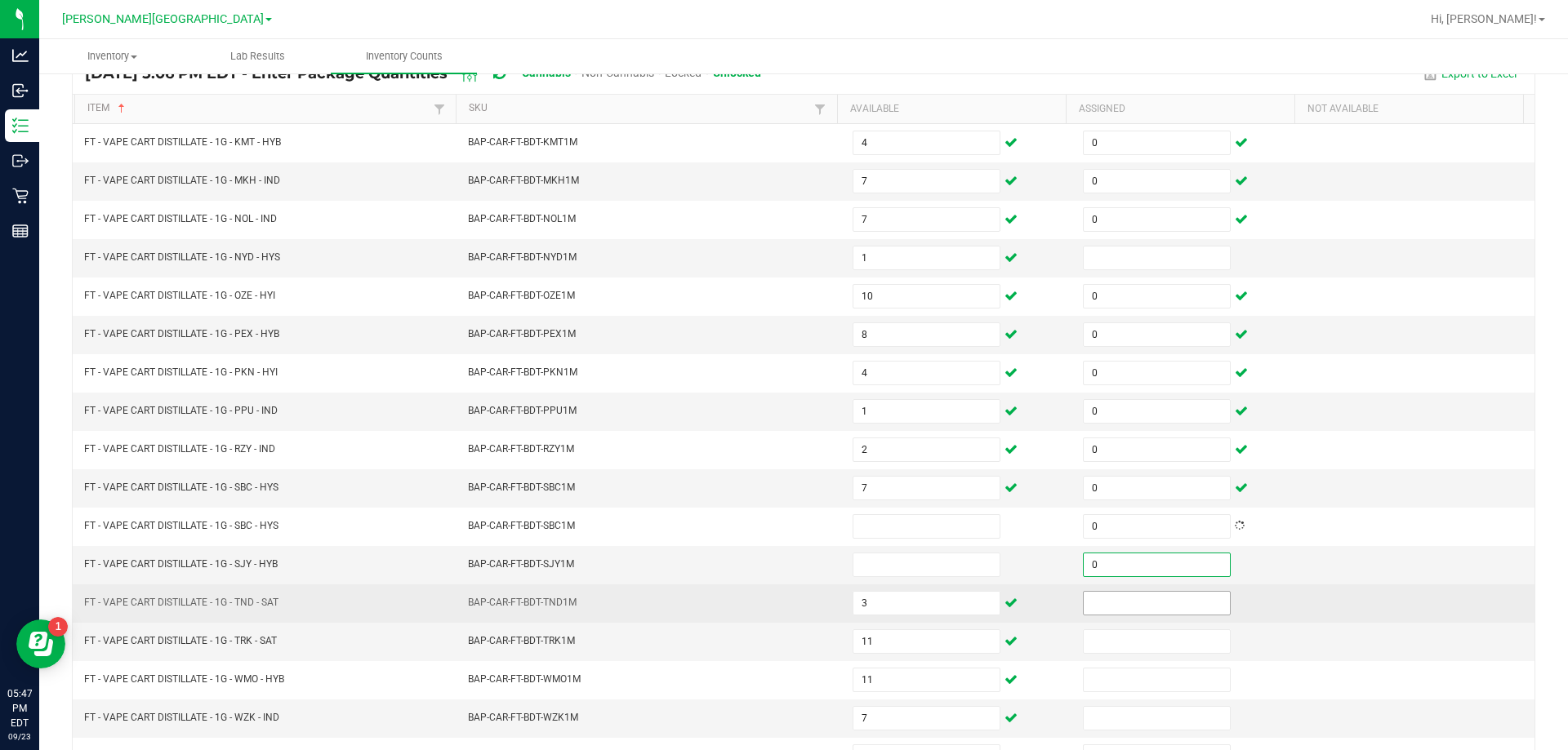
click at [1173, 606] on input at bounding box center [1157, 602] width 146 height 23
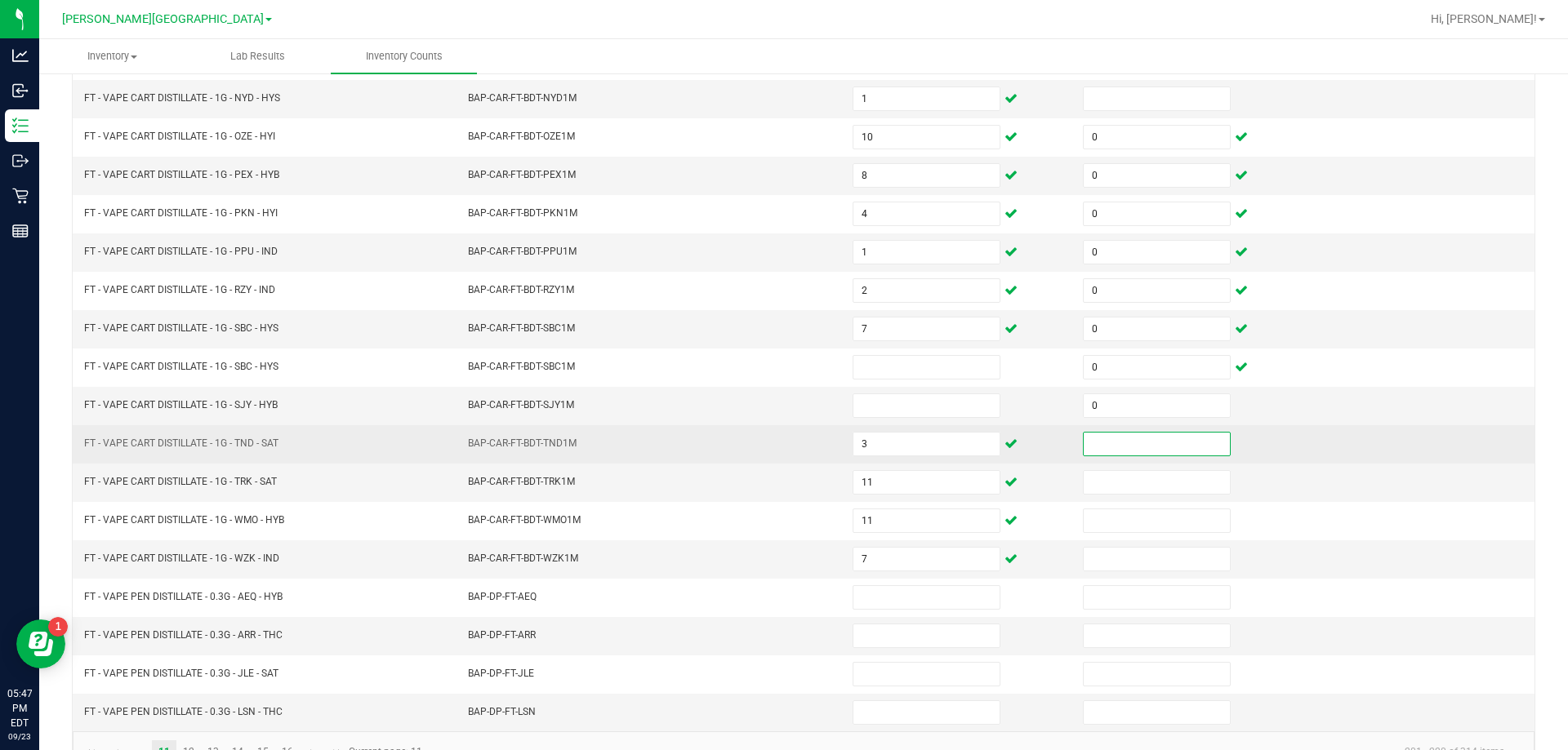
scroll to position [304, 0]
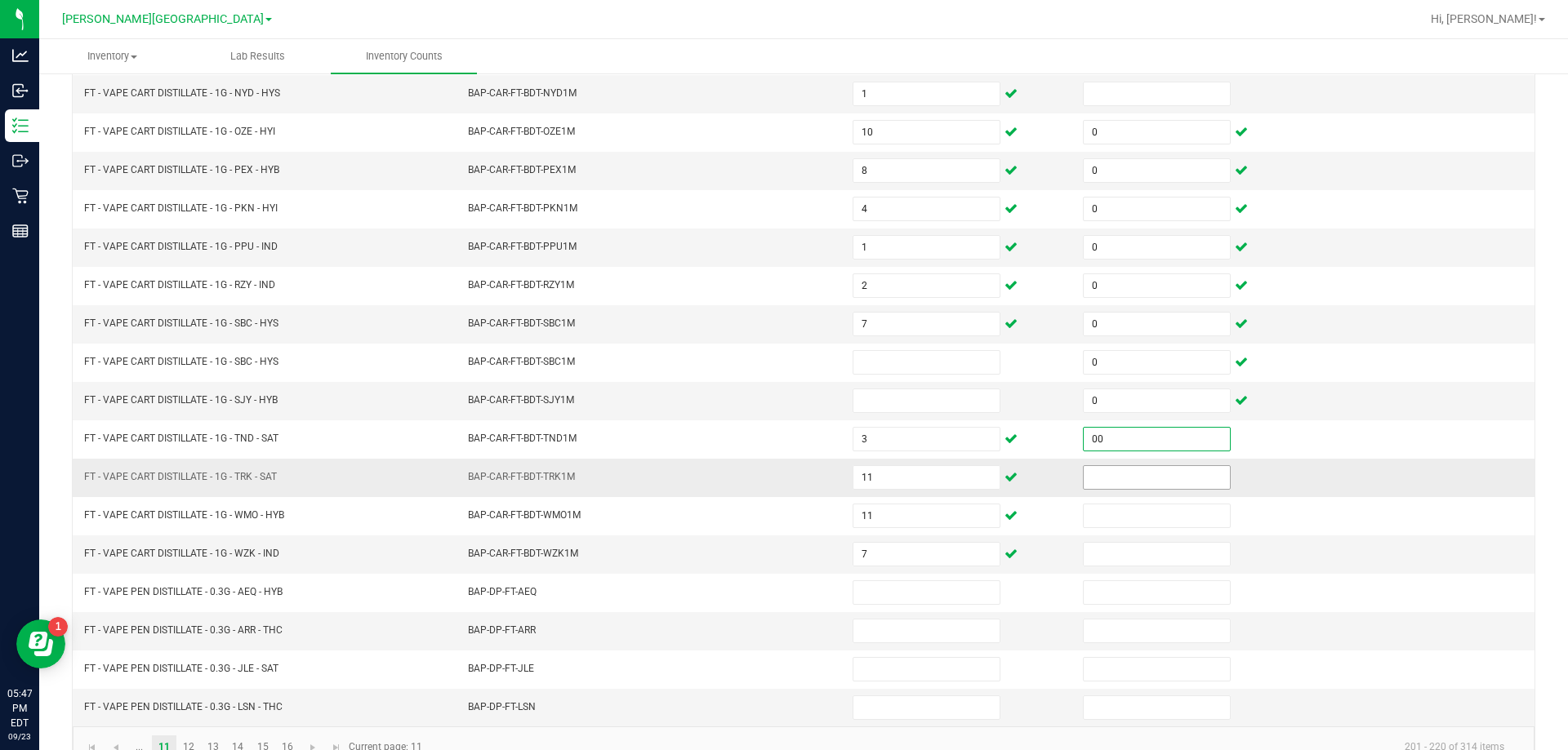
click at [1175, 479] on input at bounding box center [1157, 477] width 146 height 23
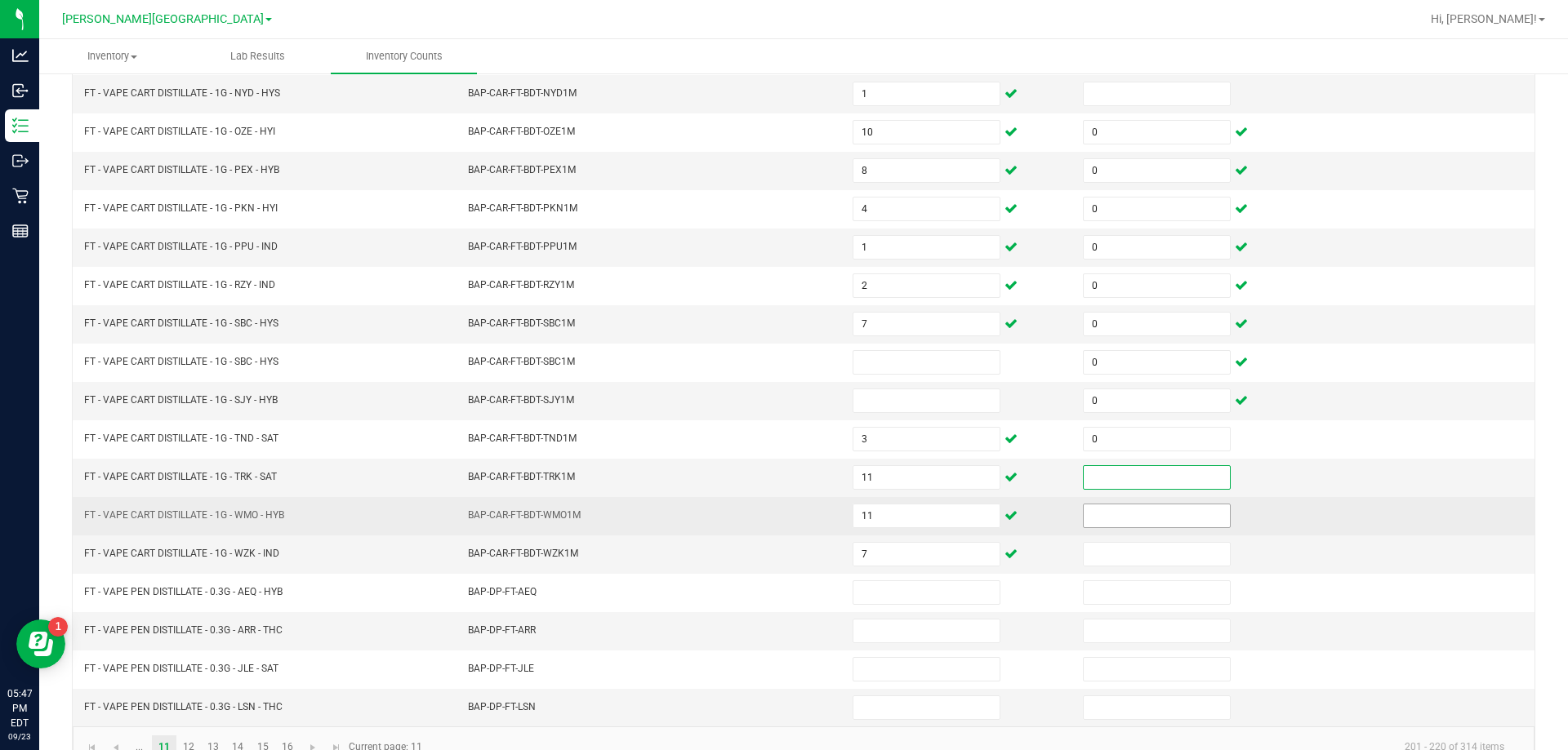
click at [1170, 519] on input at bounding box center [1157, 515] width 146 height 23
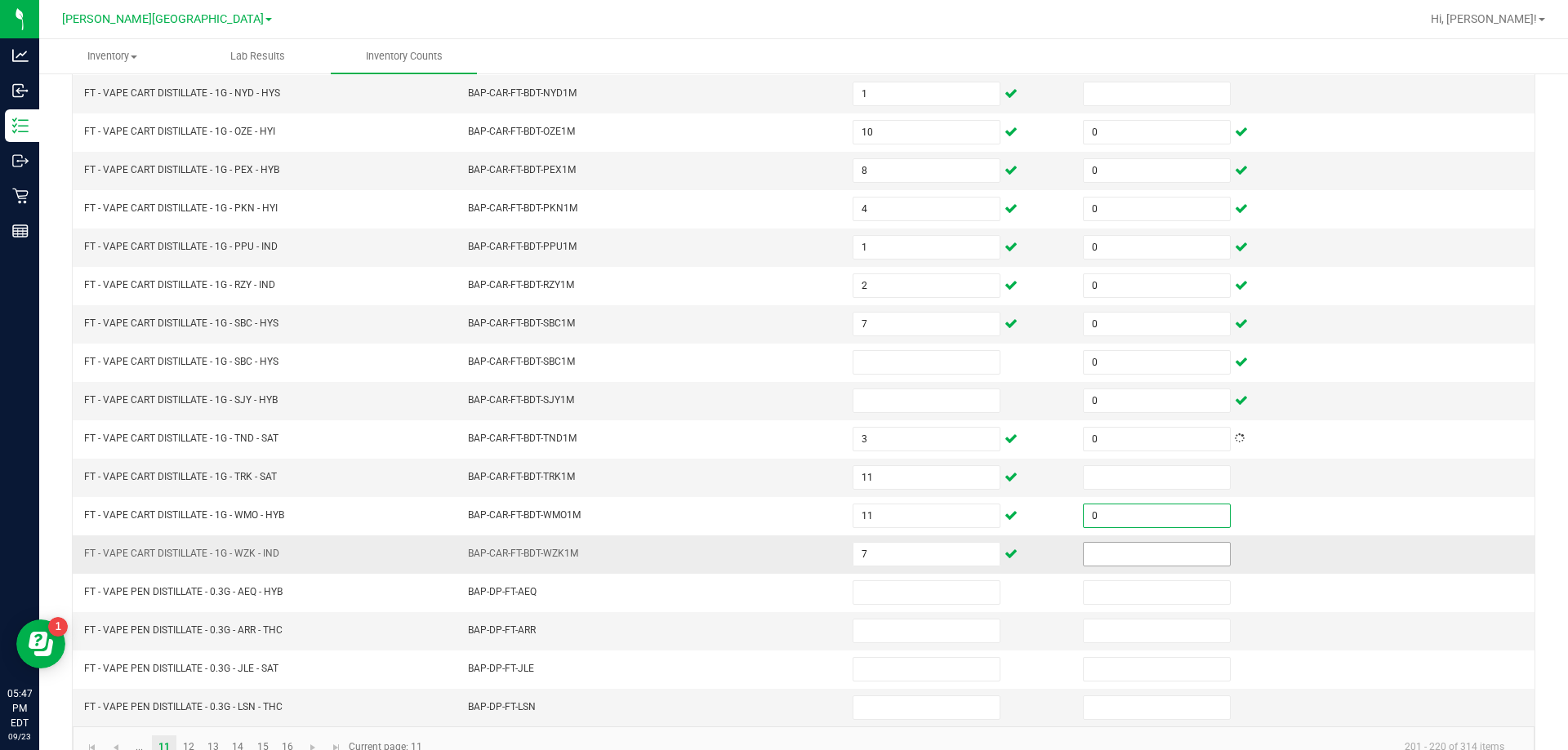
click at [1176, 557] on input at bounding box center [1157, 554] width 146 height 23
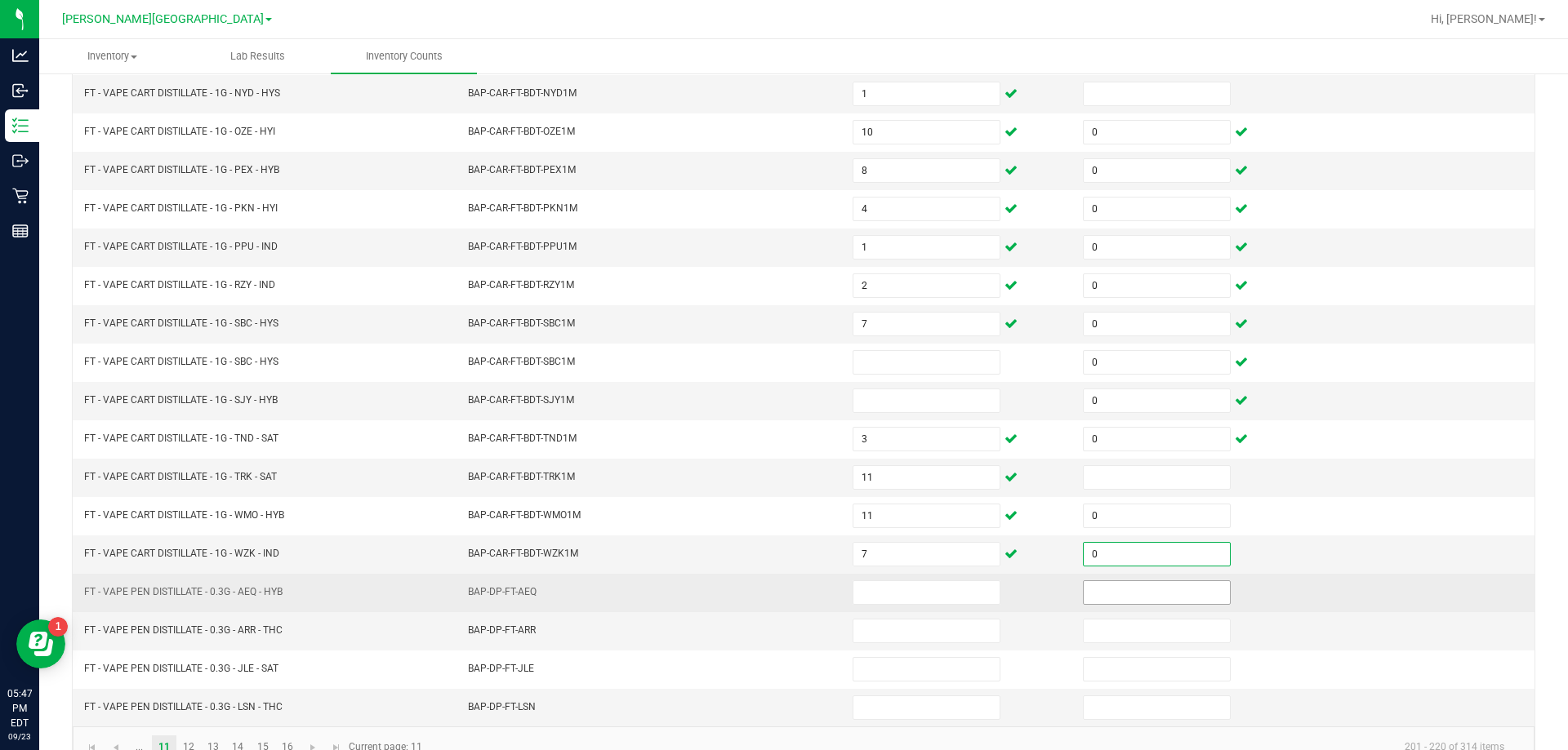
click at [1176, 591] on input at bounding box center [1157, 591] width 146 height 23
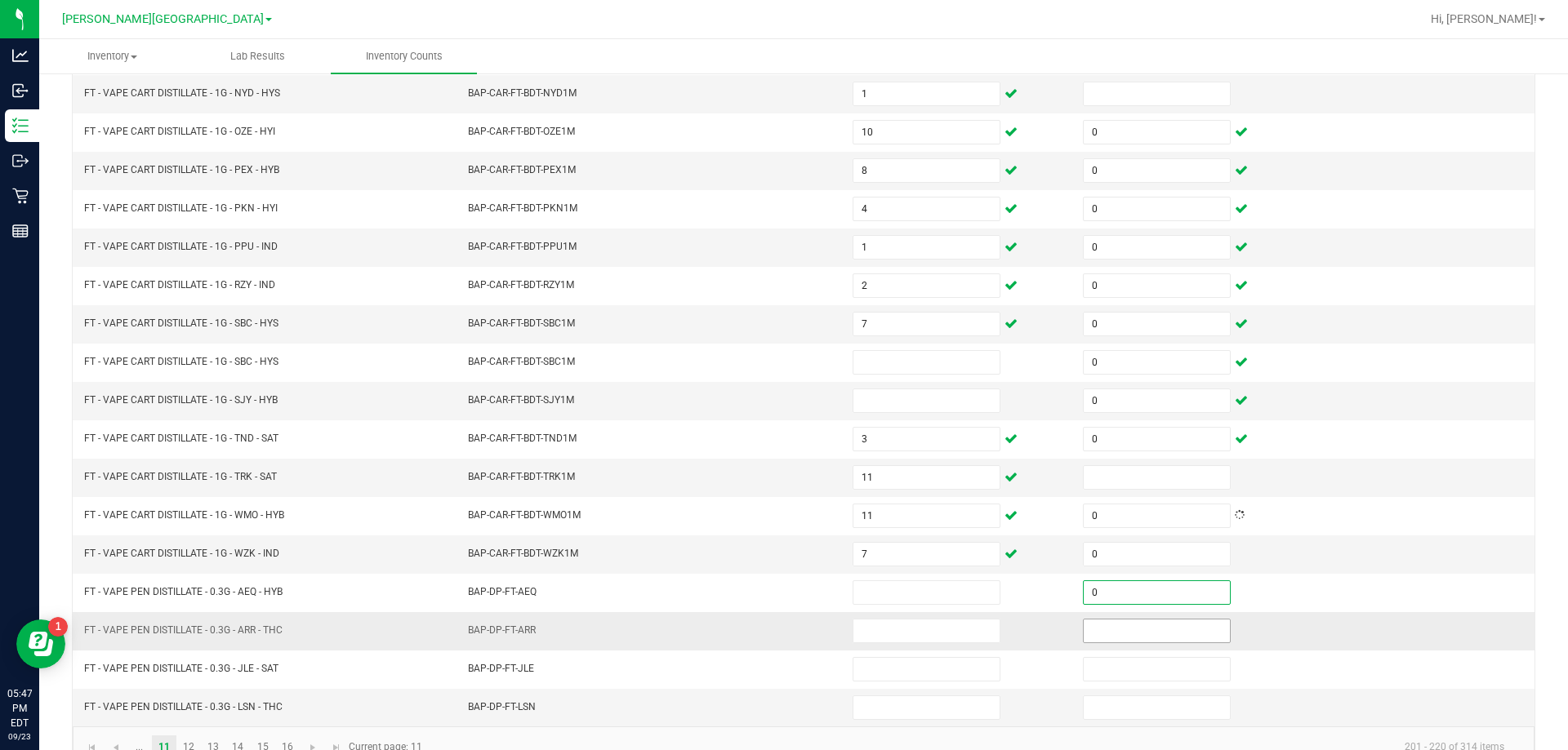
click at [1183, 628] on input at bounding box center [1157, 630] width 146 height 23
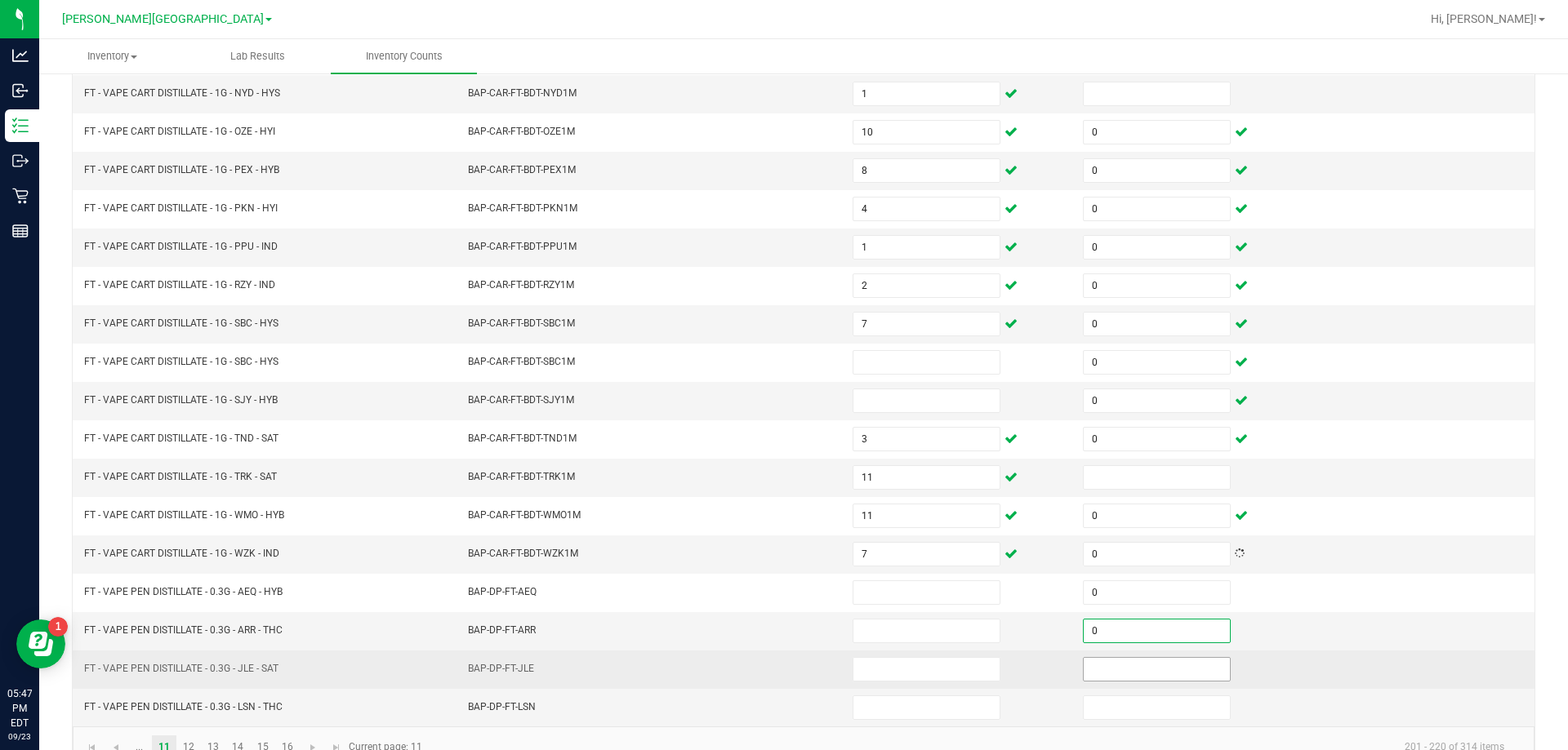
click at [1183, 668] on input at bounding box center [1157, 668] width 146 height 23
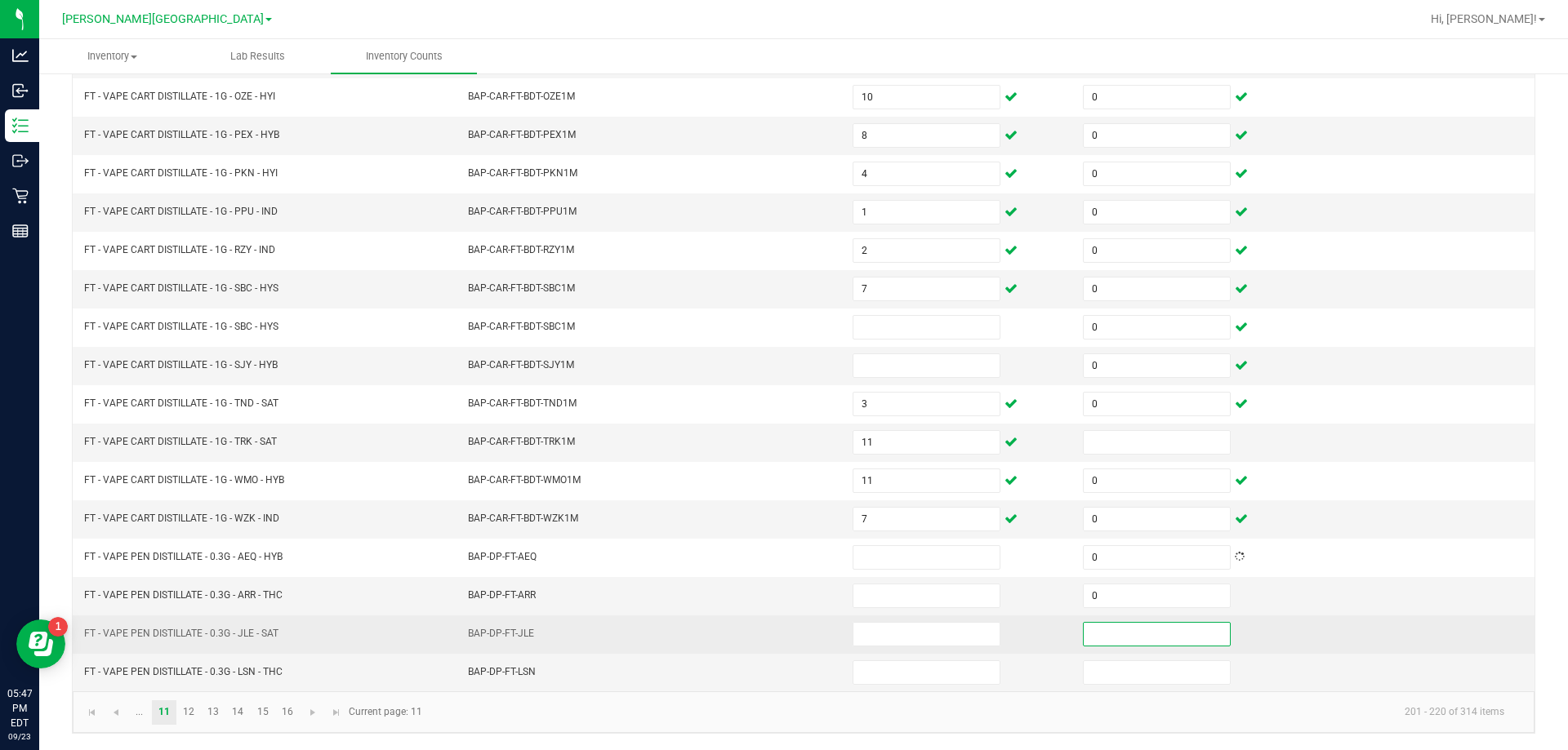
scroll to position [336, 0]
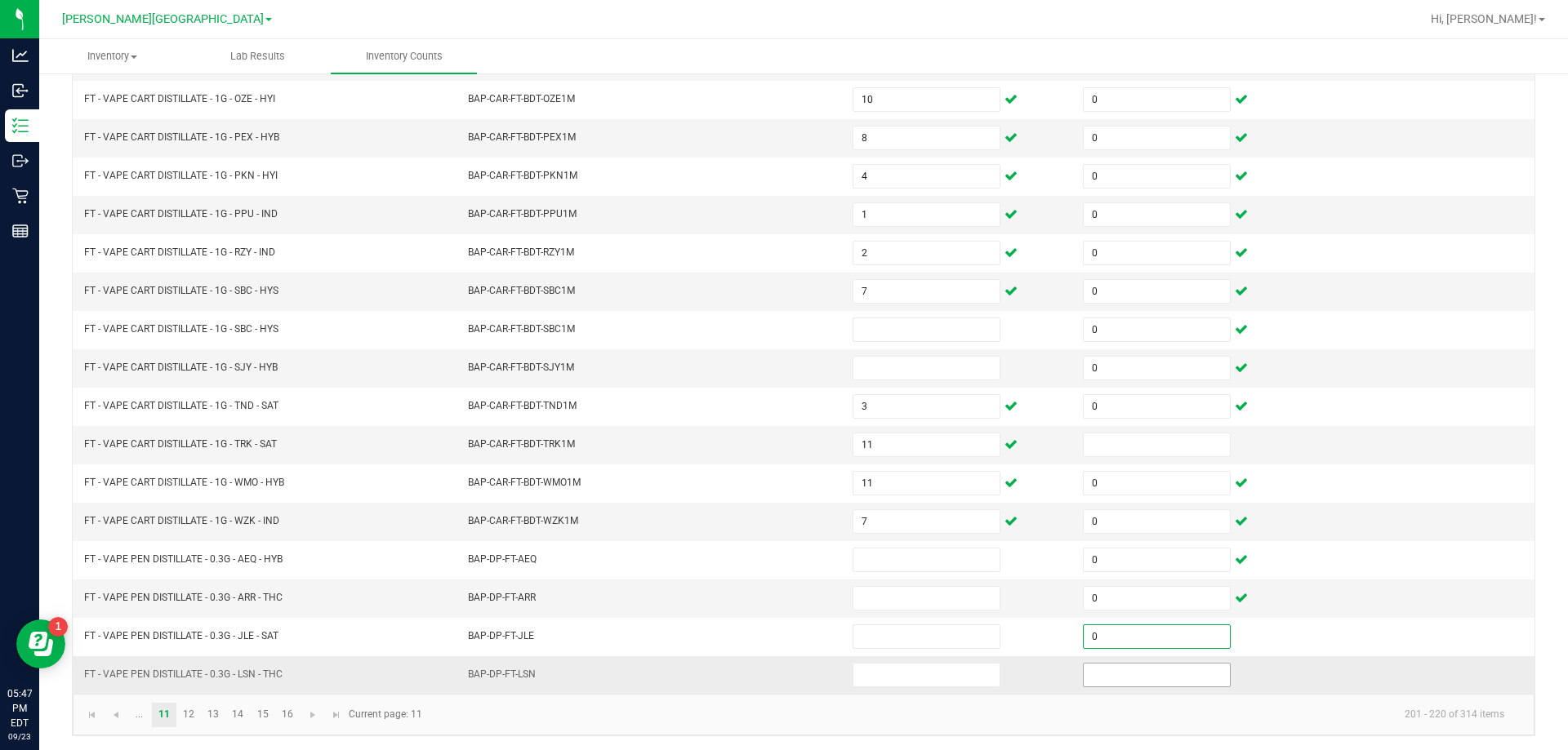
click at [1178, 680] on input at bounding box center [1157, 674] width 146 height 23
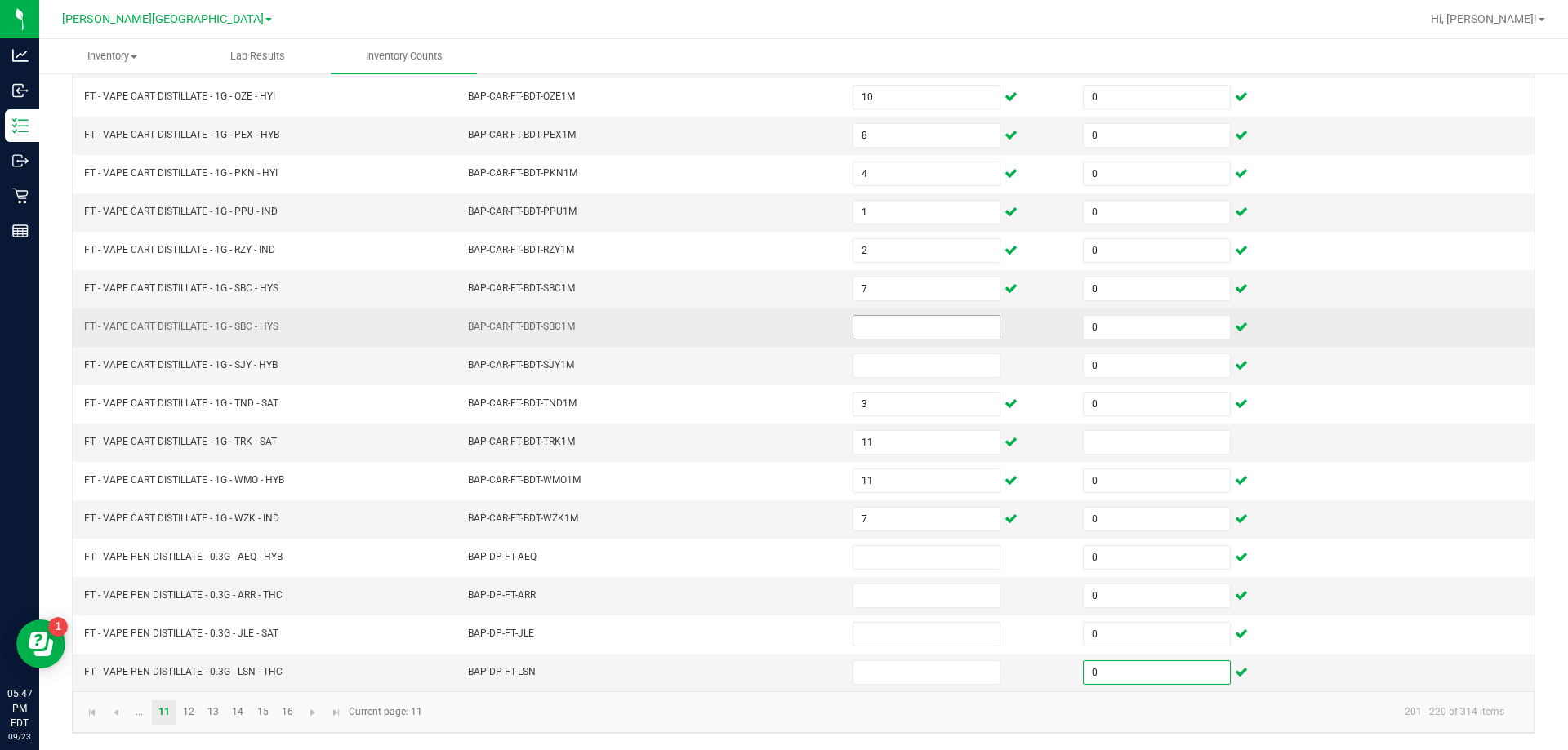
click at [929, 325] on input at bounding box center [926, 326] width 146 height 23
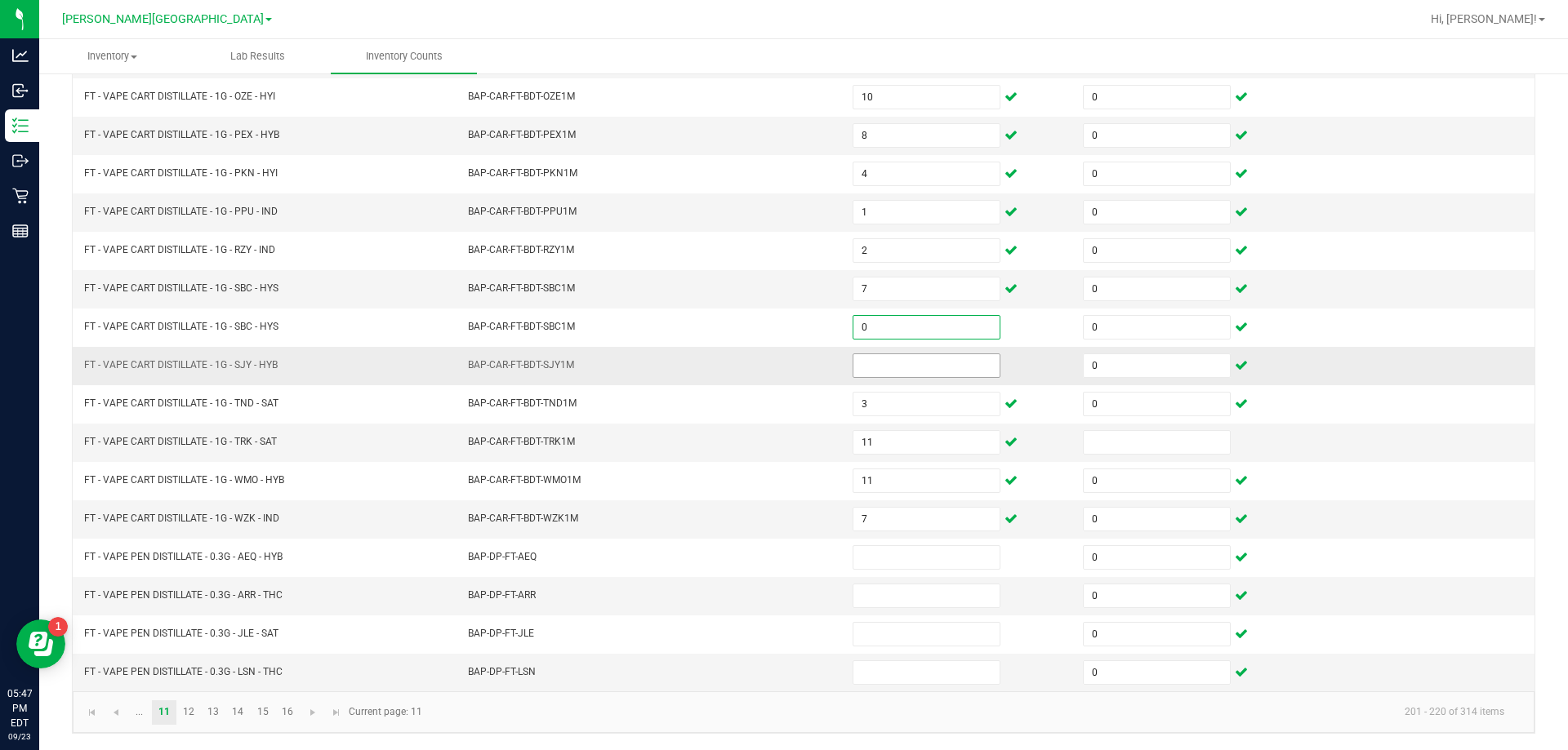
click at [928, 368] on input at bounding box center [926, 365] width 146 height 23
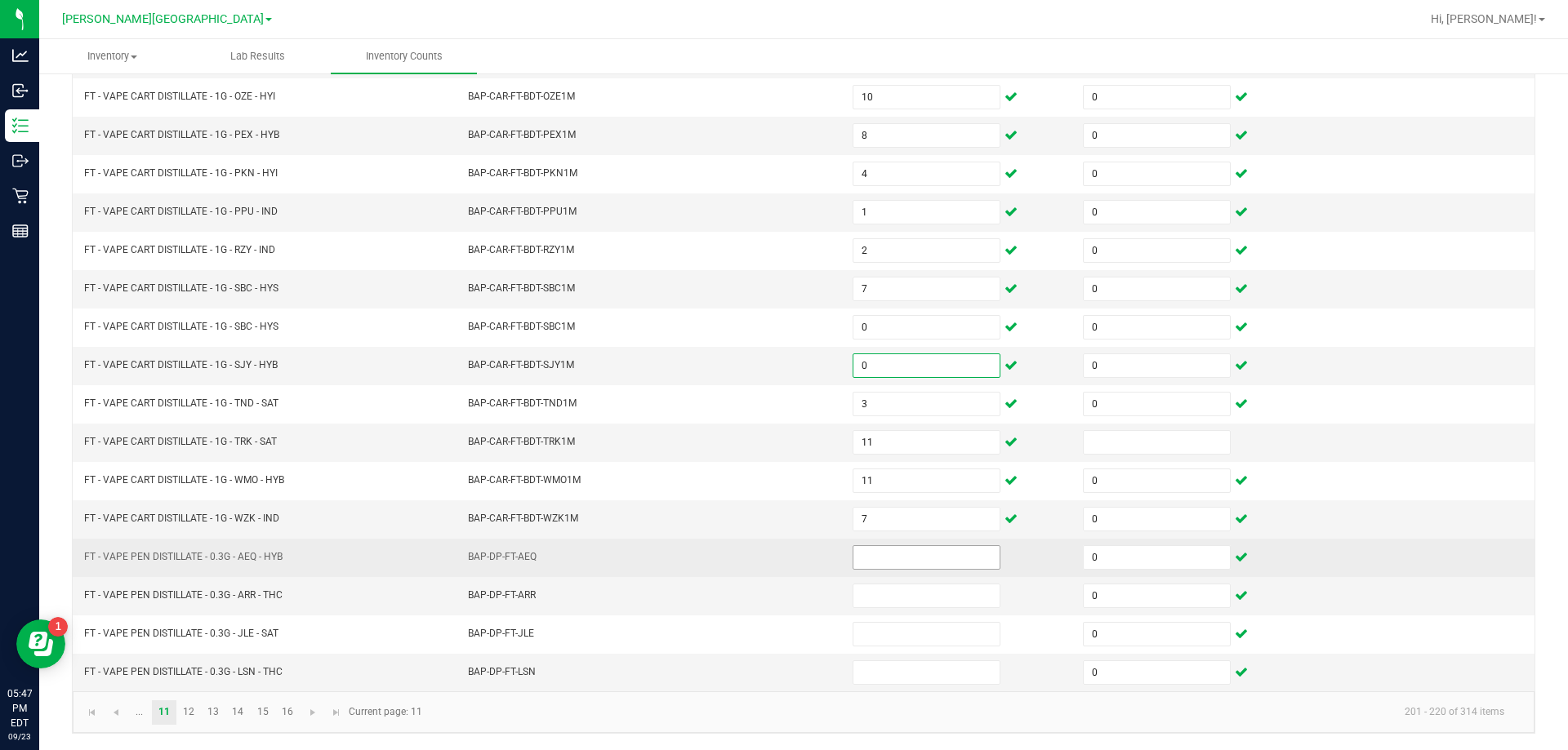
click at [899, 557] on input at bounding box center [926, 557] width 146 height 23
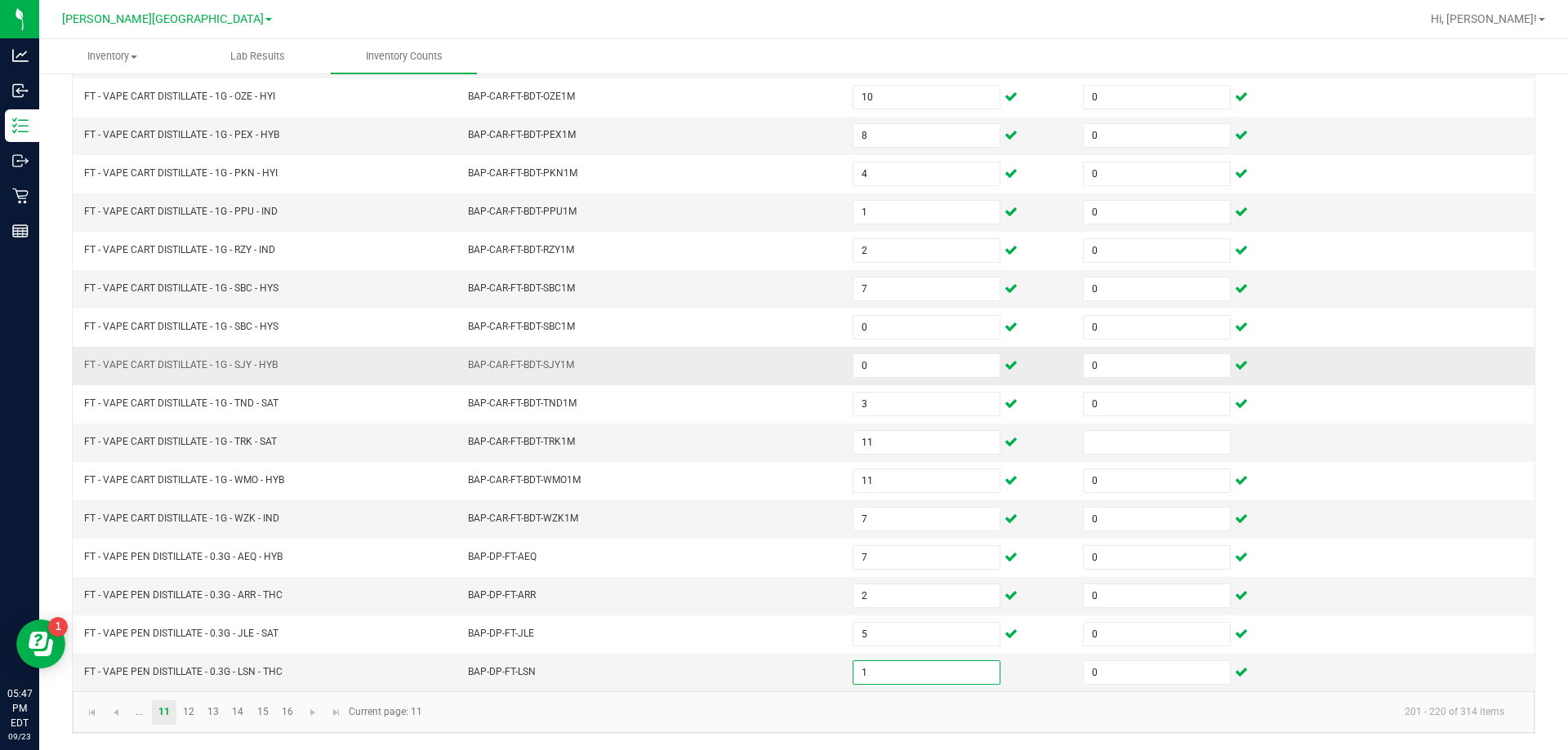
click at [748, 361] on td "BAP-CAR-FT-BDT-SJY1M" at bounding box center [650, 366] width 385 height 38
click at [188, 714] on link "12" at bounding box center [189, 712] width 24 height 25
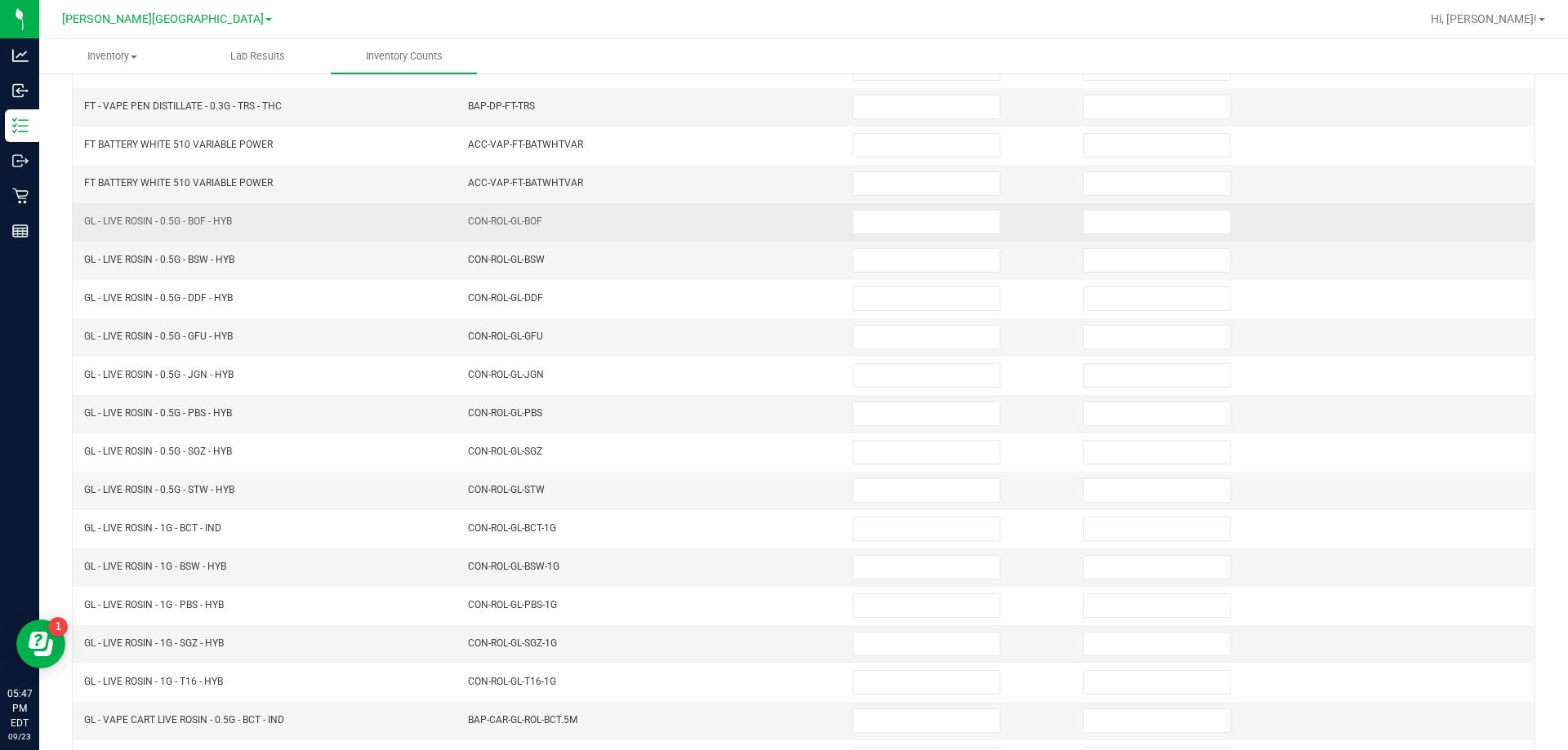
scroll to position [12, 0]
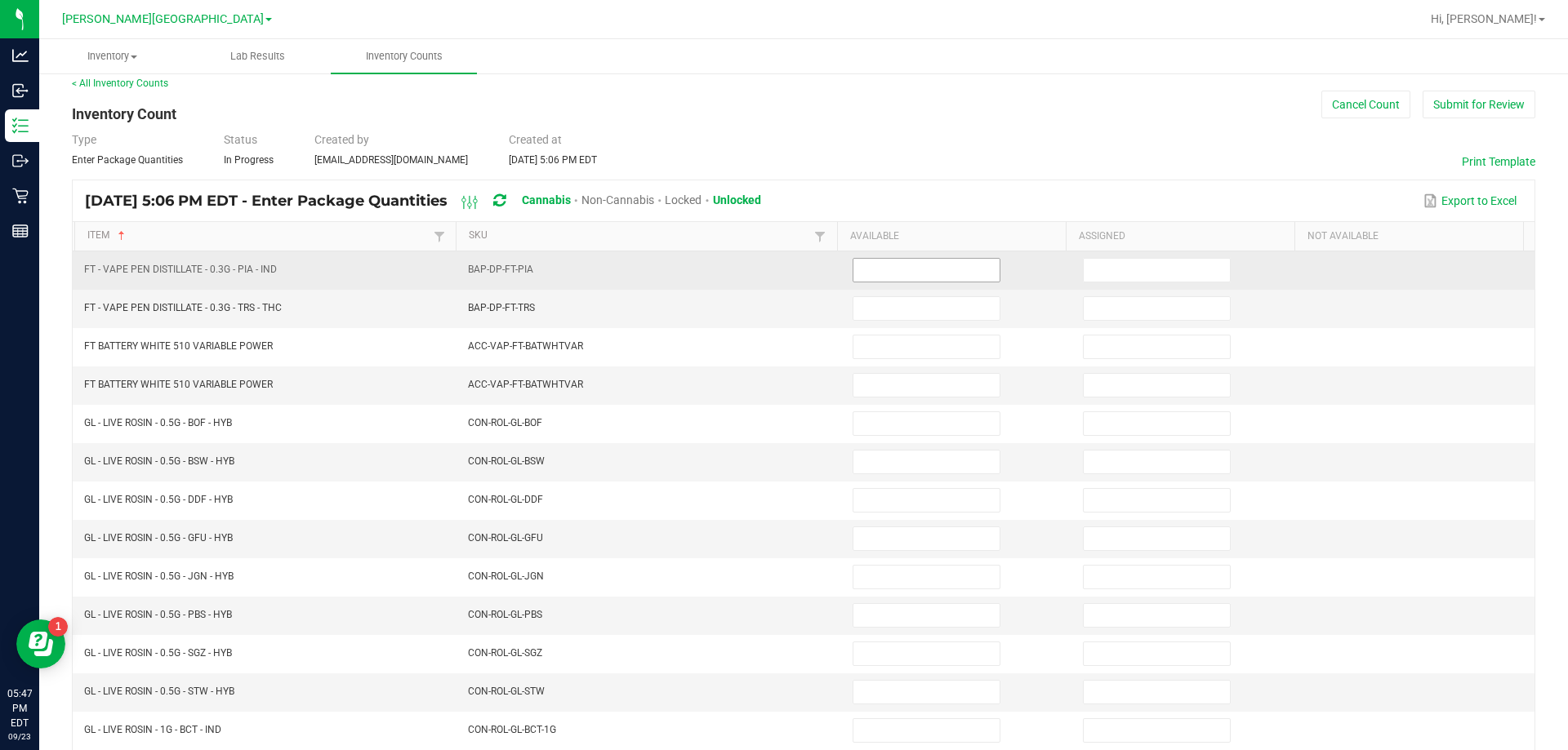
click at [877, 271] on input at bounding box center [926, 269] width 146 height 23
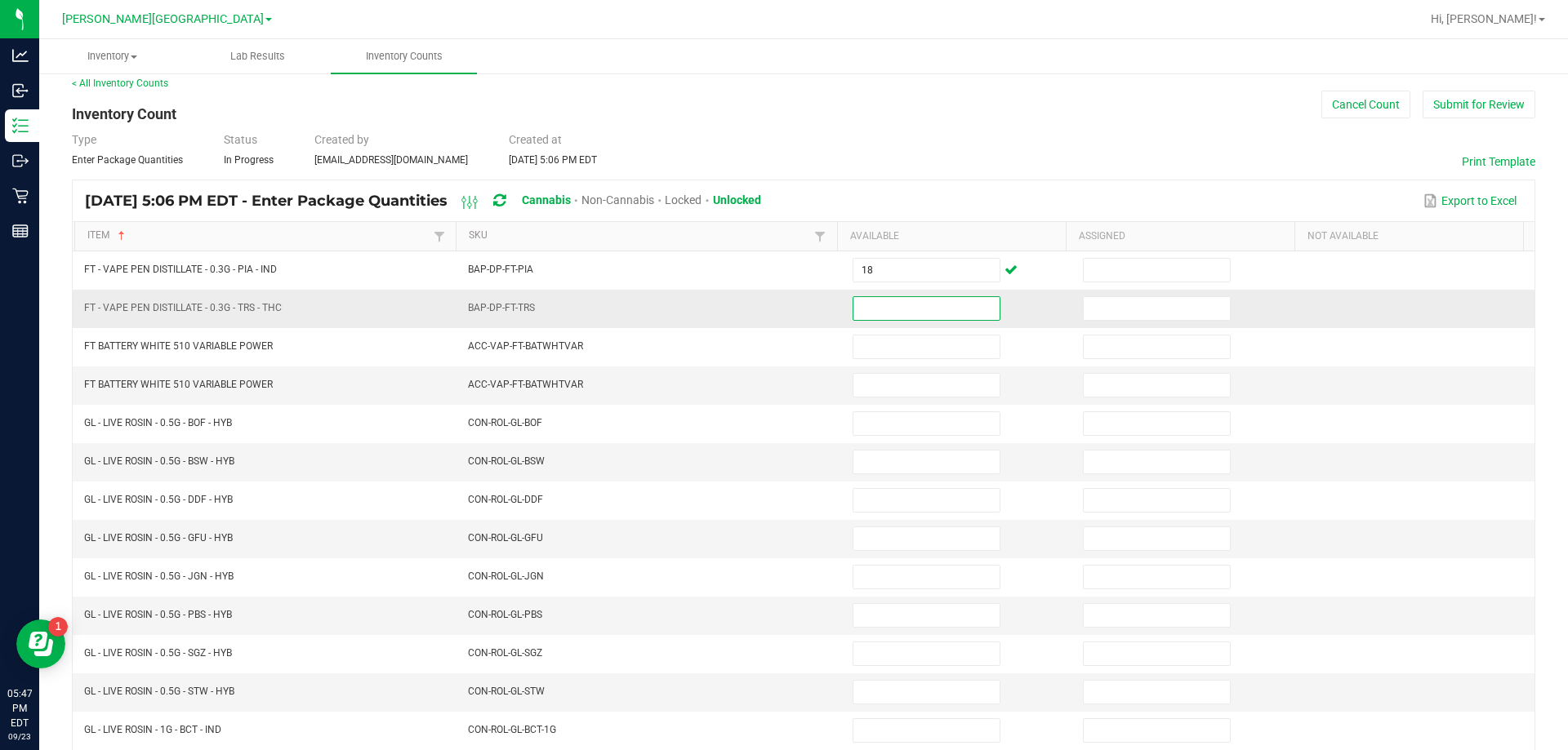
click at [890, 311] on input at bounding box center [926, 307] width 146 height 23
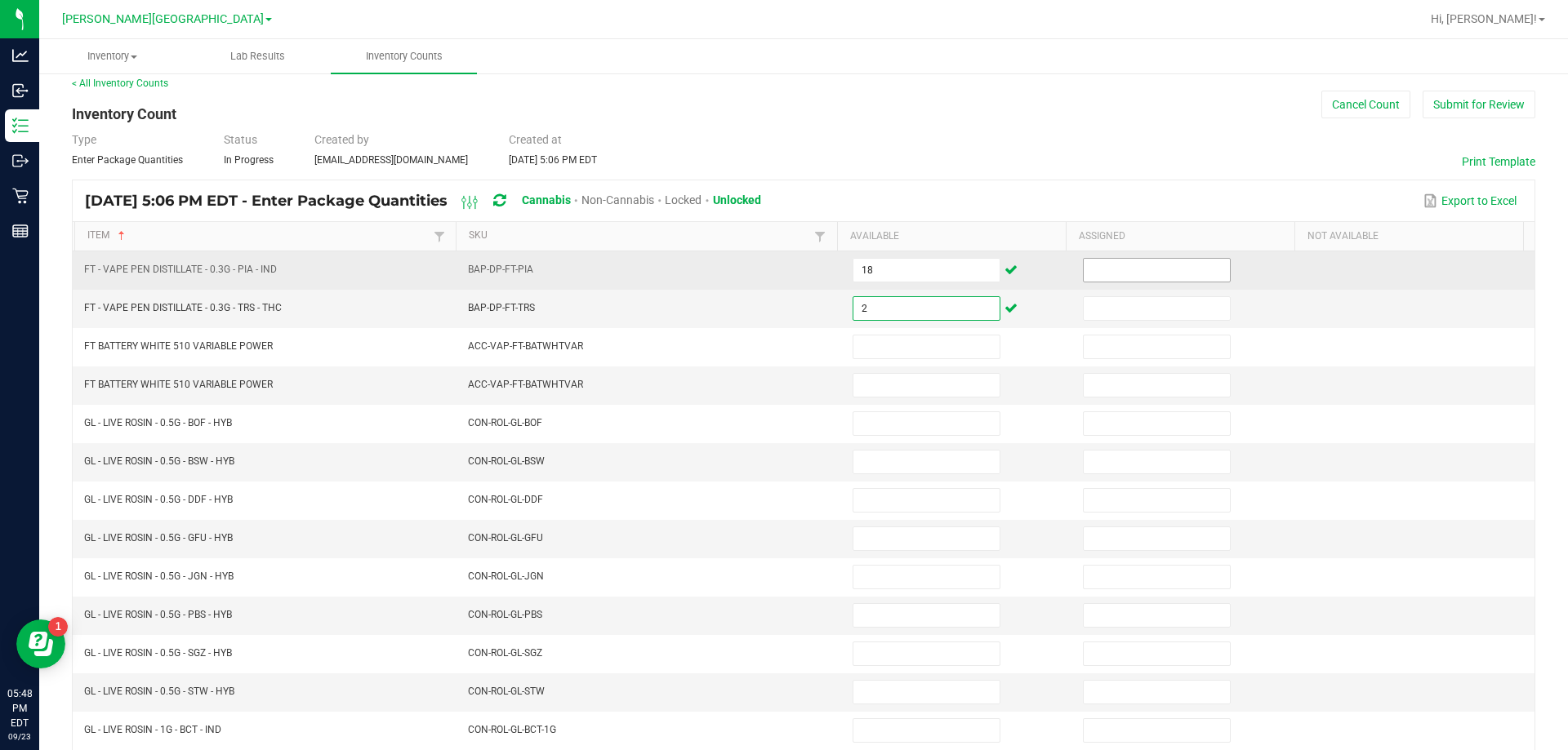
click at [1097, 262] on input at bounding box center [1157, 269] width 146 height 23
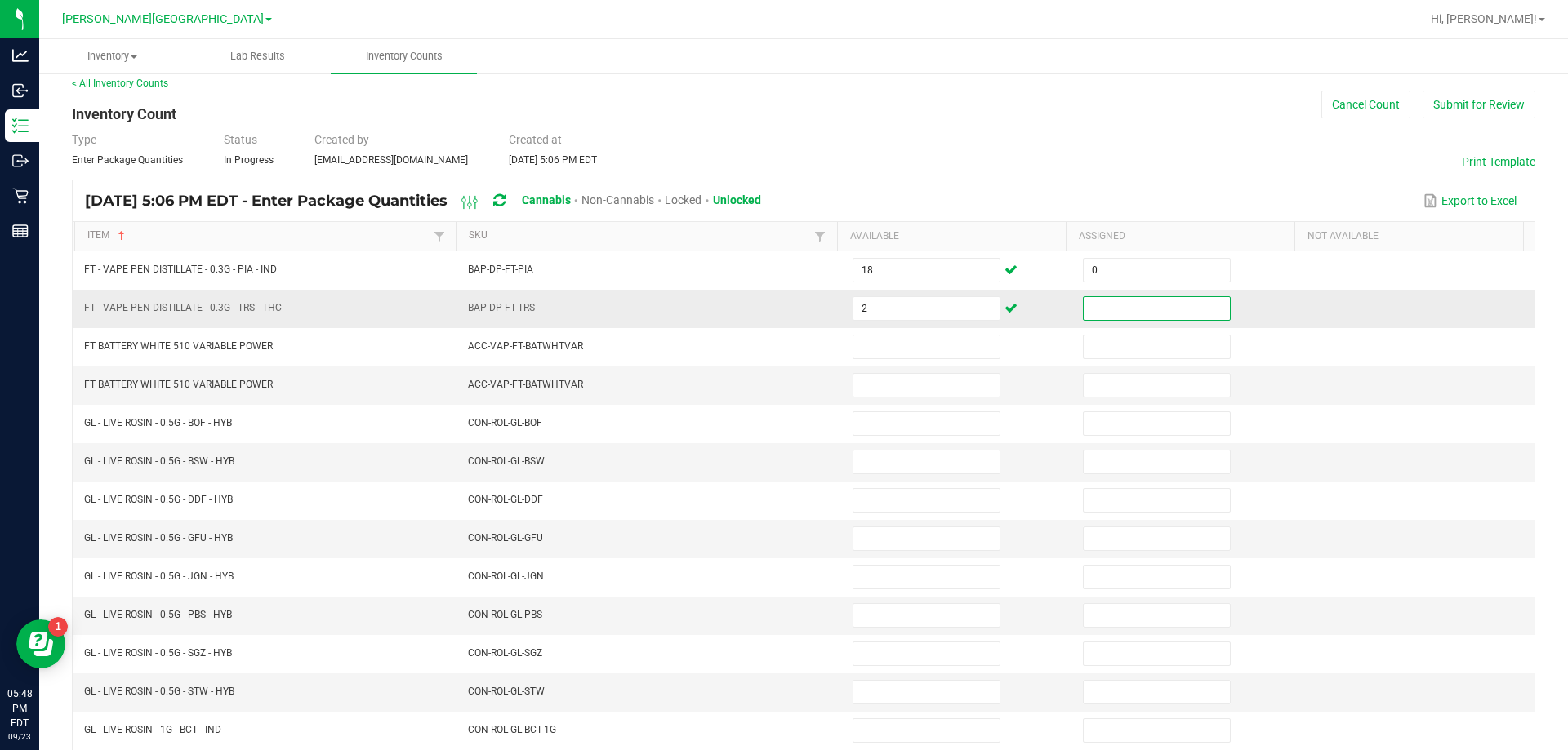
click at [1120, 307] on input at bounding box center [1157, 307] width 146 height 23
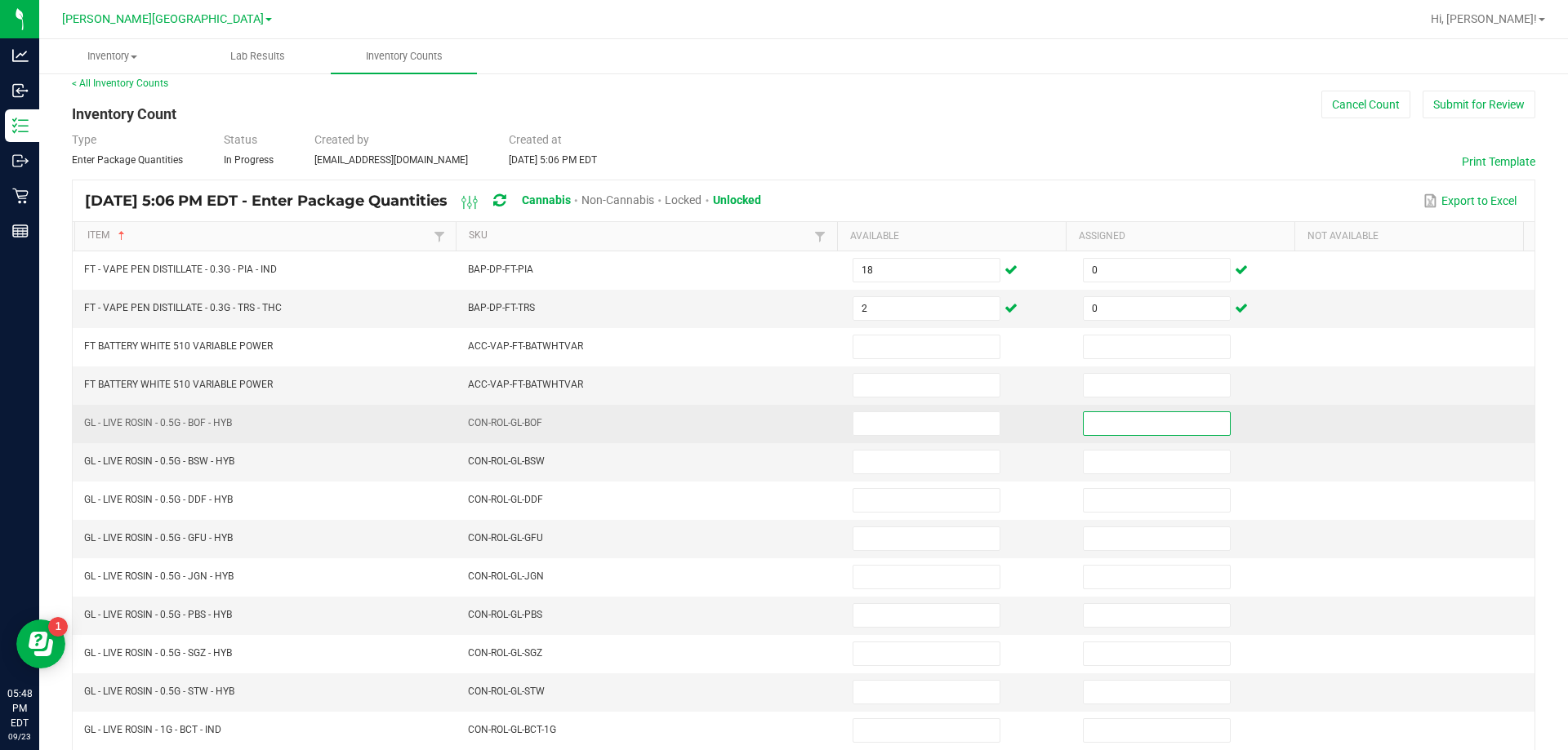
click at [1097, 424] on input at bounding box center [1157, 423] width 146 height 23
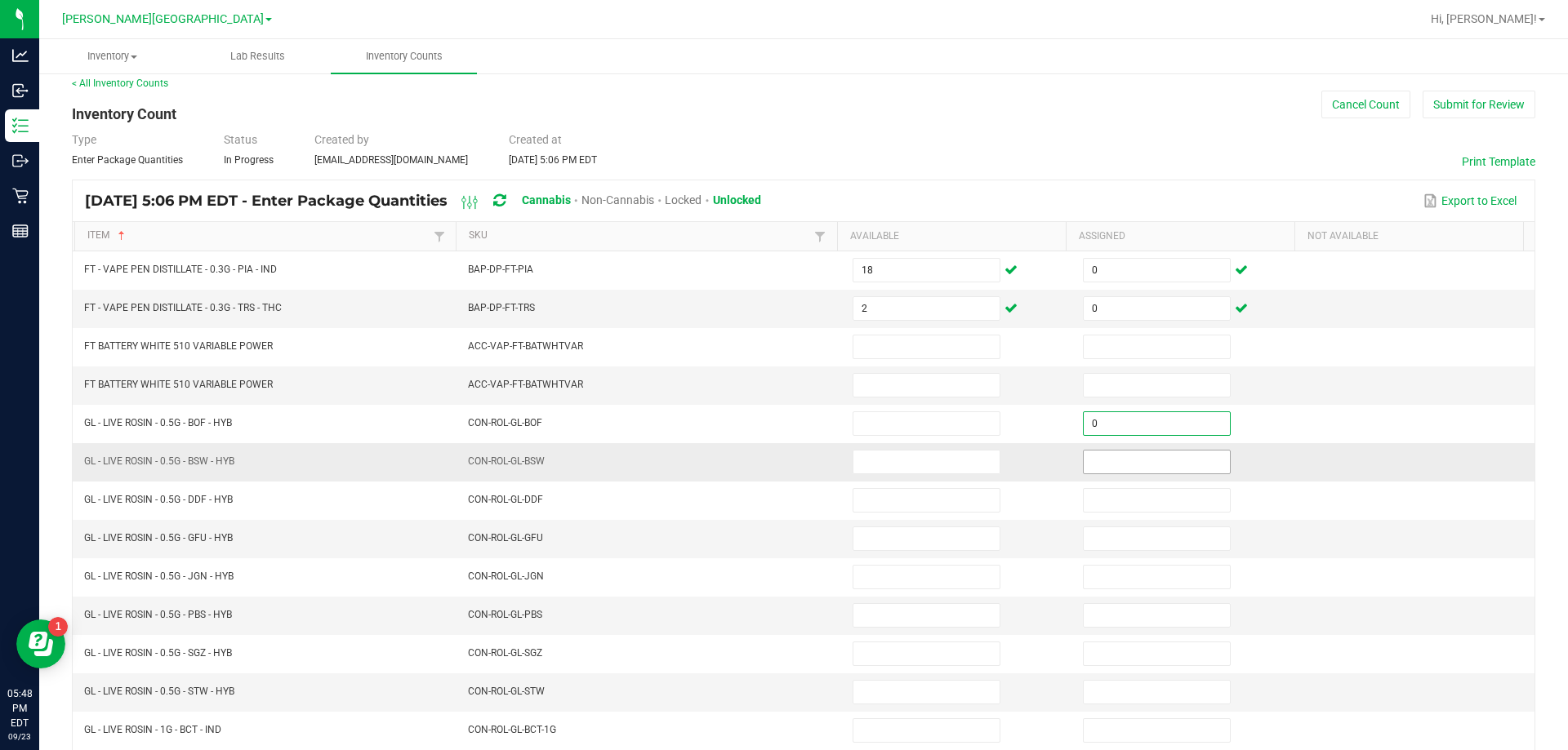
click at [1109, 459] on input at bounding box center [1157, 461] width 146 height 23
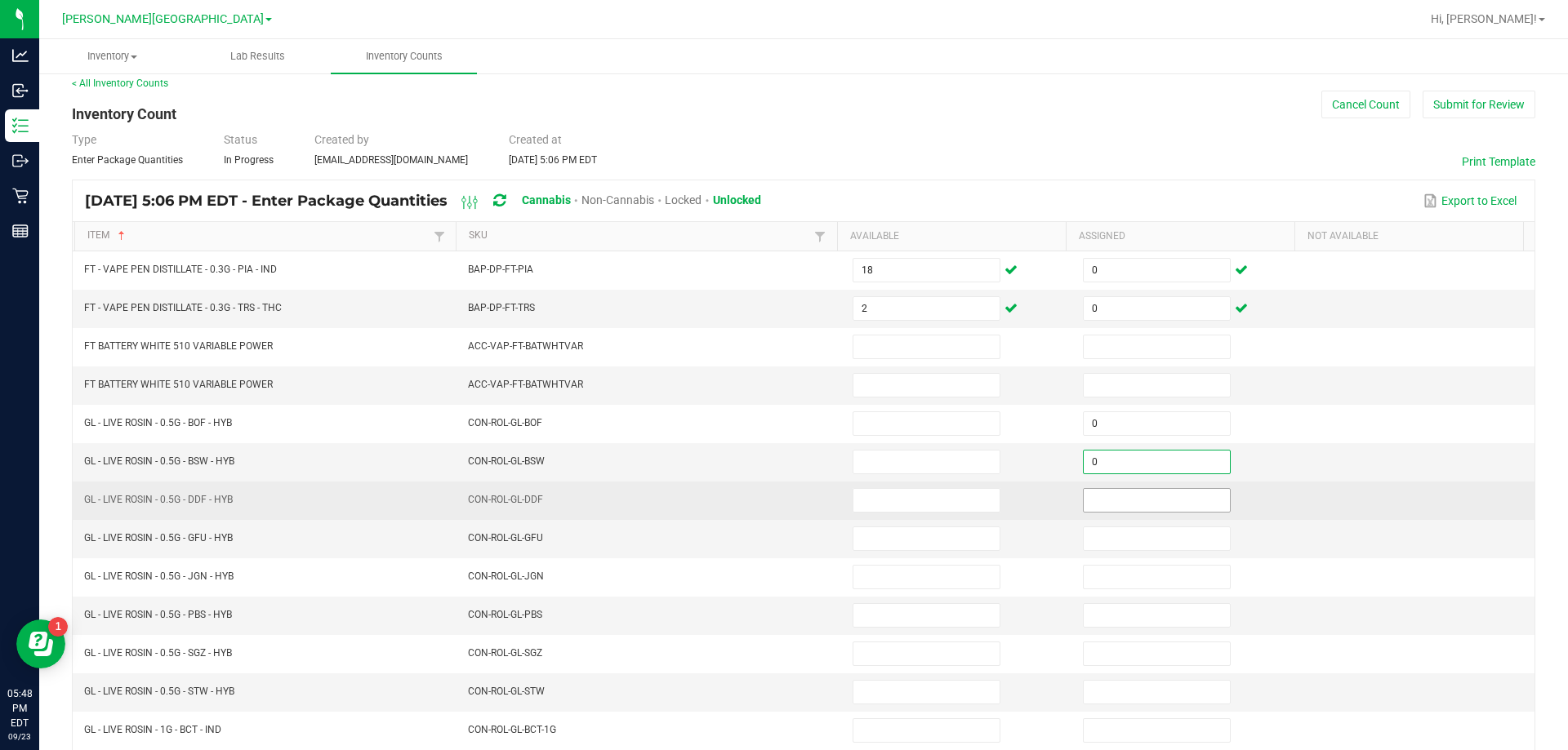
click at [1117, 496] on input at bounding box center [1157, 500] width 146 height 23
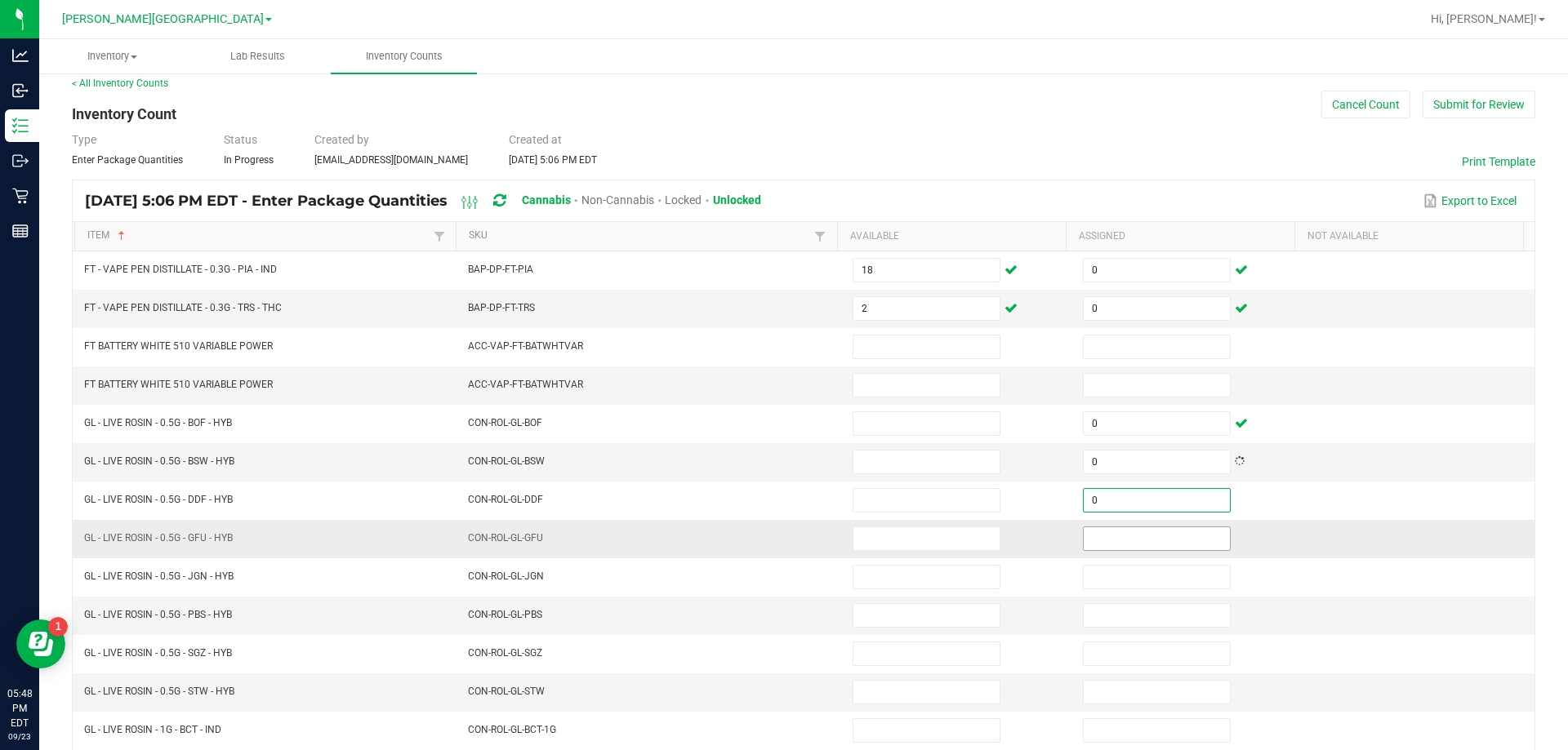
click at [1126, 532] on input at bounding box center [1157, 538] width 146 height 23
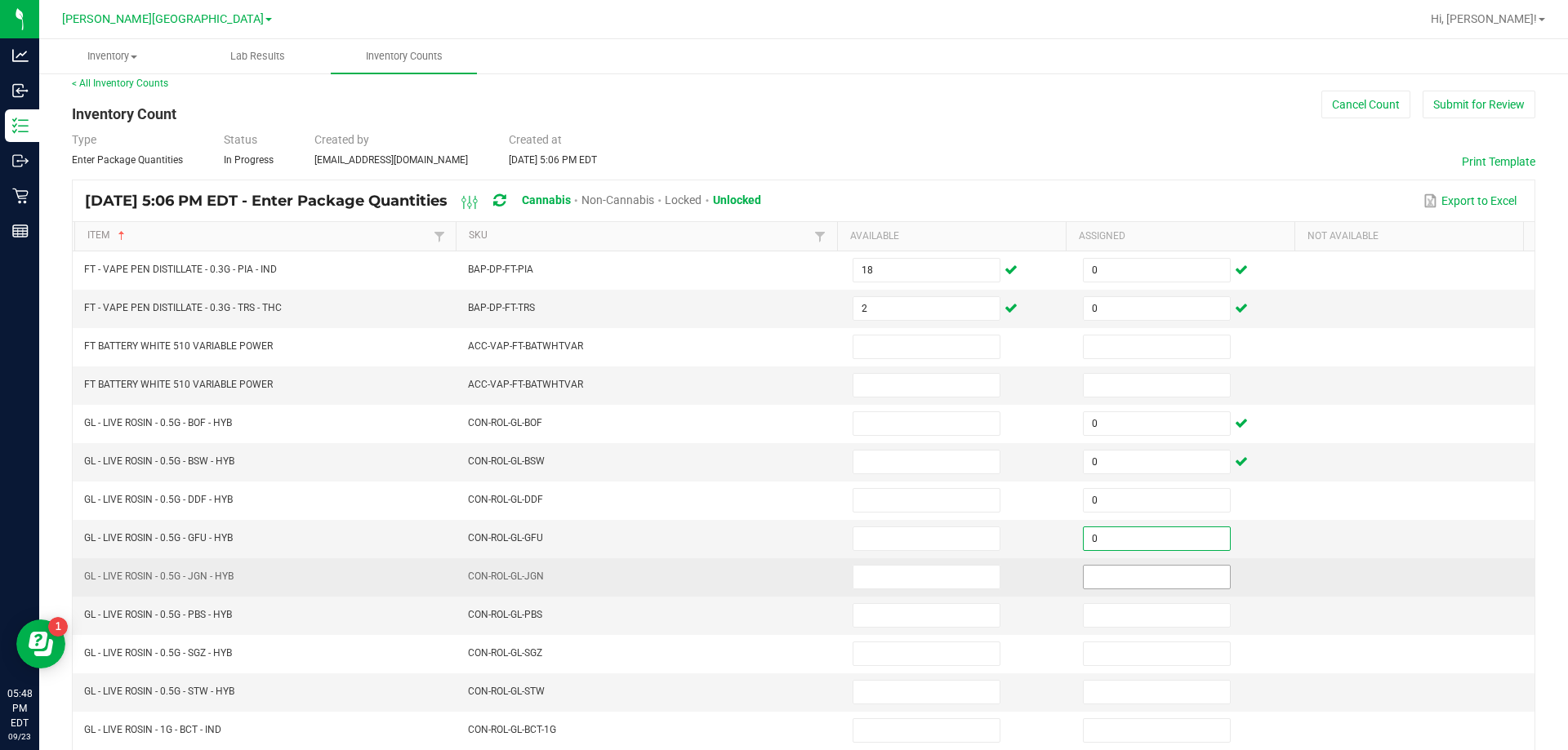
click at [1135, 574] on input at bounding box center [1157, 577] width 146 height 23
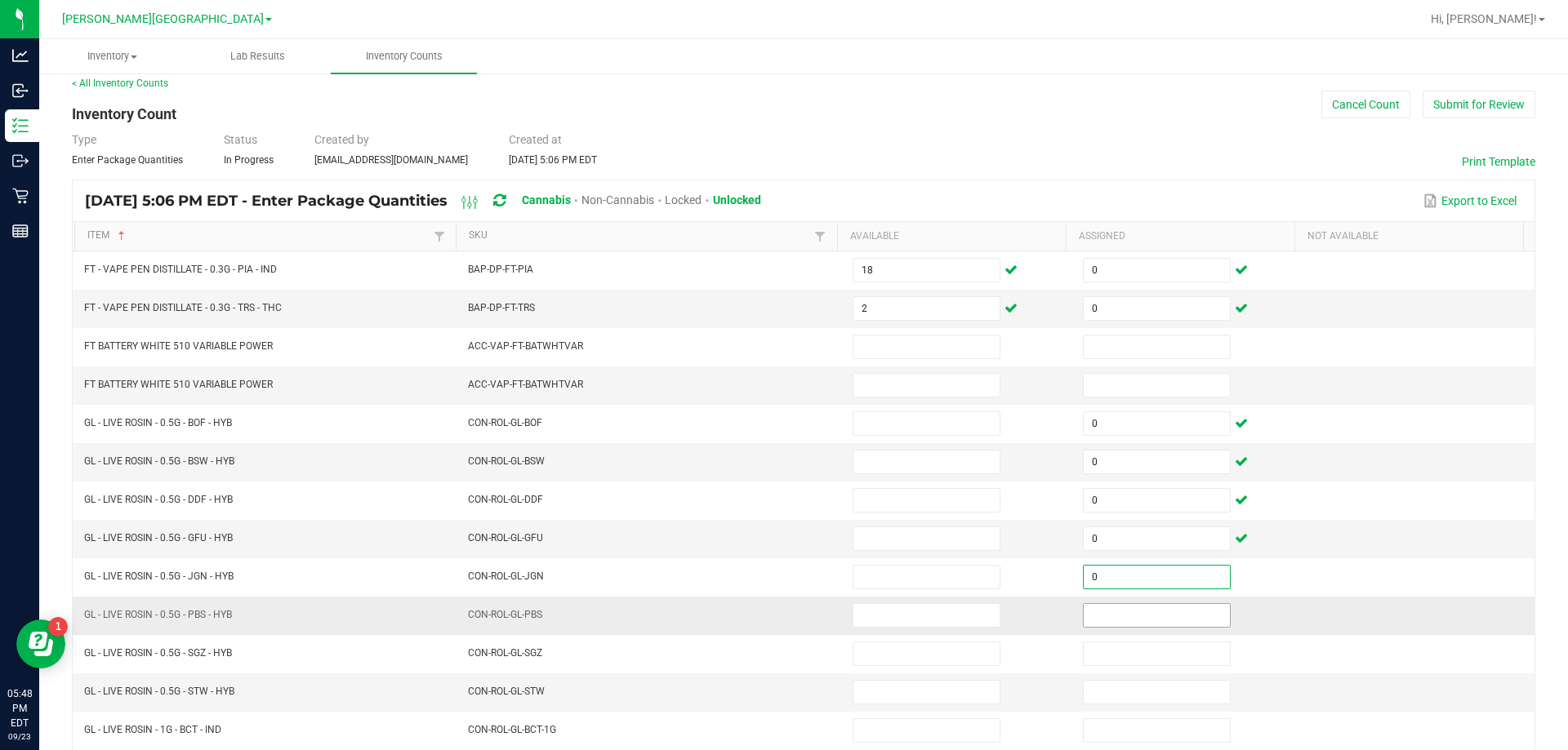
click at [1155, 619] on input at bounding box center [1157, 615] width 146 height 23
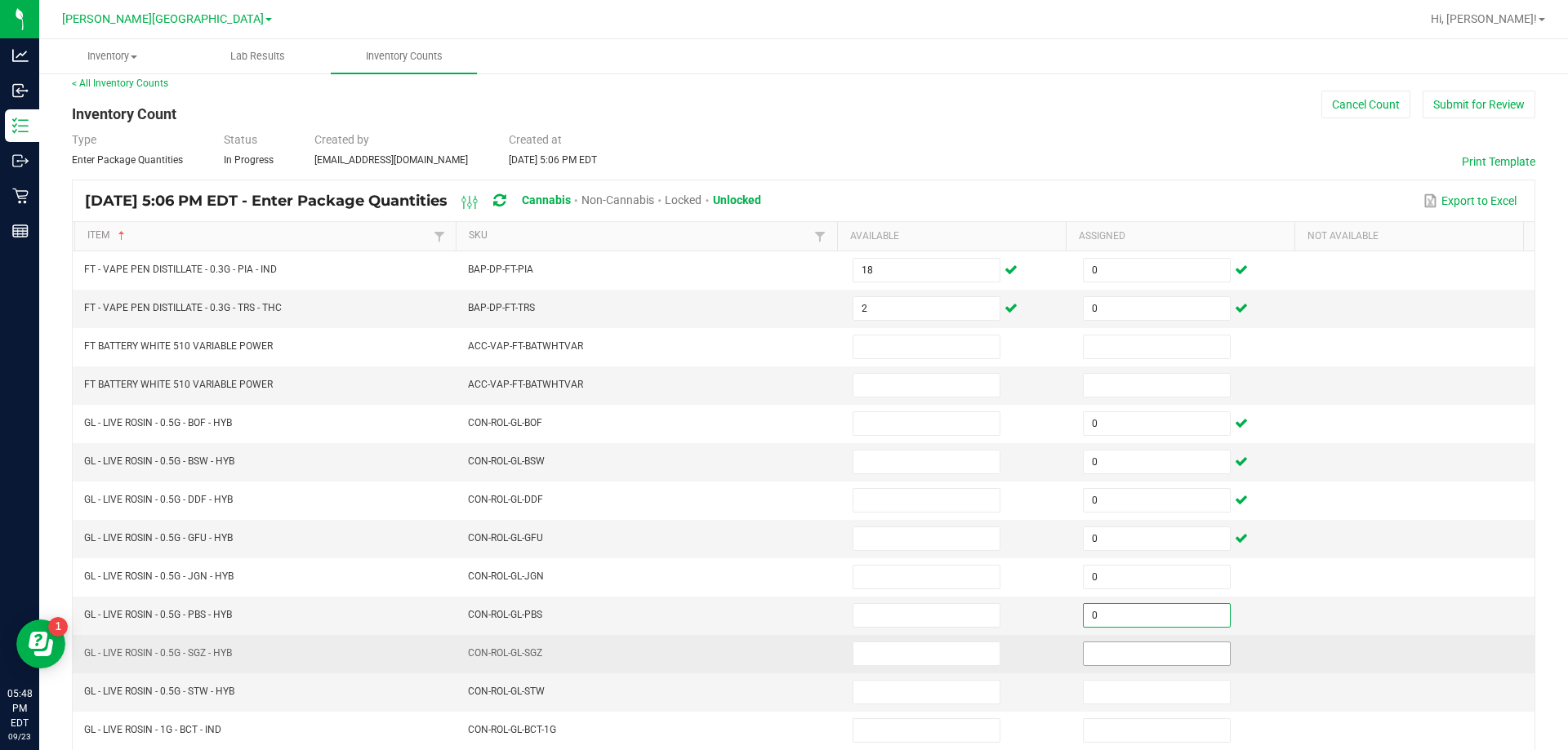
click at [1159, 656] on input at bounding box center [1157, 653] width 146 height 23
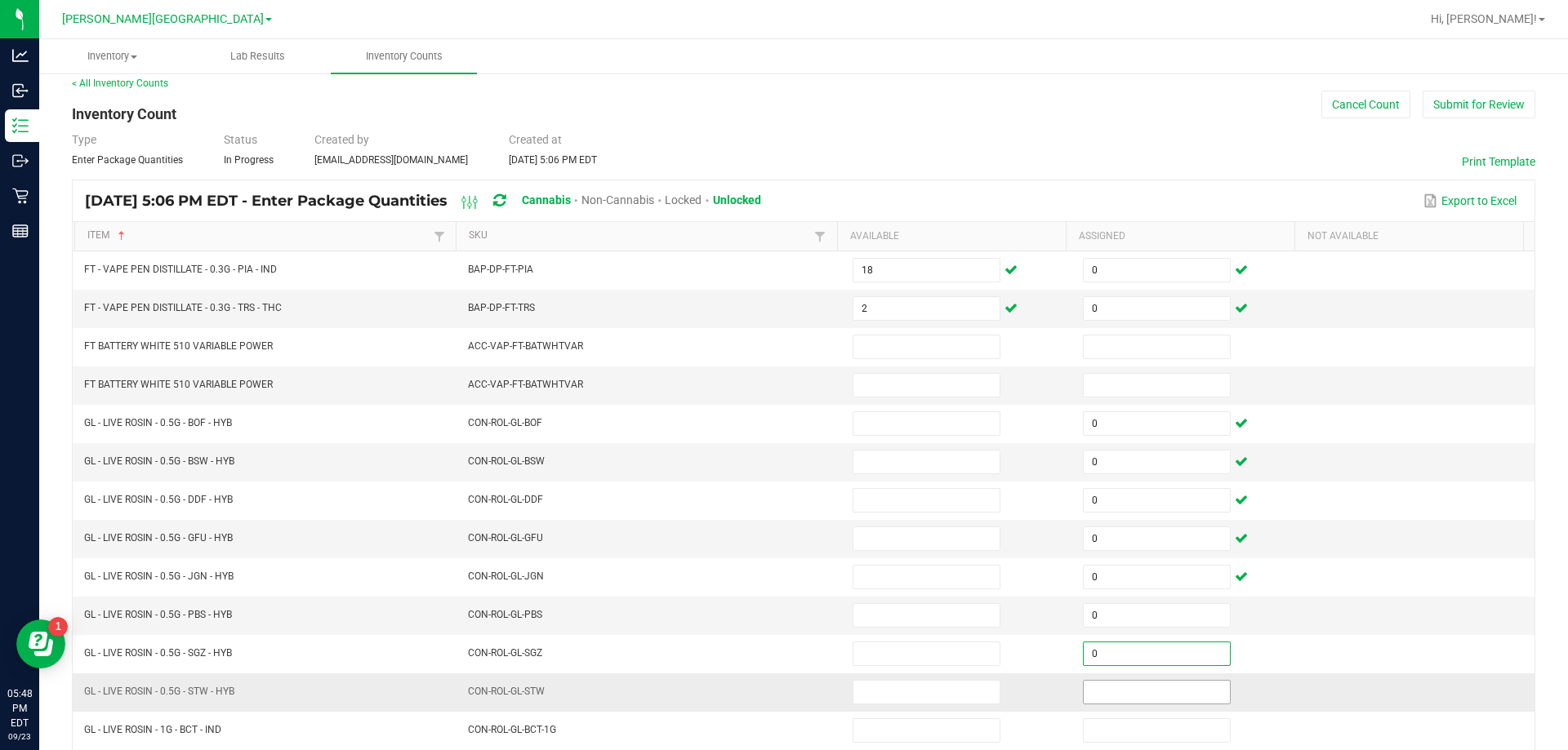
click at [1165, 695] on input at bounding box center [1157, 691] width 146 height 23
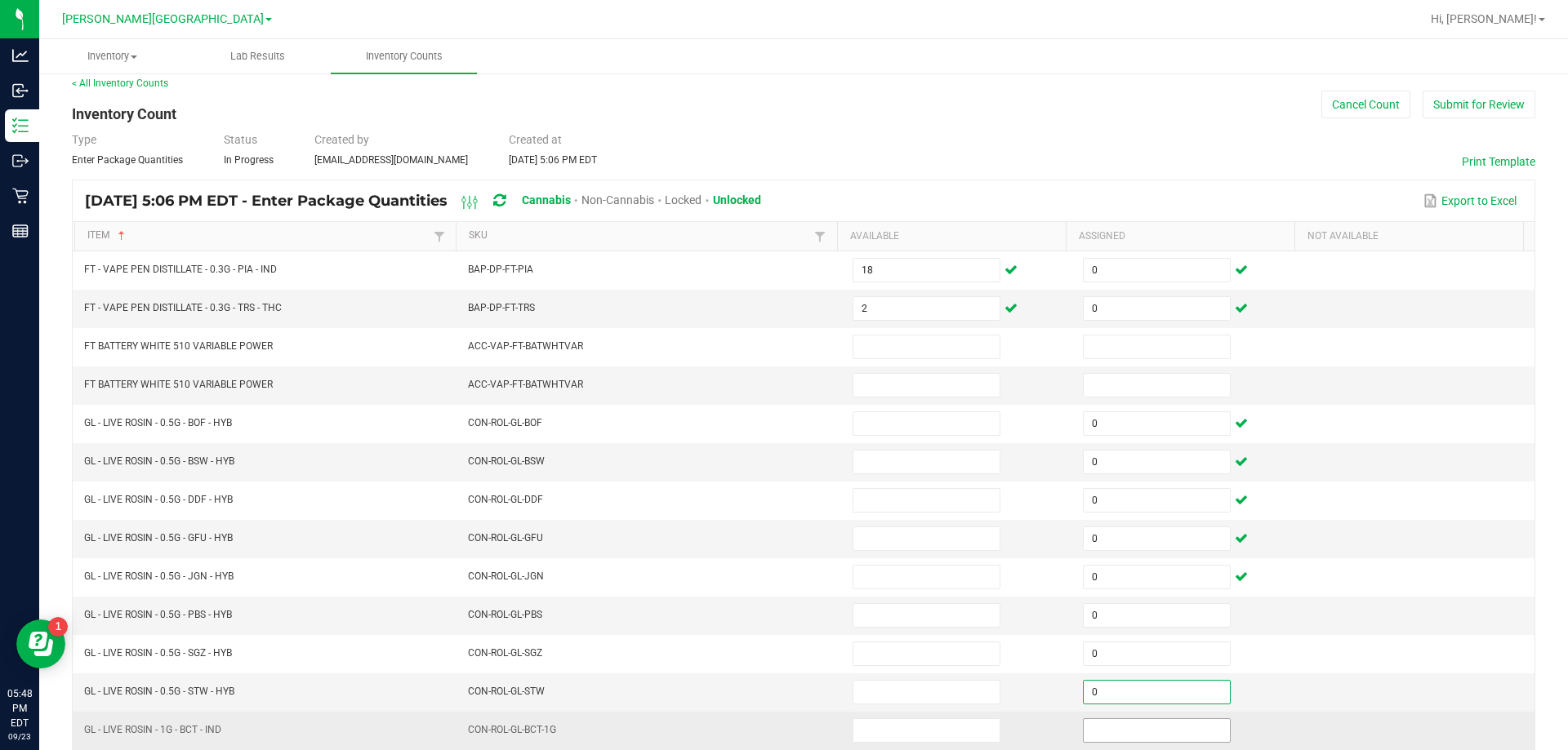
click at [1155, 732] on input at bounding box center [1157, 729] width 146 height 23
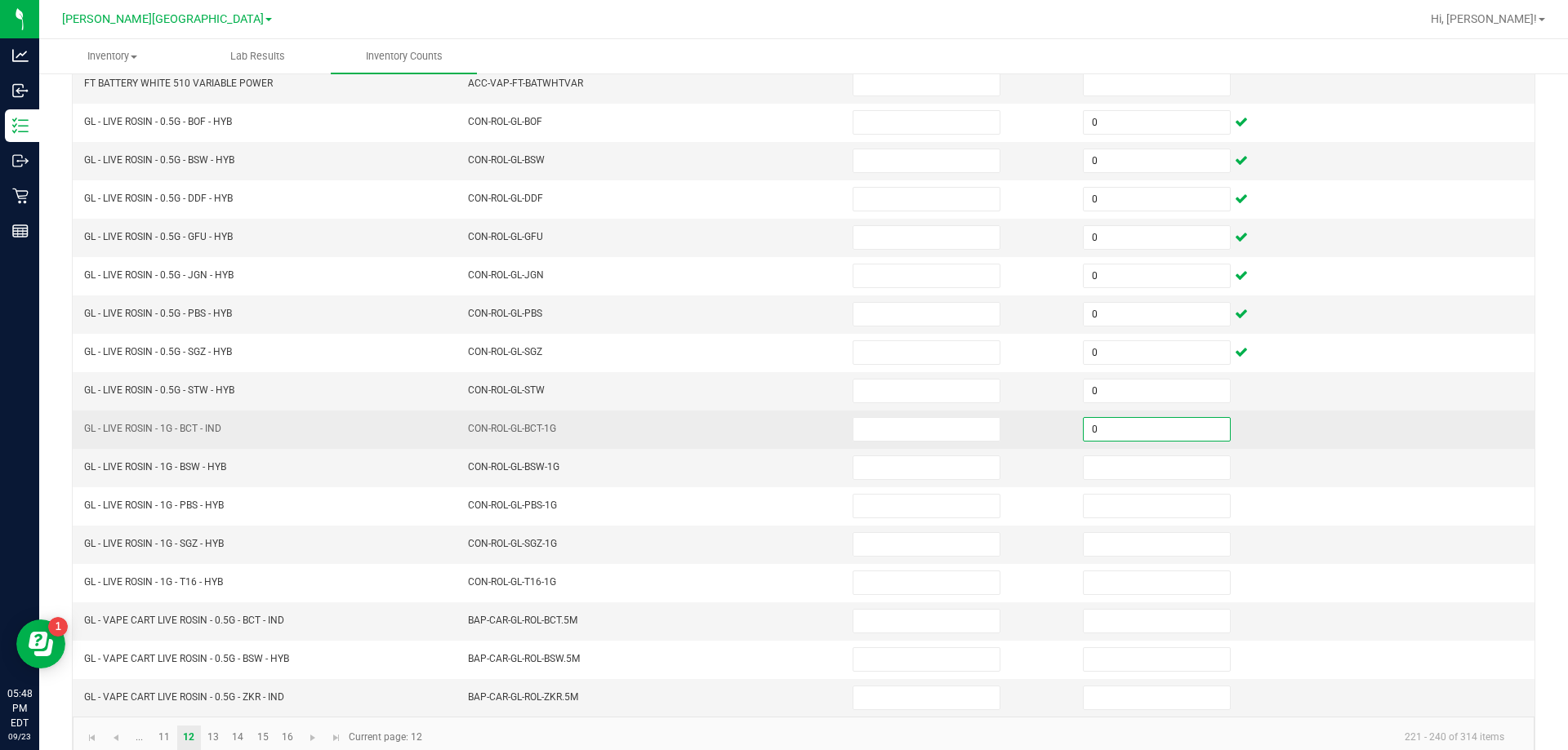
scroll to position [339, 0]
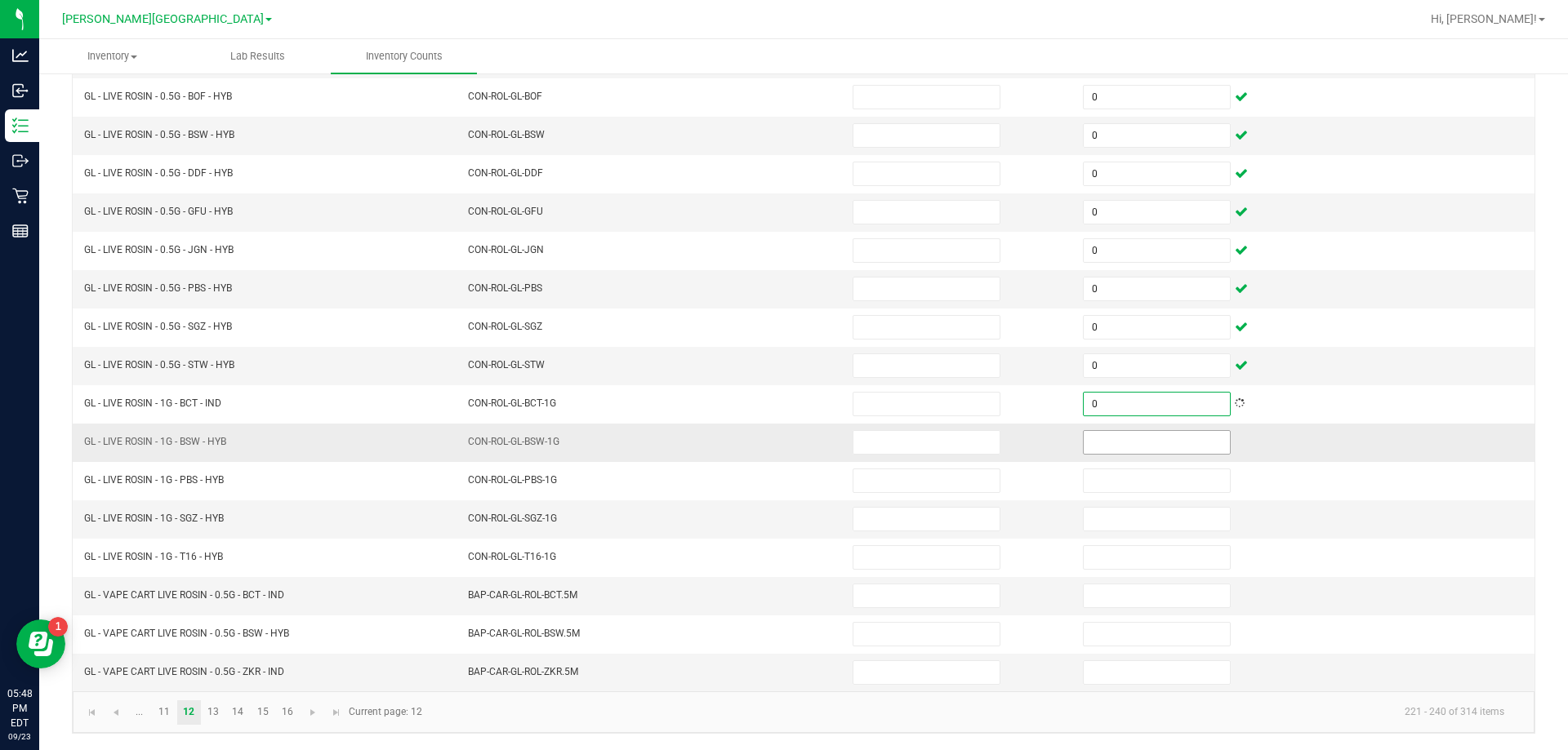
click at [1154, 443] on input at bounding box center [1157, 442] width 146 height 23
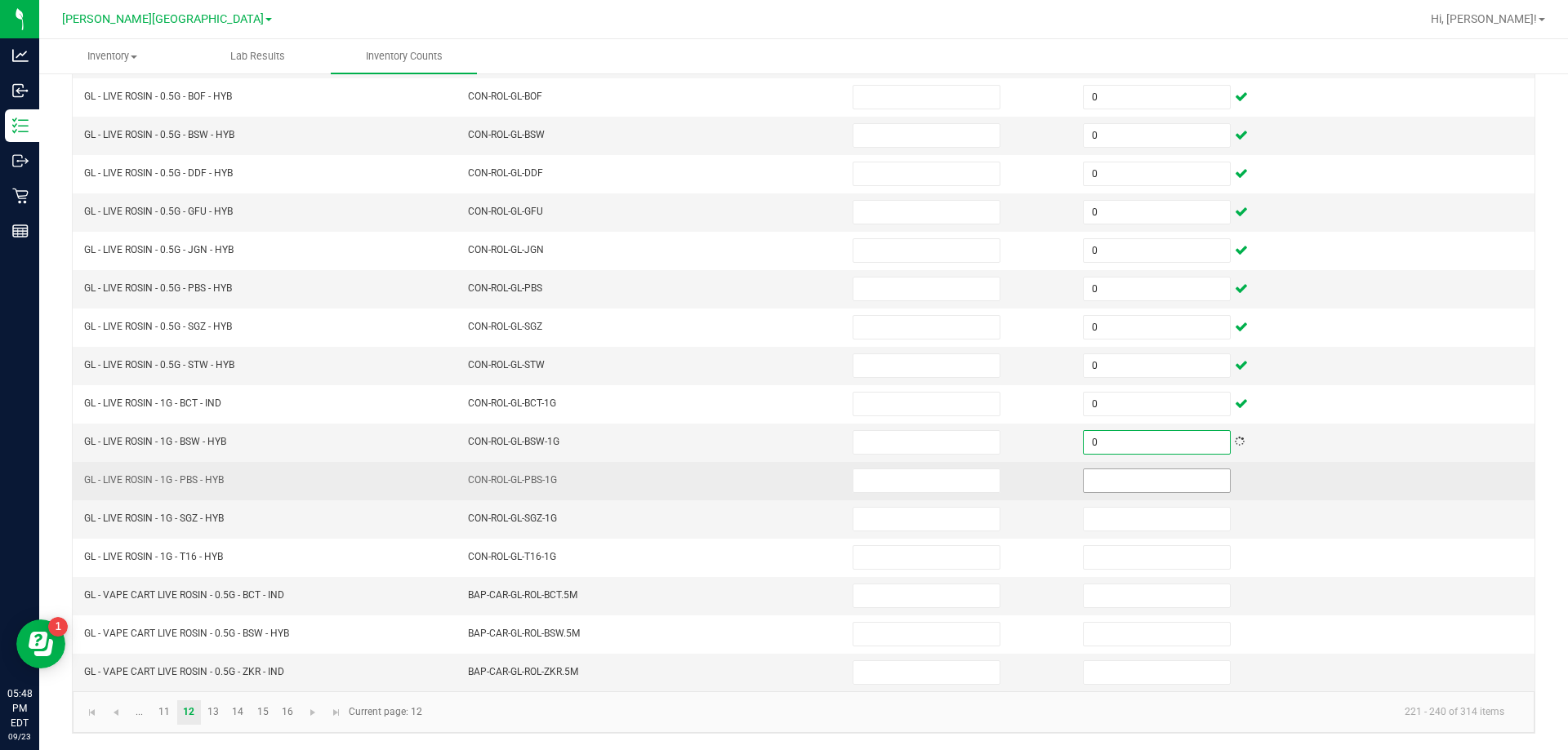
click at [1155, 481] on input at bounding box center [1157, 480] width 146 height 23
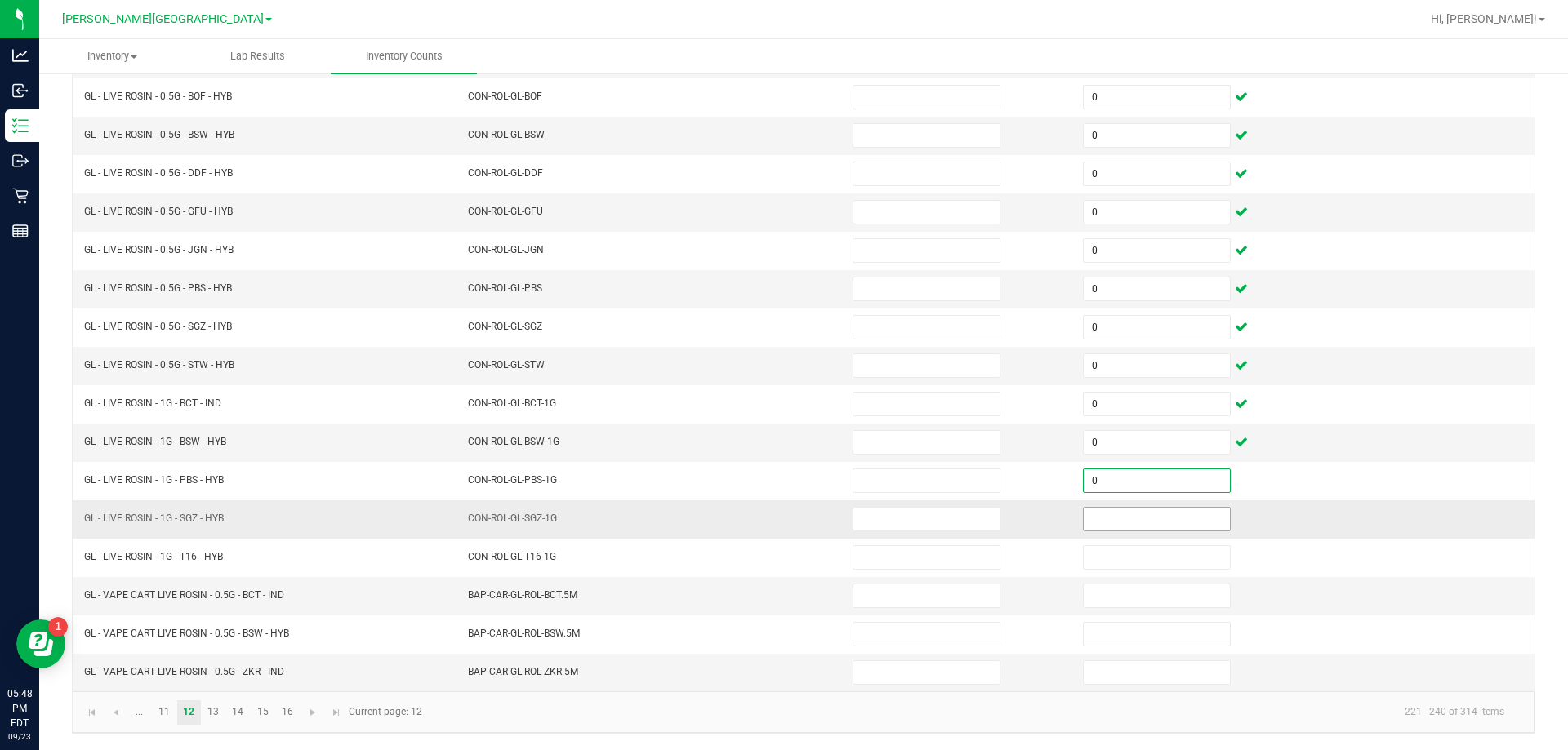
click at [1164, 519] on input at bounding box center [1157, 518] width 146 height 23
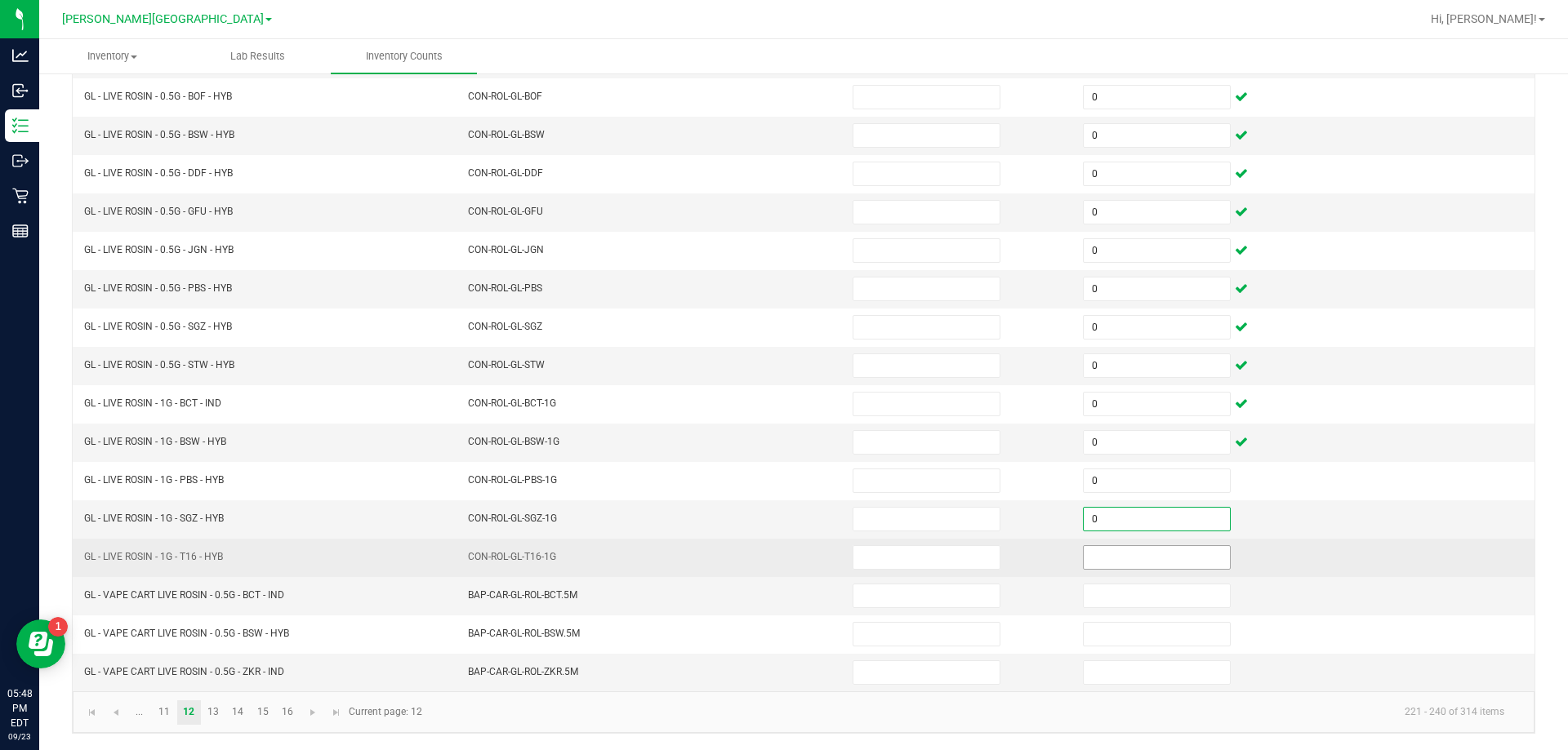
click at [1175, 557] on input at bounding box center [1157, 557] width 146 height 23
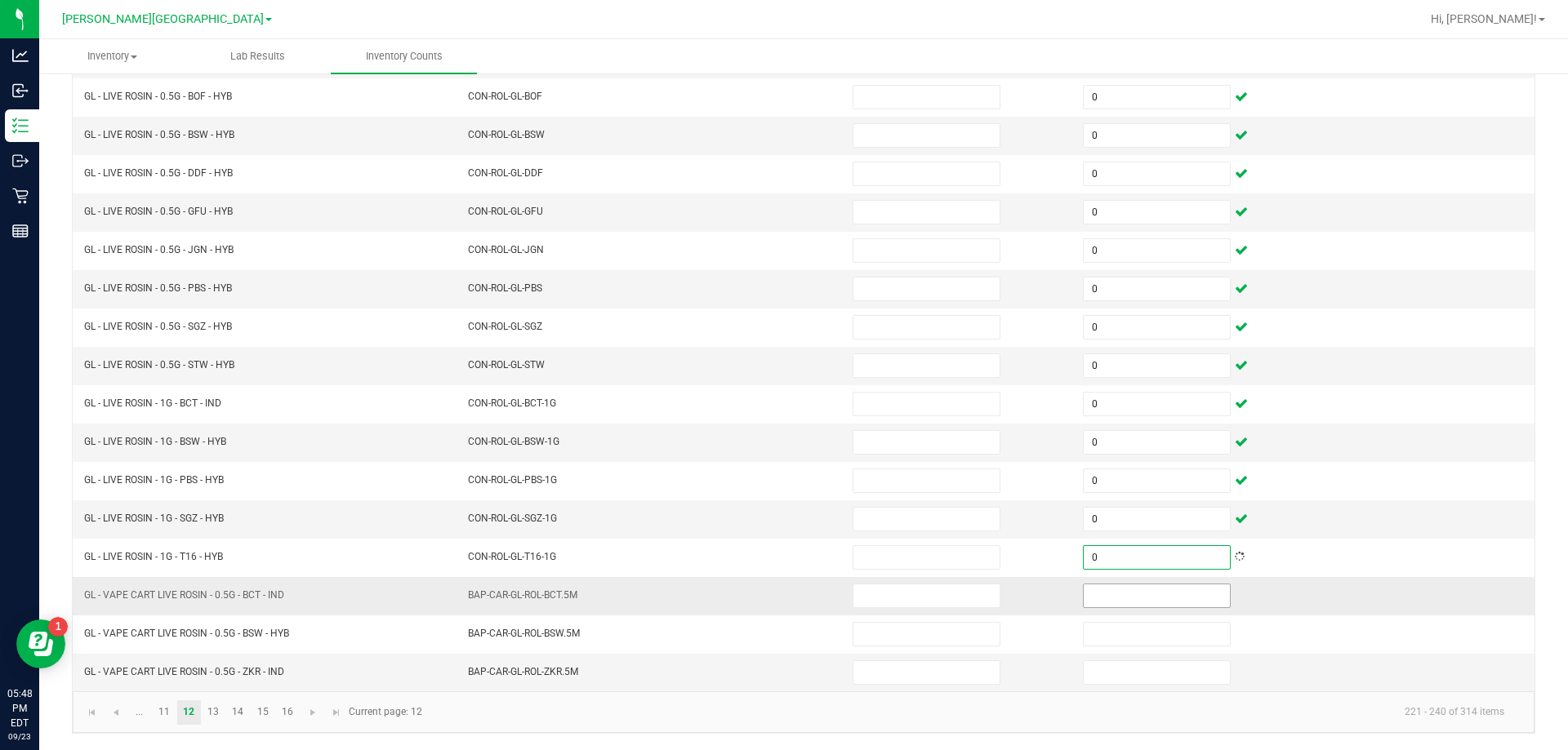
click at [1176, 596] on input at bounding box center [1157, 595] width 146 height 23
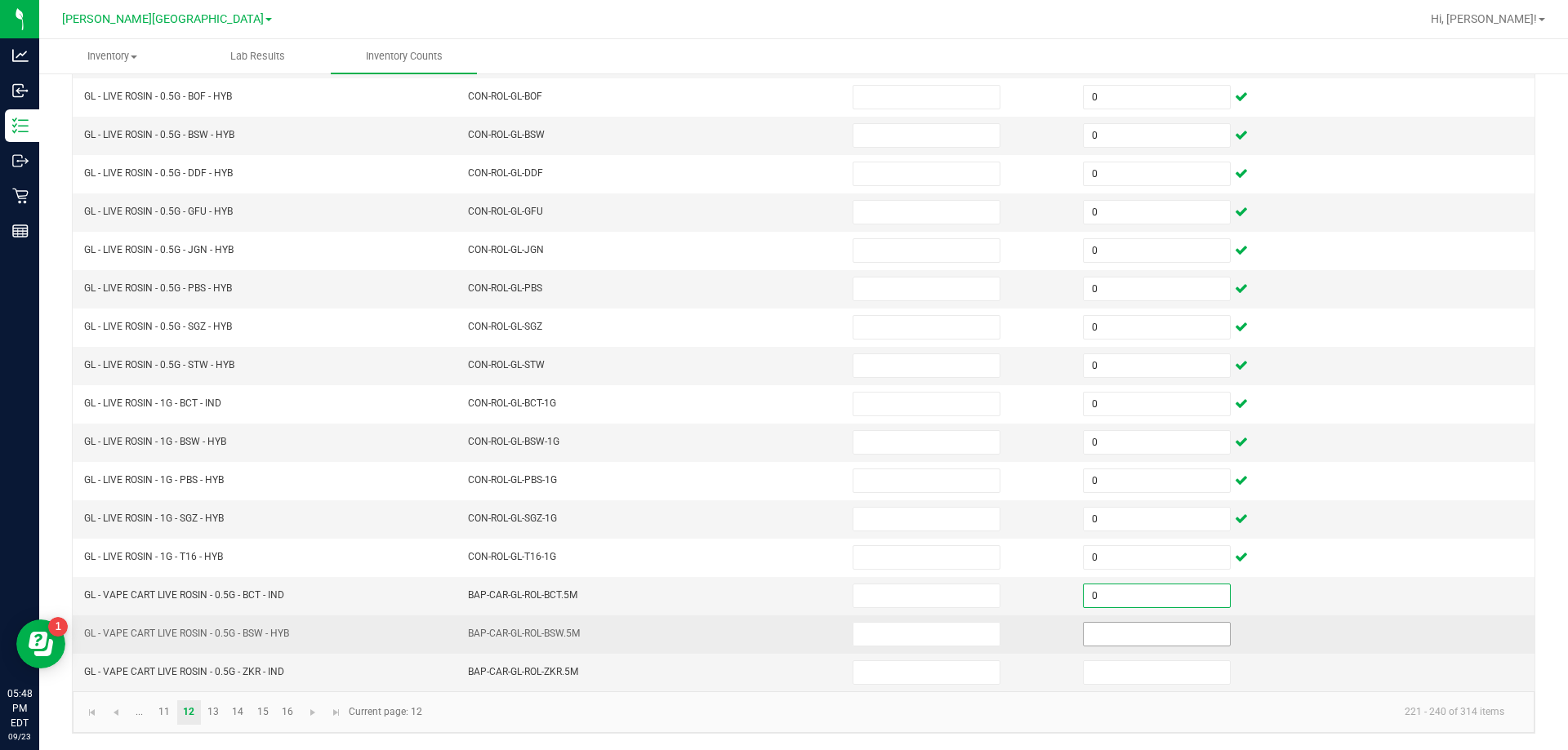
click at [1171, 633] on input at bounding box center [1157, 634] width 146 height 23
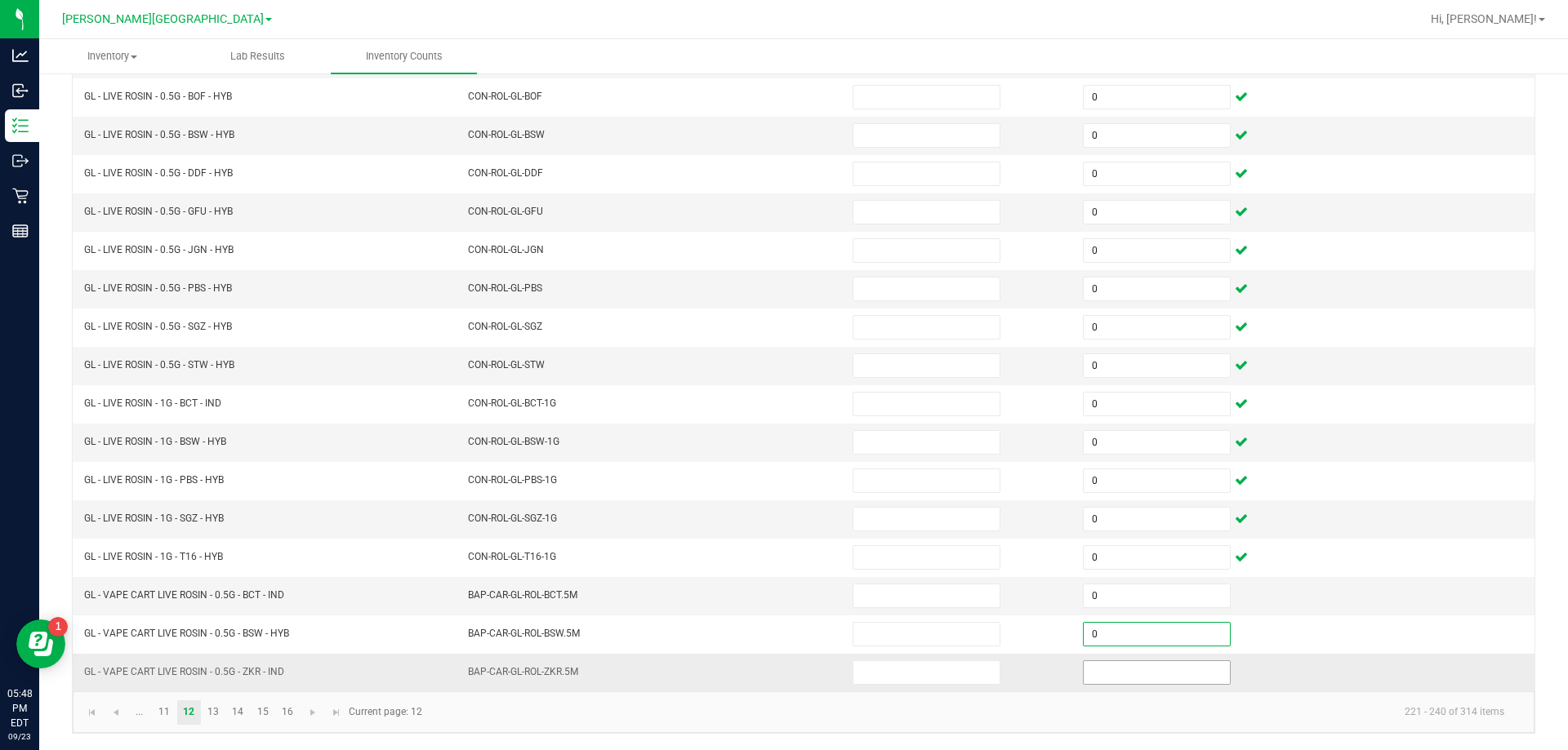
click at [1176, 681] on input at bounding box center [1157, 672] width 146 height 23
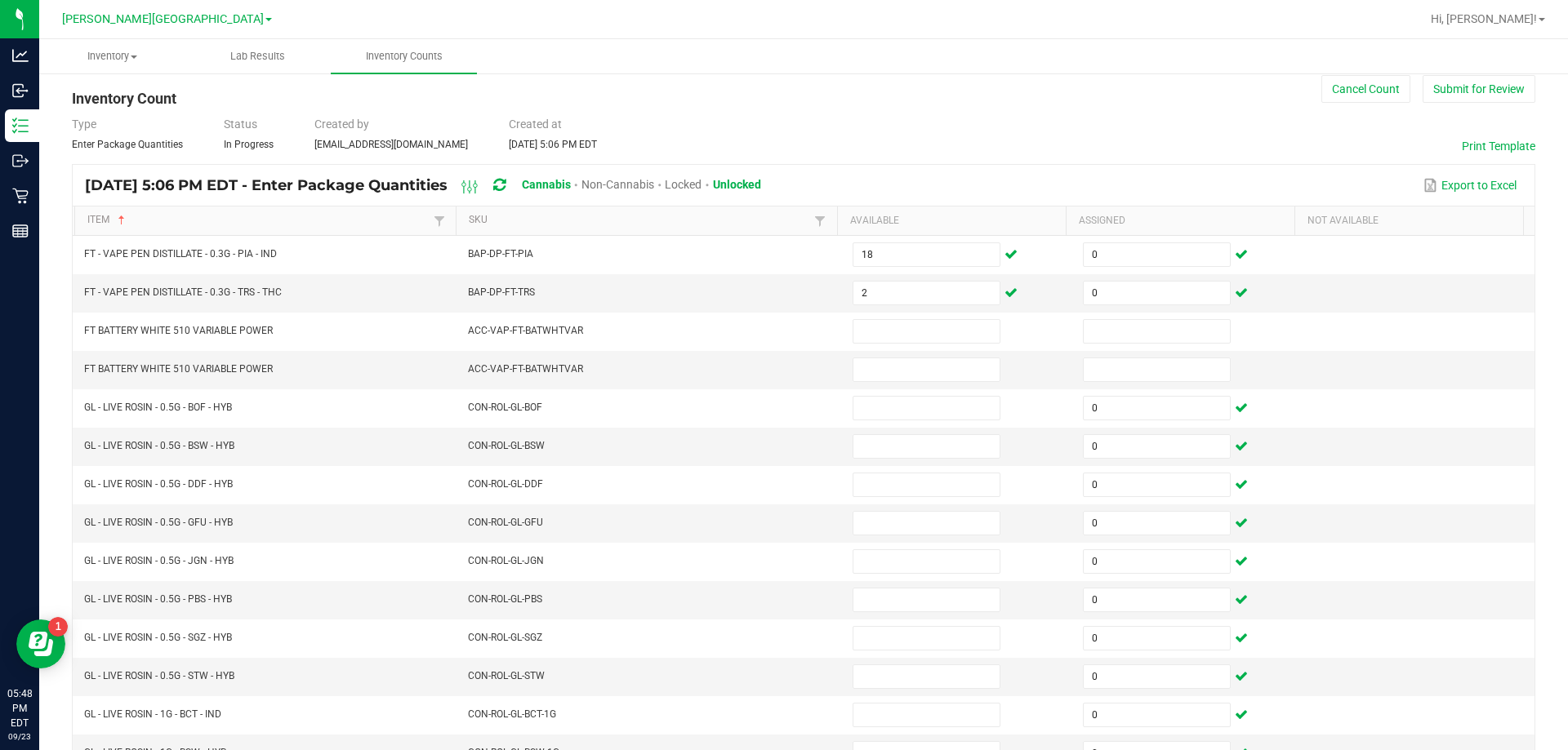
scroll to position [26, 0]
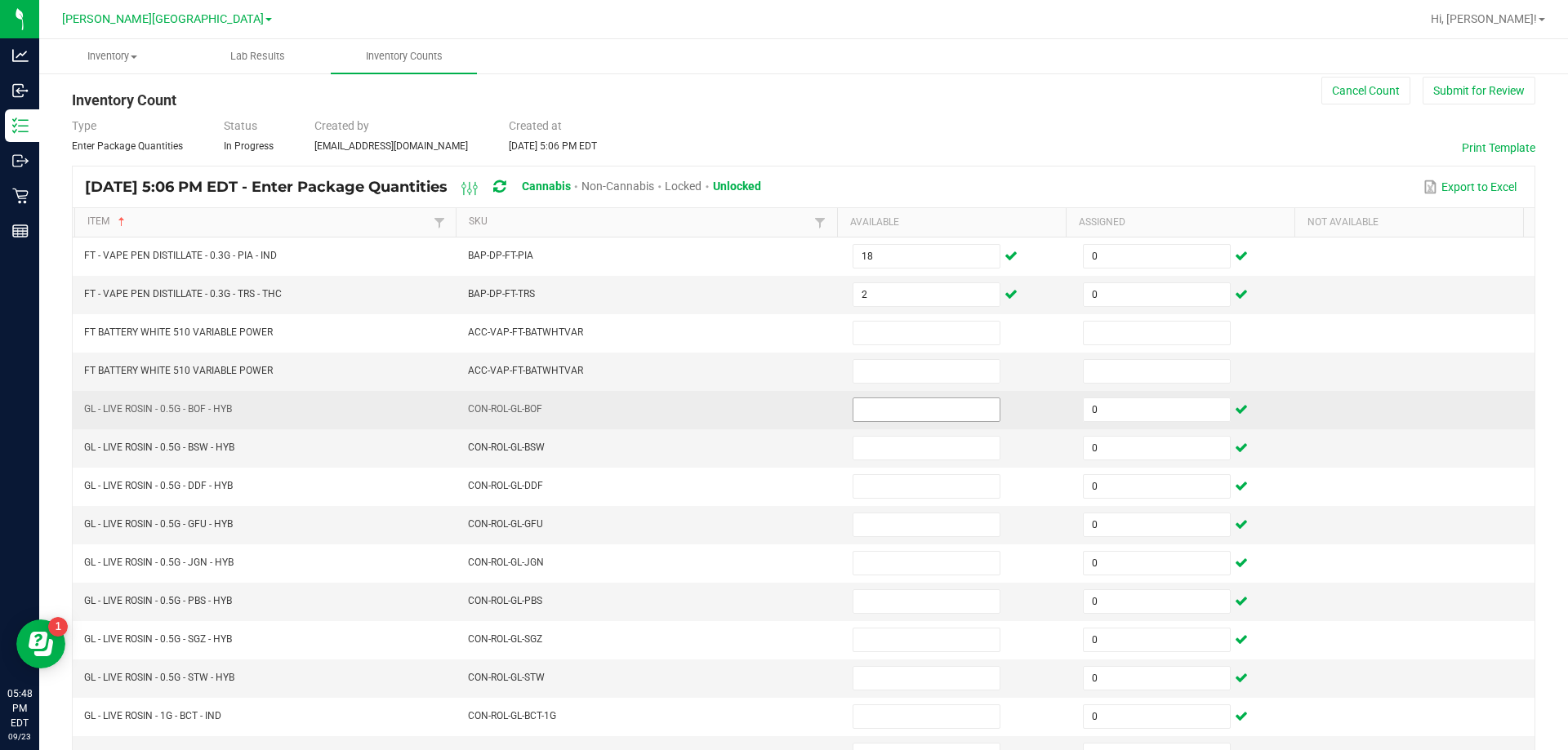
click at [901, 404] on input at bounding box center [926, 409] width 146 height 23
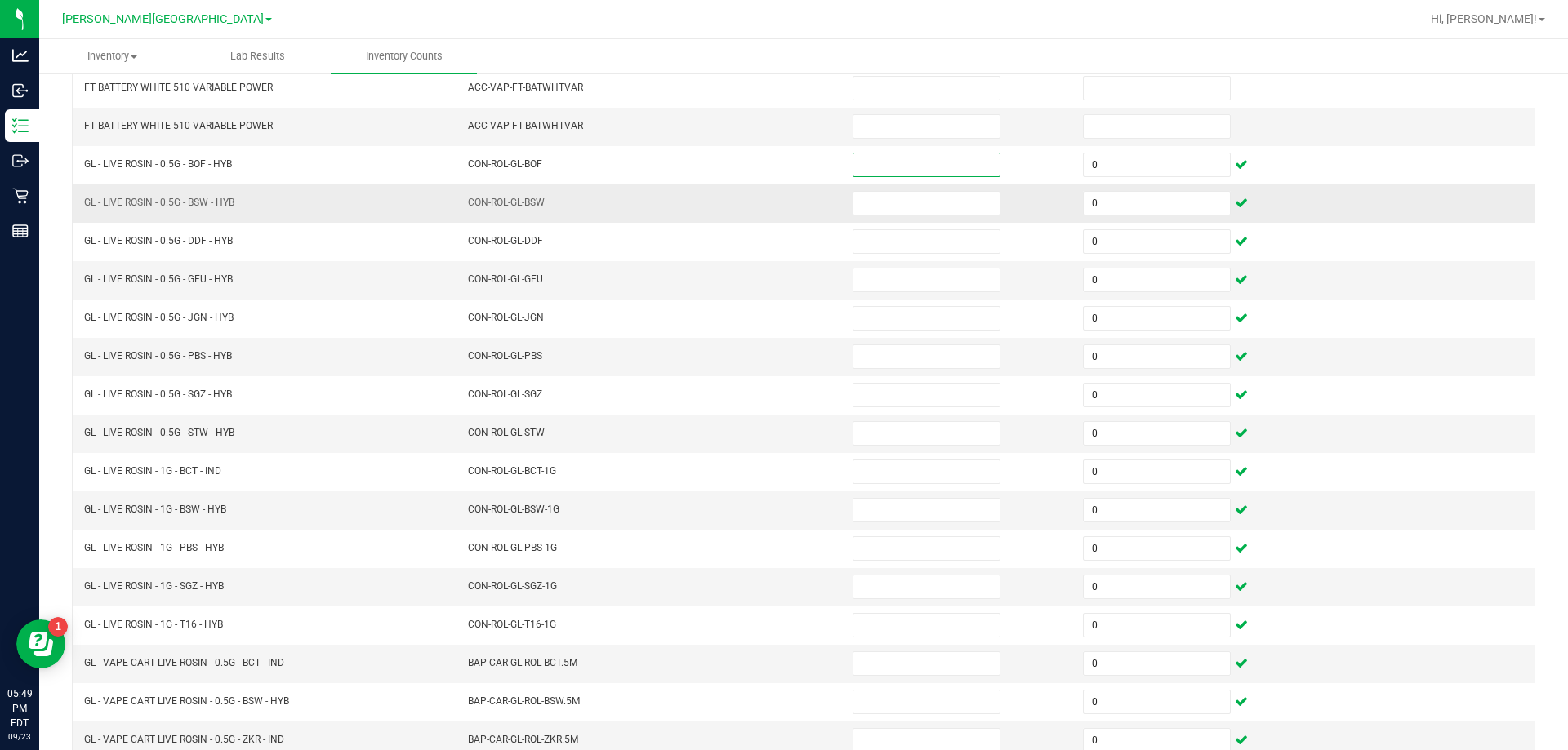
scroll to position [339, 0]
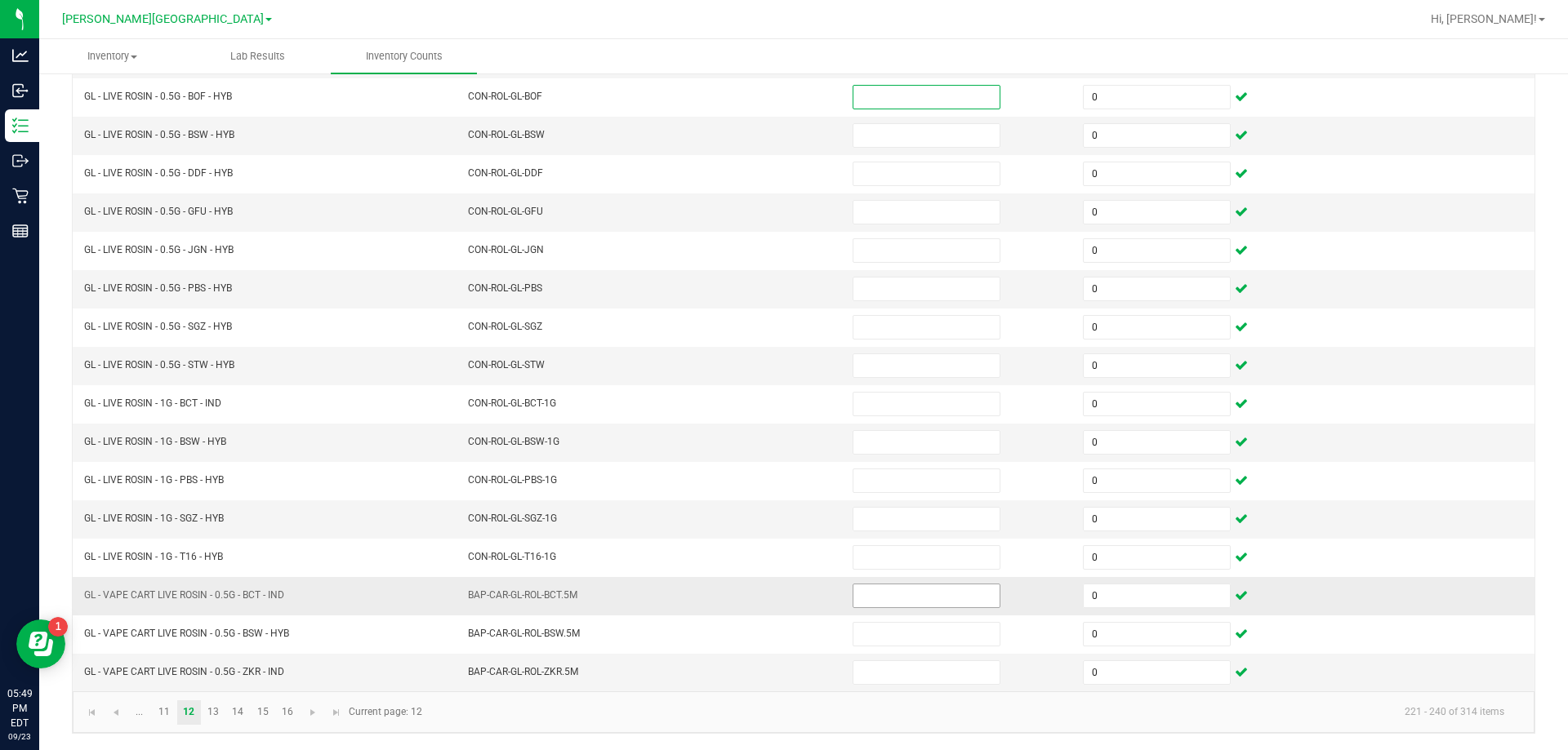
click at [936, 595] on input at bounding box center [926, 595] width 146 height 23
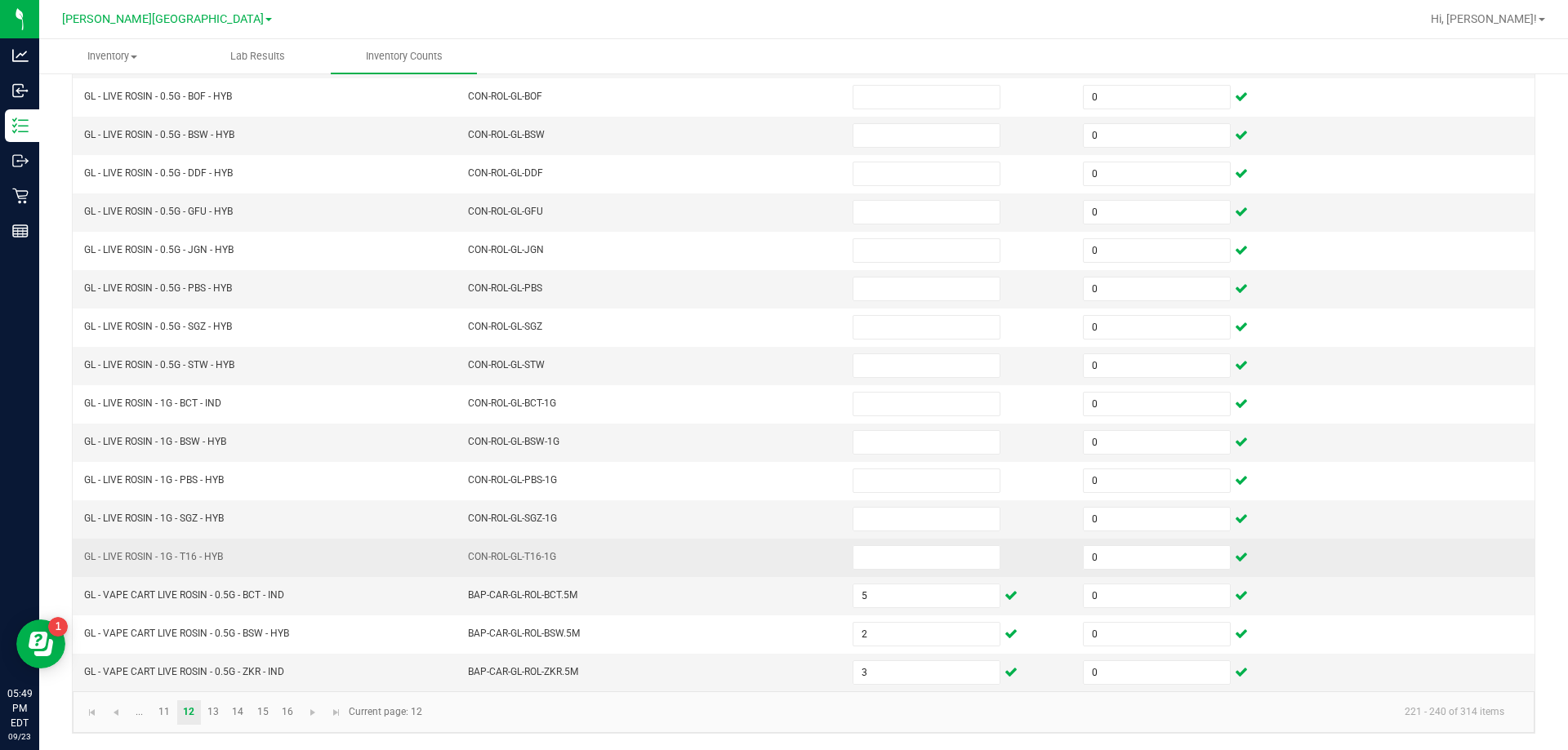
click at [739, 538] on td "CON-ROL-GL-T16-1G" at bounding box center [650, 557] width 385 height 38
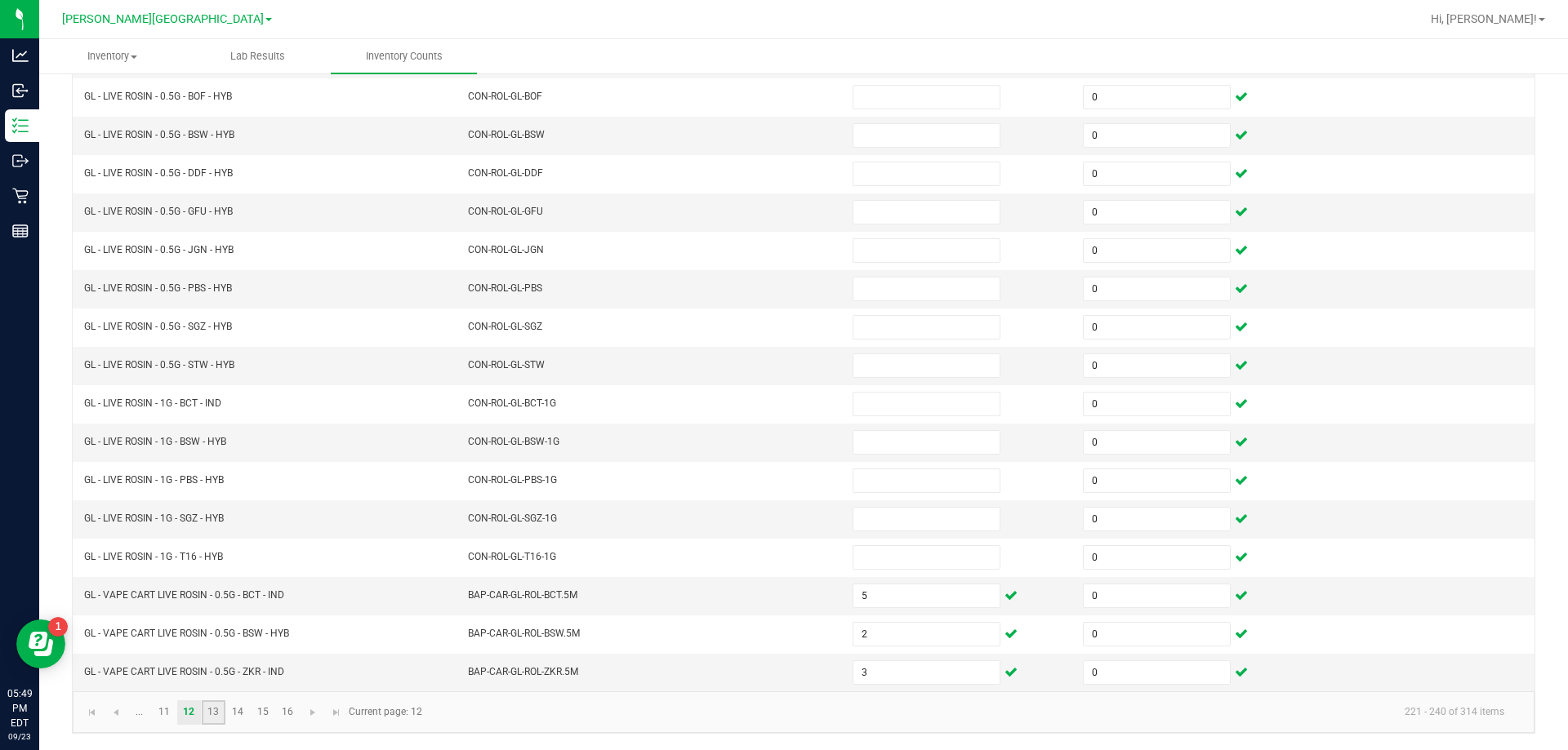
click at [220, 707] on link "13" at bounding box center [213, 712] width 24 height 25
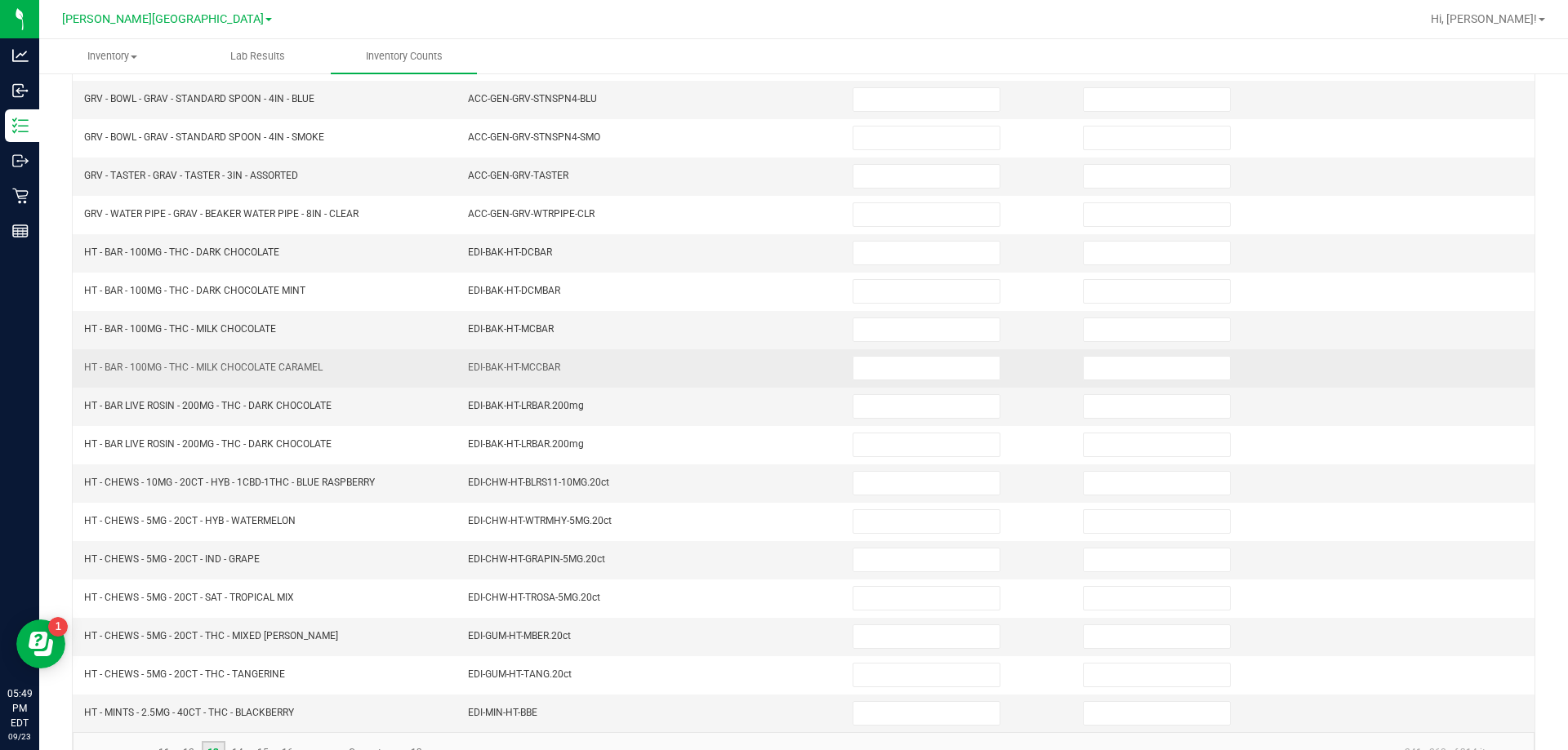
scroll to position [326, 0]
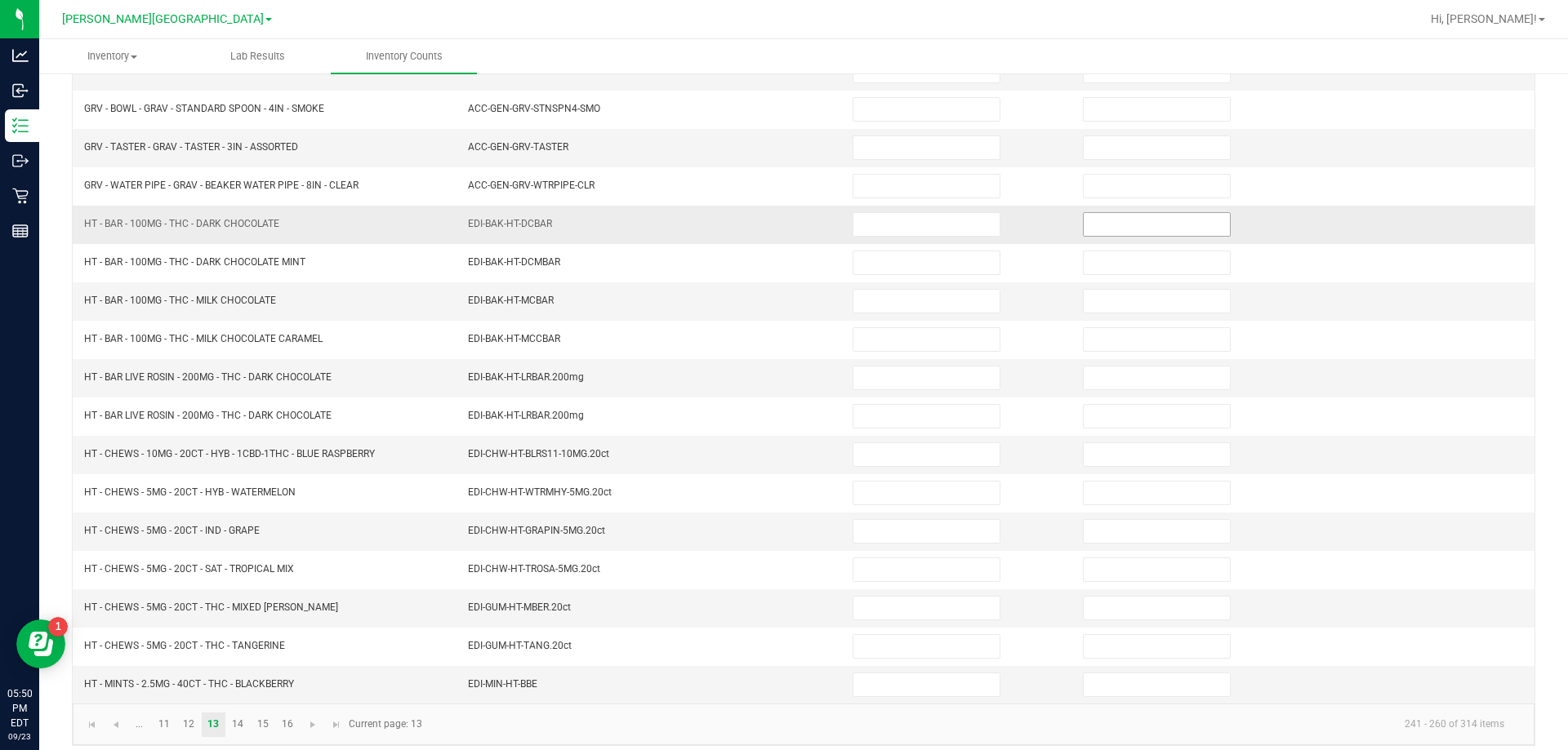
click at [1122, 231] on input at bounding box center [1157, 224] width 146 height 23
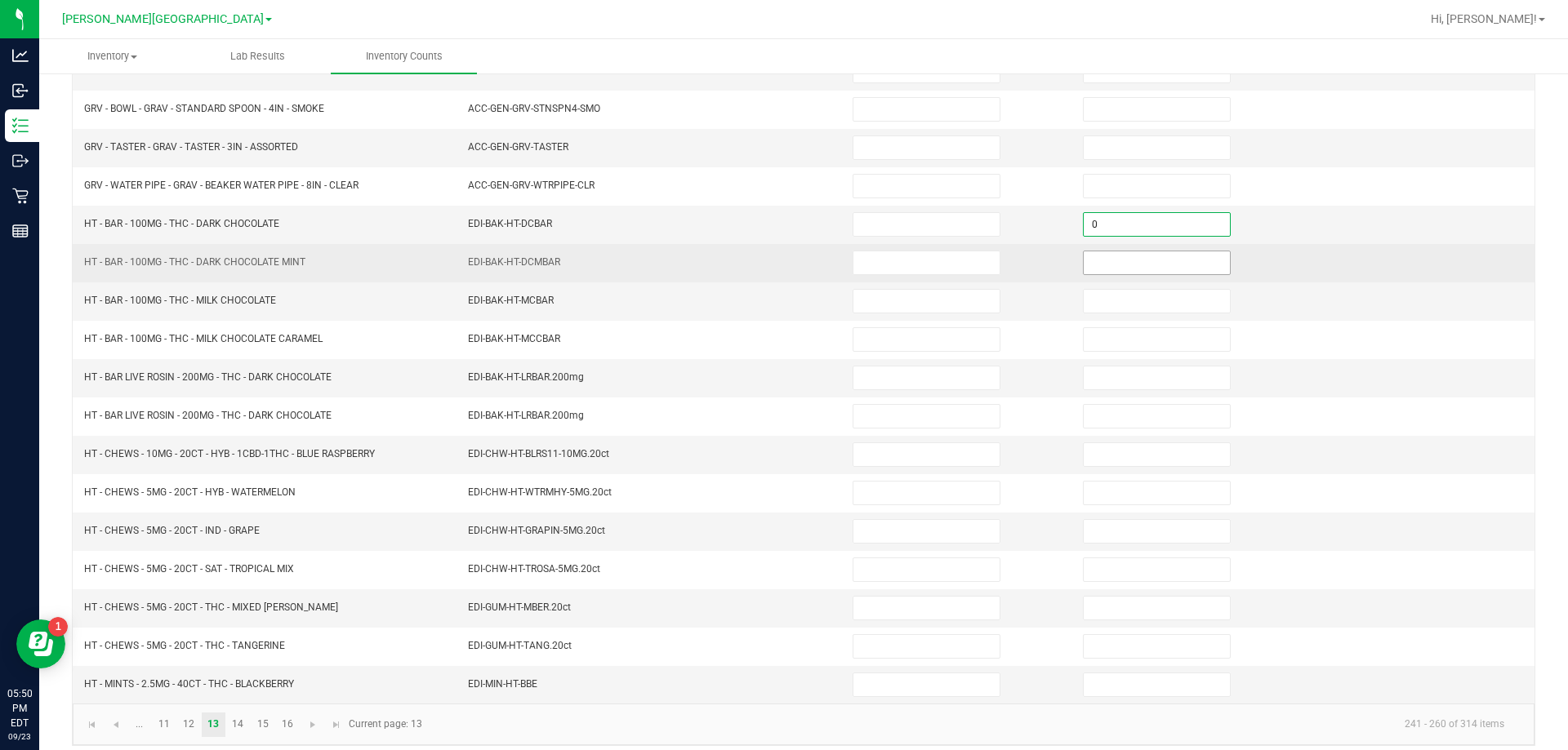
click at [1155, 262] on input at bounding box center [1157, 262] width 146 height 23
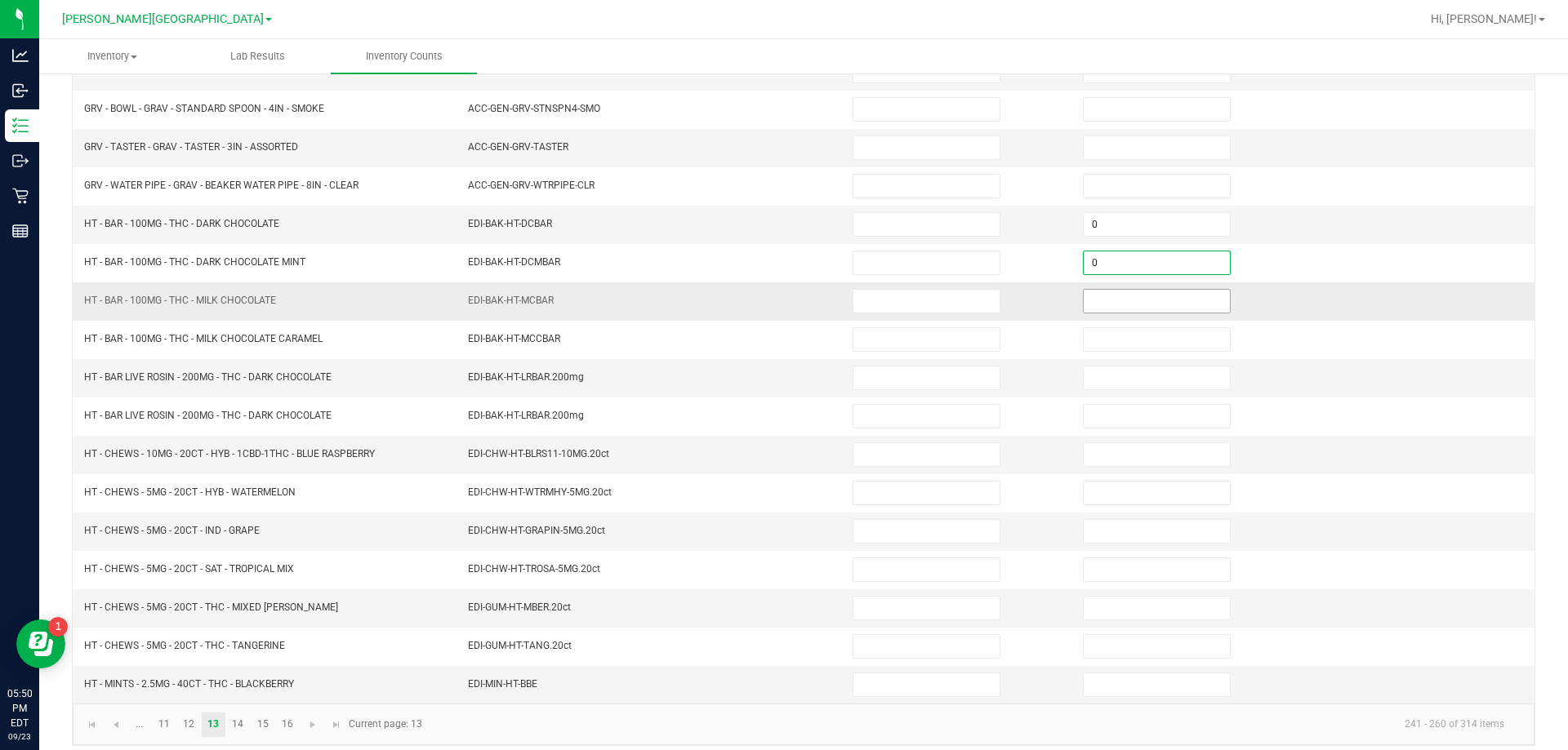
click at [1163, 301] on input at bounding box center [1157, 301] width 146 height 23
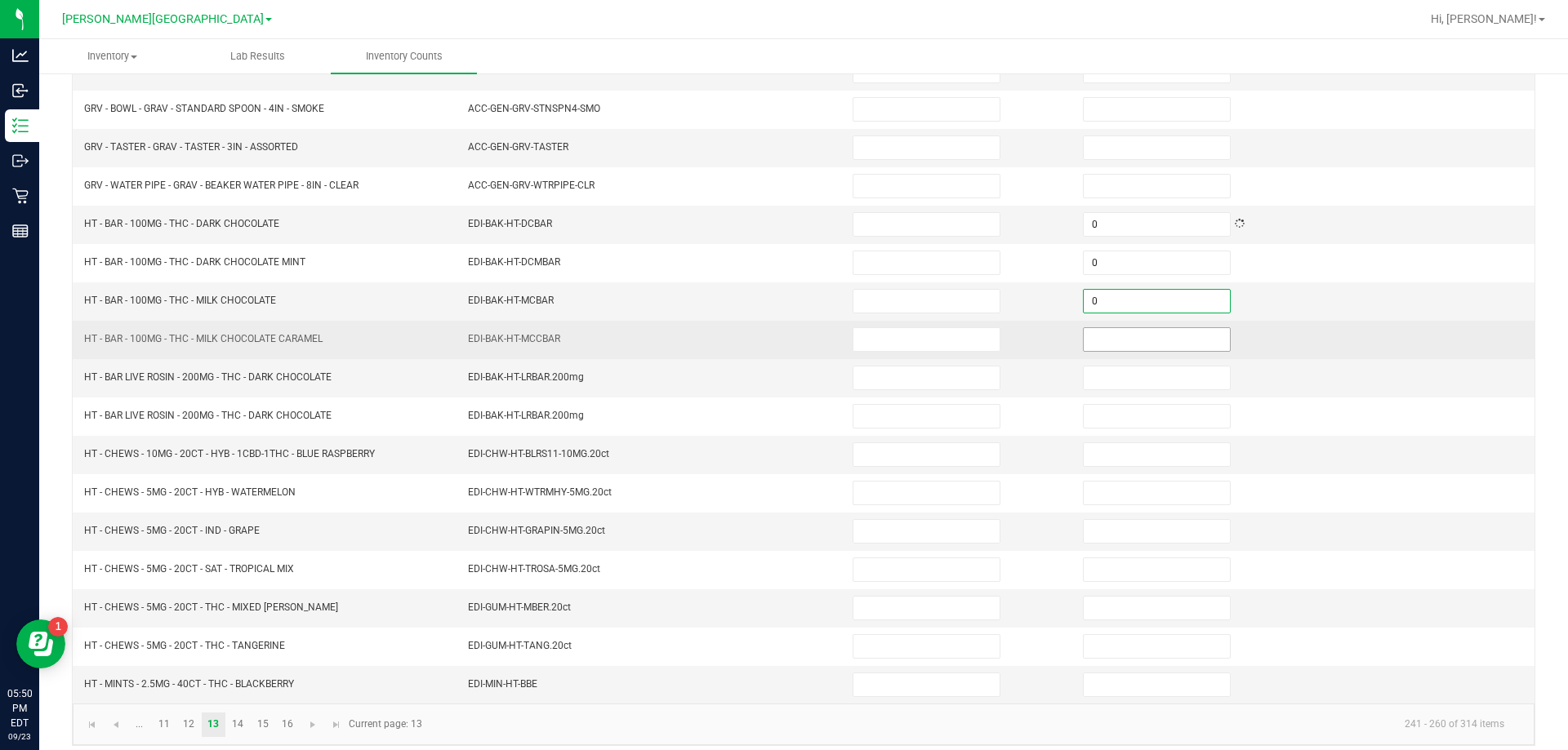
click at [1168, 339] on input at bounding box center [1157, 339] width 146 height 23
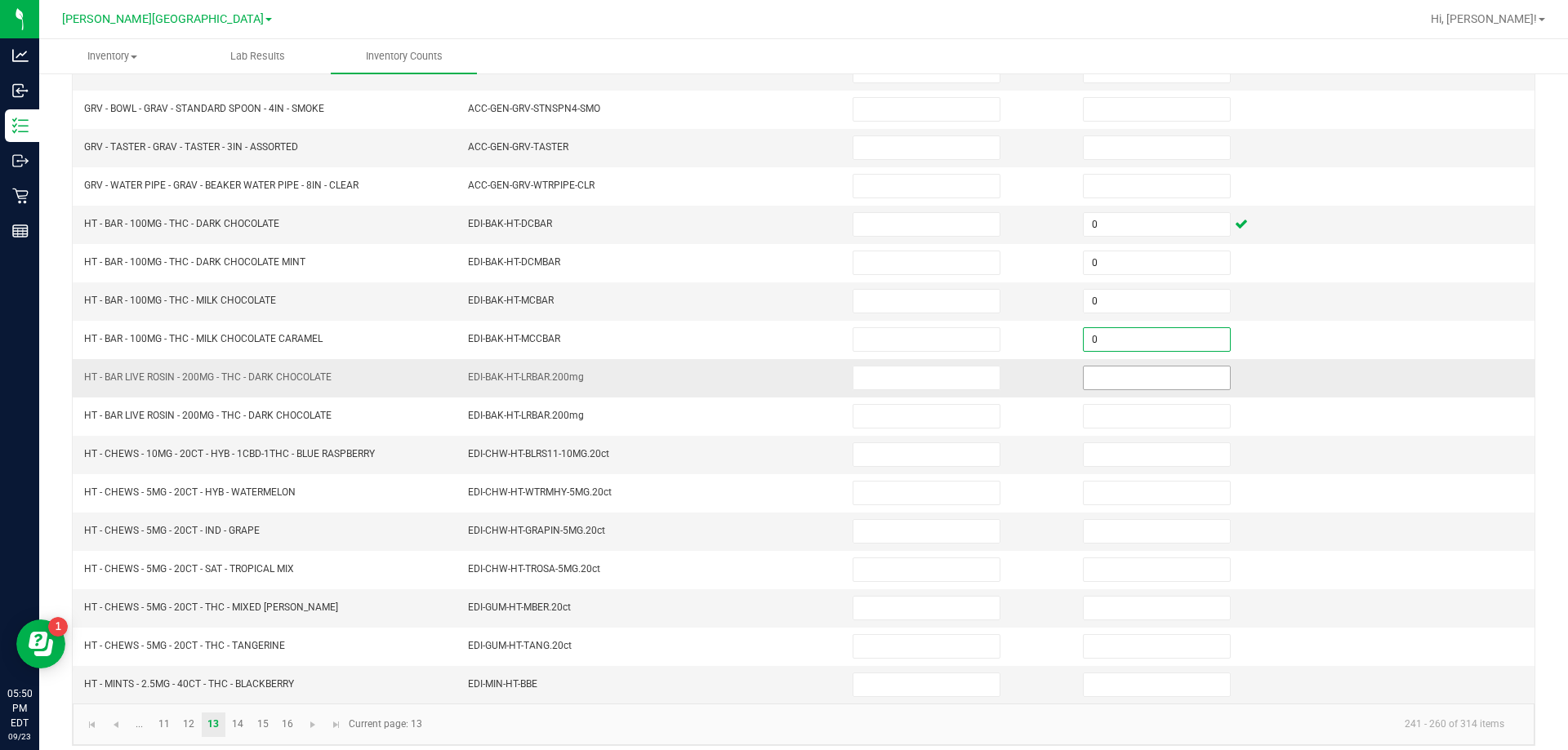
click at [1176, 380] on input at bounding box center [1157, 377] width 146 height 23
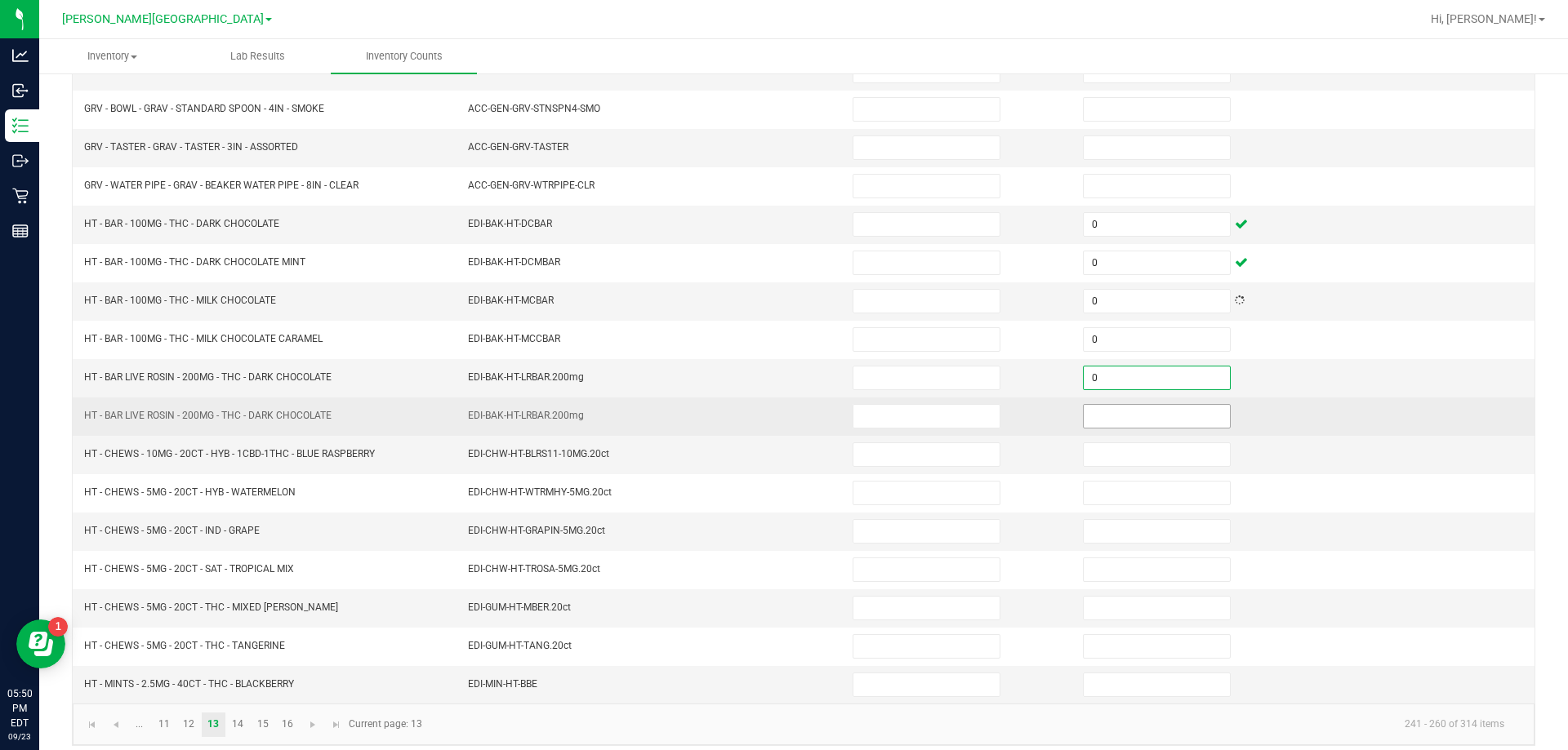
click at [1176, 415] on input at bounding box center [1157, 416] width 146 height 23
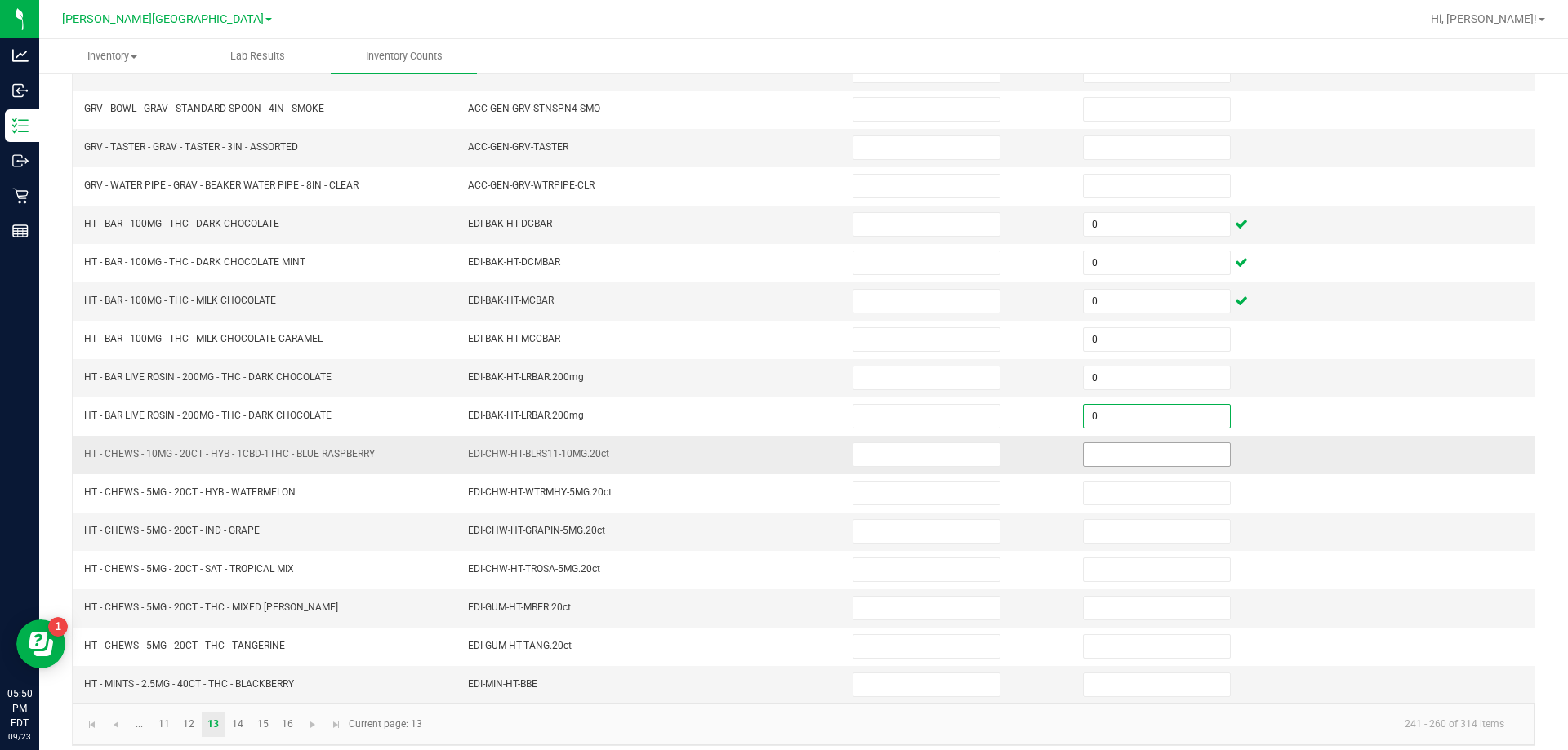
click at [1177, 448] on input at bounding box center [1157, 454] width 146 height 23
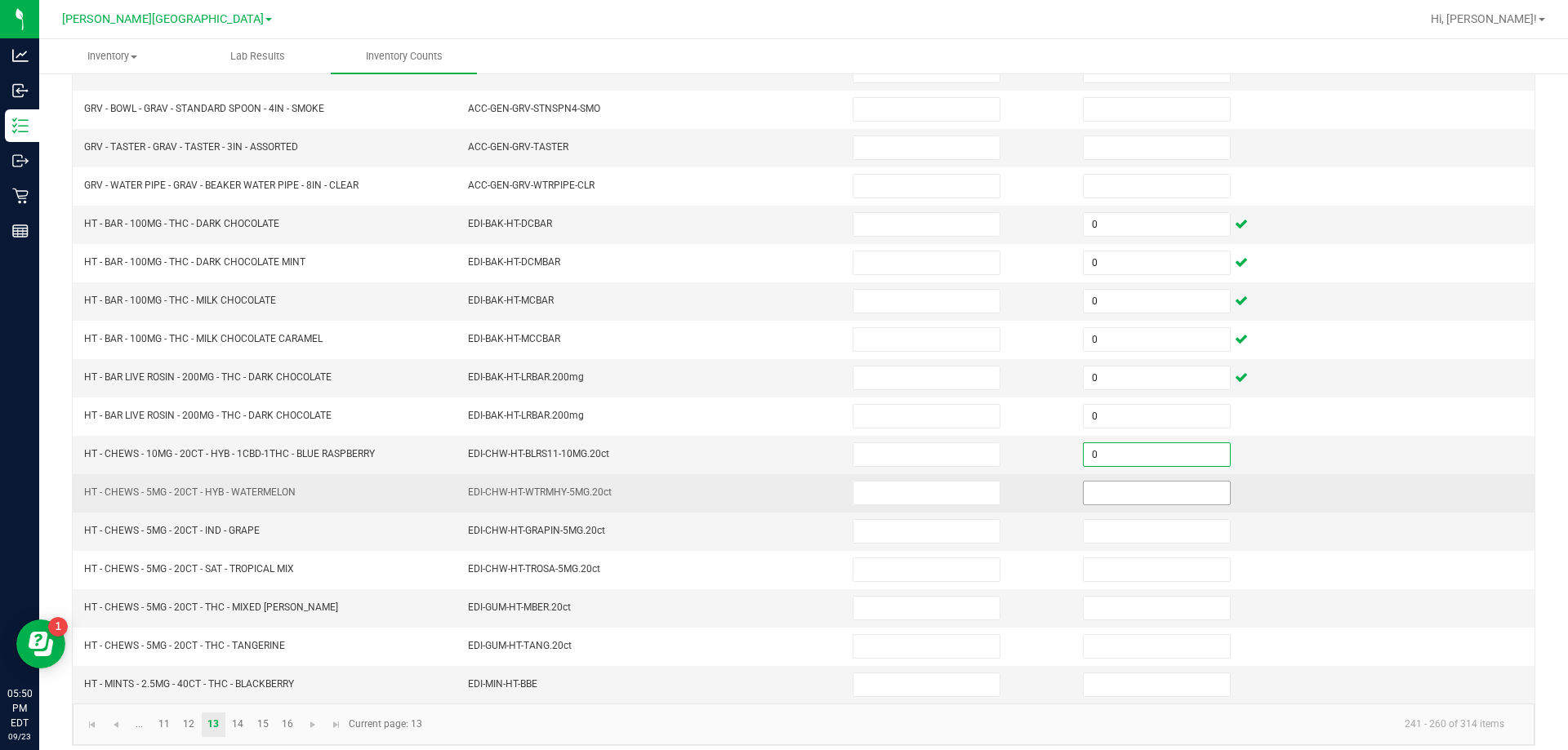
click at [1175, 498] on input at bounding box center [1157, 492] width 146 height 23
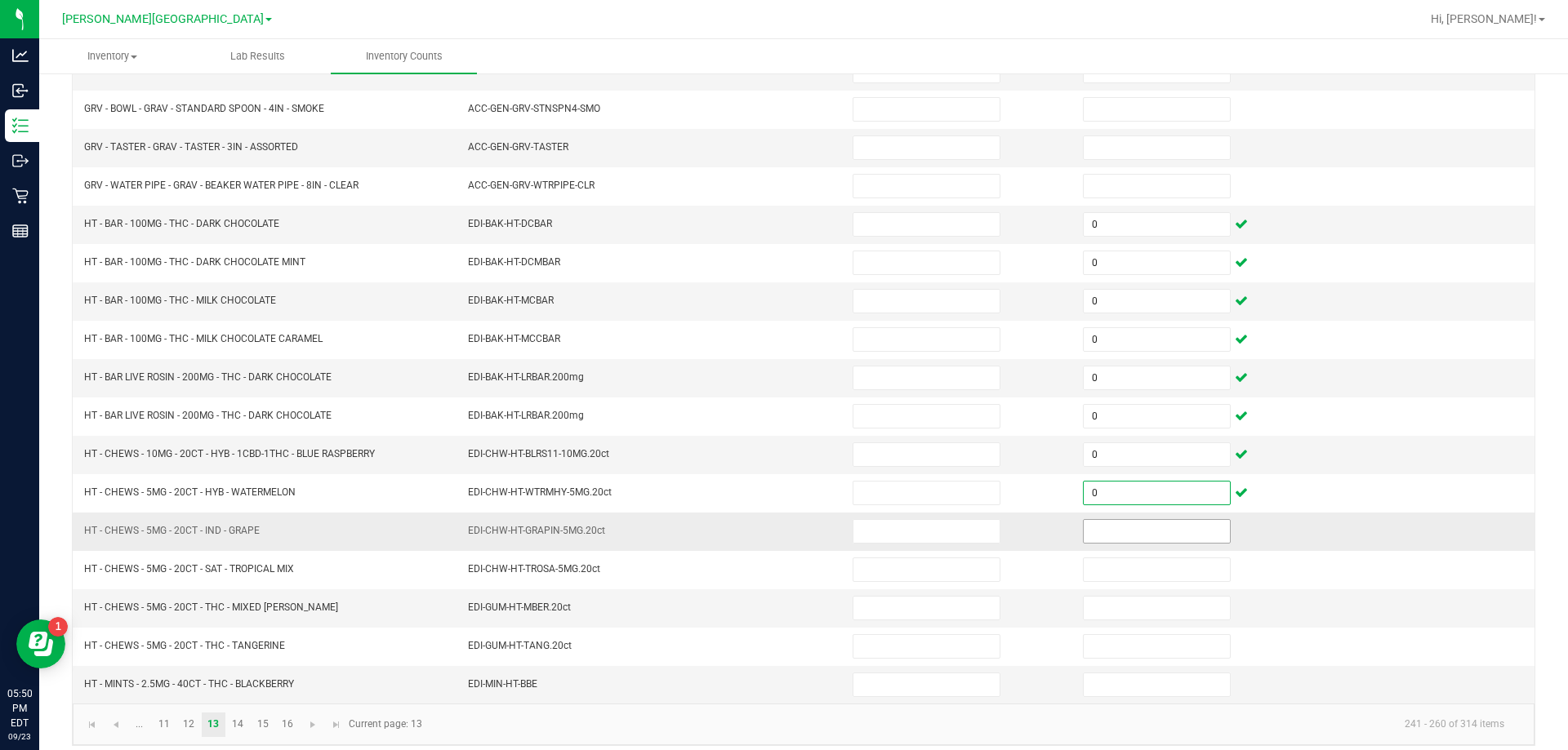
click at [1171, 531] on input at bounding box center [1157, 530] width 146 height 23
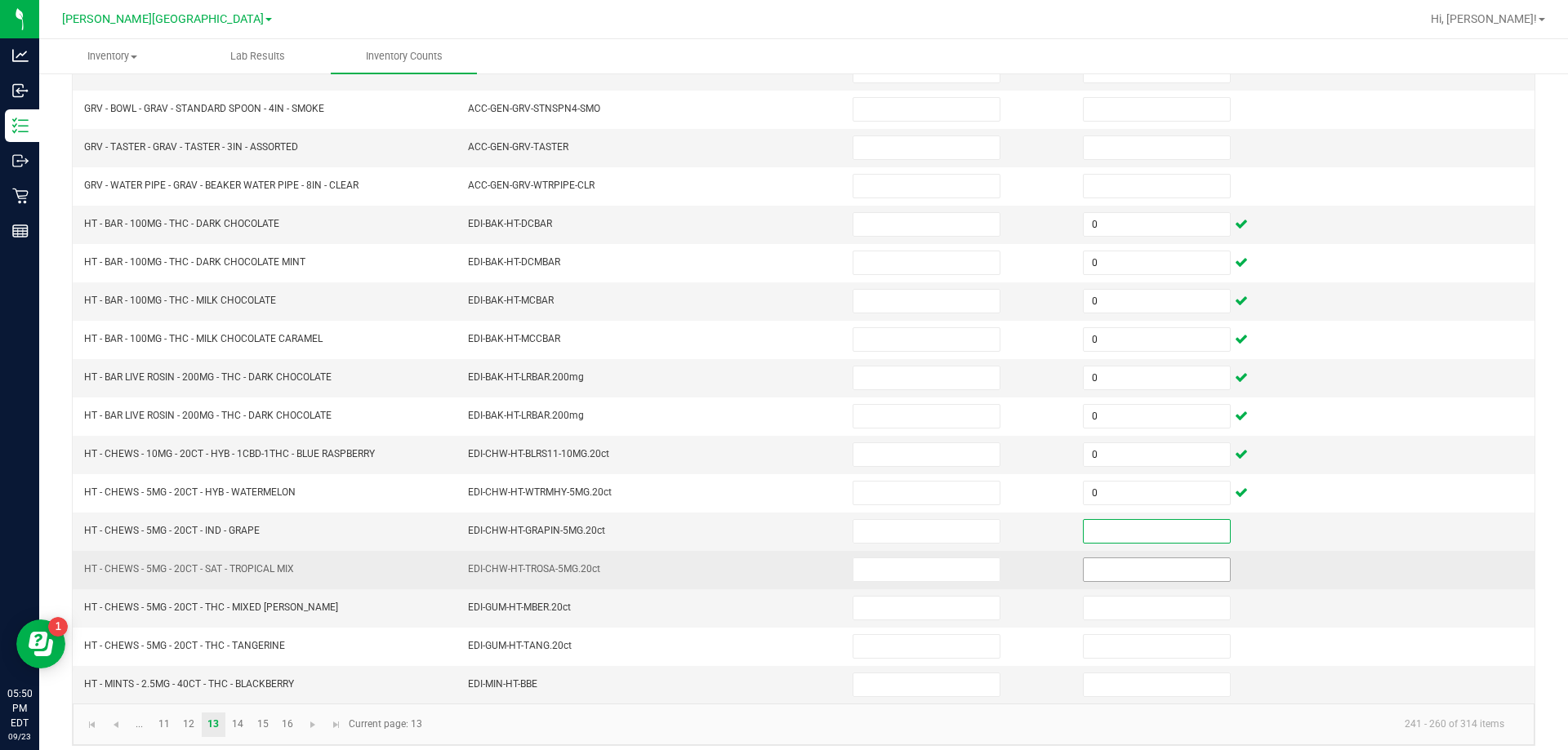
click at [1180, 571] on input at bounding box center [1157, 569] width 146 height 23
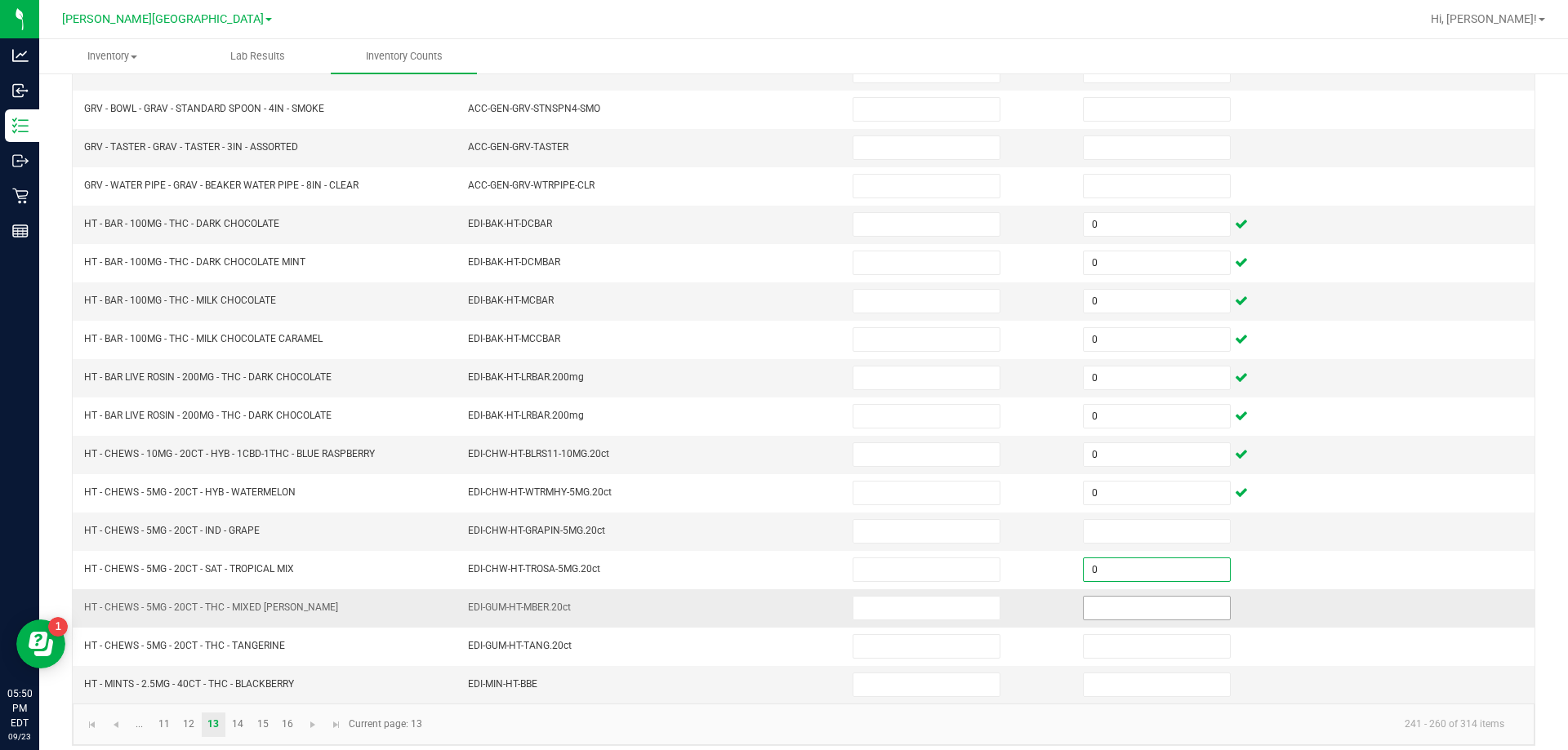
click at [1186, 608] on input at bounding box center [1157, 607] width 146 height 23
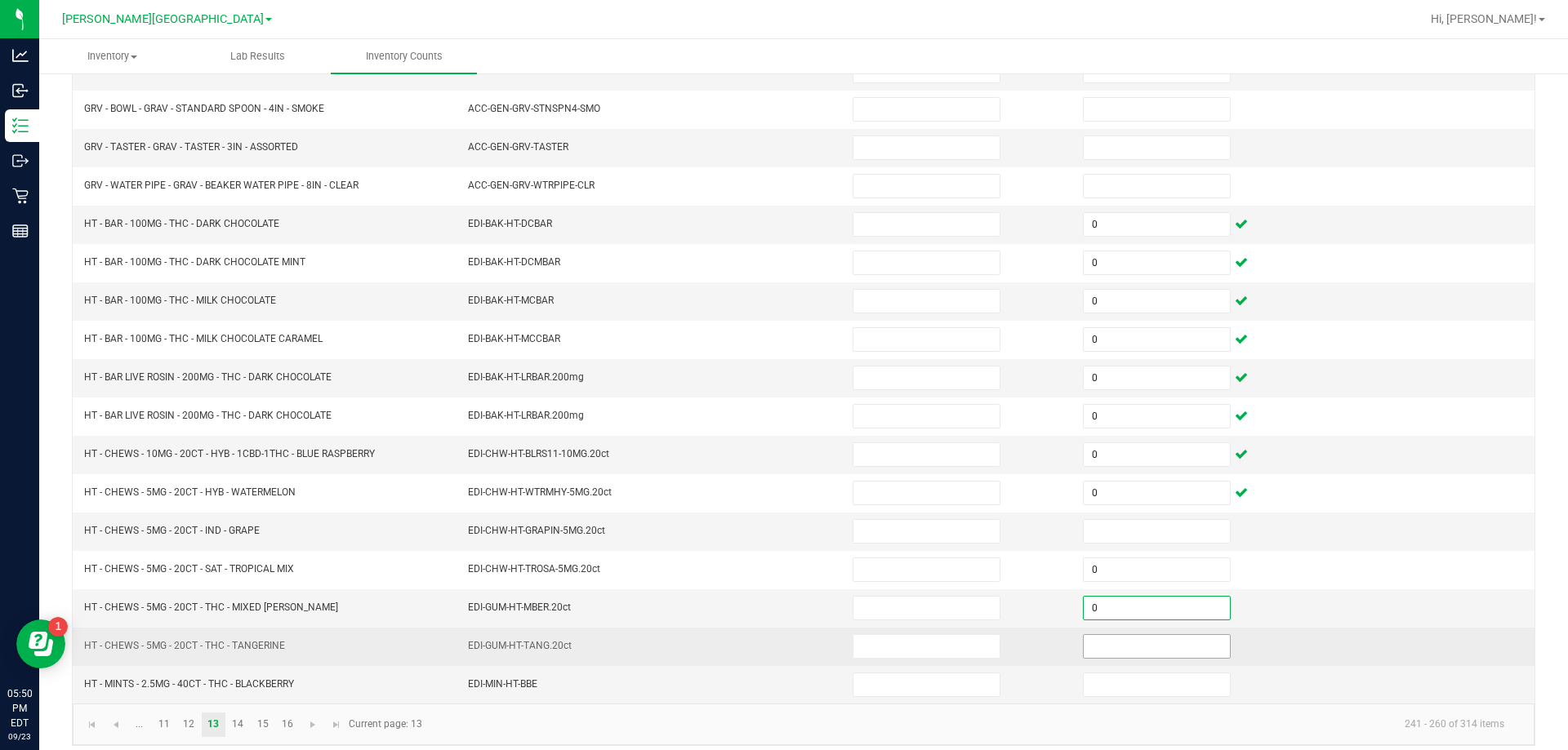
click at [1176, 646] on input at bounding box center [1157, 646] width 146 height 23
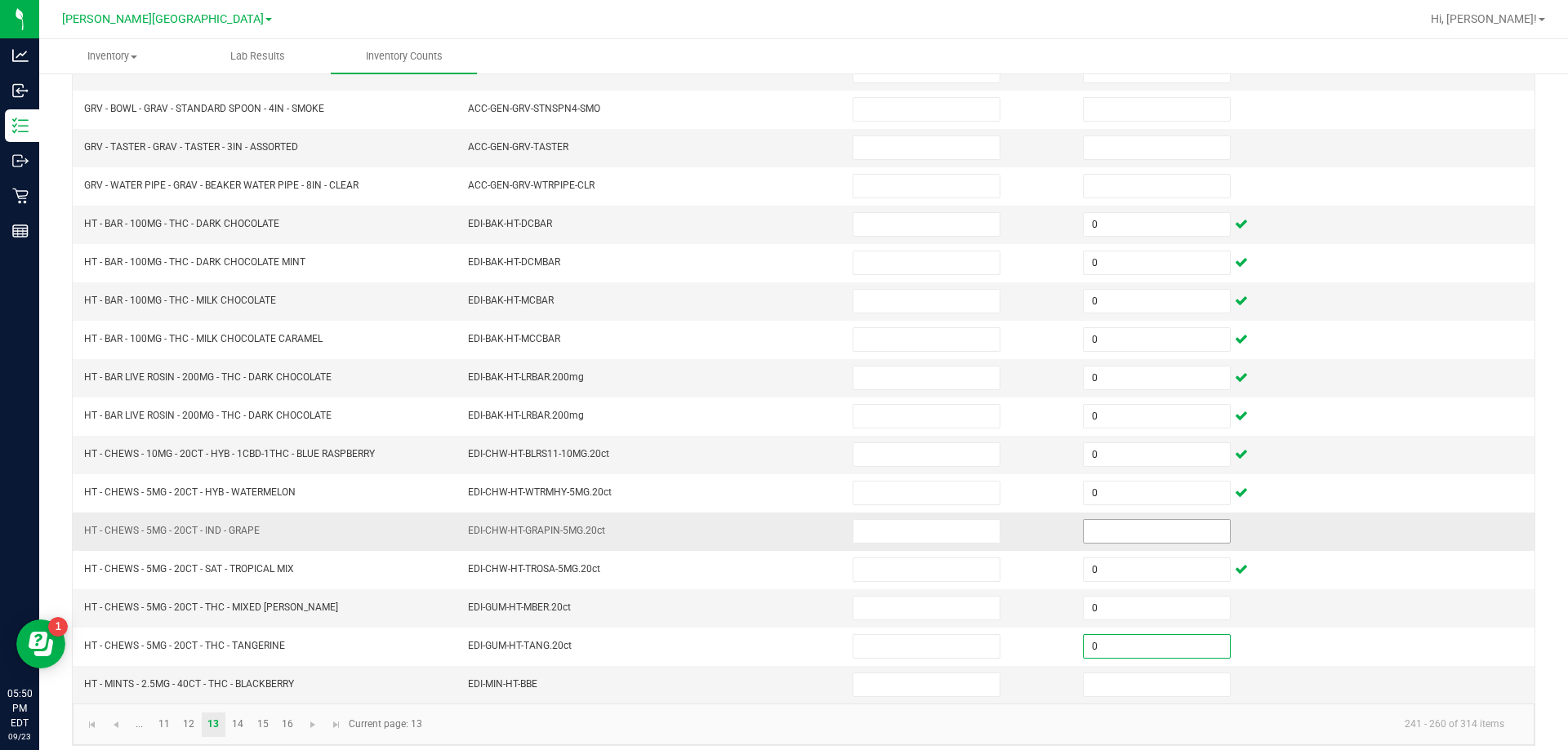
click at [1177, 525] on input at bounding box center [1157, 530] width 146 height 23
click at [1185, 684] on input at bounding box center [1157, 684] width 146 height 23
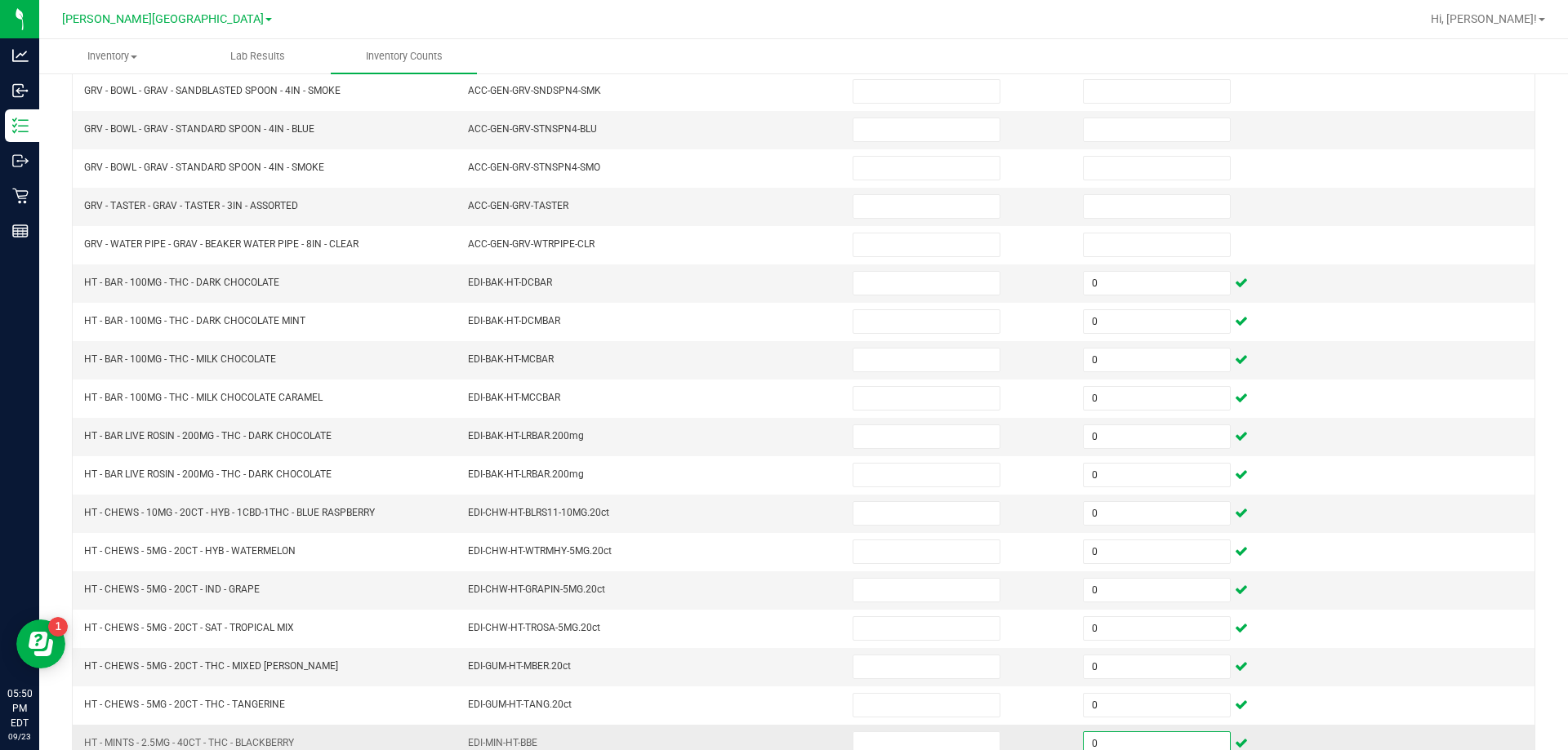
scroll to position [339, 0]
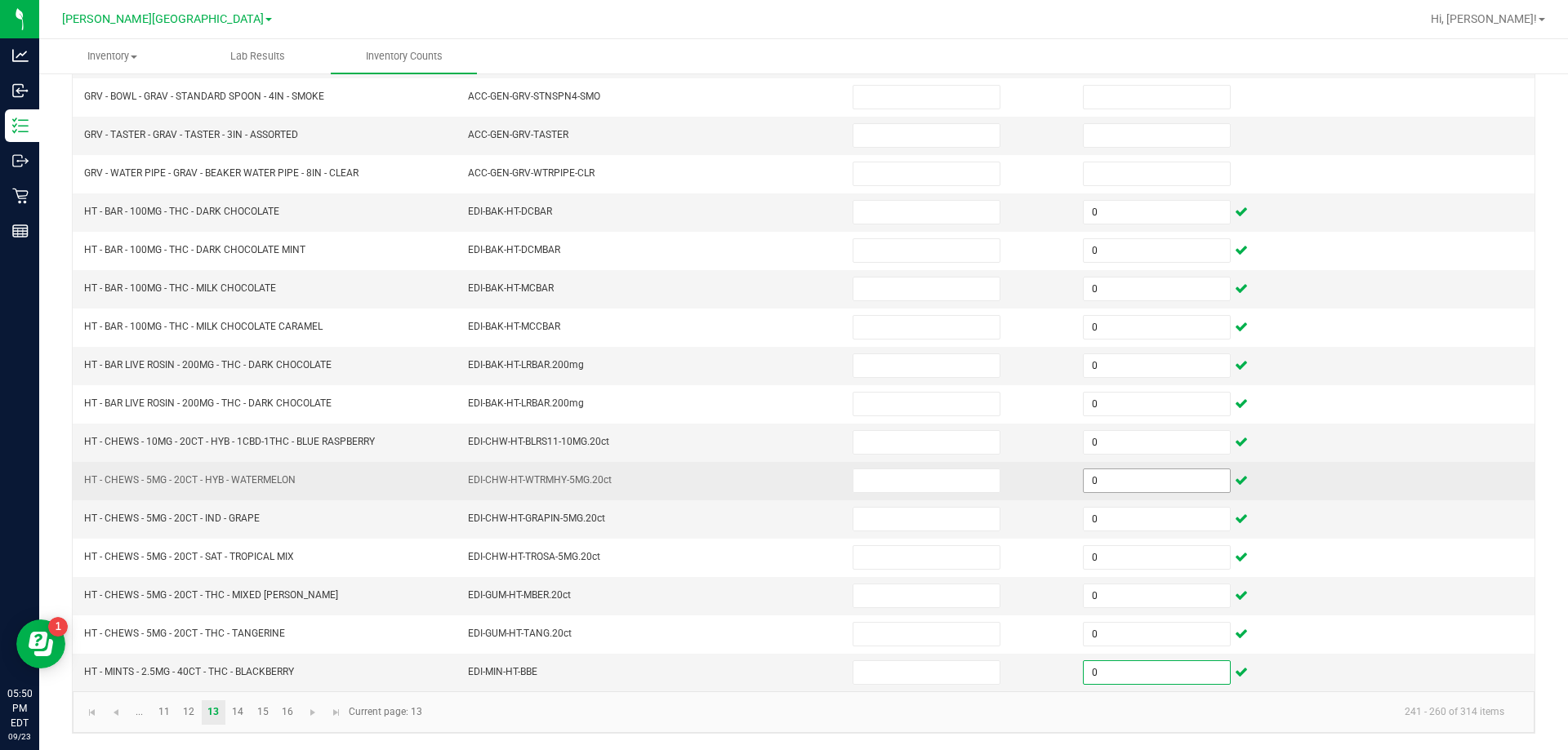
click at [1142, 474] on input "0" at bounding box center [1157, 480] width 146 height 23
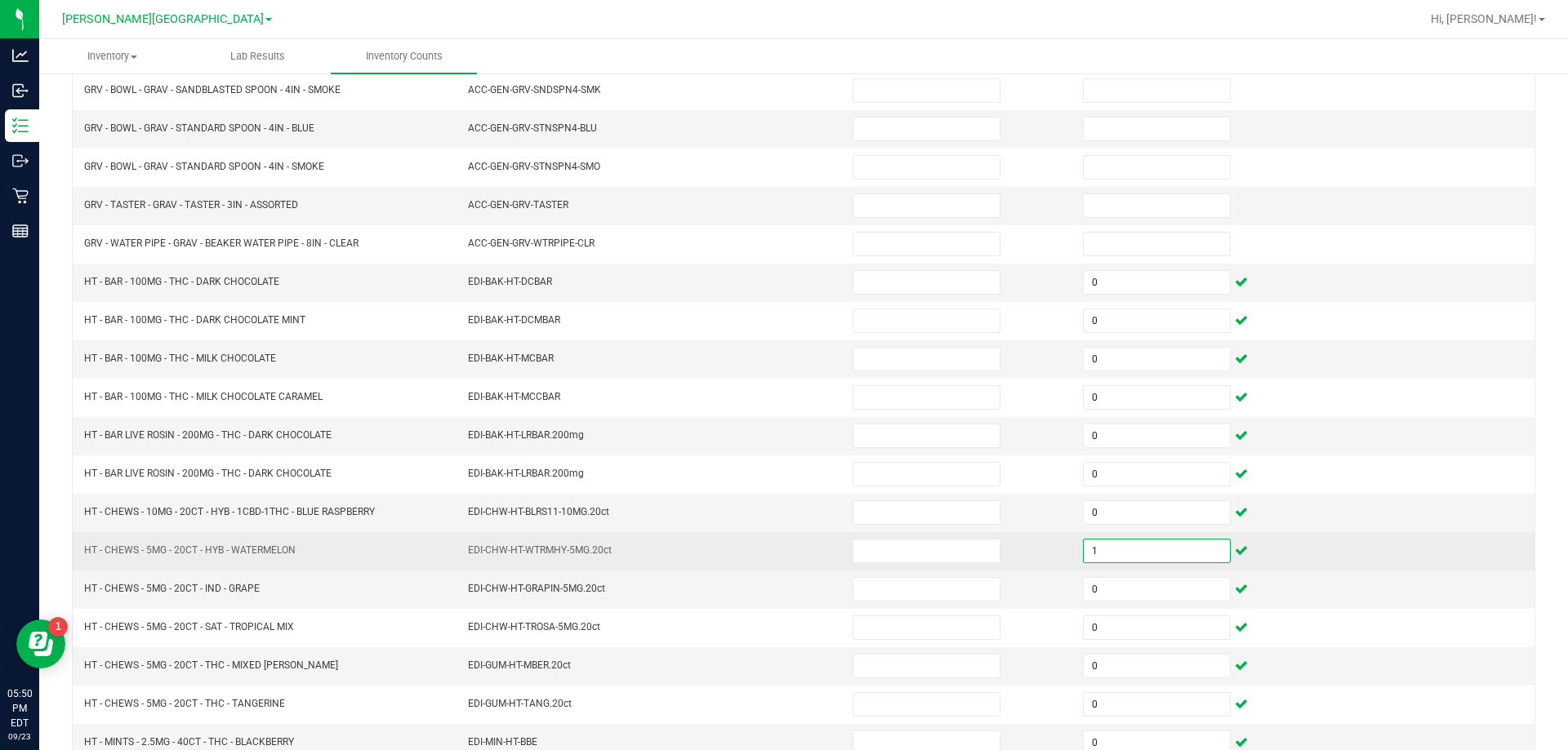
scroll to position [264, 0]
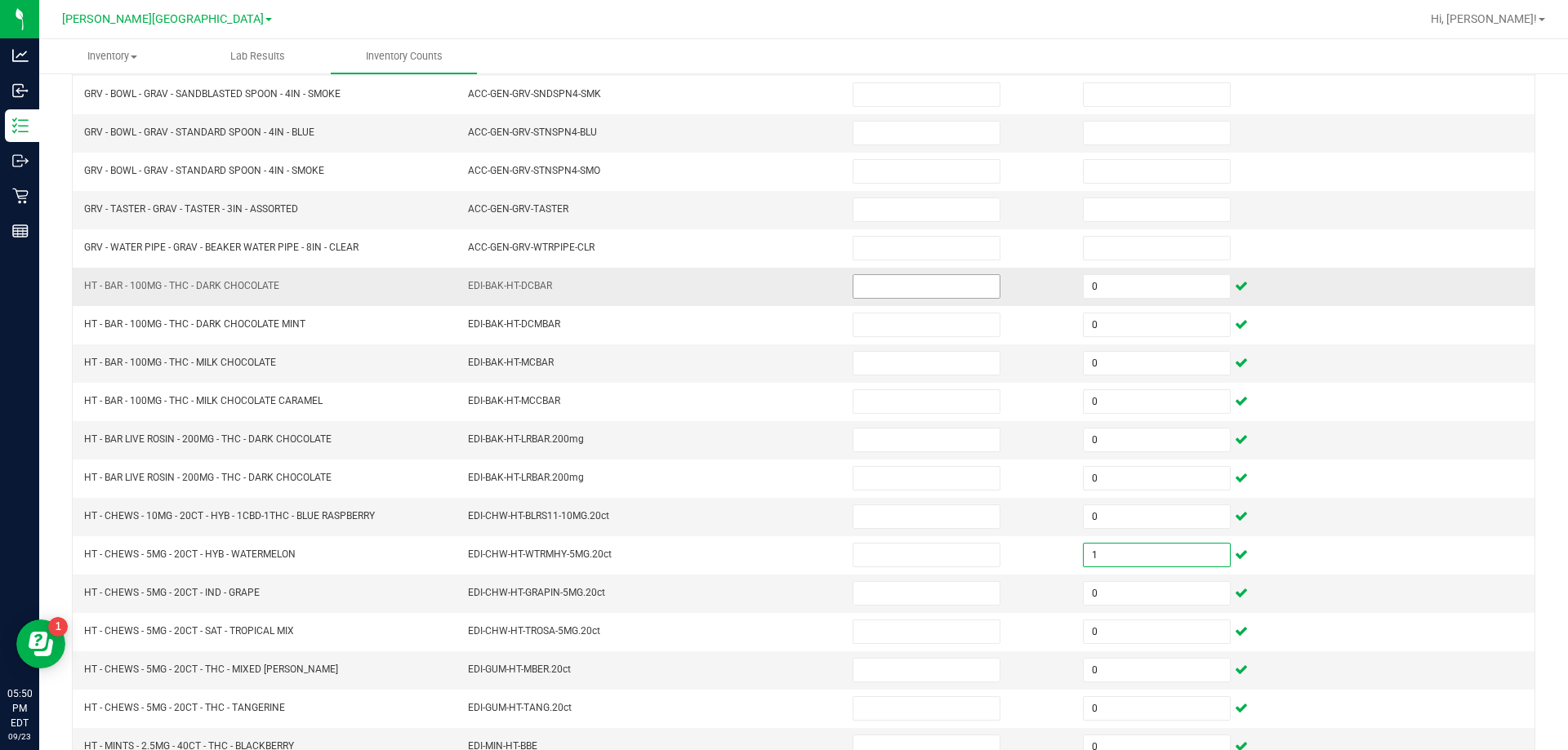
click at [931, 281] on input at bounding box center [926, 286] width 146 height 23
click at [919, 361] on input at bounding box center [926, 363] width 146 height 23
click at [923, 439] on input at bounding box center [926, 440] width 146 height 23
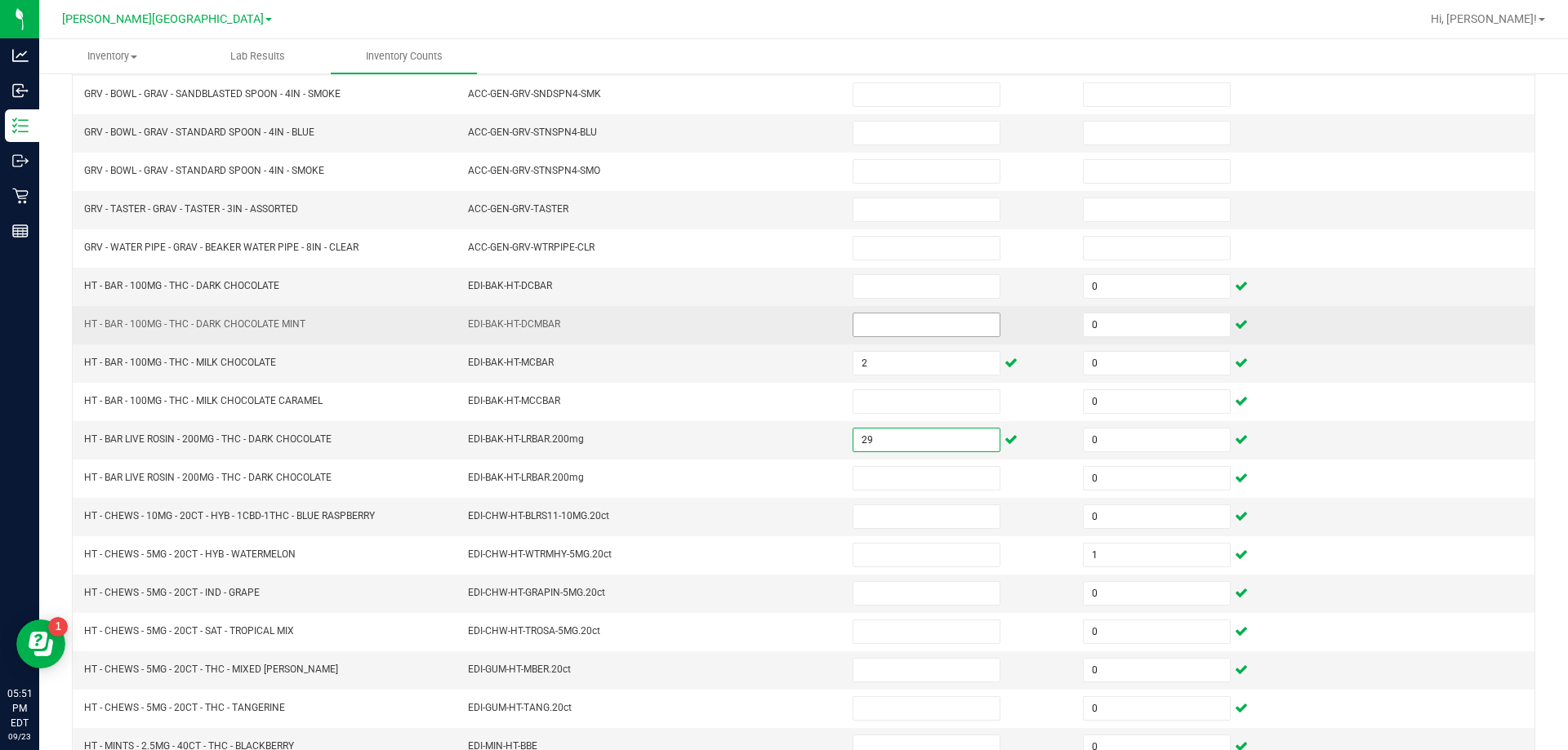
click at [934, 329] on input at bounding box center [926, 324] width 146 height 23
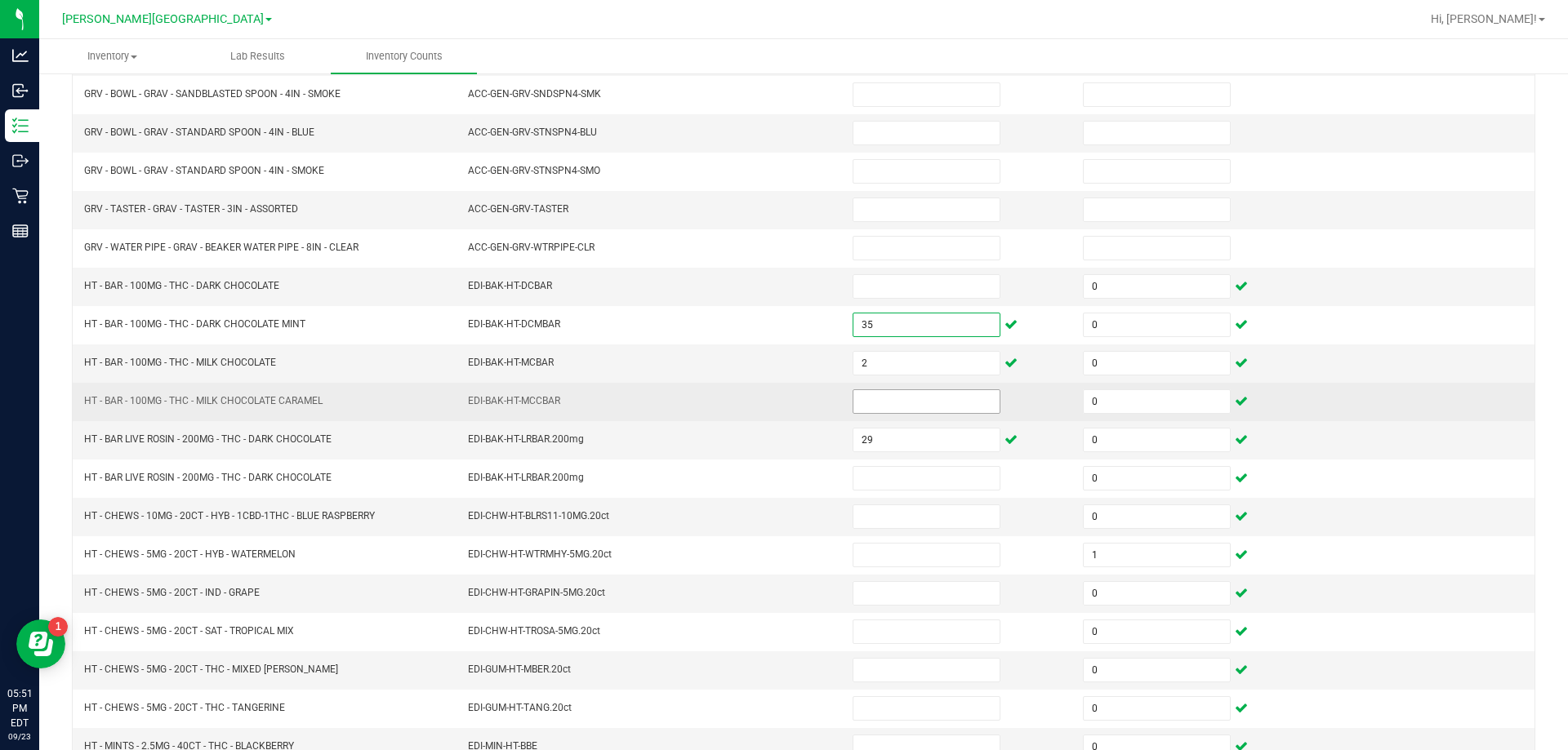
click at [929, 403] on input at bounding box center [926, 401] width 146 height 23
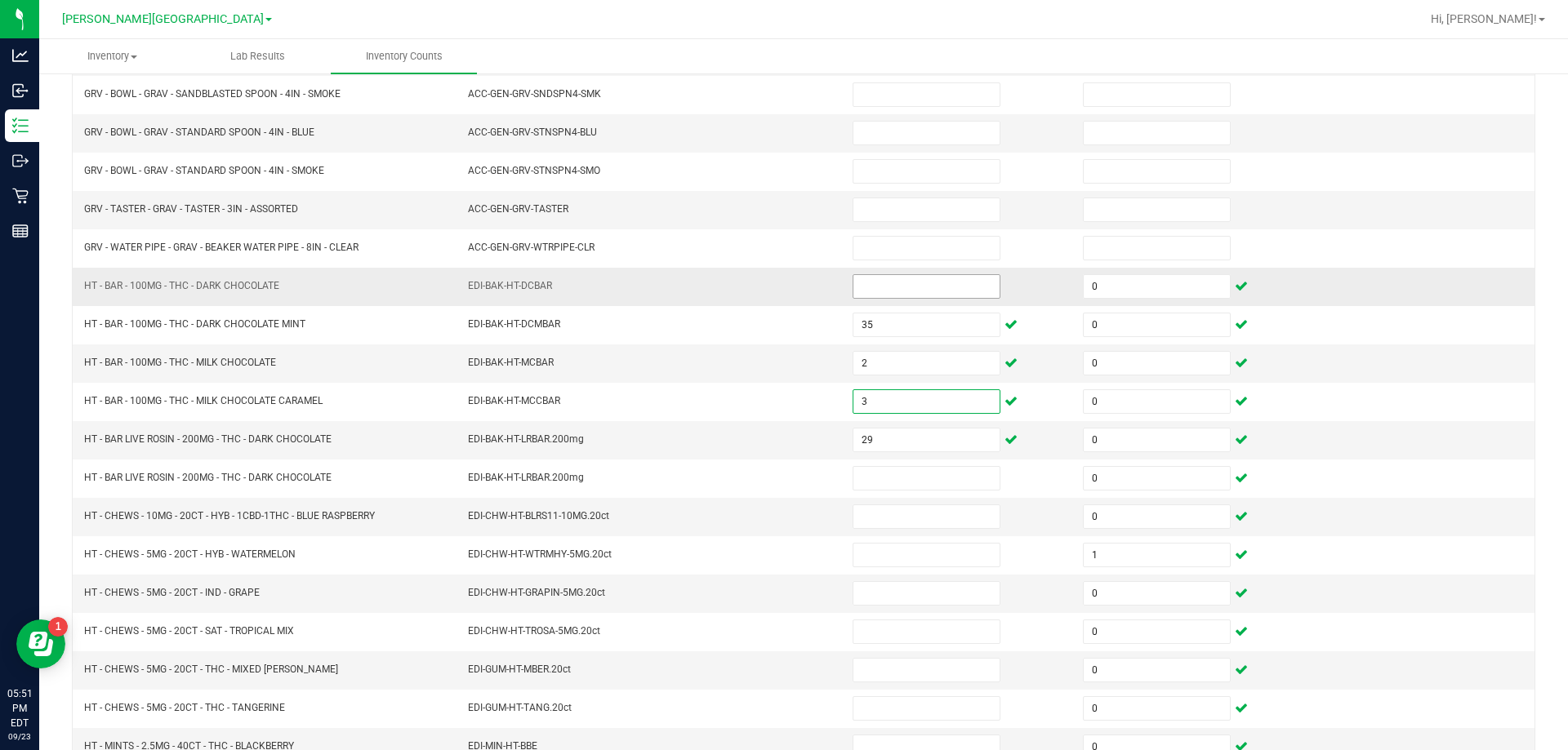
click at [912, 281] on input at bounding box center [926, 286] width 146 height 23
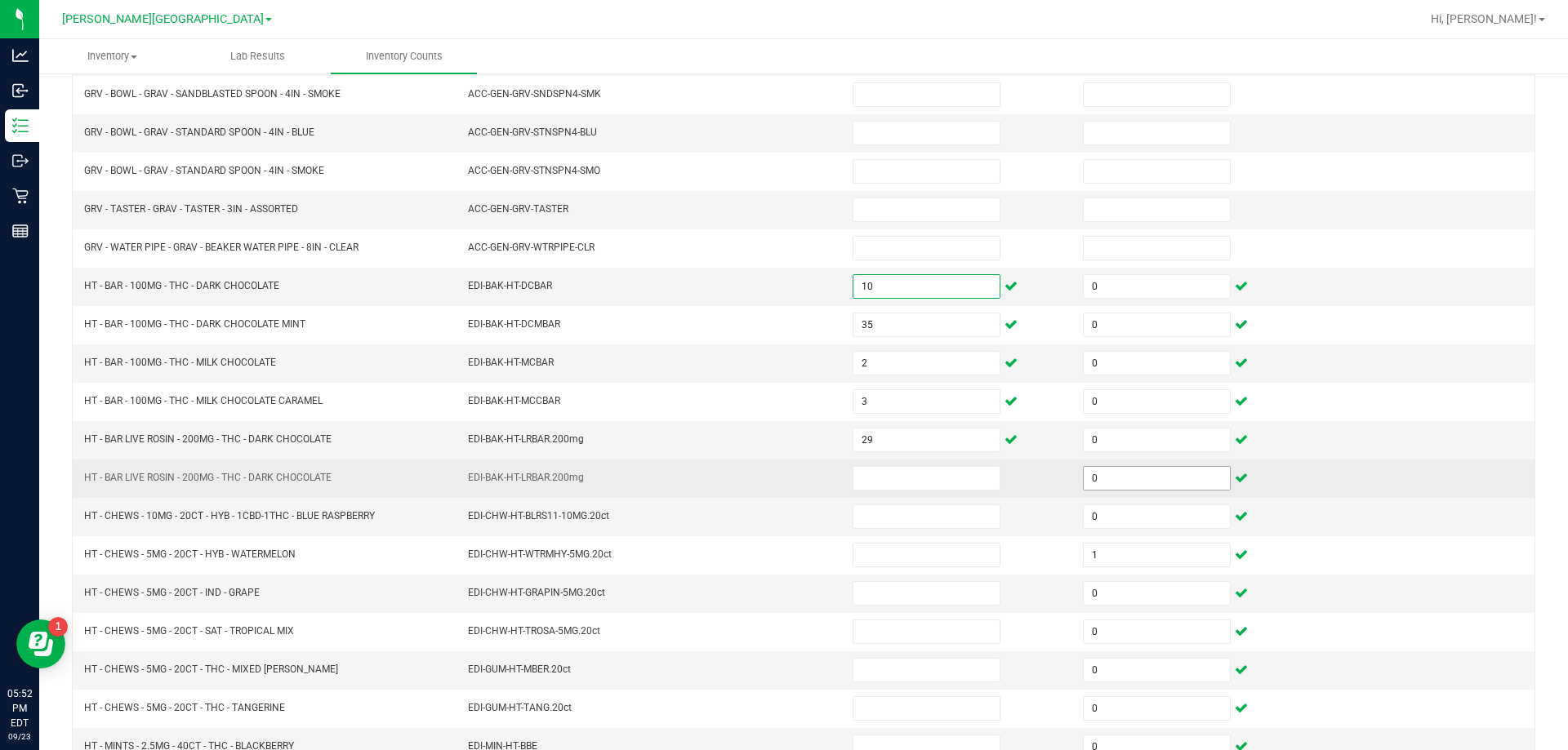
click at [1127, 473] on input "0" at bounding box center [1157, 478] width 146 height 23
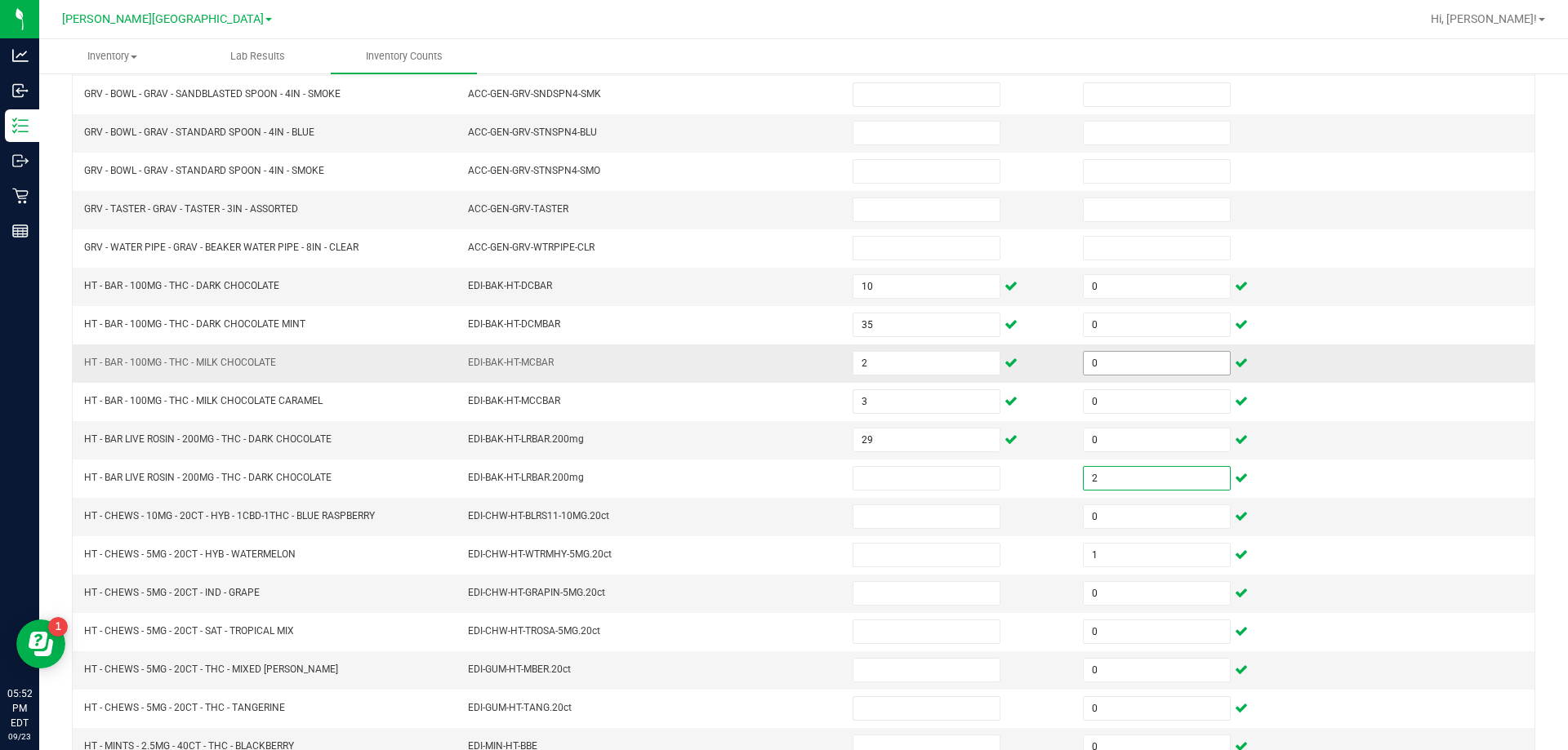
click at [1154, 364] on input "0" at bounding box center [1157, 363] width 146 height 23
click at [1145, 288] on input "0" at bounding box center [1157, 286] width 146 height 23
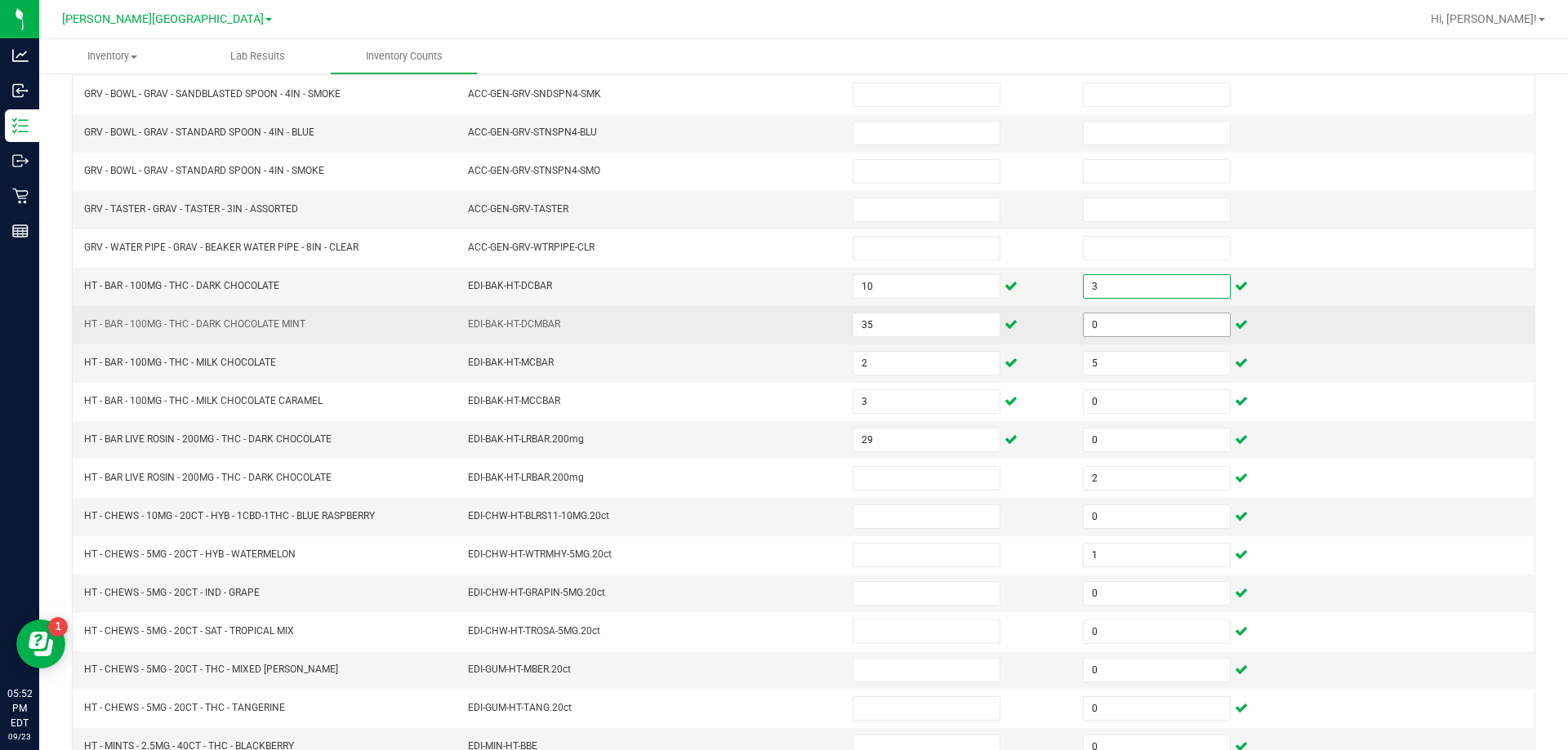
click at [1145, 323] on input "0" at bounding box center [1157, 324] width 146 height 23
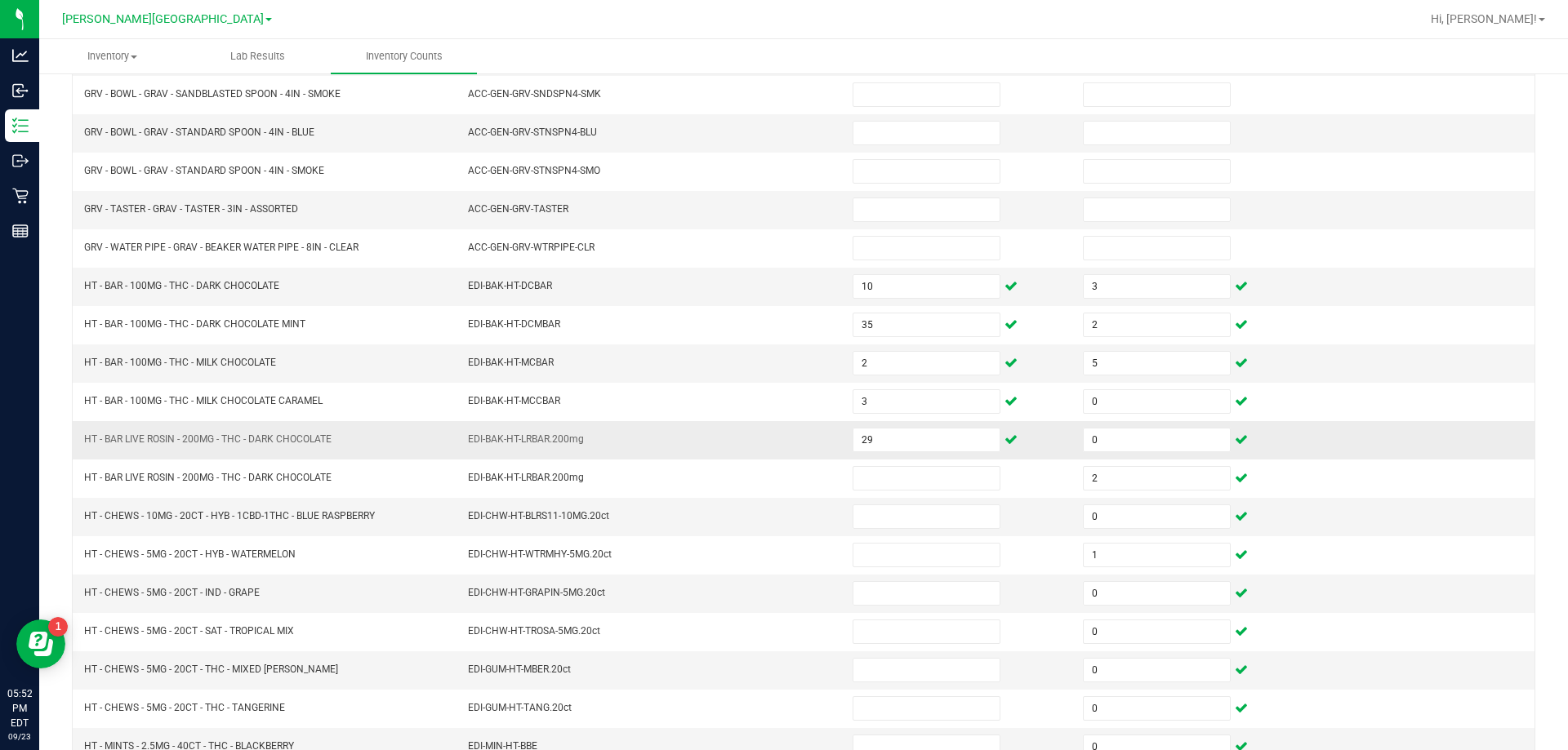
click at [804, 442] on td "EDI-BAK-HT-LRBAR.200mg" at bounding box center [650, 440] width 385 height 38
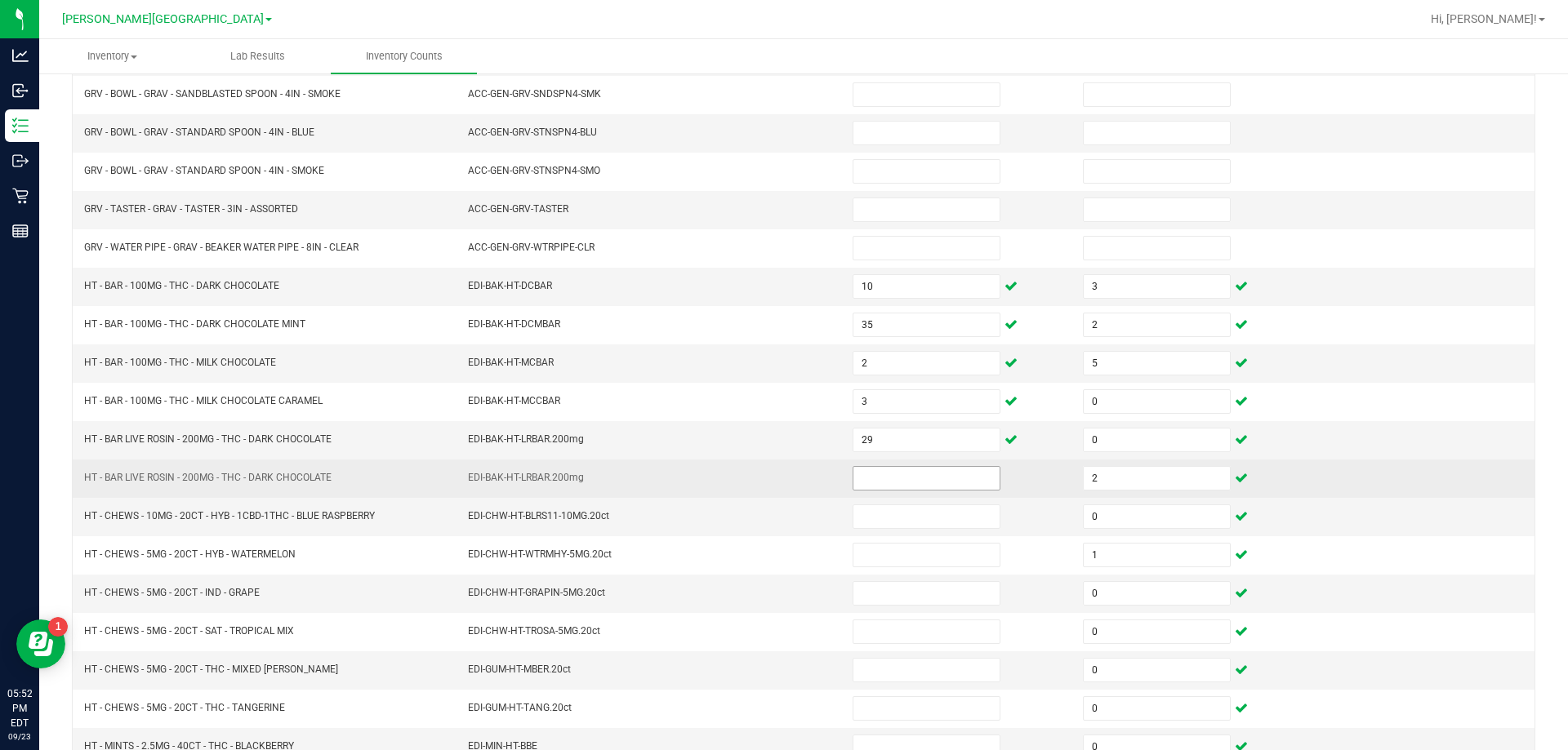
click at [866, 488] on input at bounding box center [926, 478] width 146 height 23
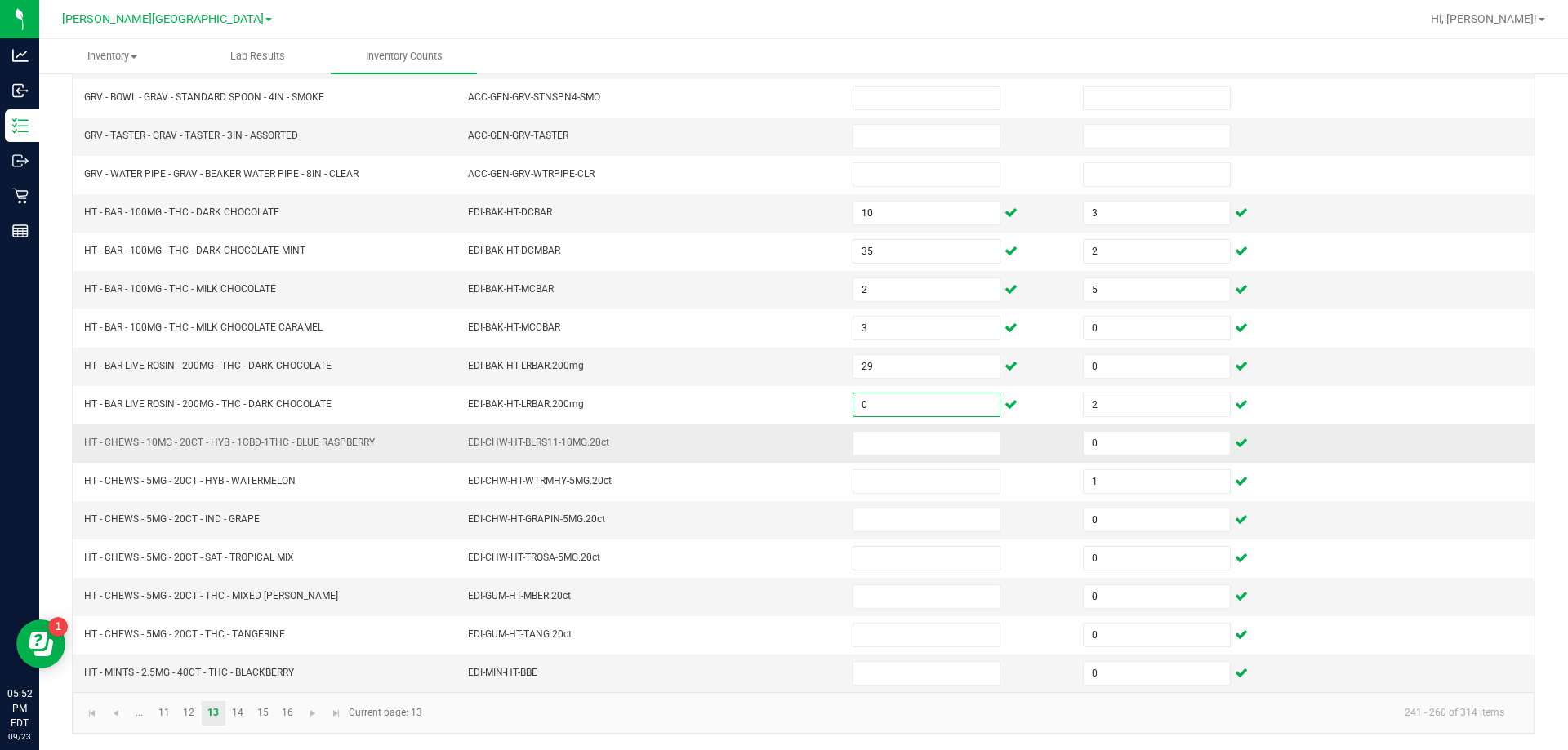
scroll to position [339, 0]
click at [908, 443] on input at bounding box center [926, 442] width 146 height 23
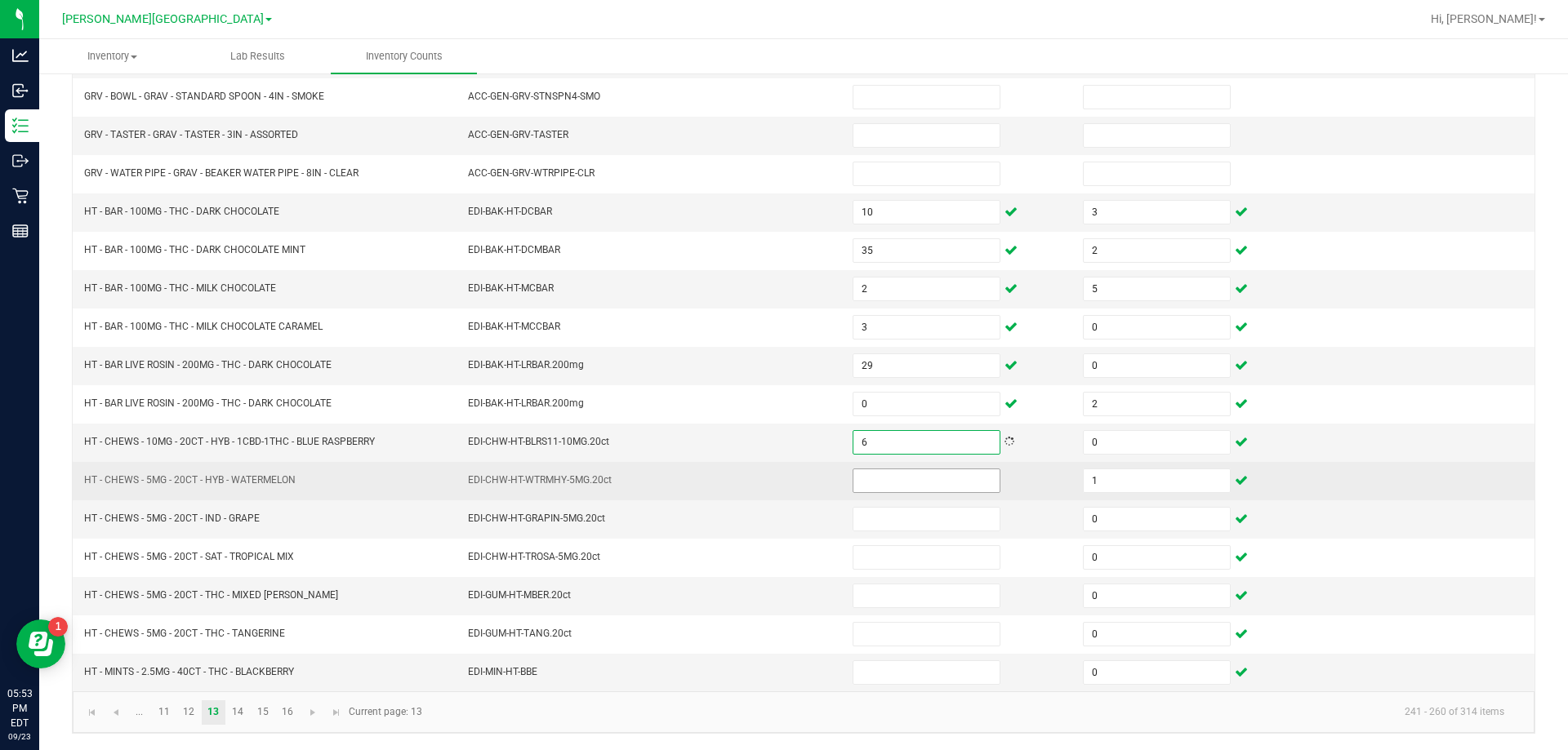
click at [902, 485] on input at bounding box center [926, 480] width 146 height 23
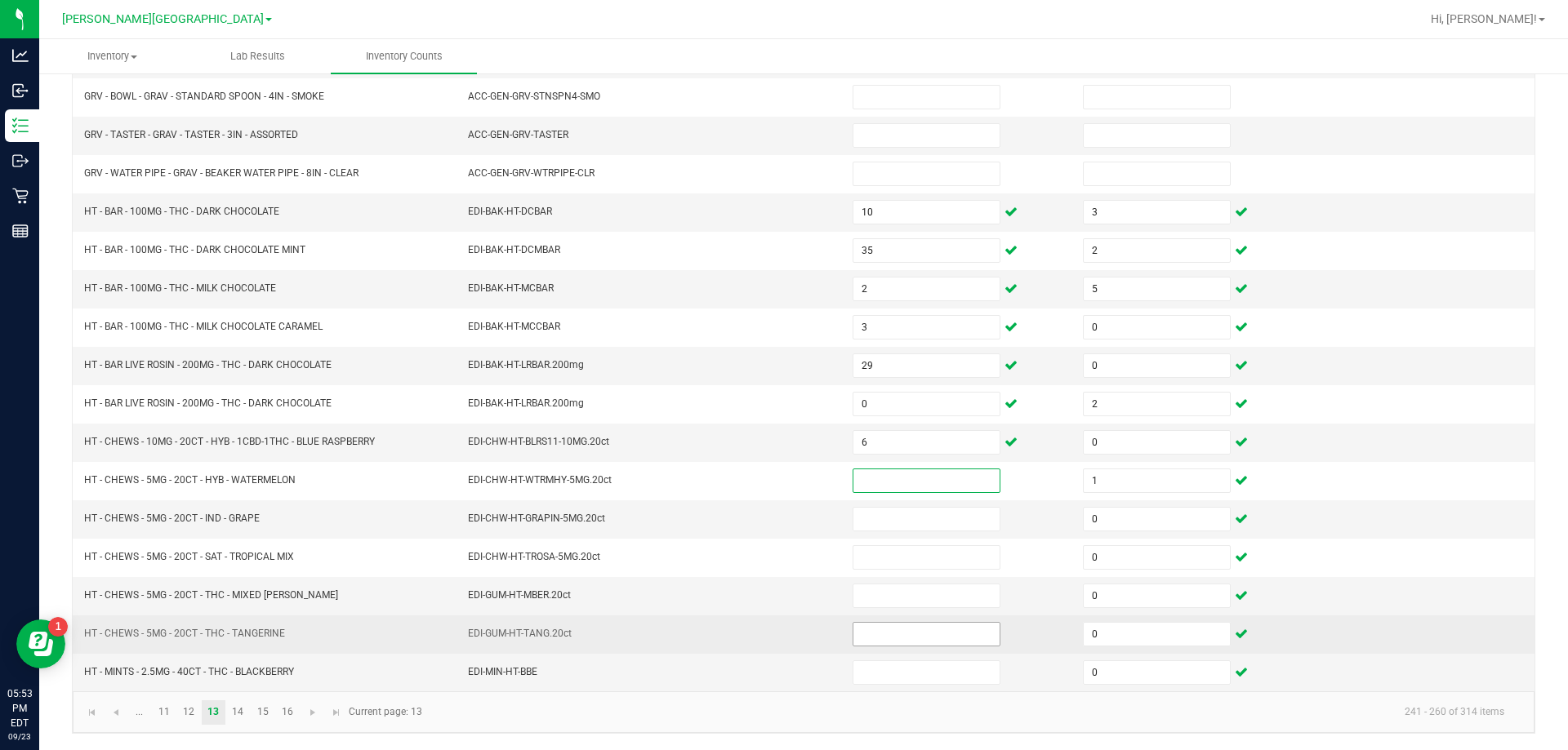
click at [933, 631] on input at bounding box center [926, 634] width 146 height 23
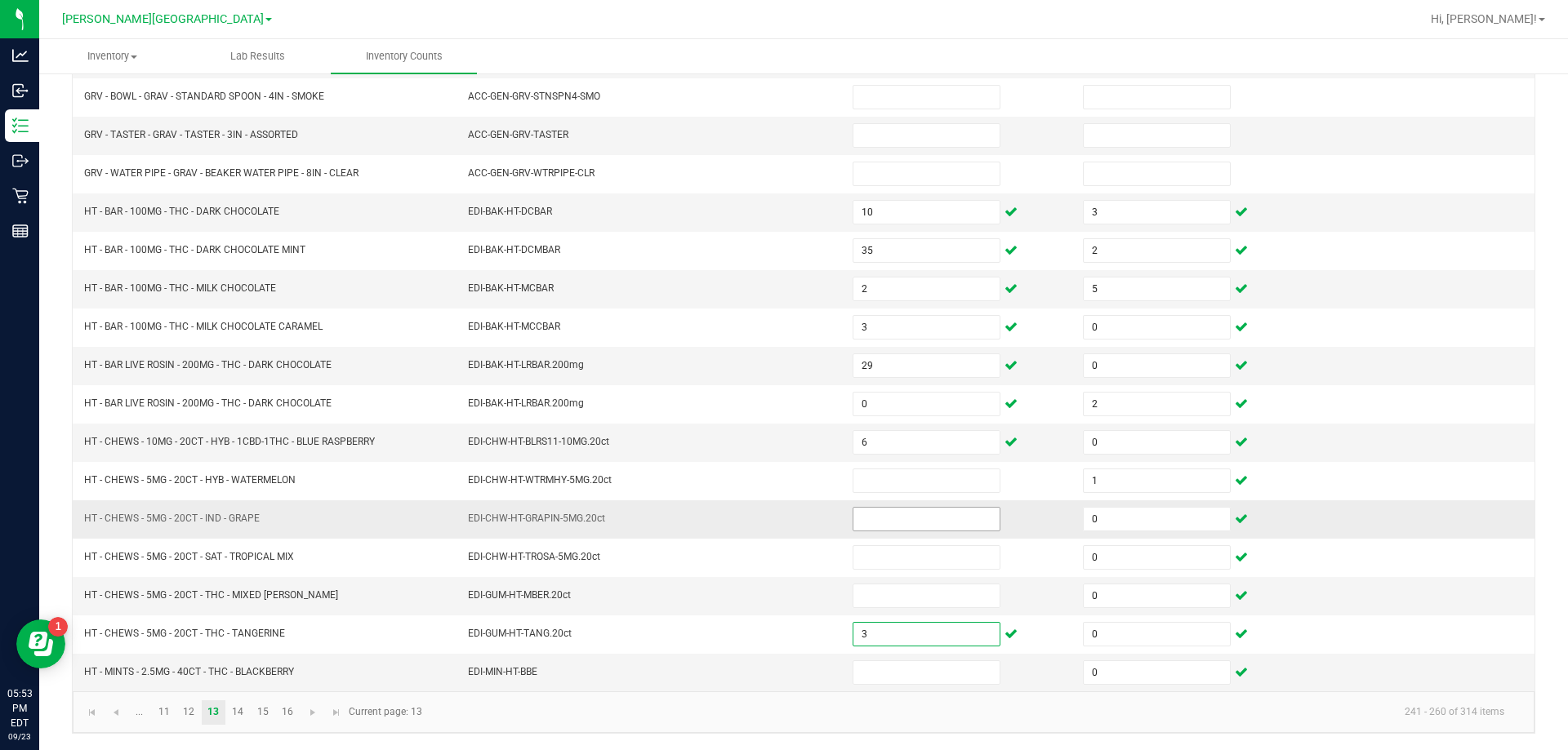
click at [903, 517] on input at bounding box center [926, 518] width 146 height 23
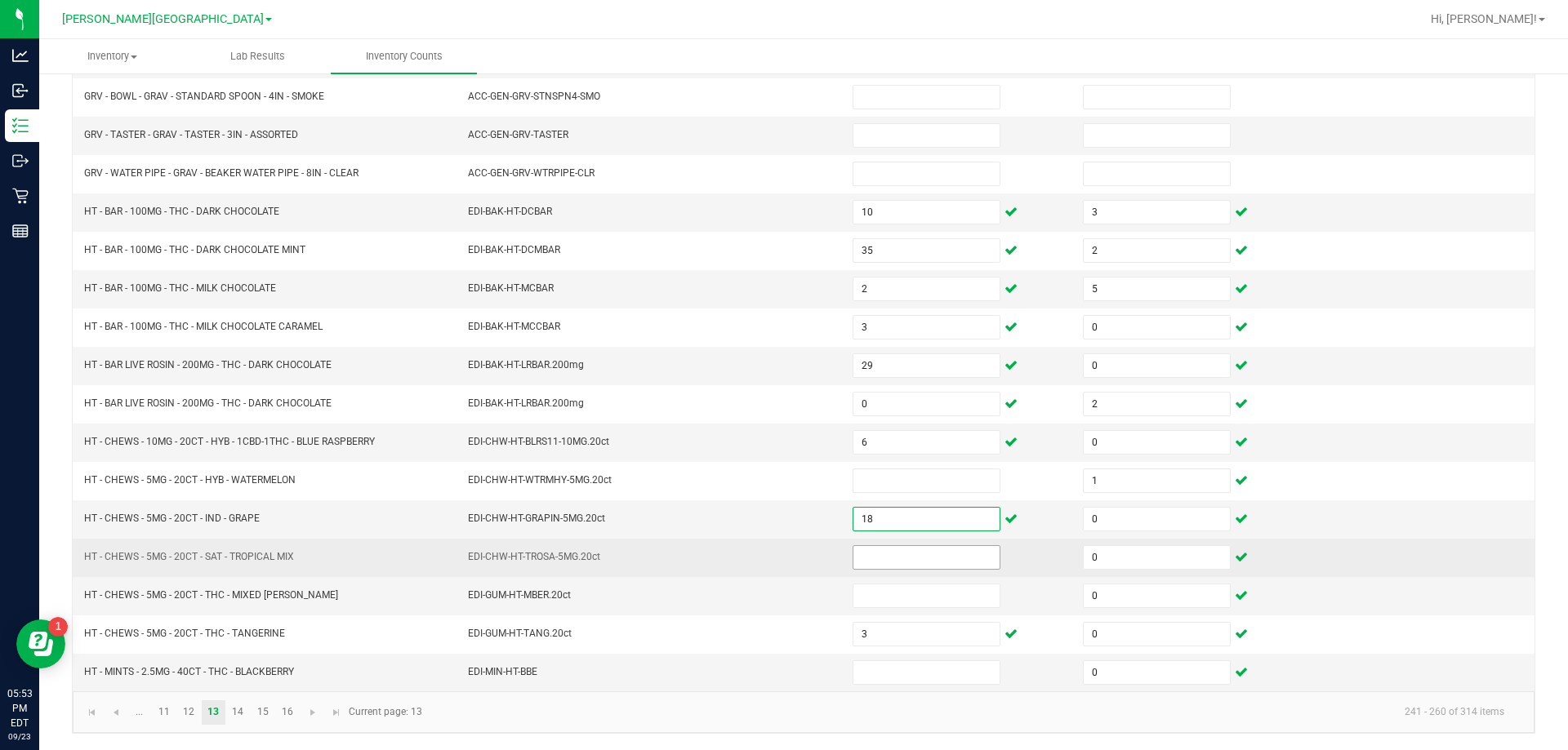
click at [903, 551] on input at bounding box center [926, 557] width 146 height 23
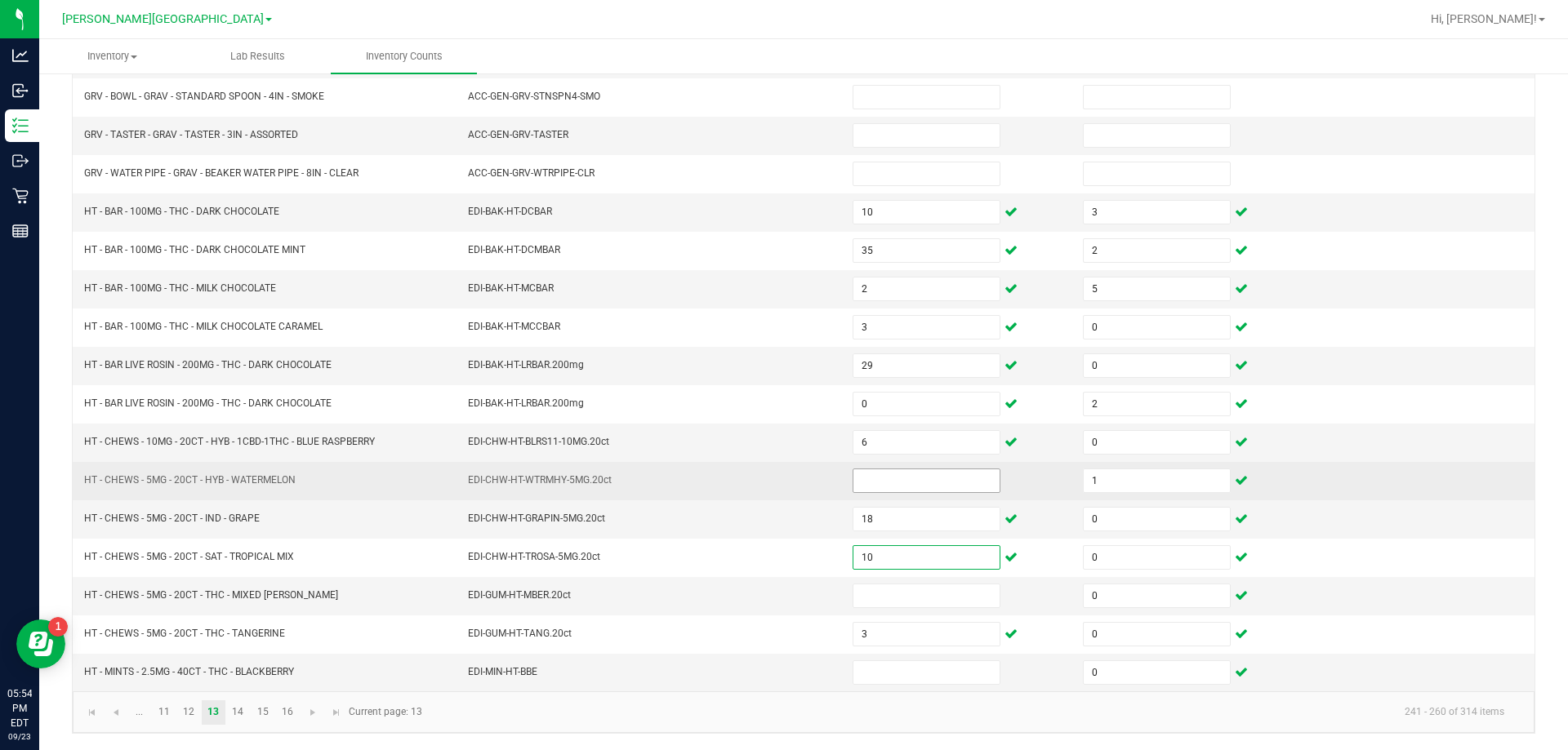
click at [921, 477] on input at bounding box center [926, 480] width 146 height 23
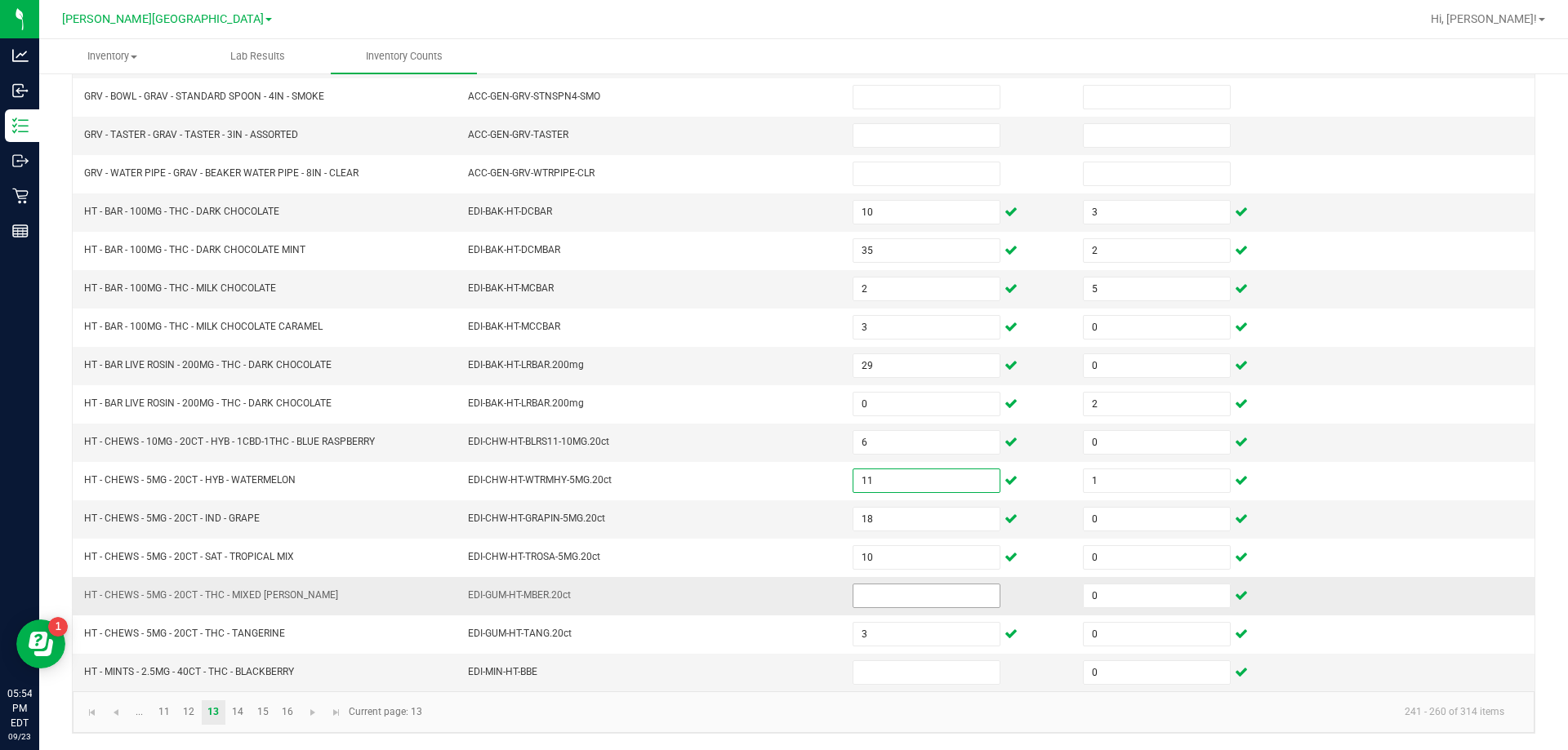
click at [904, 597] on input at bounding box center [926, 595] width 146 height 23
click at [908, 287] on input "2" at bounding box center [926, 288] width 146 height 23
click at [451, 587] on td "HT - CHEWS - 5MG - 20CT - THC - MIXED [PERSON_NAME]" at bounding box center [266, 595] width 385 height 38
click at [866, 674] on input at bounding box center [926, 672] width 146 height 23
click at [771, 604] on td "EDI-GUM-HT-MBER.20ct" at bounding box center [650, 595] width 385 height 38
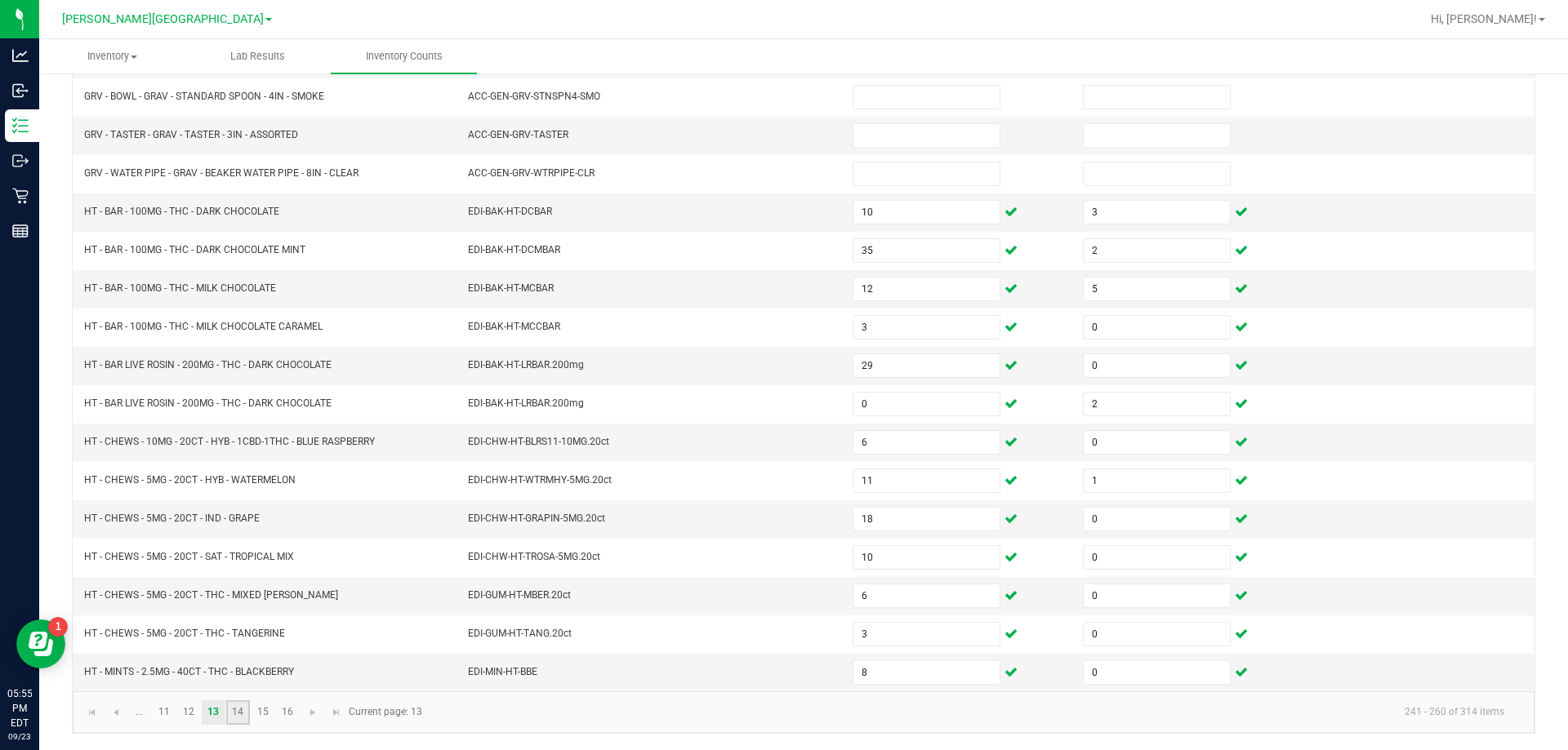
click at [237, 709] on link "14" at bounding box center [238, 712] width 24 height 25
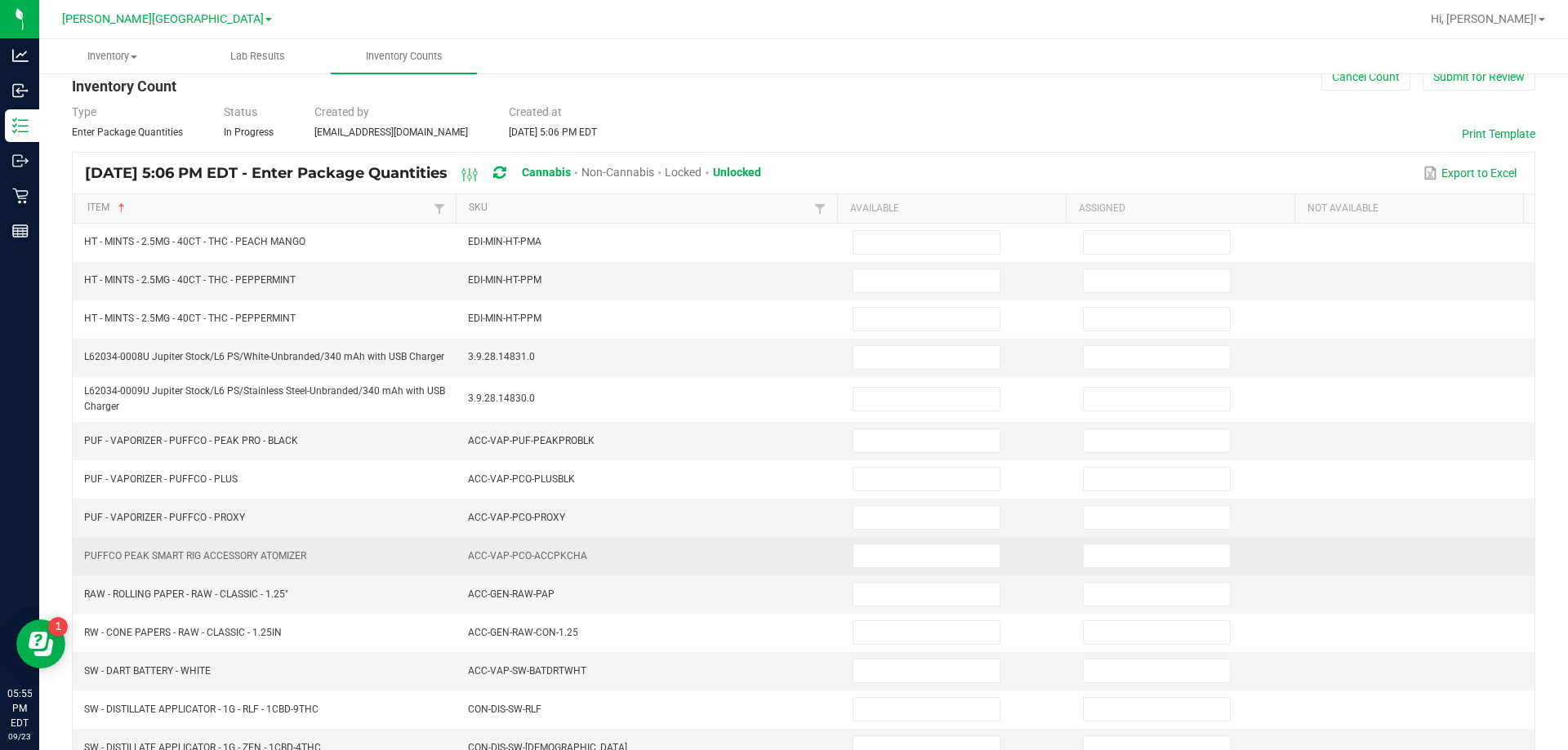
scroll to position [12, 0]
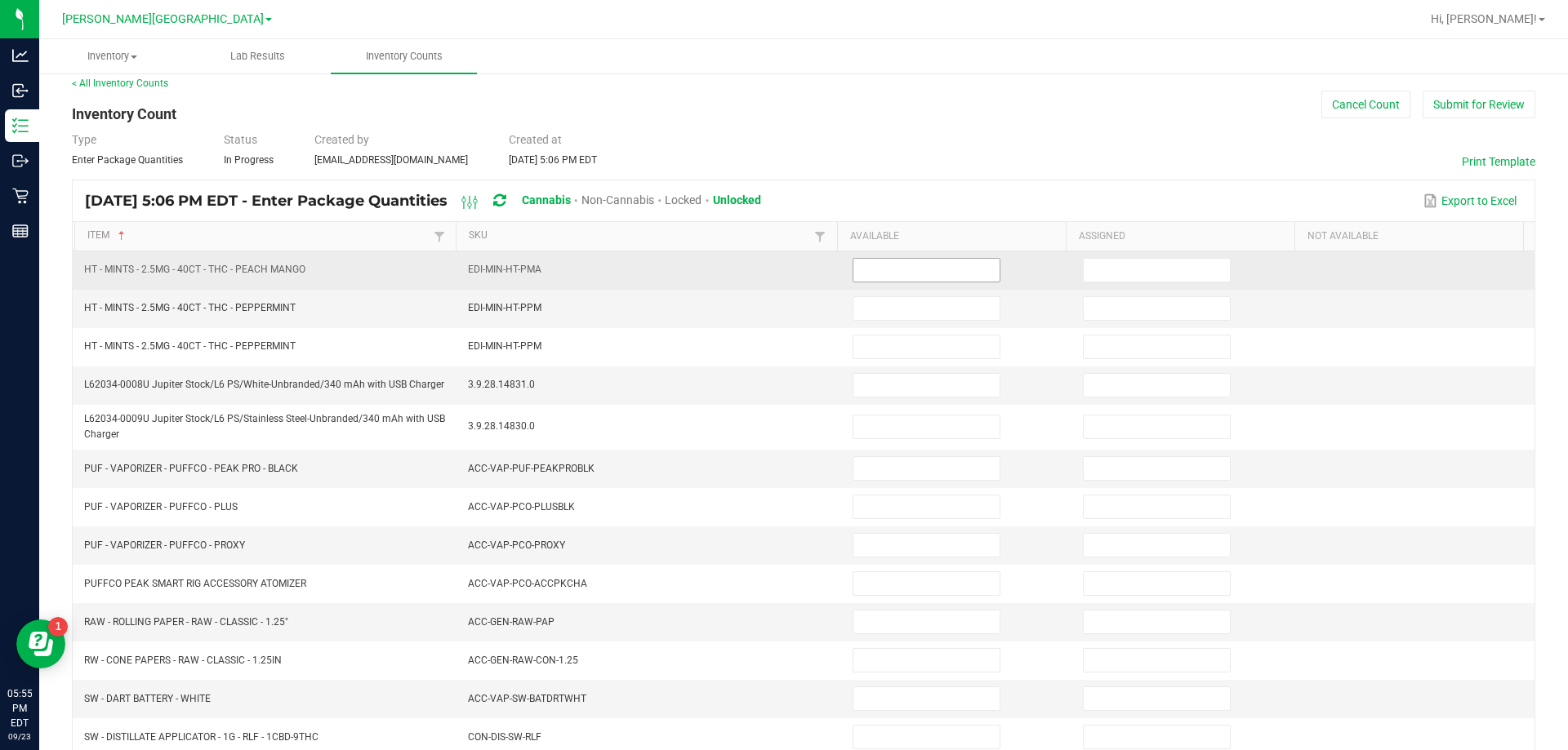
click at [861, 268] on input at bounding box center [926, 269] width 146 height 23
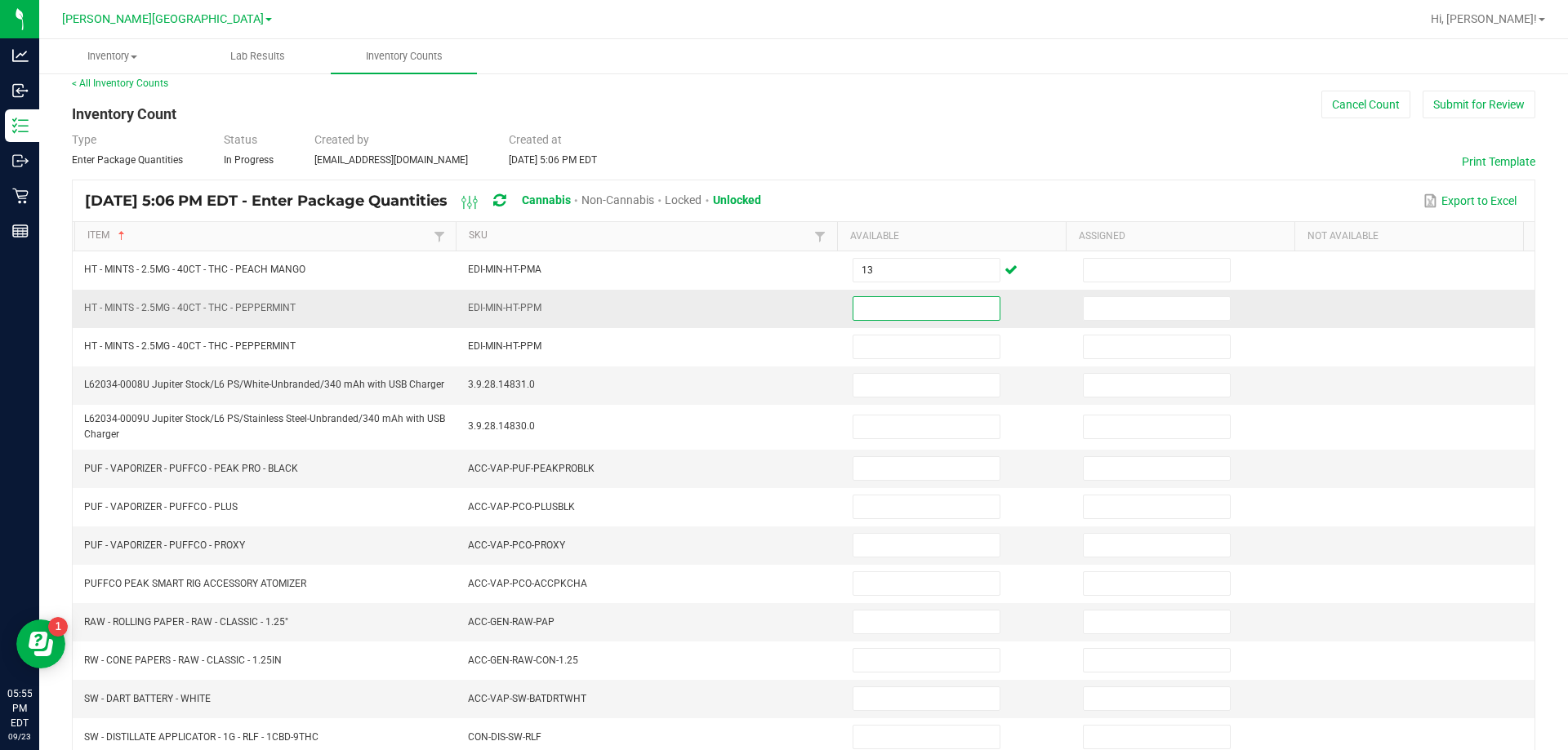
click at [870, 315] on input at bounding box center [926, 307] width 146 height 23
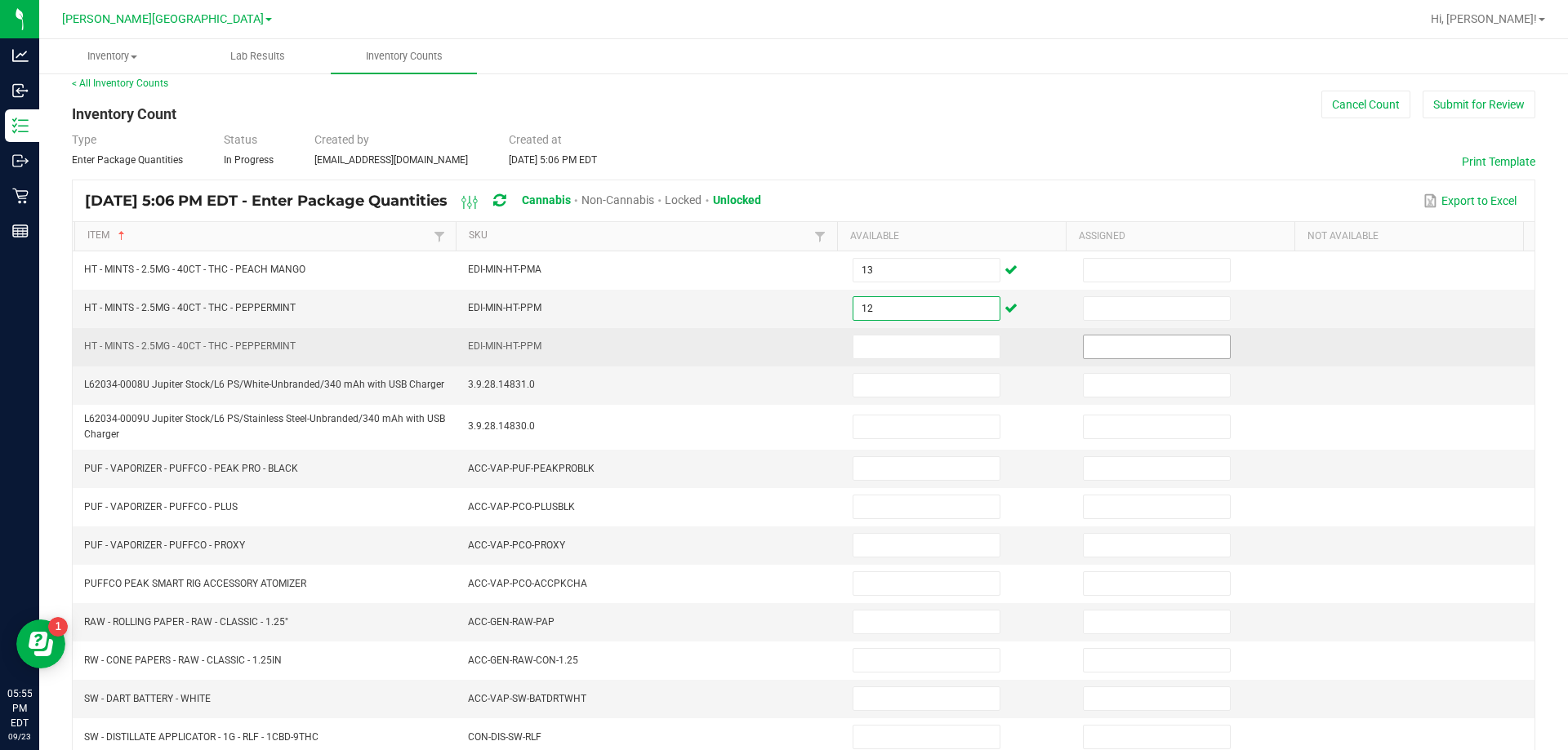
click at [1141, 346] on input at bounding box center [1157, 346] width 146 height 23
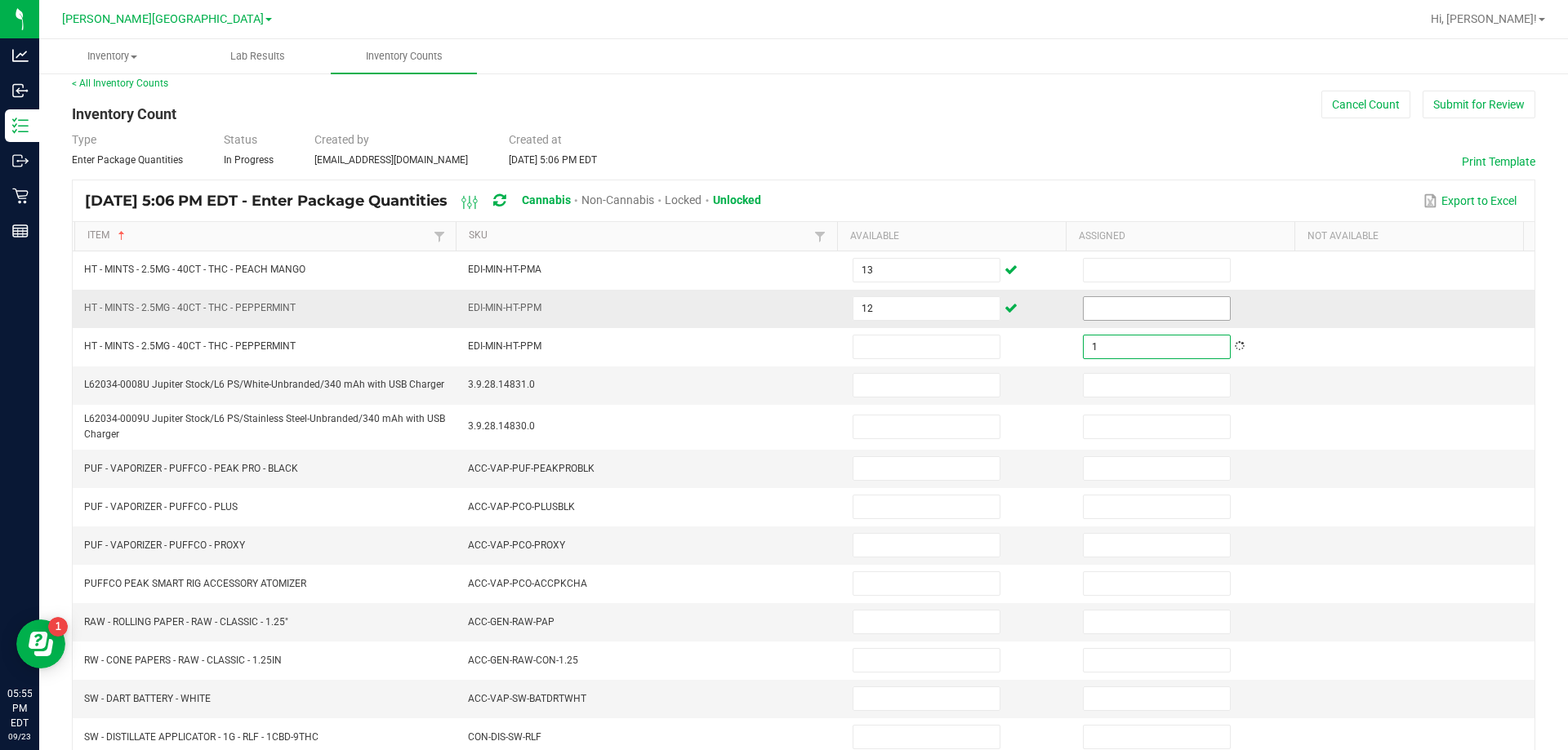
click at [1155, 311] on input at bounding box center [1157, 307] width 146 height 23
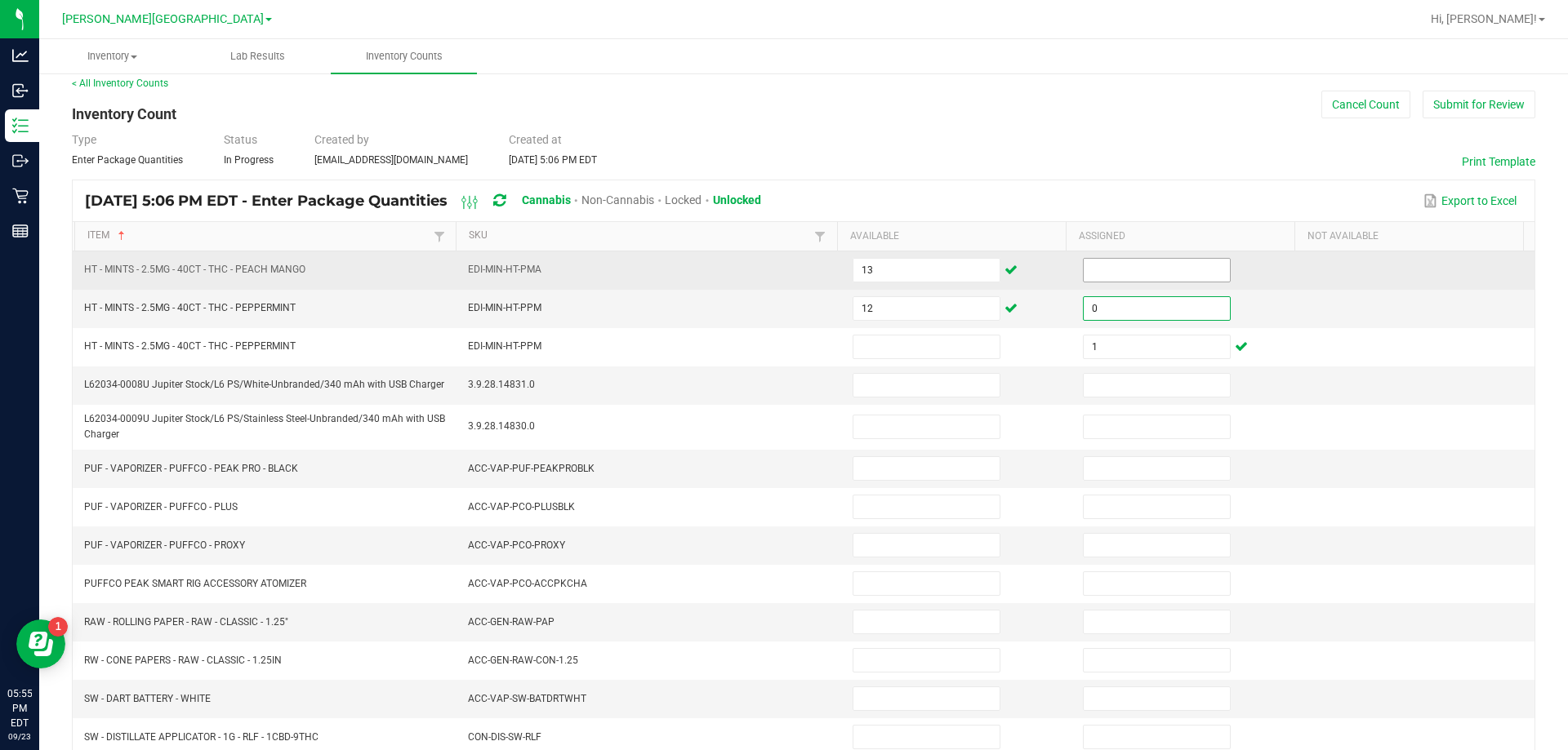
click at [1164, 274] on input at bounding box center [1157, 269] width 146 height 23
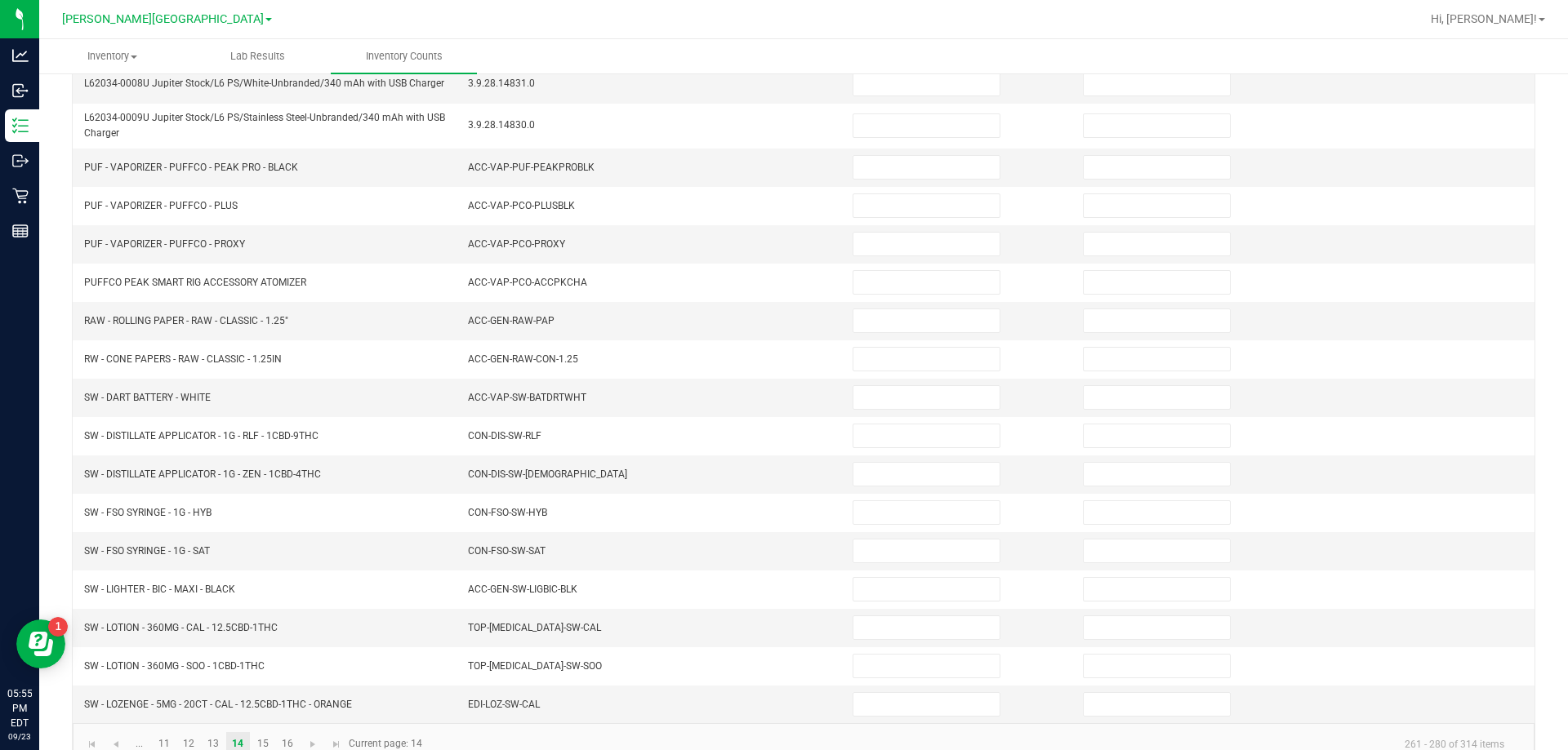
scroll to position [314, 0]
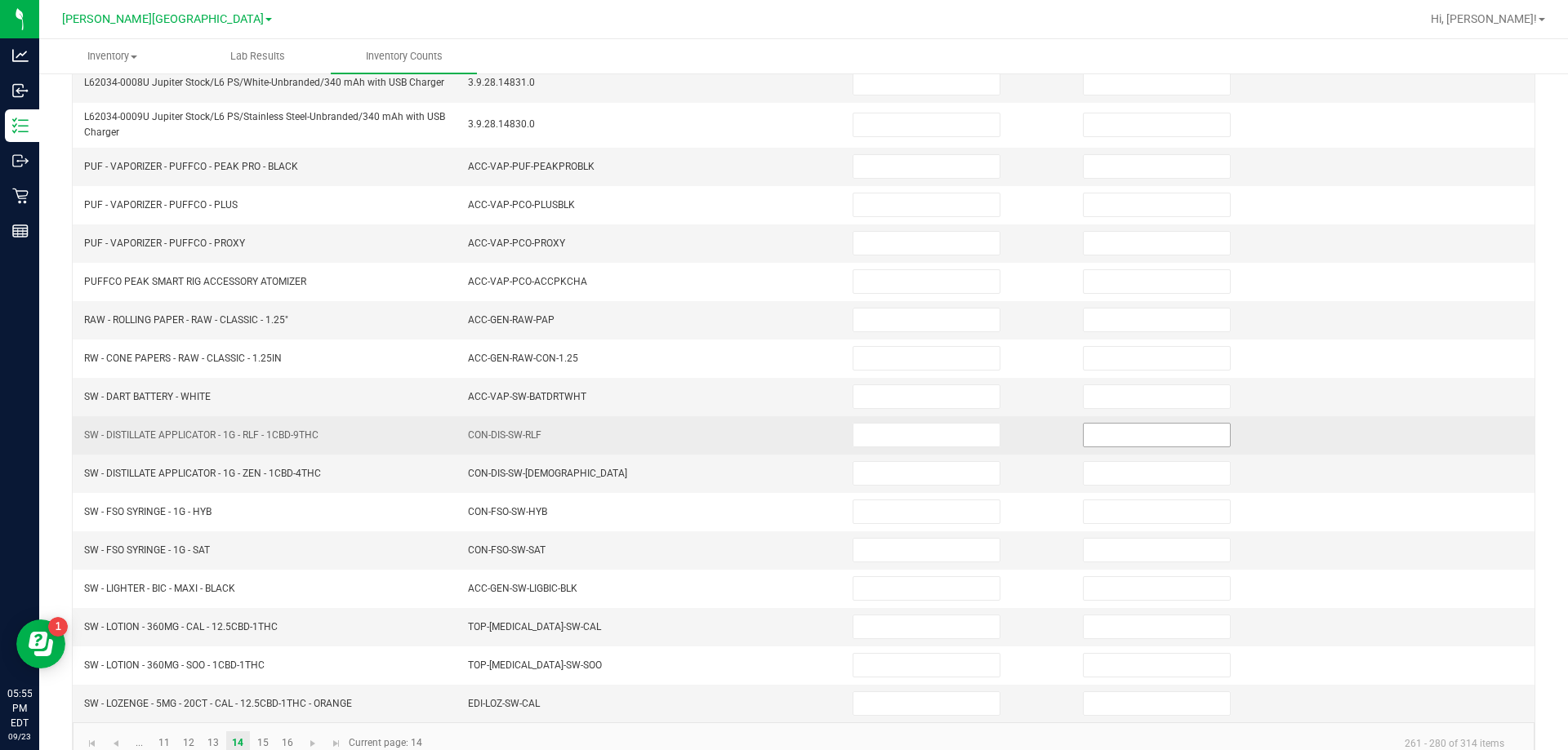
click at [1155, 434] on input at bounding box center [1157, 435] width 146 height 23
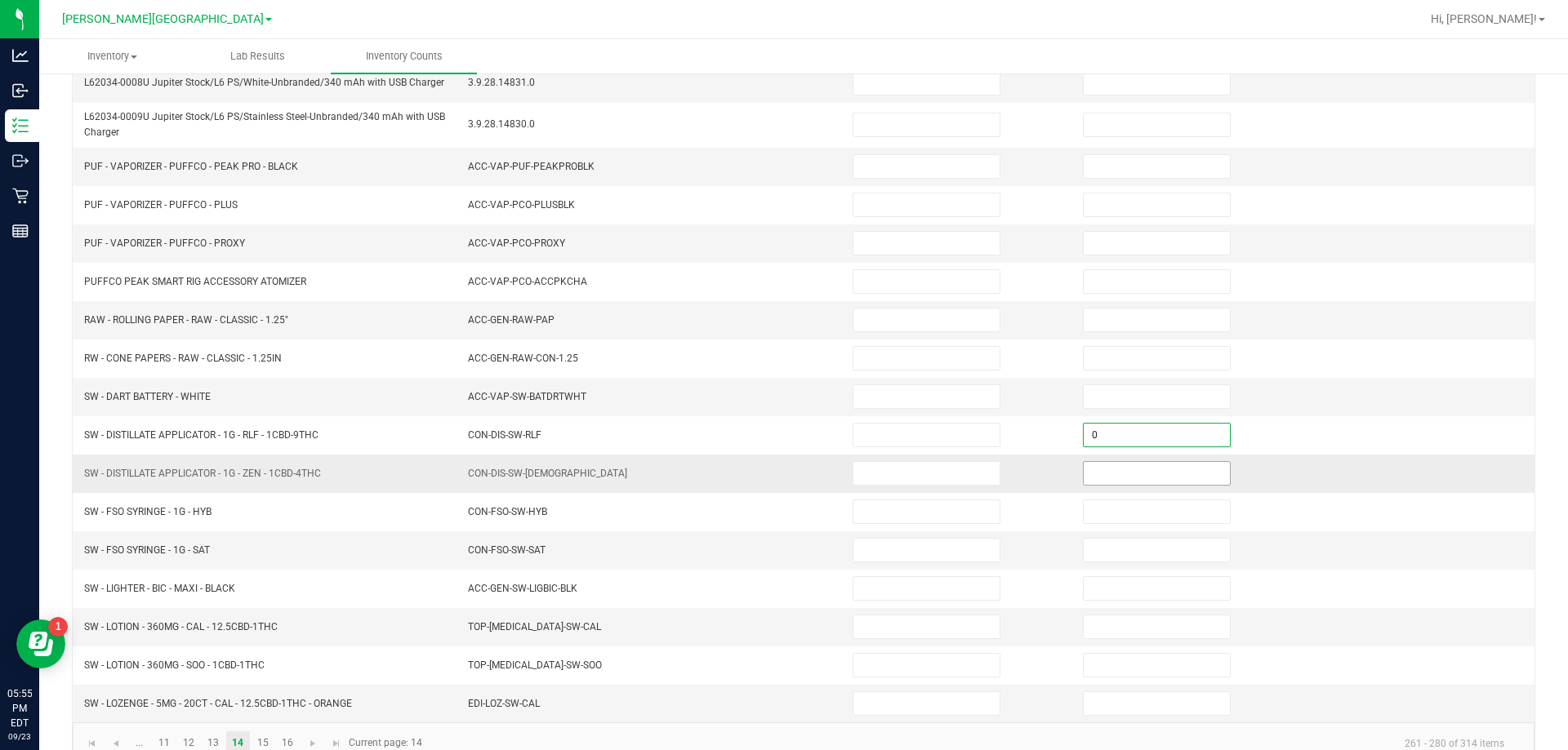
click at [1170, 479] on input at bounding box center [1157, 473] width 146 height 23
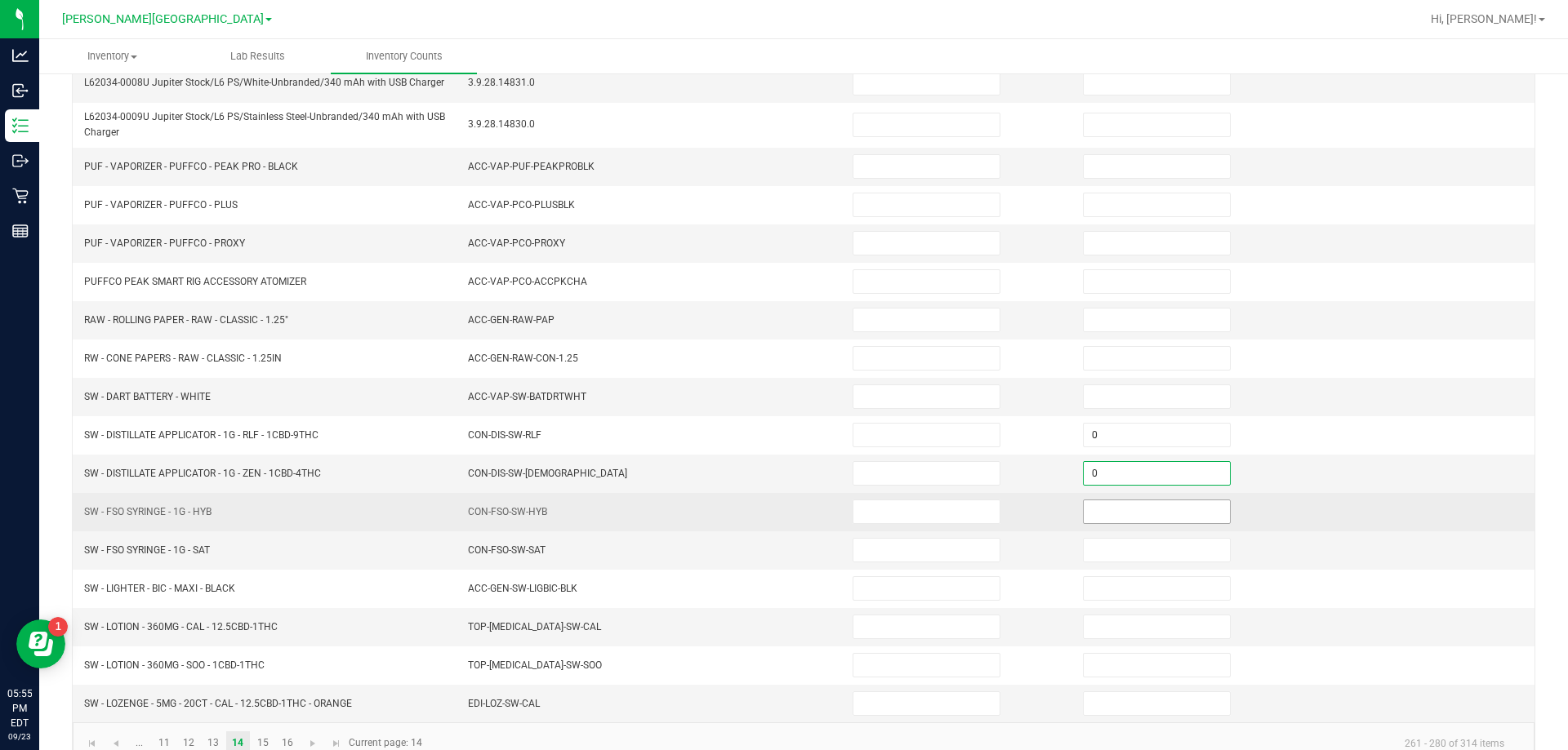
click at [1175, 515] on input at bounding box center [1157, 511] width 146 height 23
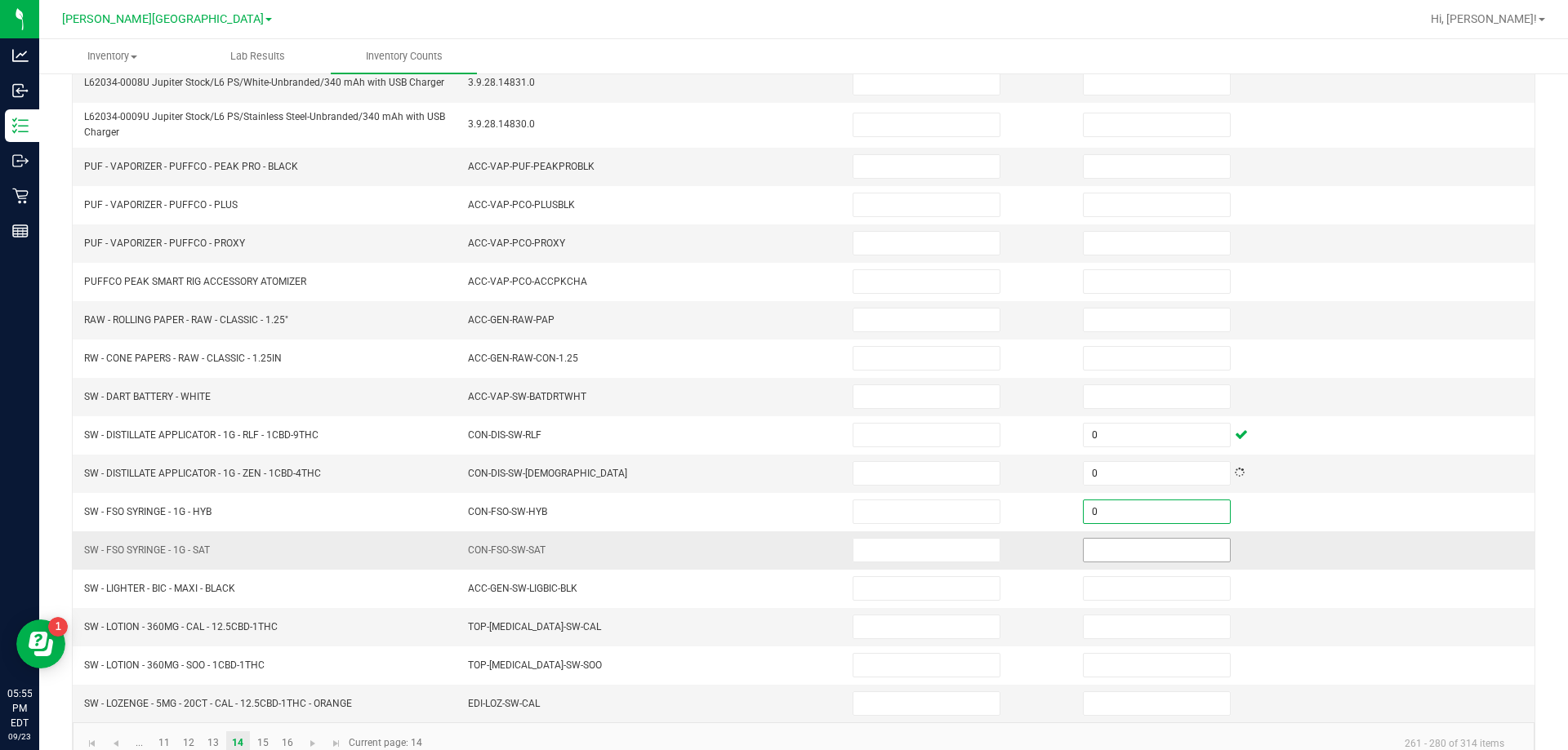
click at [1165, 555] on input at bounding box center [1157, 549] width 146 height 23
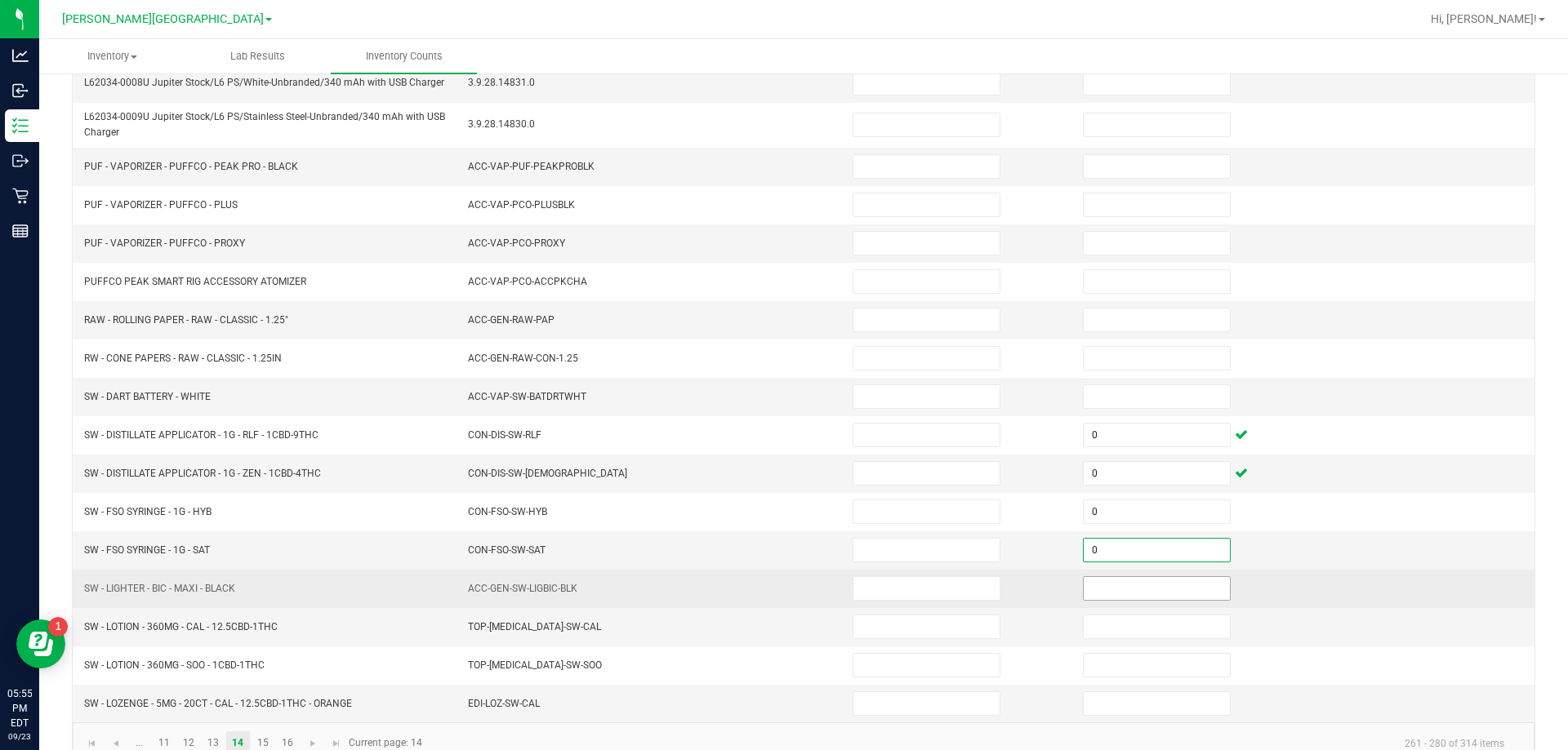
click at [1175, 588] on input at bounding box center [1157, 587] width 146 height 23
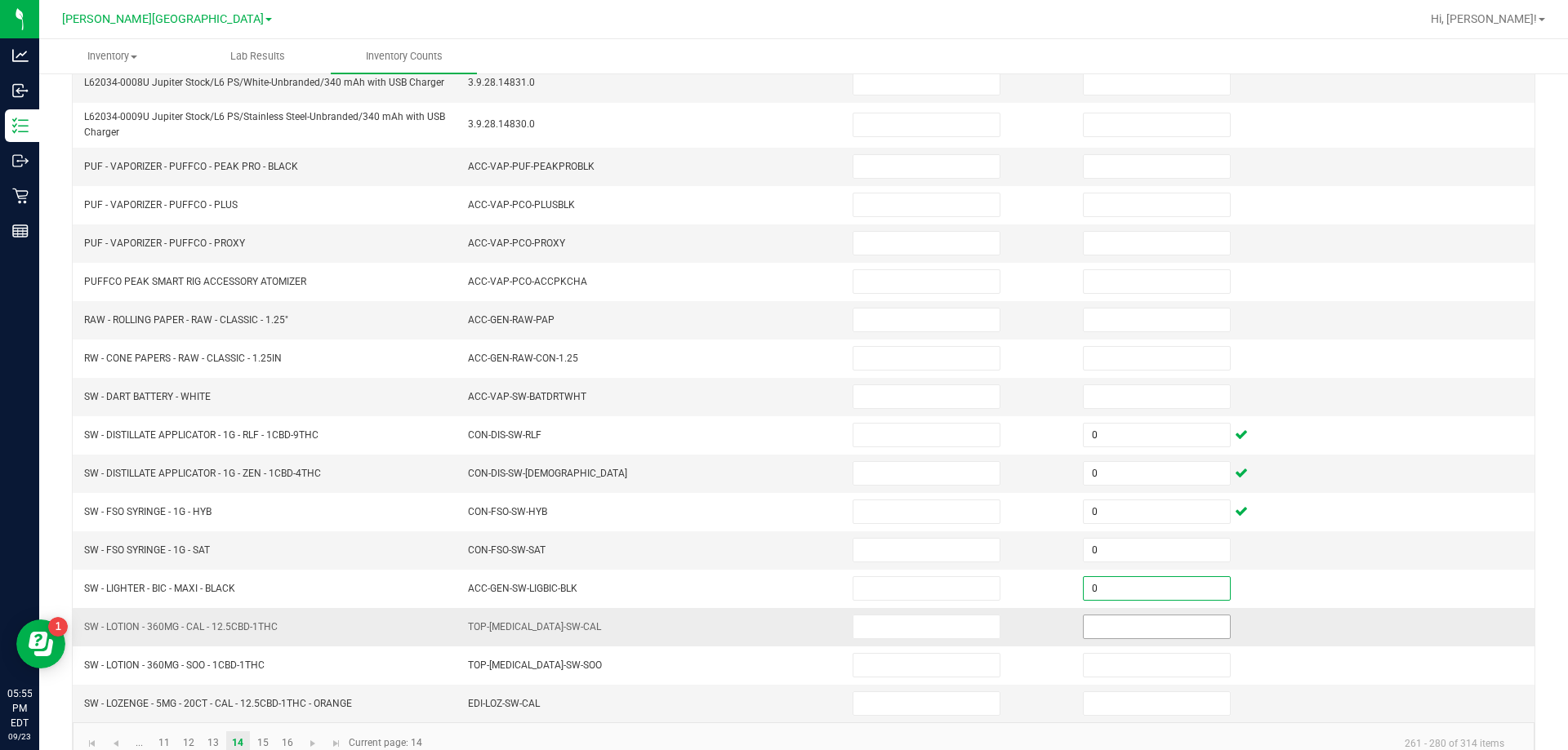
click at [1177, 627] on input at bounding box center [1157, 626] width 146 height 23
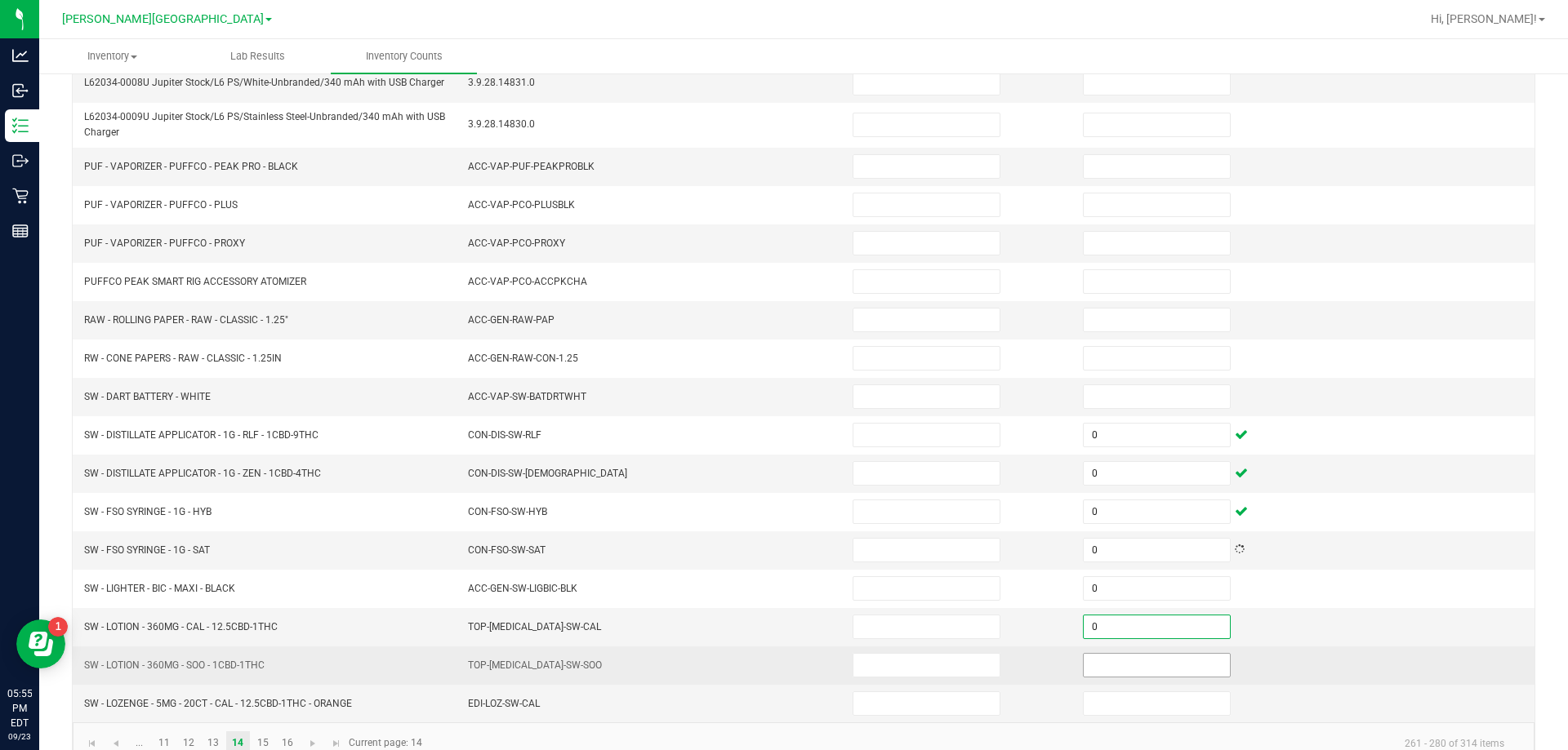
click at [1178, 666] on input at bounding box center [1157, 664] width 146 height 23
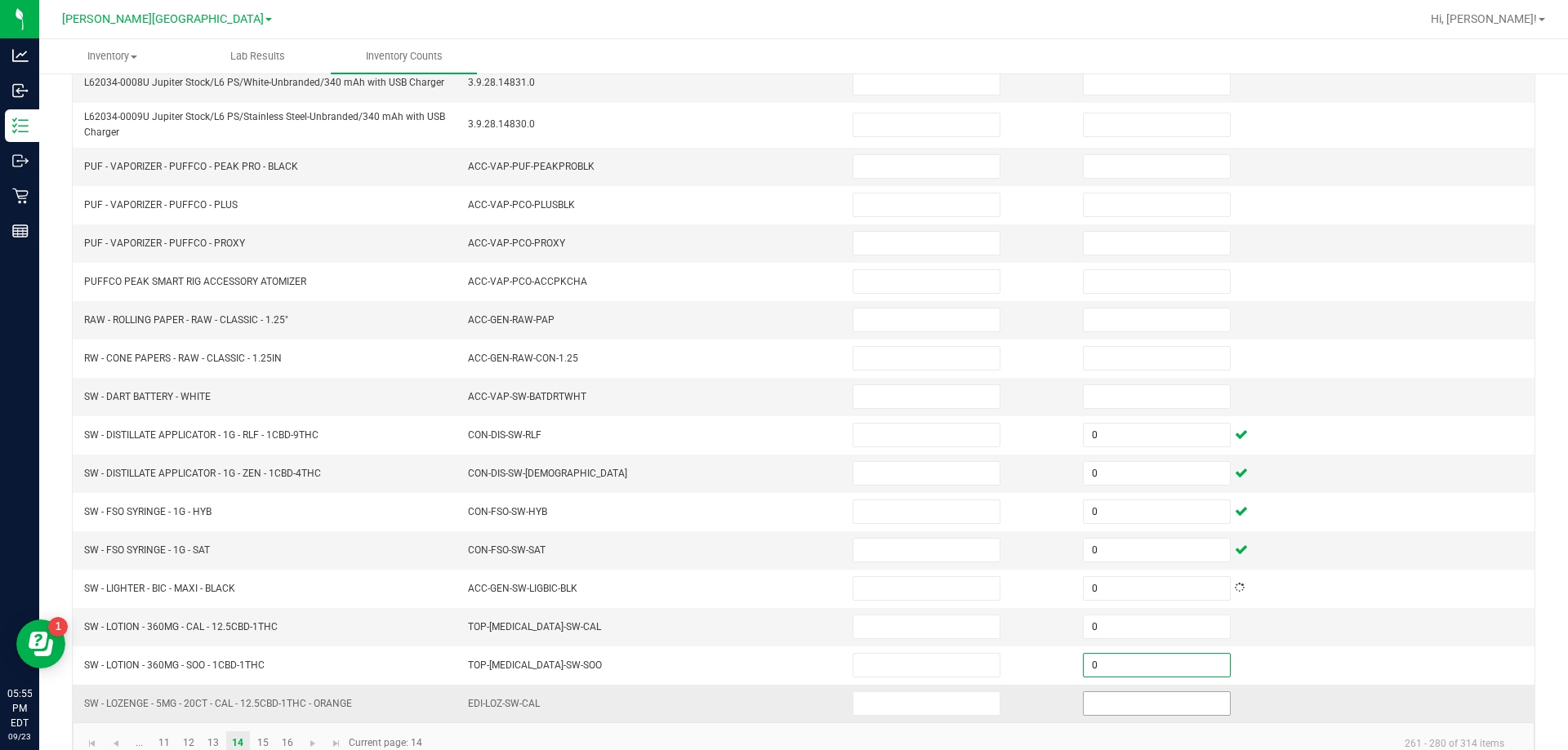
click at [1185, 704] on input at bounding box center [1157, 703] width 146 height 23
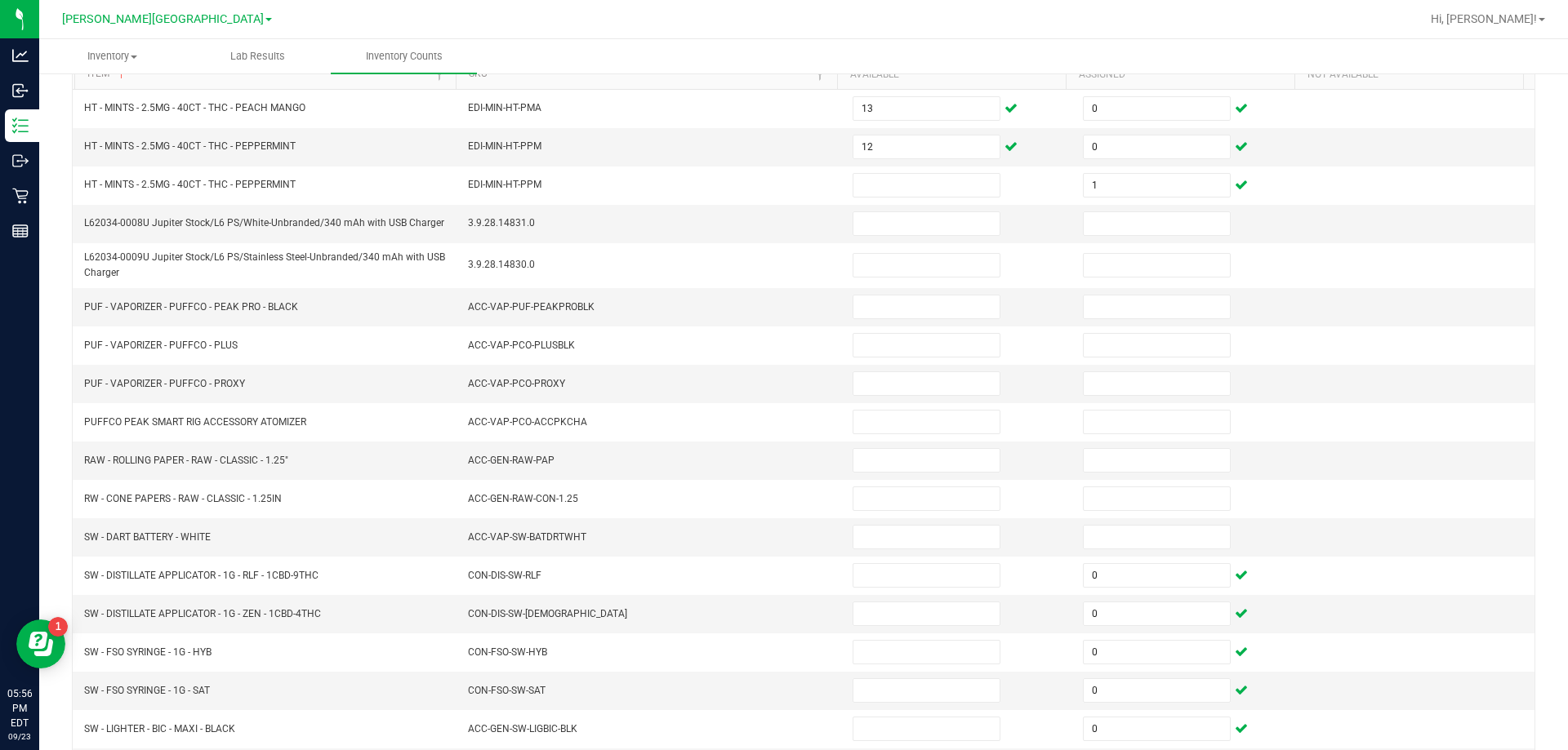
scroll to position [170, 0]
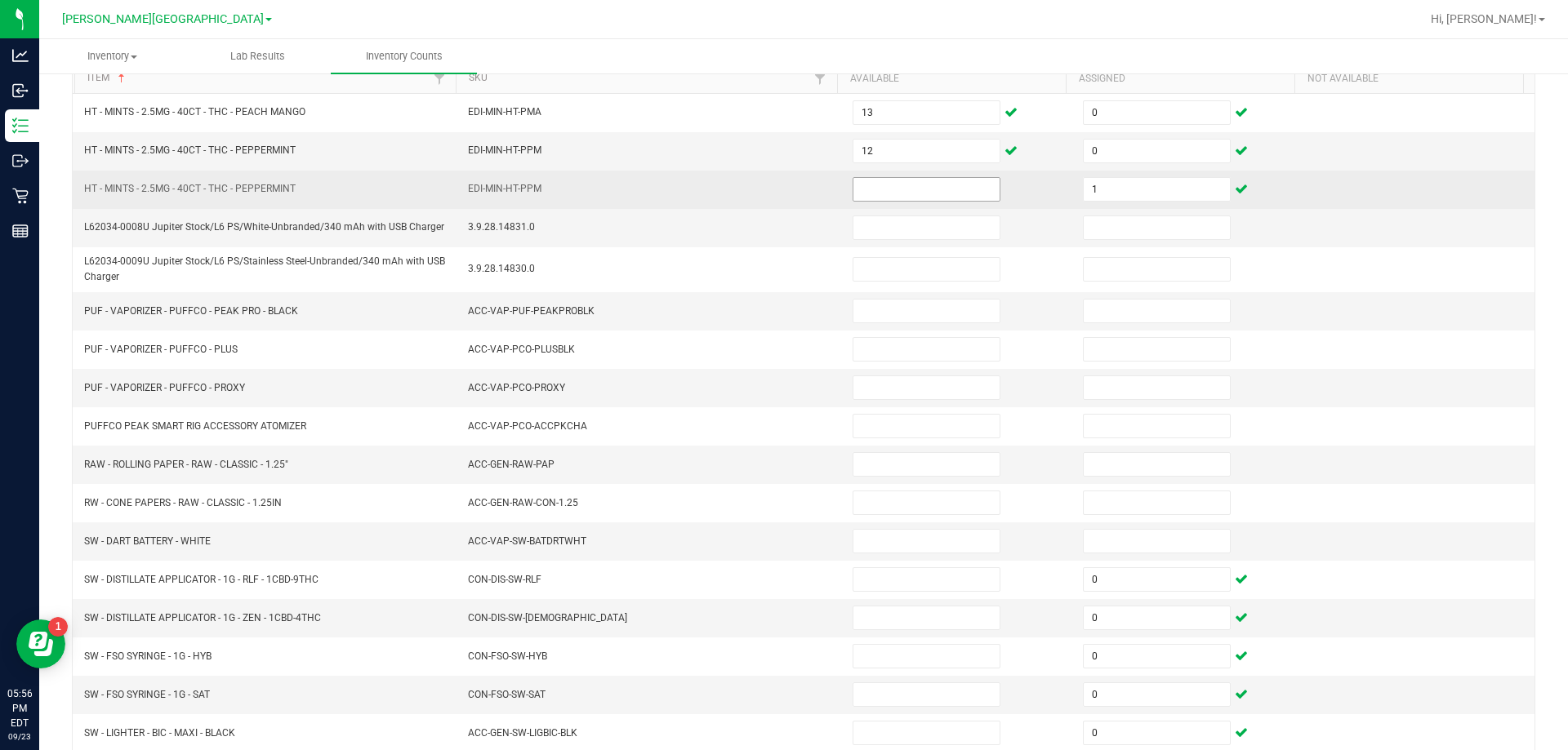
click at [911, 183] on input at bounding box center [926, 188] width 146 height 23
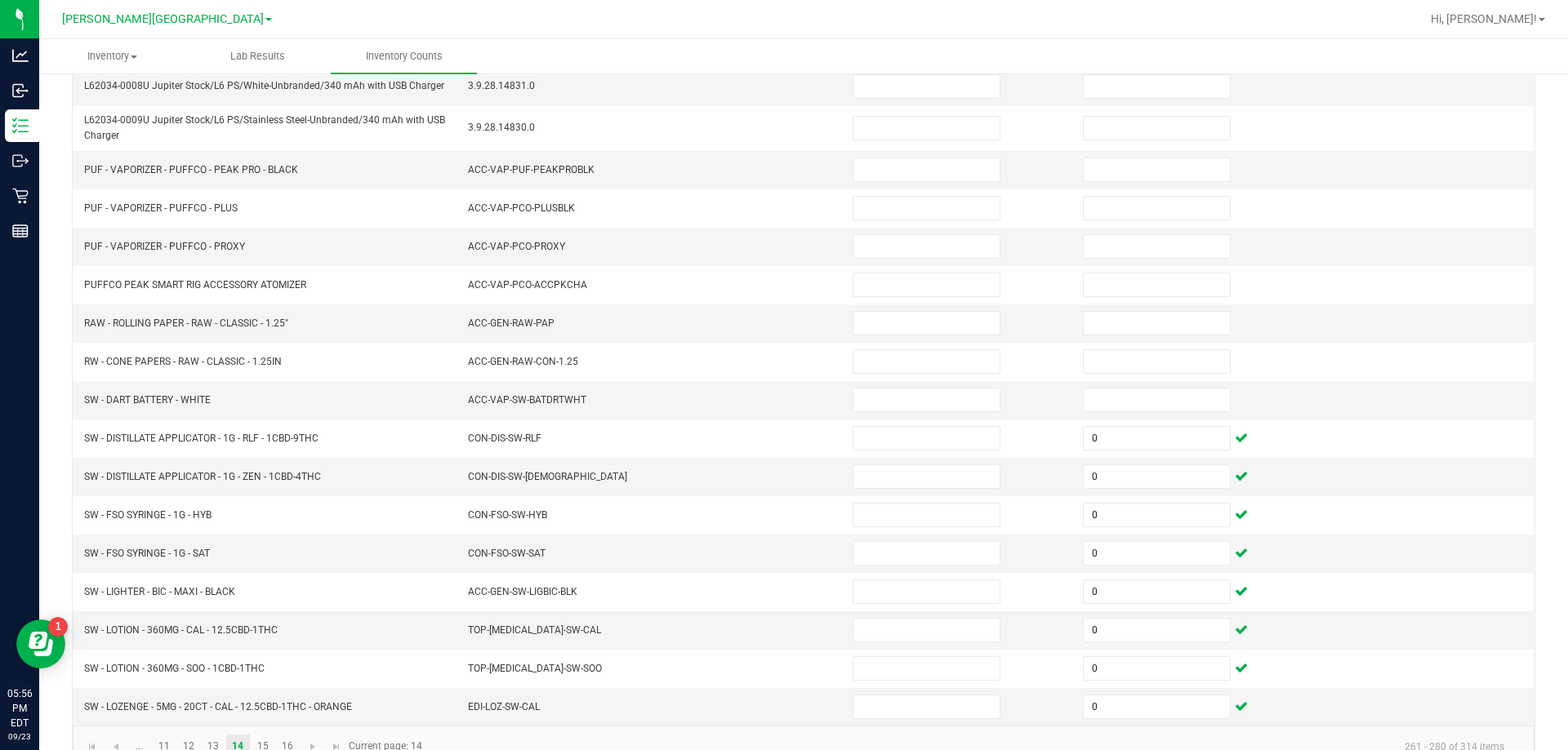
scroll to position [346, 0]
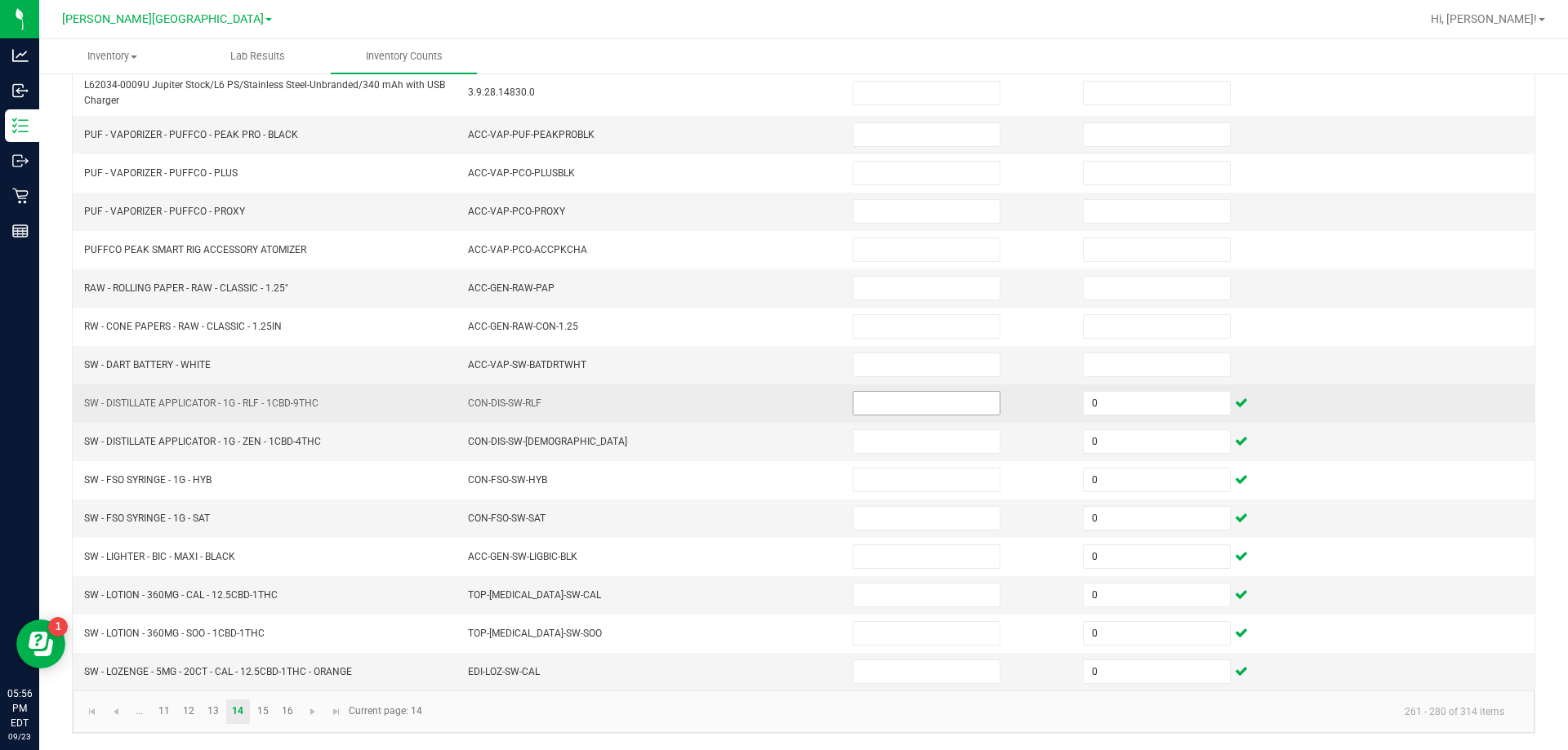
click at [943, 398] on input at bounding box center [926, 402] width 146 height 23
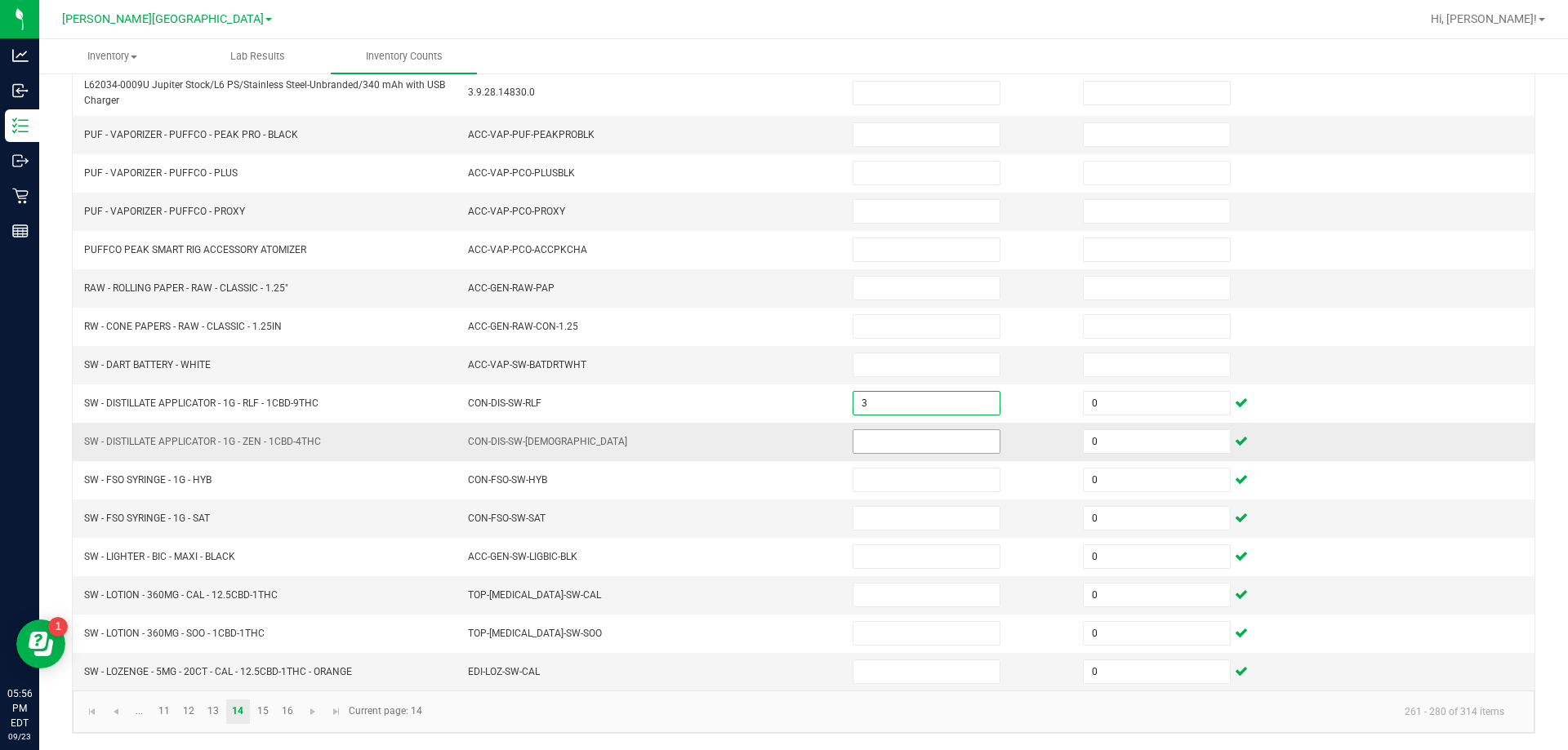
click at [913, 439] on input at bounding box center [926, 441] width 146 height 23
click at [931, 516] on input at bounding box center [926, 517] width 146 height 23
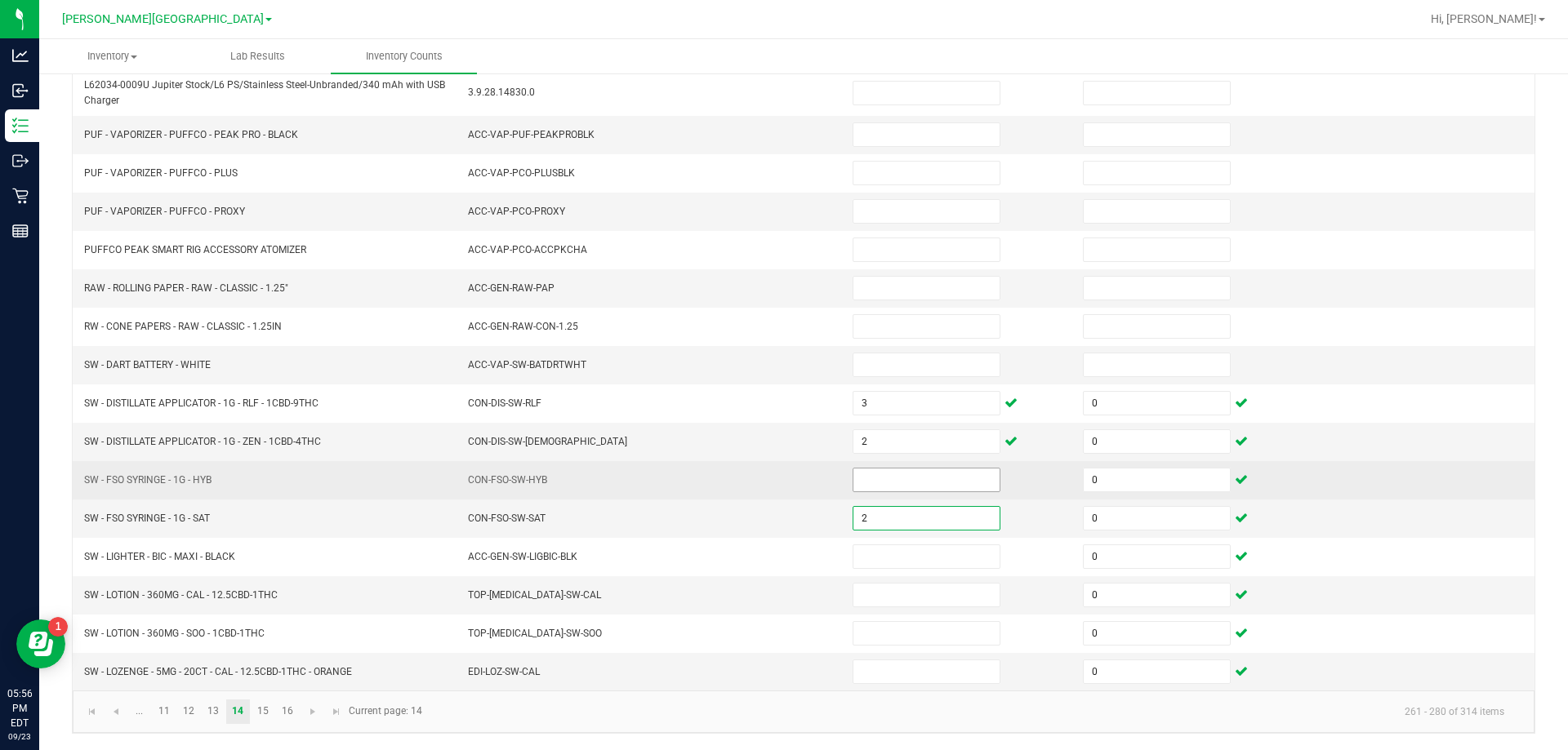
click at [903, 479] on input at bounding box center [926, 479] width 146 height 23
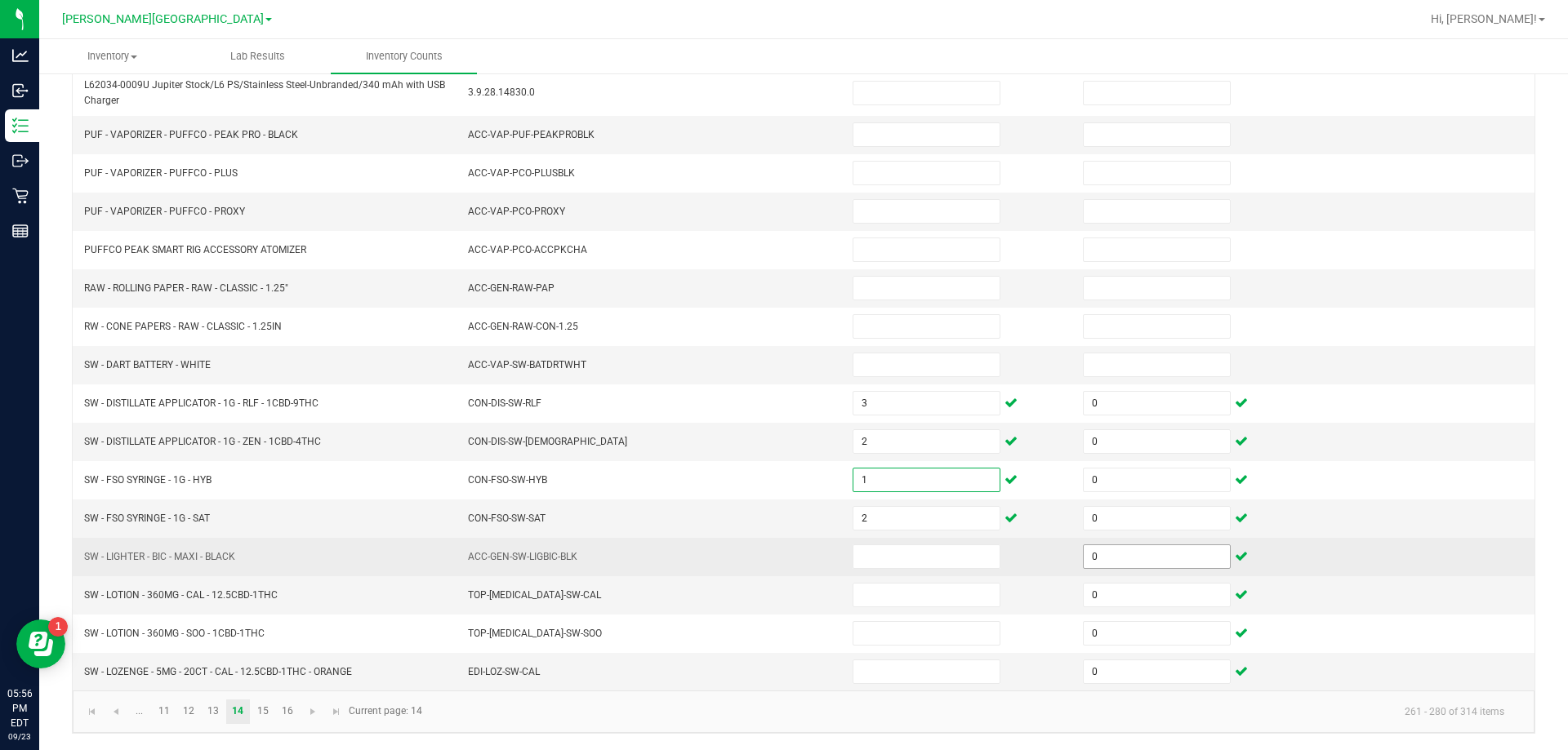
click at [1126, 555] on input "0" at bounding box center [1157, 556] width 146 height 23
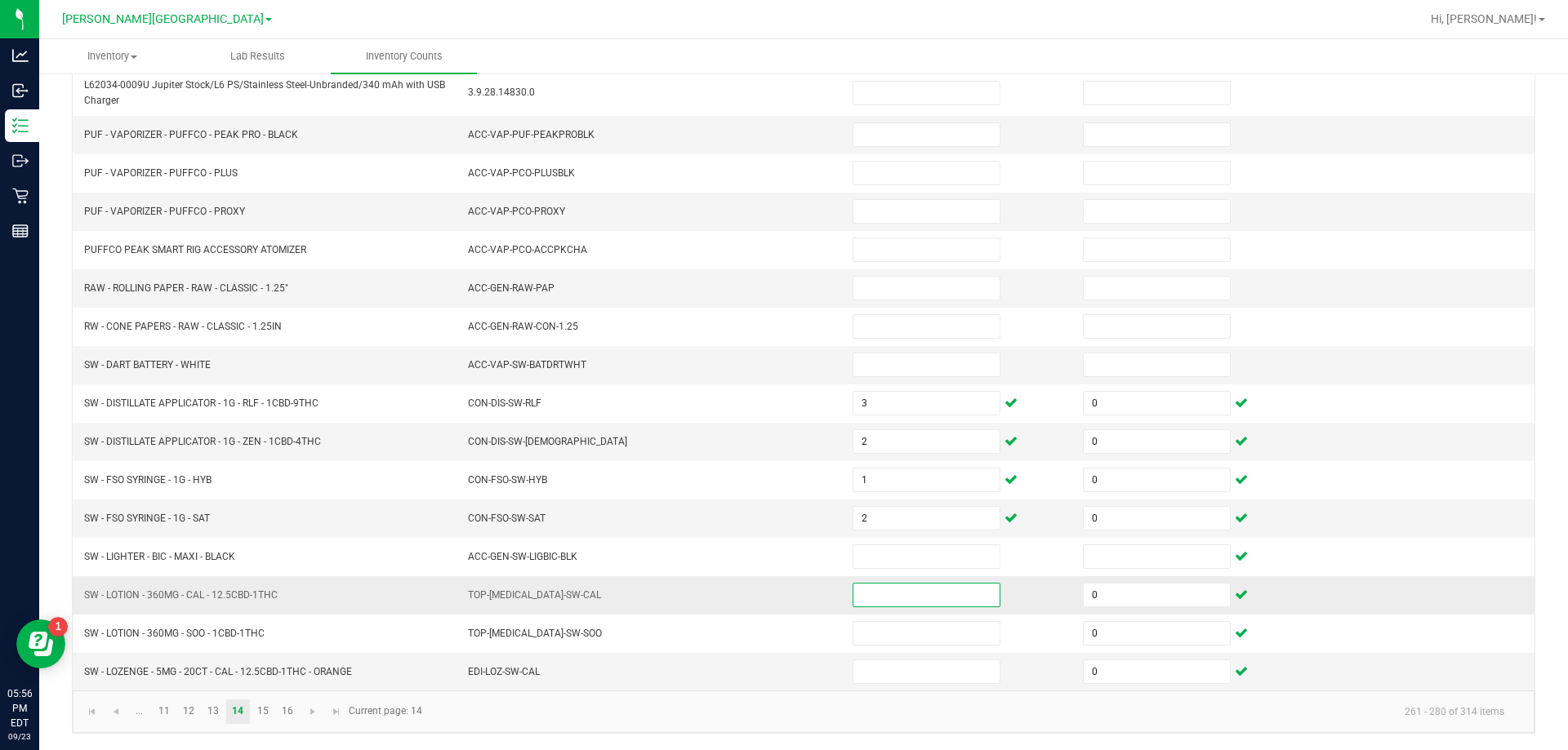
click at [927, 597] on input at bounding box center [926, 594] width 146 height 23
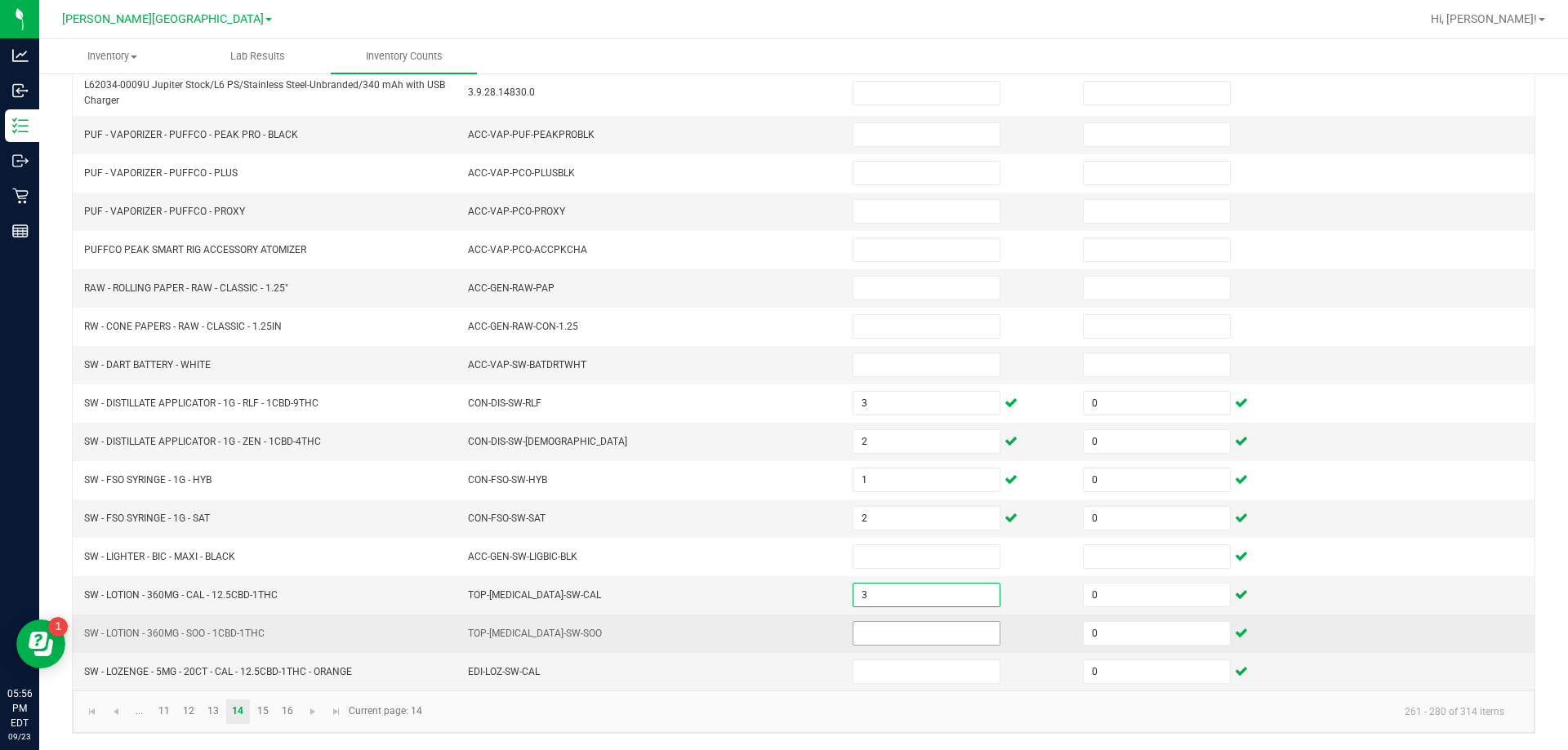
click at [919, 633] on input at bounding box center [926, 633] width 146 height 23
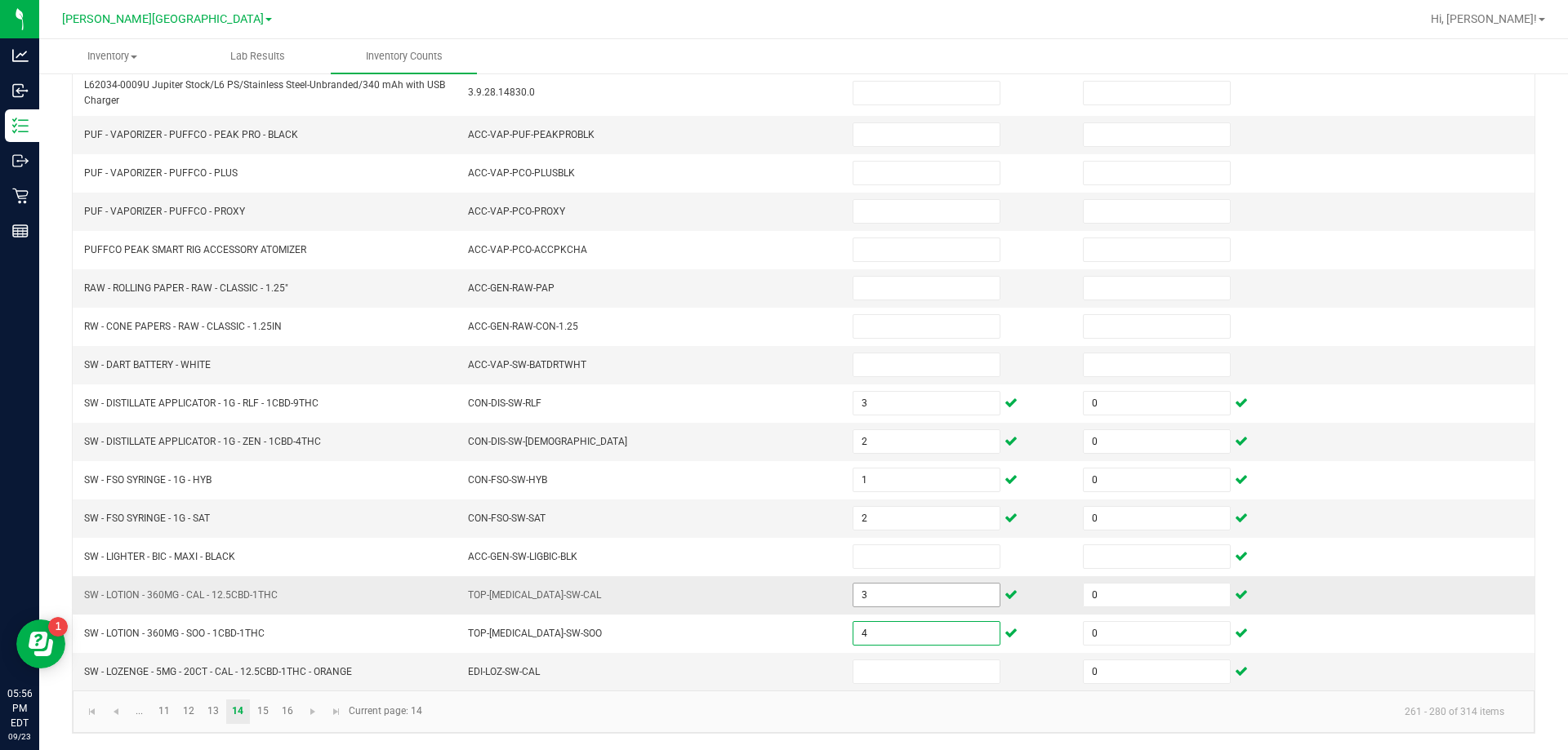
click at [900, 599] on input "3" at bounding box center [926, 594] width 146 height 23
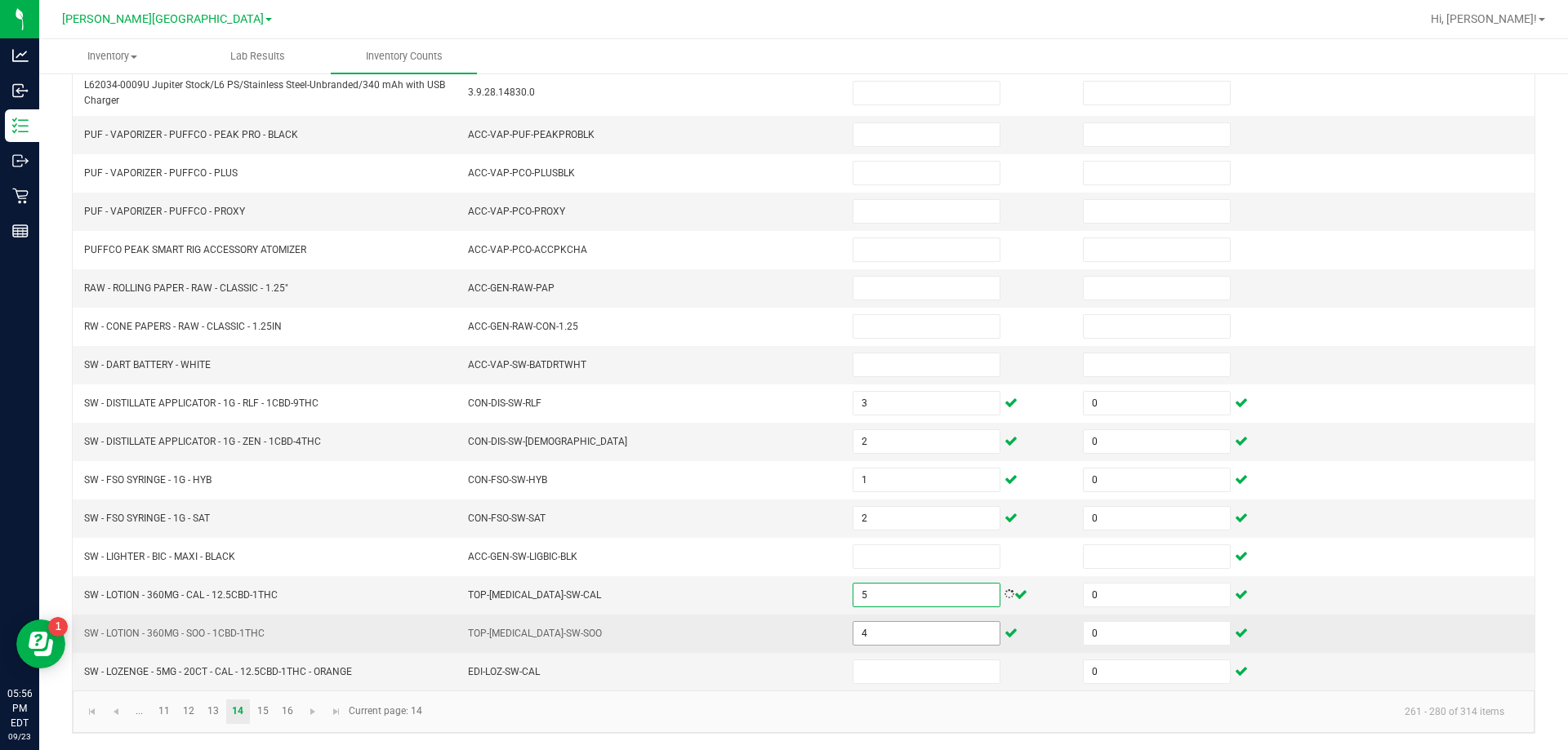
click at [899, 632] on input "4" at bounding box center [926, 633] width 146 height 23
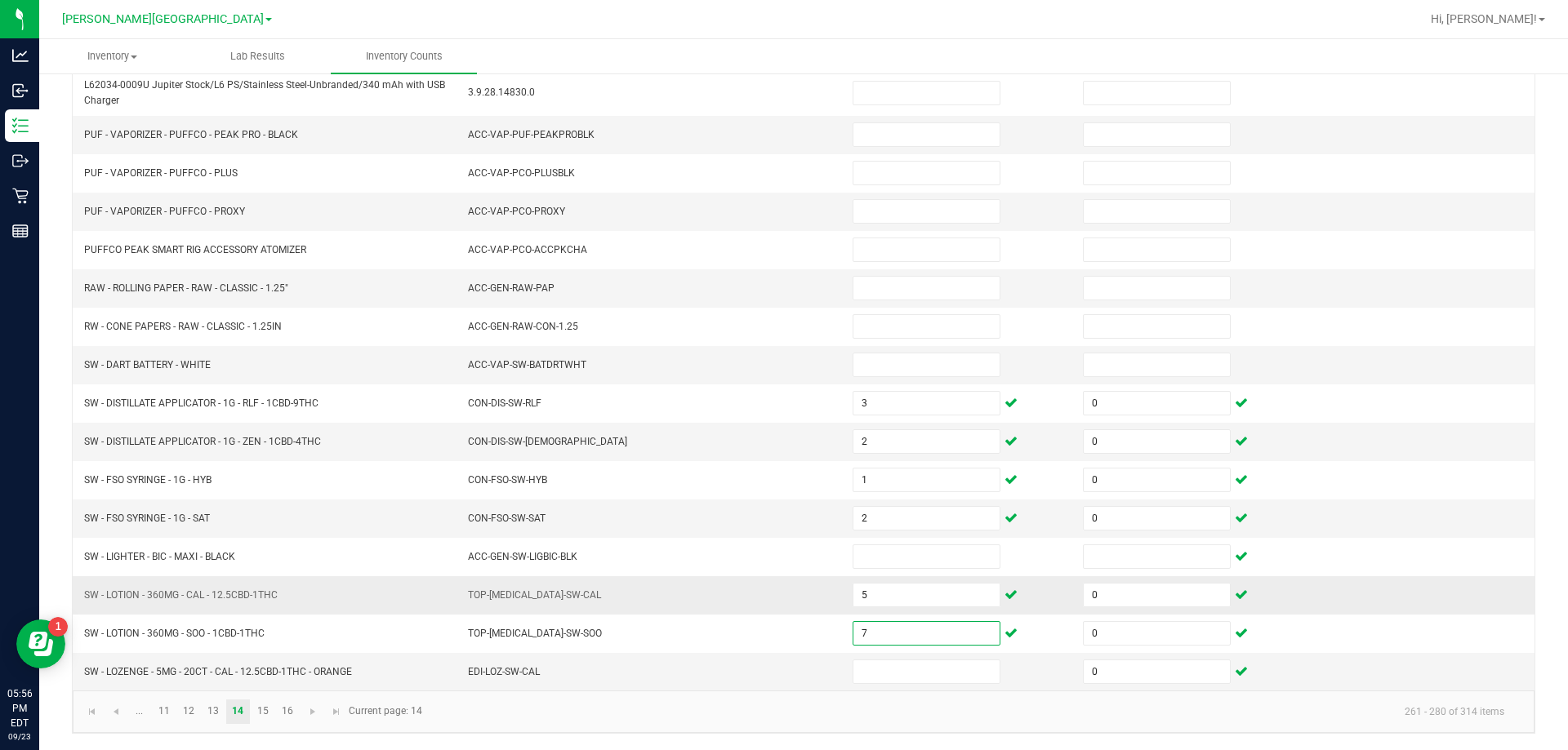
click at [665, 604] on td "TOP-[MEDICAL_DATA]-SW-CAL" at bounding box center [650, 595] width 385 height 38
click at [938, 674] on input at bounding box center [926, 671] width 146 height 23
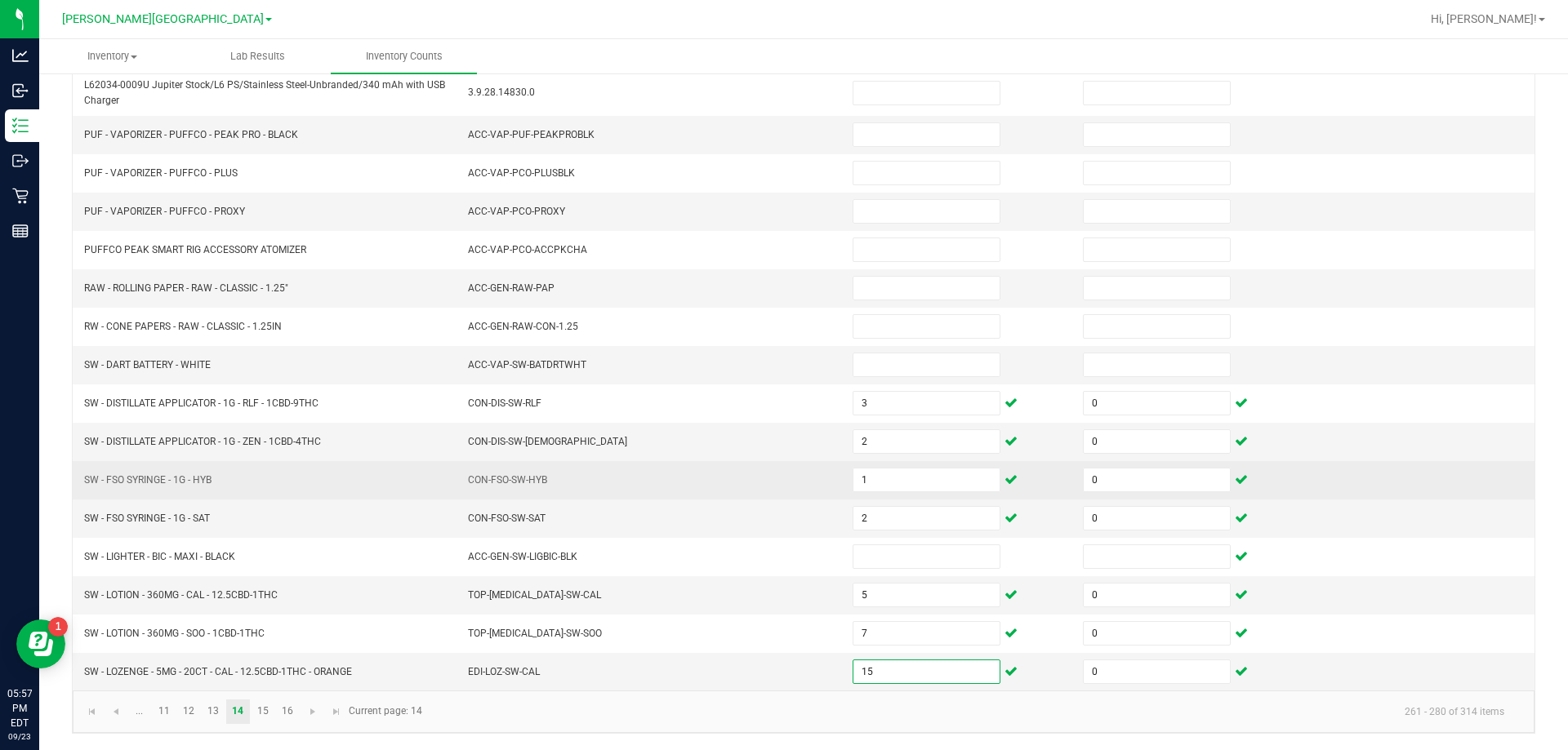
click at [668, 489] on td "CON-FSO-SW-HYB" at bounding box center [650, 480] width 385 height 38
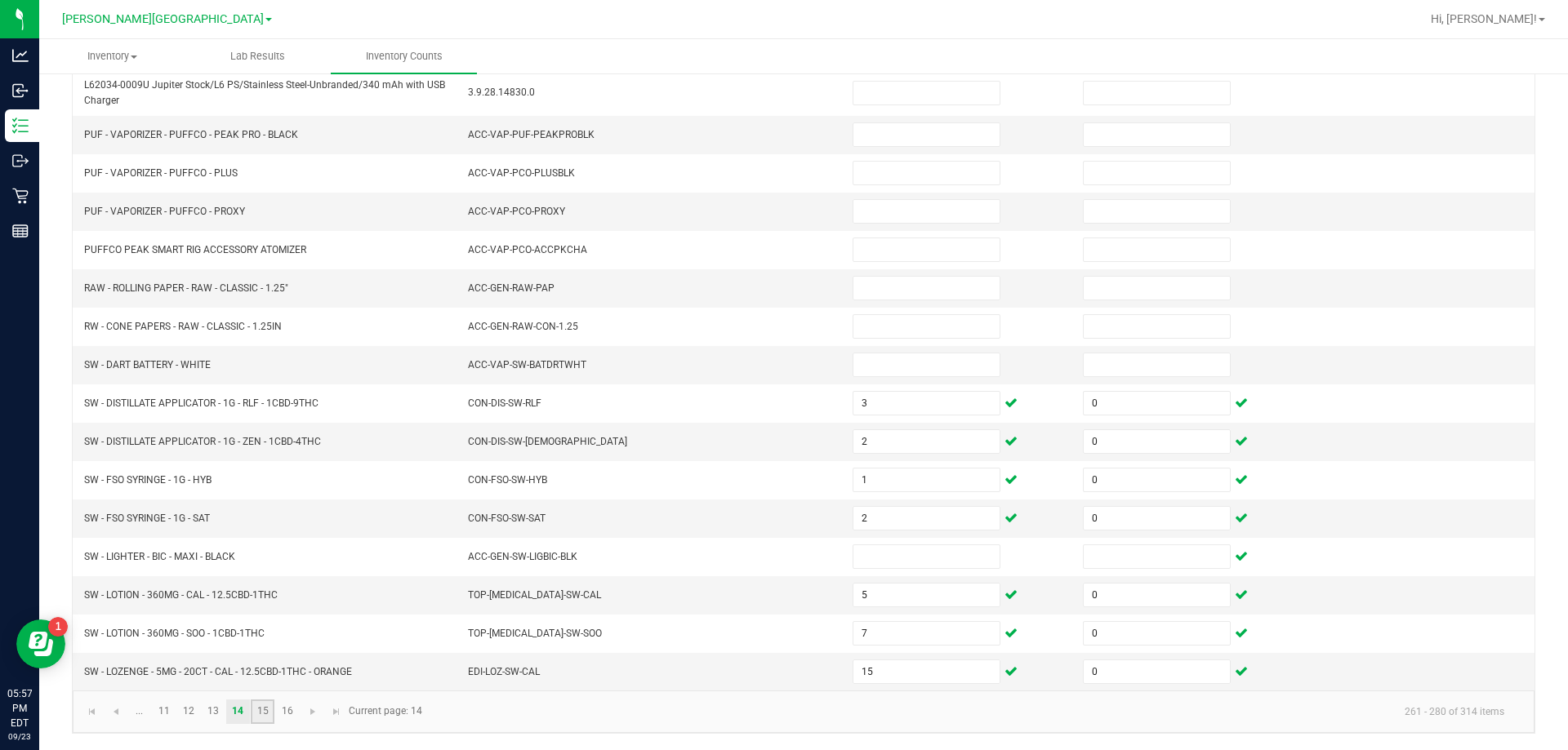
click at [261, 711] on link "15" at bounding box center [262, 712] width 24 height 25
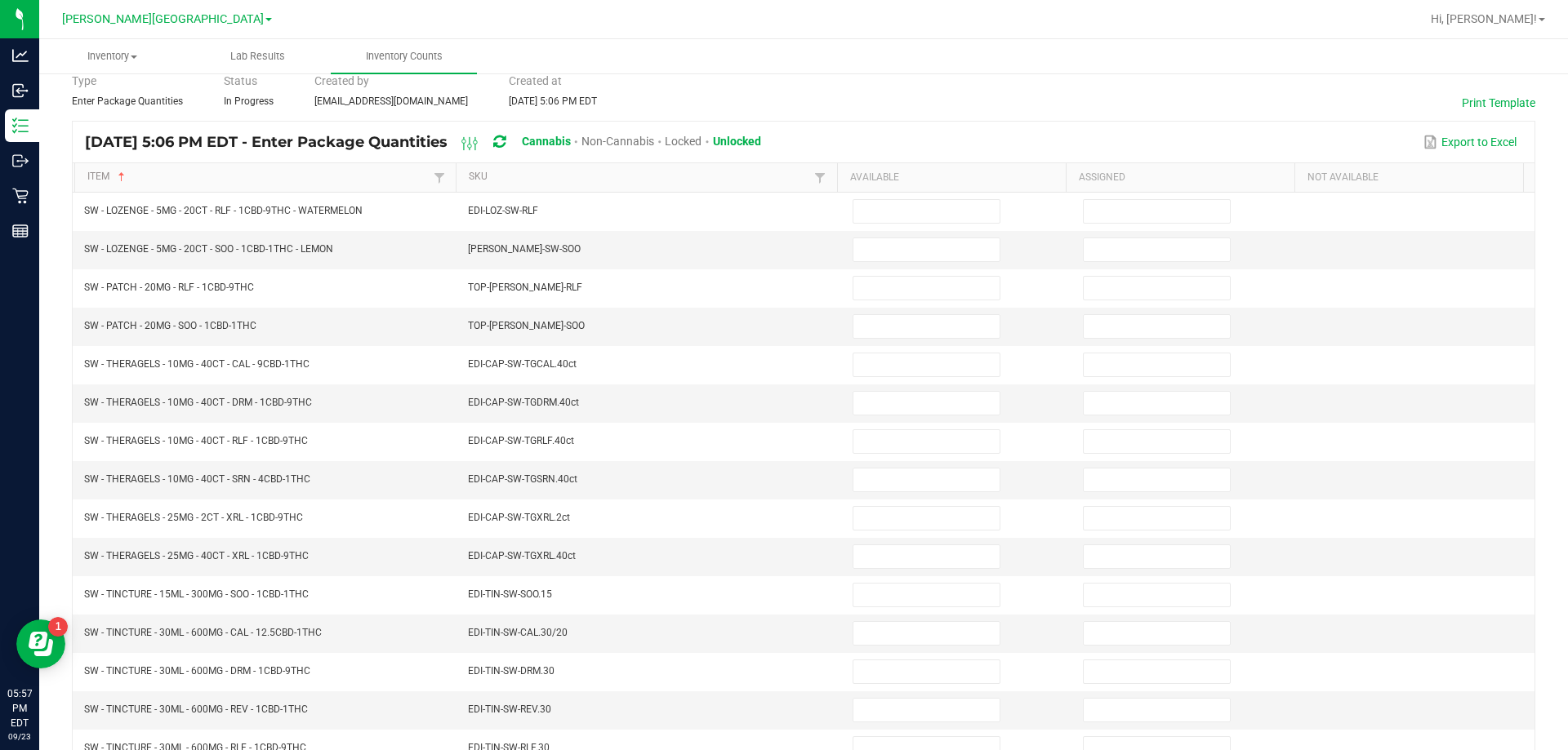
scroll to position [0, 0]
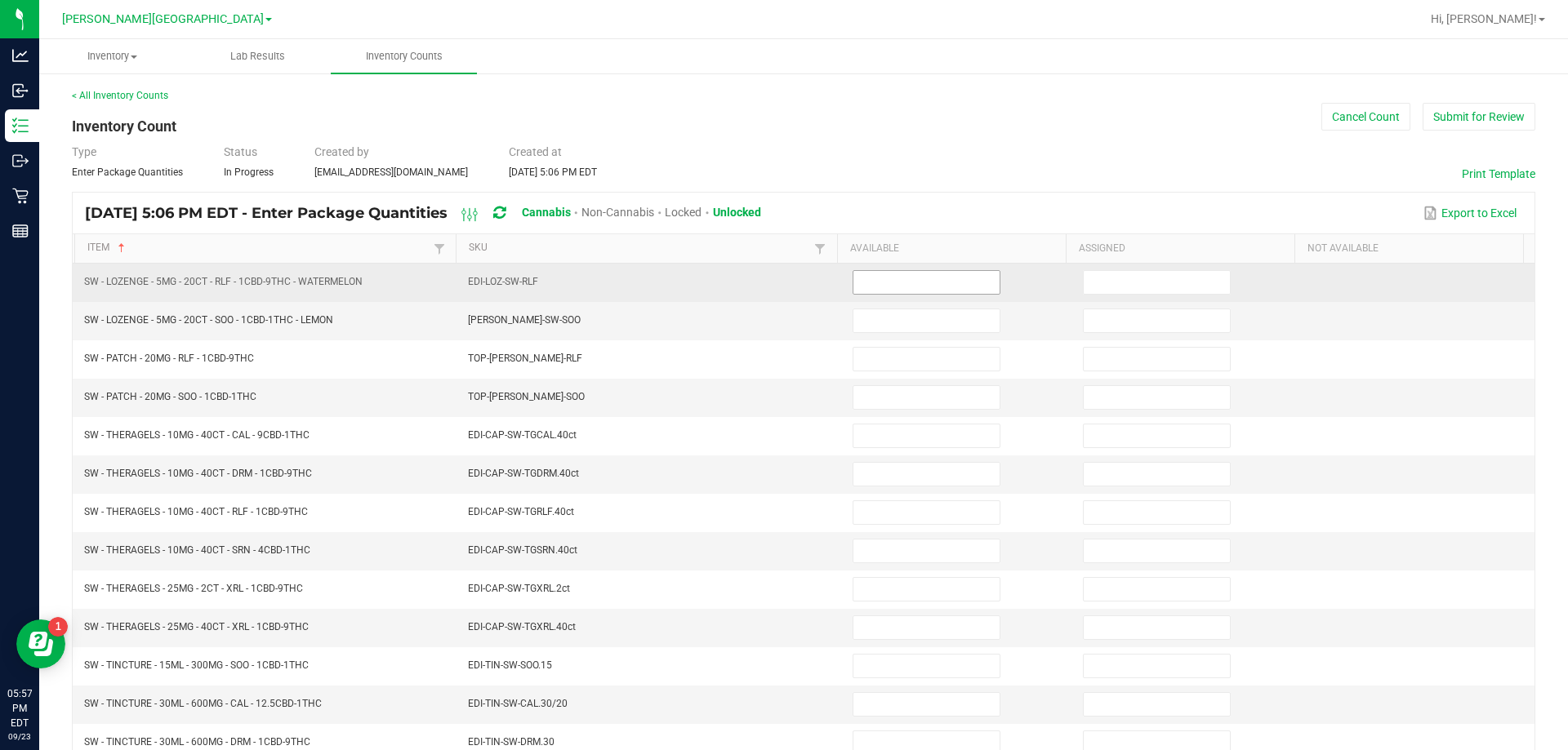
click at [912, 281] on input at bounding box center [926, 282] width 146 height 23
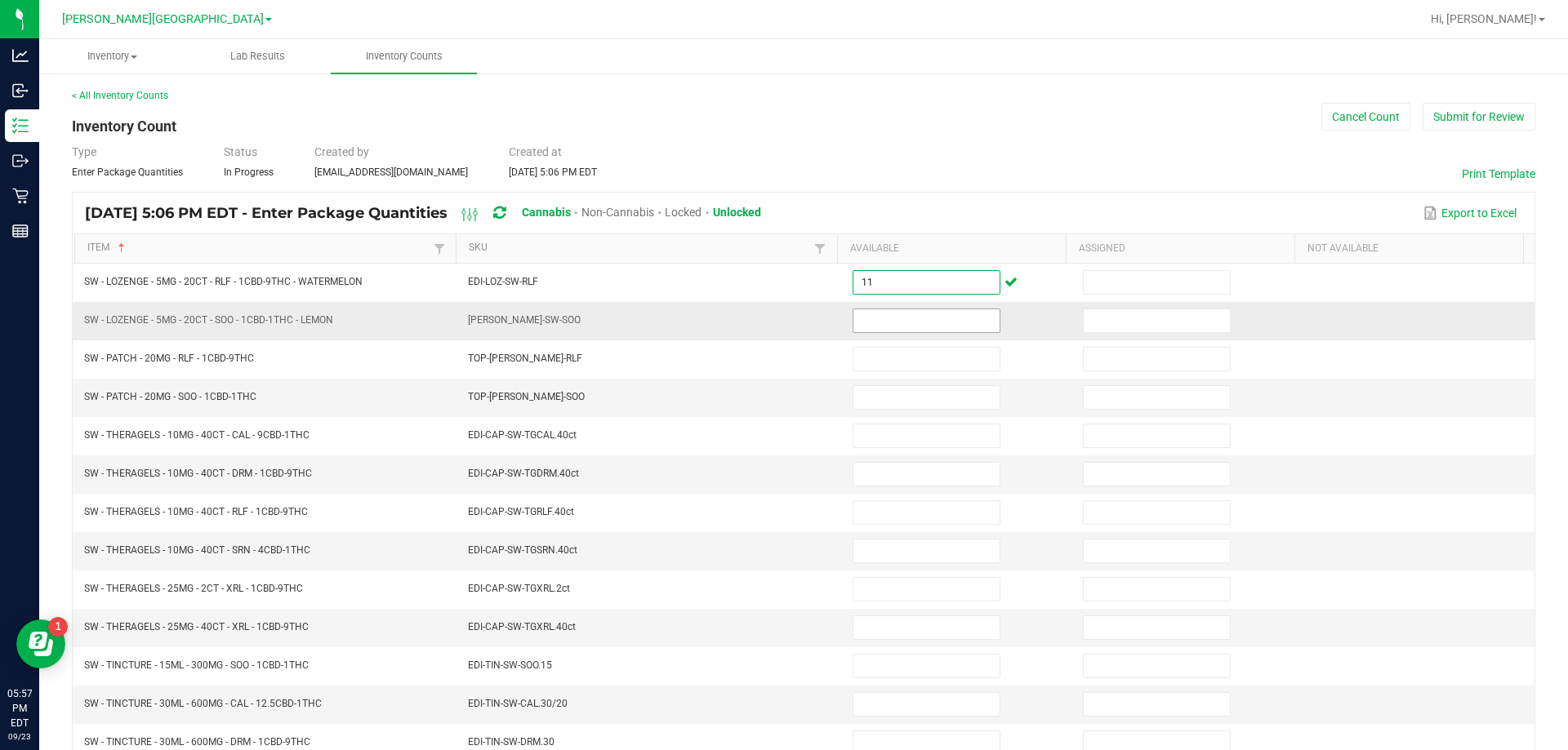
click at [913, 319] on input at bounding box center [926, 320] width 146 height 23
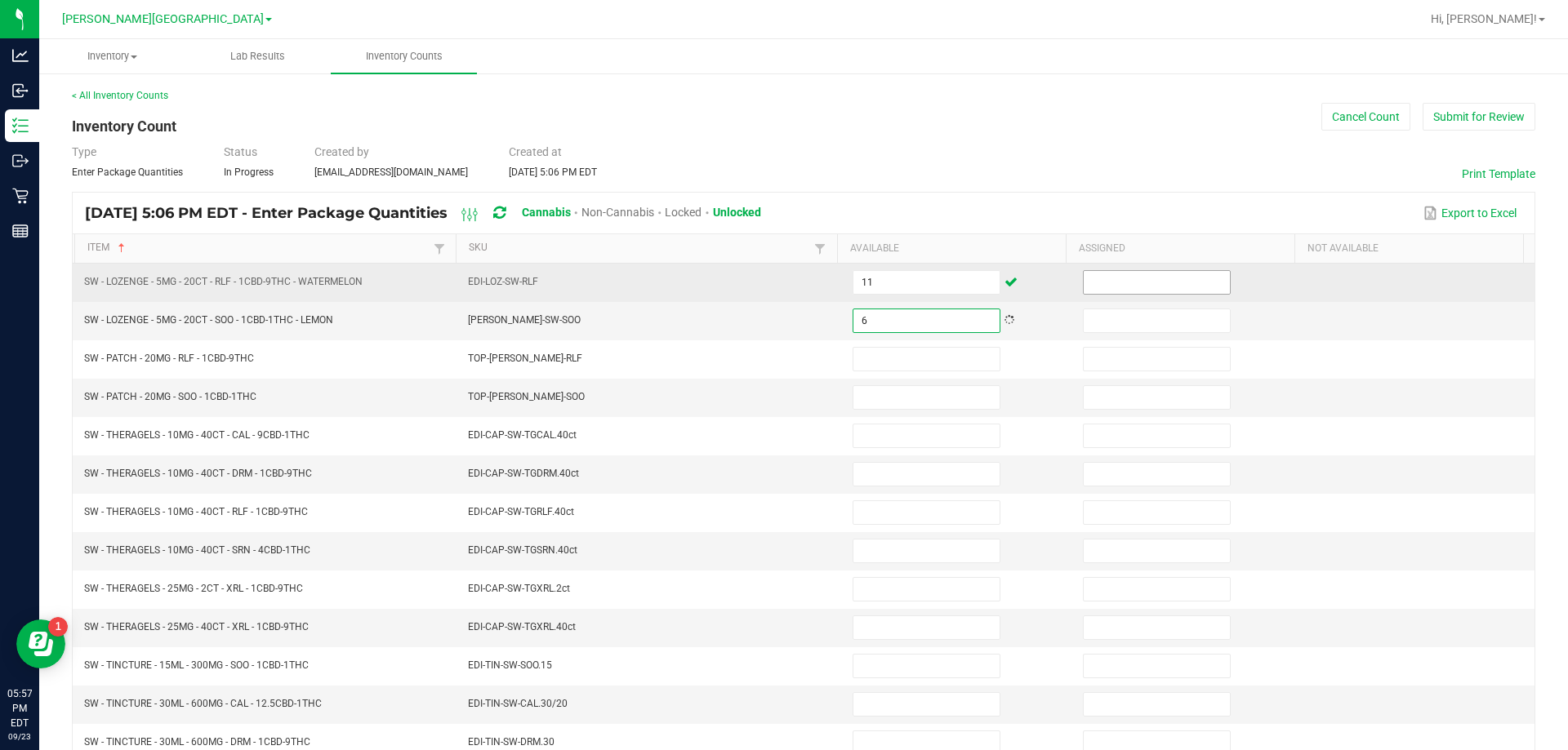
click at [1148, 280] on input at bounding box center [1157, 282] width 146 height 23
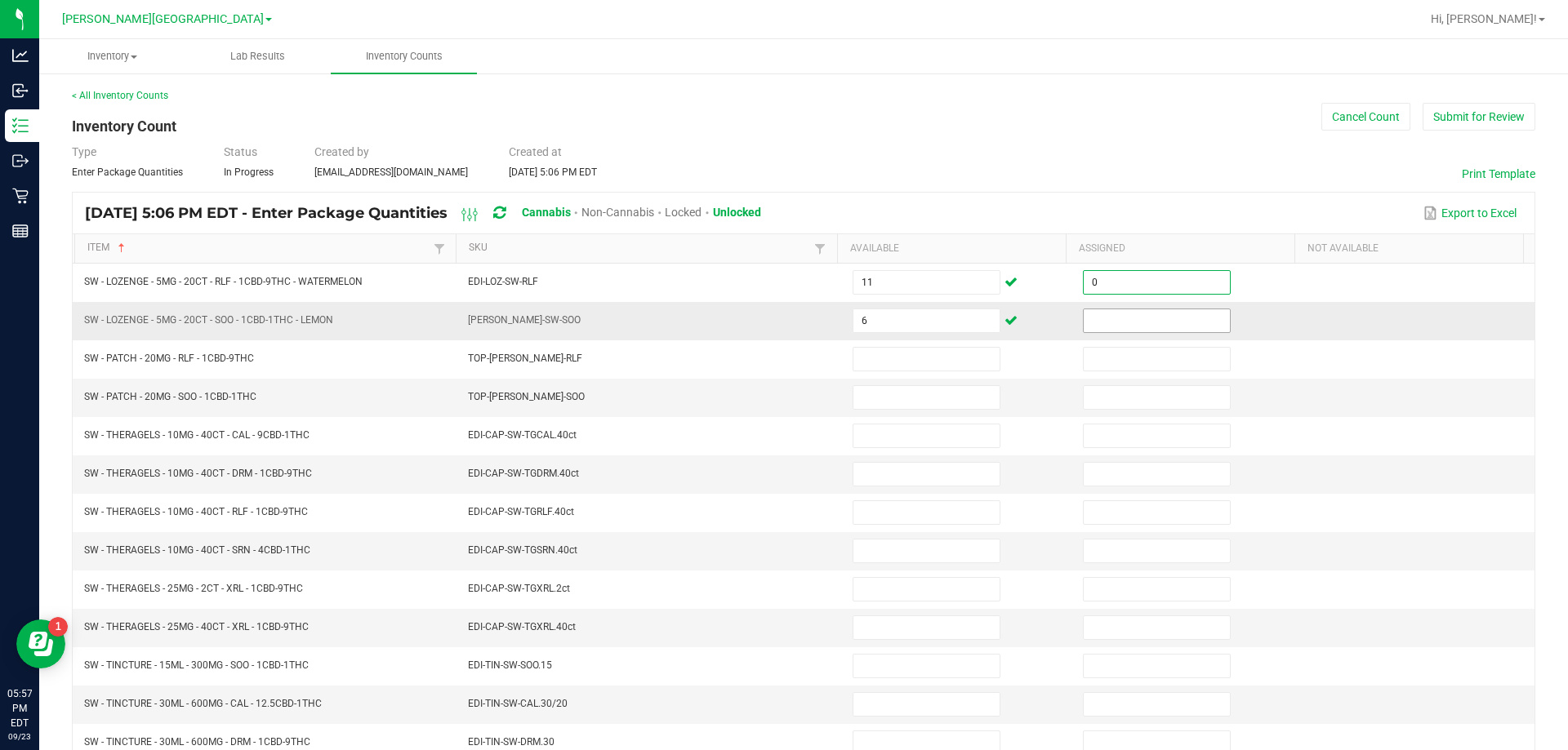
click at [1170, 316] on input at bounding box center [1157, 320] width 146 height 23
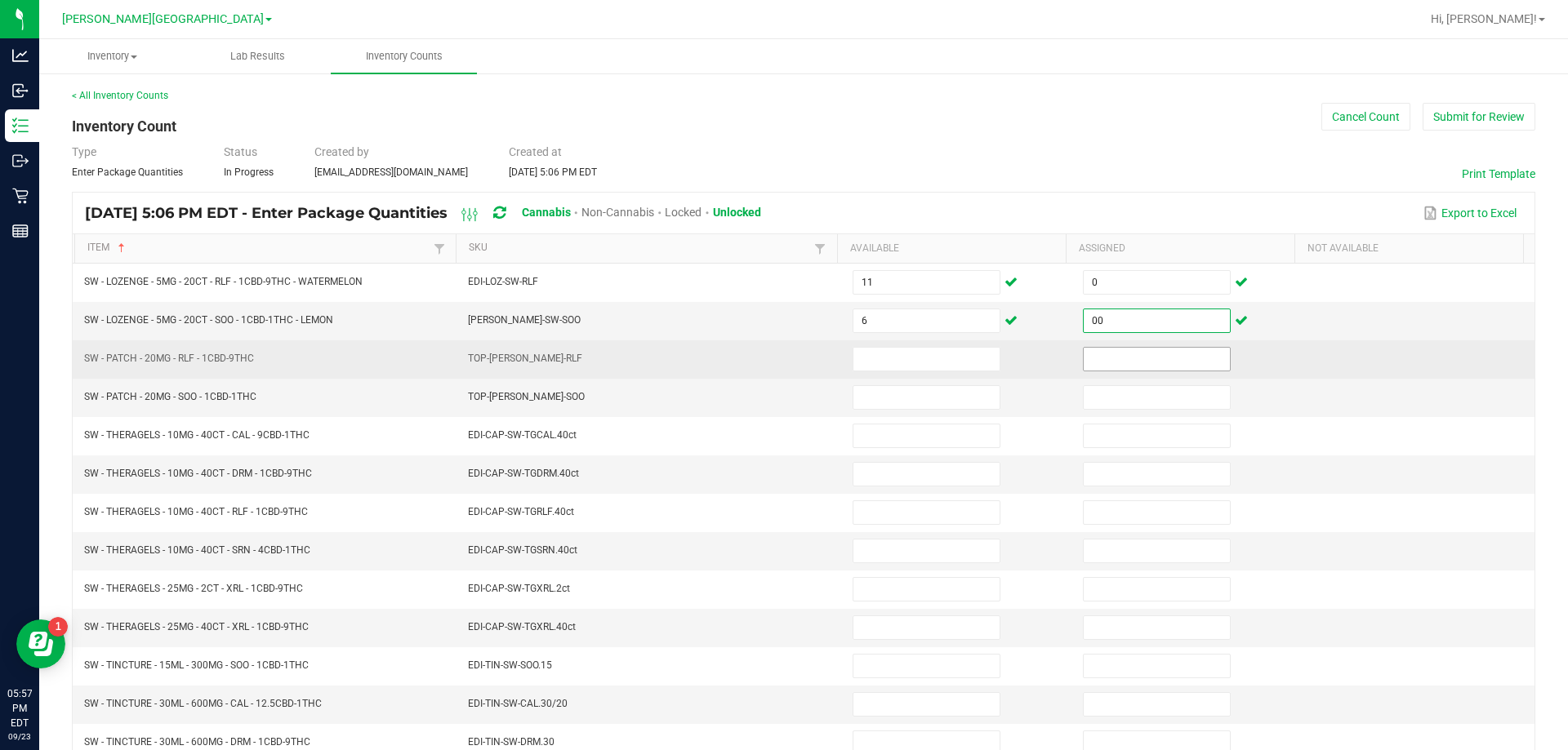
click at [1165, 354] on input at bounding box center [1157, 359] width 146 height 23
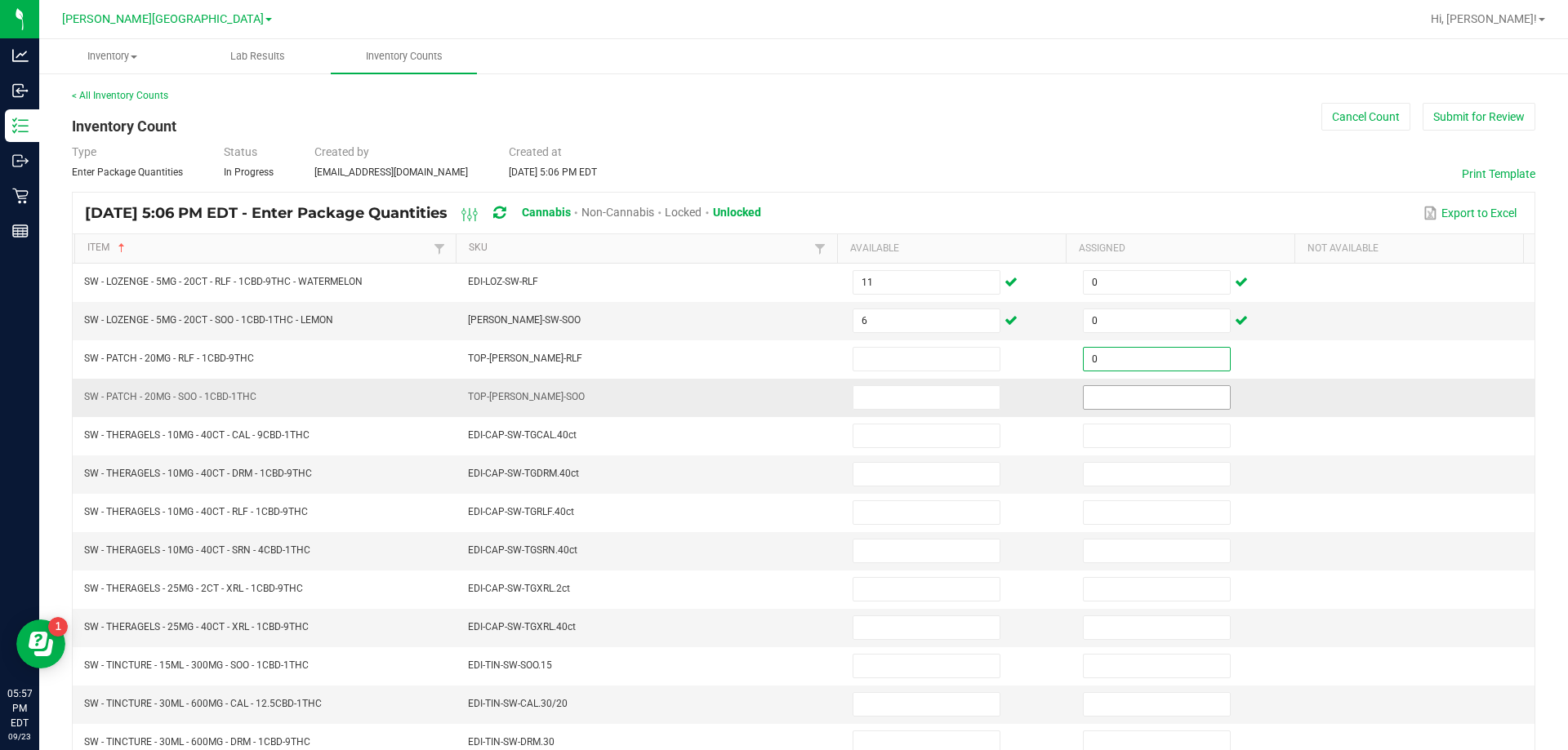
click at [1171, 398] on input at bounding box center [1157, 397] width 146 height 23
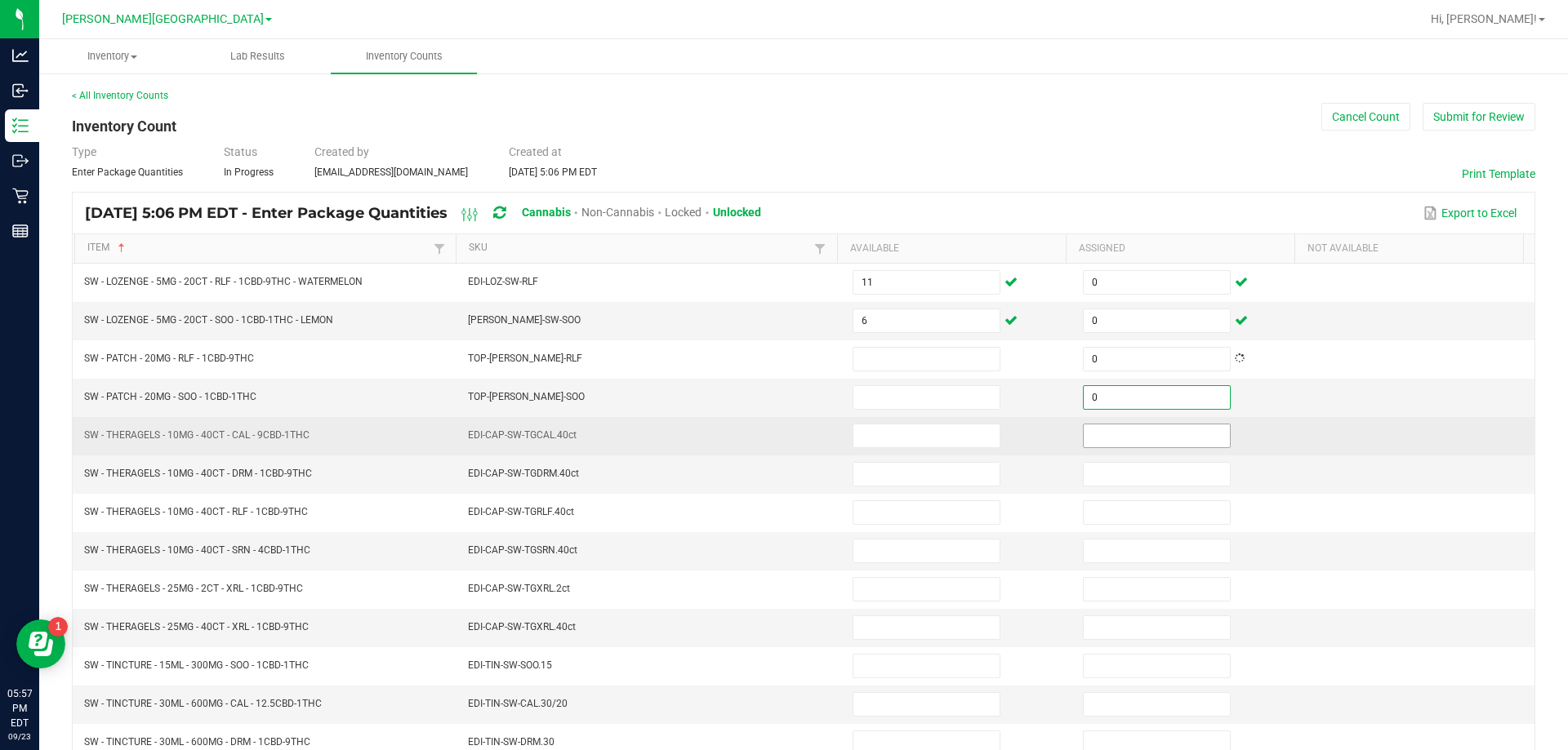
click at [1172, 439] on input at bounding box center [1157, 436] width 146 height 23
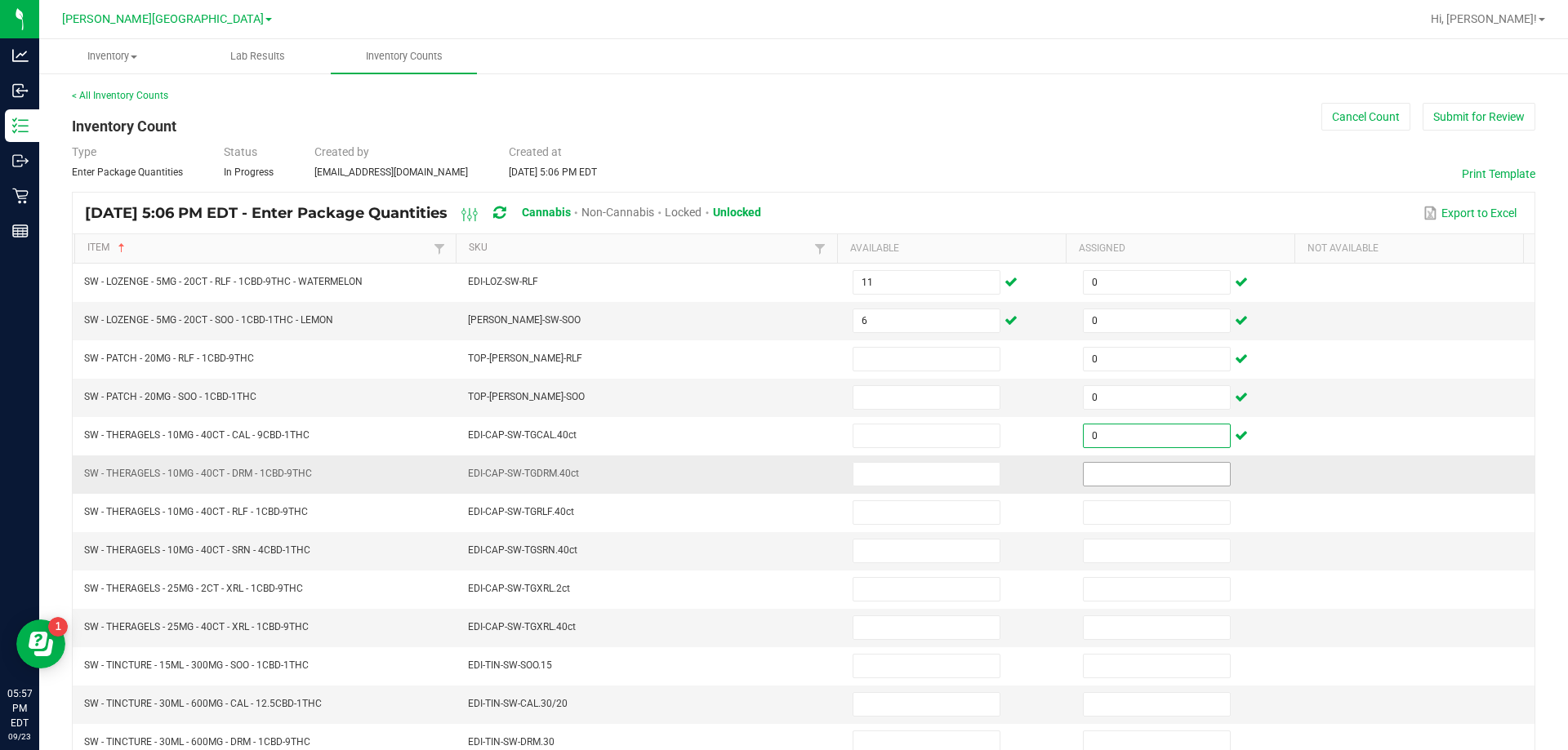
click at [1175, 473] on input at bounding box center [1157, 473] width 146 height 23
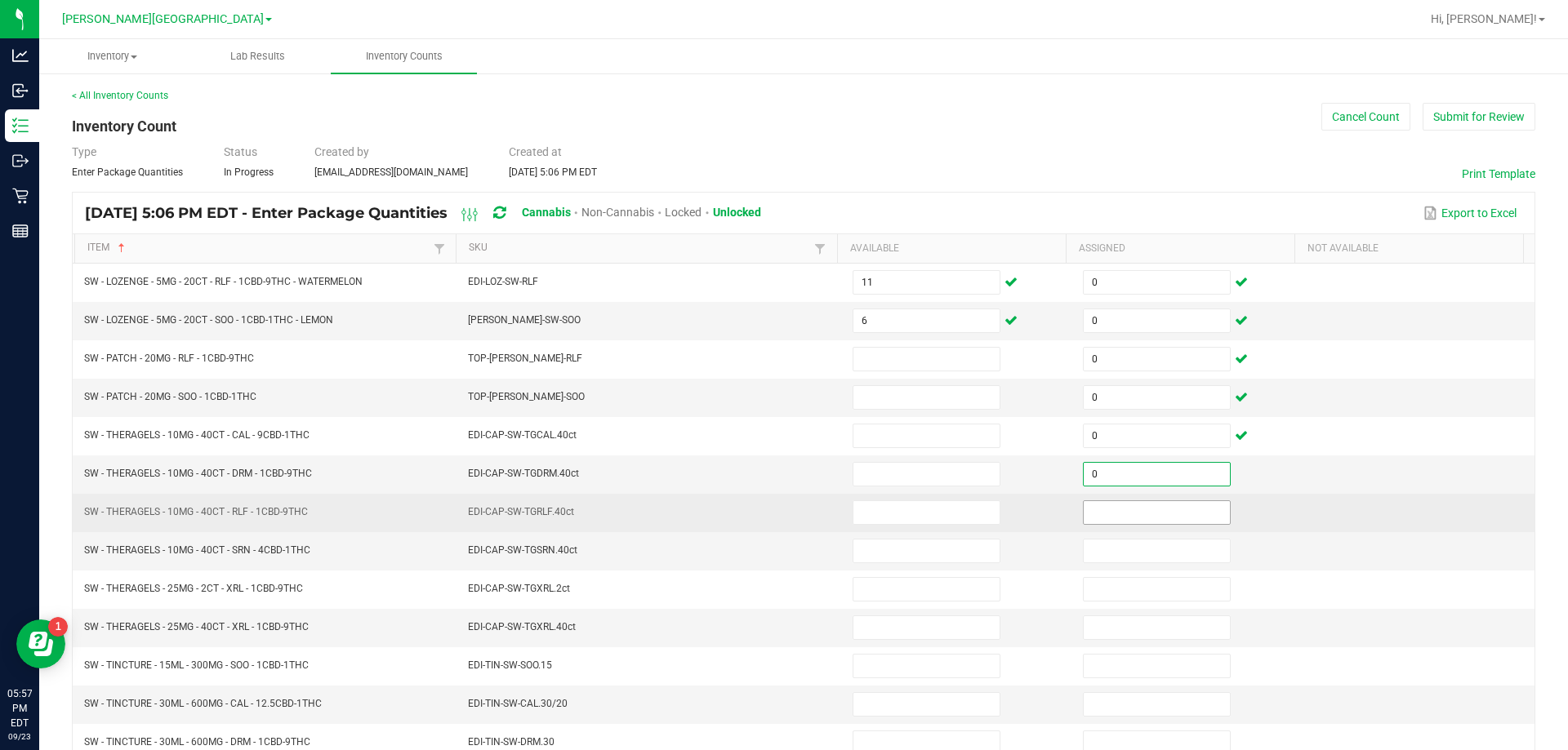
click at [1175, 514] on input at bounding box center [1157, 511] width 146 height 23
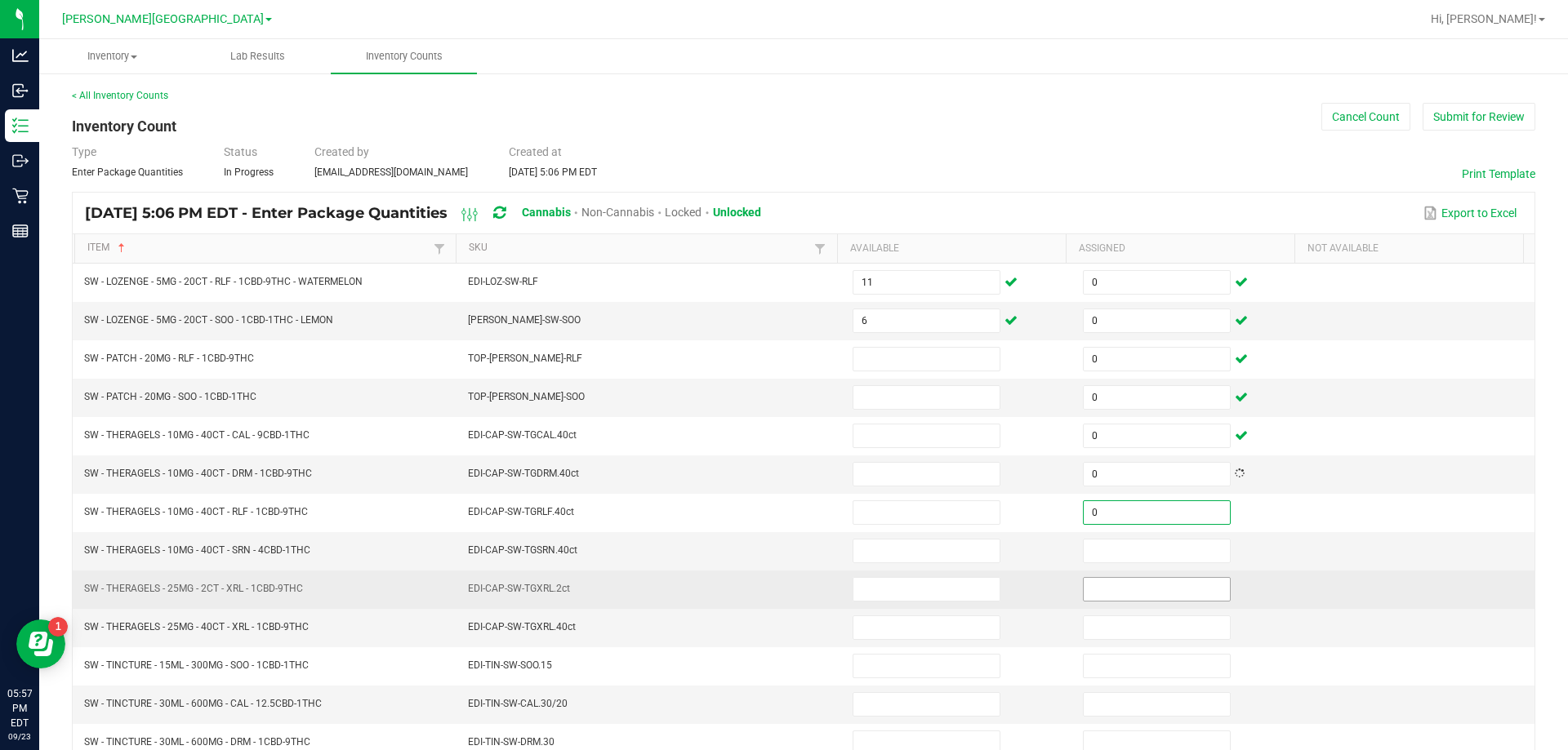
click at [1184, 589] on input at bounding box center [1157, 588] width 146 height 23
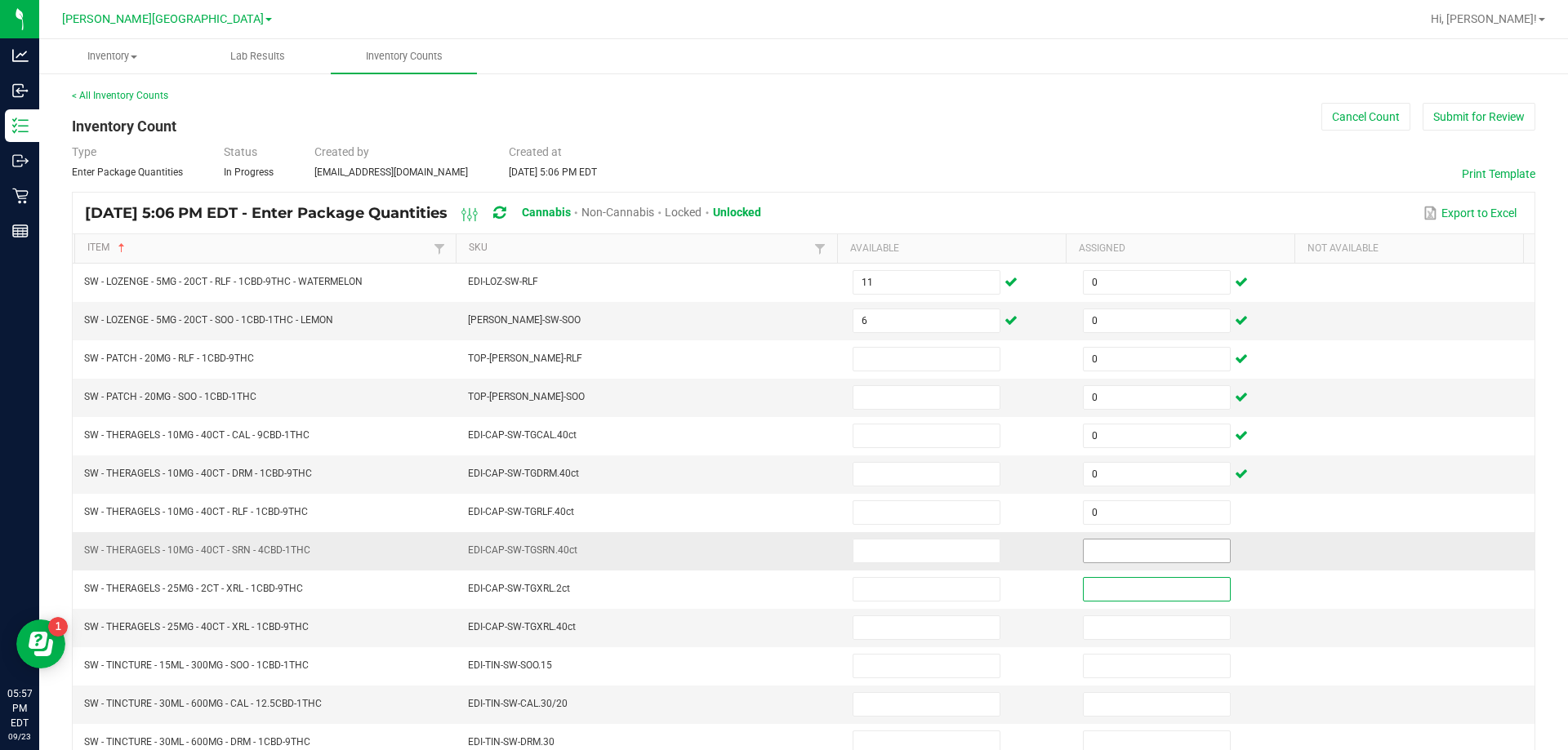
click at [1176, 548] on input at bounding box center [1157, 550] width 146 height 23
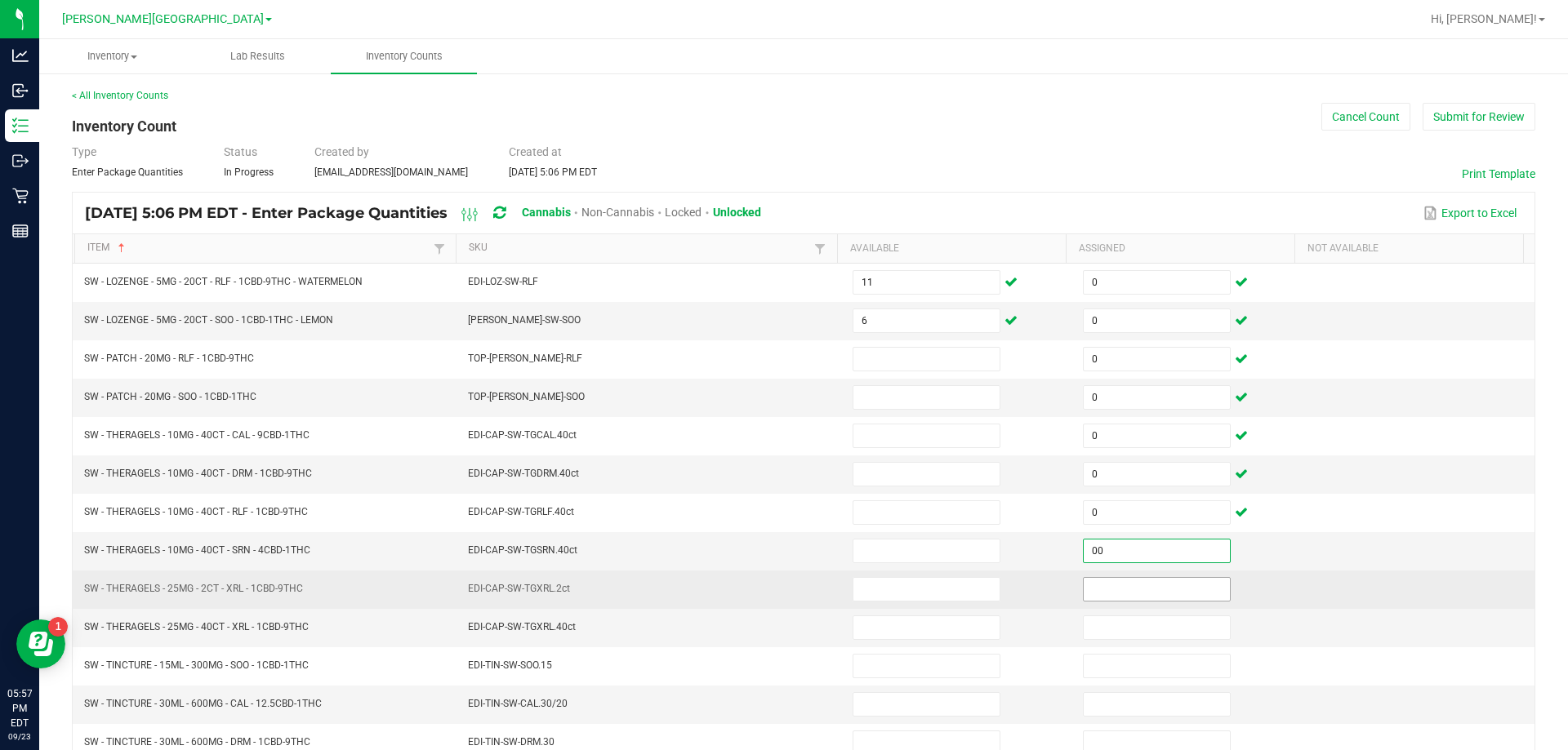
click at [1170, 591] on input at bounding box center [1157, 588] width 146 height 23
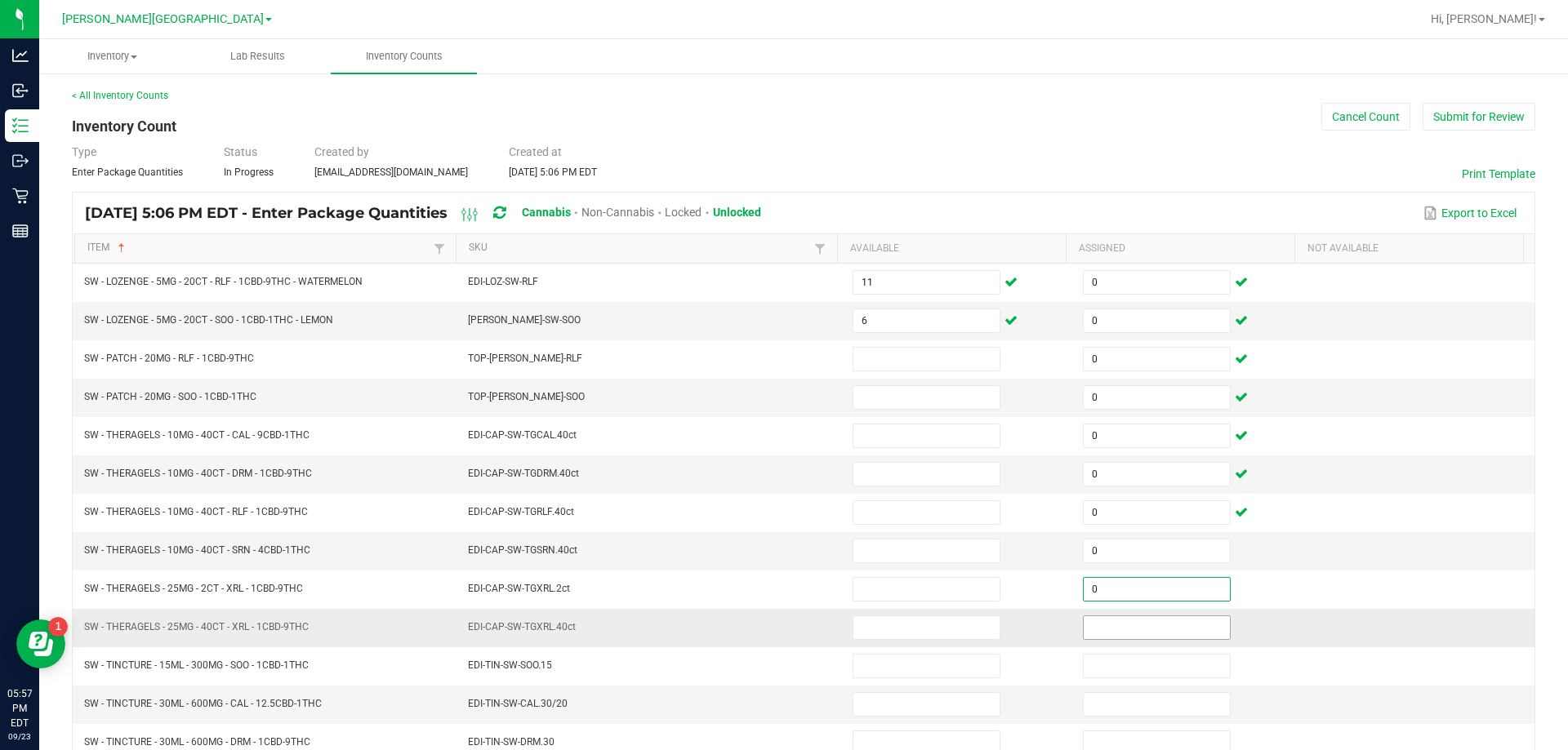
click at [1170, 628] on input at bounding box center [1157, 627] width 146 height 23
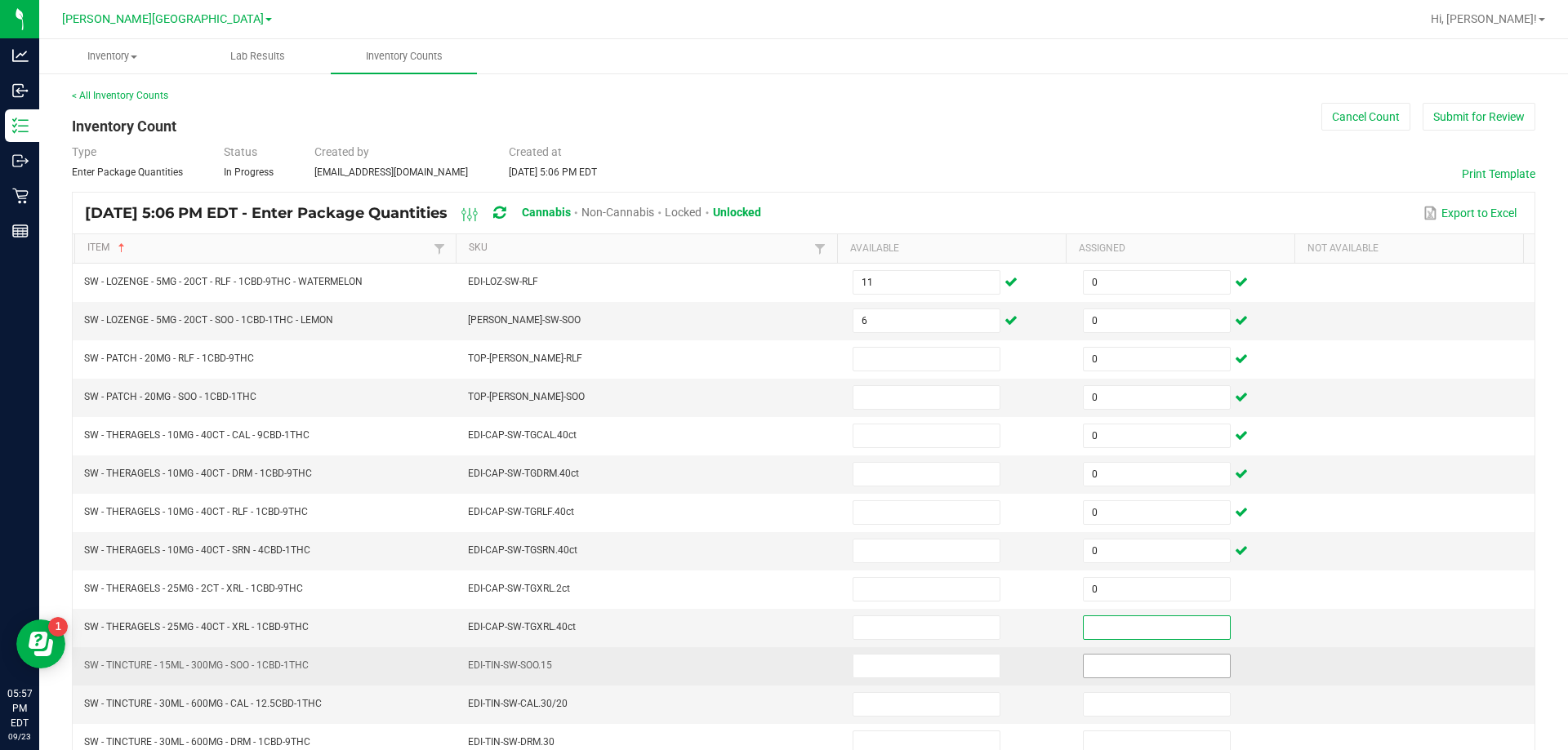
click at [1165, 664] on input at bounding box center [1157, 665] width 146 height 23
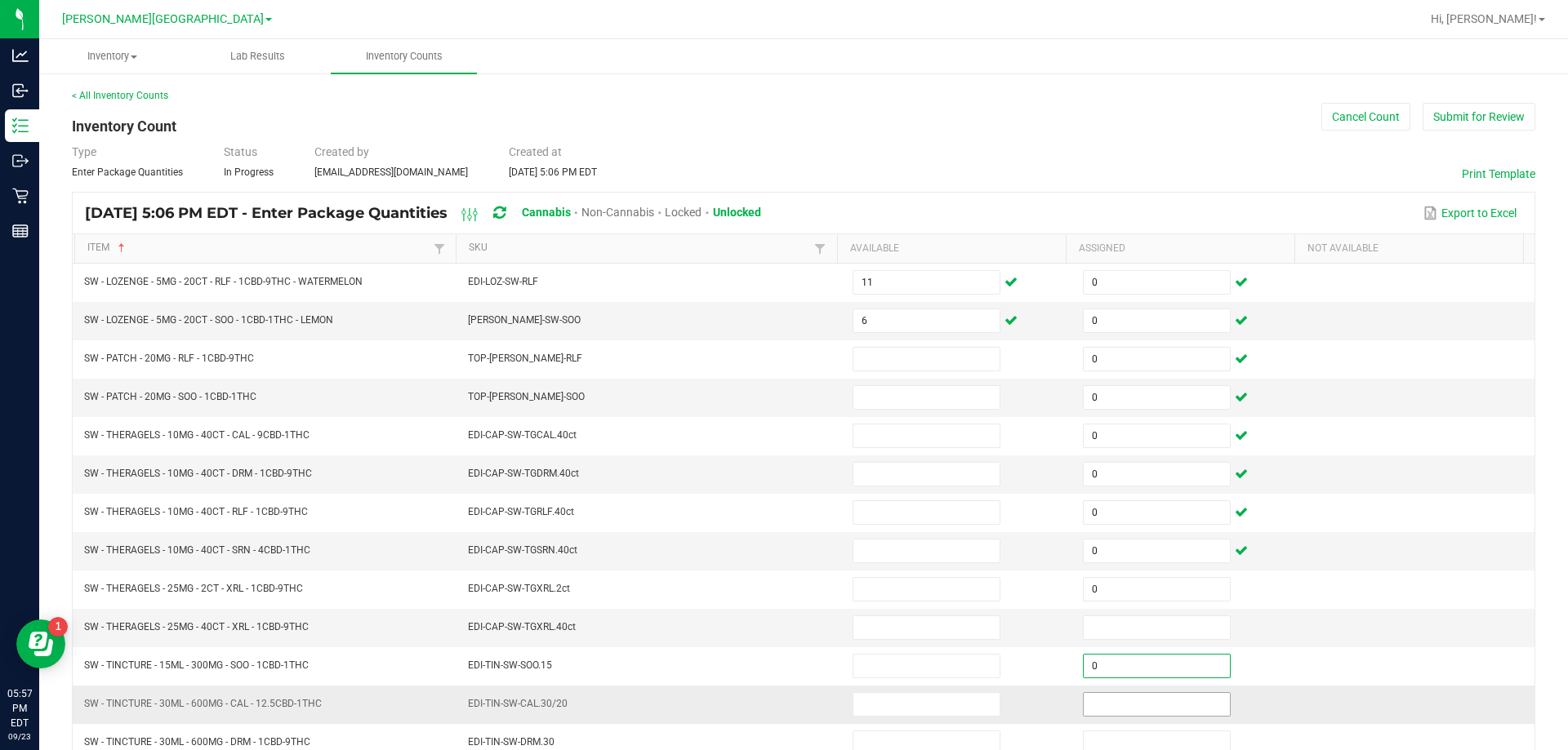
click at [1170, 705] on input at bounding box center [1157, 704] width 146 height 23
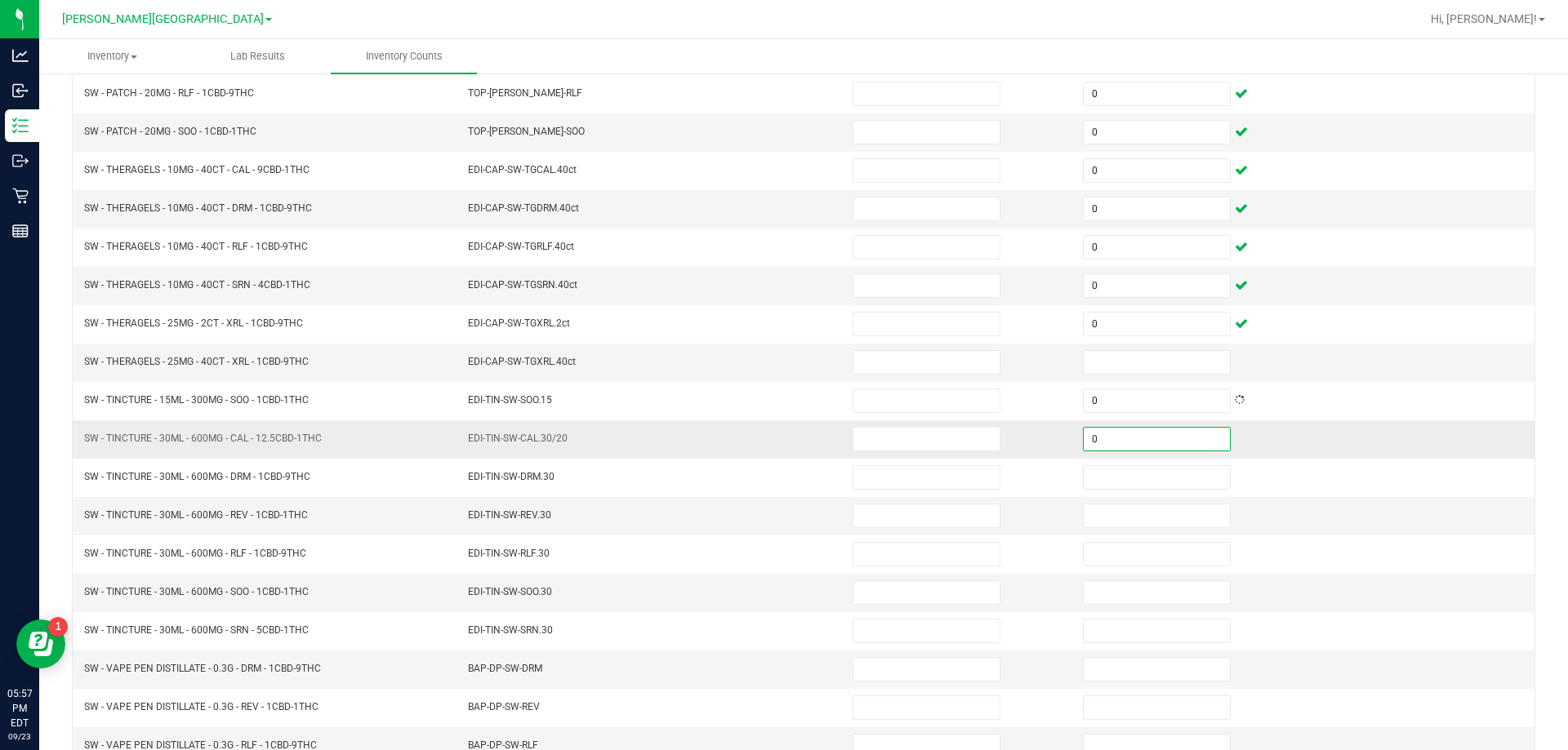
scroll to position [272, 0]
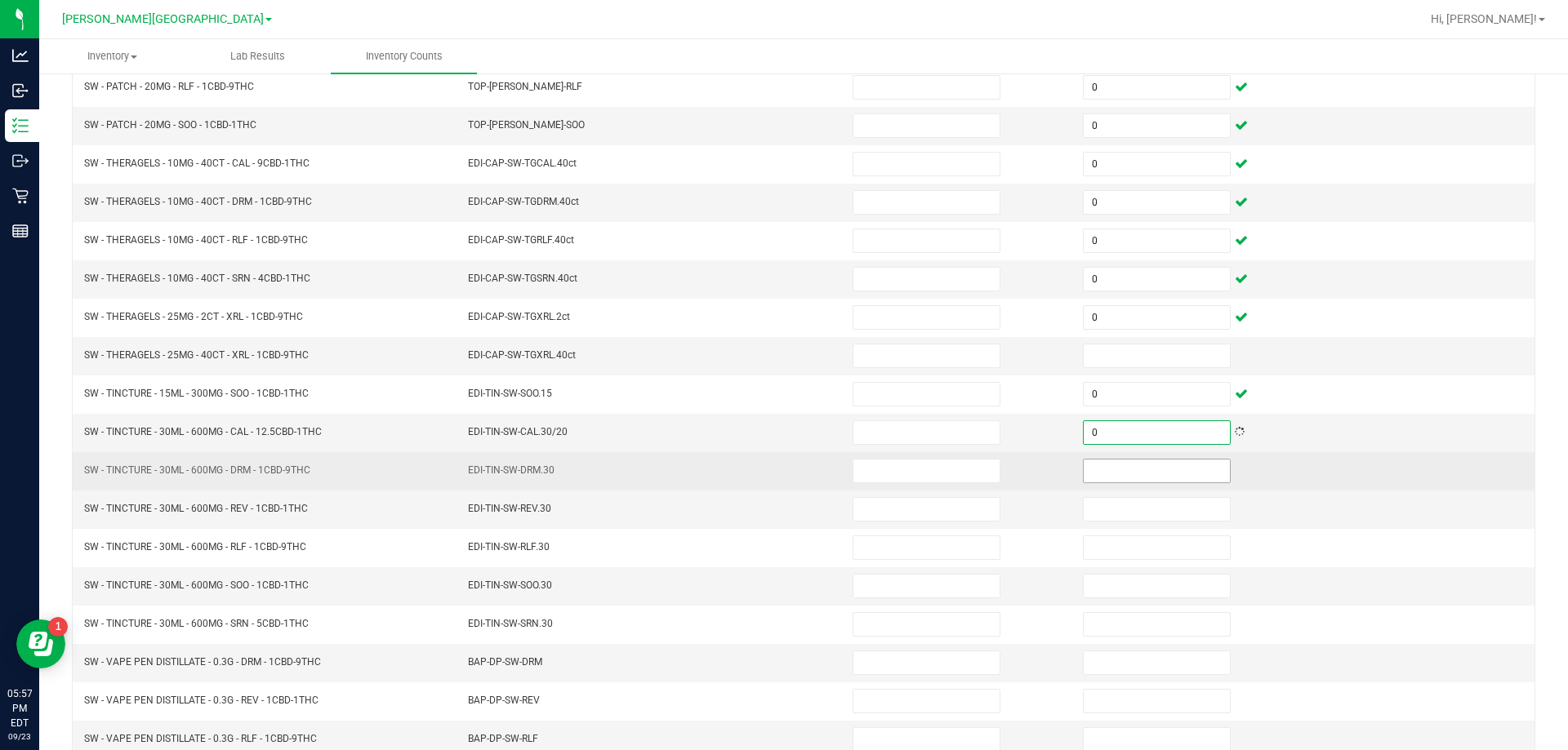
click at [1155, 472] on input at bounding box center [1157, 470] width 146 height 23
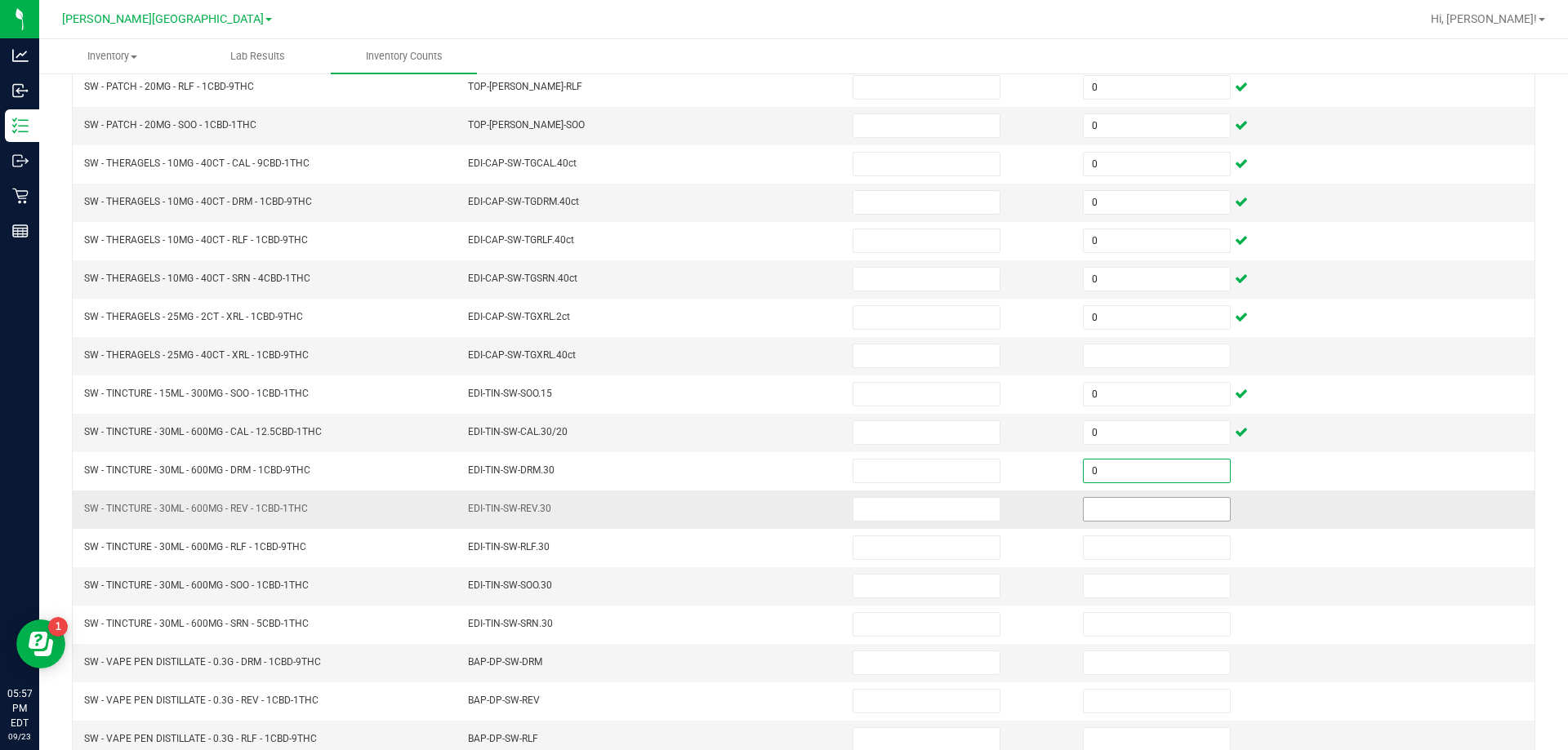
click at [1164, 509] on input at bounding box center [1157, 509] width 146 height 23
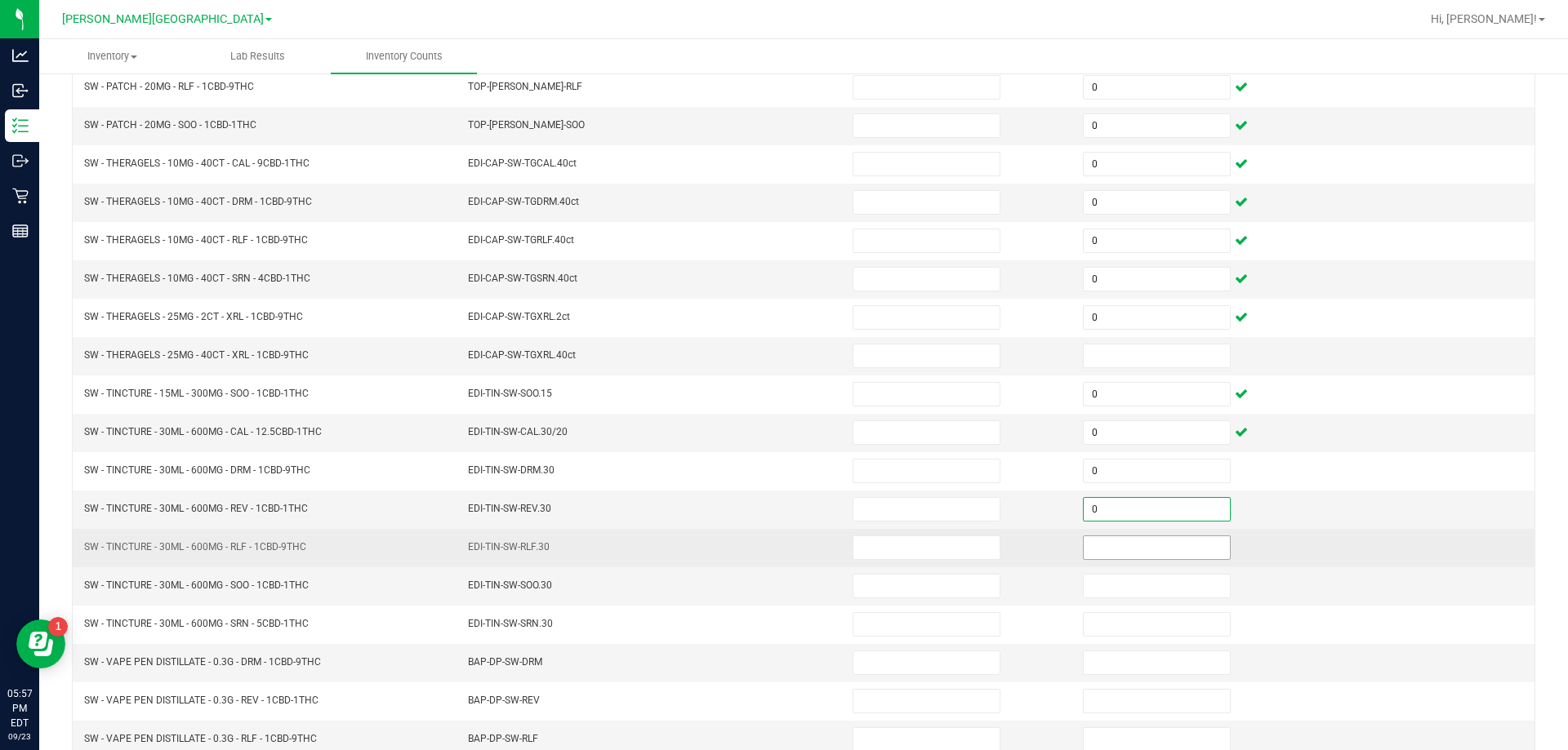
click at [1164, 548] on input at bounding box center [1157, 547] width 146 height 23
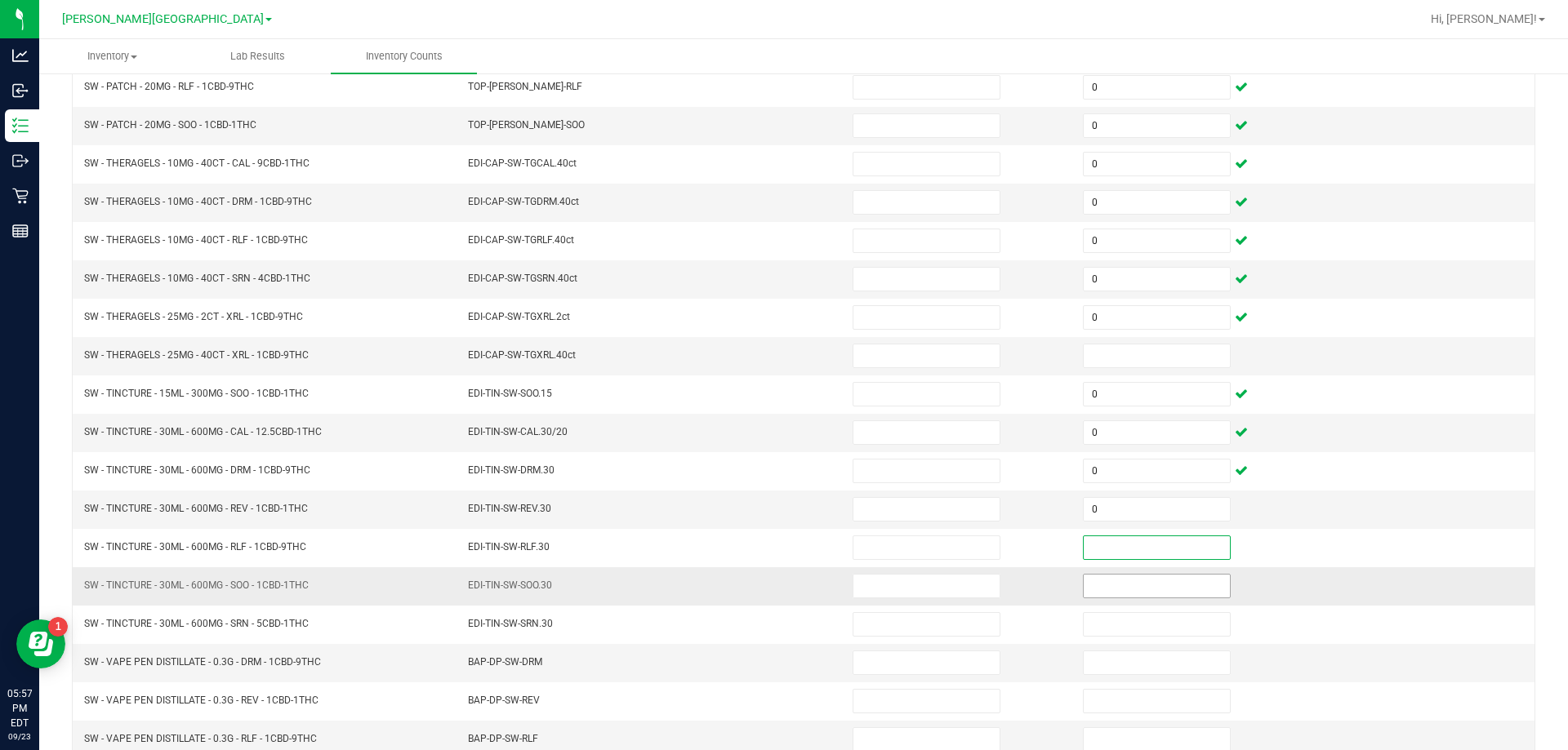
click at [1170, 585] on input at bounding box center [1157, 585] width 146 height 23
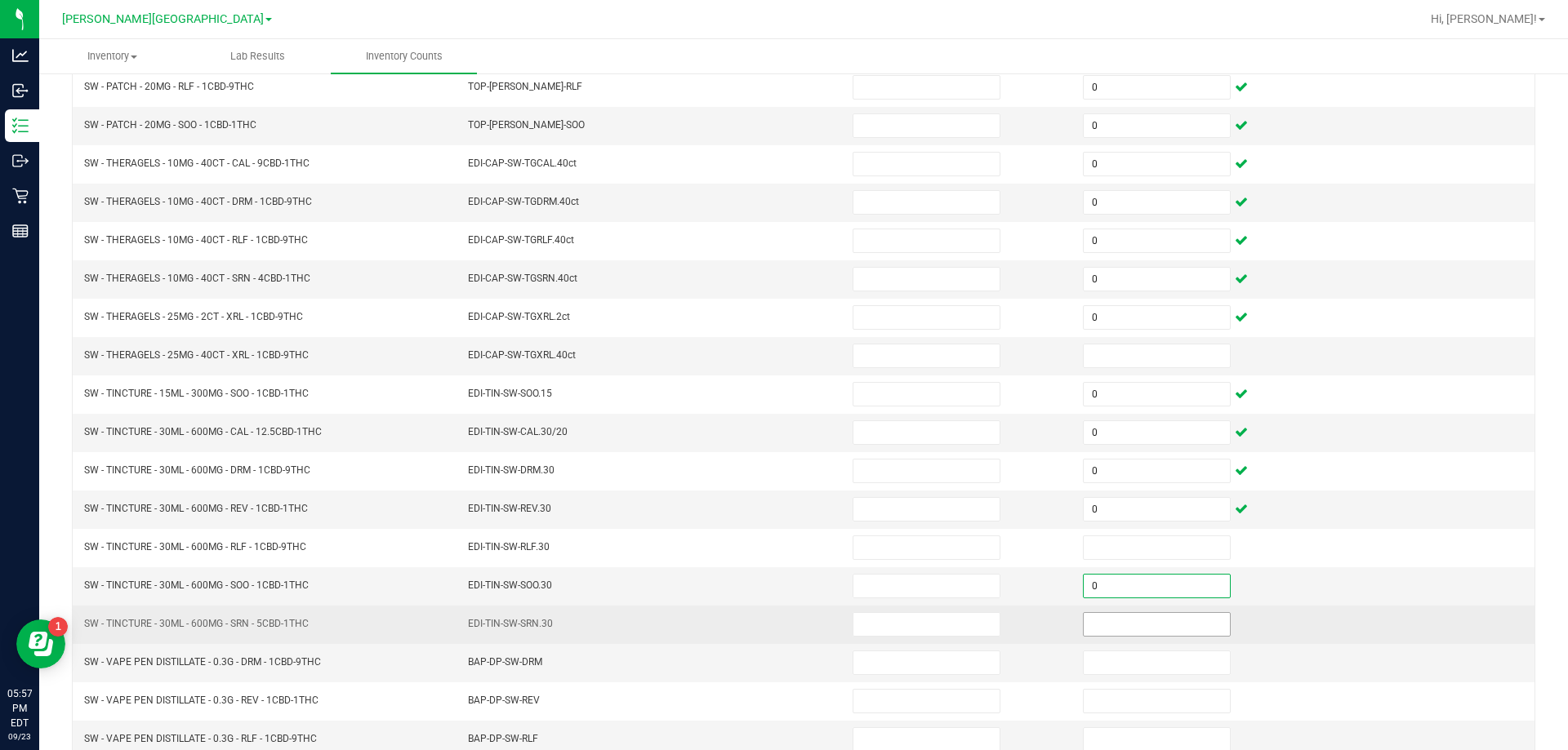
click at [1173, 628] on input at bounding box center [1157, 624] width 146 height 23
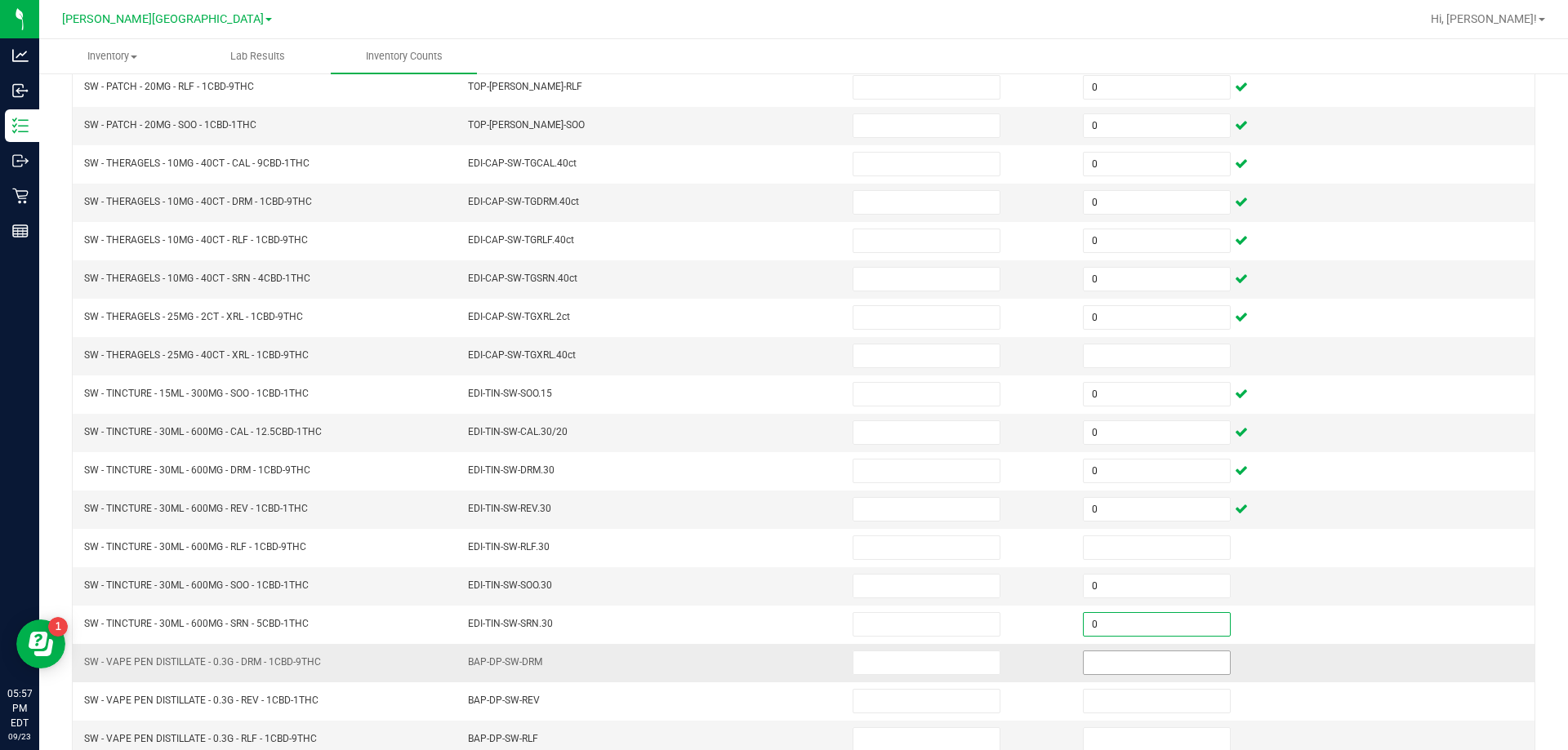
click at [1177, 662] on input at bounding box center [1157, 662] width 146 height 23
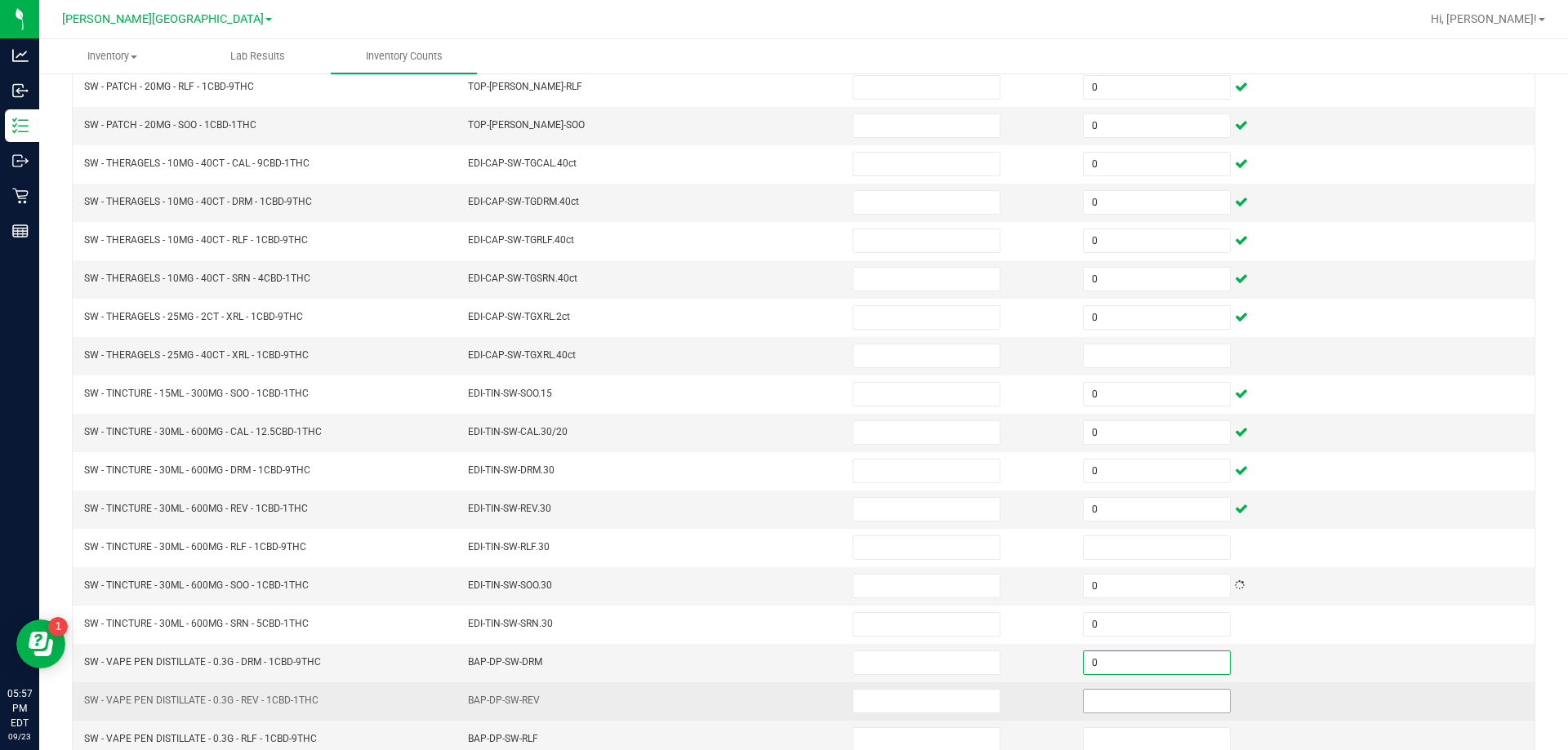
click at [1183, 696] on input at bounding box center [1157, 701] width 146 height 23
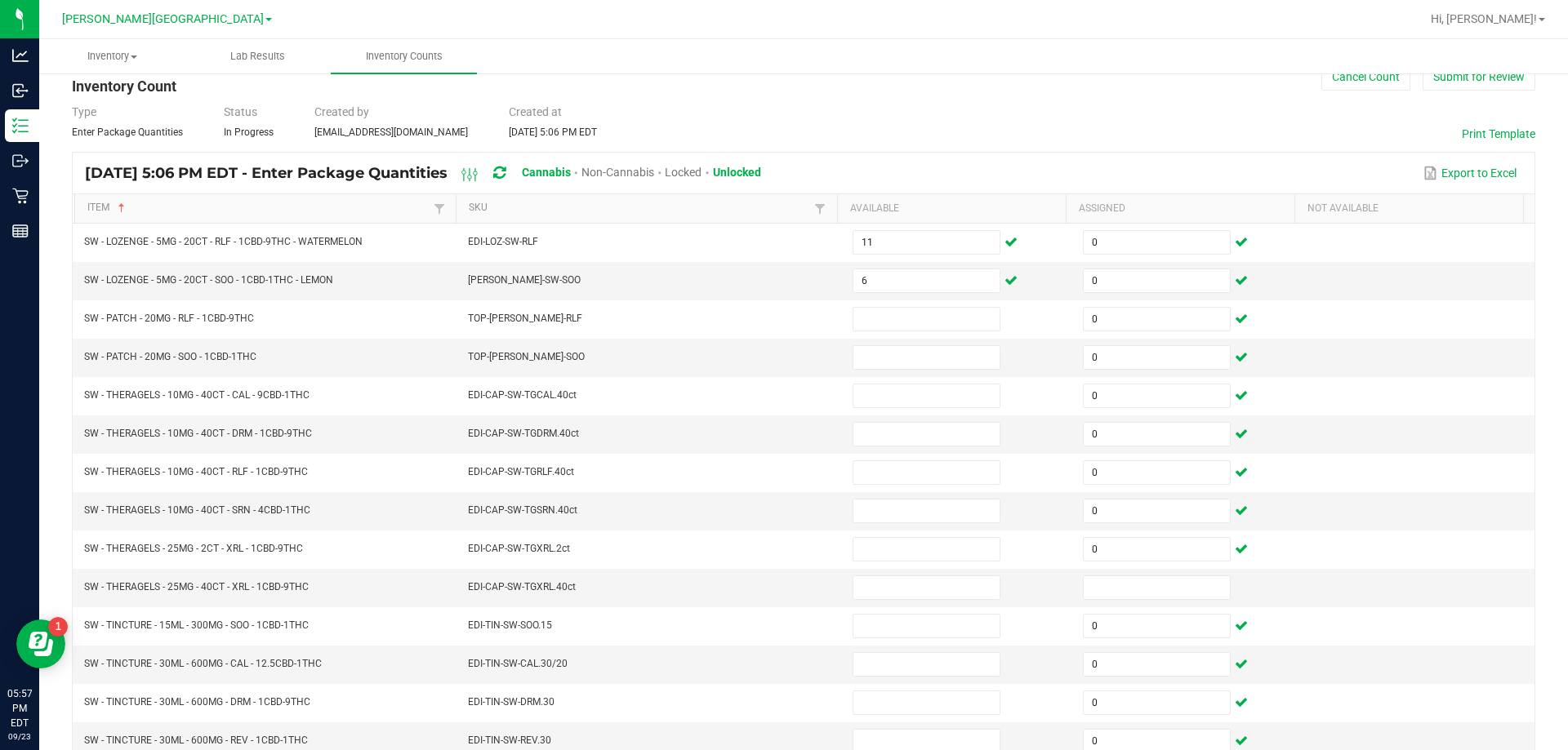
scroll to position [11, 0]
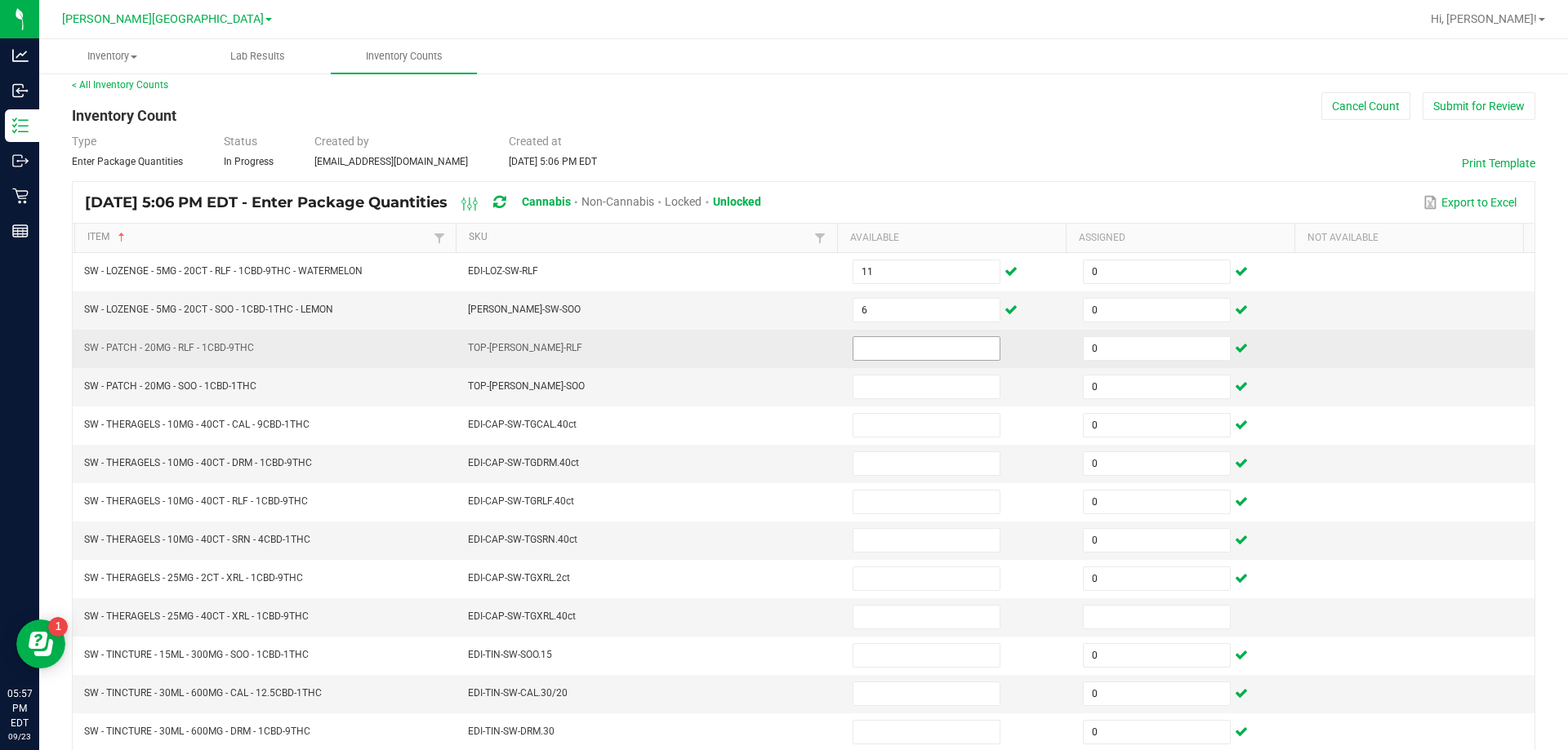
click at [933, 347] on input at bounding box center [926, 348] width 146 height 23
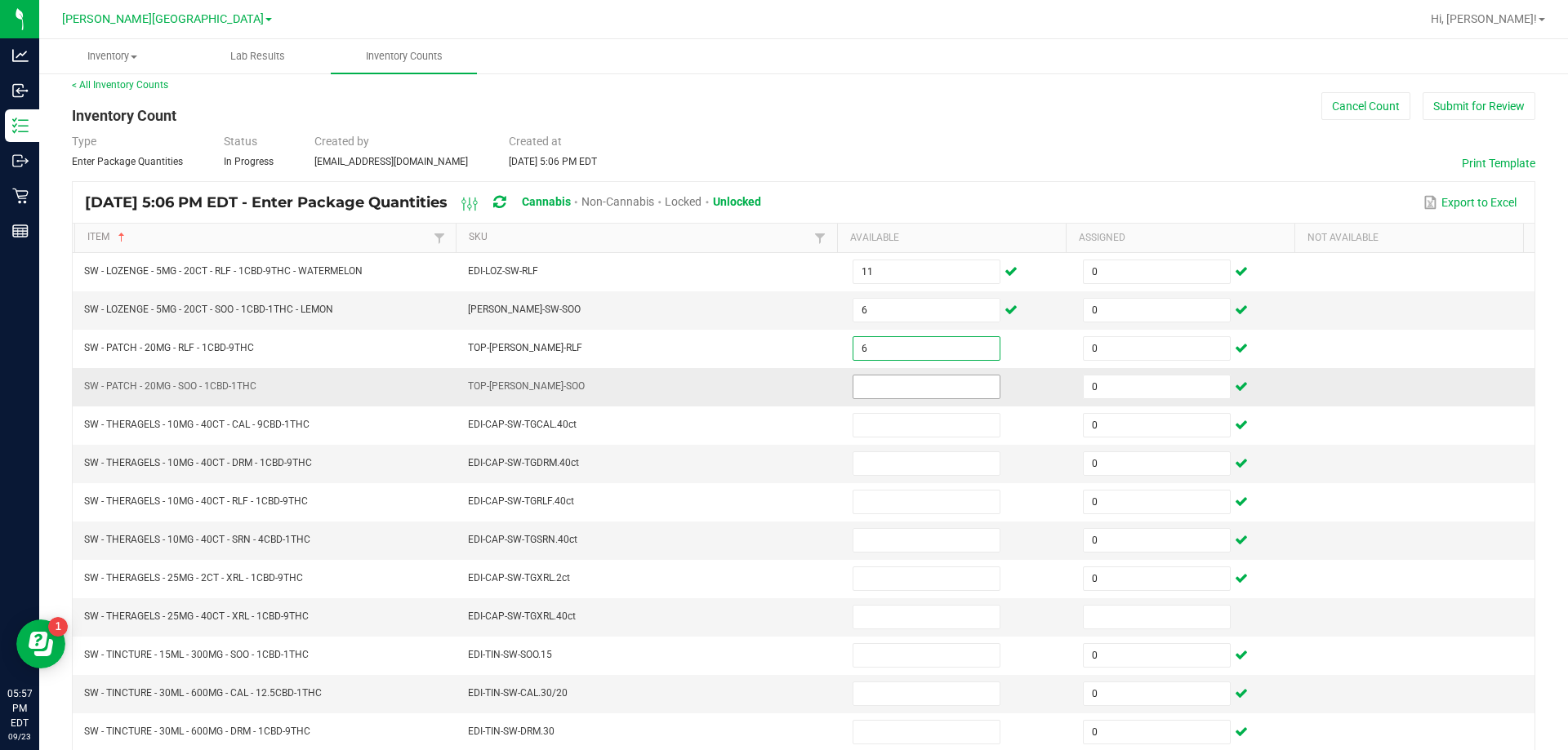
click at [930, 382] on input at bounding box center [926, 386] width 146 height 23
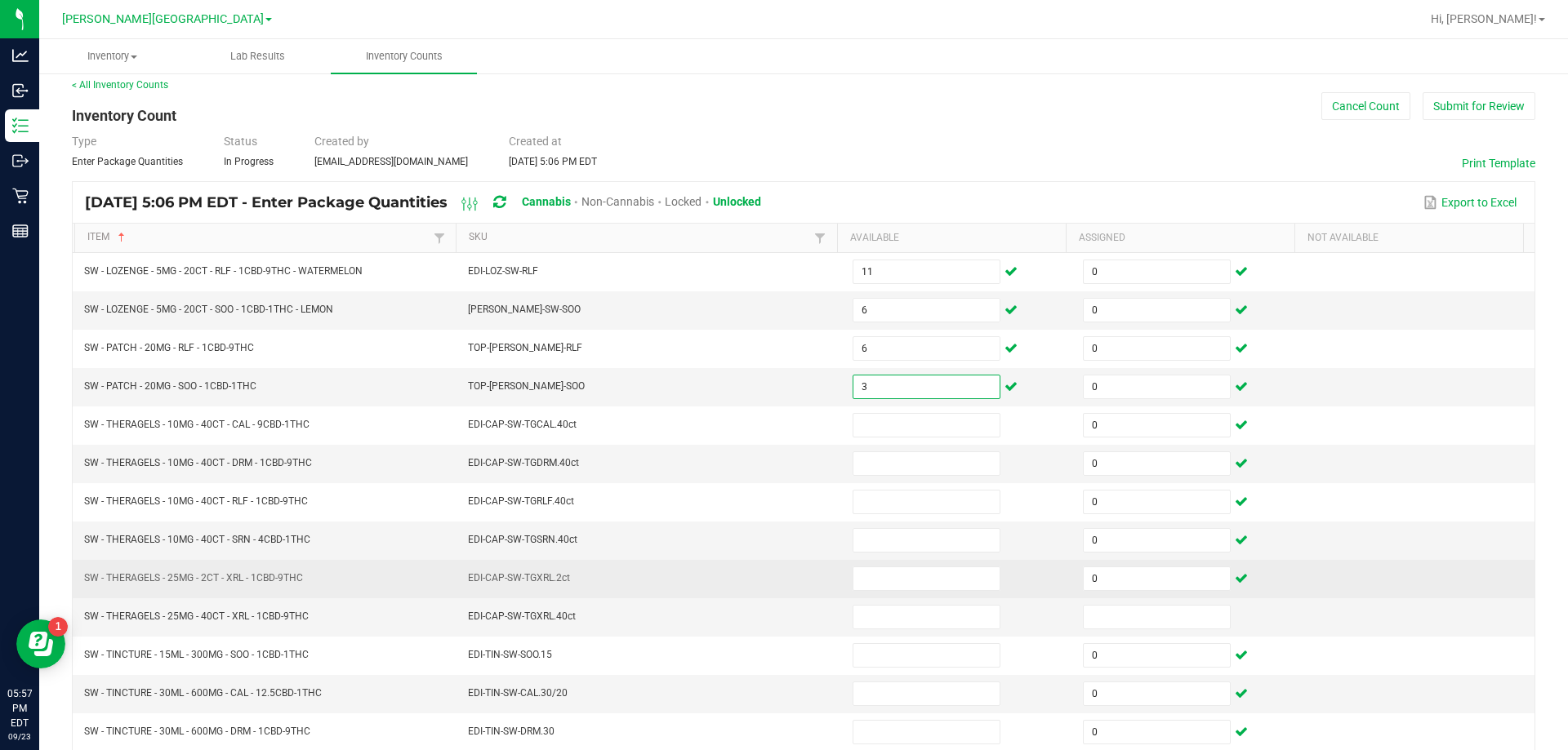
click at [751, 565] on td "EDI-CAP-SW-TGXRL.2ct" at bounding box center [650, 579] width 385 height 38
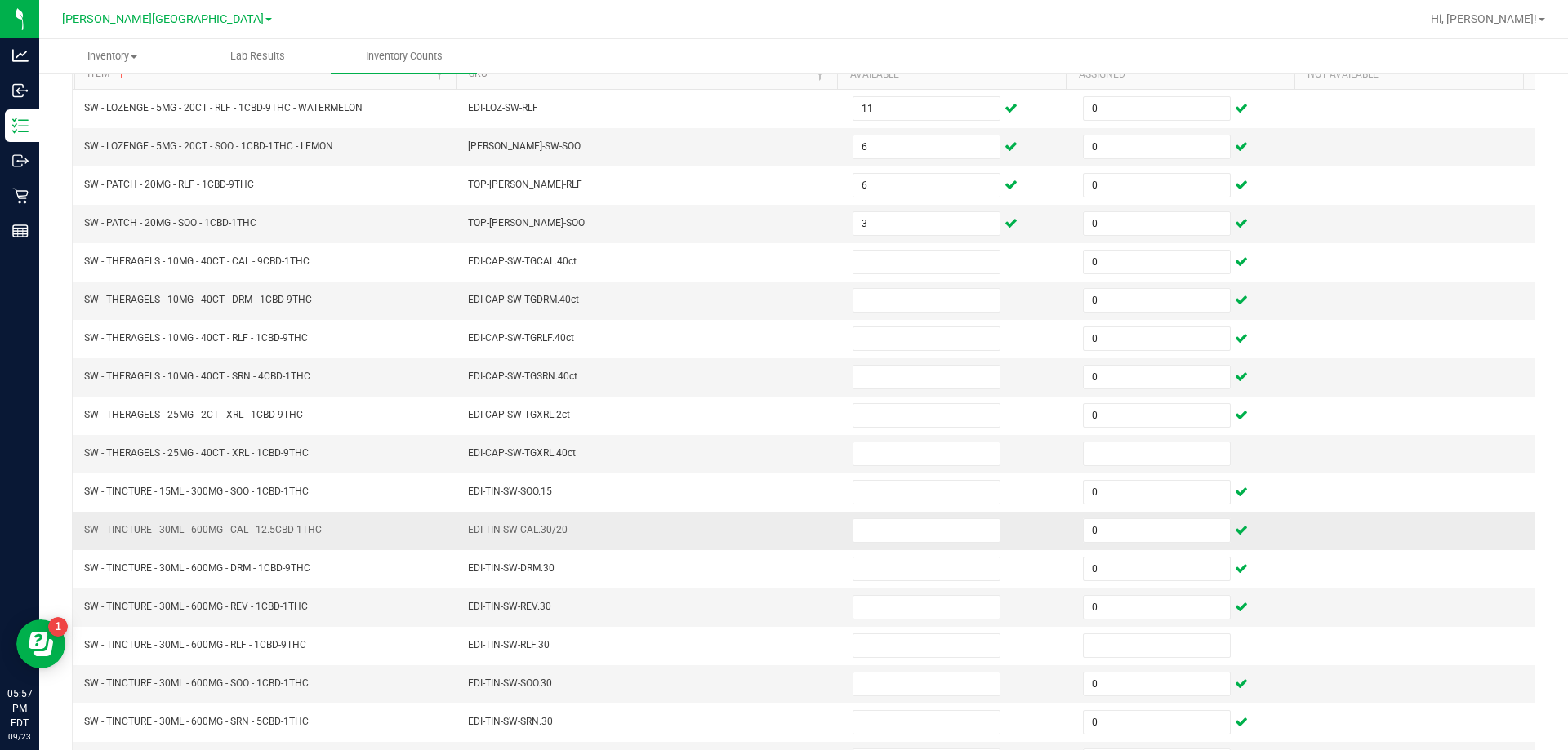
scroll to position [255, 0]
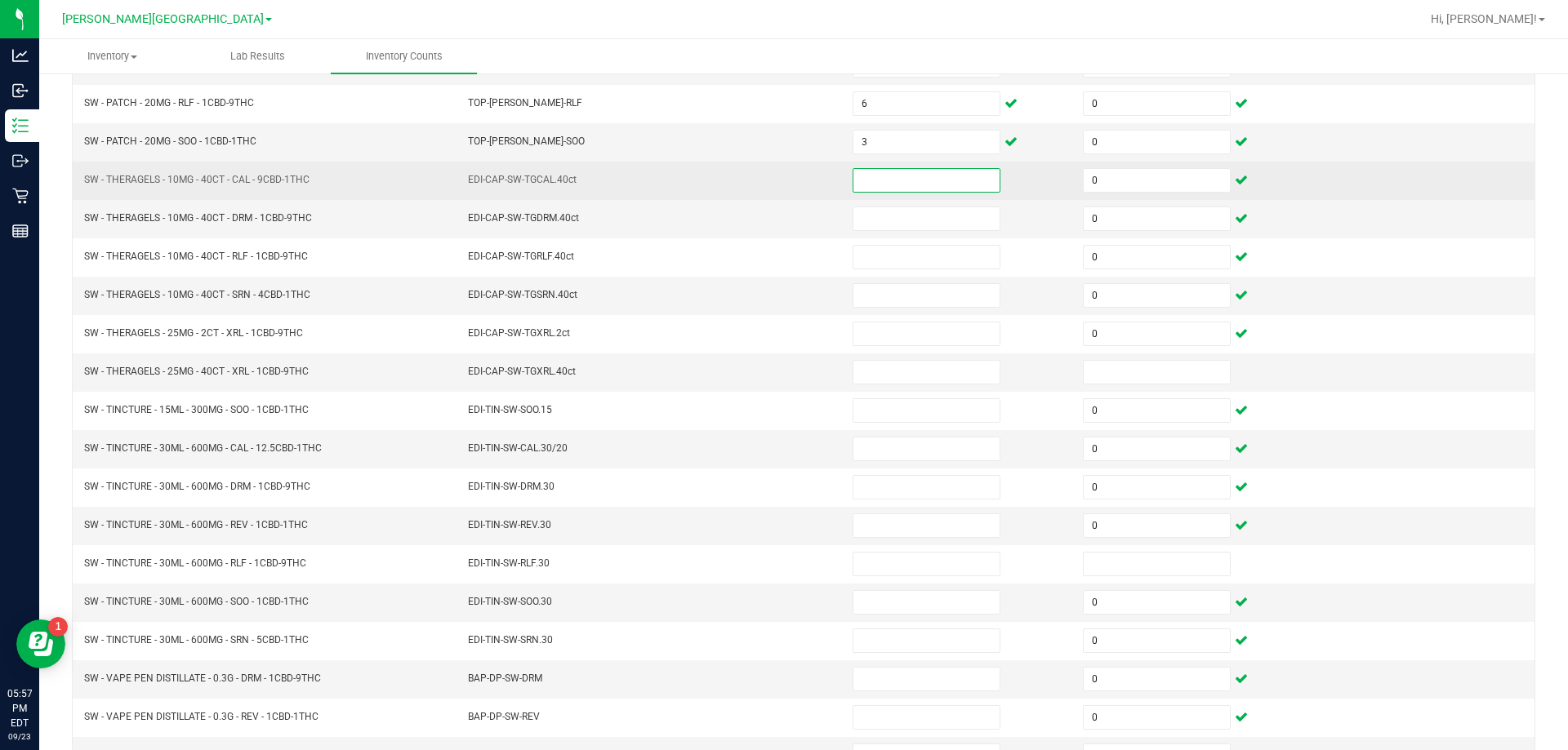
click at [867, 187] on input at bounding box center [926, 179] width 146 height 23
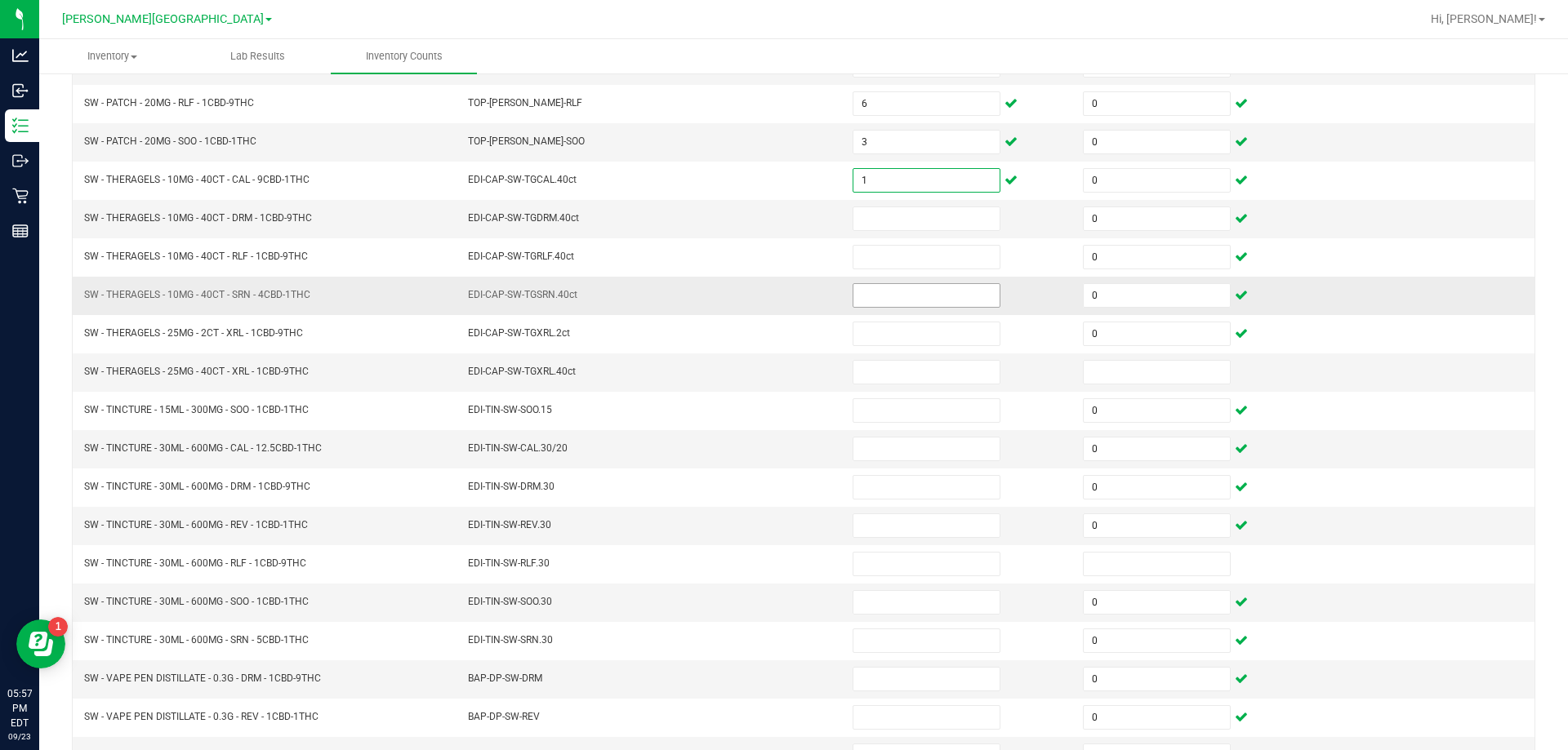
click at [939, 294] on input at bounding box center [926, 295] width 146 height 23
click at [920, 216] on input at bounding box center [926, 218] width 146 height 23
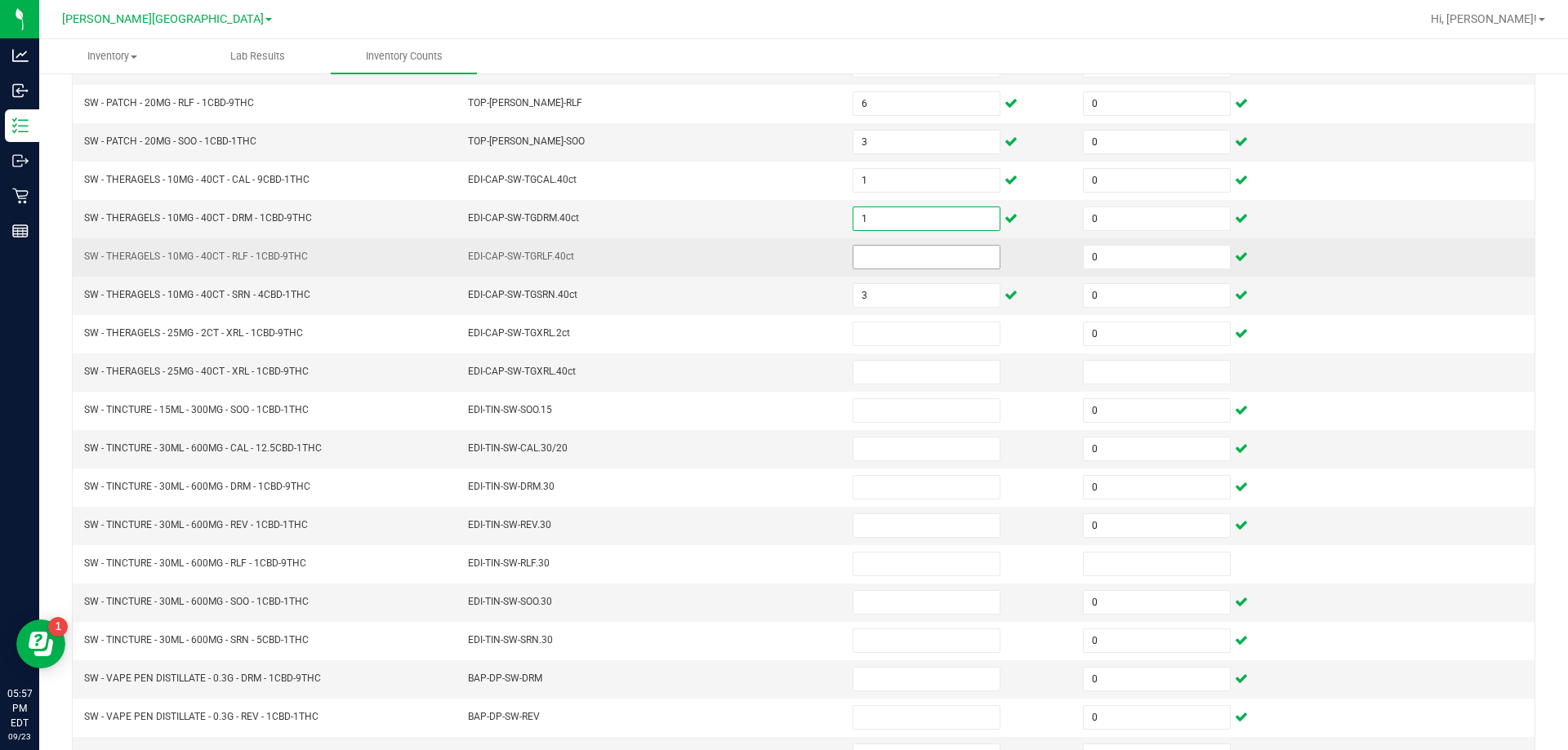
click at [918, 254] on input at bounding box center [926, 256] width 146 height 23
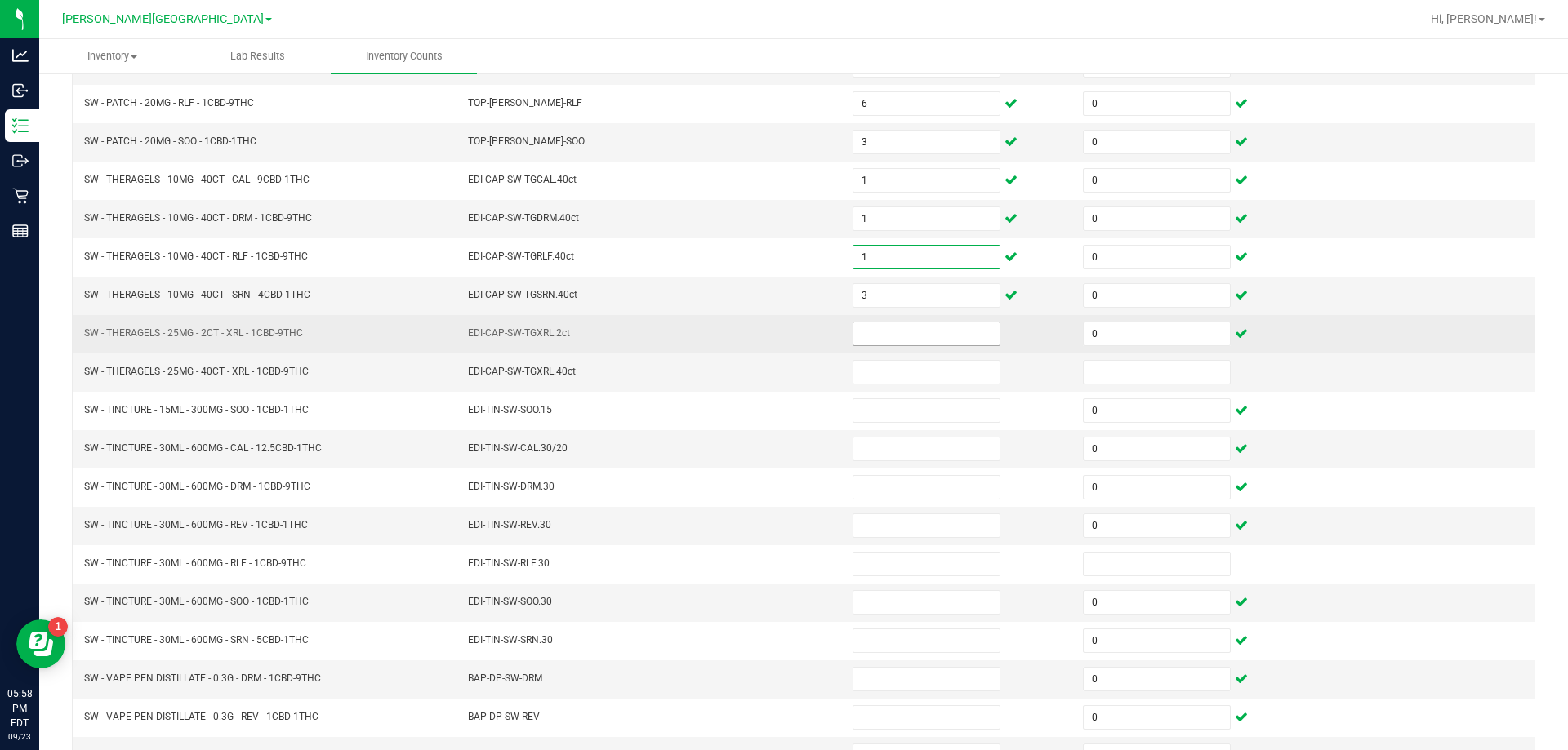
click at [882, 333] on input at bounding box center [926, 333] width 146 height 23
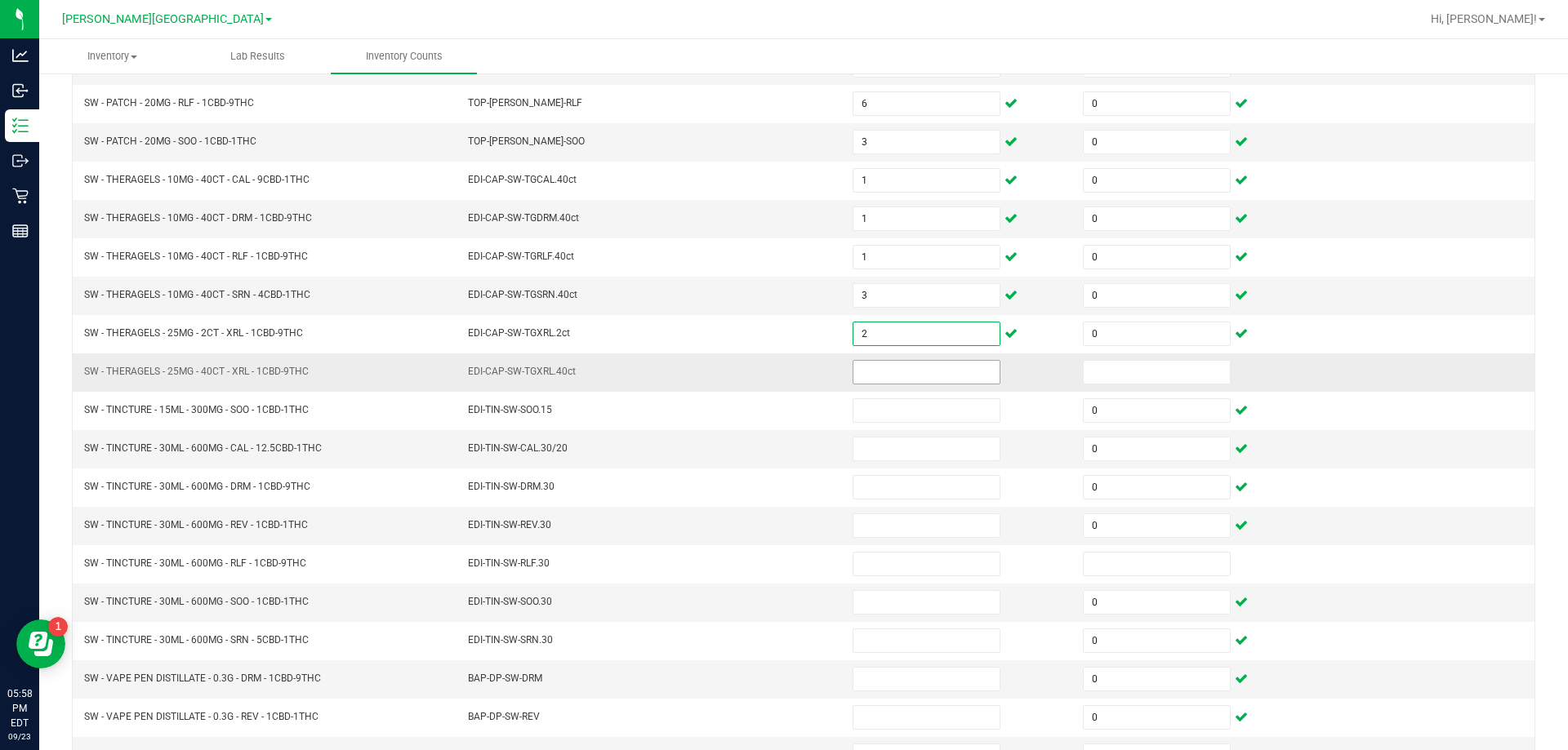
click at [890, 372] on input at bounding box center [926, 372] width 146 height 23
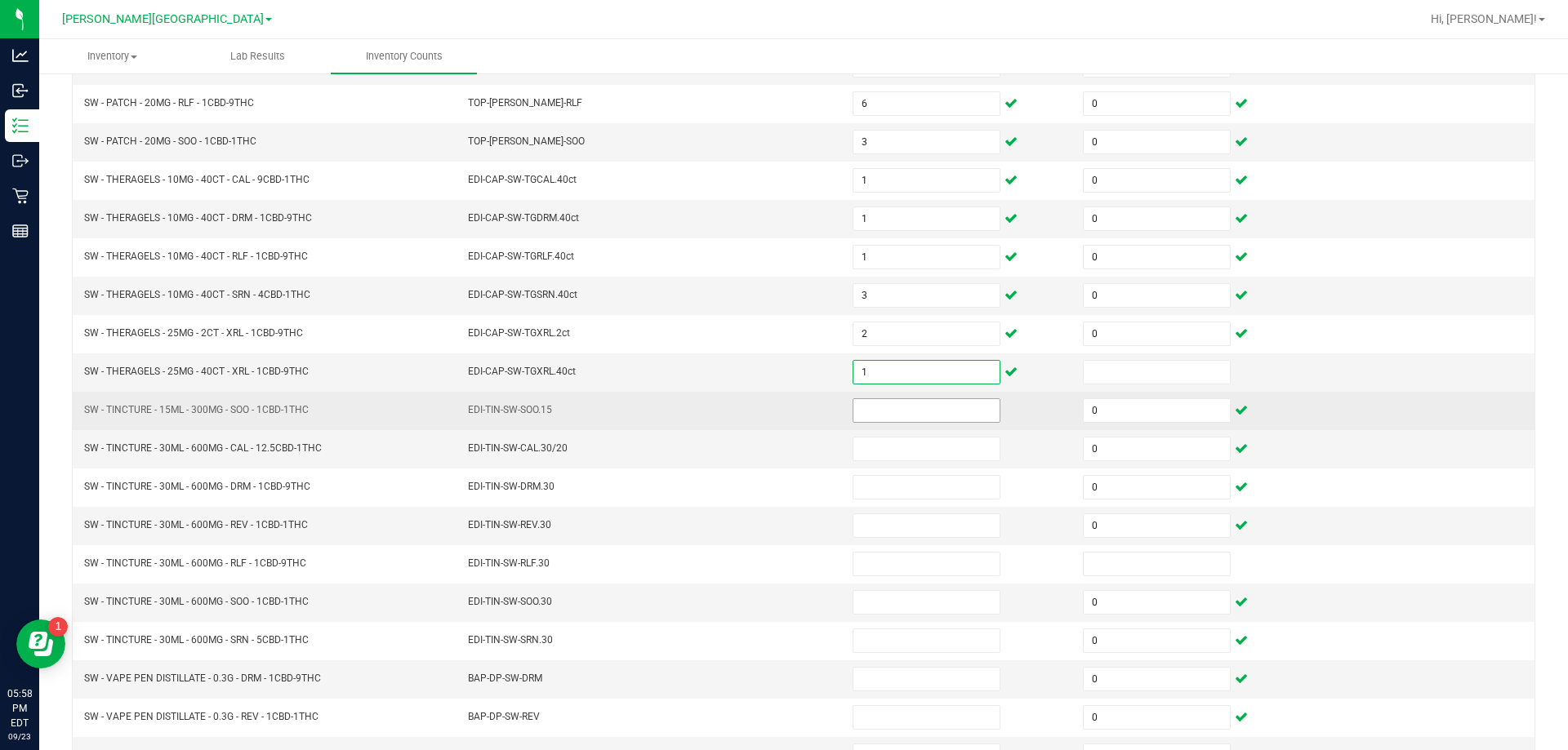
click at [923, 405] on input at bounding box center [926, 410] width 146 height 23
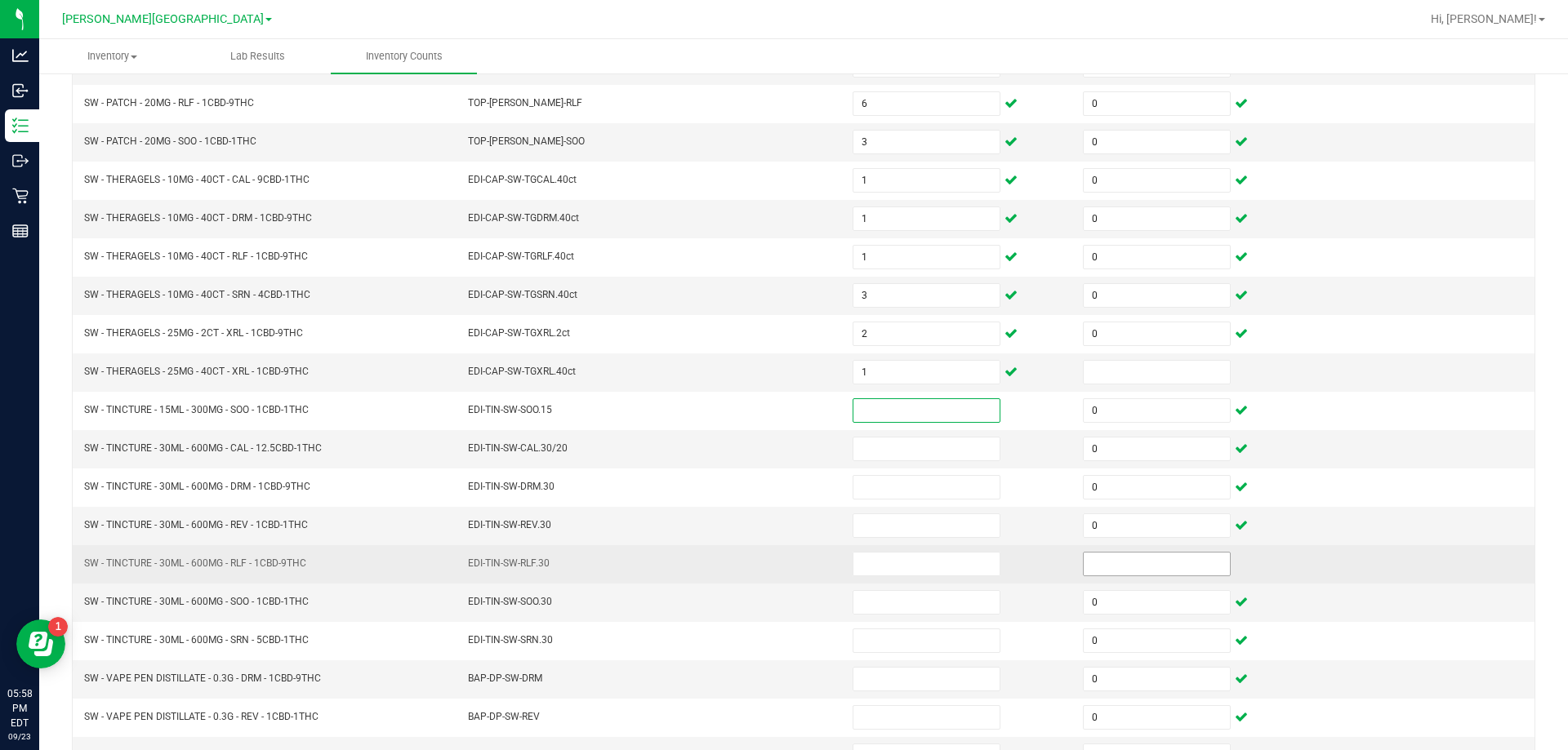
click at [1168, 563] on input at bounding box center [1157, 563] width 146 height 23
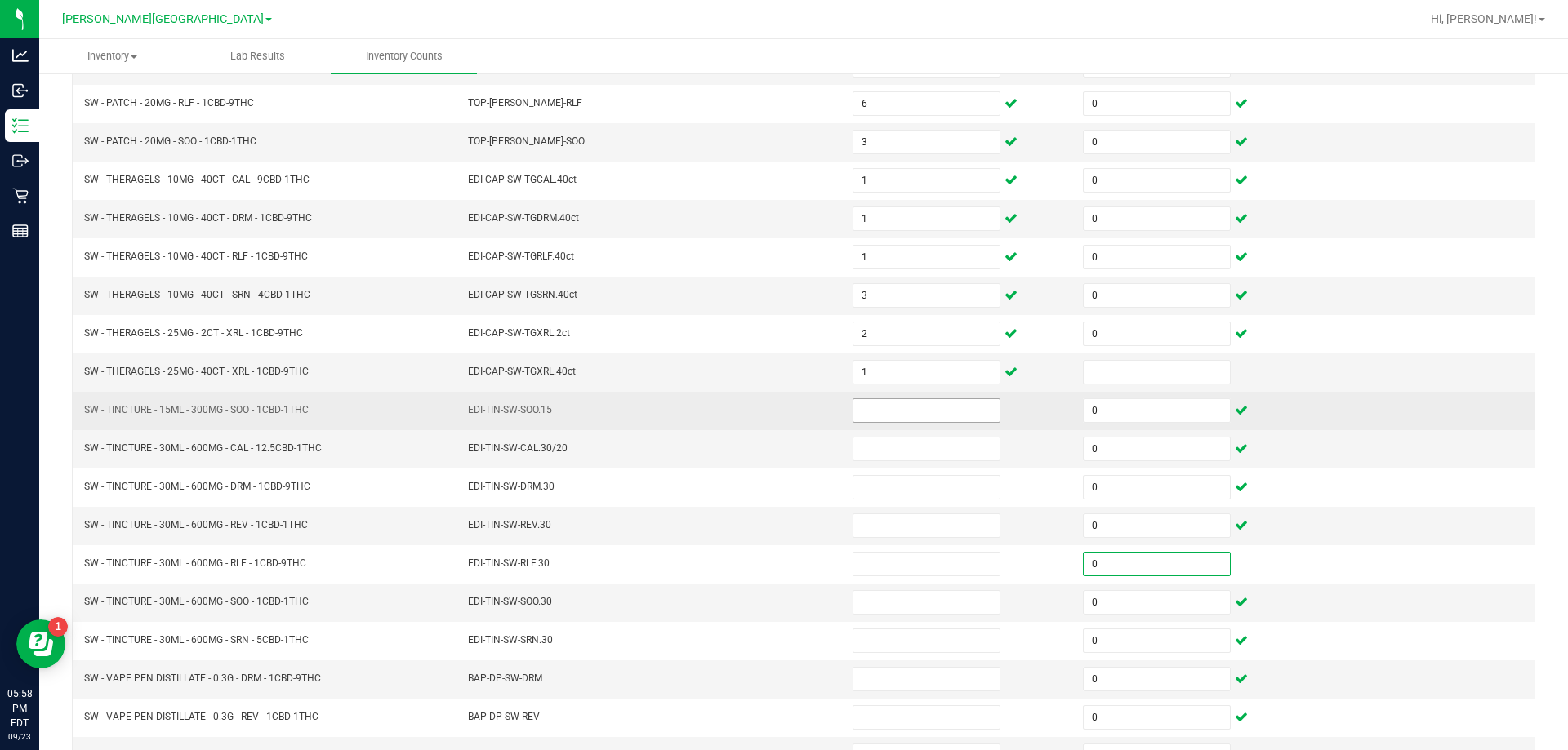
click at [922, 407] on input at bounding box center [926, 410] width 146 height 23
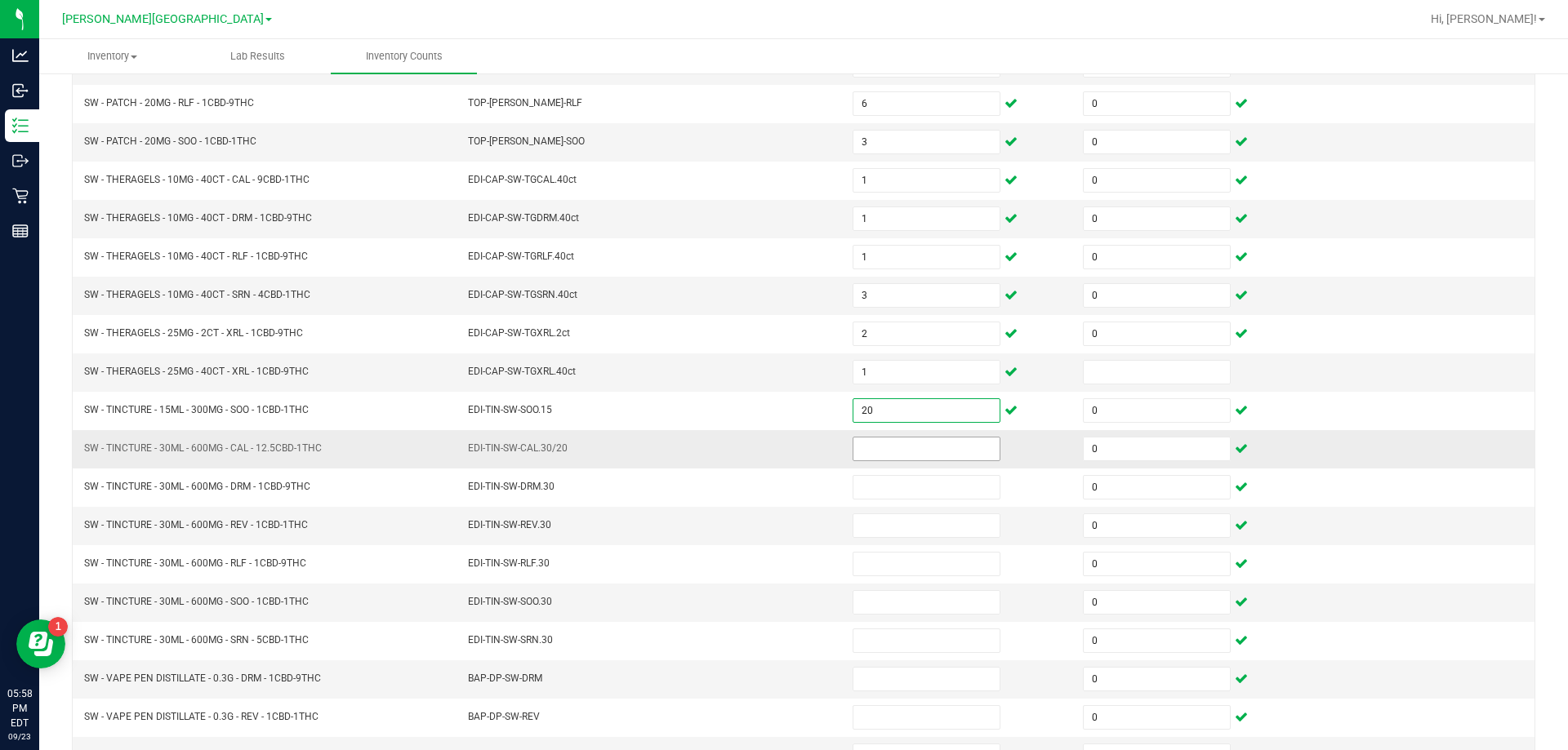
click at [933, 445] on input at bounding box center [926, 448] width 146 height 23
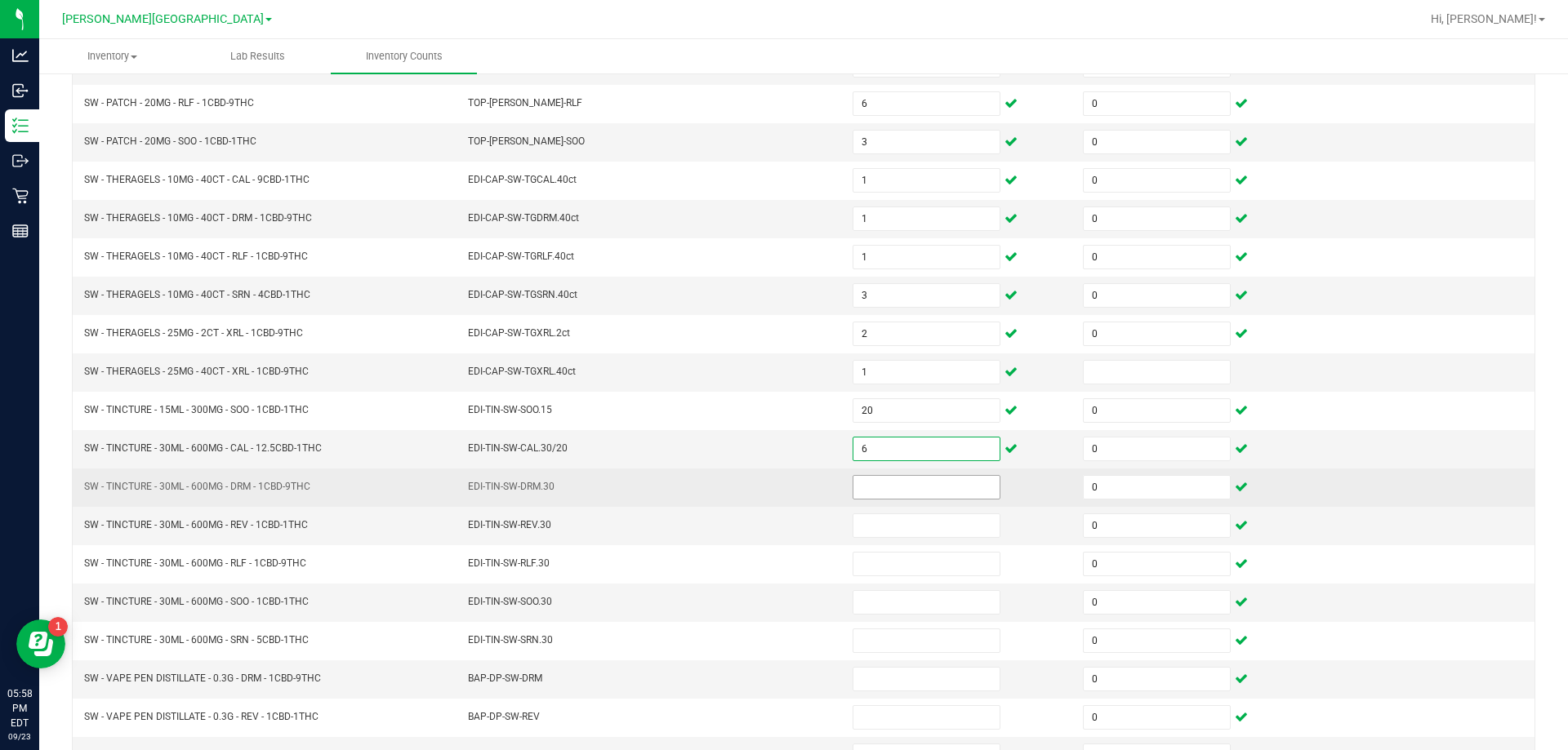
click at [934, 485] on input at bounding box center [926, 487] width 146 height 23
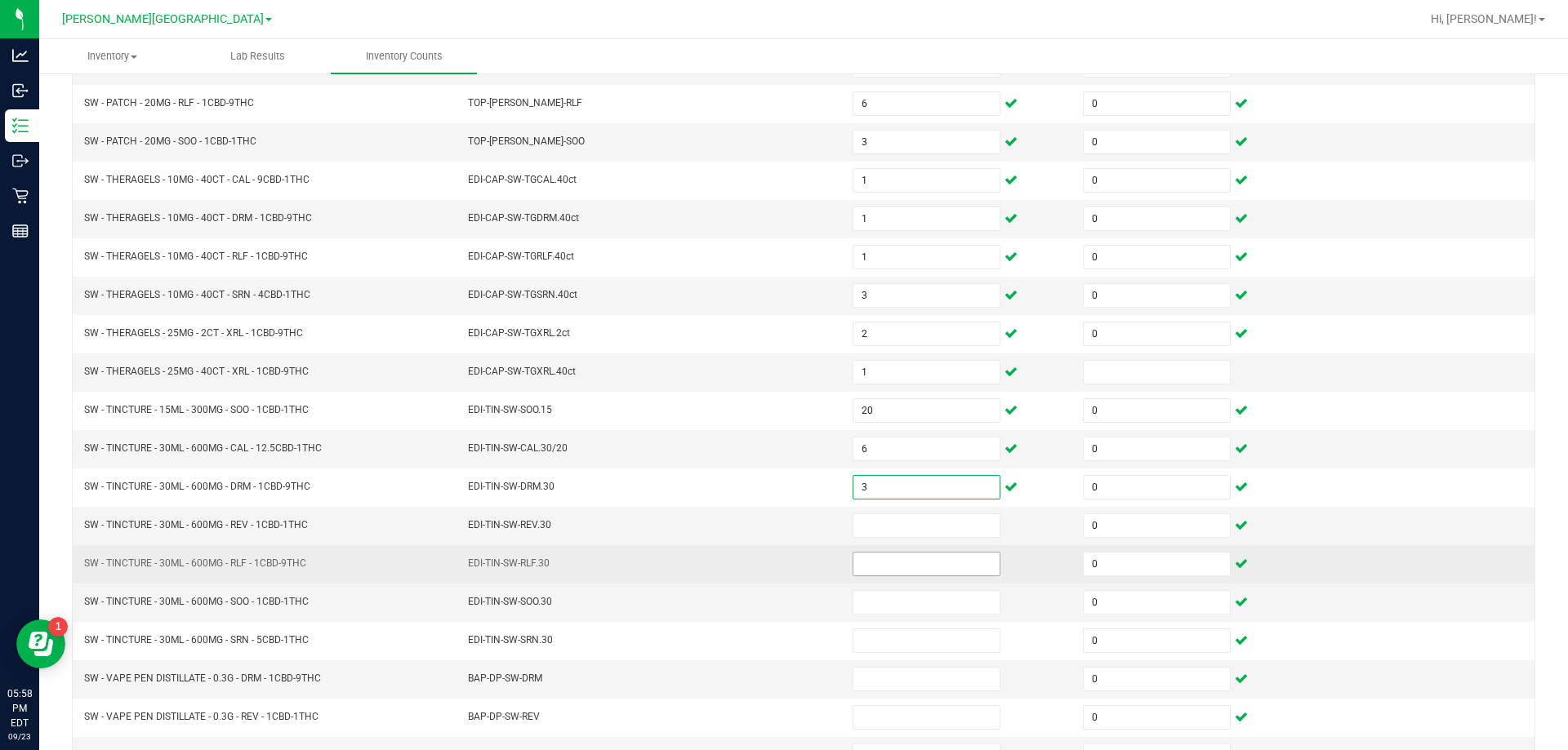
click at [907, 571] on input at bounding box center [926, 563] width 146 height 23
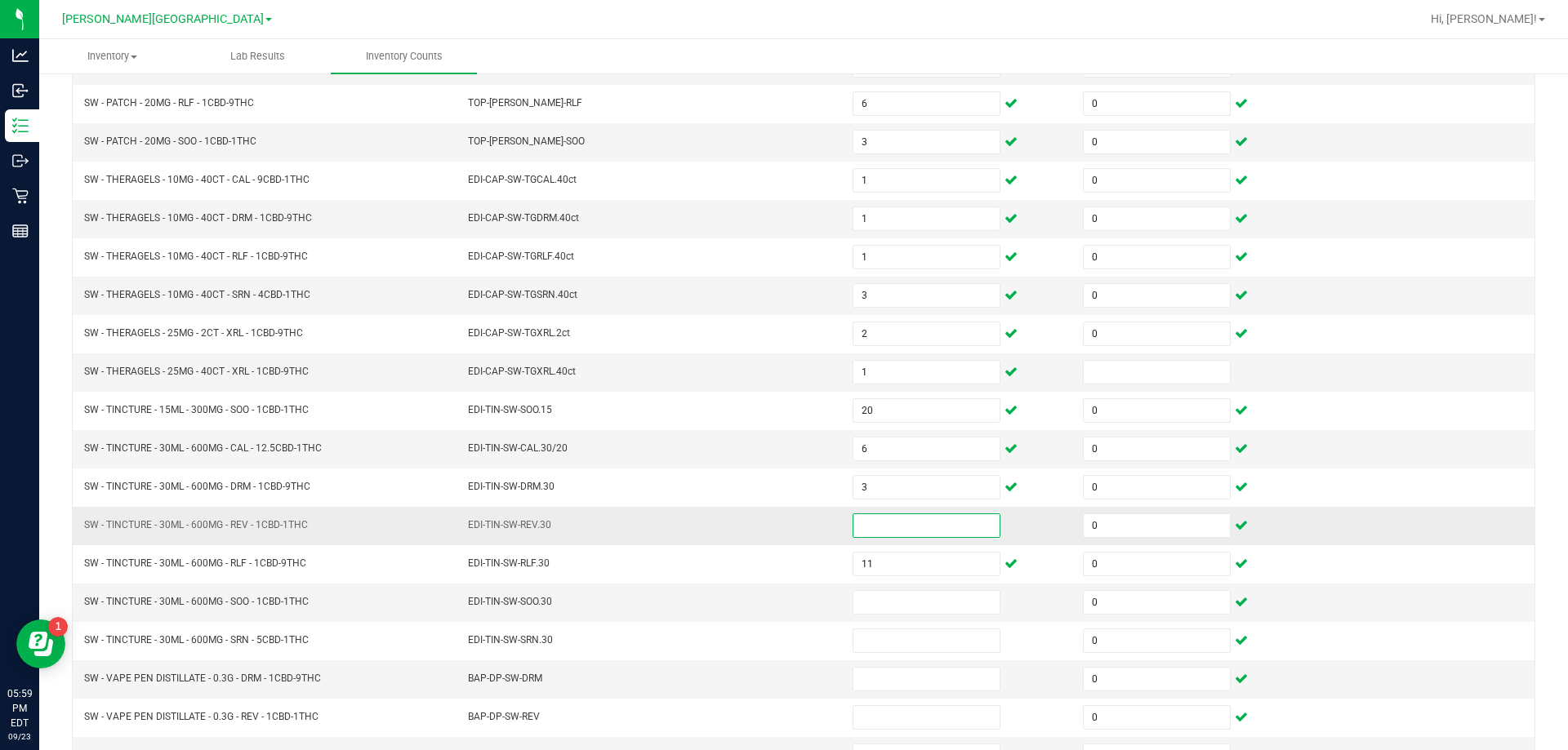
click at [871, 524] on input at bounding box center [926, 525] width 146 height 23
click at [902, 598] on input at bounding box center [926, 601] width 146 height 23
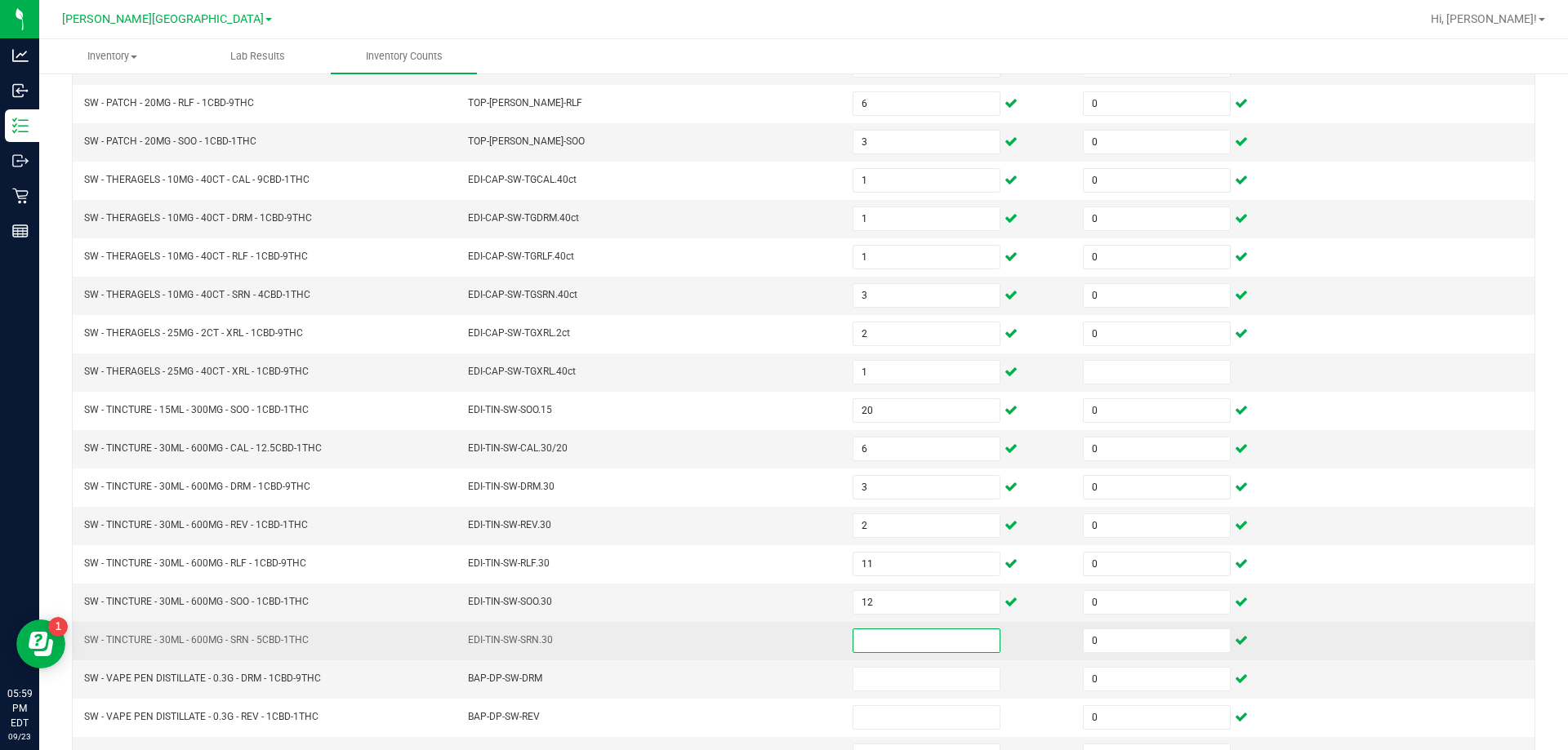
click at [889, 634] on input at bounding box center [926, 640] width 146 height 23
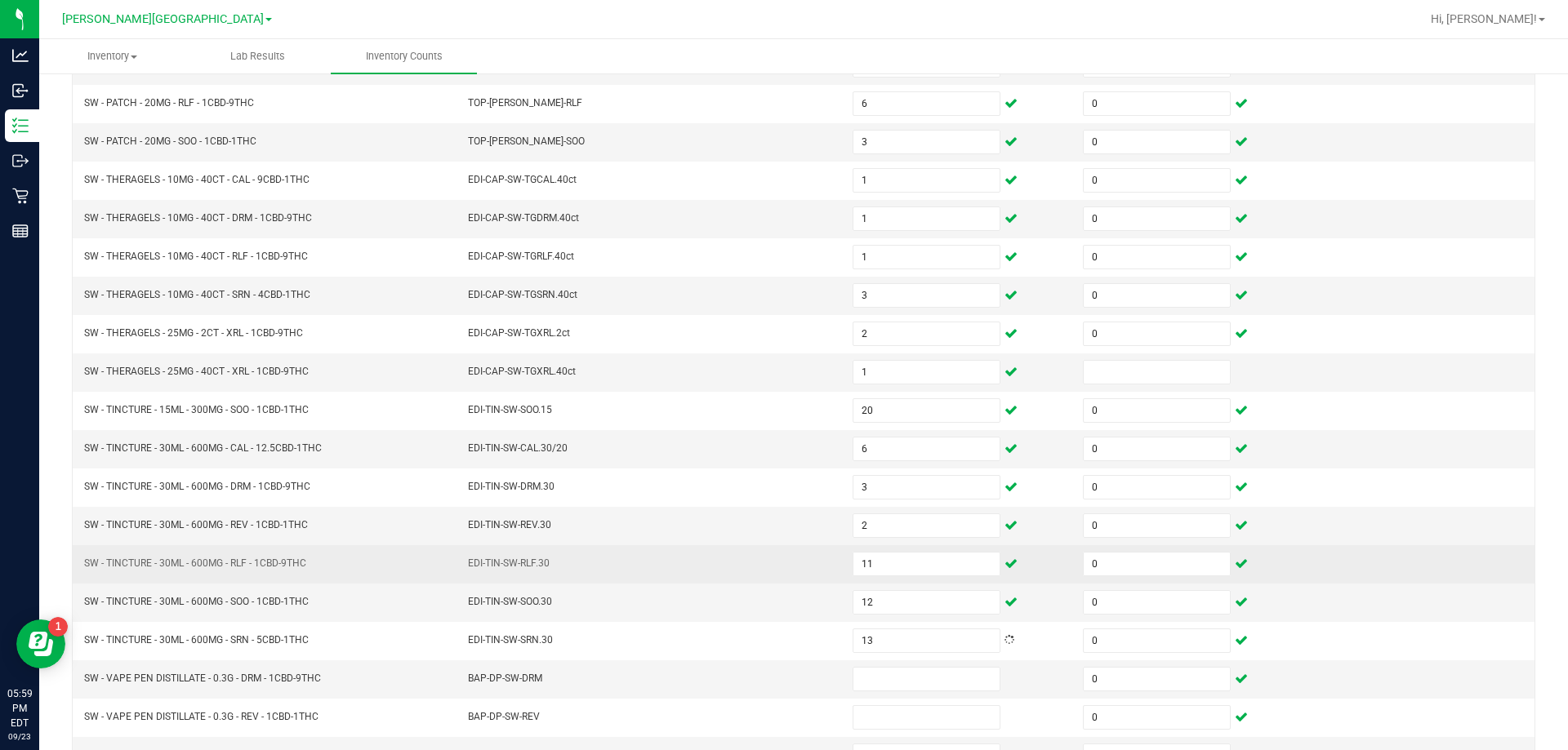
click at [691, 577] on td "EDI-TIN-SW-RLF.30" at bounding box center [650, 564] width 385 height 38
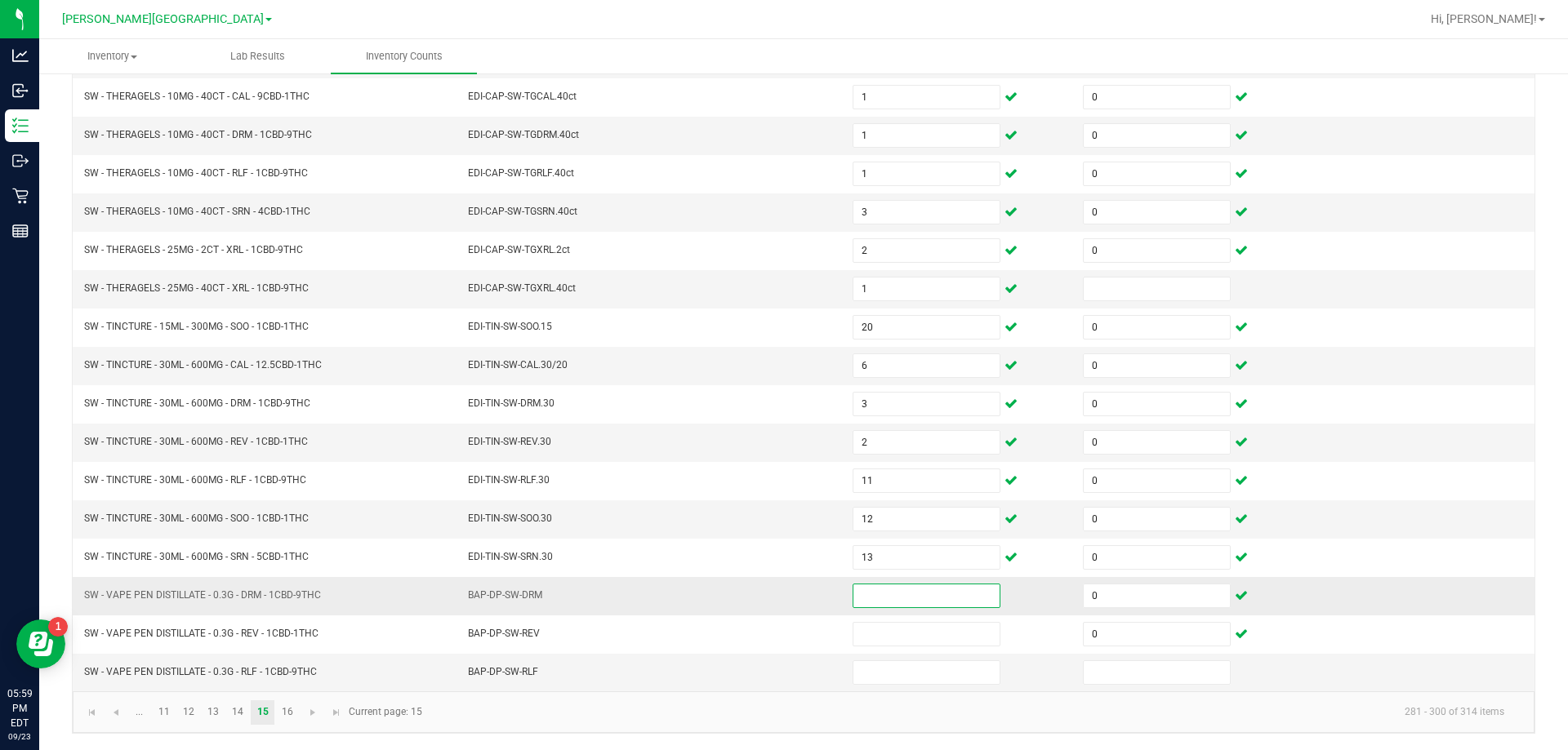
click at [913, 600] on input at bounding box center [926, 595] width 146 height 23
click at [1110, 662] on input at bounding box center [1157, 672] width 146 height 23
click at [941, 595] on input at bounding box center [926, 595] width 146 height 23
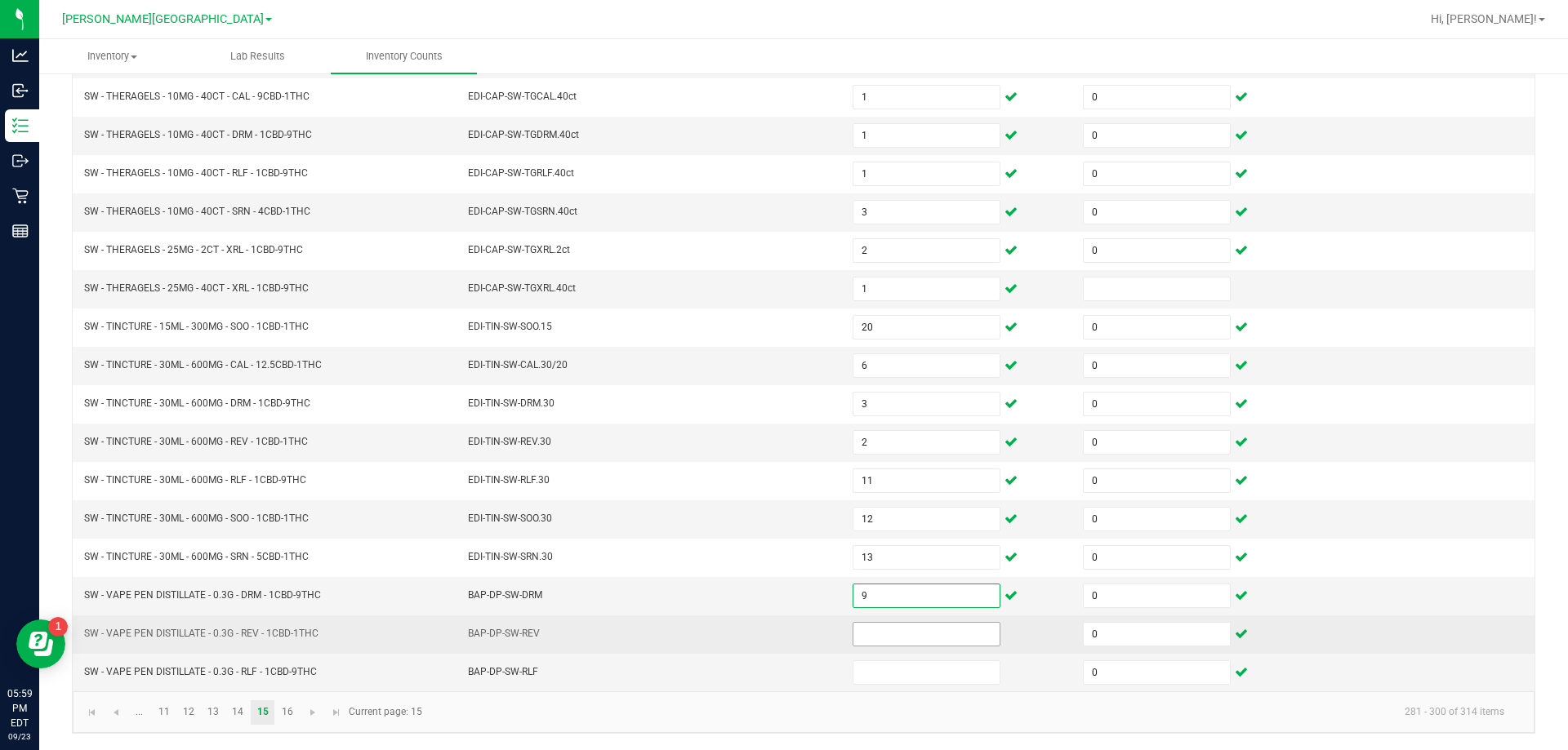
click at [922, 633] on input at bounding box center [926, 634] width 146 height 23
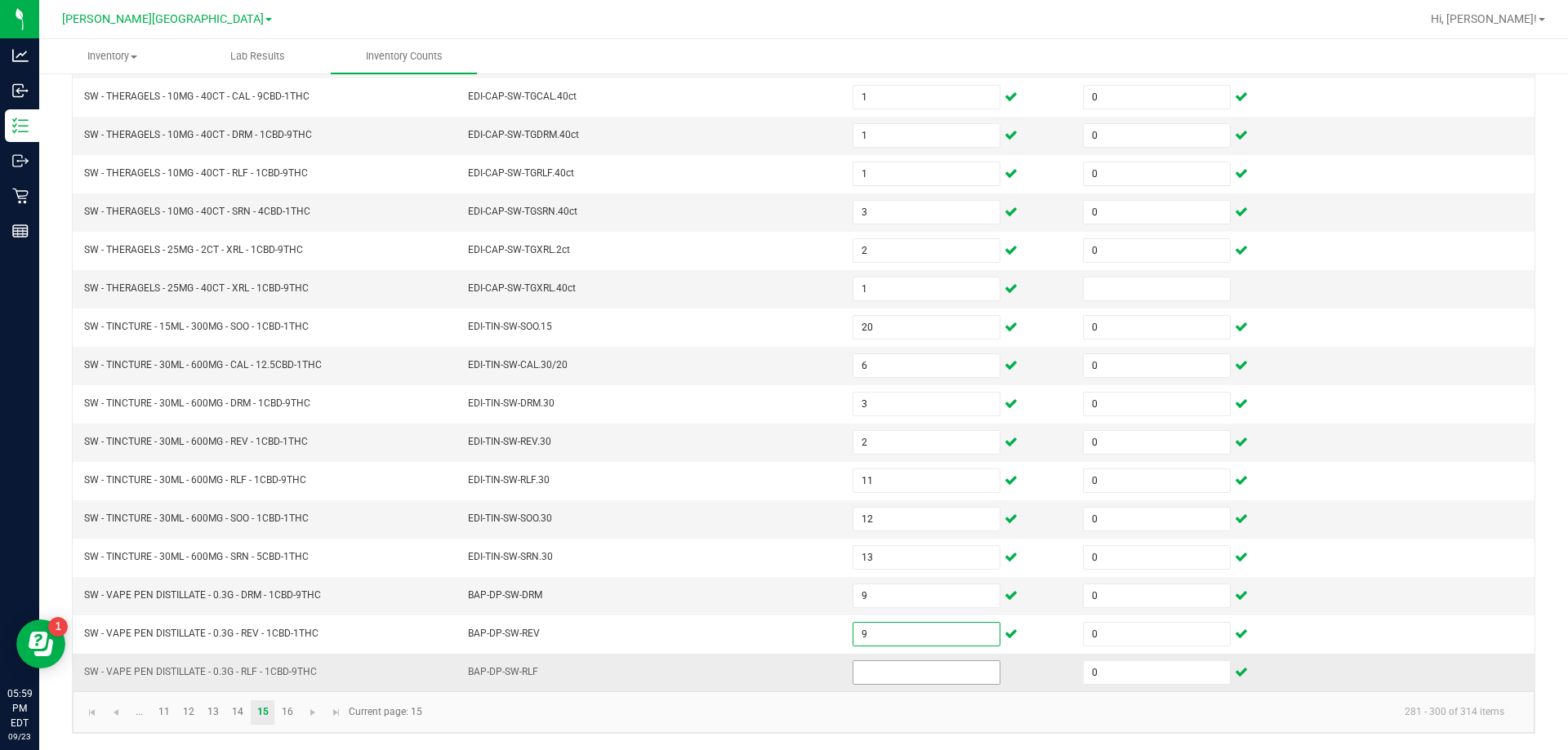
click at [942, 676] on input at bounding box center [926, 672] width 146 height 23
click at [287, 714] on link "16" at bounding box center [287, 712] width 24 height 25
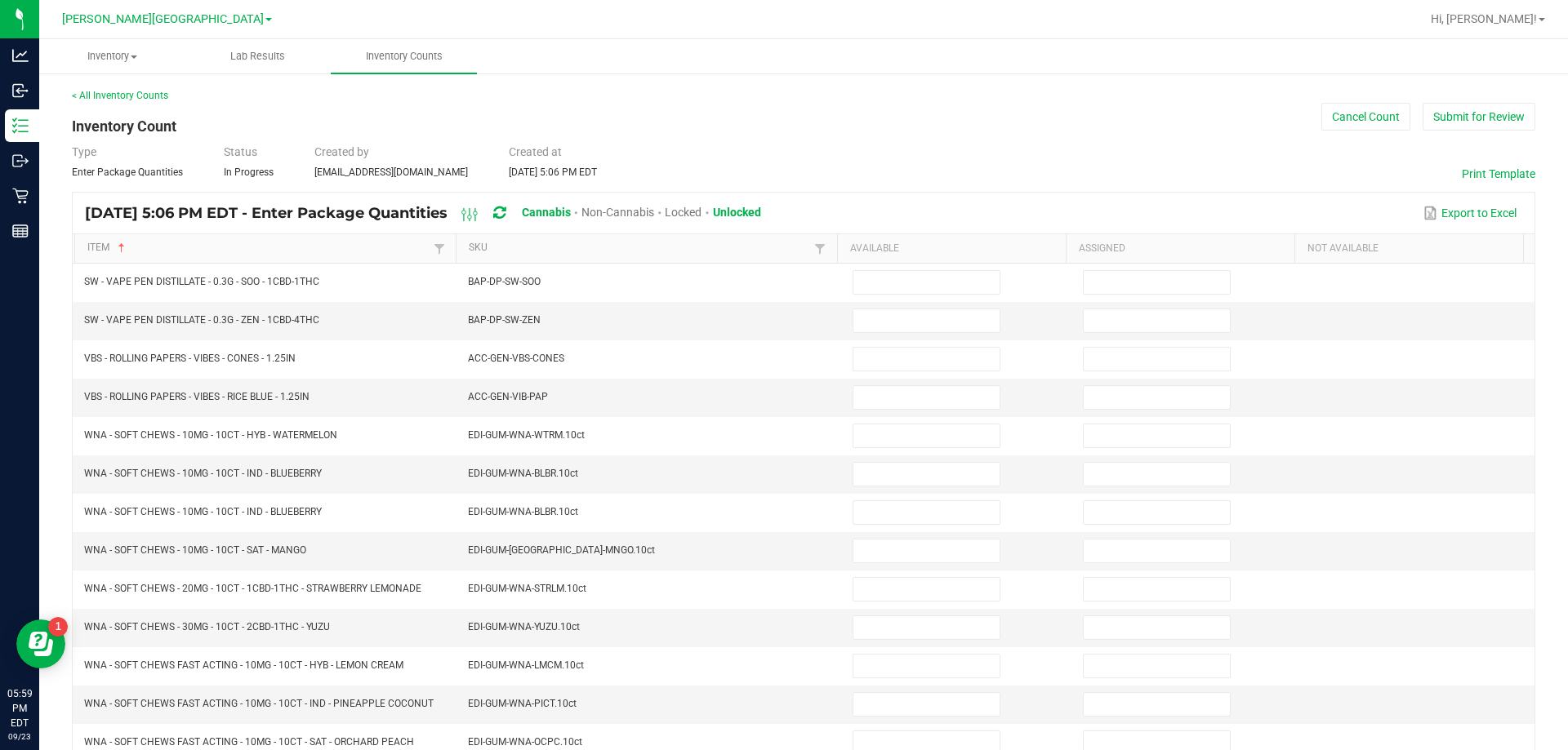
scroll to position [2, 0]
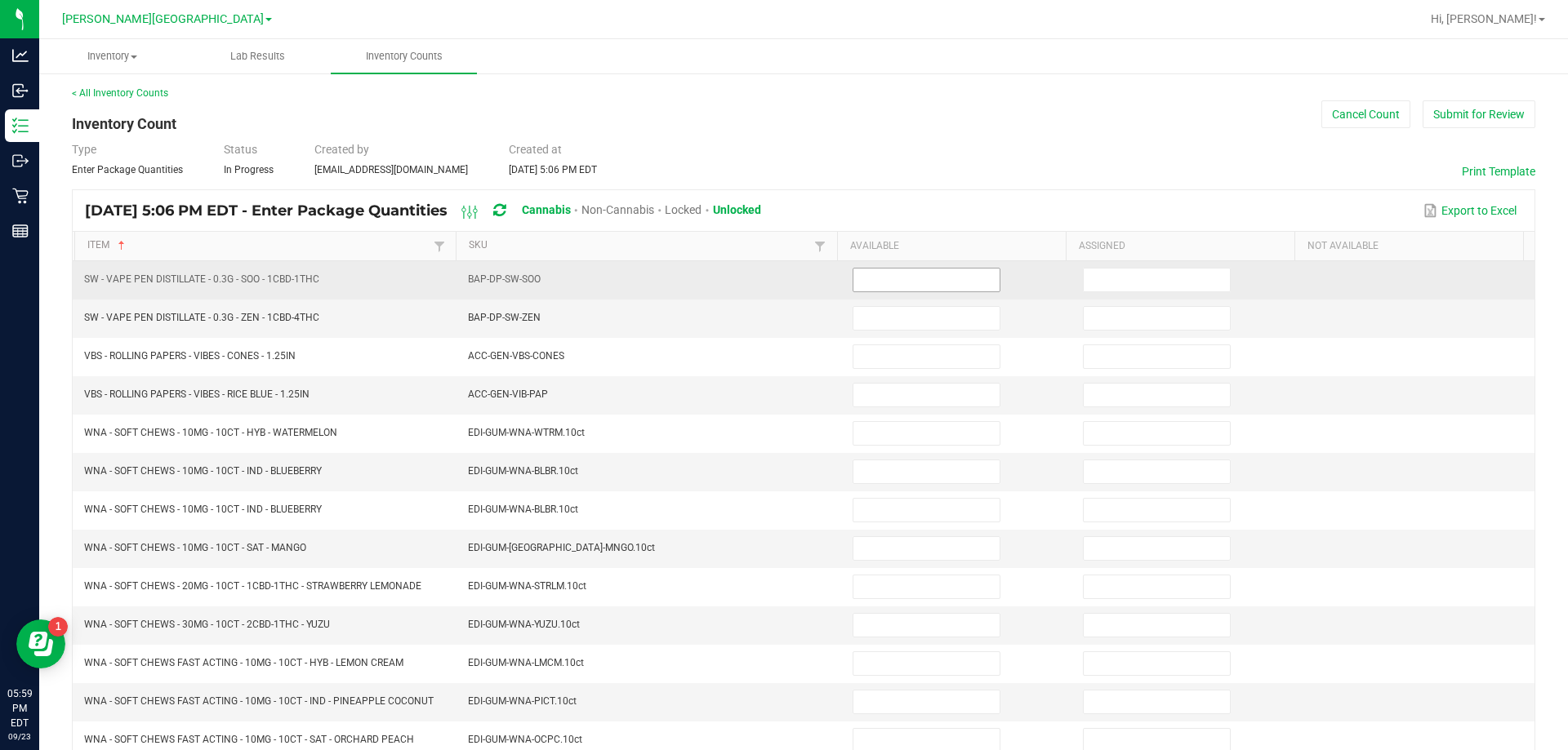
click at [940, 273] on input at bounding box center [926, 279] width 146 height 23
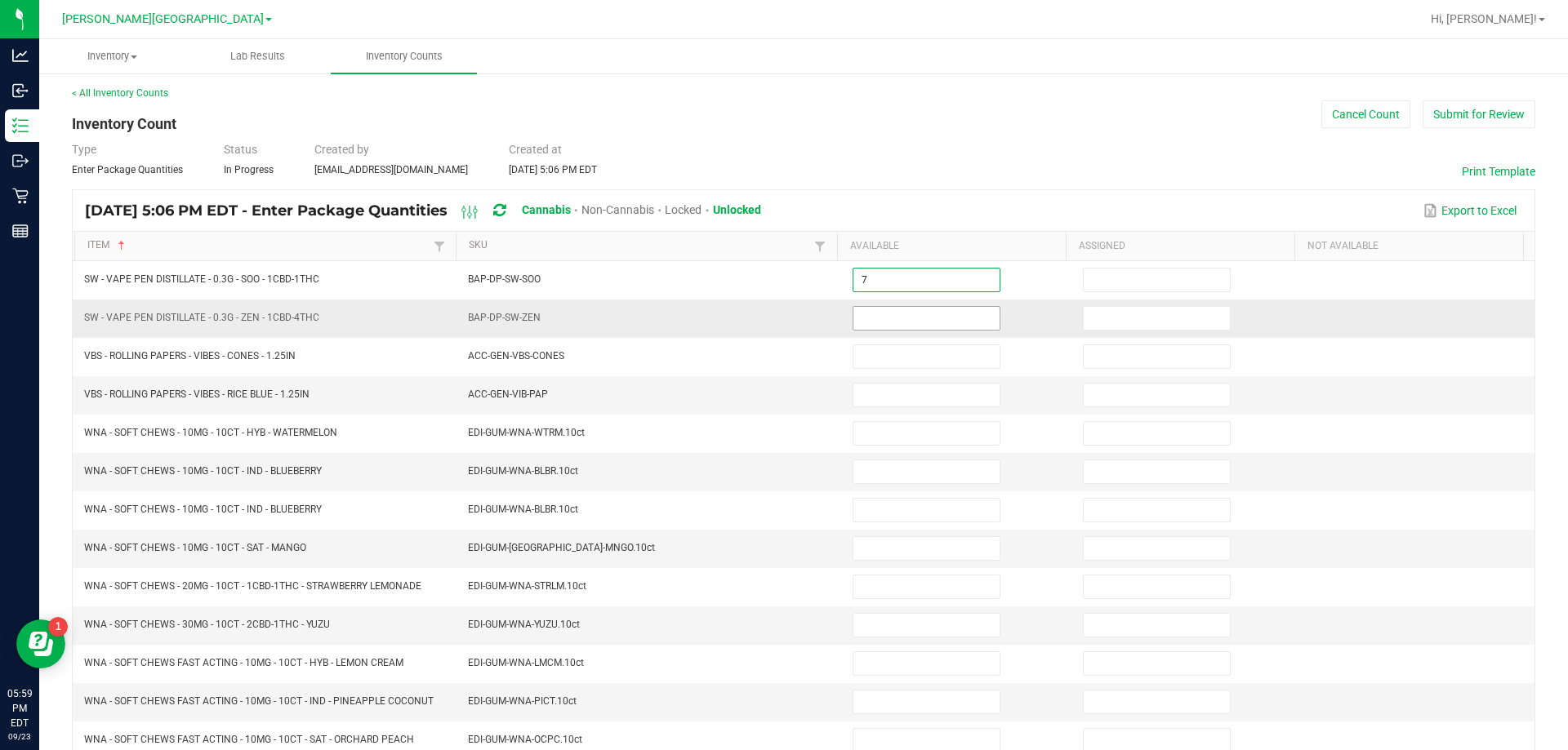
click at [919, 312] on input at bounding box center [926, 317] width 146 height 23
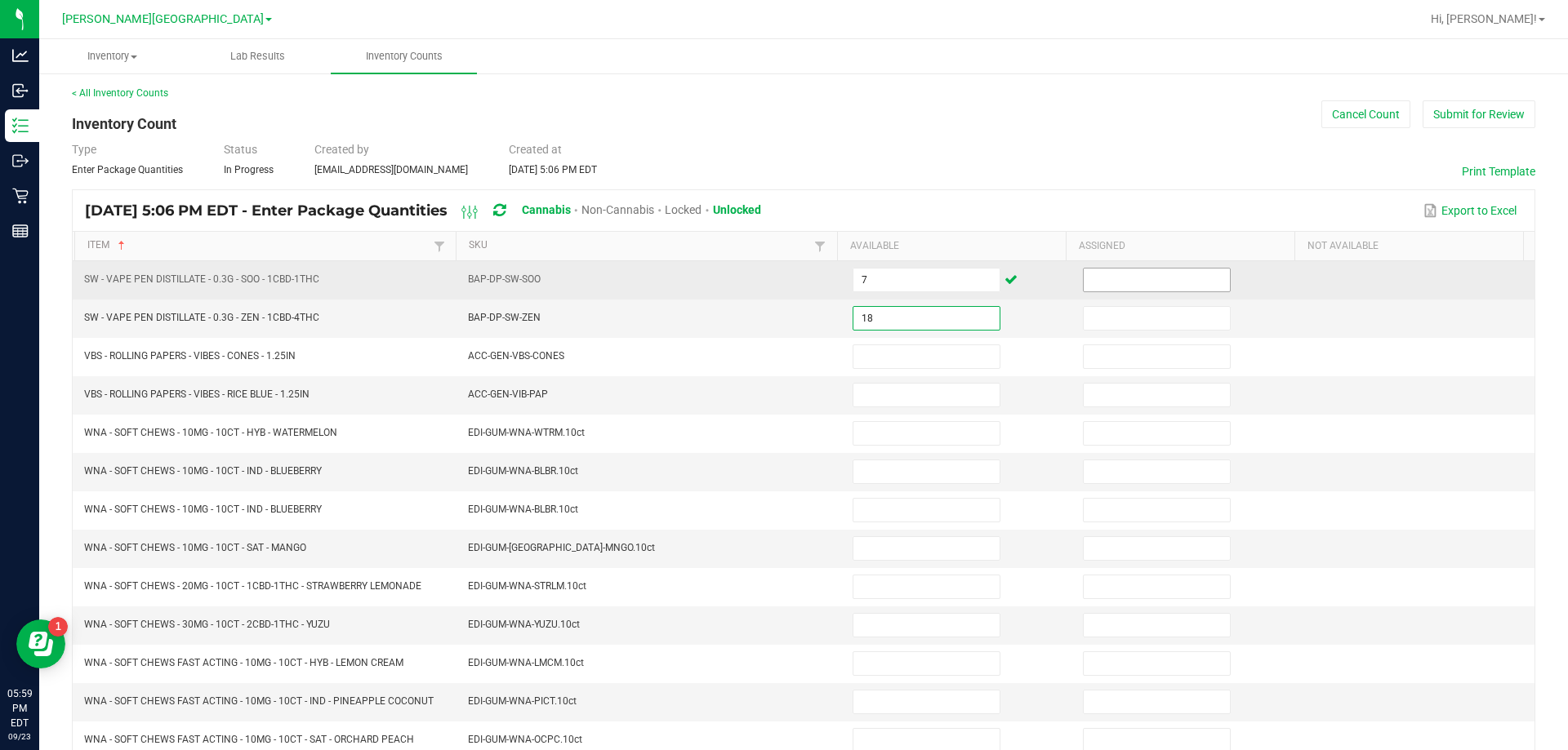
click at [1136, 281] on input at bounding box center [1157, 279] width 146 height 23
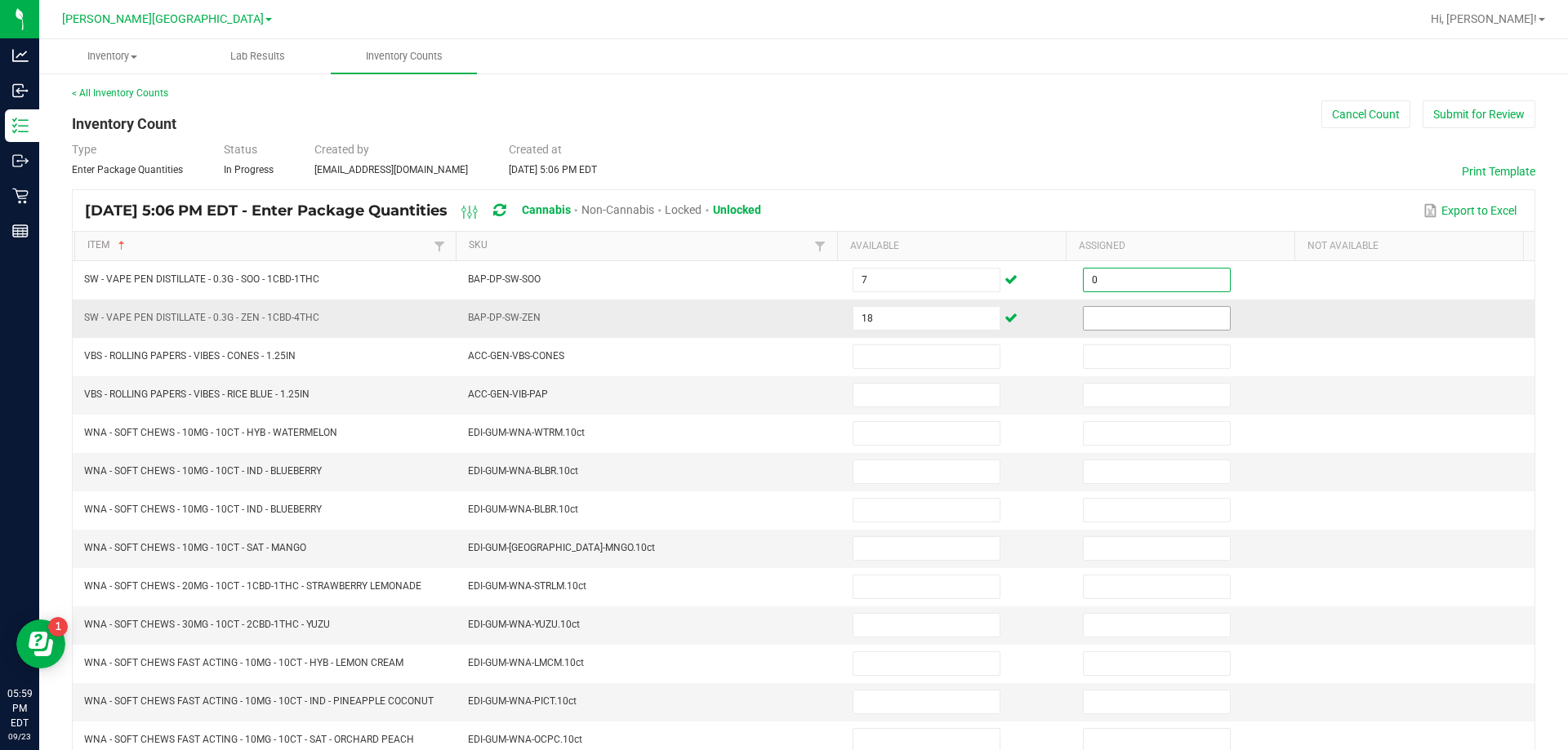
click at [1169, 322] on input at bounding box center [1157, 317] width 146 height 23
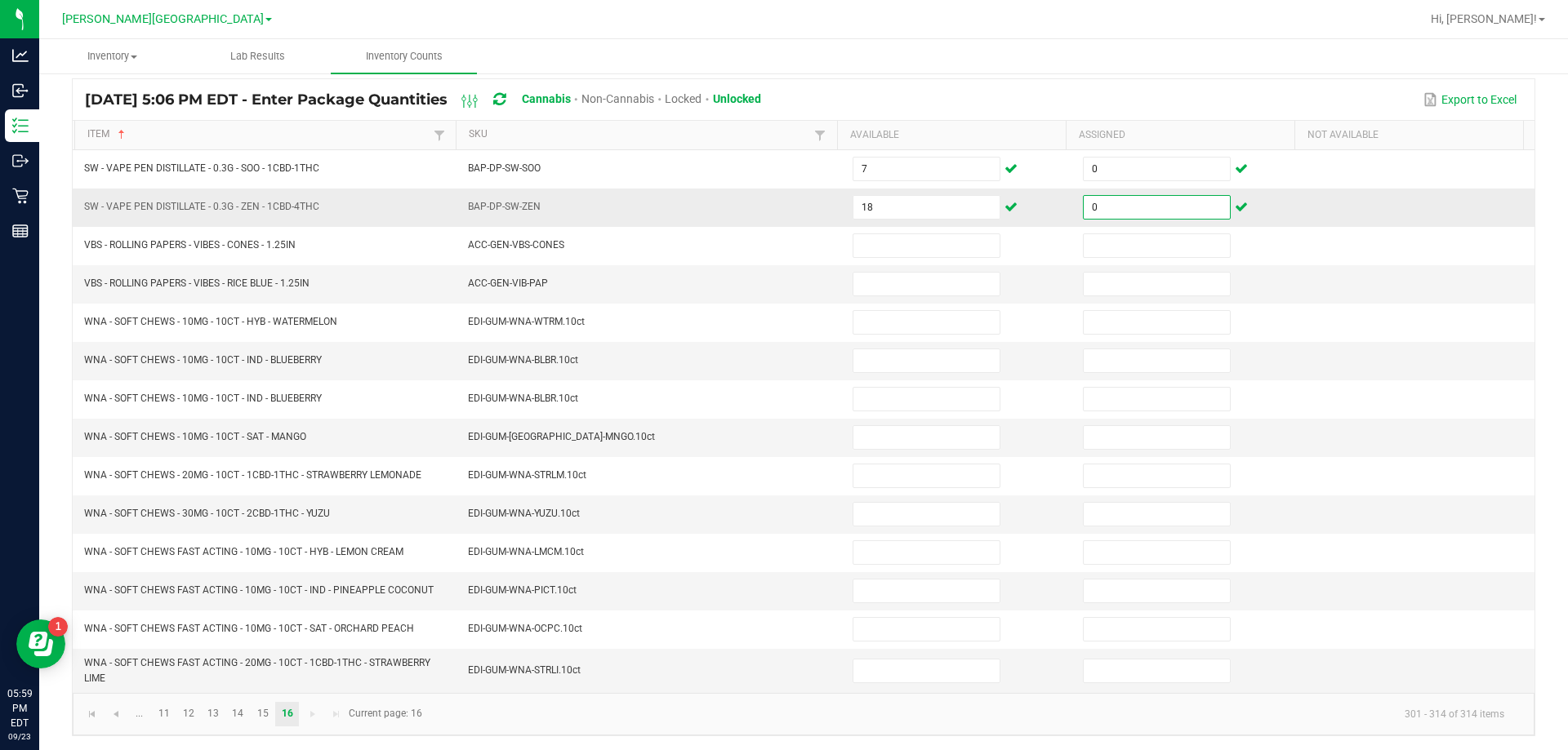
scroll to position [116, 0]
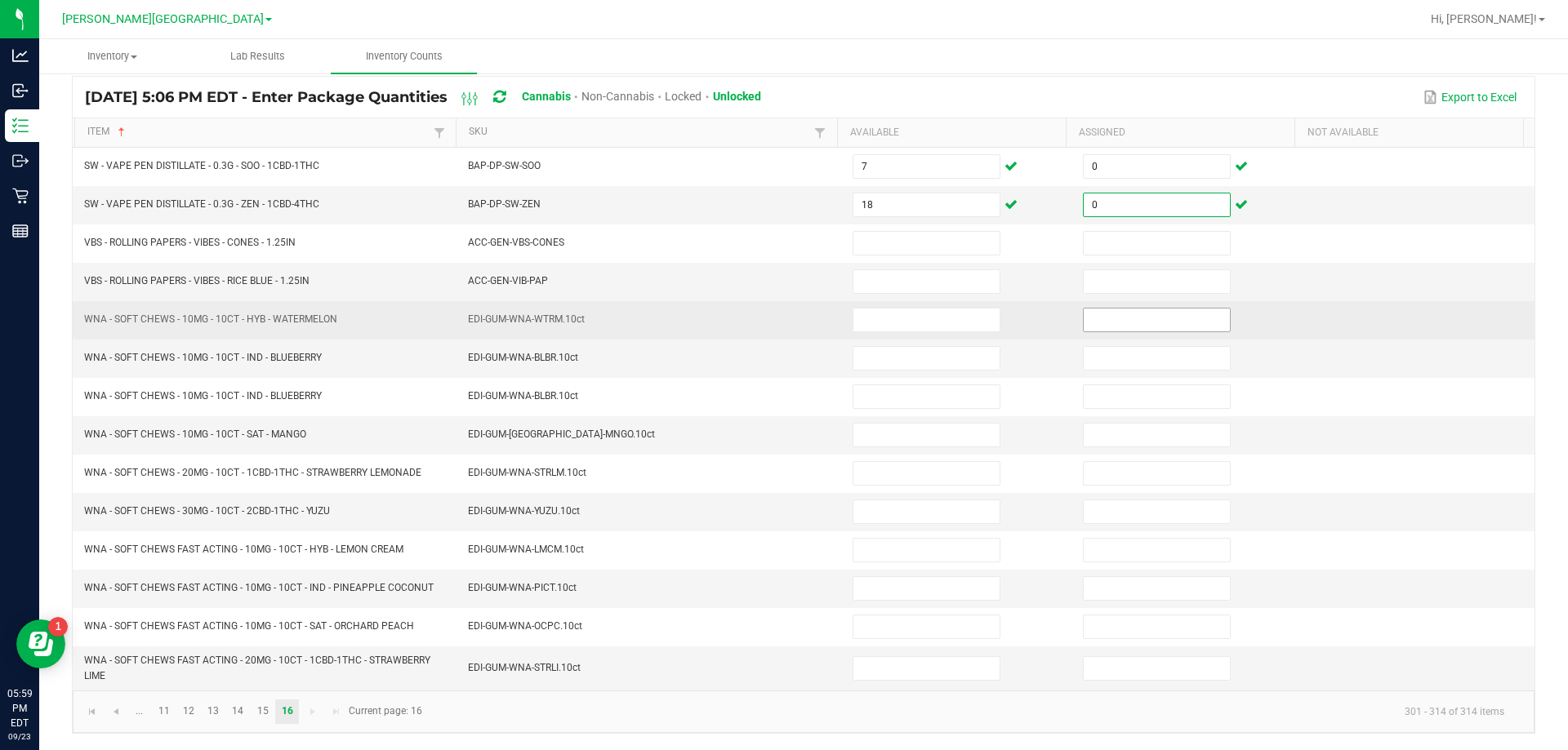
click at [1121, 317] on input at bounding box center [1157, 319] width 146 height 23
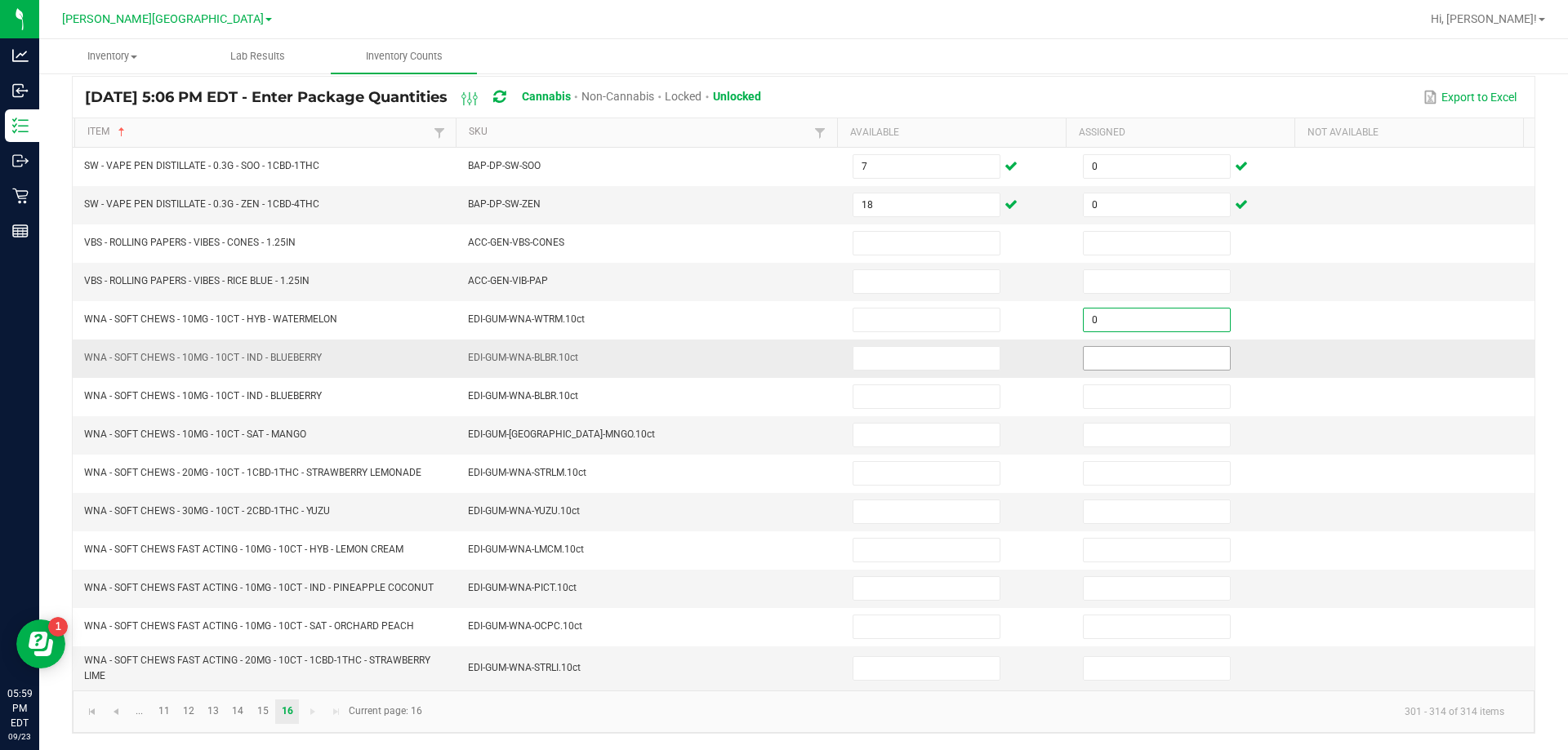
click at [1159, 358] on input at bounding box center [1157, 358] width 146 height 23
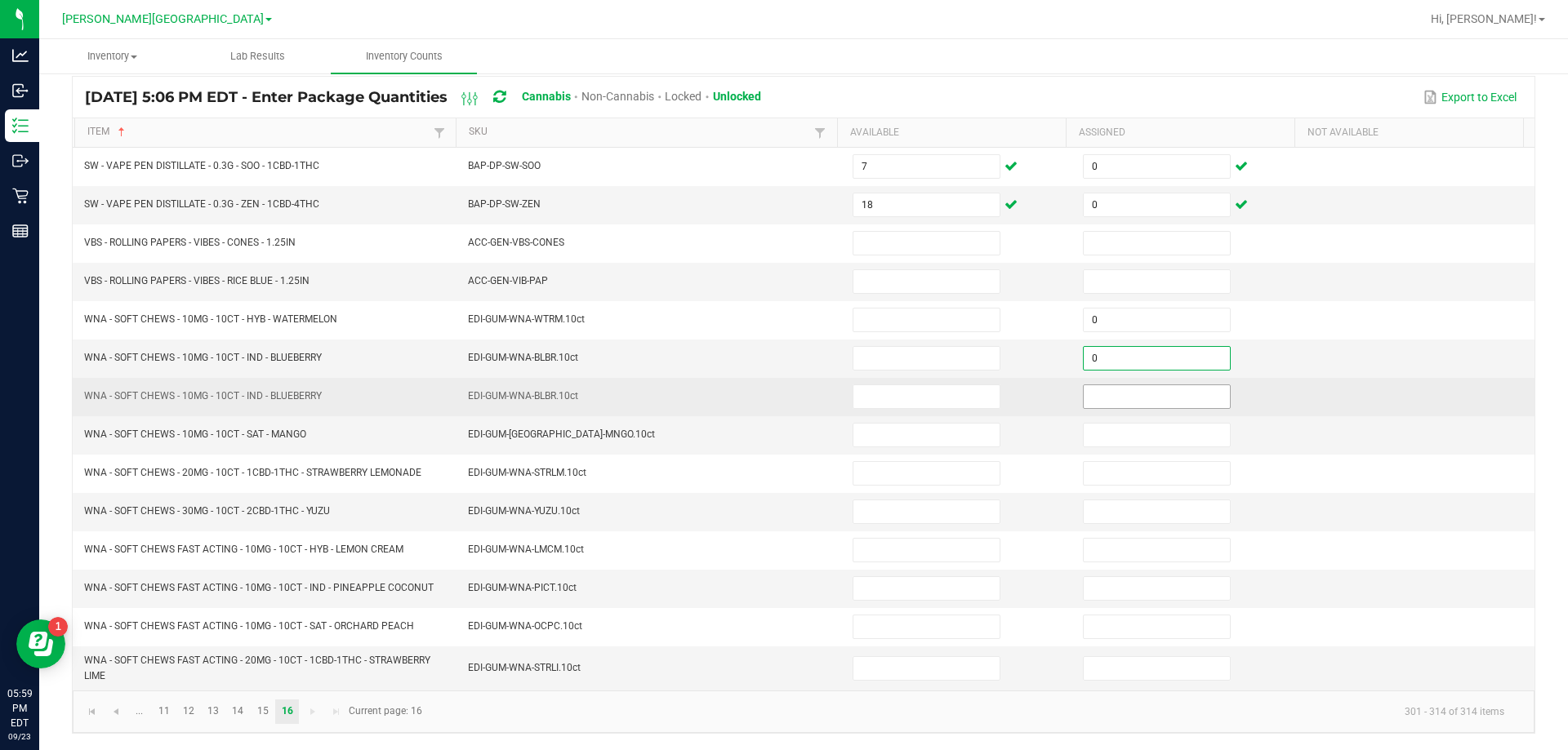
click at [1159, 398] on input at bounding box center [1157, 396] width 146 height 23
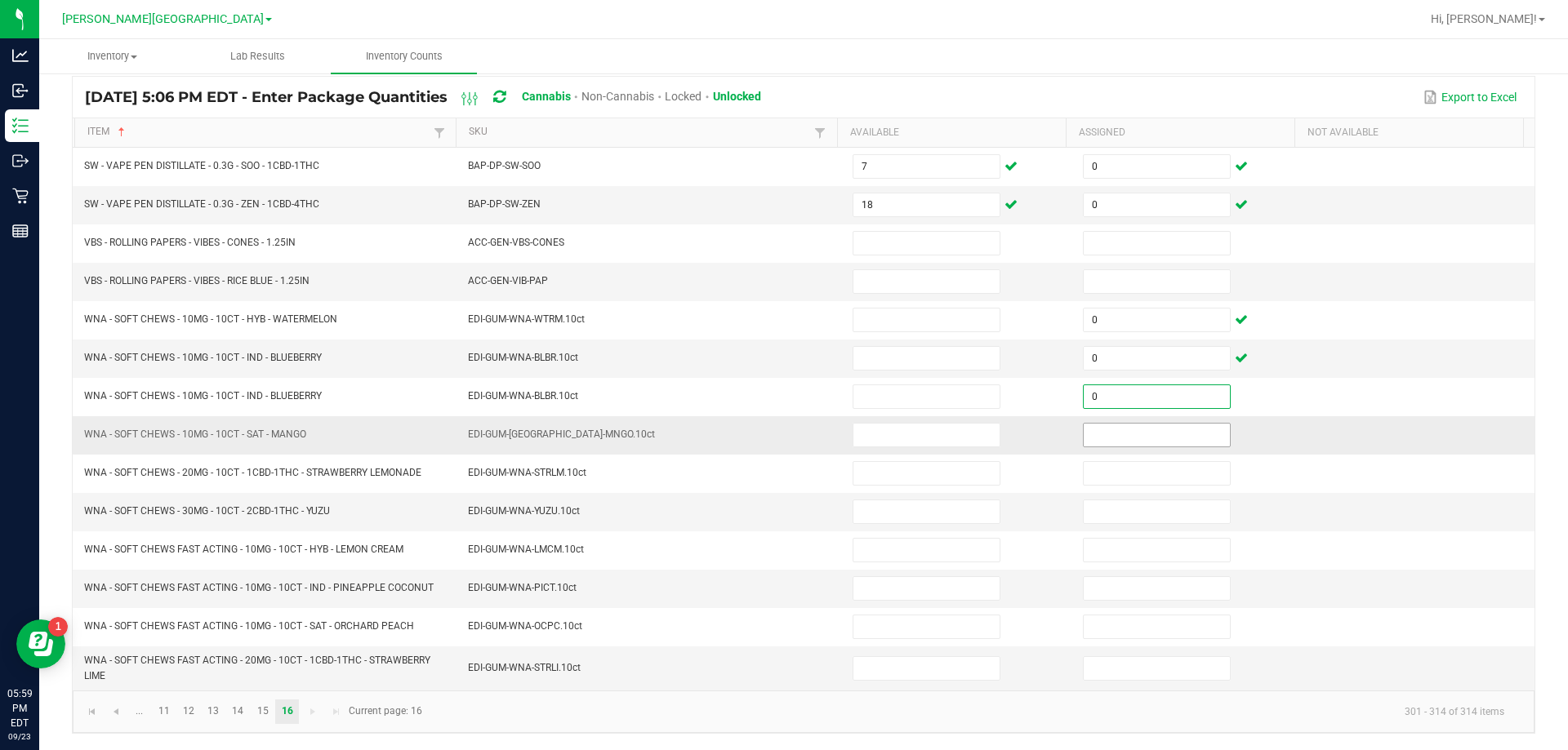
click at [1170, 434] on input at bounding box center [1157, 435] width 146 height 23
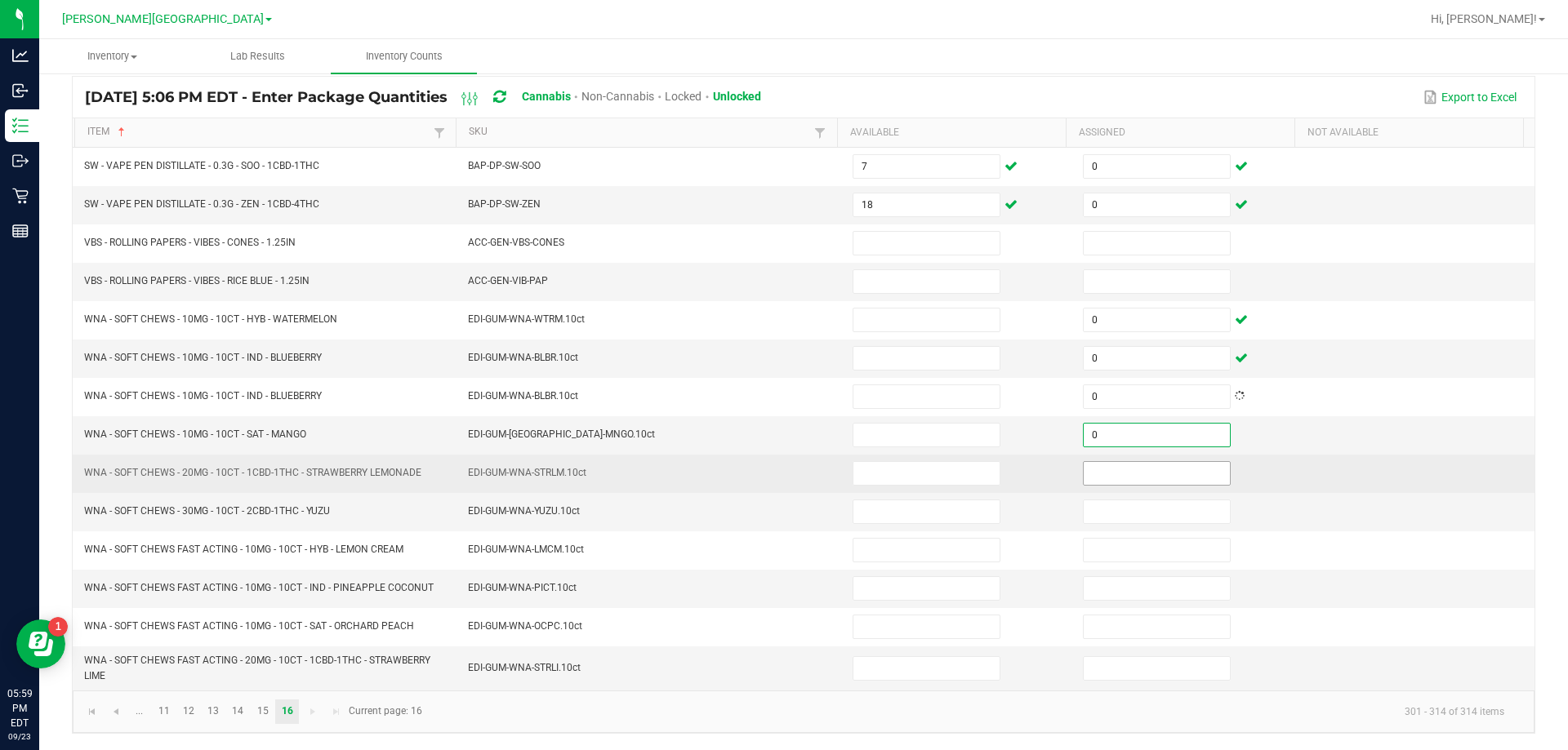
click at [1173, 475] on input at bounding box center [1157, 473] width 146 height 23
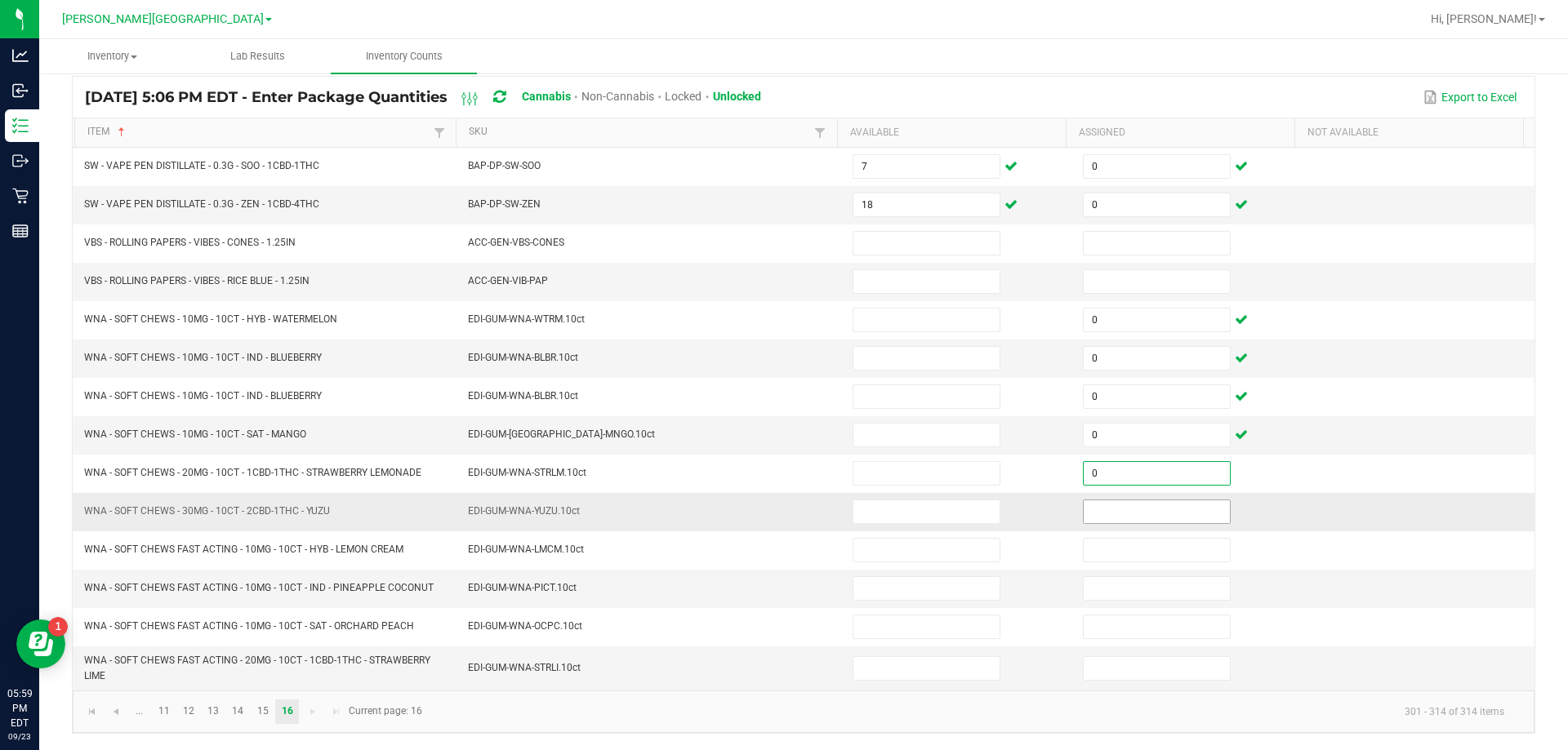
click at [1184, 510] on input at bounding box center [1157, 511] width 146 height 23
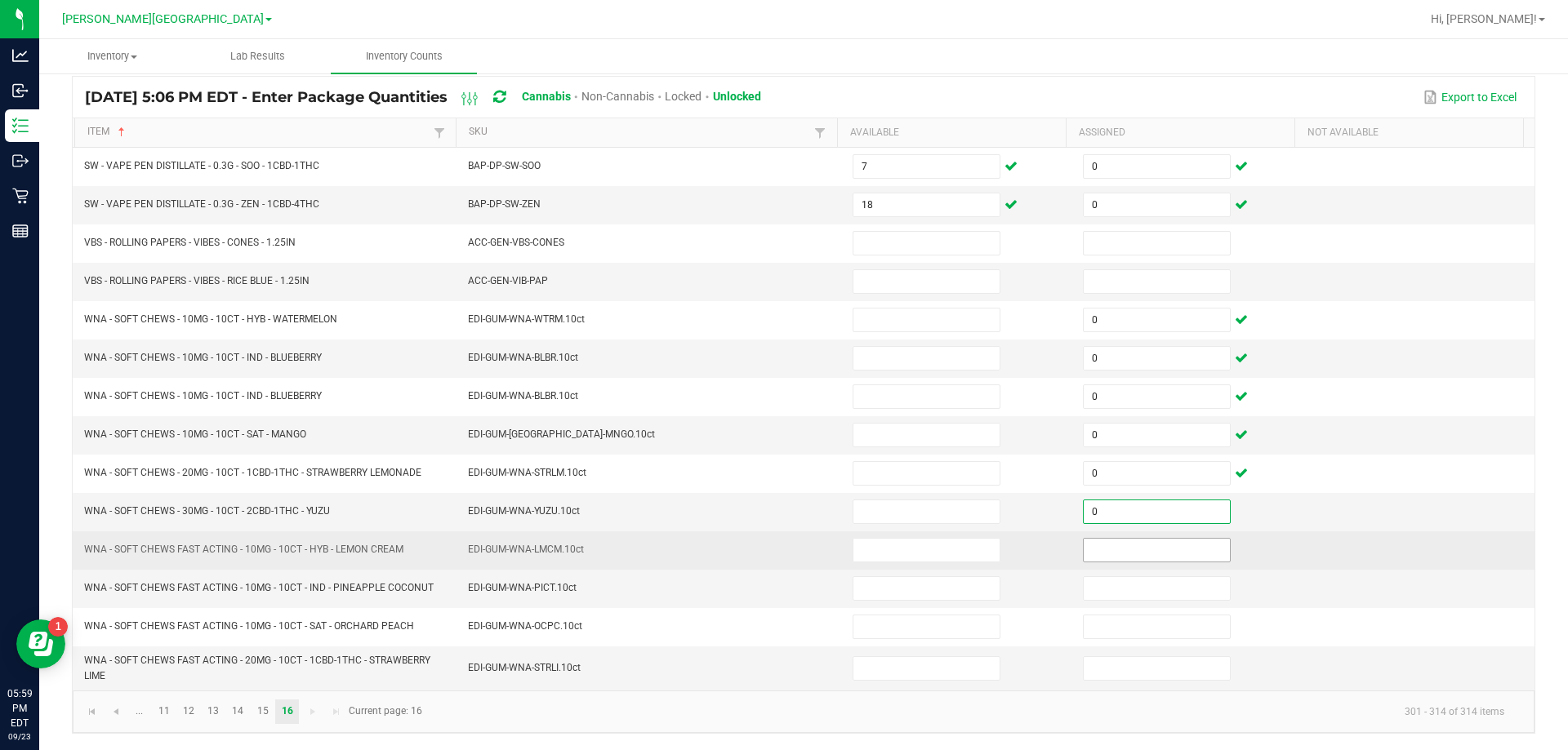
click at [1176, 547] on input at bounding box center [1157, 549] width 146 height 23
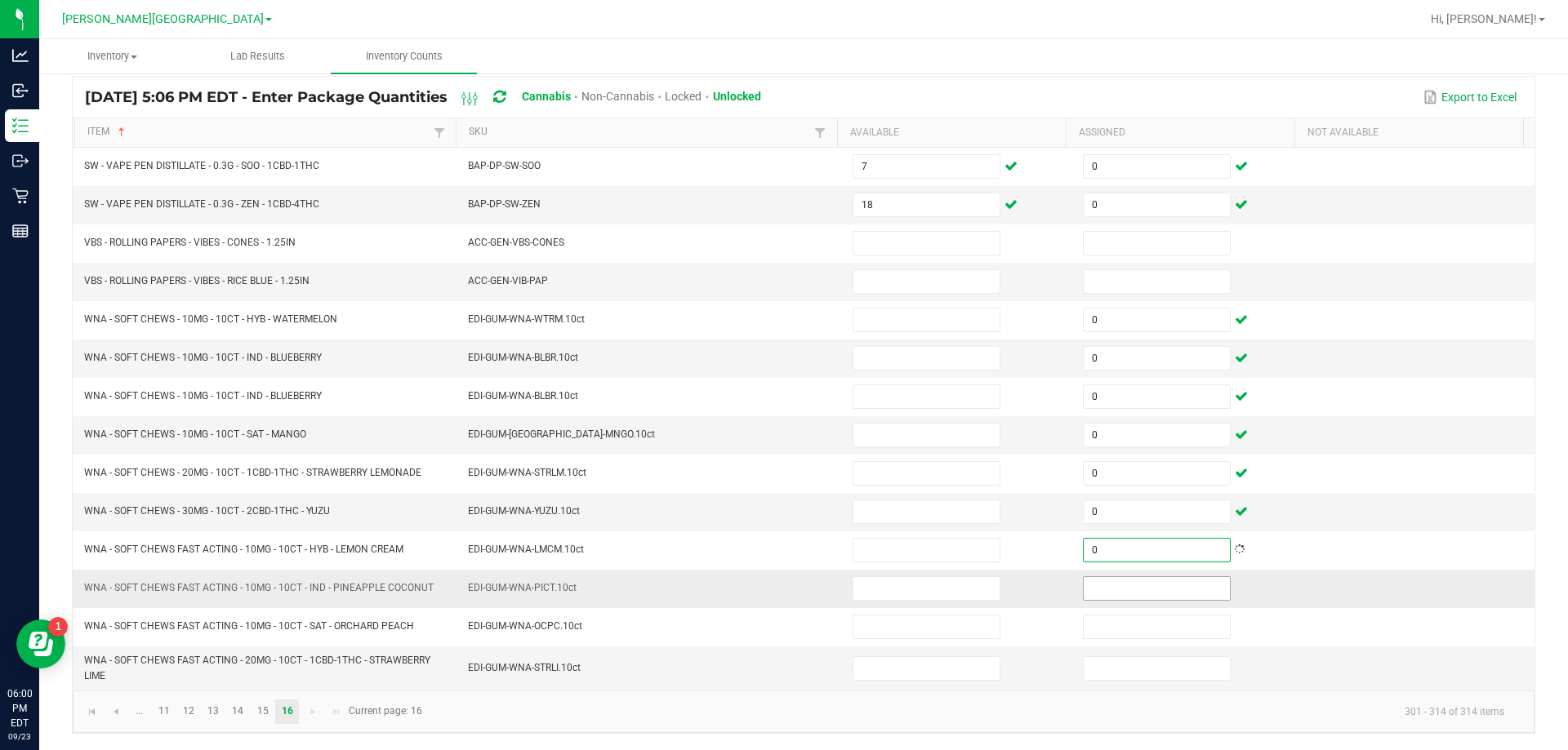
click at [1172, 593] on input at bounding box center [1157, 587] width 146 height 23
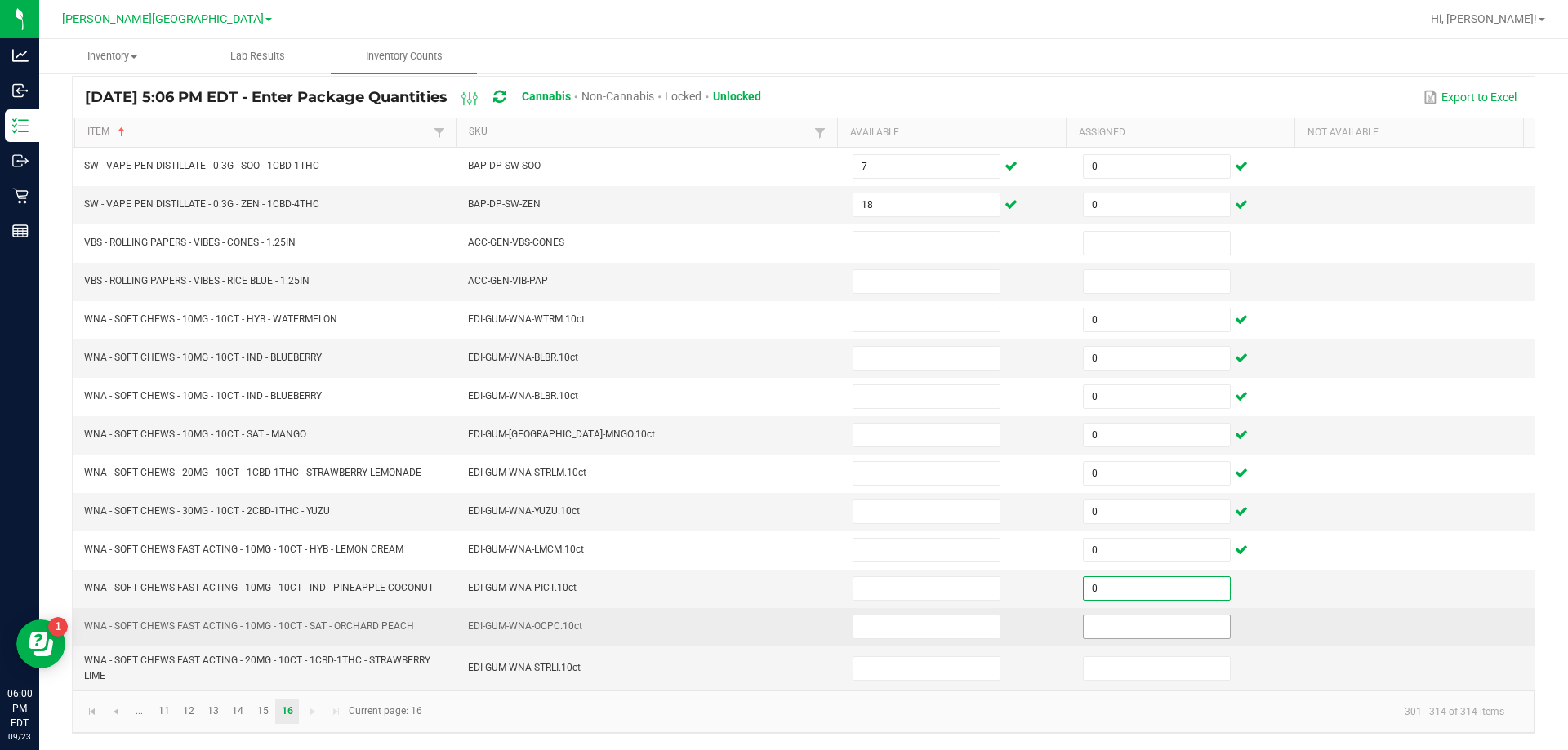
click at [1184, 627] on input at bounding box center [1157, 626] width 146 height 23
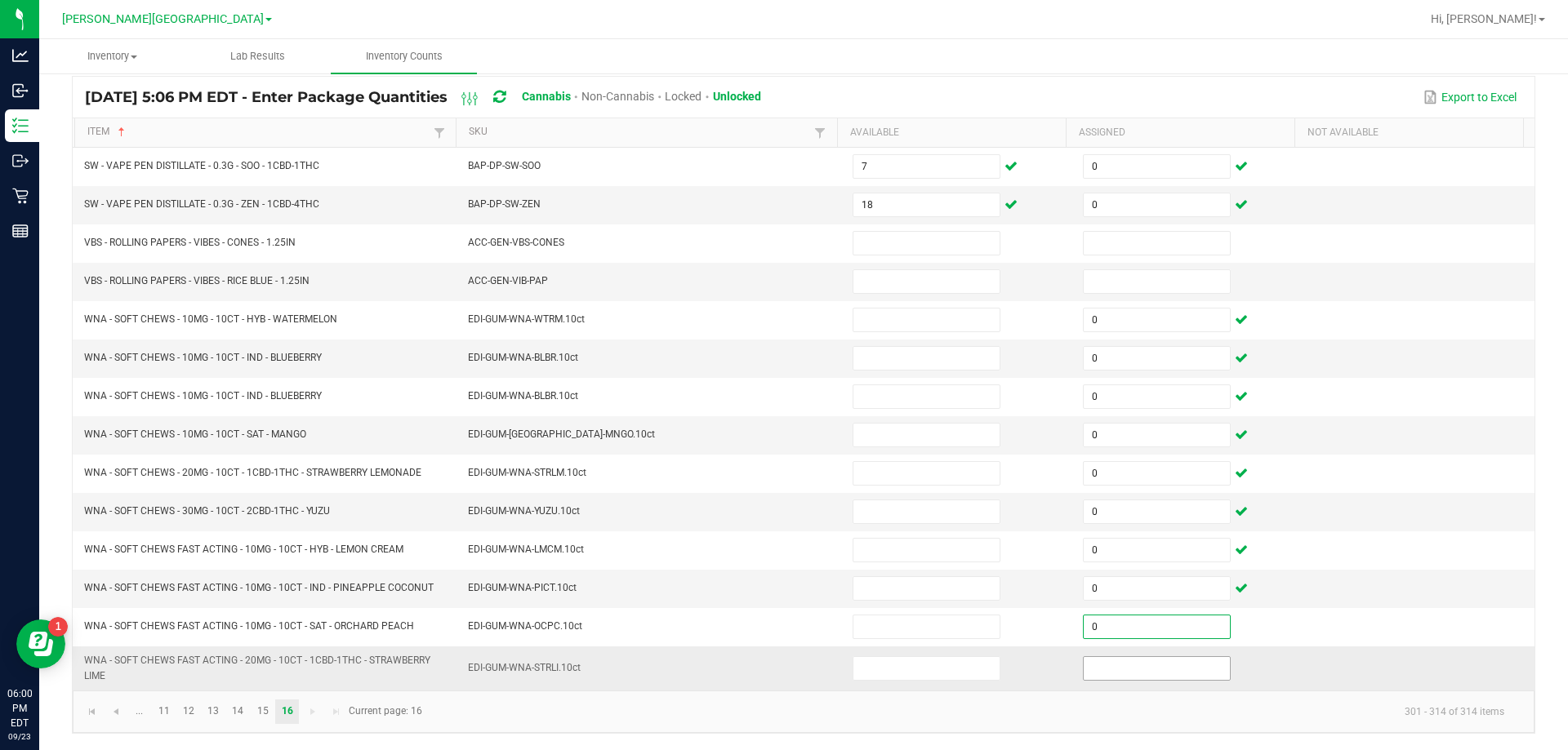
click at [1186, 669] on input at bounding box center [1157, 667] width 146 height 23
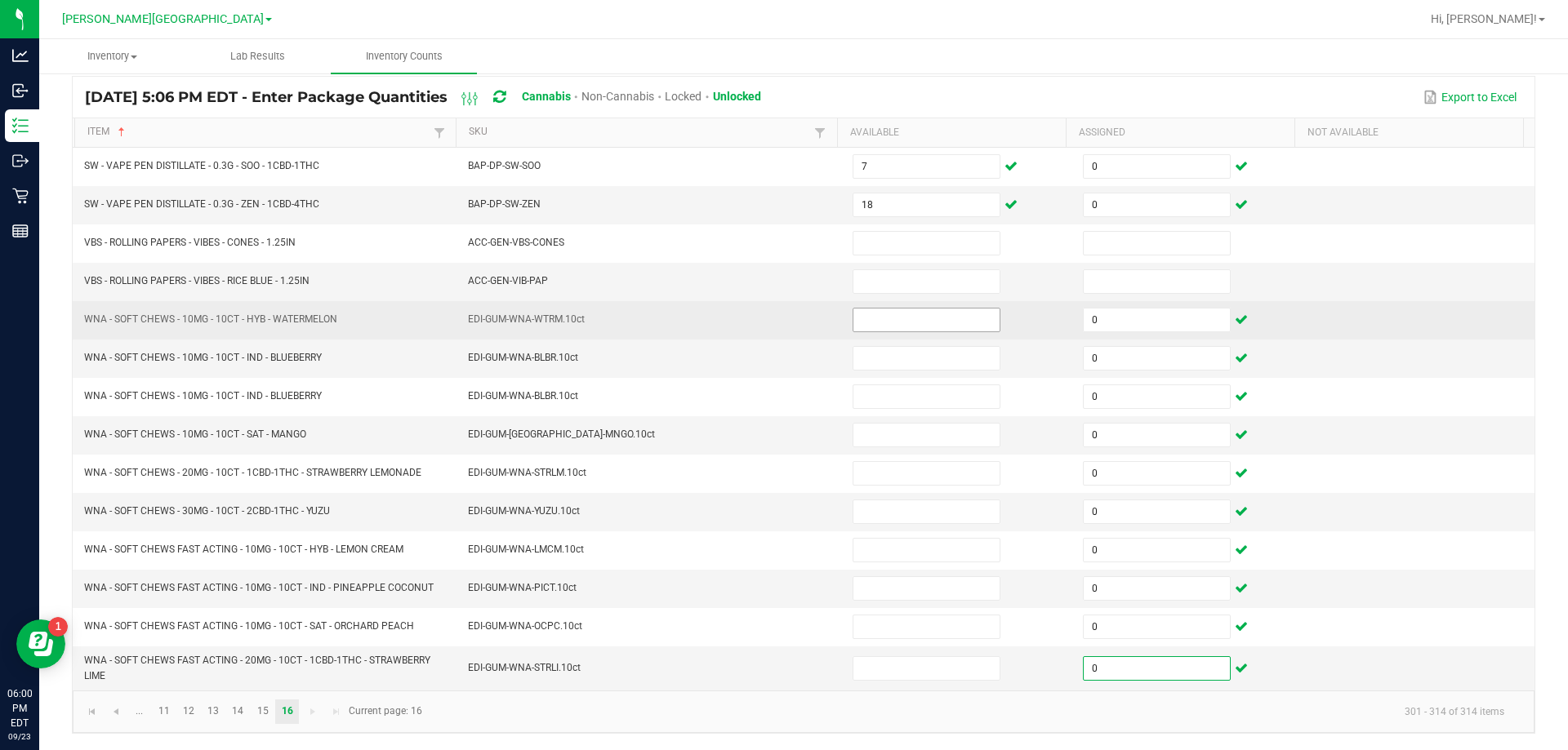
click at [923, 314] on input at bounding box center [926, 319] width 146 height 23
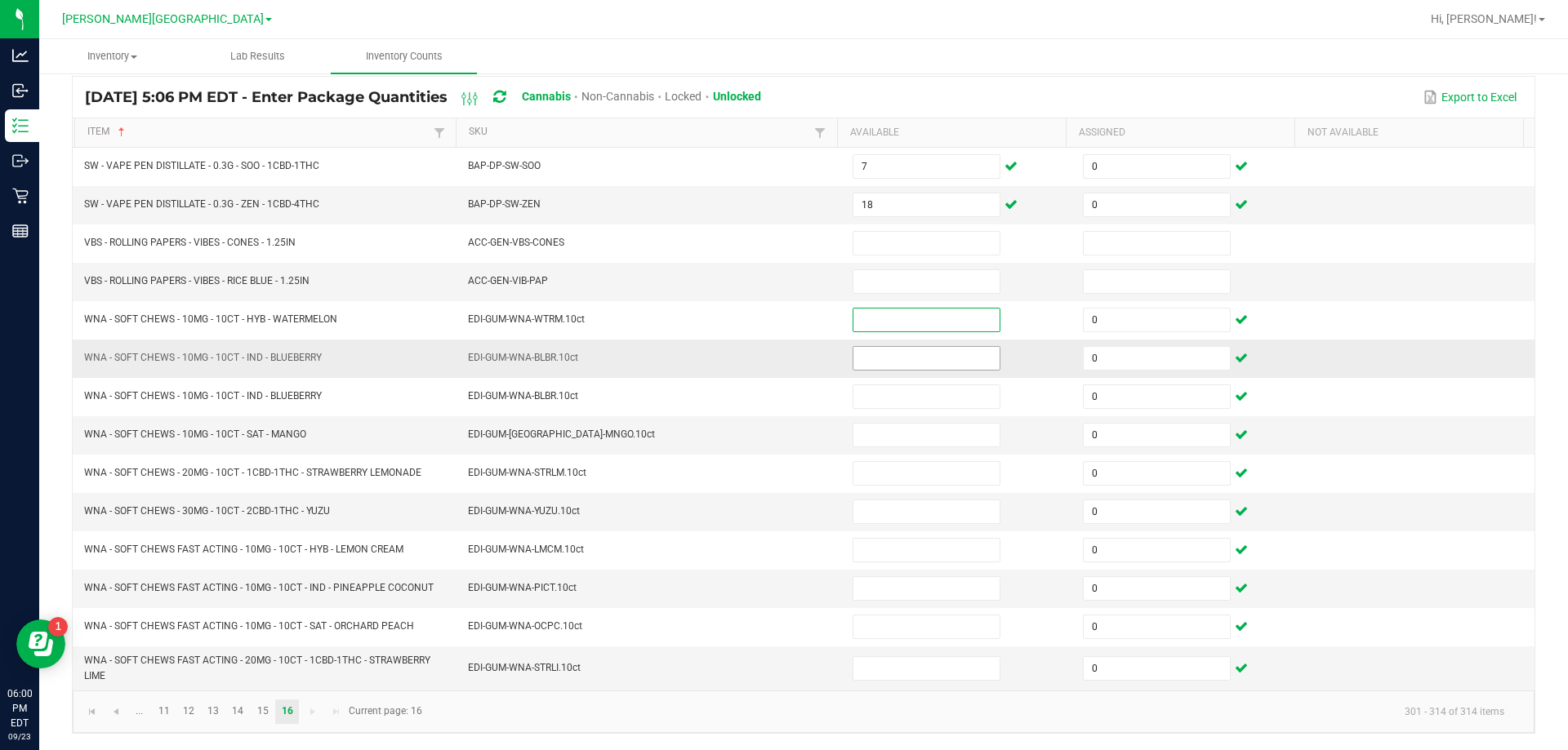
click at [902, 354] on input at bounding box center [926, 358] width 146 height 23
click at [911, 587] on input at bounding box center [926, 587] width 146 height 23
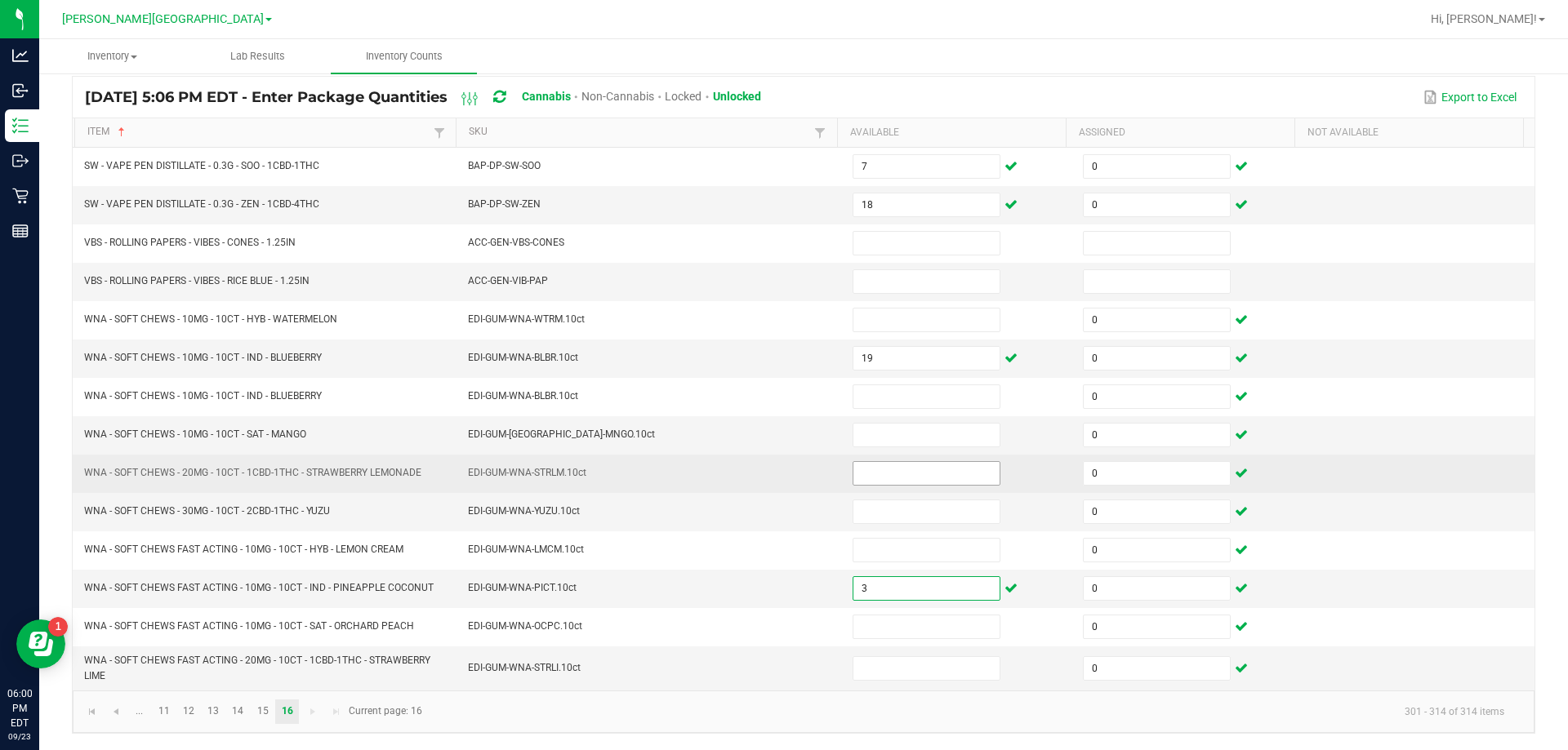
click at [910, 467] on input at bounding box center [926, 473] width 146 height 23
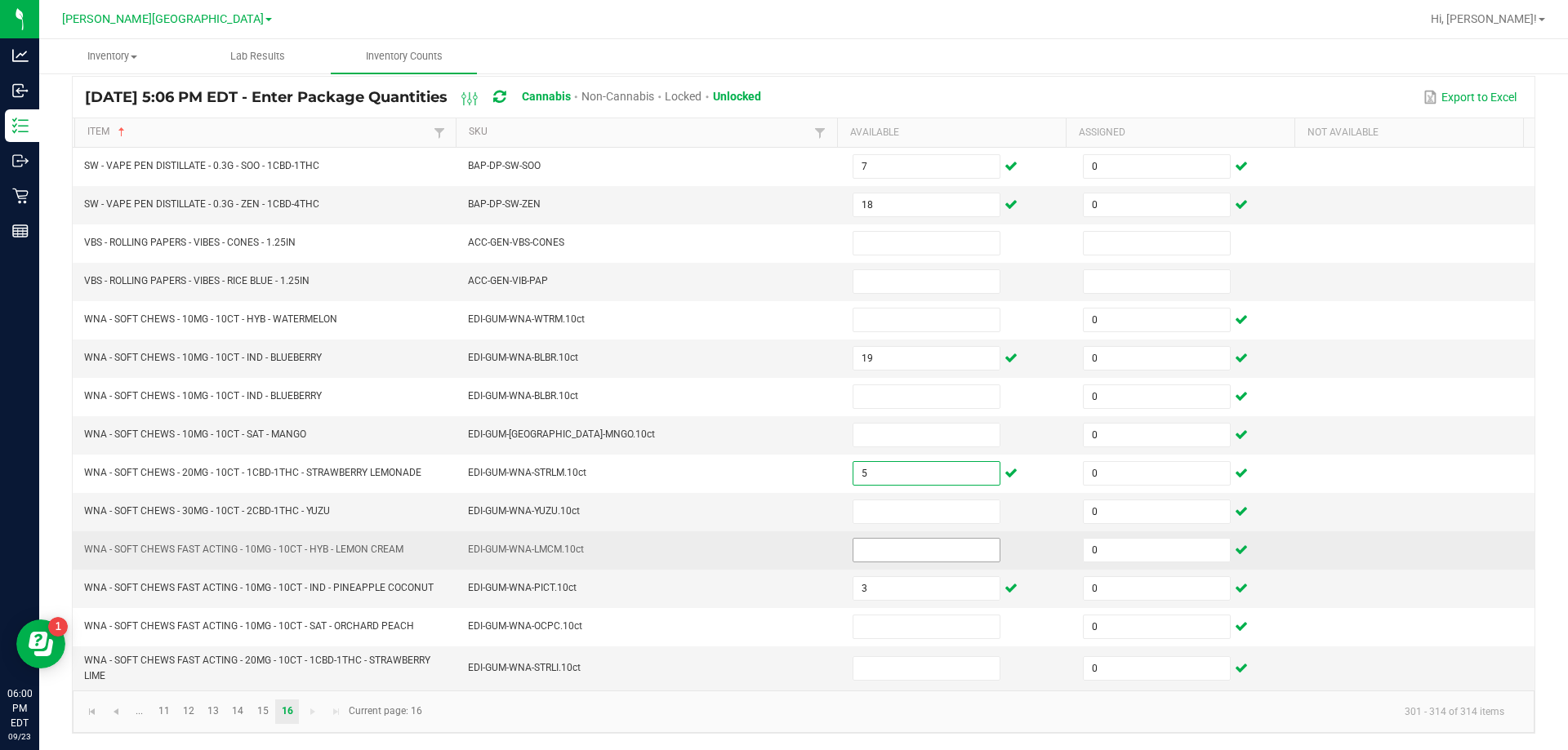
click at [901, 548] on input at bounding box center [926, 549] width 146 height 23
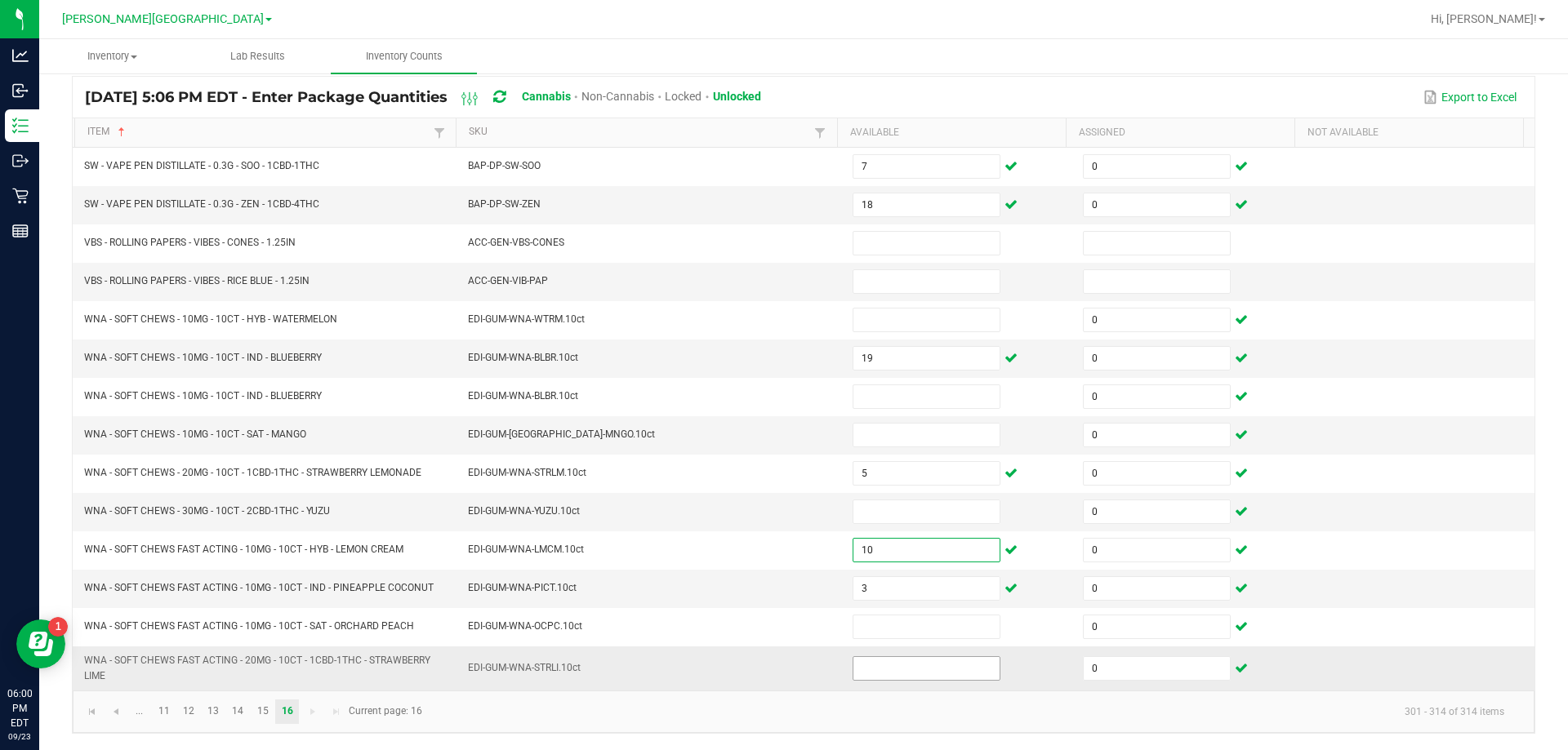
click at [943, 668] on input at bounding box center [926, 667] width 146 height 23
click at [917, 434] on input at bounding box center [926, 435] width 146 height 23
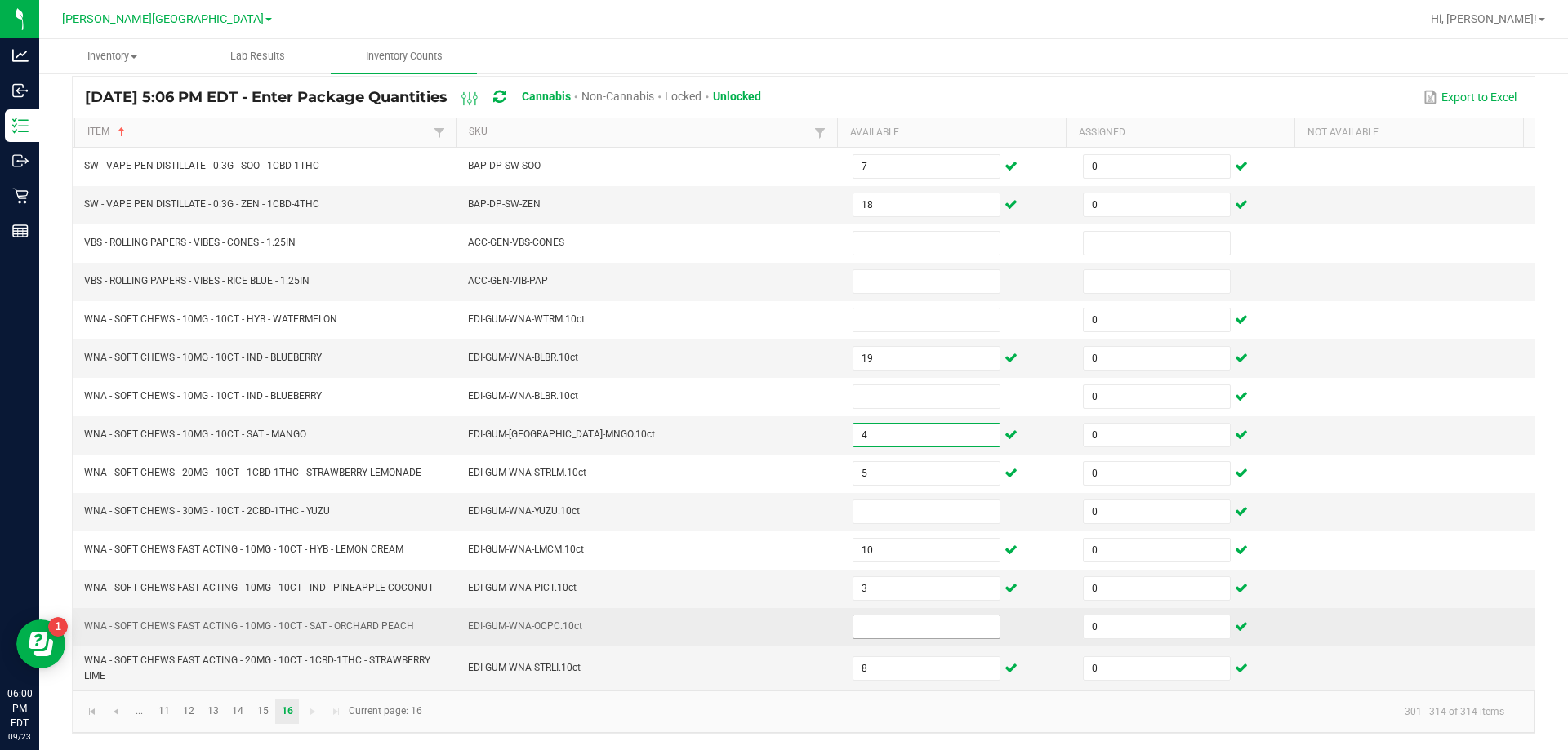
click at [922, 624] on input at bounding box center [926, 626] width 146 height 23
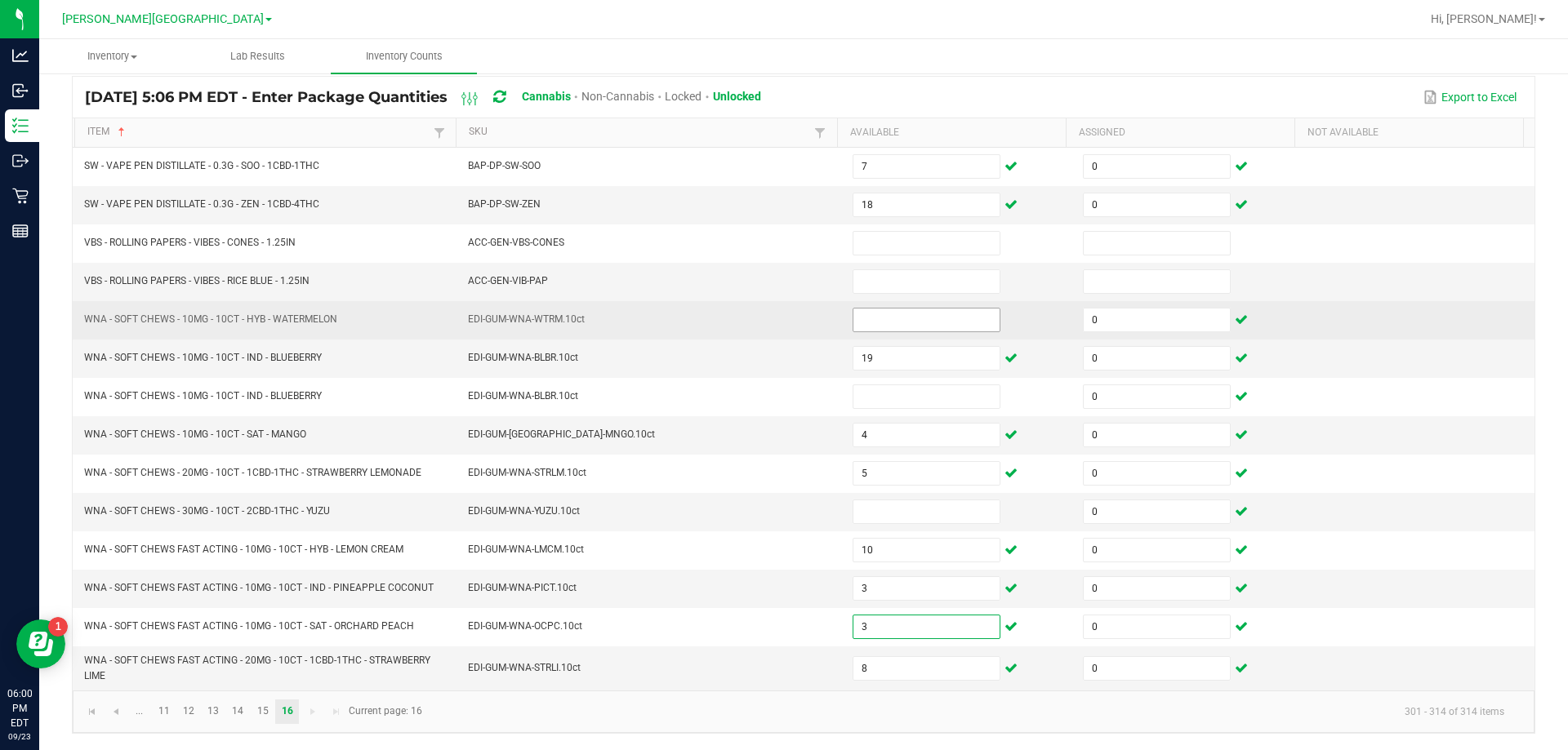
click at [932, 321] on input at bounding box center [926, 319] width 146 height 23
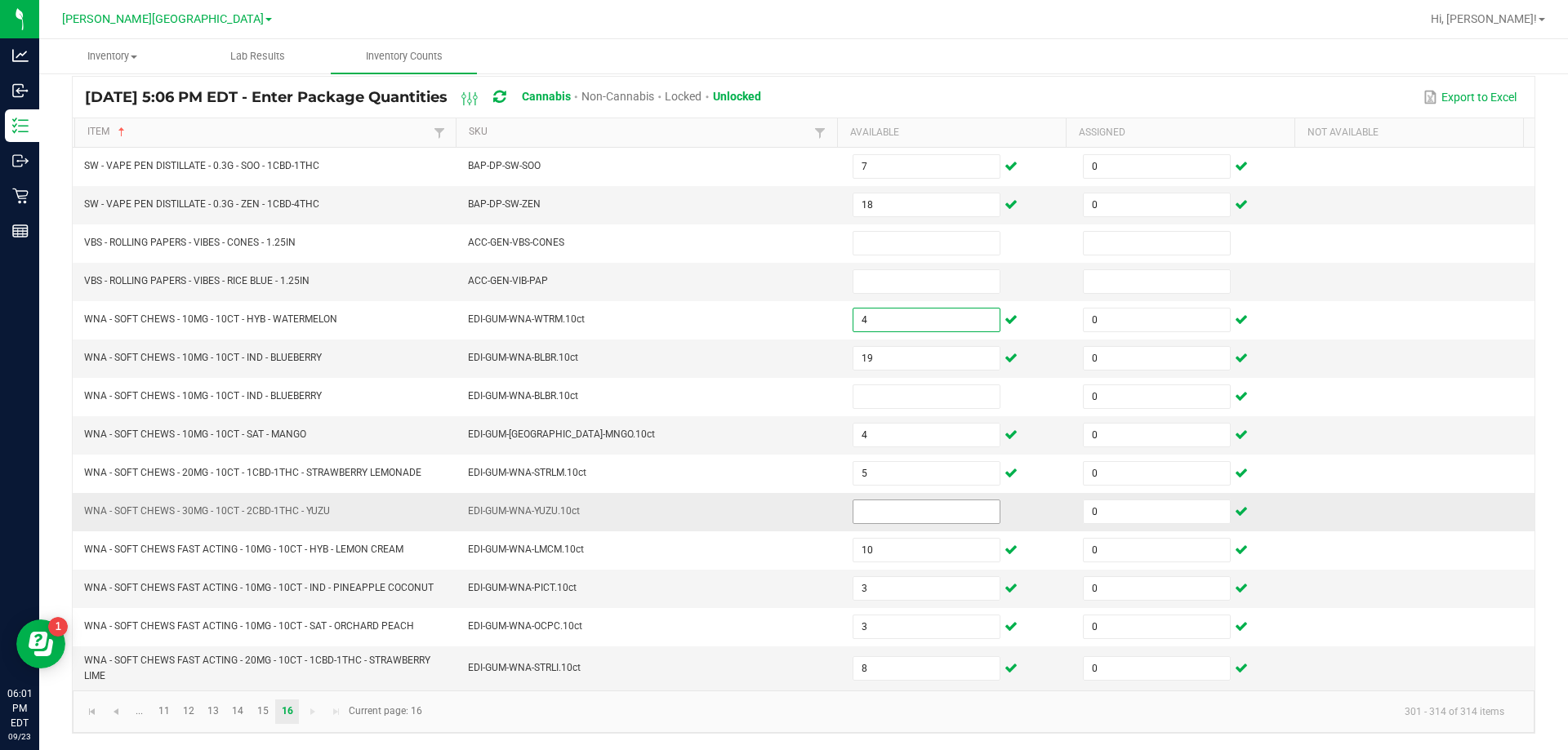
click at [909, 513] on input at bounding box center [926, 511] width 146 height 23
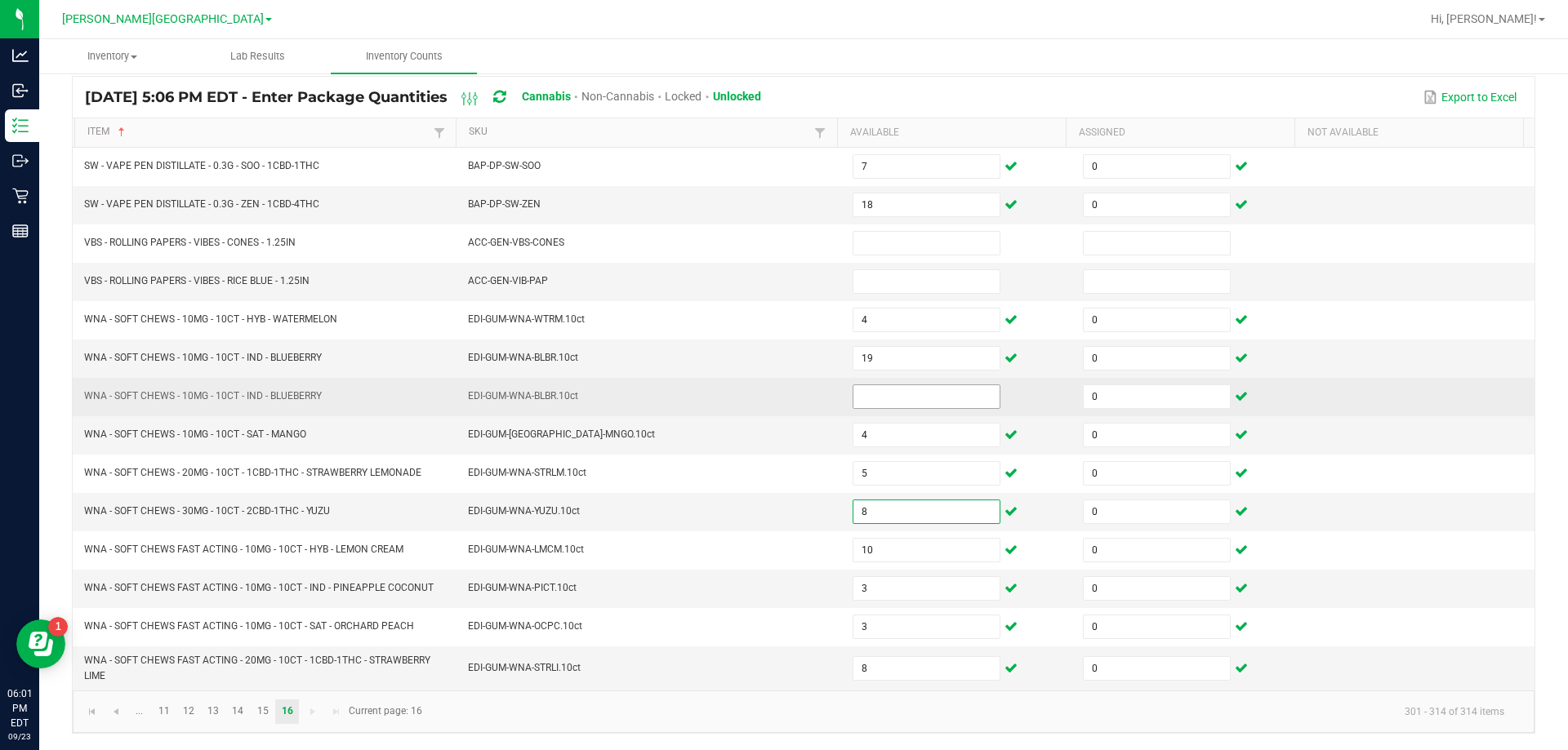
click at [894, 395] on input at bounding box center [926, 396] width 146 height 23
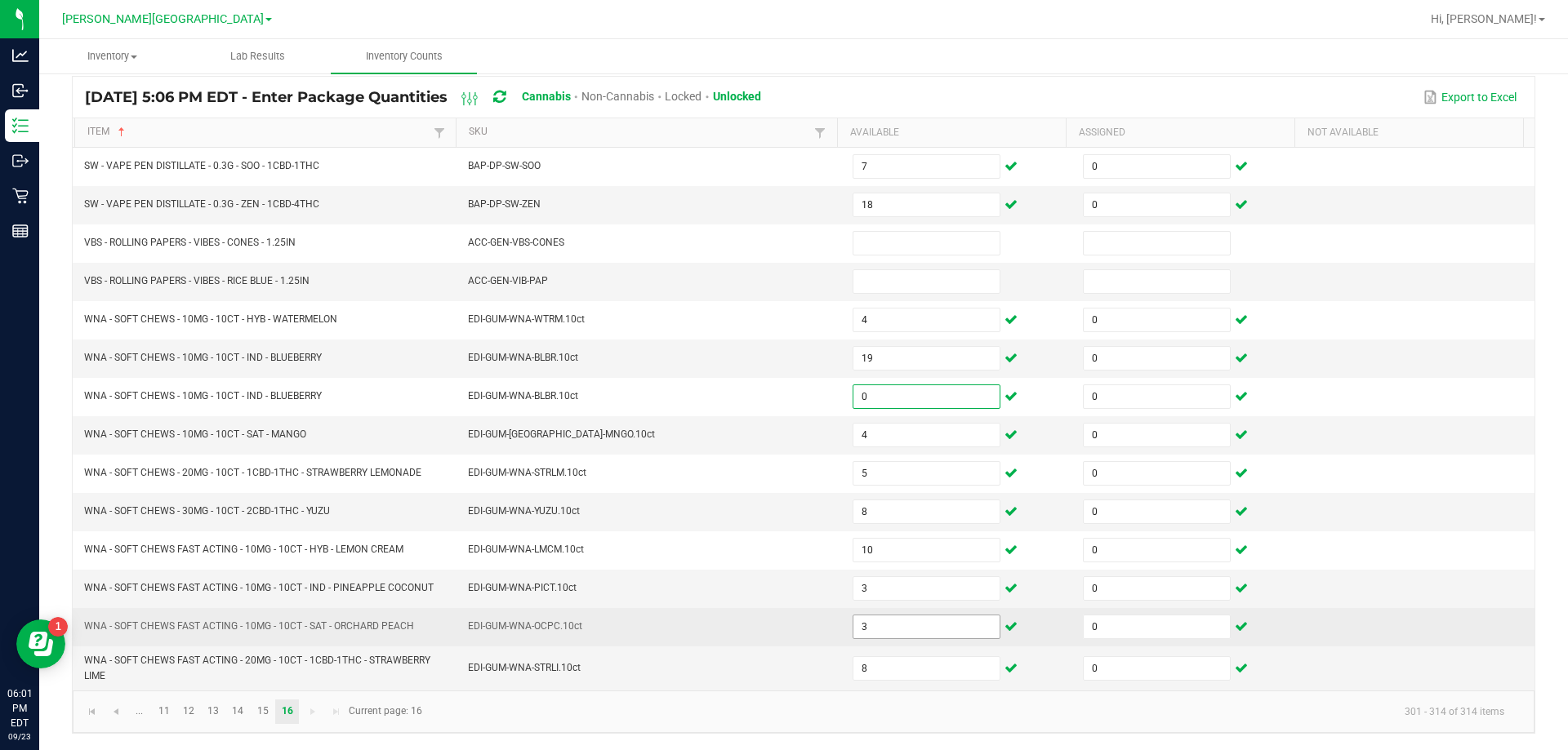
click at [899, 628] on input "3" at bounding box center [926, 626] width 146 height 23
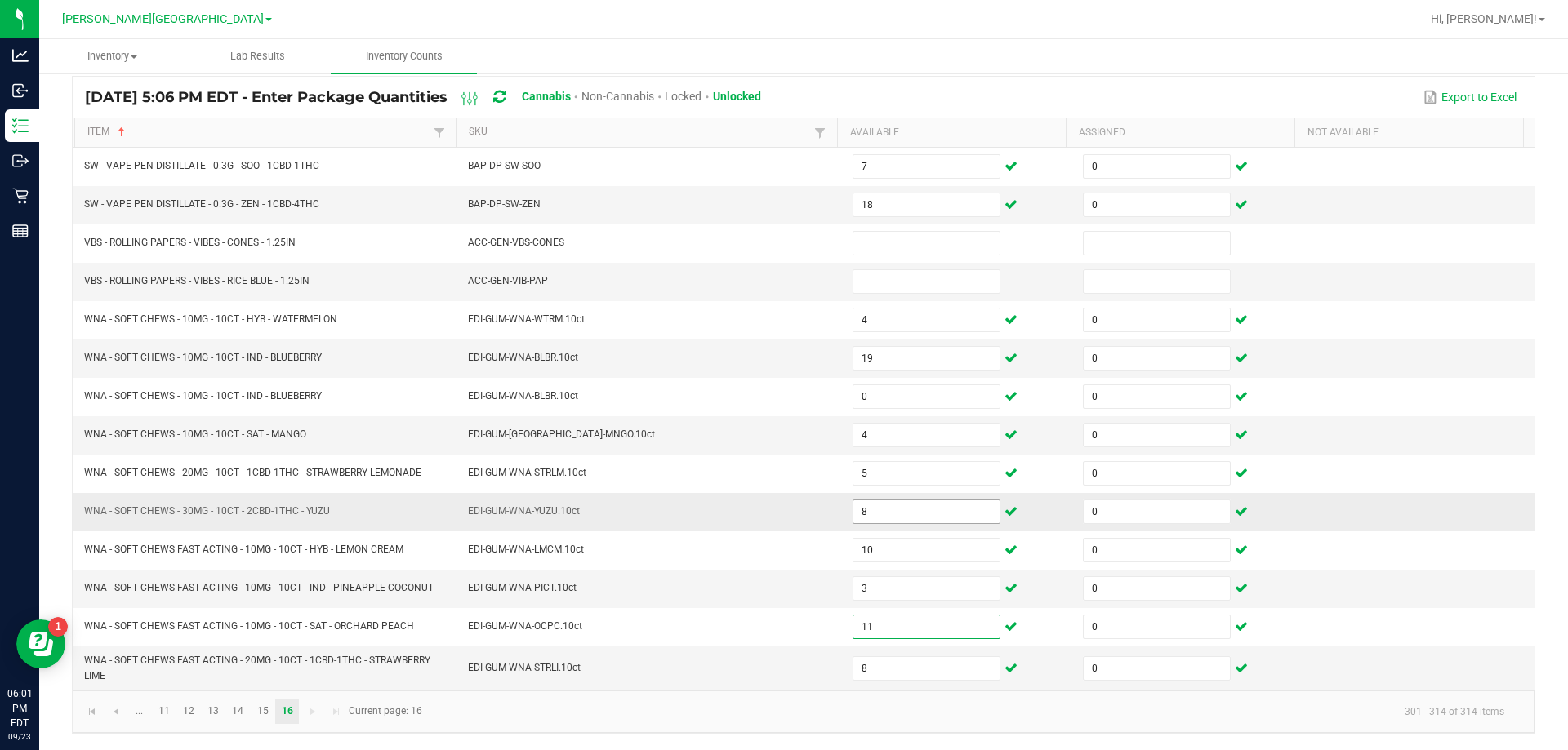
click at [908, 510] on input "8" at bounding box center [926, 511] width 146 height 23
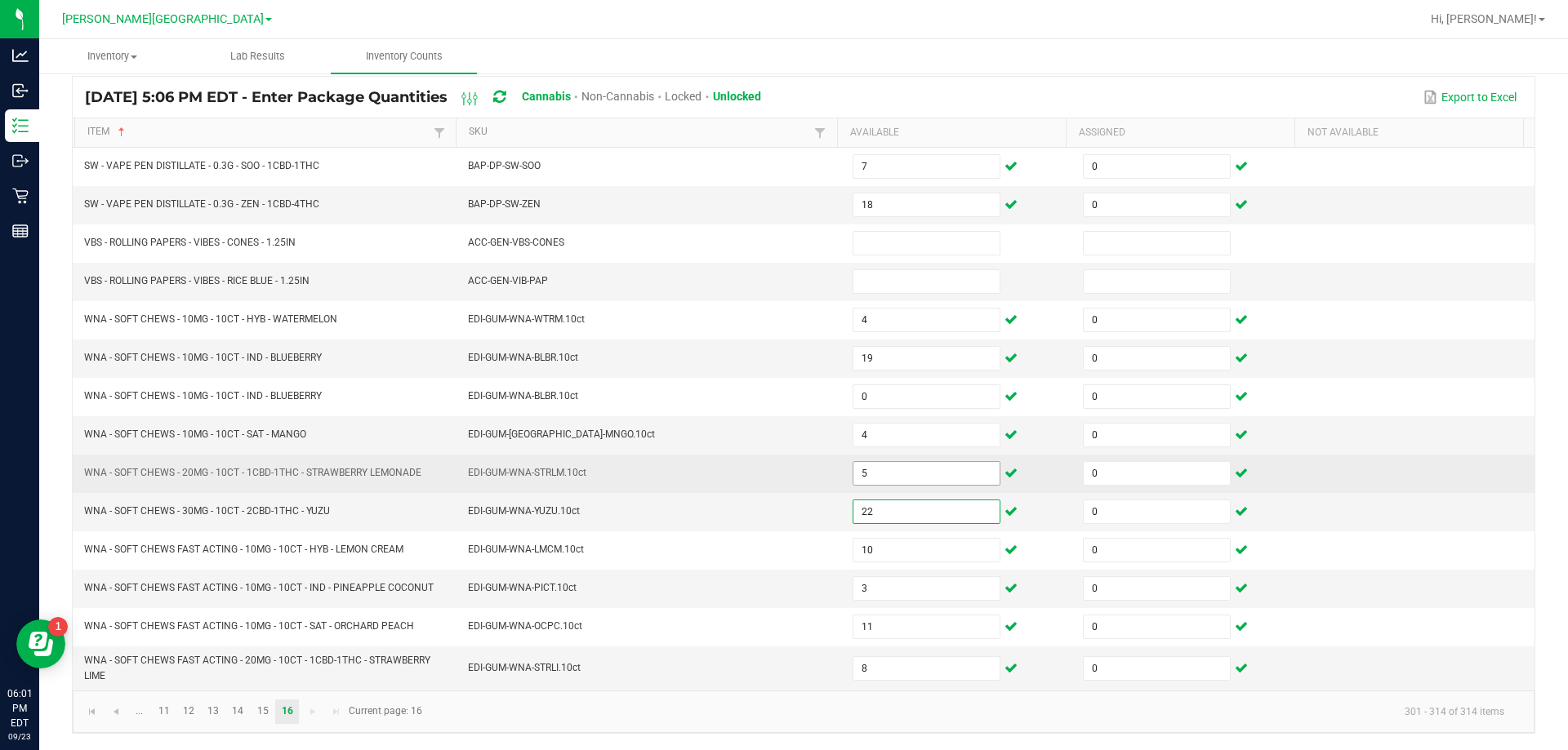
click at [932, 472] on input "5" at bounding box center [926, 473] width 146 height 23
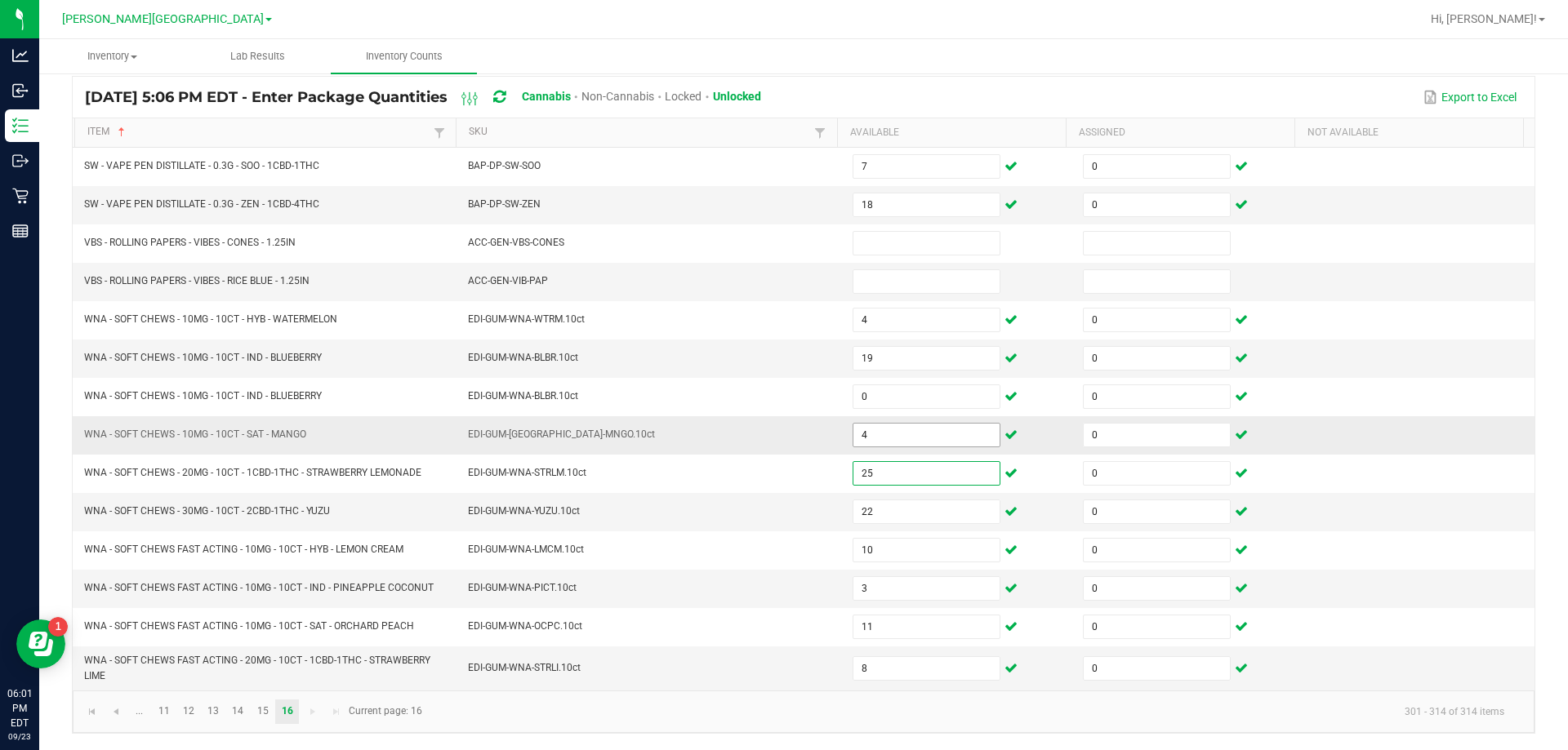
click at [928, 435] on input "4" at bounding box center [926, 435] width 146 height 23
click at [928, 587] on input "3" at bounding box center [926, 587] width 146 height 23
click at [921, 361] on input "19" at bounding box center [926, 358] width 146 height 23
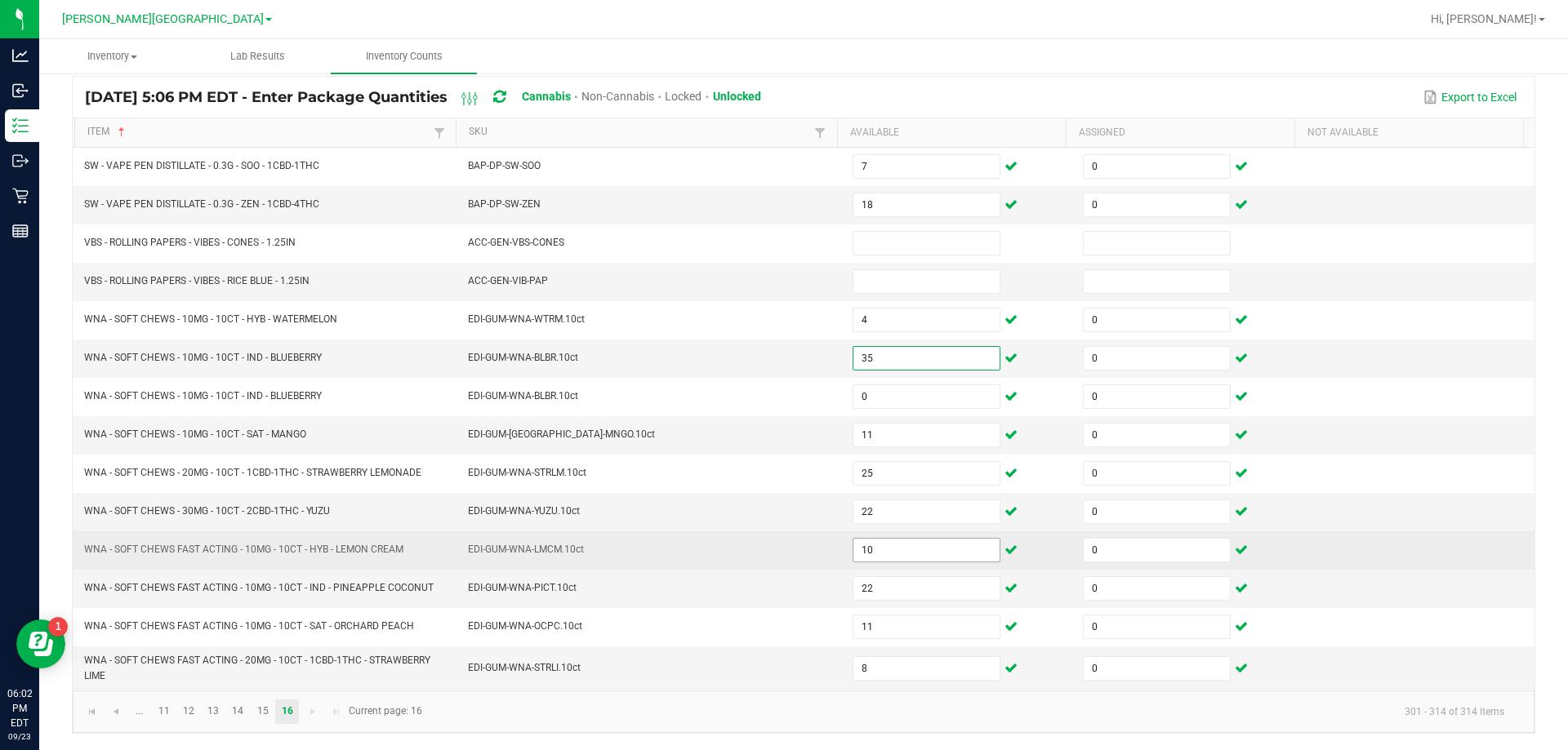
click at [900, 548] on input "10" at bounding box center [926, 549] width 146 height 23
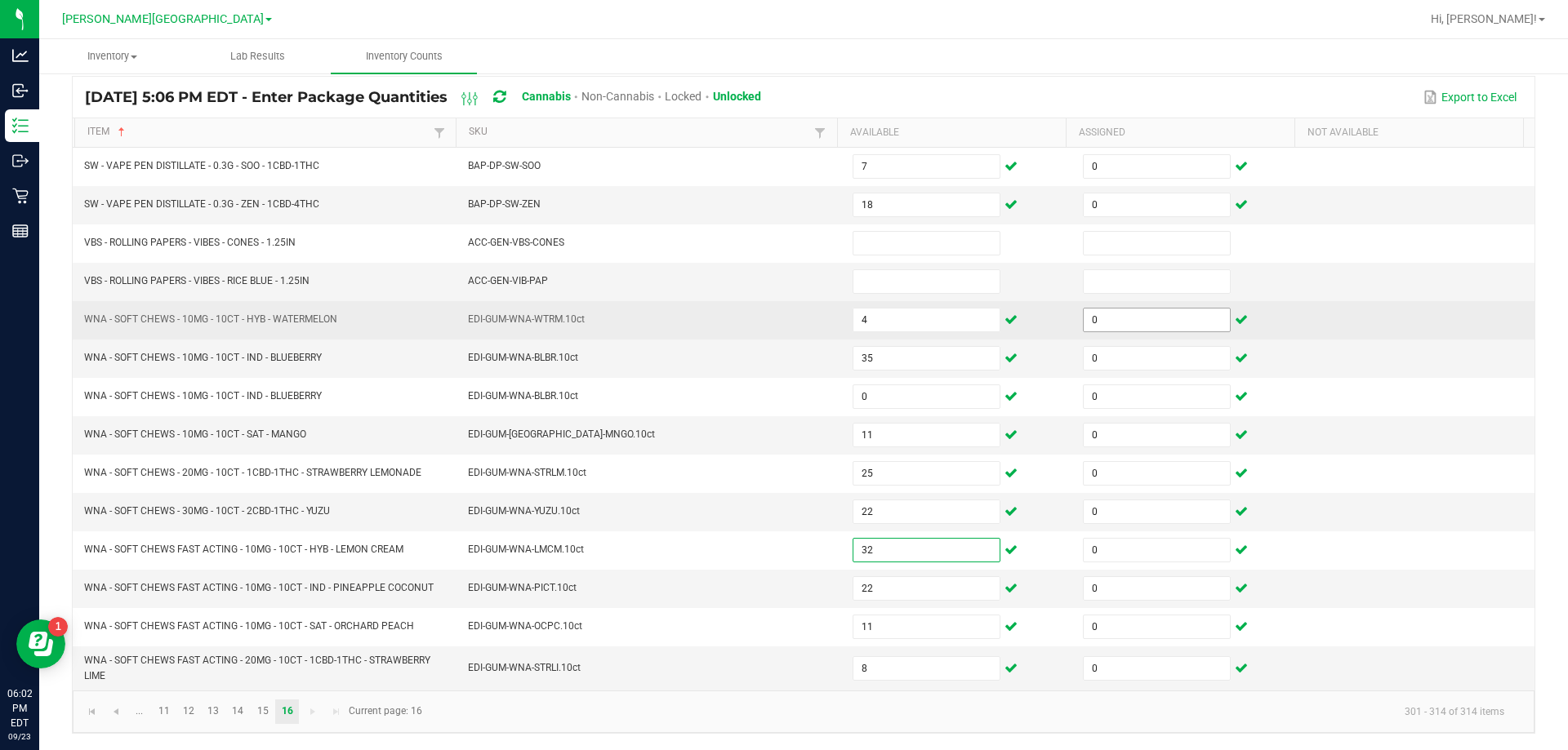
click at [1138, 319] on input "0" at bounding box center [1157, 319] width 146 height 23
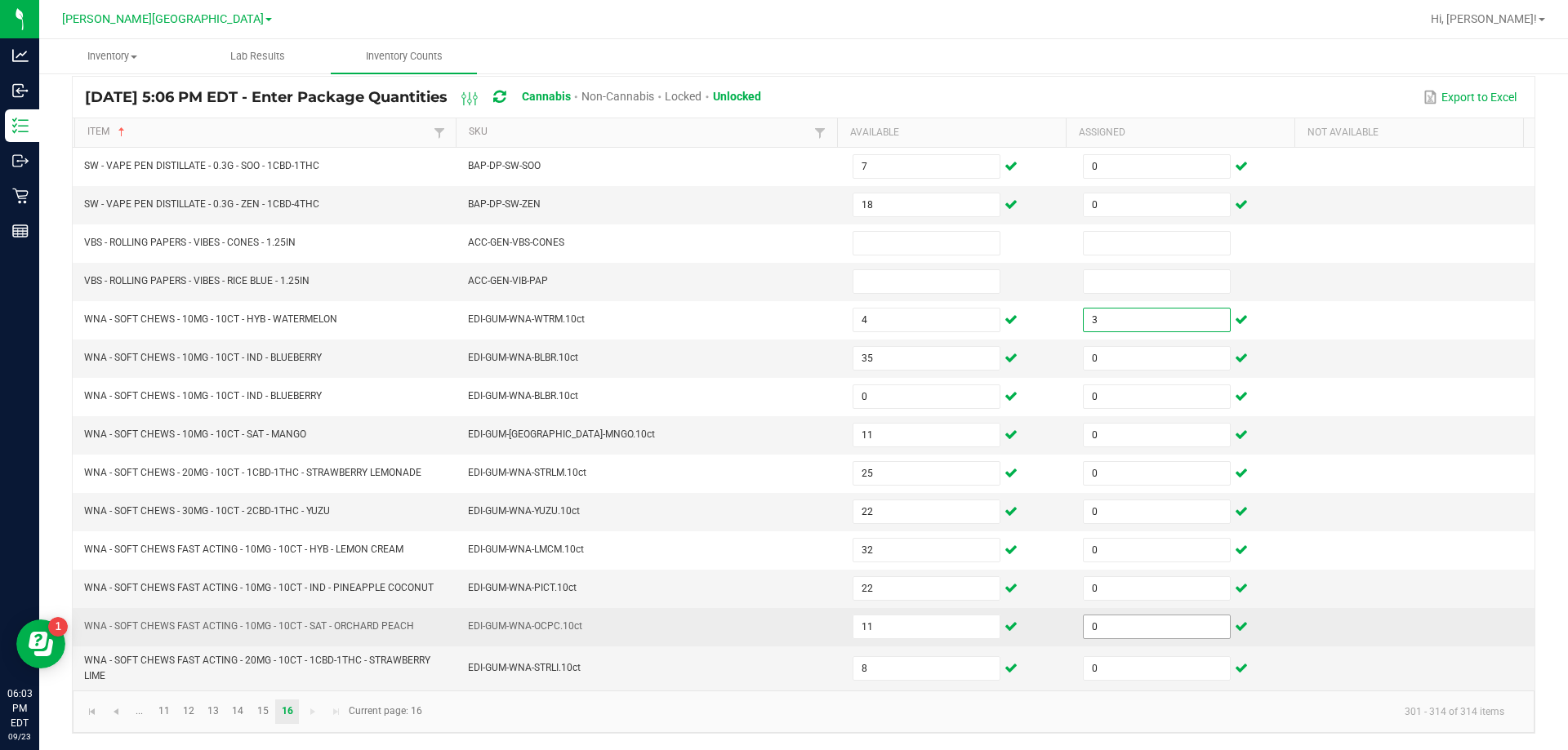
click at [1143, 631] on input "0" at bounding box center [1157, 626] width 146 height 23
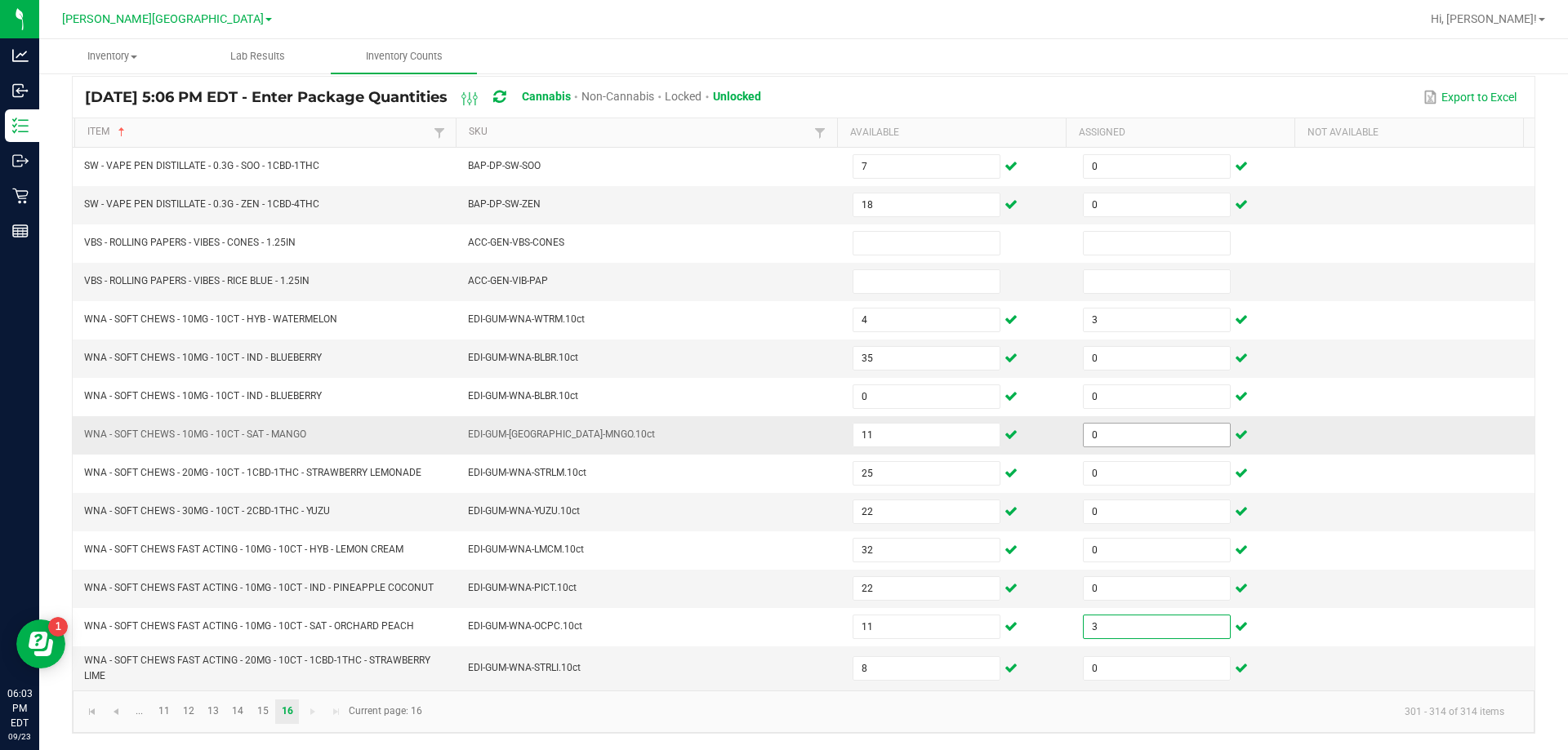
click at [1146, 434] on input "0" at bounding box center [1157, 435] width 146 height 23
click at [1146, 356] on input "0" at bounding box center [1157, 358] width 146 height 23
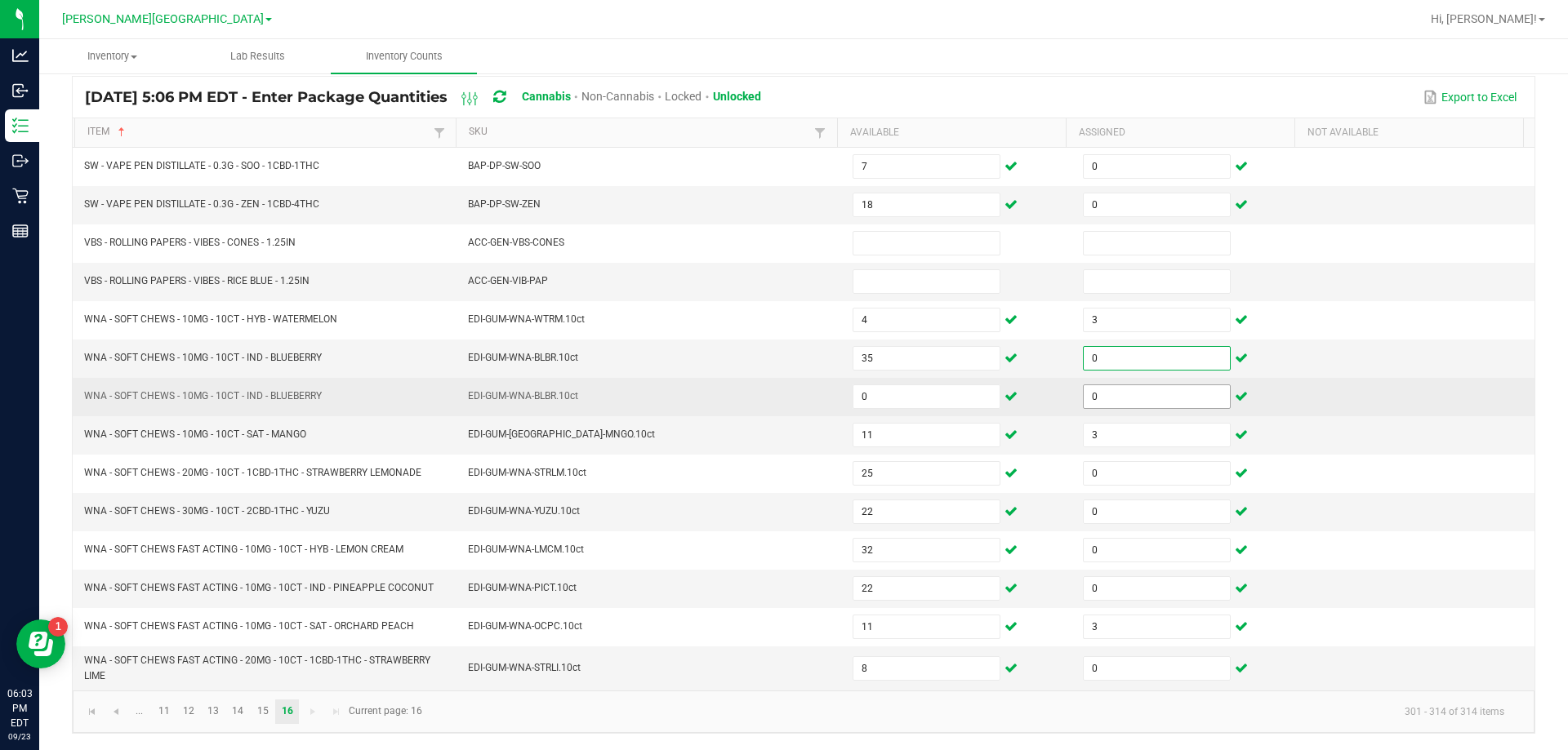
click at [1155, 391] on input "0" at bounding box center [1157, 396] width 146 height 23
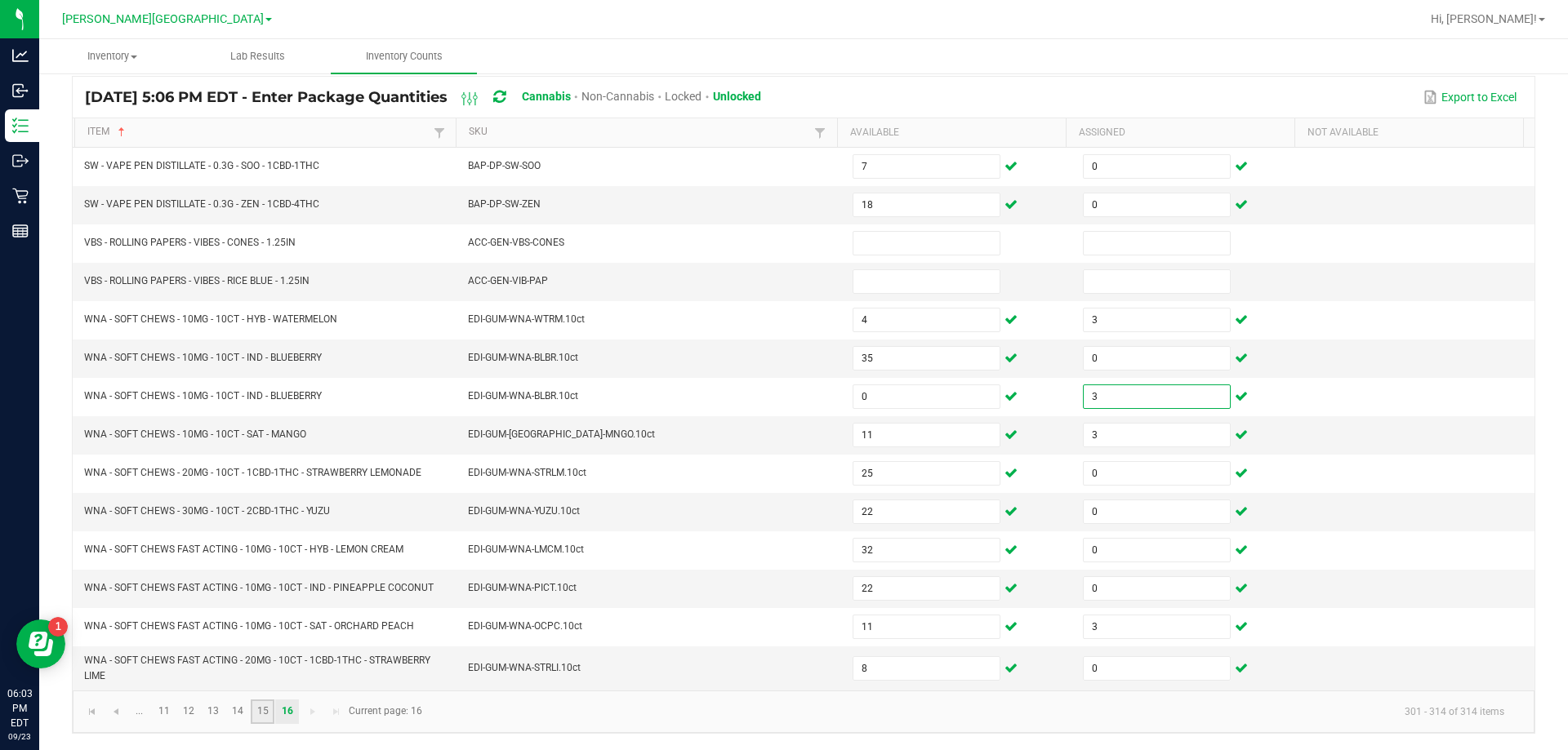
click at [262, 710] on link "15" at bounding box center [262, 712] width 24 height 25
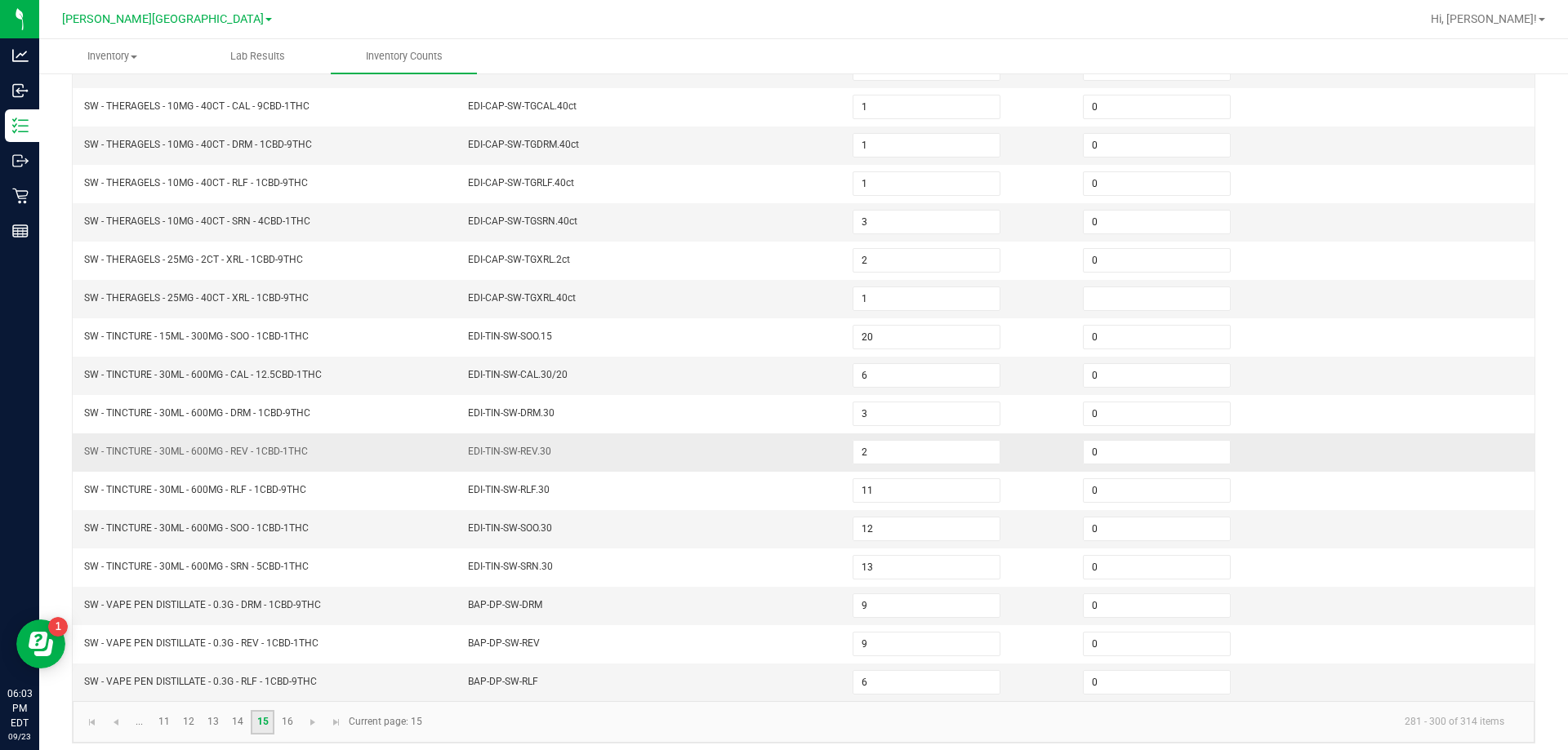
scroll to position [339, 0]
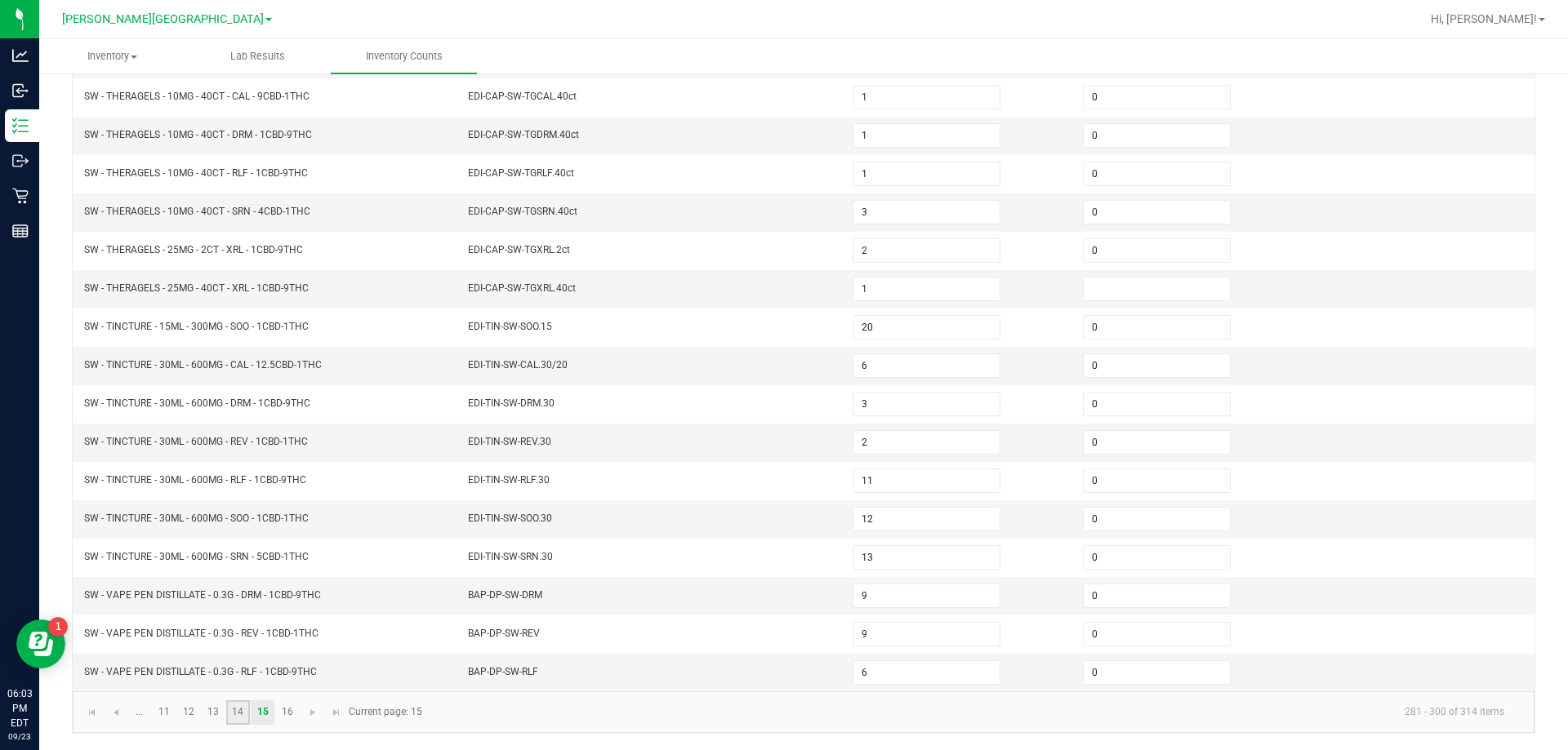
click at [235, 712] on link "14" at bounding box center [238, 712] width 24 height 25
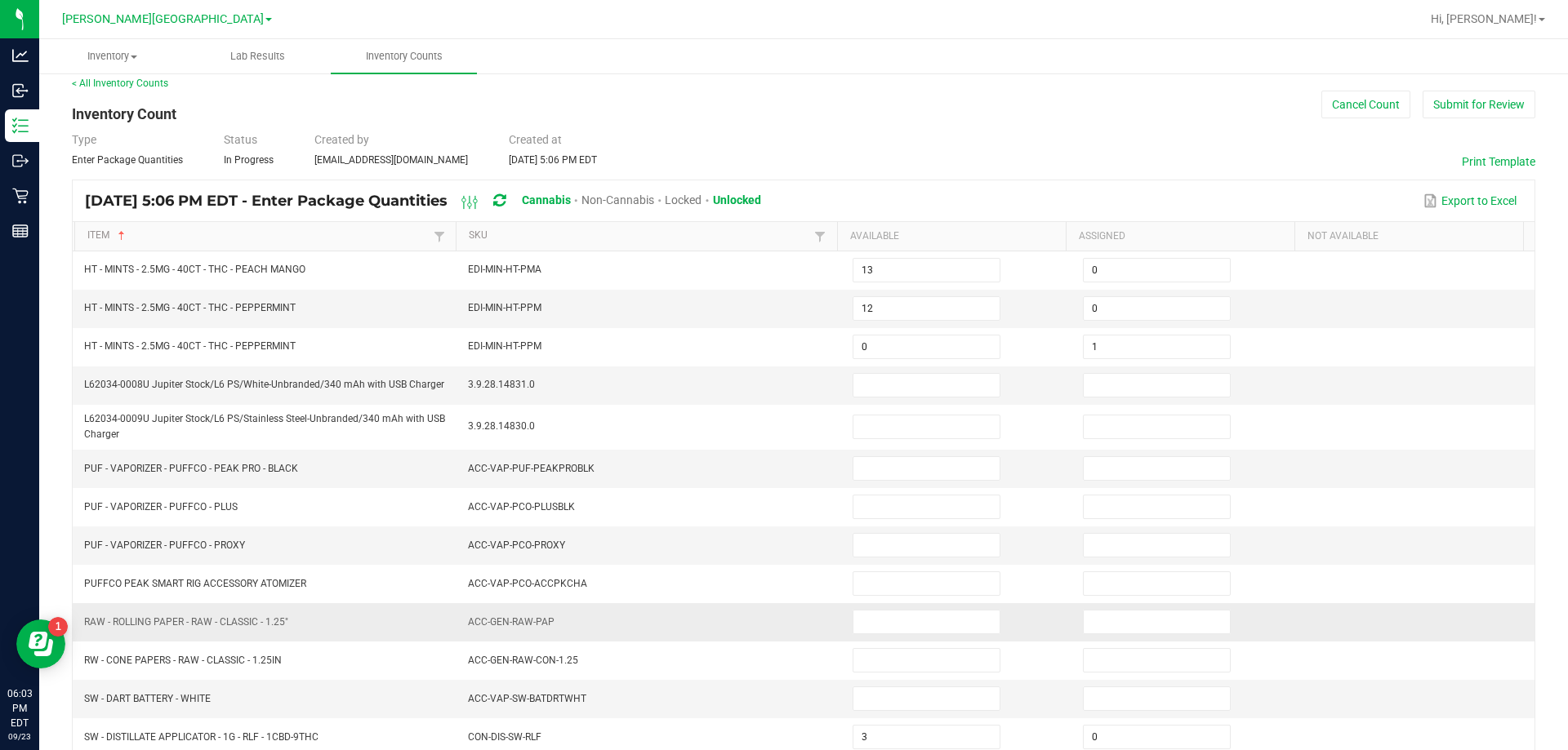
scroll to position [346, 0]
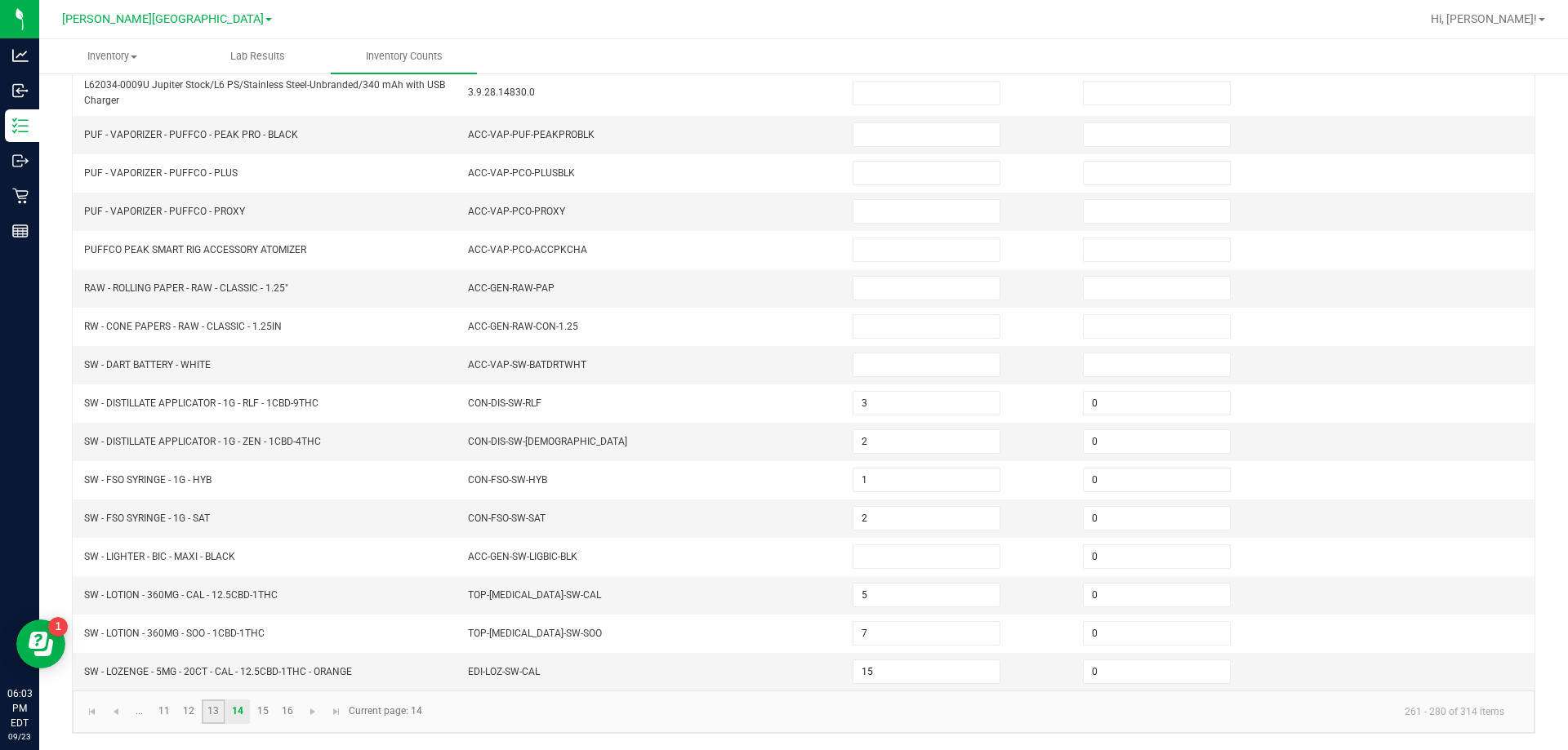
click at [211, 713] on link "13" at bounding box center [213, 712] width 24 height 25
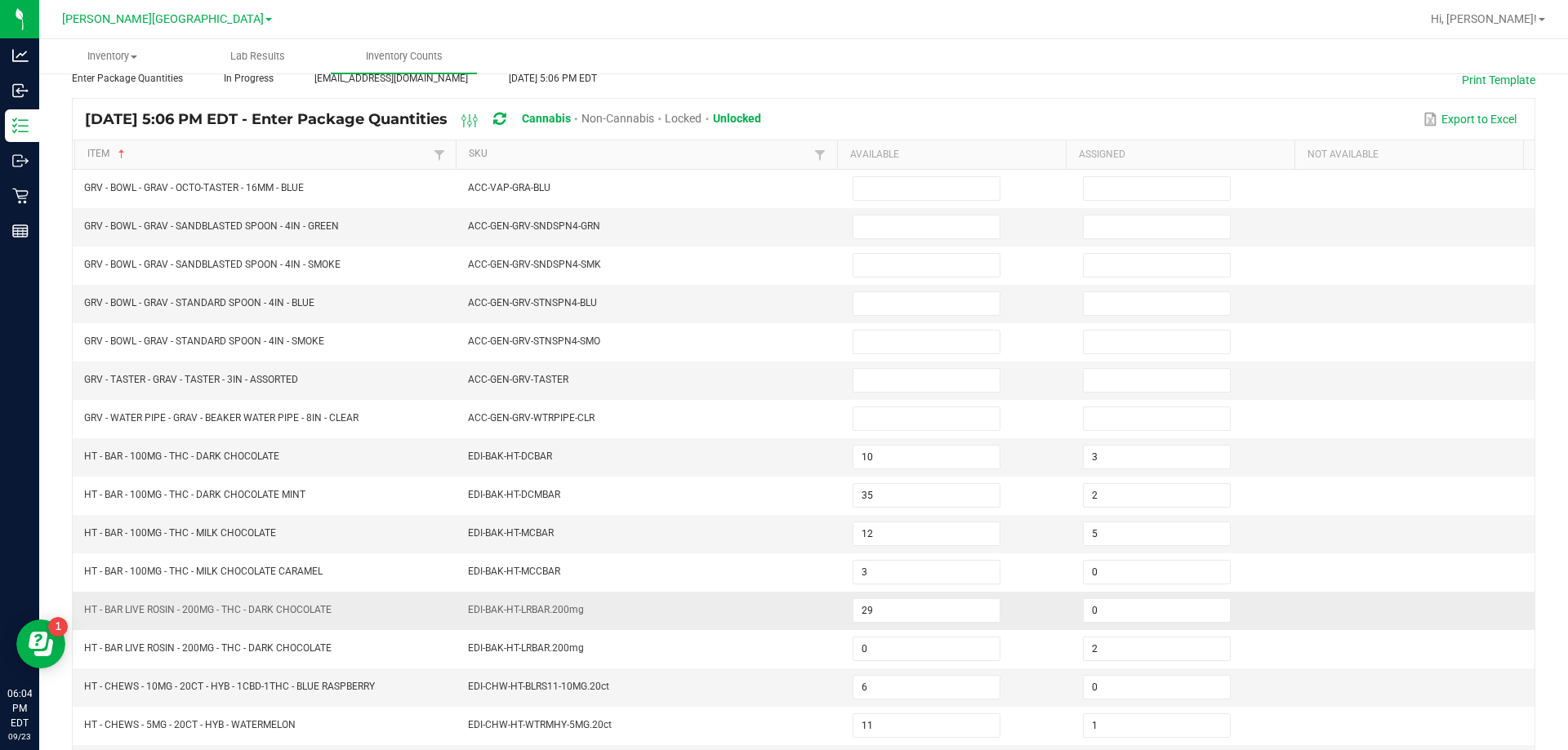
scroll to position [339, 0]
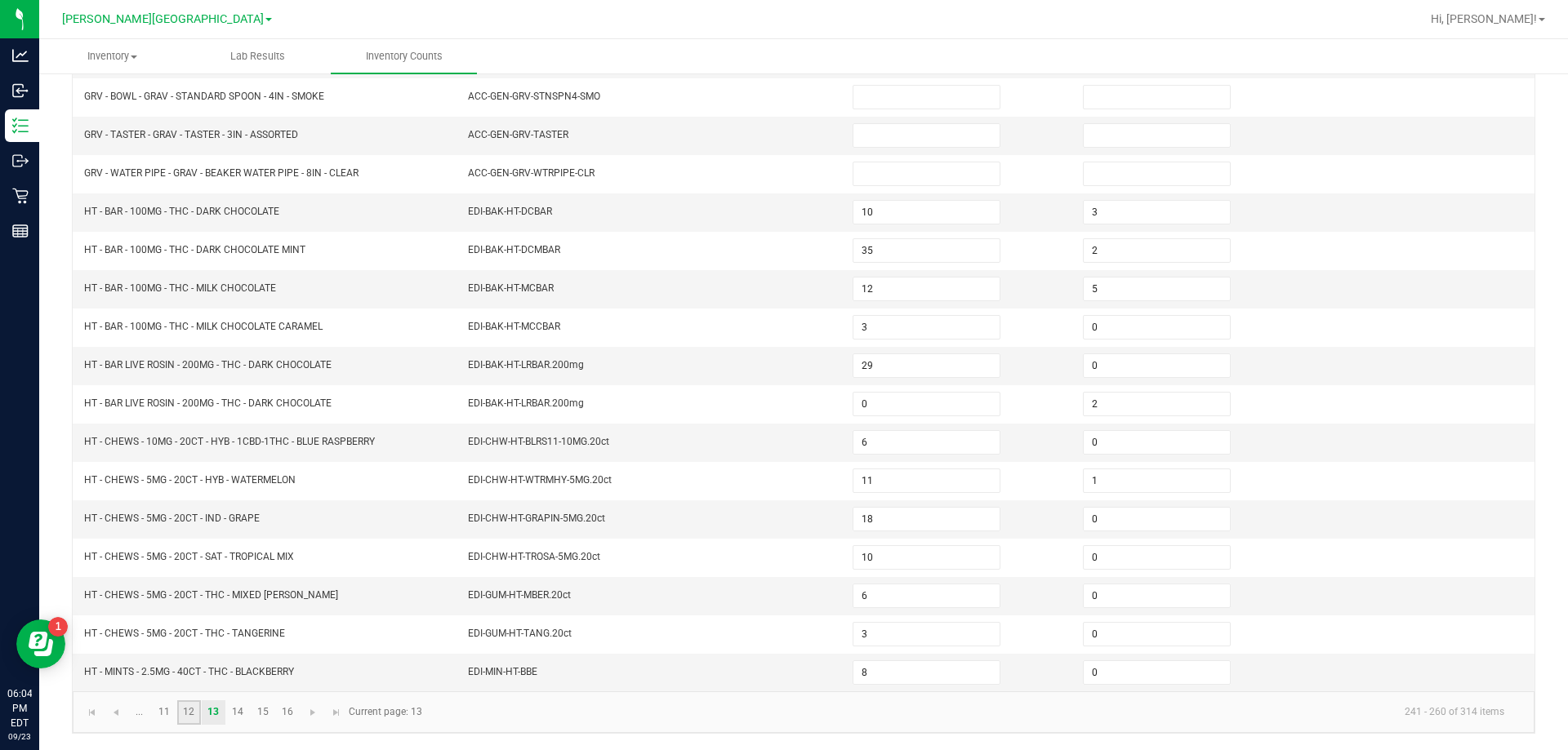
click at [192, 707] on link "12" at bounding box center [189, 712] width 24 height 25
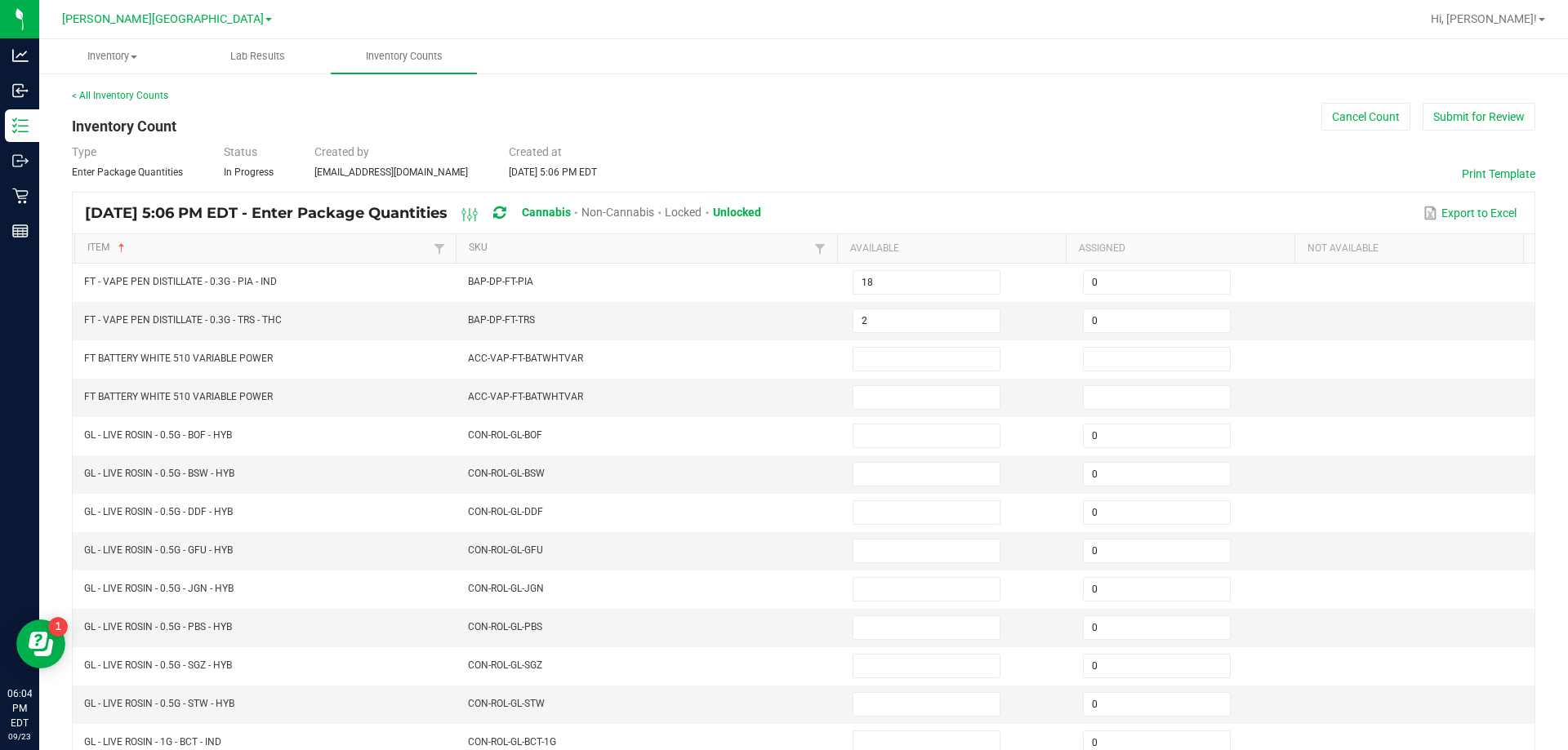
scroll to position [82, 0]
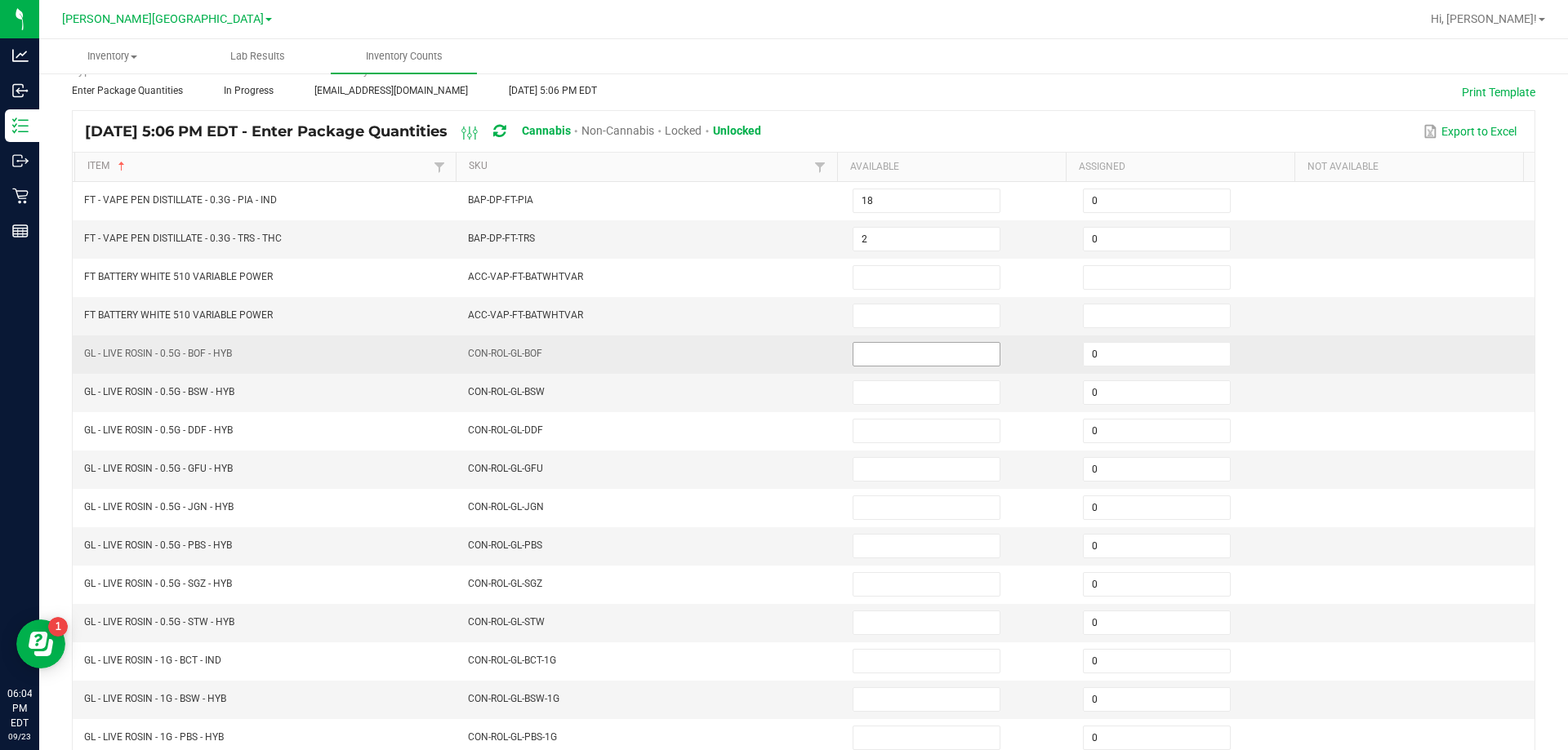
click at [867, 354] on input at bounding box center [926, 354] width 146 height 23
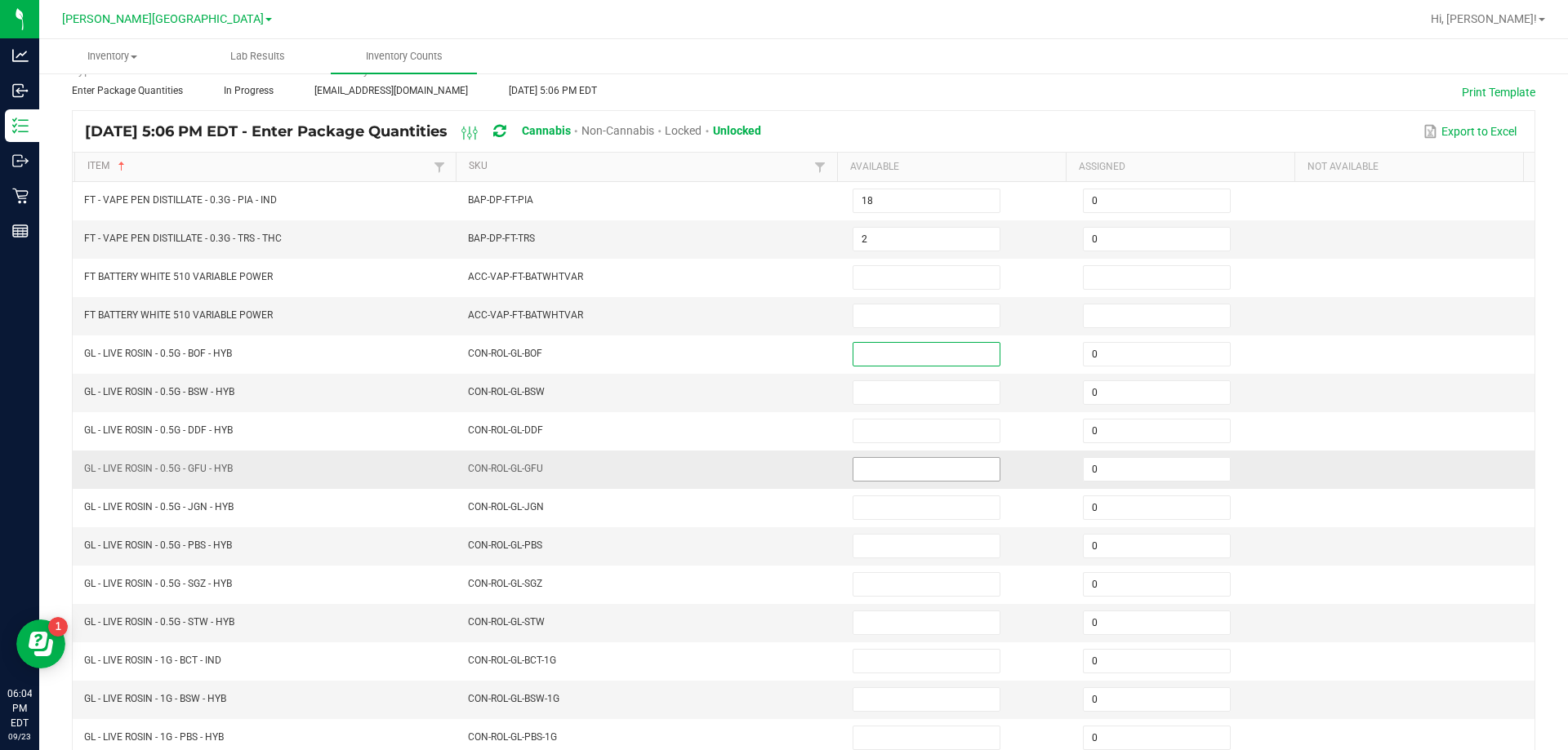
click at [910, 469] on input at bounding box center [926, 468] width 146 height 23
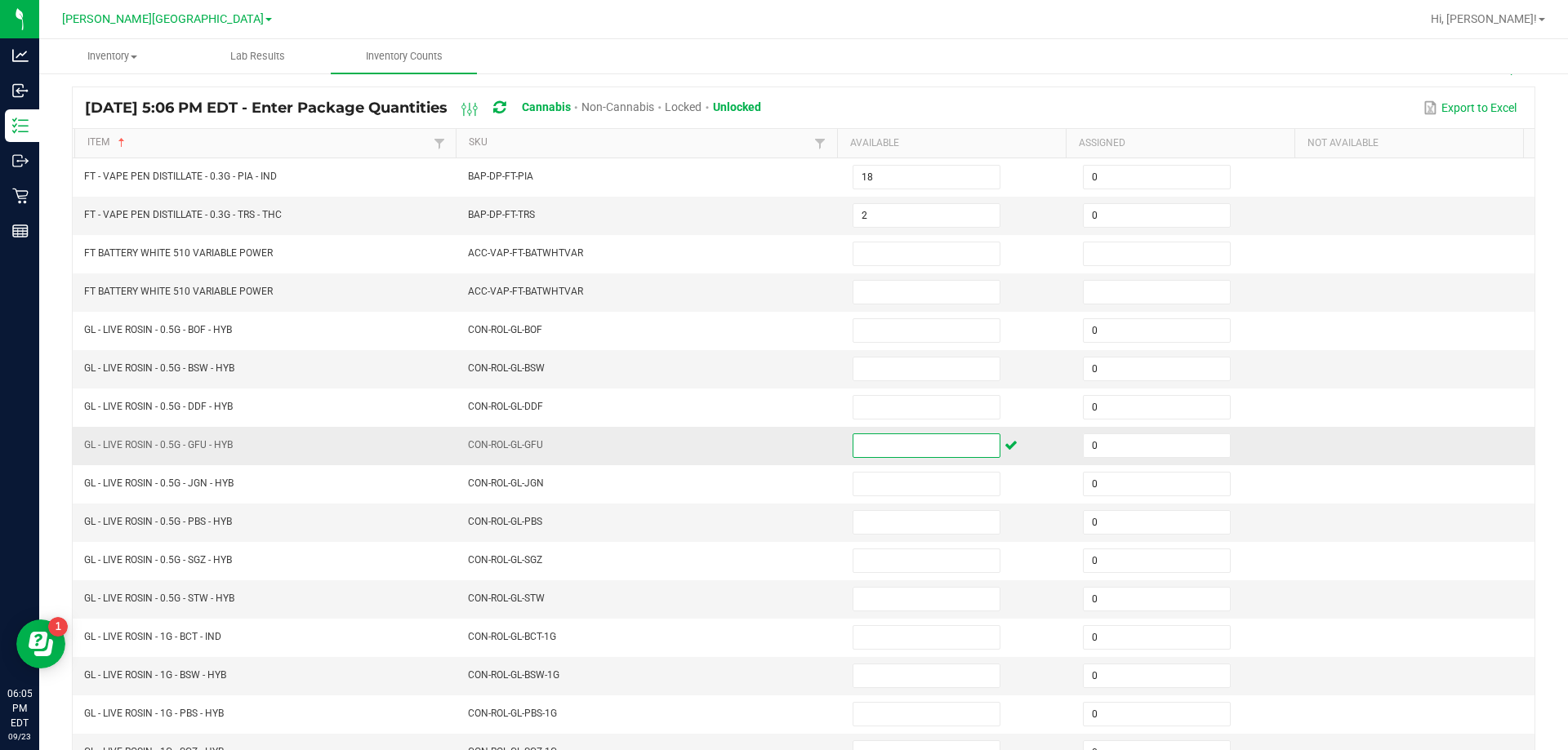
scroll to position [104, 0]
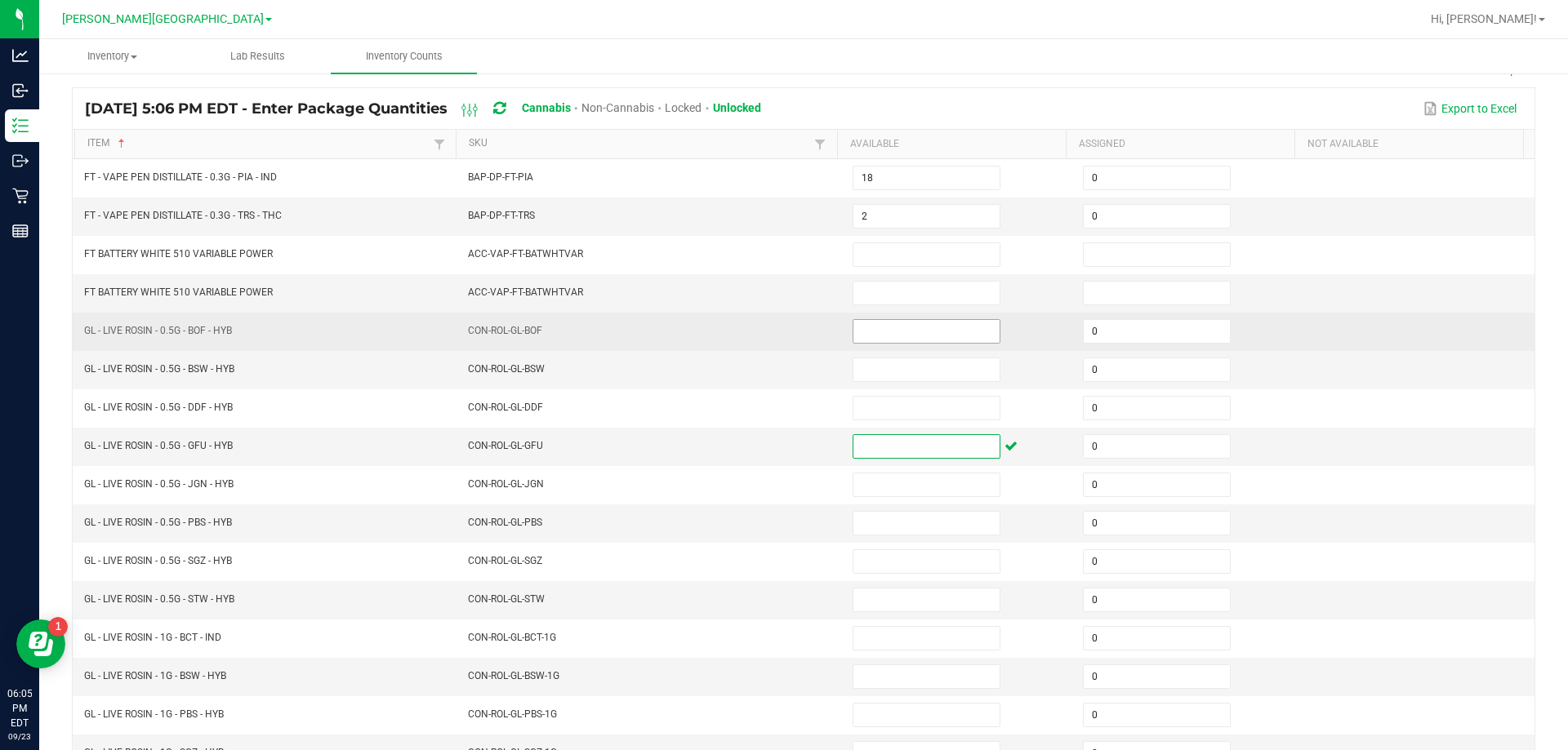
click at [913, 330] on input at bounding box center [926, 331] width 146 height 23
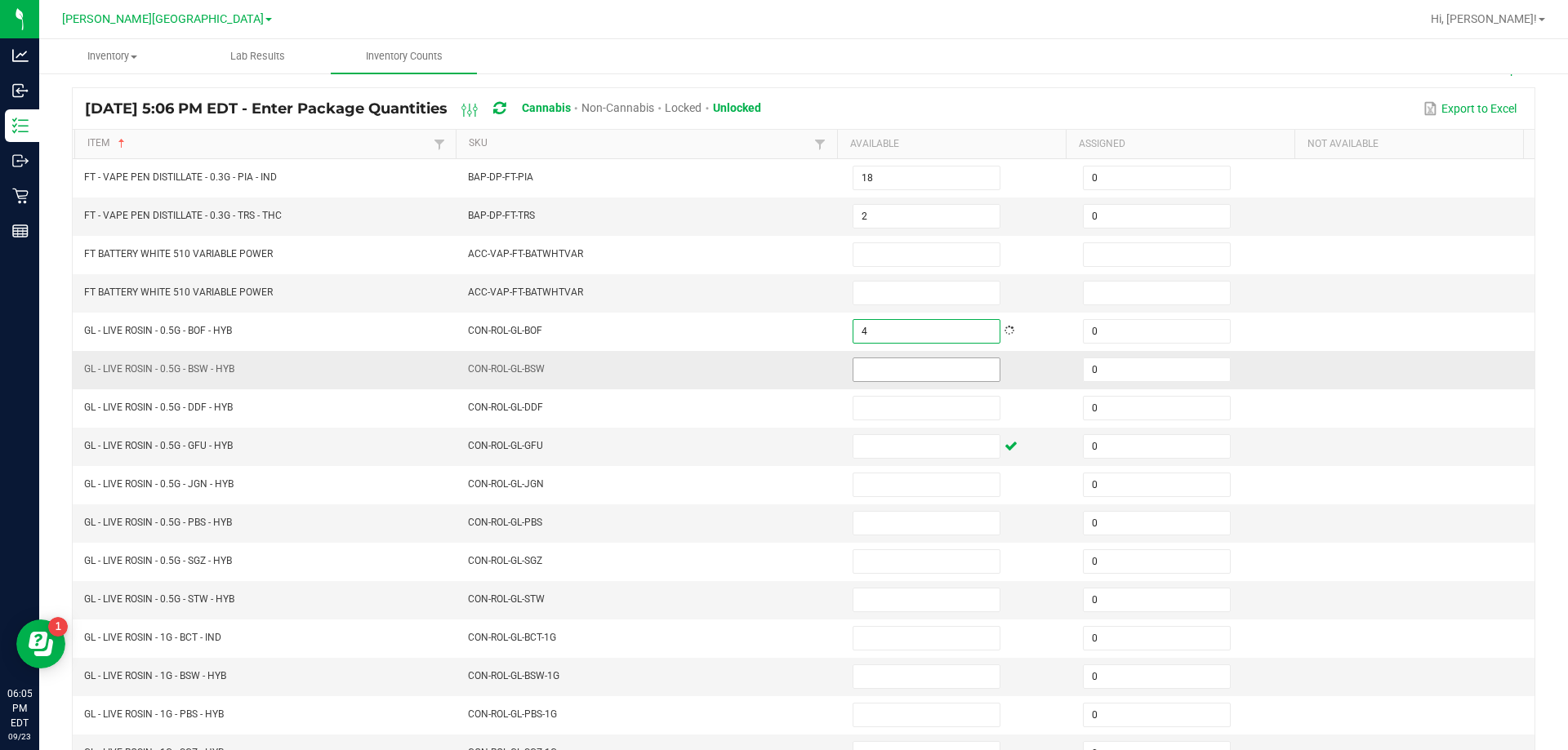
click at [919, 372] on input at bounding box center [926, 369] width 146 height 23
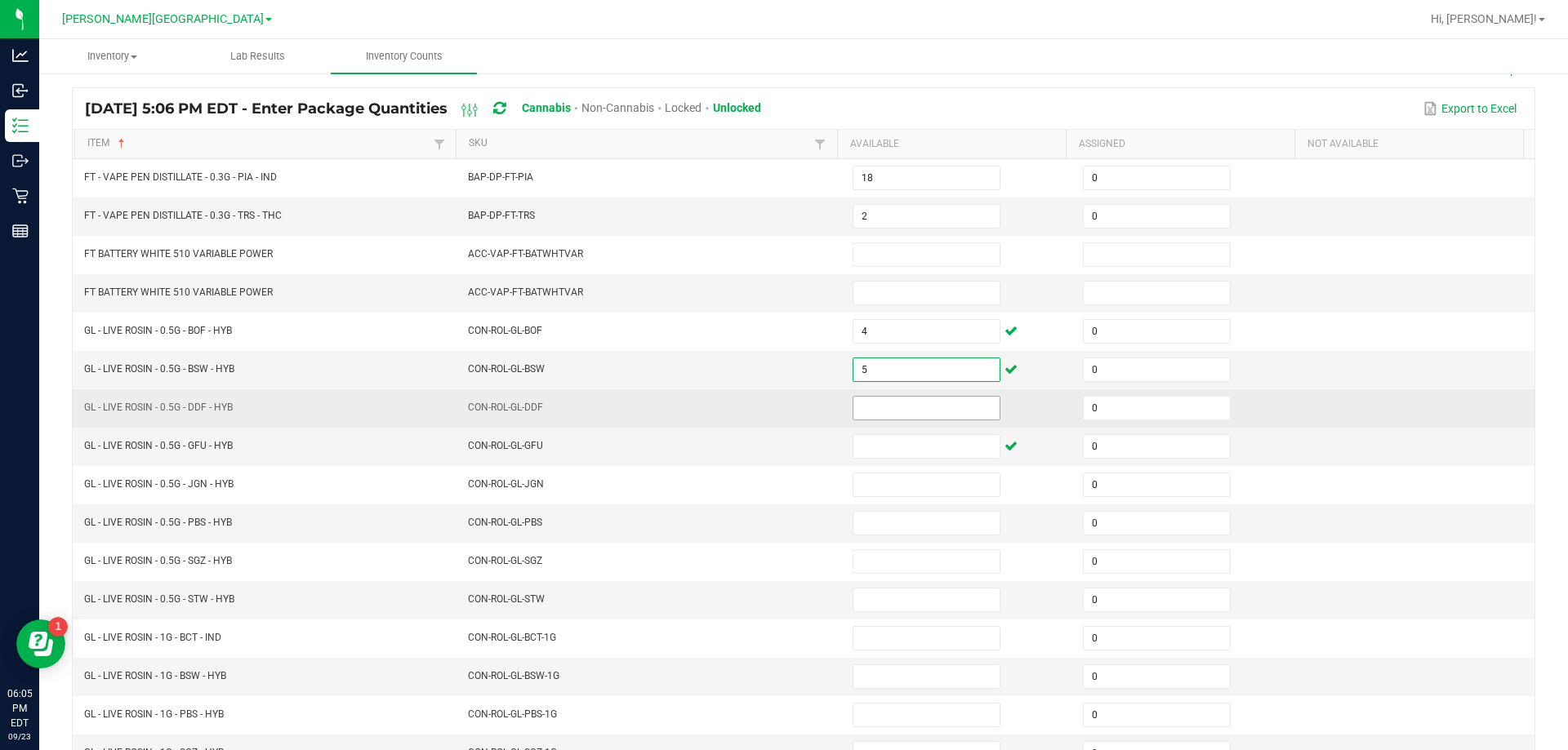
click at [923, 407] on input at bounding box center [926, 407] width 146 height 23
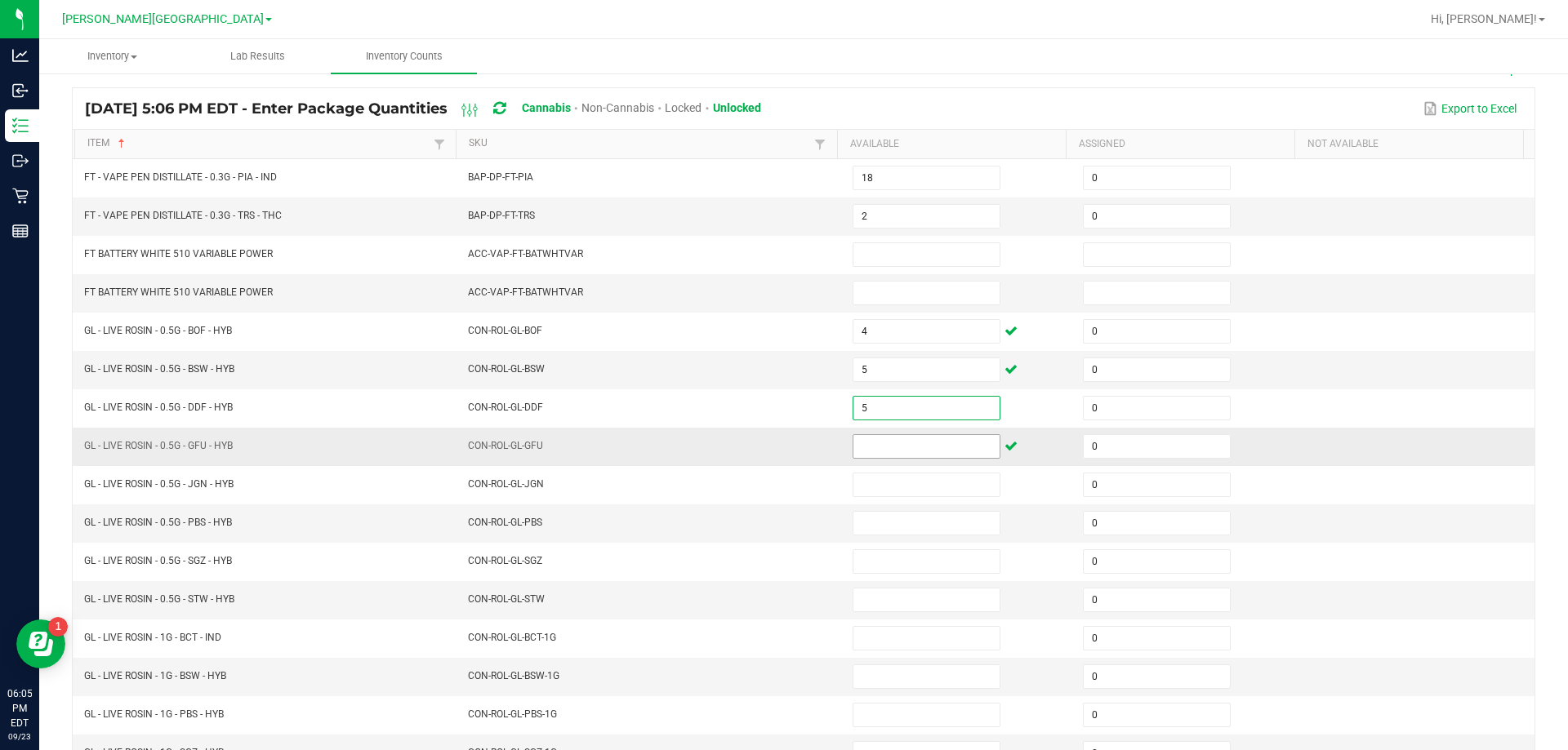
click at [923, 448] on input at bounding box center [926, 445] width 146 height 23
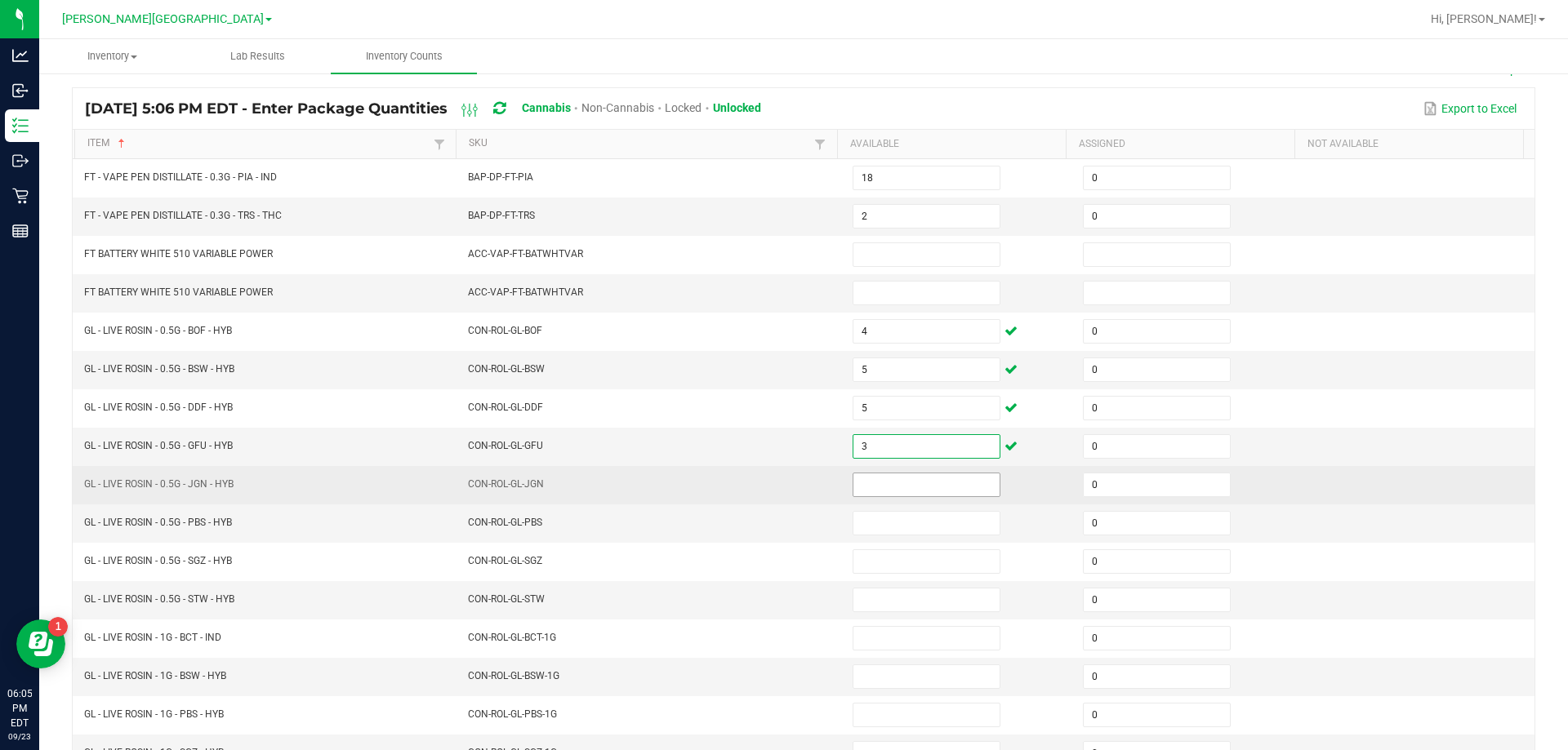
click at [930, 486] on input at bounding box center [926, 484] width 146 height 23
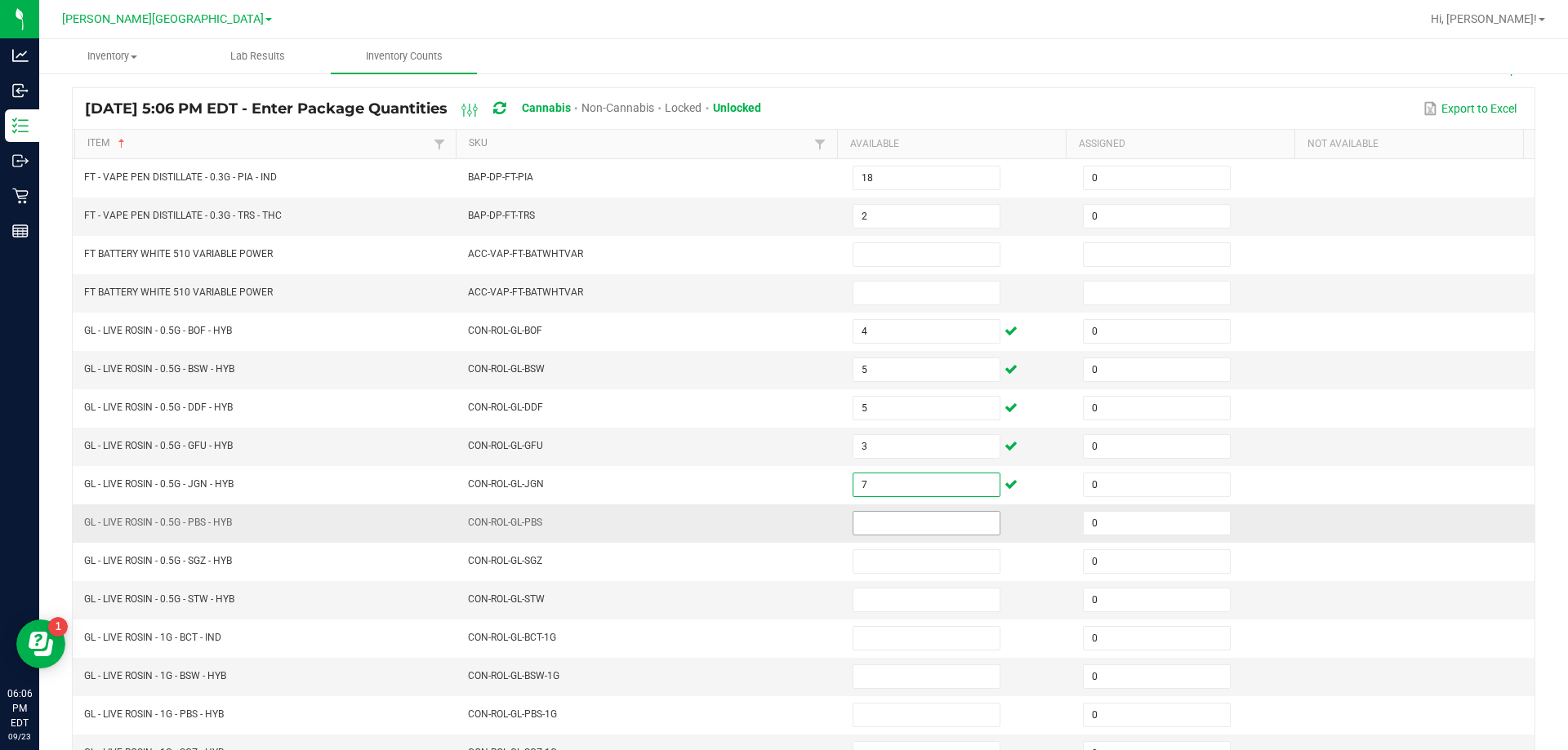
click at [903, 526] on input at bounding box center [926, 522] width 146 height 23
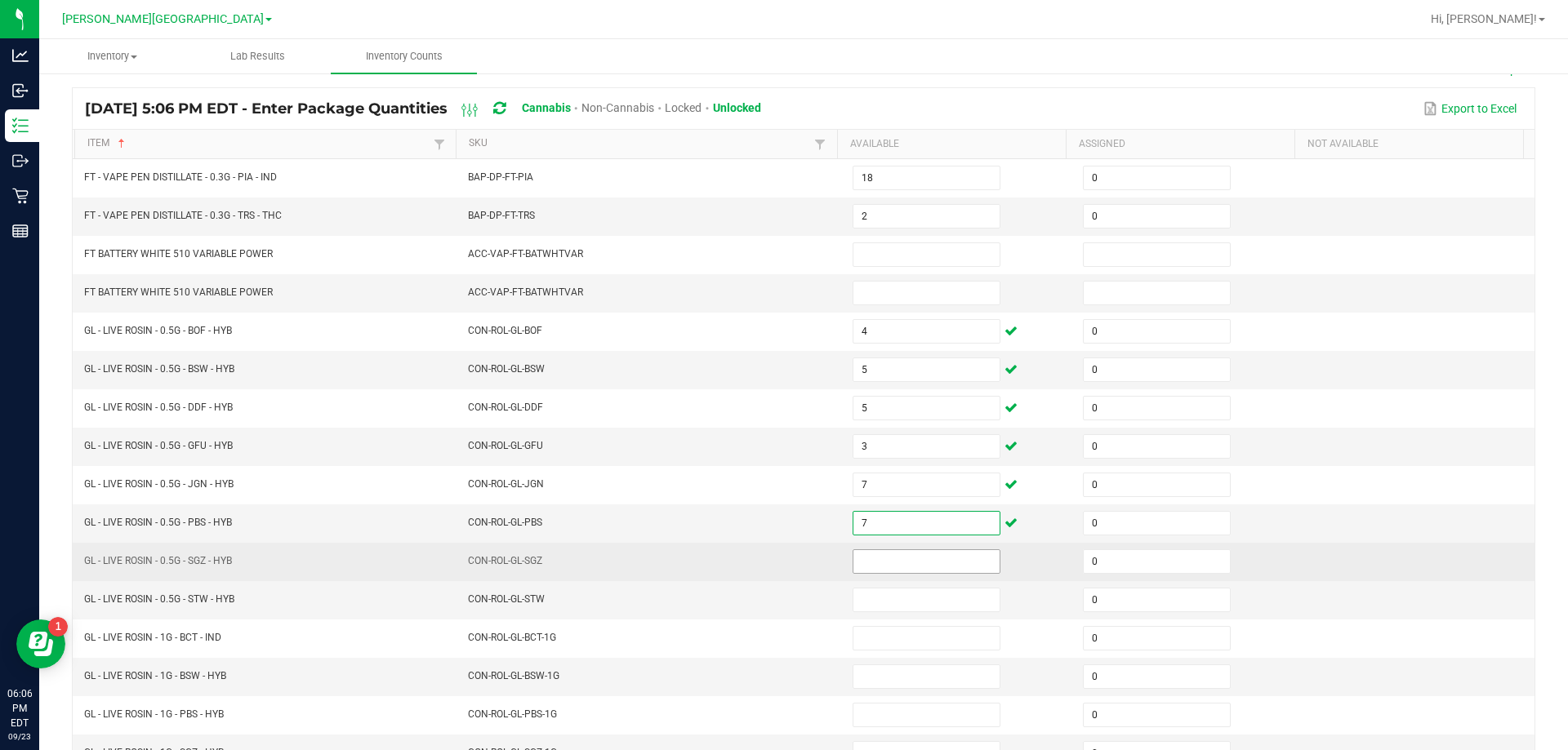
click at [939, 565] on input at bounding box center [926, 561] width 146 height 23
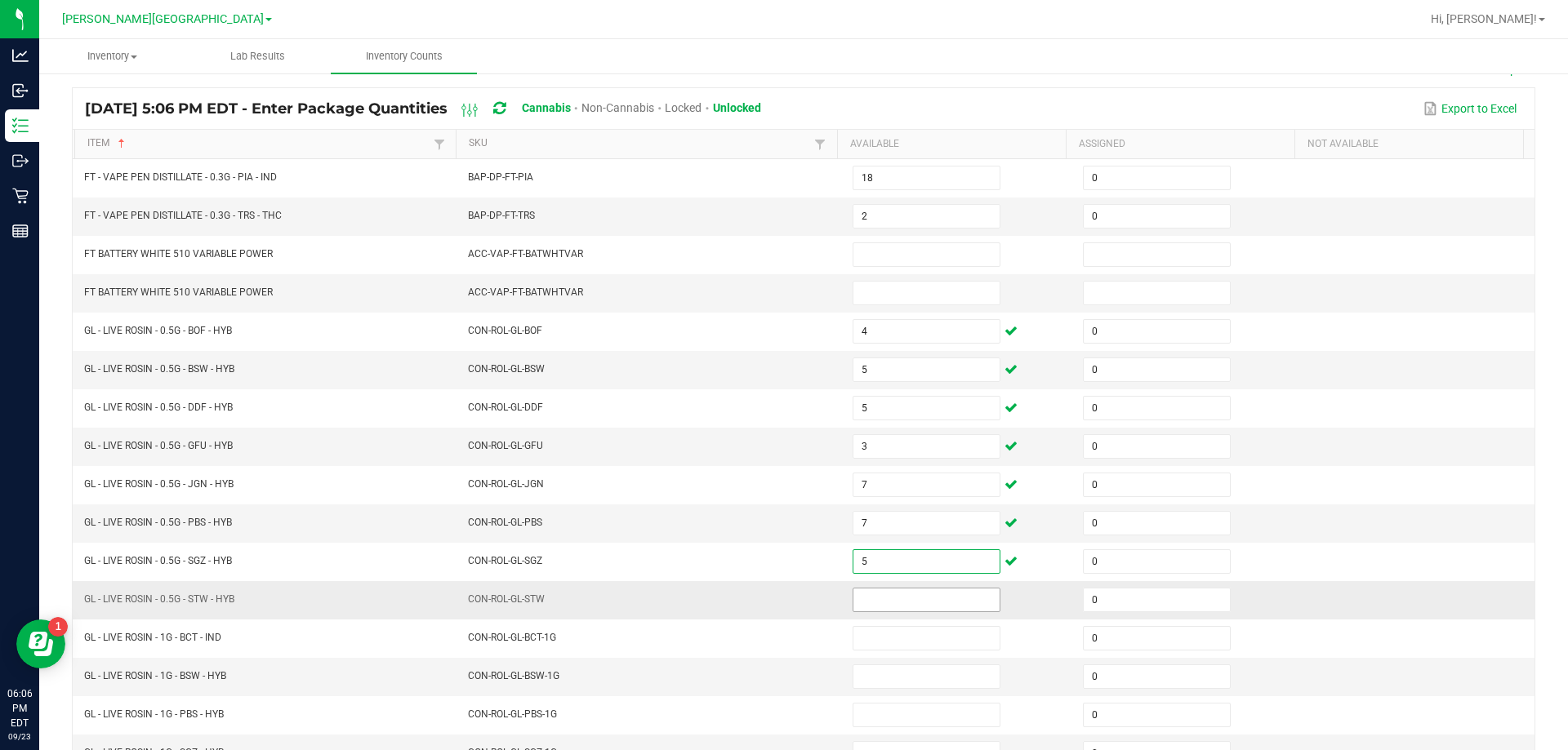
click at [947, 599] on input at bounding box center [926, 599] width 146 height 23
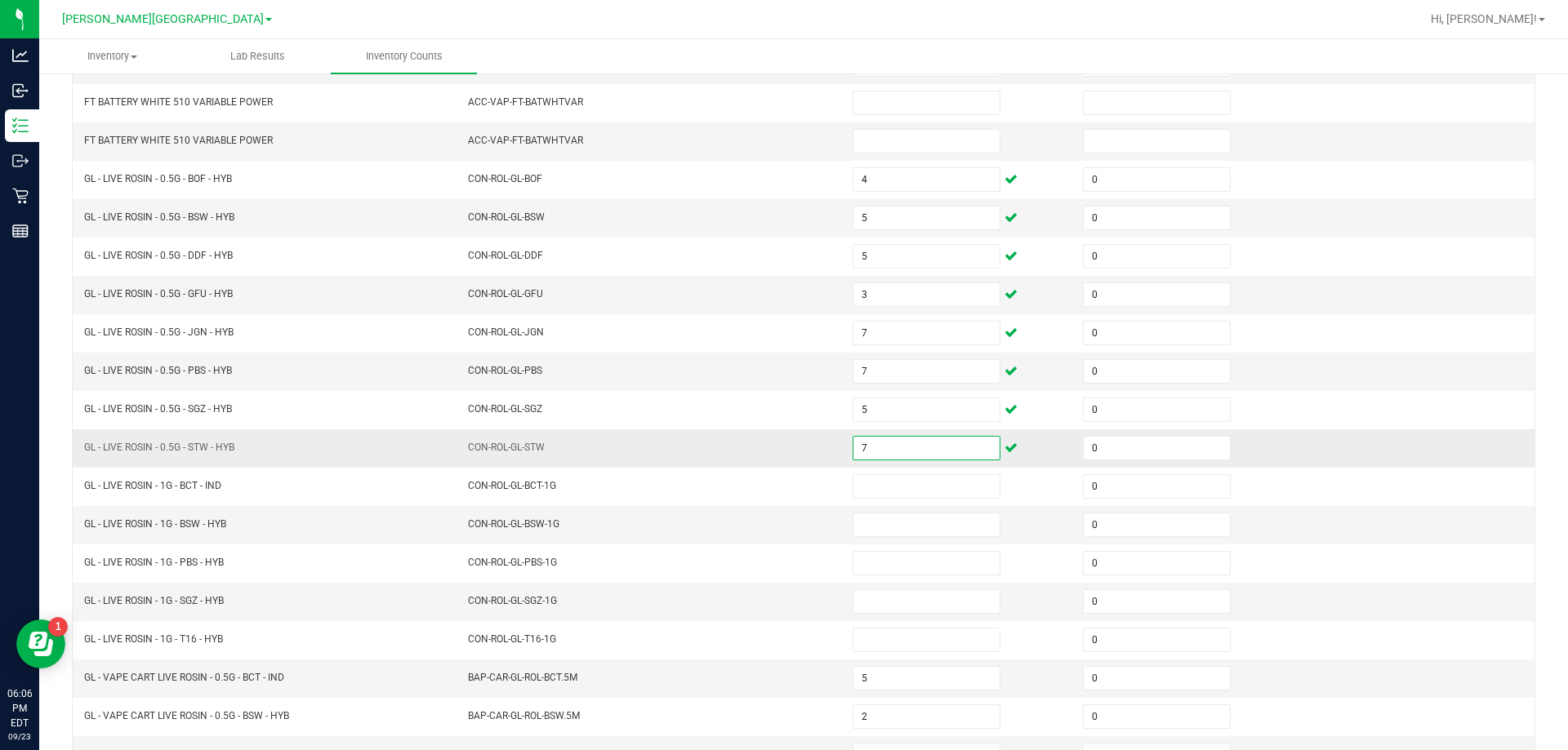
scroll to position [261, 0]
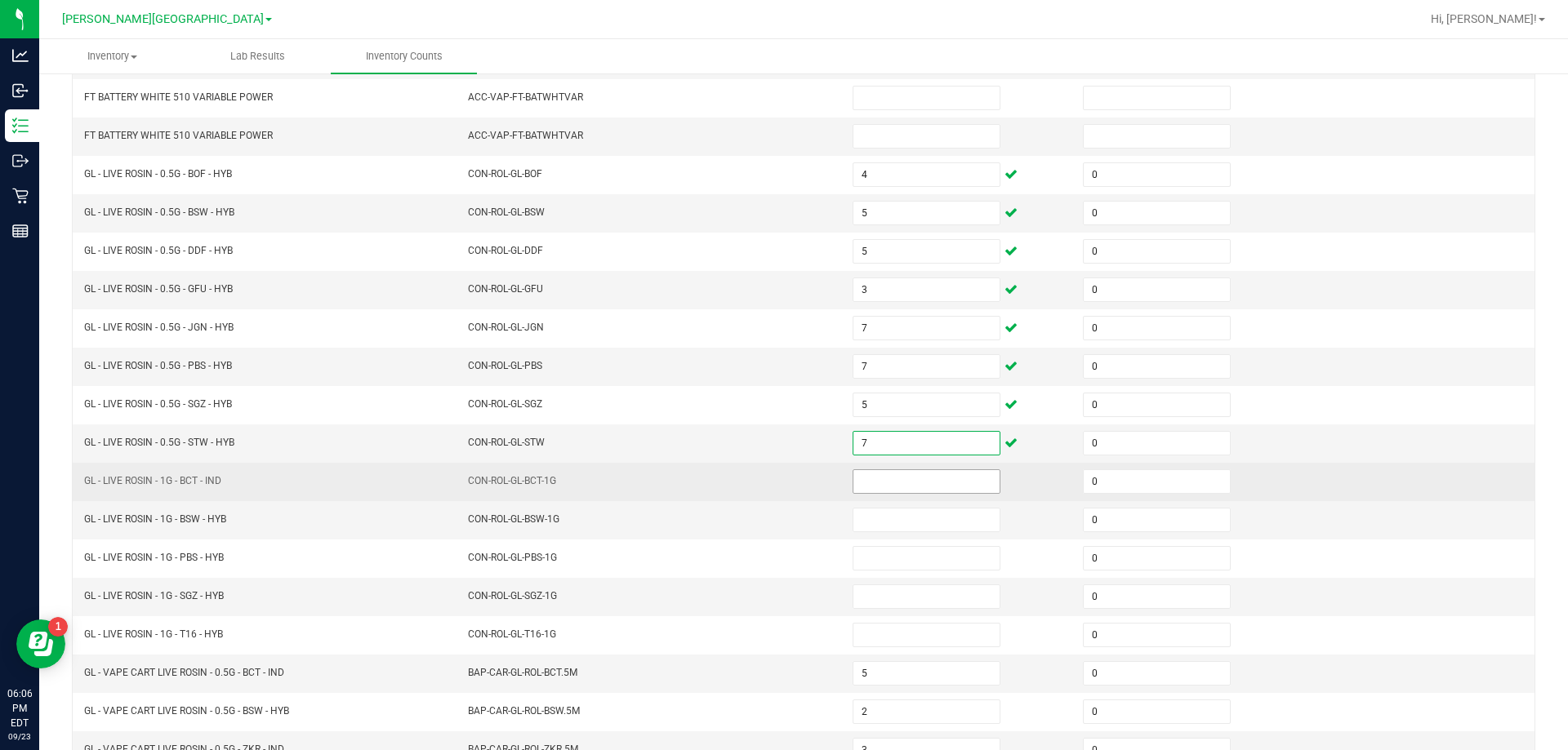
click at [911, 476] on input at bounding box center [926, 481] width 146 height 23
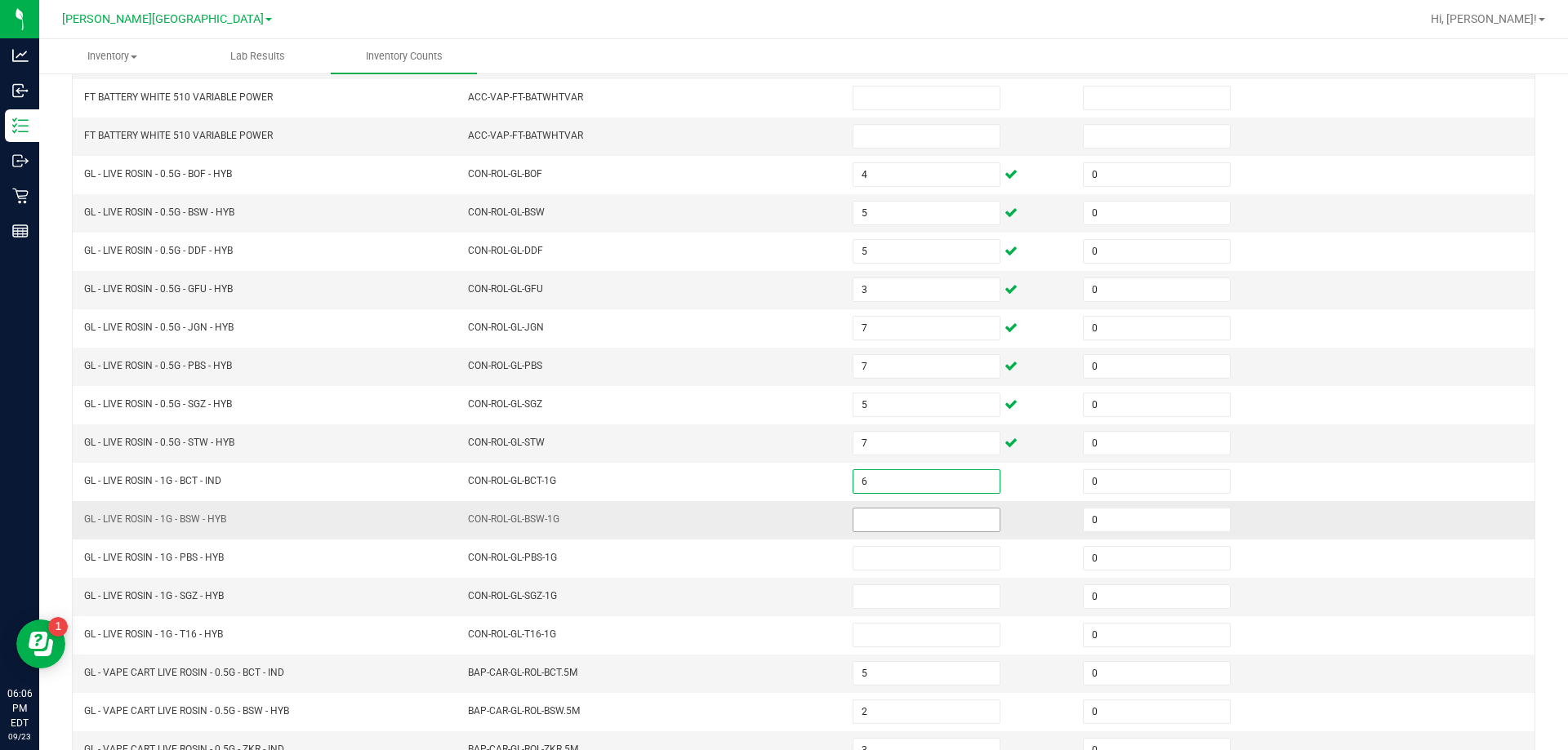
click at [913, 519] on input at bounding box center [926, 519] width 146 height 23
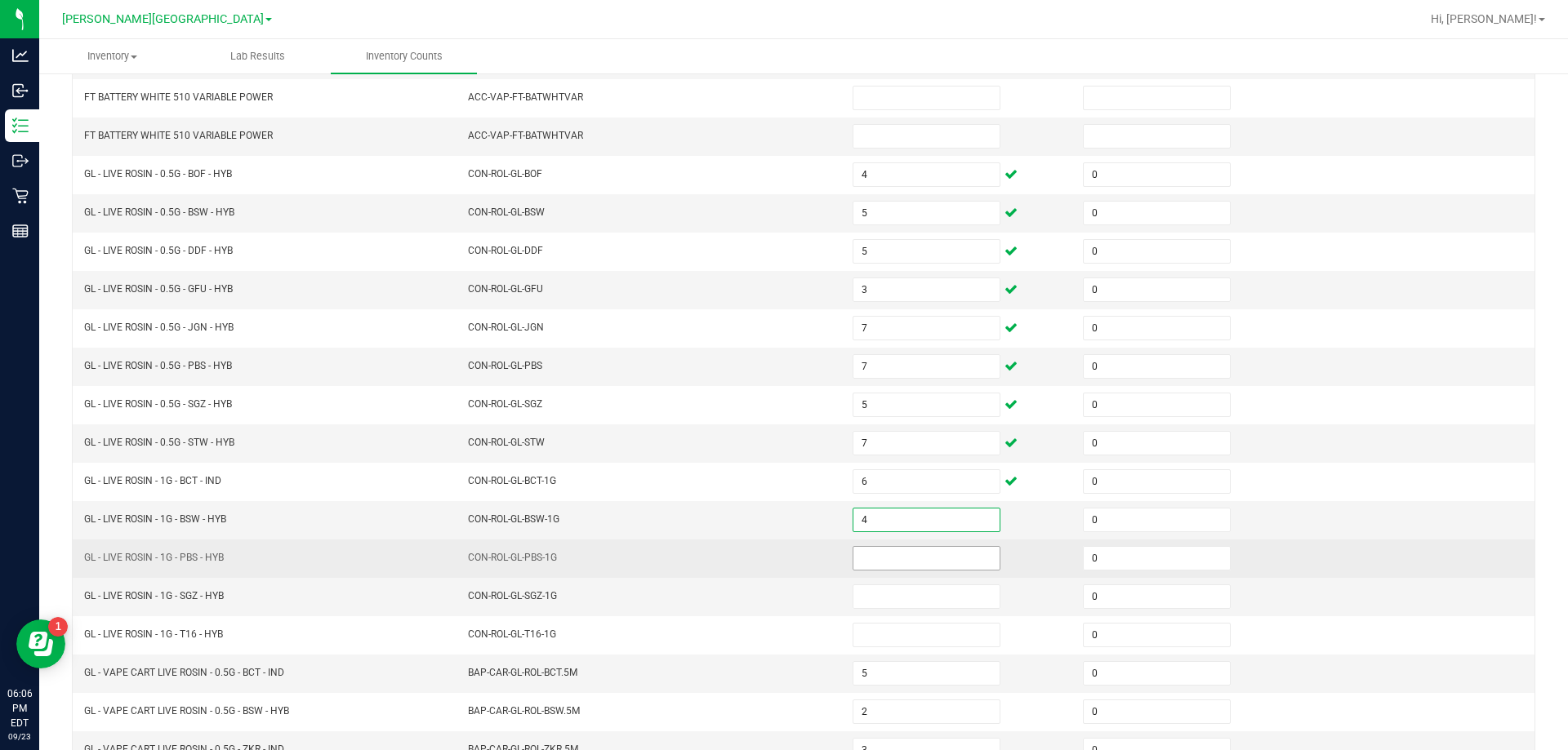
click at [919, 556] on input at bounding box center [926, 558] width 146 height 23
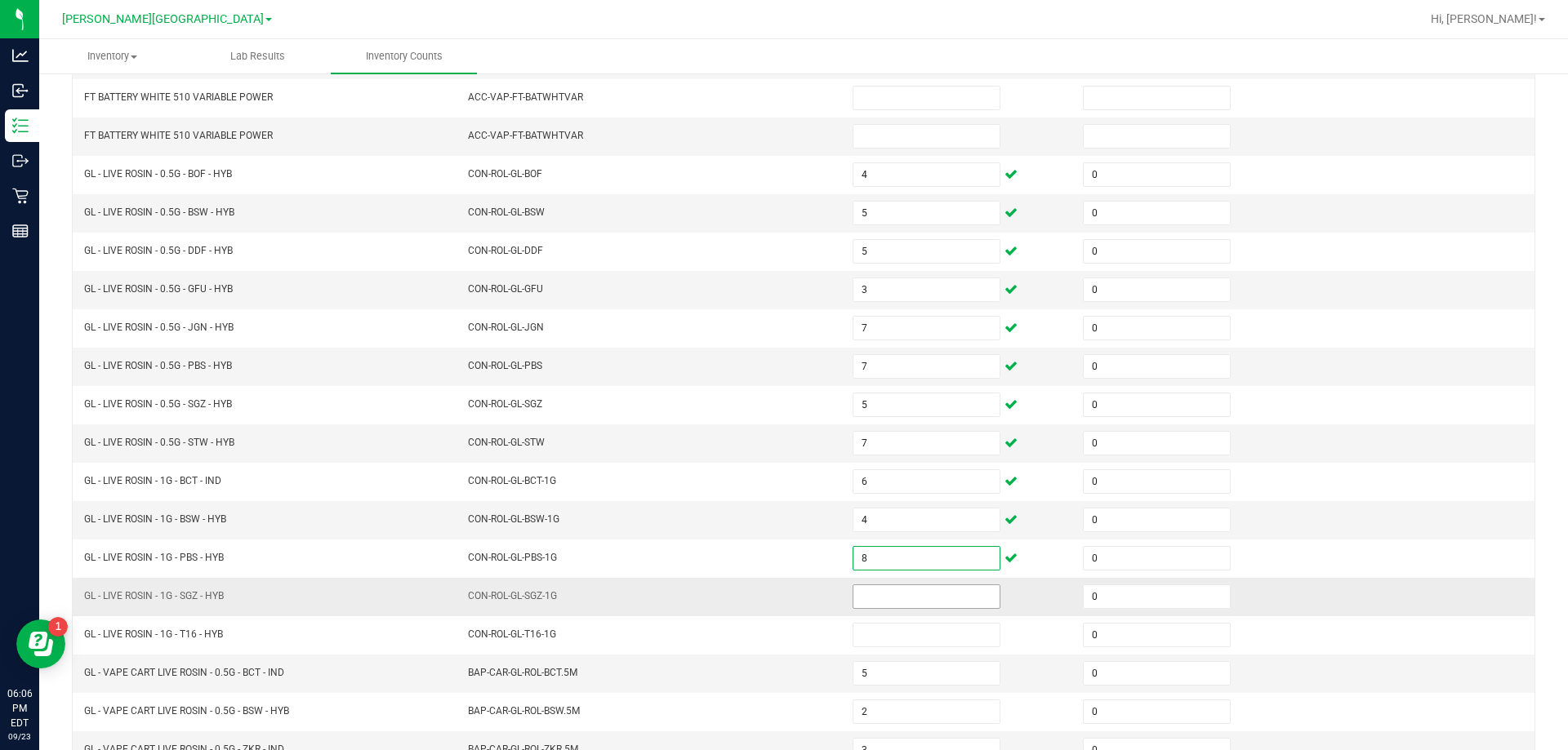
click at [894, 592] on input at bounding box center [926, 596] width 146 height 23
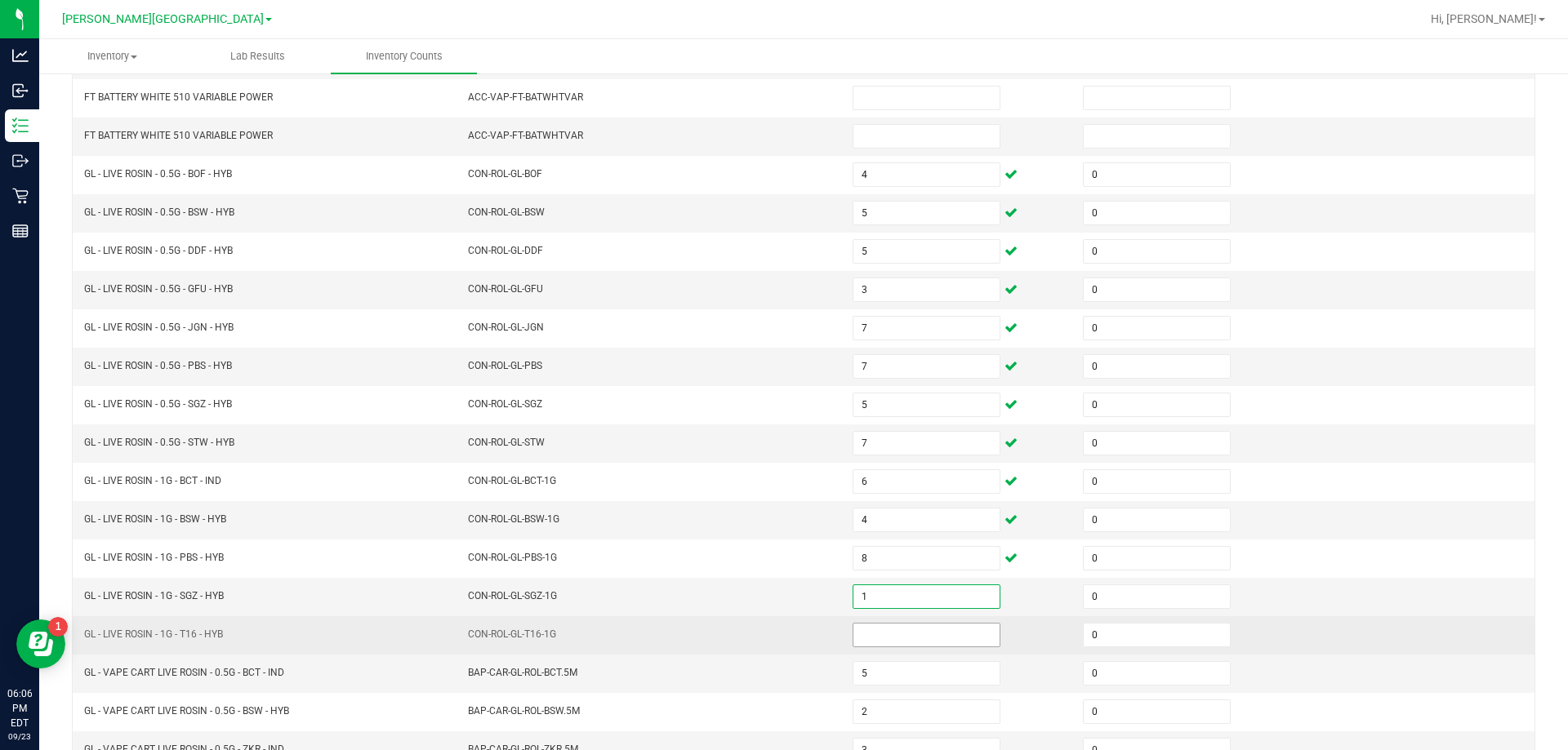
click at [901, 633] on input at bounding box center [926, 635] width 146 height 23
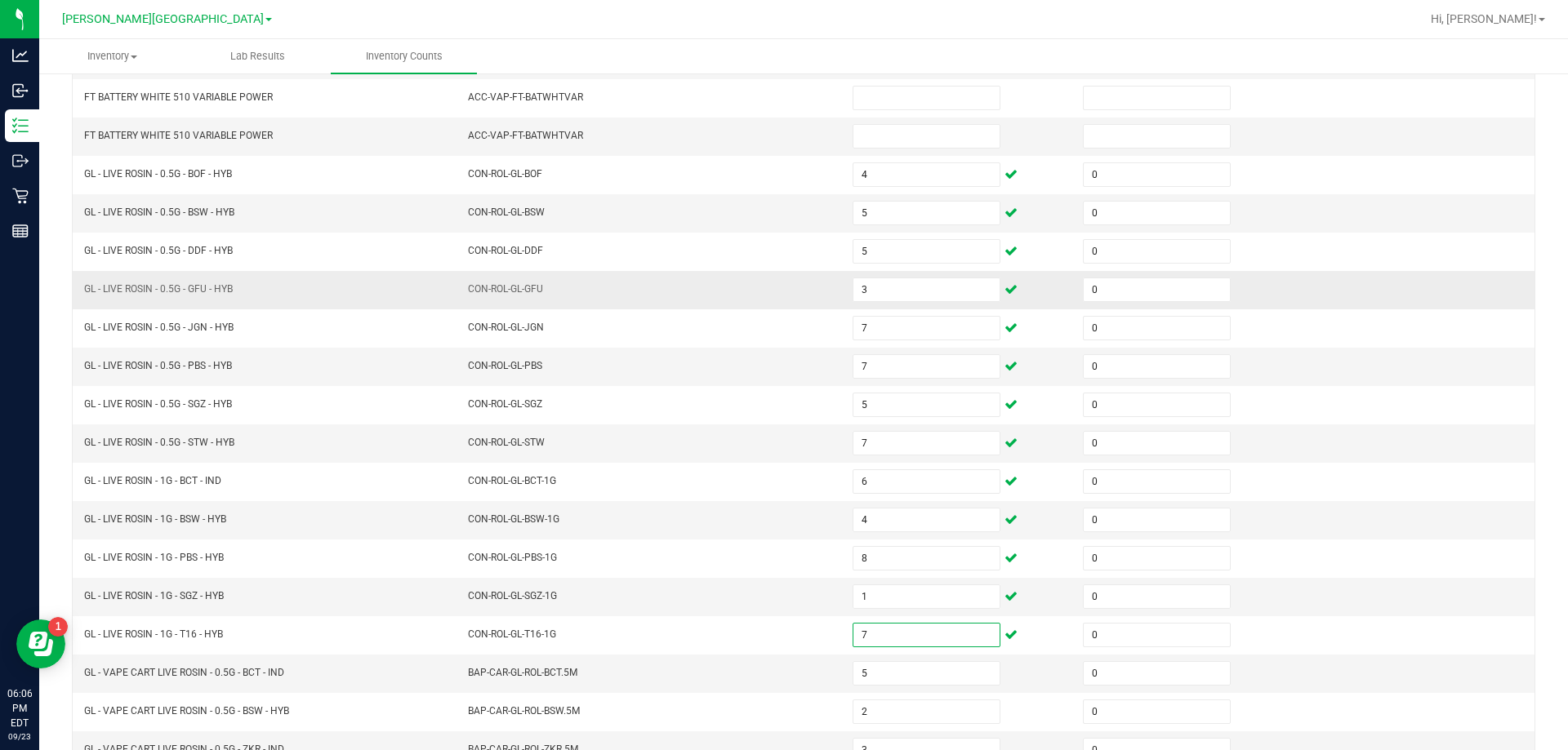
click at [567, 299] on td "CON-ROL-GL-GFU" at bounding box center [650, 290] width 385 height 38
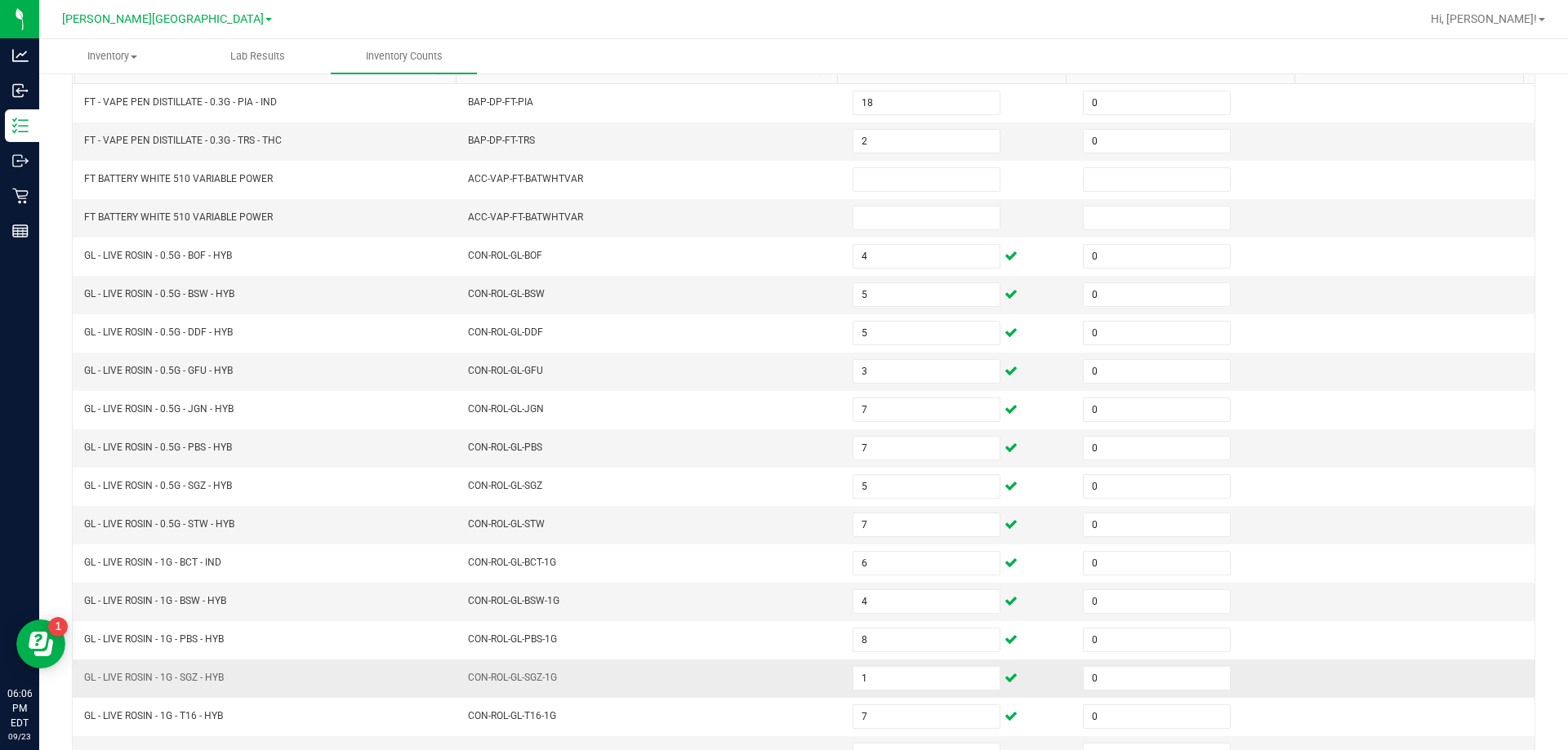
scroll to position [339, 0]
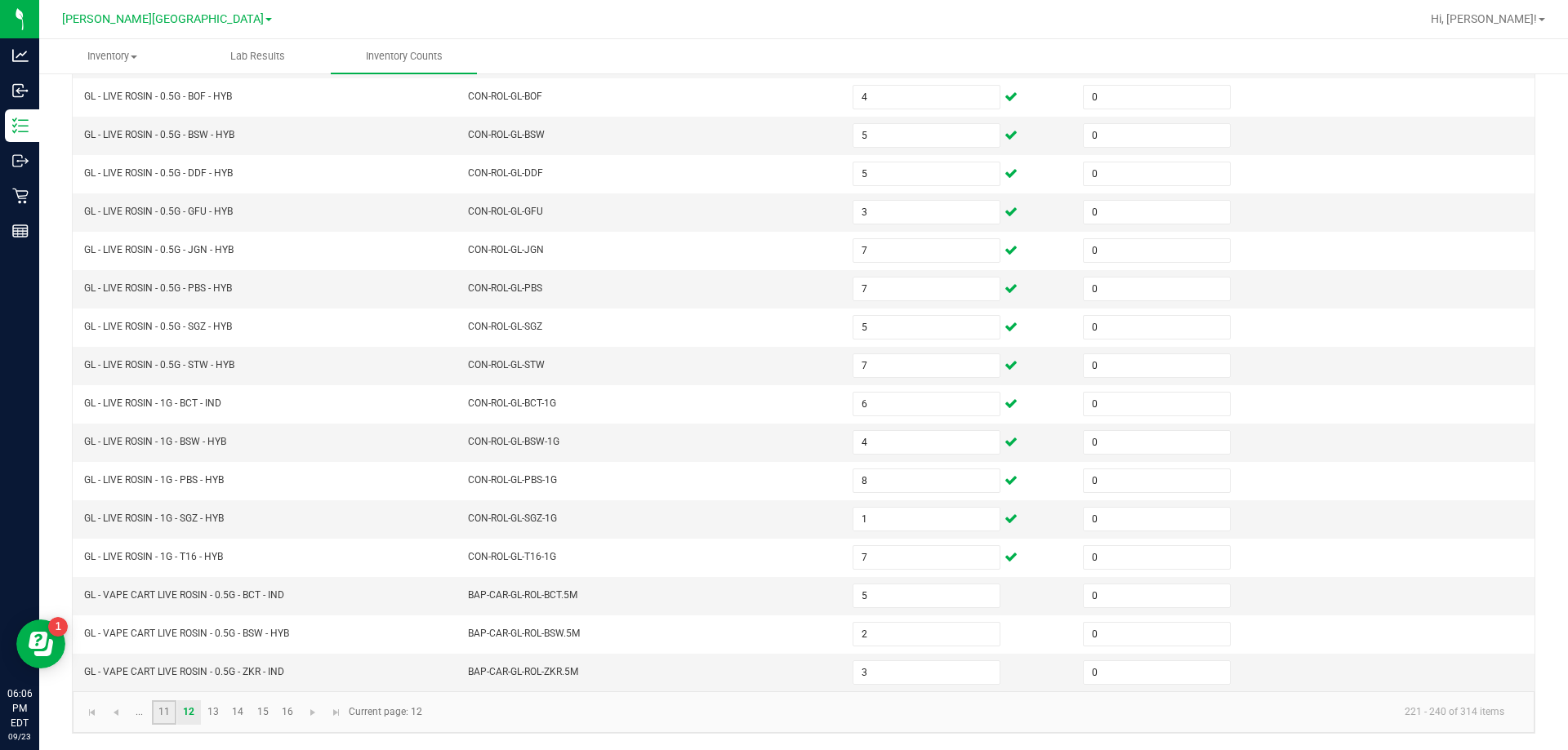
click at [164, 709] on link "11" at bounding box center [164, 712] width 24 height 25
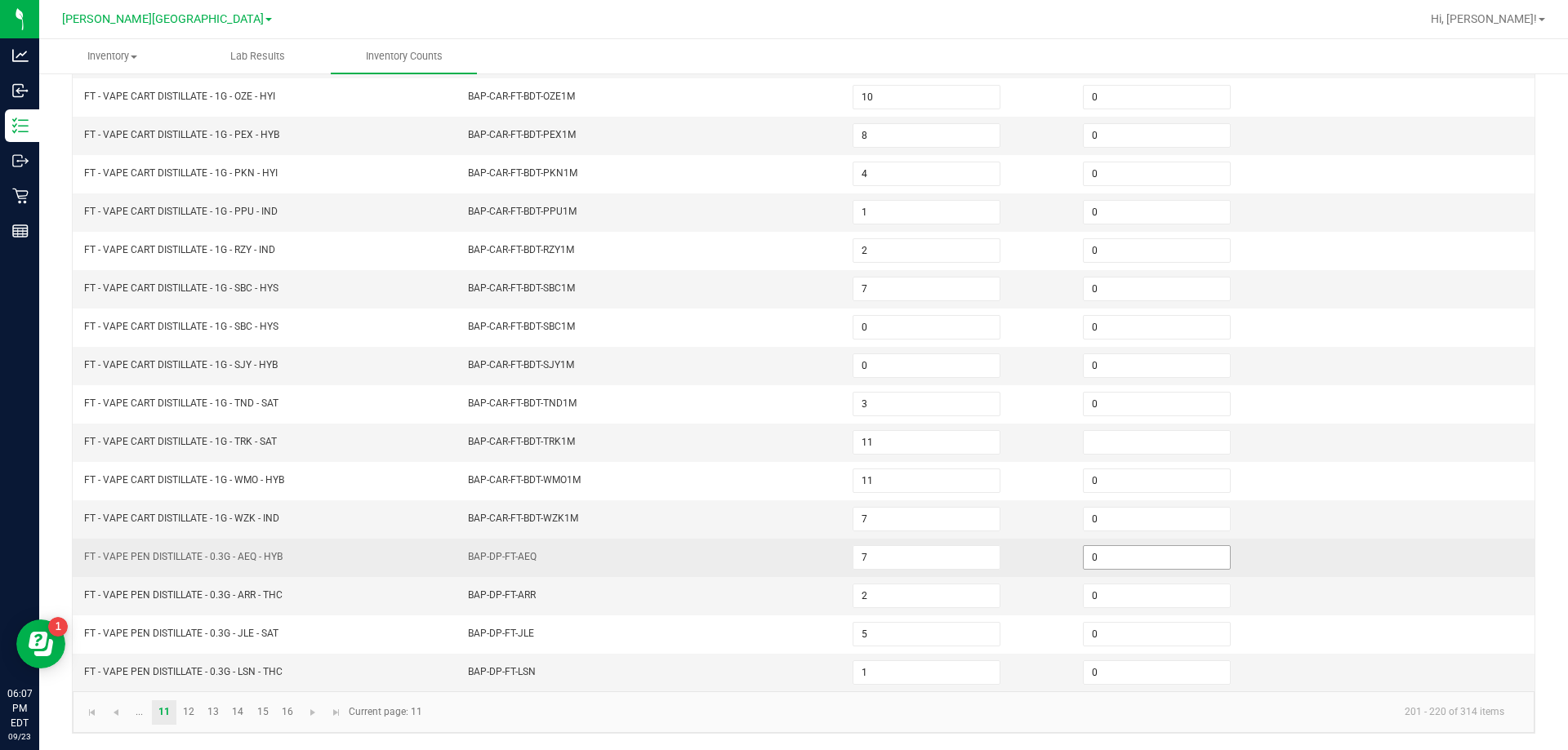
click at [1105, 565] on input "0" at bounding box center [1157, 557] width 146 height 23
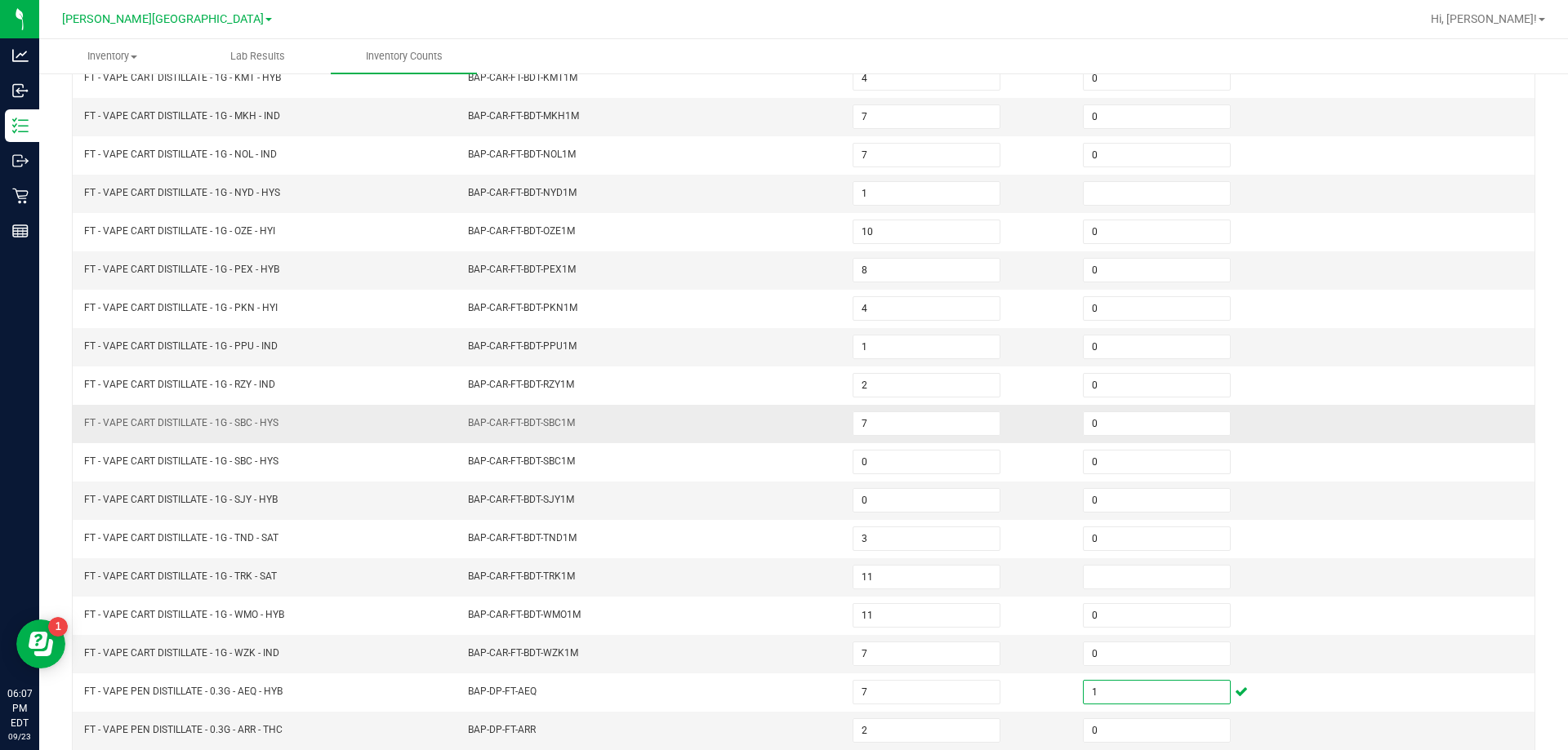
scroll to position [175, 0]
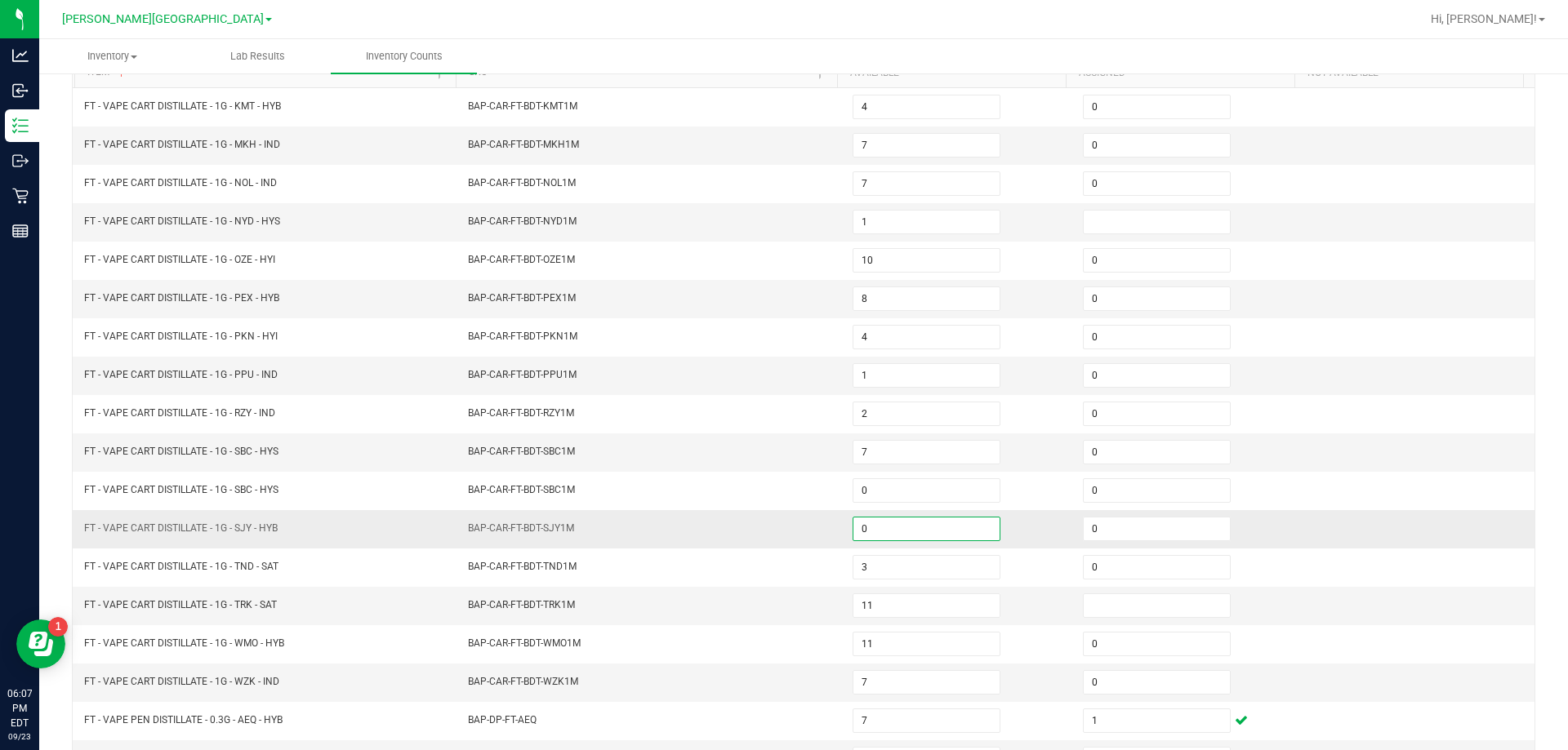
click at [908, 532] on input "0" at bounding box center [926, 528] width 146 height 23
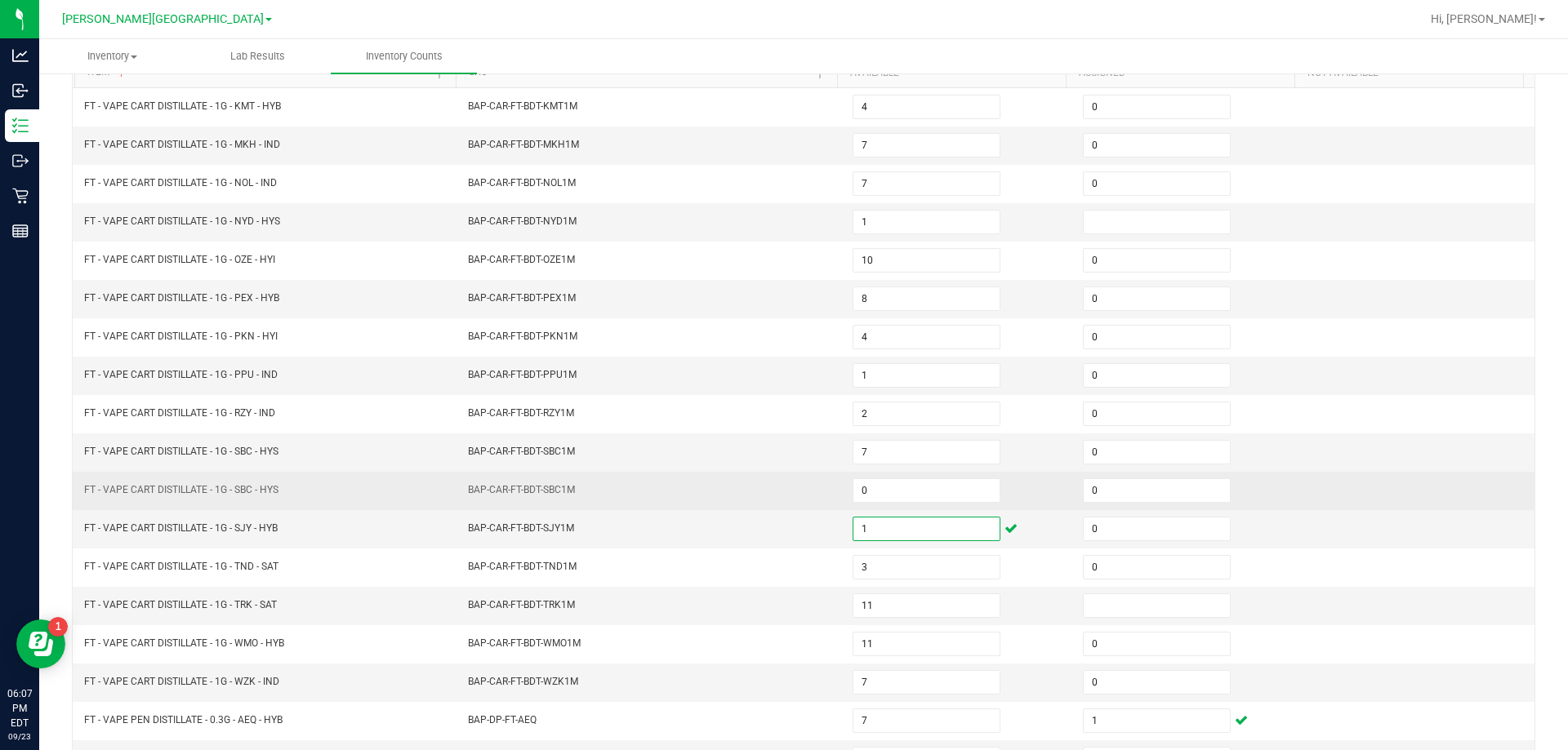
click at [1027, 496] on td "0" at bounding box center [957, 491] width 230 height 38
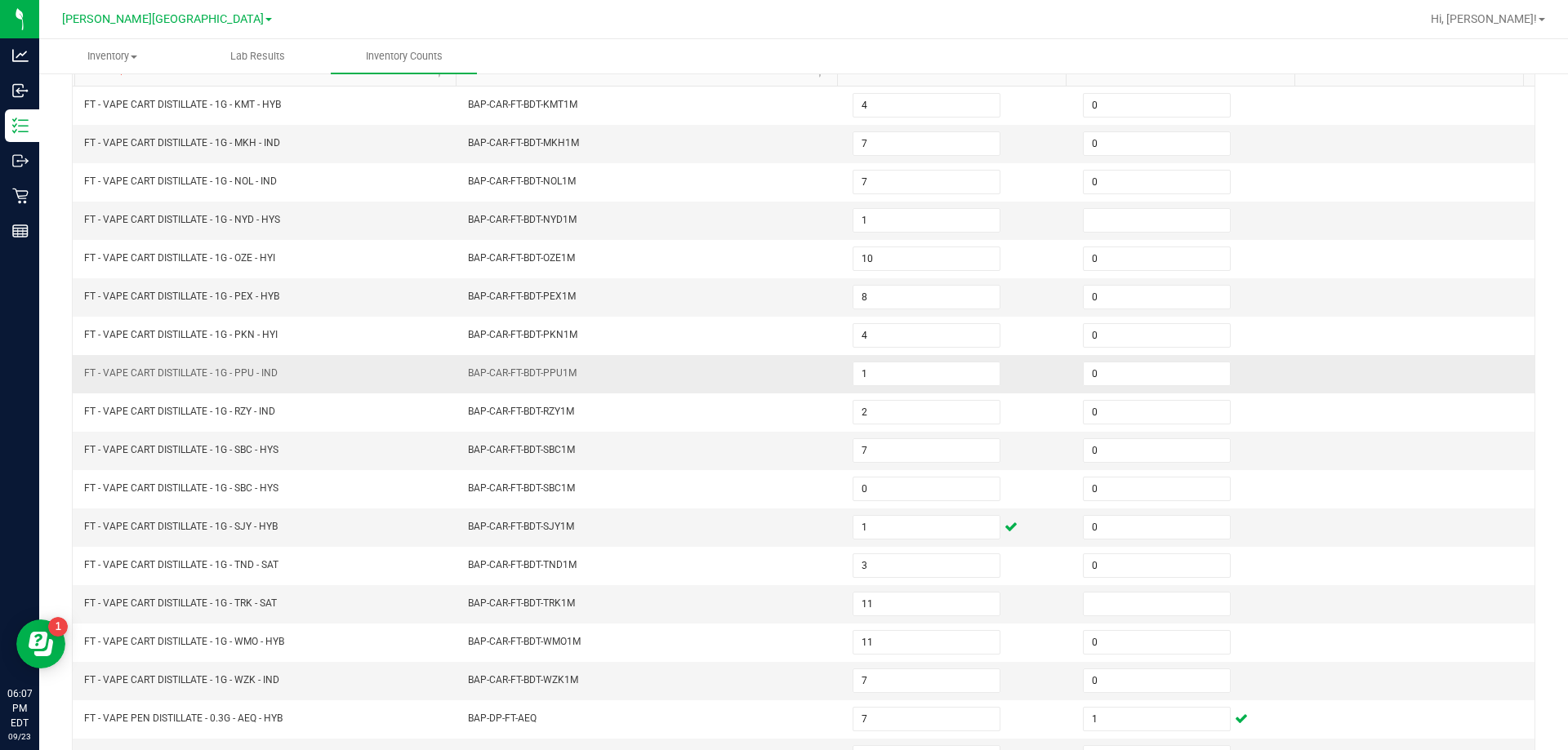
scroll to position [339, 0]
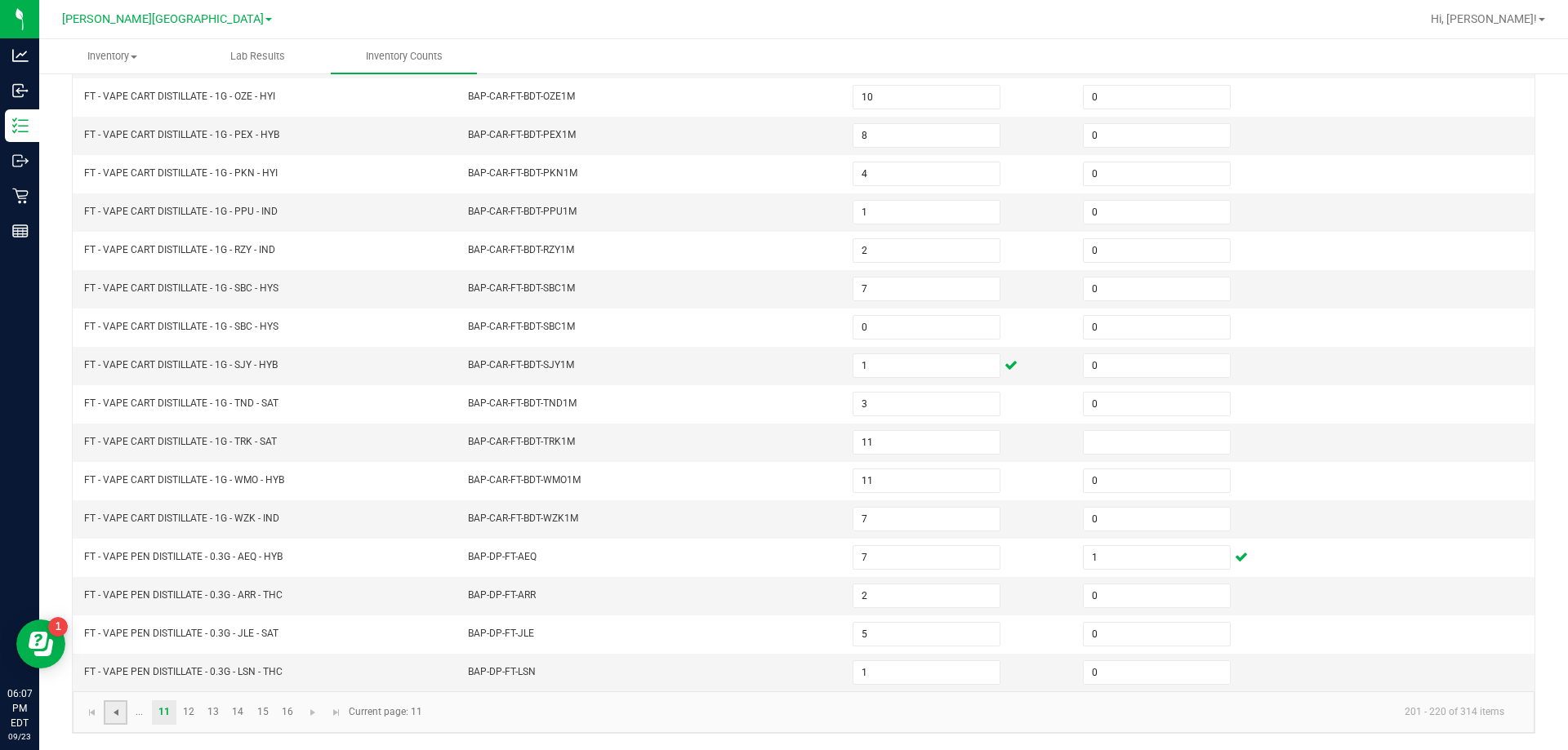
click at [117, 712] on span "Go to the previous page" at bounding box center [115, 712] width 13 height 13
click at [1084, 666] on input at bounding box center [1157, 672] width 146 height 23
click at [799, 528] on td "BAP-CAR-FT-BDT-DBR1M" at bounding box center [650, 519] width 385 height 38
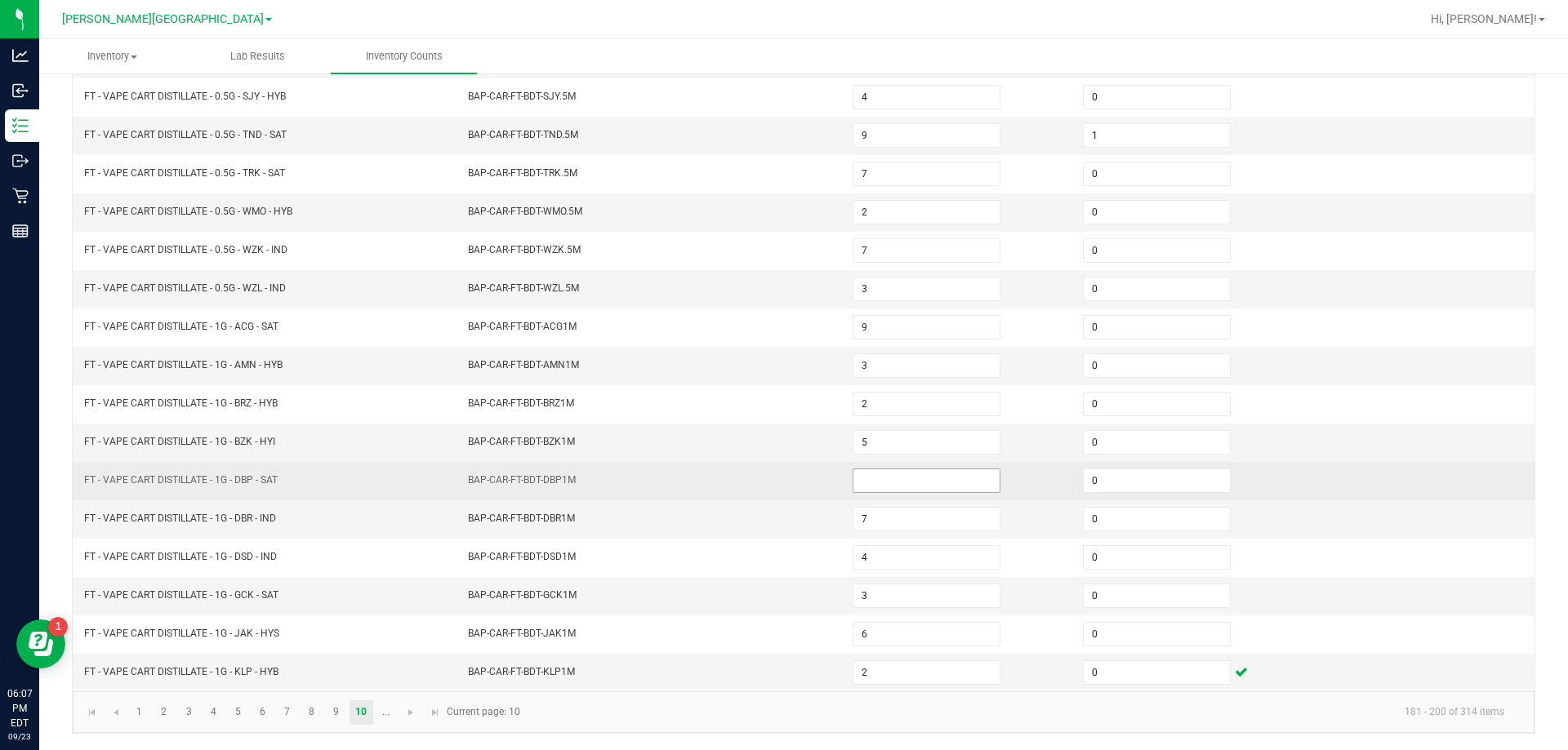
click at [891, 478] on input at bounding box center [926, 480] width 146 height 23
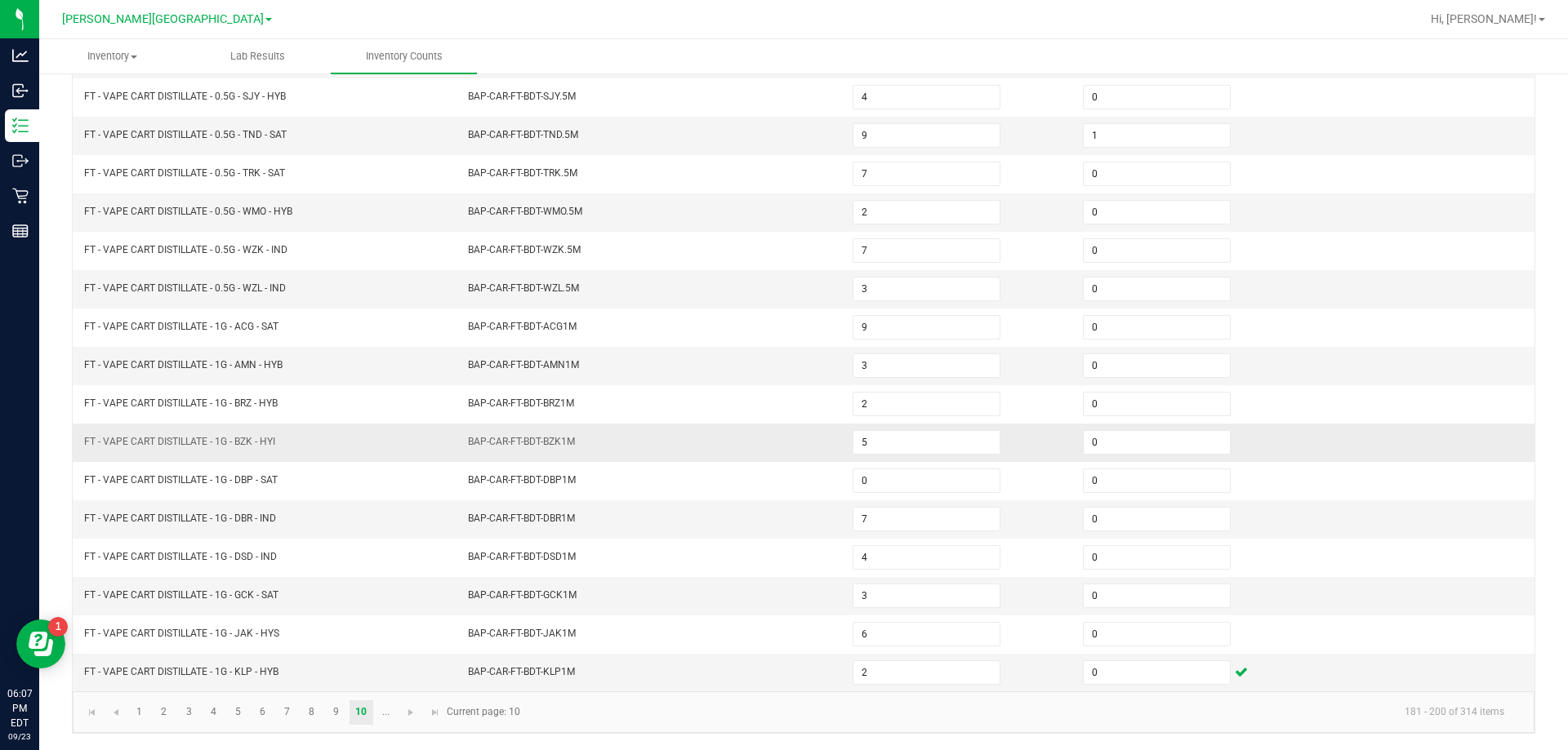
click at [680, 452] on td "BAP-CAR-FT-BDT-BZK1M" at bounding box center [650, 443] width 385 height 38
click at [329, 709] on link "9" at bounding box center [336, 712] width 24 height 25
click at [1086, 444] on input at bounding box center [1157, 442] width 146 height 23
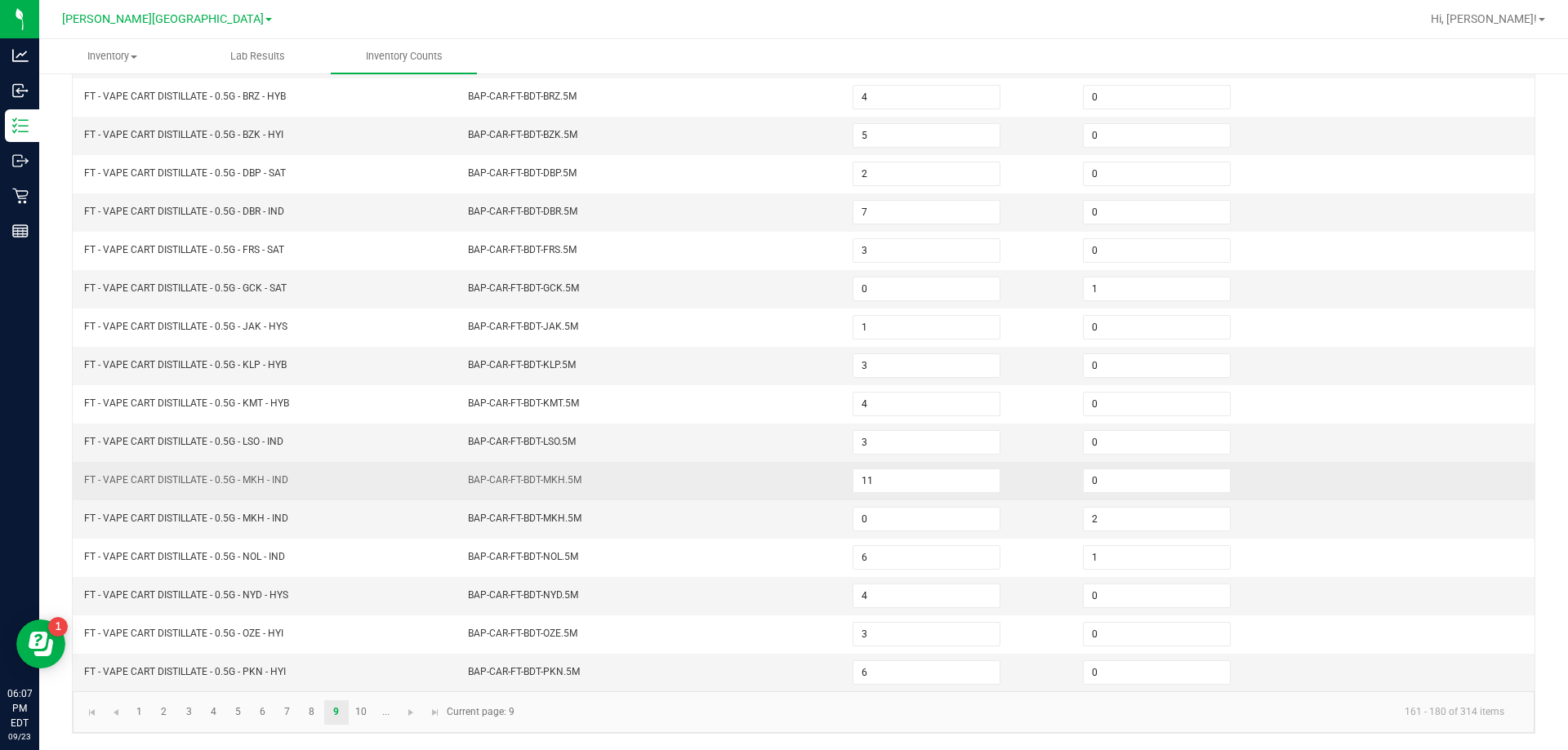
click at [765, 492] on td "BAP-CAR-FT-BDT-MKH.5M" at bounding box center [650, 481] width 385 height 38
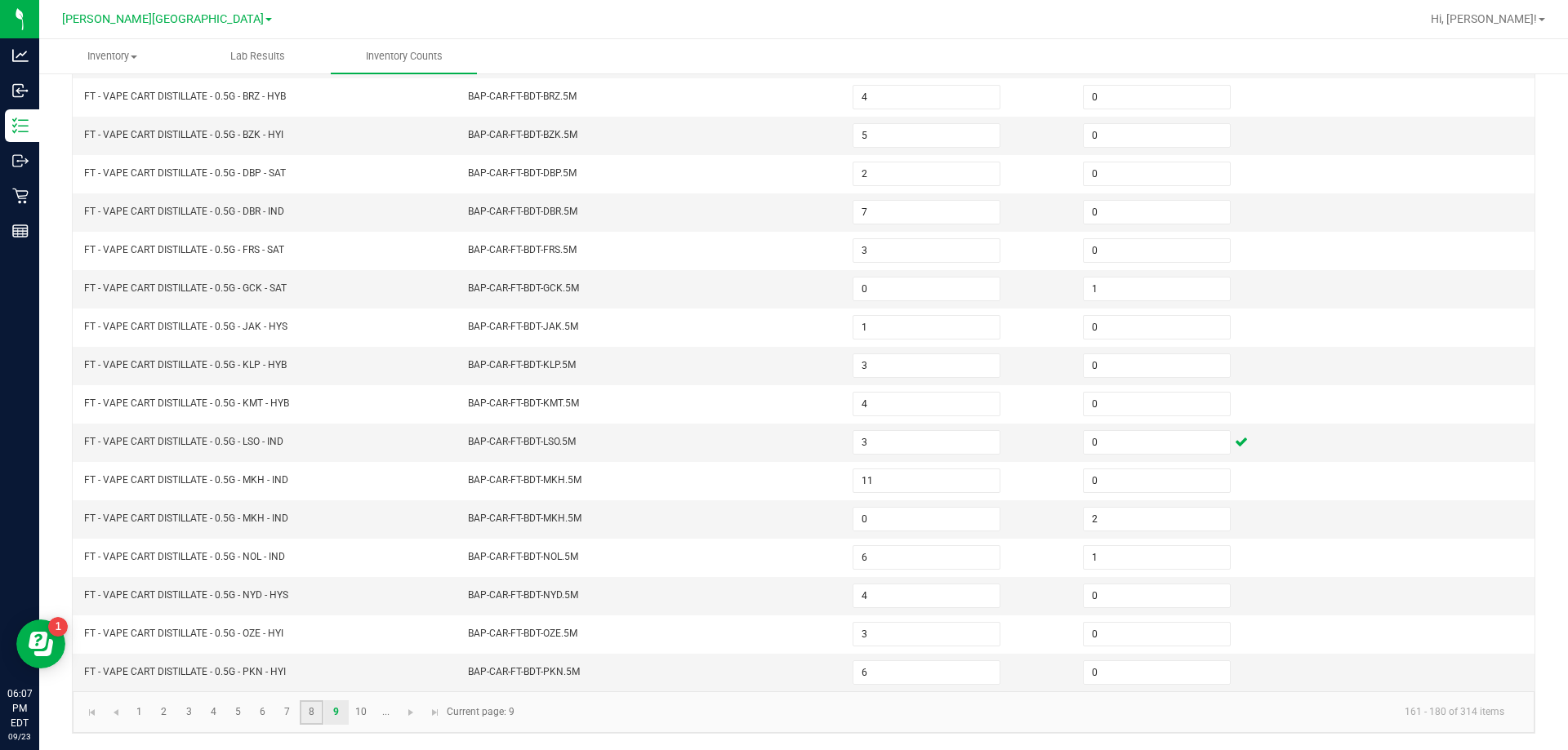
click at [306, 713] on link "8" at bounding box center [312, 712] width 24 height 25
click at [283, 710] on link "7" at bounding box center [287, 712] width 24 height 25
click at [262, 719] on link "6" at bounding box center [262, 712] width 24 height 25
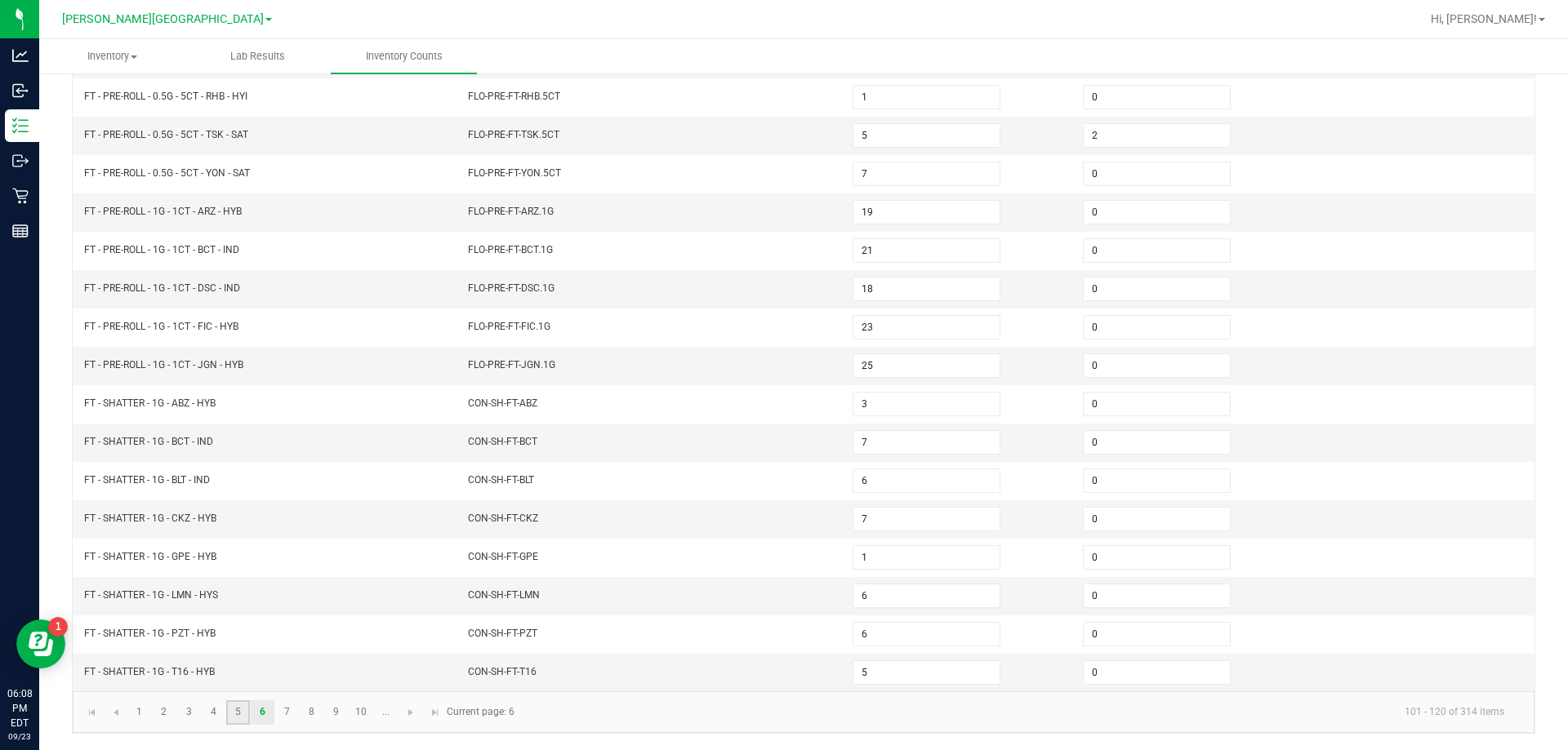
click at [235, 714] on link "5" at bounding box center [238, 712] width 24 height 25
click at [211, 714] on link "4" at bounding box center [213, 712] width 24 height 25
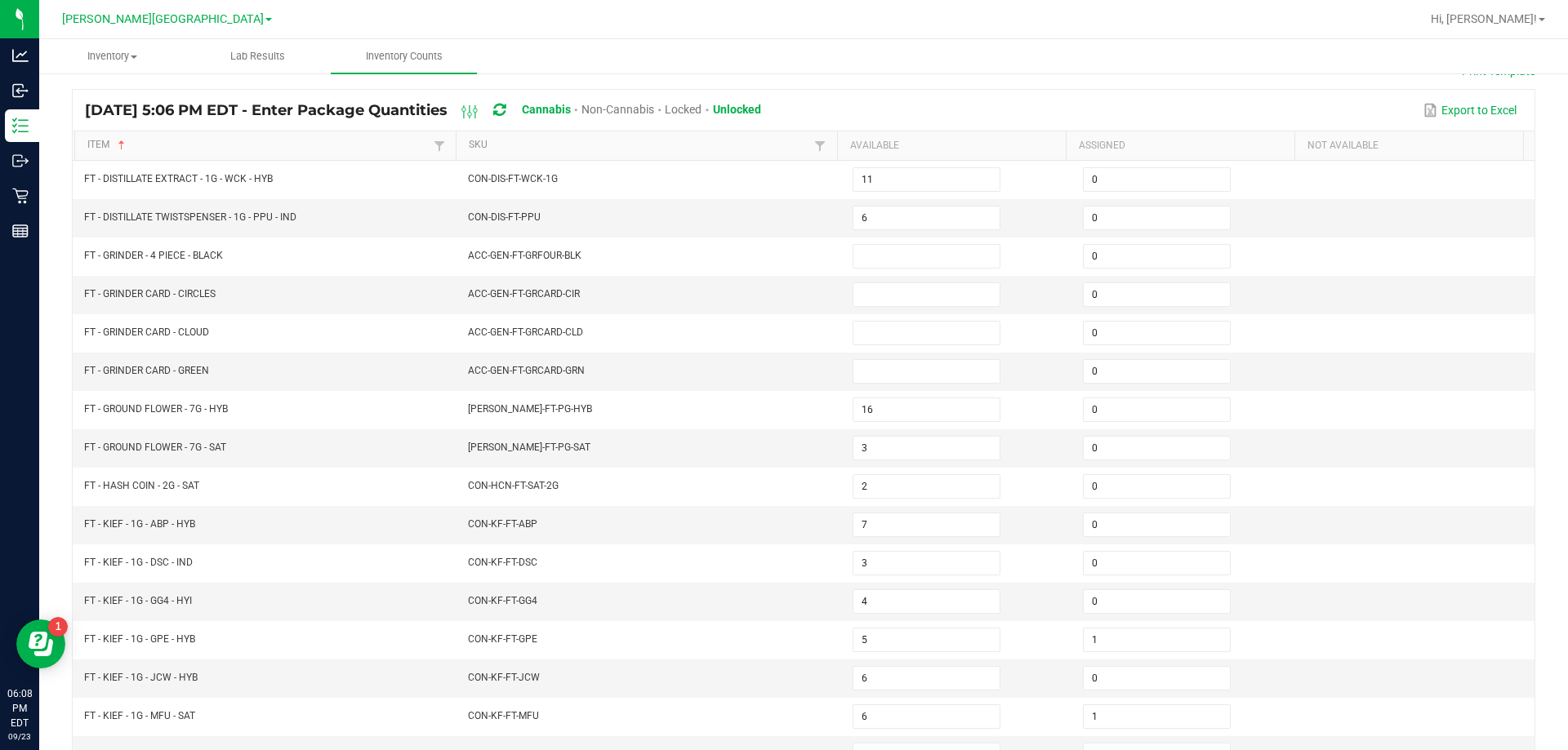
scroll to position [94, 0]
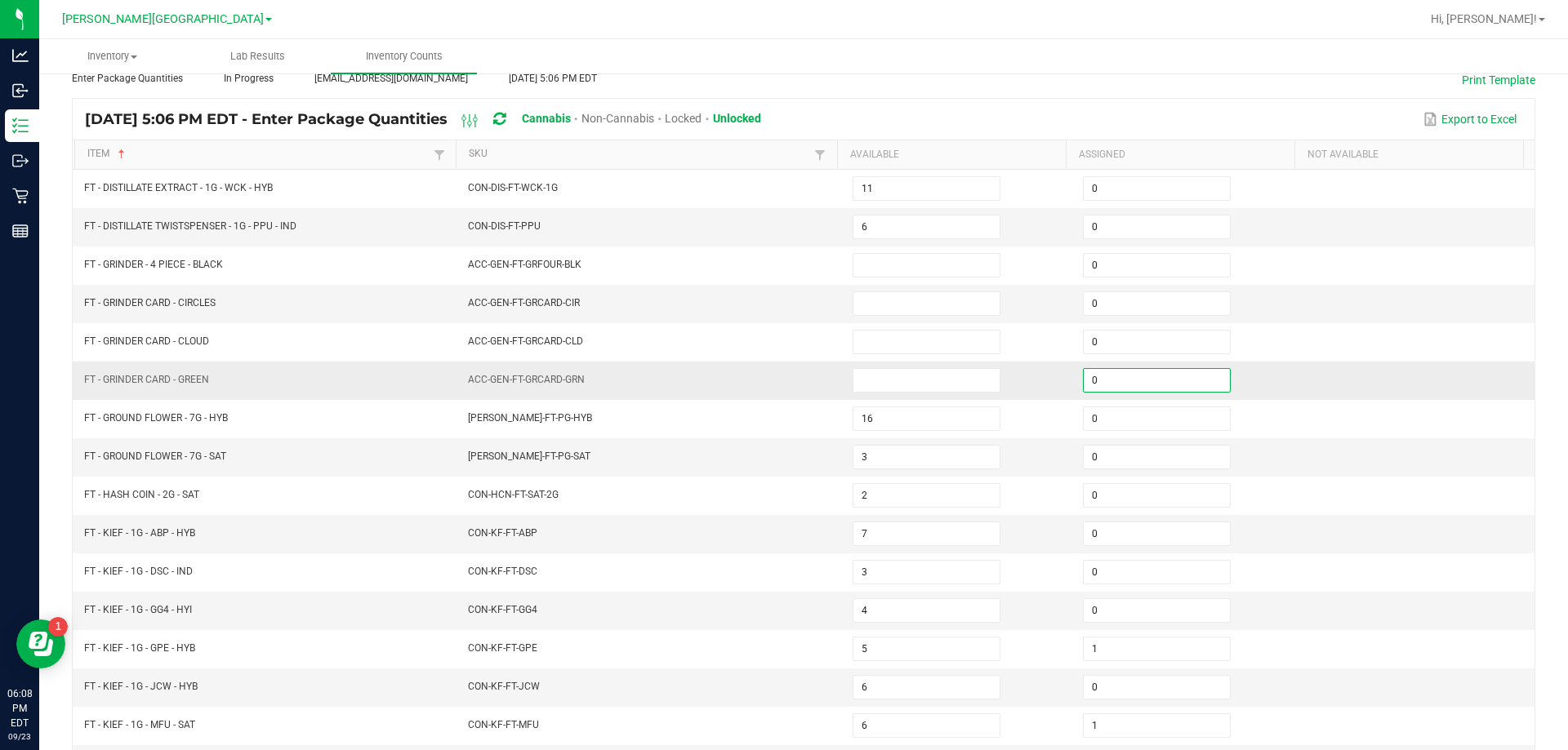
click at [1106, 376] on input "0" at bounding box center [1157, 379] width 146 height 23
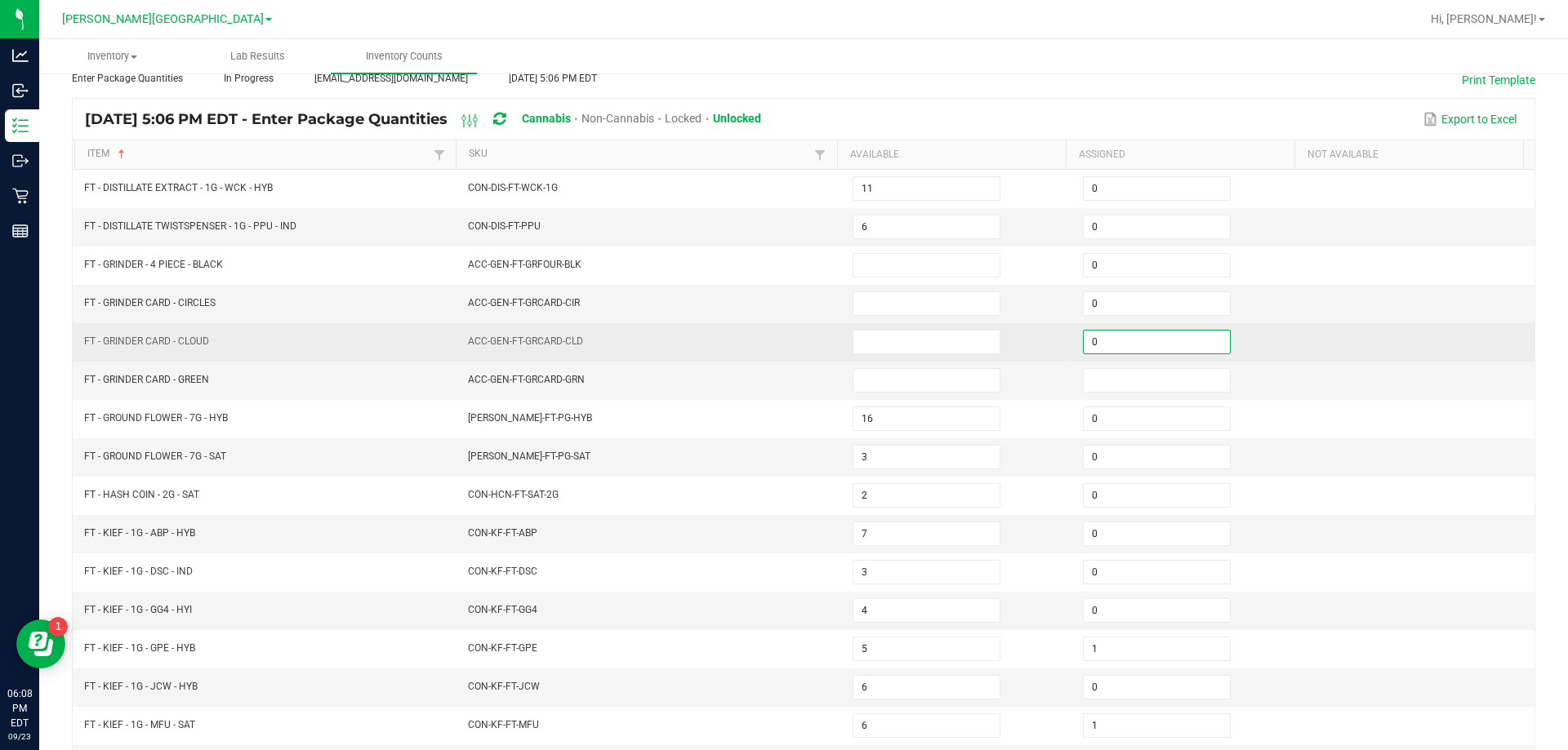
click at [1107, 339] on input "0" at bounding box center [1157, 341] width 146 height 23
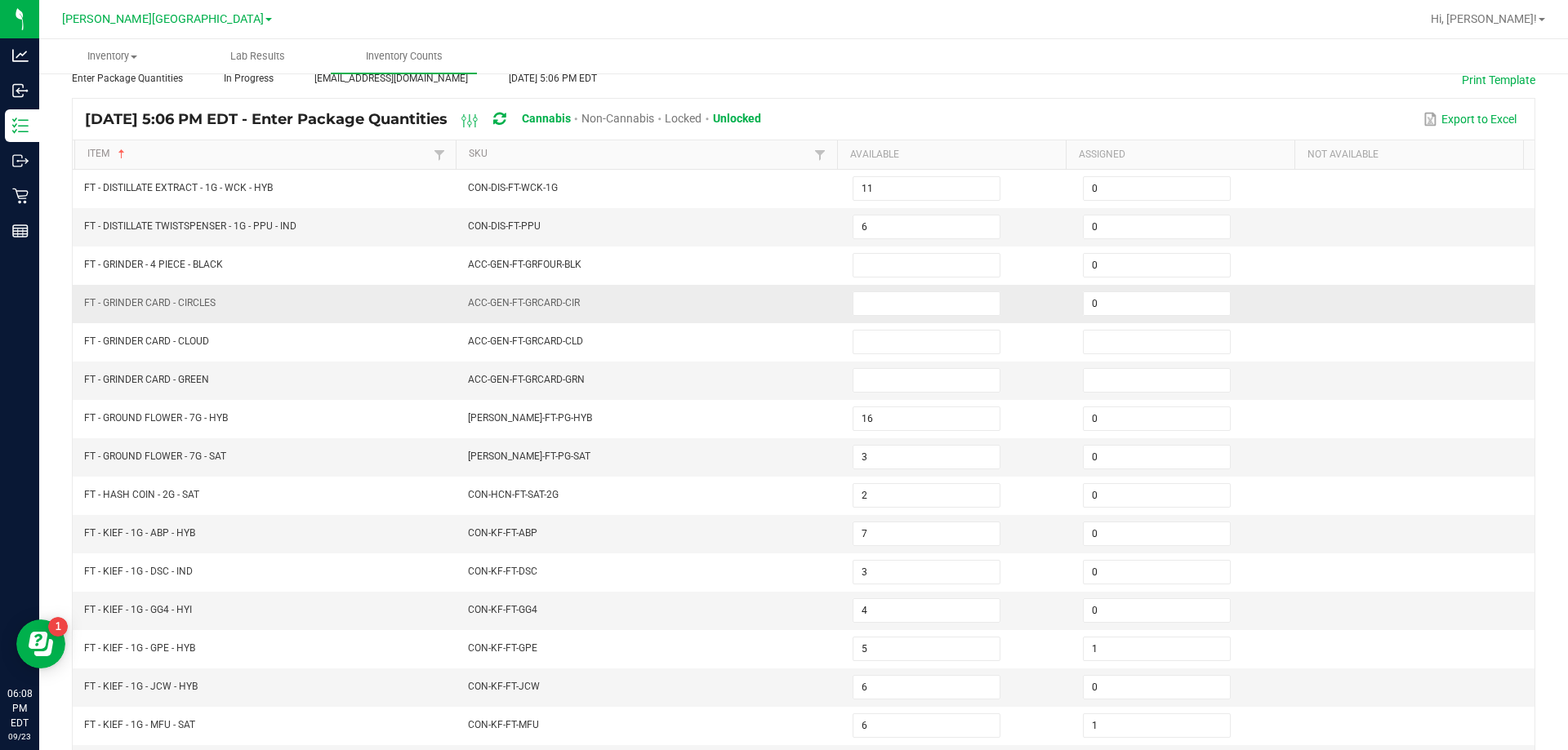
click at [1113, 318] on td "0" at bounding box center [1187, 304] width 230 height 38
click at [1117, 308] on input "0" at bounding box center [1157, 303] width 146 height 23
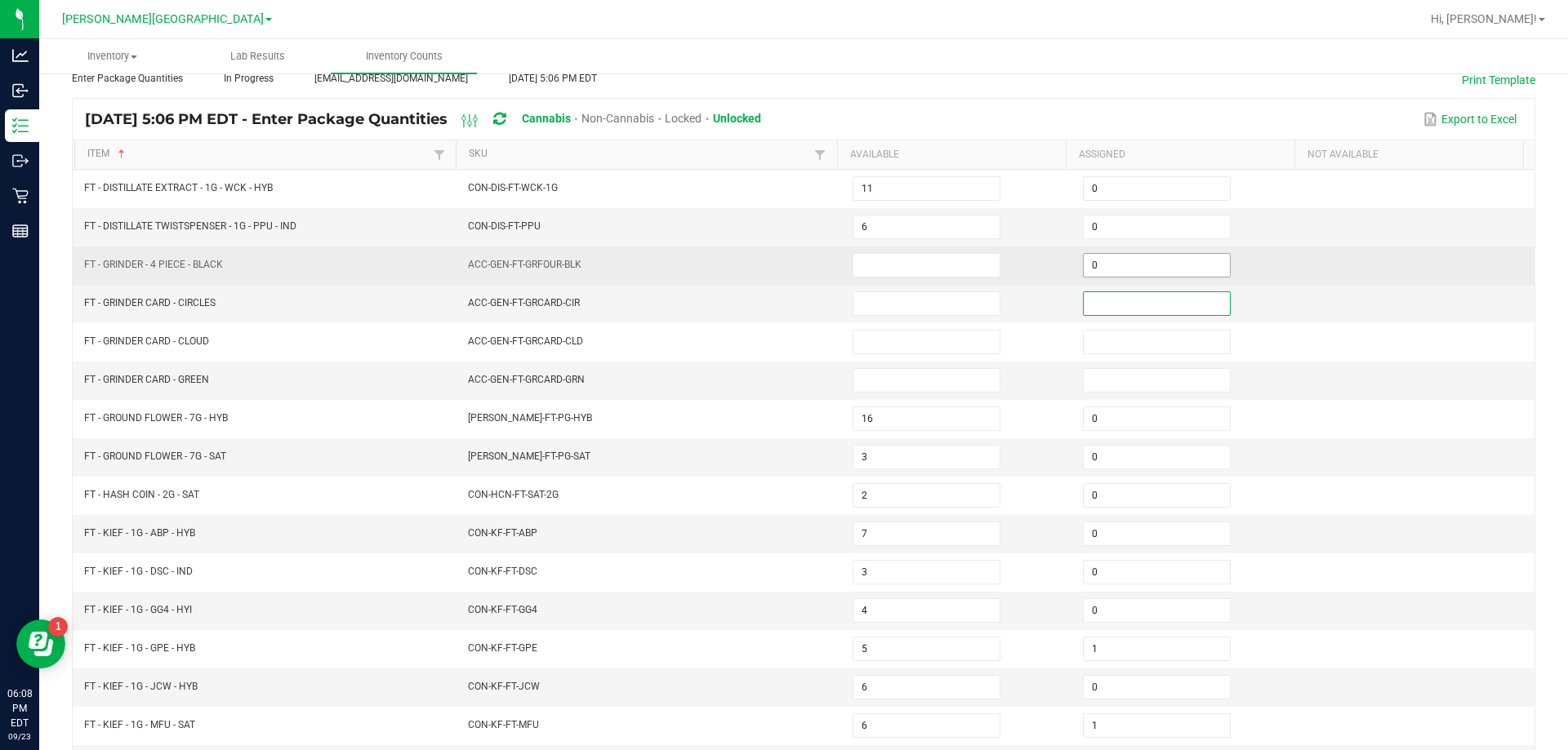
click at [1119, 265] on input "0" at bounding box center [1157, 264] width 146 height 23
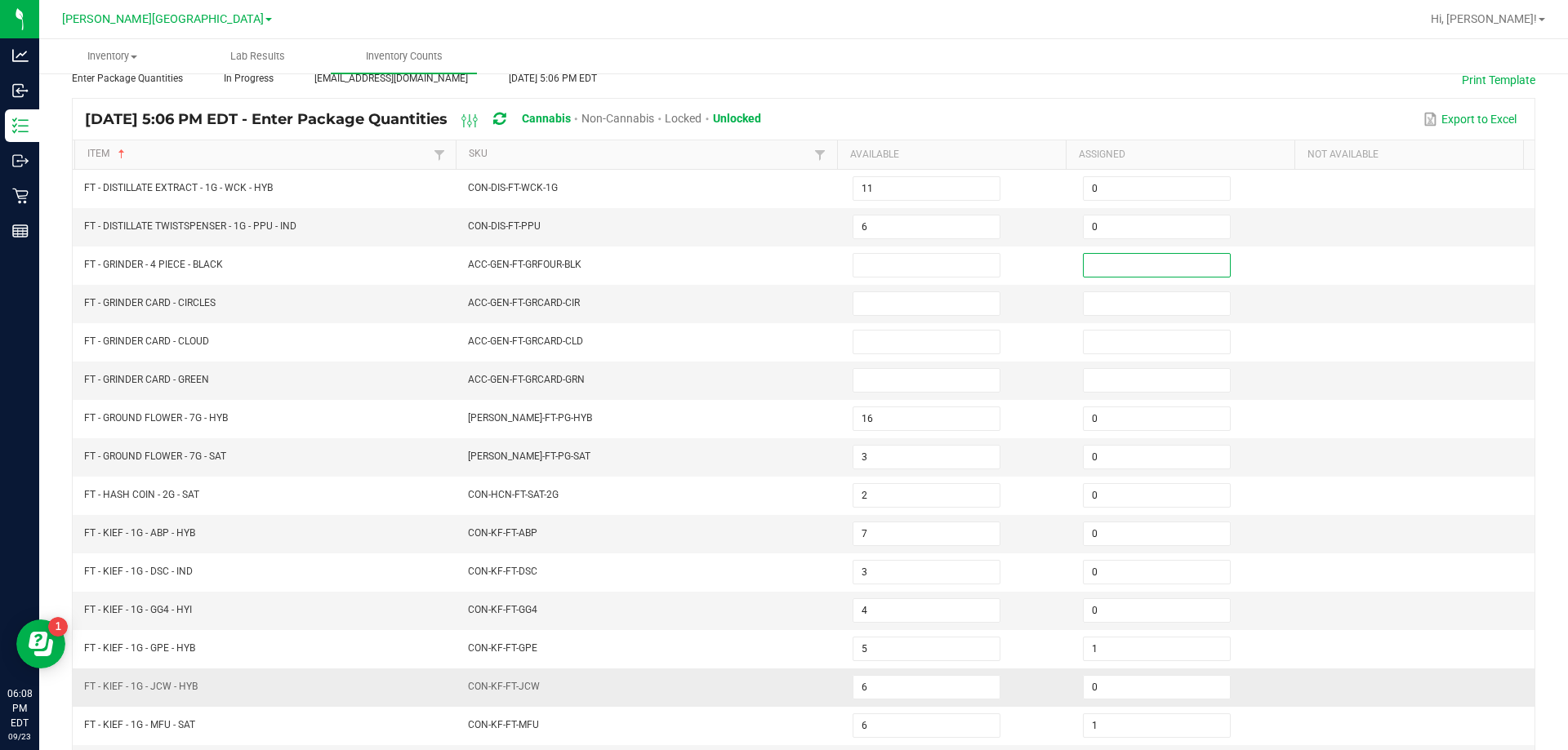
scroll to position [339, 0]
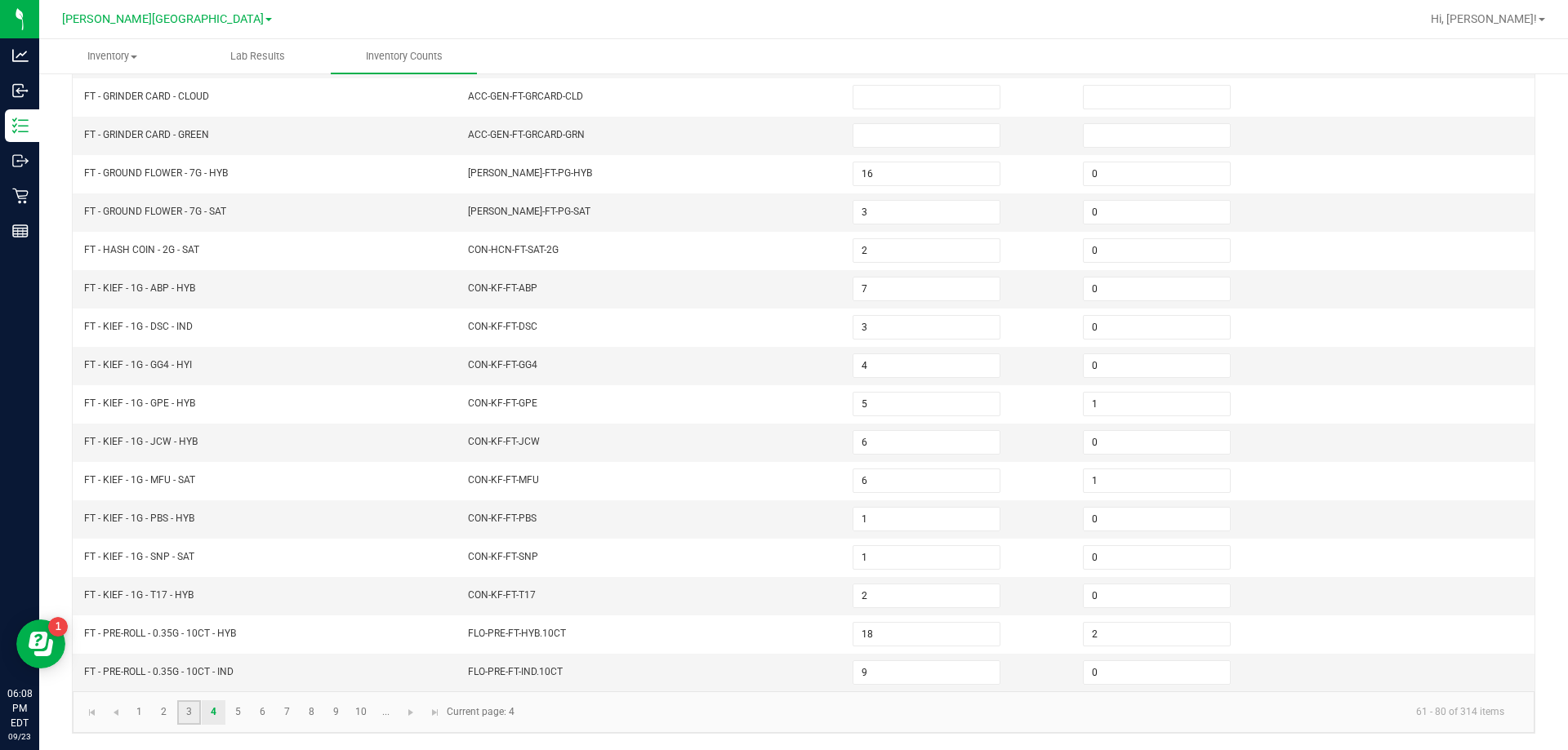
click at [187, 716] on link "3" at bounding box center [189, 712] width 24 height 25
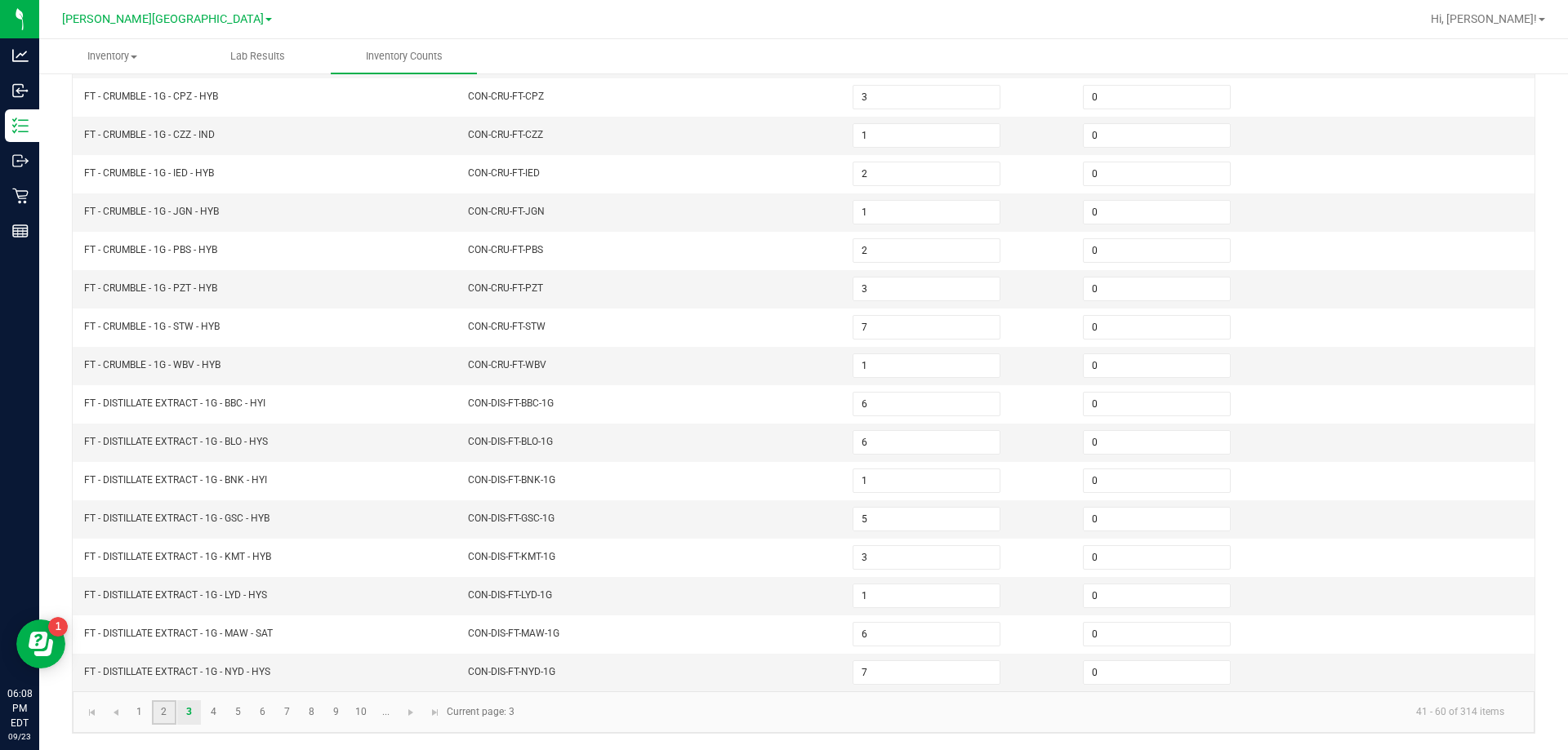
click at [160, 711] on link "2" at bounding box center [164, 712] width 24 height 25
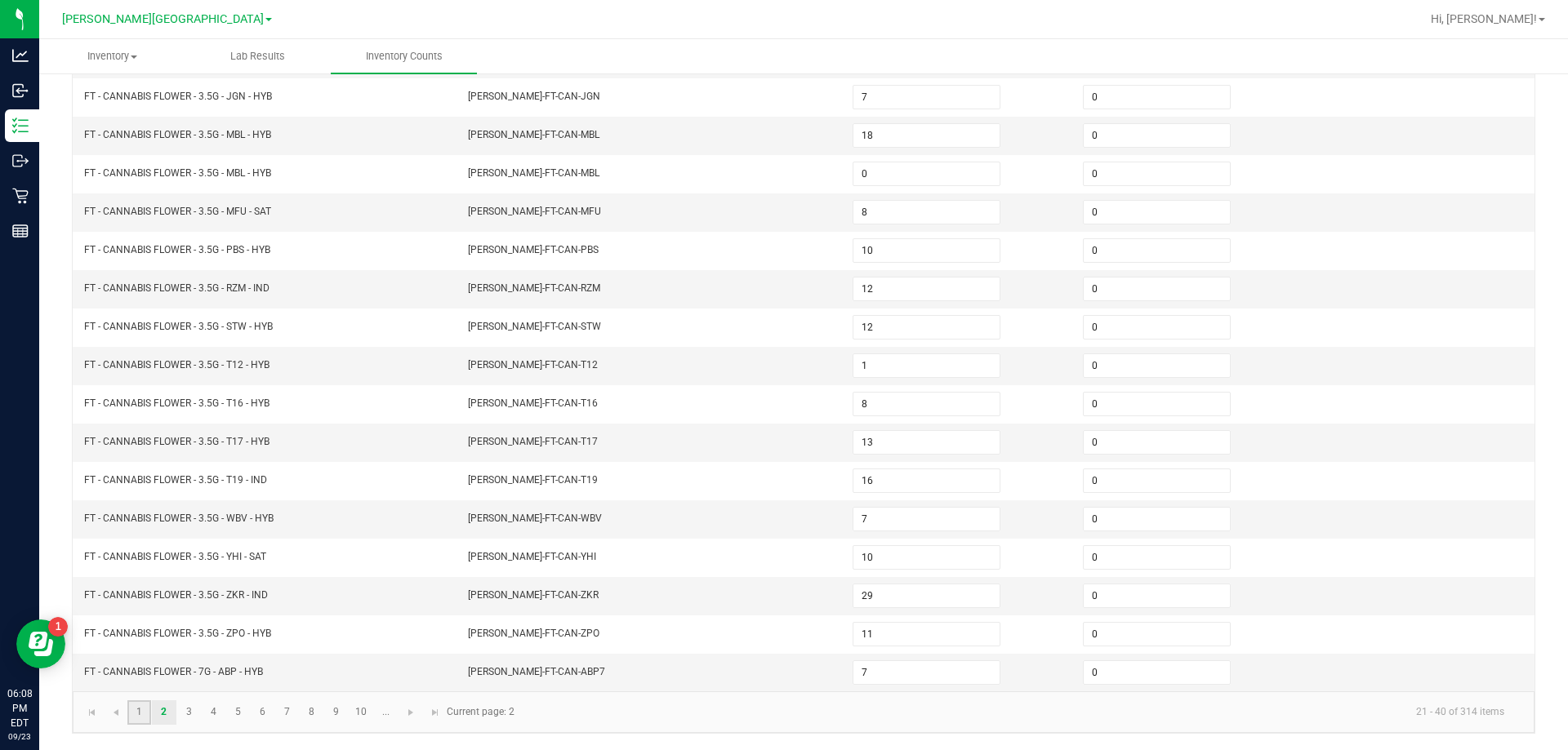
click at [136, 715] on link "1" at bounding box center [139, 712] width 24 height 25
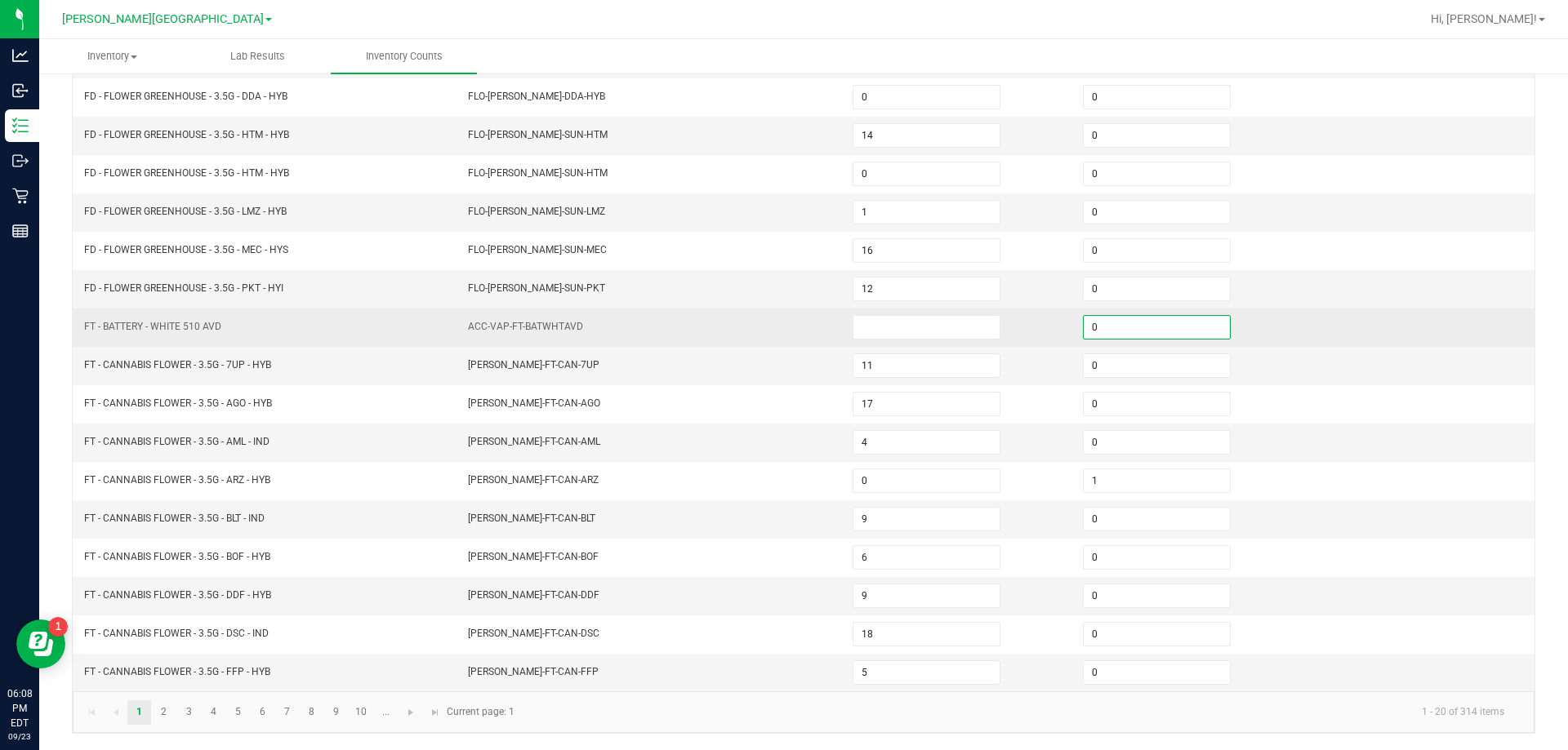
click at [1128, 326] on input "0" at bounding box center [1157, 326] width 146 height 23
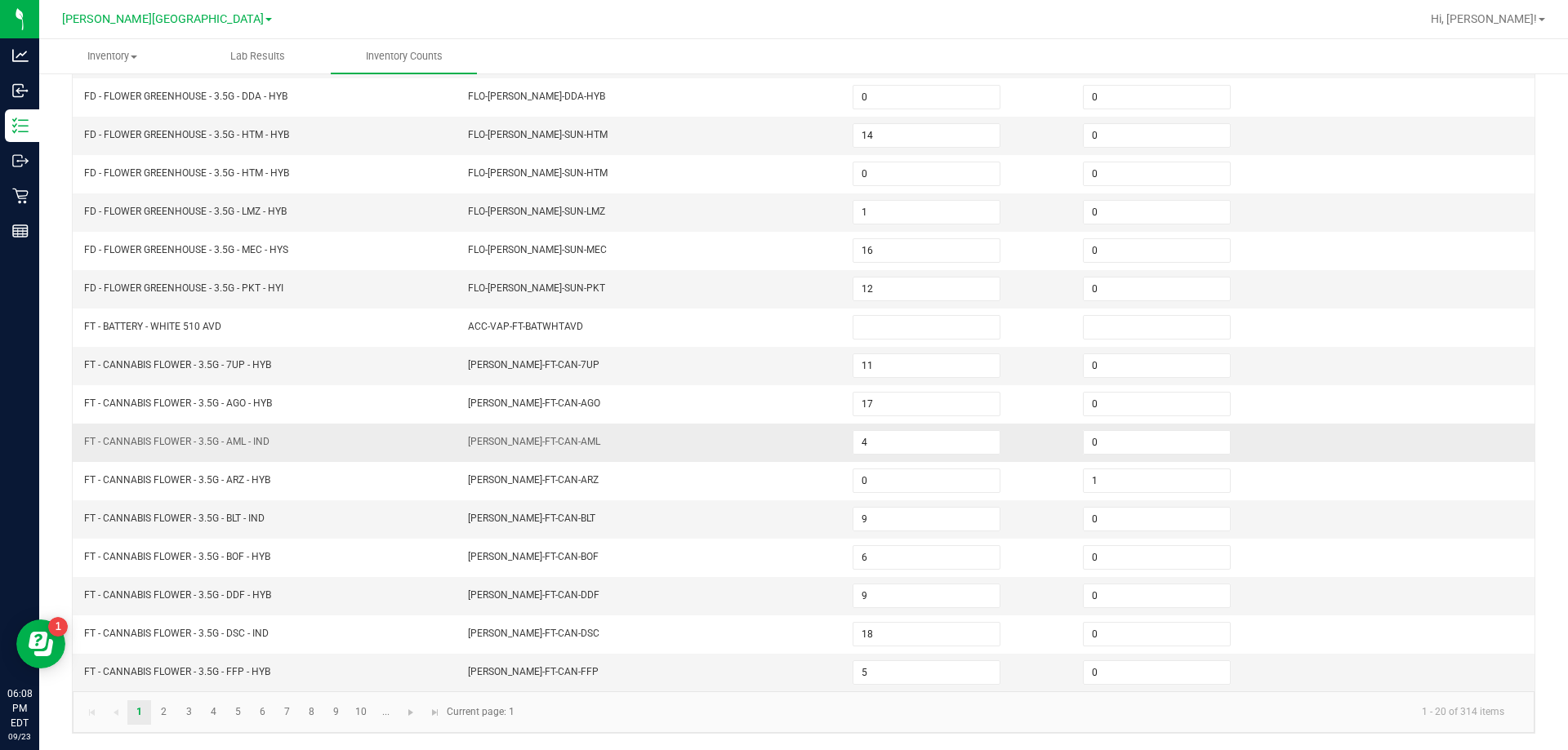
click at [778, 425] on td "[PERSON_NAME]-FT-CAN-AML" at bounding box center [650, 443] width 385 height 38
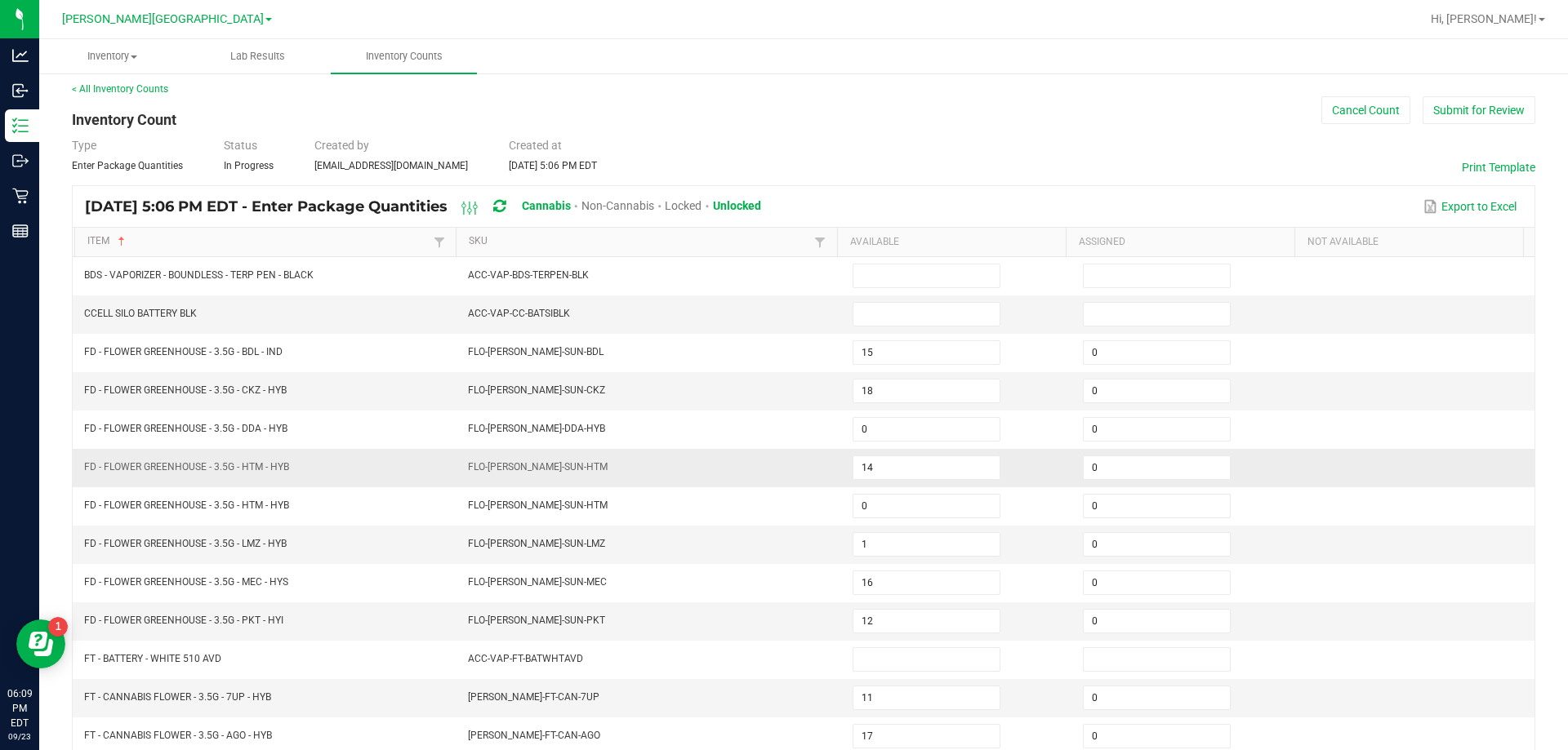
scroll to position [0, 0]
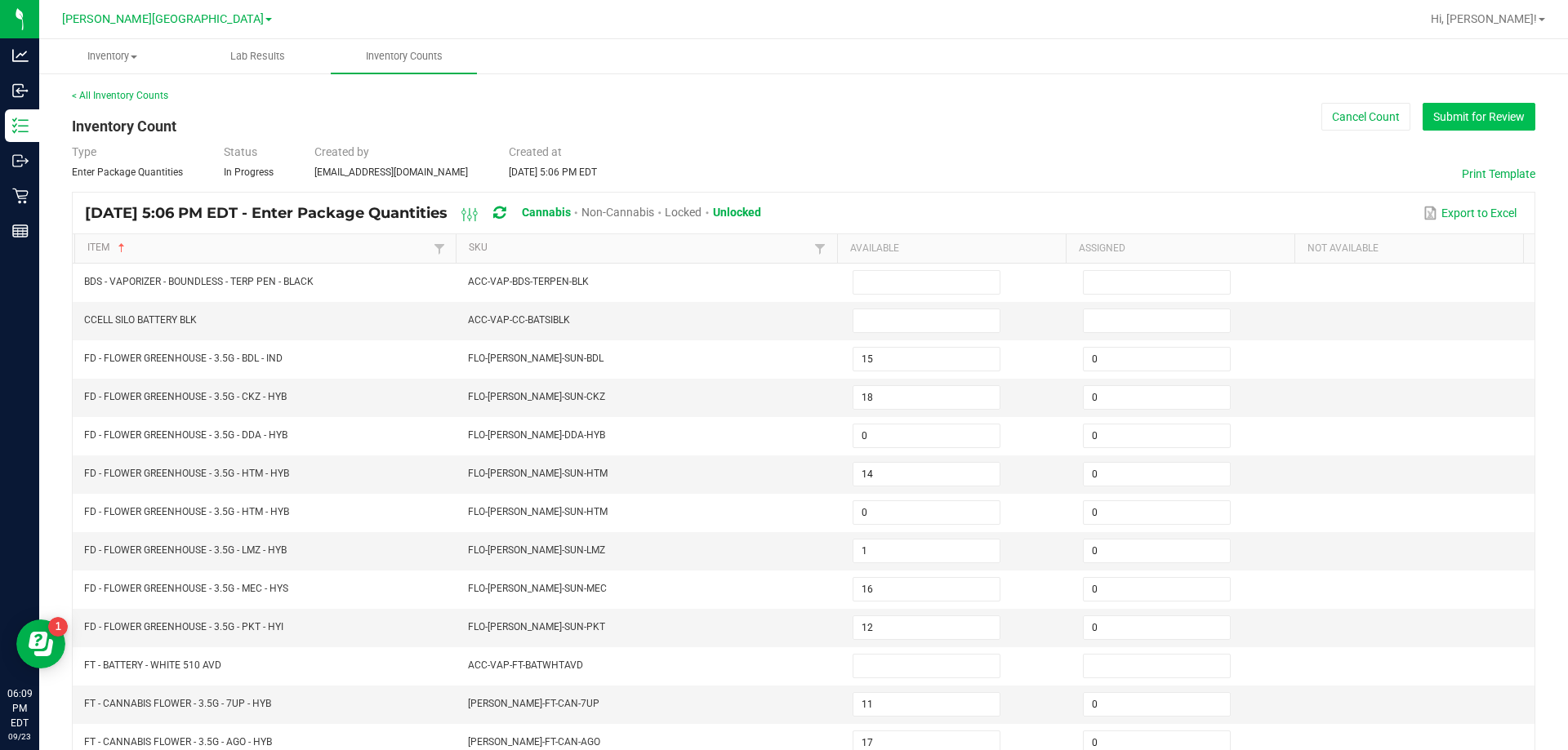
click at [1469, 117] on button "Submit for Review" at bounding box center [1478, 116] width 112 height 28
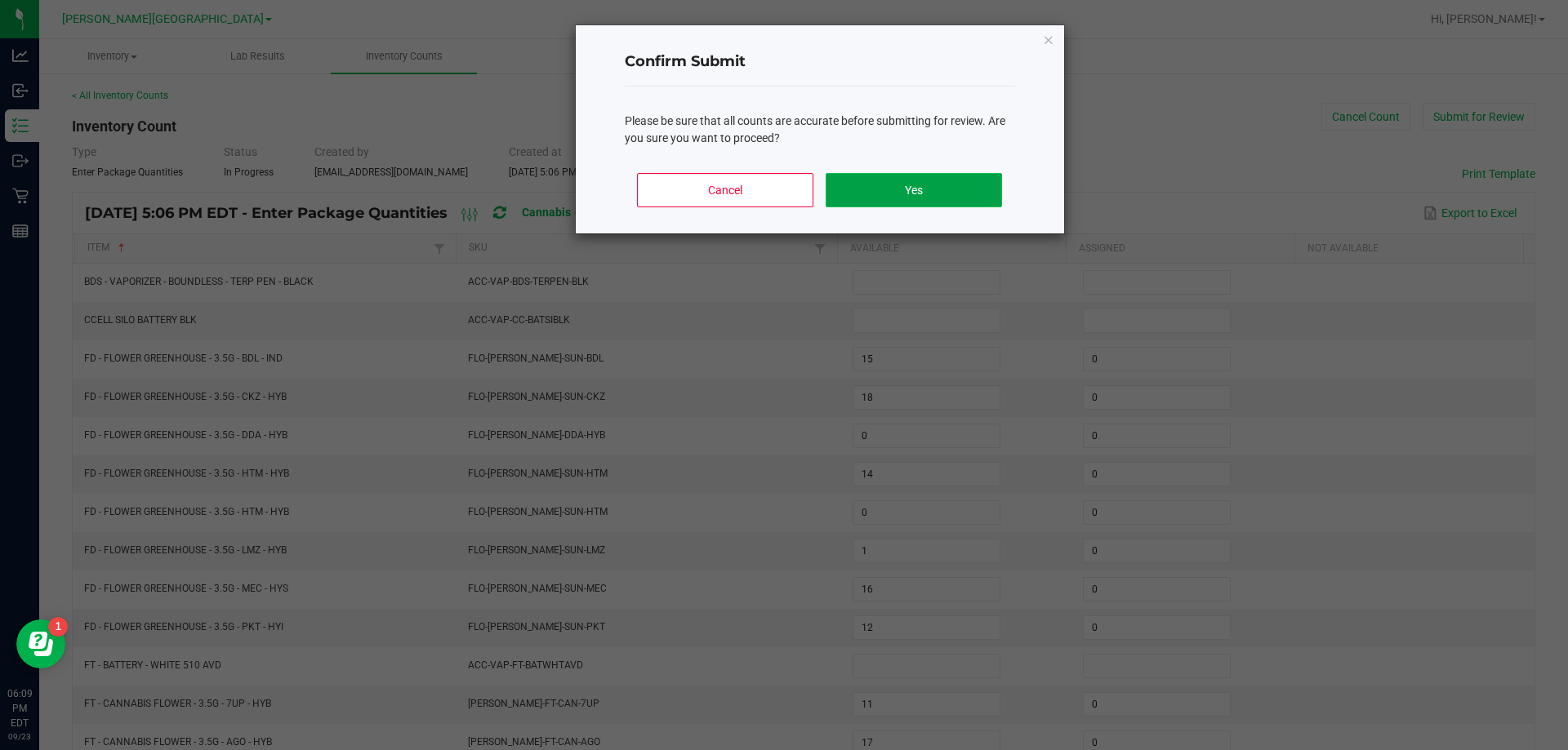
click at [969, 189] on button "Yes" at bounding box center [913, 190] width 176 height 34
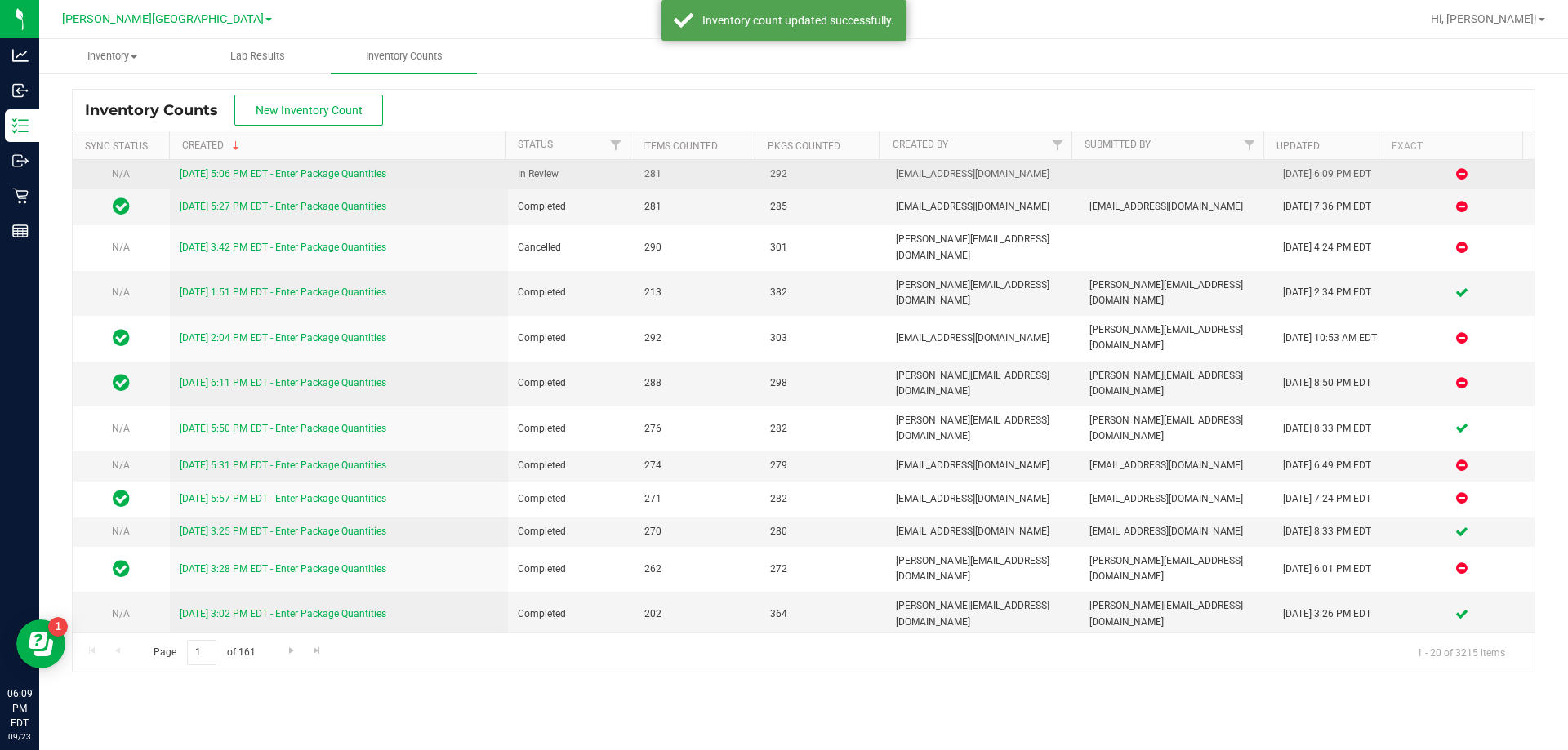
click at [350, 175] on link "[DATE] 5:06 PM EDT - Enter Package Quantities" at bounding box center [282, 174] width 206 height 12
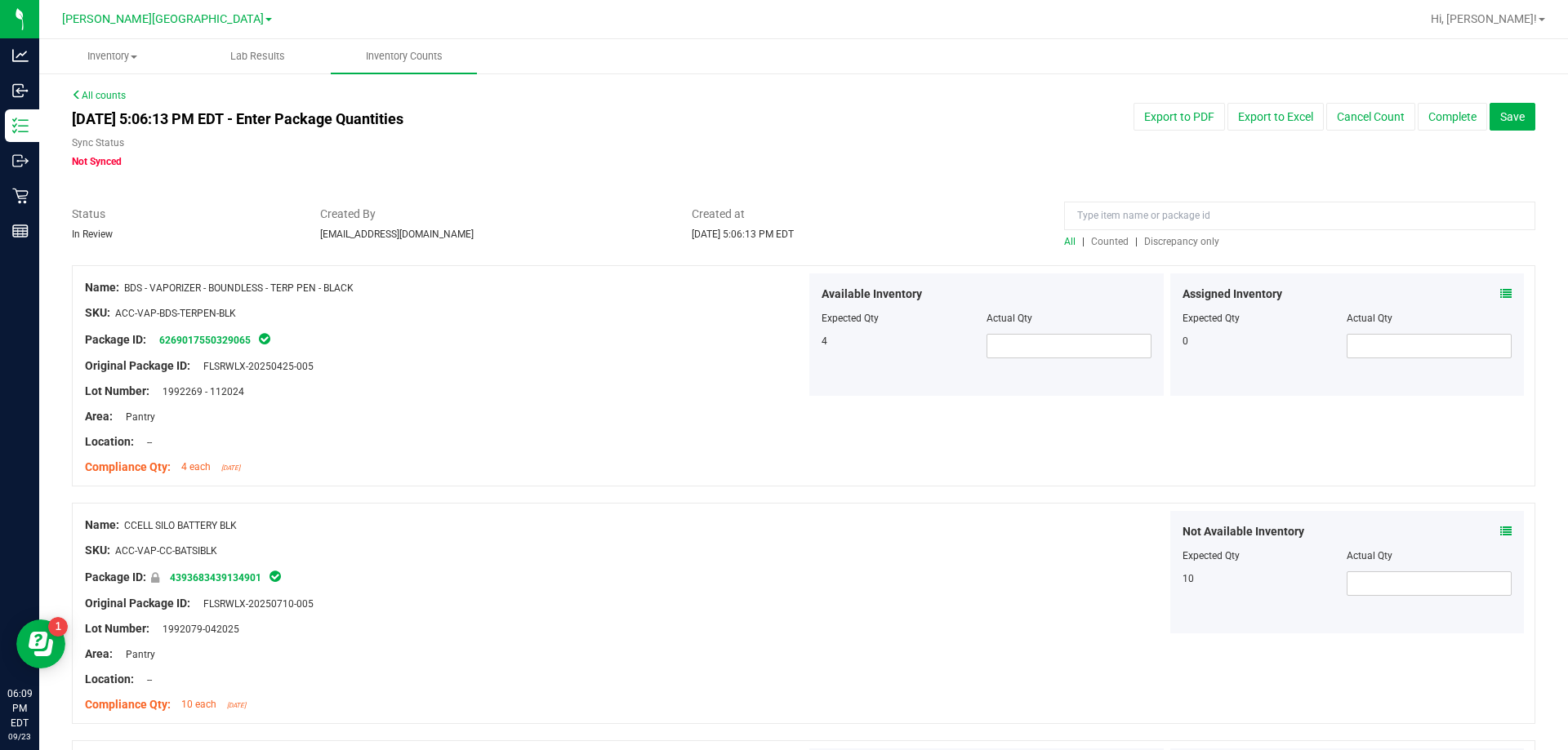
click at [1192, 239] on span "Discrepancy only" at bounding box center [1181, 241] width 75 height 12
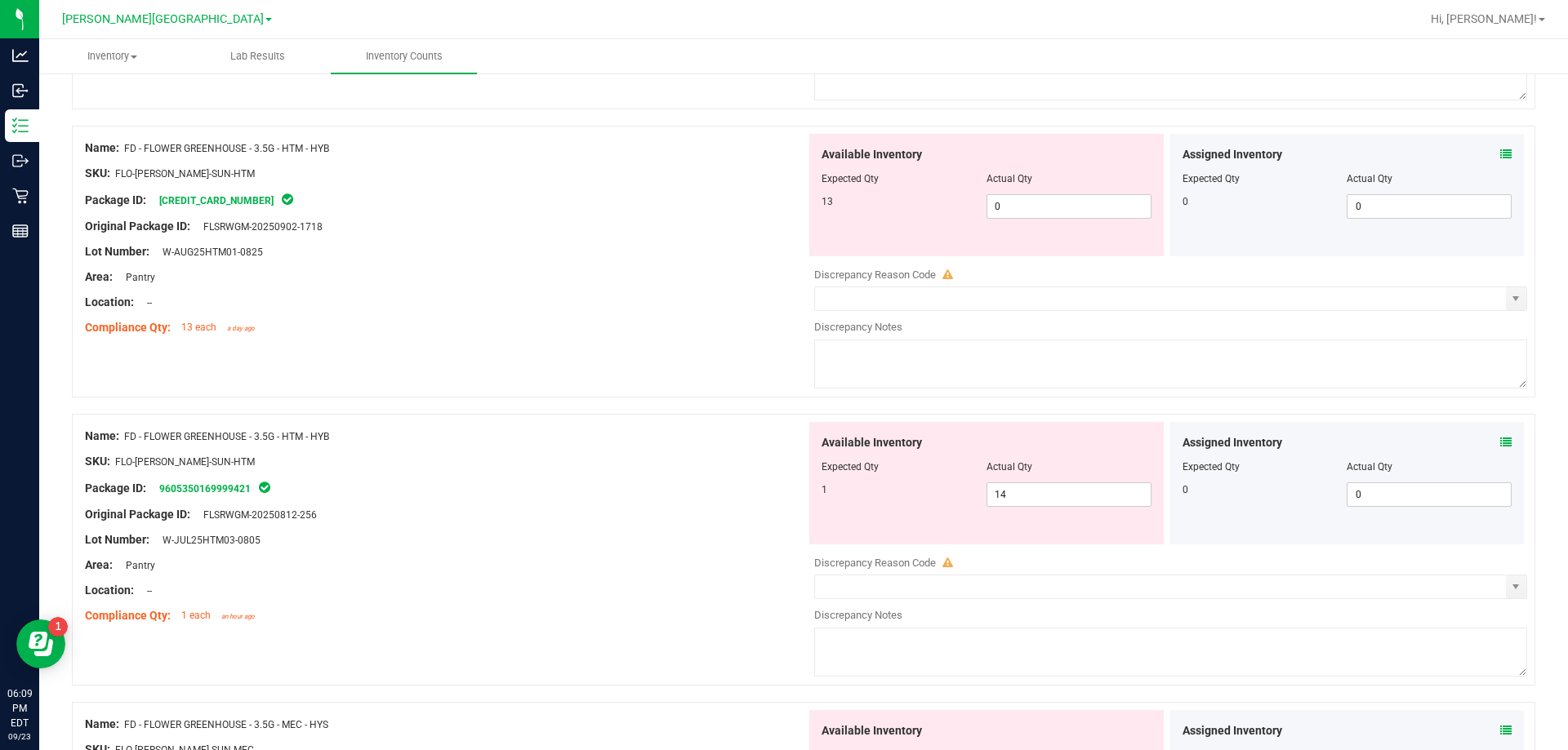
scroll to position [490, 0]
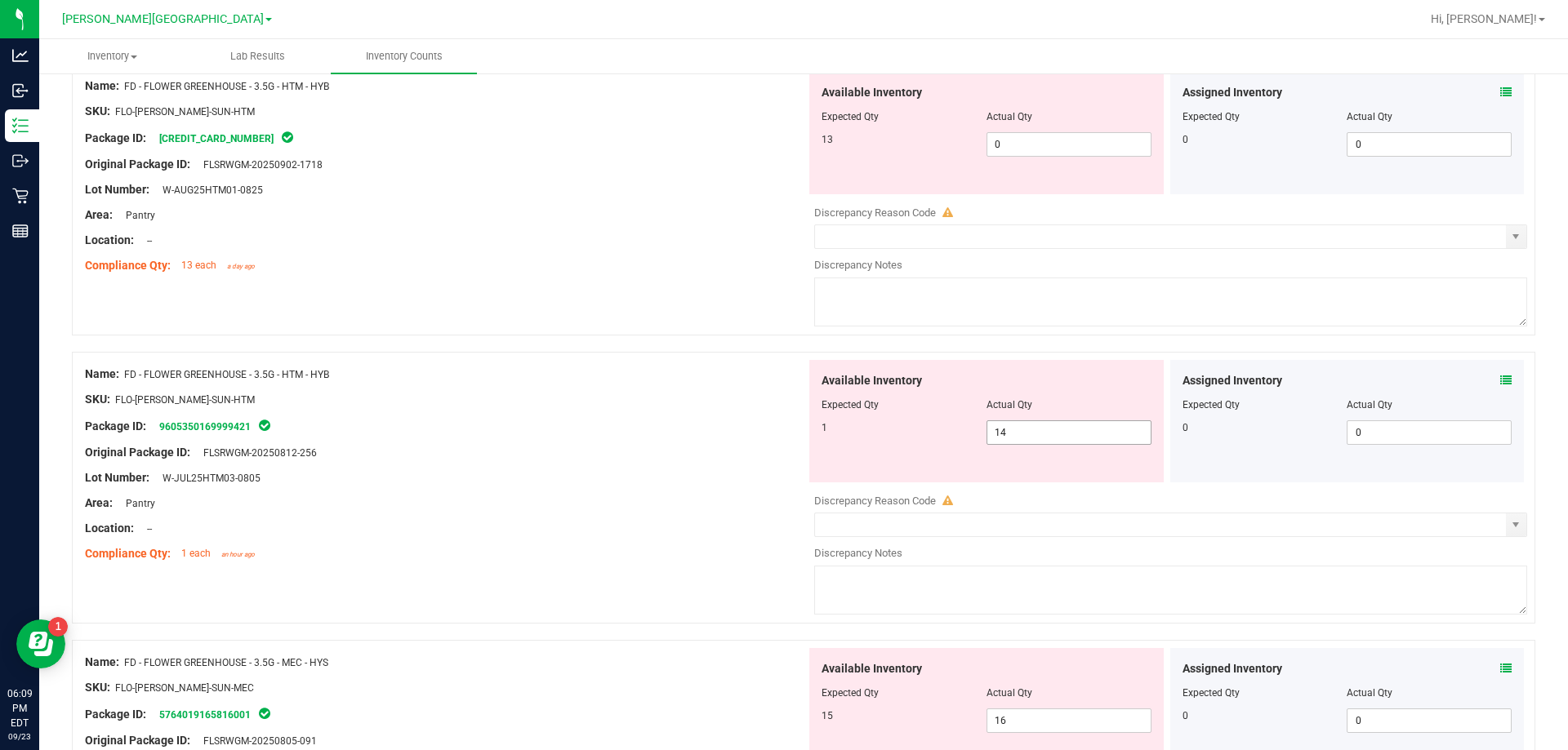
click at [1027, 436] on span "14 14" at bounding box center [1068, 432] width 165 height 25
click at [1074, 142] on input "0" at bounding box center [1069, 144] width 164 height 23
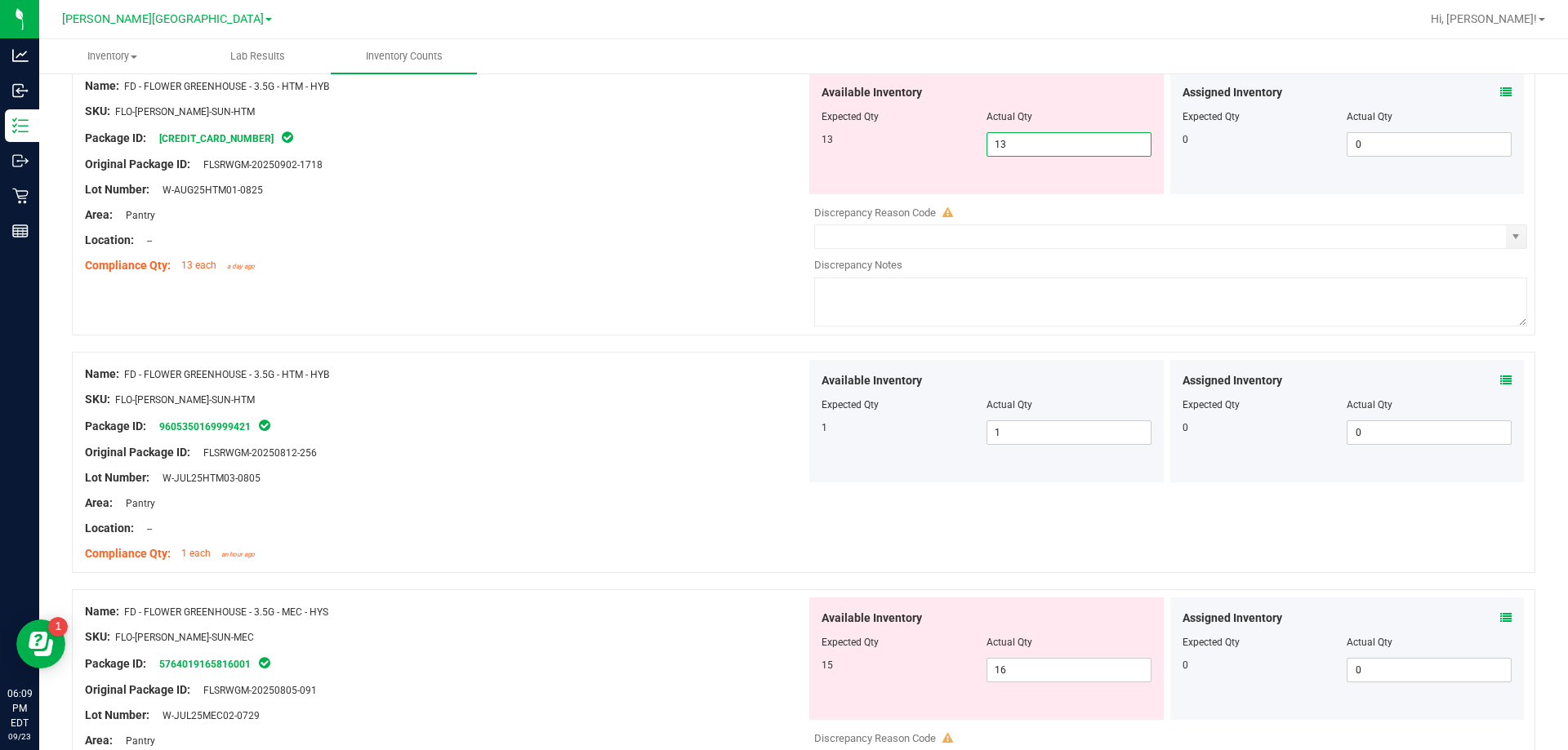
click at [702, 405] on div "Name: FD - FLOWER GREENHOUSE - 3.5G - HTM - HYB SKU: FLO-[PERSON_NAME]-SUN-HTM …" at bounding box center [445, 463] width 721 height 208
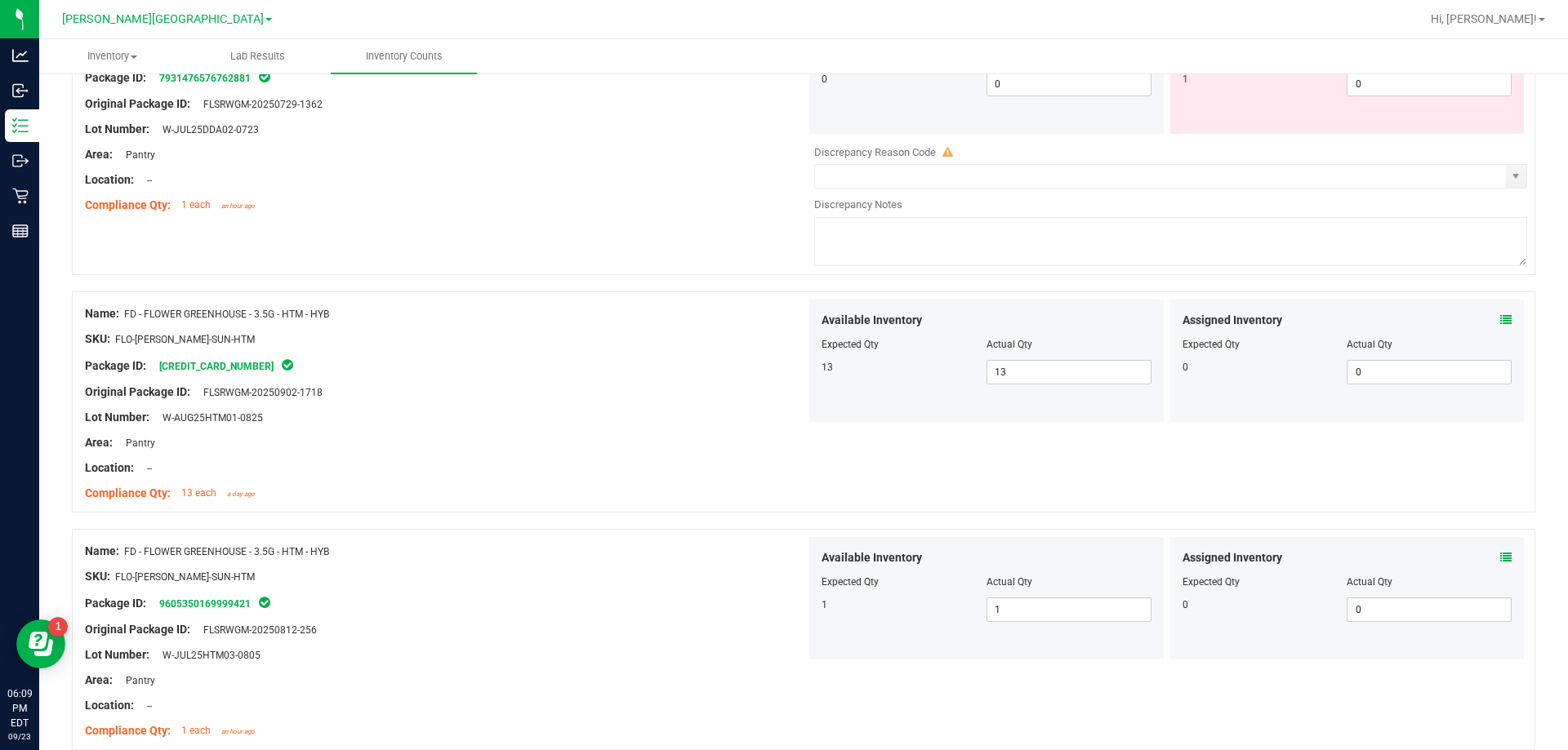
scroll to position [0, 0]
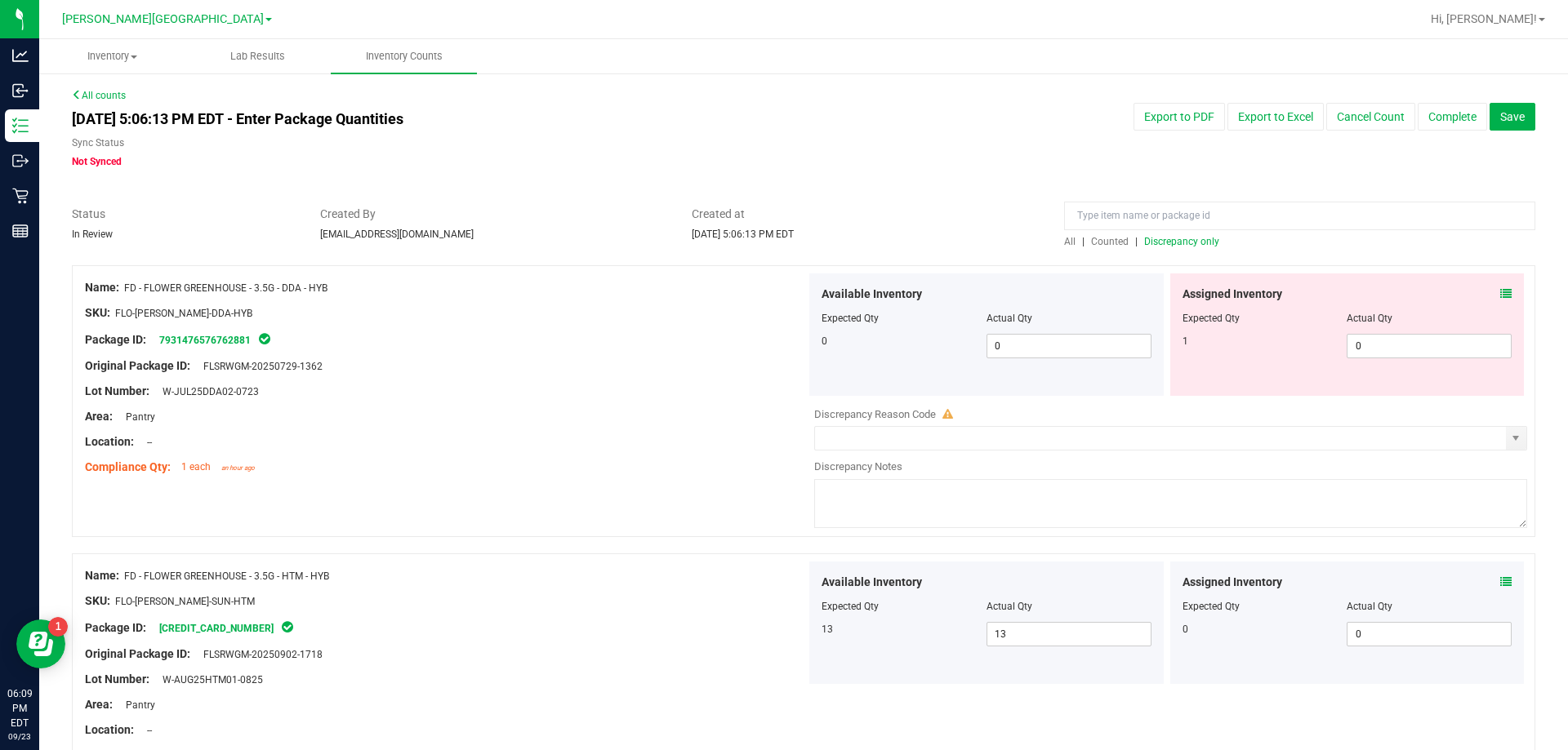
click at [1166, 245] on span "Discrepancy only" at bounding box center [1181, 241] width 75 height 12
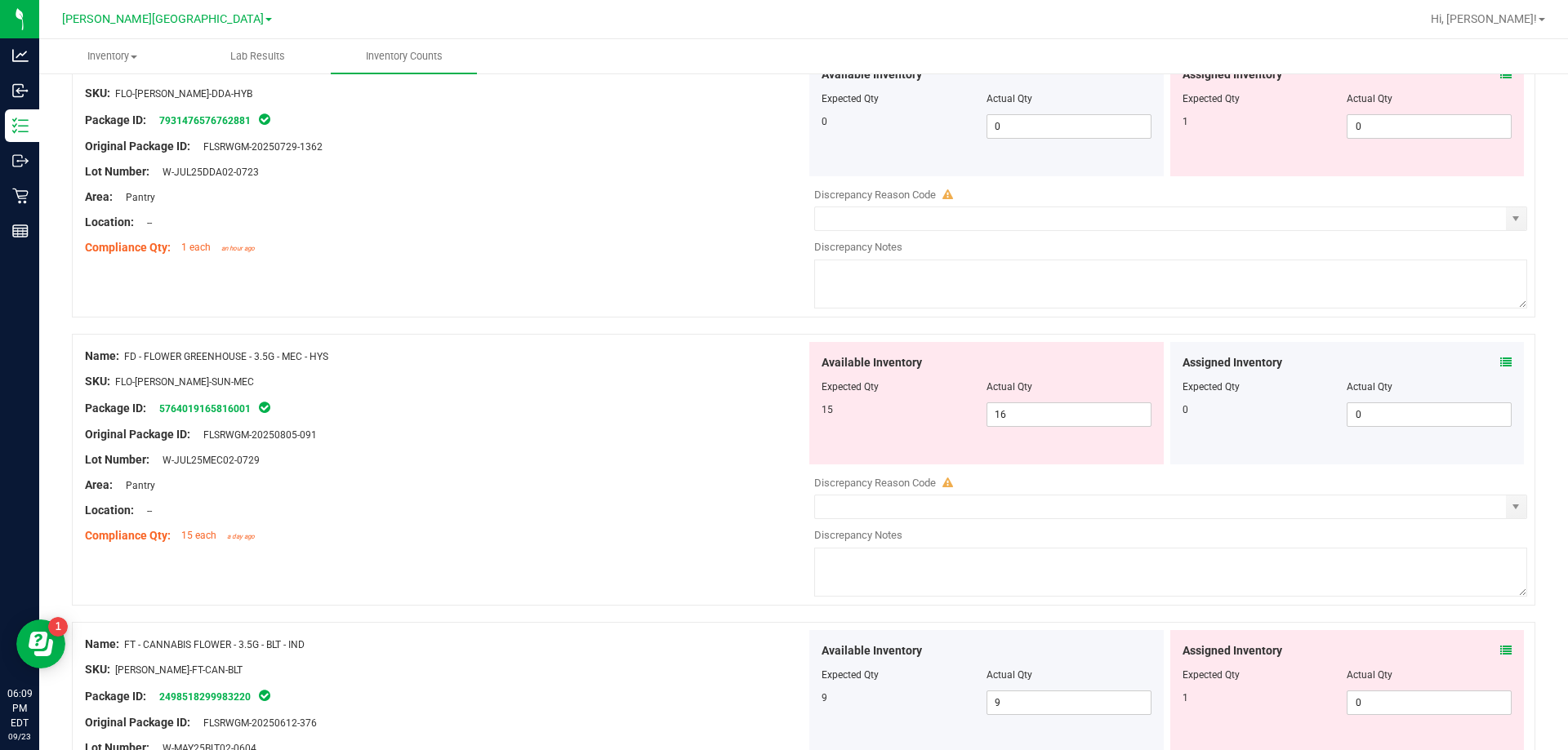
scroll to position [244, 0]
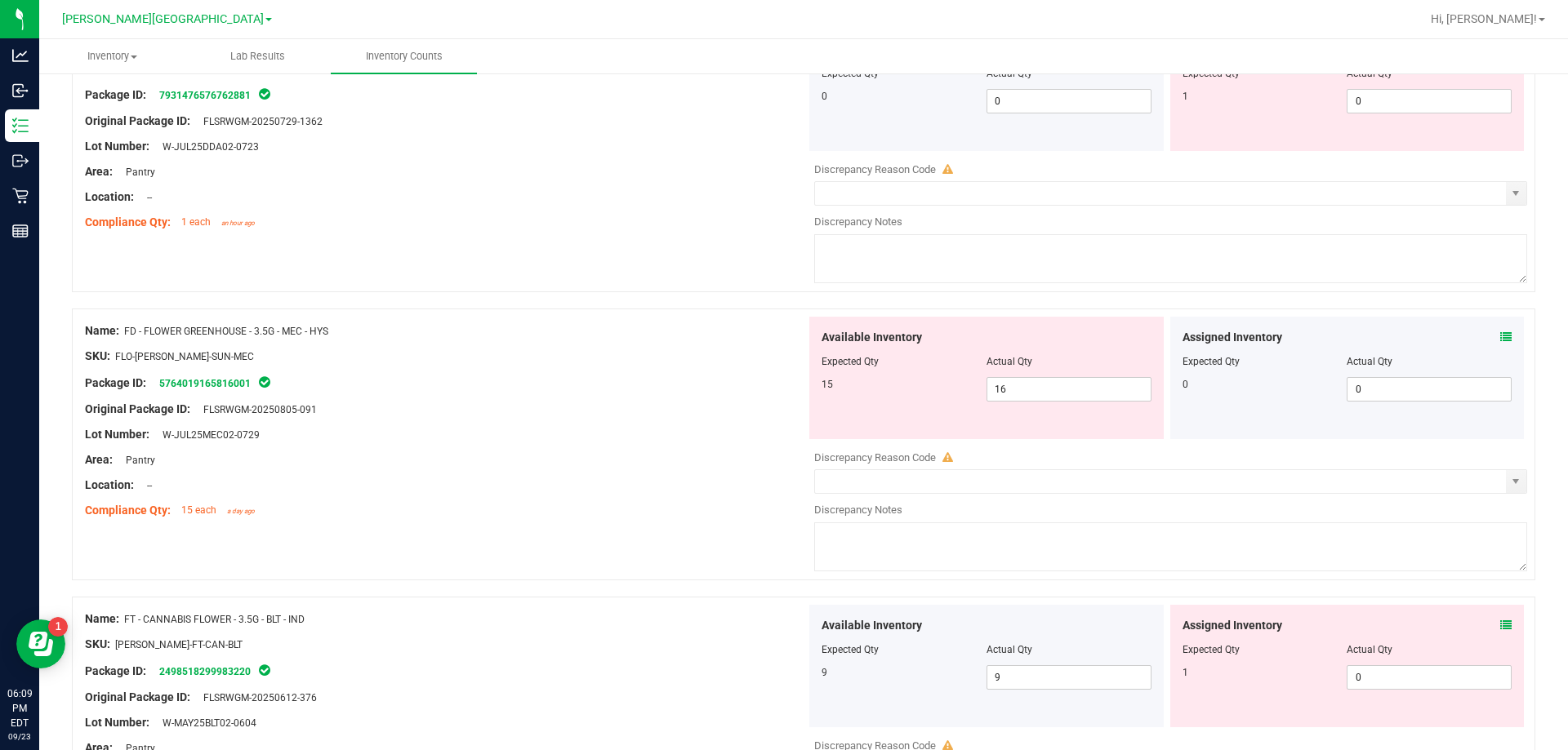
click at [1500, 339] on icon at bounding box center [1506, 337] width 12 height 12
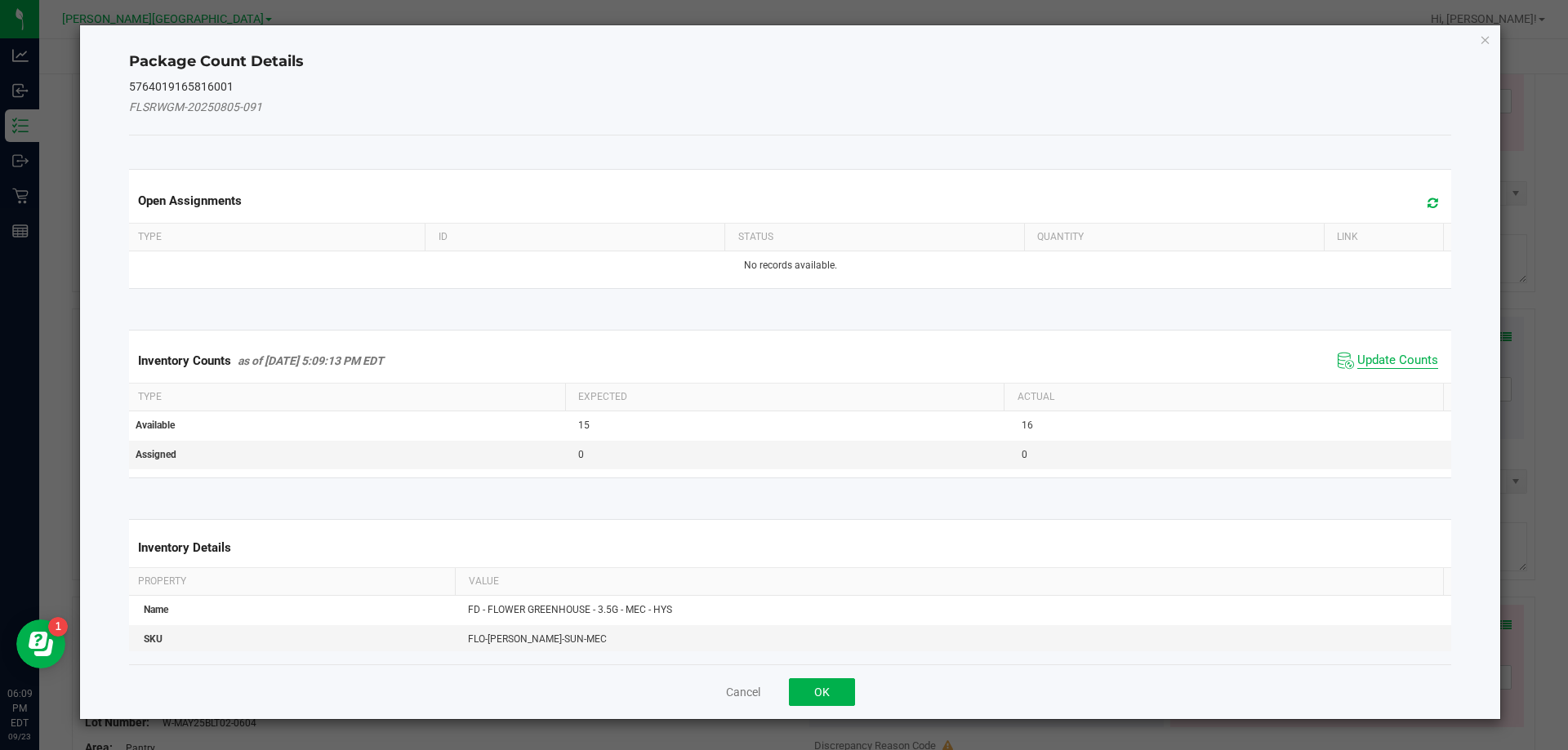
click at [1394, 363] on span "Update Counts" at bounding box center [1397, 361] width 81 height 17
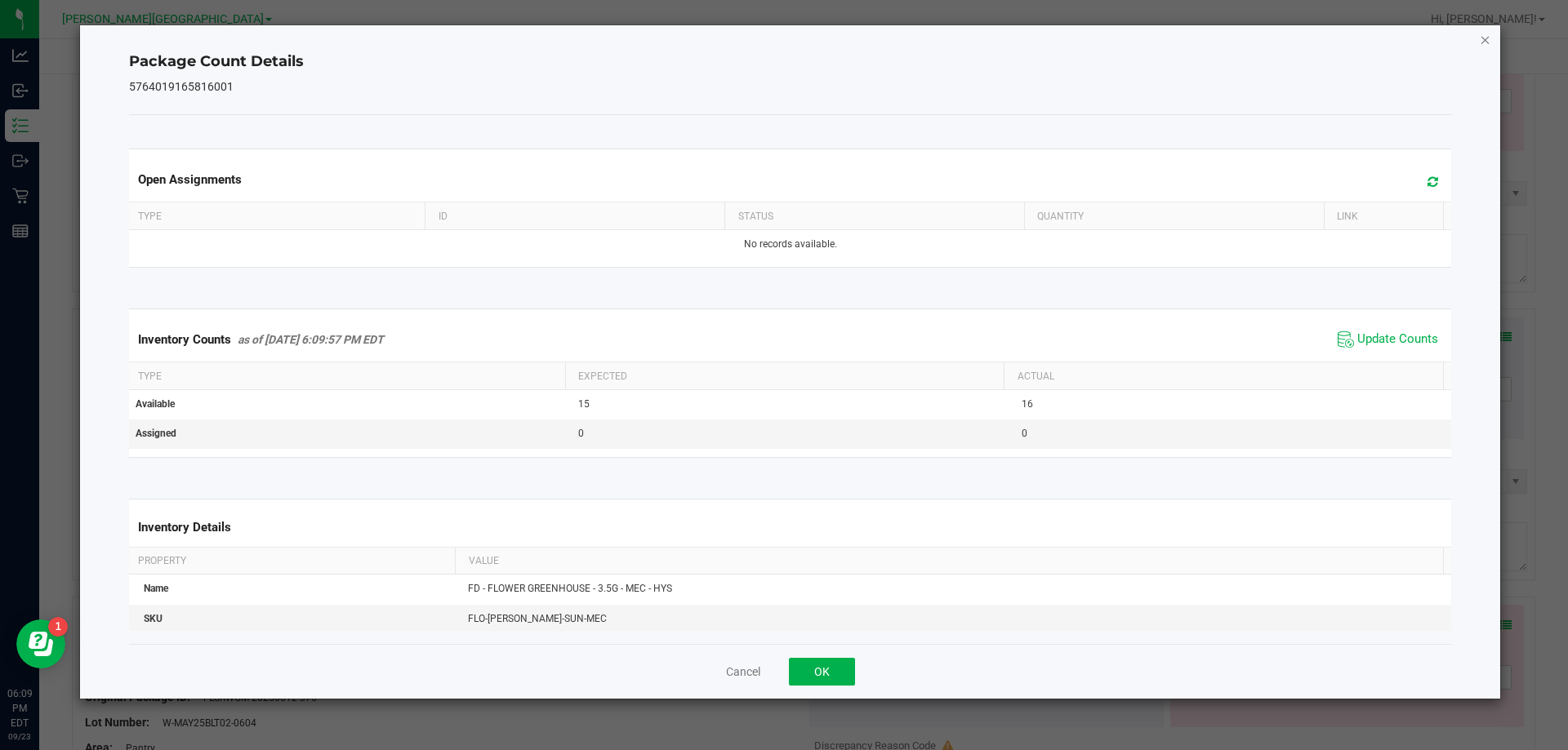
click at [1482, 37] on icon "Close" at bounding box center [1485, 39] width 12 height 20
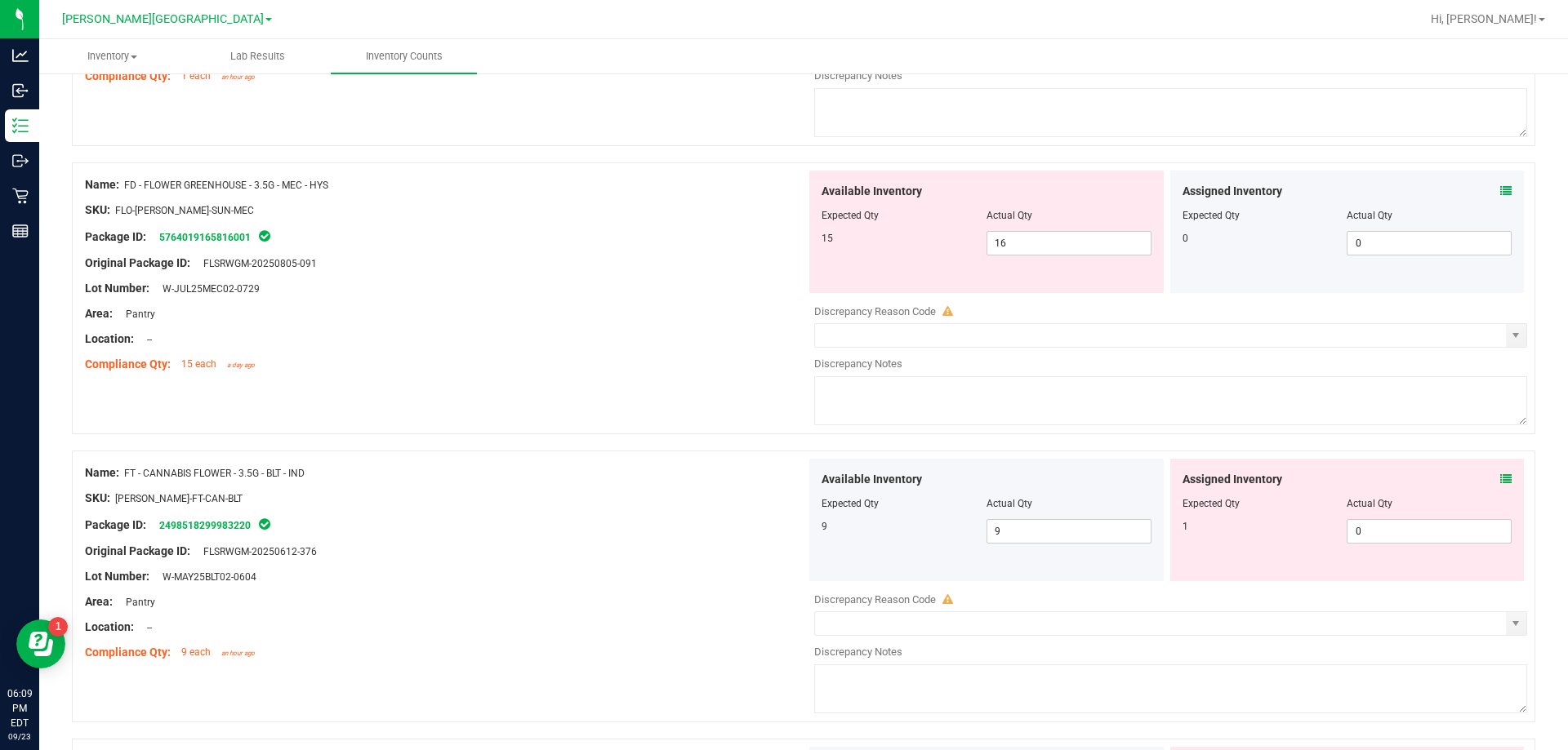
scroll to position [408, 0]
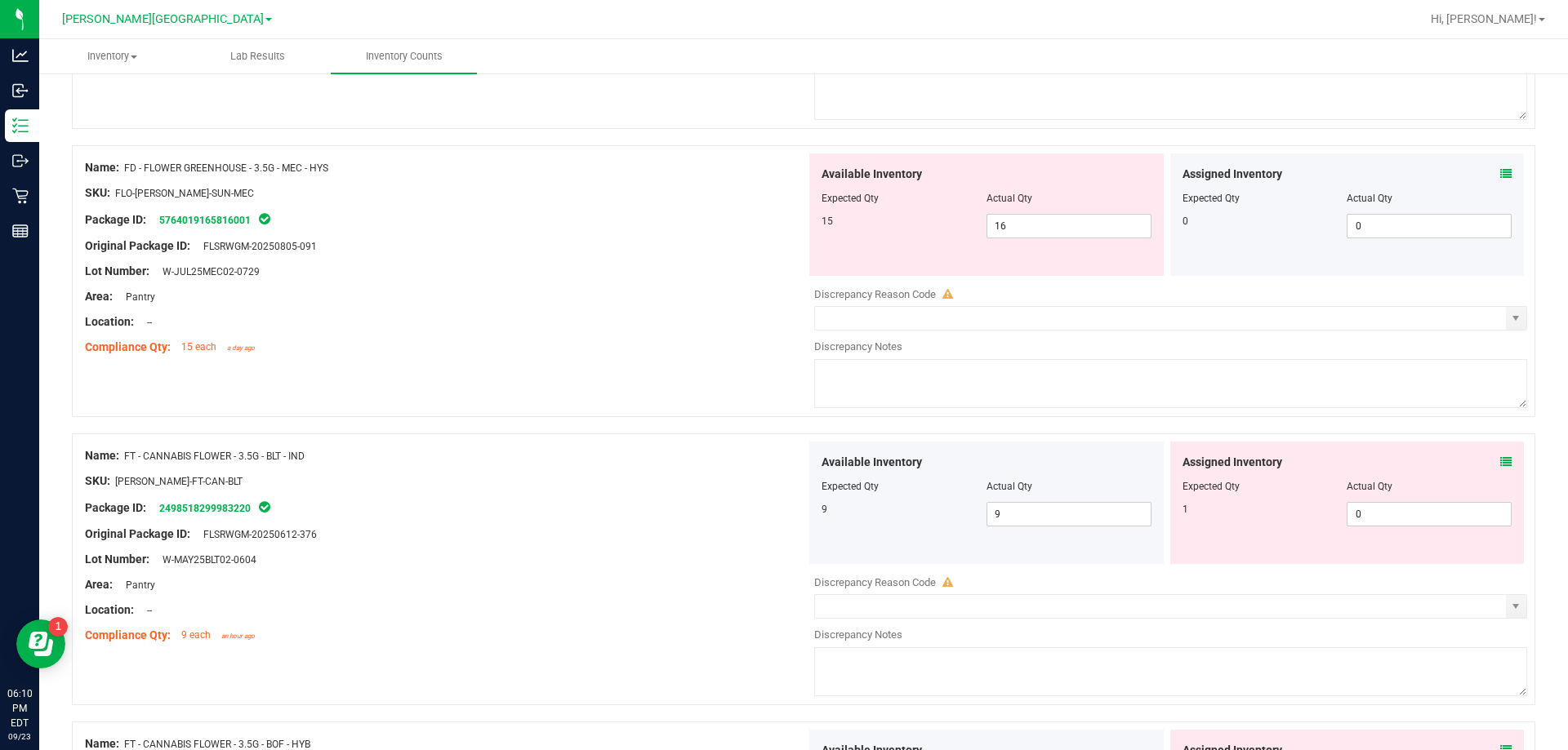
click at [1500, 457] on icon at bounding box center [1506, 462] width 12 height 12
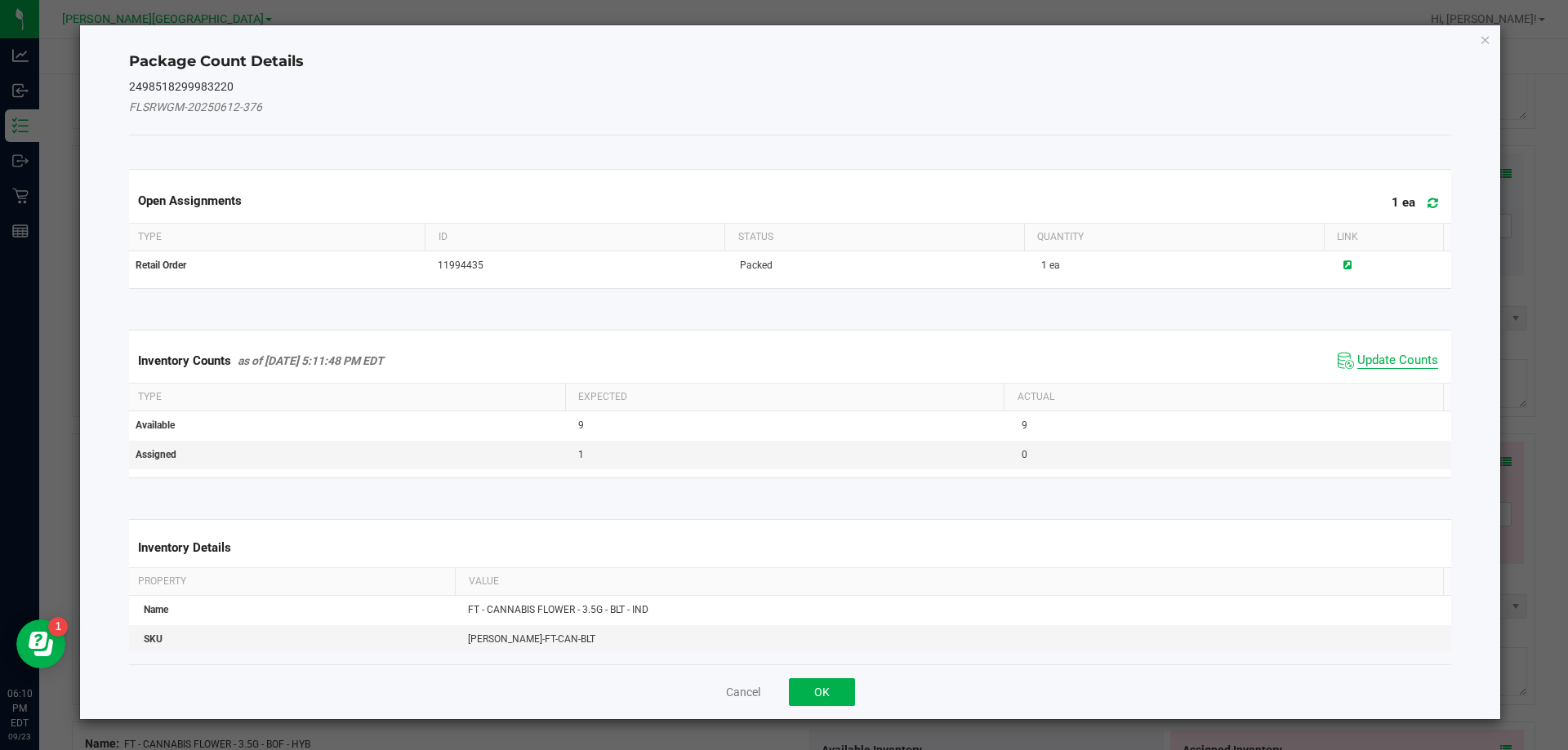
click at [1386, 358] on span "Update Counts" at bounding box center [1397, 361] width 81 height 17
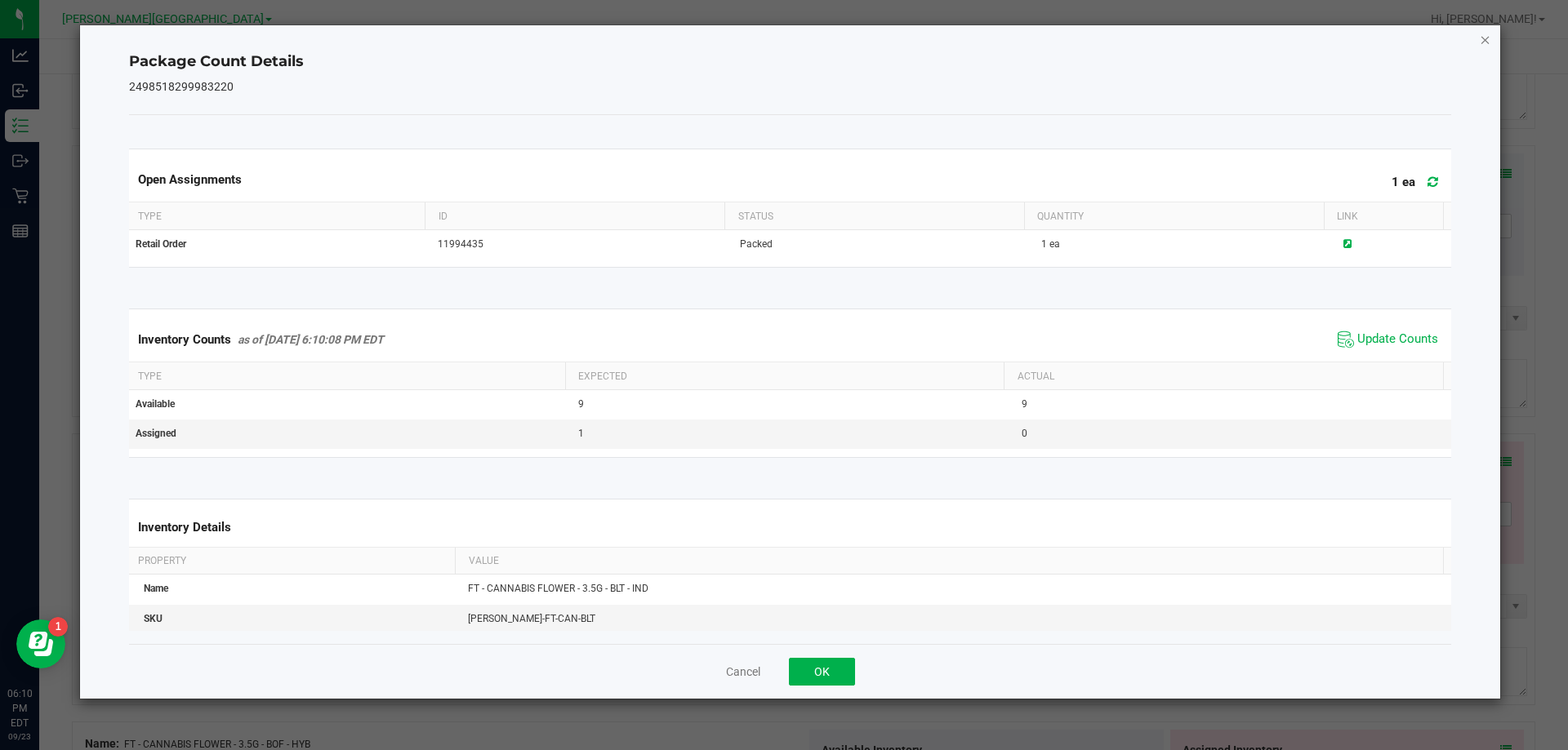
click at [1482, 36] on icon "Close" at bounding box center [1485, 39] width 12 height 20
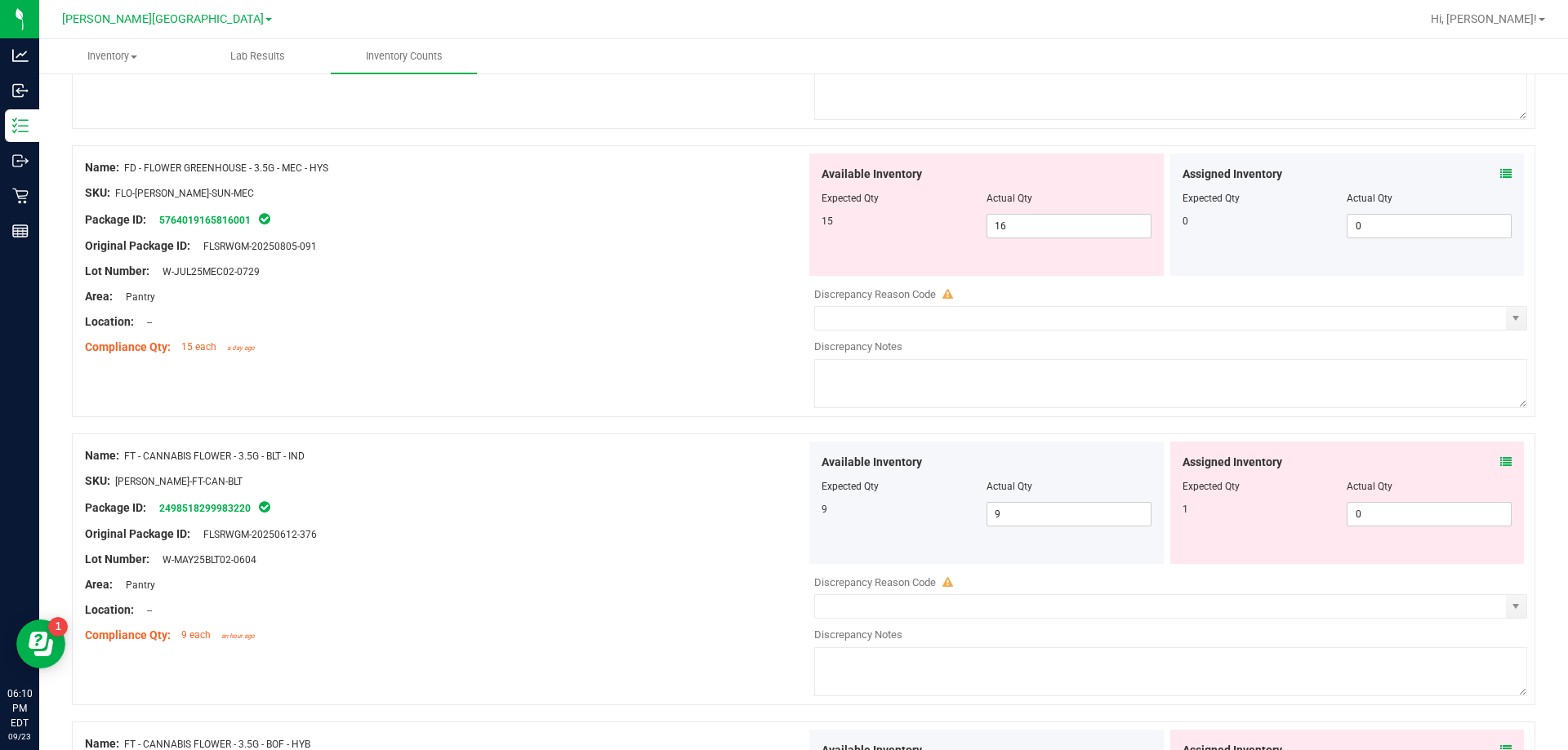
scroll to position [0, 0]
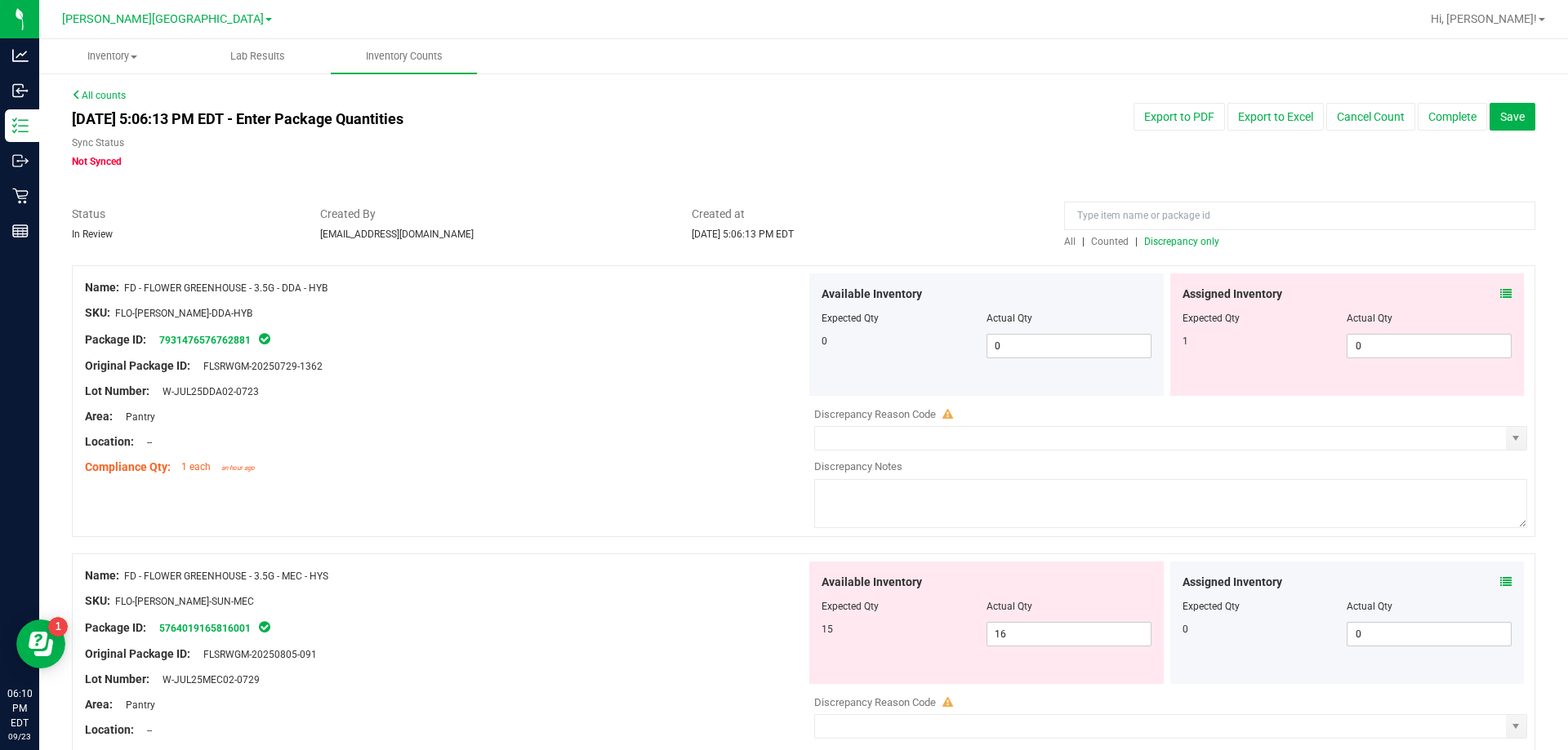
click at [1500, 295] on icon at bounding box center [1506, 294] width 12 height 12
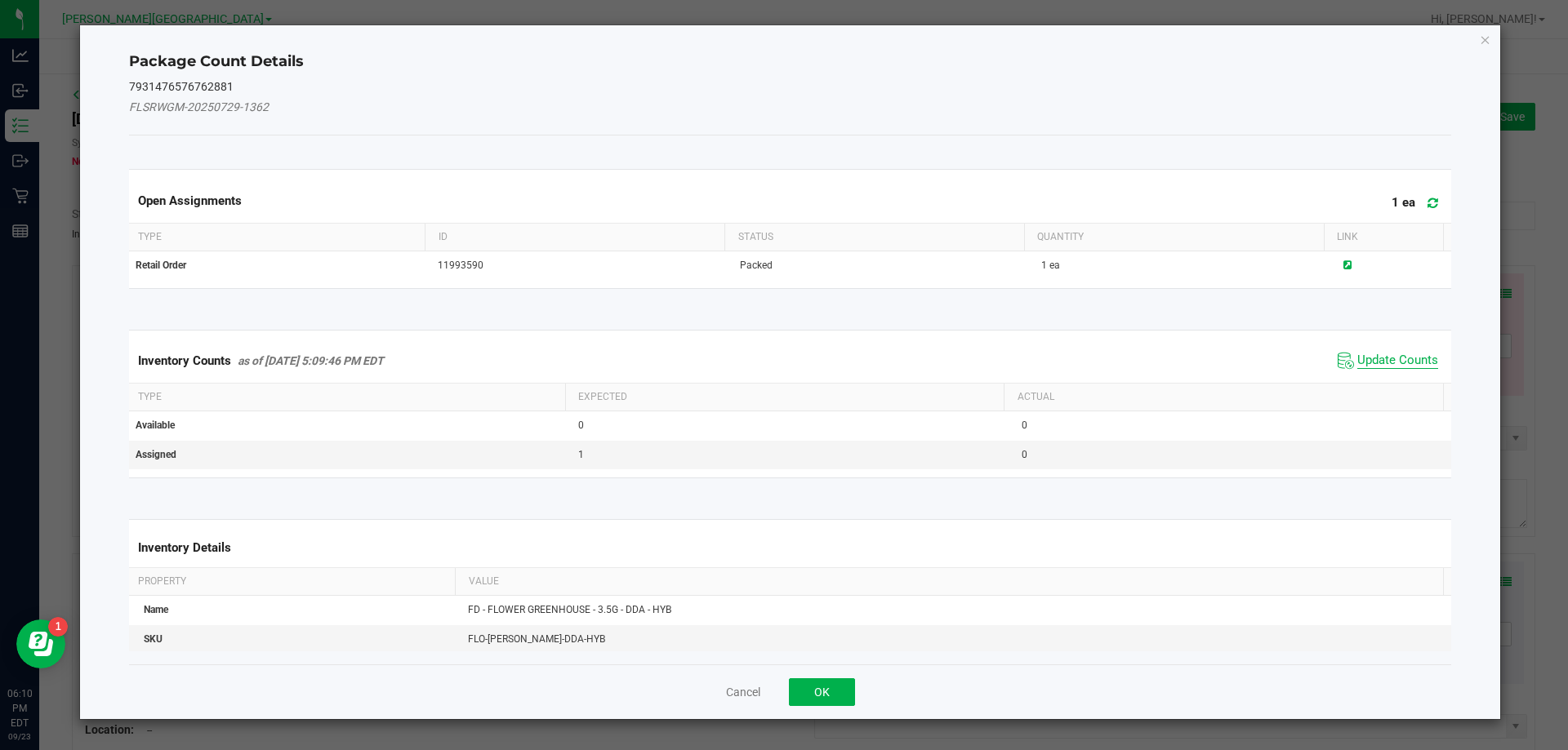
click at [1381, 362] on span "Update Counts" at bounding box center [1397, 361] width 81 height 17
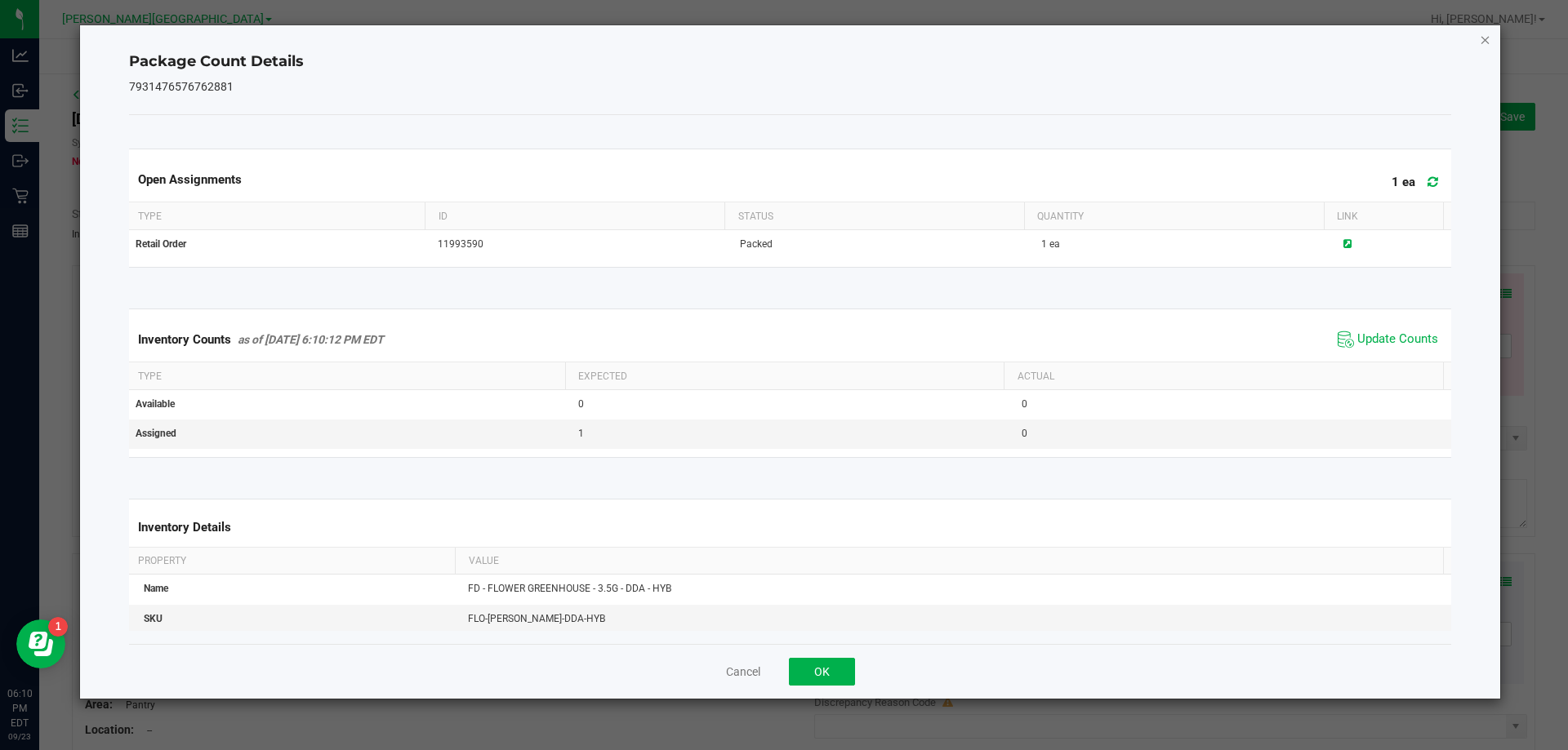
click at [1483, 42] on icon "Close" at bounding box center [1485, 39] width 12 height 20
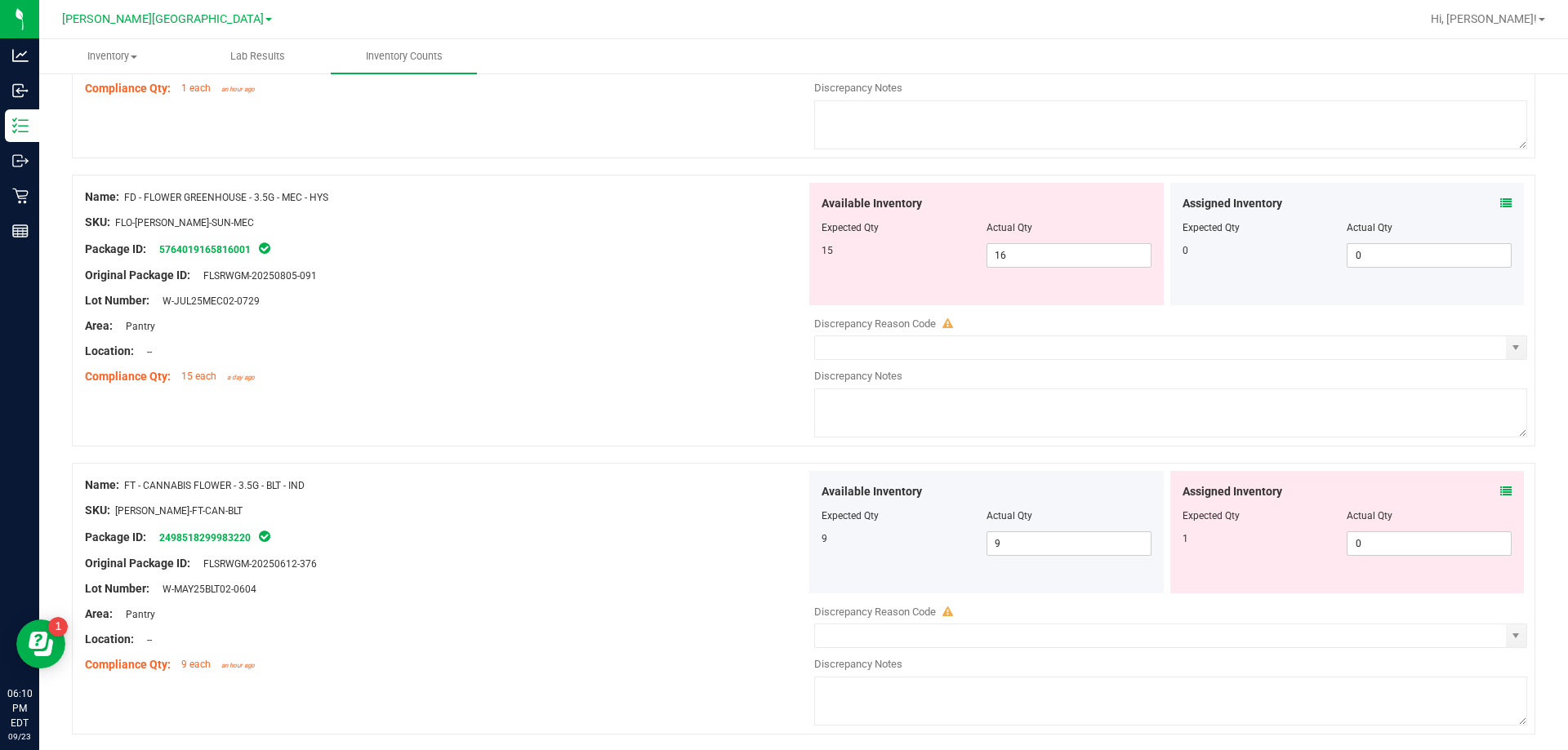
scroll to position [408, 0]
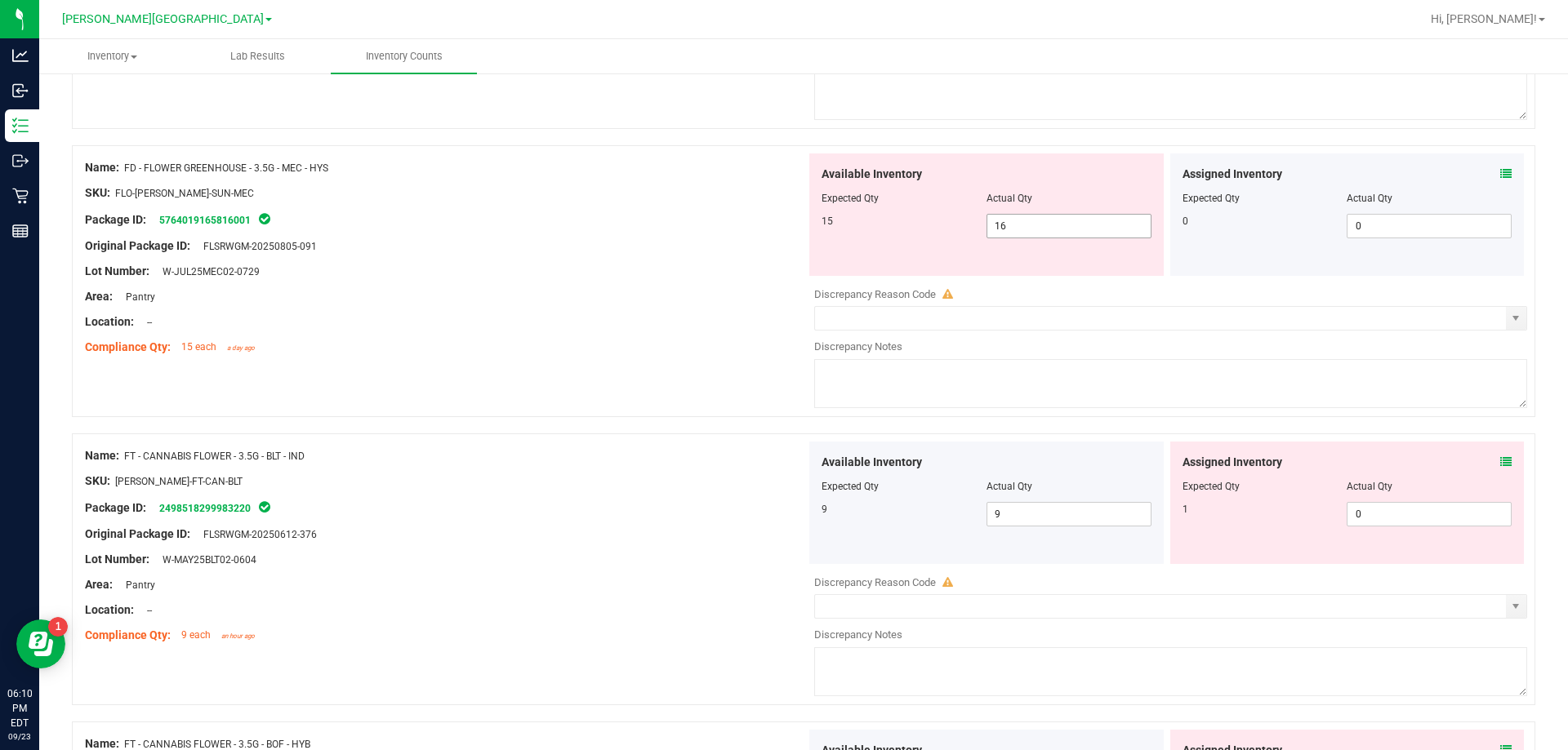
click at [1013, 224] on span "16 16" at bounding box center [1068, 226] width 165 height 25
click at [662, 288] on div "Area: Pantry" at bounding box center [445, 296] width 721 height 17
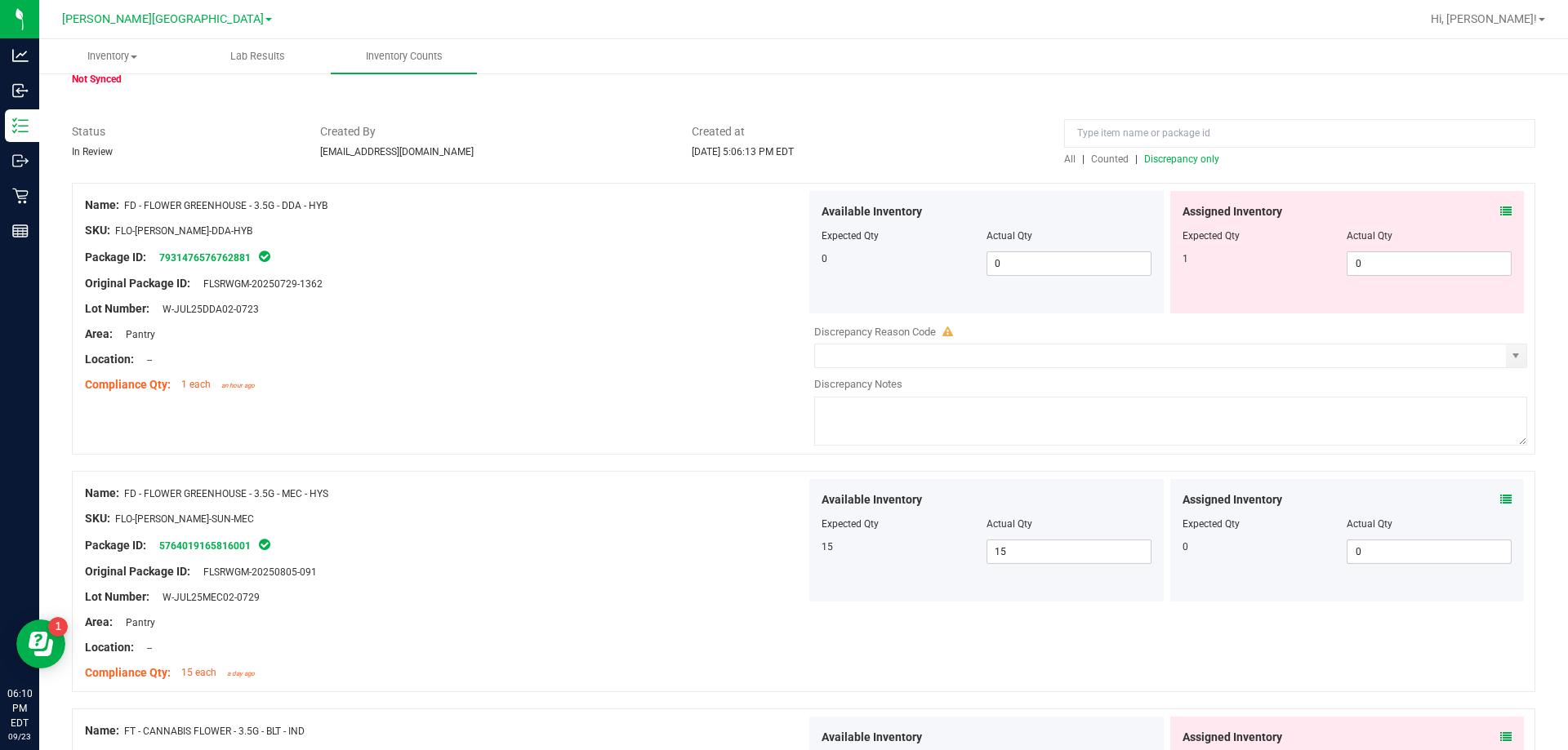
scroll to position [82, 0]
click at [1398, 262] on input "0" at bounding box center [1429, 264] width 164 height 23
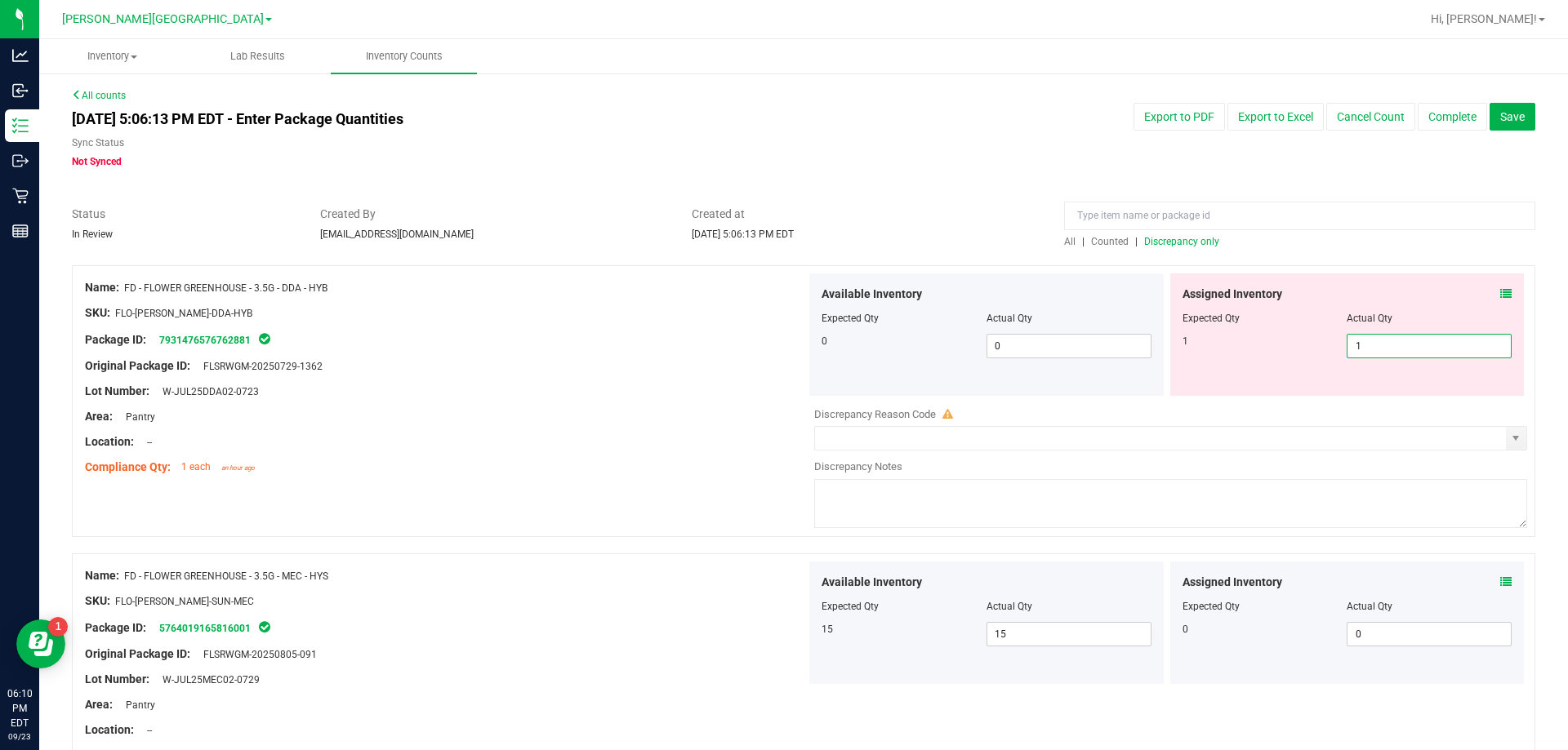
scroll to position [1, 0]
click at [606, 419] on div "Area: Pantry" at bounding box center [445, 415] width 721 height 17
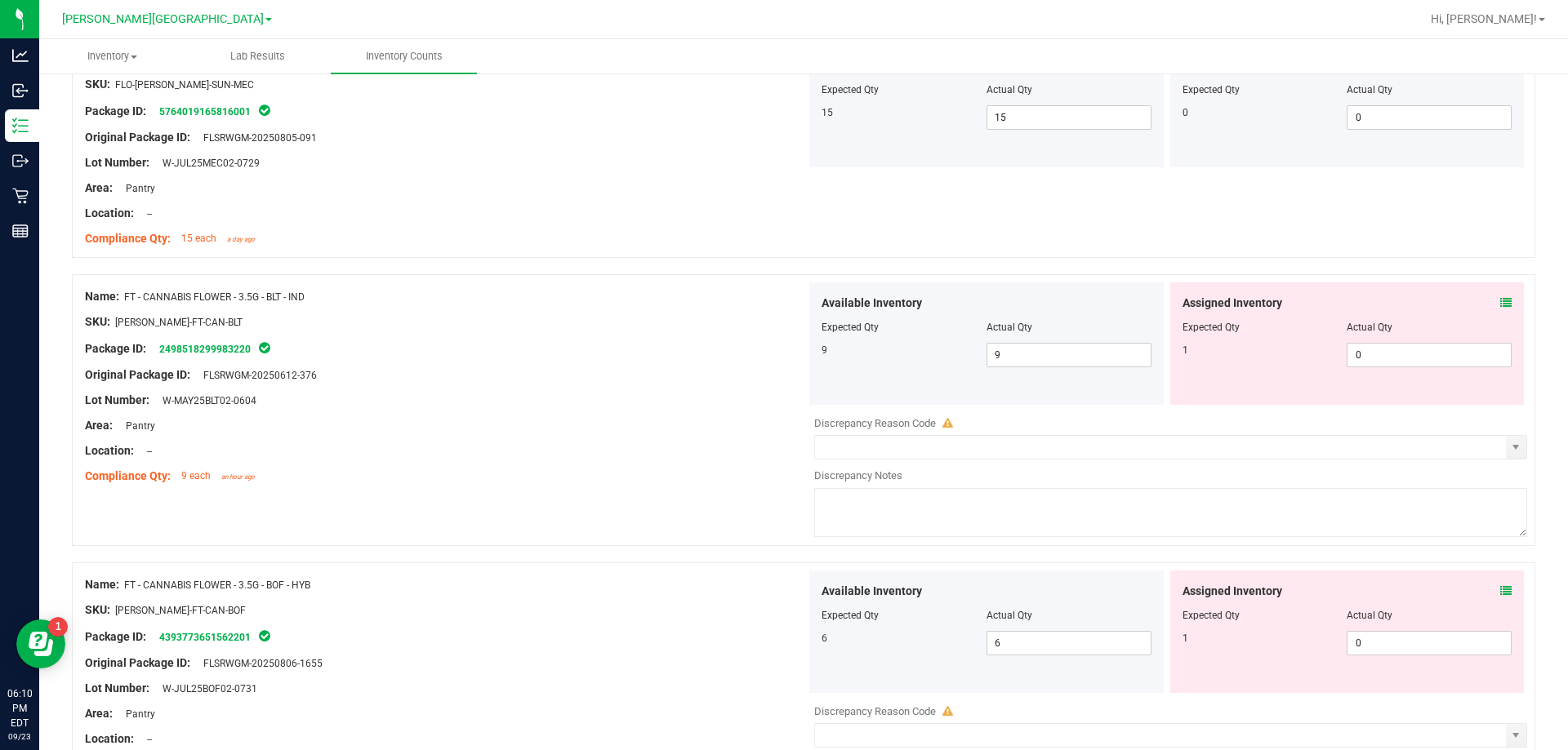
scroll to position [505, 0]
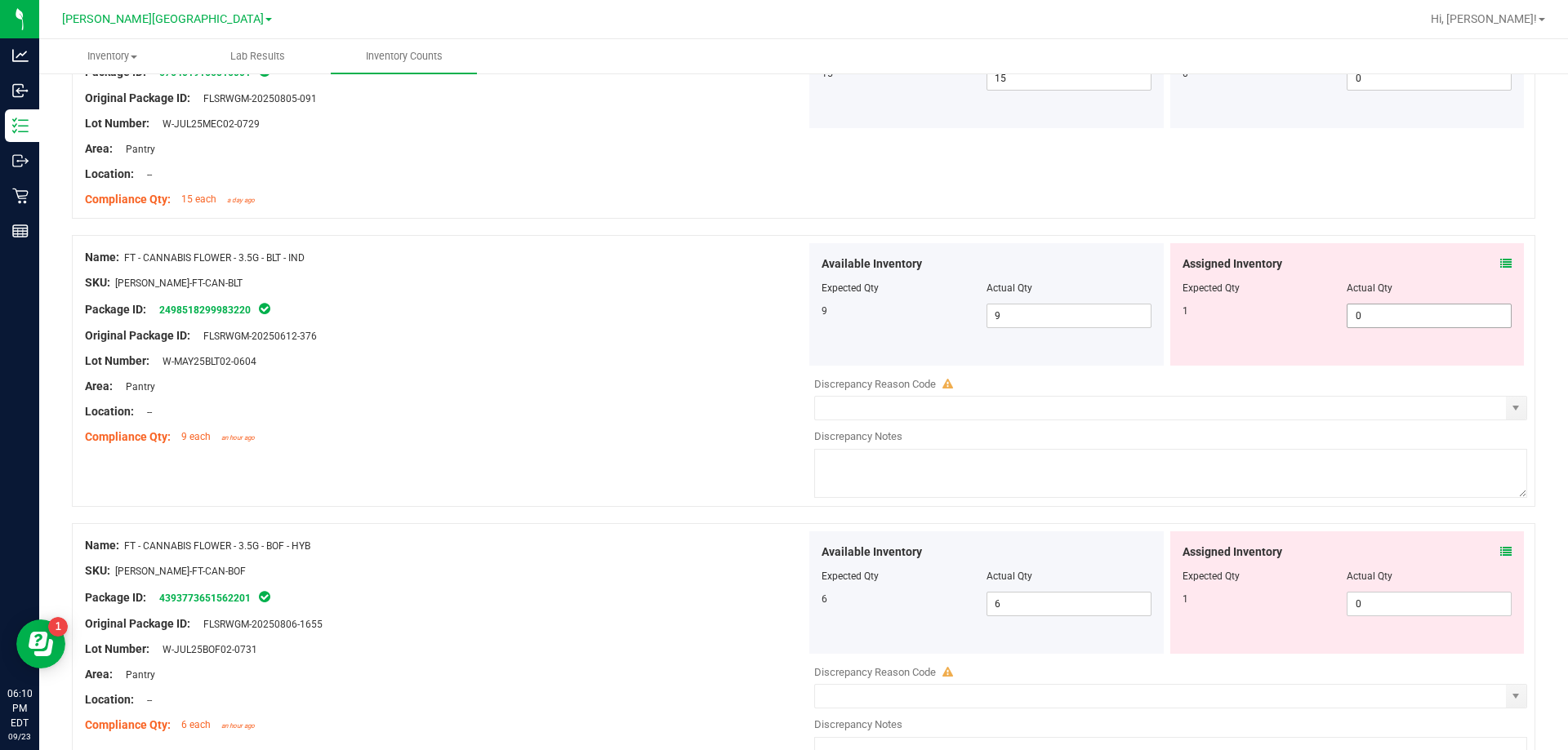
click at [1411, 312] on input "0" at bounding box center [1429, 315] width 164 height 23
click at [601, 386] on div "Area: Pantry" at bounding box center [445, 385] width 721 height 17
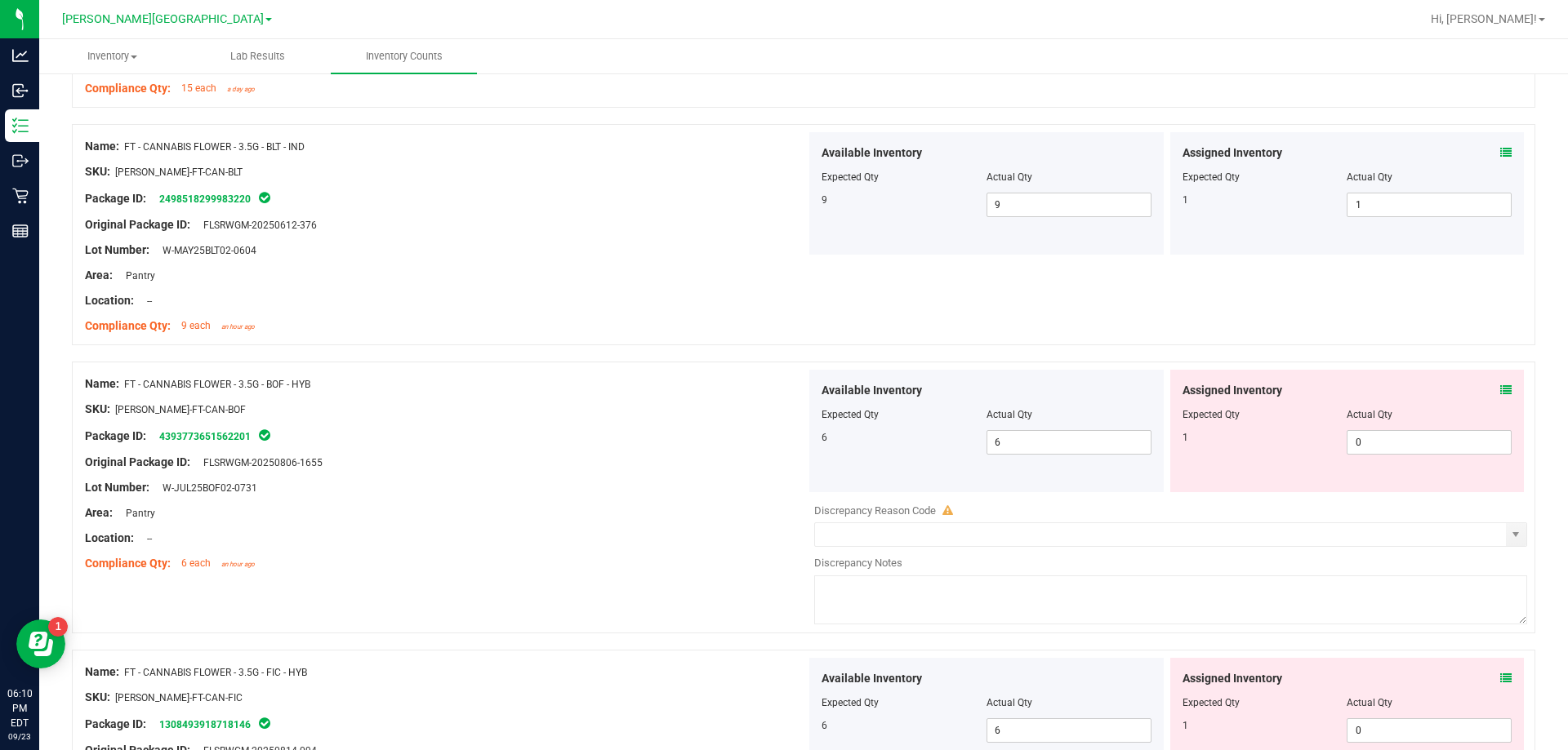
scroll to position [650, 0]
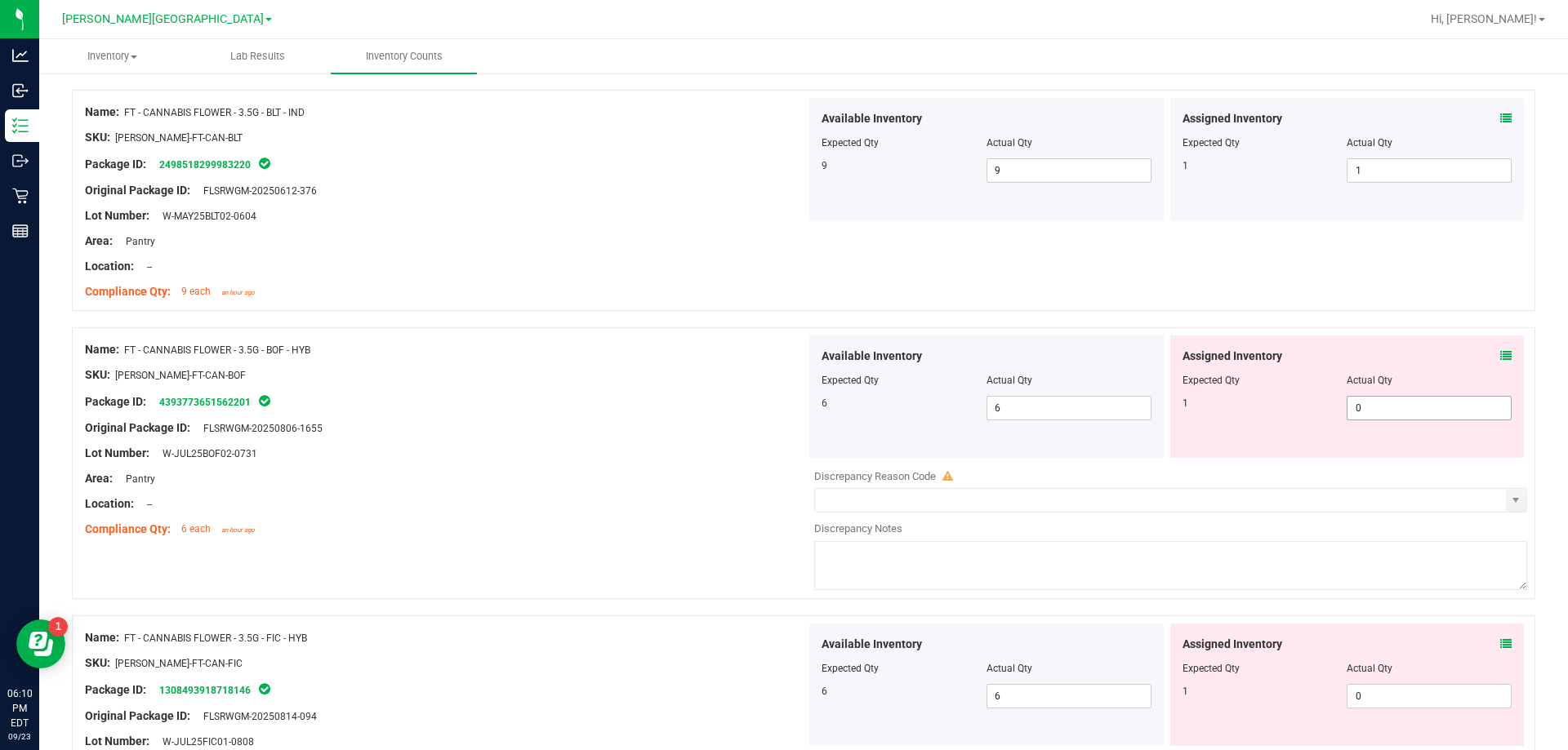
click at [1402, 408] on input "0" at bounding box center [1429, 407] width 164 height 23
click at [590, 505] on div "Location: --" at bounding box center [445, 504] width 721 height 17
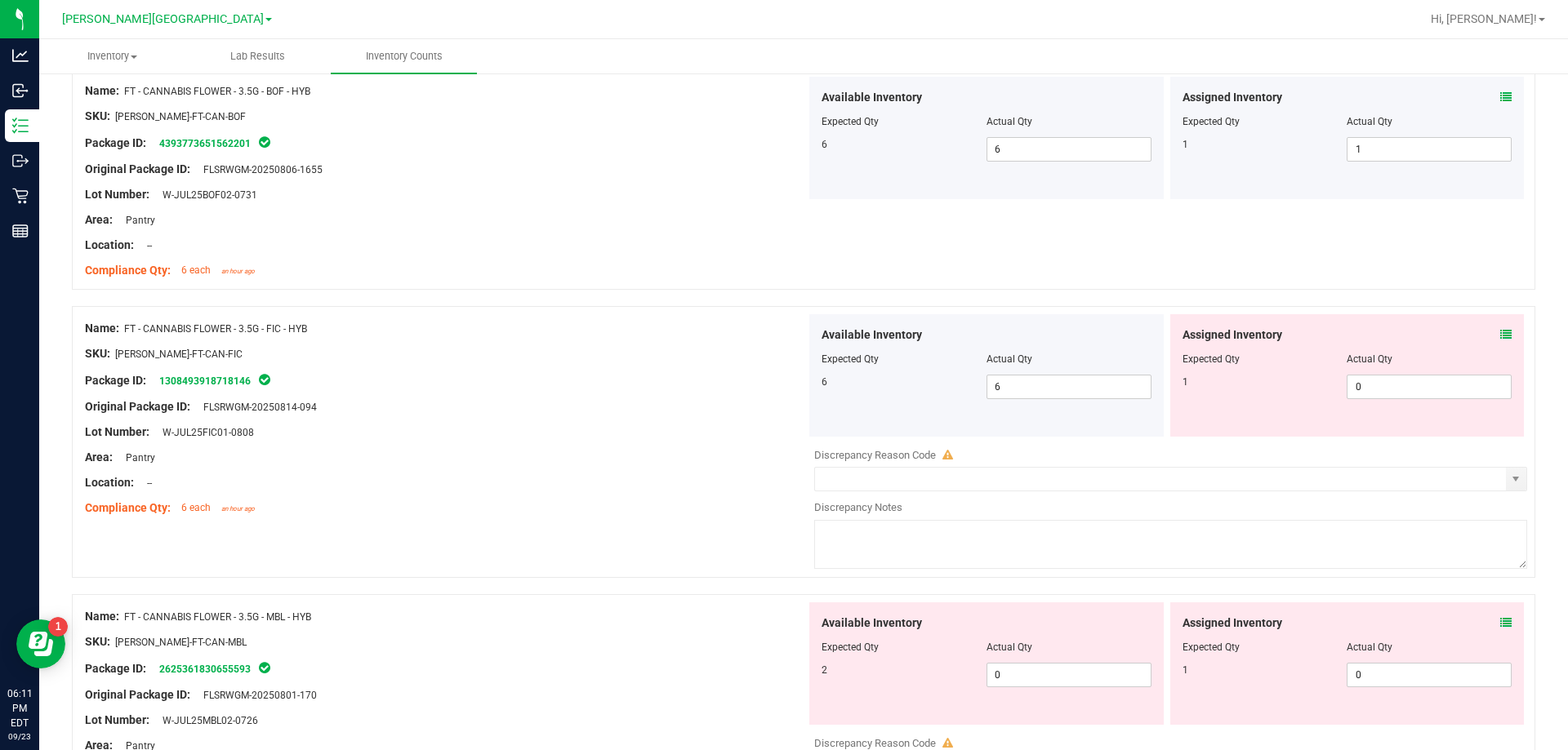
scroll to position [921, 0]
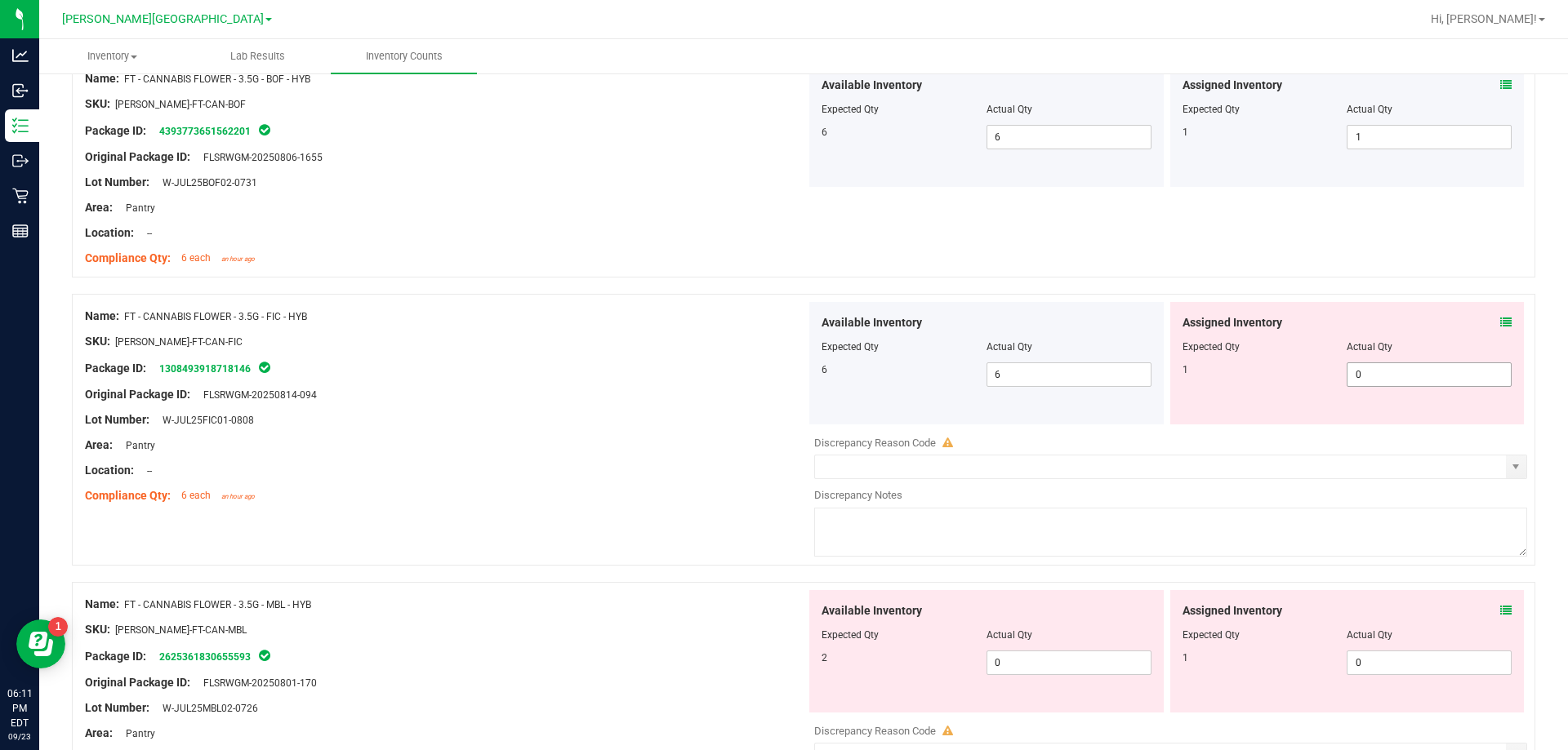
click at [1421, 373] on input "0" at bounding box center [1429, 374] width 164 height 23
click at [586, 444] on div "Area: Pantry" at bounding box center [445, 444] width 721 height 17
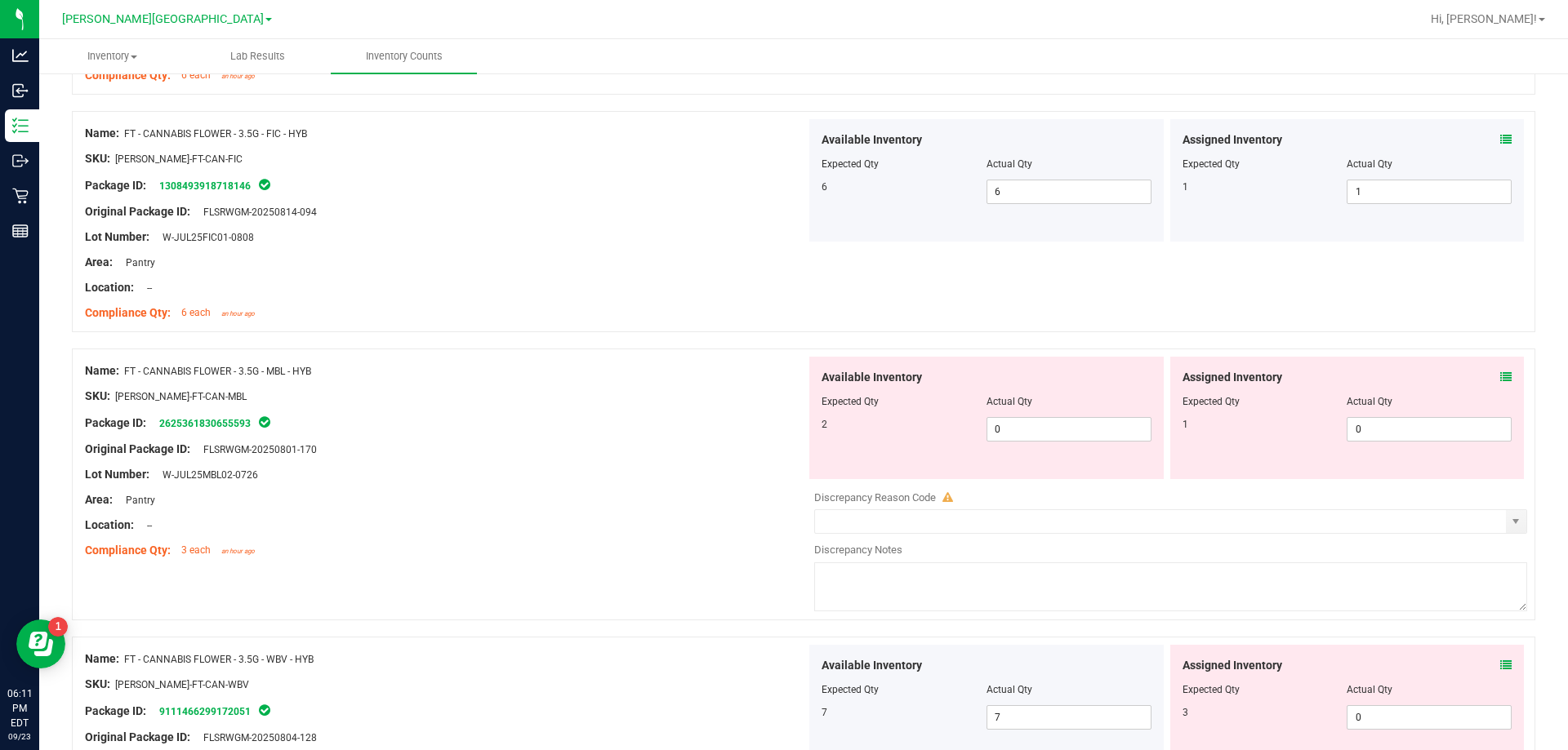
scroll to position [1116, 0]
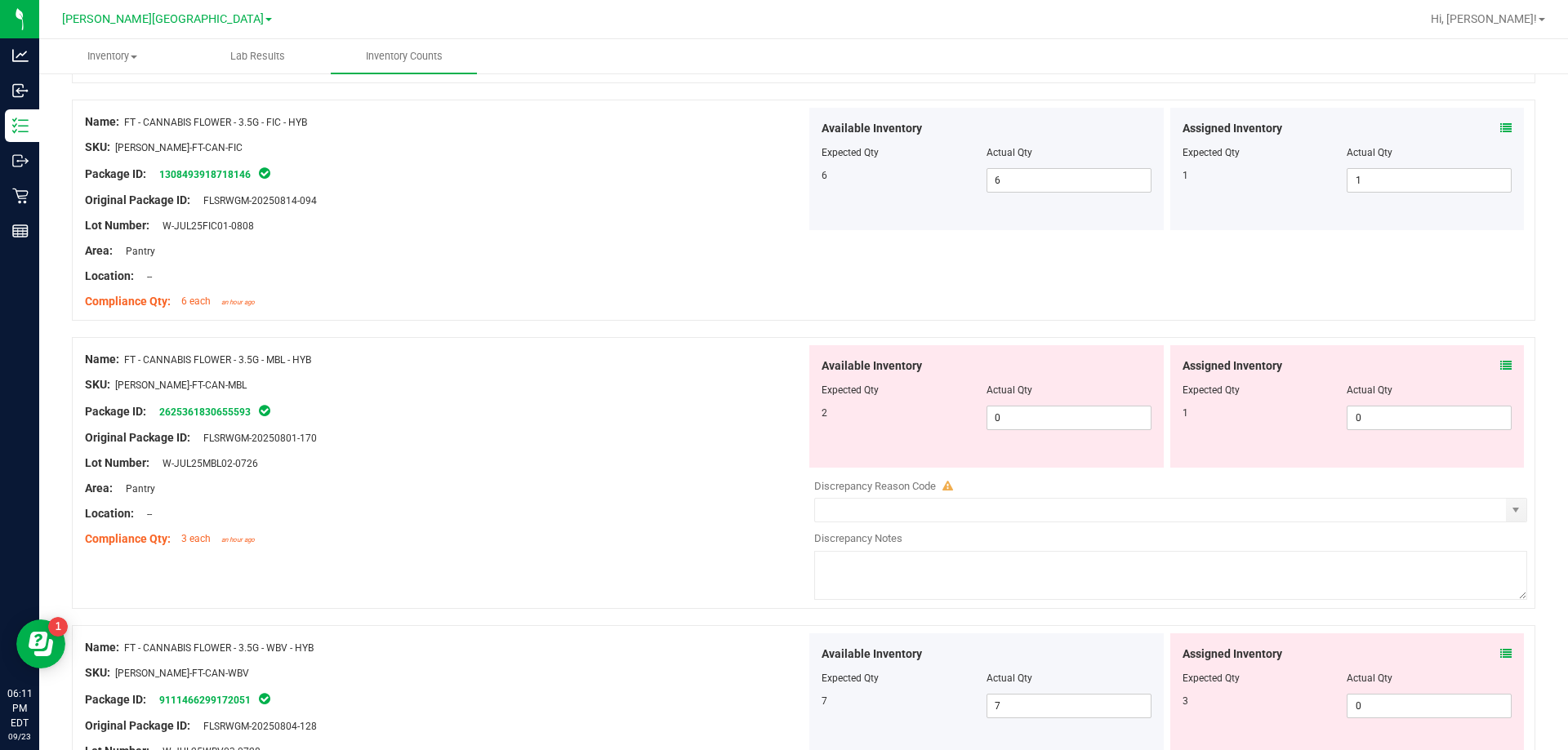
click at [1500, 363] on icon at bounding box center [1506, 366] width 12 height 12
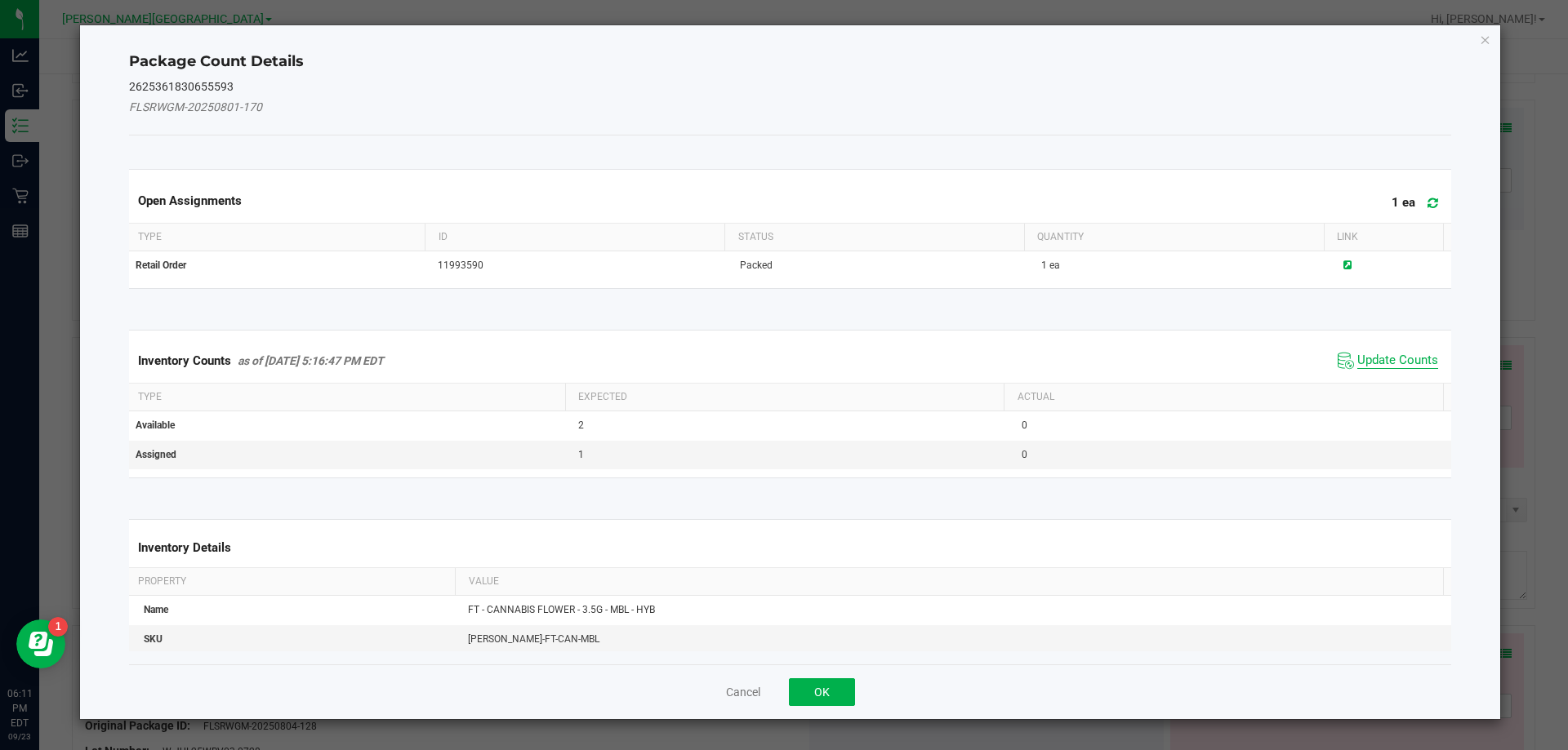
click at [1401, 355] on span "Update Counts" at bounding box center [1397, 361] width 81 height 17
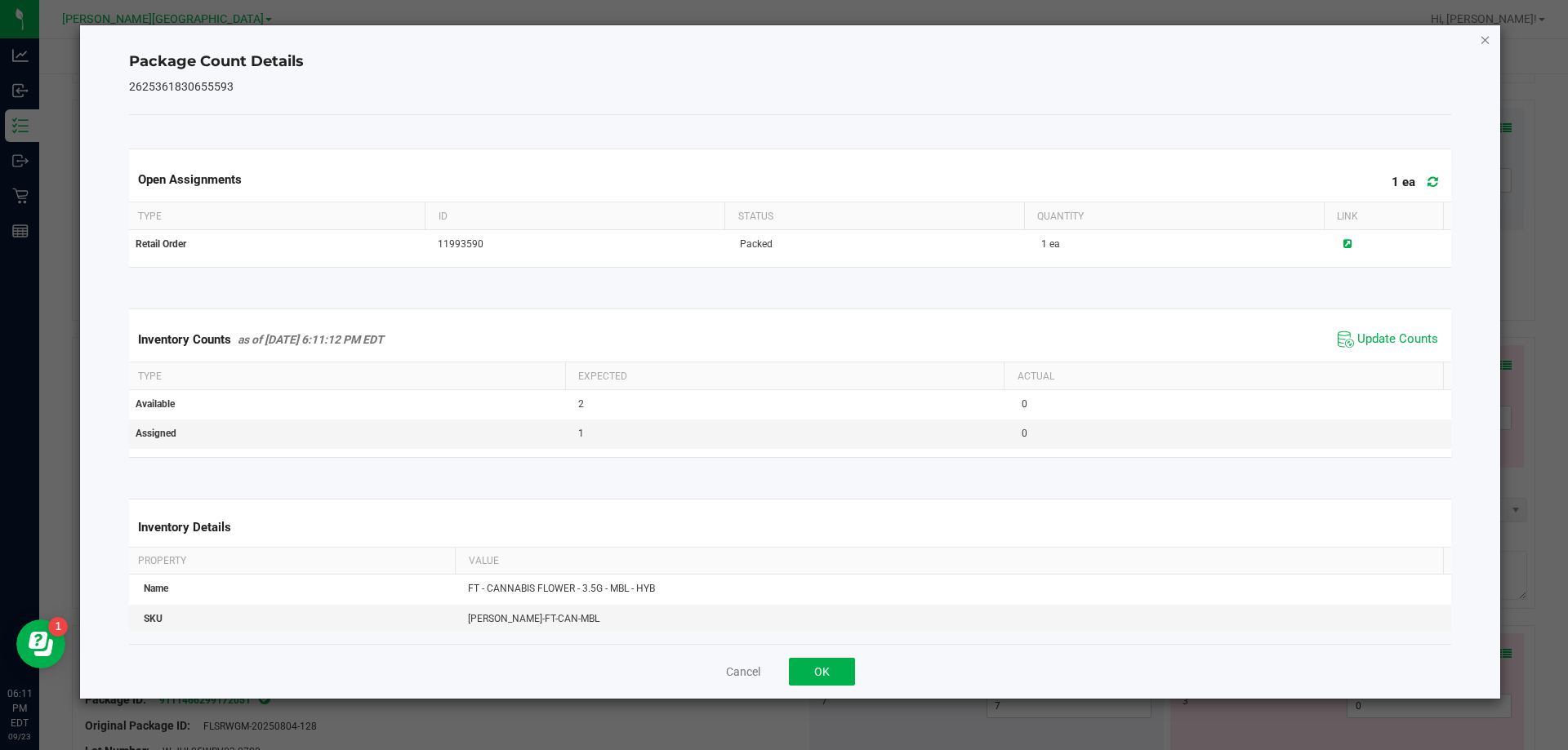
click at [1482, 40] on icon "Close" at bounding box center [1485, 39] width 12 height 20
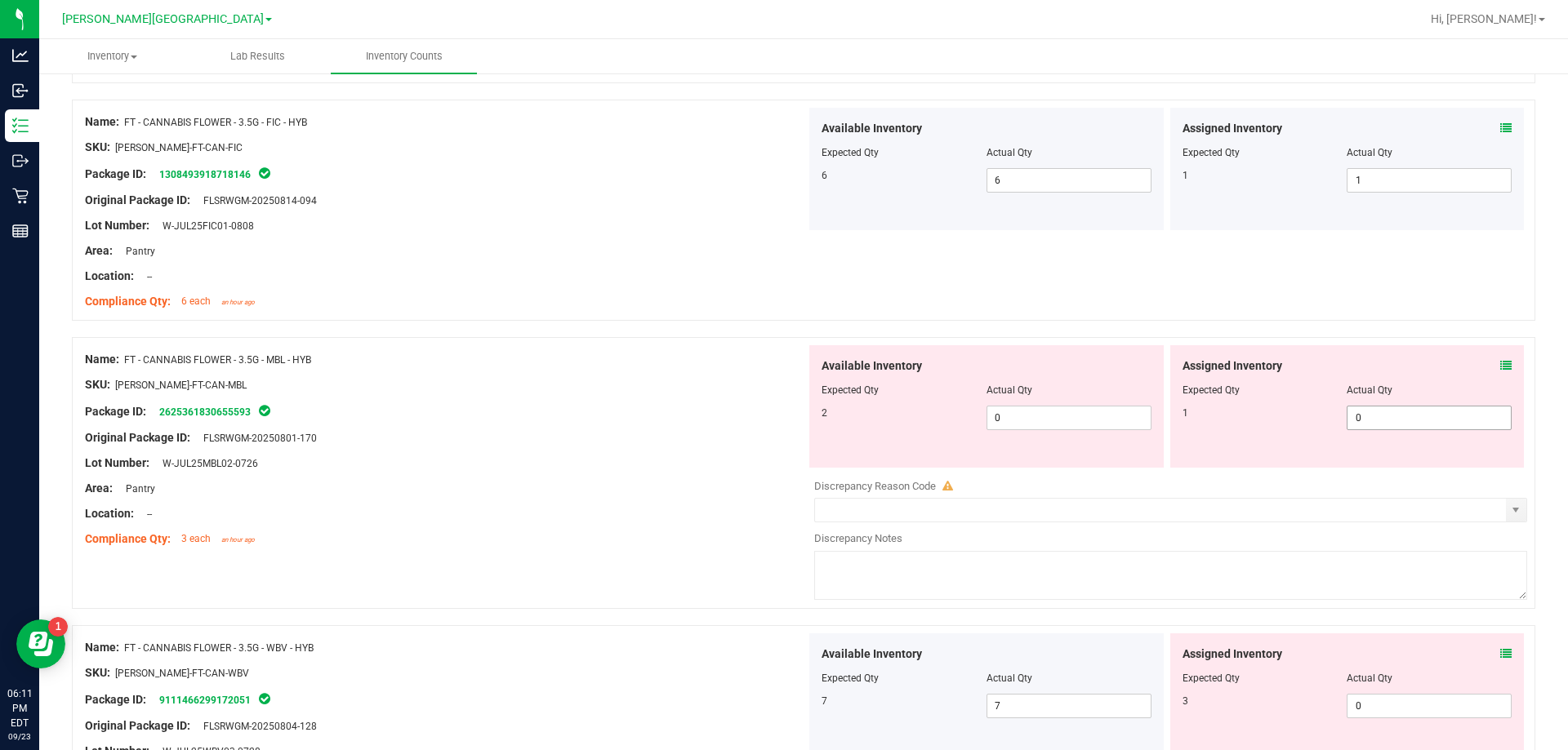
click at [1410, 412] on input "0" at bounding box center [1429, 417] width 164 height 23
click at [525, 493] on div "Area: Pantry" at bounding box center [445, 488] width 721 height 17
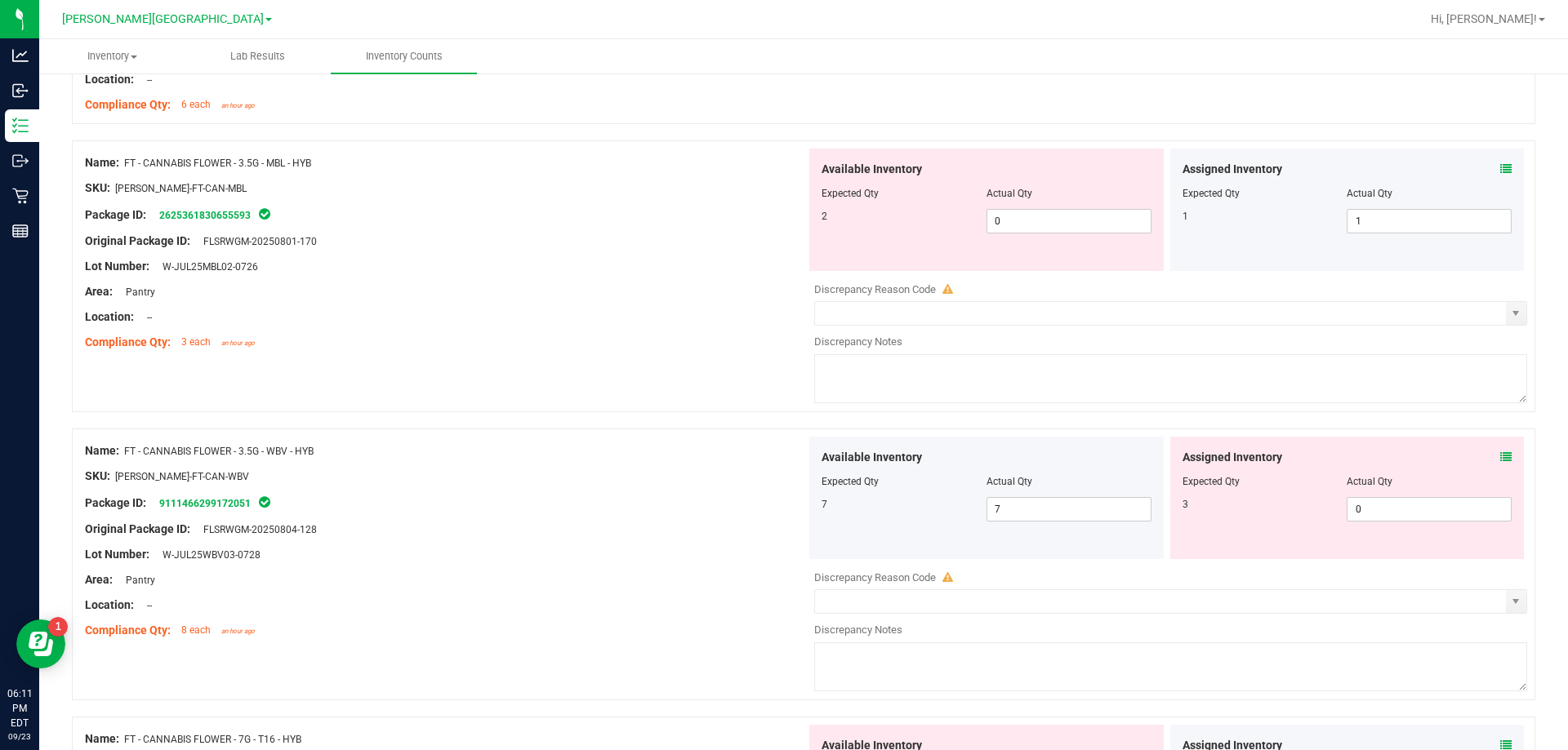
scroll to position [1360, 0]
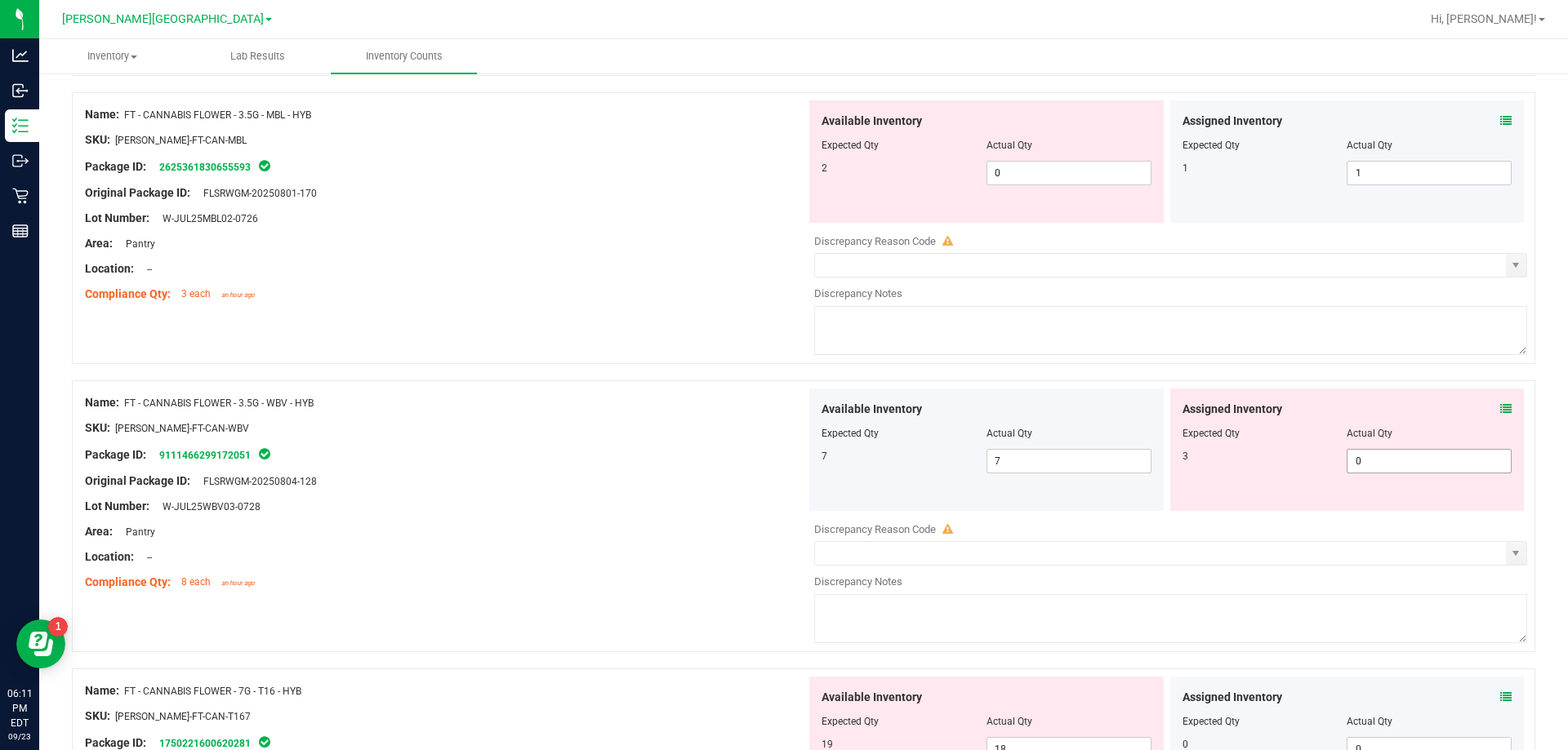
click at [1388, 465] on span "0 0" at bounding box center [1428, 460] width 165 height 25
click at [662, 519] on div at bounding box center [445, 518] width 721 height 8
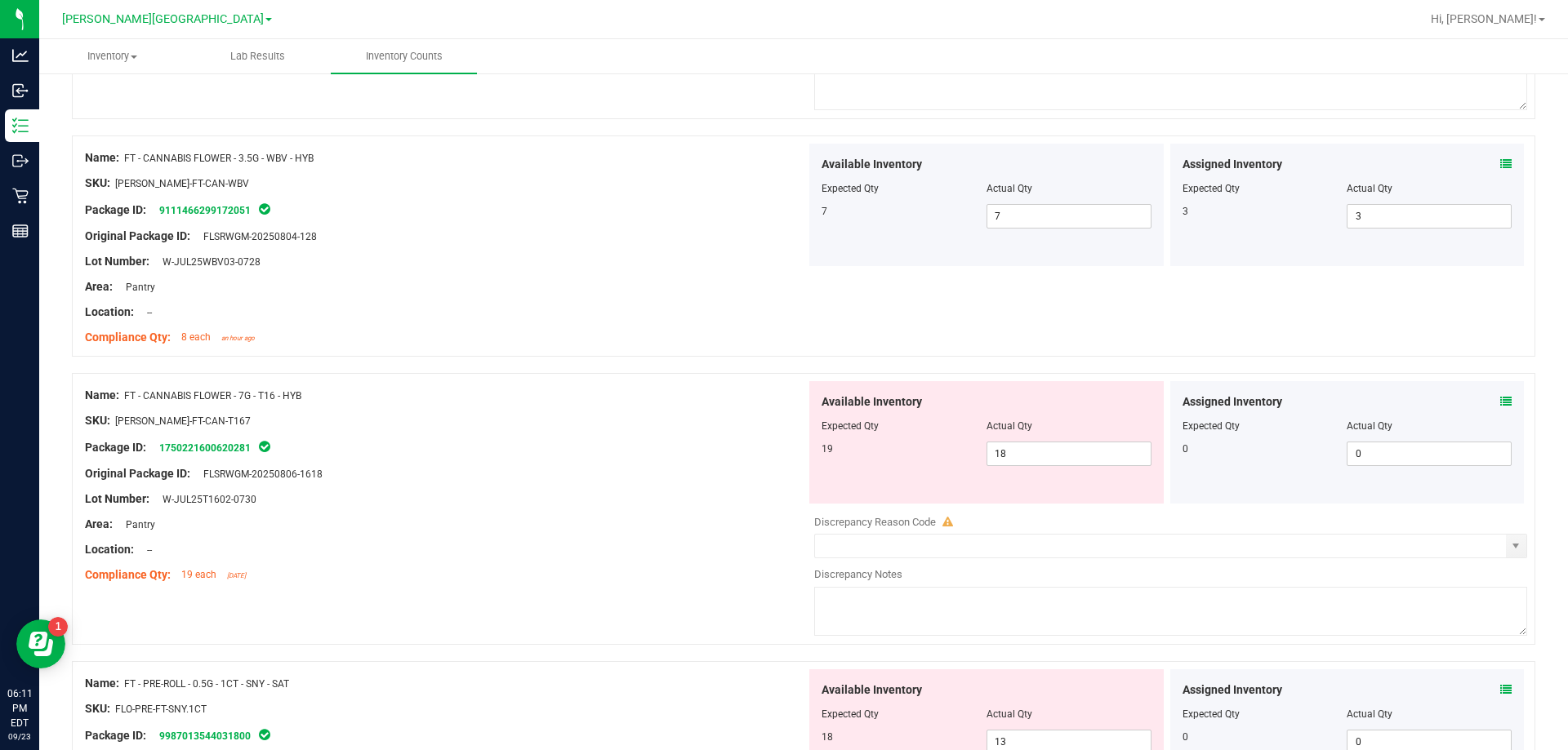
scroll to position [1278, 0]
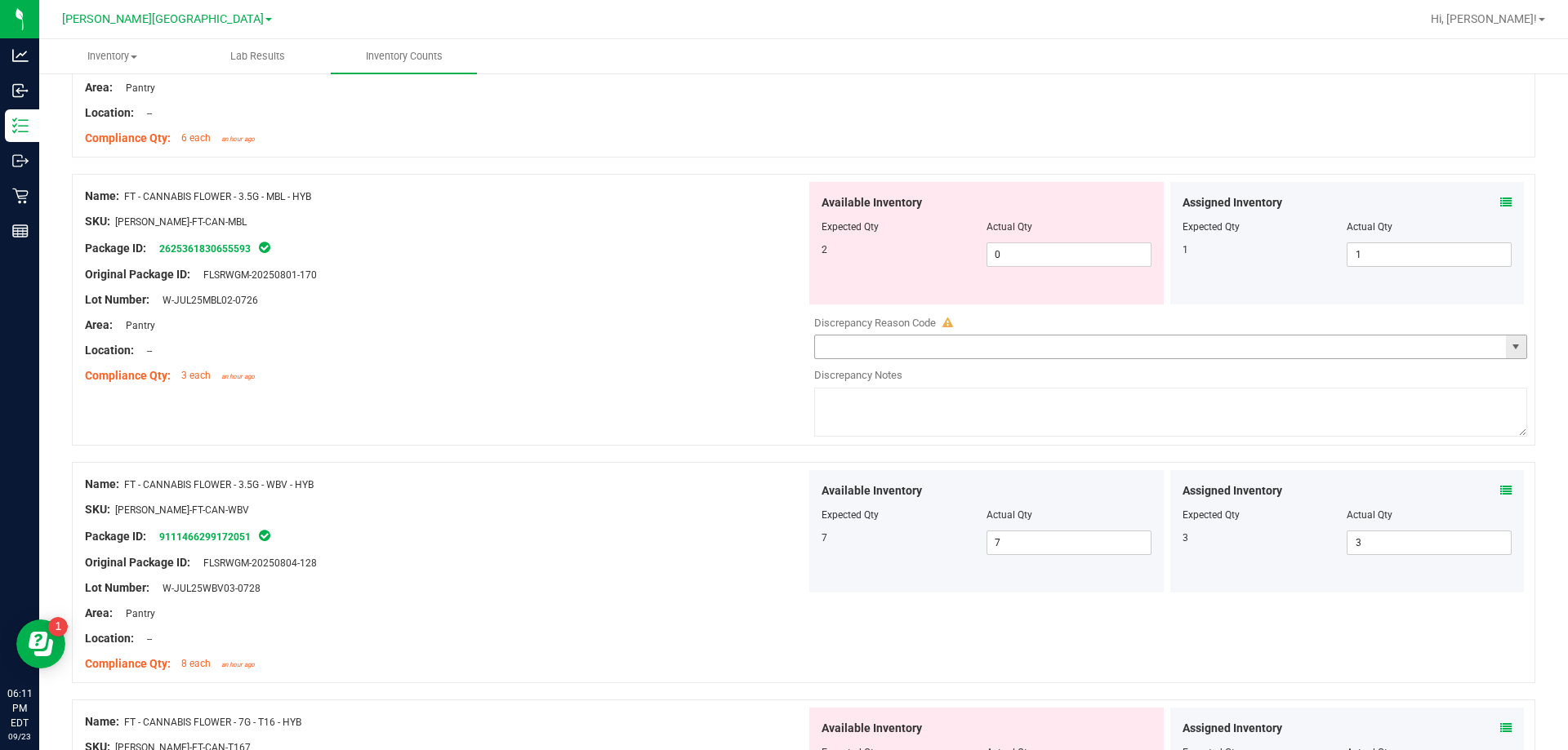
click at [1509, 349] on span "select" at bounding box center [1515, 346] width 13 height 13
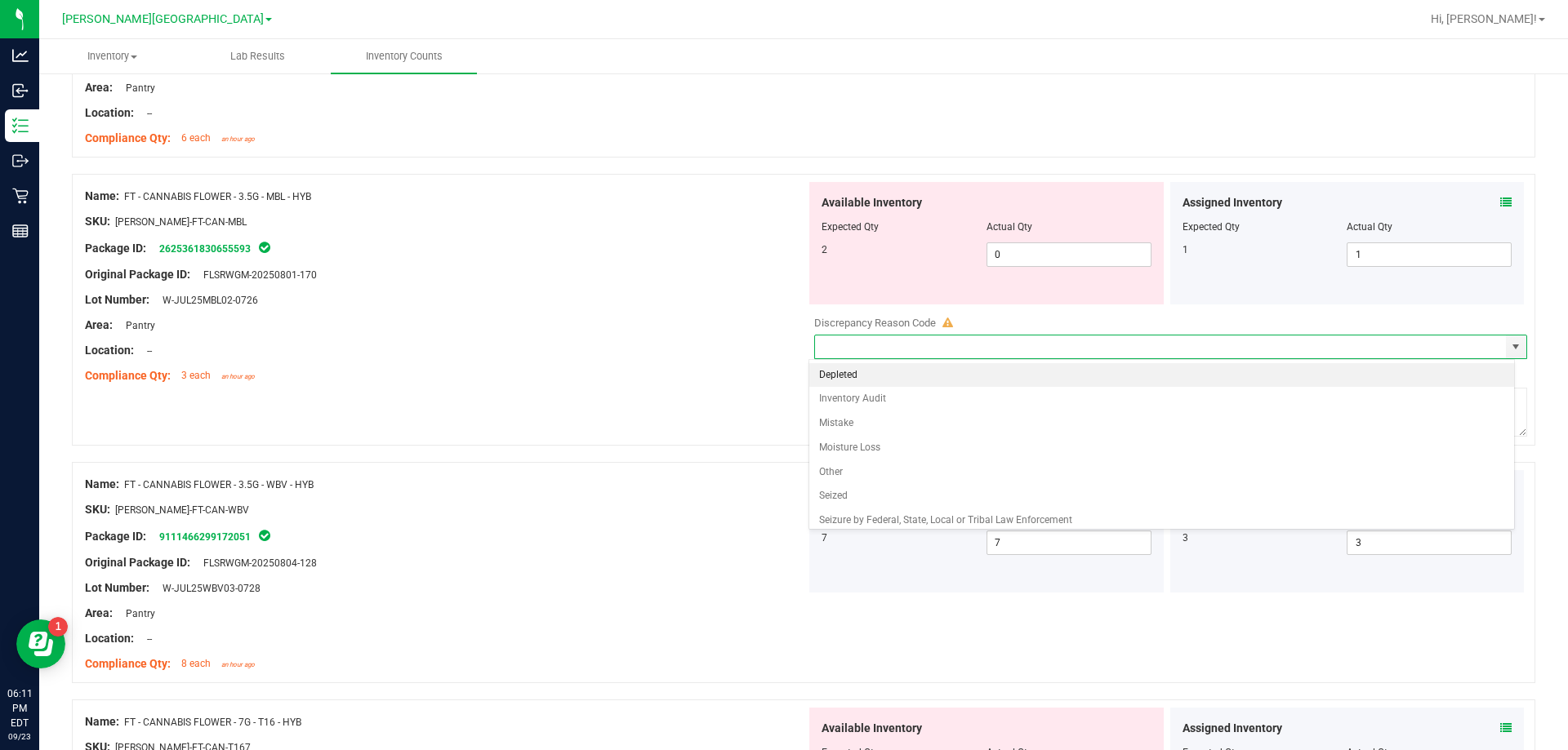
drag, startPoint x: 1530, startPoint y: 259, endPoint x: 1516, endPoint y: 225, distance: 36.8
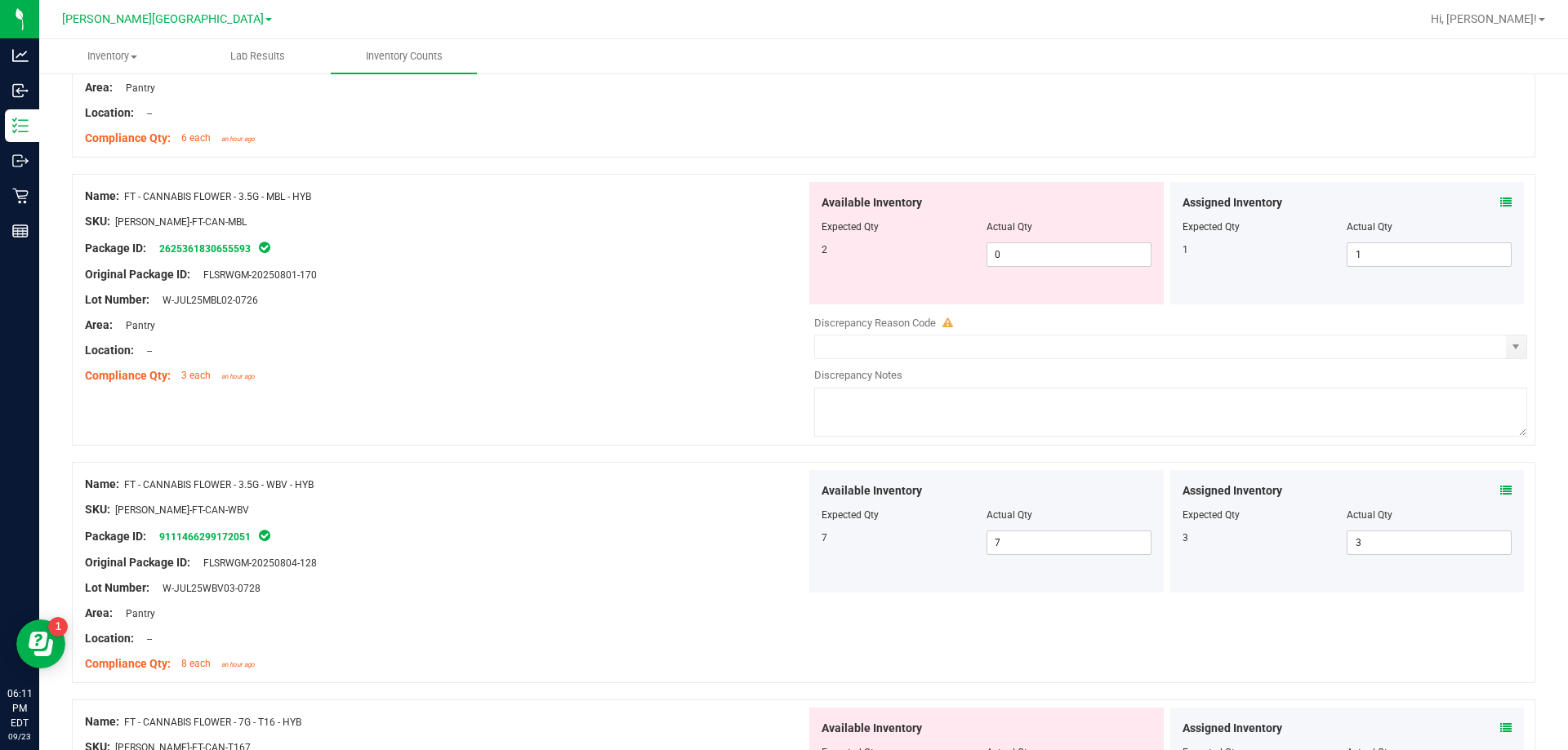
click at [1500, 201] on icon at bounding box center [1506, 203] width 12 height 12
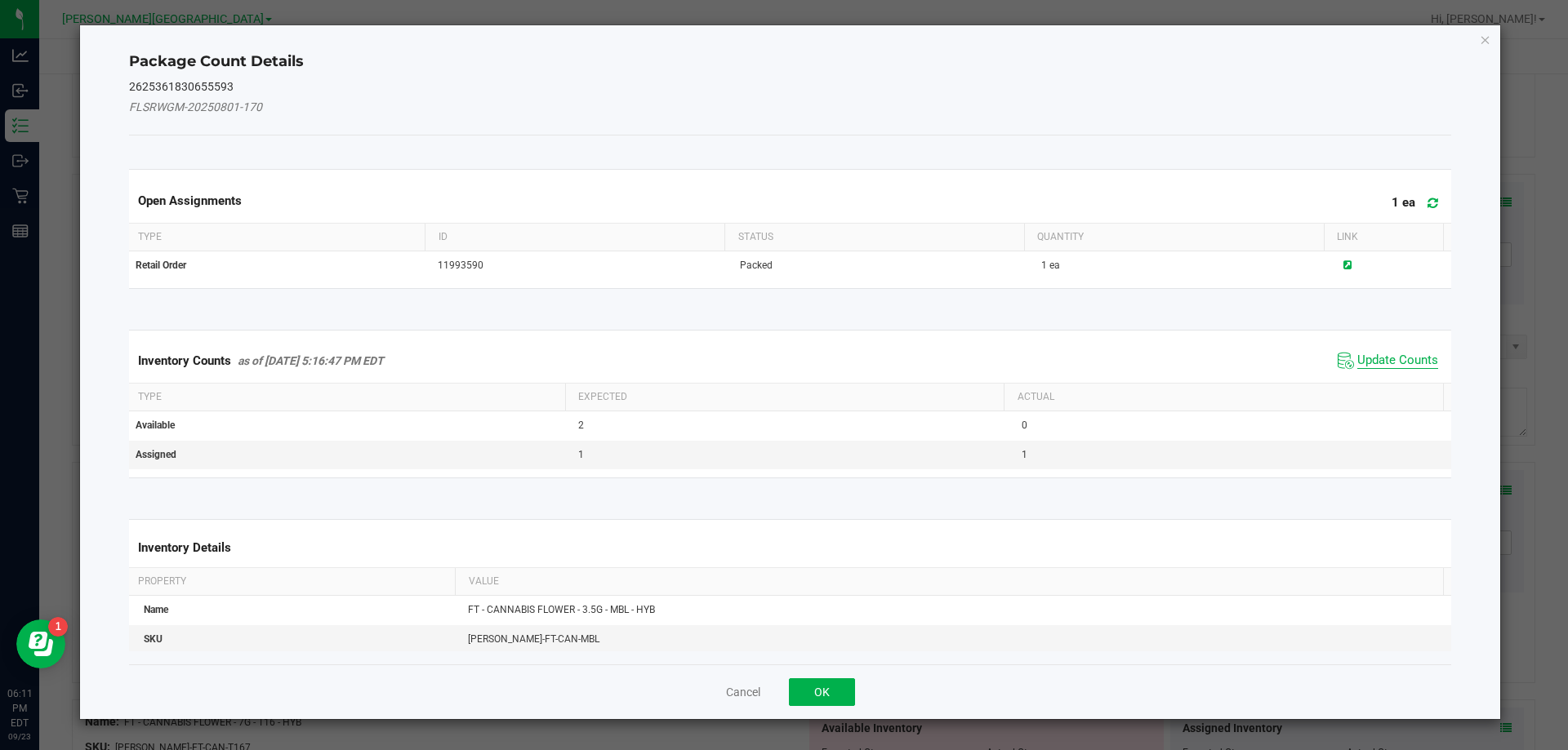
click at [1381, 365] on span "Update Counts" at bounding box center [1397, 361] width 81 height 17
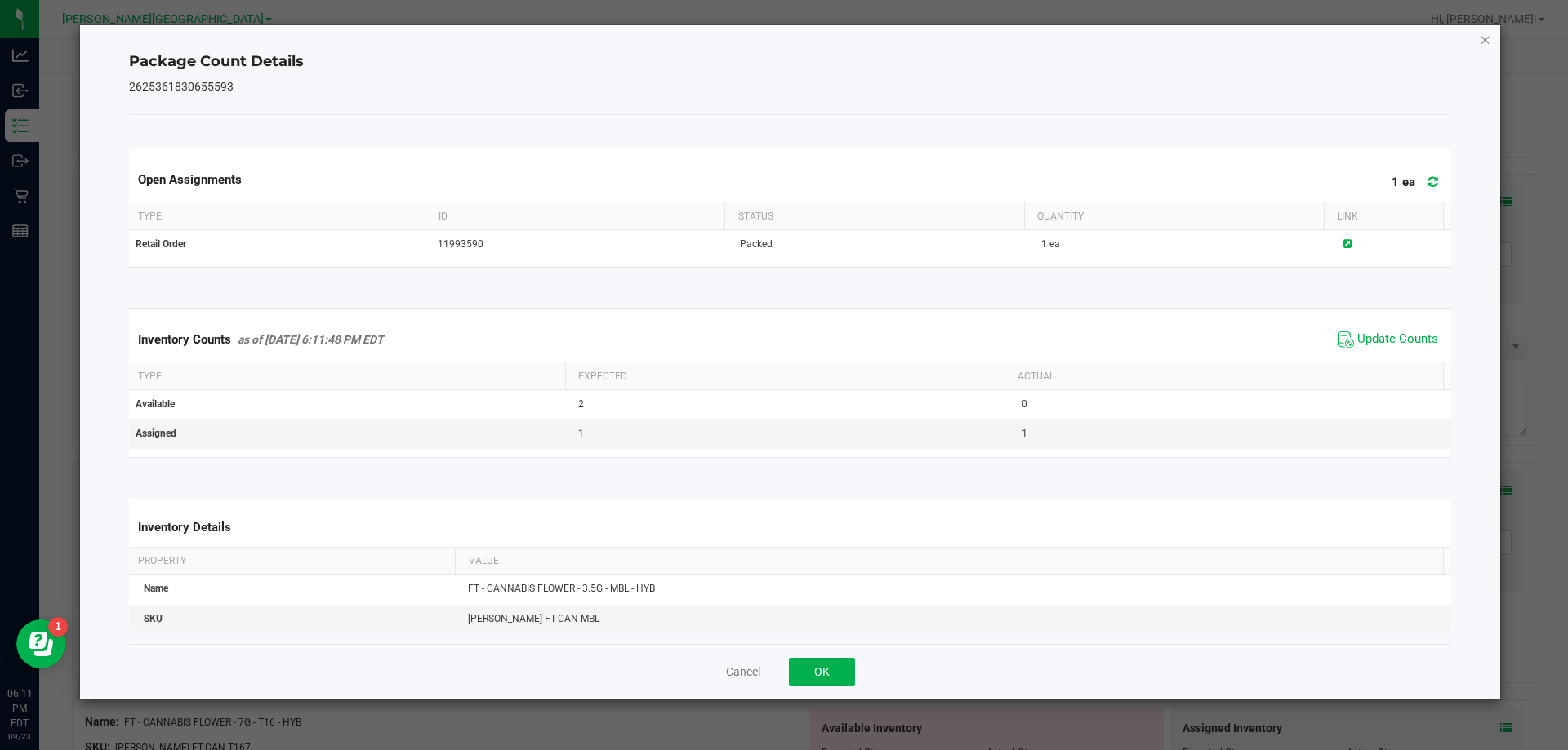
click at [1486, 38] on icon "Close" at bounding box center [1485, 39] width 12 height 20
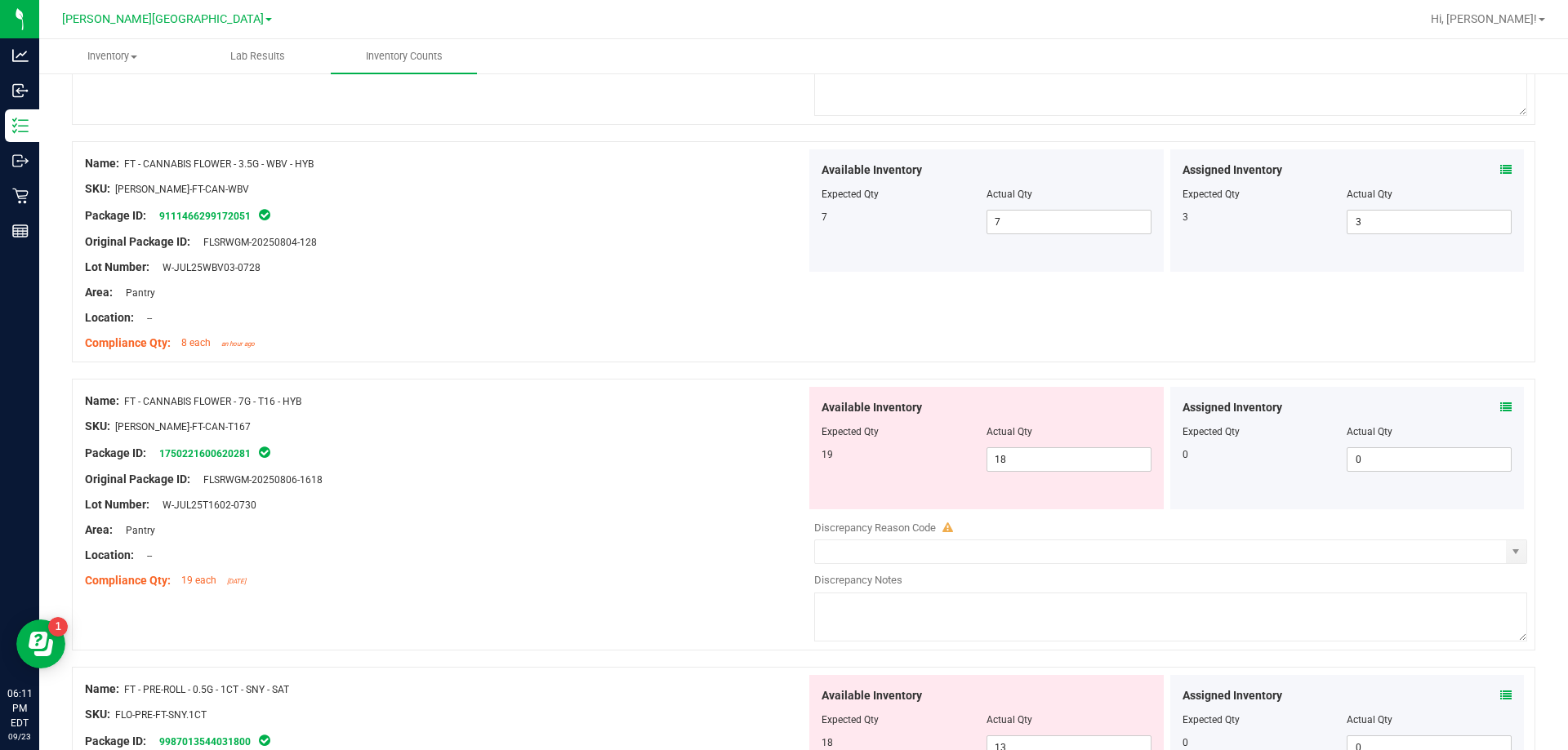
scroll to position [1686, 0]
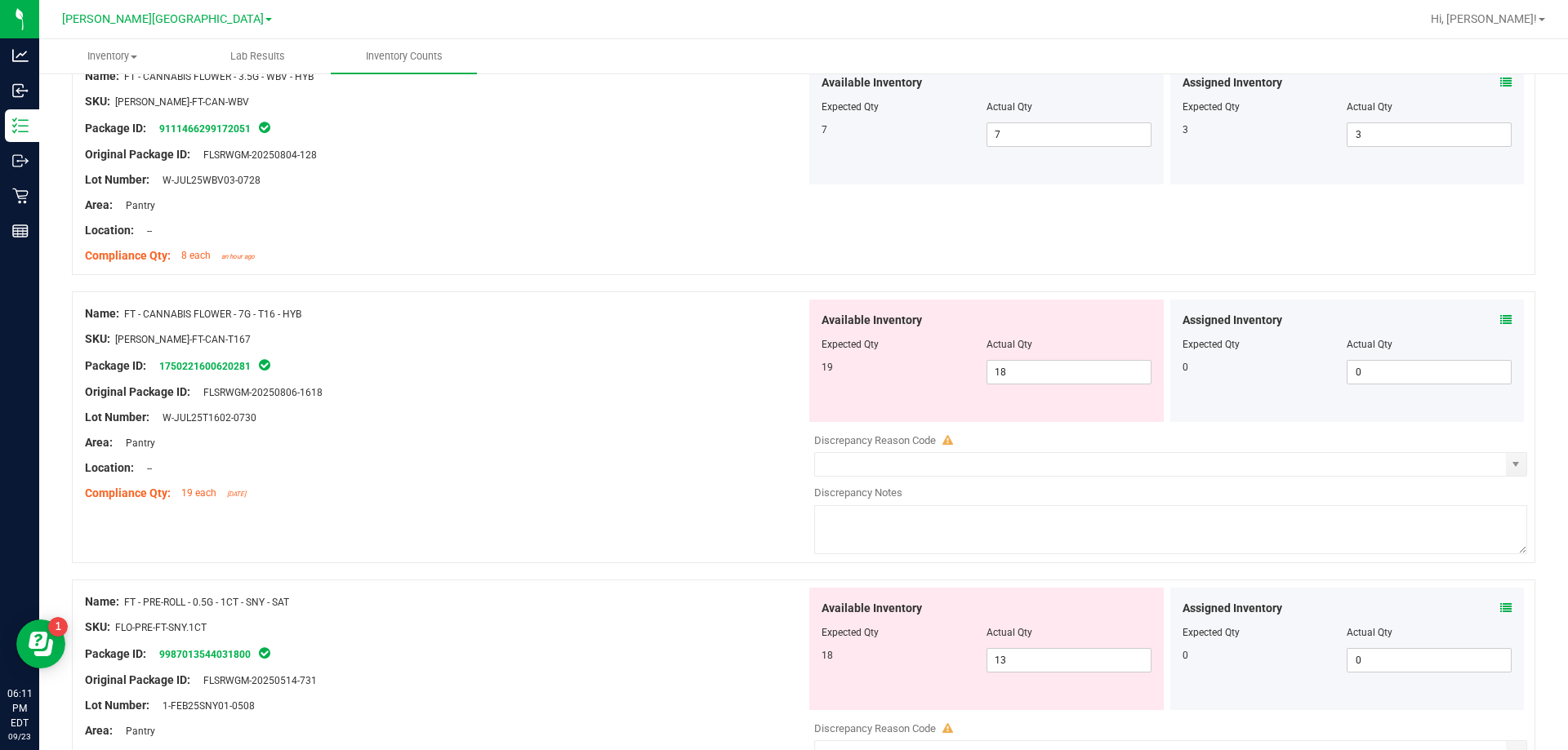
click at [1500, 315] on icon at bounding box center [1506, 320] width 12 height 12
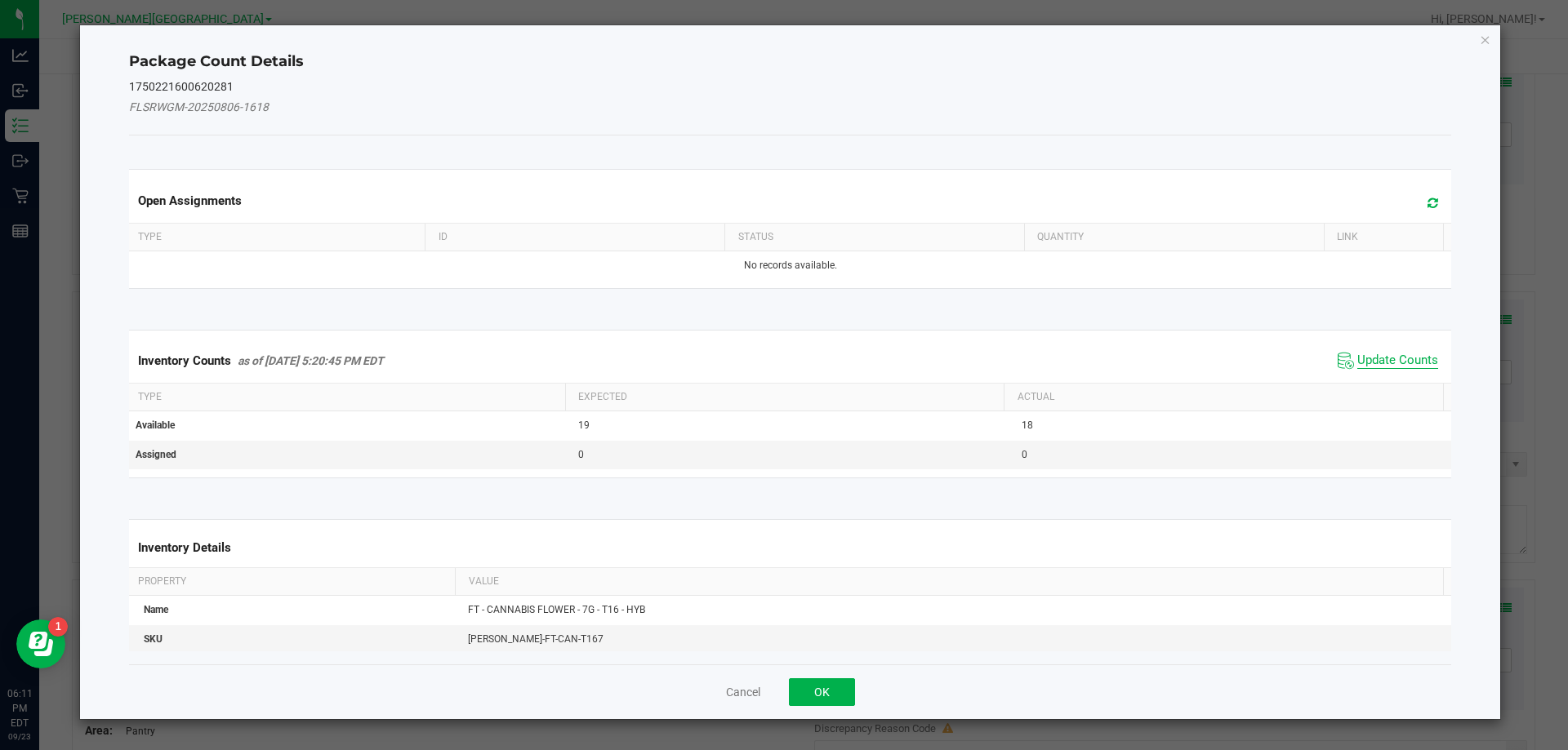
click at [1378, 354] on span "Update Counts" at bounding box center [1397, 361] width 81 height 17
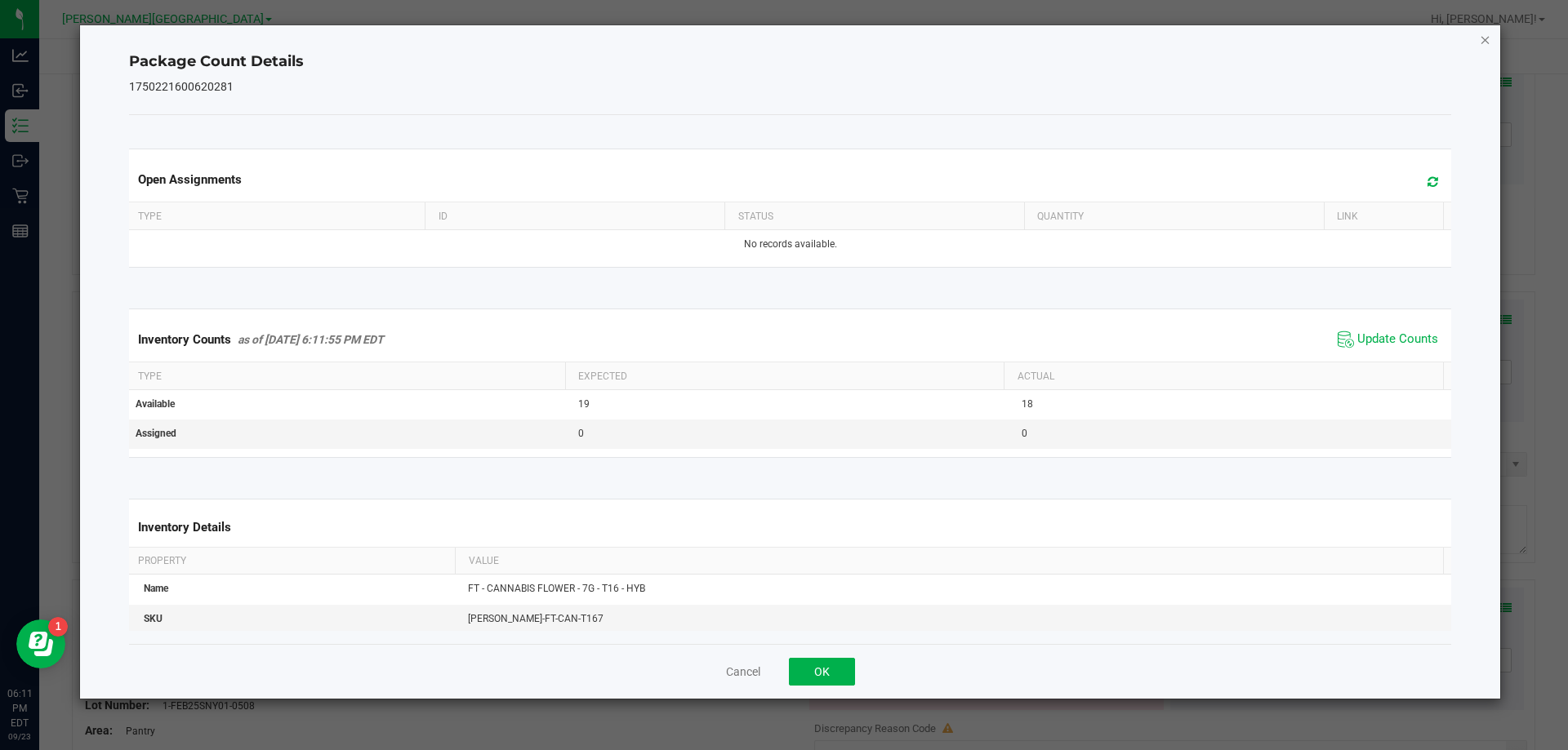
click at [1481, 34] on icon "Close" at bounding box center [1485, 39] width 12 height 20
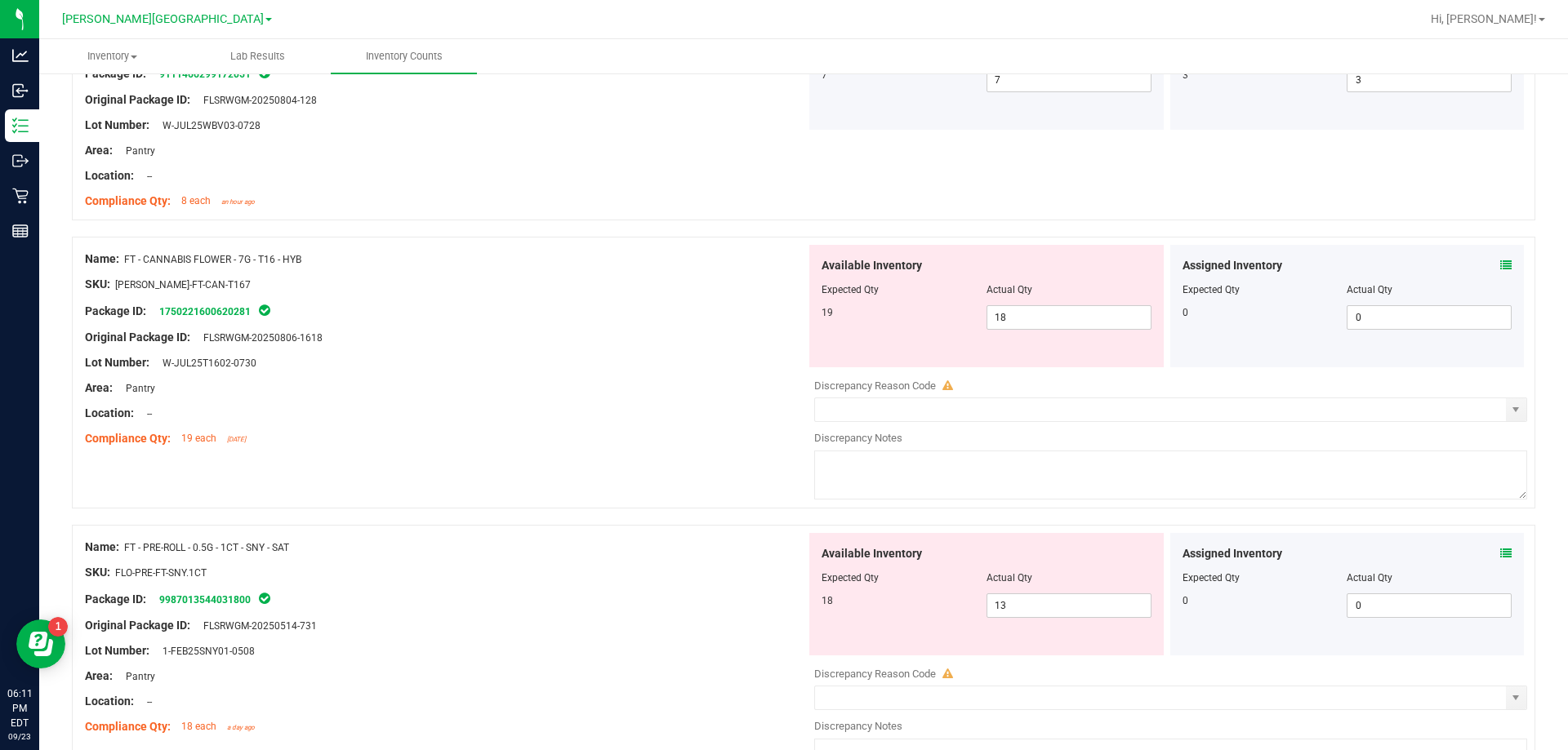
scroll to position [1850, 0]
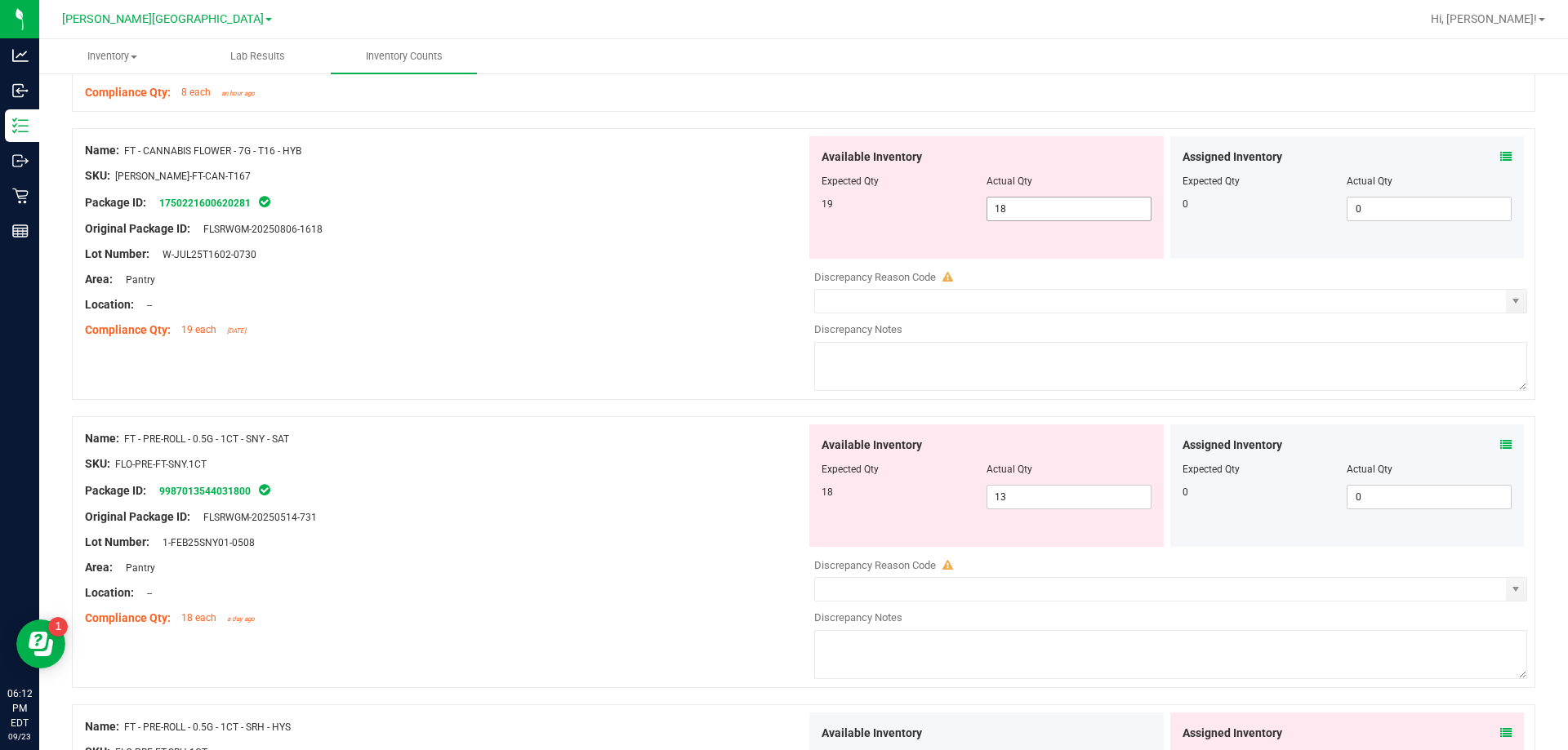
click at [1055, 208] on input "18" at bounding box center [1069, 208] width 164 height 23
click at [594, 297] on div "Location: --" at bounding box center [445, 305] width 721 height 17
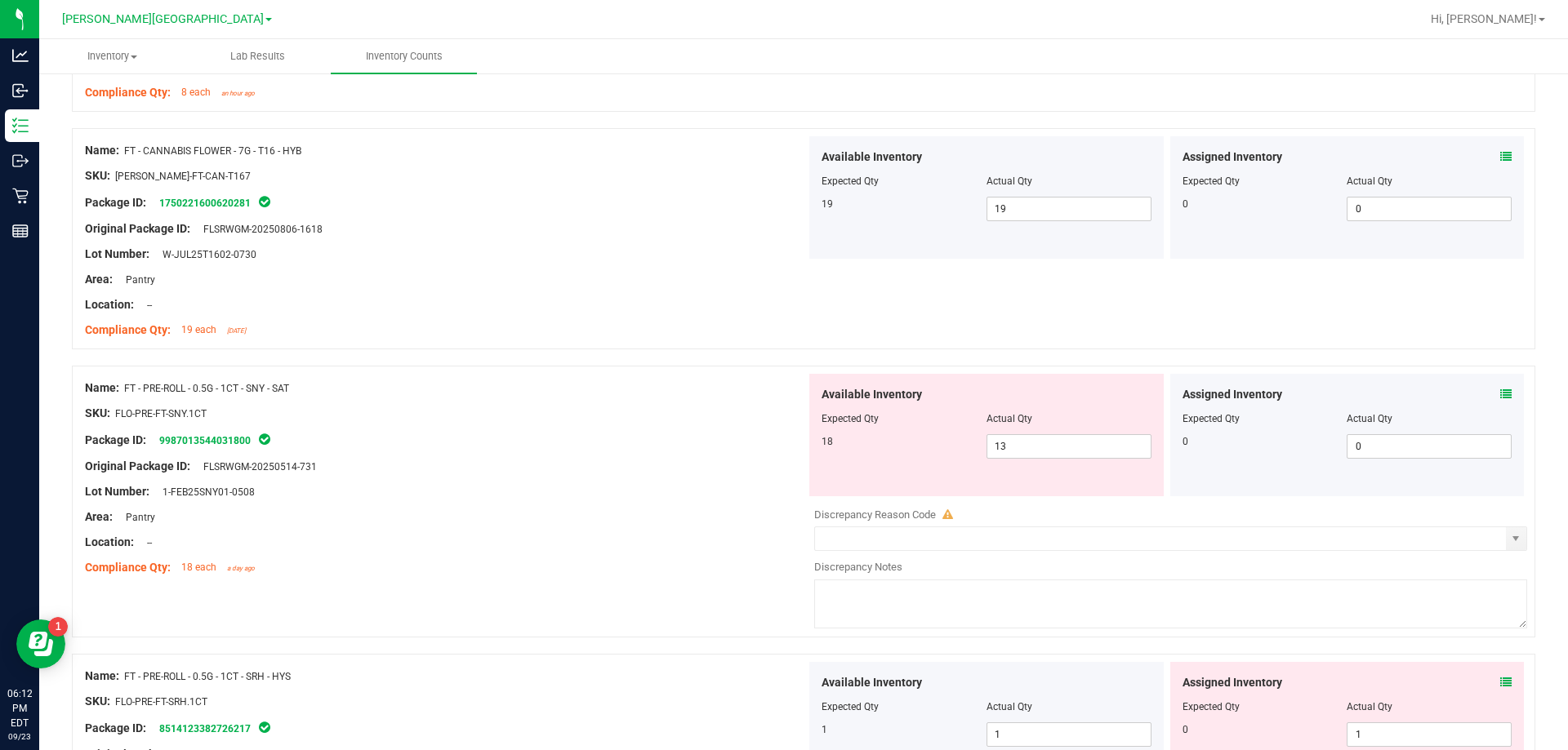
click at [1500, 393] on icon at bounding box center [1506, 394] width 12 height 12
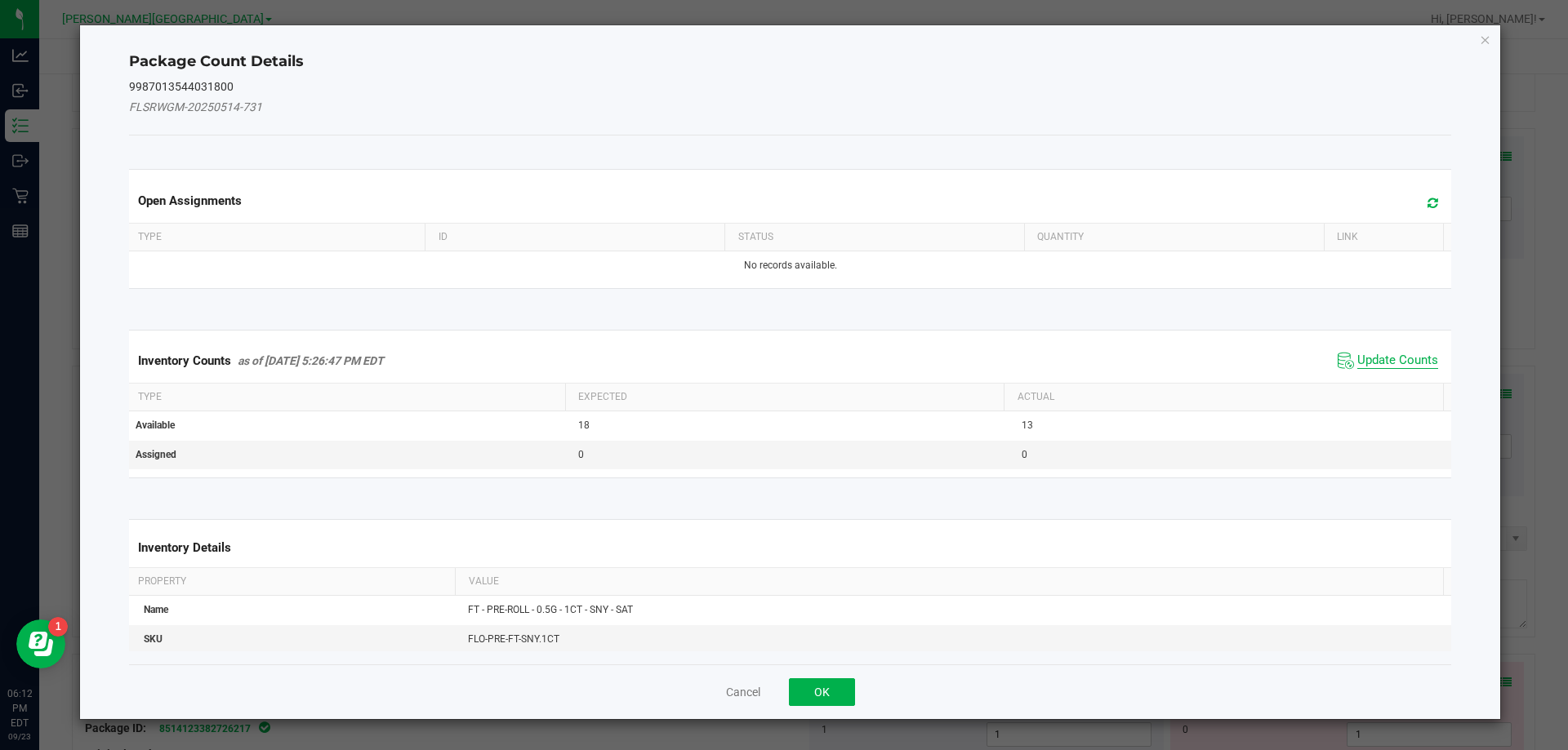
click at [1389, 362] on span "Update Counts" at bounding box center [1397, 361] width 81 height 17
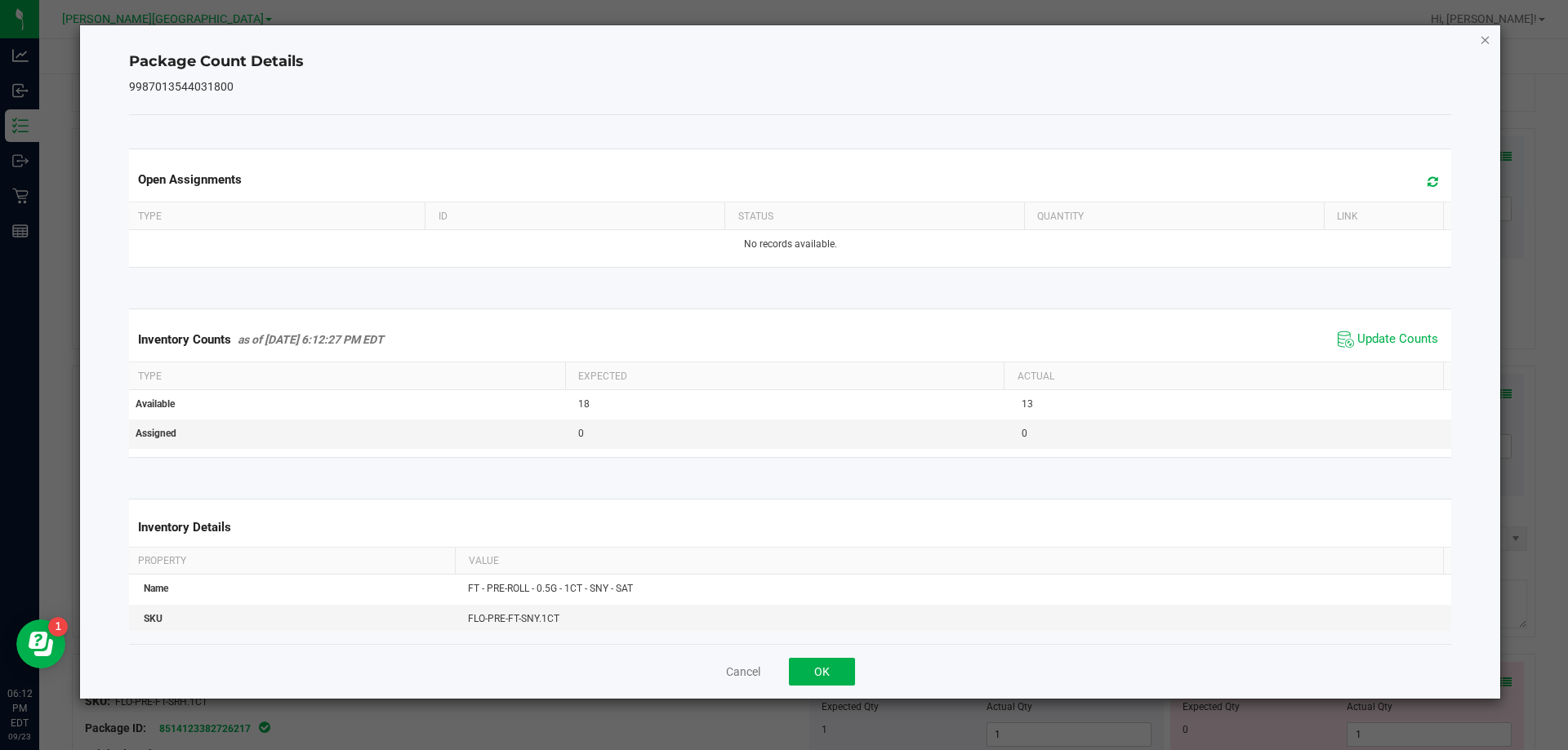
click at [1488, 30] on icon "Close" at bounding box center [1485, 39] width 12 height 20
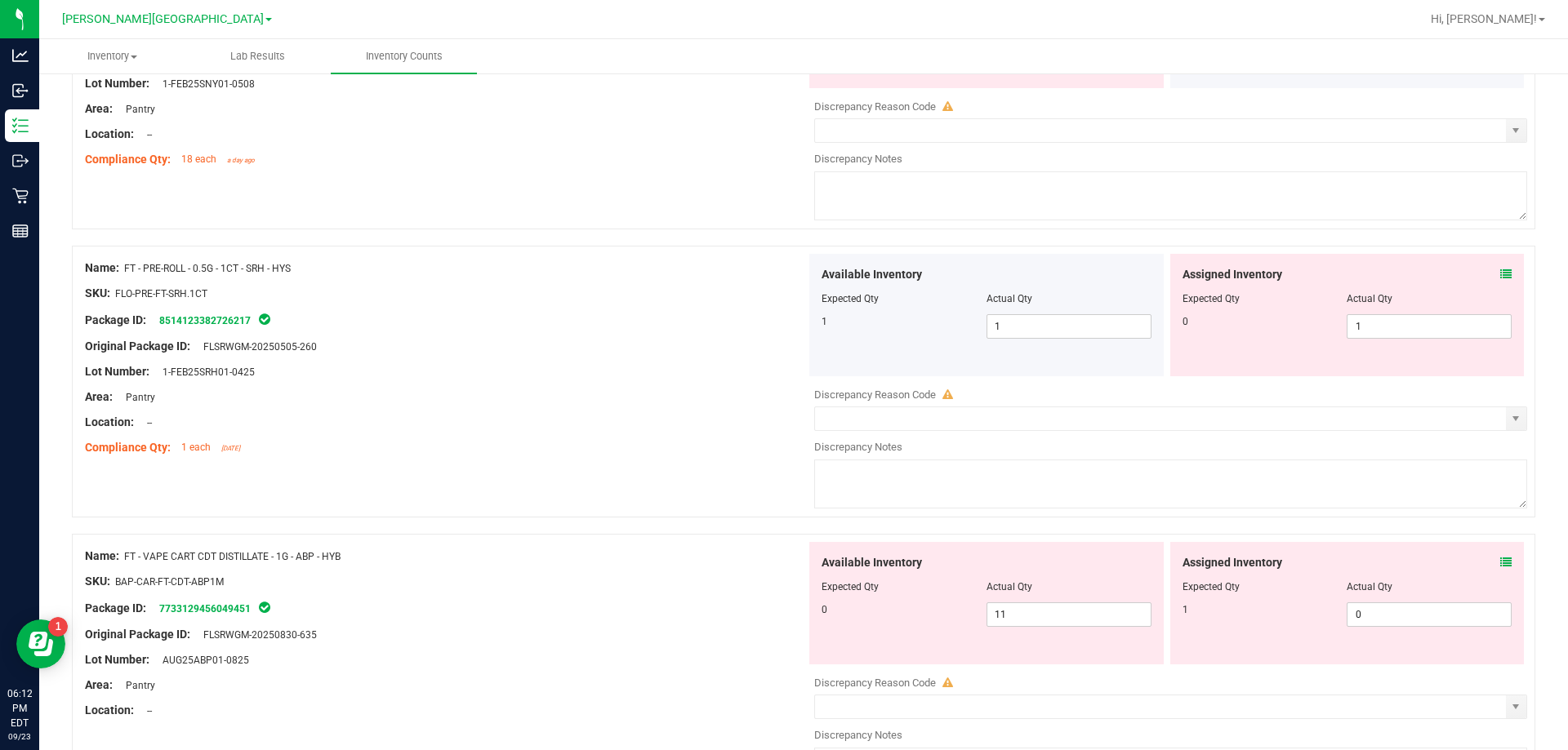
scroll to position [2257, 0]
click at [1402, 329] on input "1" at bounding box center [1429, 326] width 164 height 23
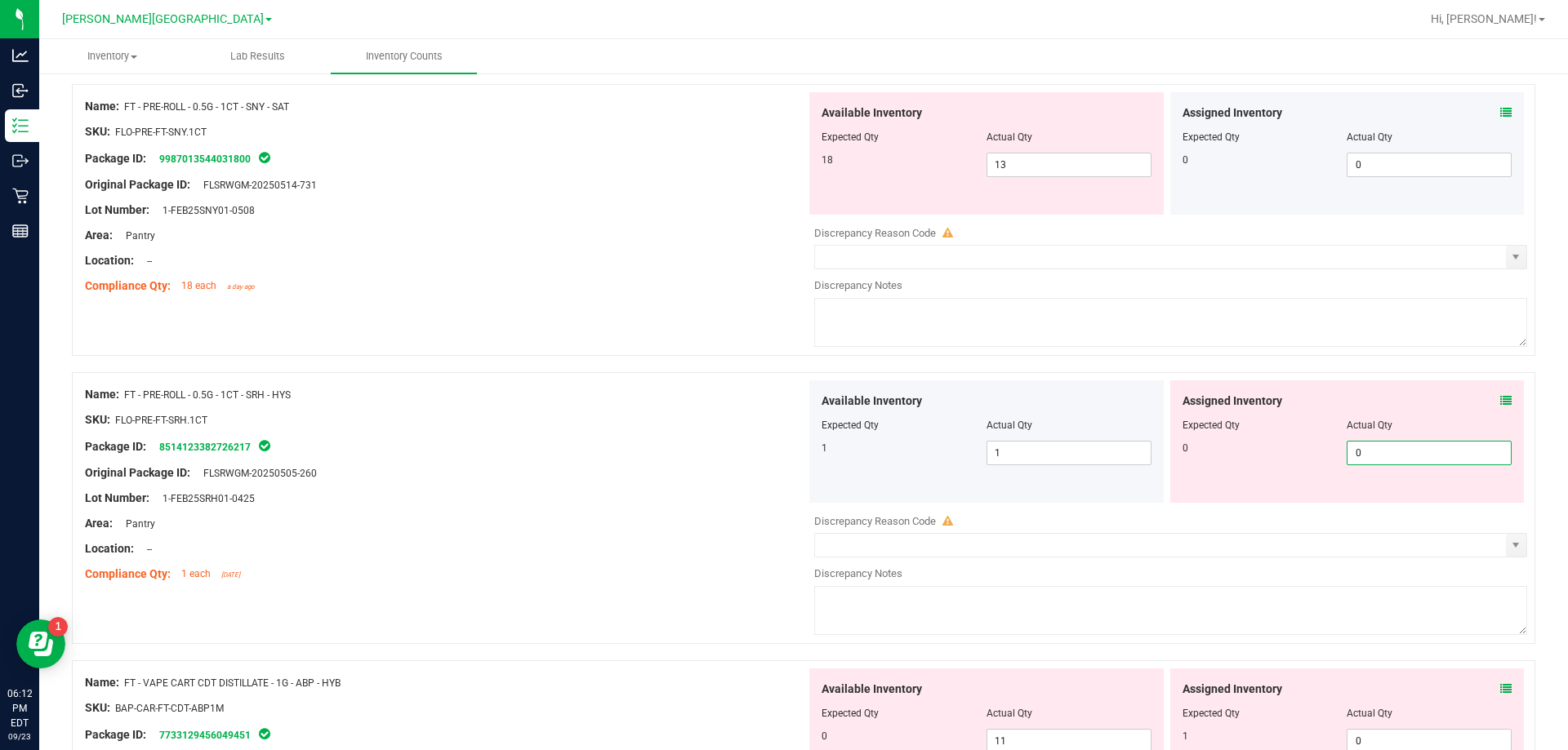
scroll to position [2027, 0]
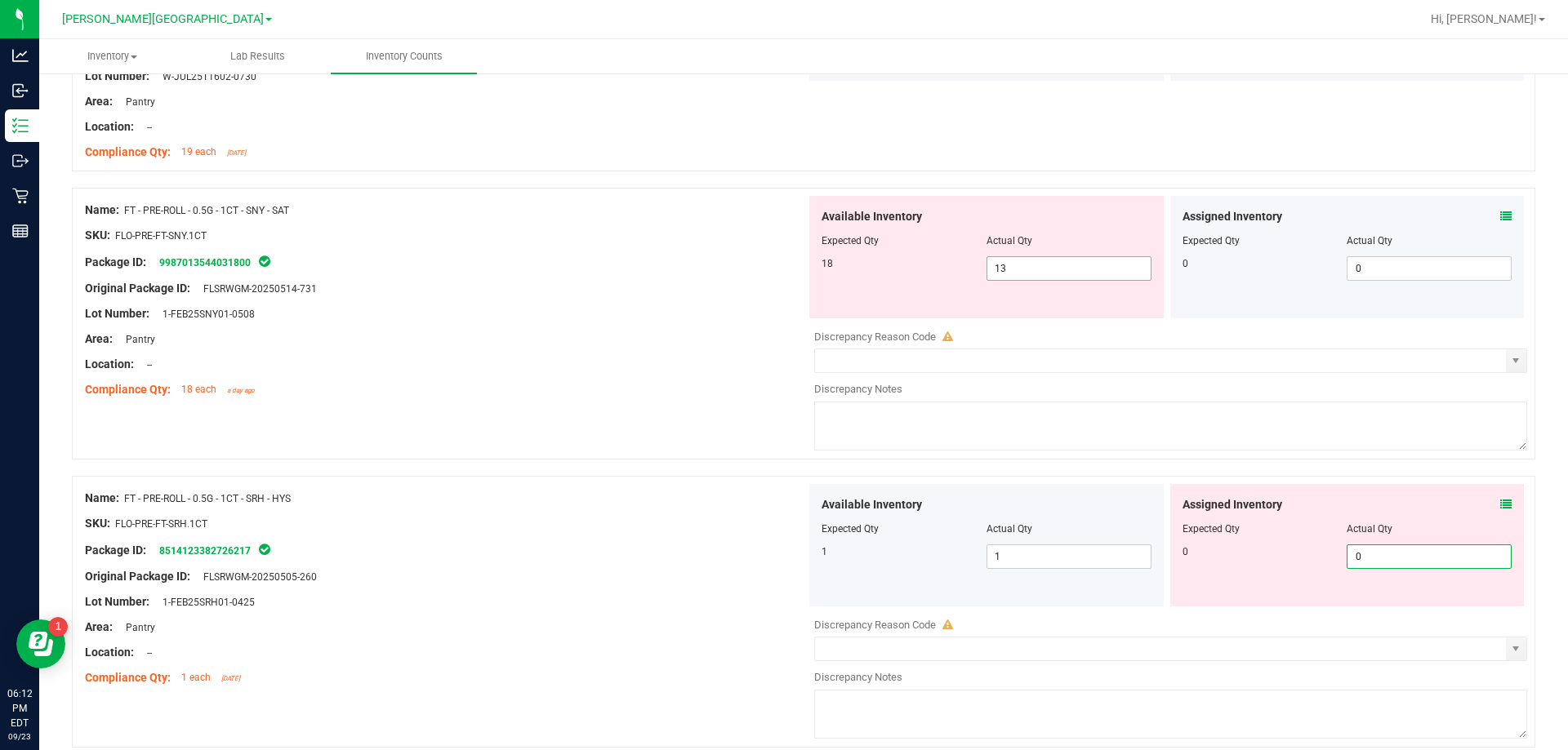
click at [1047, 265] on input "13" at bounding box center [1069, 268] width 164 height 23
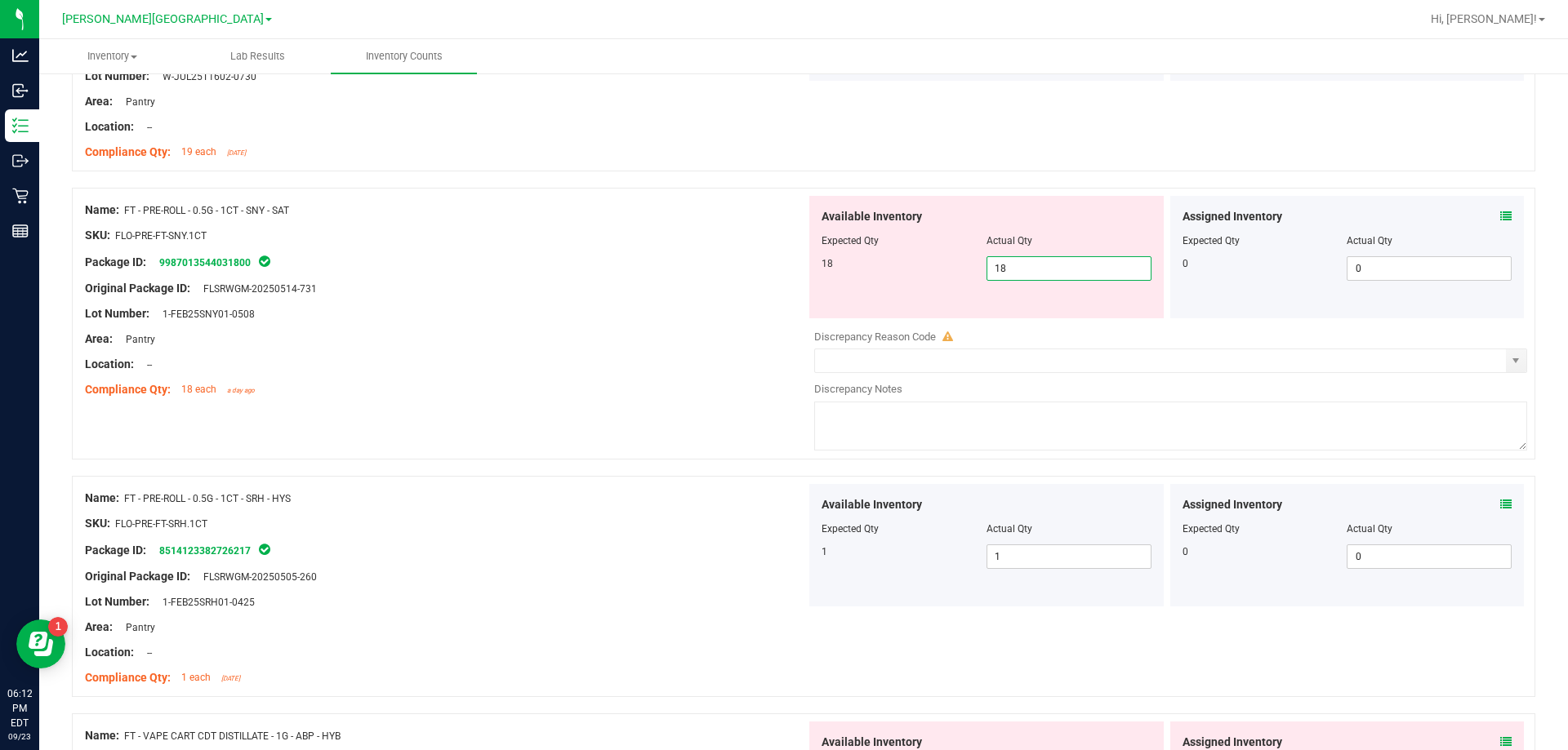
click at [558, 420] on div "Name: FT - PRE-ROLL - 0.5G - 1CT - SNY - SAT SKU: FLO-PRE-FT-SNY.1CT Package ID…" at bounding box center [804, 331] width 1463 height 288
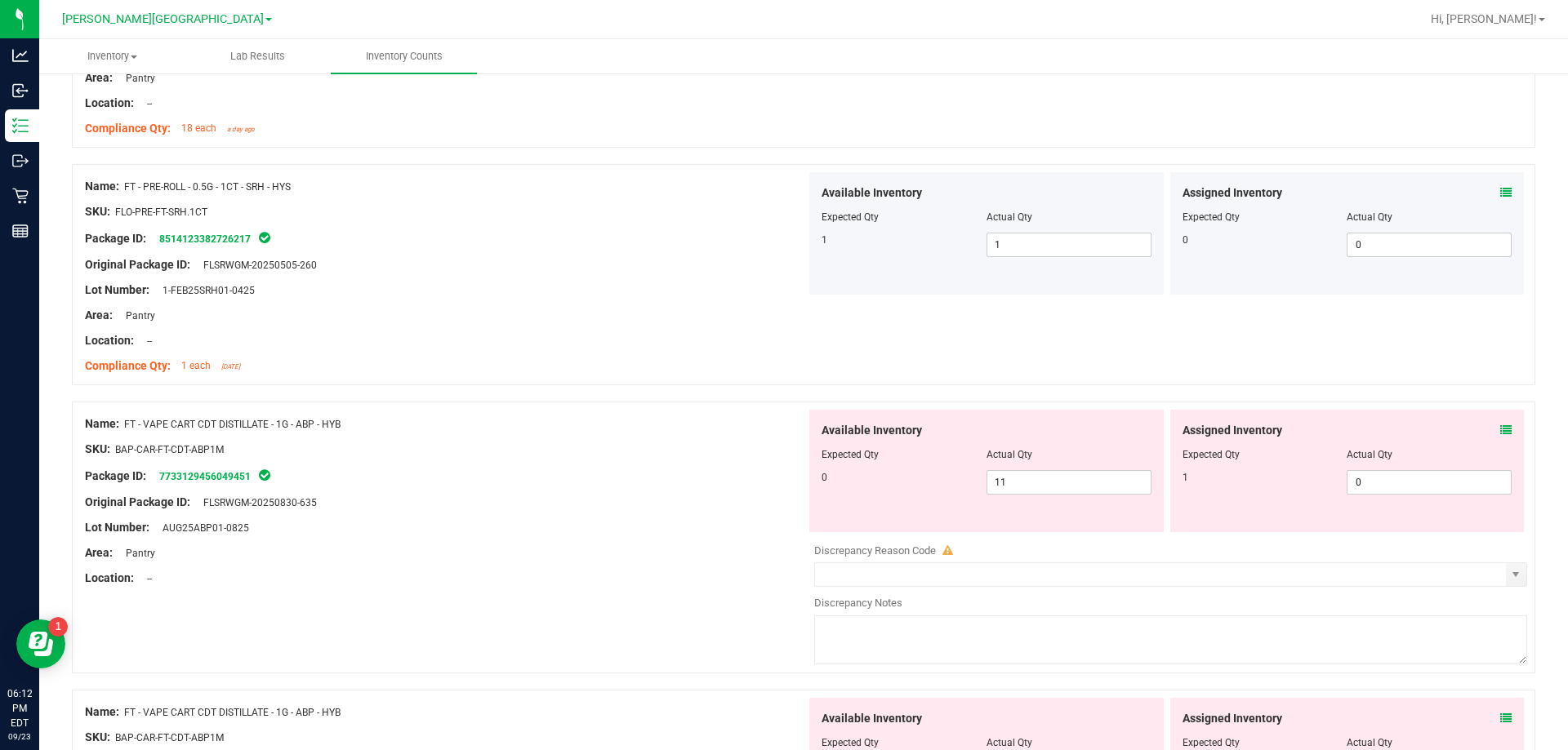
scroll to position [2368, 0]
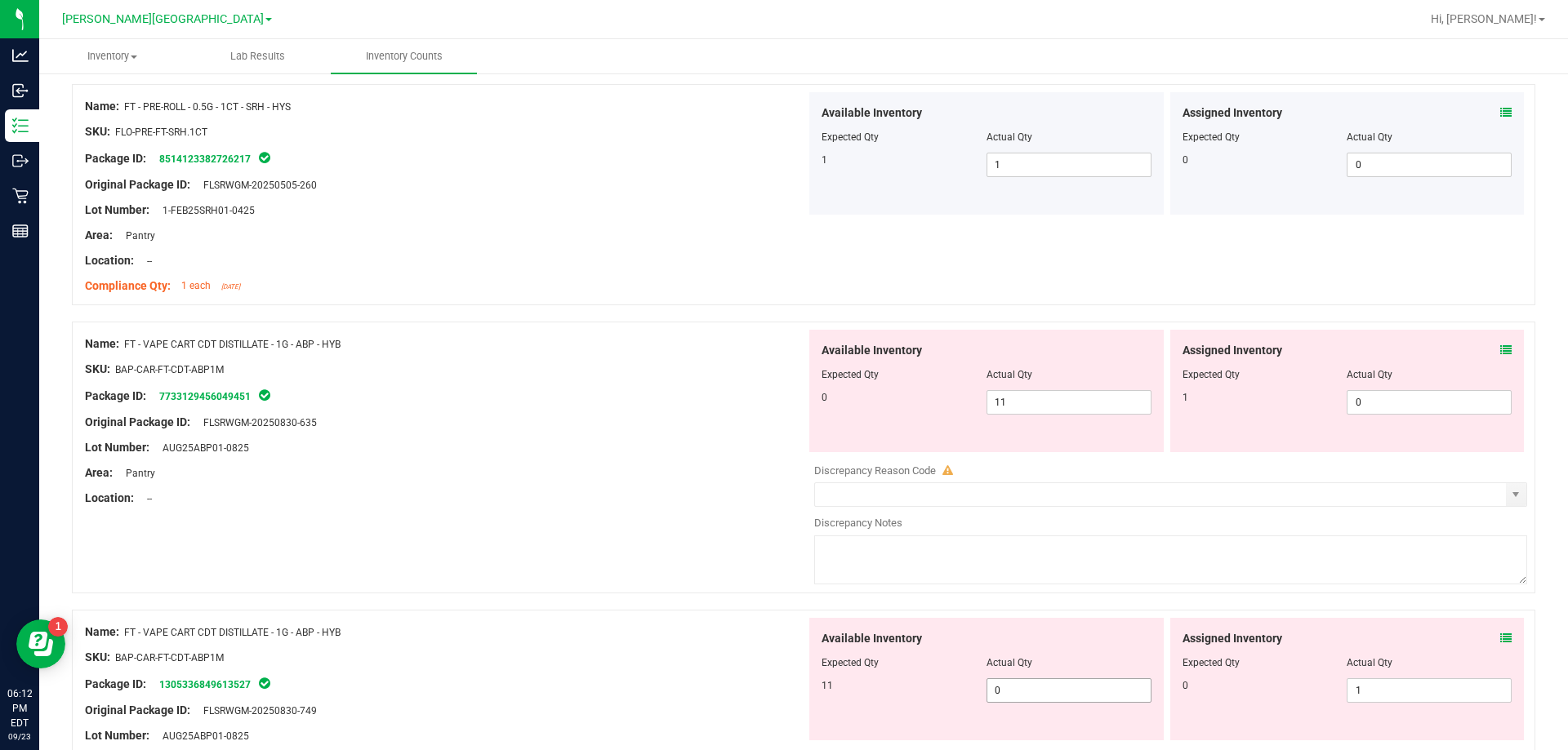
click at [1065, 691] on input "0" at bounding box center [1069, 690] width 164 height 23
click at [1060, 400] on input "11" at bounding box center [1069, 402] width 164 height 23
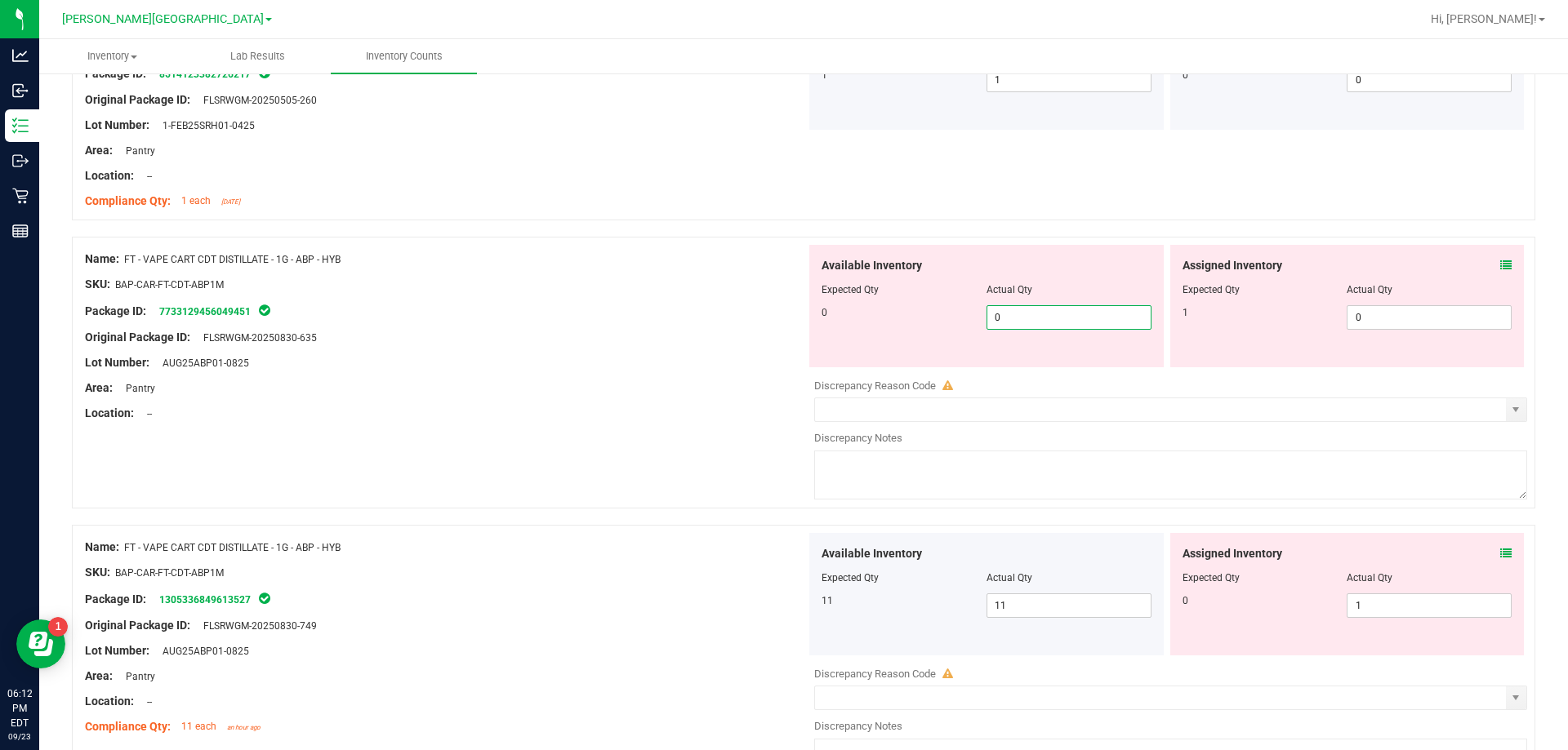
scroll to position [2482, 0]
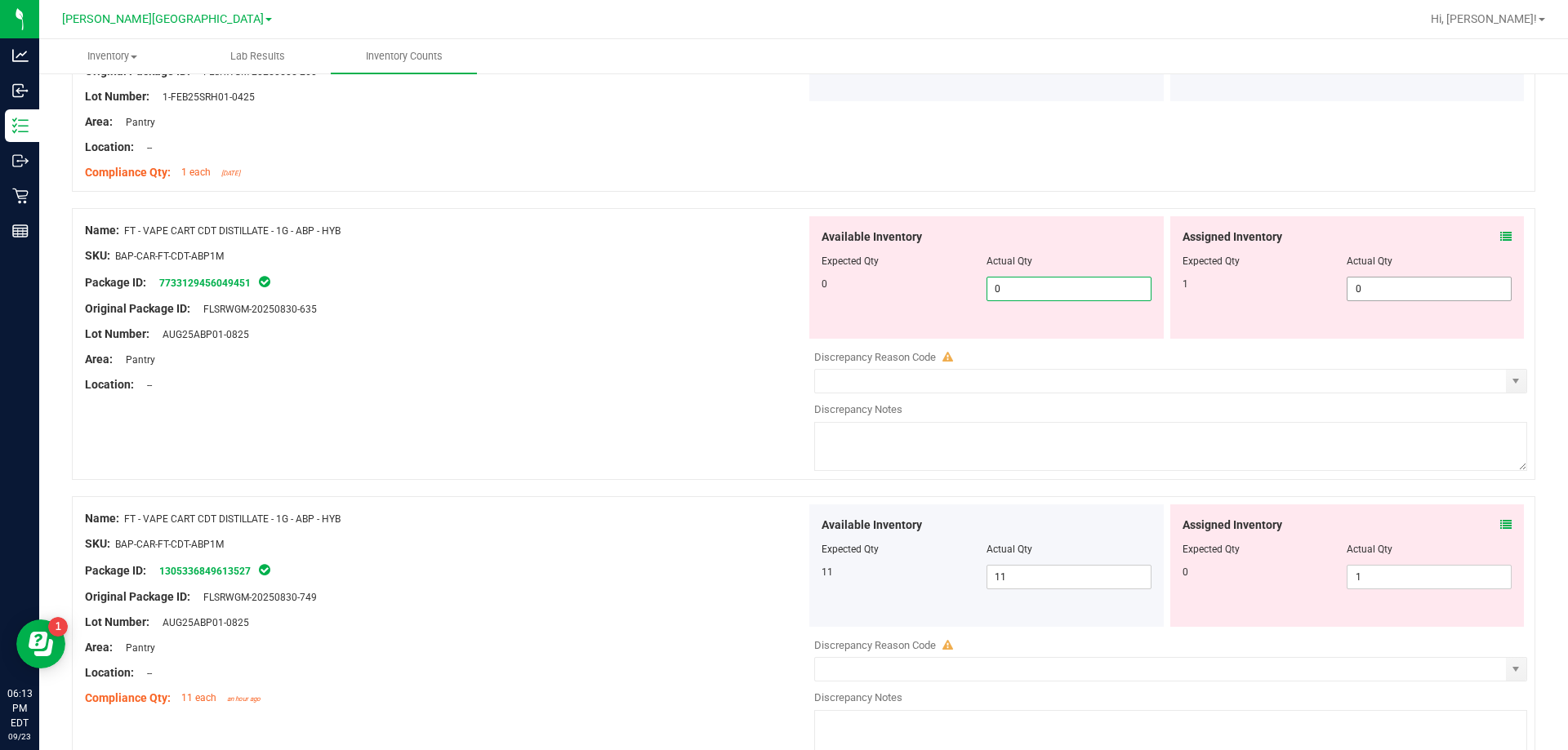
click at [1402, 287] on input "0" at bounding box center [1429, 288] width 164 height 23
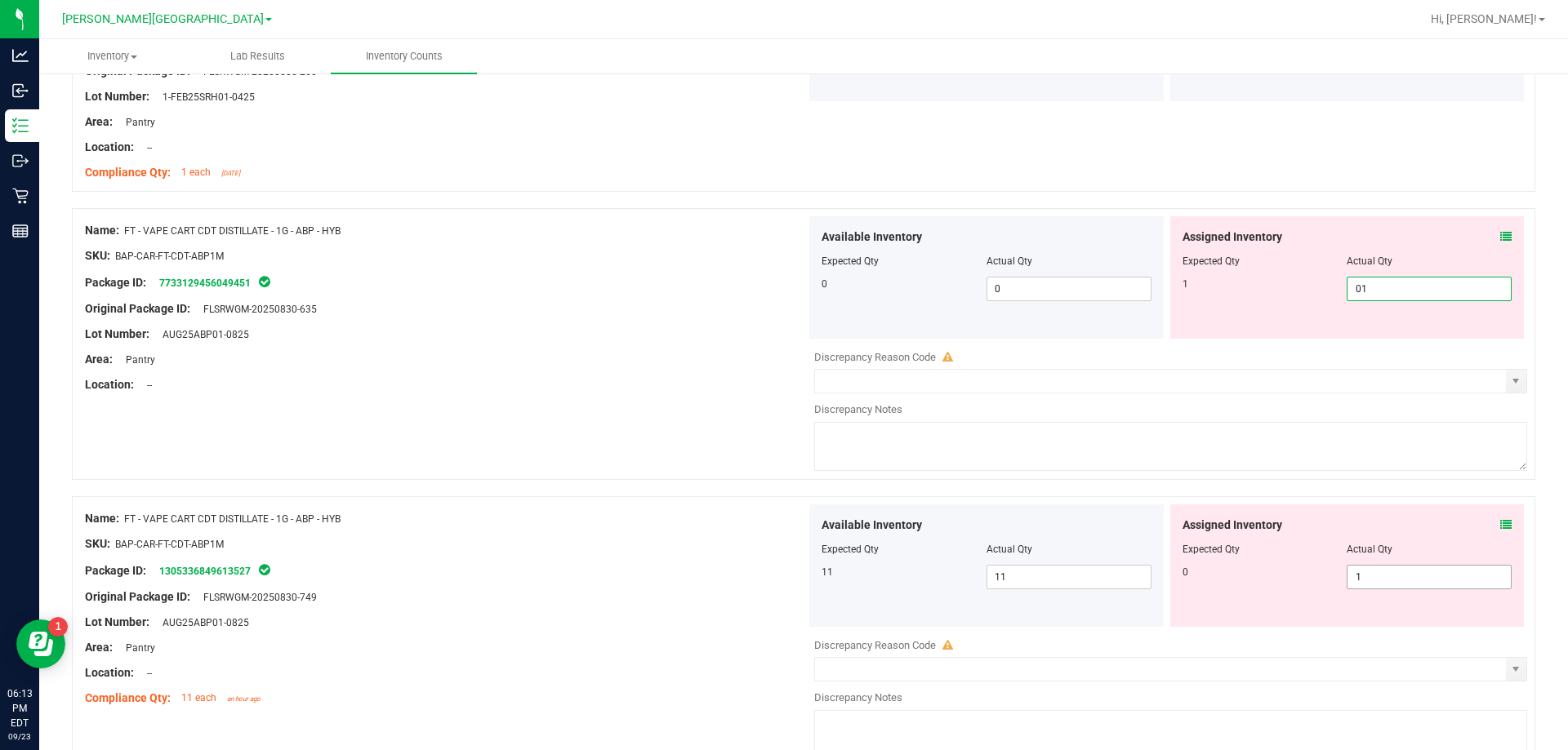
click at [1406, 579] on div "Available Inventory Expected Qty Actual Qty 11 11 11" at bounding box center [1166, 634] width 721 height 258
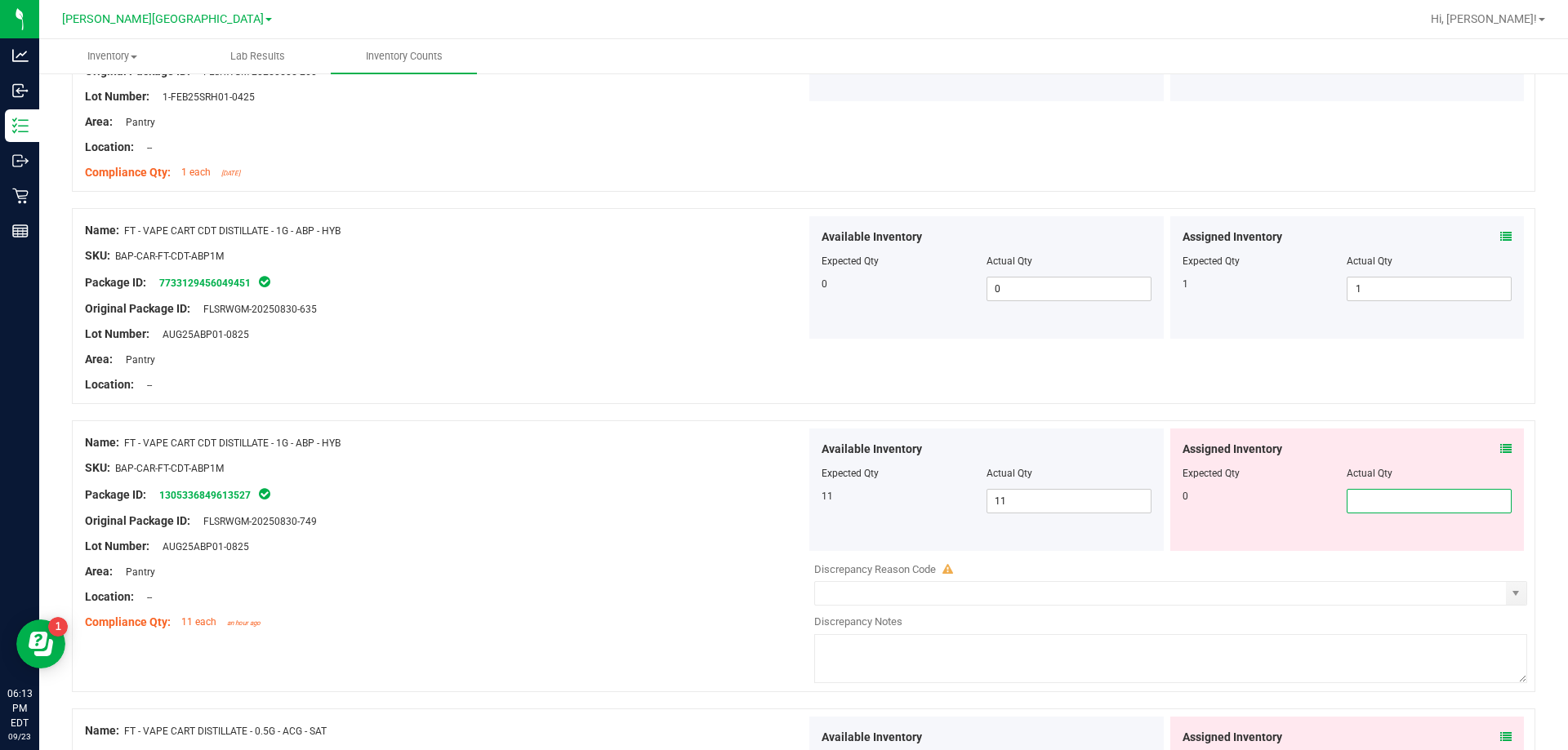
click at [630, 510] on div at bounding box center [445, 509] width 721 height 8
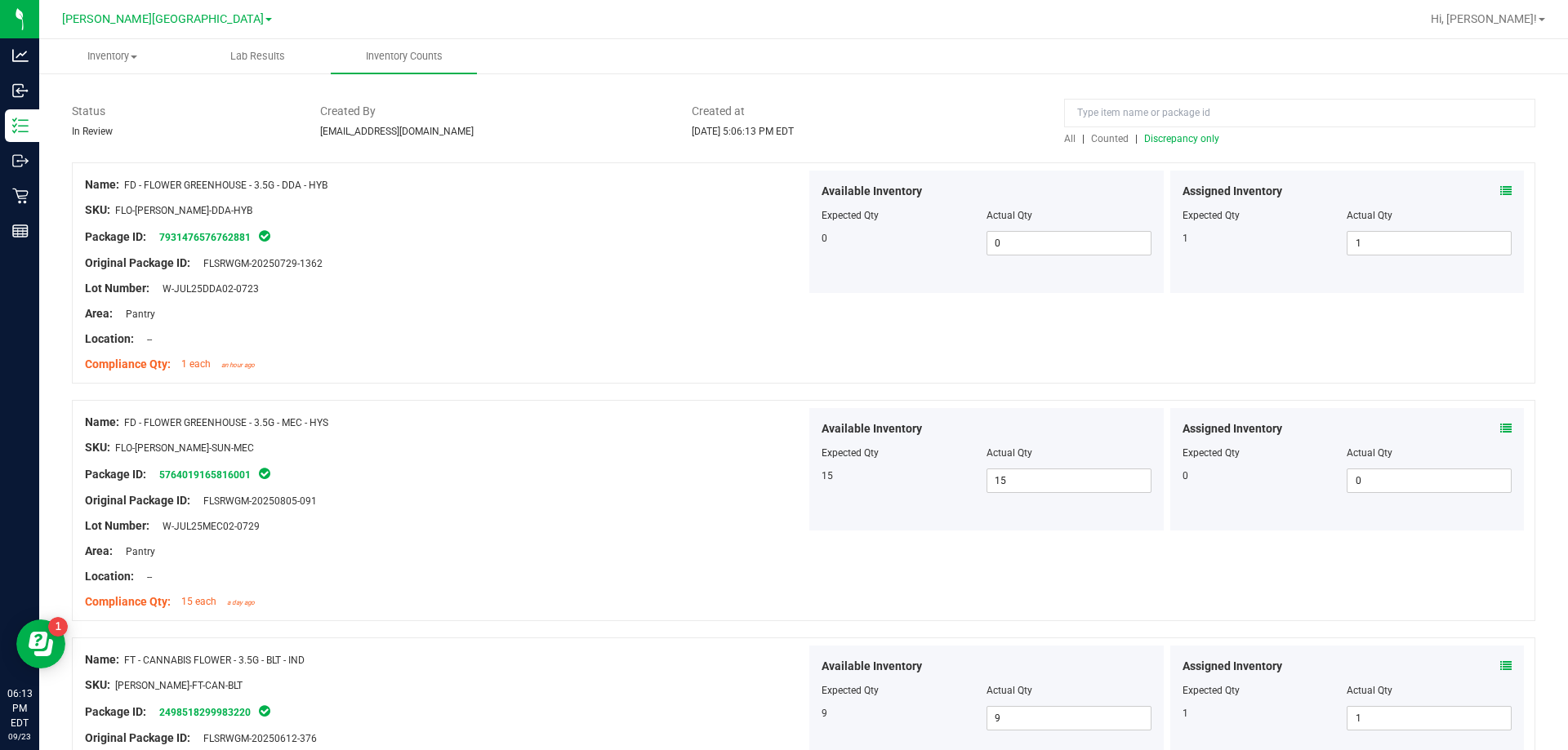
scroll to position [0, 0]
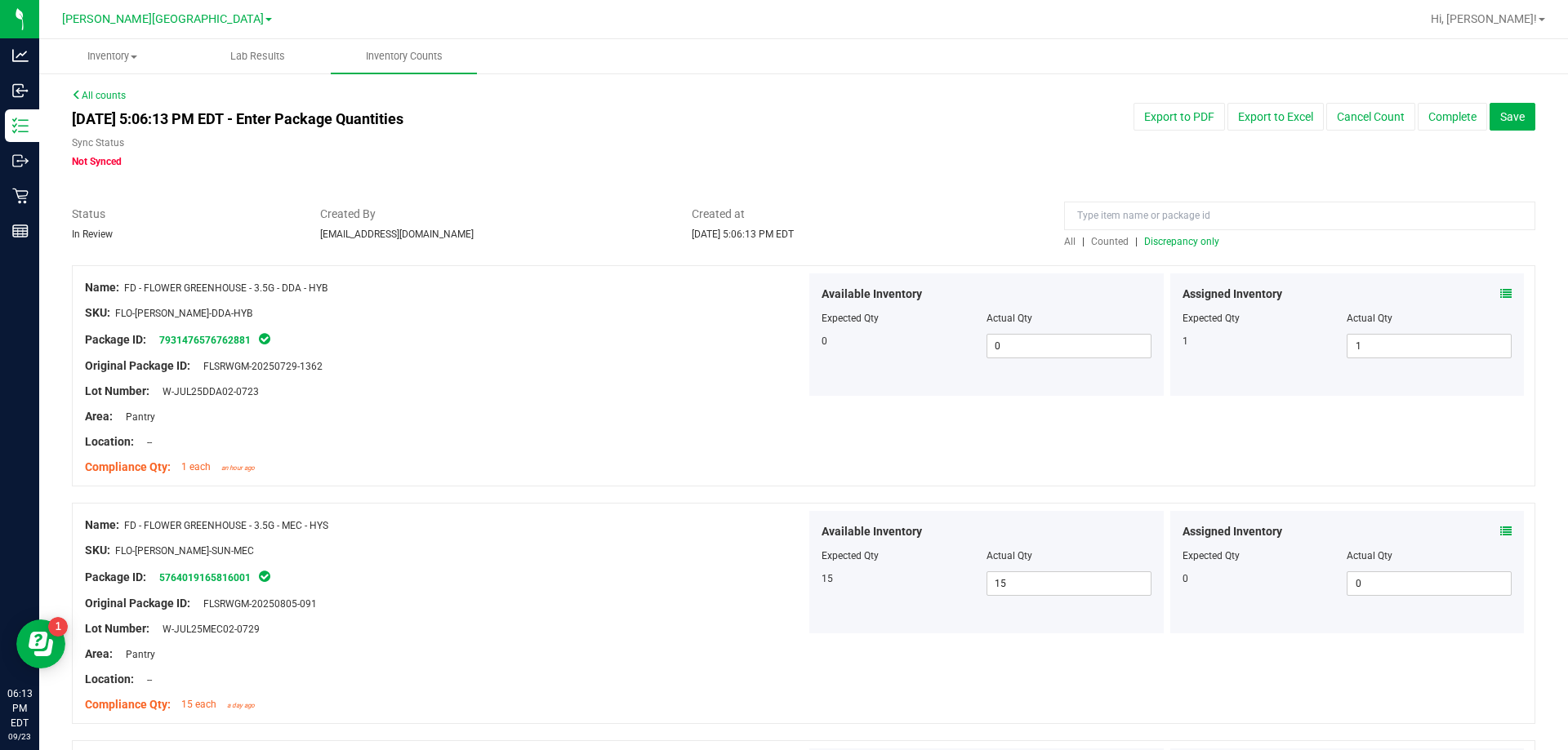
click at [1149, 244] on span "Discrepancy only" at bounding box center [1181, 241] width 75 height 12
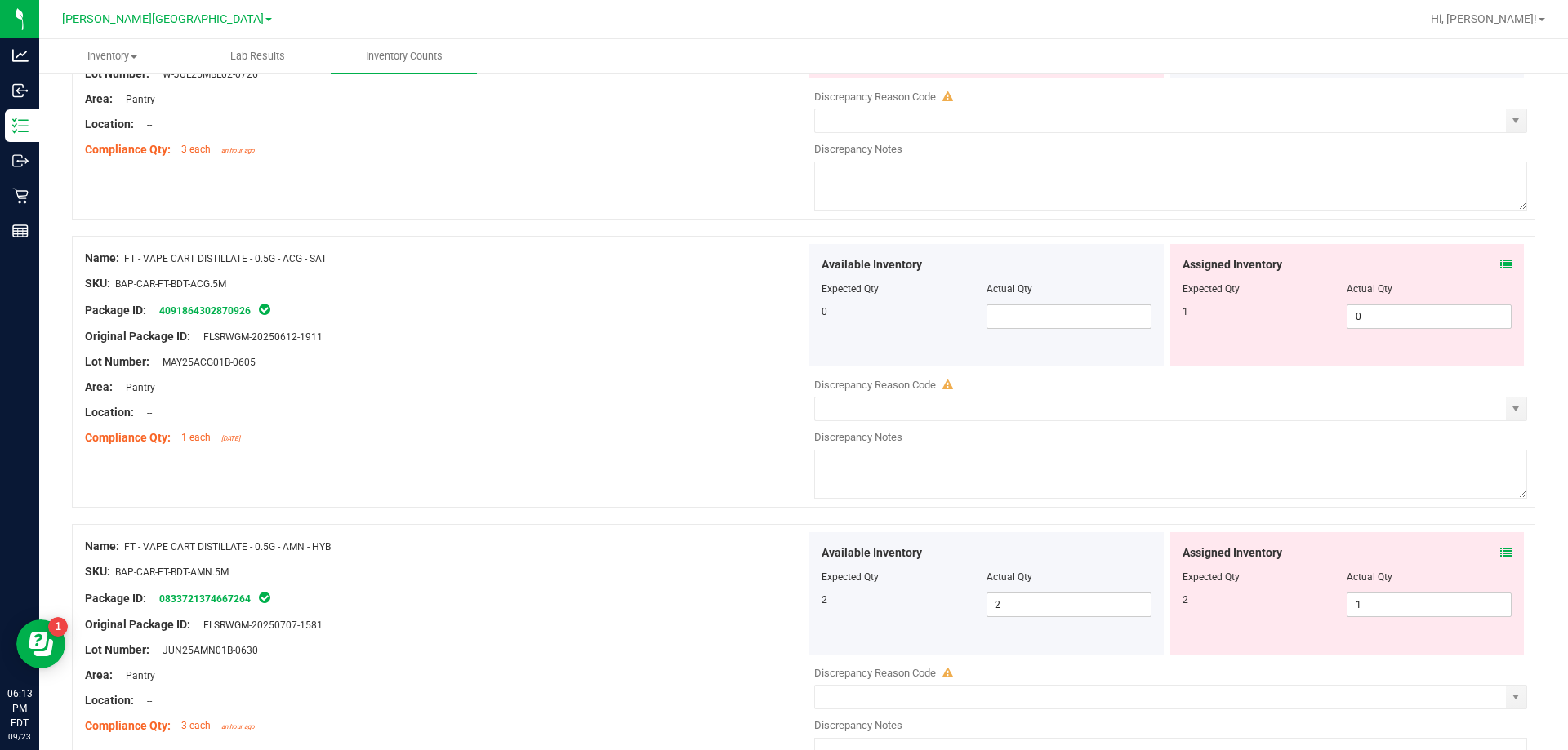
scroll to position [326, 0]
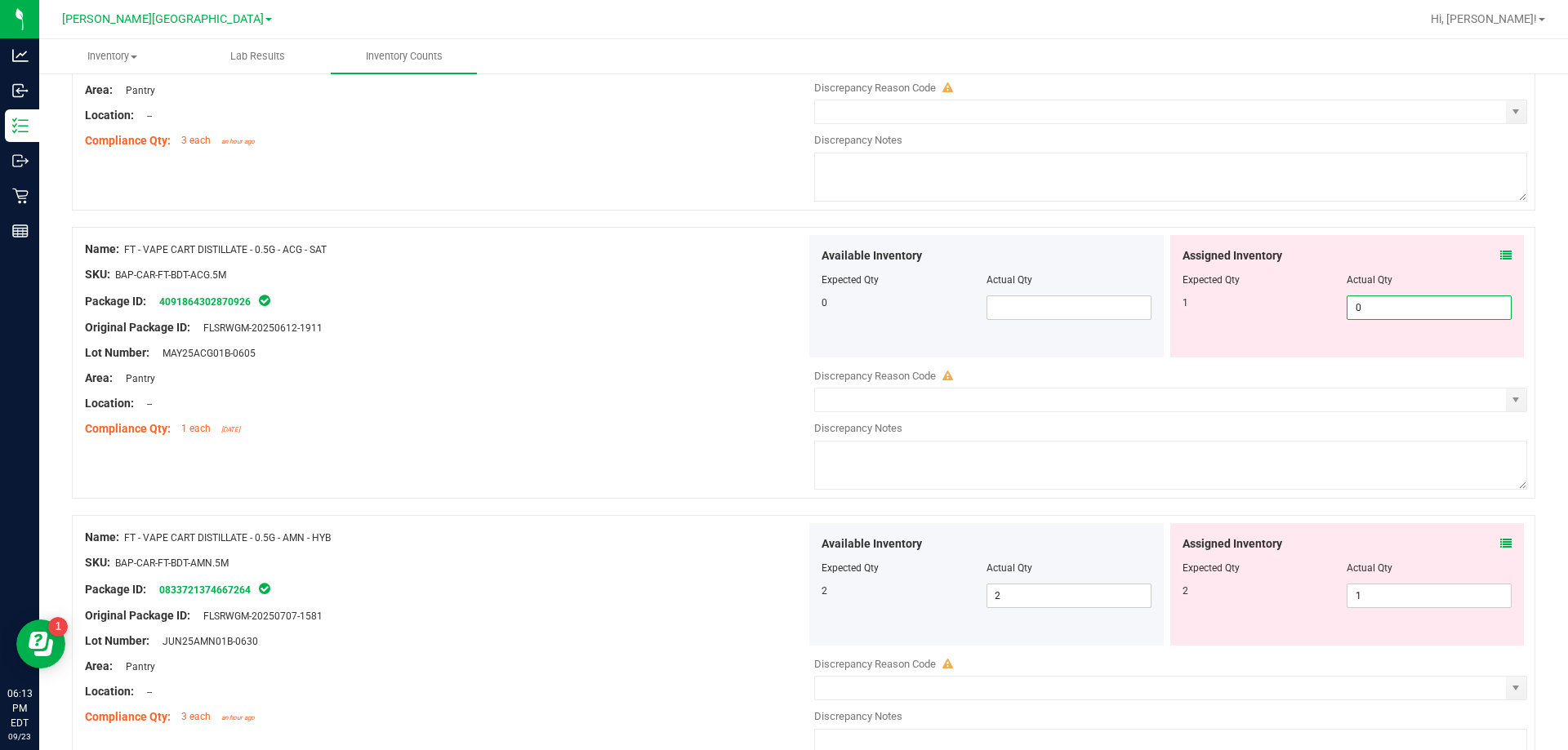
click at [1383, 308] on span "0 0" at bounding box center [1428, 307] width 165 height 25
click at [1391, 598] on div "Available Inventory Expected Qty Actual Qty 2 2 2" at bounding box center [1166, 652] width 721 height 258
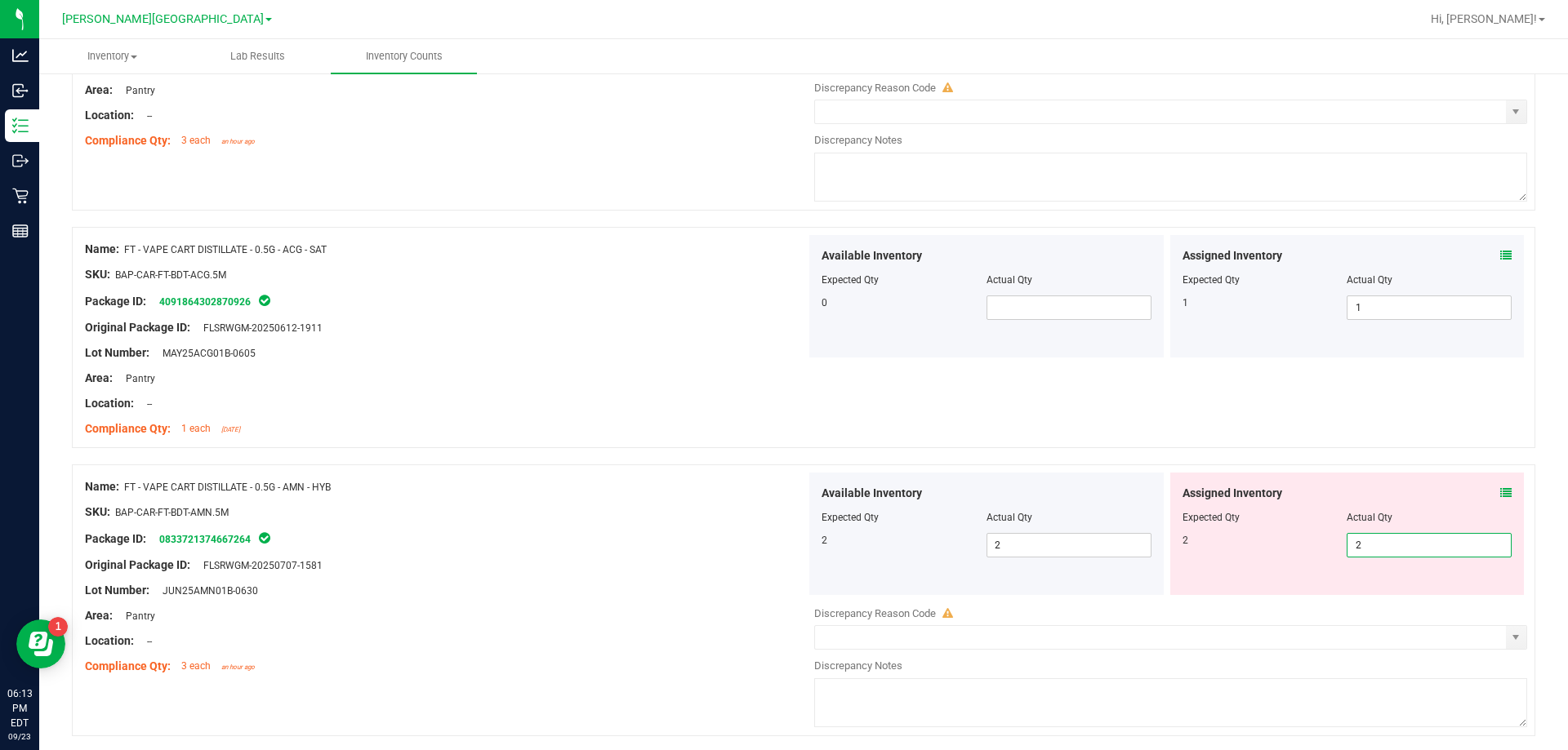
click at [677, 277] on div "SKU: BAP-CAR-FT-BDT-ACG.5M" at bounding box center [445, 274] width 721 height 17
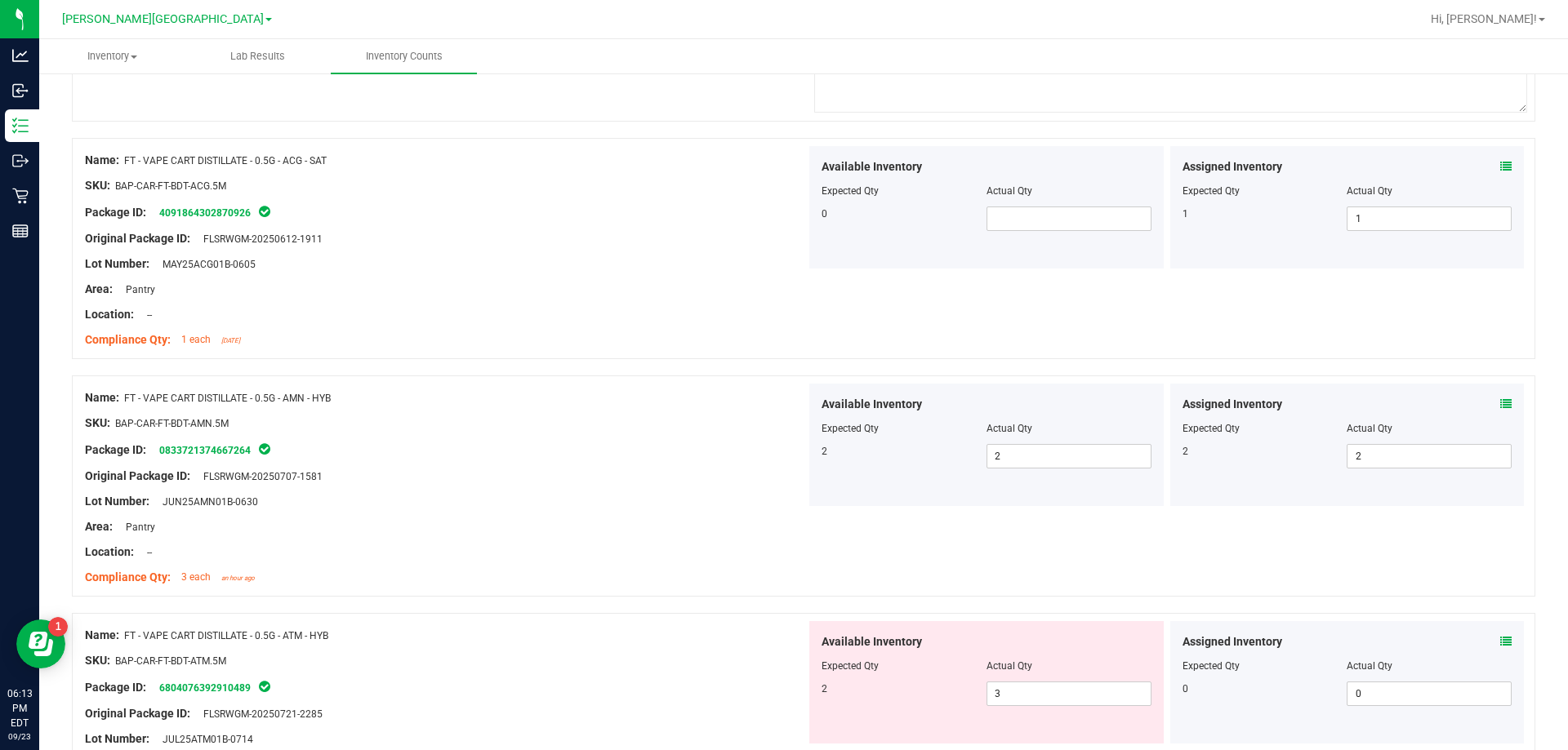
scroll to position [734, 0]
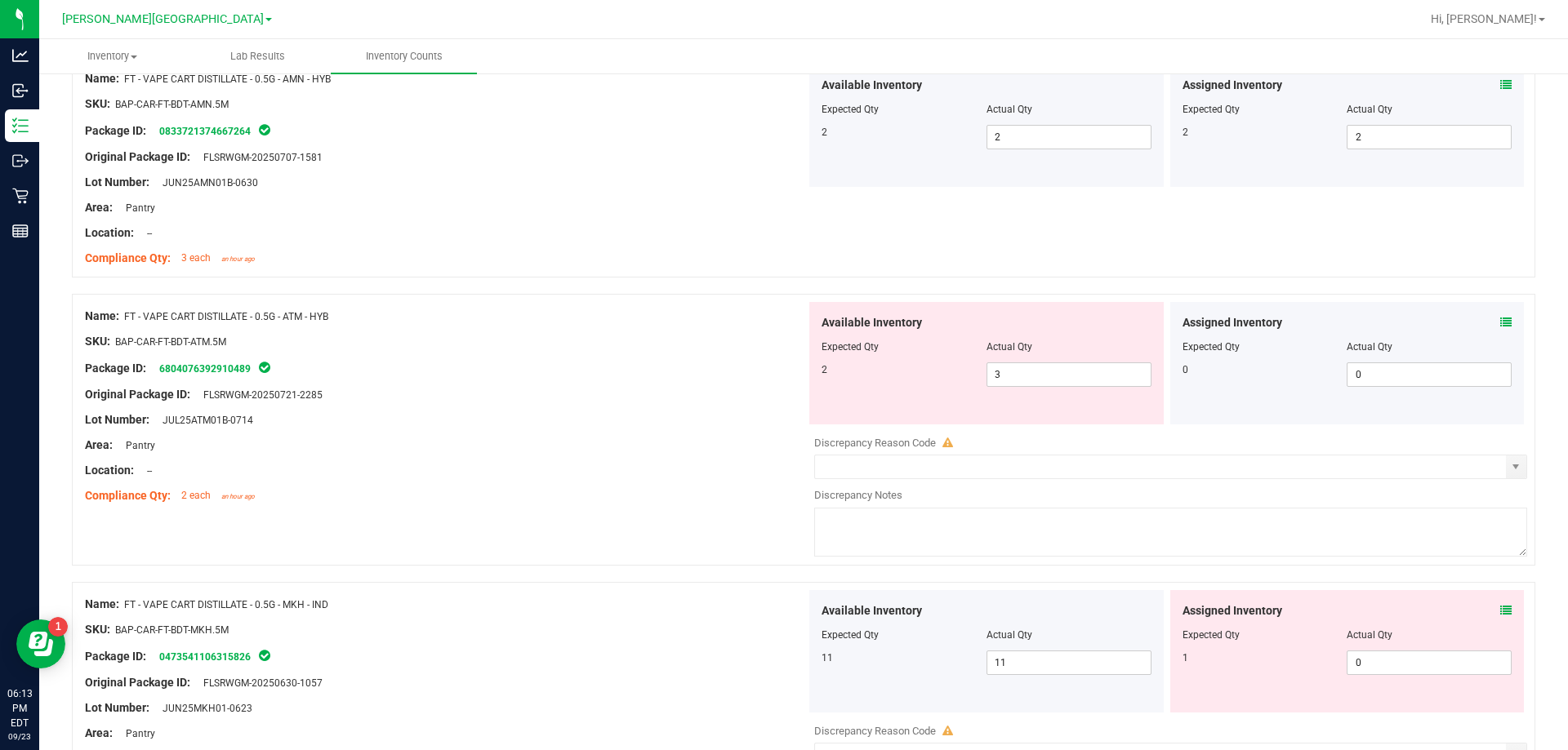
click at [1500, 317] on icon at bounding box center [1506, 322] width 12 height 12
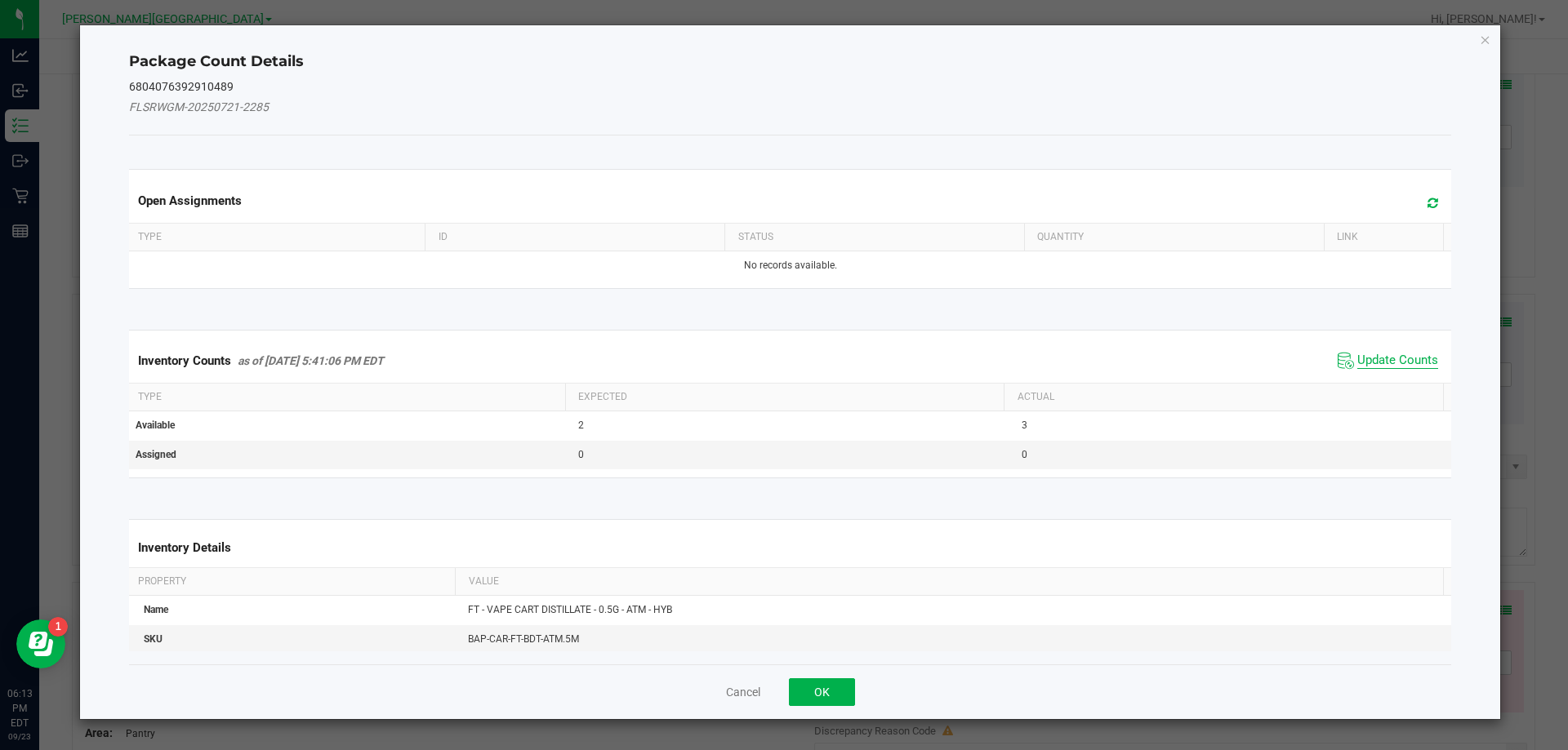
click at [1362, 359] on span "Update Counts" at bounding box center [1397, 361] width 81 height 17
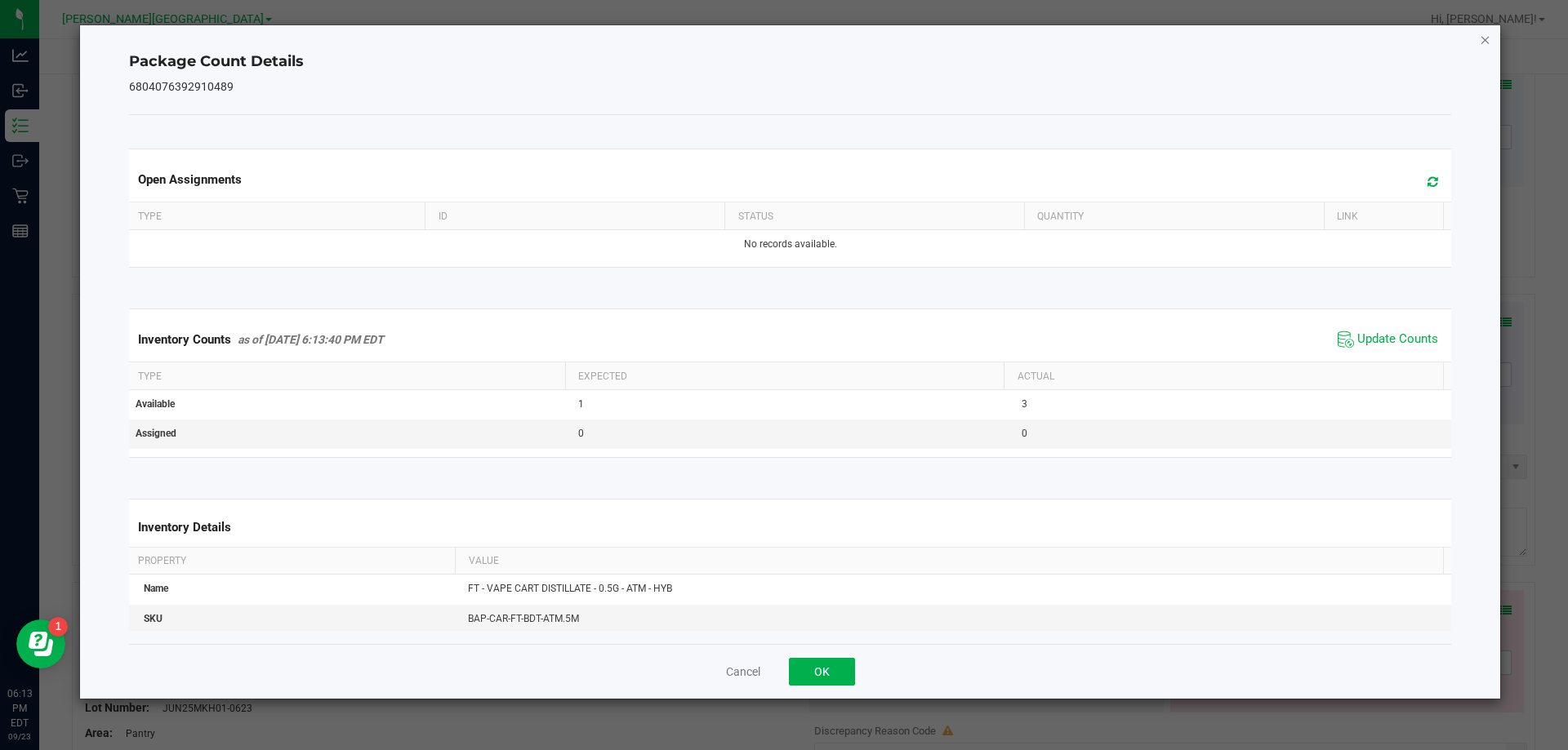
click at [1484, 35] on icon "Close" at bounding box center [1485, 39] width 12 height 20
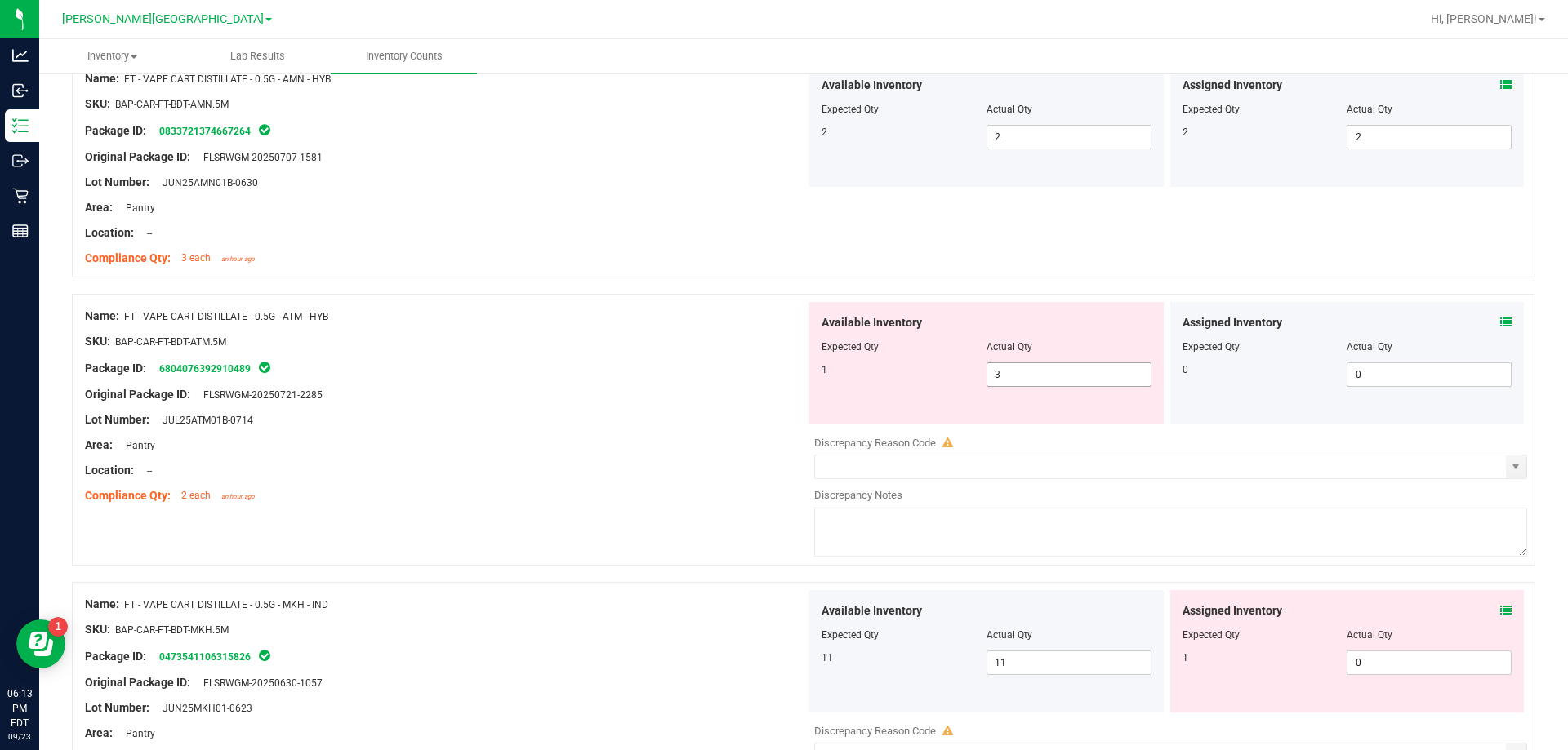
click at [1012, 369] on span "3 3" at bounding box center [1068, 375] width 165 height 25
click at [694, 439] on div "Area: Pantry" at bounding box center [445, 444] width 721 height 17
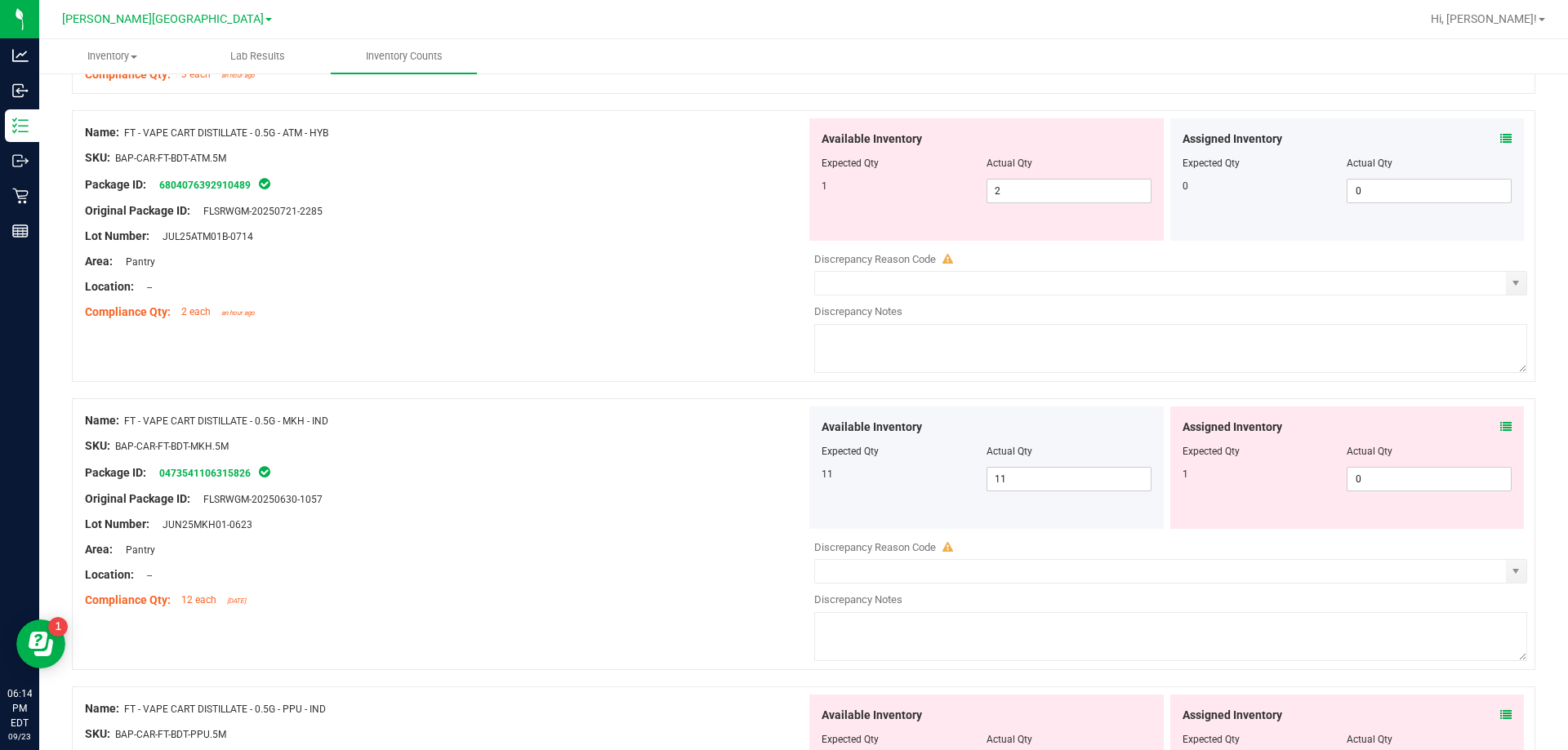
scroll to position [979, 0]
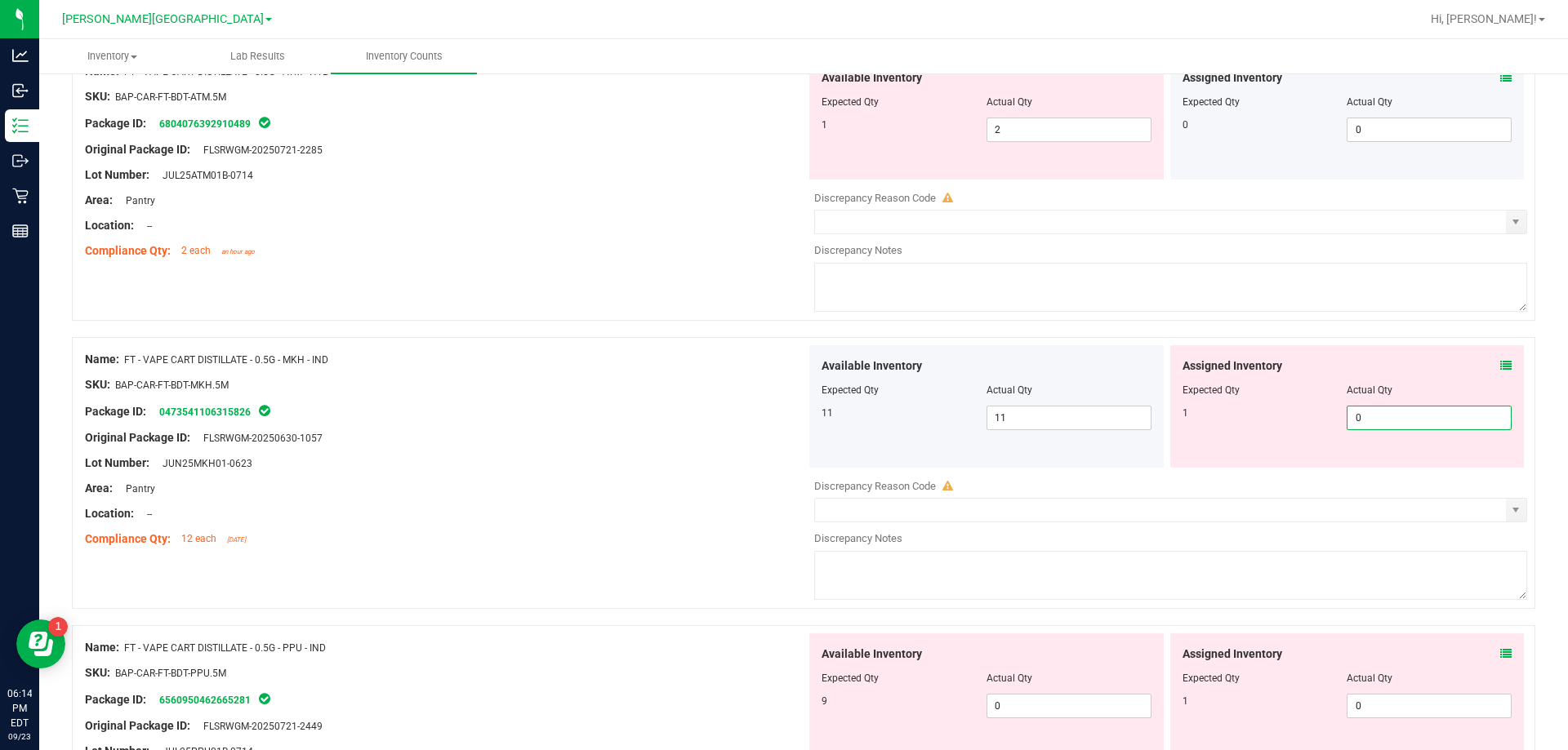
click at [1379, 415] on span "0 0" at bounding box center [1428, 417] width 165 height 25
click at [1366, 708] on div "Available Inventory Expected Qty Actual Qty 9 0 0" at bounding box center [1166, 762] width 721 height 258
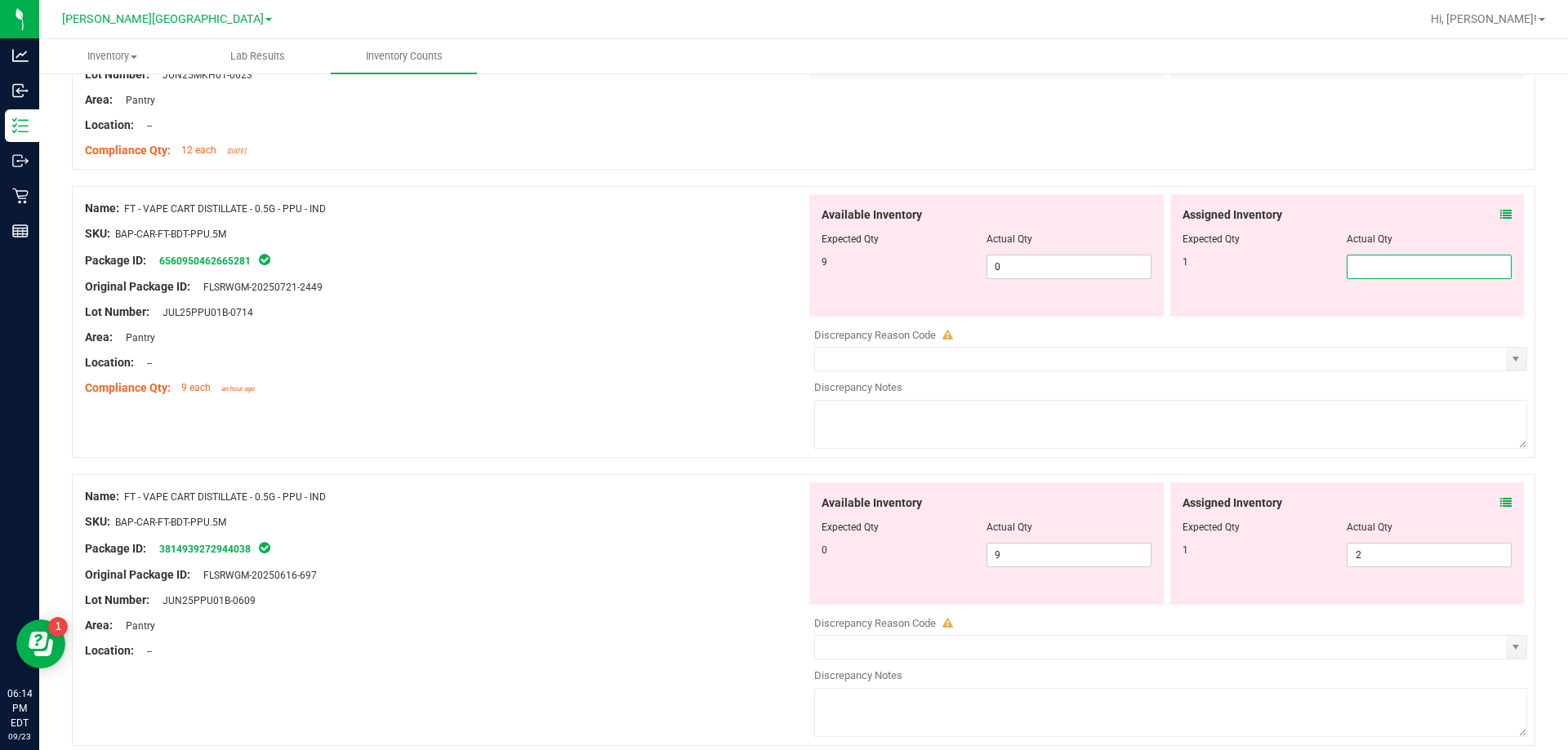
scroll to position [1387, 0]
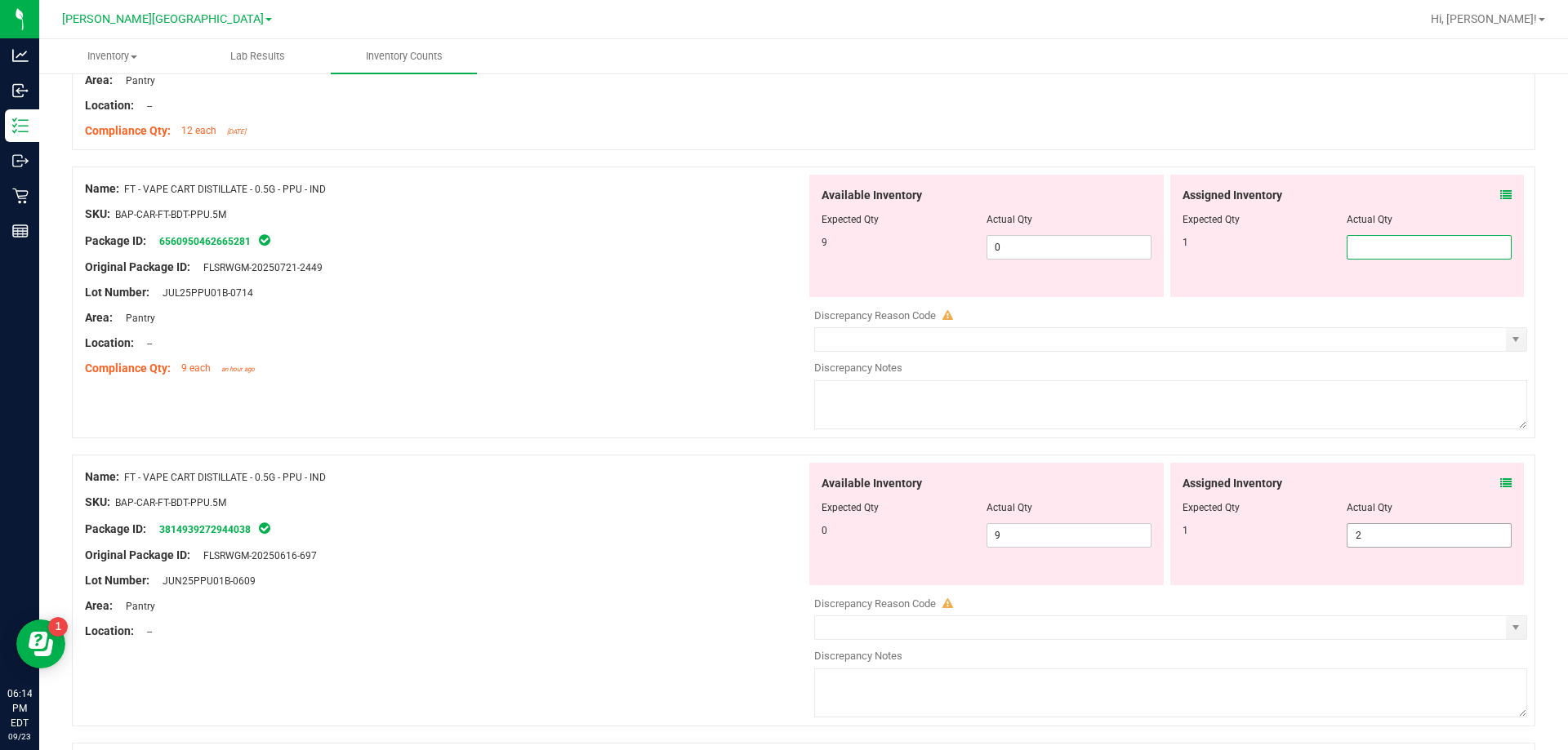
click at [1404, 534] on span "2 2" at bounding box center [1428, 535] width 165 height 25
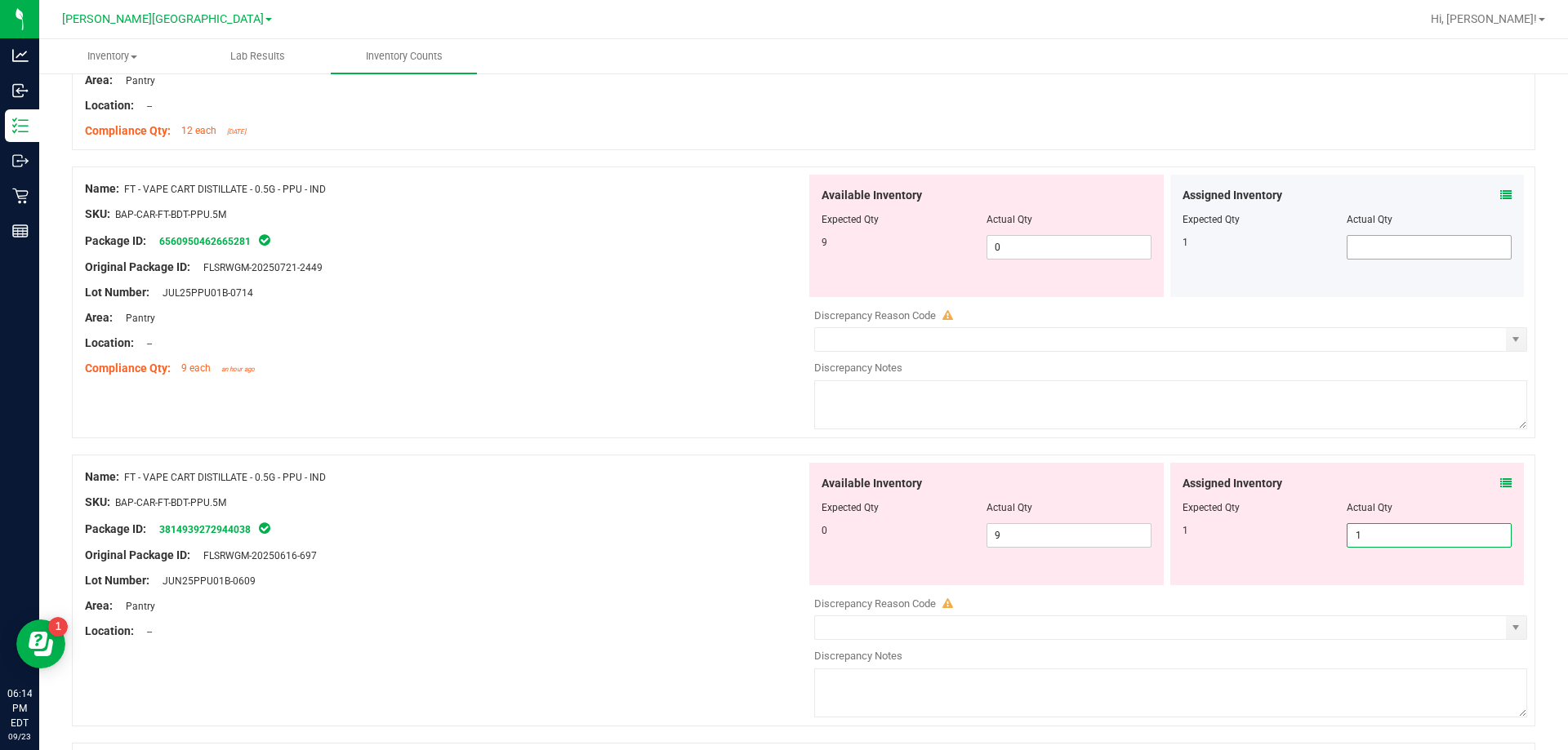
click at [1390, 246] on input "text" at bounding box center [1429, 246] width 164 height 23
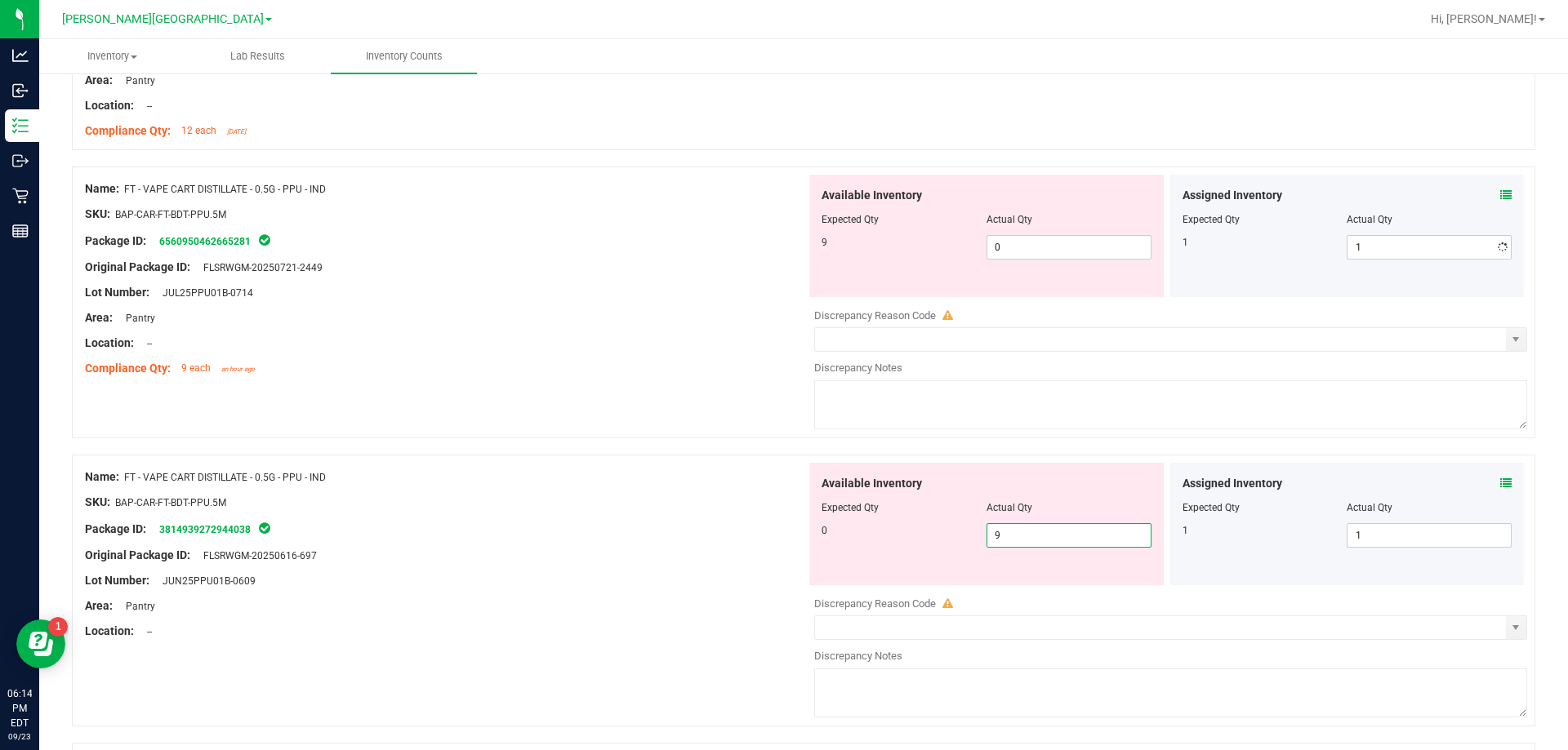
click at [1038, 543] on span "9 9" at bounding box center [1068, 535] width 165 height 25
click at [1043, 251] on span "0 0" at bounding box center [1068, 246] width 165 height 25
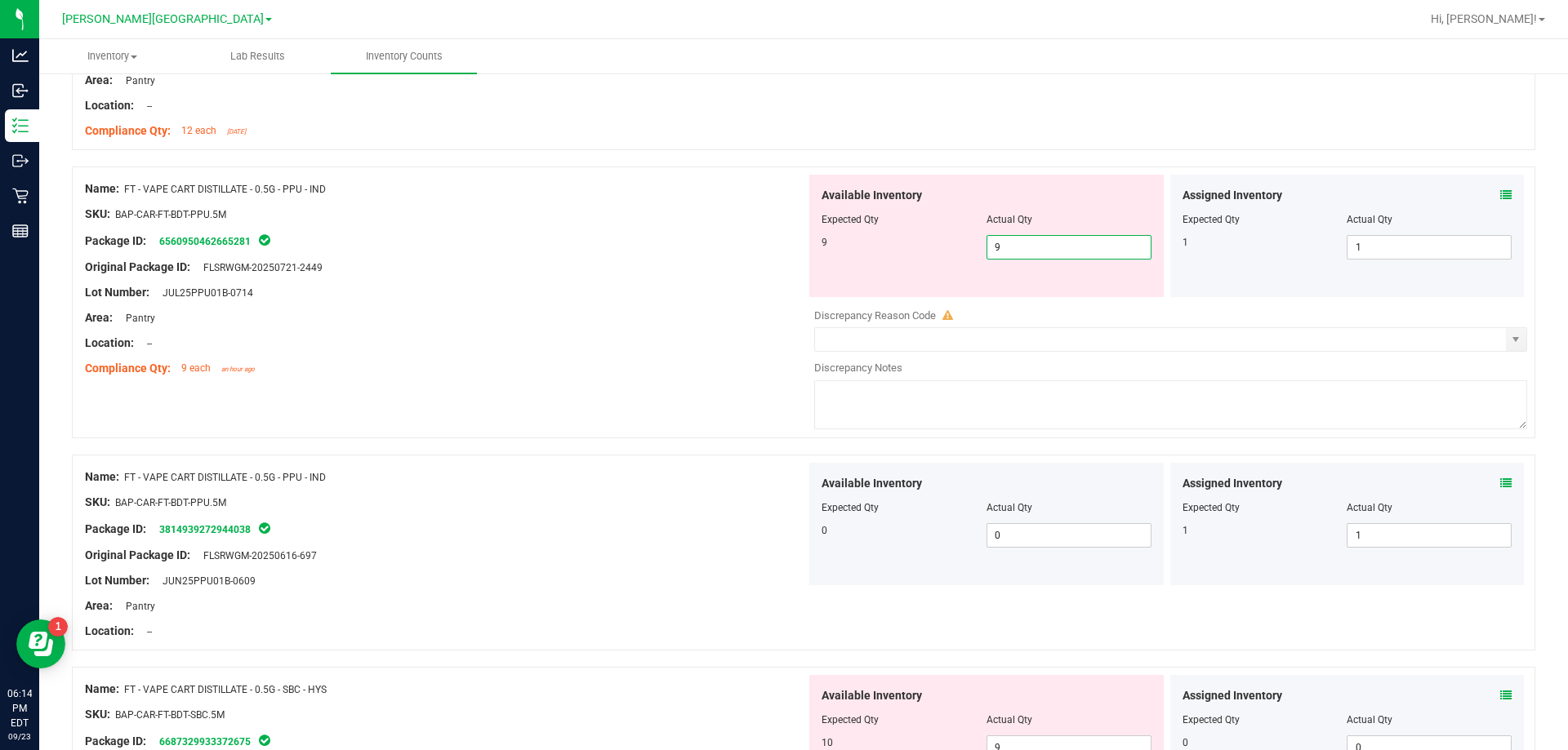
click at [652, 271] on div "Original Package ID: FLSRWGM-20250721-2449" at bounding box center [445, 266] width 721 height 17
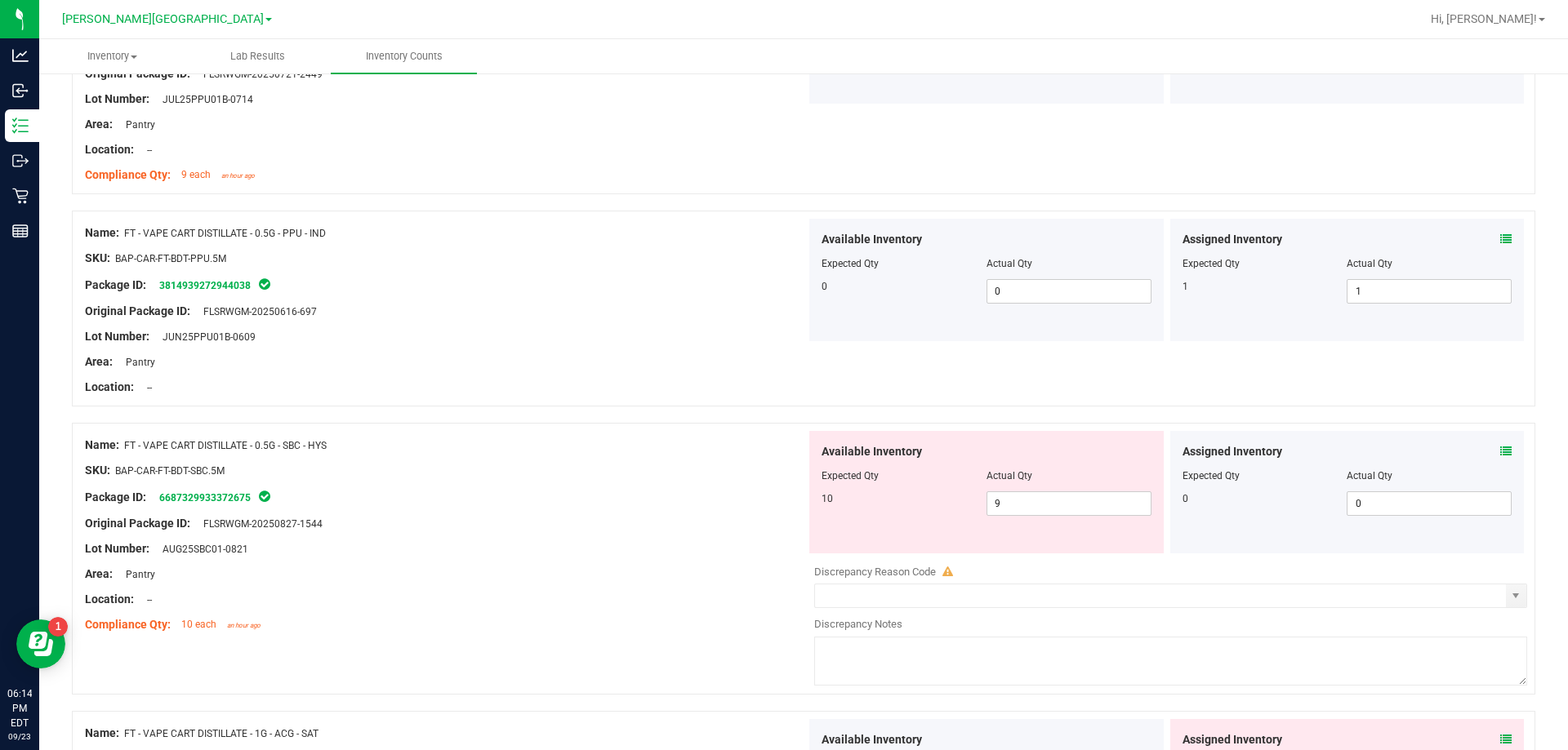
scroll to position [1632, 0]
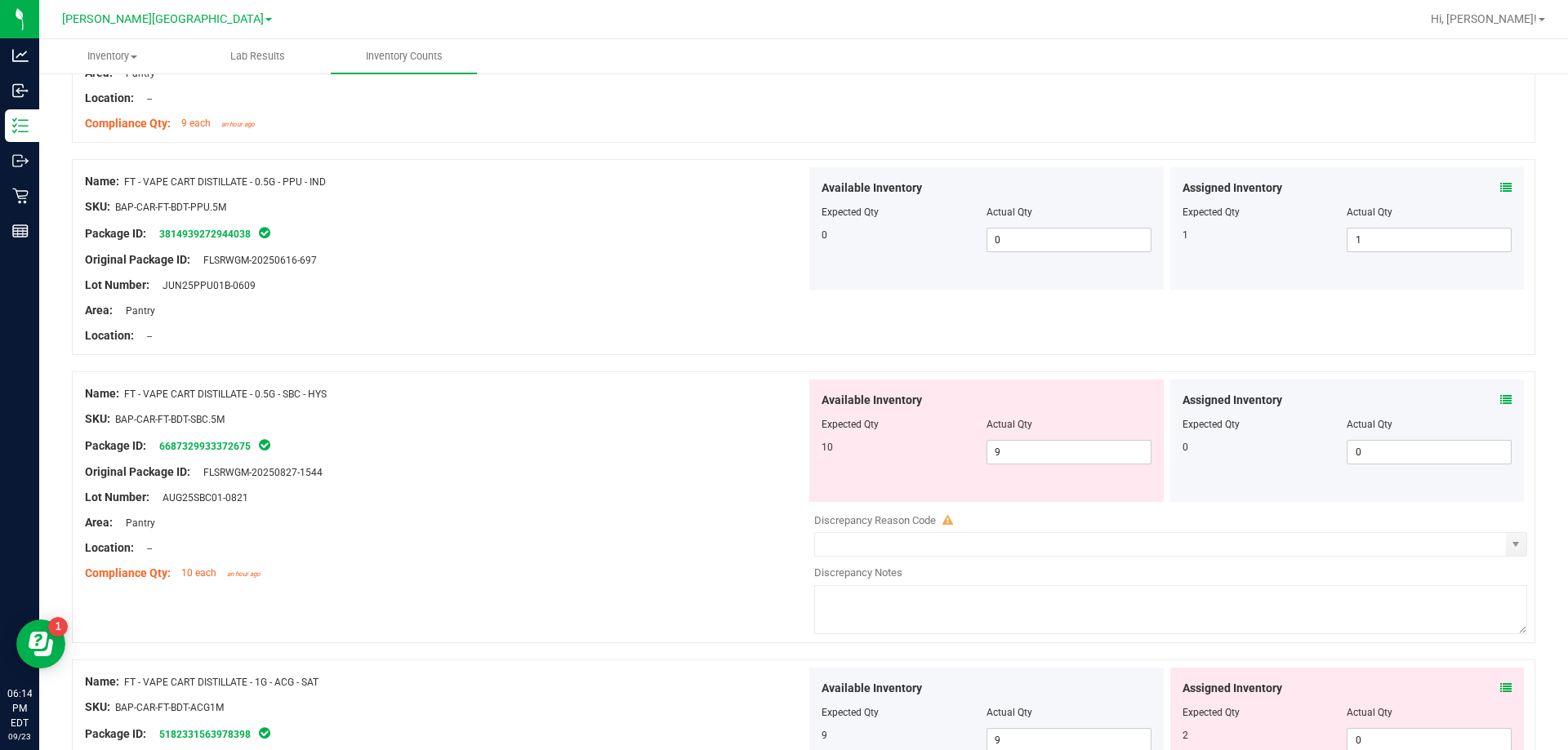
click at [1500, 398] on icon at bounding box center [1506, 400] width 12 height 12
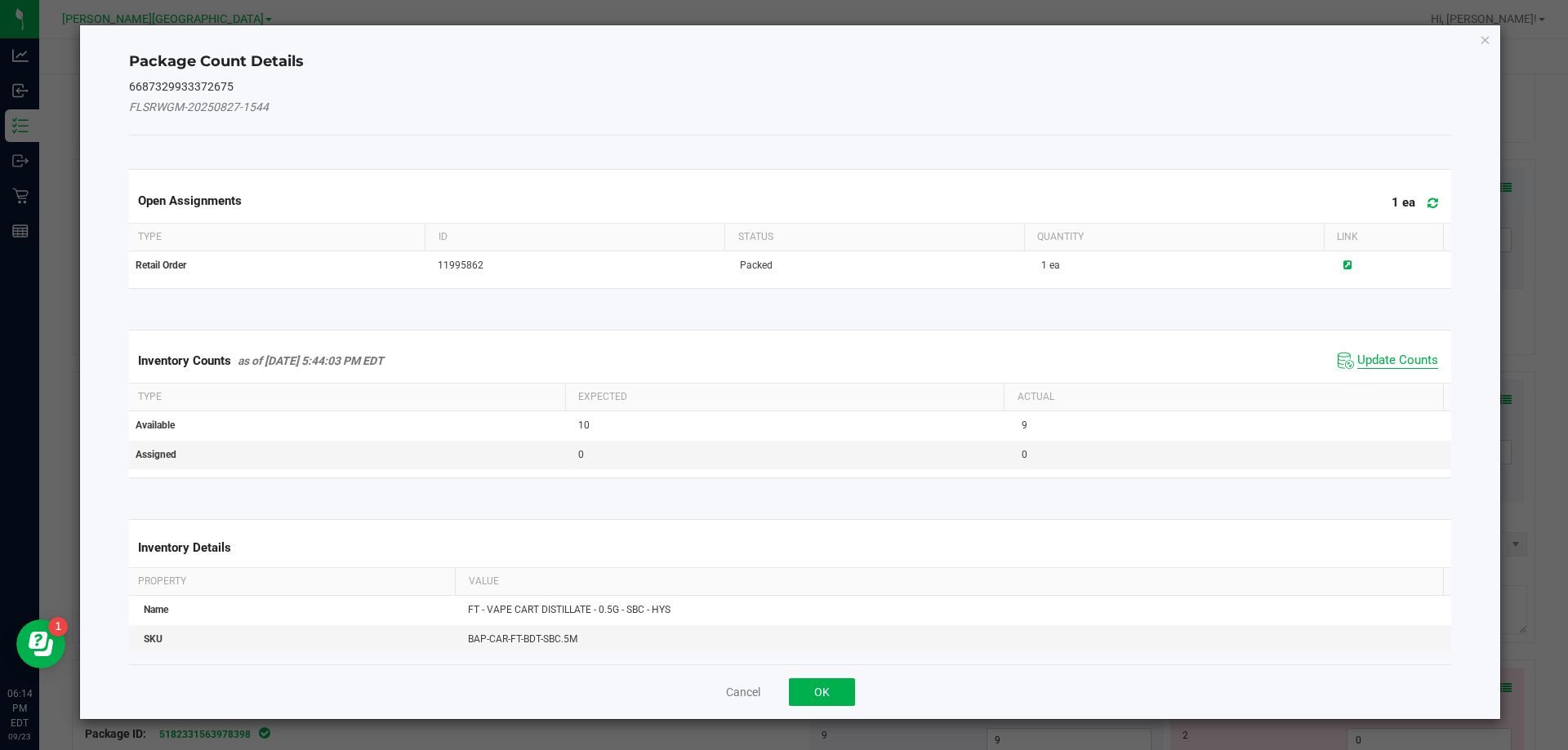
click at [1379, 363] on span "Update Counts" at bounding box center [1397, 361] width 81 height 17
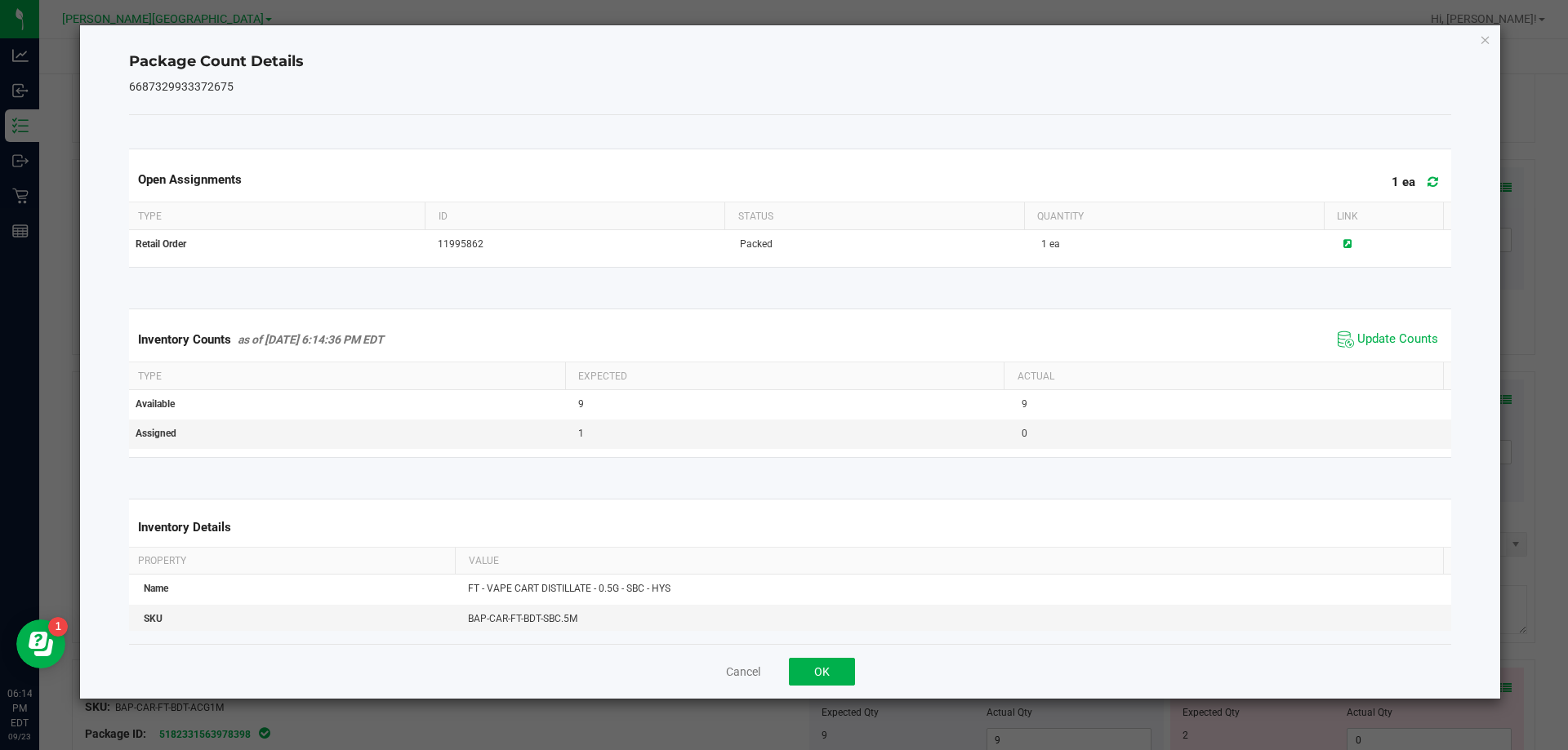
click at [1483, 38] on icon "Close" at bounding box center [1485, 39] width 12 height 20
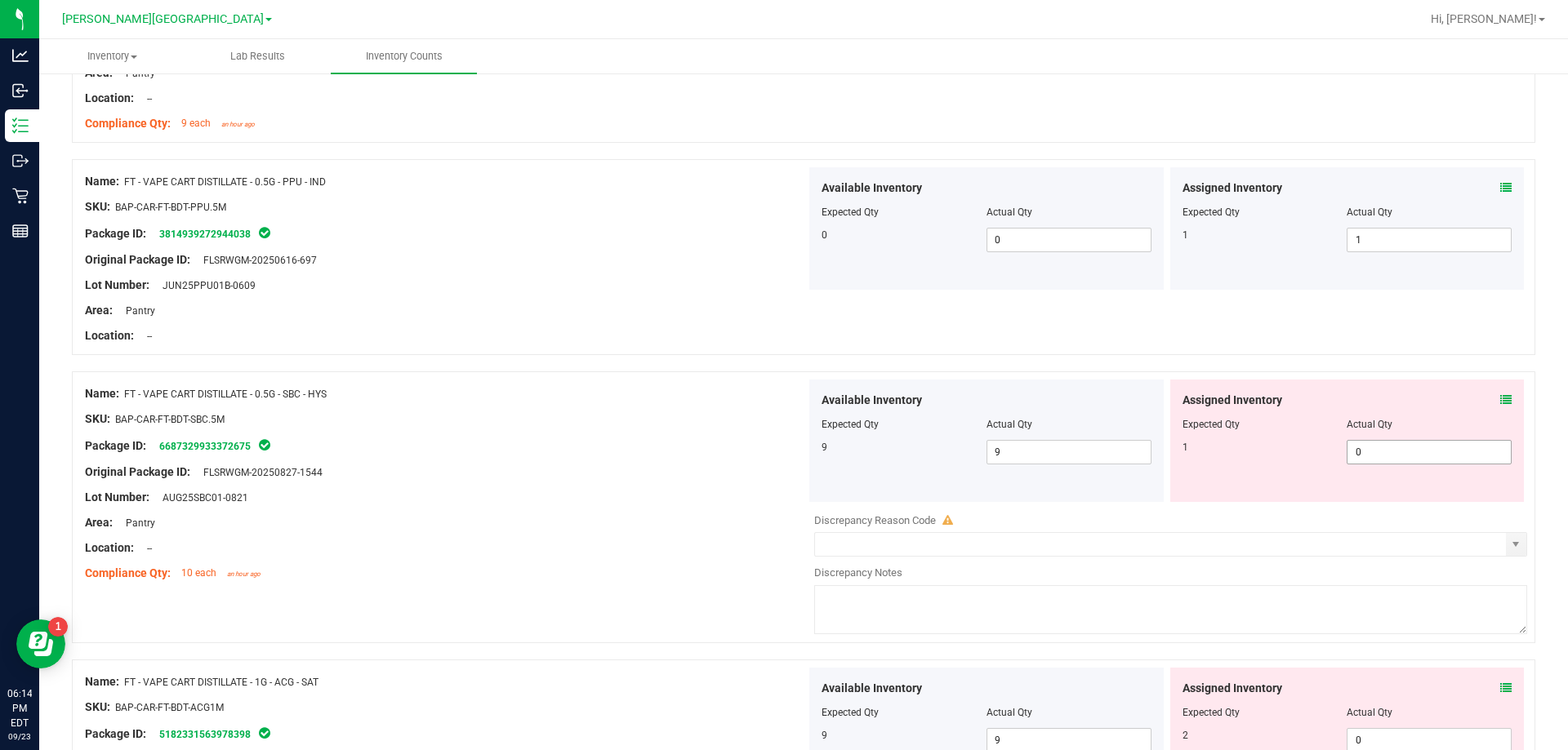
click at [1396, 451] on span "0 0" at bounding box center [1428, 451] width 165 height 25
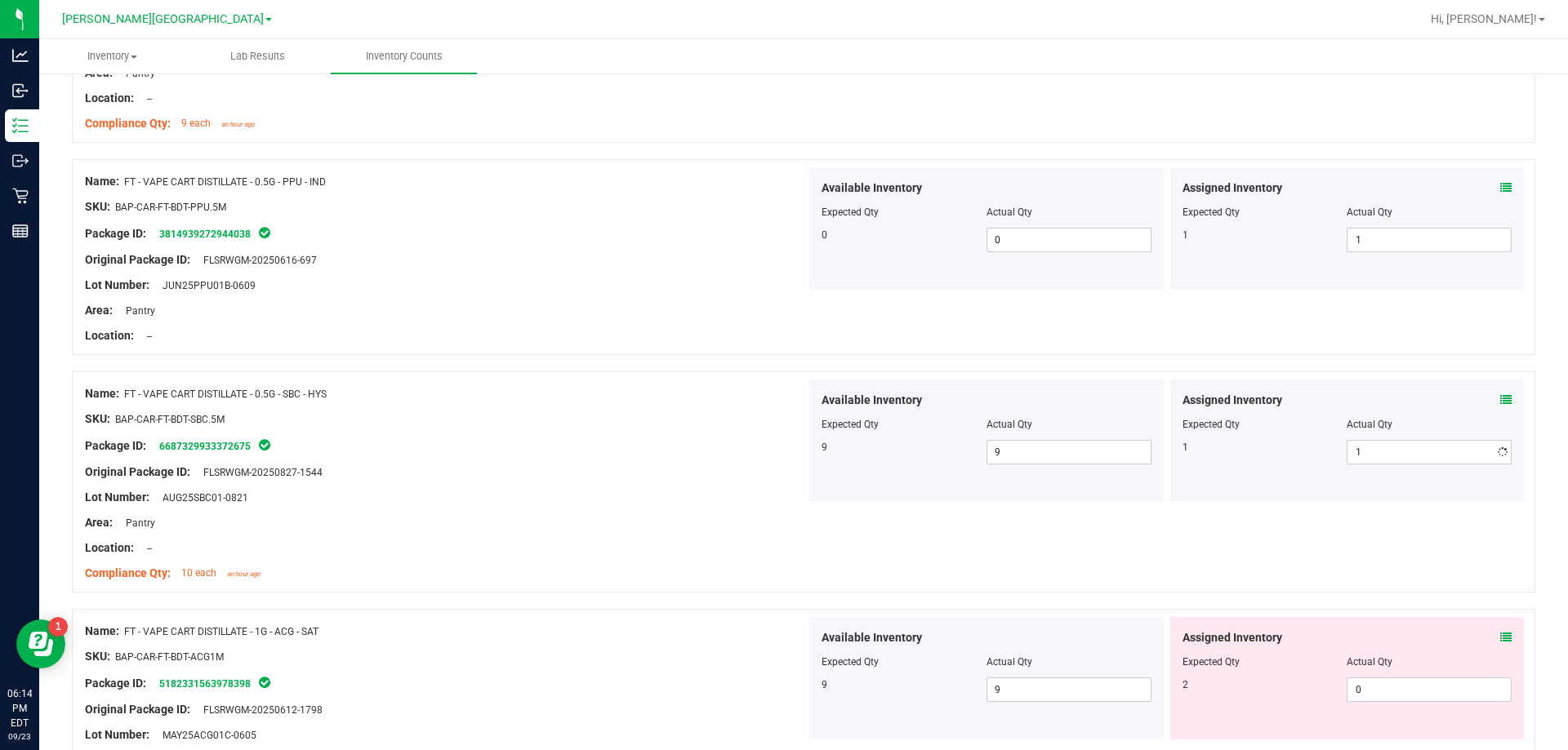
click at [624, 391] on div "Name: FT - VAPE CART DISTILLATE - 0.5G - SBC - HYS" at bounding box center [445, 393] width 721 height 17
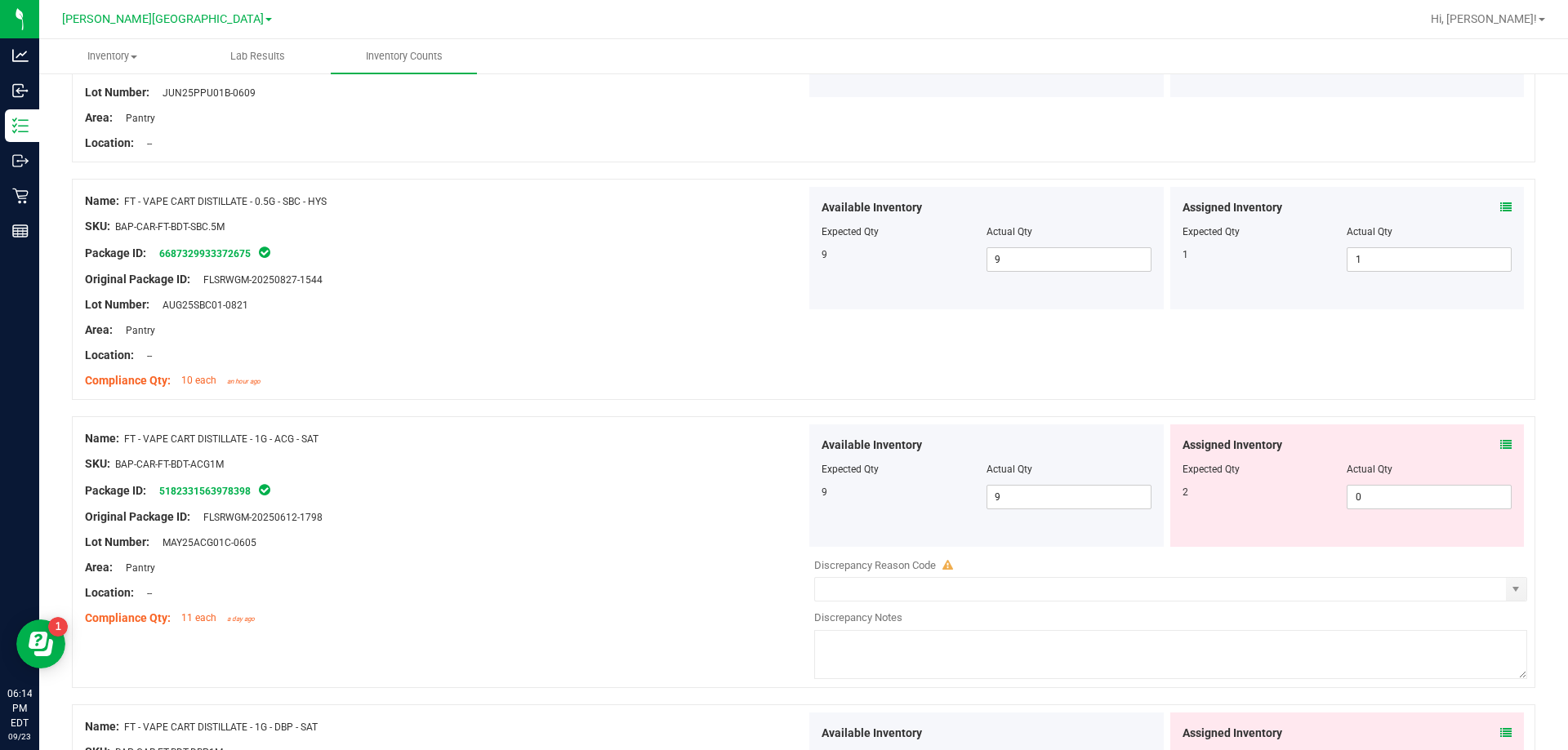
scroll to position [1958, 0]
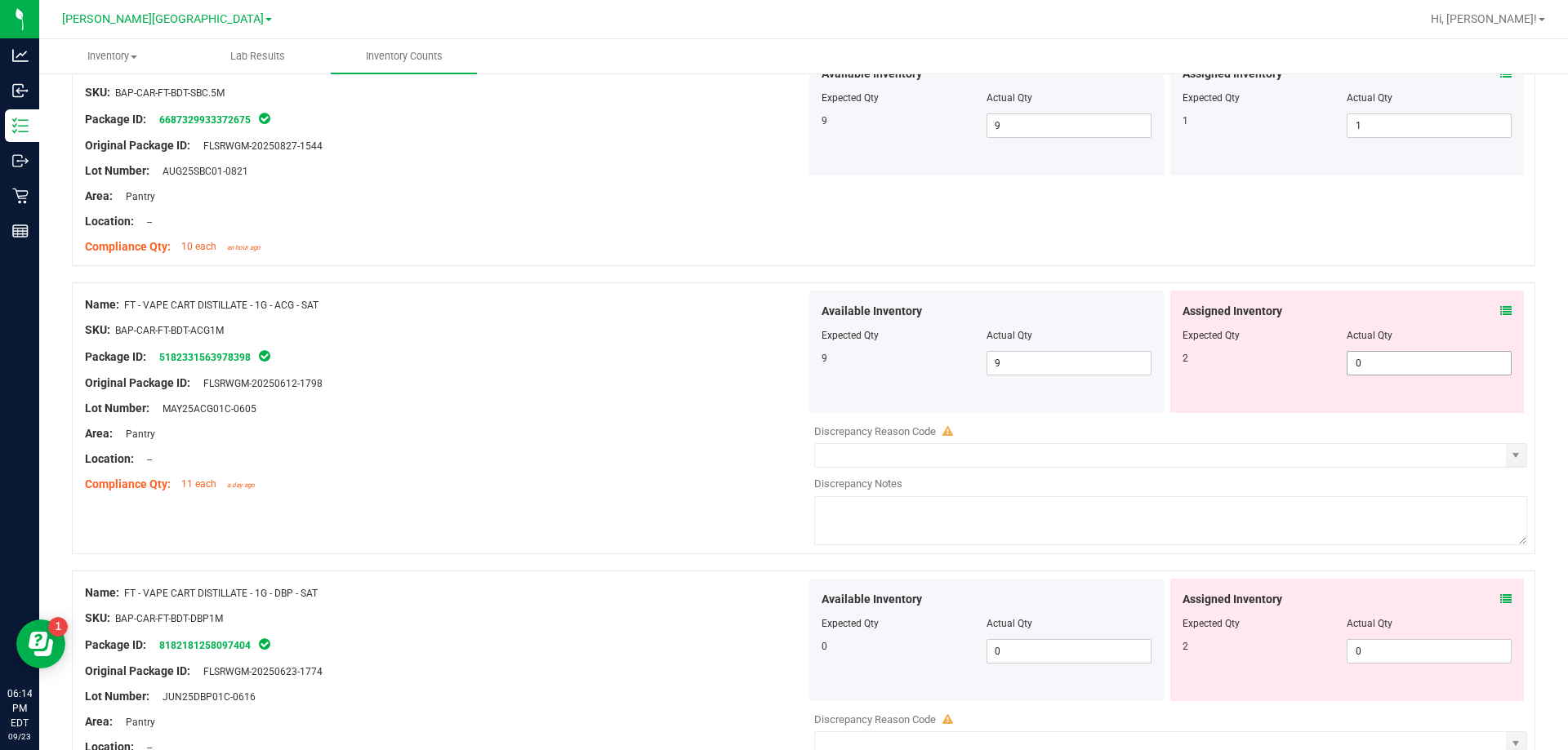
click at [1370, 362] on span "0 0" at bounding box center [1428, 363] width 165 height 25
click at [1403, 647] on div "Assigned Inventory Expected Qty Actual Qty 2 0 0" at bounding box center [1346, 640] width 354 height 122
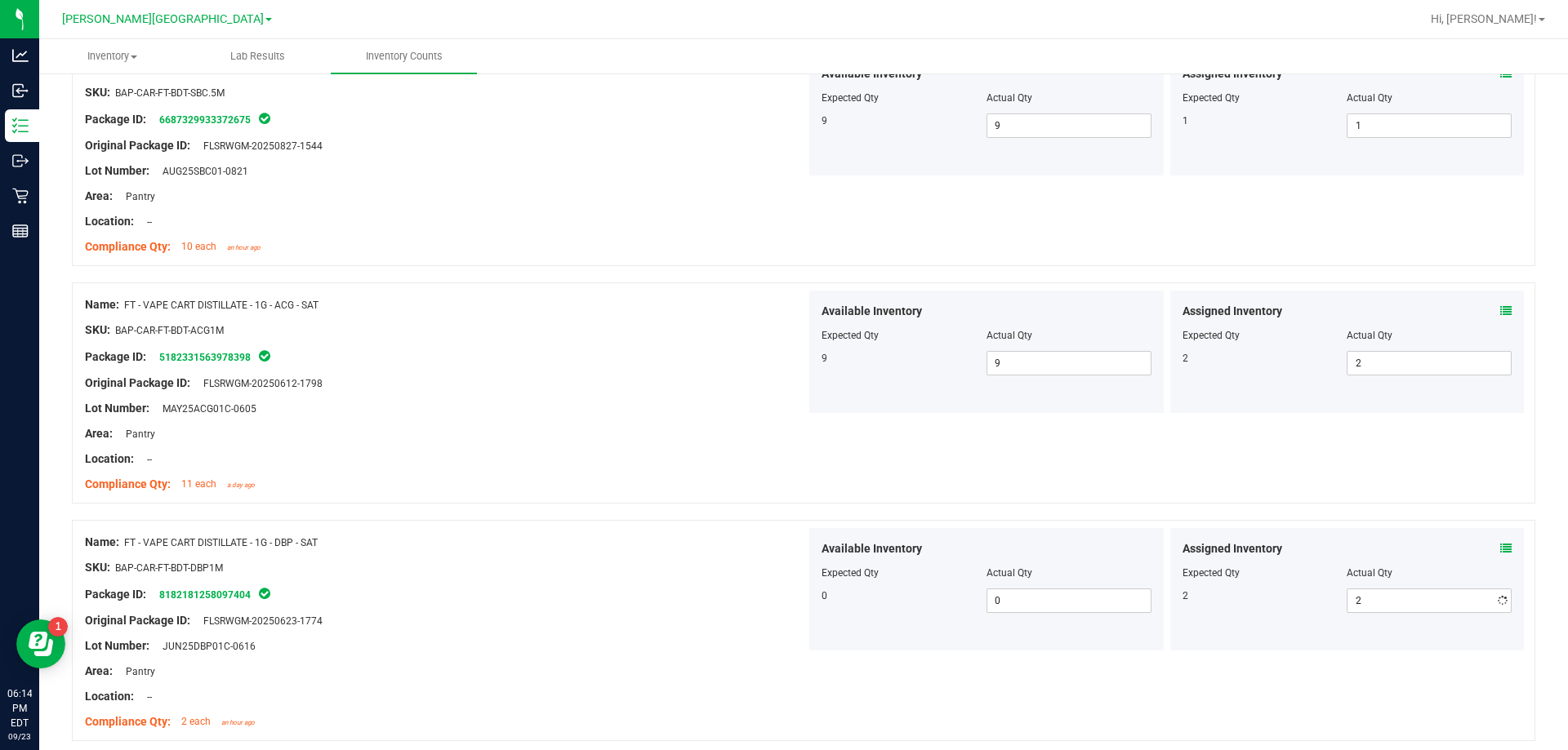
click at [497, 344] on div at bounding box center [445, 343] width 721 height 8
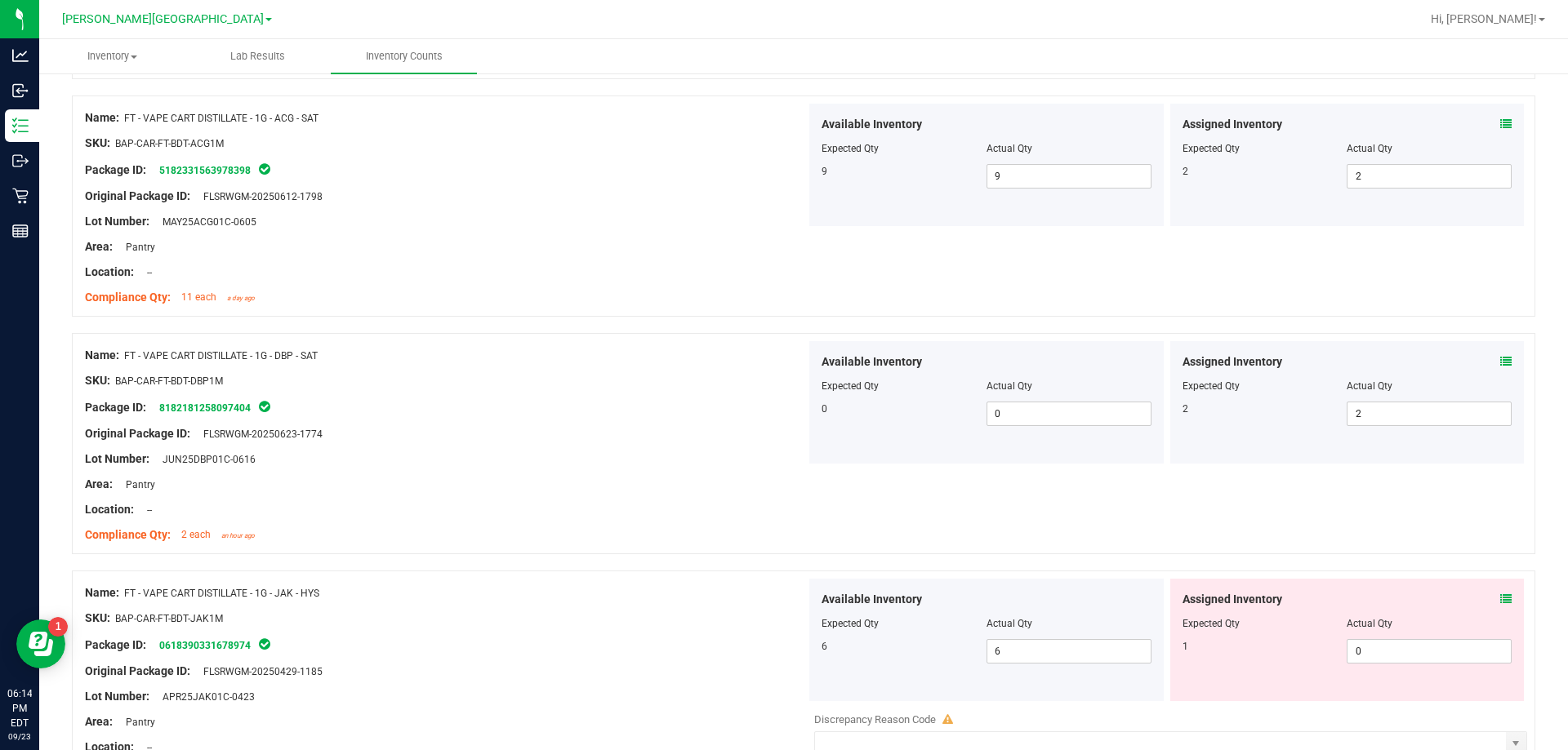
scroll to position [2448, 0]
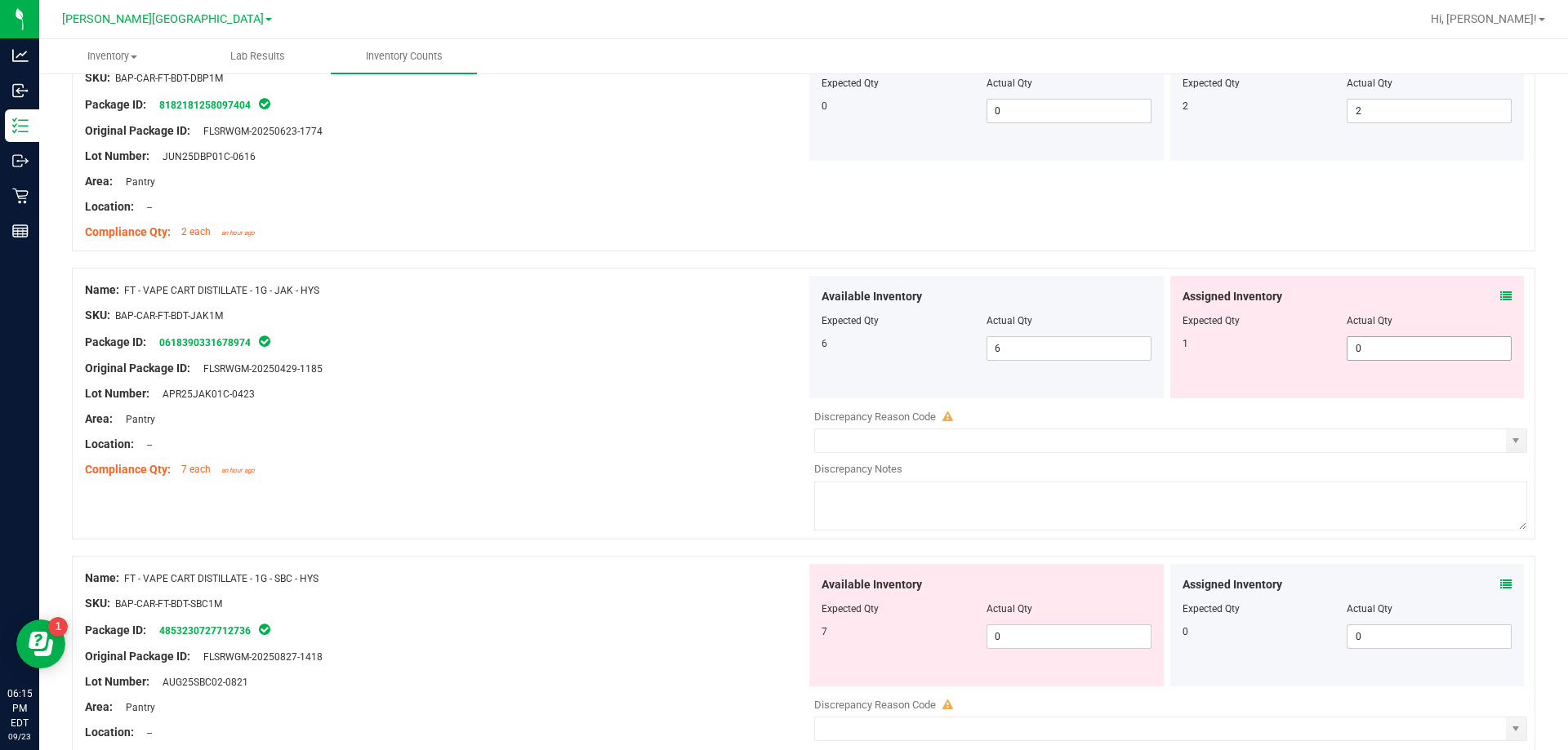
click at [1408, 355] on span "0 0" at bounding box center [1428, 348] width 165 height 25
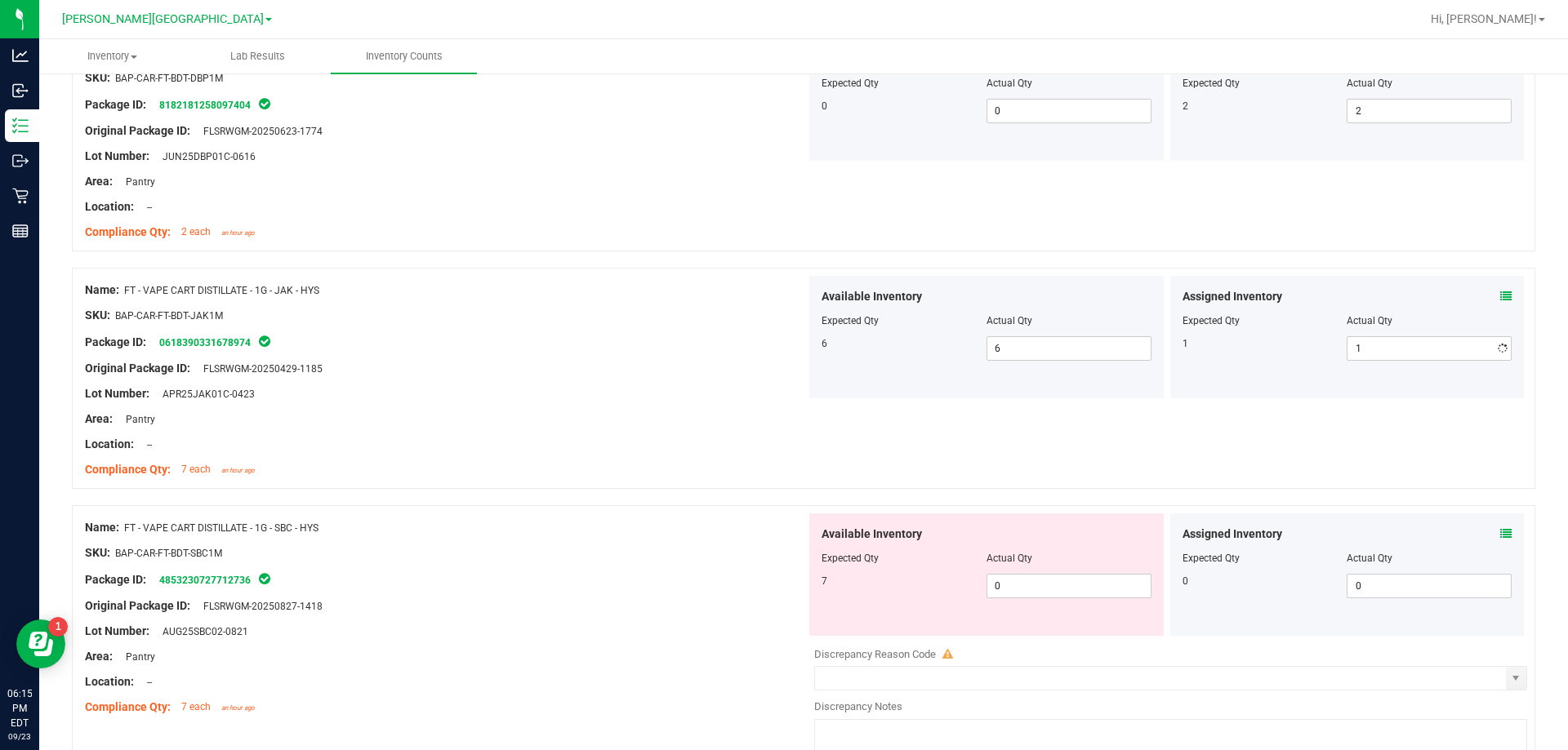
click at [608, 409] on div "Name: FT - VAPE CART DISTILLATE - 1G - JAK - HYS SKU: BAP-CAR-FT-BDT-JAK1M Pack…" at bounding box center [445, 379] width 721 height 208
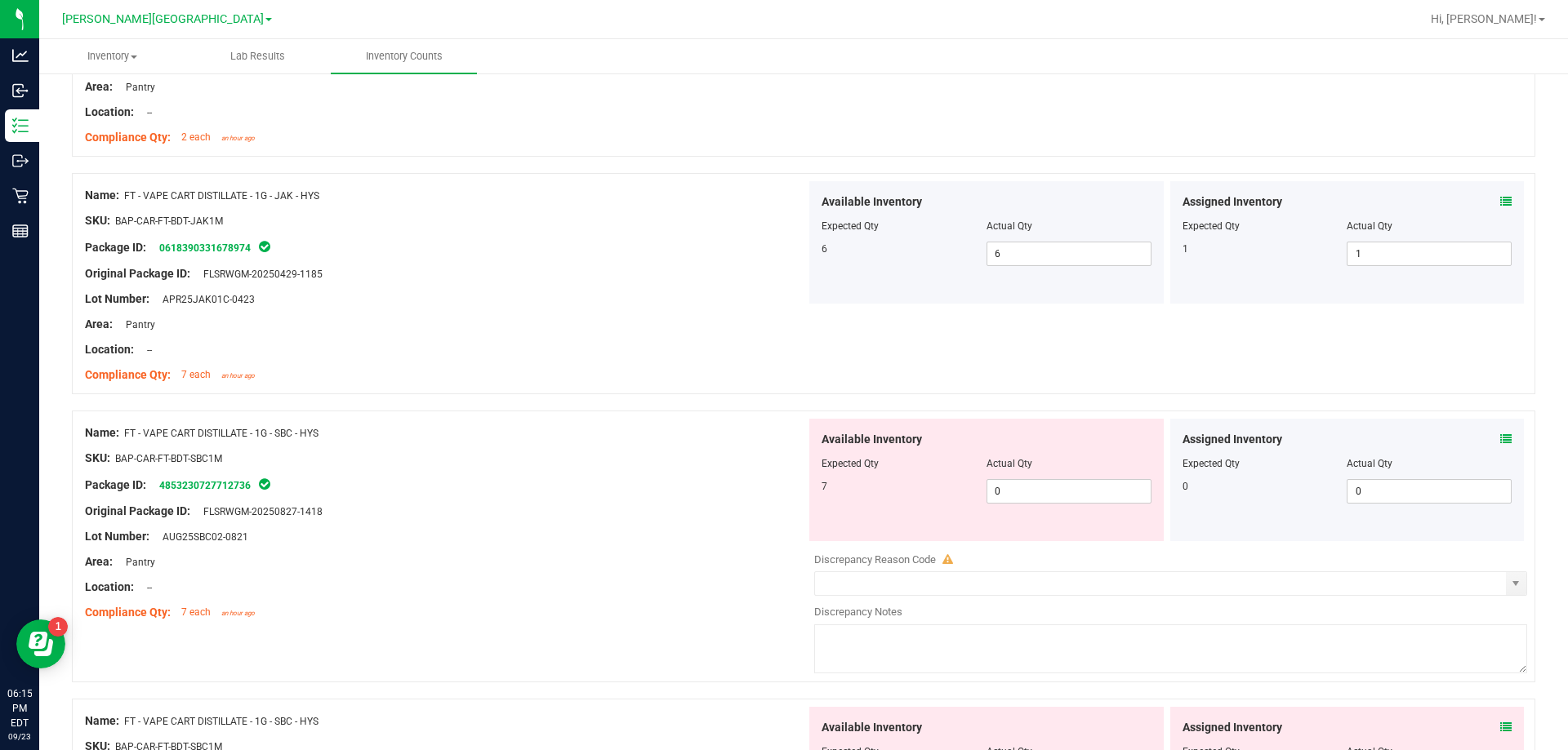
scroll to position [2693, 0]
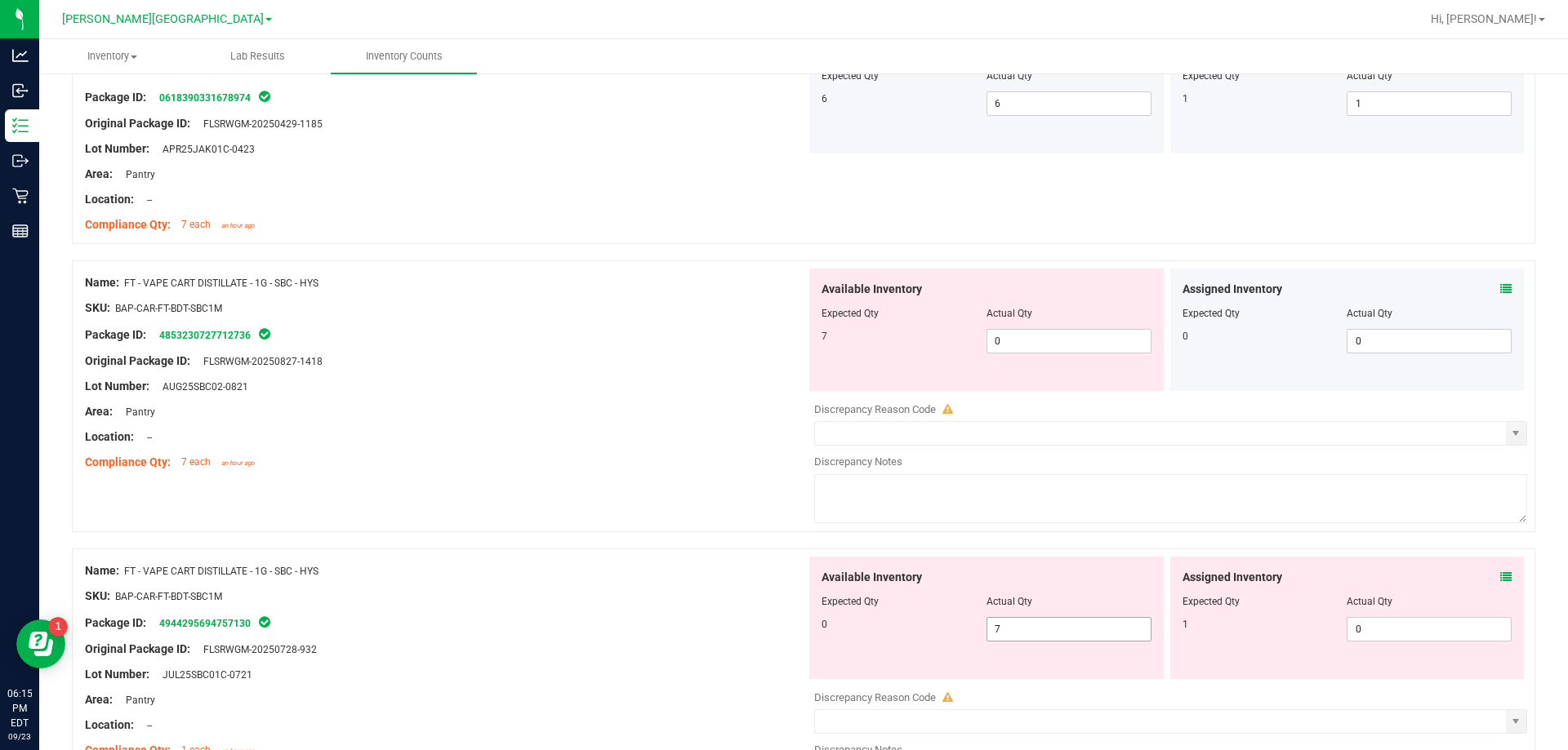
click at [1060, 625] on span "7 7" at bounding box center [1068, 629] width 165 height 25
click at [1036, 339] on input "0" at bounding box center [1069, 340] width 164 height 23
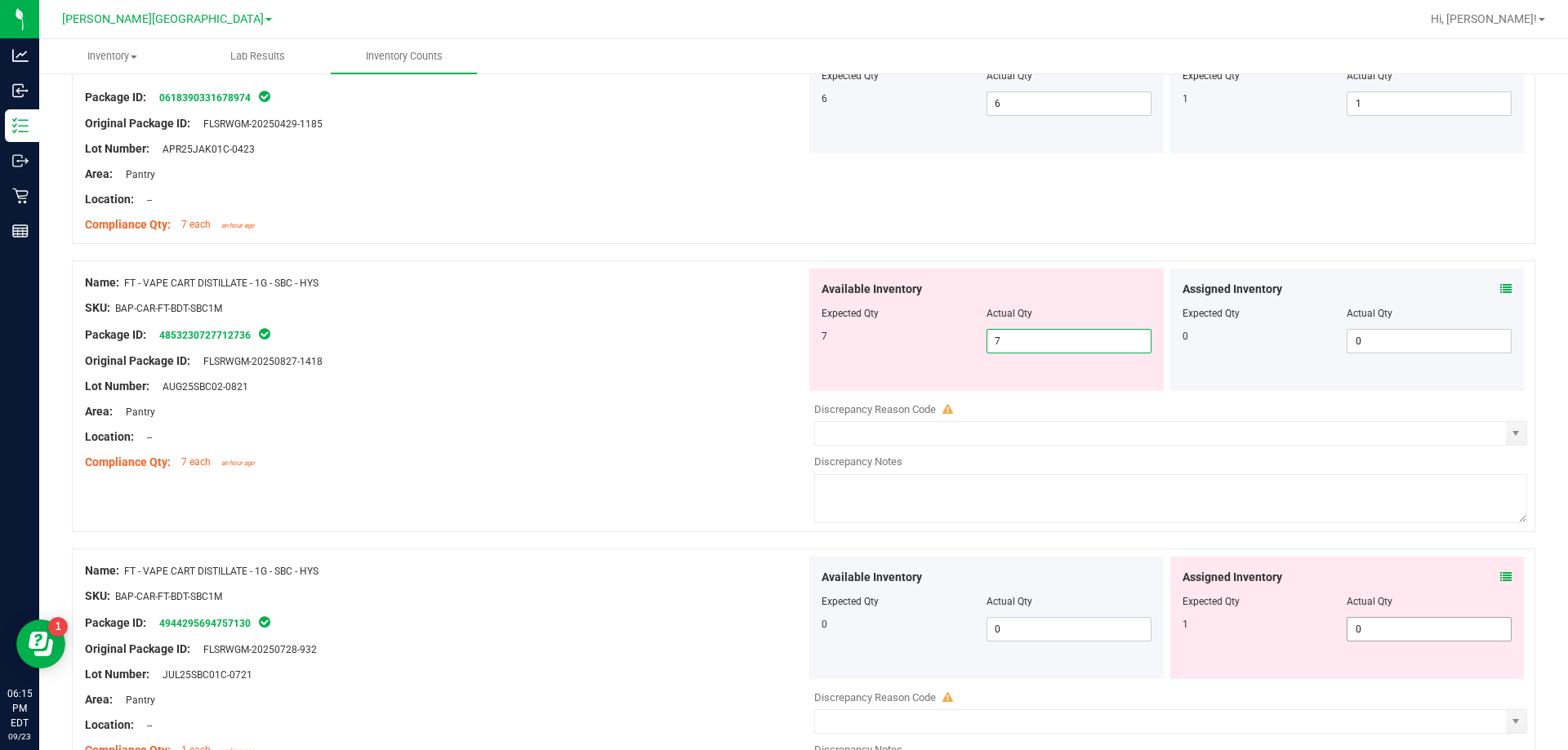
click at [1378, 633] on div "Available Inventory Expected Qty Actual Qty 0 0 0" at bounding box center [1166, 686] width 721 height 258
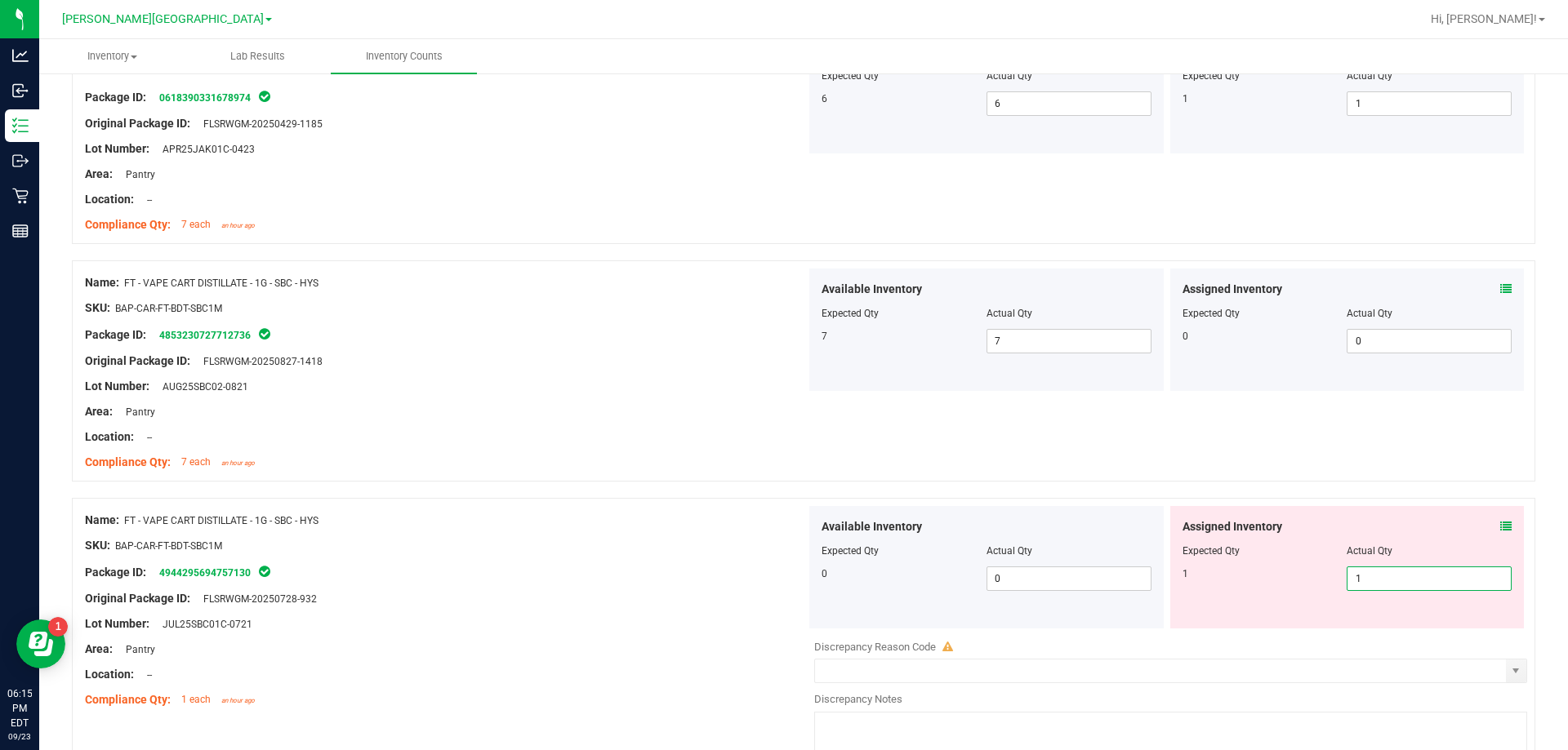
click at [563, 430] on div "Location: --" at bounding box center [445, 437] width 721 height 17
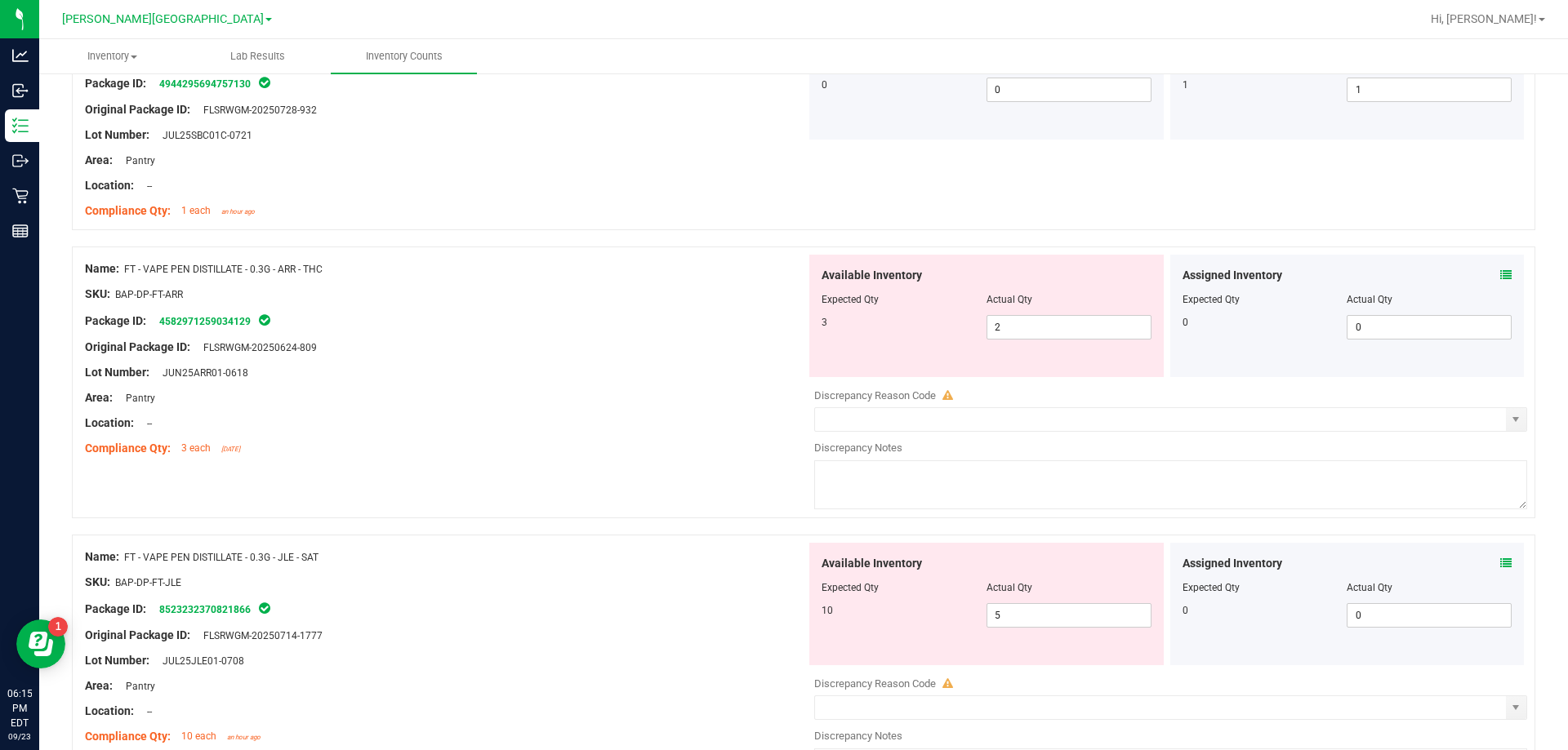
scroll to position [3182, 0]
click at [1500, 275] on icon at bounding box center [1506, 274] width 12 height 12
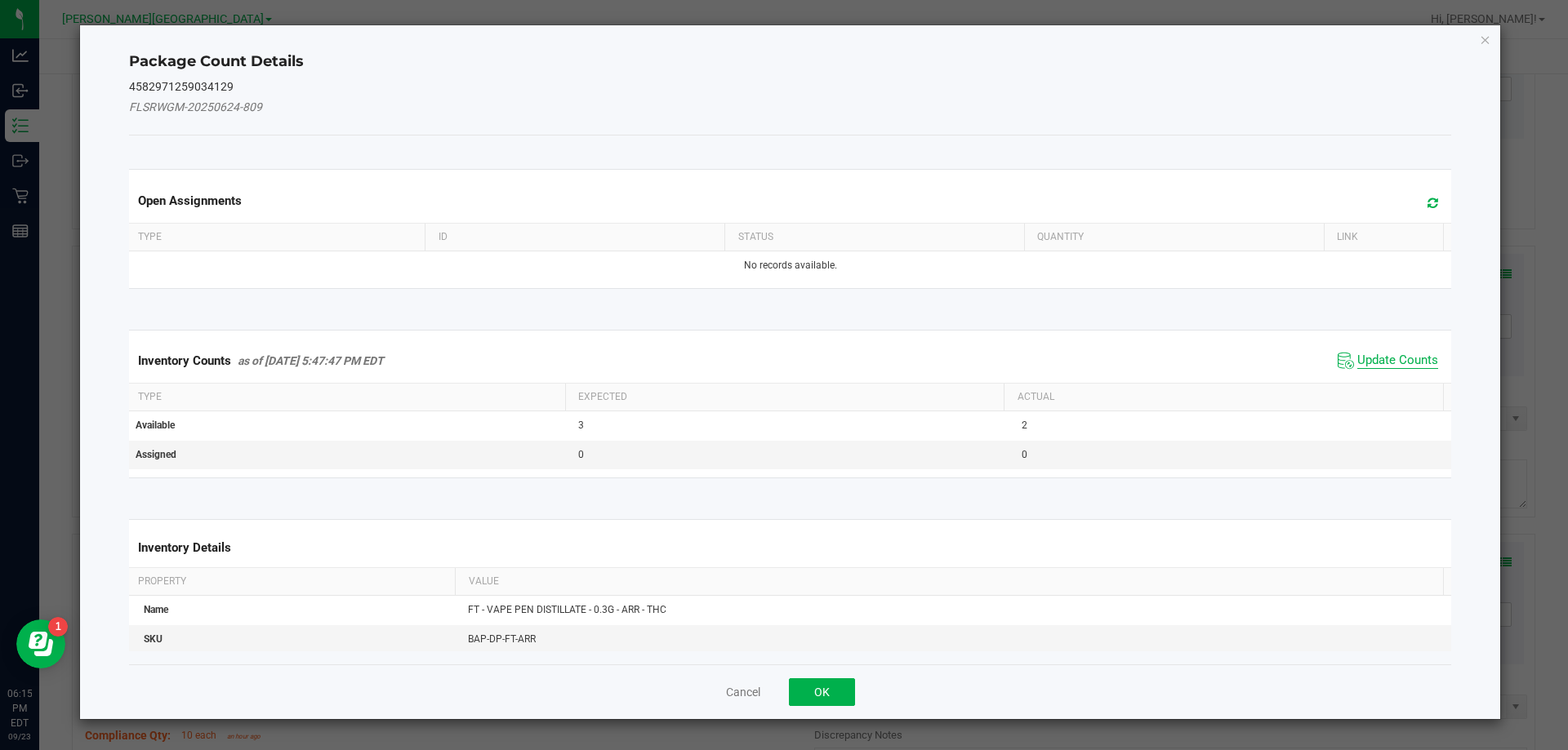
click at [1395, 365] on span "Update Counts" at bounding box center [1397, 361] width 81 height 17
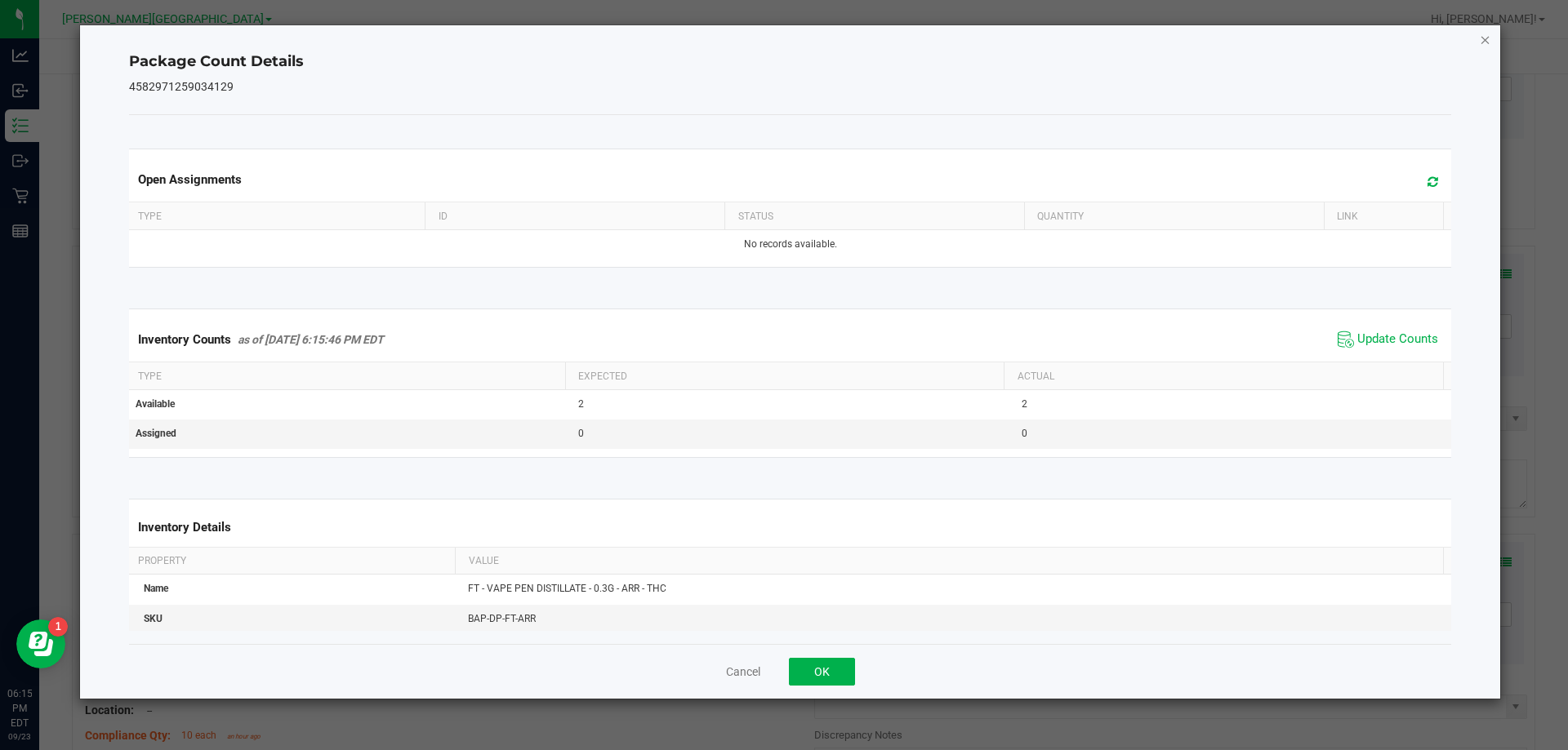
click at [1487, 39] on icon "Close" at bounding box center [1485, 39] width 12 height 20
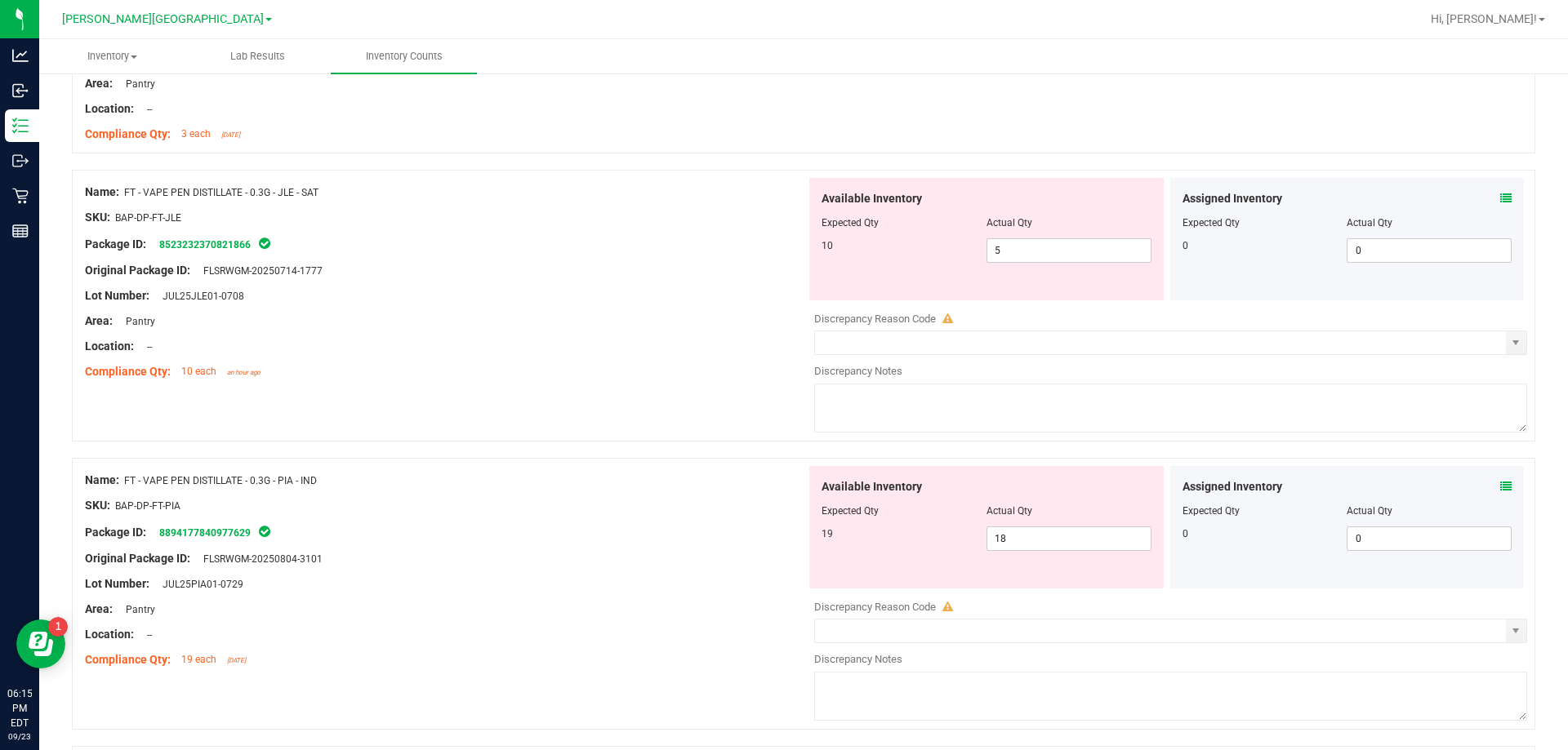
scroll to position [3509, 0]
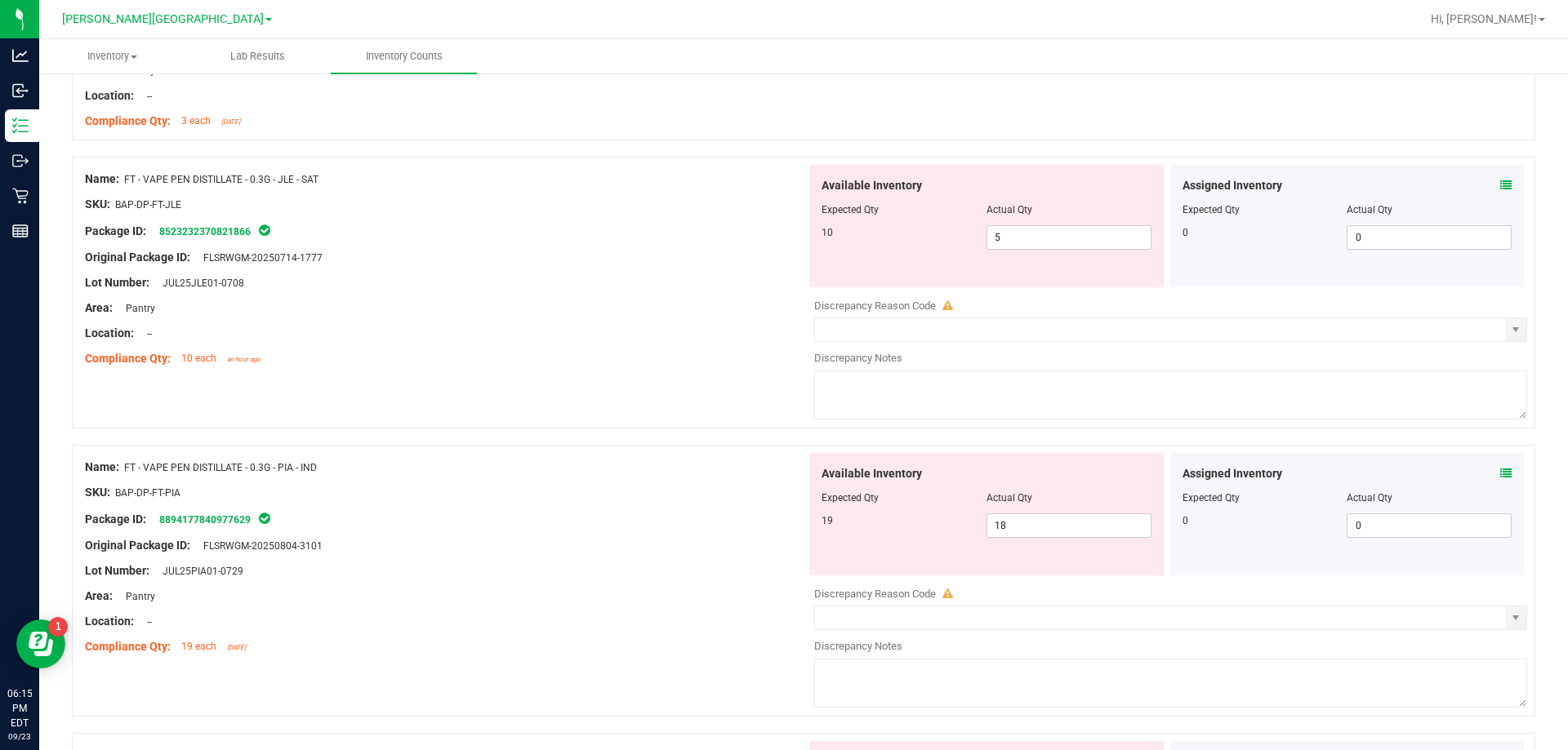
click at [1500, 181] on icon at bounding box center [1506, 185] width 12 height 12
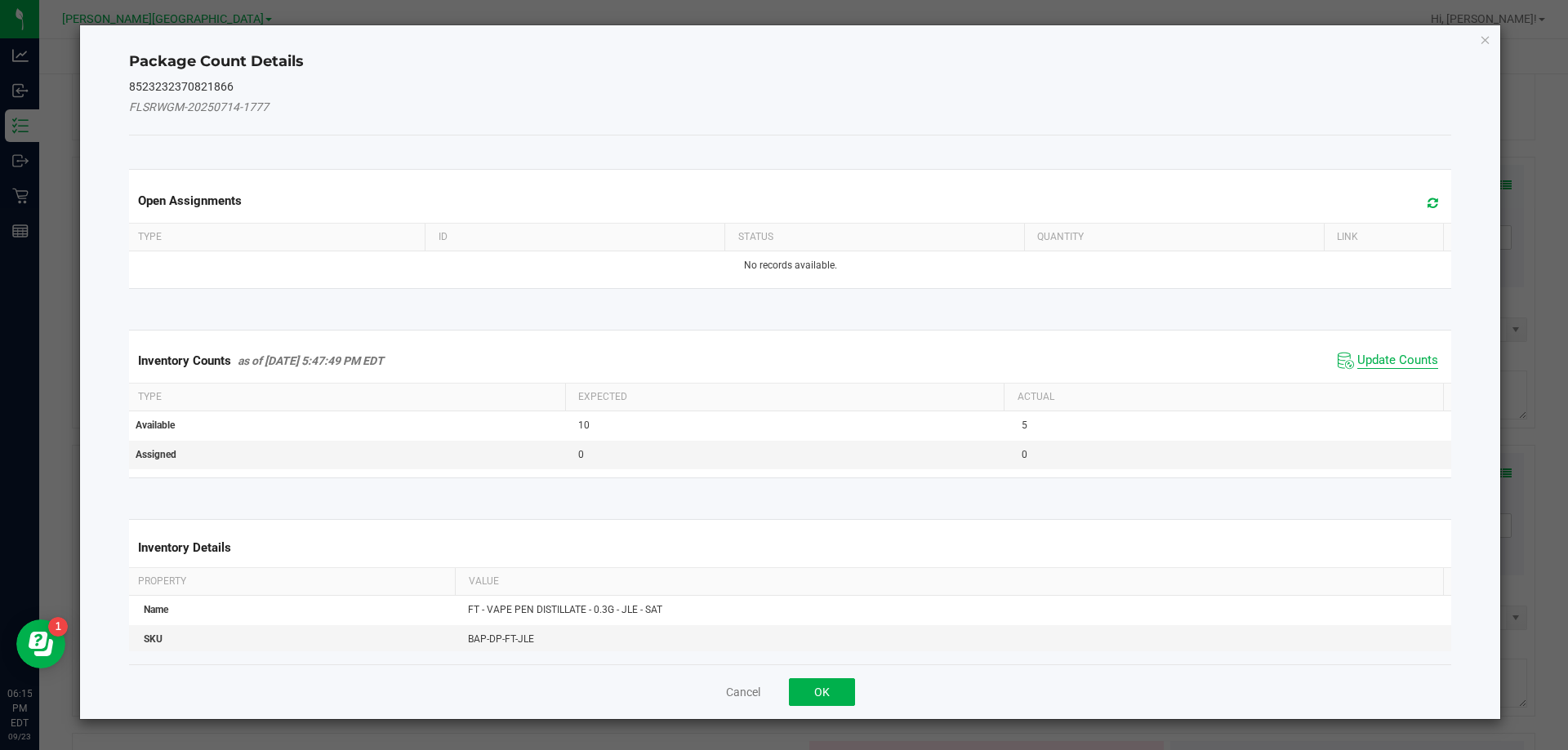
click at [1389, 361] on span "Update Counts" at bounding box center [1397, 361] width 81 height 17
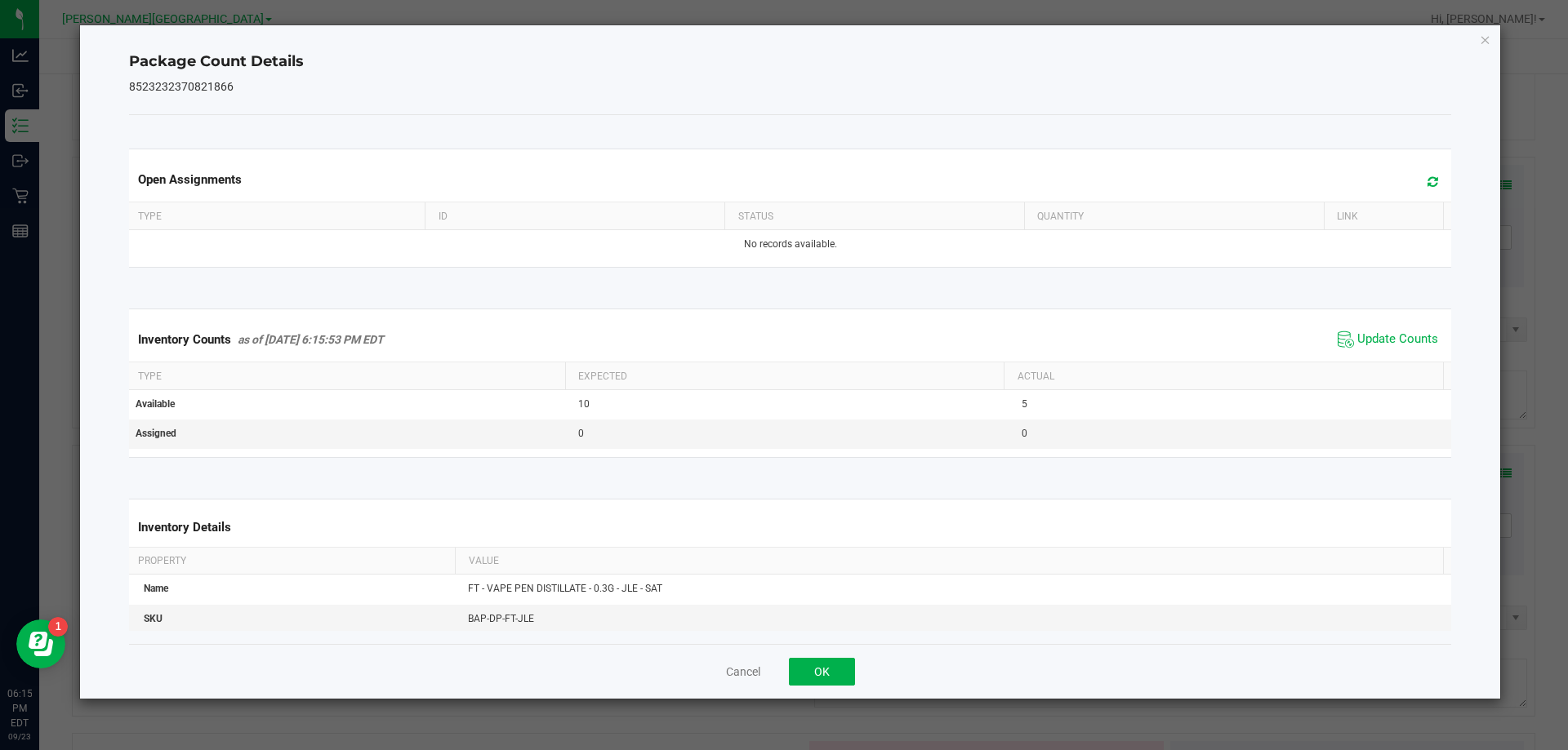
click at [1484, 37] on icon "Close" at bounding box center [1485, 39] width 12 height 20
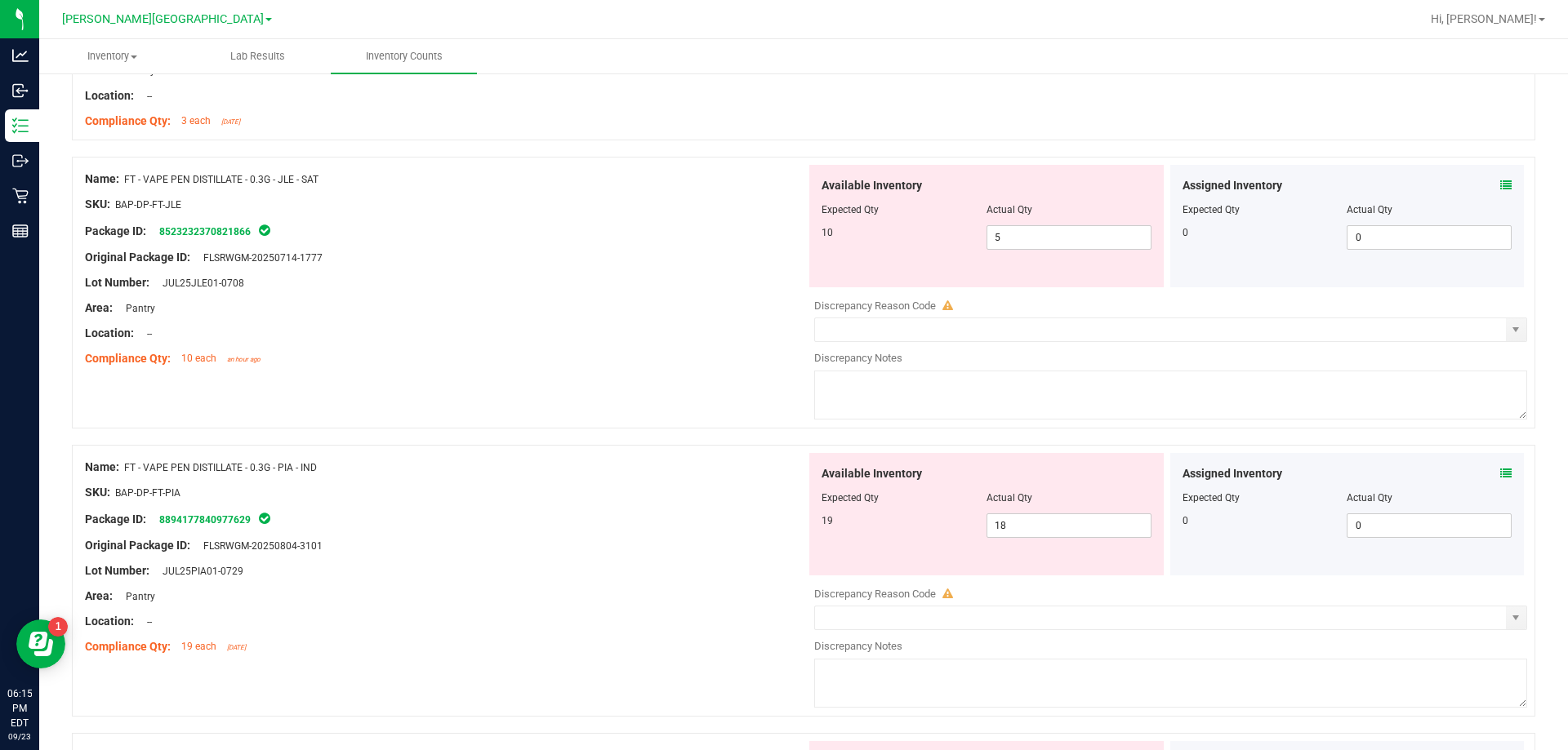
click at [592, 468] on div "Name: FT - VAPE PEN DISTILLATE - 0.3G - PIA - IND" at bounding box center [445, 466] width 721 height 17
click at [1500, 474] on icon at bounding box center [1506, 473] width 12 height 12
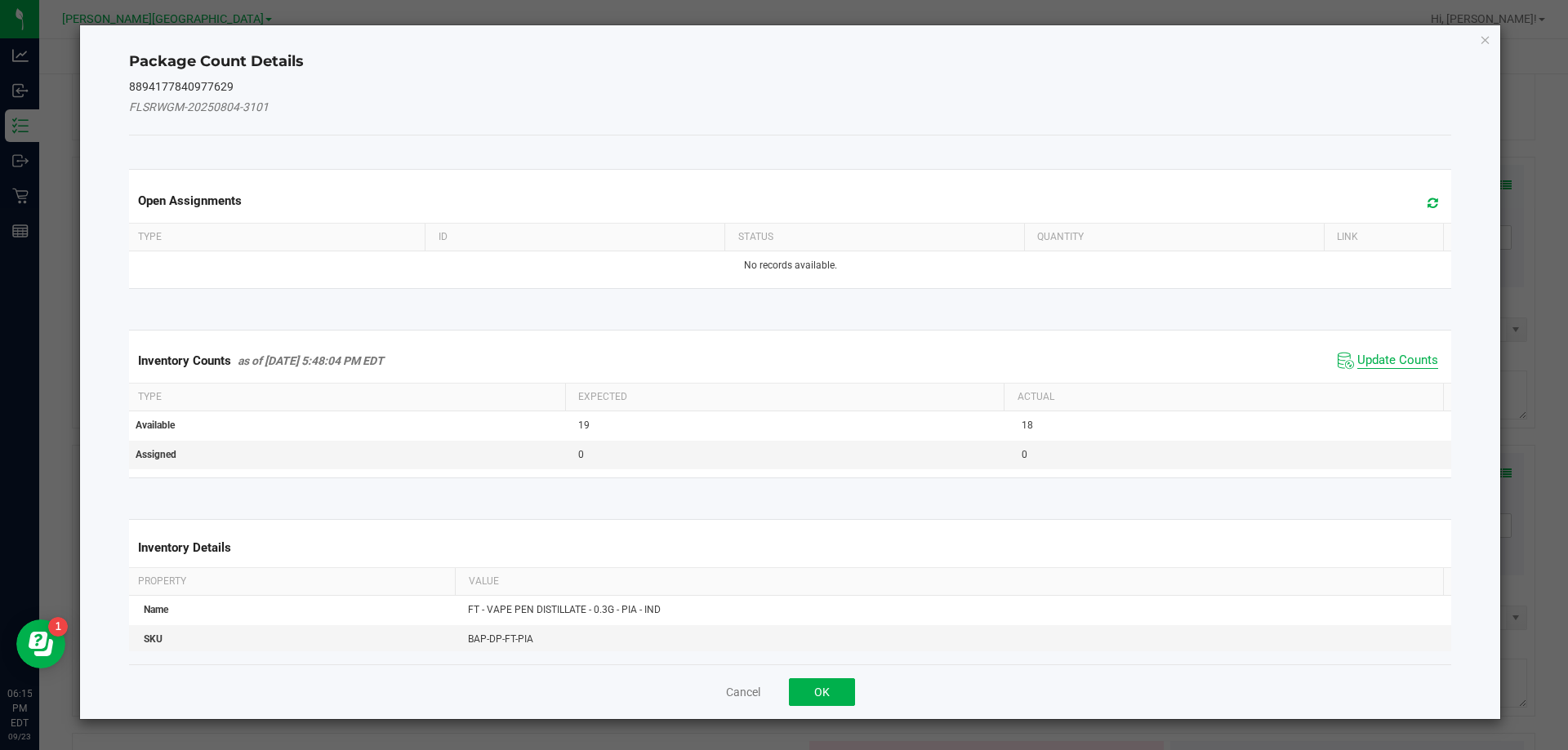
click at [1367, 361] on span "Update Counts" at bounding box center [1397, 361] width 81 height 17
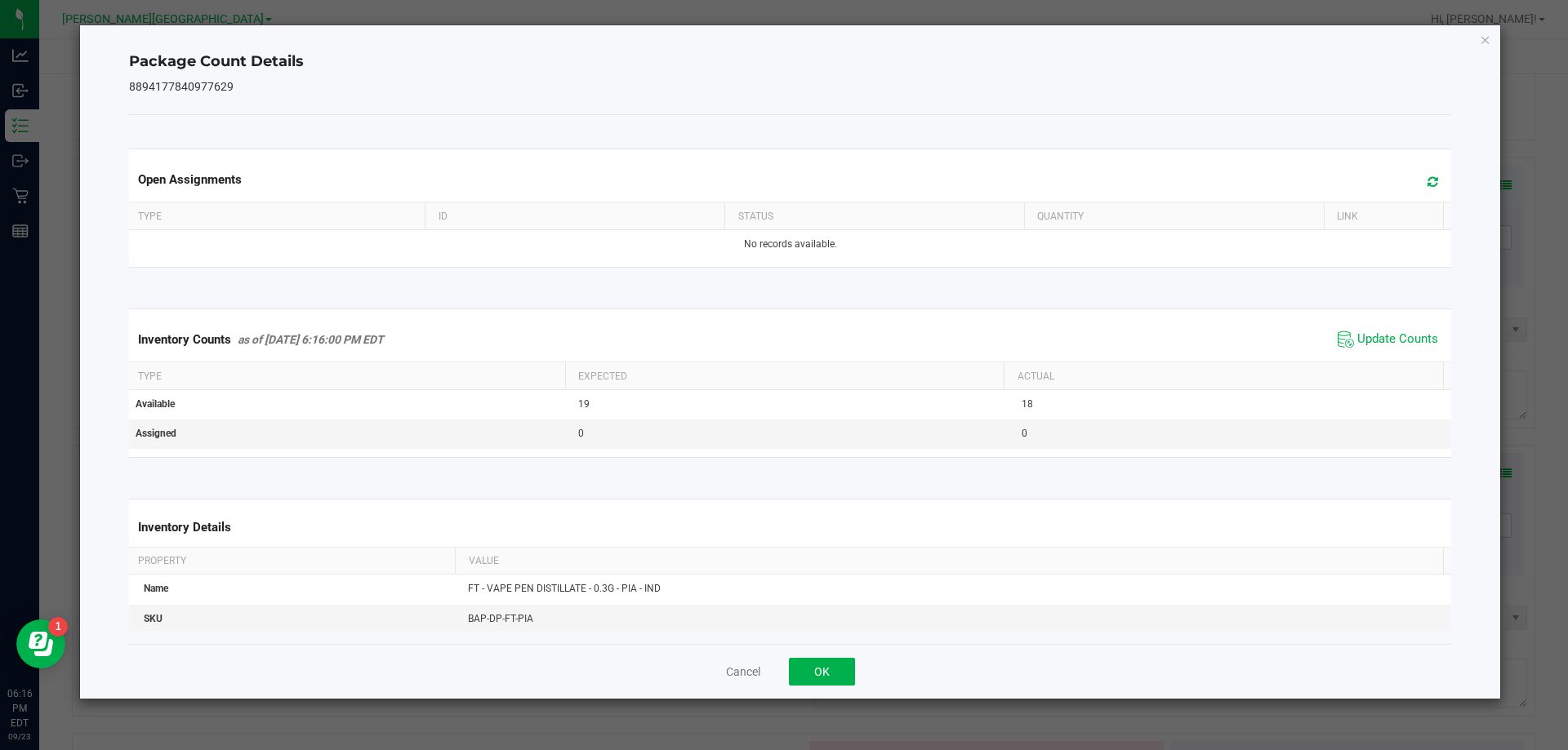
click at [1486, 39] on icon "Close" at bounding box center [1485, 39] width 12 height 20
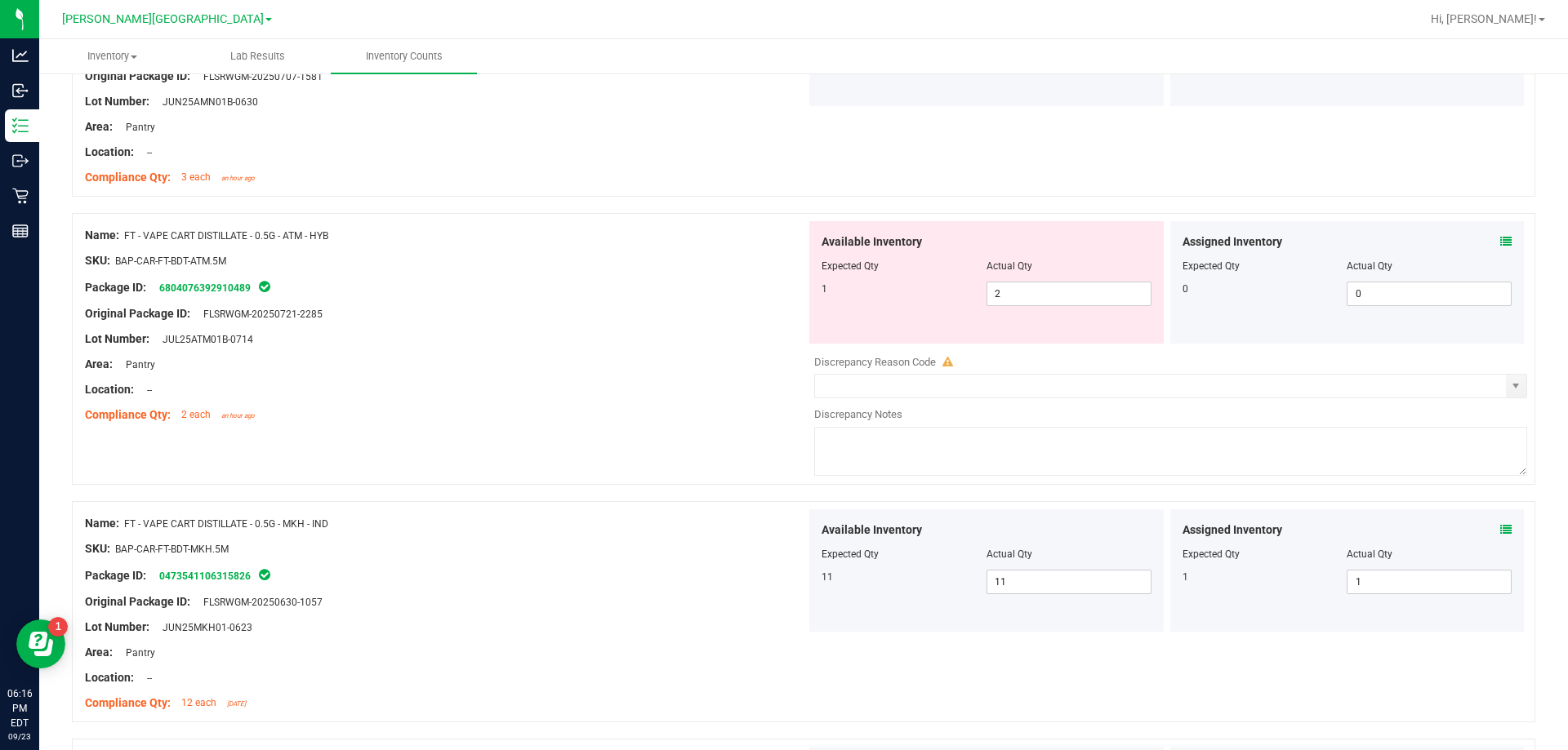
scroll to position [0, 0]
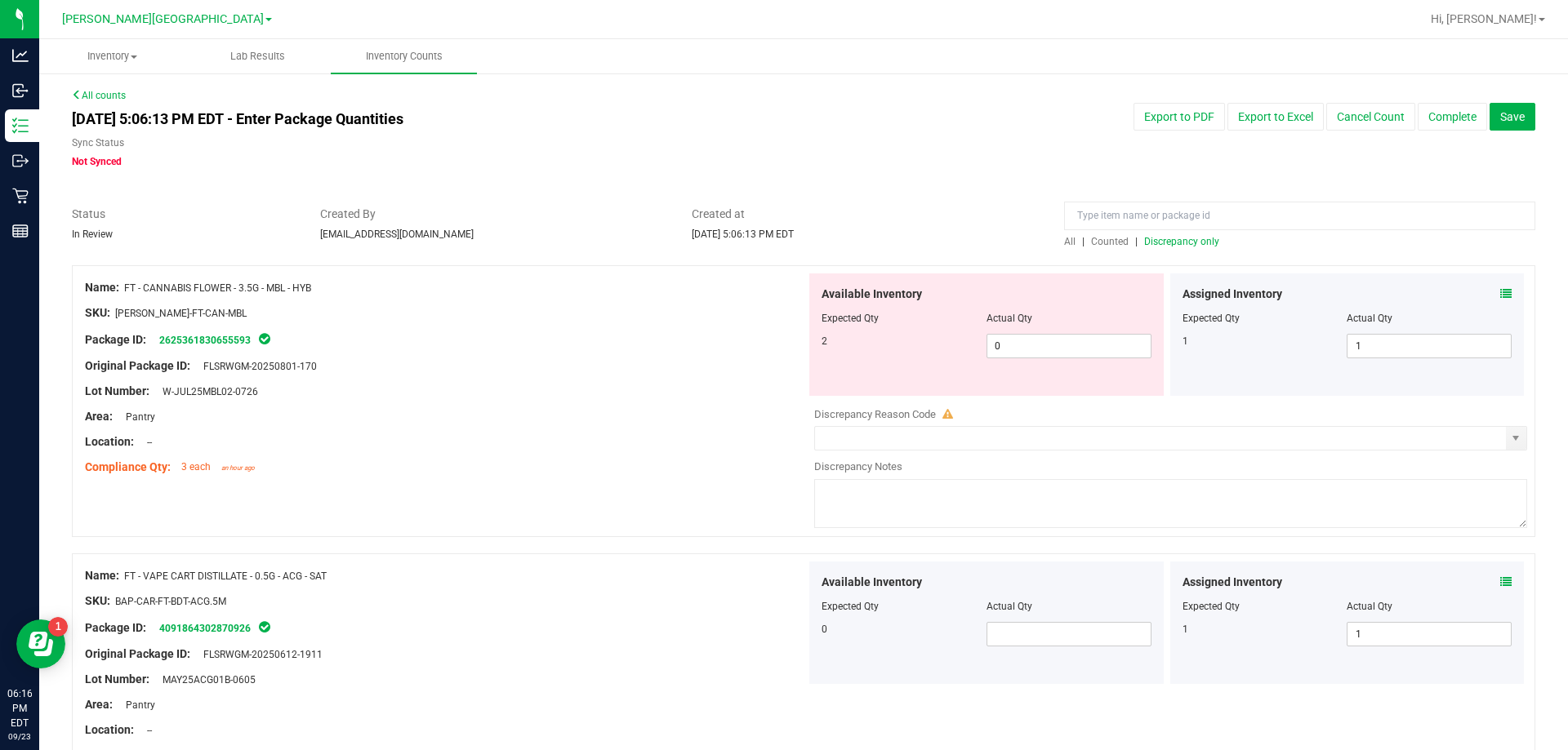
click at [1165, 239] on span "Discrepancy only" at bounding box center [1181, 241] width 75 height 12
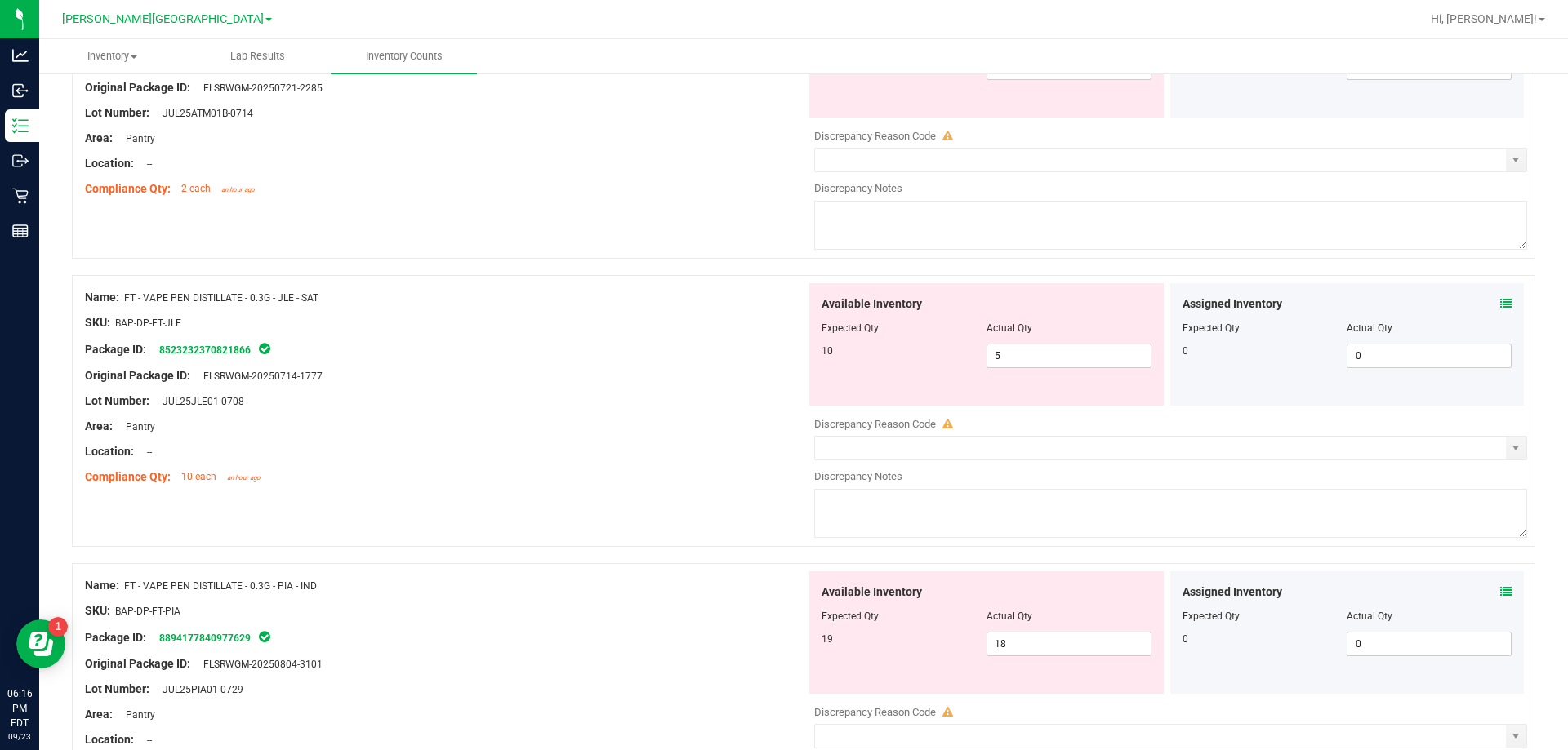
scroll to position [572, 0]
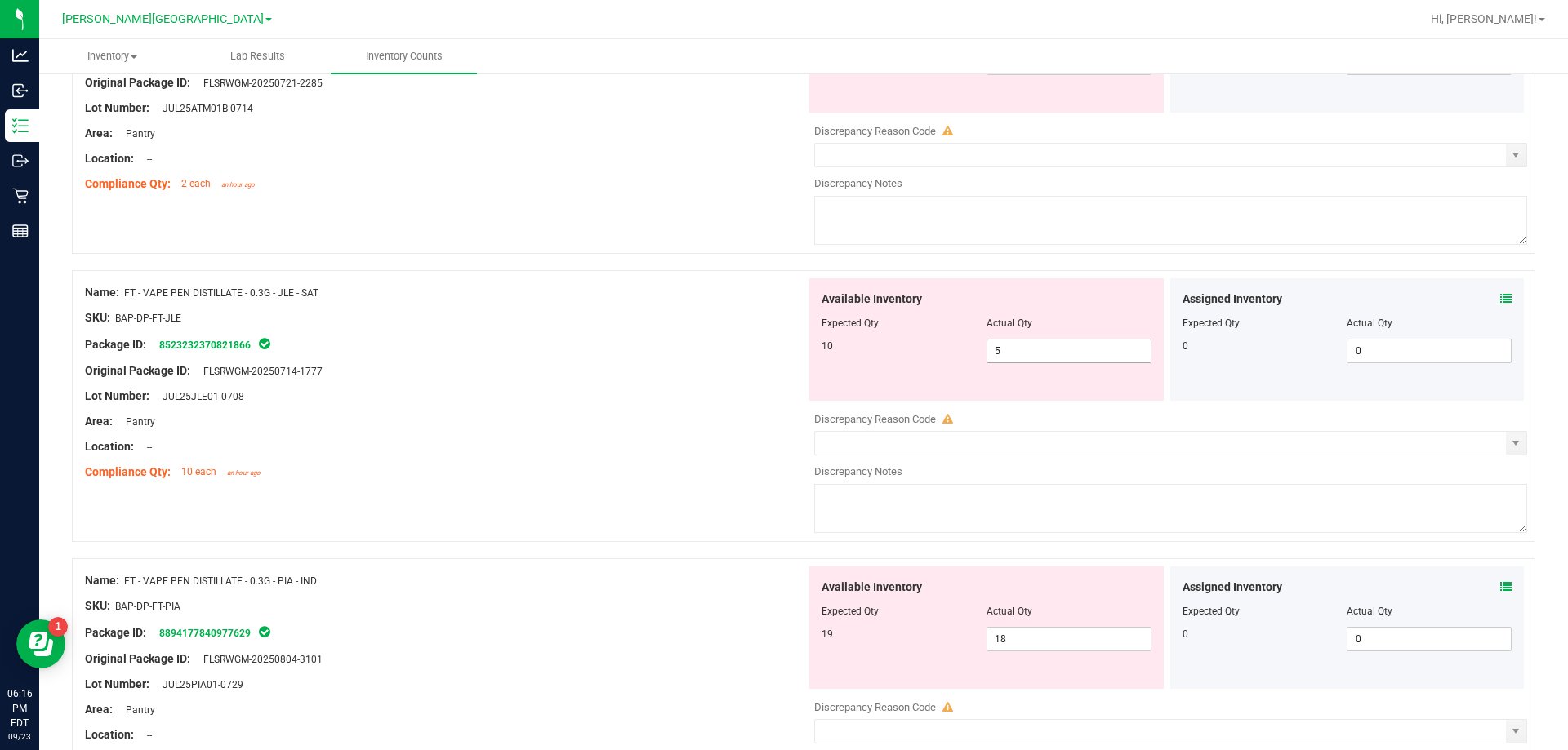
click at [1060, 345] on input "5" at bounding box center [1069, 350] width 164 height 23
click at [654, 390] on div "Lot Number: JUL25JLE01-0708" at bounding box center [445, 395] width 721 height 17
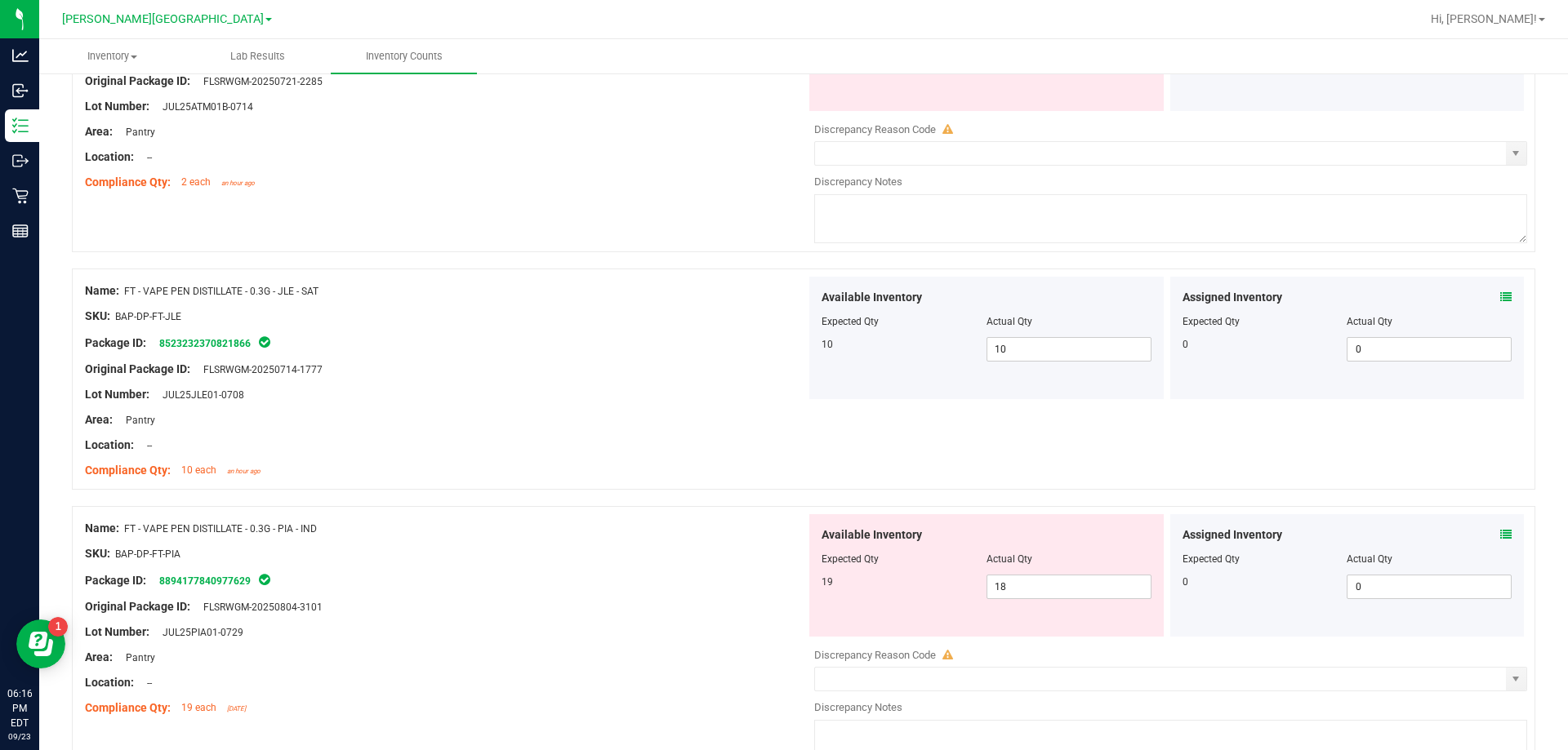
scroll to position [691, 0]
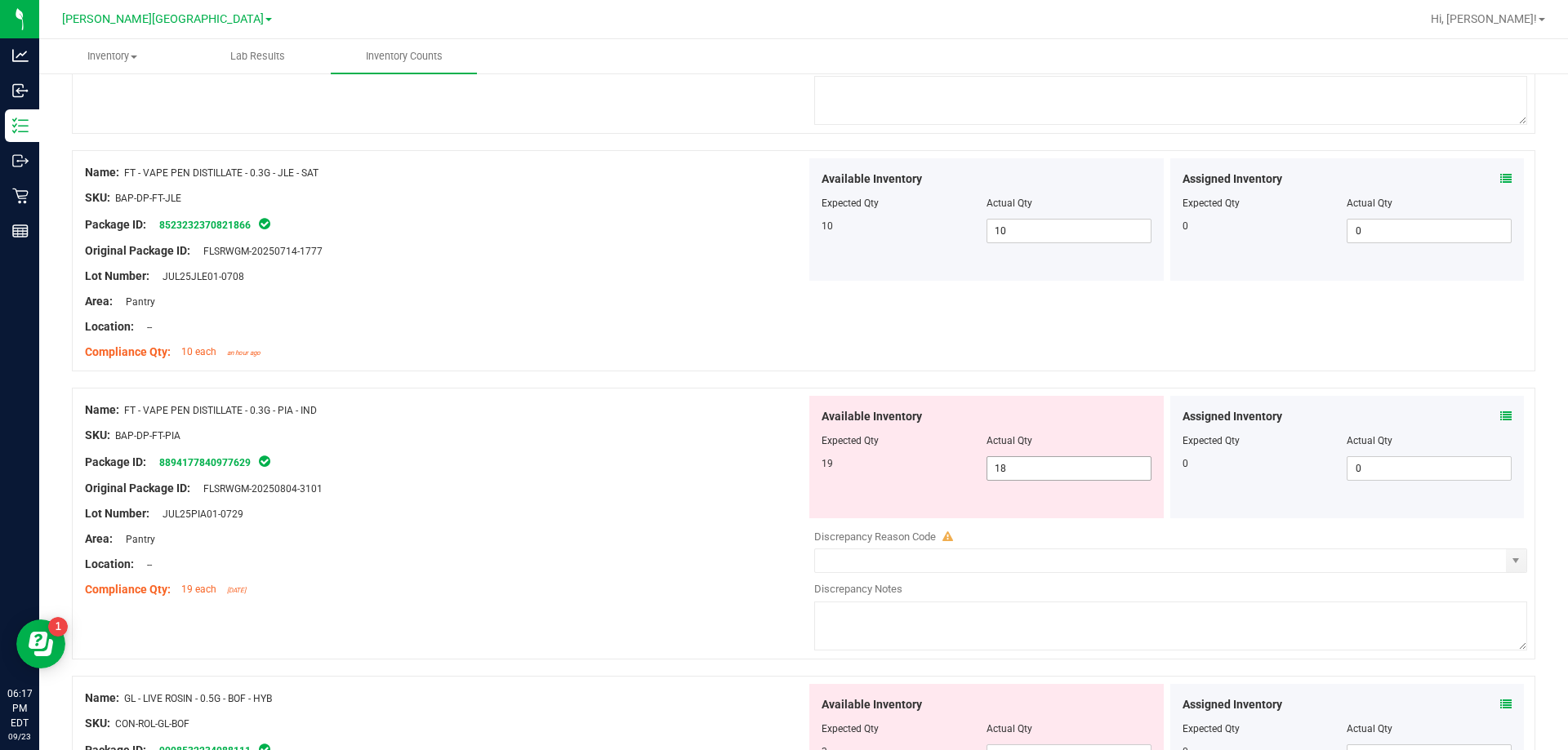
click at [1080, 466] on input "18" at bounding box center [1069, 468] width 164 height 23
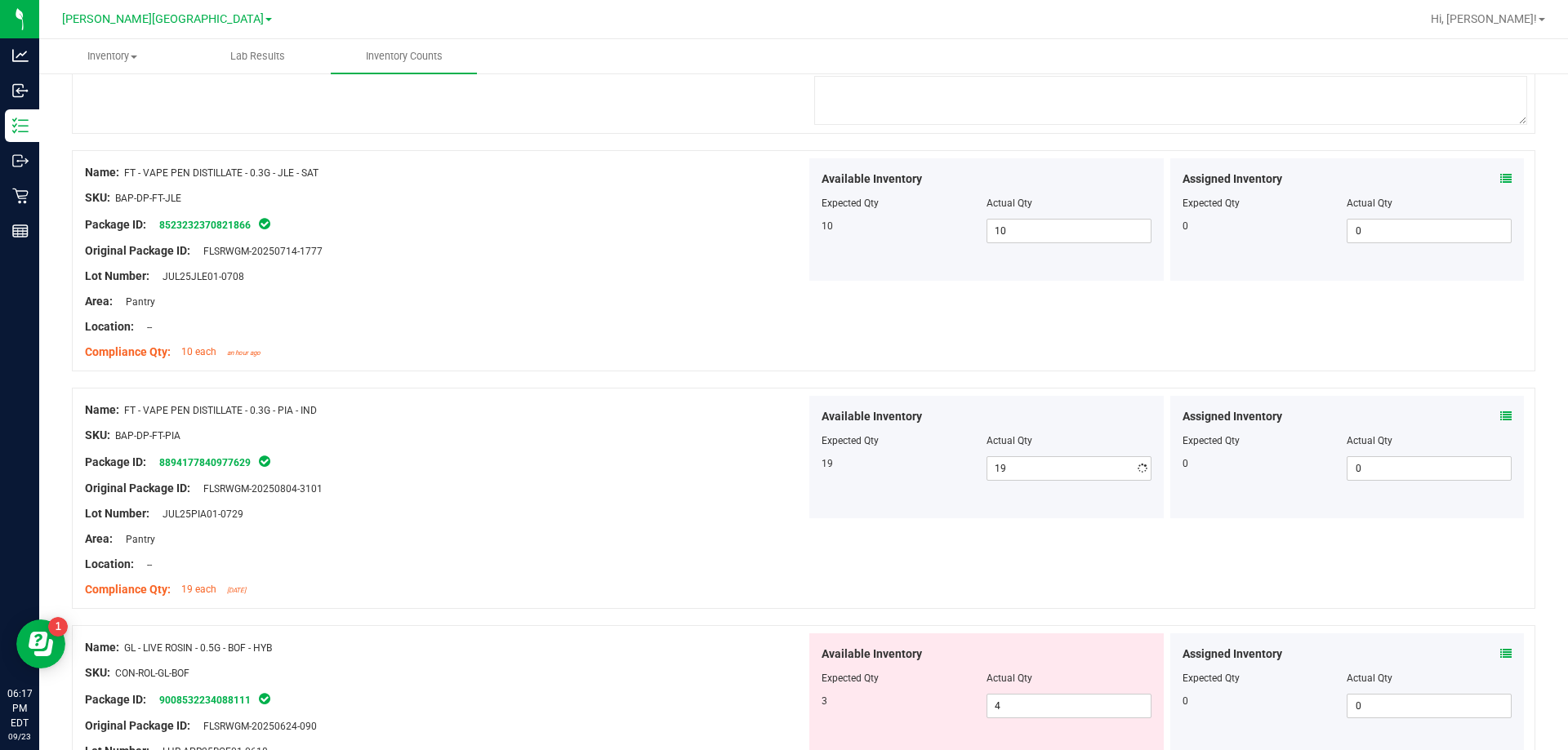
click at [626, 448] on div at bounding box center [445, 447] width 721 height 8
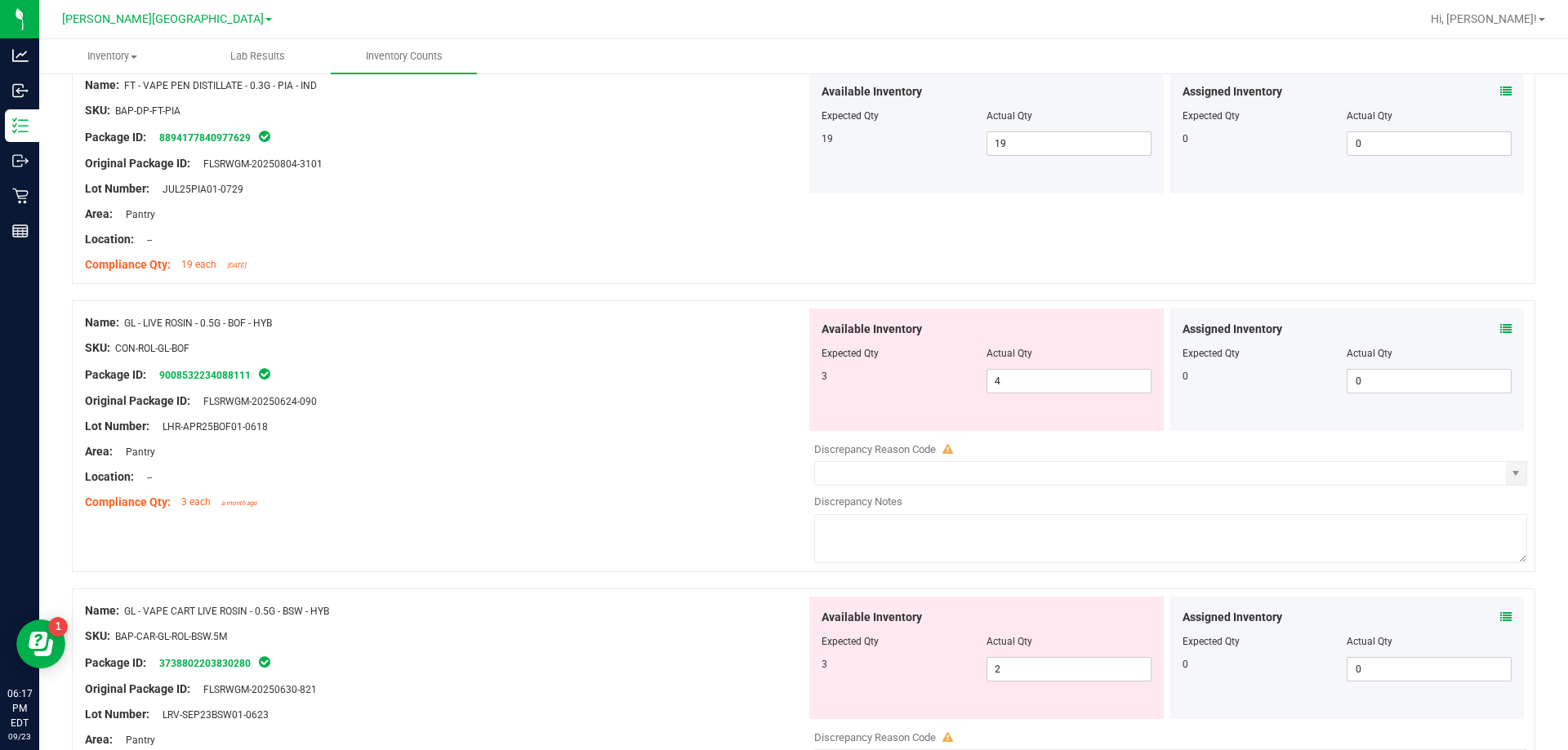
scroll to position [1017, 0]
click at [1500, 330] on icon at bounding box center [1506, 327] width 12 height 12
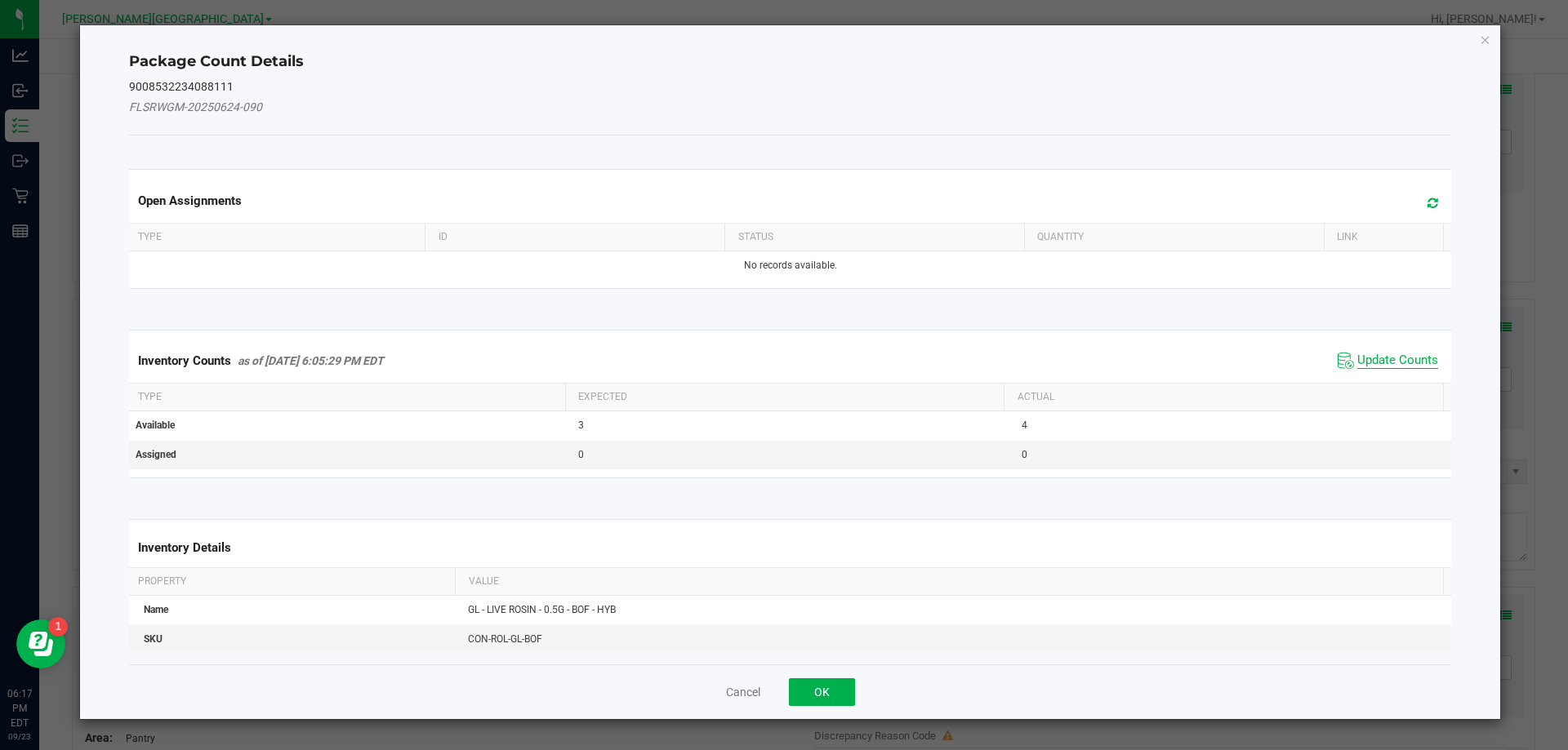
click at [1405, 360] on span "Update Counts" at bounding box center [1397, 361] width 81 height 17
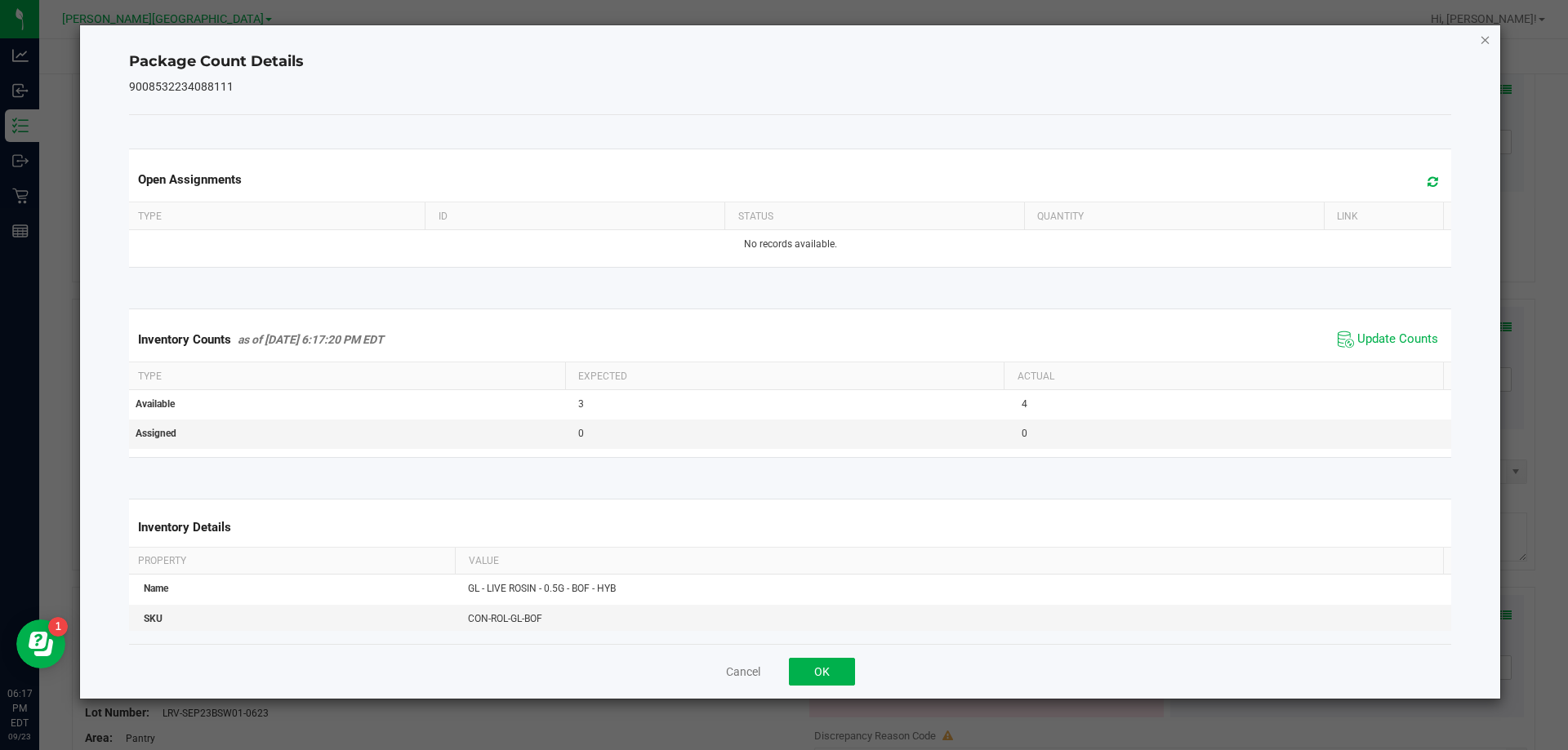
click at [1482, 39] on icon "Close" at bounding box center [1485, 39] width 12 height 20
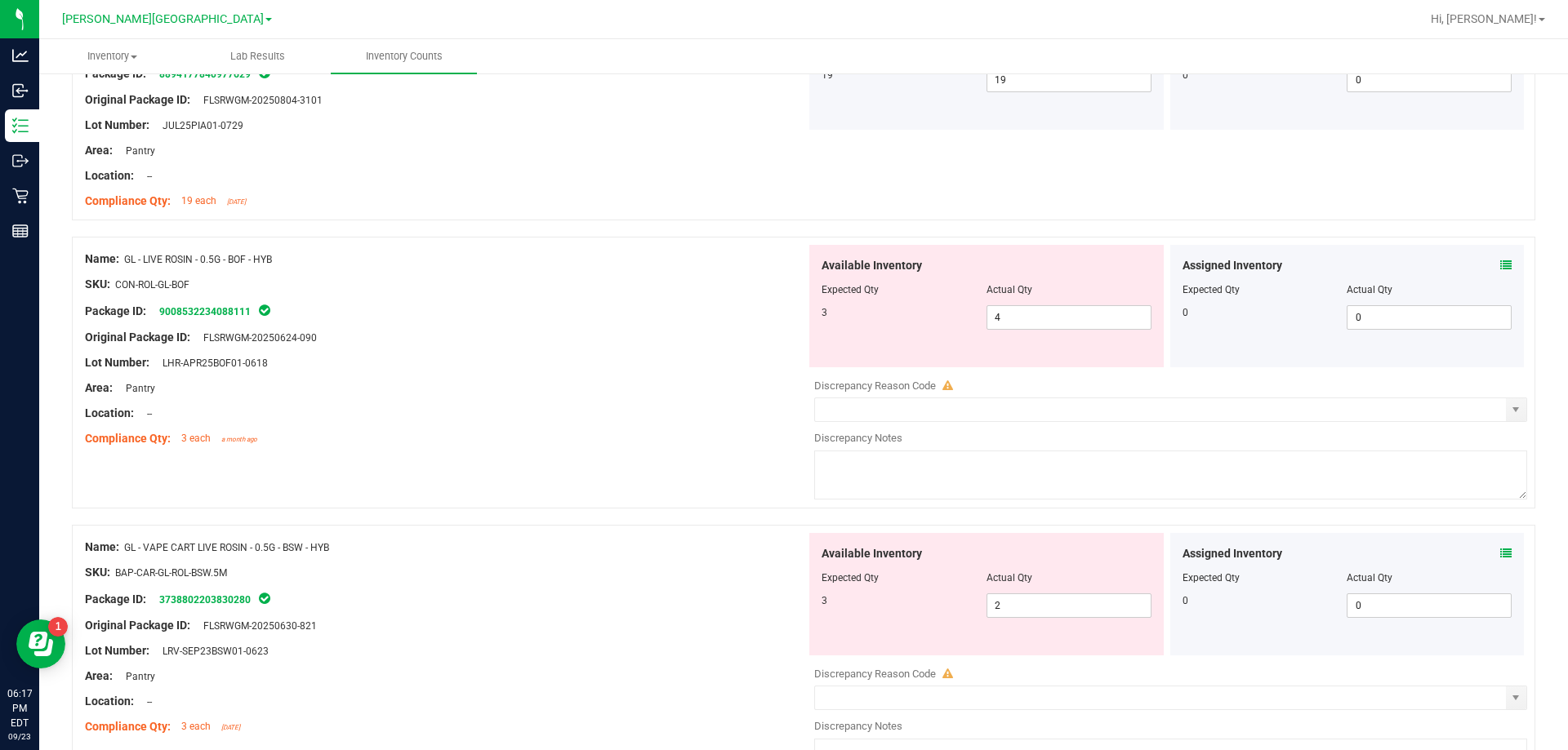
scroll to position [1262, 0]
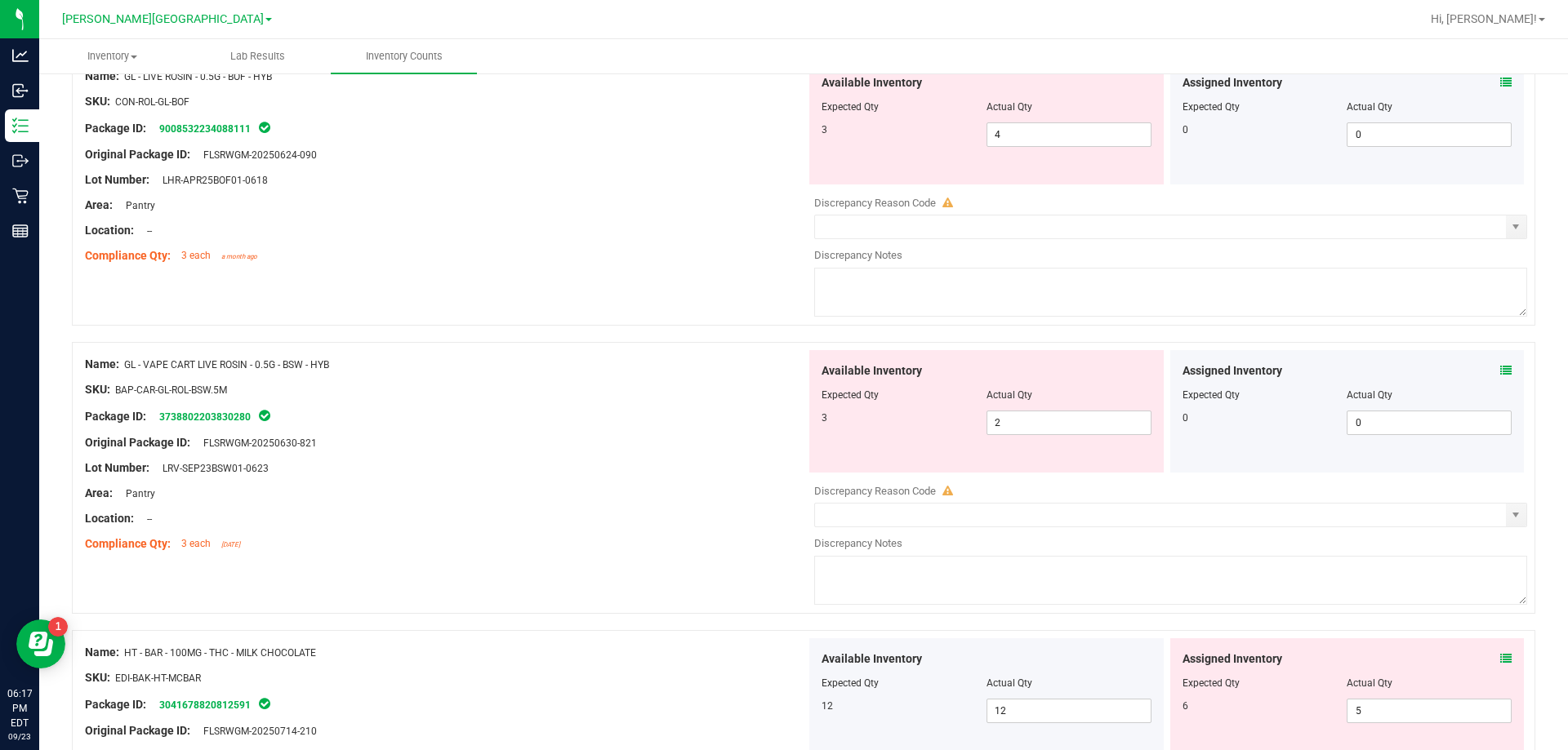
click at [1500, 368] on div "Assigned Inventory Expected Qty Actual Qty 0 0 0" at bounding box center [1346, 411] width 354 height 122
click at [1502, 368] on div "Assigned Inventory Expected Qty Actual Qty 0 0 0" at bounding box center [1346, 411] width 354 height 122
click at [1500, 369] on icon at bounding box center [1506, 371] width 12 height 12
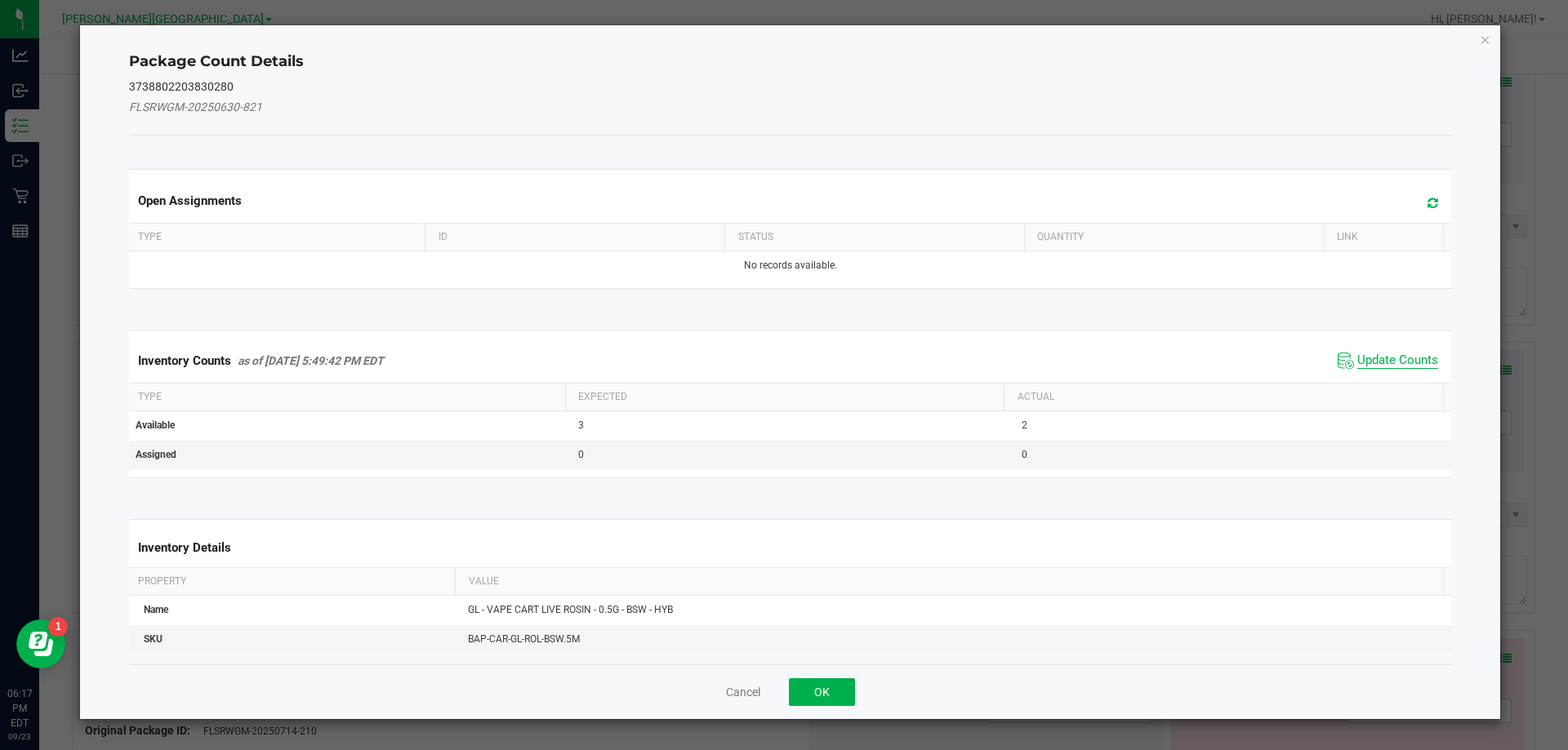
click at [1401, 360] on span "Update Counts" at bounding box center [1397, 361] width 81 height 17
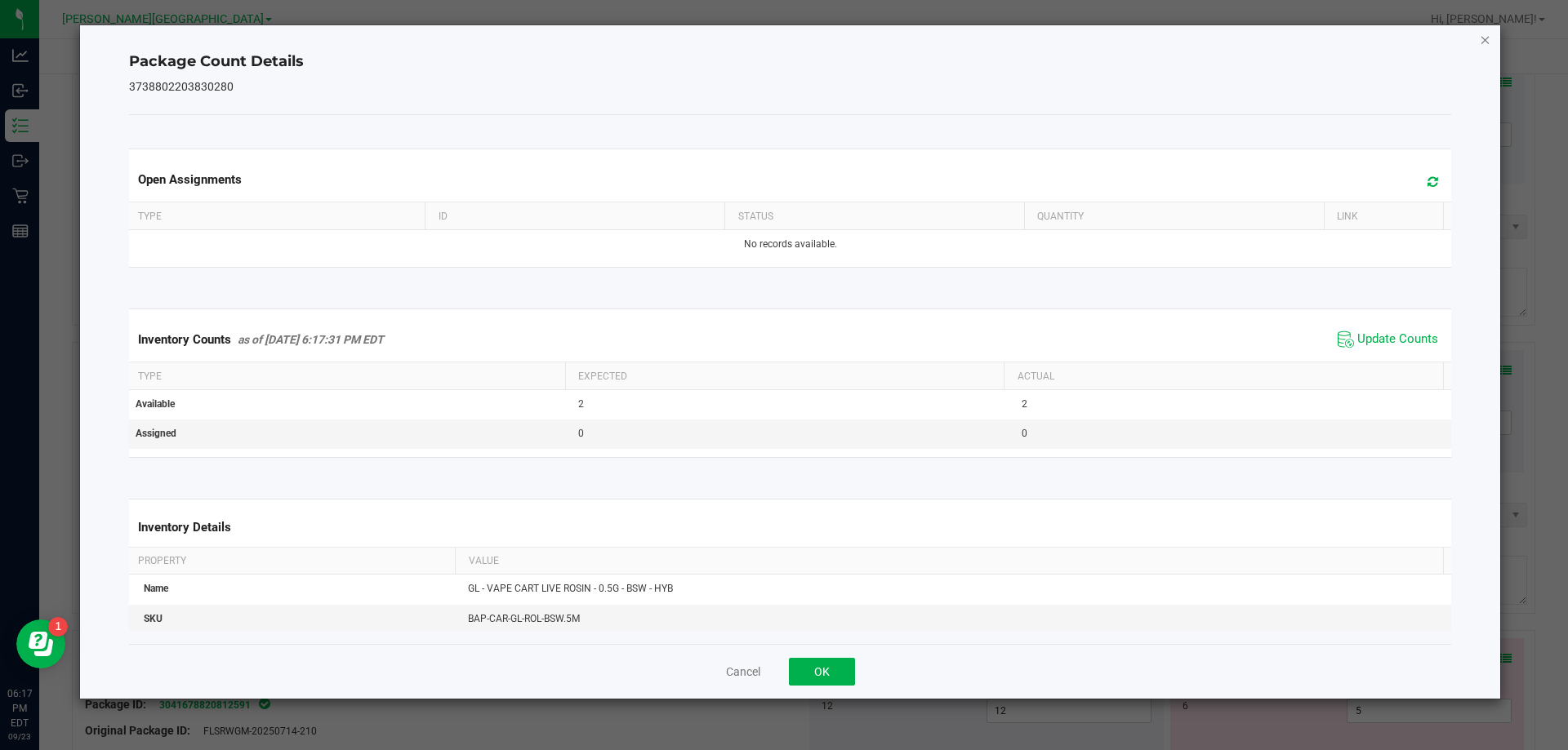
click at [1489, 39] on icon "Close" at bounding box center [1485, 39] width 12 height 20
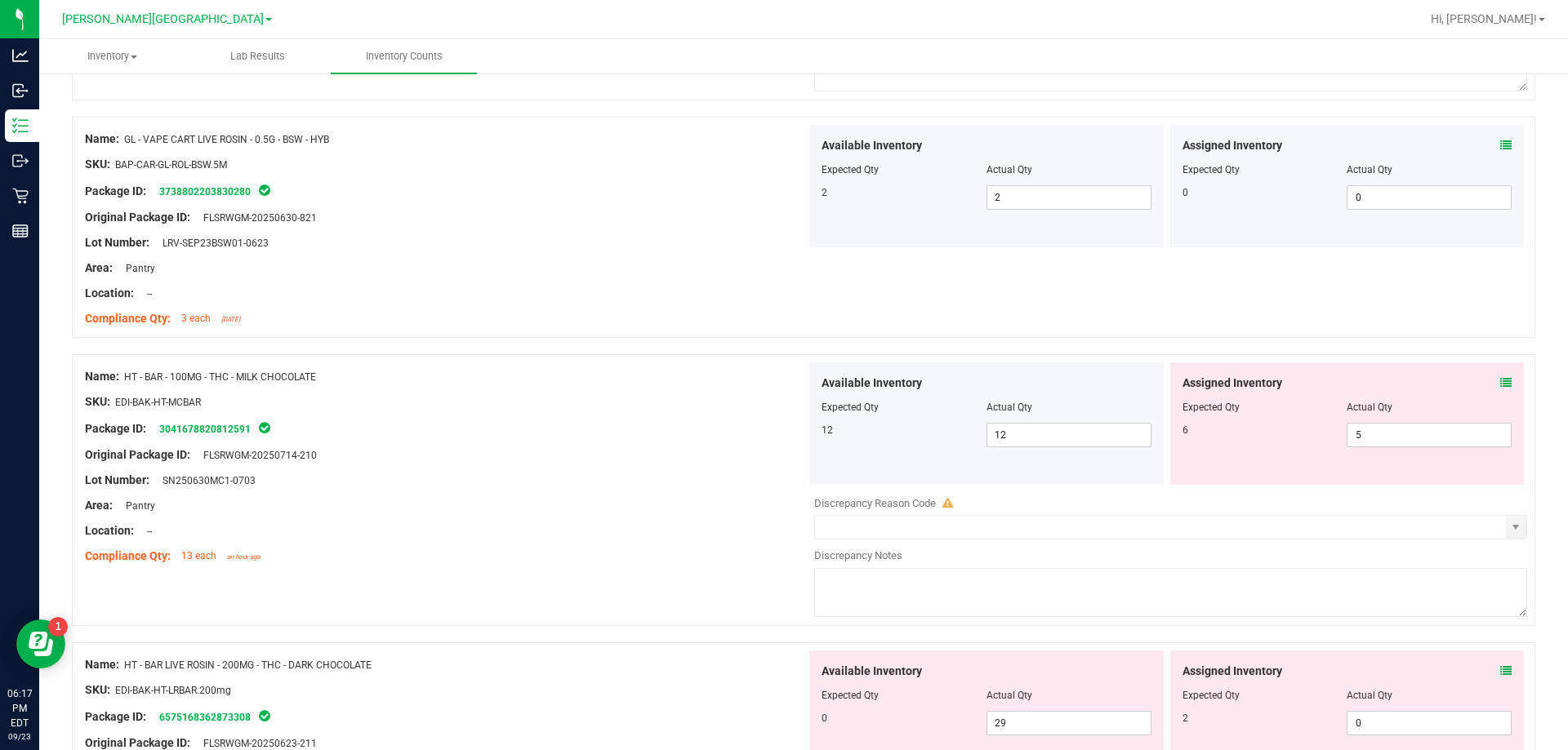
scroll to position [1507, 0]
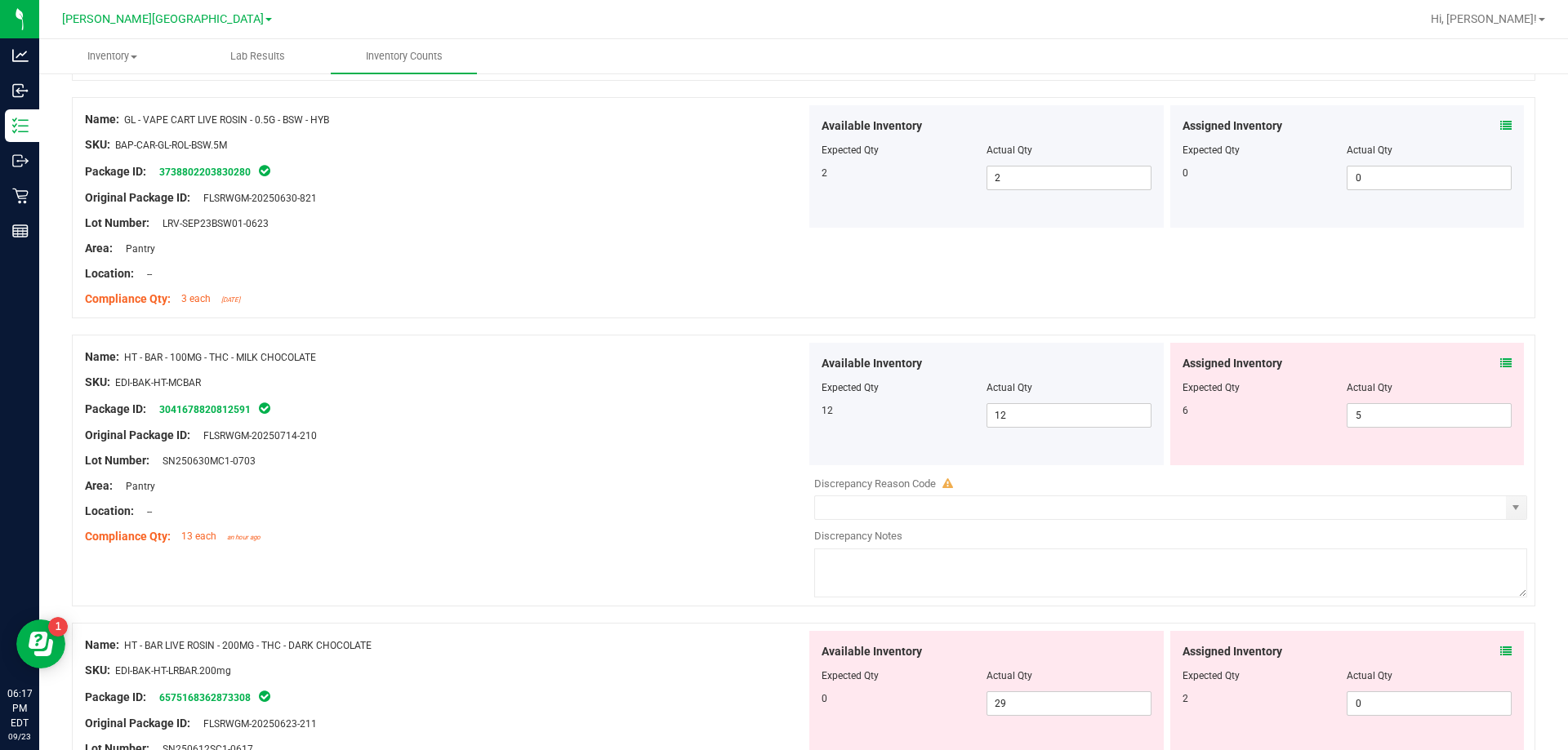
click at [1500, 362] on icon at bounding box center [1506, 364] width 12 height 12
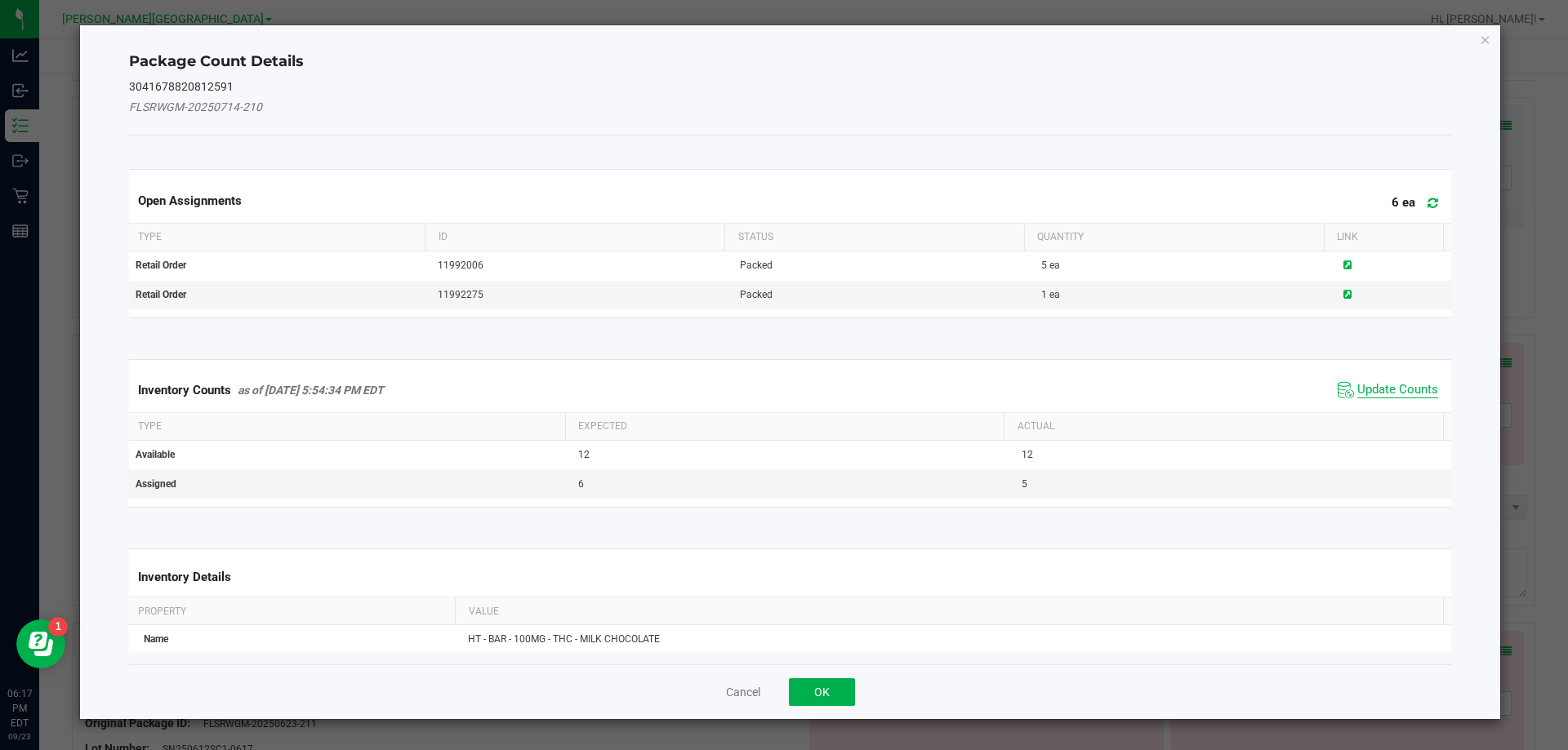
click at [1392, 388] on span "Update Counts" at bounding box center [1397, 389] width 81 height 17
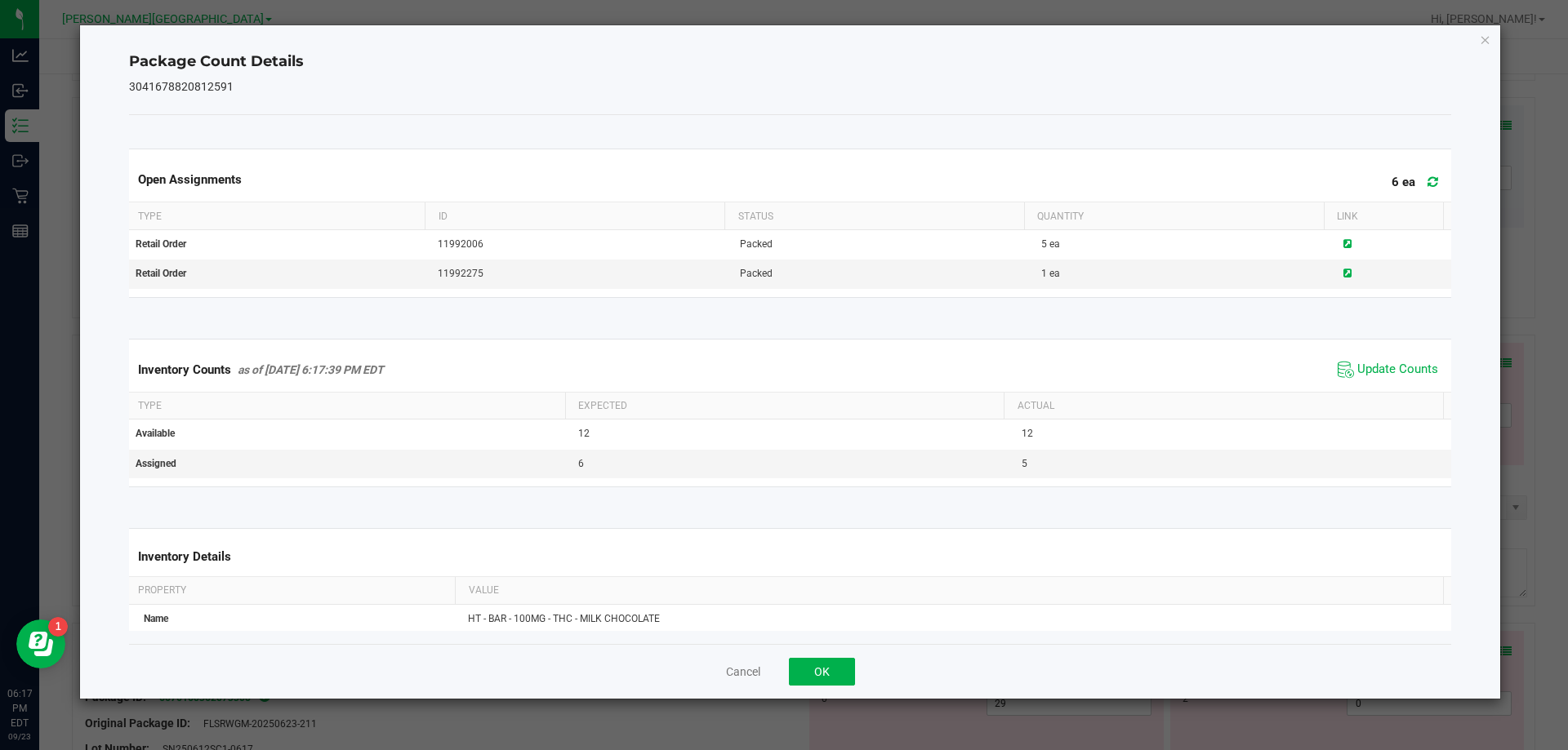
click at [1482, 39] on icon "Close" at bounding box center [1485, 39] width 12 height 20
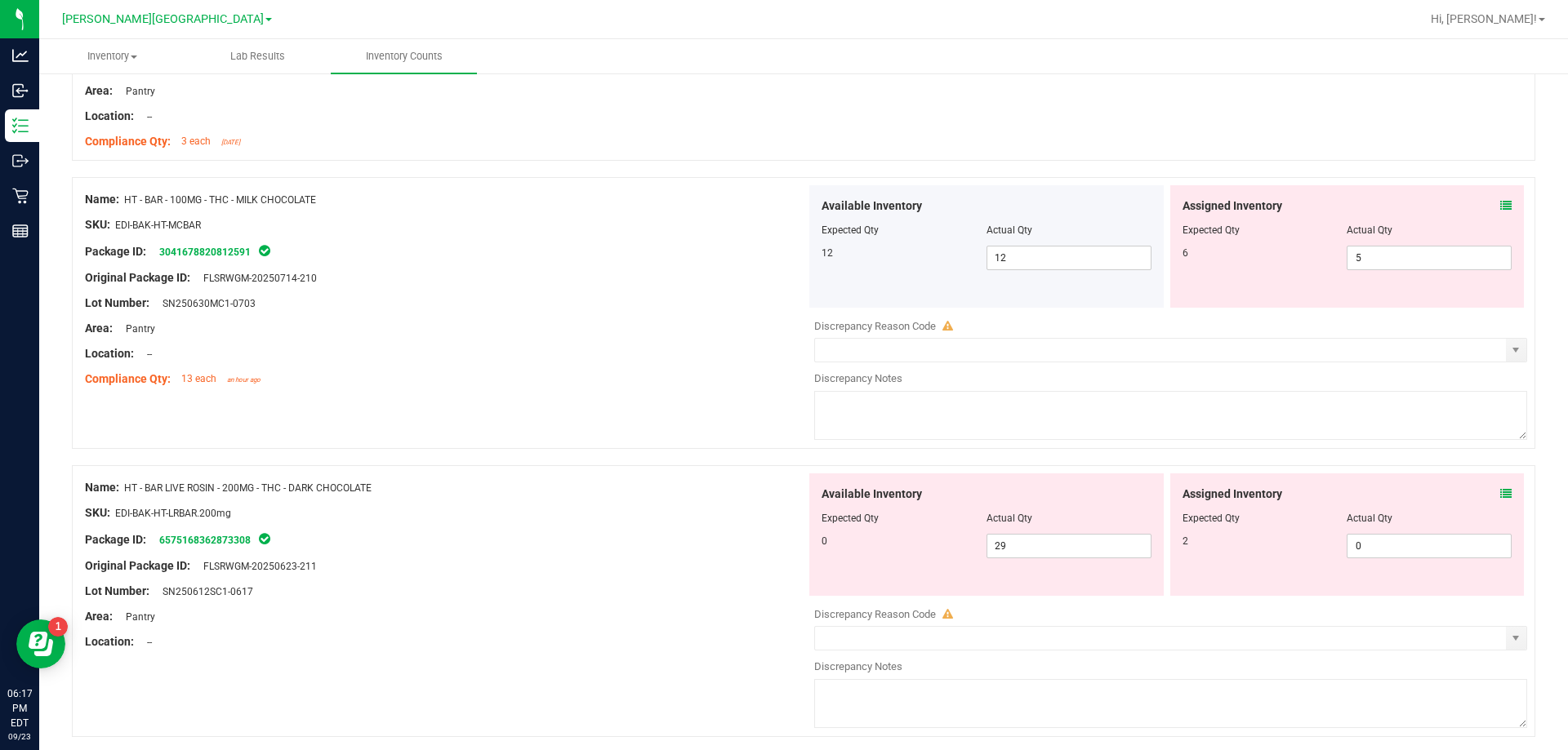
scroll to position [1670, 0]
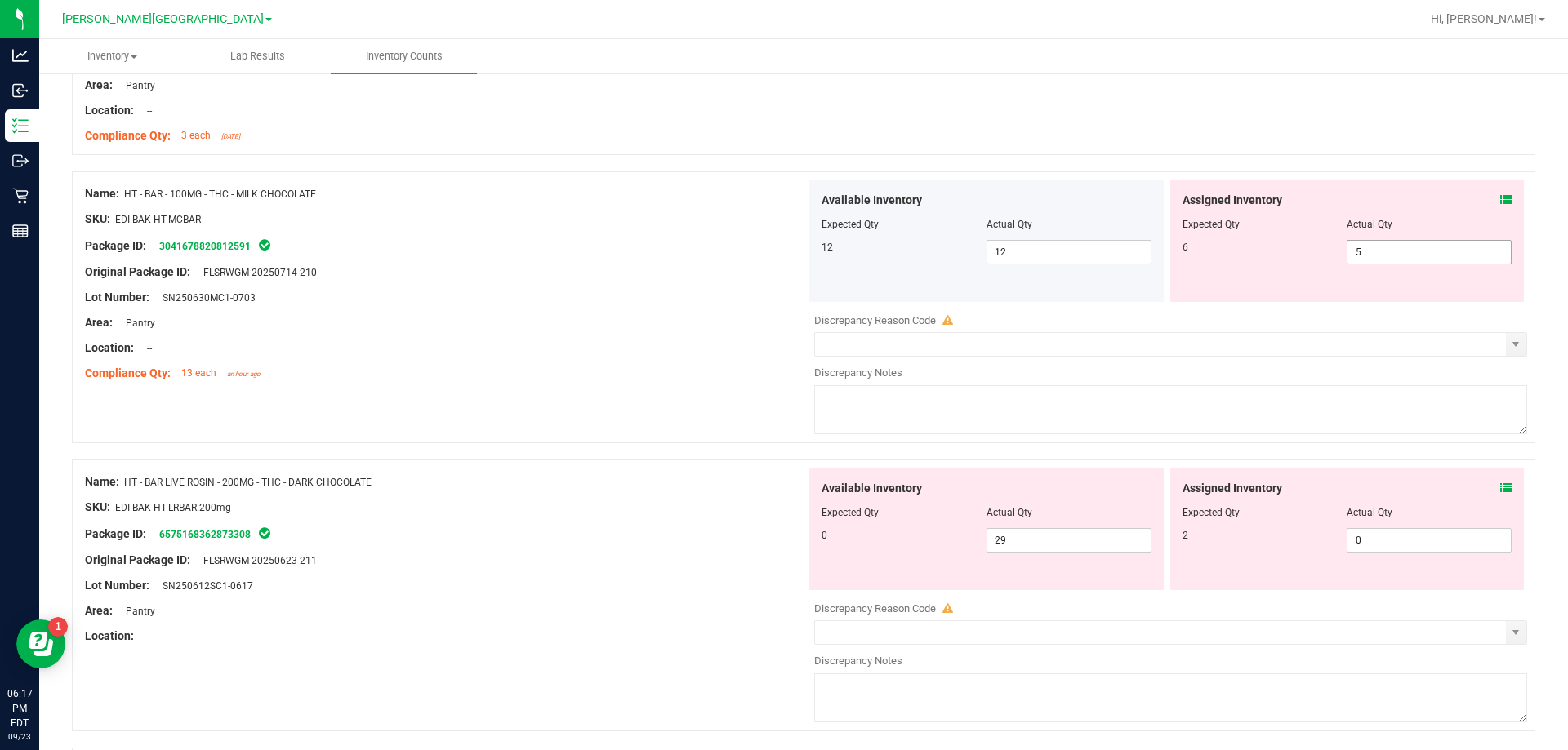
click at [1412, 253] on span "5 5" at bounding box center [1428, 251] width 165 height 25
click at [640, 336] on div at bounding box center [445, 335] width 721 height 8
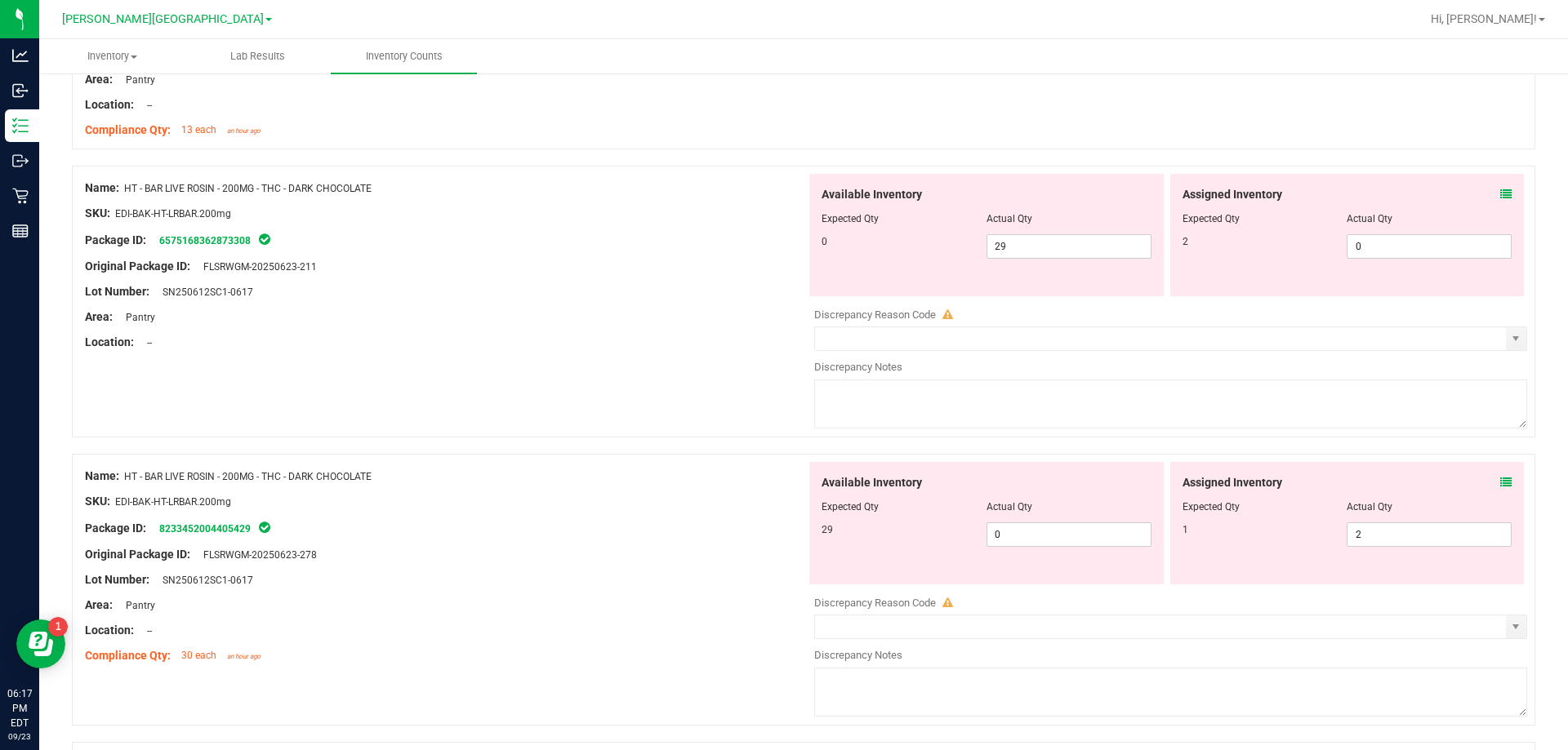
scroll to position [1915, 0]
click at [1367, 530] on span "2 2" at bounding box center [1428, 532] width 165 height 25
click at [1397, 239] on span "0 0" at bounding box center [1428, 244] width 165 height 25
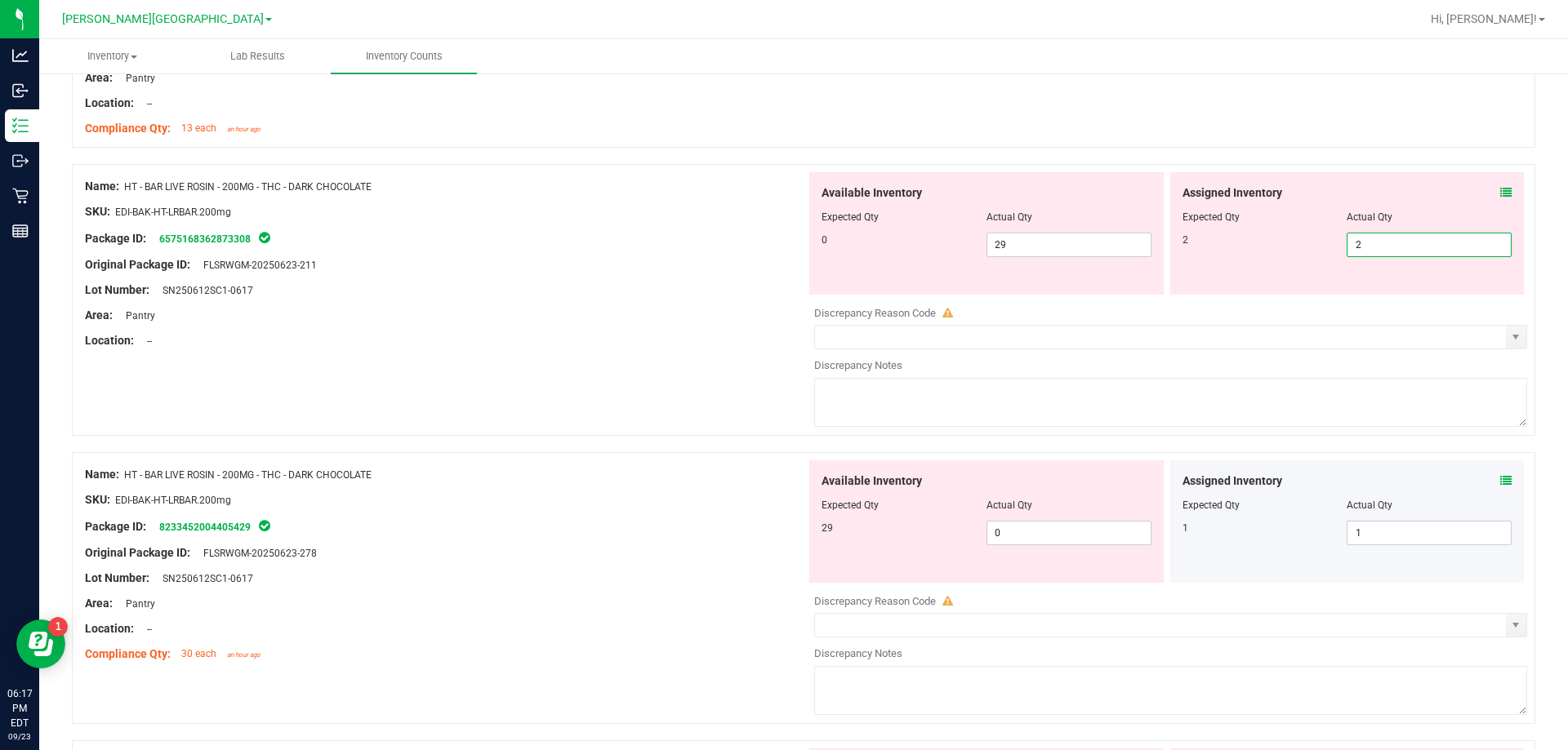
click at [651, 242] on div "Package ID: 6575168362873308" at bounding box center [445, 239] width 721 height 20
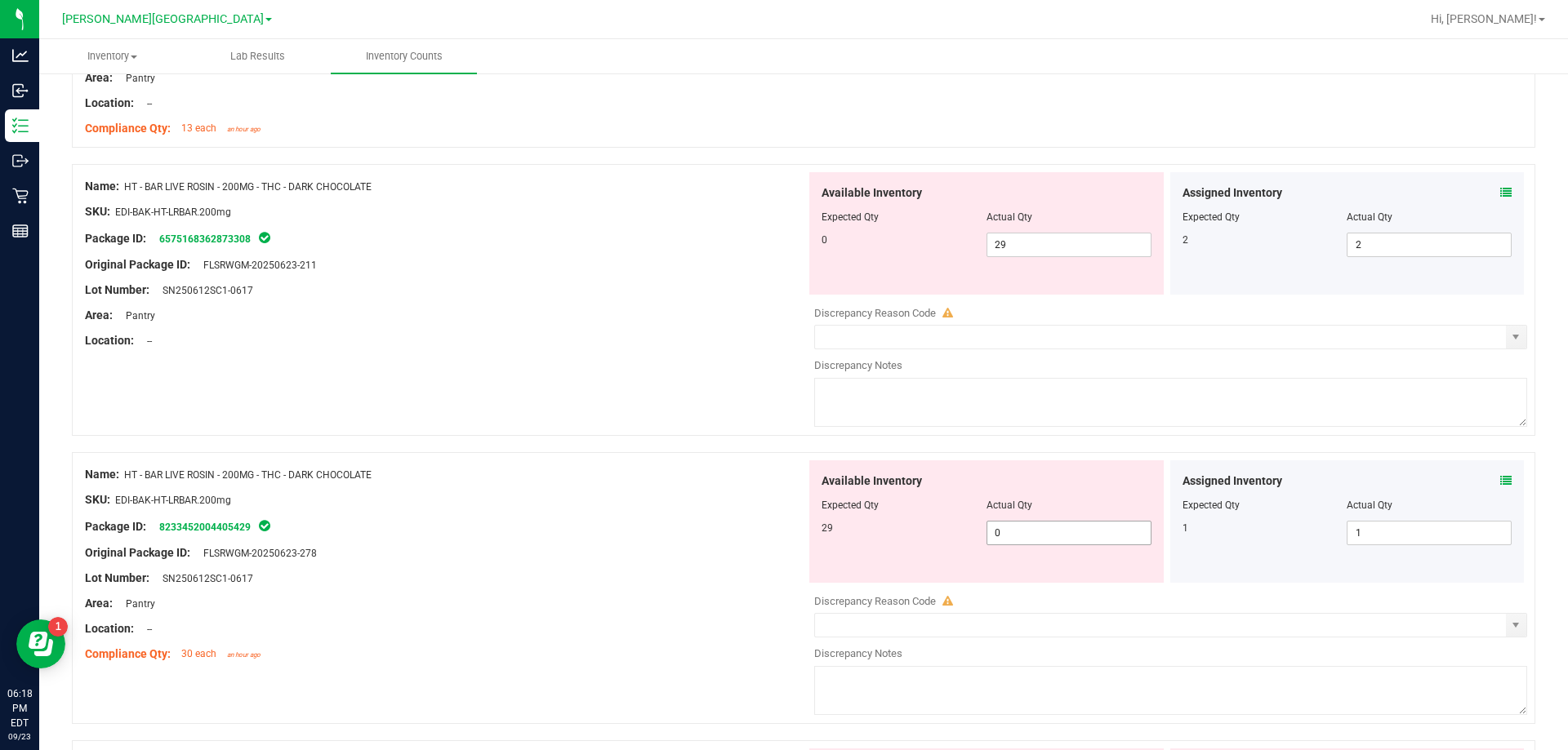
click at [1036, 532] on span "0 0" at bounding box center [1068, 532] width 165 height 25
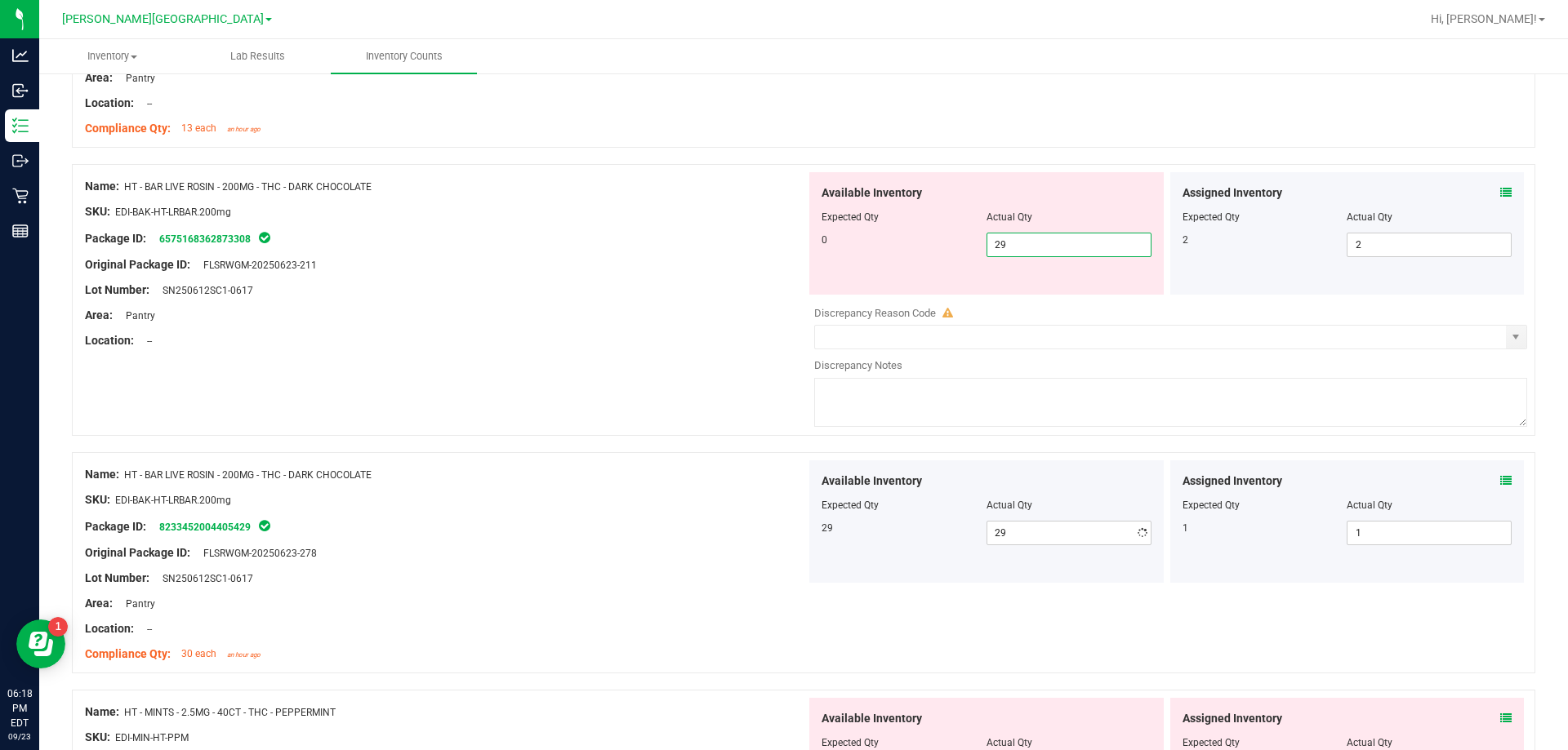
click at [1033, 238] on span "29 29" at bounding box center [1068, 244] width 165 height 25
click at [695, 287] on div "Lot Number: SN250612SC1-0617" at bounding box center [445, 290] width 721 height 17
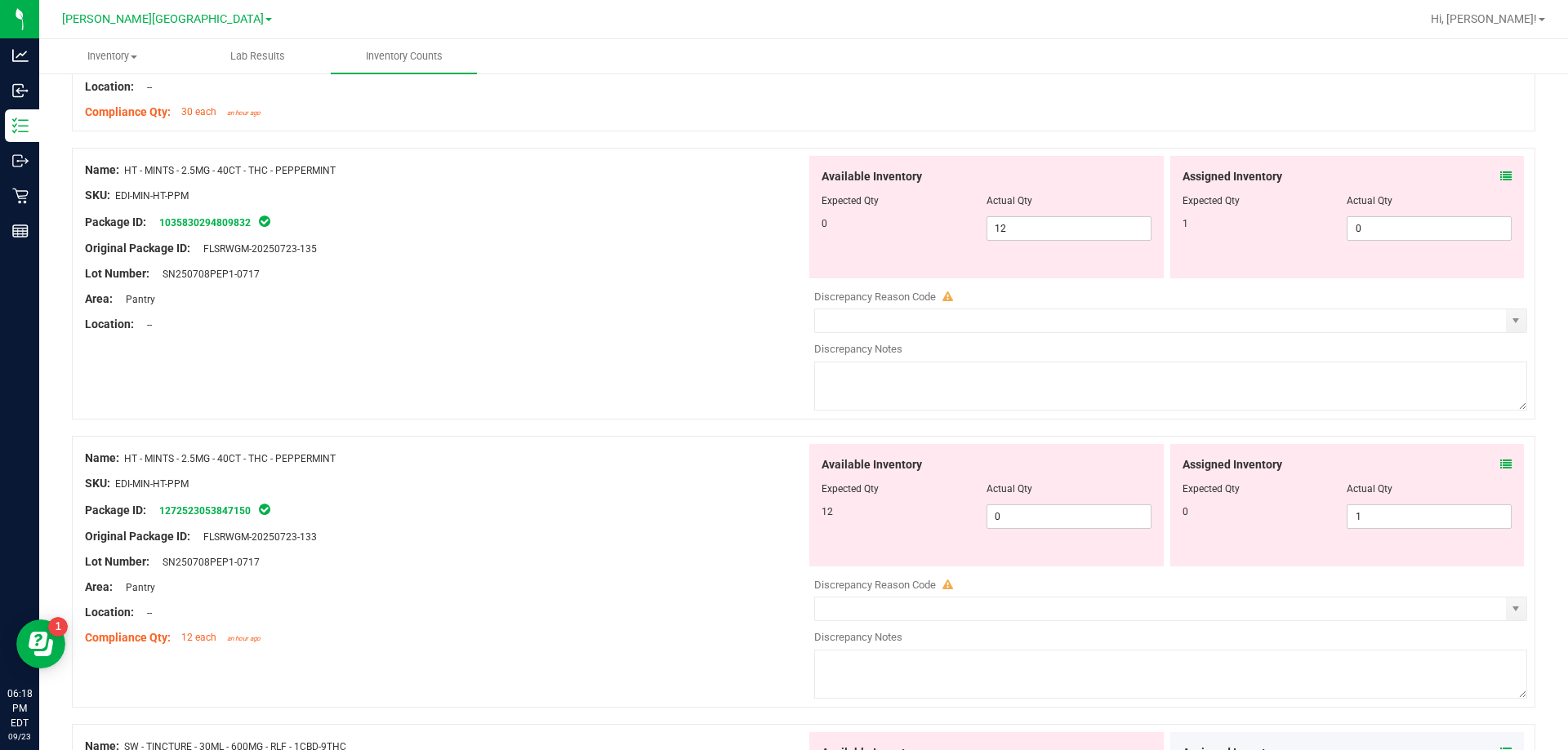
scroll to position [2405, 0]
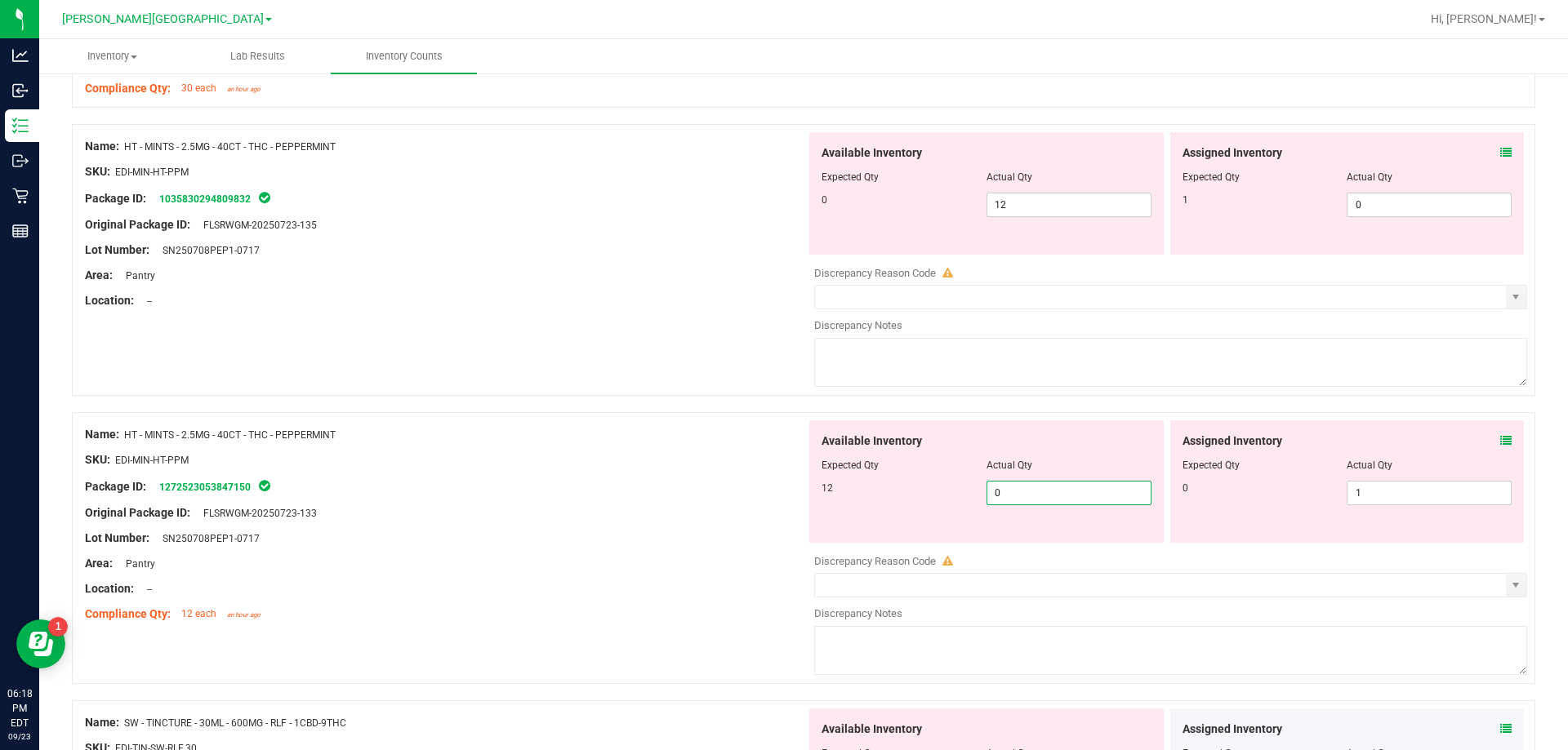
click at [1024, 488] on span "0 0" at bounding box center [1068, 493] width 165 height 25
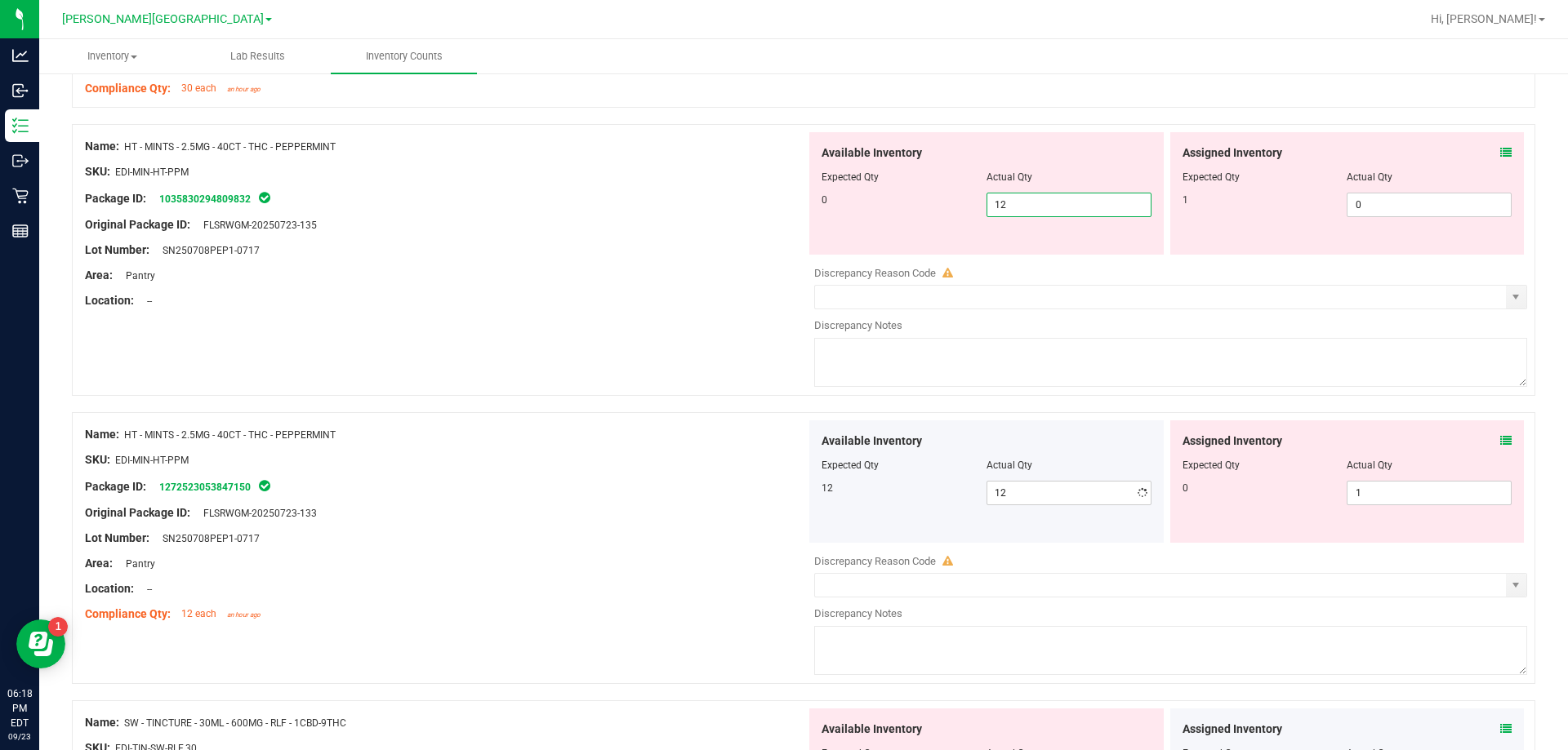
click at [1037, 201] on span "12 12" at bounding box center [1068, 204] width 165 height 25
click at [1366, 206] on span "0 0" at bounding box center [1428, 204] width 165 height 25
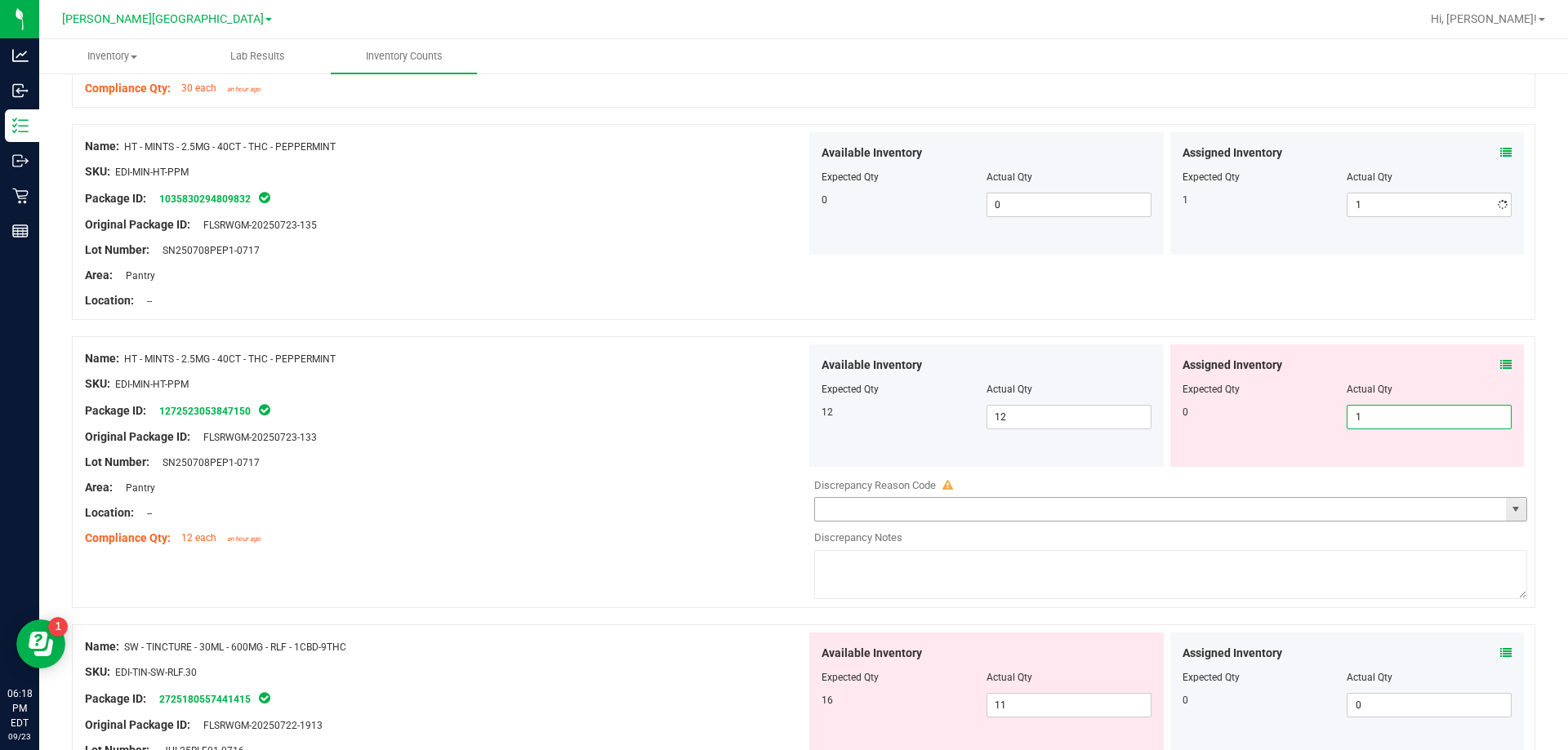
click at [1402, 499] on div "Available Inventory Expected Qty Actual Qty 12 12 12" at bounding box center [1166, 473] width 721 height 258
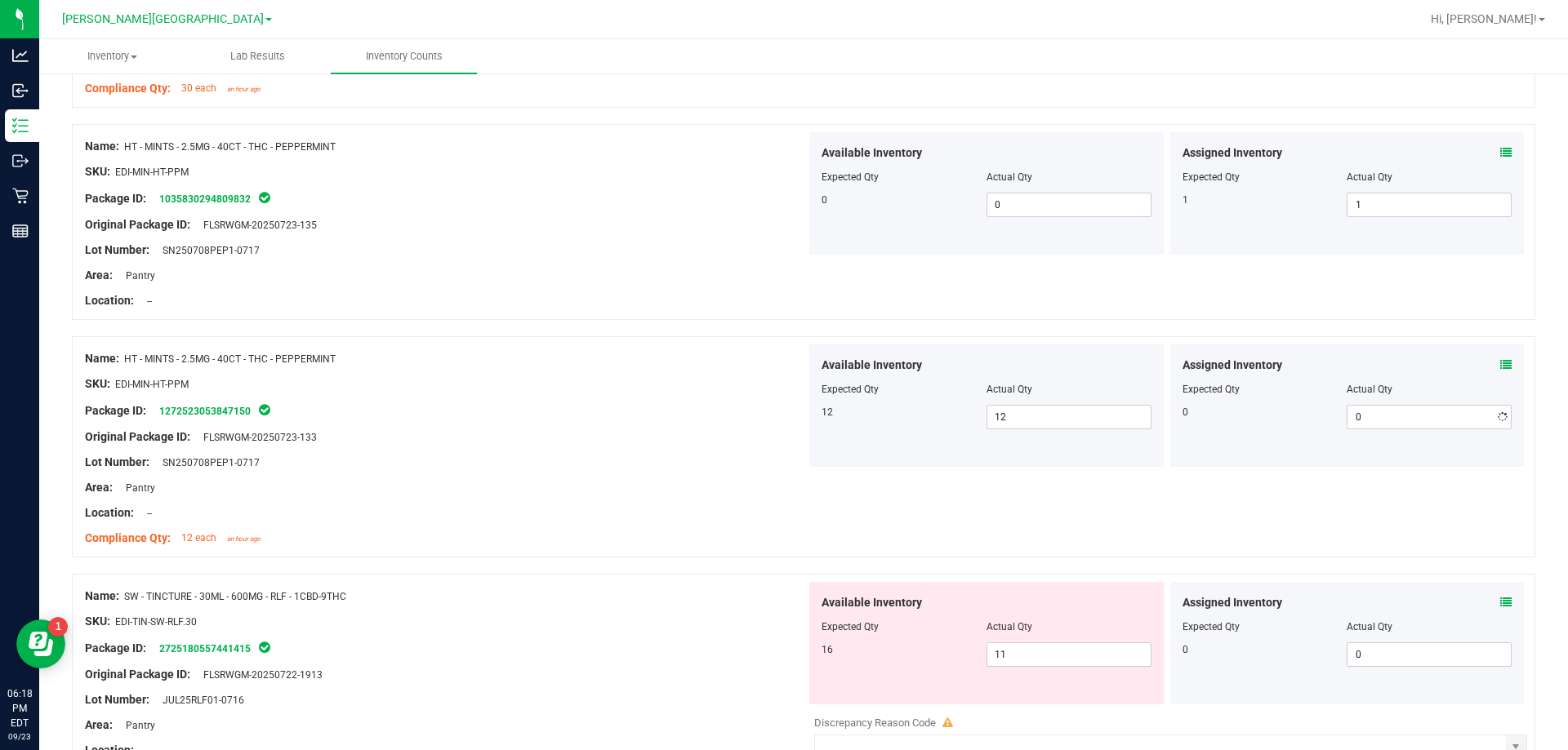
click at [741, 393] on div at bounding box center [445, 396] width 721 height 8
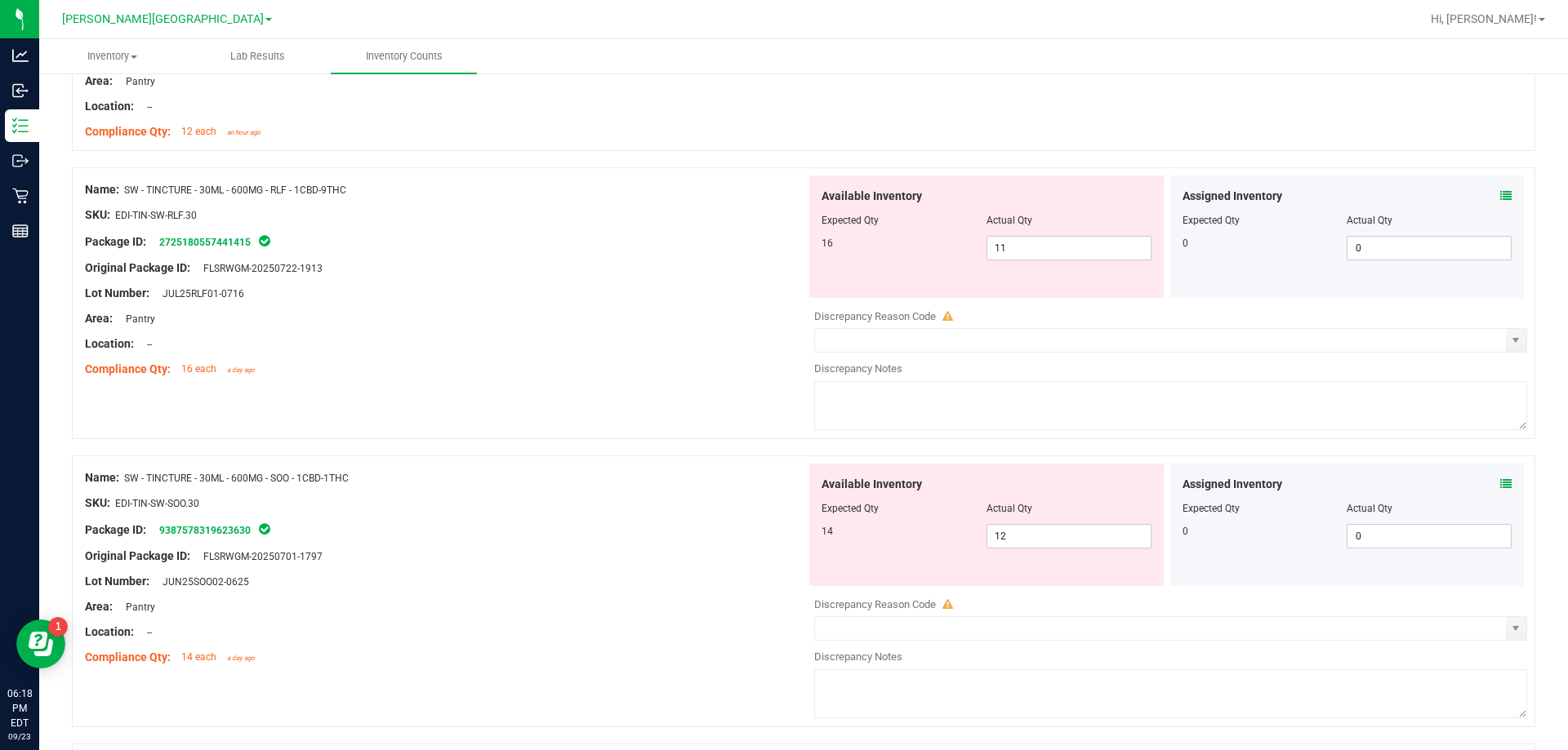
scroll to position [2813, 0]
click at [1500, 196] on icon at bounding box center [1506, 194] width 12 height 12
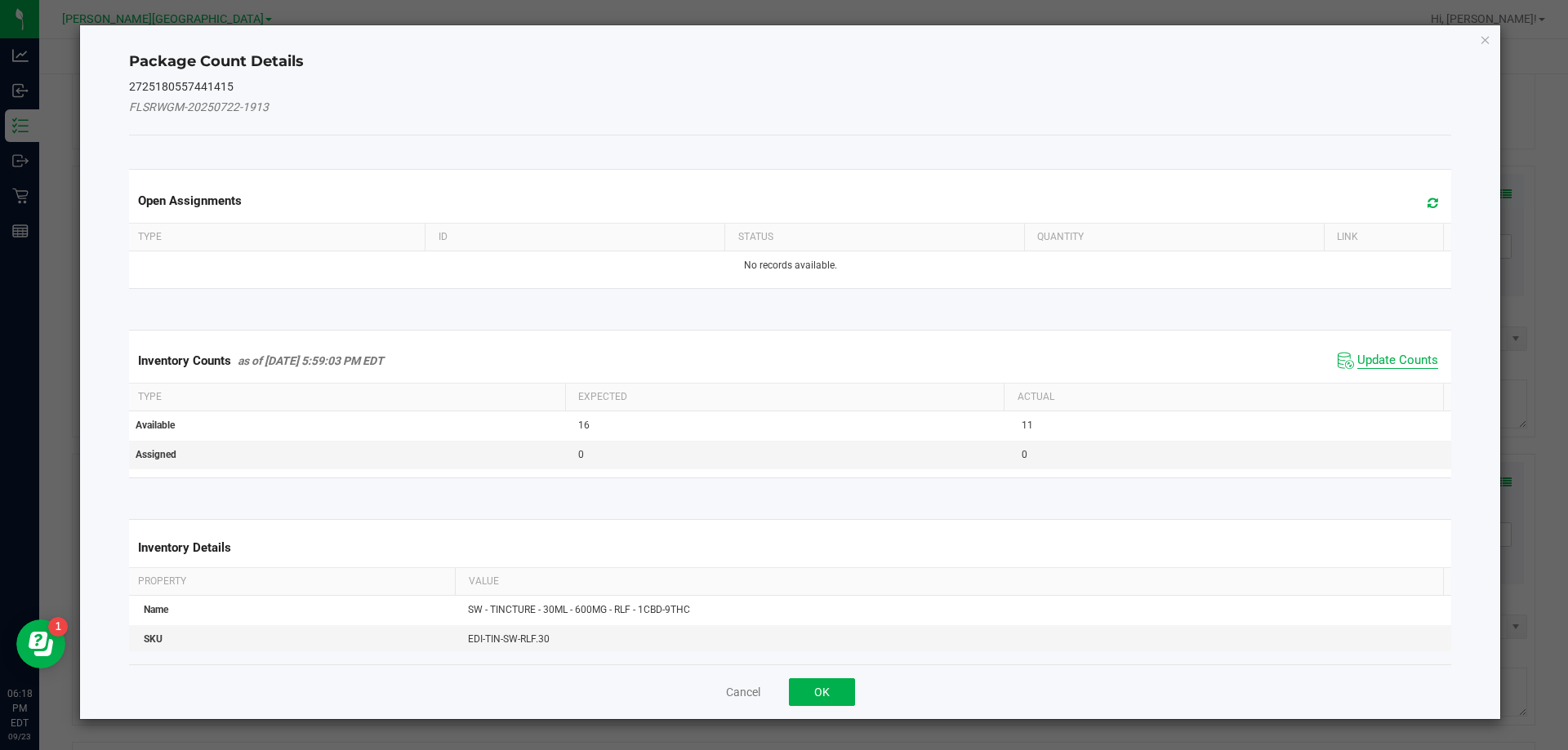
click at [1401, 366] on span "Update Counts" at bounding box center [1397, 361] width 81 height 17
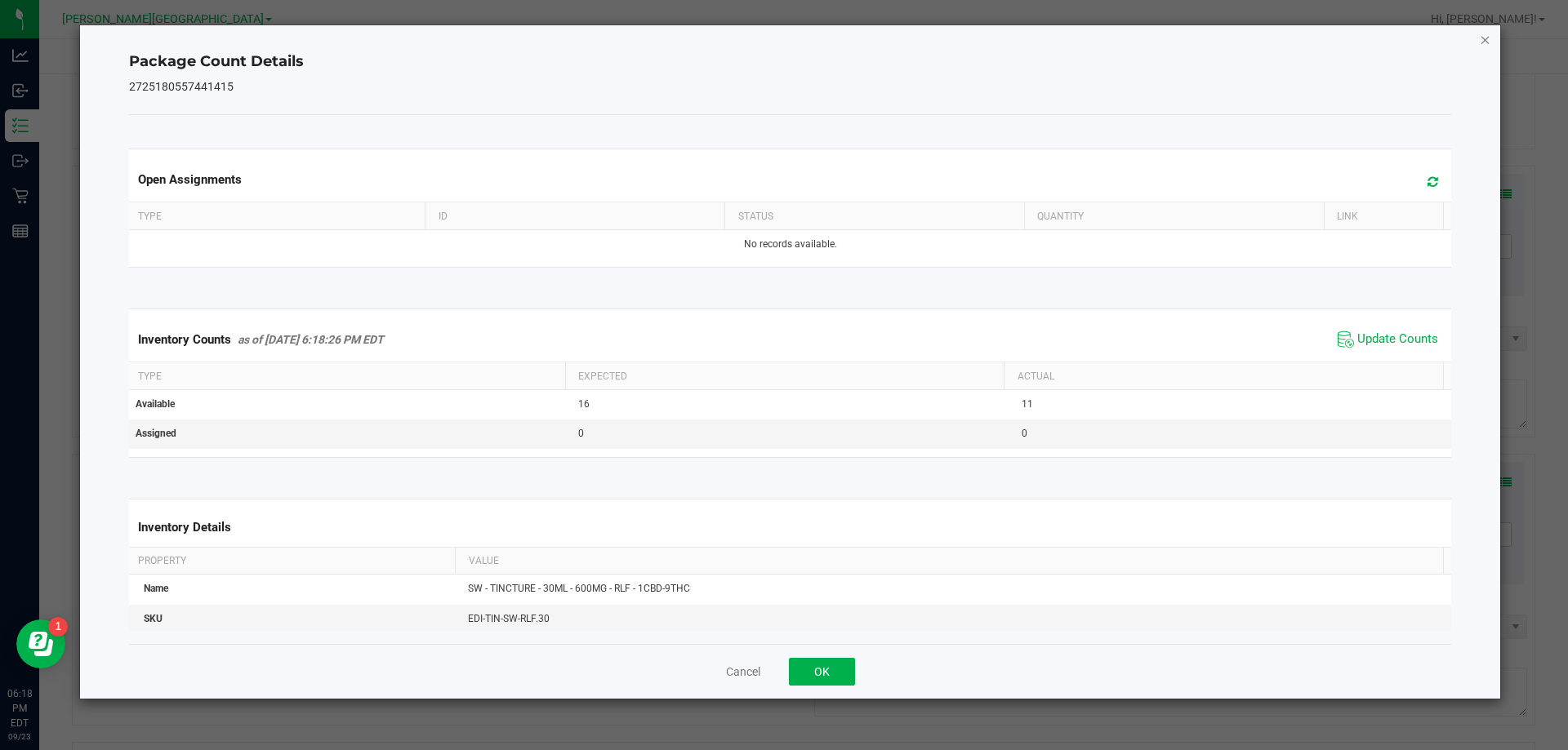
click at [1486, 38] on icon "Close" at bounding box center [1485, 39] width 12 height 20
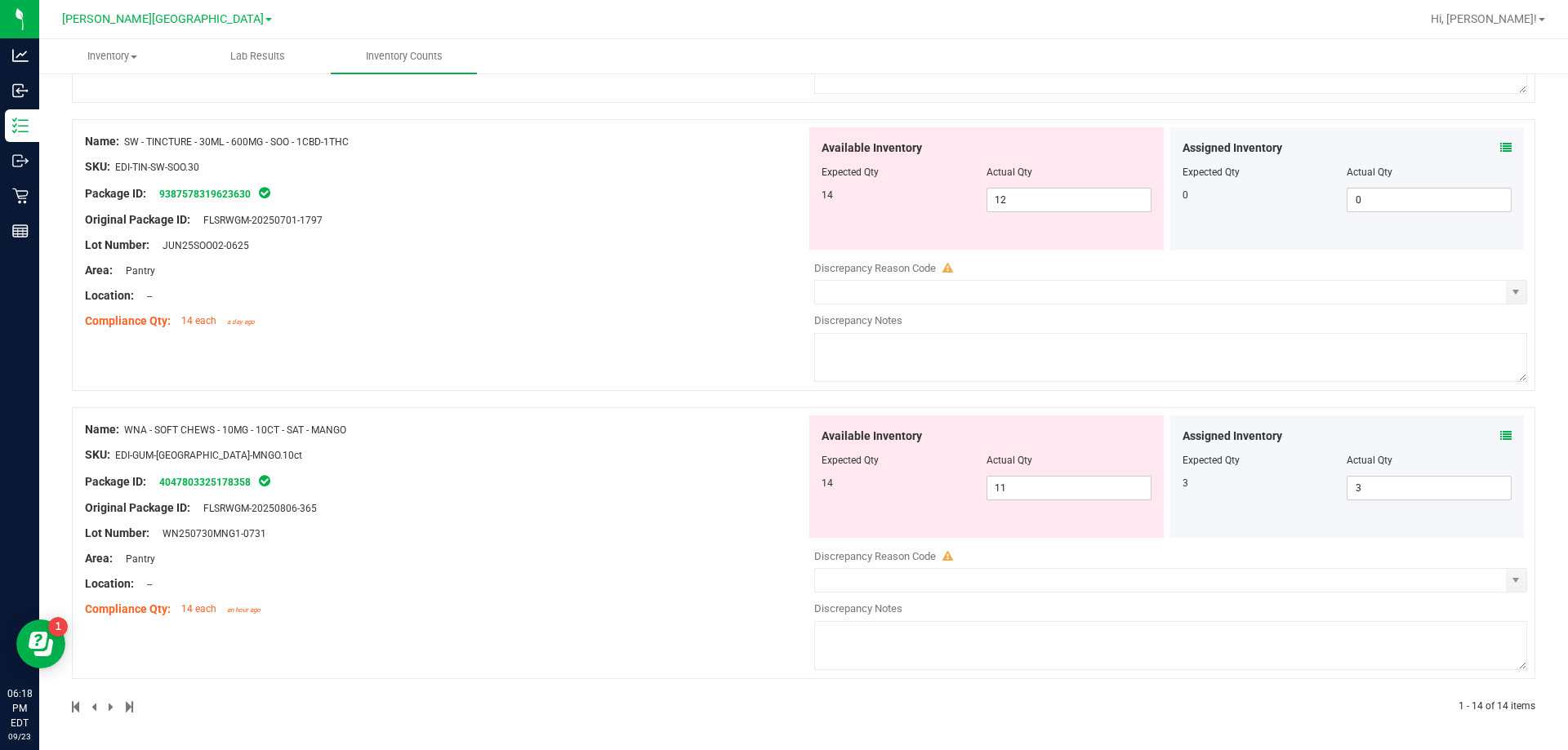
scroll to position [3148, 0]
click at [1500, 436] on icon at bounding box center [1506, 435] width 12 height 12
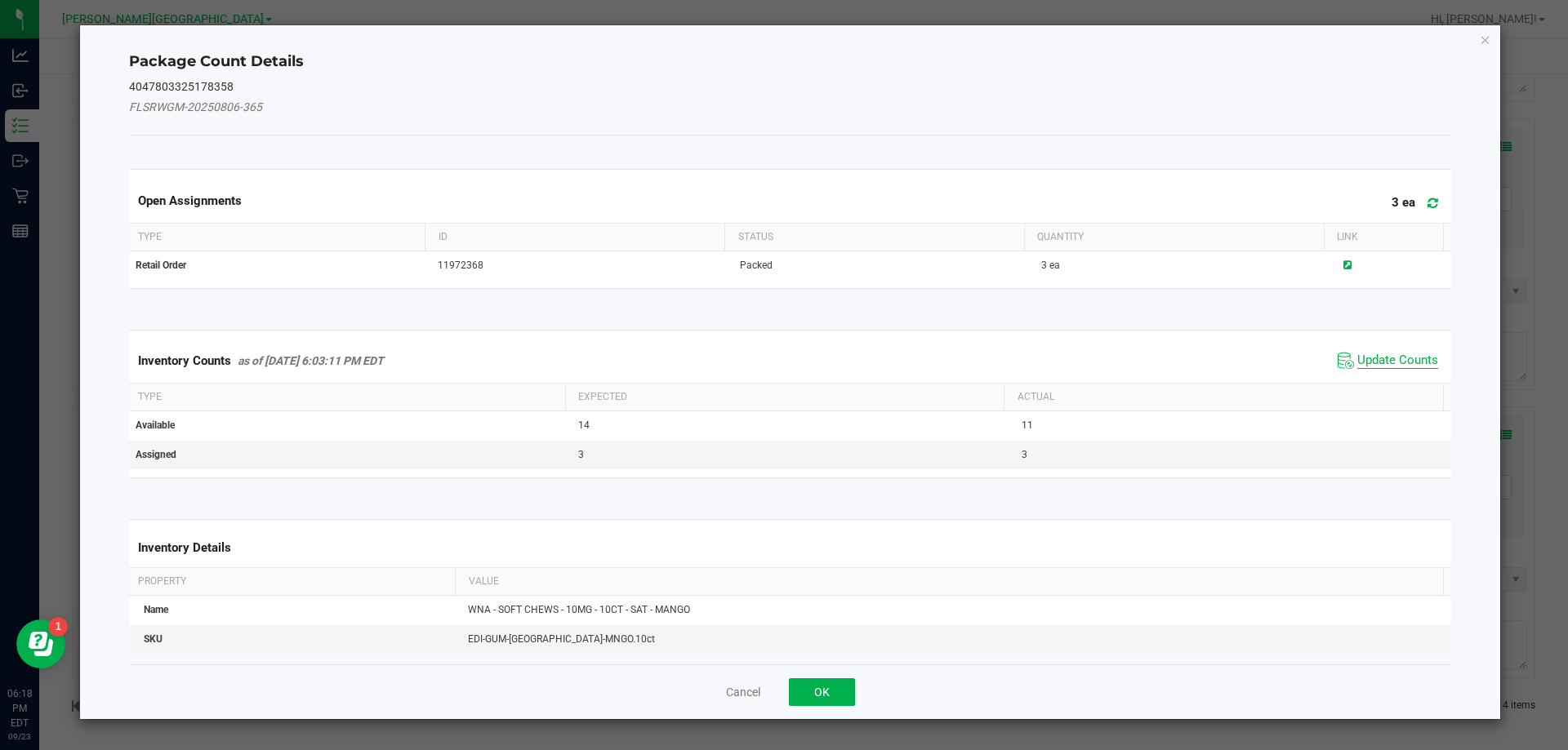
click at [1368, 360] on span "Update Counts" at bounding box center [1397, 361] width 81 height 17
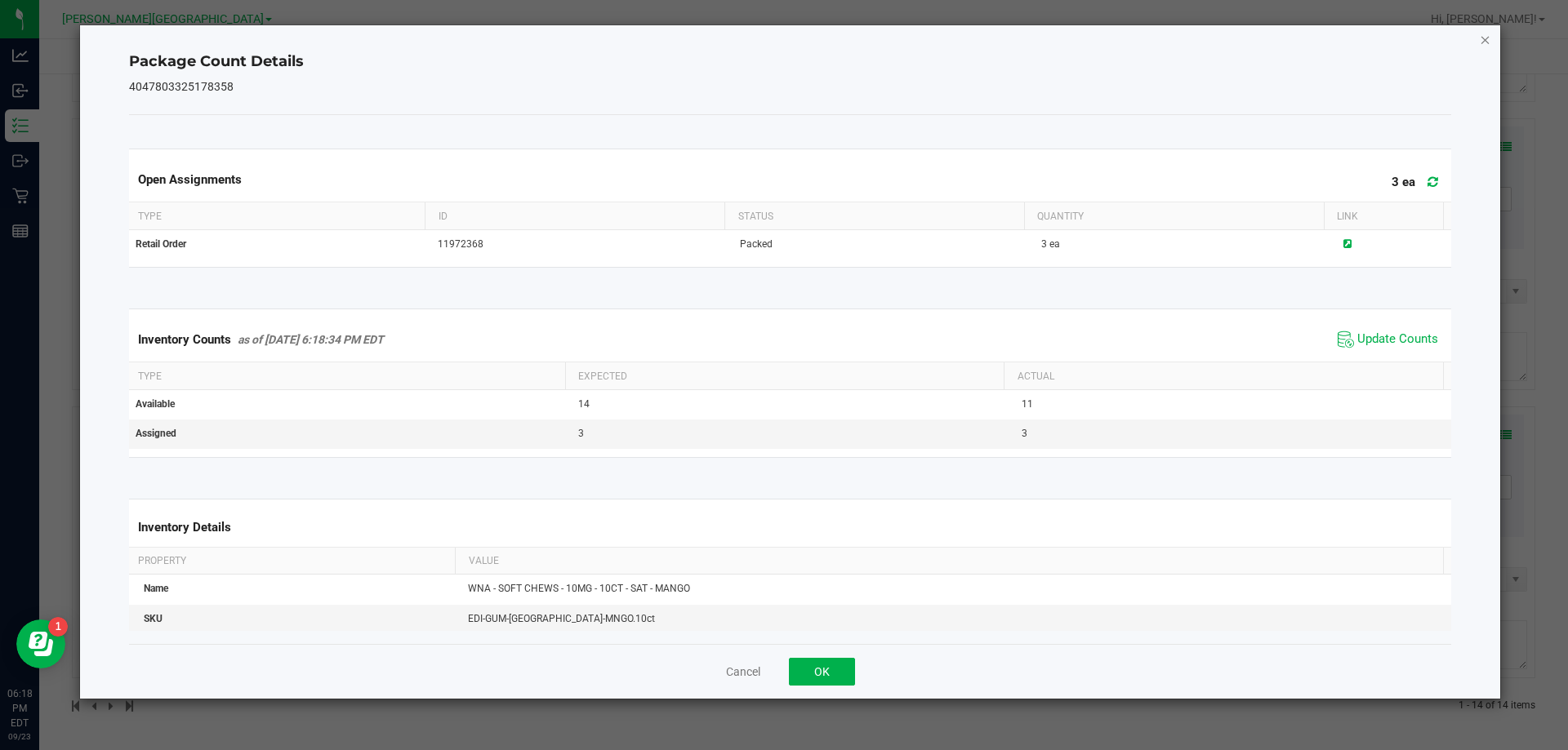
click at [1485, 35] on icon "Close" at bounding box center [1485, 39] width 12 height 20
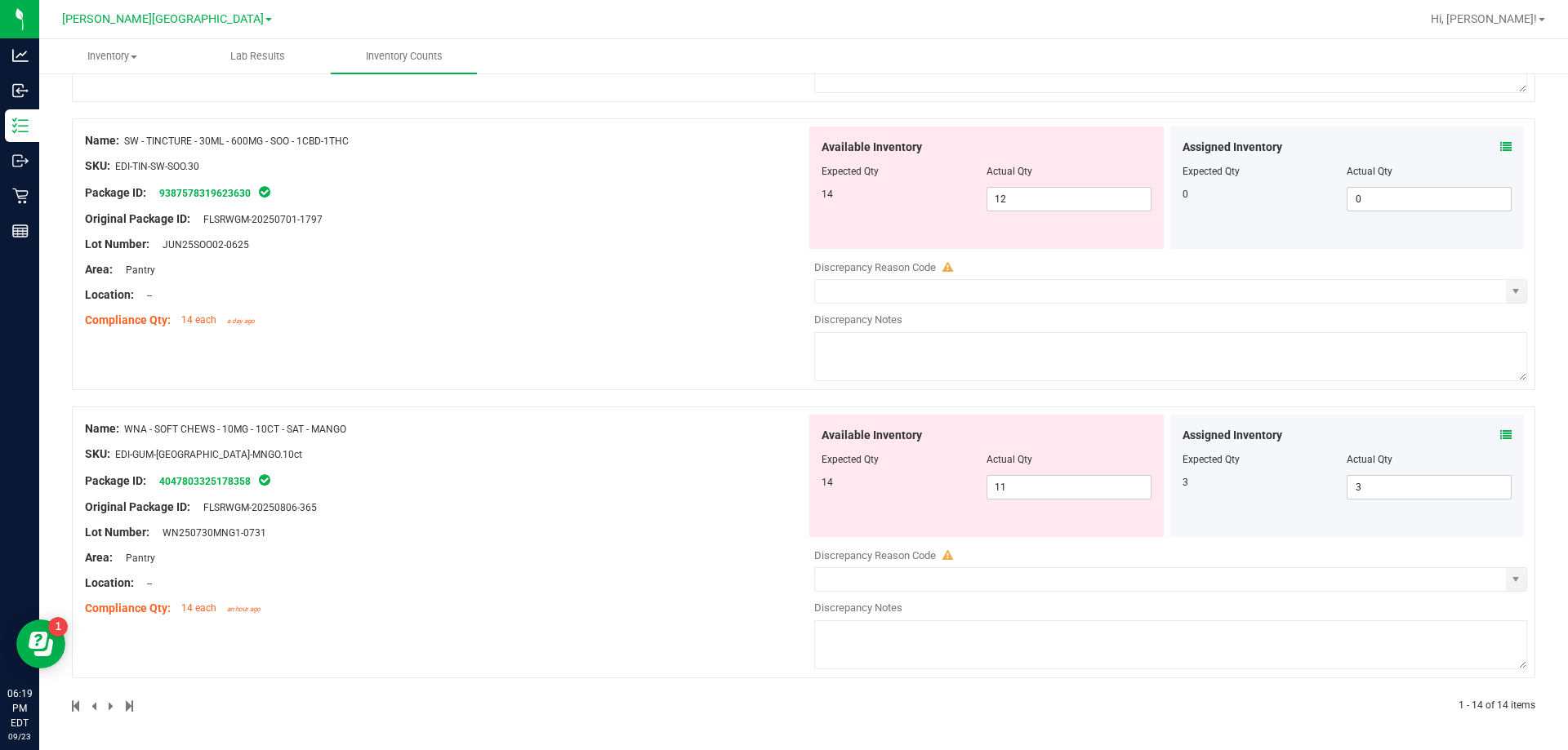
click at [1500, 431] on icon at bounding box center [1506, 435] width 12 height 12
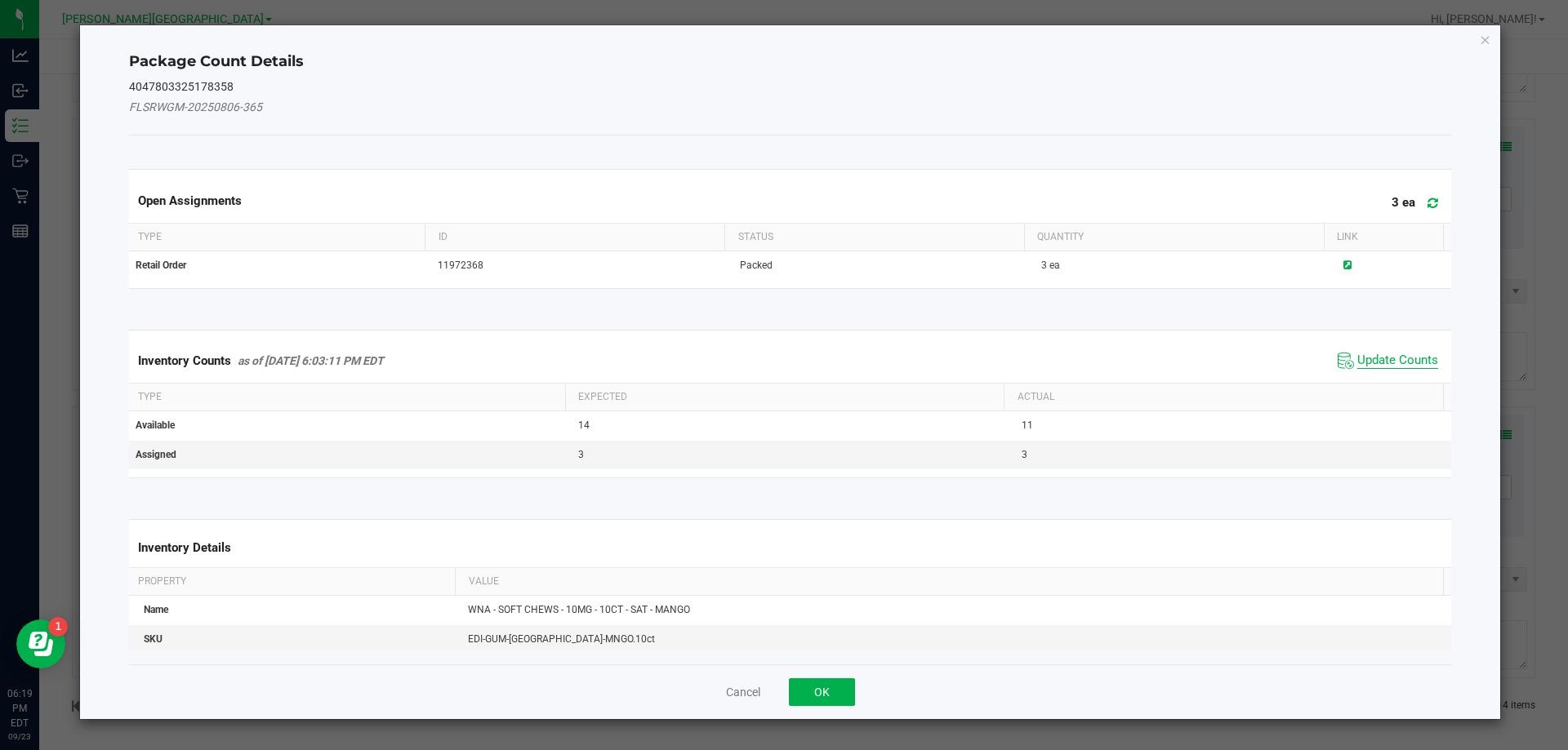
click at [1390, 363] on span "Update Counts" at bounding box center [1397, 361] width 81 height 17
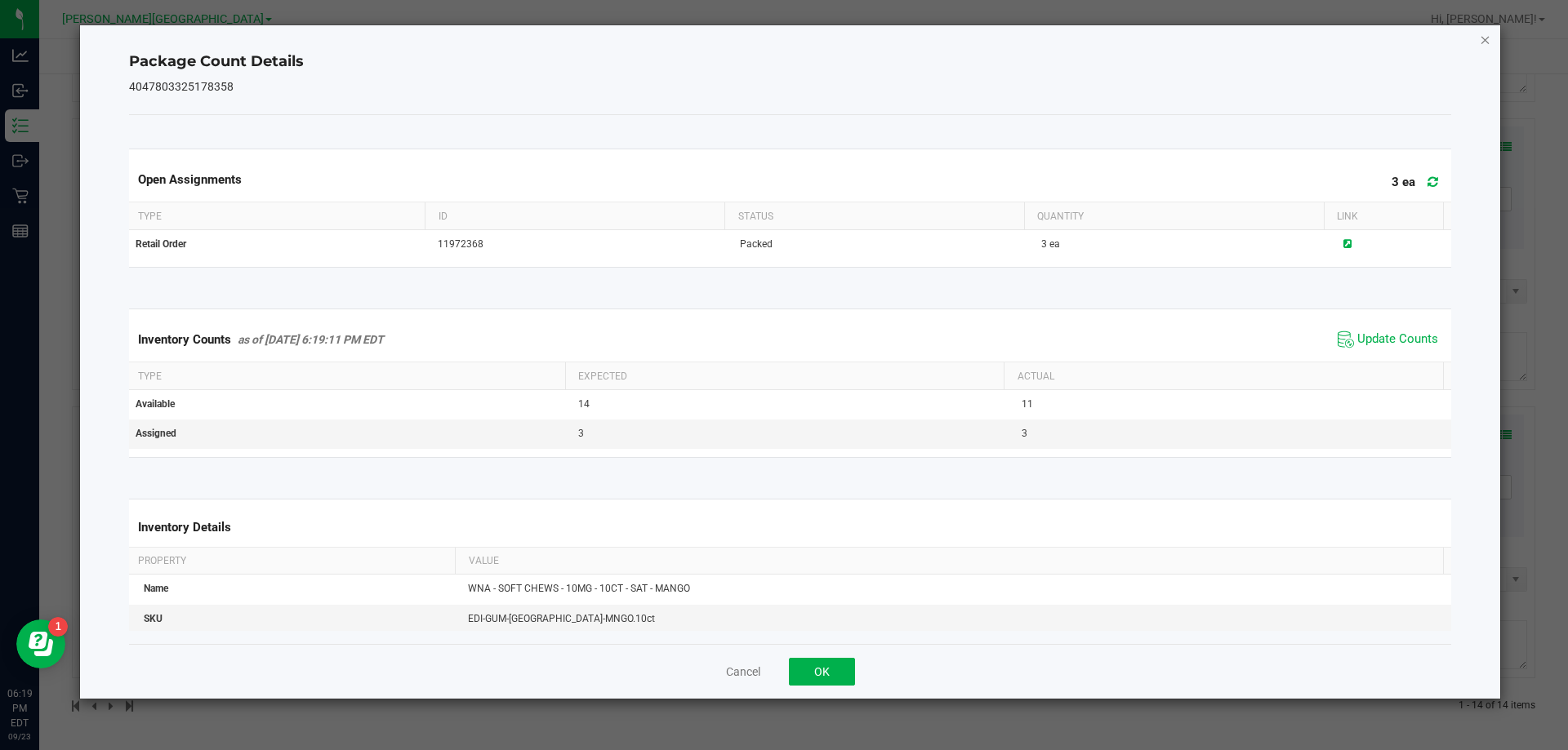
click at [1486, 37] on icon "Close" at bounding box center [1485, 39] width 12 height 20
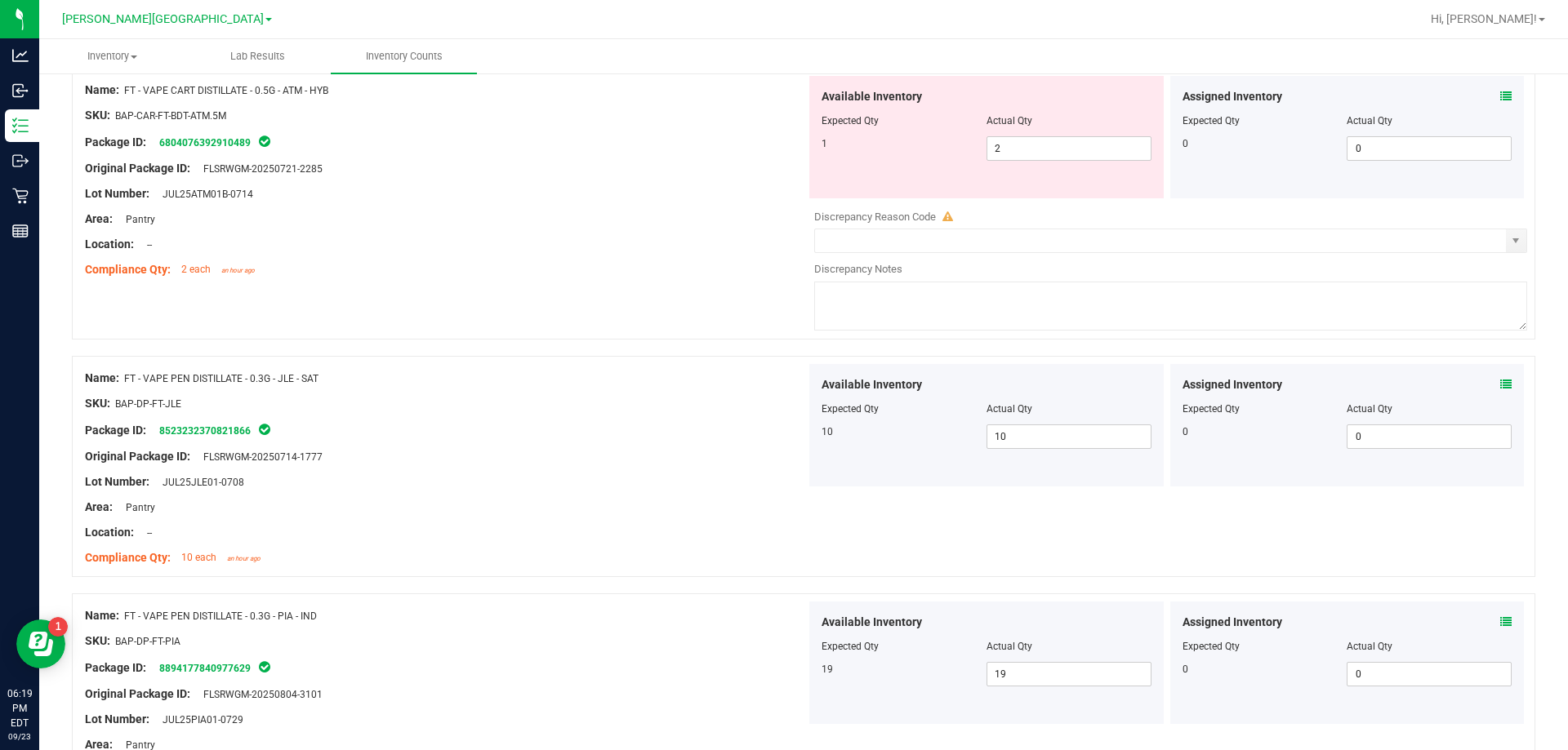
scroll to position [0, 0]
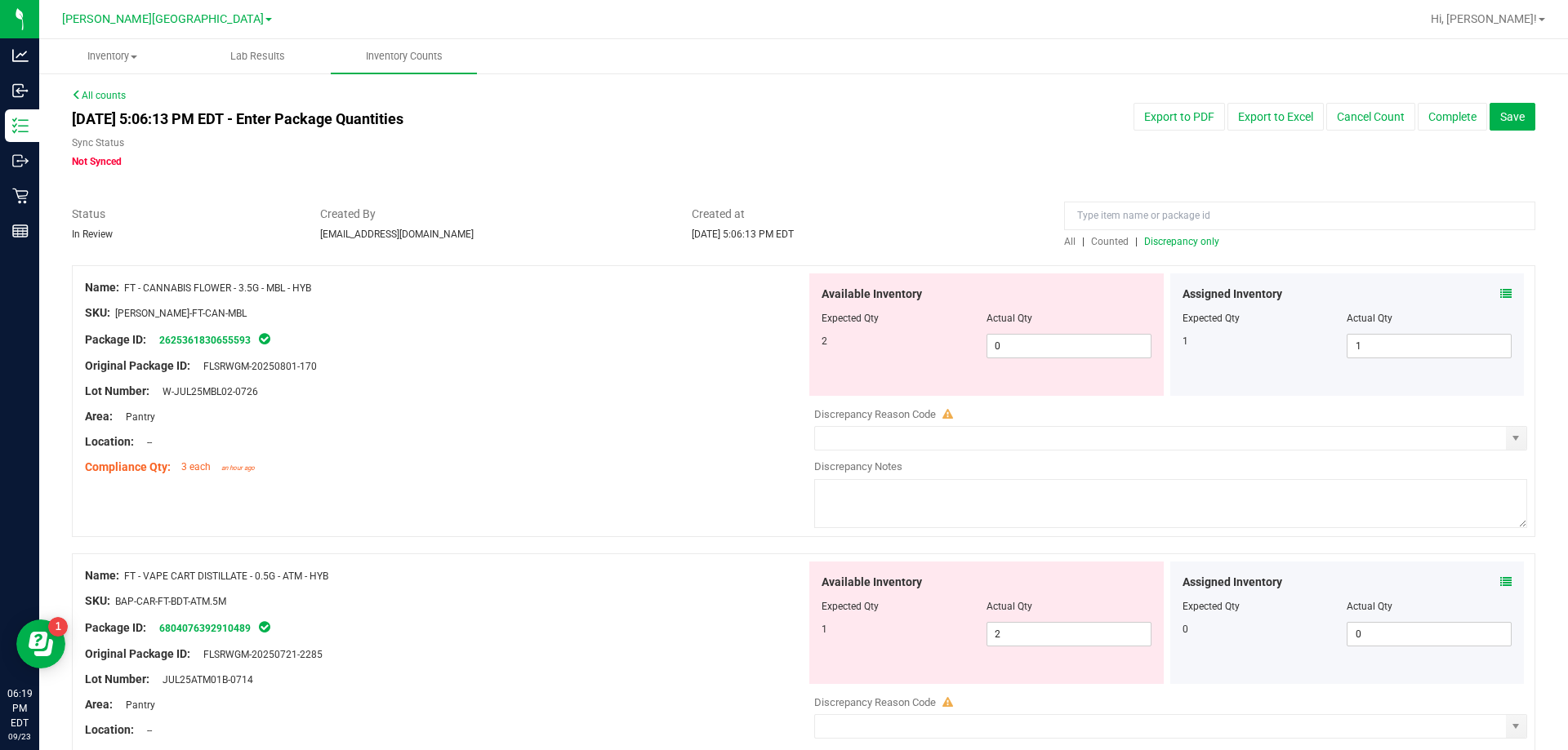
click at [1164, 243] on span "Discrepancy only" at bounding box center [1181, 241] width 75 height 12
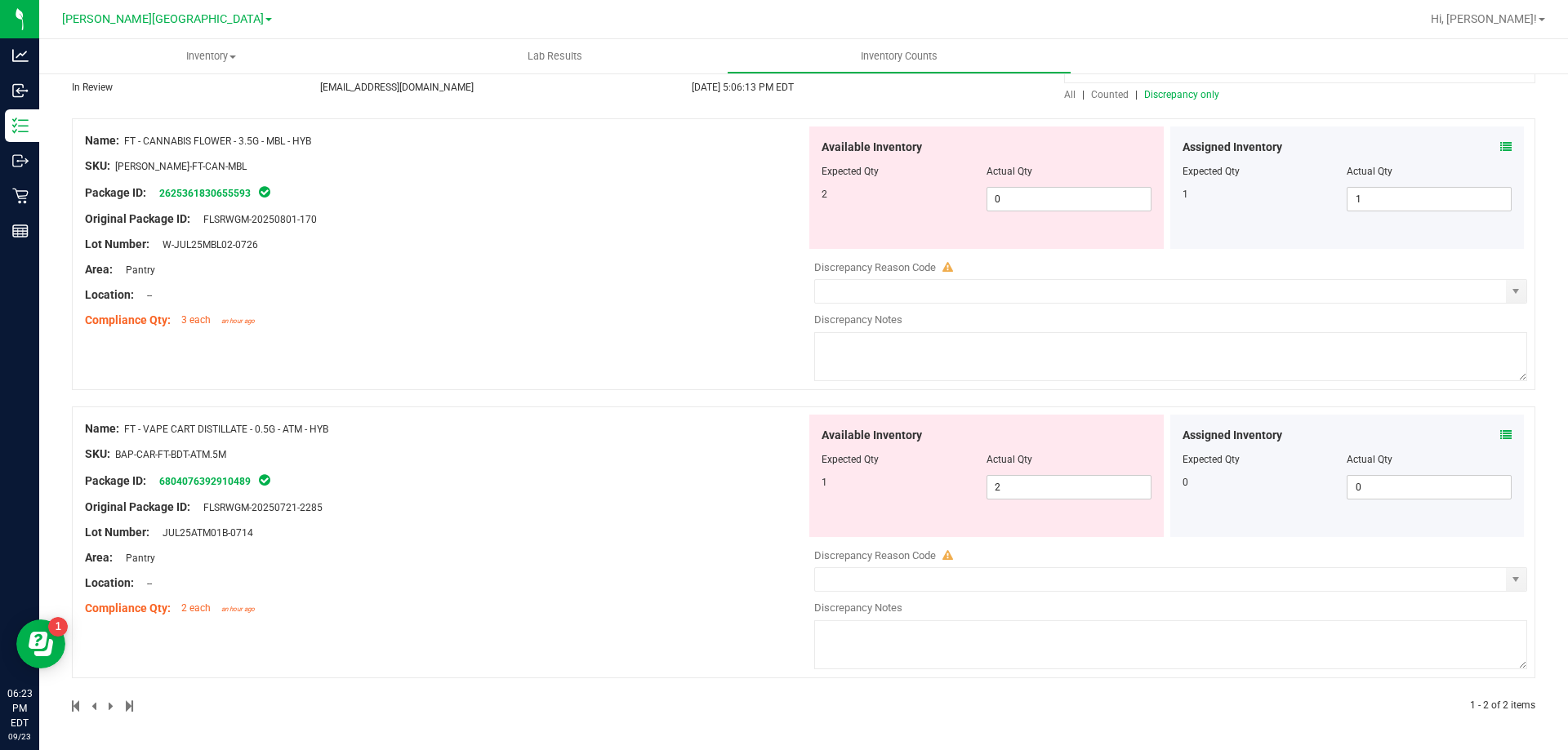
click at [1500, 434] on icon at bounding box center [1506, 435] width 12 height 12
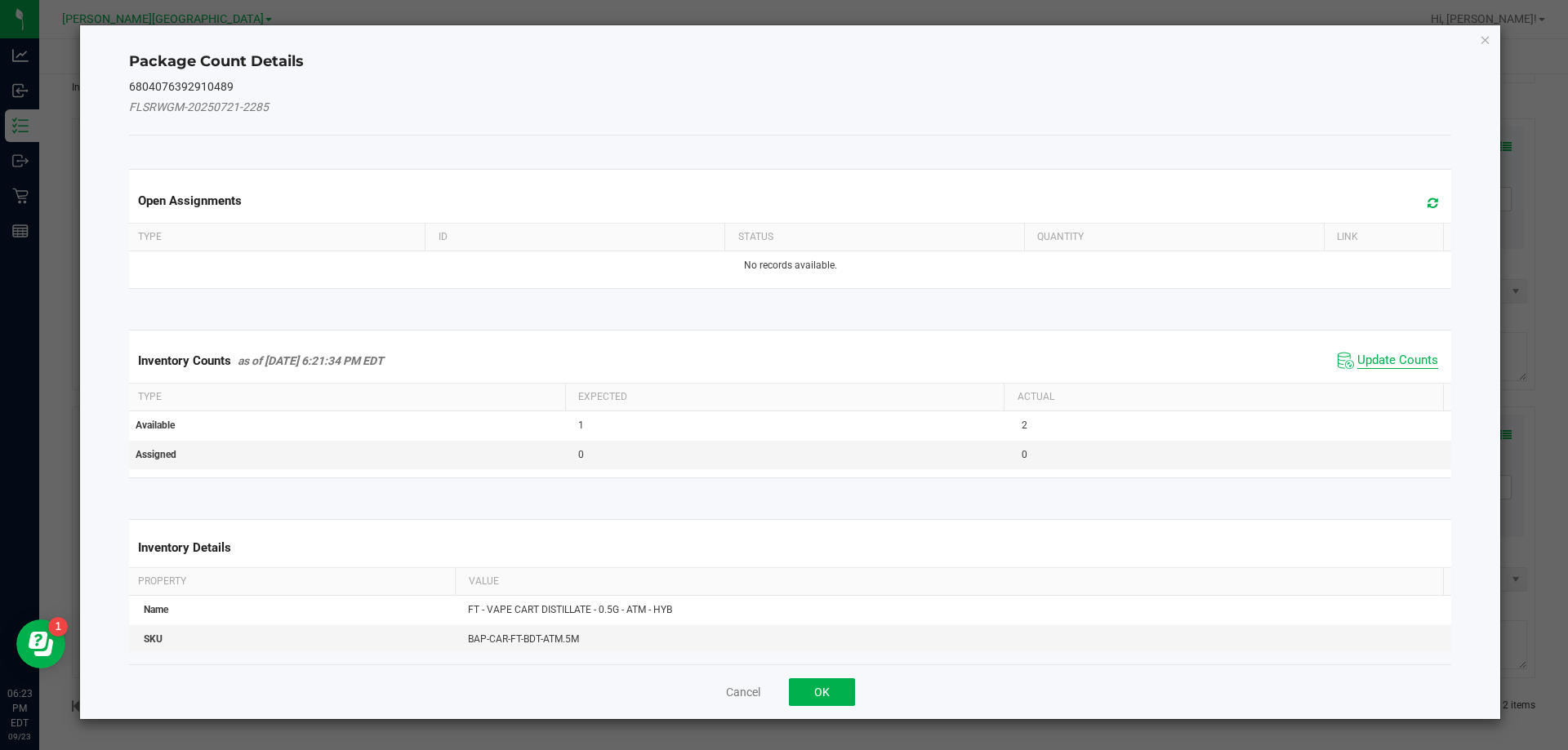
click at [1393, 361] on span "Update Counts" at bounding box center [1397, 361] width 81 height 17
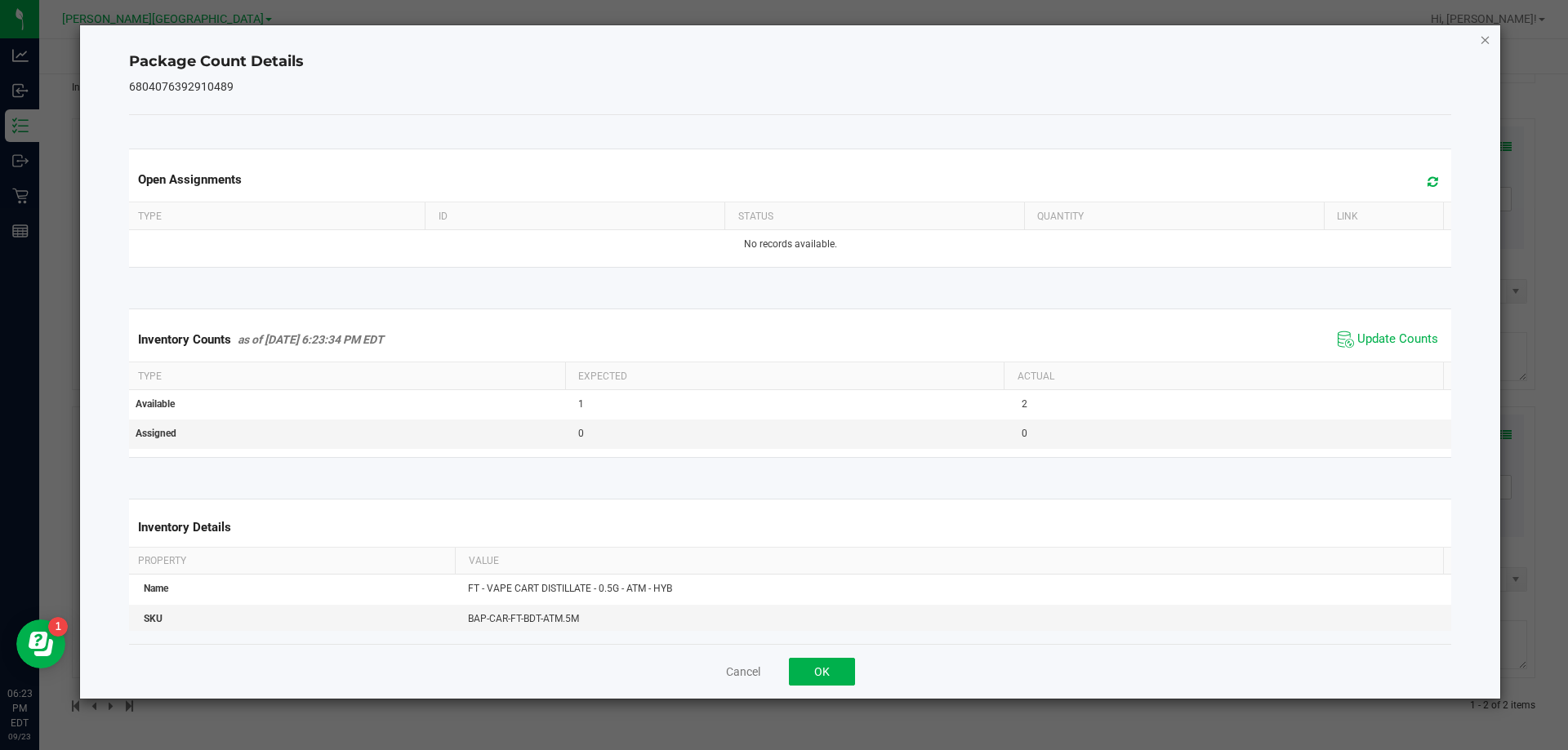
click at [1489, 39] on icon "Close" at bounding box center [1485, 39] width 12 height 20
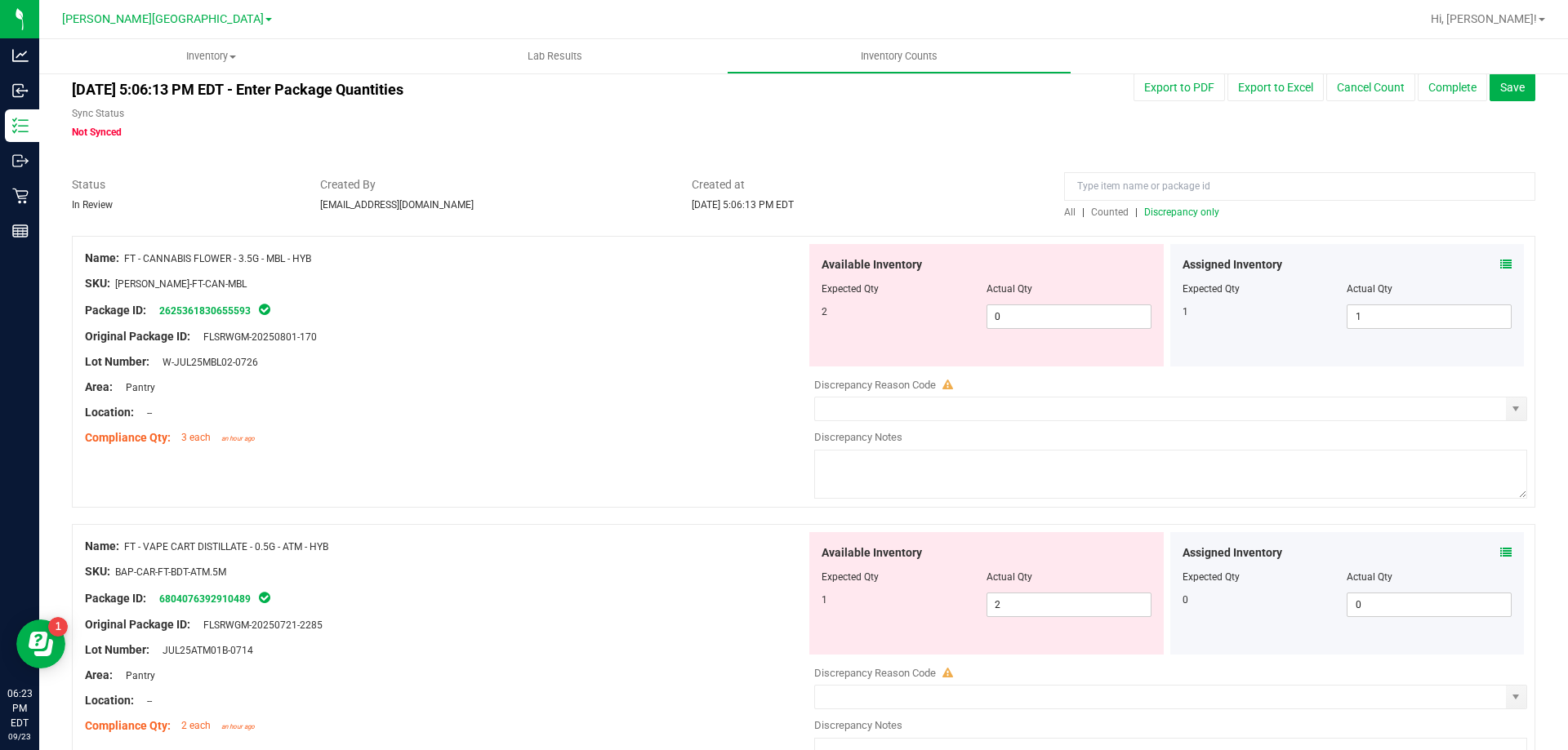
scroll to position [14, 0]
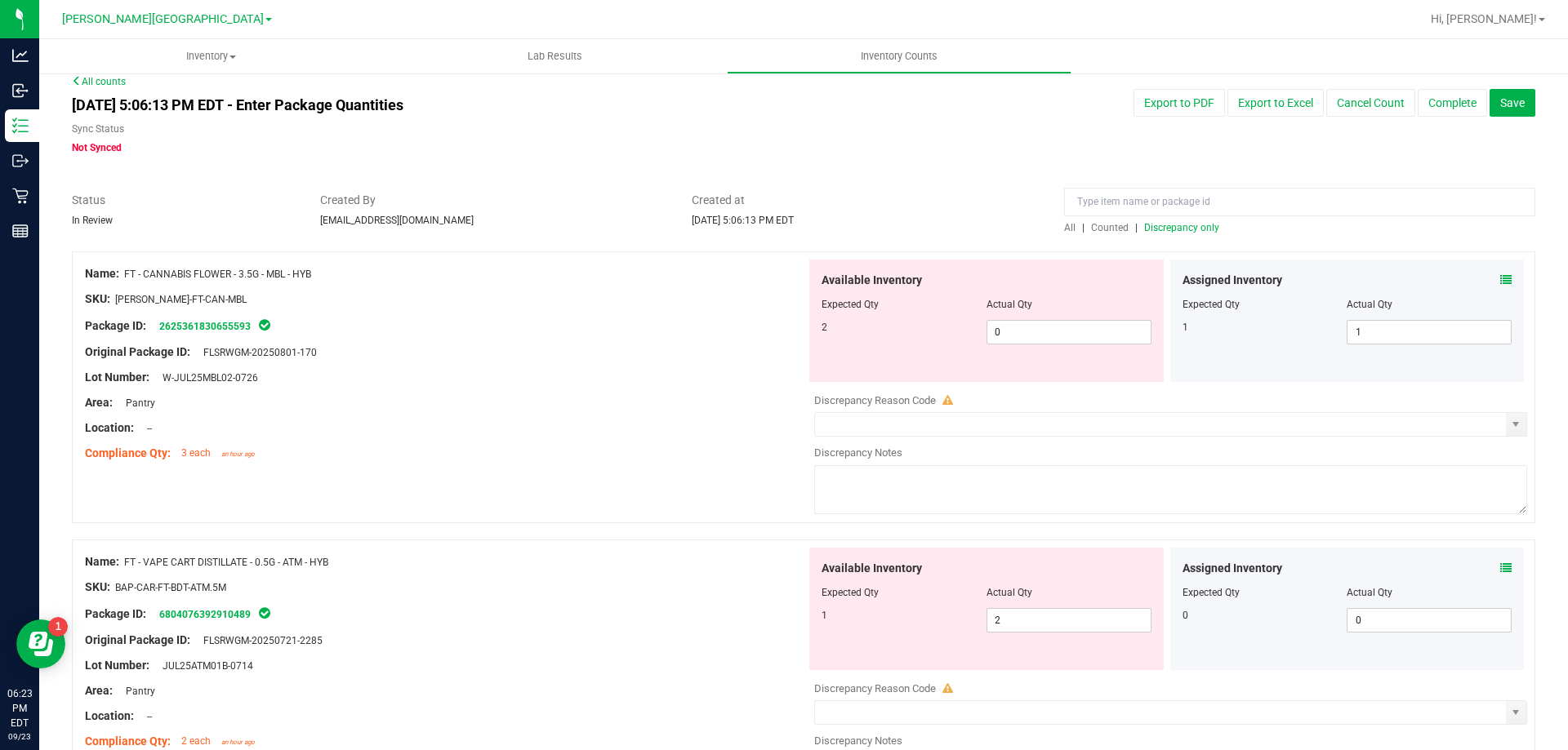
click at [1500, 282] on icon at bounding box center [1506, 280] width 12 height 12
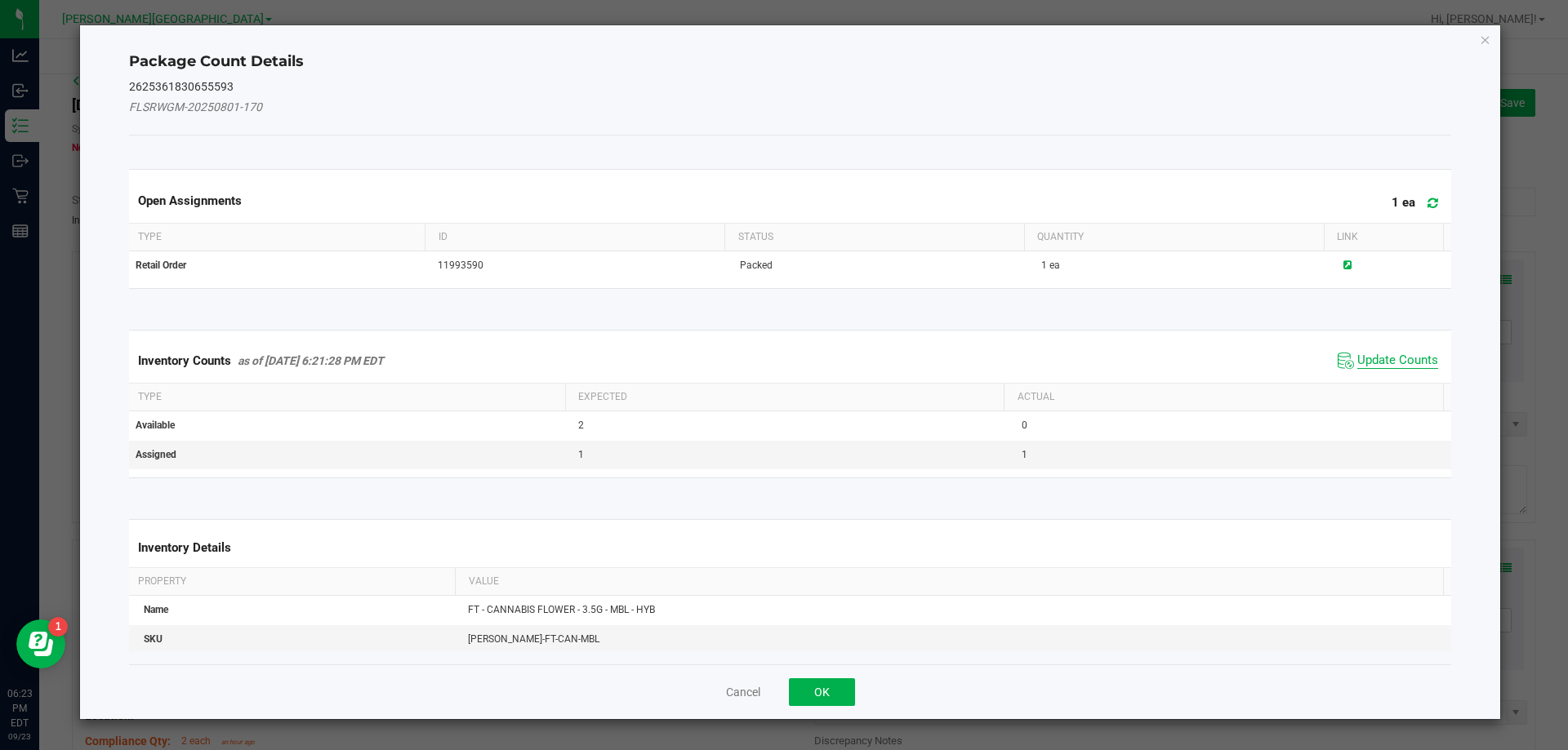
click at [1389, 353] on span "Update Counts" at bounding box center [1397, 361] width 81 height 17
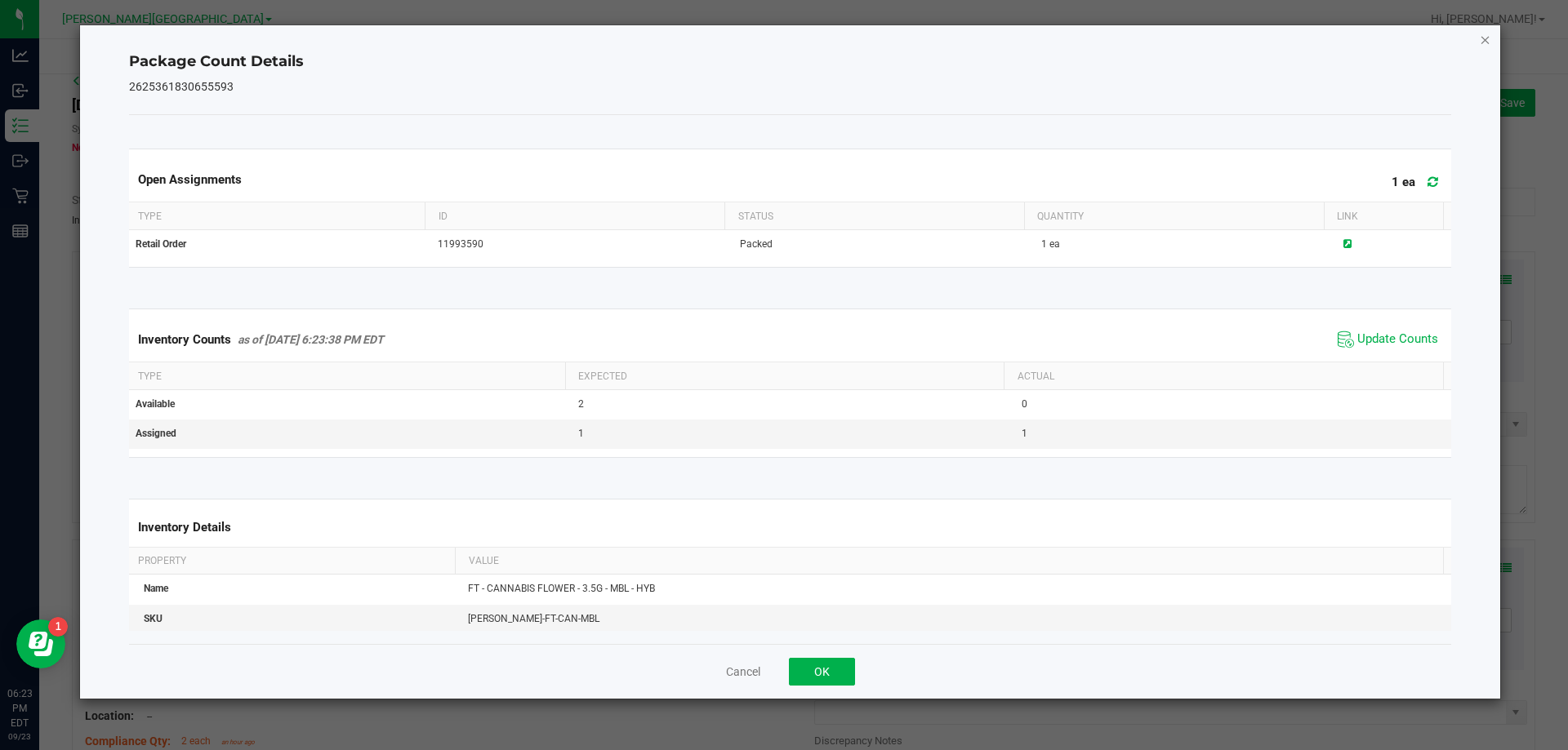
click at [1483, 40] on icon "Close" at bounding box center [1485, 39] width 12 height 20
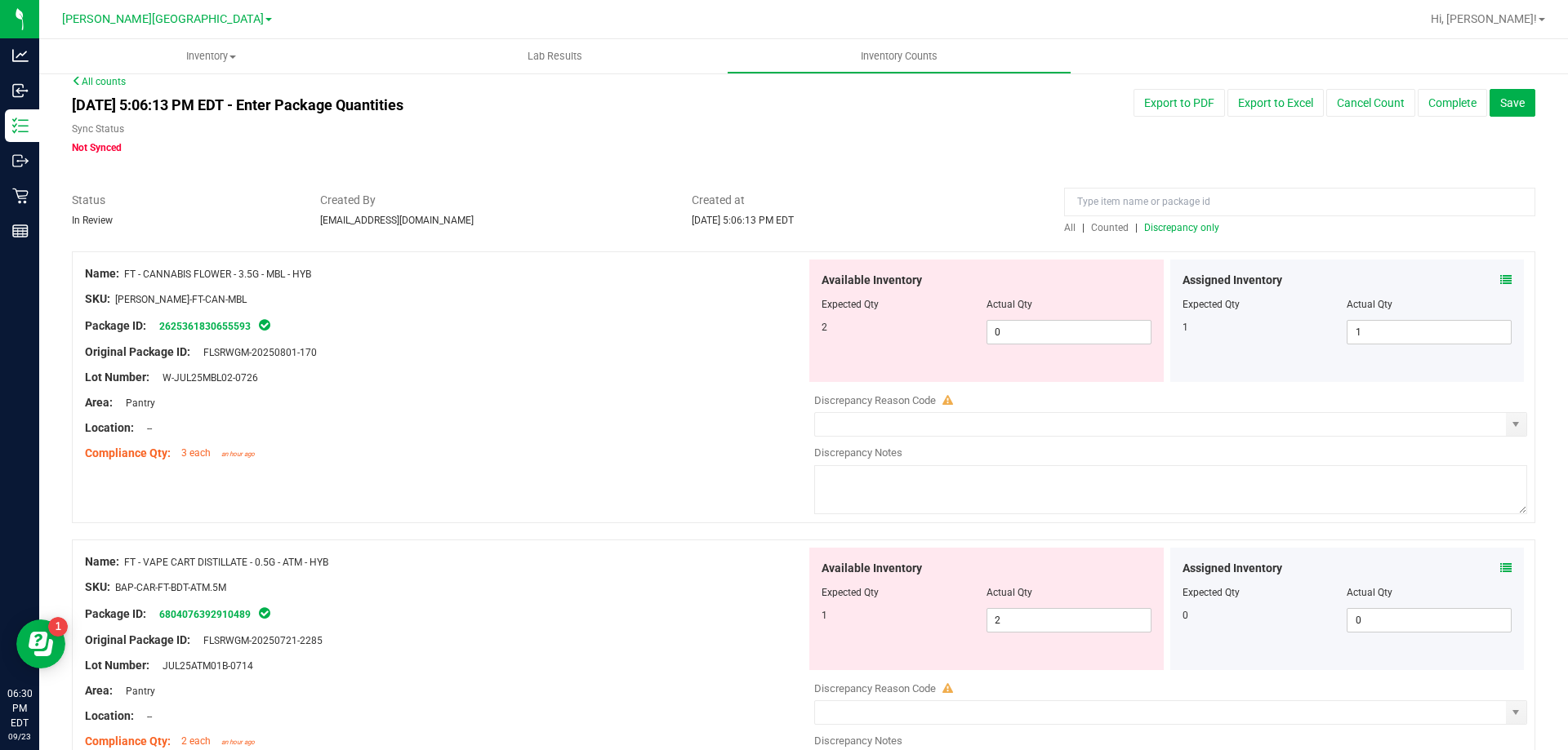
click at [975, 136] on div "Sep 23, 2025 5:06:13 PM EDT - Enter Package Quantities Sync Status Not Synced E…" at bounding box center [803, 121] width 1487 height 66
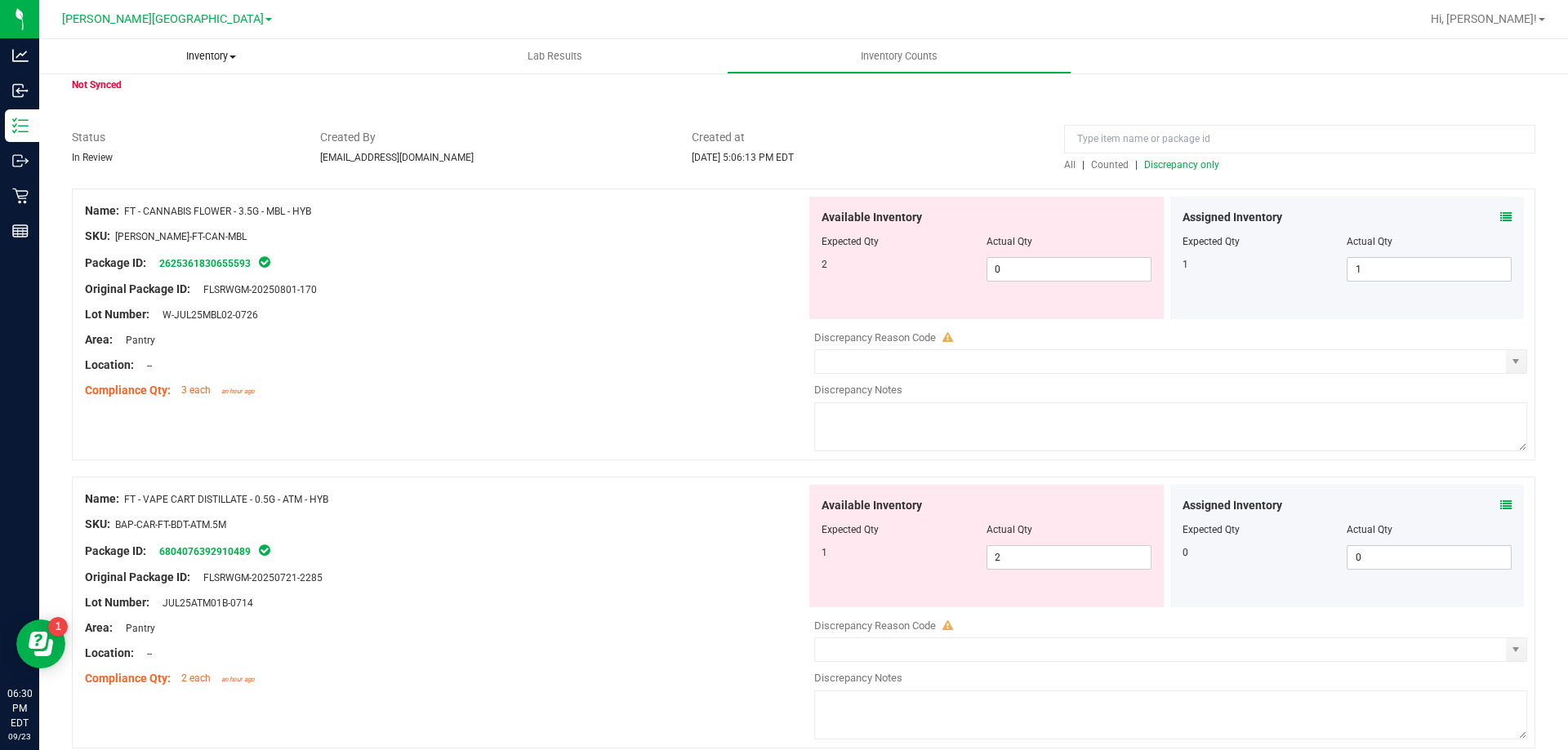
scroll to position [0, 0]
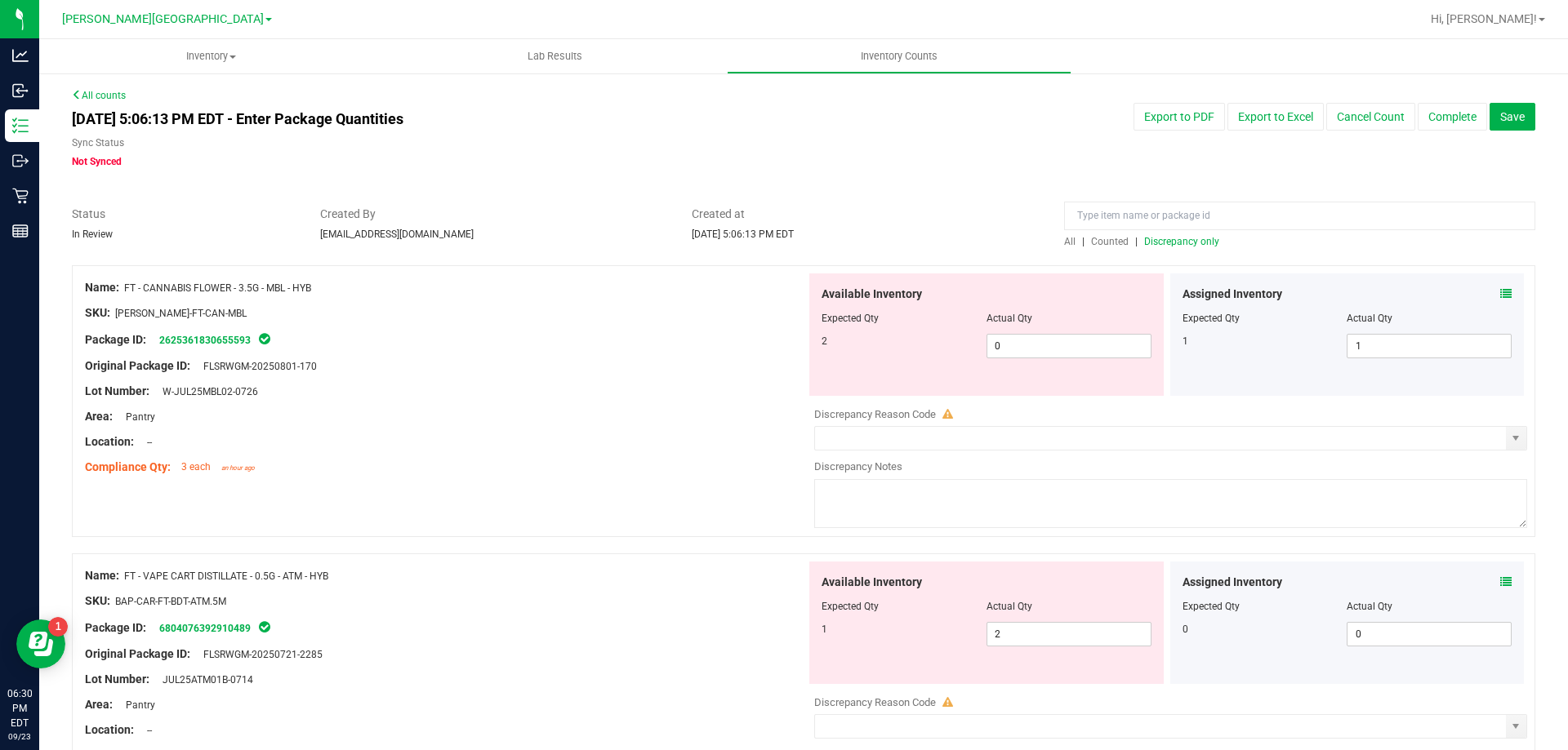
scroll to position [147, 0]
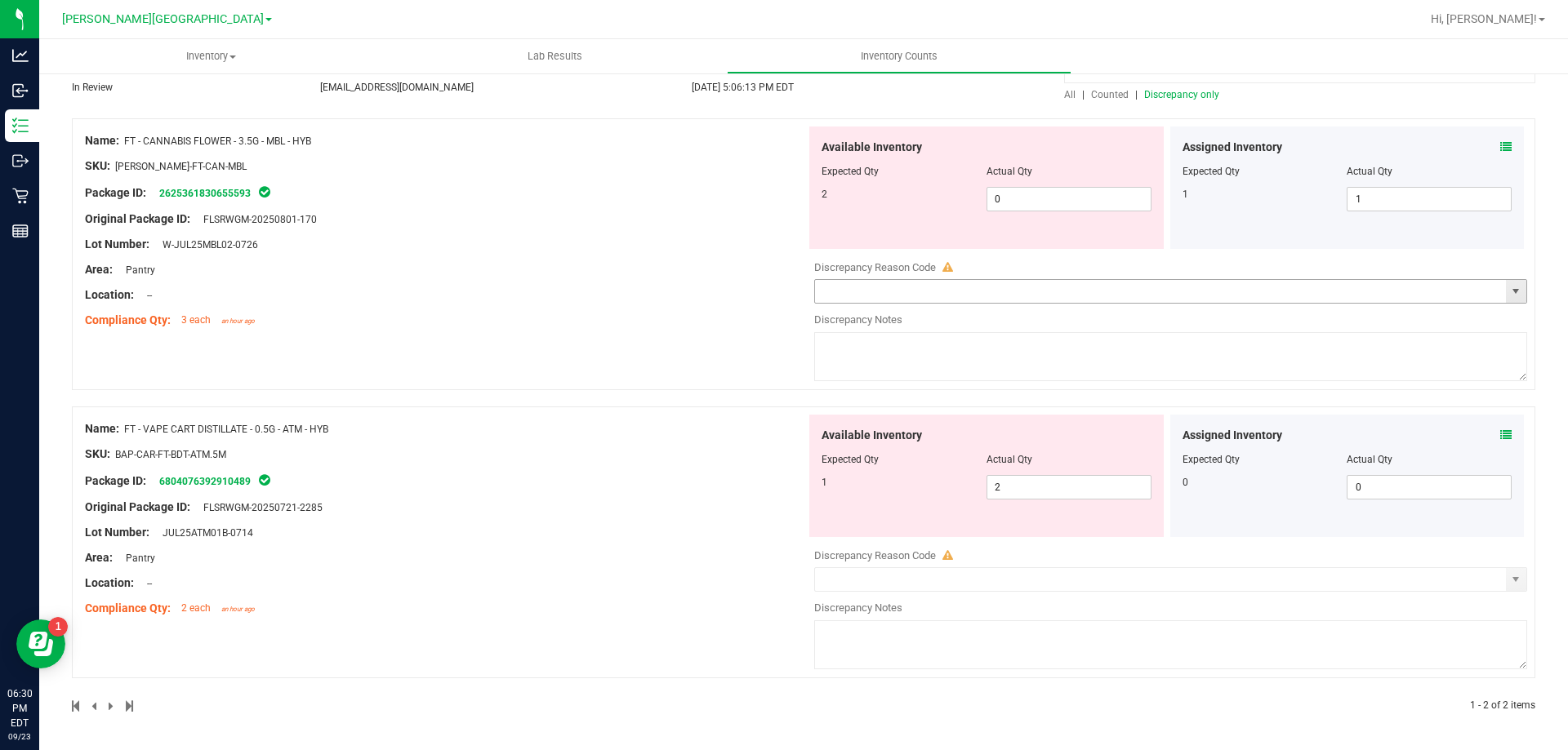
click at [1509, 298] on span "select" at bounding box center [1515, 291] width 13 height 13
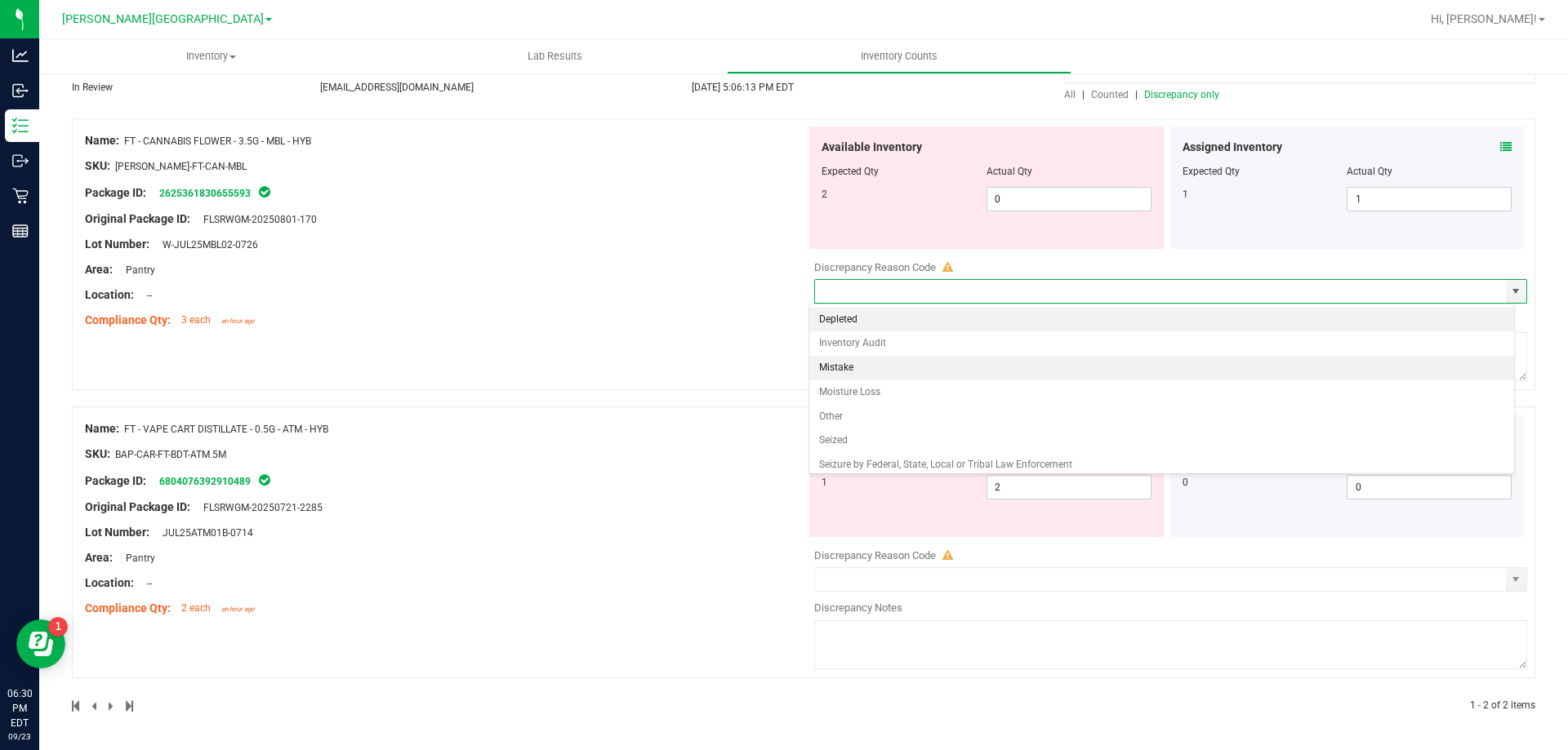
click at [837, 369] on li "Mistake" at bounding box center [1161, 368] width 705 height 25
type input "Mistake"
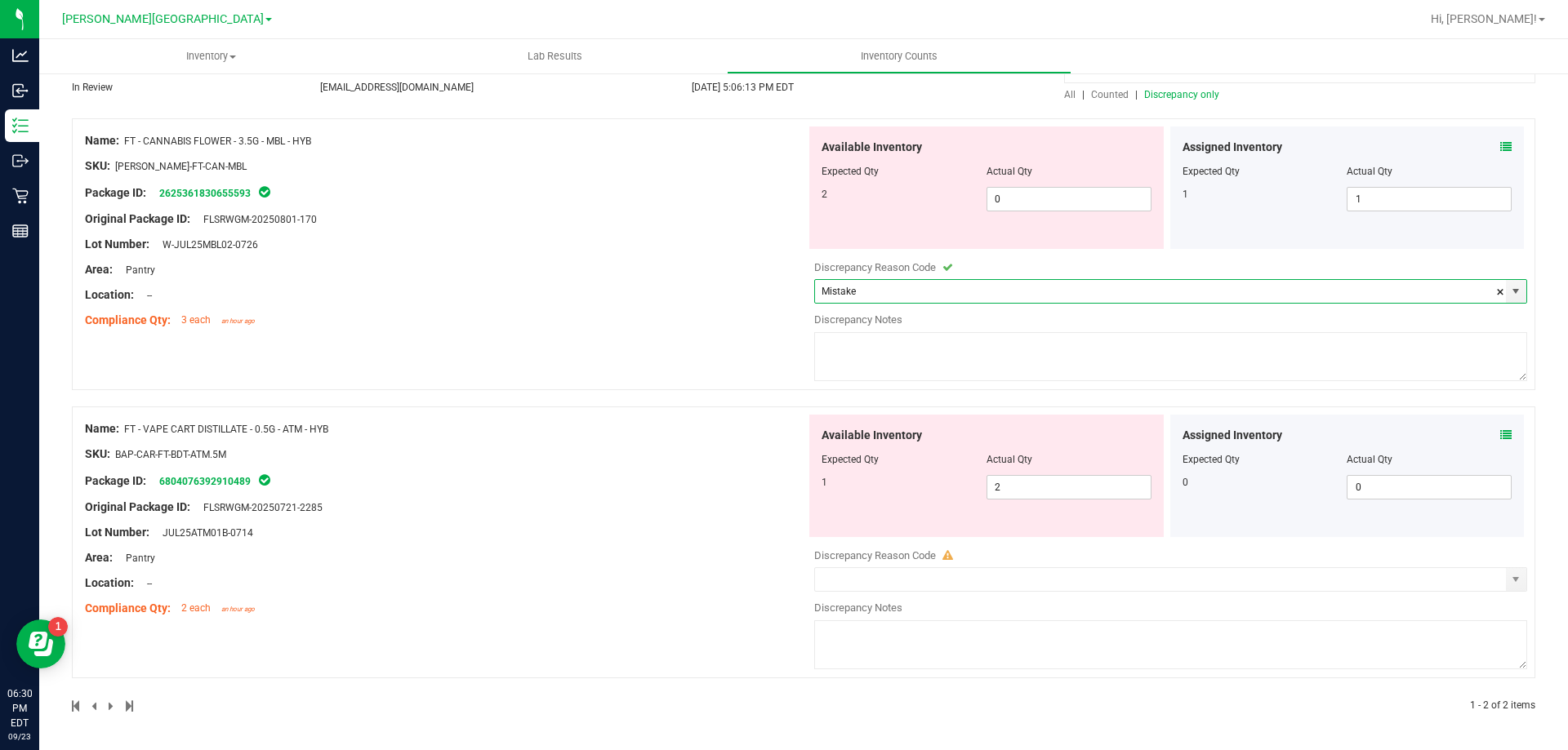
click at [847, 347] on textarea at bounding box center [1170, 357] width 713 height 49
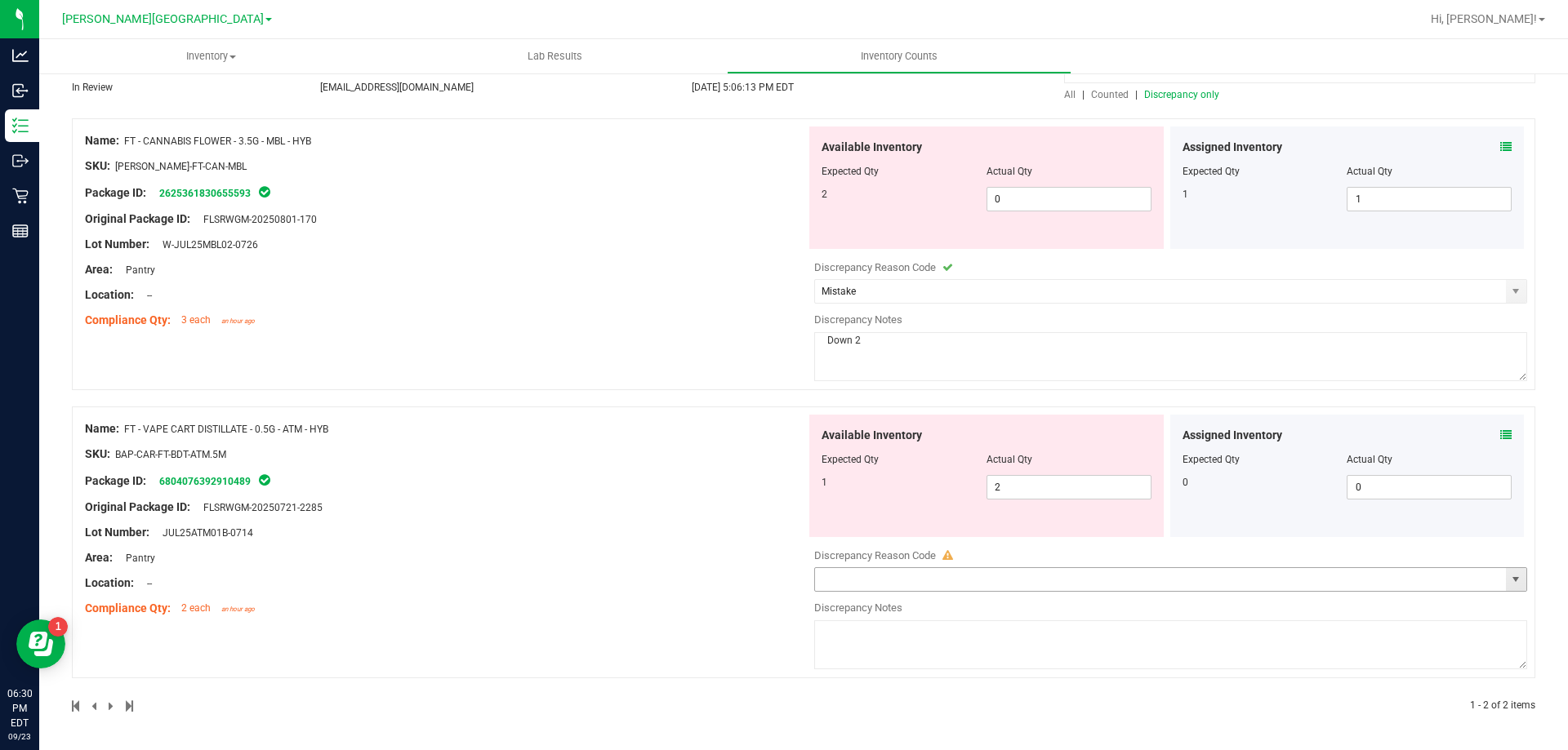
click at [1509, 583] on span "select" at bounding box center [1515, 579] width 13 height 13
type textarea "Down 2"
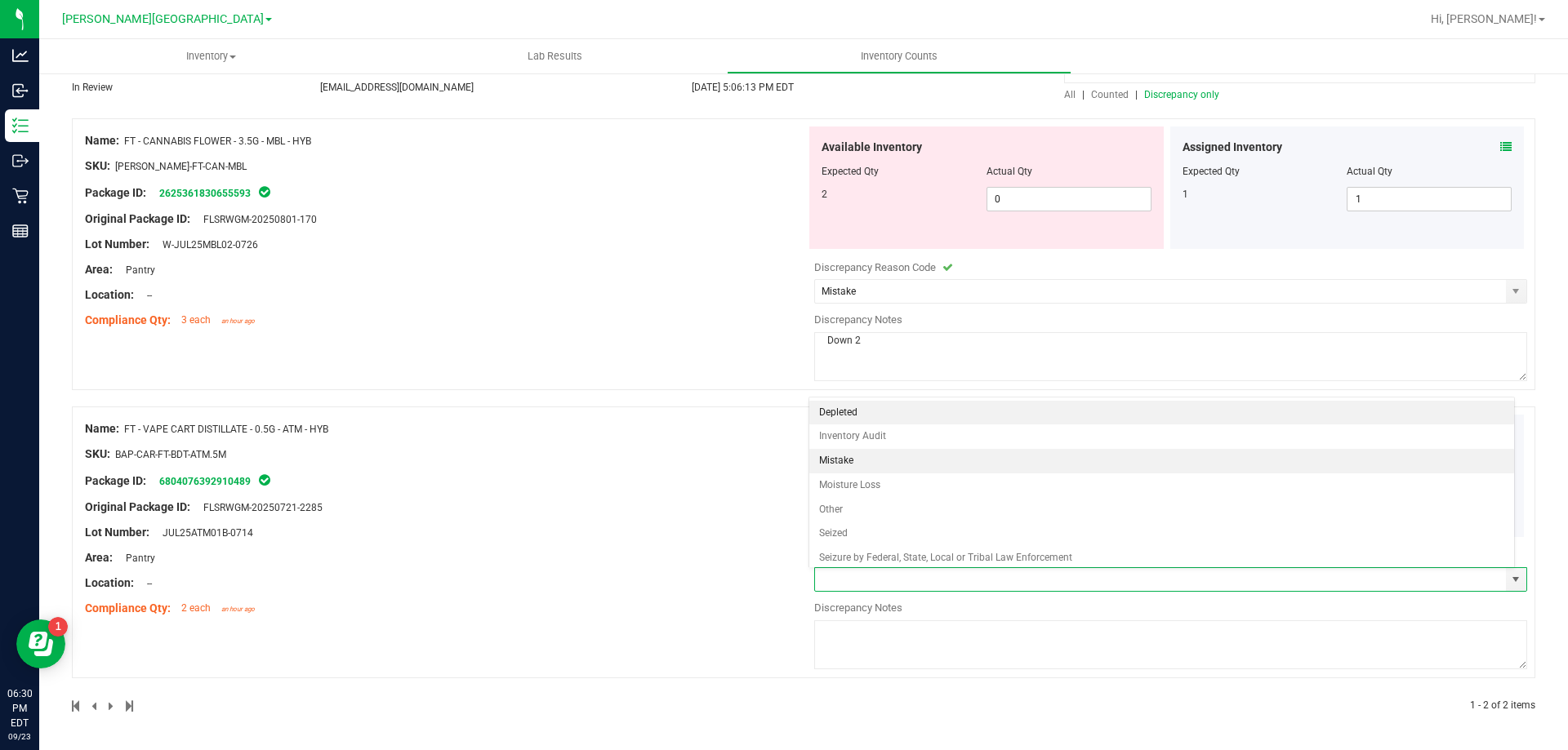
click at [850, 461] on li "Mistake" at bounding box center [1161, 460] width 705 height 25
type input "Mistake"
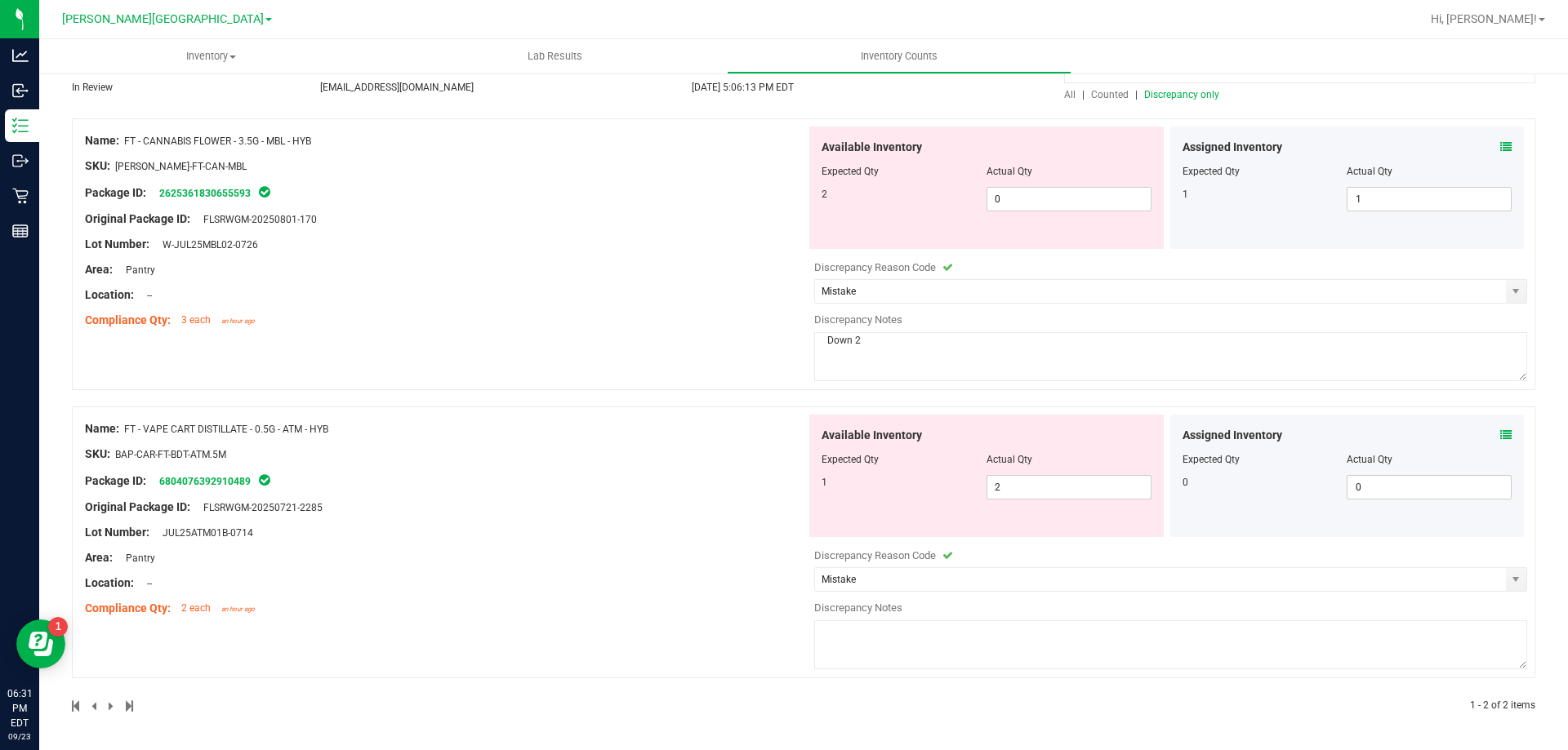
click at [838, 638] on textarea at bounding box center [1170, 645] width 713 height 49
type textarea "u"
type textarea "Up 1"
click at [682, 618] on div "Name: FT - VAPE CART DISTILLATE - 0.5G - ATM - HYB SKU: BAP-CAR-FT-BDT-ATM.5M P…" at bounding box center [445, 518] width 721 height 208
click at [780, 499] on div "Original Package ID: FLSRWGM-20250721-2285" at bounding box center [445, 507] width 721 height 17
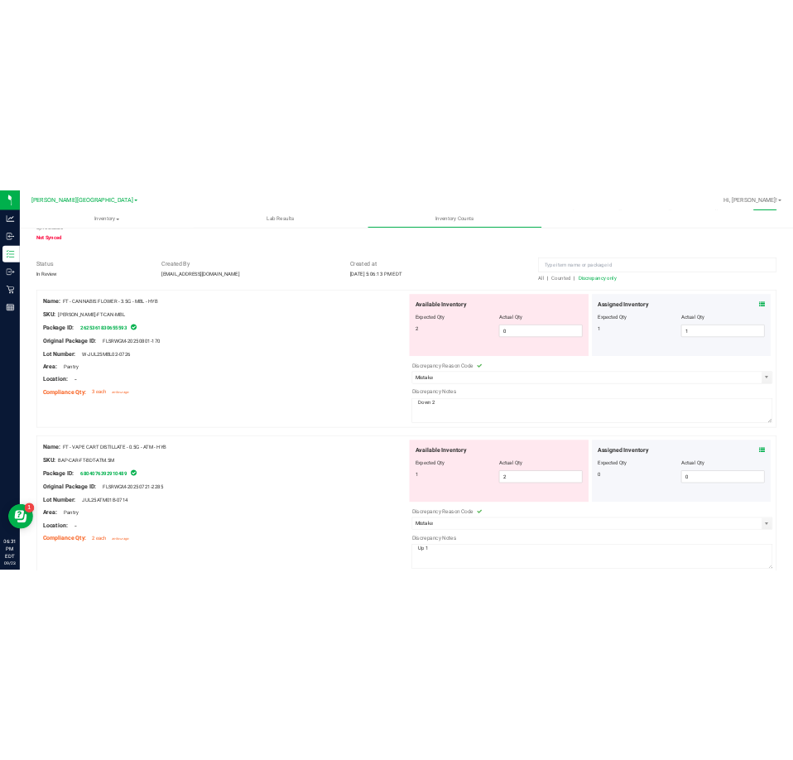
scroll to position [0, 0]
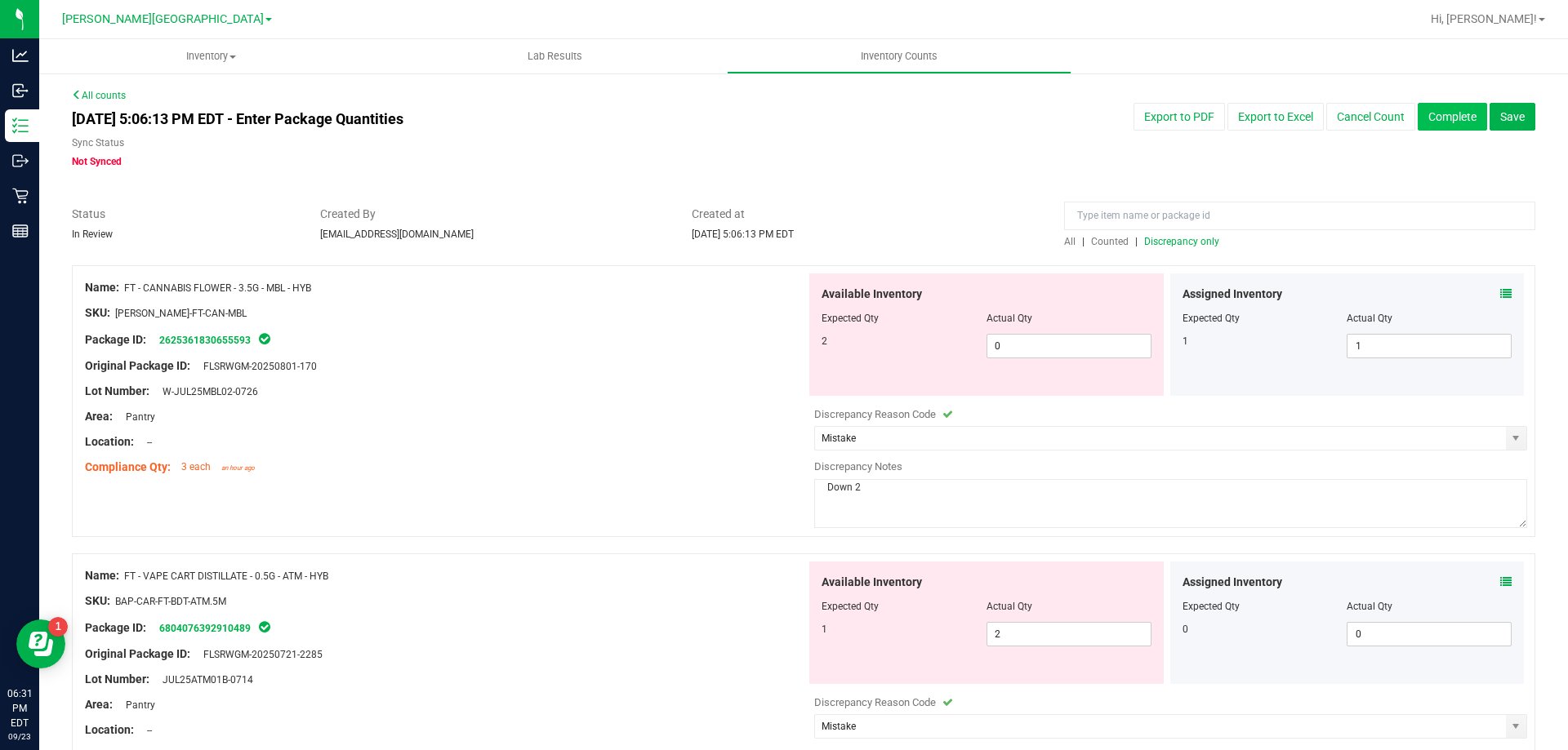
click at [1433, 116] on button "Complete" at bounding box center [1452, 116] width 69 height 28
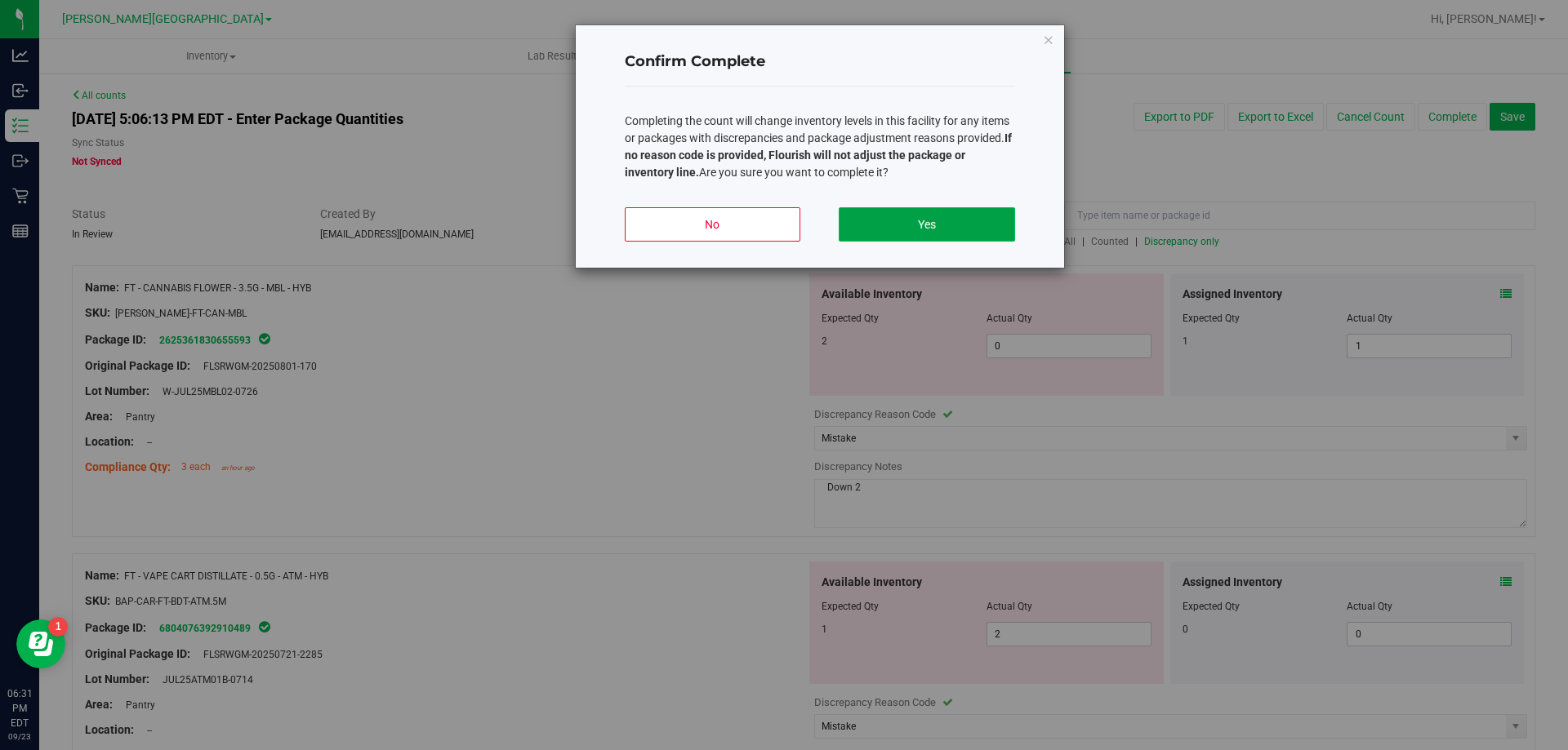
click at [939, 224] on button "Yes" at bounding box center [926, 224] width 176 height 34
